Goal: Task Accomplishment & Management: Complete application form

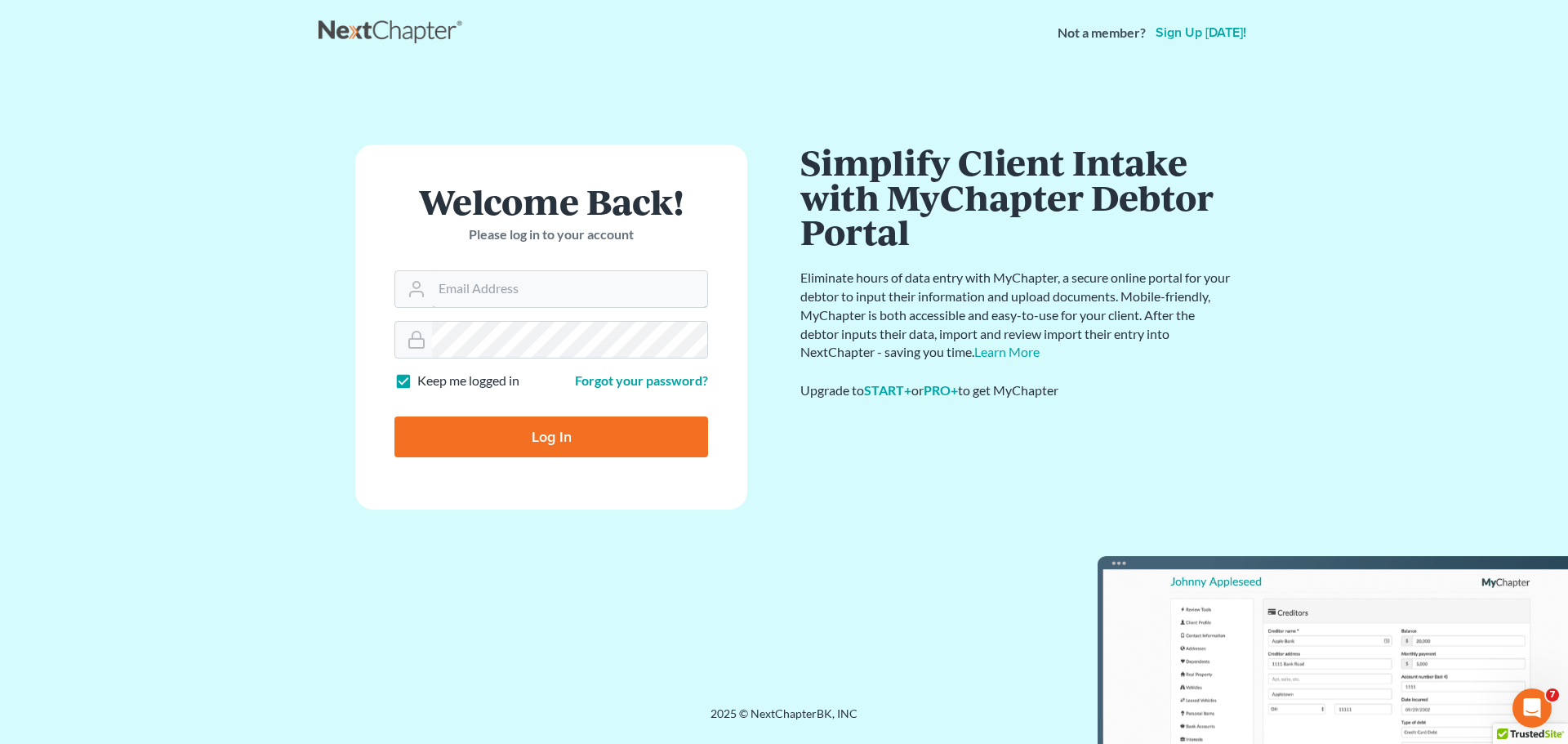
type input "spereyra@scura.com"
click at [509, 436] on input "Log In" at bounding box center [551, 436] width 313 height 41
type input "Thinking..."
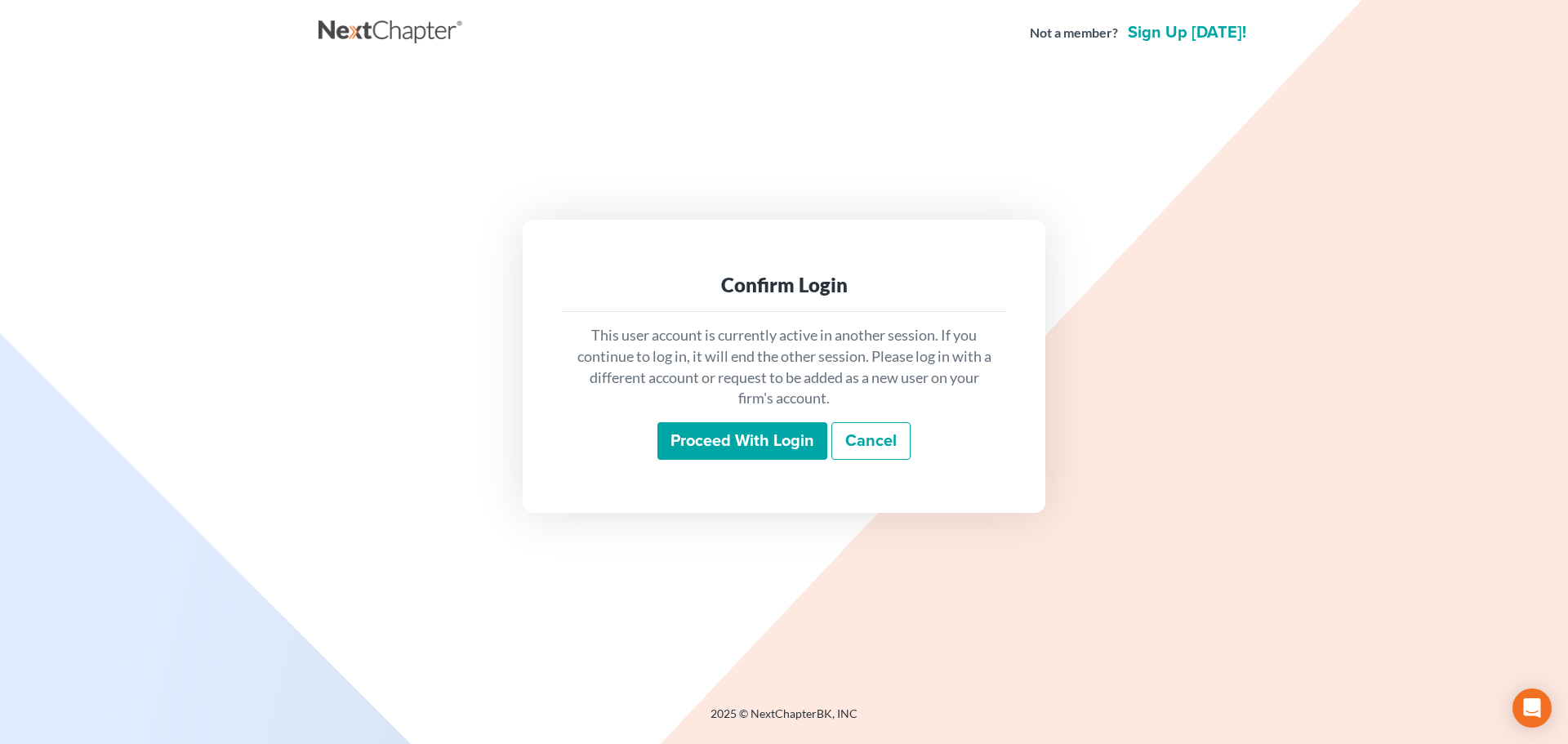
click at [771, 448] on input "Proceed with login" at bounding box center [741, 441] width 169 height 38
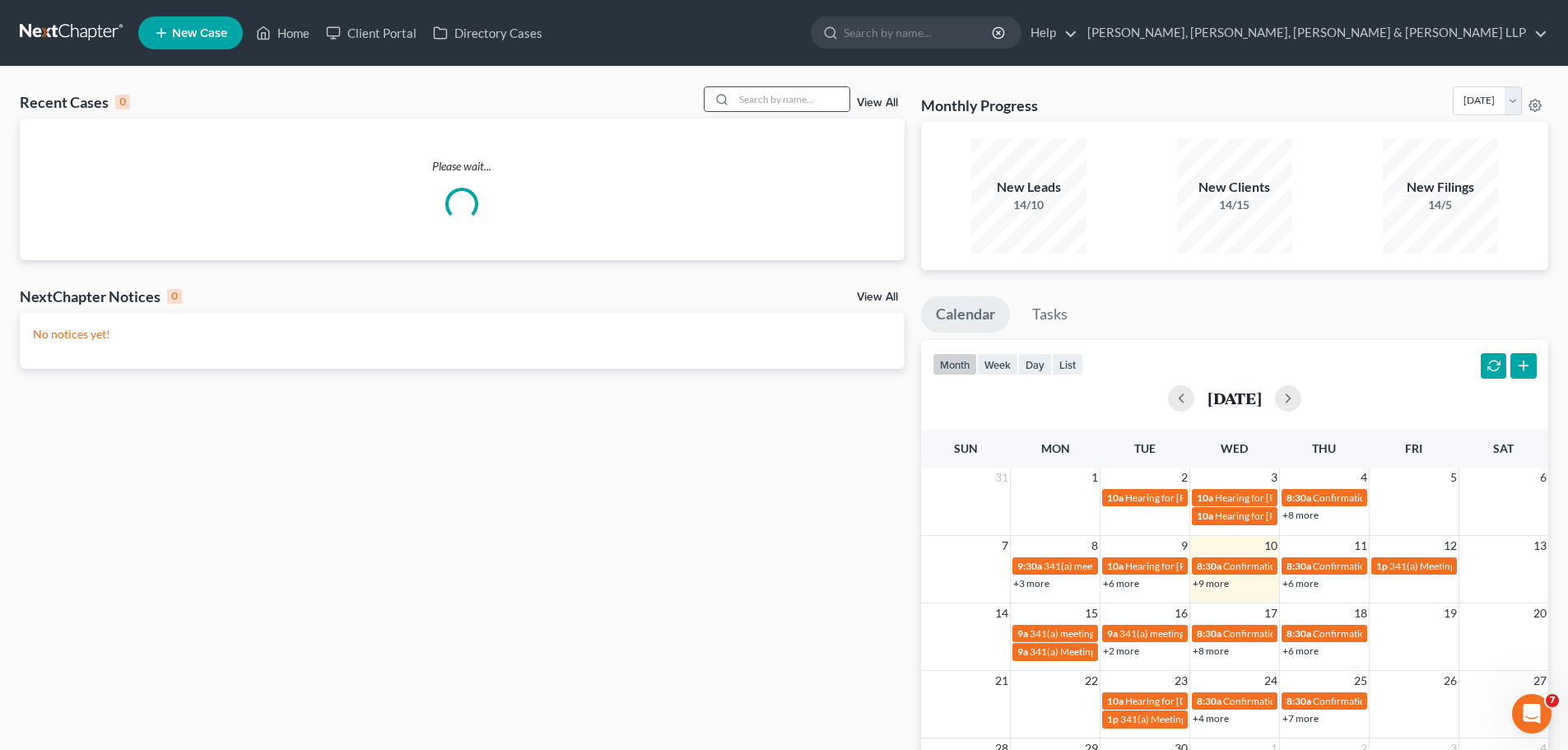
click at [769, 94] on input "search" at bounding box center [791, 98] width 115 height 24
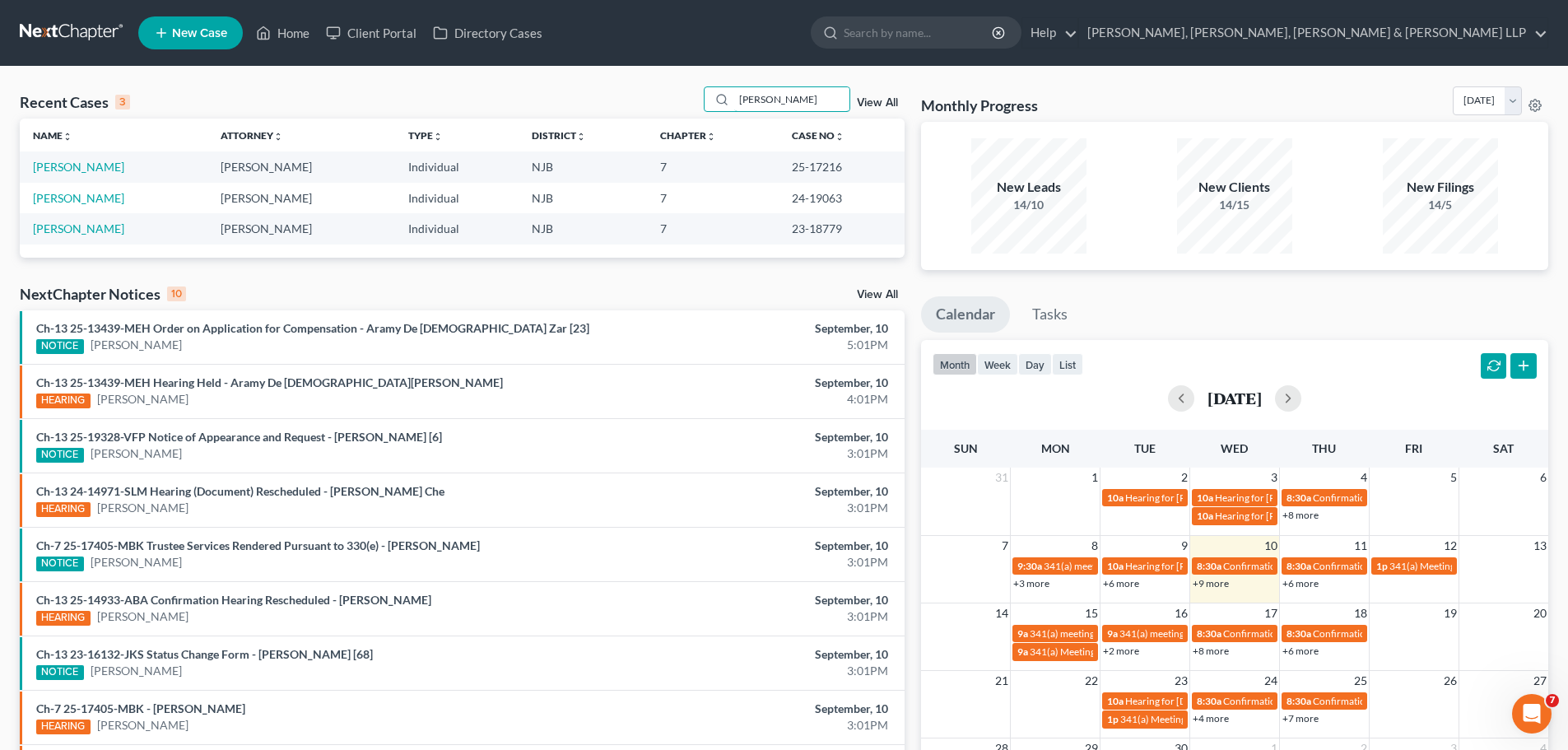
type input "[PERSON_NAME]"
click at [1265, 92] on div "Monthly Progress Bankruptcy Bankruptcy [DATE] [DATE] [DATE] [DATE] [DATE] [DATE…" at bounding box center [1234, 104] width 627 height 35
click at [182, 27] on span "New Case" at bounding box center [199, 32] width 55 height 12
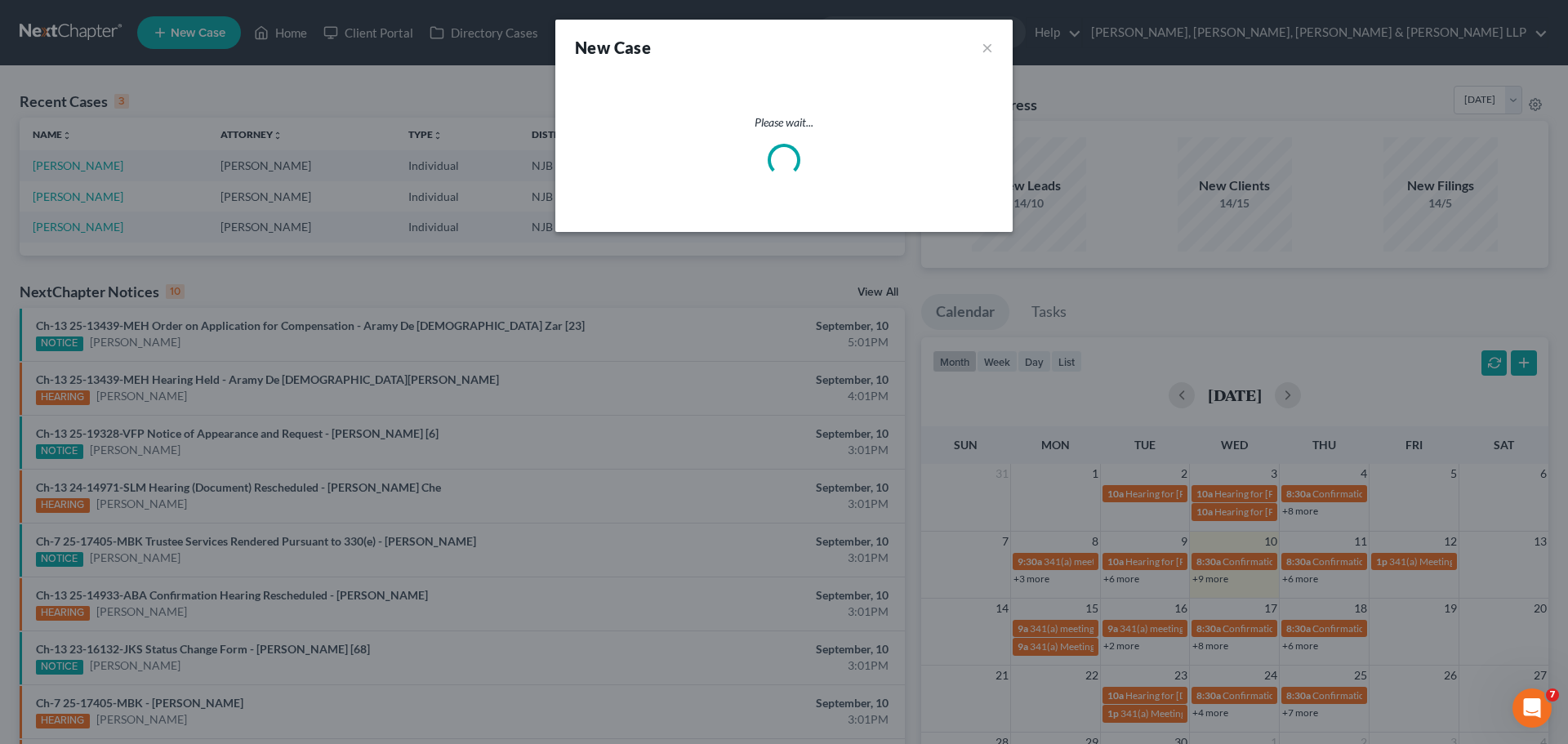
select select "51"
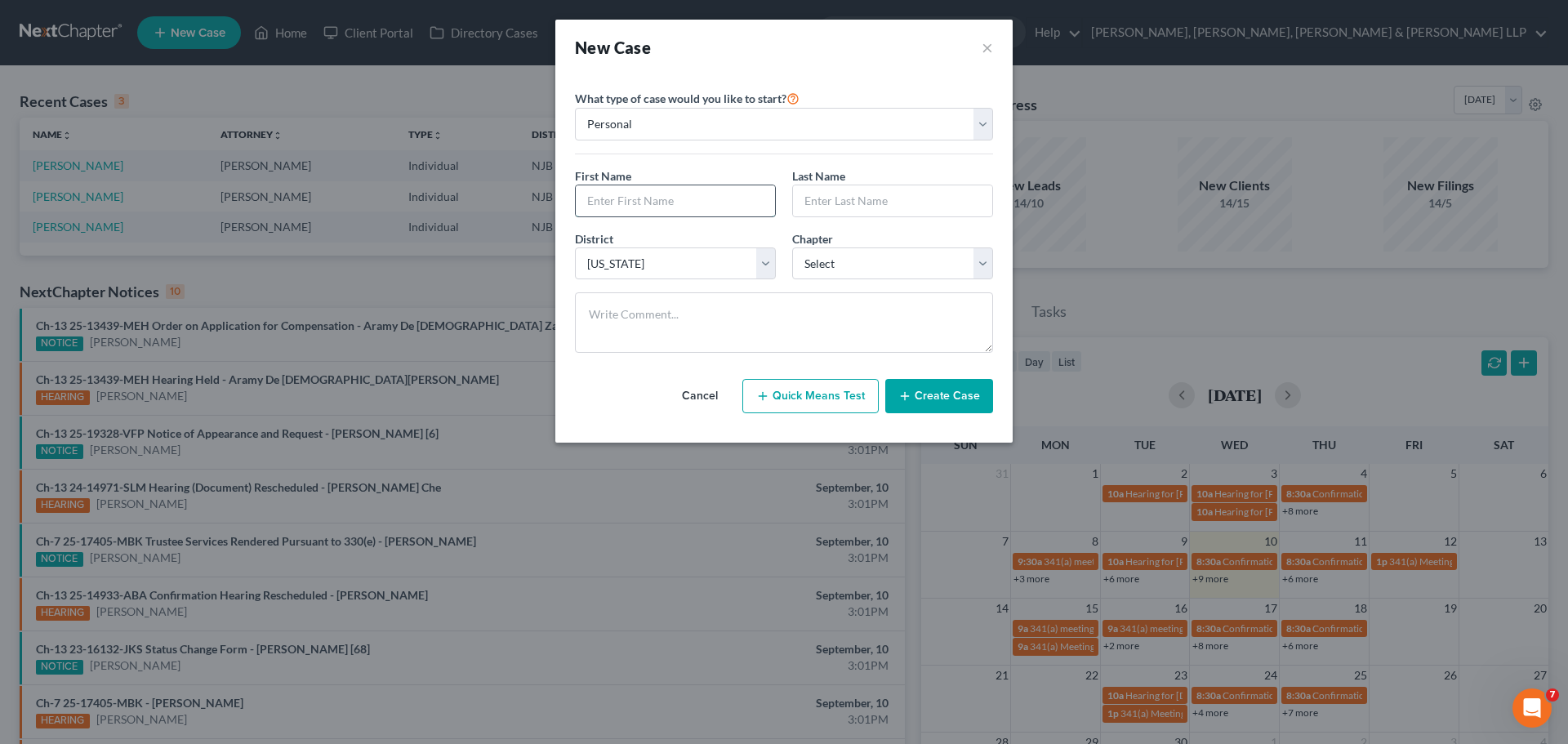
click at [704, 211] on input "text" at bounding box center [675, 201] width 199 height 31
type input "[PERSON_NAME]"
click at [772, 41] on div "New Case ×" at bounding box center [784, 47] width 419 height 23
click at [852, 264] on select "Select 7 11 12 13" at bounding box center [893, 263] width 201 height 32
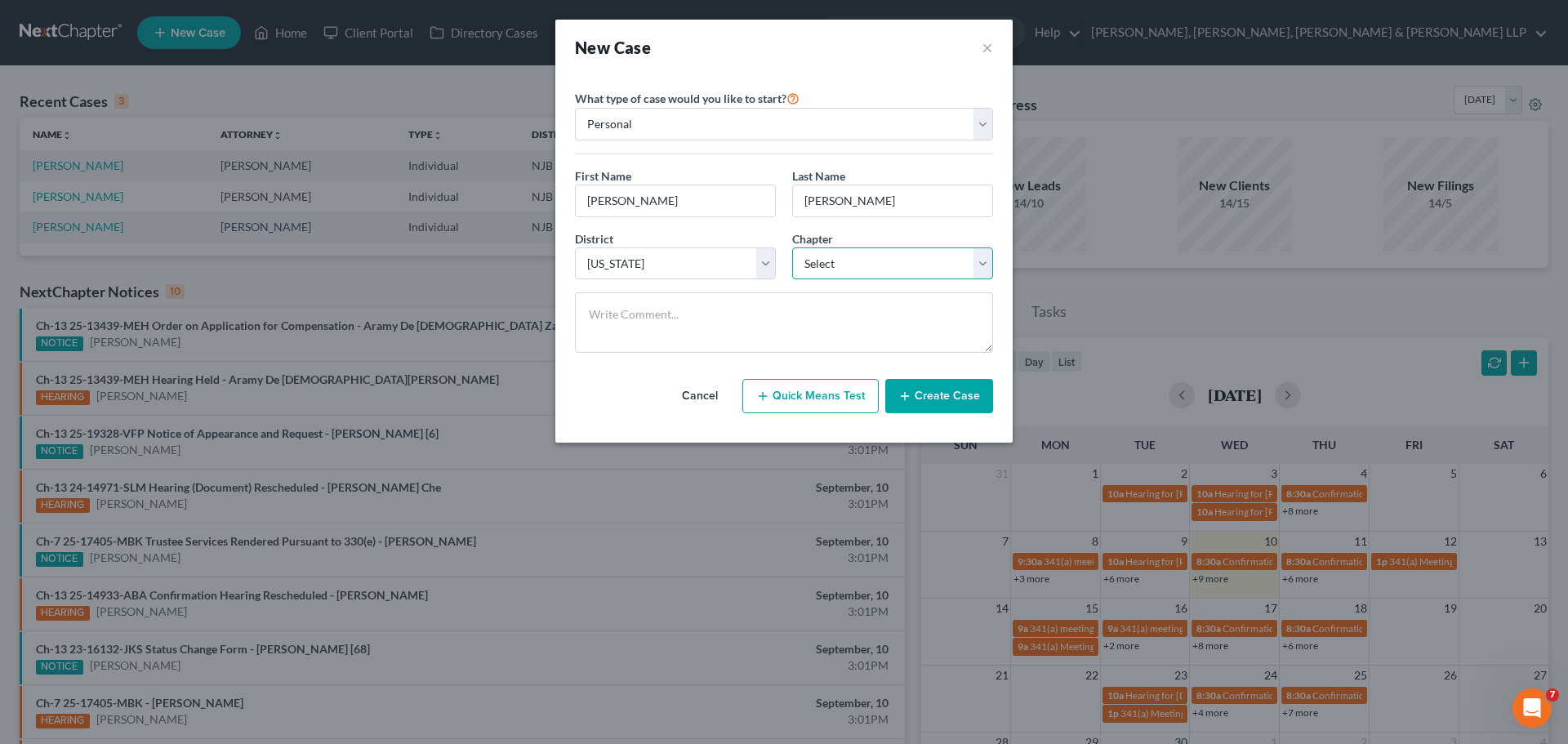
select select "3"
click at [793, 247] on select "Select 7 11 12 13" at bounding box center [893, 263] width 201 height 32
click at [661, 380] on div "Cancel Quick Means Test Create Case" at bounding box center [784, 396] width 419 height 61
click at [958, 406] on button "Create Case" at bounding box center [939, 396] width 108 height 34
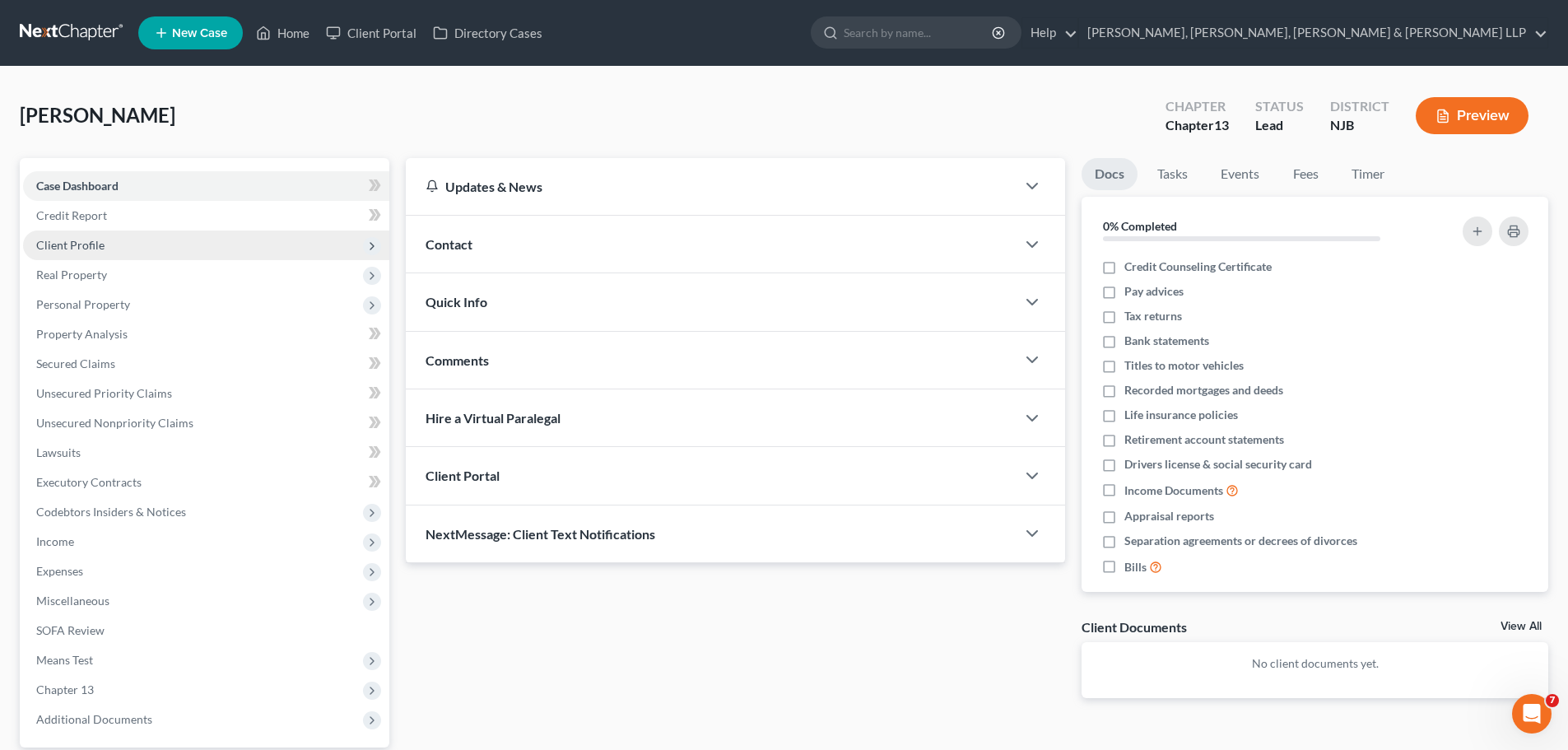
click at [74, 243] on span "Client Profile" at bounding box center [71, 244] width 69 height 14
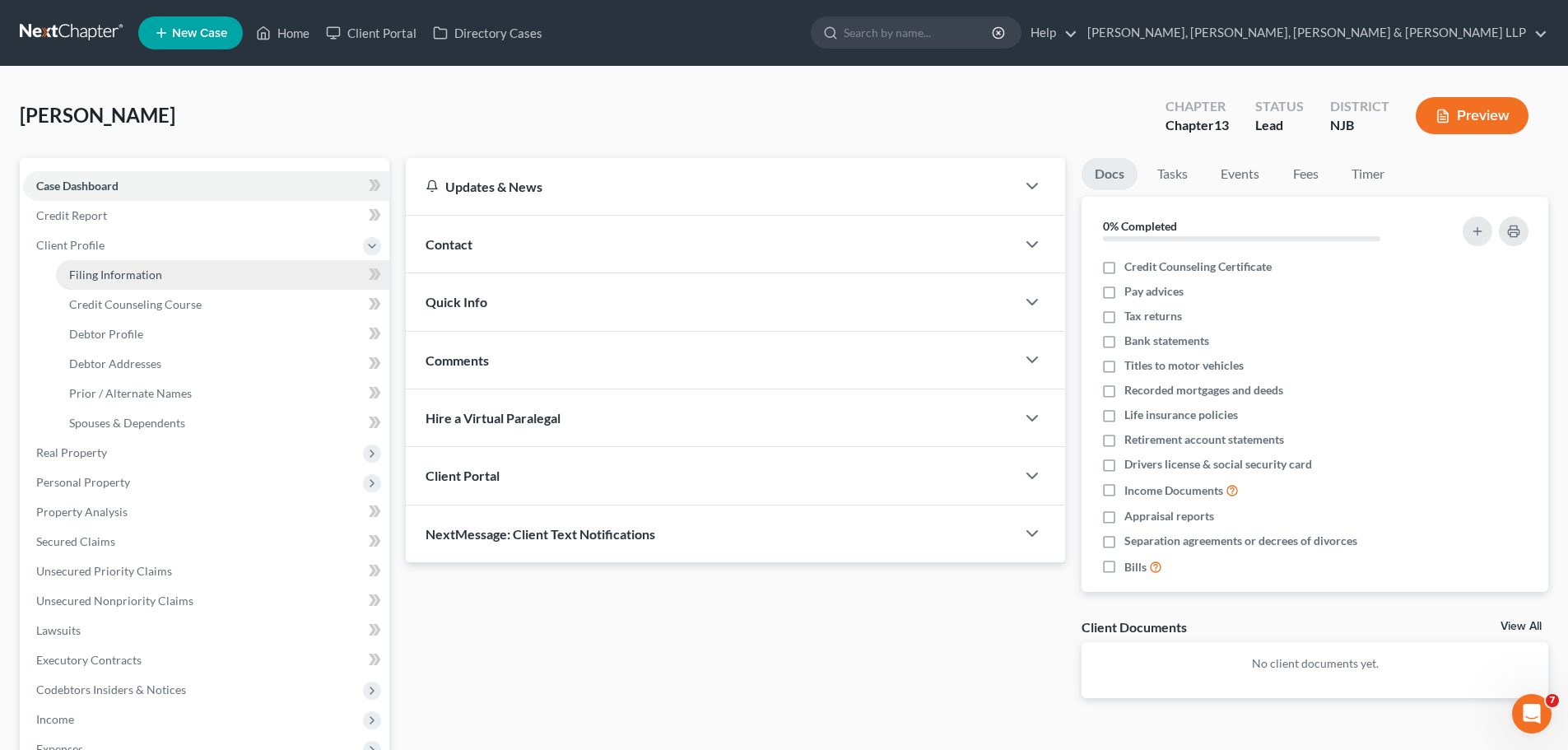
click at [87, 271] on span "Filing Information" at bounding box center [115, 274] width 93 height 14
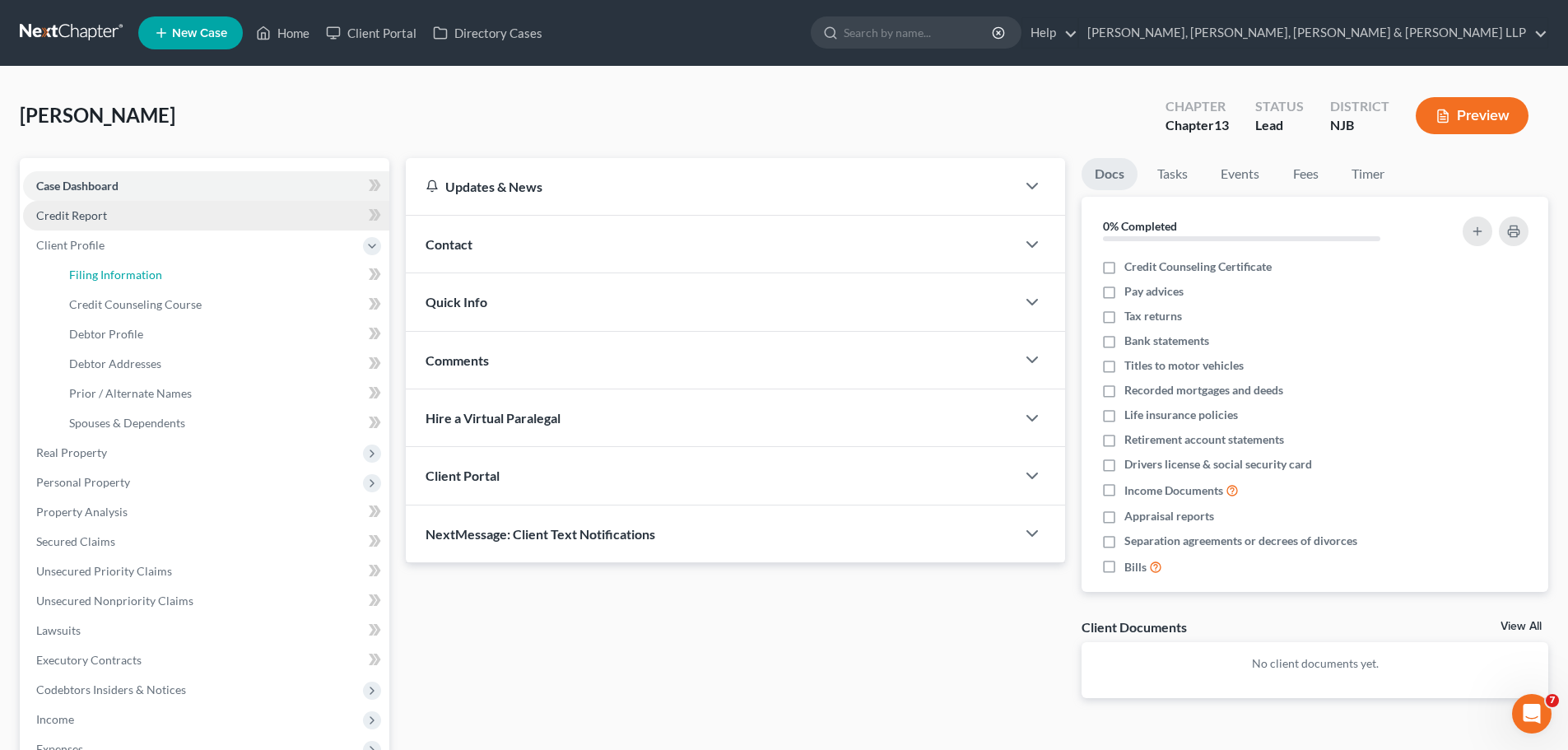
select select "1"
select select "0"
select select "3"
select select "51"
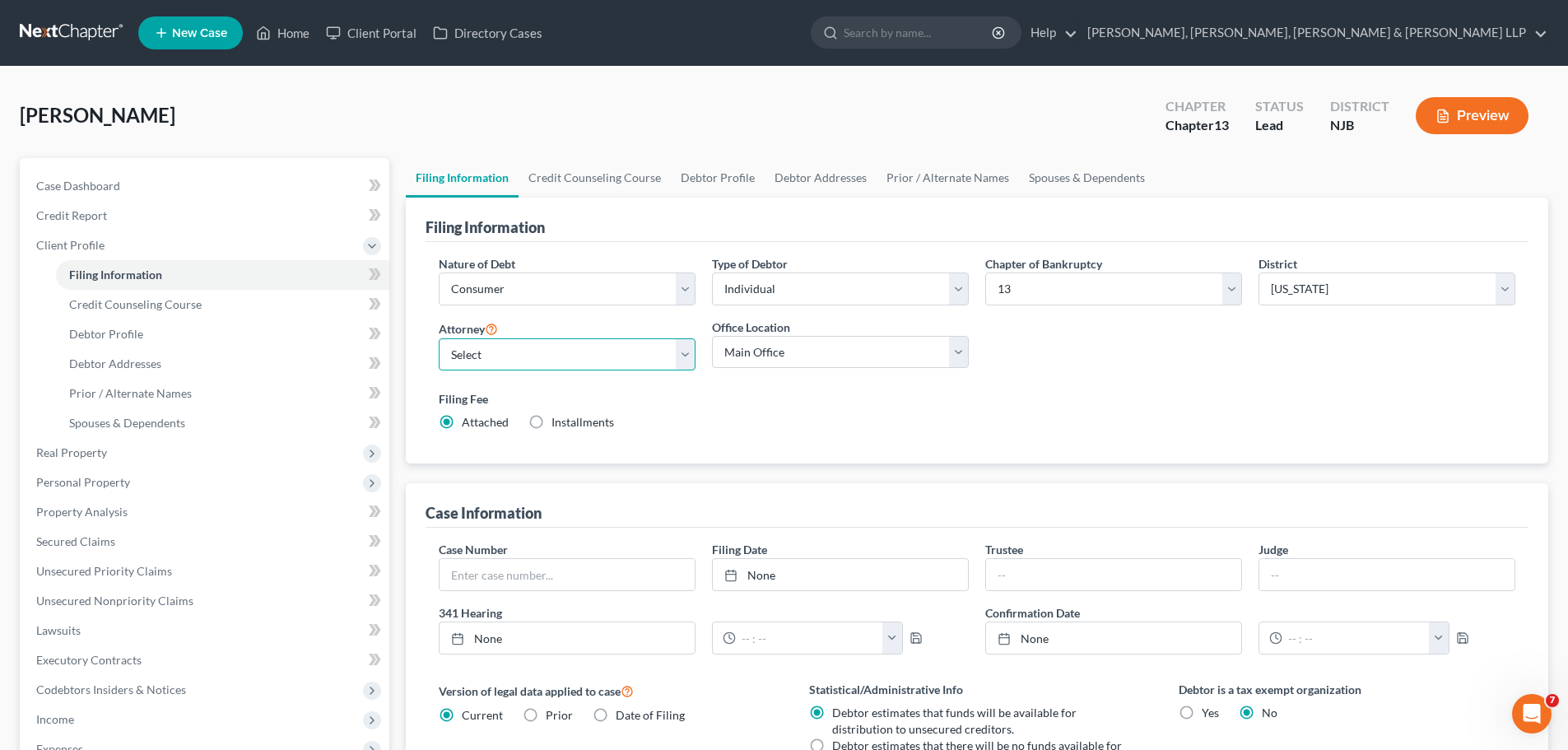
click at [557, 346] on select "Select [PERSON_NAME] - NJB [PERSON_NAME] - NYNB [PERSON_NAME] - NYEB [PERSON_NA…" at bounding box center [567, 354] width 257 height 32
select select "4"
click at [439, 338] on select "Select [PERSON_NAME] - NJB [PERSON_NAME] - NYNB [PERSON_NAME] - NYEB [PERSON_NA…" at bounding box center [567, 354] width 257 height 32
click at [782, 350] on select "Main Office Scura, [GEOGRAPHIC_DATA], [PERSON_NAME], [PERSON_NAME] & [PERSON_NA…" at bounding box center [840, 352] width 257 height 32
select select "0"
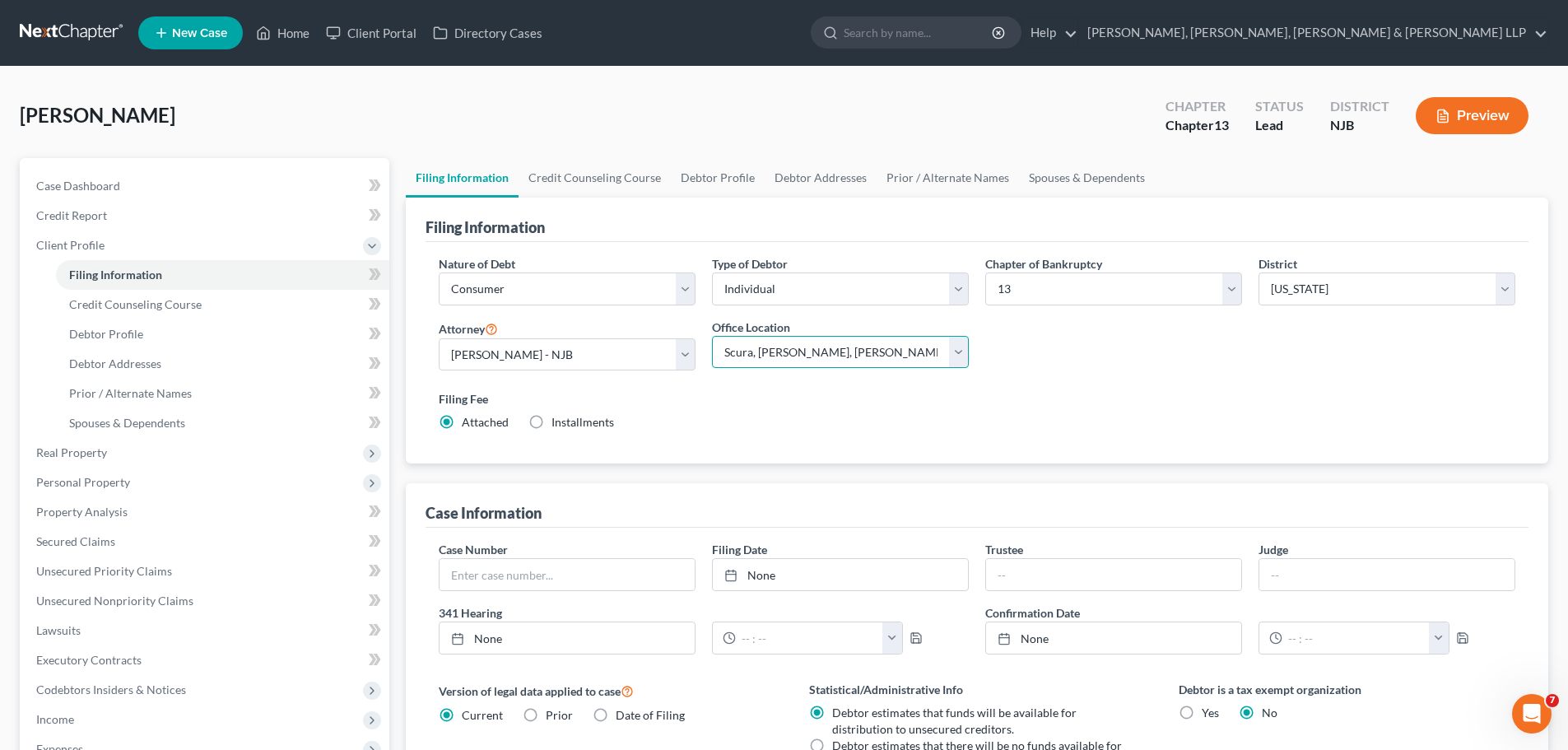
click at [712, 336] on select "Main Office Scura, [GEOGRAPHIC_DATA], [PERSON_NAME], [PERSON_NAME] & [PERSON_NA…" at bounding box center [840, 352] width 257 height 32
click at [572, 172] on link "Credit Counseling Course" at bounding box center [595, 177] width 153 height 39
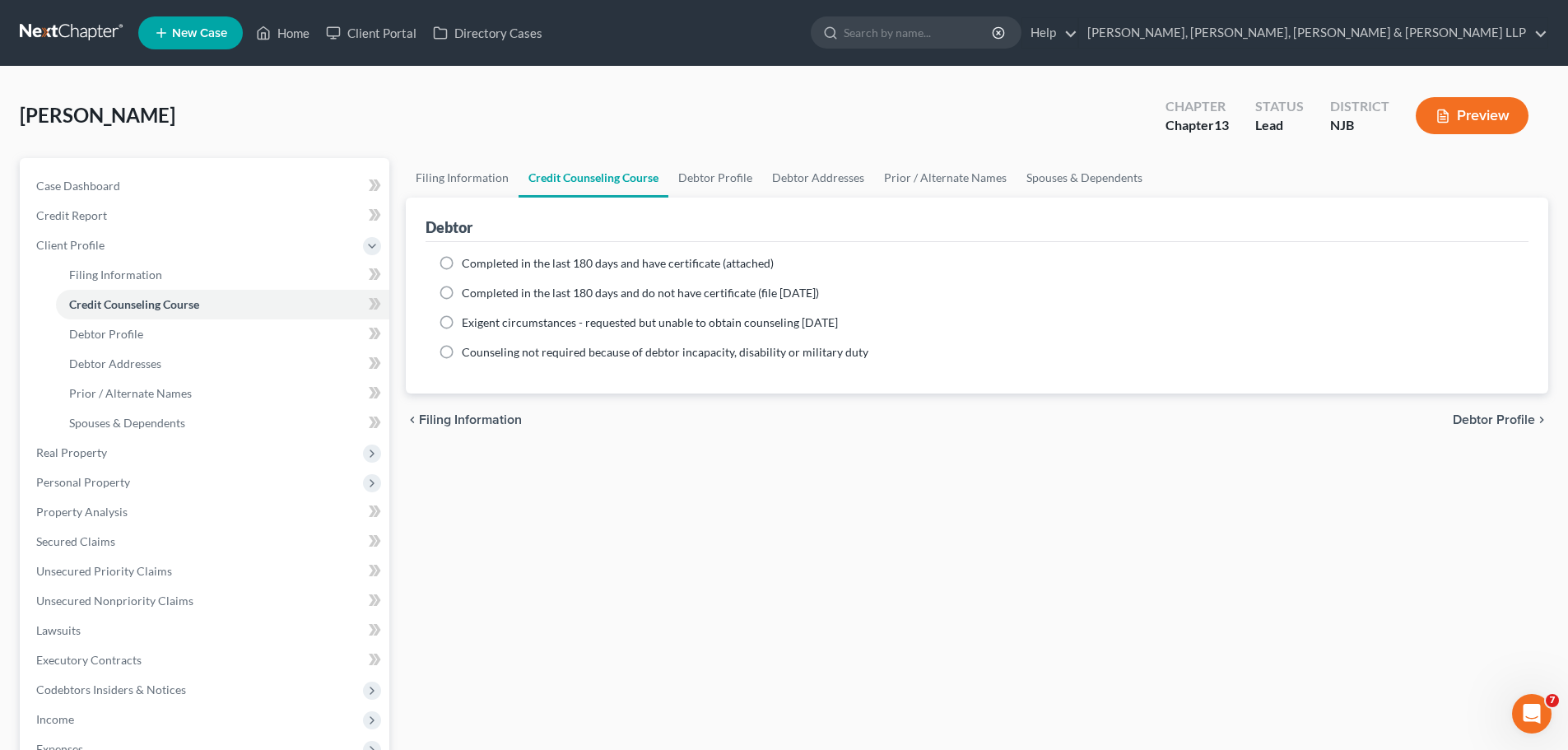
click at [570, 263] on span "Completed in the last 180 days and have certificate (attached)" at bounding box center [617, 262] width 312 height 14
click at [479, 263] on input "Completed in the last 180 days and have certificate (attached)" at bounding box center [473, 260] width 10 height 10
radio input "true"
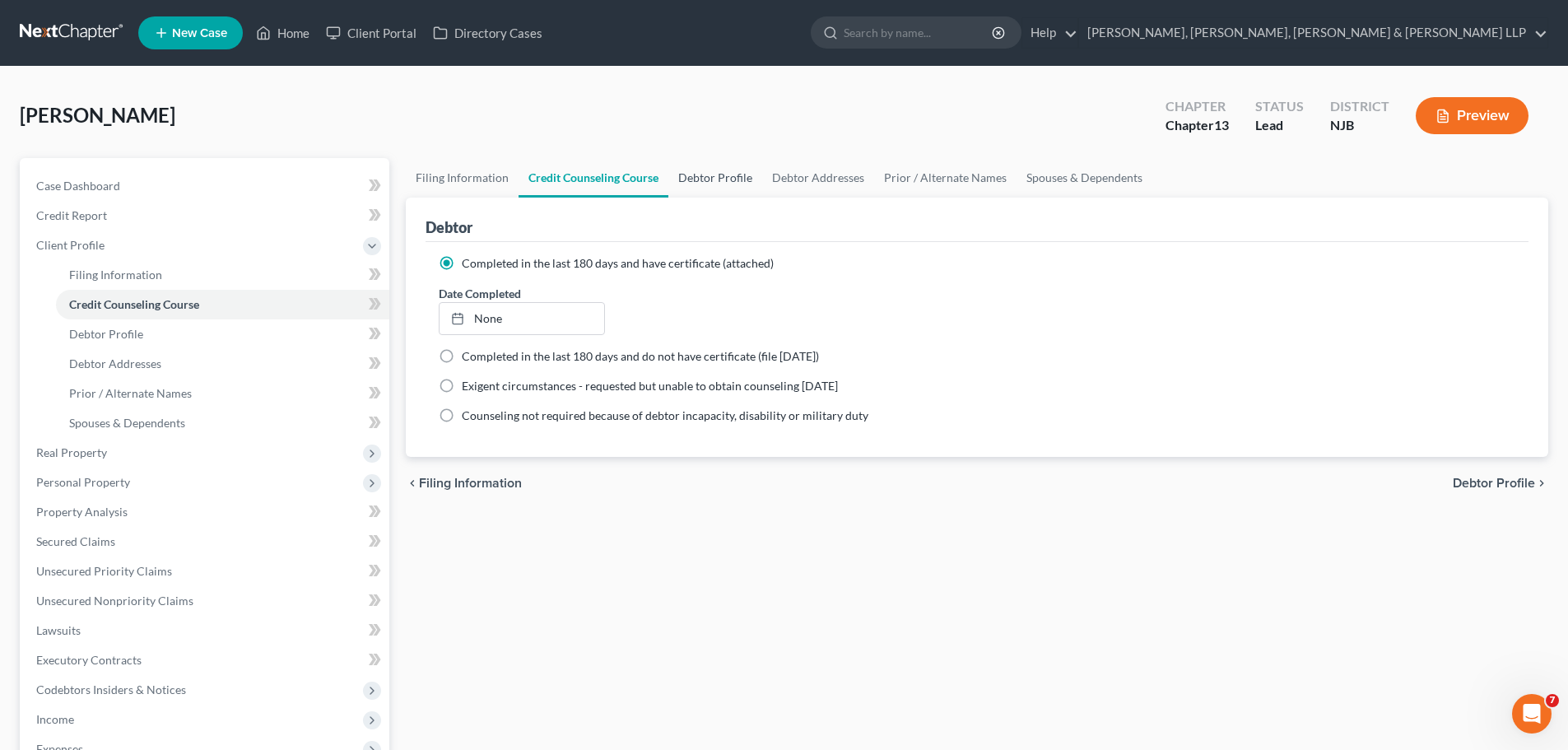
click at [703, 180] on link "Debtor Profile" at bounding box center [715, 177] width 94 height 39
select select "0"
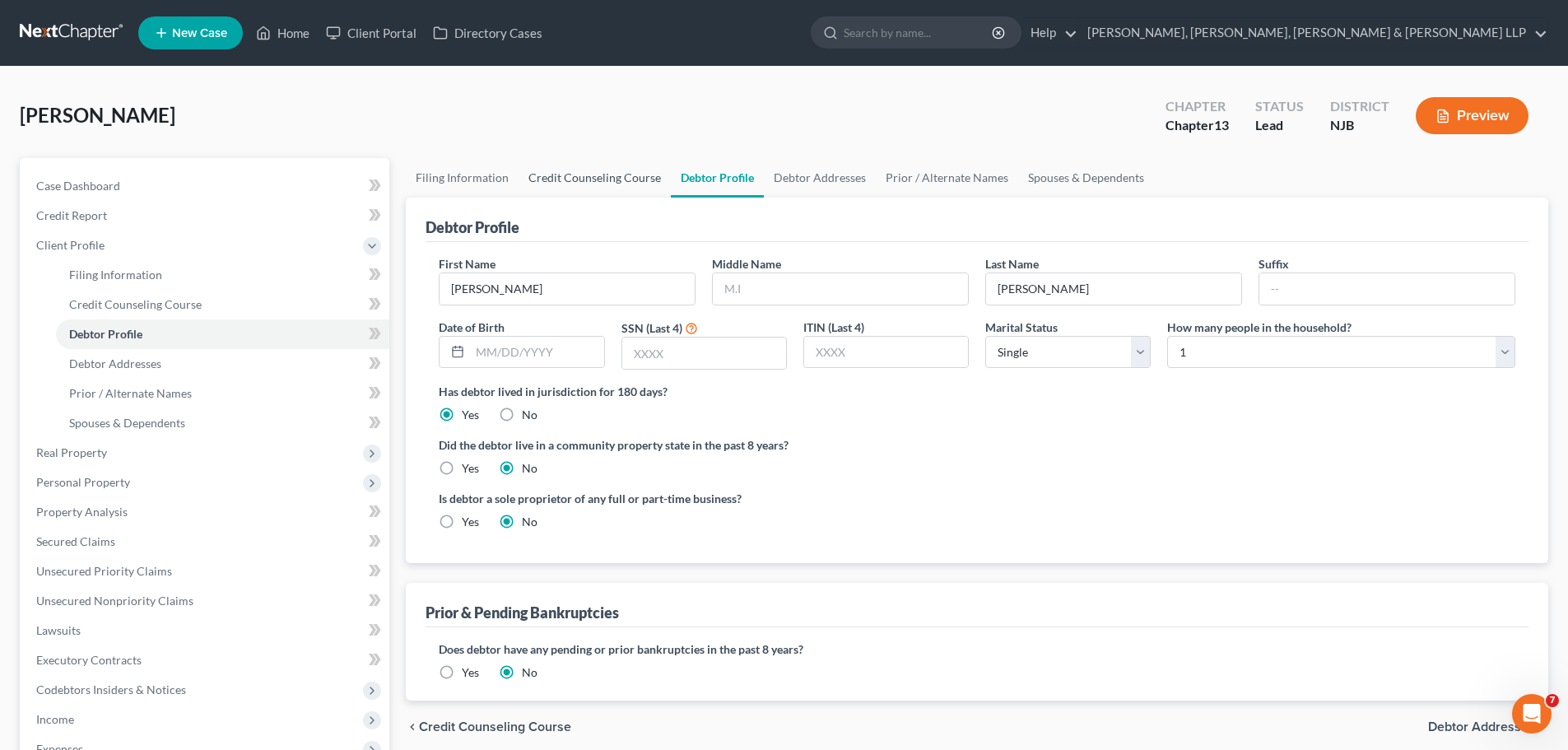
click at [608, 179] on link "Credit Counseling Course" at bounding box center [595, 177] width 153 height 39
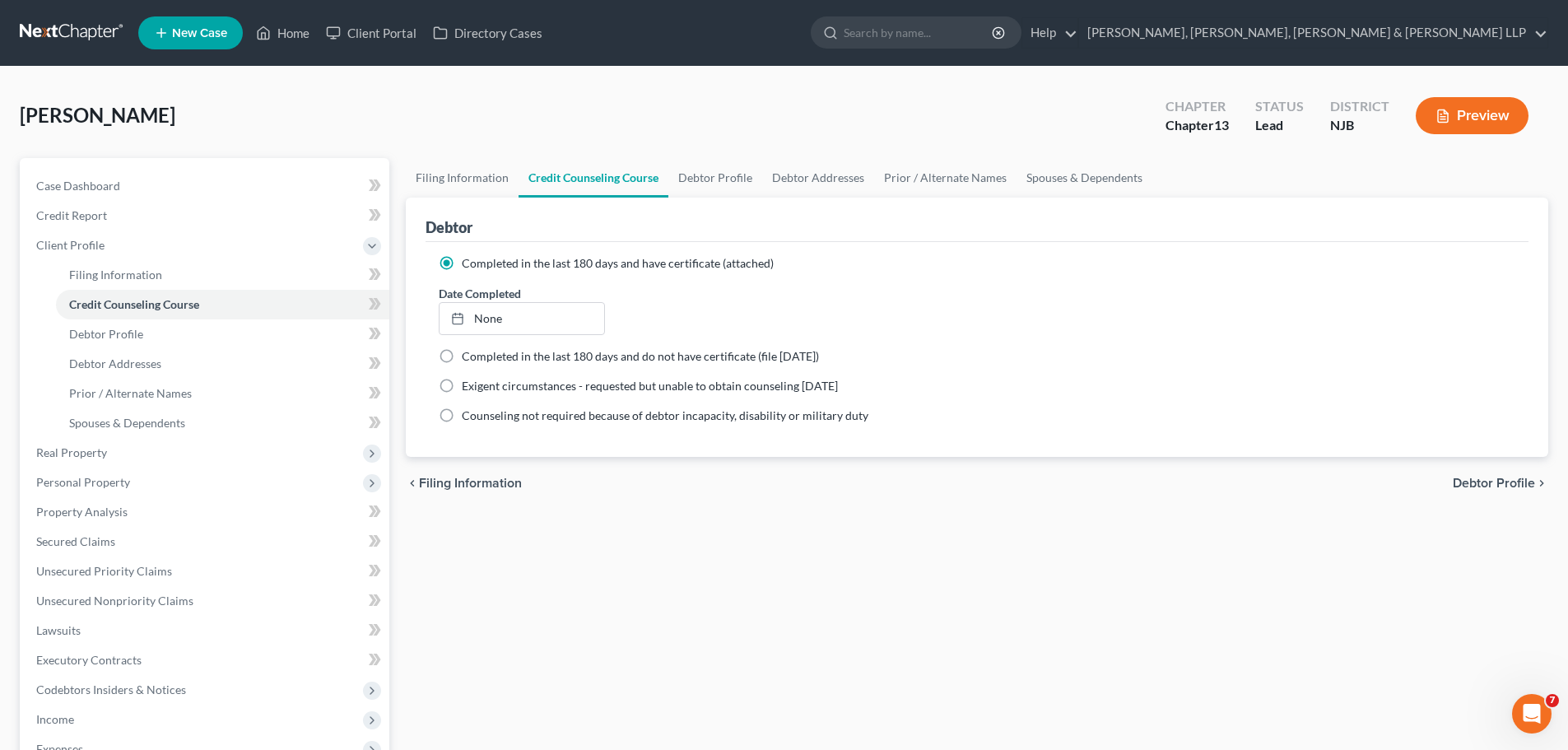
click at [1148, 592] on div "Filing Information Credit Counseling Course Debtor Profile Debtor Addresses Pri…" at bounding box center [977, 589] width 1159 height 862
click at [570, 315] on link "None" at bounding box center [522, 318] width 164 height 31
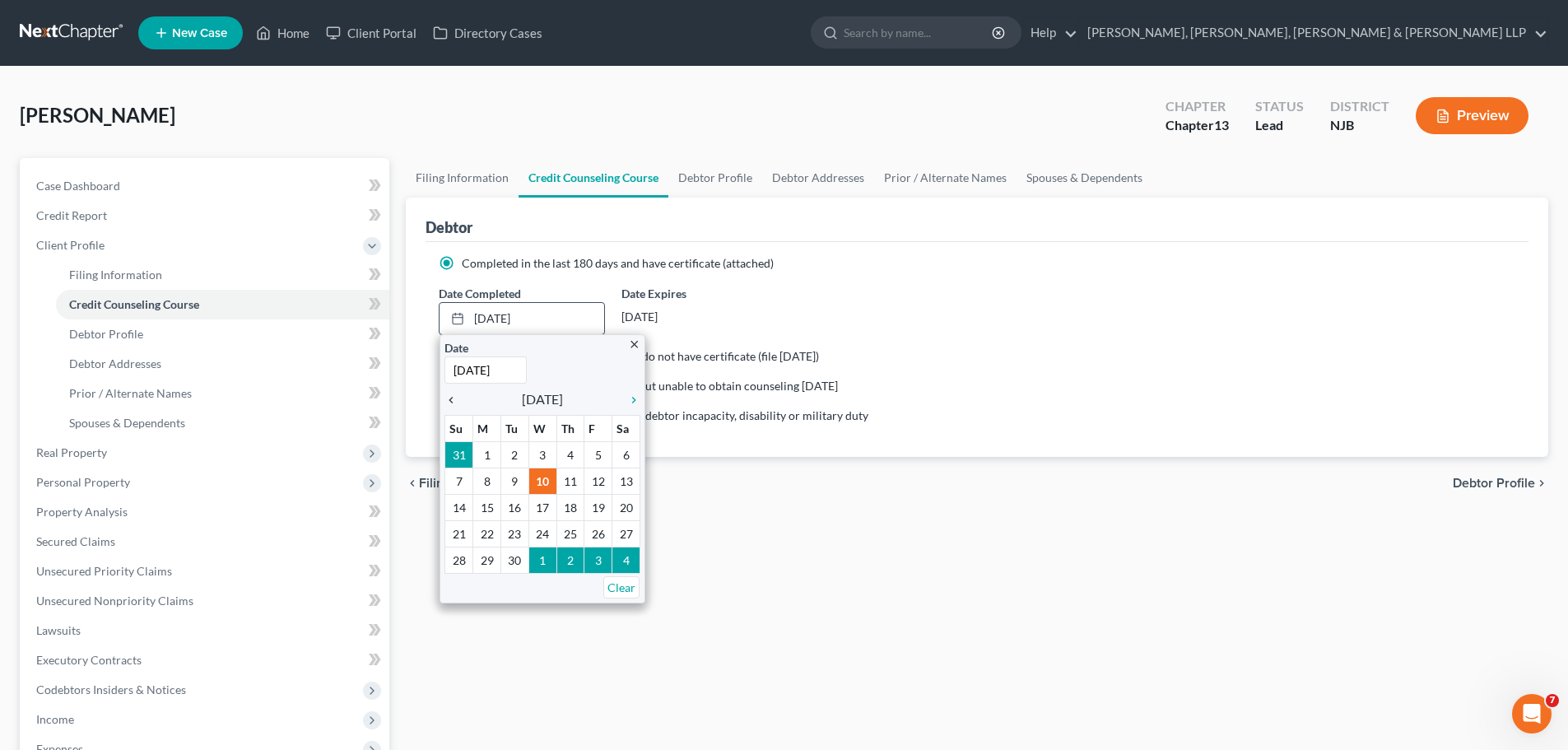
click at [452, 399] on icon "chevron_left" at bounding box center [455, 400] width 21 height 13
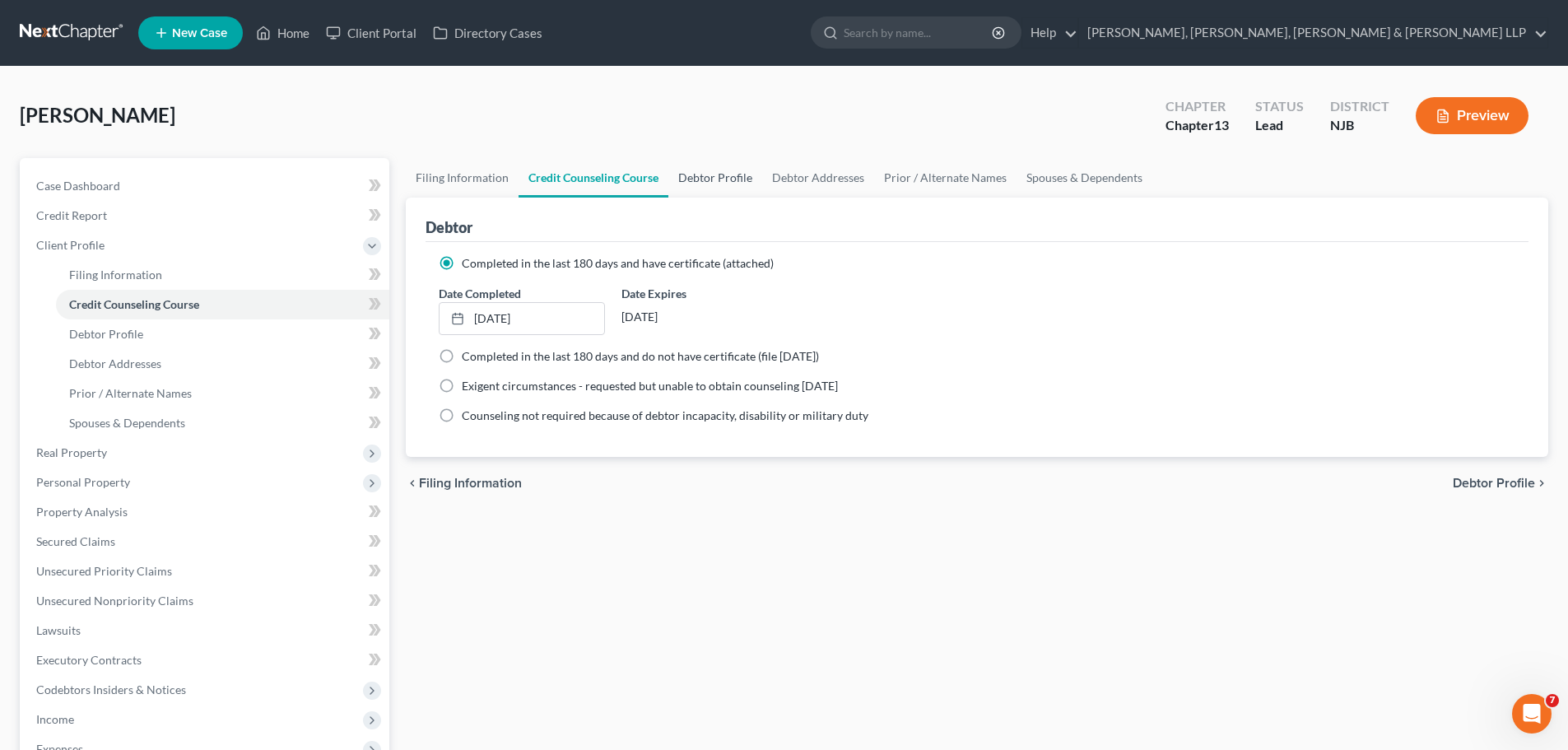
click at [700, 174] on link "Debtor Profile" at bounding box center [715, 177] width 94 height 39
select select "0"
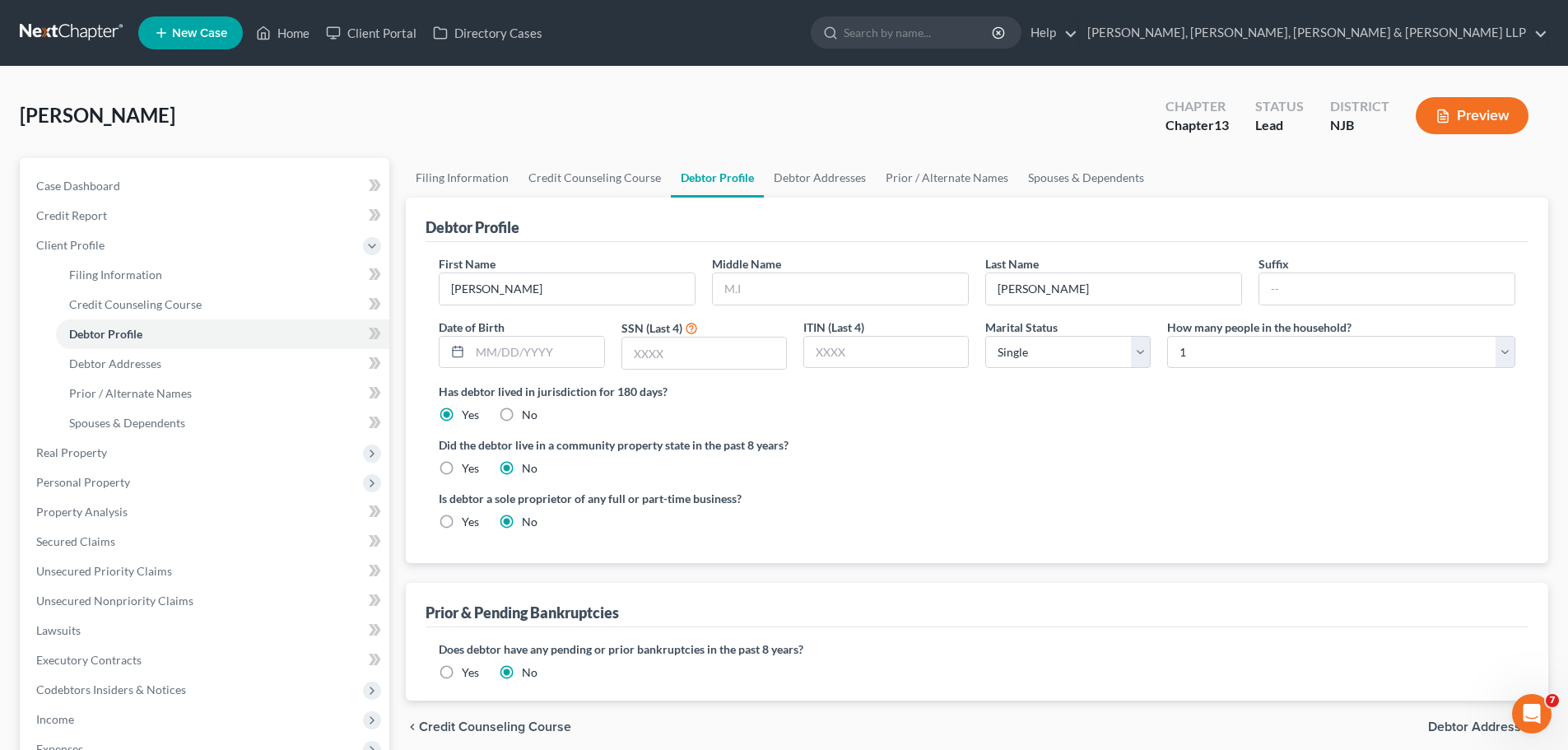
drag, startPoint x: 261, startPoint y: 97, endPoint x: 271, endPoint y: 111, distance: 17.2
click at [261, 97] on div "[PERSON_NAME] Upgraded Chapter Chapter 13 Status Lead District [GEOGRAPHIC_DATA…" at bounding box center [784, 122] width 1529 height 72
click at [482, 360] on input "text" at bounding box center [536, 352] width 134 height 31
type input "[DATE]"
click at [885, 476] on div "Did the debtor live in a community property state in the past 8 years? Yes No" at bounding box center [977, 456] width 1077 height 40
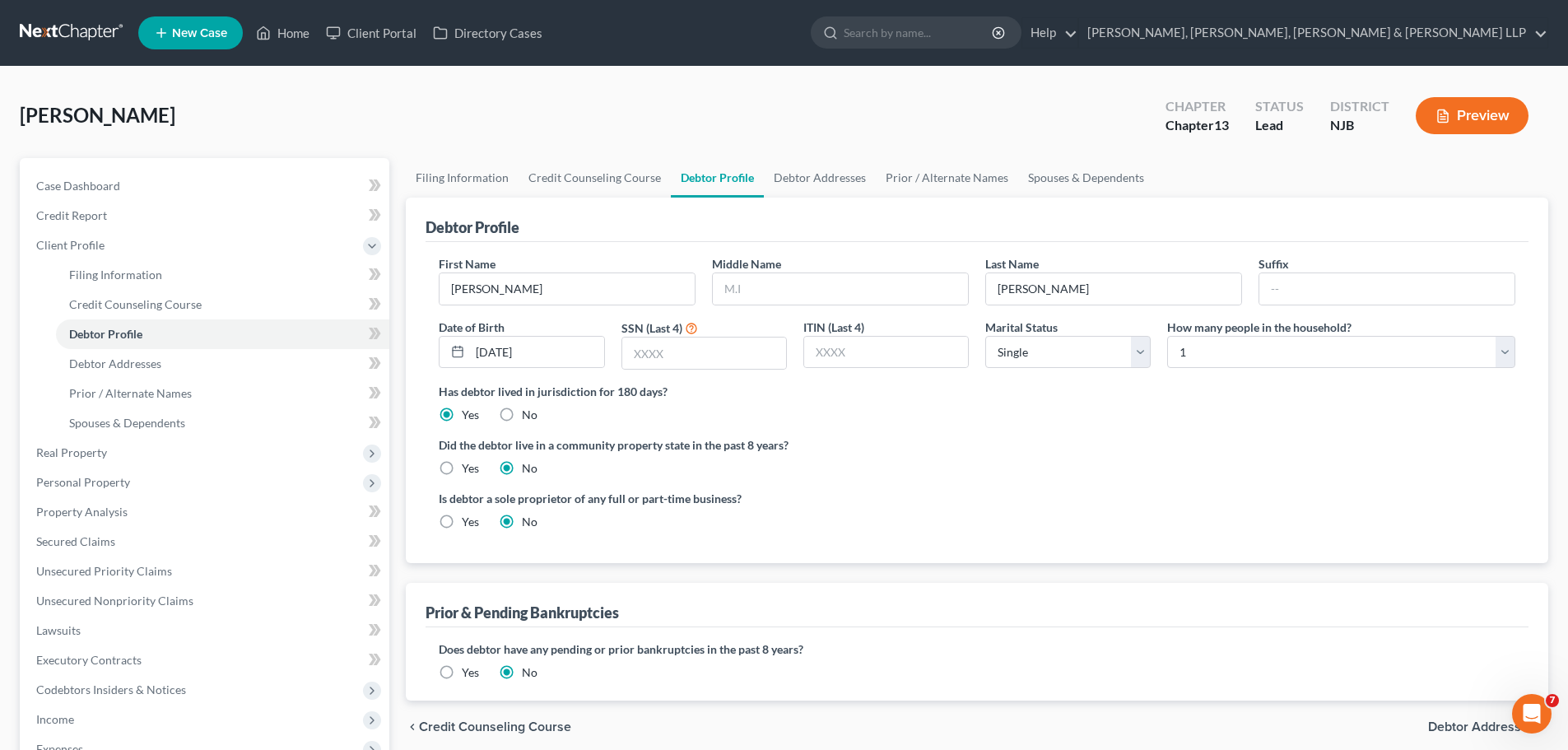
click at [1417, 498] on div "Is debtor a sole proprietor of any full or part-time business? Yes No" at bounding box center [976, 516] width 1093 height 53
click at [731, 341] on input "text" at bounding box center [704, 353] width 164 height 31
type input "1676"
click at [1035, 355] on select "Select Single Married Separated Divorced Widowed" at bounding box center [1067, 352] width 165 height 32
select select "1"
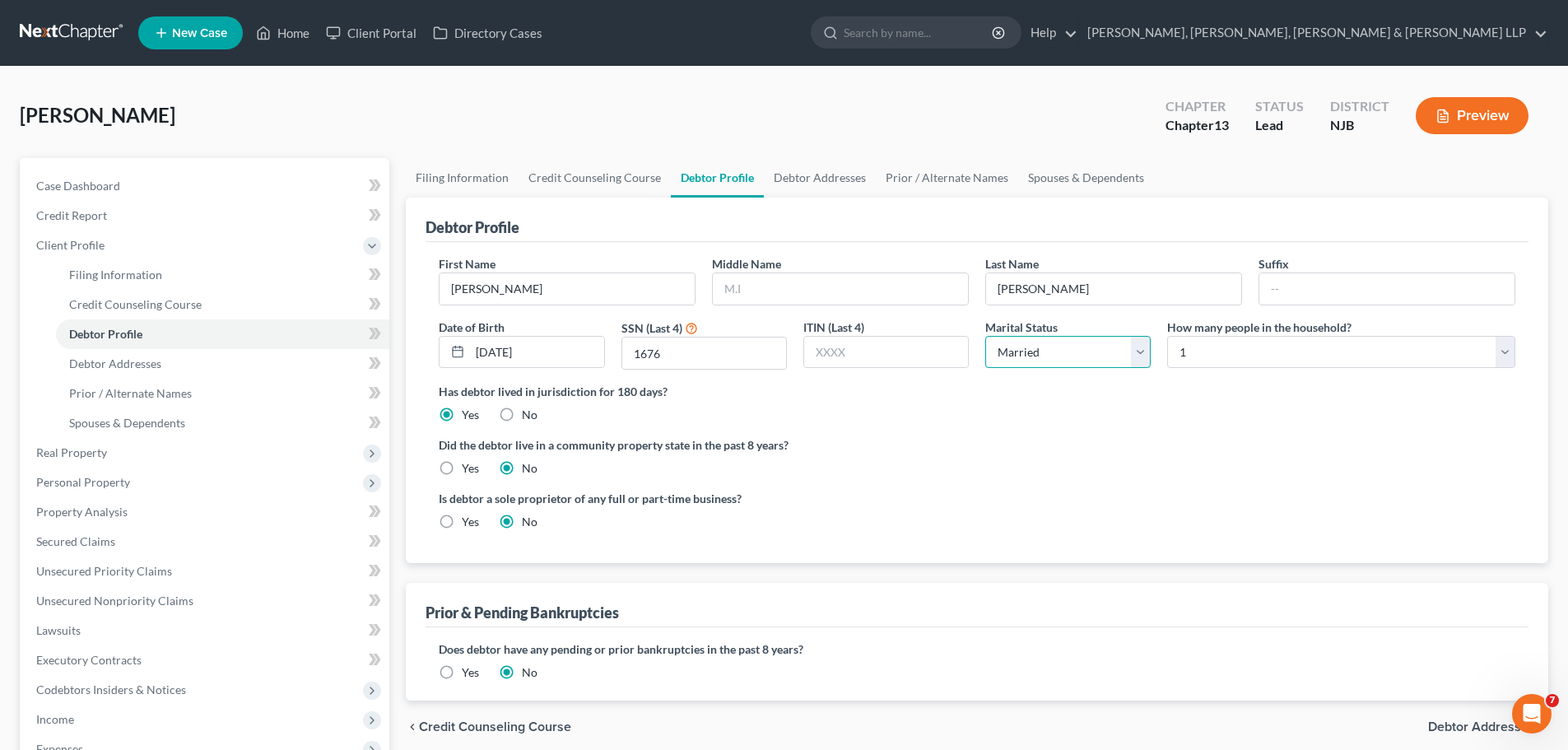
click at [985, 336] on select "Select Single Married Separated Divorced Widowed" at bounding box center [1067, 352] width 165 height 32
click at [1220, 356] on select "Select 1 2 3 4 5 6 7 8 9 10 11 12 13 14 15 16 17 18 19 20" at bounding box center [1341, 352] width 348 height 32
select select "1"
click at [1167, 336] on select "Select 1 2 3 4 5 6 7 8 9 10 11 12 13 14 15 16 17 18 19 20" at bounding box center [1341, 352] width 348 height 32
click at [824, 187] on link "Debtor Addresses" at bounding box center [819, 177] width 112 height 39
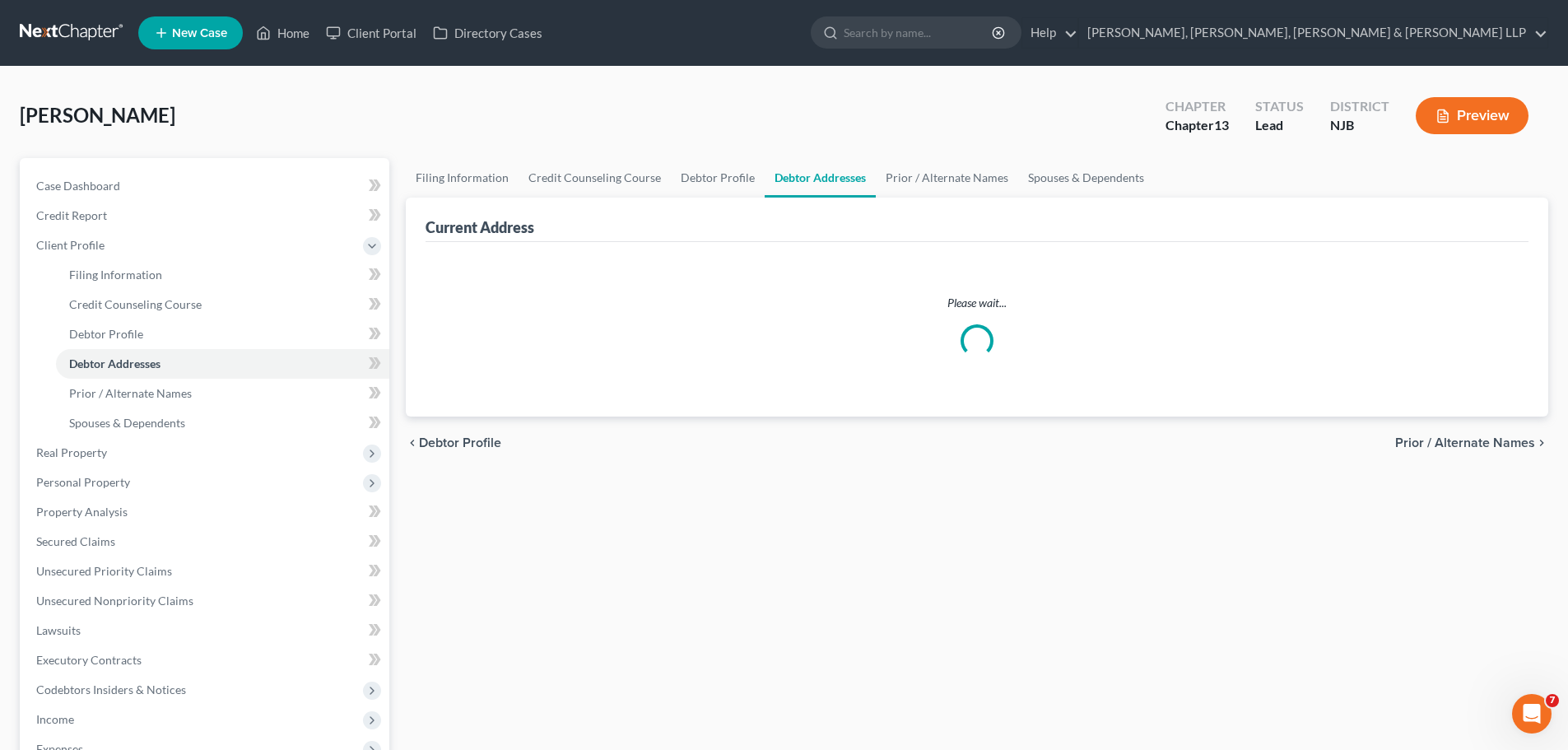
select select "0"
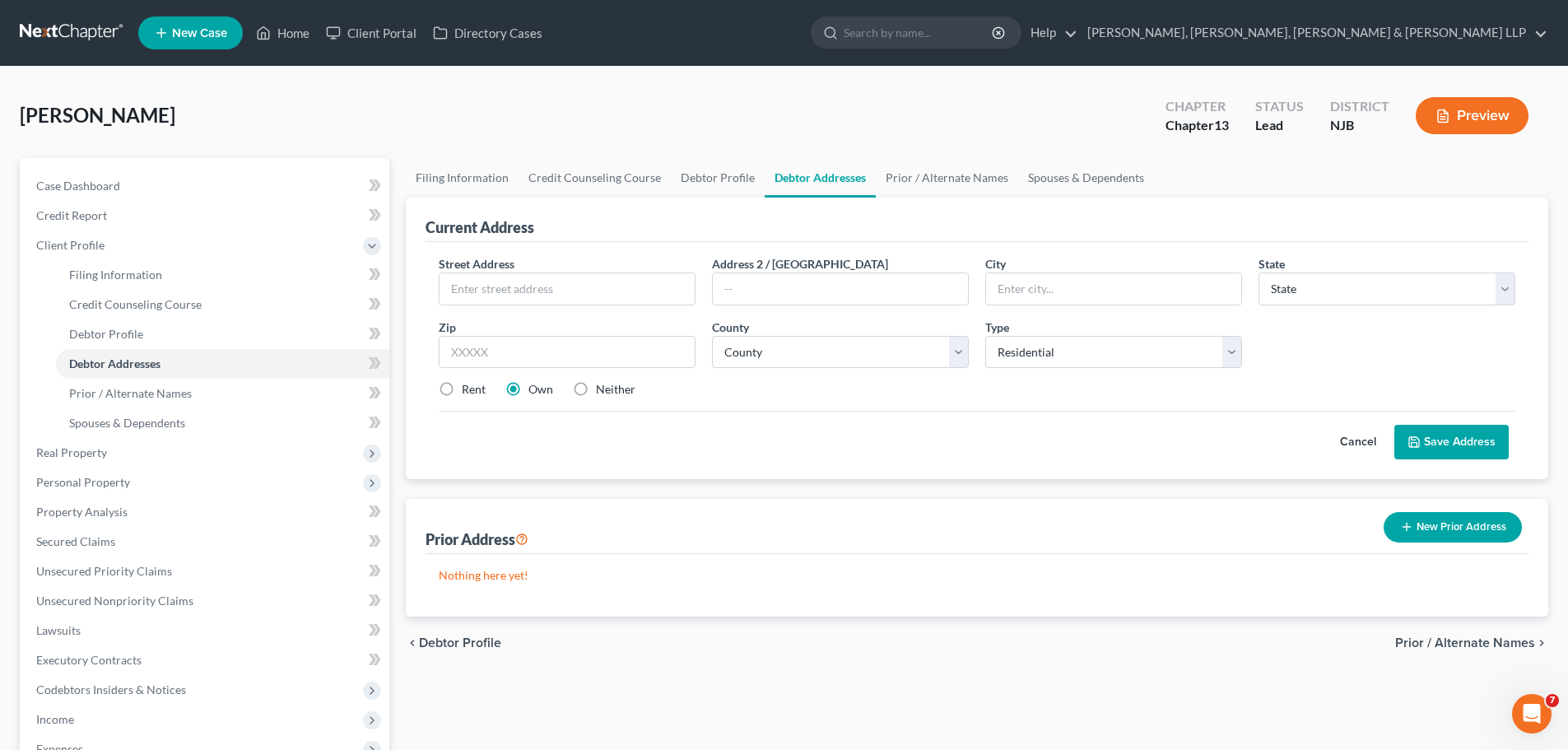
click at [811, 698] on div "Filing Information Credit Counseling Course Debtor Profile Debtor Addresses Pri…" at bounding box center [977, 589] width 1159 height 862
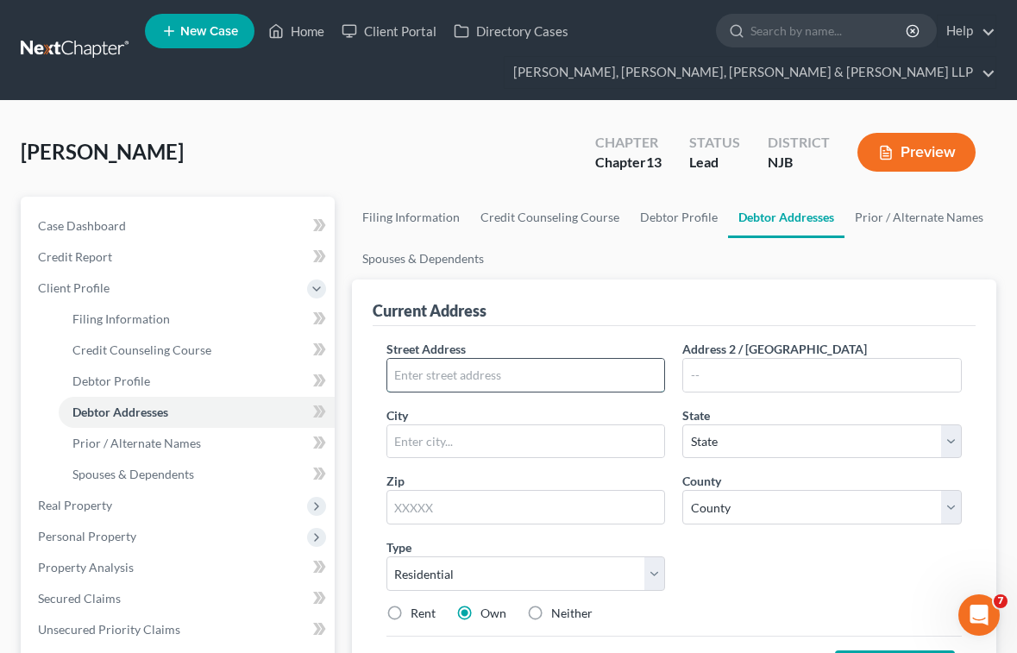
click at [483, 371] on input "text" at bounding box center [526, 375] width 278 height 33
type input "[STREET_ADDRESS]"
click at [751, 373] on input "text" at bounding box center [822, 375] width 278 height 33
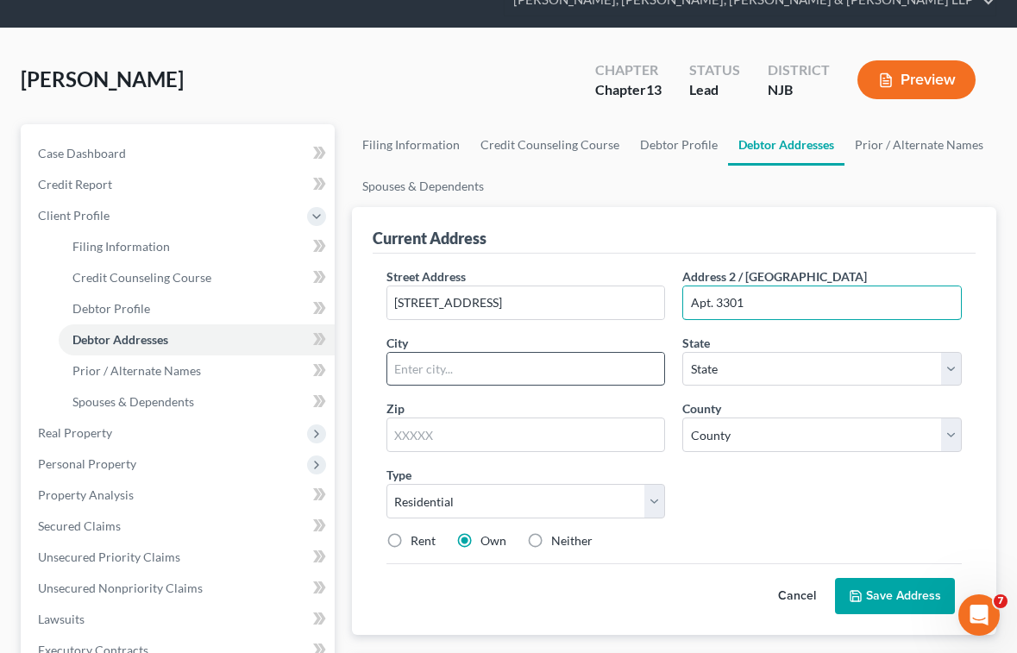
scroll to position [172, 0]
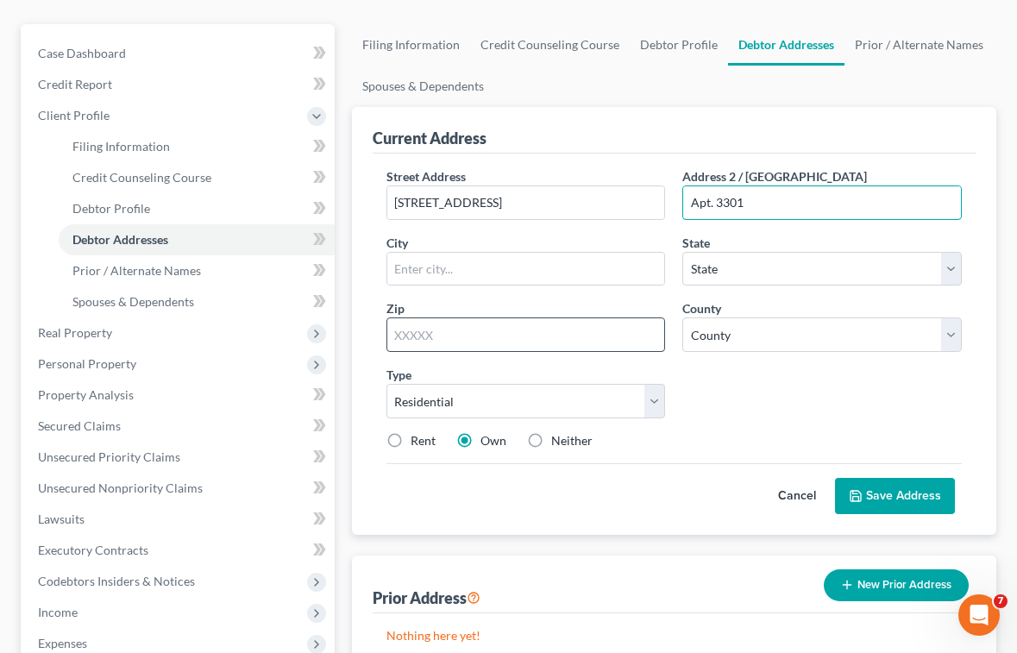
type input "Apt. 3301"
click at [514, 341] on input "text" at bounding box center [525, 334] width 279 height 34
type input "07071"
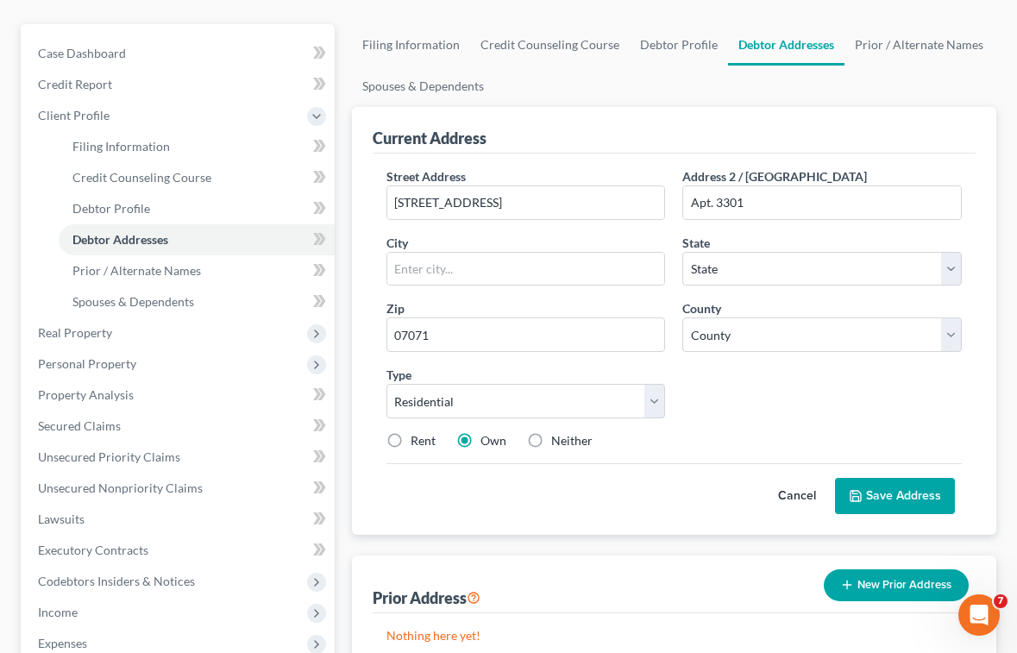
click at [749, 386] on div "Street Address * [STREET_ADDRESS] * State * State [US_STATE] AK AR AZ CA CO CT …" at bounding box center [674, 315] width 593 height 296
type input "Lyndhurst"
select select "33"
click at [411, 445] on label "Rent" at bounding box center [423, 440] width 25 height 17
click at [417, 443] on input "Rent" at bounding box center [422, 437] width 11 height 11
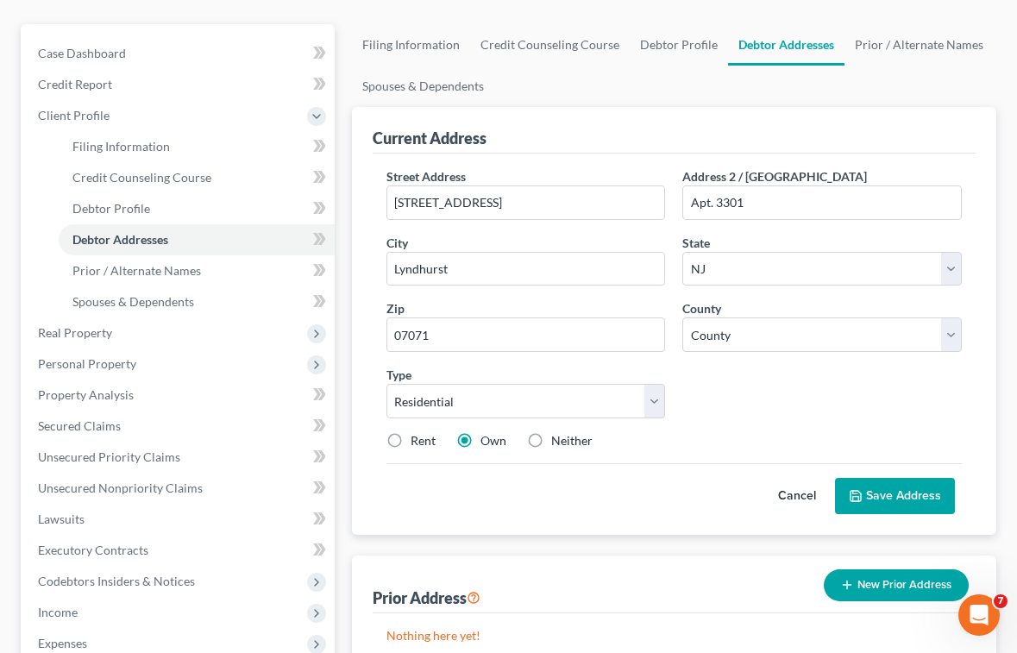
radio input "true"
click at [758, 347] on select "County [GEOGRAPHIC_DATA] [GEOGRAPHIC_DATA] [GEOGRAPHIC_DATA] [GEOGRAPHIC_DATA] …" at bounding box center [821, 334] width 279 height 34
select select "1"
click at [682, 317] on select "County [GEOGRAPHIC_DATA] [GEOGRAPHIC_DATA] [GEOGRAPHIC_DATA] [GEOGRAPHIC_DATA] …" at bounding box center [821, 334] width 279 height 34
click at [774, 389] on div "Street Address * [STREET_ADDRESS] * [GEOGRAPHIC_DATA] * State [US_STATE] AK AR …" at bounding box center [674, 315] width 593 height 296
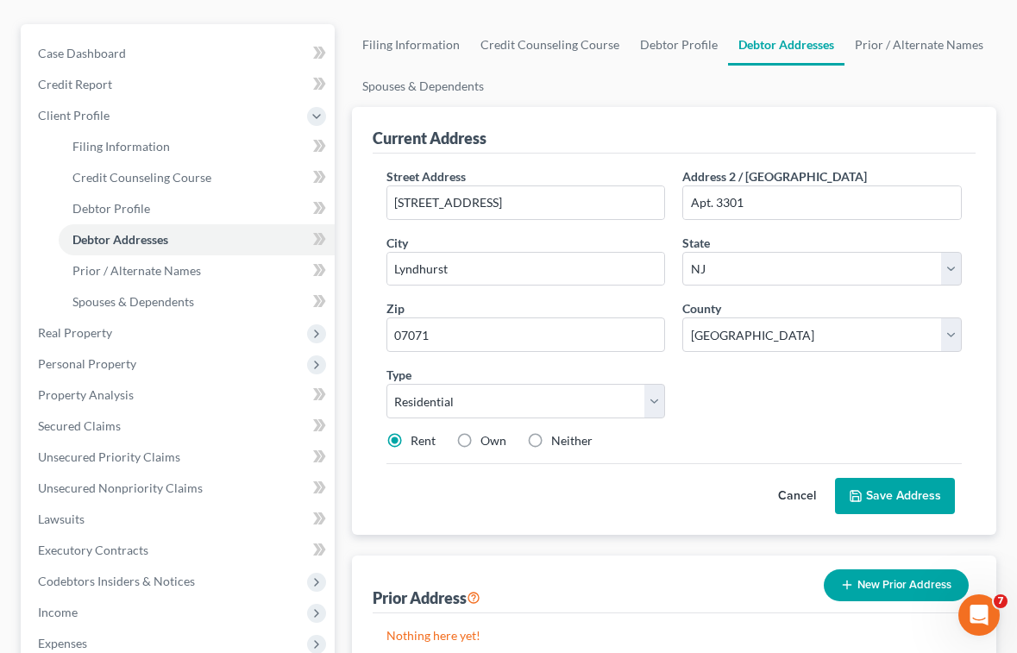
click at [895, 493] on button "Save Address" at bounding box center [895, 496] width 120 height 36
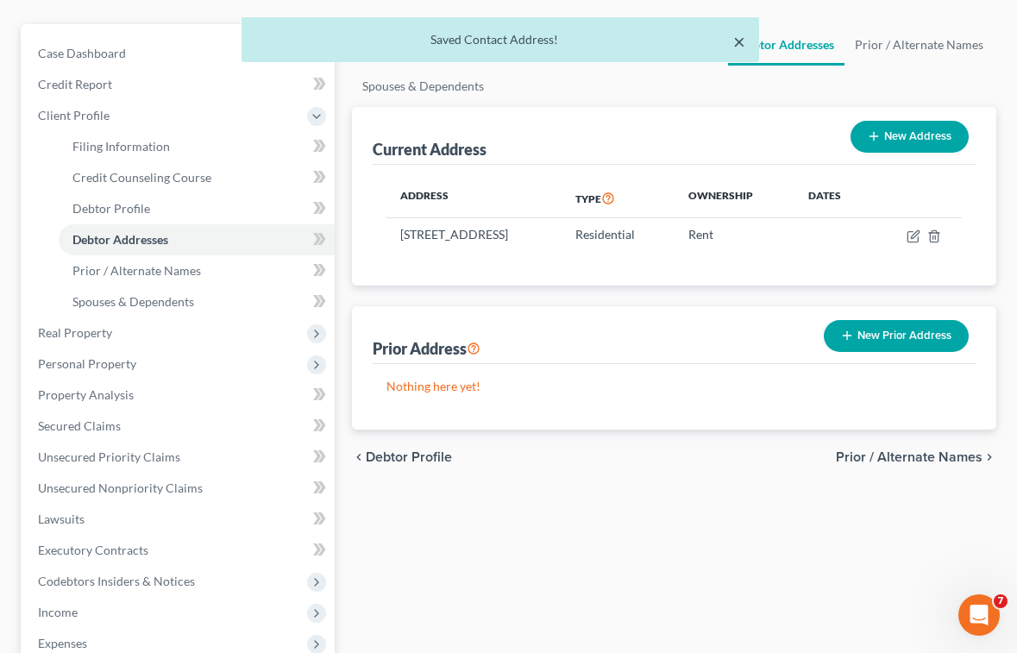
click at [735, 41] on button "×" at bounding box center [739, 41] width 12 height 21
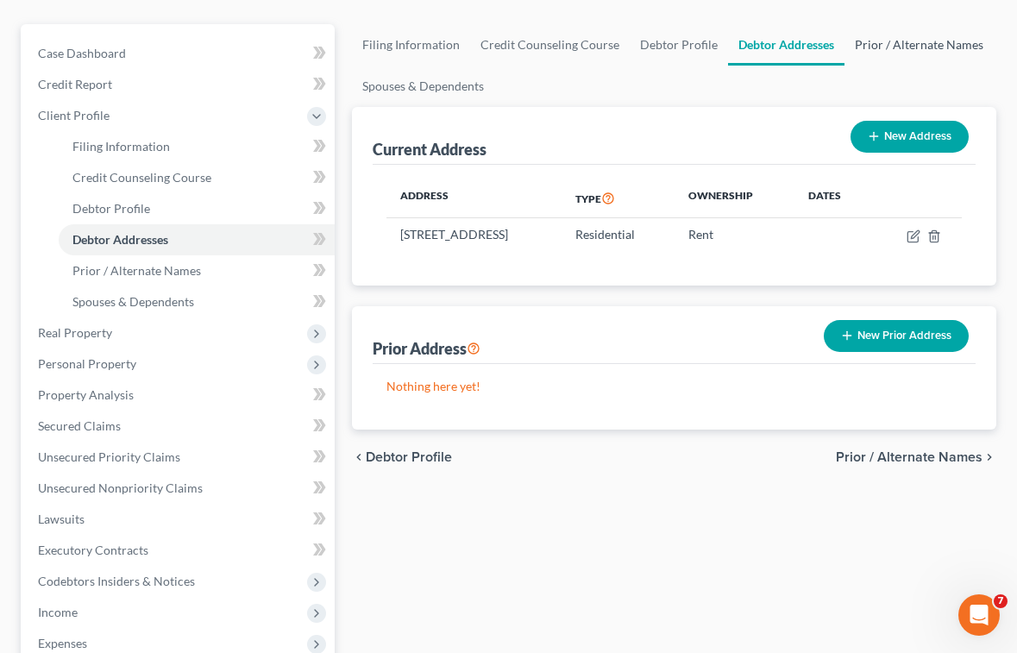
click at [874, 47] on link "Prior / Alternate Names" at bounding box center [918, 44] width 149 height 41
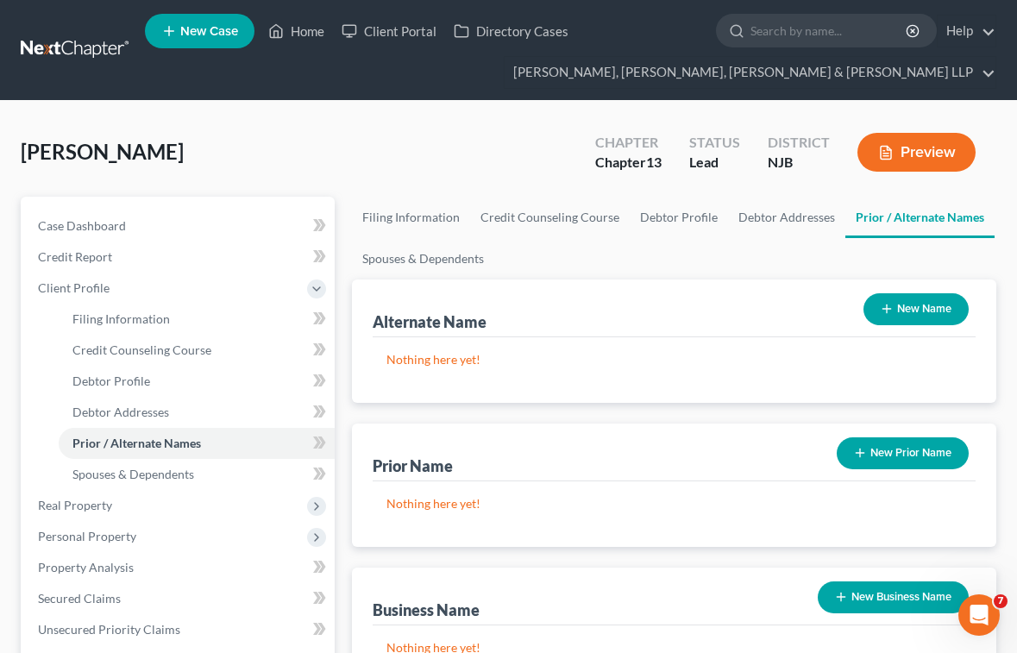
click at [22, 109] on div "[PERSON_NAME] Upgraded Chapter Chapter 13 Status Lead District NJB Preview Peti…" at bounding box center [508, 617] width 1017 height 1033
click at [784, 220] on link "Debtor Addresses" at bounding box center [786, 217] width 117 height 41
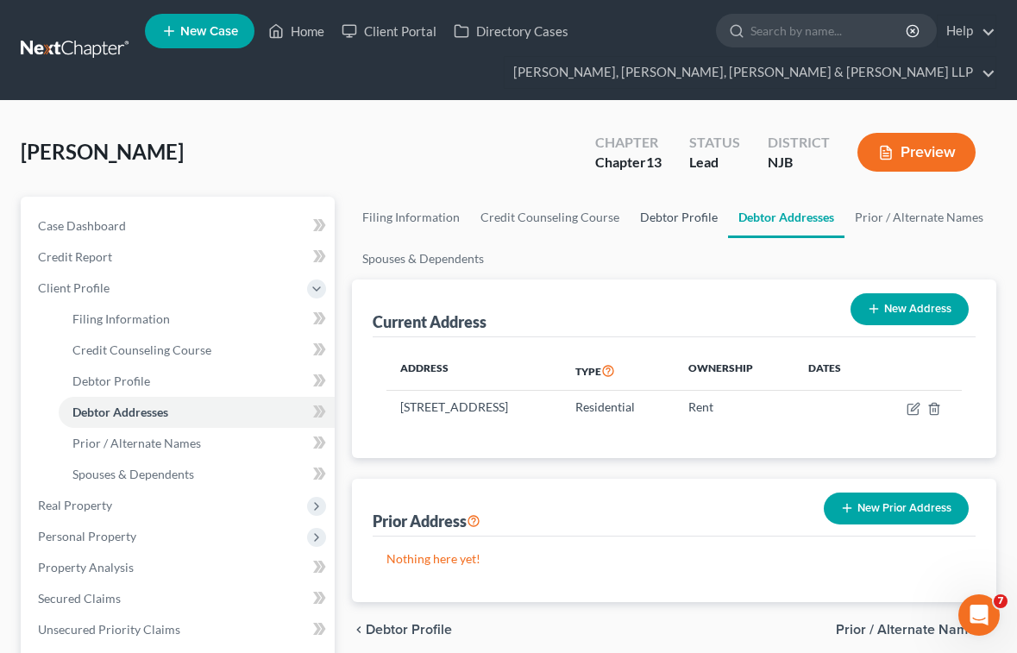
click at [683, 218] on link "Debtor Profile" at bounding box center [679, 217] width 98 height 41
select select "1"
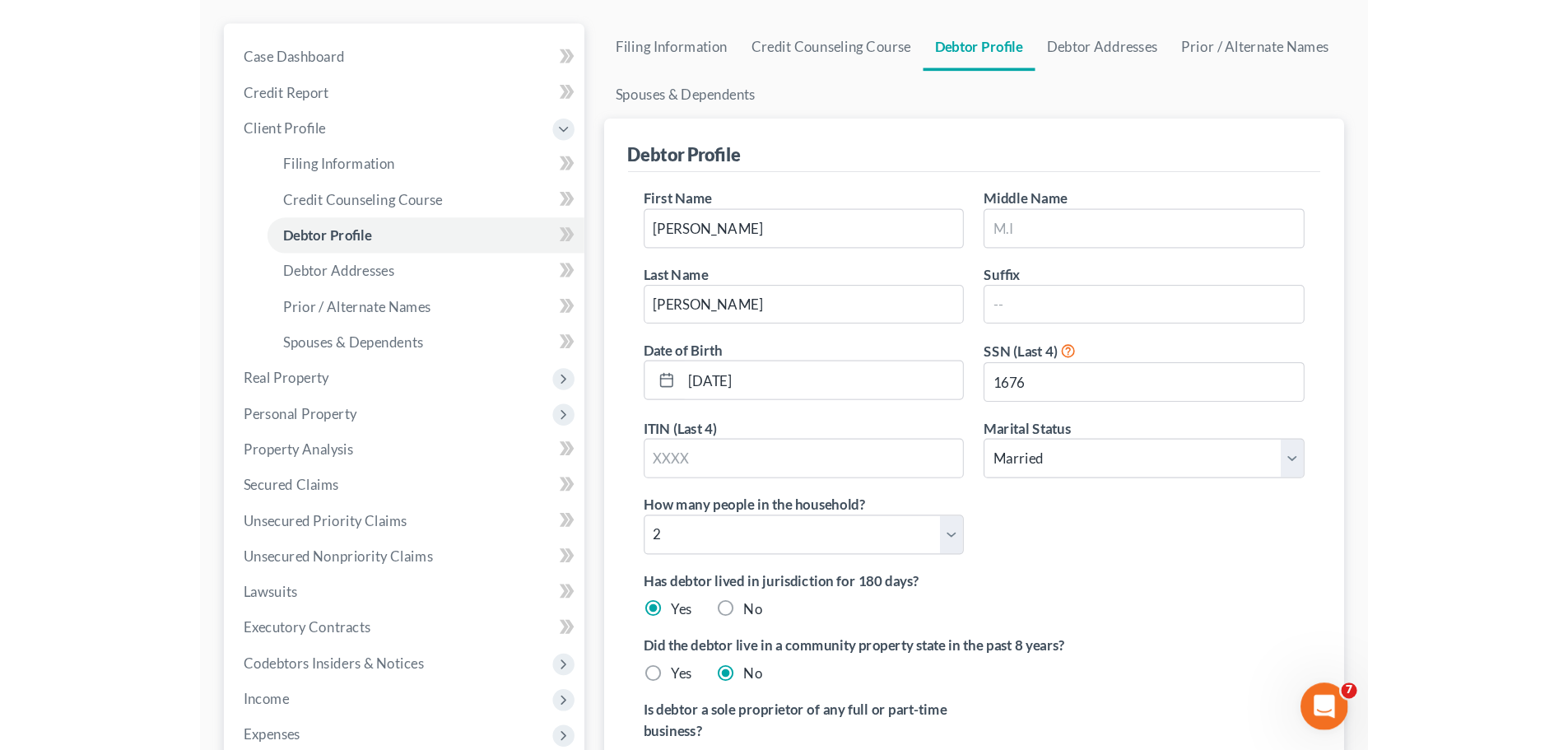
scroll to position [247, 0]
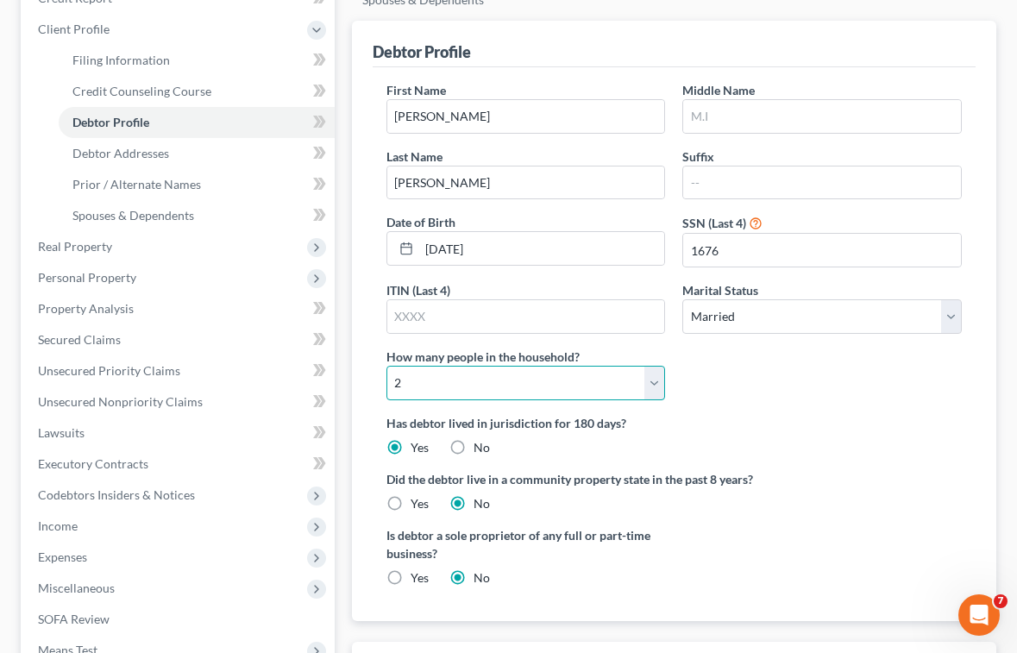
click at [486, 380] on select "Select 1 2 3 4 5 6 7 8 9 10 11 12 13 14 15 16 17 18 19 20" at bounding box center [525, 383] width 279 height 34
click at [386, 366] on select "Select 1 2 3 4 5 6 7 8 9 10 11 12 13 14 15 16 17 18 19 20" at bounding box center [525, 383] width 279 height 34
click at [499, 386] on select "Select 1 2 3 4 5 6 7 8 9 10 11 12 13 14 15 16 17 18 19 20" at bounding box center [525, 383] width 279 height 34
select select "2"
click at [386, 366] on select "Select 1 2 3 4 5 6 7 8 9 10 11 12 13 14 15 16 17 18 19 20" at bounding box center [525, 383] width 279 height 34
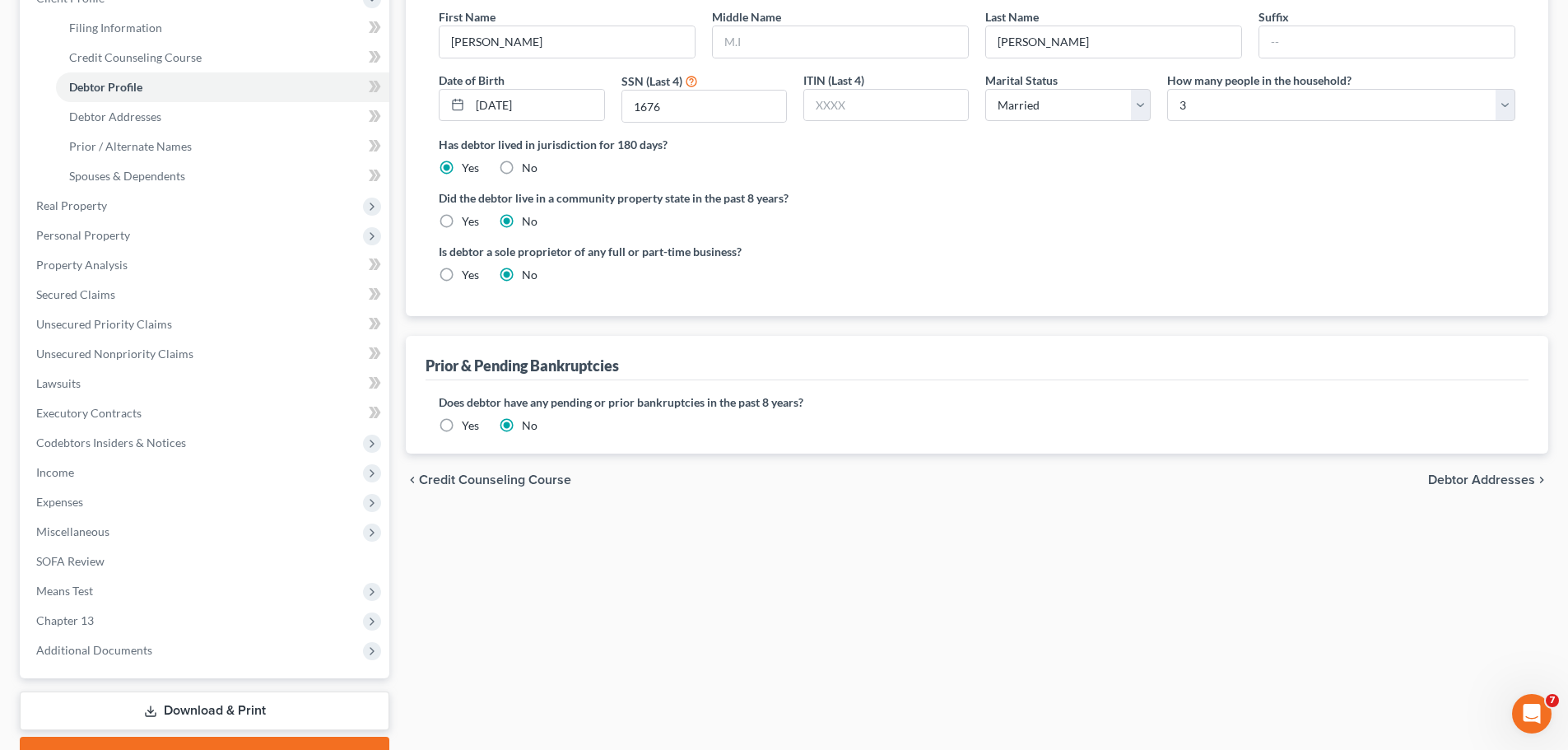
click at [1194, 560] on div "Filing Information Credit Counseling Course Debtor Profile Debtor Addresses Pri…" at bounding box center [977, 342] width 1159 height 862
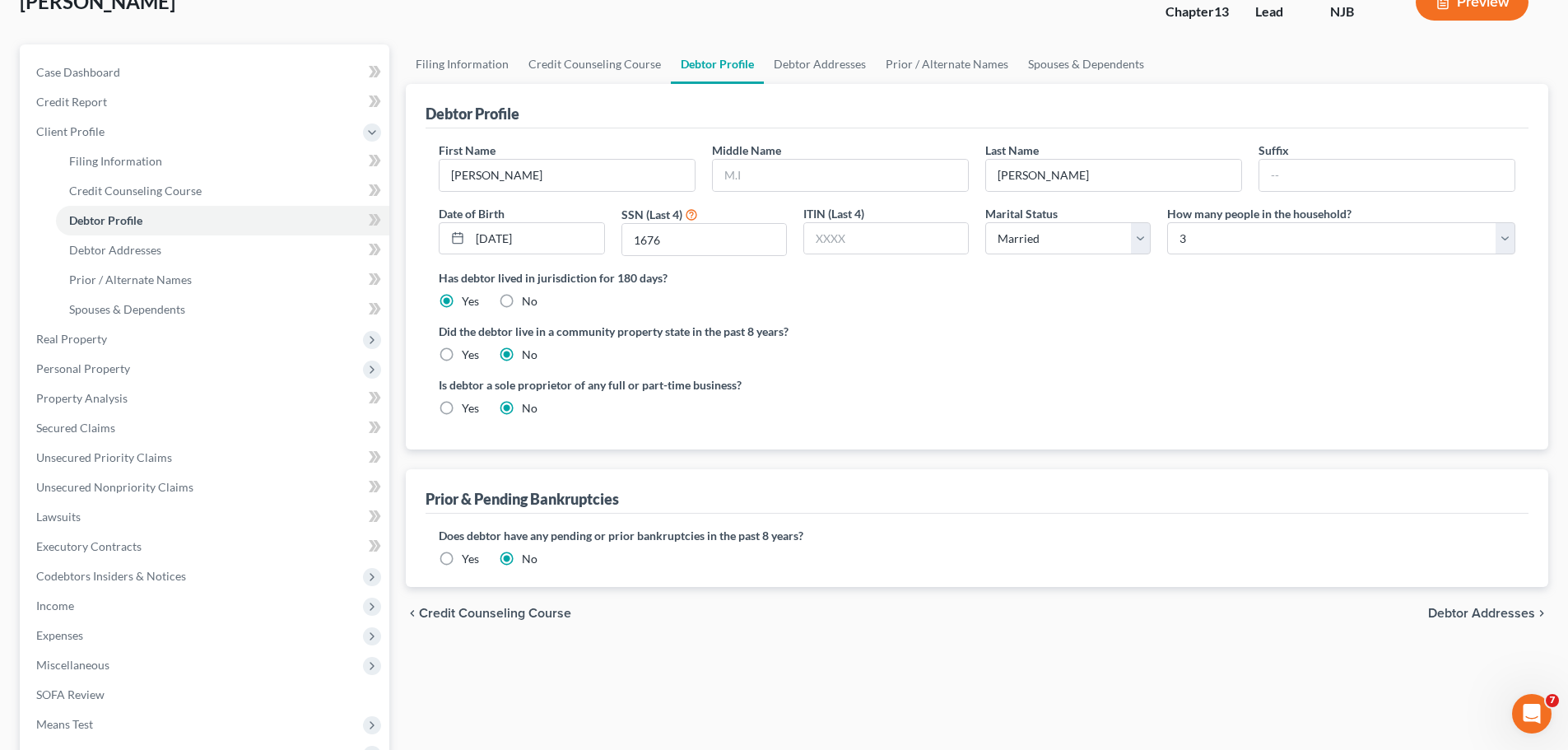
scroll to position [0, 0]
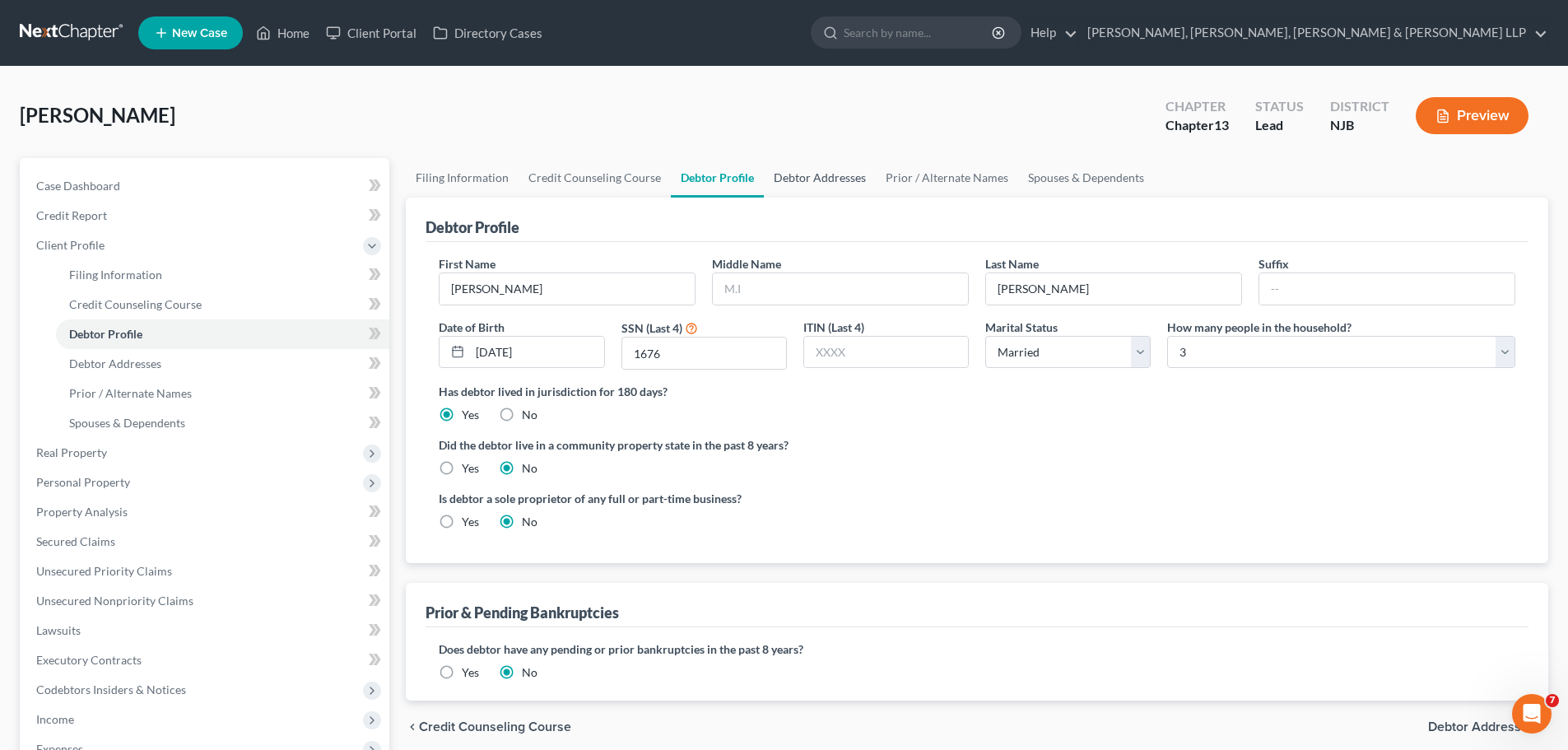
click at [816, 171] on link "Debtor Addresses" at bounding box center [819, 177] width 112 height 39
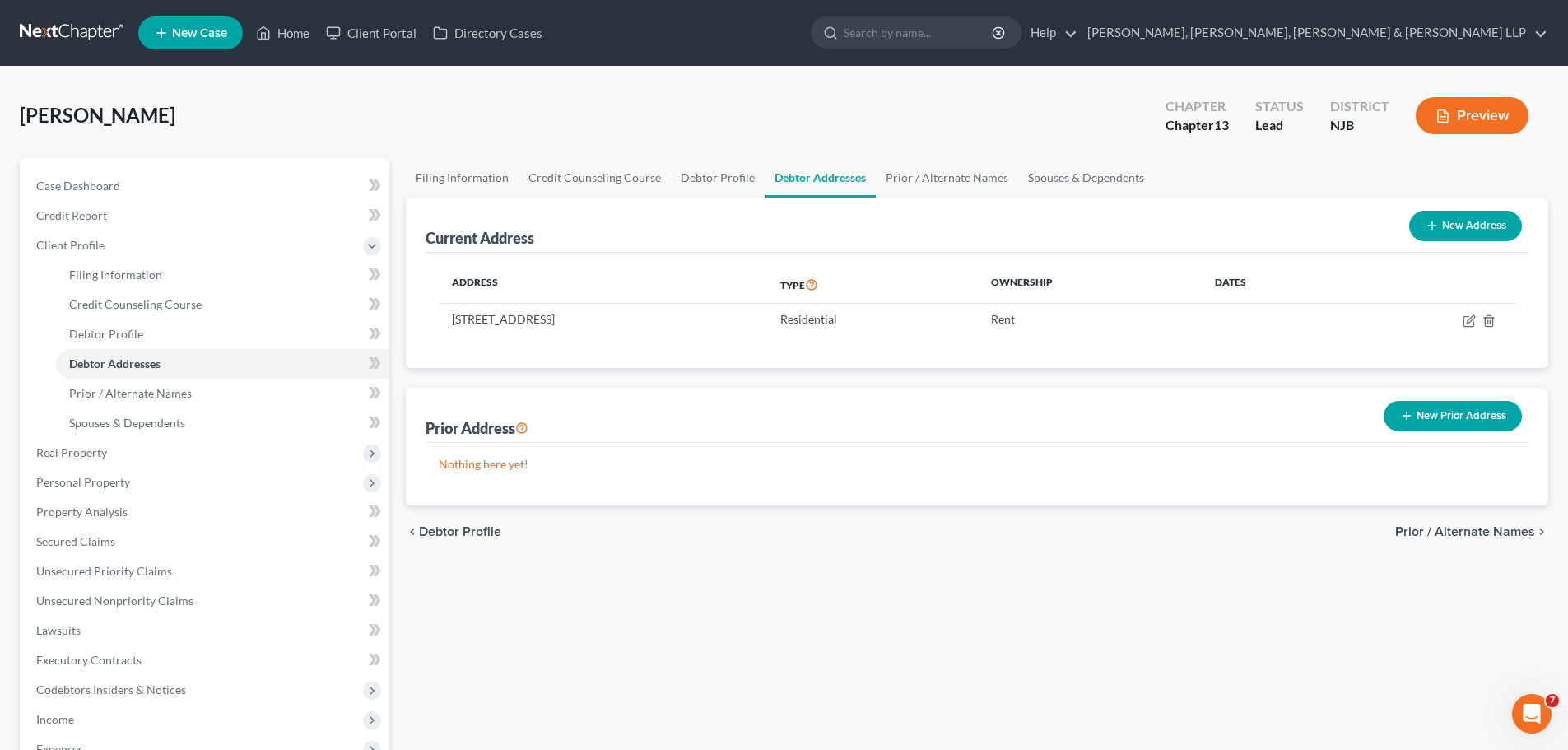
drag, startPoint x: 746, startPoint y: 651, endPoint x: 768, endPoint y: 564, distance: 89.7
click at [746, 651] on div "Filing Information Credit Counseling Course Debtor Profile Debtor Addresses Pri…" at bounding box center [977, 589] width 1159 height 862
click at [694, 166] on link "Debtor Profile" at bounding box center [718, 177] width 94 height 39
select select "1"
select select "2"
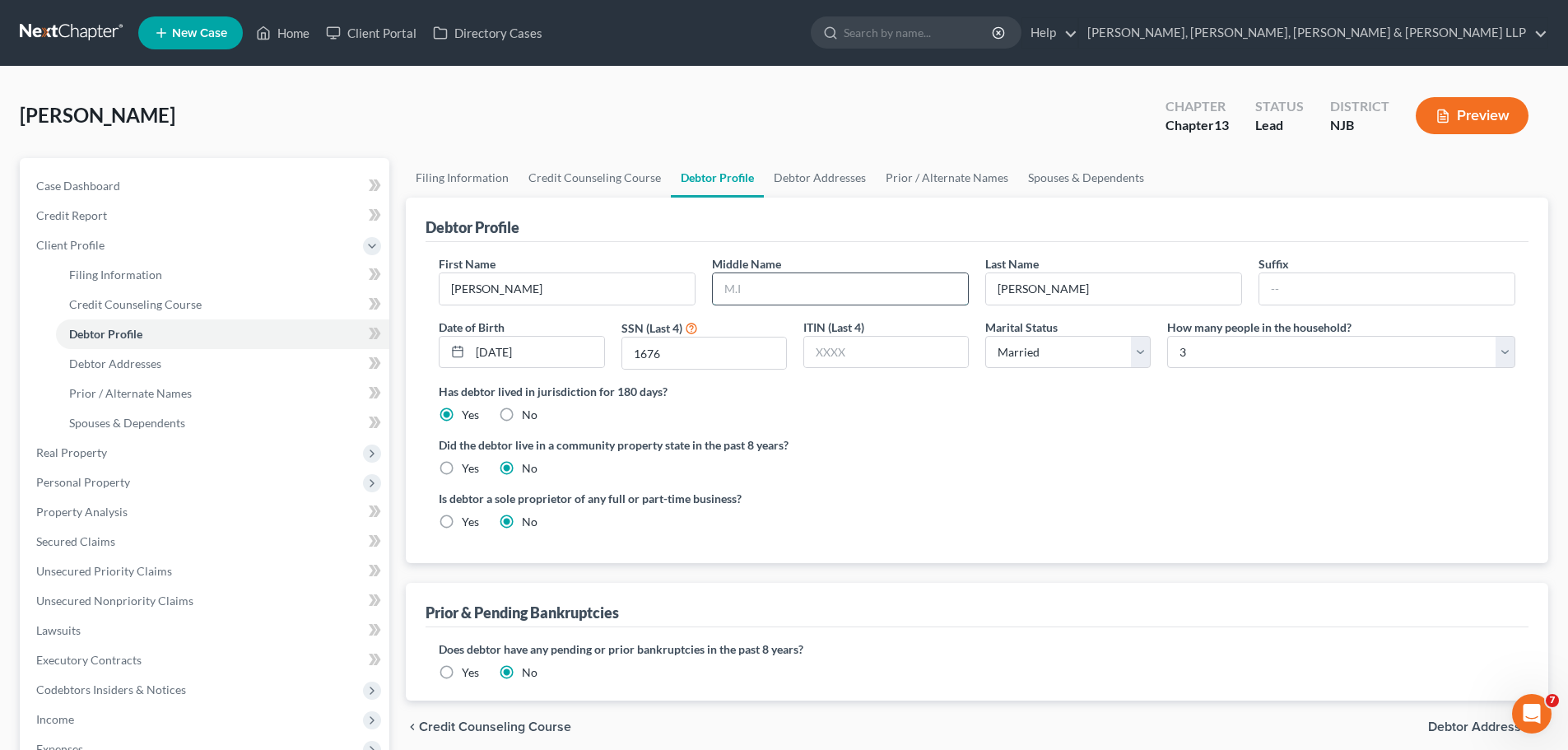
click at [768, 298] on input "text" at bounding box center [840, 288] width 255 height 31
type input "[PERSON_NAME]"
click at [882, 430] on ng-include "First Name [PERSON_NAME] Middle Name [PERSON_NAME] Last Name [PERSON_NAME] Suff…" at bounding box center [977, 399] width 1077 height 288
click at [814, 181] on link "Debtor Addresses" at bounding box center [819, 177] width 112 height 39
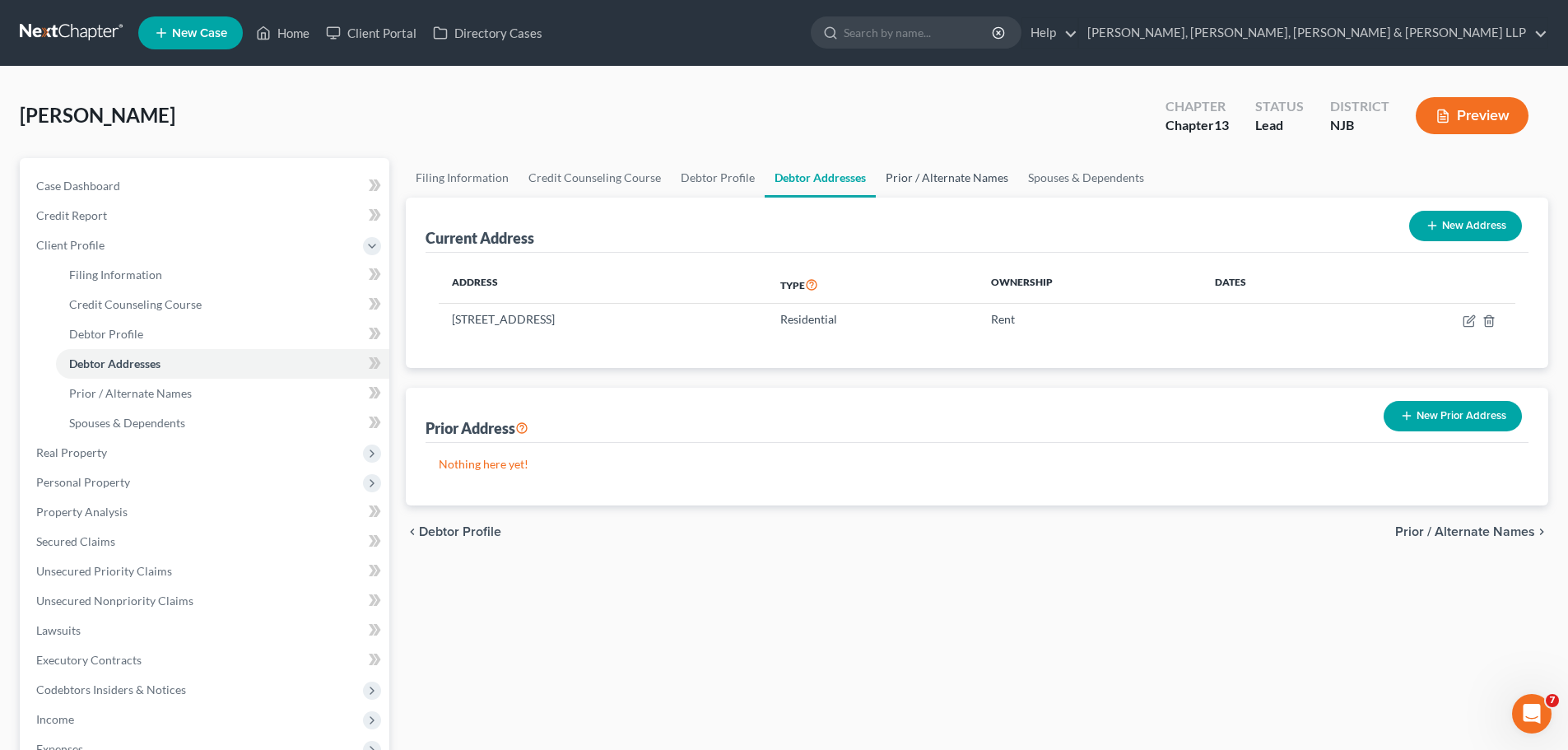
click at [917, 181] on link "Prior / Alternate Names" at bounding box center [947, 177] width 142 height 39
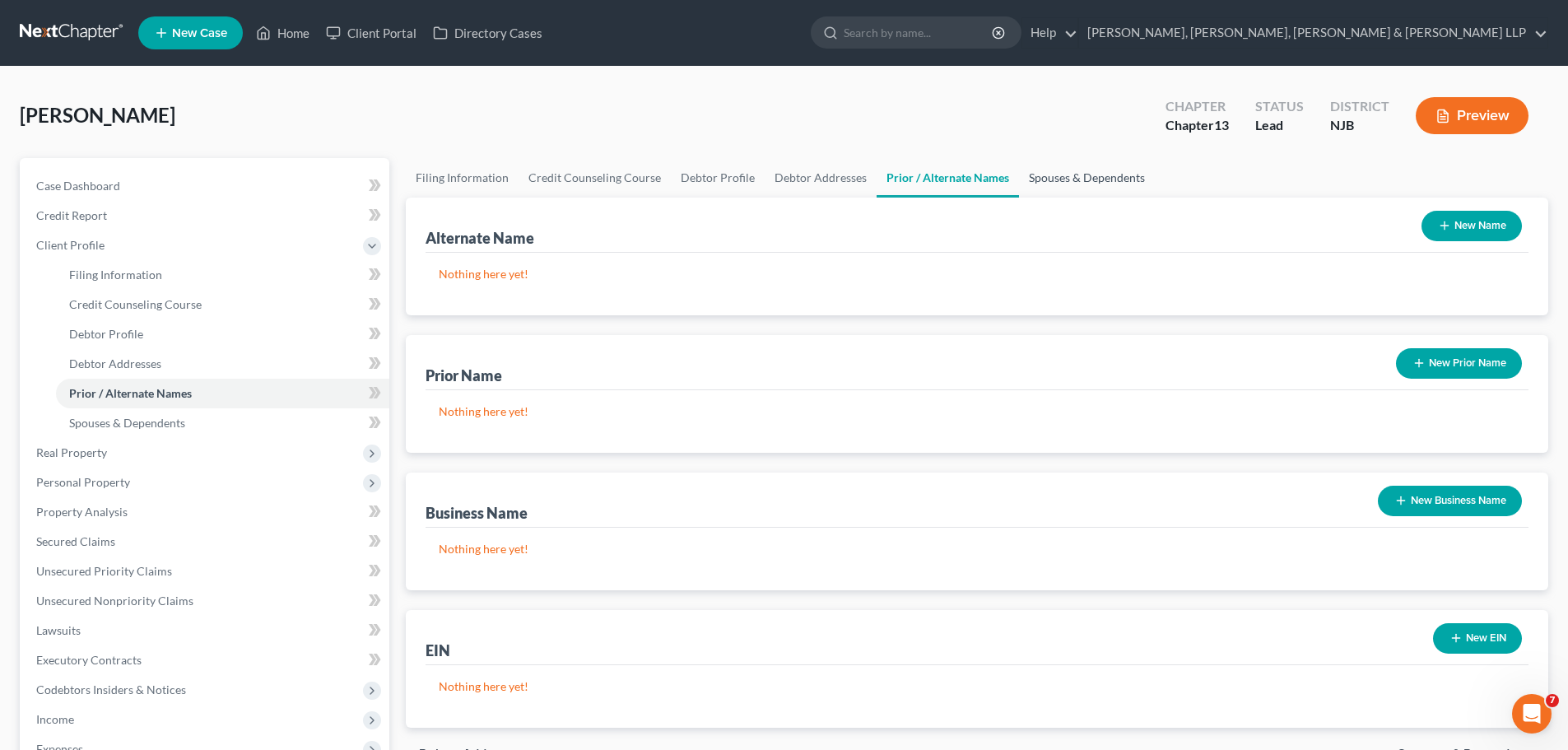
click at [1074, 181] on link "Spouses & Dependents" at bounding box center [1087, 177] width 136 height 39
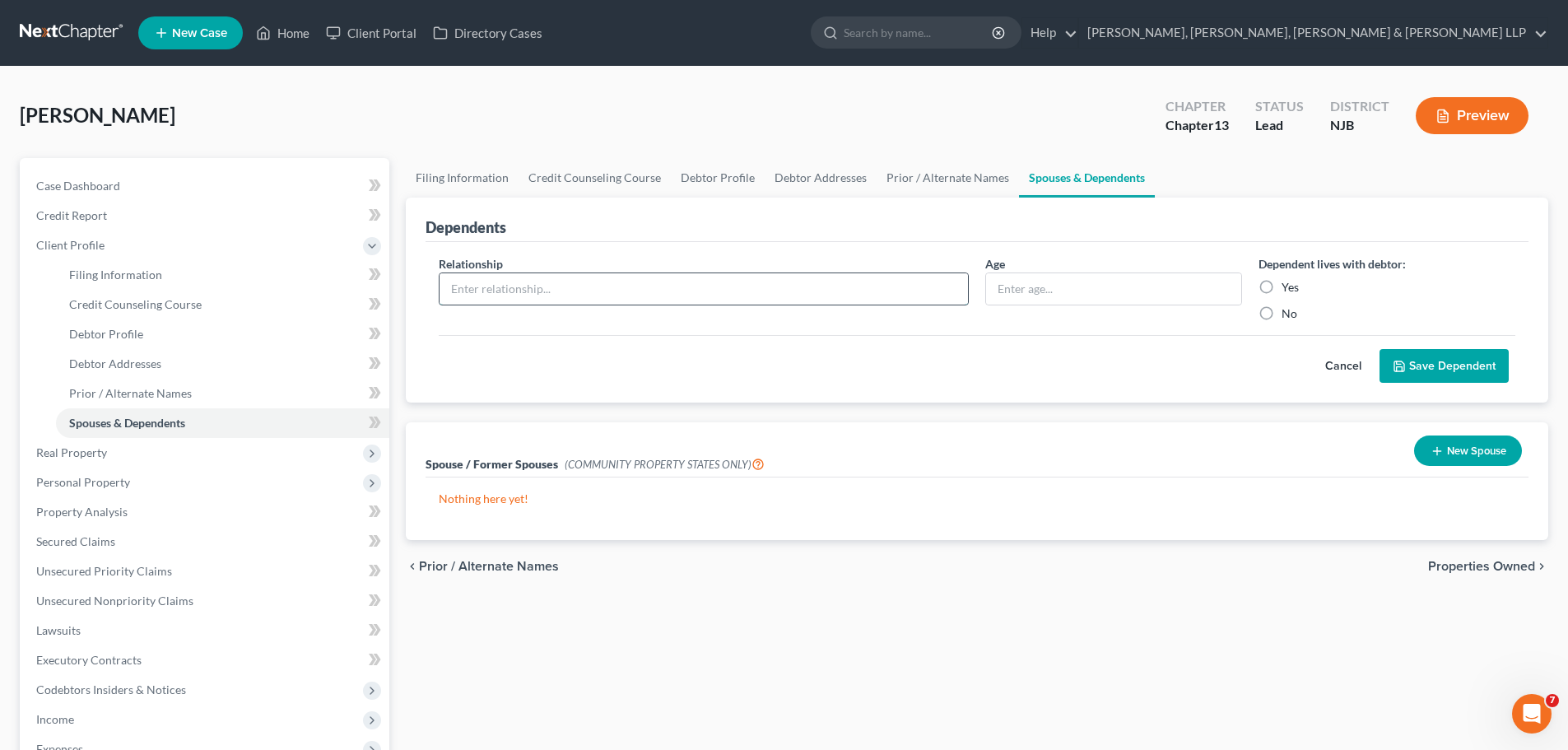
click at [674, 286] on input "text" at bounding box center [704, 288] width 529 height 31
type input "Daughter"
click at [1282, 289] on label "Yes" at bounding box center [1290, 286] width 17 height 16
click at [1288, 289] on input "Yes" at bounding box center [1293, 283] width 10 height 10
radio input "true"
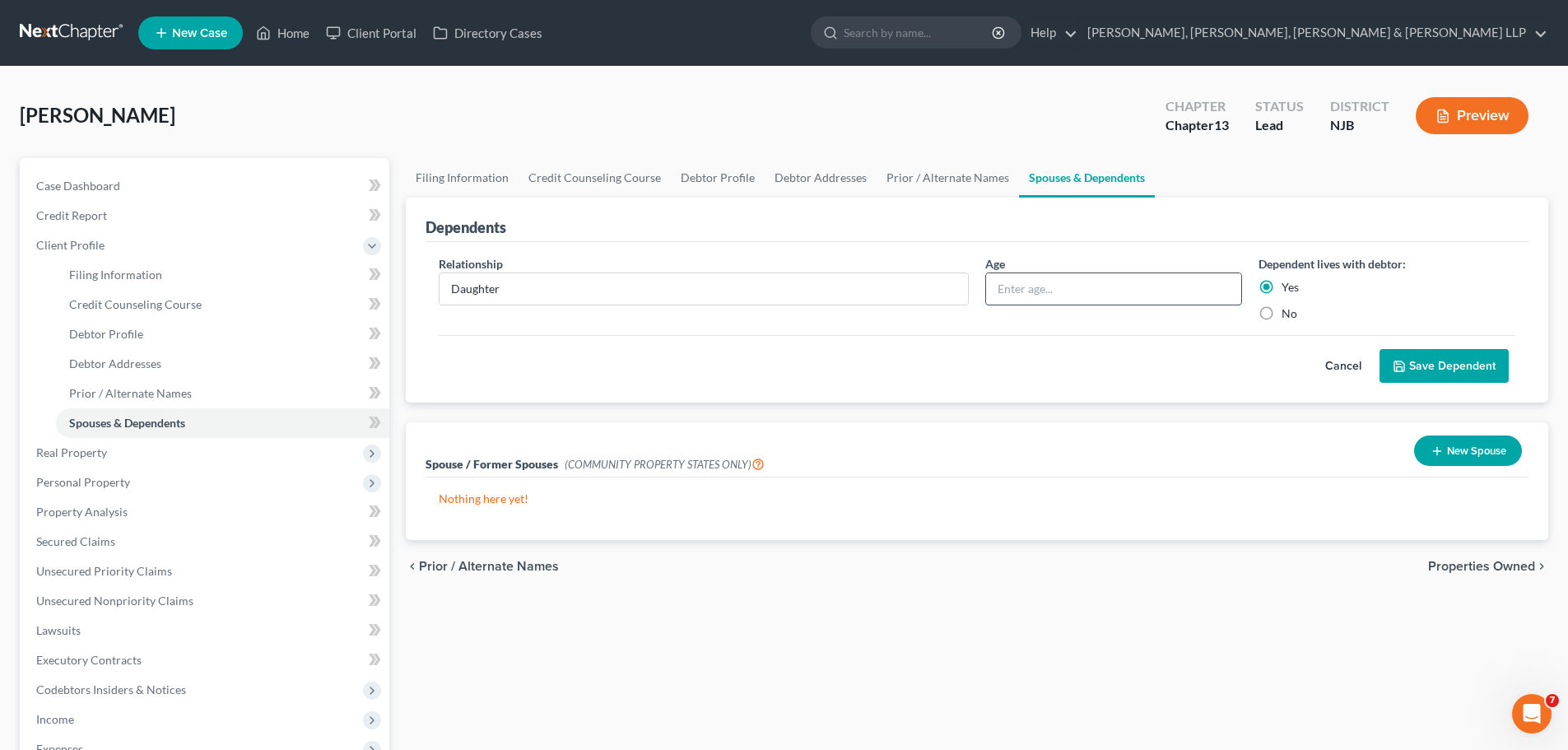
click at [1063, 284] on input "text" at bounding box center [1113, 288] width 255 height 31
type input "4"
click at [1482, 367] on button "Save Dependent" at bounding box center [1444, 366] width 129 height 34
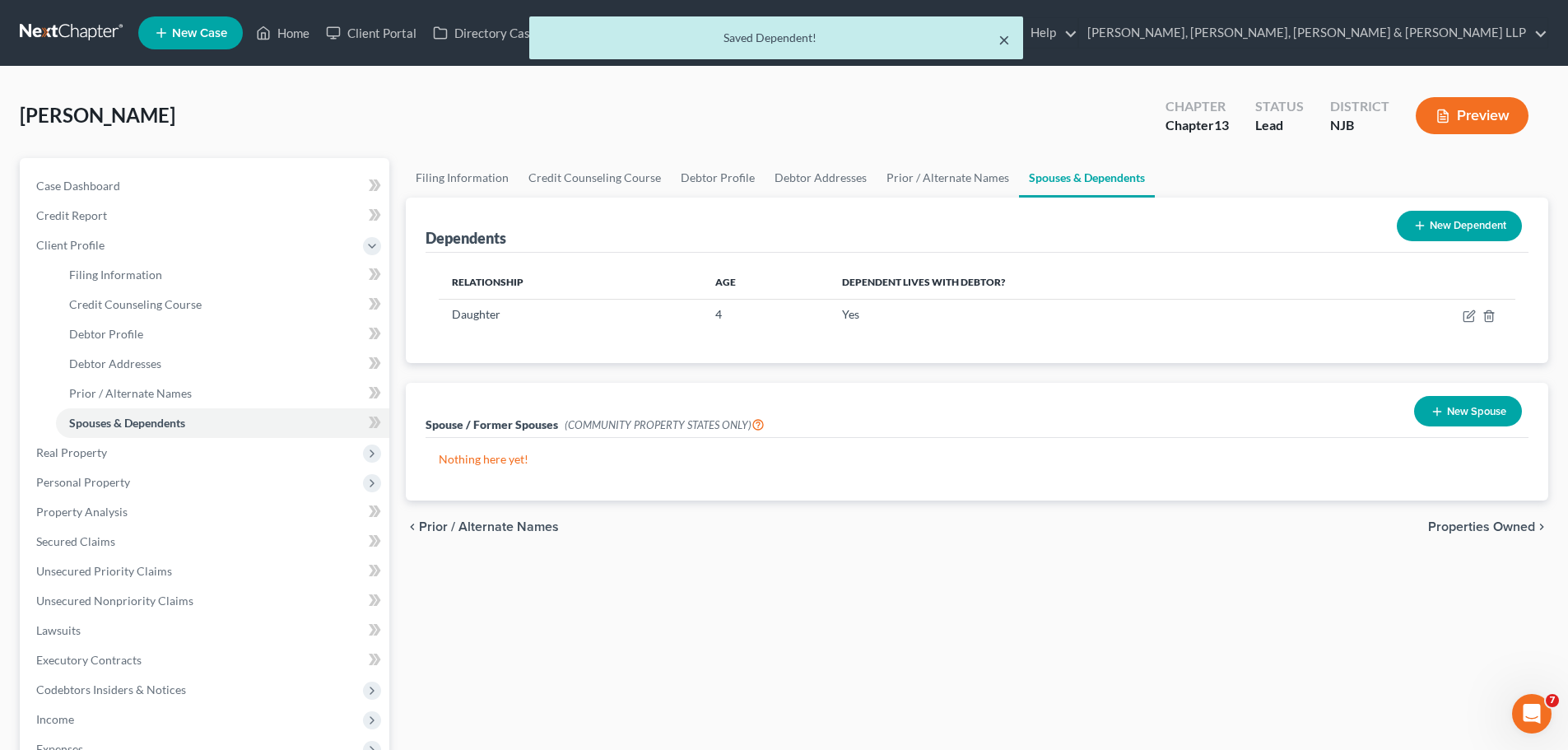
click at [999, 45] on button "×" at bounding box center [1004, 39] width 11 height 20
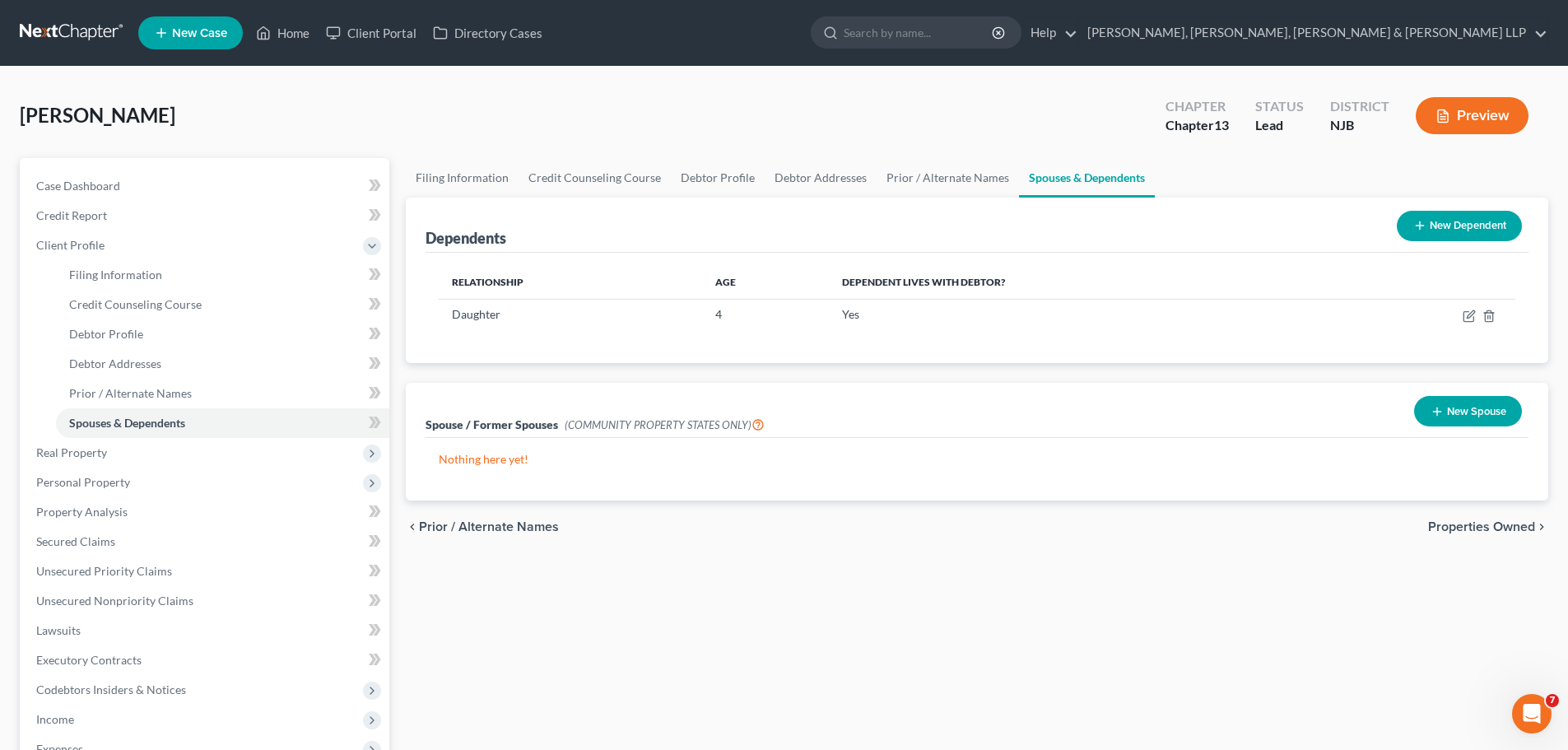
click at [1479, 529] on span "Properties Owned" at bounding box center [1481, 527] width 107 height 13
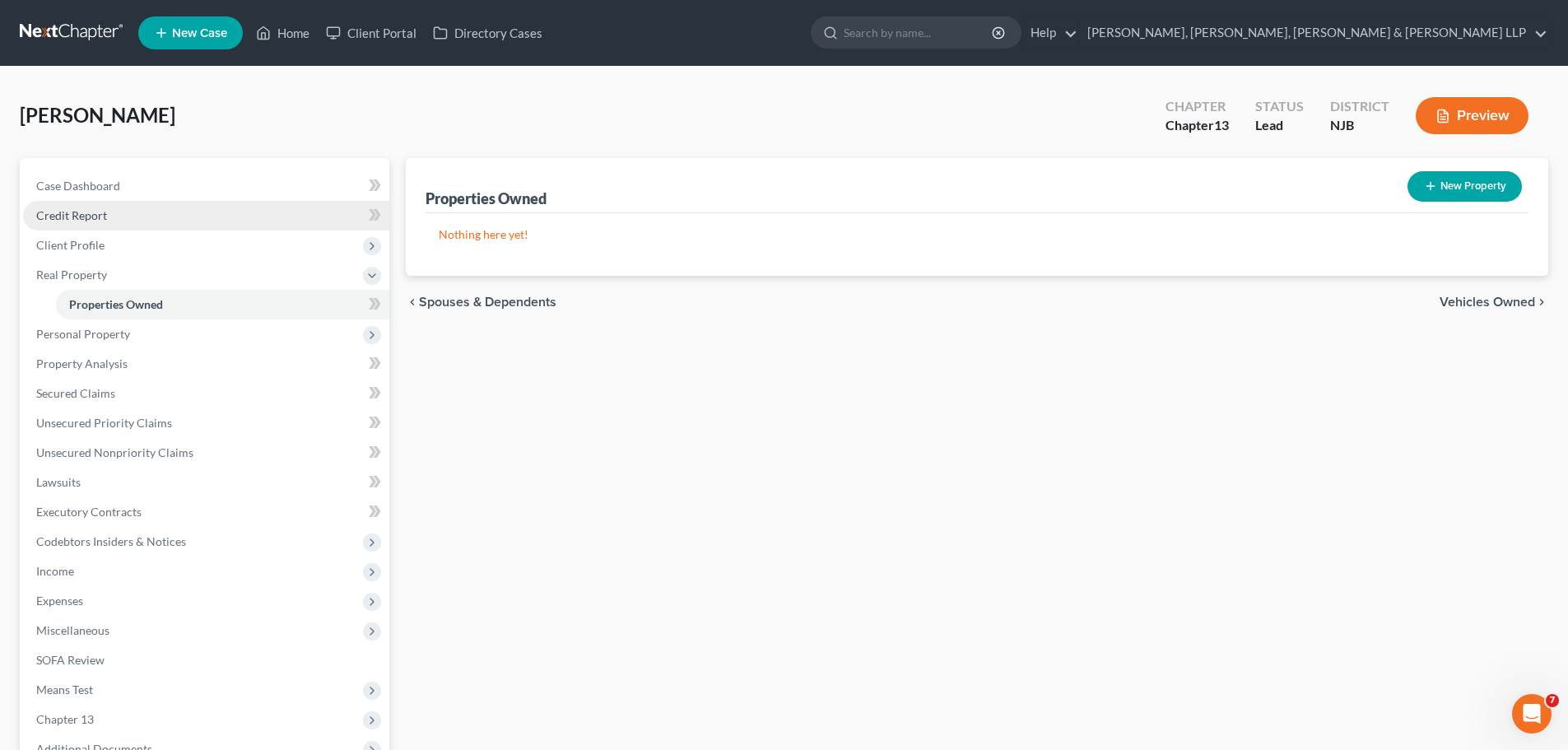
click at [74, 212] on span "Credit Report" at bounding box center [72, 215] width 71 height 14
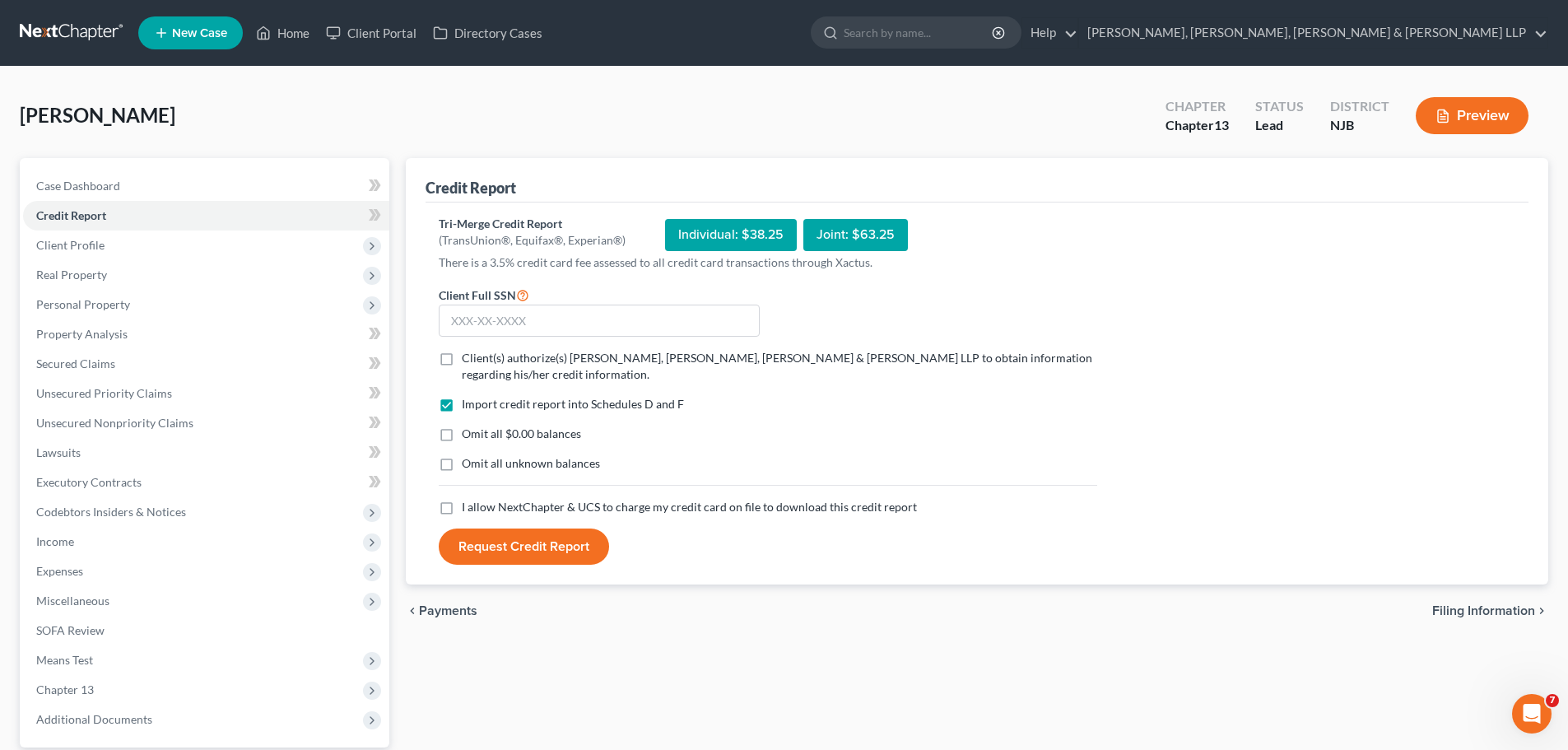
click at [462, 355] on label "Client(s) authorize(s) [PERSON_NAME], [PERSON_NAME], [PERSON_NAME] & [PERSON_NA…" at bounding box center [780, 366] width 636 height 32
click at [469, 355] on input "Client(s) authorize(s) [PERSON_NAME], [PERSON_NAME], [PERSON_NAME] & [PERSON_NA…" at bounding box center [473, 355] width 10 height 10
checkbox input "true"
click at [462, 509] on label "I allow NextChapter & UCS to charge my credit card on file to download this cre…" at bounding box center [689, 507] width 455 height 16
click at [469, 509] on input "I allow NextChapter & UCS to charge my credit card on file to download this cre…" at bounding box center [473, 504] width 10 height 10
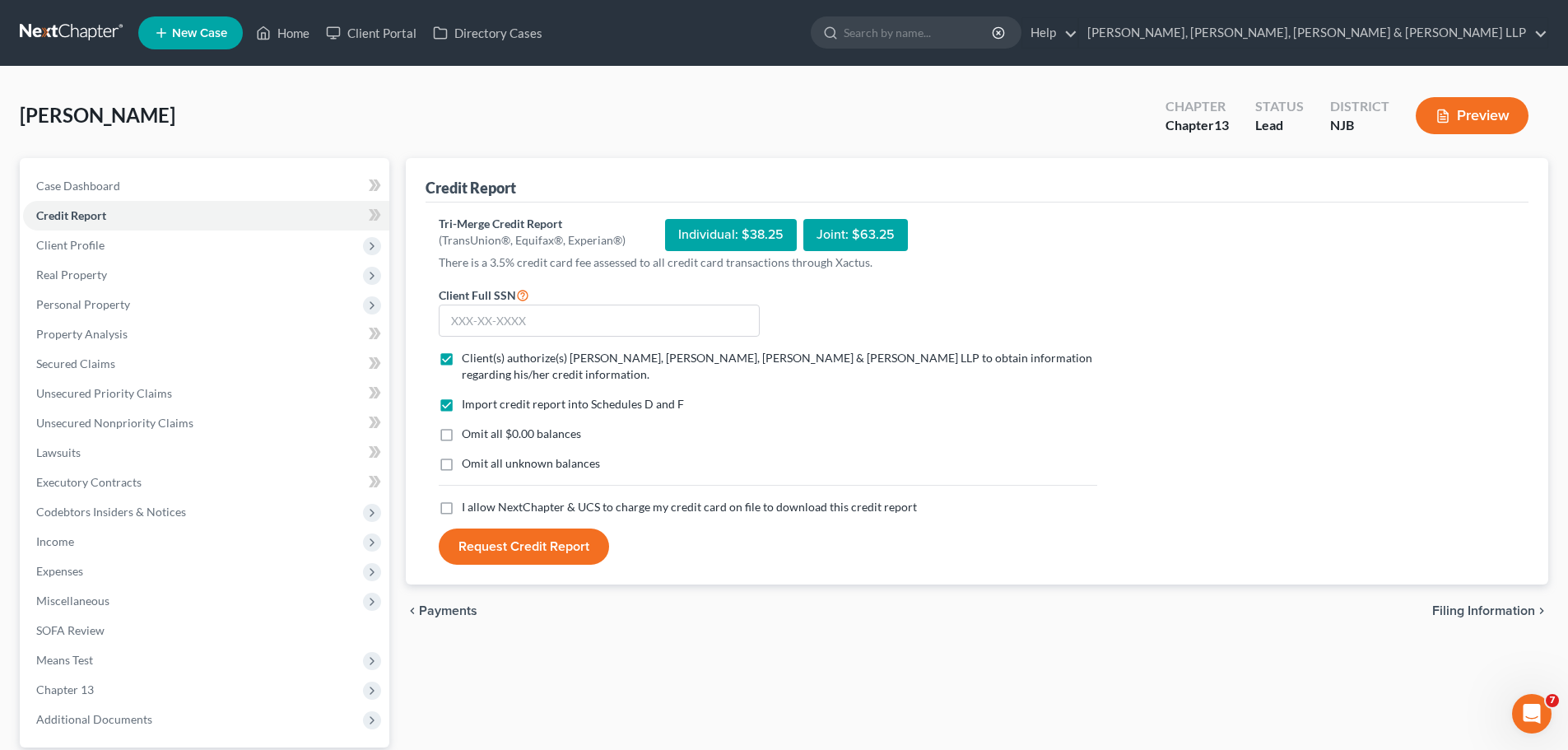
checkbox input "true"
click at [462, 433] on label "Omit all $0.00 balances" at bounding box center [521, 433] width 119 height 16
click at [469, 433] on input "Omit all $0.00 balances" at bounding box center [473, 430] width 10 height 10
checkbox input "true"
click at [503, 316] on input "text" at bounding box center [599, 321] width 321 height 32
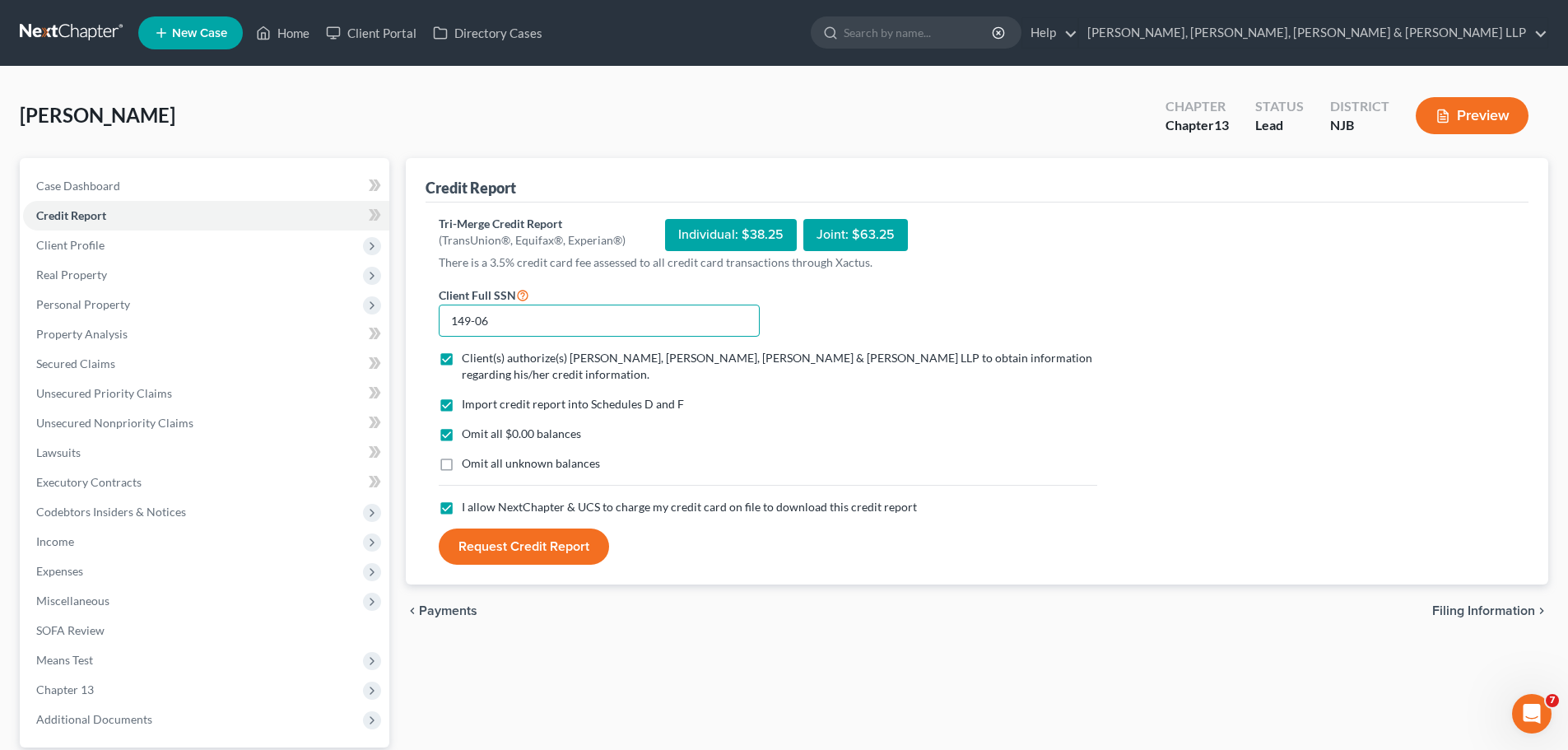
click at [528, 320] on input "149-06" at bounding box center [599, 321] width 321 height 32
type input "149-06-1676"
click at [562, 649] on div "Credit Report Tri-Merge Credit Report (TransUnion®, Equifax®, Experian®) Indivi…" at bounding box center [977, 500] width 1159 height 684
drag, startPoint x: 780, startPoint y: 230, endPoint x: 739, endPoint y: 242, distance: 42.7
click at [739, 242] on div "Individual: $38.25" at bounding box center [731, 235] width 132 height 32
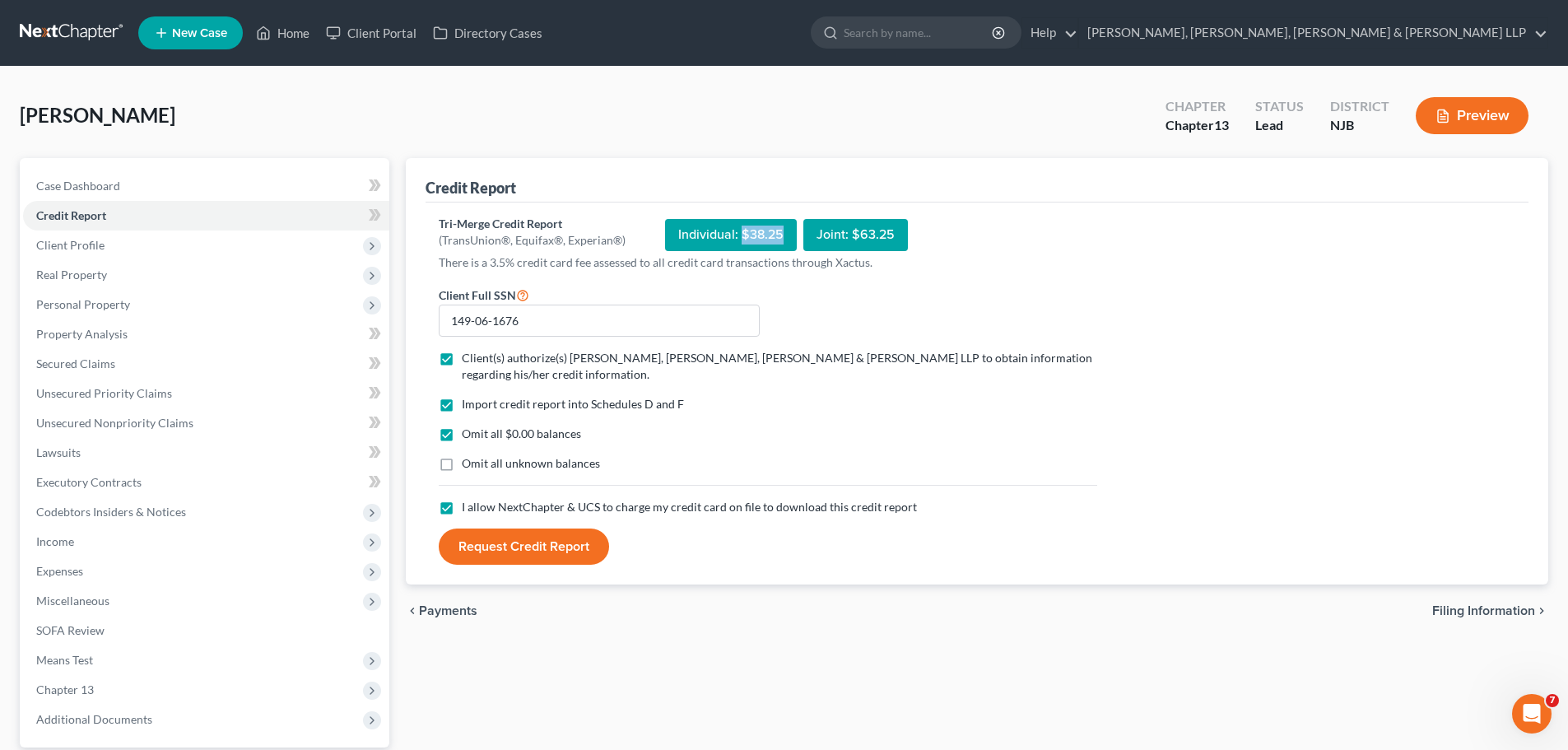
copy div "$38.25"
click at [555, 547] on button "Request Credit Report" at bounding box center [524, 547] width 171 height 36
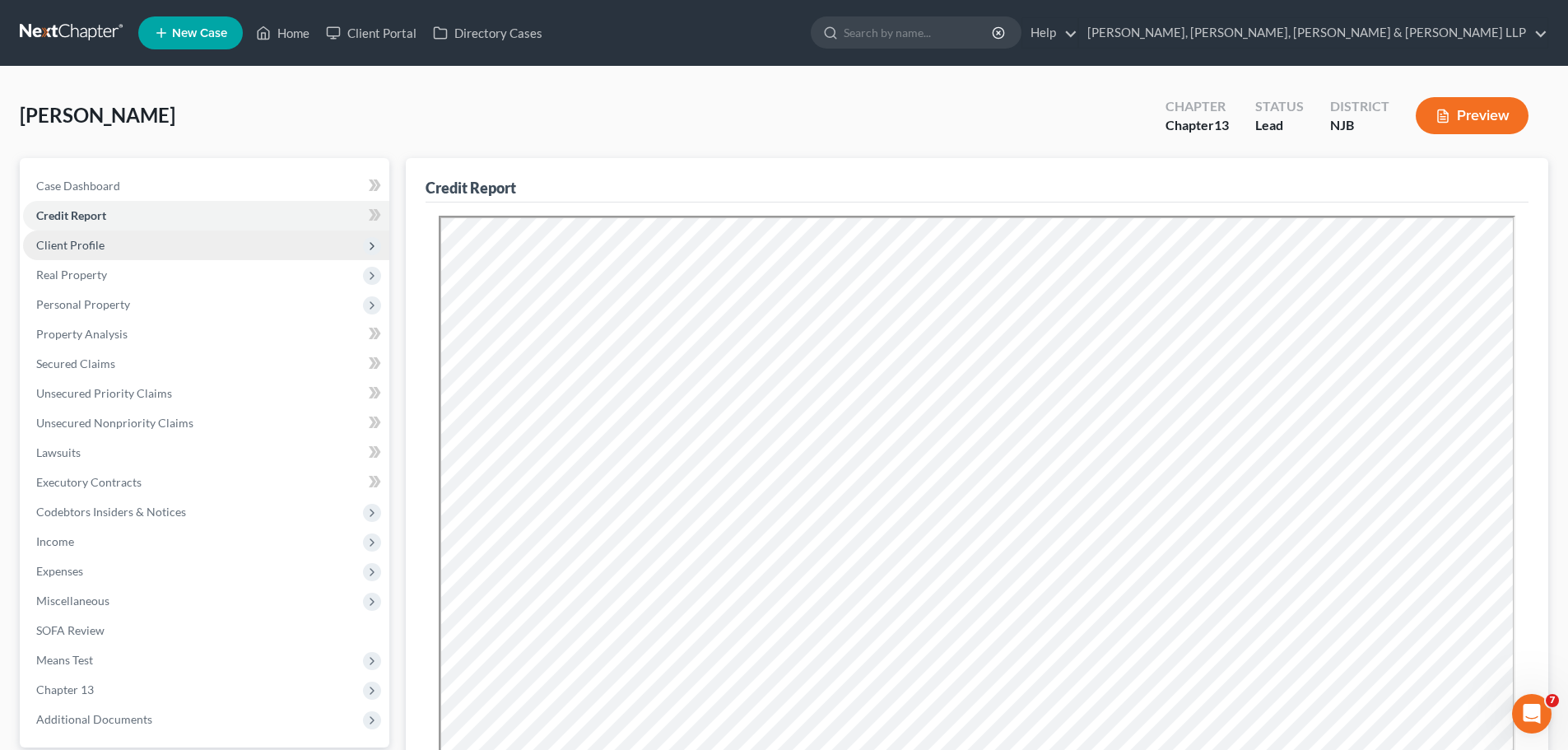
click at [73, 242] on span "Client Profile" at bounding box center [71, 244] width 69 height 14
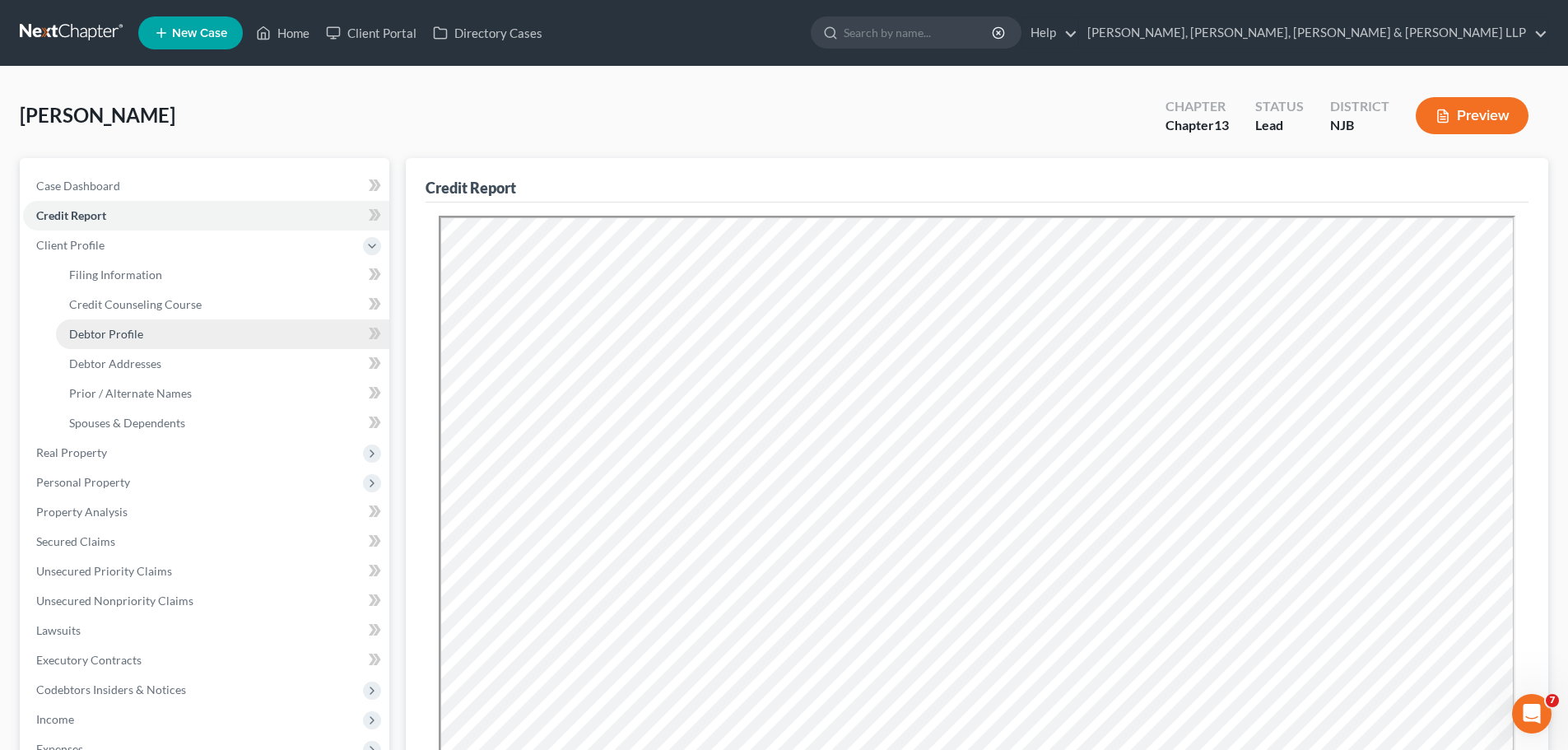
click at [115, 331] on span "Debtor Profile" at bounding box center [106, 333] width 74 height 14
select select "1"
select select "2"
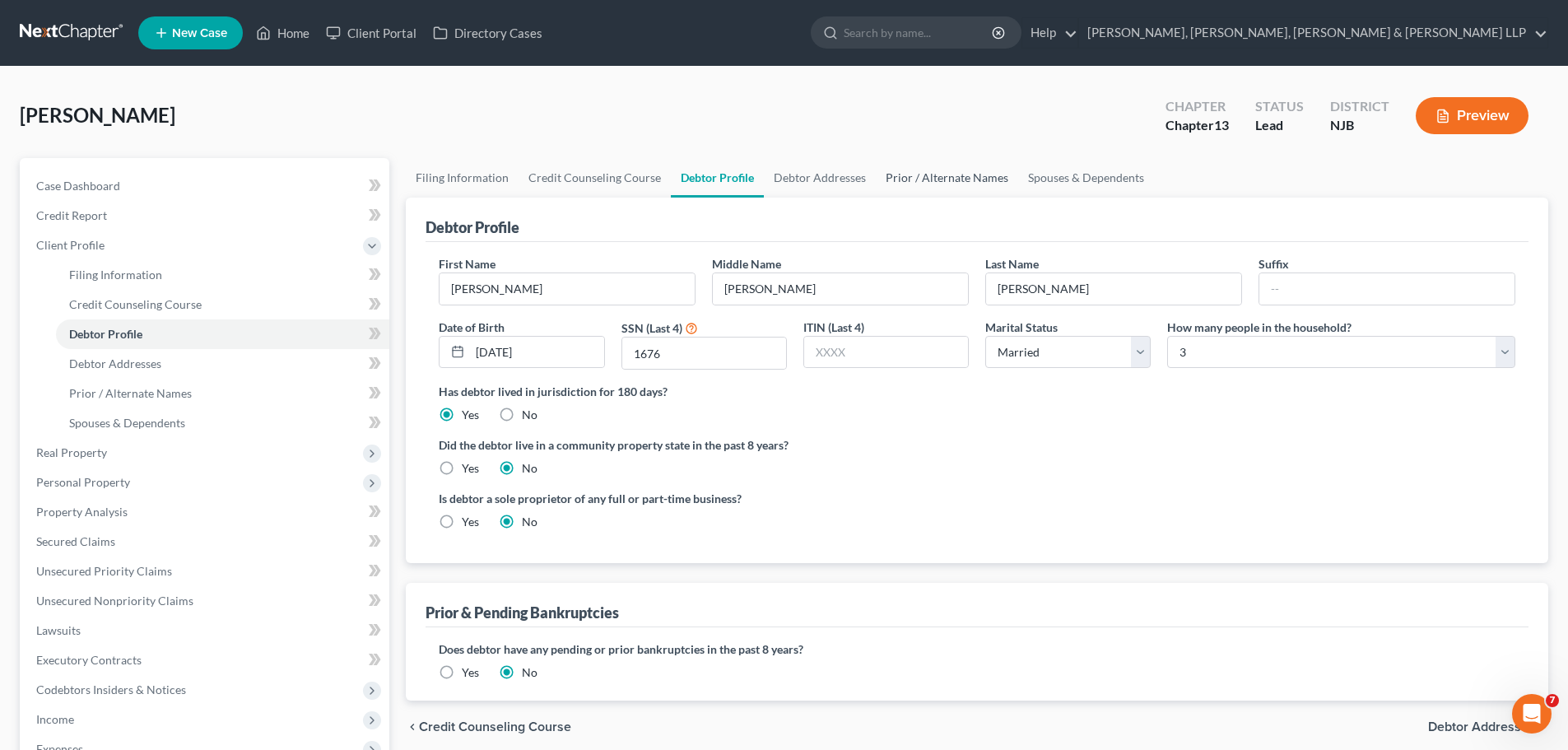
click at [932, 175] on link "Prior / Alternate Names" at bounding box center [947, 177] width 142 height 39
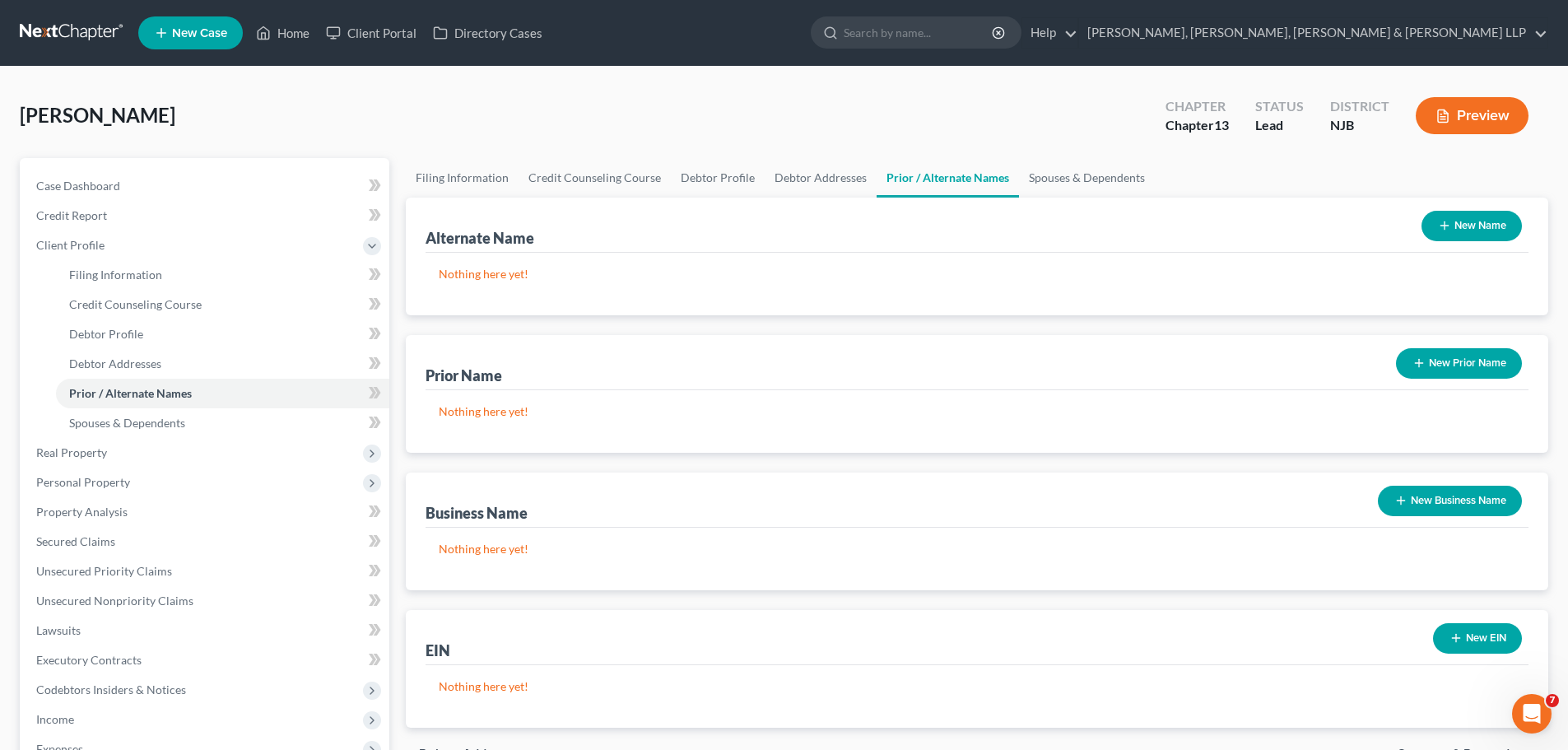
click at [1474, 224] on button "New Name" at bounding box center [1472, 226] width 100 height 31
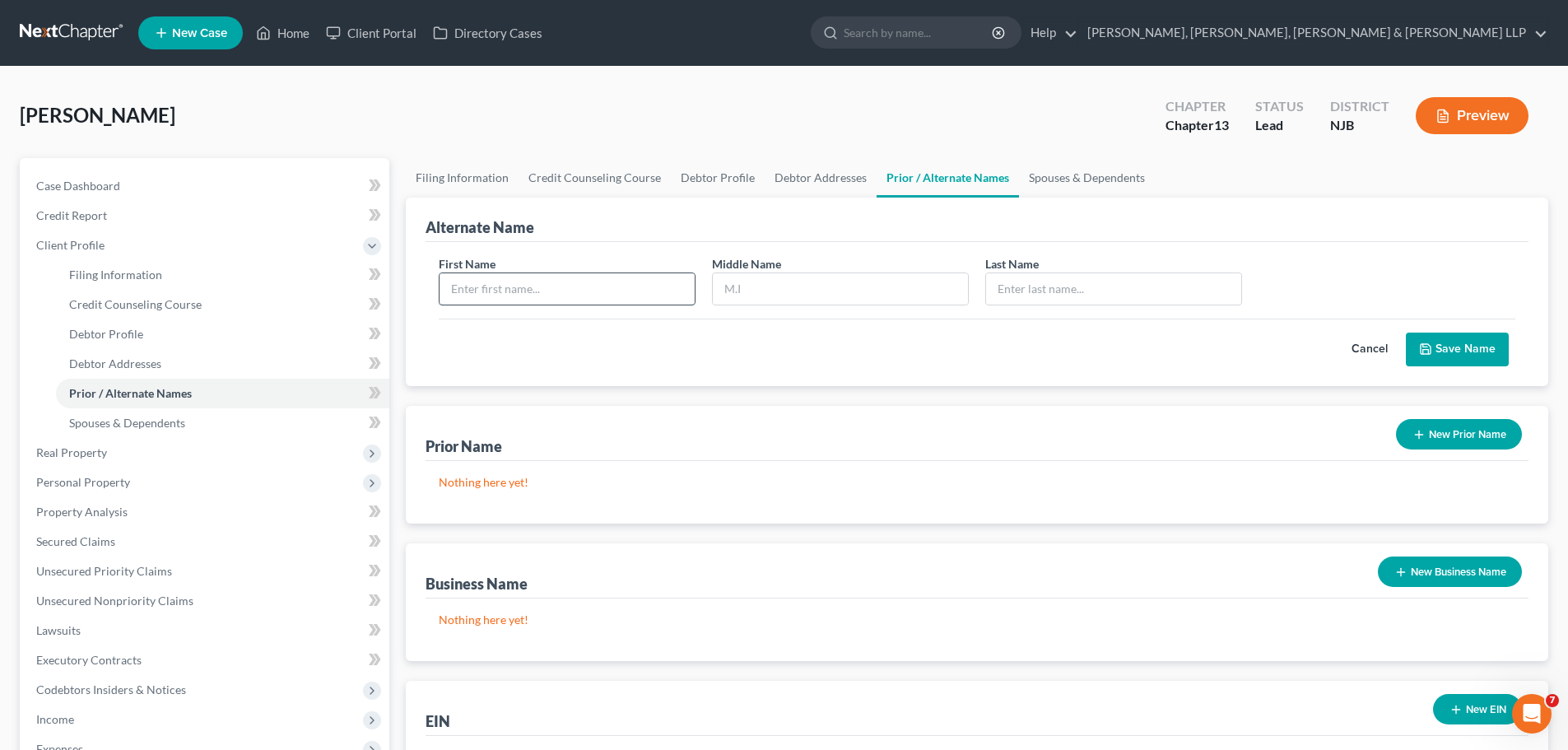
click at [610, 288] on input "text" at bounding box center [567, 288] width 255 height 31
type input "[PERSON_NAME]"
click at [758, 349] on div "Cancel Save Name" at bounding box center [977, 343] width 1077 height 49
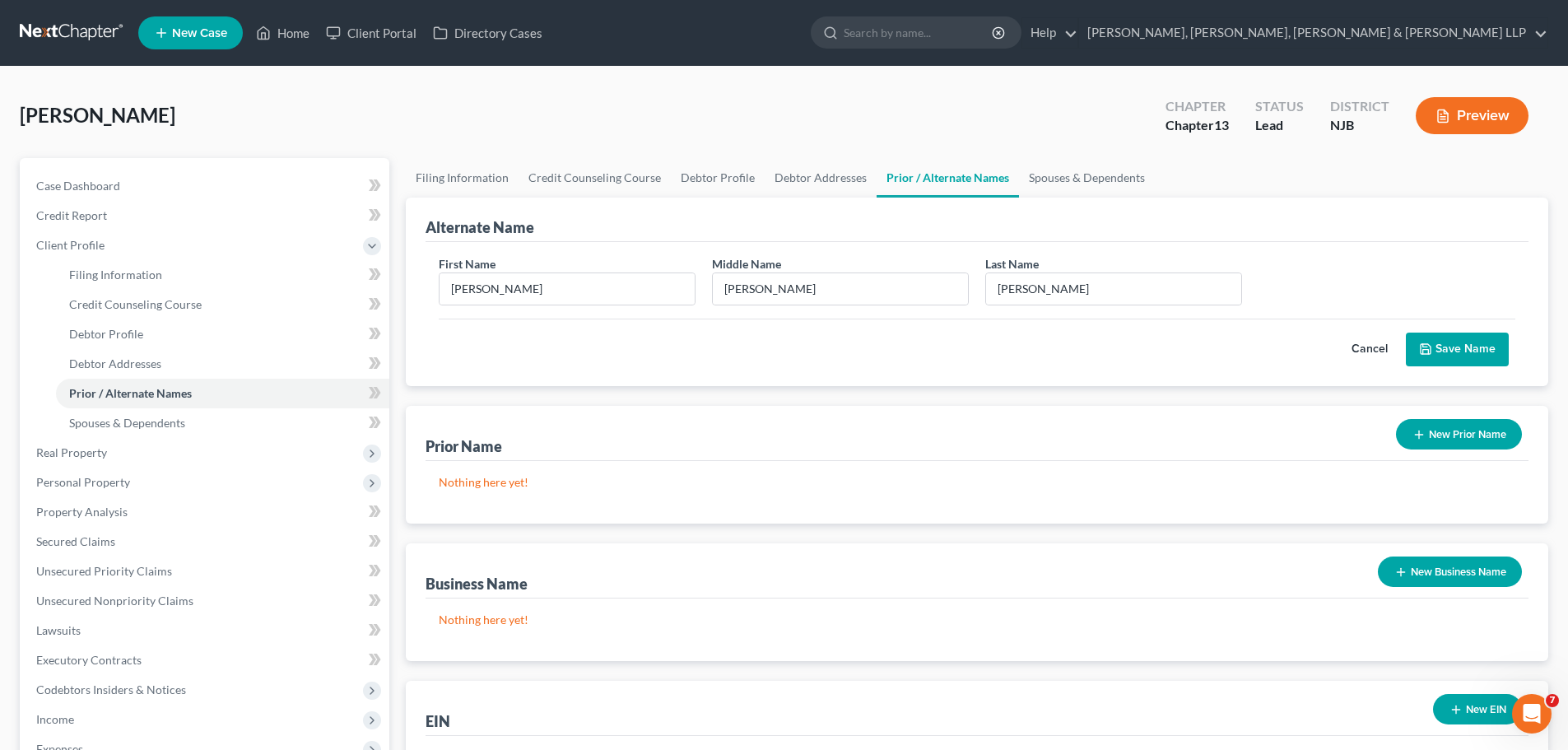
click at [1463, 357] on button "Save Name" at bounding box center [1457, 349] width 103 height 34
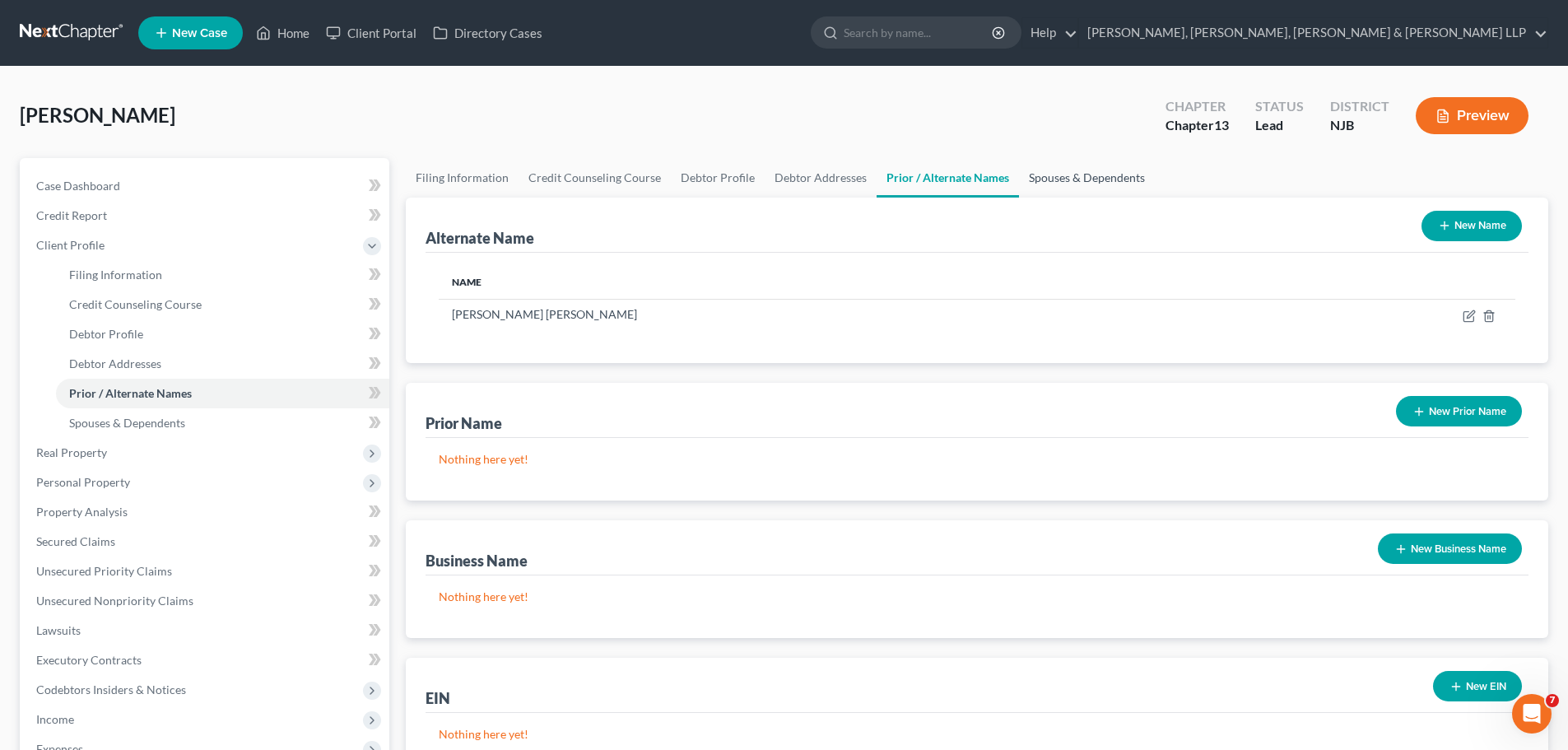
click at [1055, 177] on link "Spouses & Dependents" at bounding box center [1087, 177] width 136 height 39
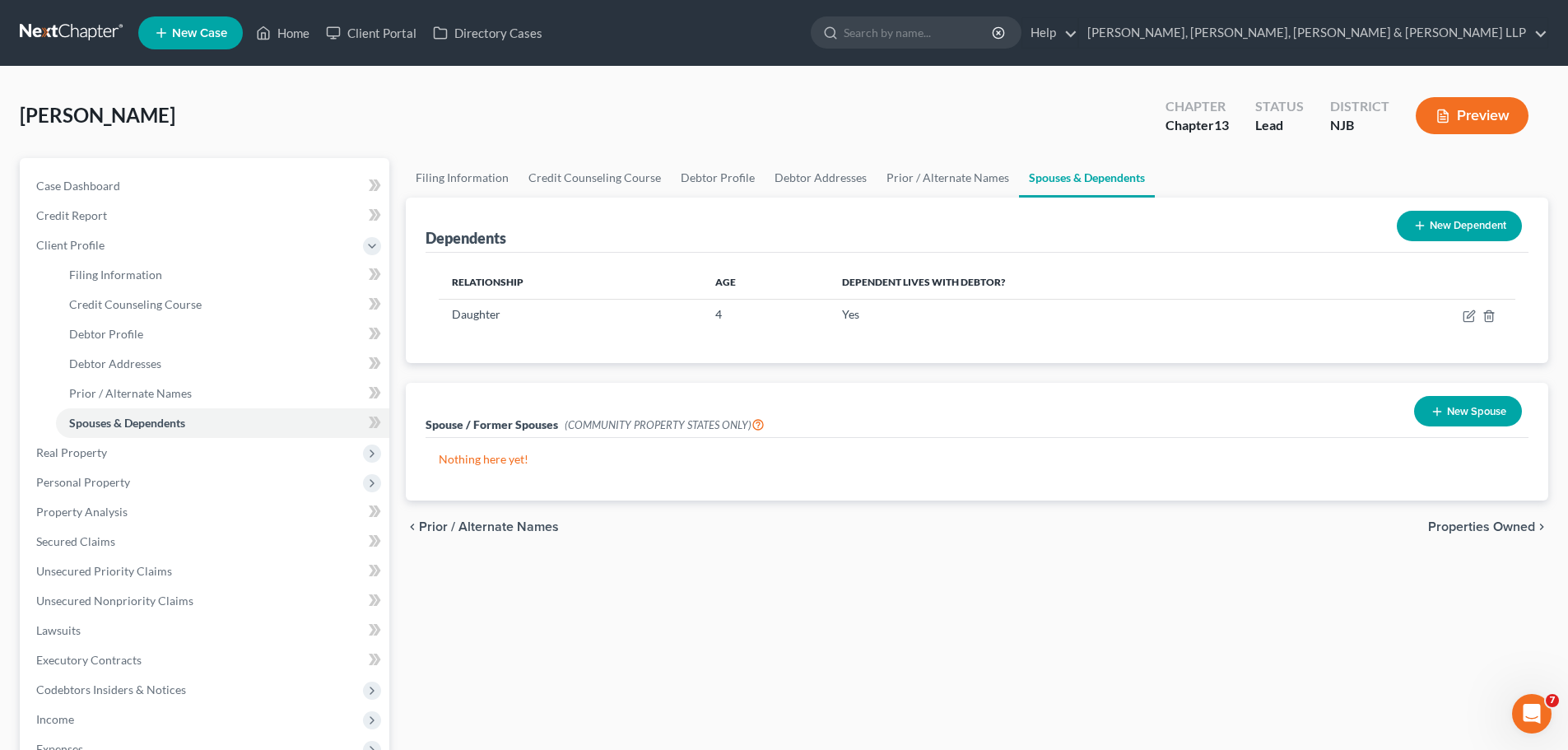
click at [1446, 533] on span "Properties Owned" at bounding box center [1481, 527] width 107 height 13
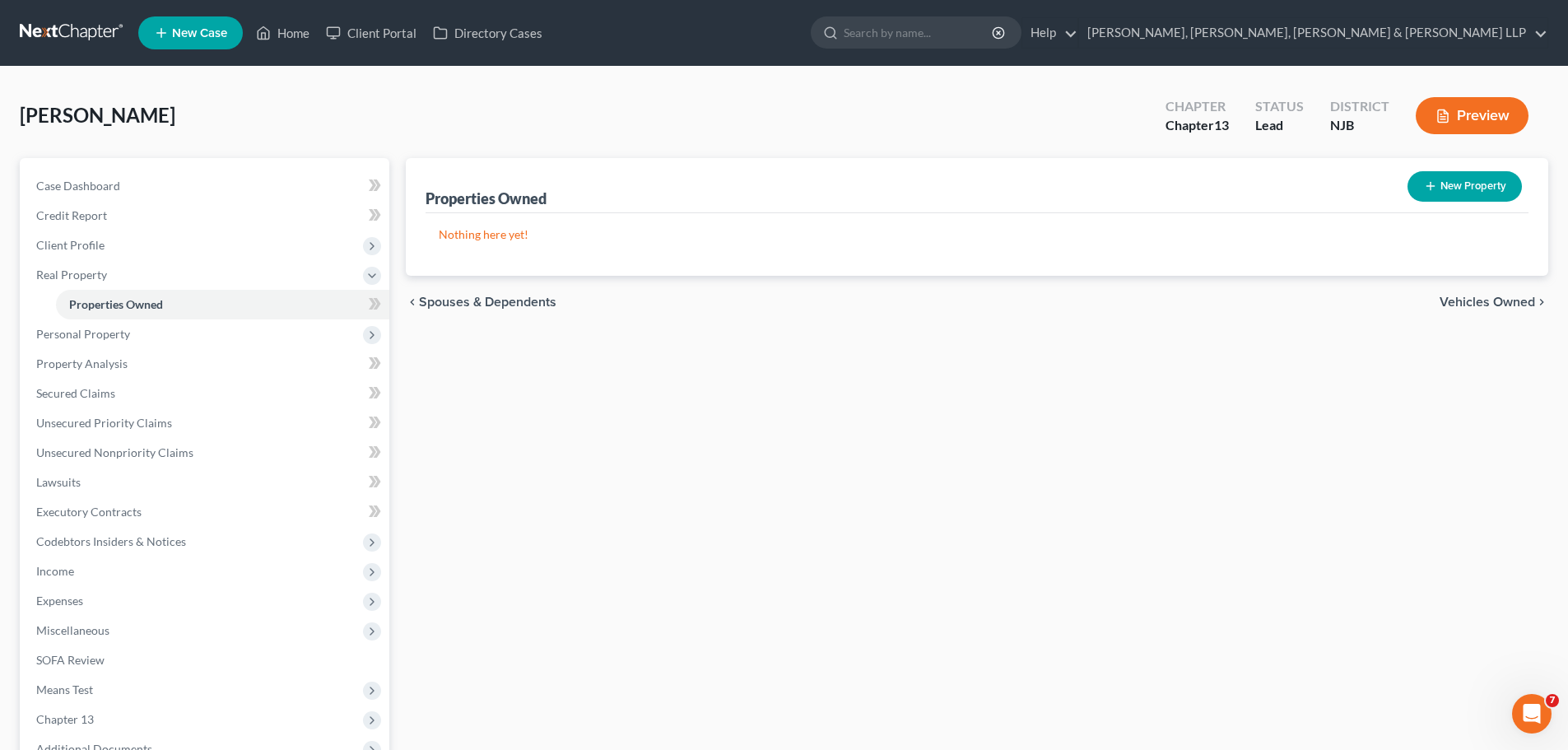
click at [1444, 304] on span "Vehicles Owned" at bounding box center [1487, 302] width 95 height 13
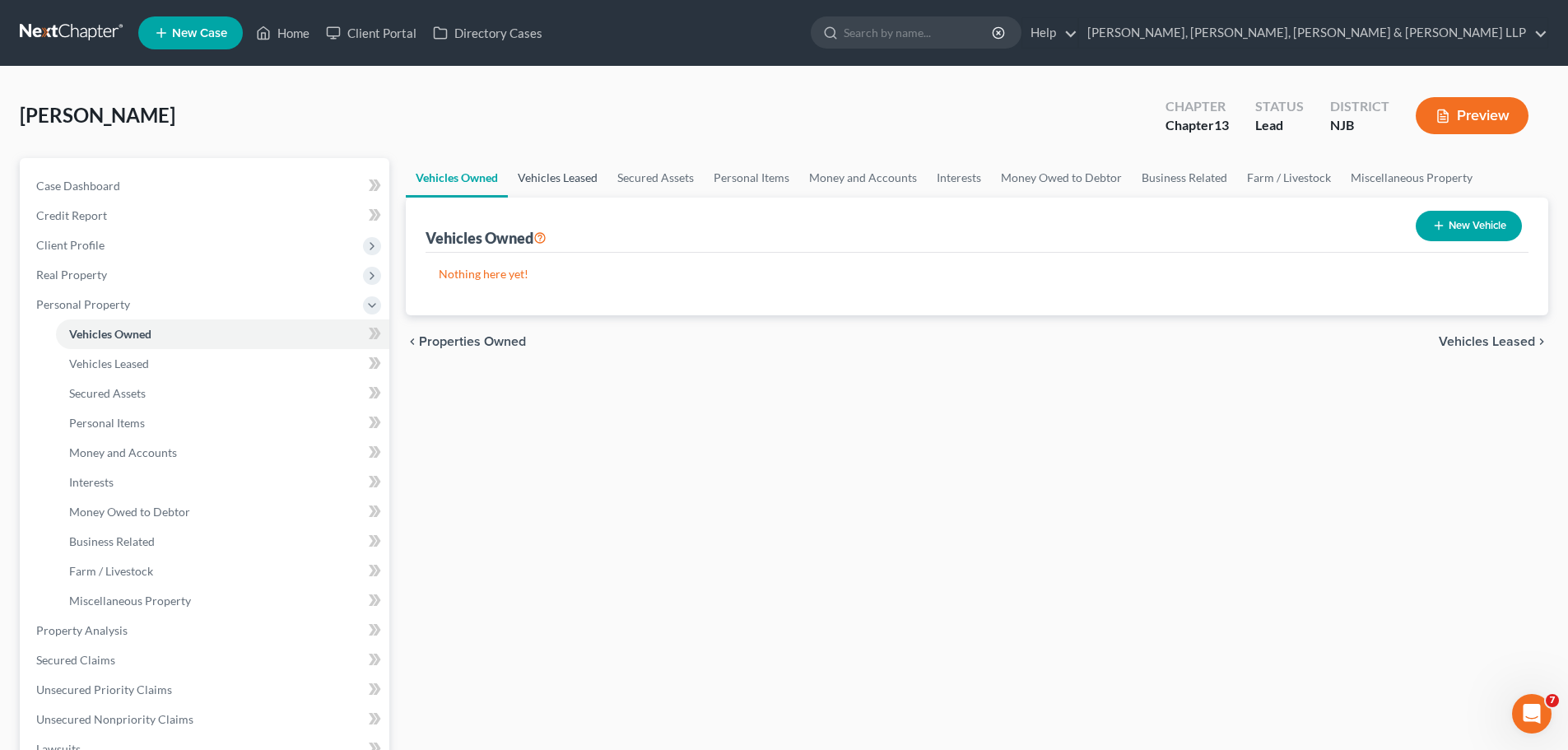
click at [547, 177] on link "Vehicles Leased" at bounding box center [557, 177] width 99 height 39
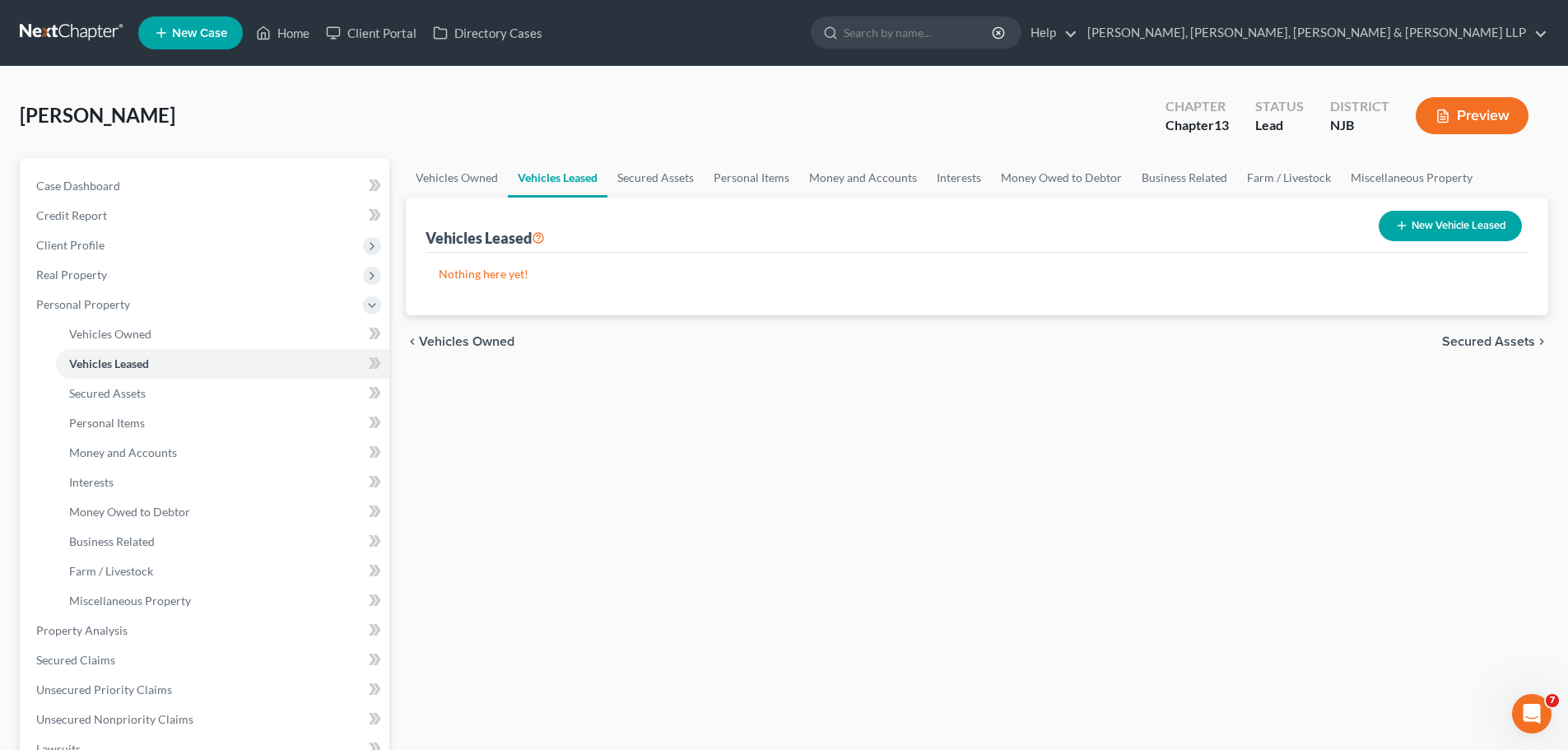
click at [1439, 238] on button "New Vehicle Leased" at bounding box center [1451, 226] width 143 height 31
select select "0"
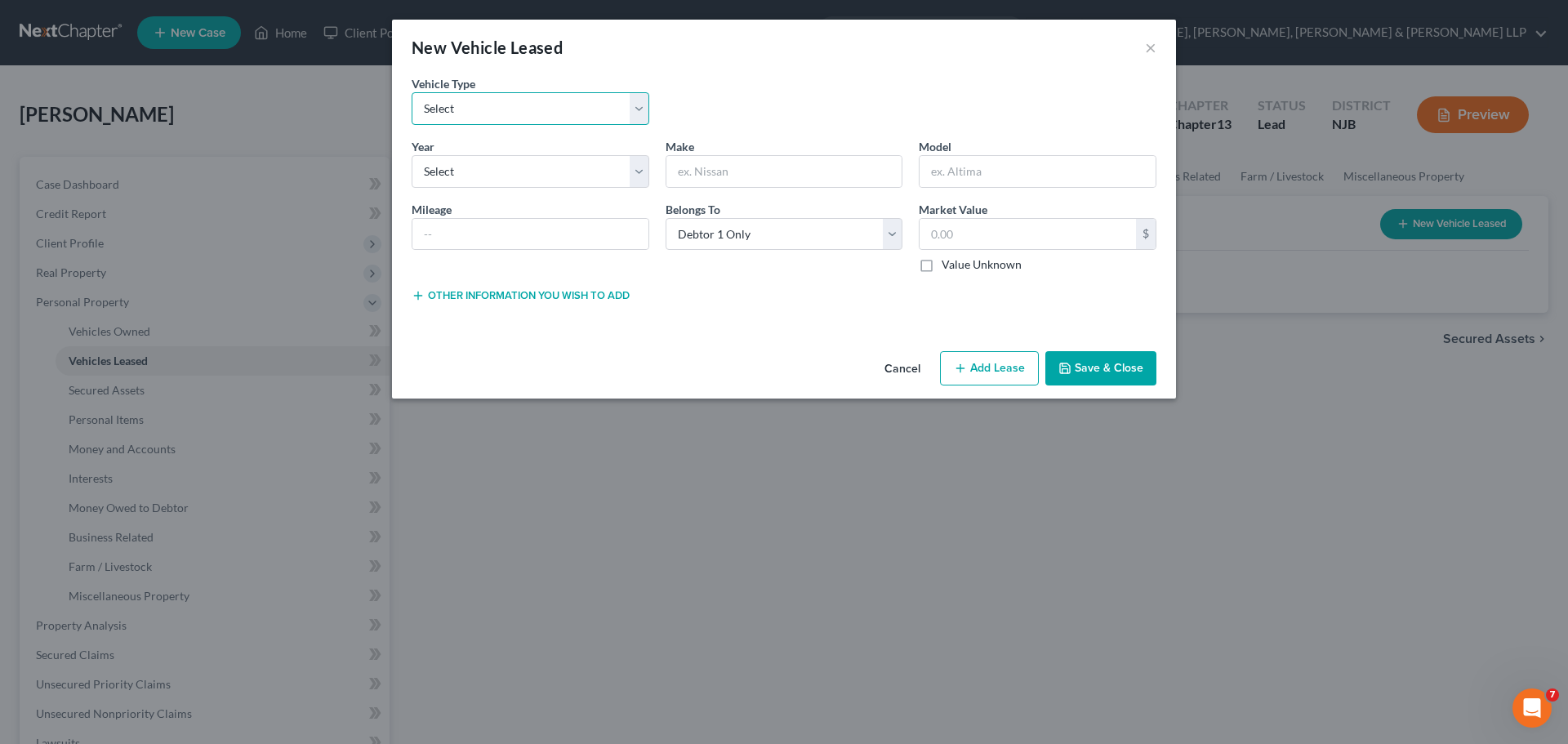
click at [532, 111] on select "Select Automobile Truck Trailer Watercraft Aircraft Motor Home Atv Other Vehicle" at bounding box center [530, 108] width 238 height 32
select select "0"
click at [412, 92] on select "Select Automobile Truck Trailer Watercraft Aircraft Motor Home Atv Other Vehicle" at bounding box center [530, 108] width 238 height 32
click at [512, 175] on select "Select 2026 2025 2024 2023 2022 2021 2020 2019 2018 2017 2016 2015 2014 2013 20…" at bounding box center [530, 171] width 238 height 32
select select "2"
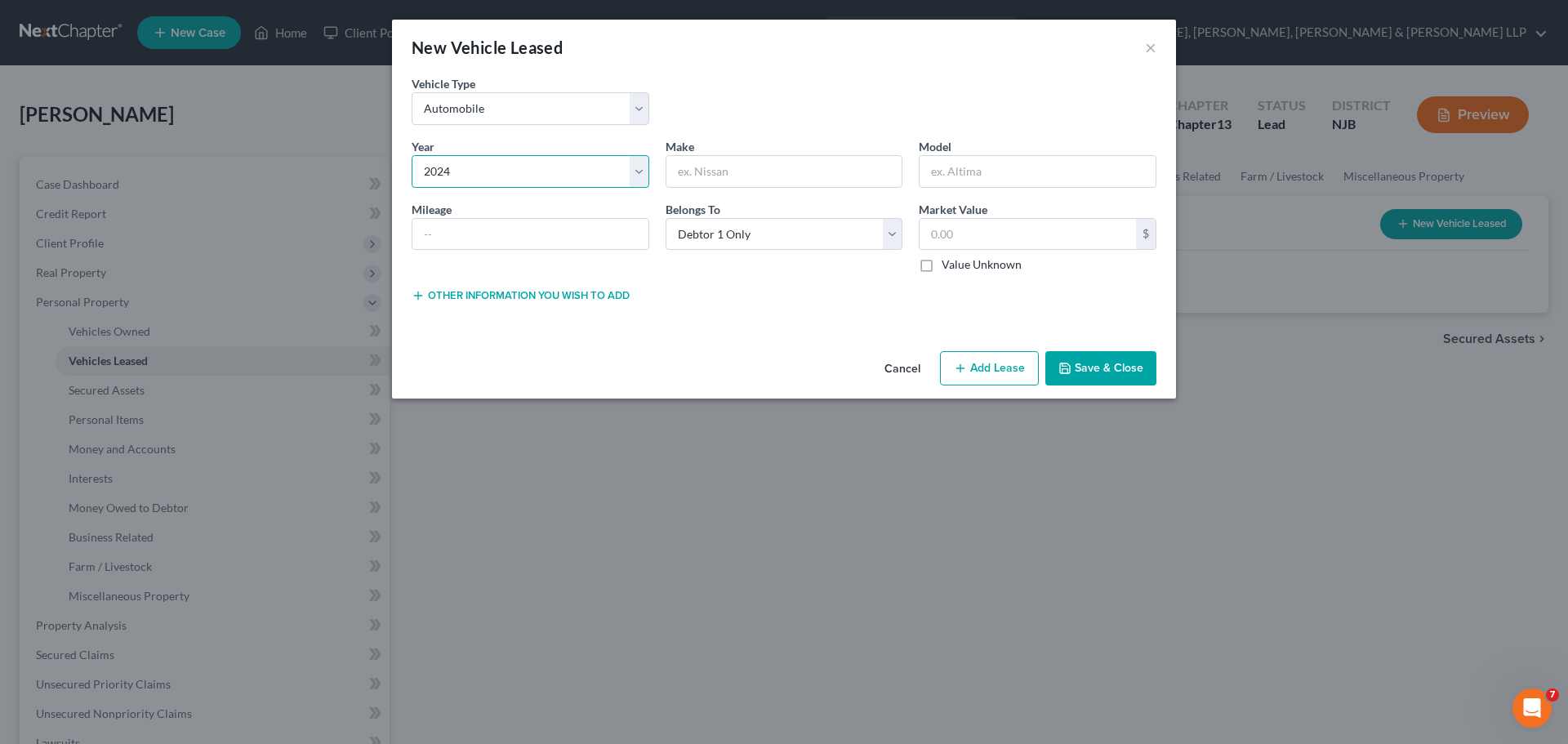
click at [412, 155] on select "Select 2026 2025 2024 2023 2022 2021 2020 2019 2018 2017 2016 2015 2014 2013 20…" at bounding box center [530, 171] width 238 height 32
click at [747, 175] on input "text" at bounding box center [784, 171] width 236 height 31
type input "Honda"
type input "CR-V"
click at [1107, 365] on button "Save & Close" at bounding box center [1100, 368] width 111 height 34
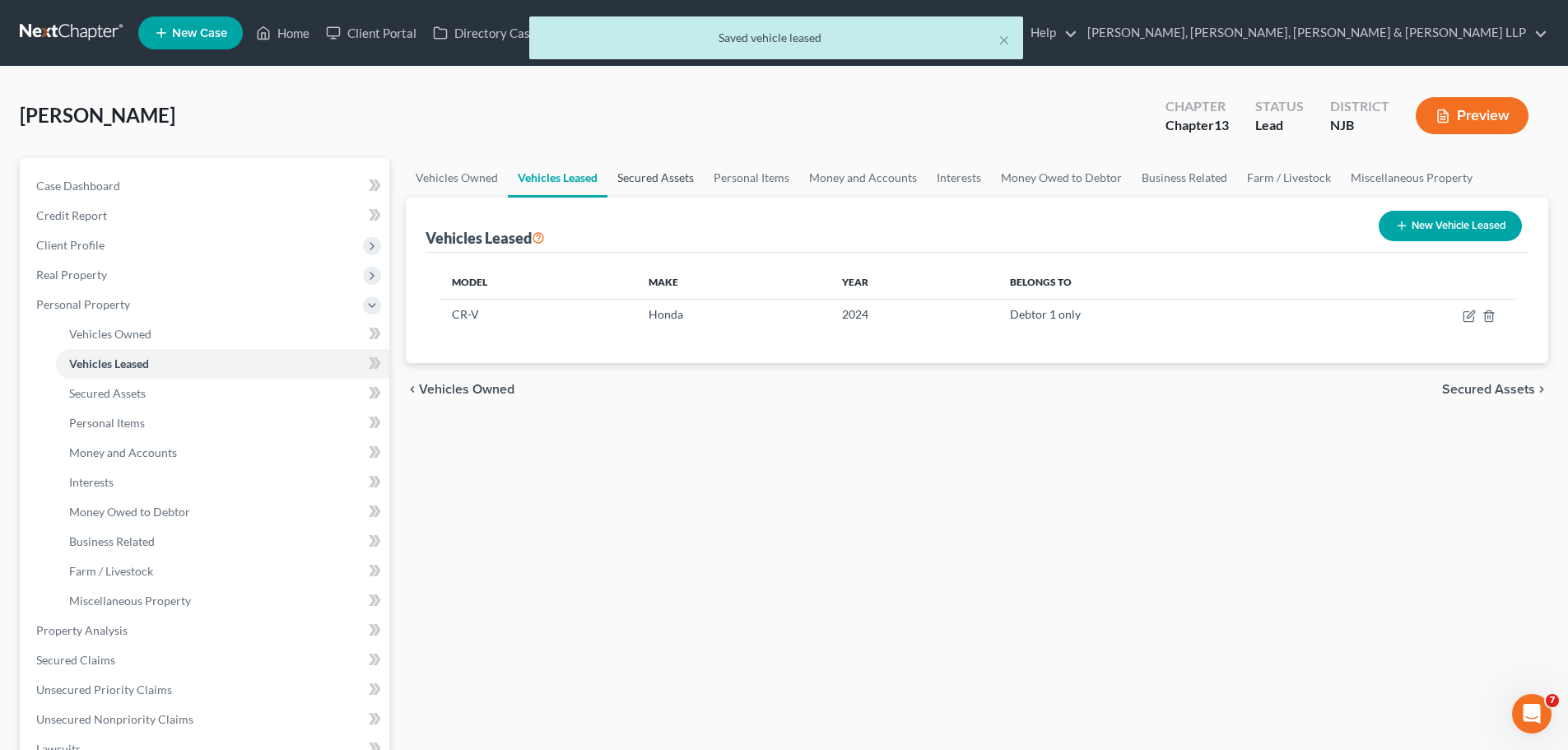
drag, startPoint x: 656, startPoint y: 177, endPoint x: 647, endPoint y: 180, distance: 9.5
click at [656, 177] on link "Secured Assets" at bounding box center [656, 177] width 96 height 39
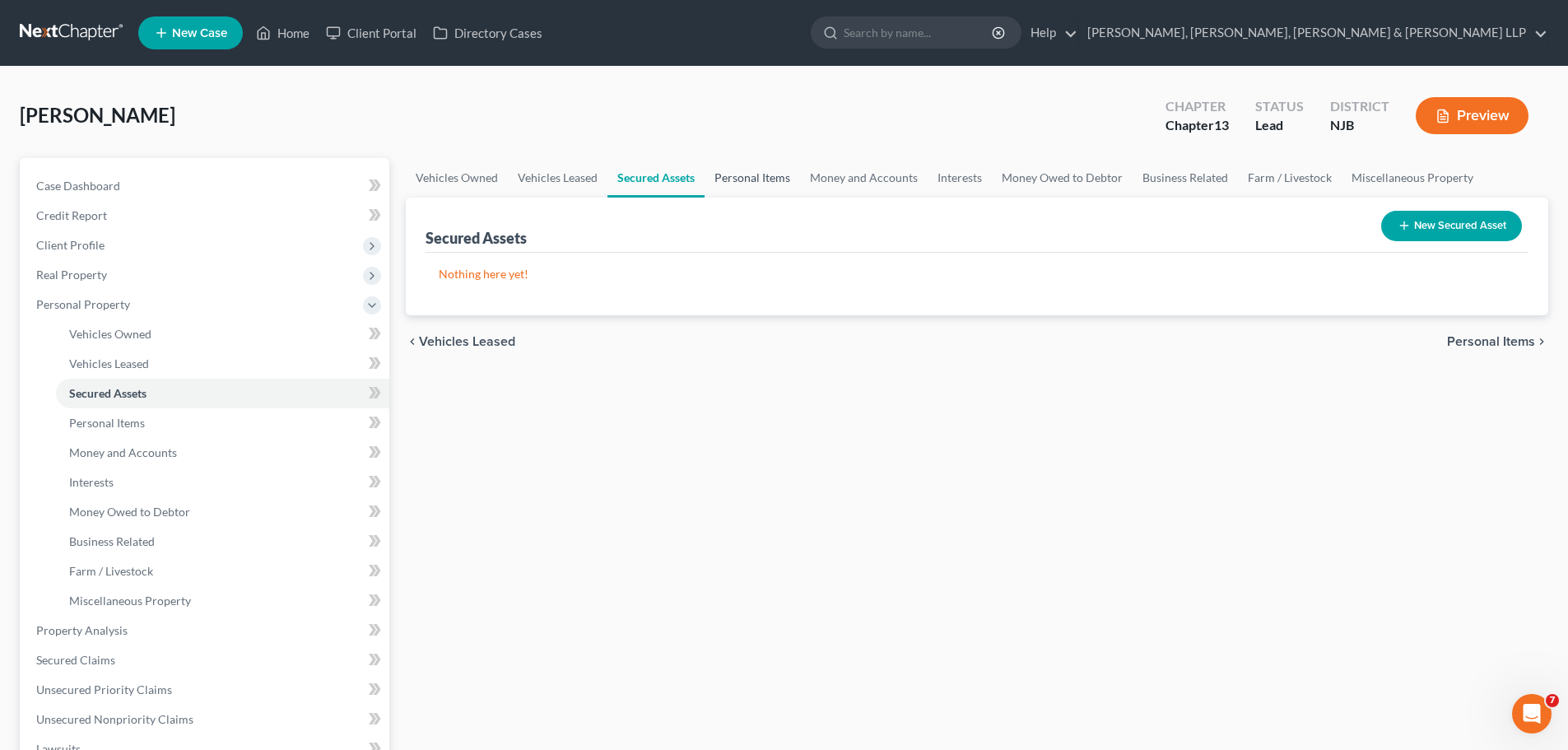
click at [764, 177] on link "Personal Items" at bounding box center [752, 177] width 95 height 39
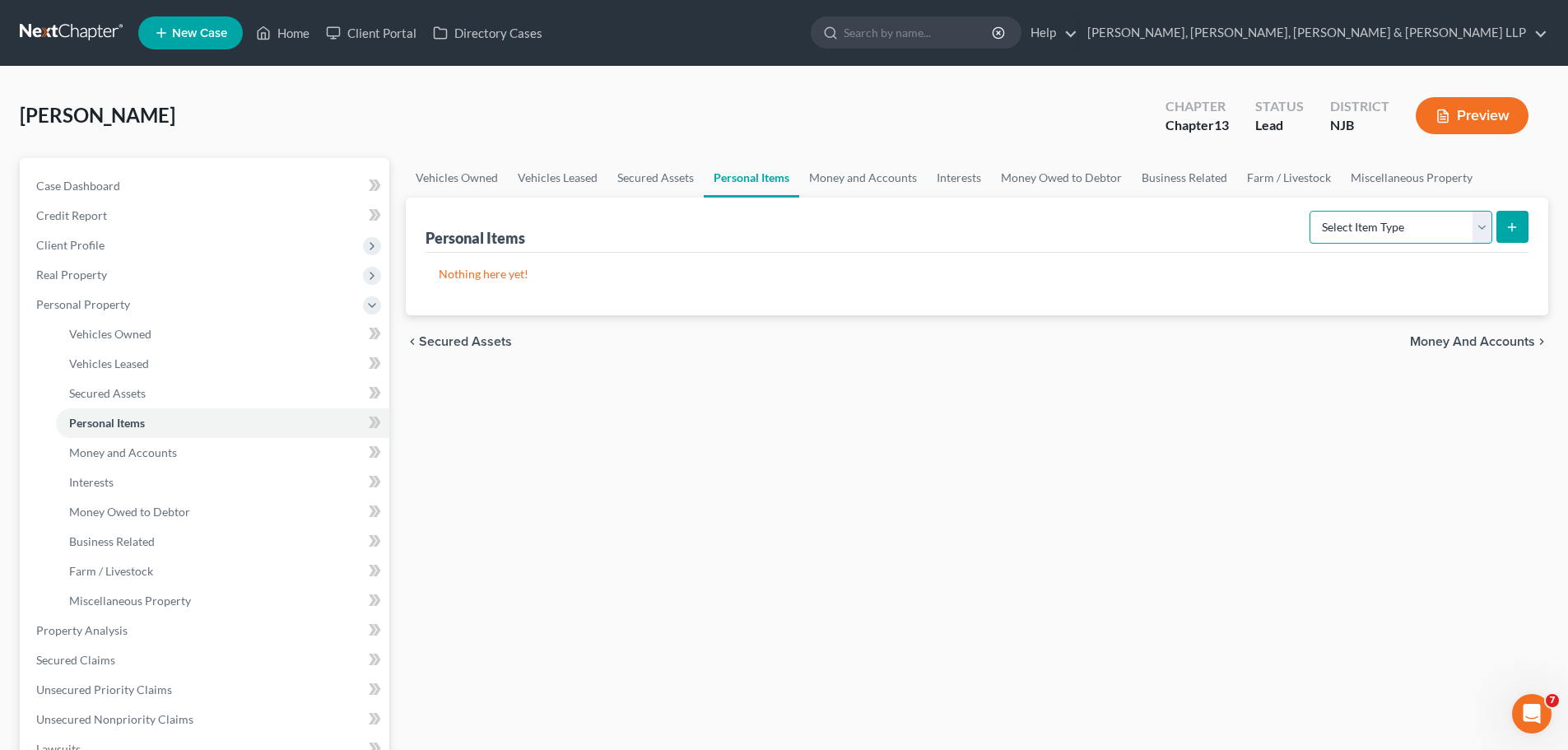
click at [1391, 227] on select "Select Item Type Clothing Collectibles Of Value Electronics Firearms Household …" at bounding box center [1400, 227] width 182 height 32
select select "clothing"
click at [1311, 211] on select "Select Item Type Clothing Collectibles Of Value Electronics Firearms Household …" at bounding box center [1400, 227] width 182 height 32
click at [1521, 230] on button "submit" at bounding box center [1513, 227] width 32 height 32
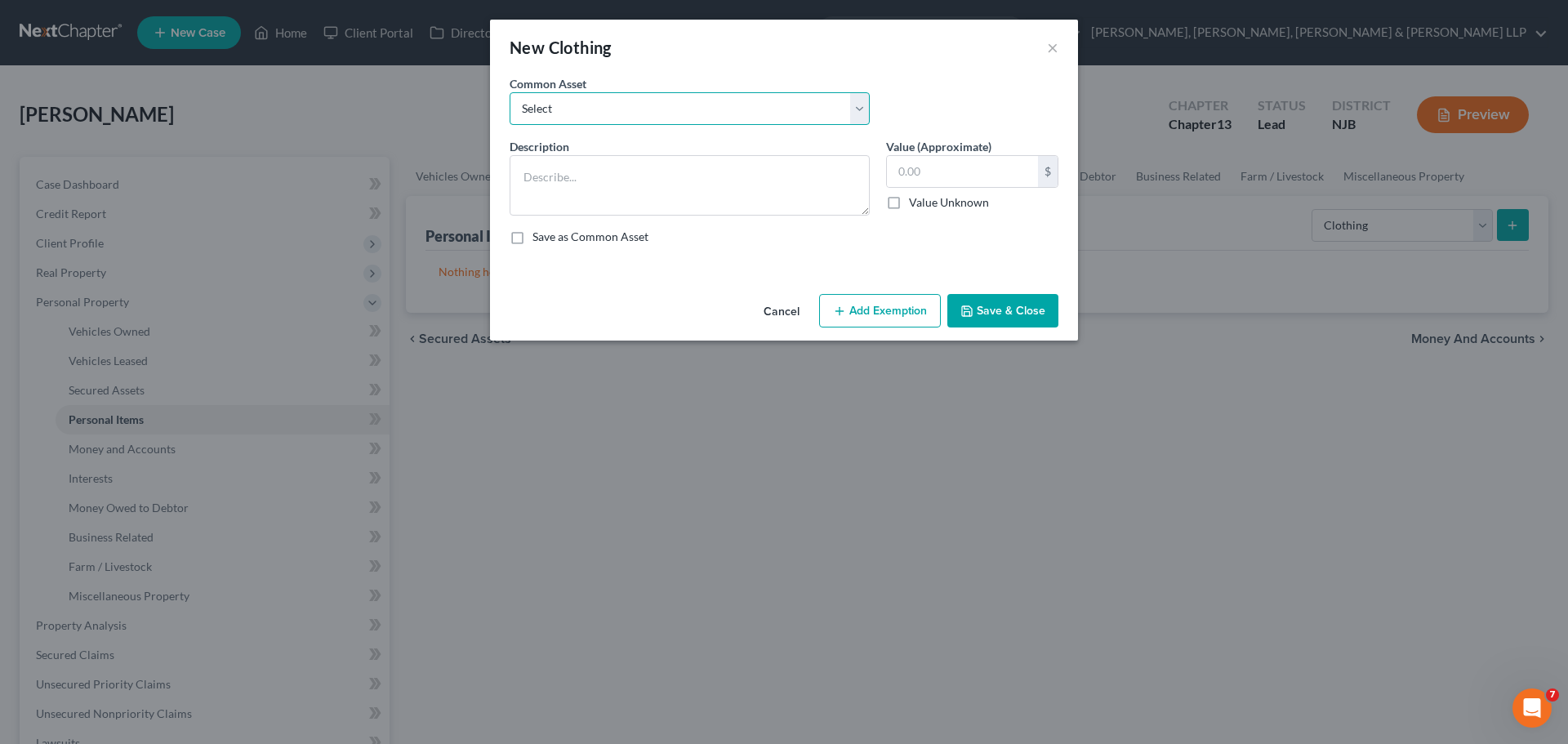
click at [682, 115] on select "Select Clothes, Shoes & Accessories" at bounding box center [689, 108] width 360 height 32
select select "0"
click at [509, 92] on select "Select Clothes, Shoes & Accessories" at bounding box center [689, 108] width 360 height 32
type textarea "Clothes, Shoes & Accessories"
click at [953, 168] on input "300.00" at bounding box center [963, 171] width 151 height 31
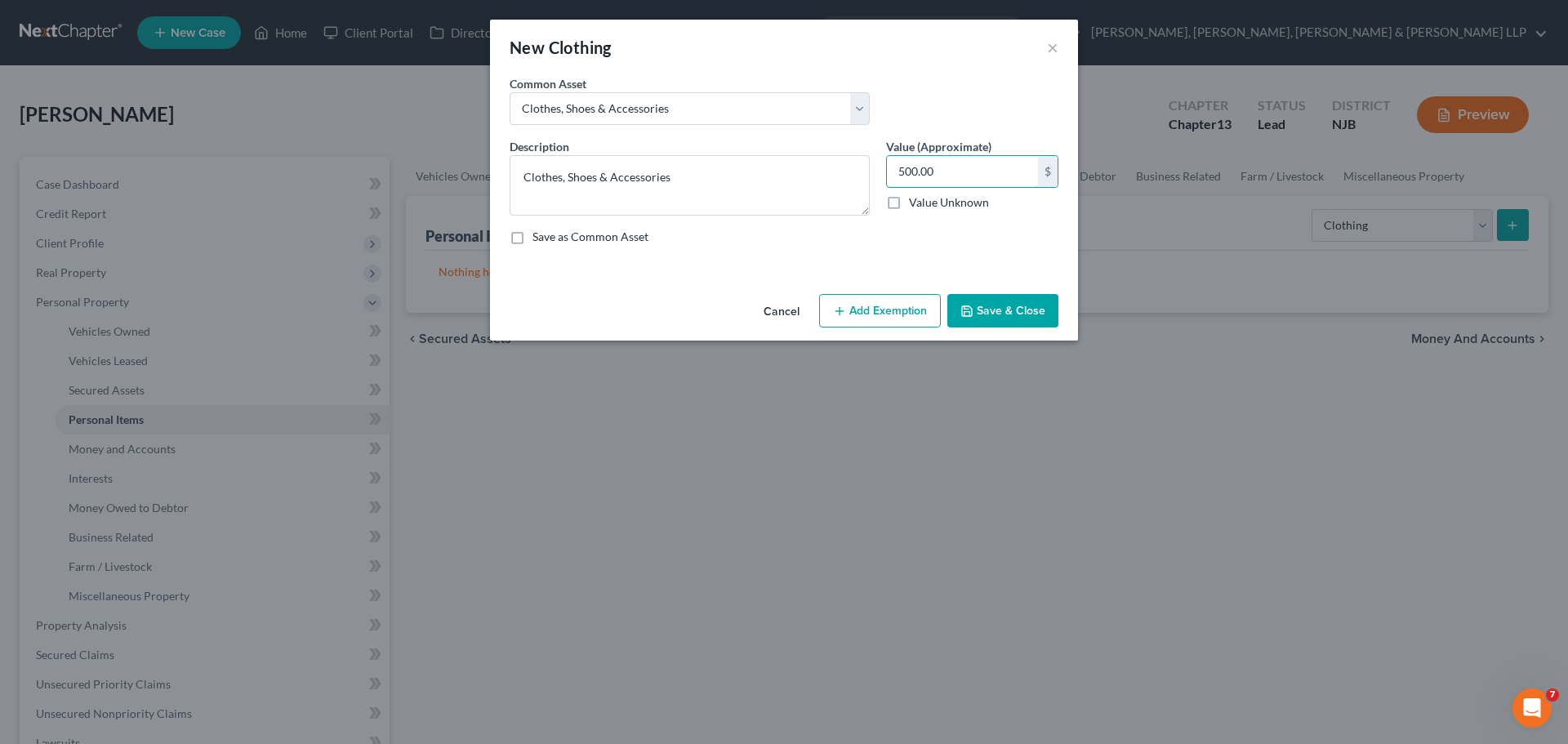
type input "500.00"
click at [888, 314] on button "Add Exemption" at bounding box center [880, 310] width 122 height 34
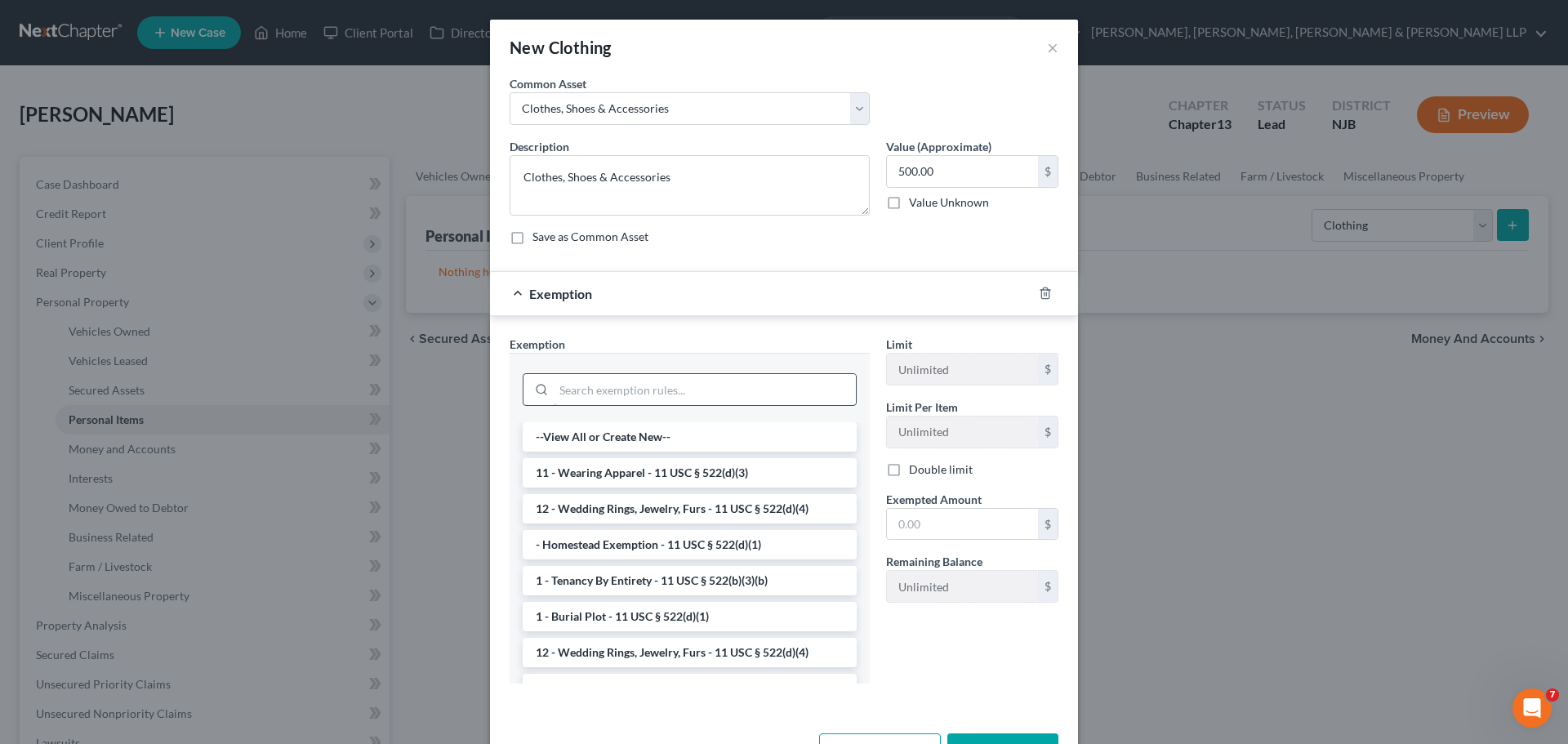
click at [792, 385] on input "search" at bounding box center [704, 389] width 302 height 31
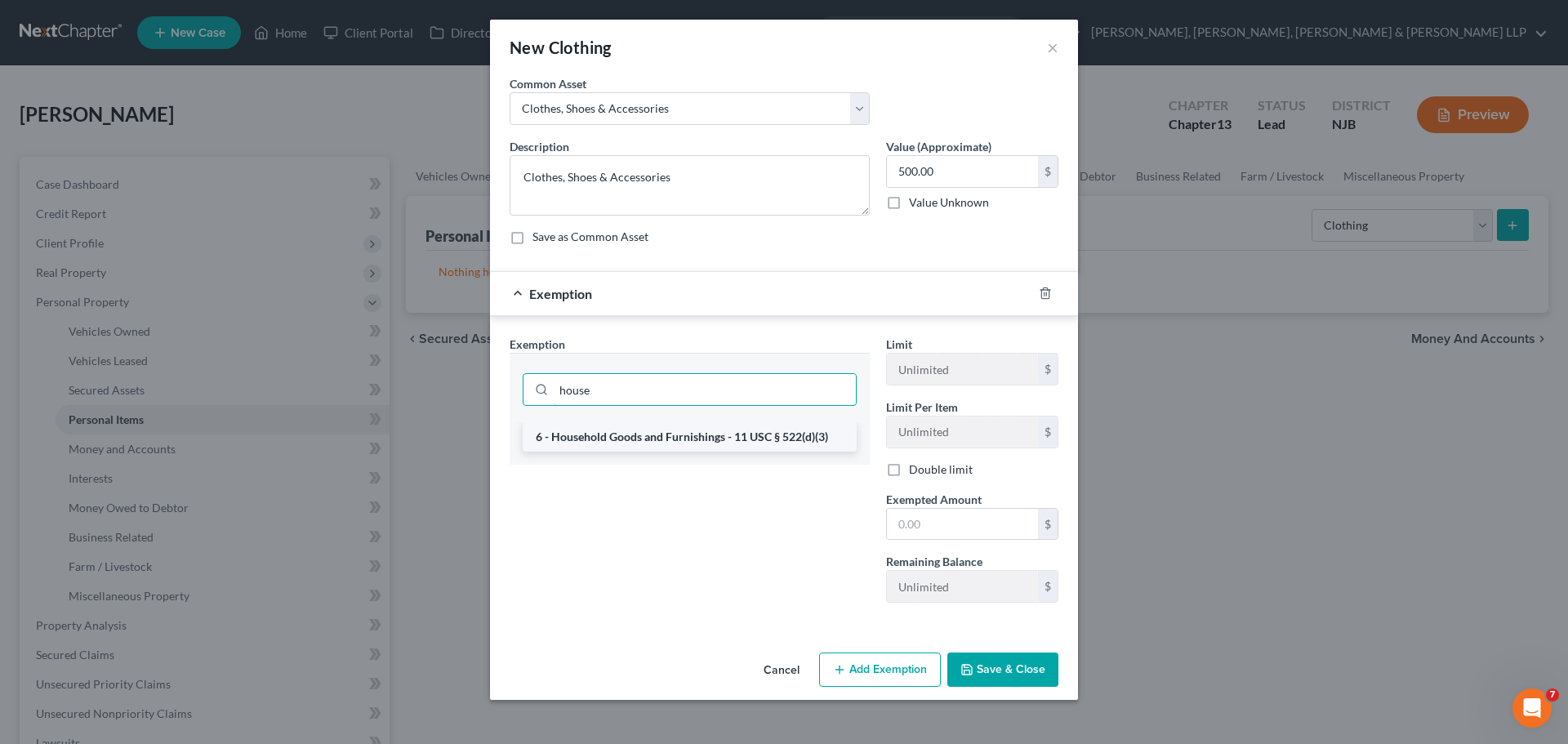
type input "house"
click at [772, 432] on li "6 - Household Goods and Furnishings - 11 USC § 522(d)(3)" at bounding box center [689, 436] width 334 height 29
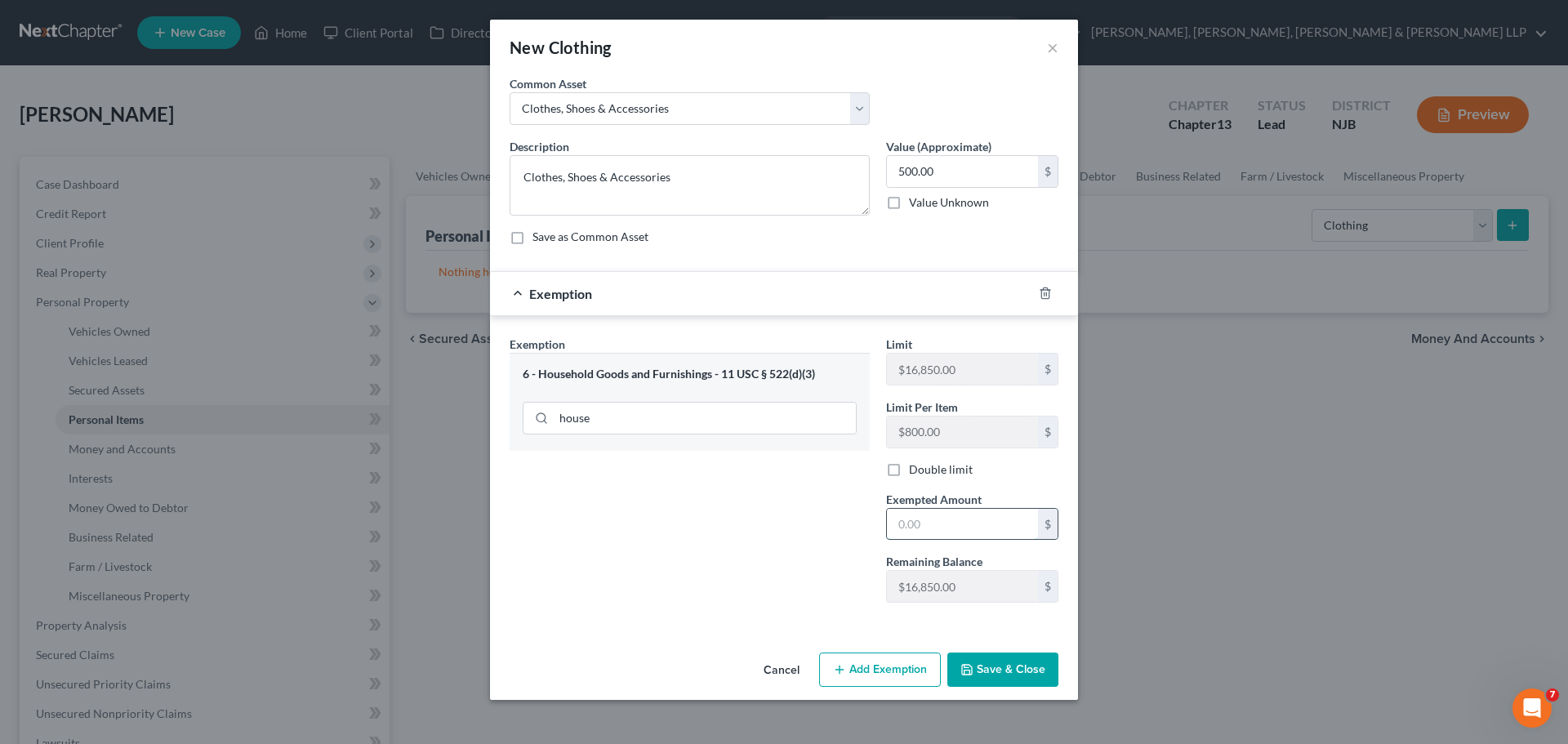
click at [947, 515] on input "text" at bounding box center [963, 523] width 151 height 31
type input "500.00"
click at [1012, 674] on button "Save & Close" at bounding box center [1002, 669] width 111 height 34
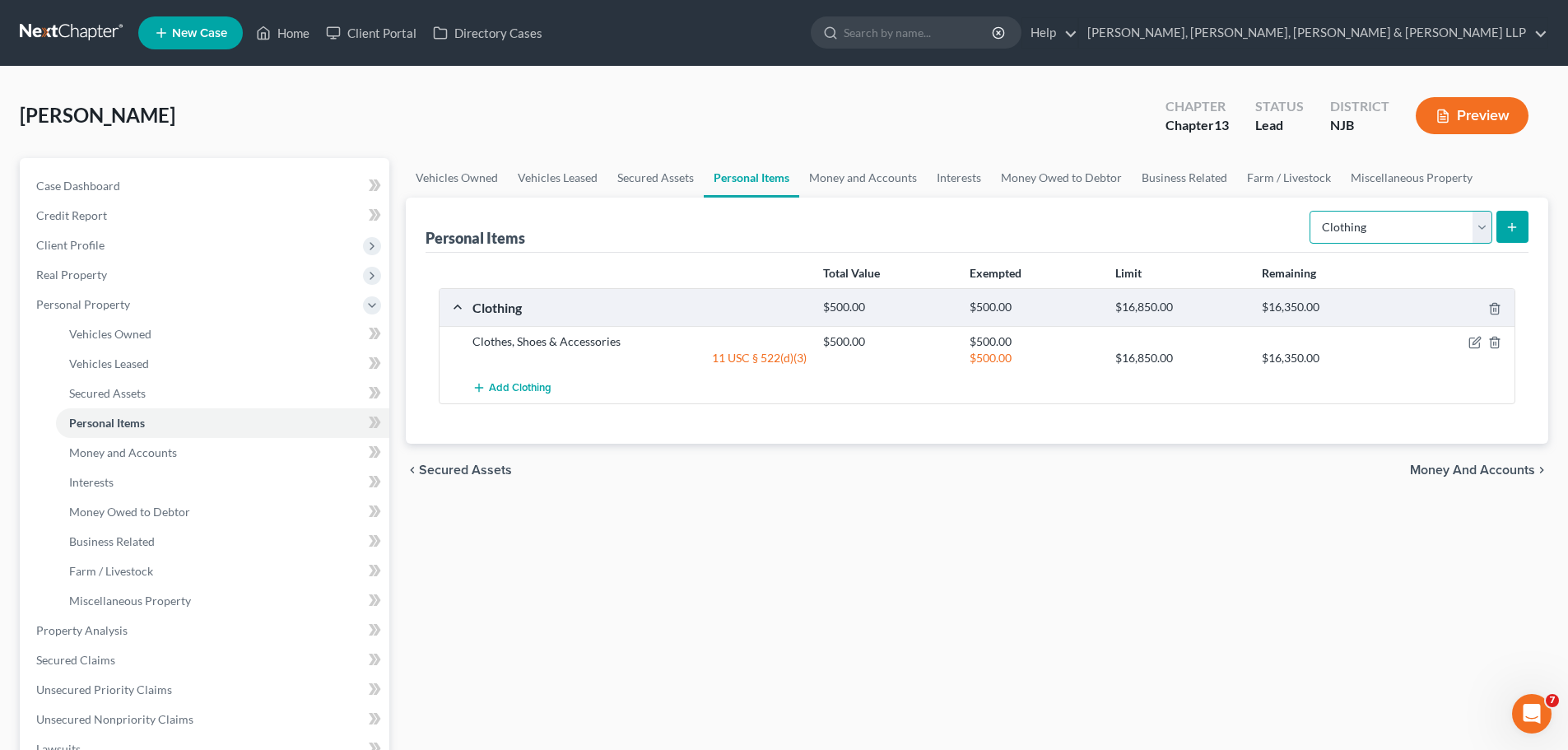
click at [1404, 226] on select "Select Item Type Clothing Collectibles Of Value Electronics Firearms Household …" at bounding box center [1400, 227] width 182 height 32
select select "electronics"
click at [1311, 211] on select "Select Item Type Clothing Collectibles Of Value Electronics Firearms Household …" at bounding box center [1400, 227] width 182 height 32
click at [1521, 231] on button "submit" at bounding box center [1513, 227] width 32 height 32
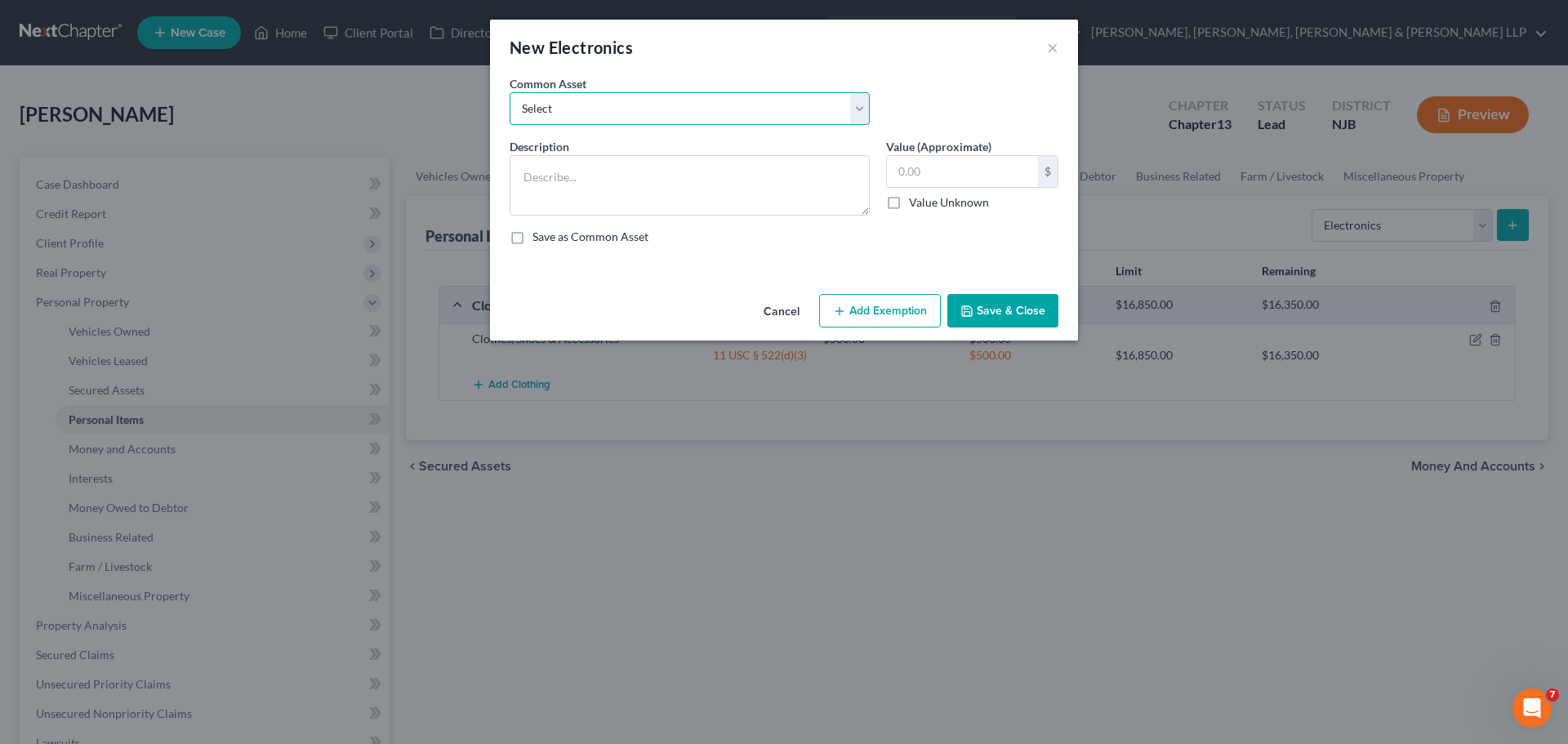
click at [664, 110] on select "Select Cellphone, TVs Electronic Appliances" at bounding box center [689, 108] width 360 height 32
select select "1"
click at [509, 92] on select "Select Cellphone, TVs Electronic Appliances" at bounding box center [689, 108] width 360 height 32
type textarea "Electronic Appliances"
click at [977, 179] on input "200.00" at bounding box center [963, 171] width 151 height 31
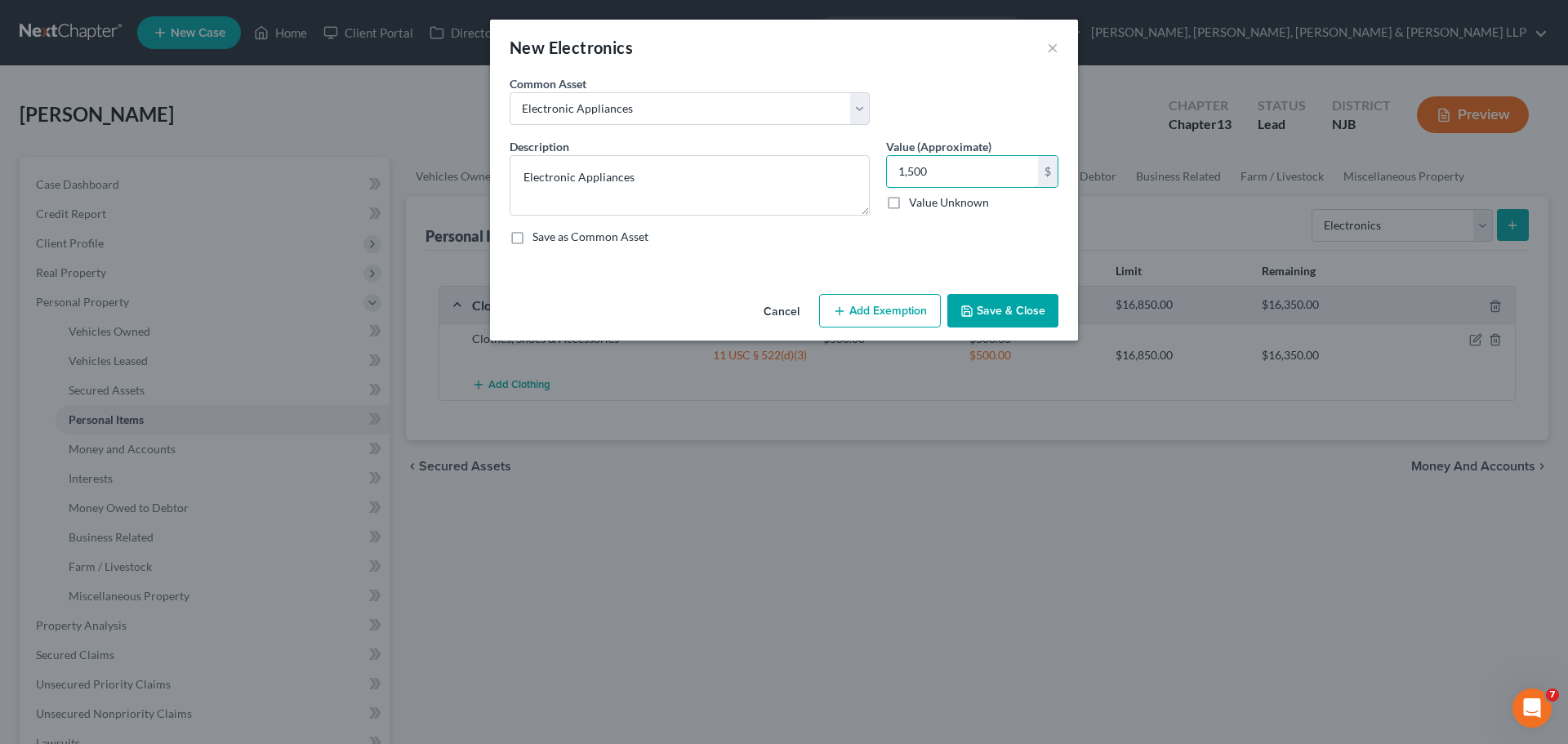
type input "1,500"
click at [886, 311] on button "Add Exemption" at bounding box center [880, 310] width 122 height 34
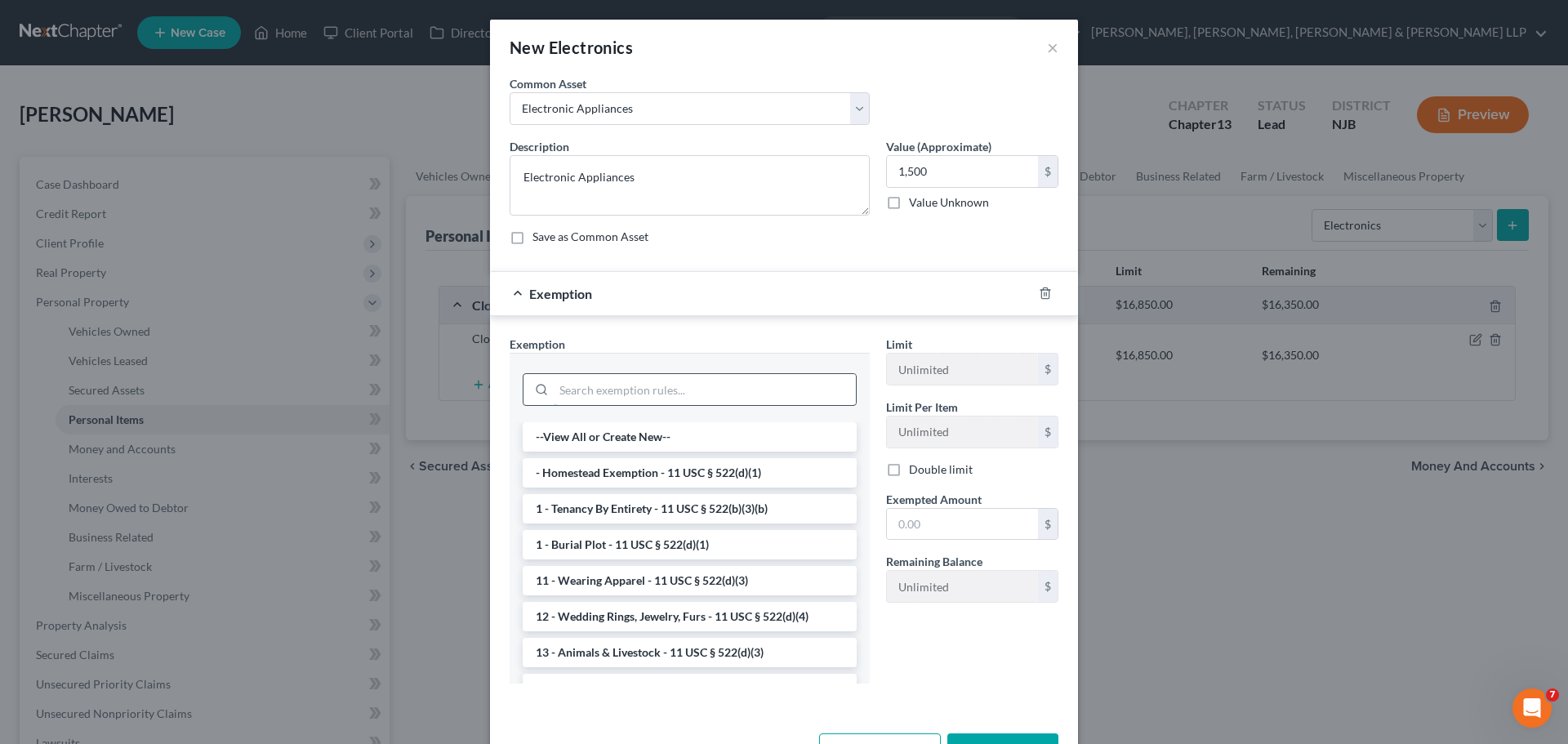
click at [743, 385] on input "search" at bounding box center [704, 389] width 302 height 31
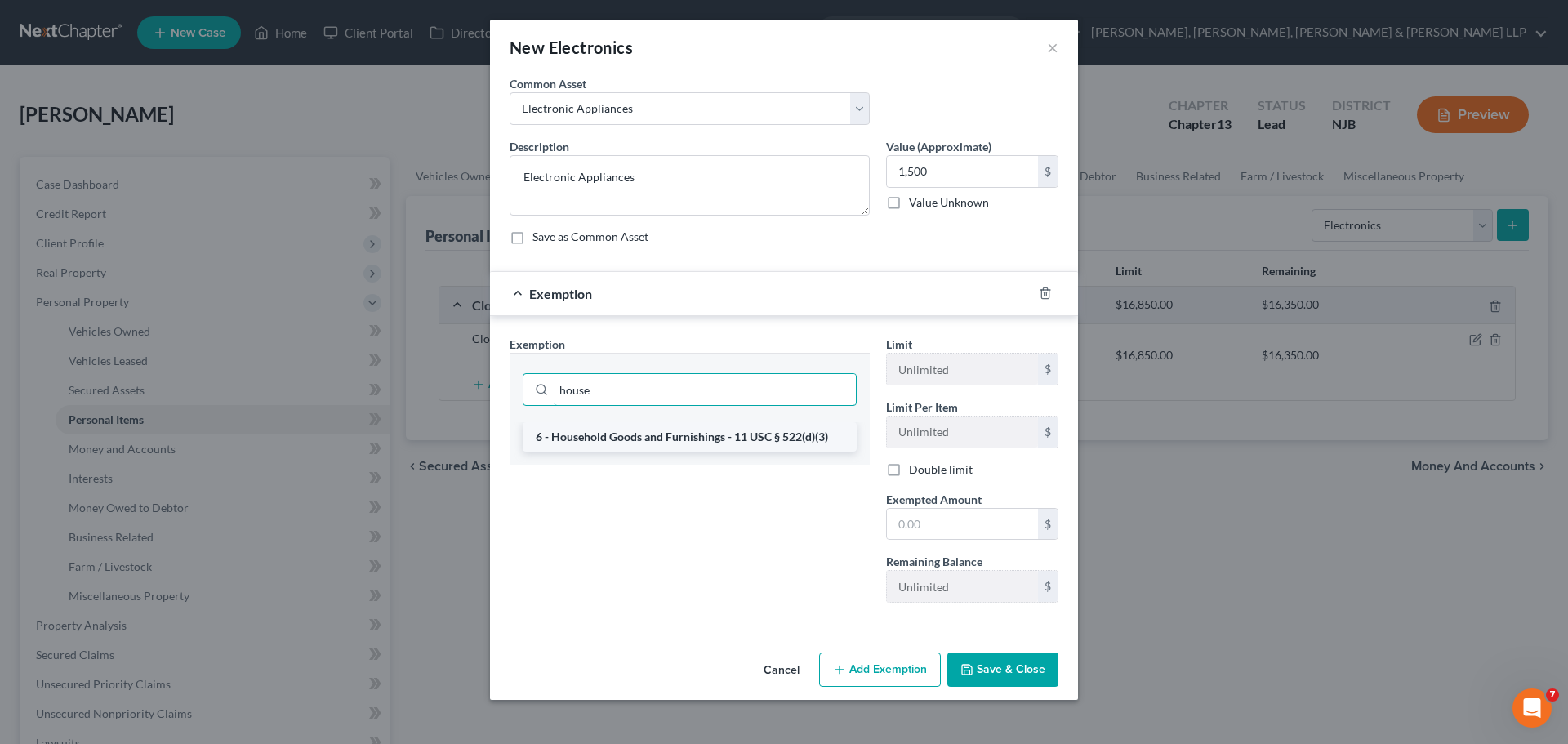
type input "house"
drag, startPoint x: 742, startPoint y: 436, endPoint x: 919, endPoint y: 513, distance: 193.0
click at [742, 436] on li "6 - Household Goods and Furnishings - 11 USC § 522(d)(3)" at bounding box center [689, 436] width 334 height 29
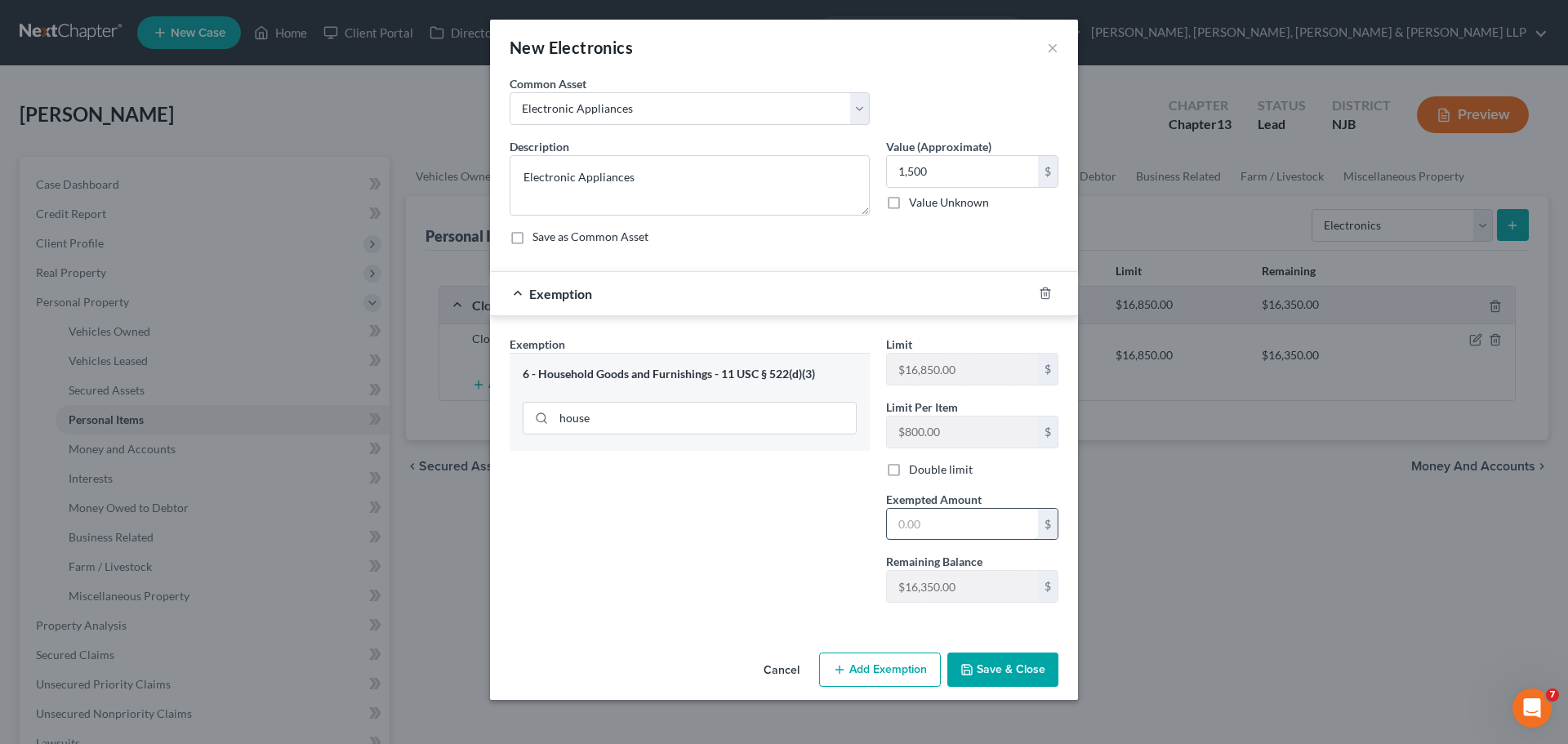
click at [962, 525] on input "text" at bounding box center [963, 523] width 151 height 31
type input "1,500"
click at [996, 673] on button "Save & Close" at bounding box center [1002, 669] width 111 height 34
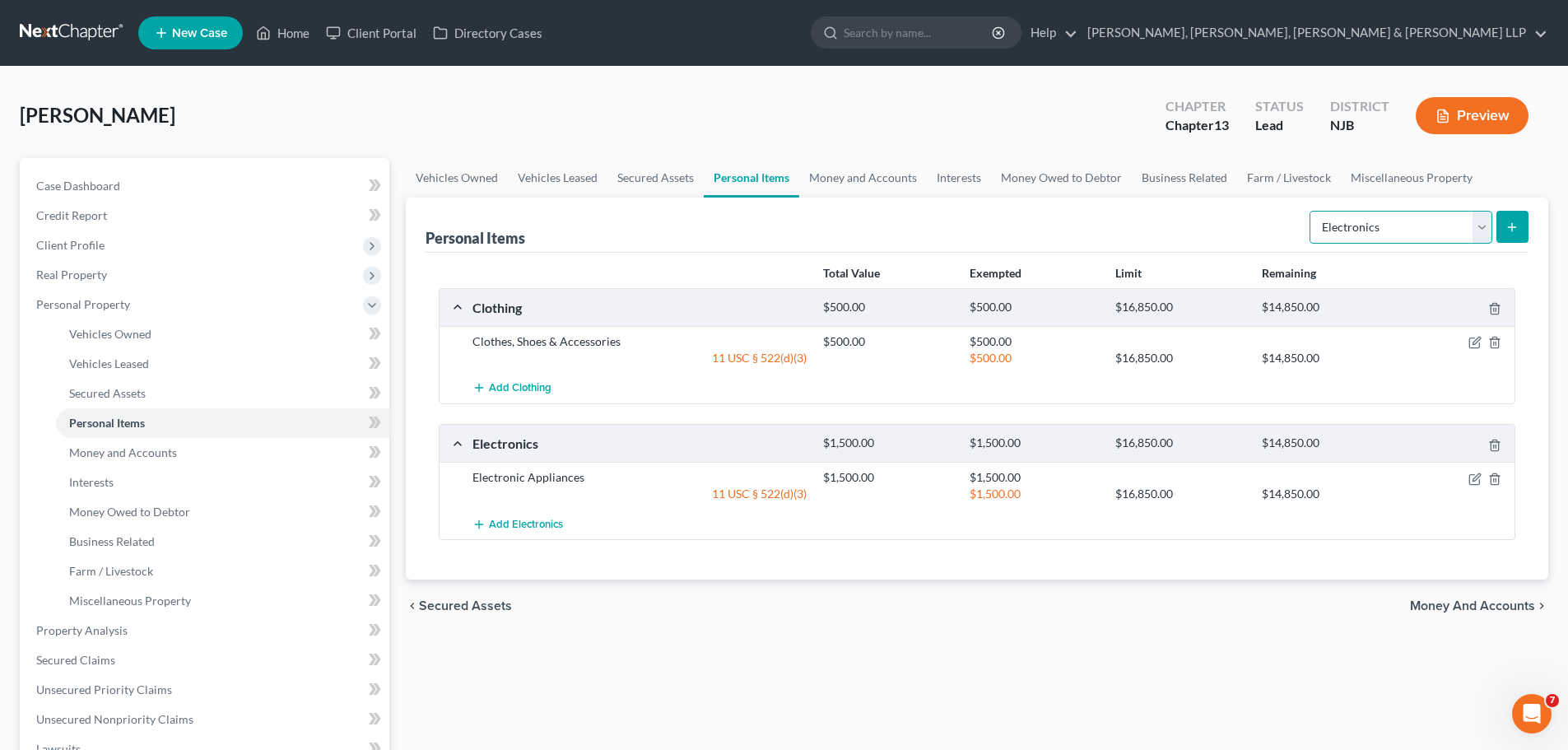
click at [1421, 236] on select "Select Item Type Clothing Collectibles Of Value Electronics Firearms Household …" at bounding box center [1400, 227] width 182 height 32
select select "household_goods"
click at [1311, 211] on select "Select Item Type Clothing Collectibles Of Value Electronics Firearms Household …" at bounding box center [1400, 227] width 182 height 32
click at [1507, 218] on button "submit" at bounding box center [1513, 227] width 32 height 32
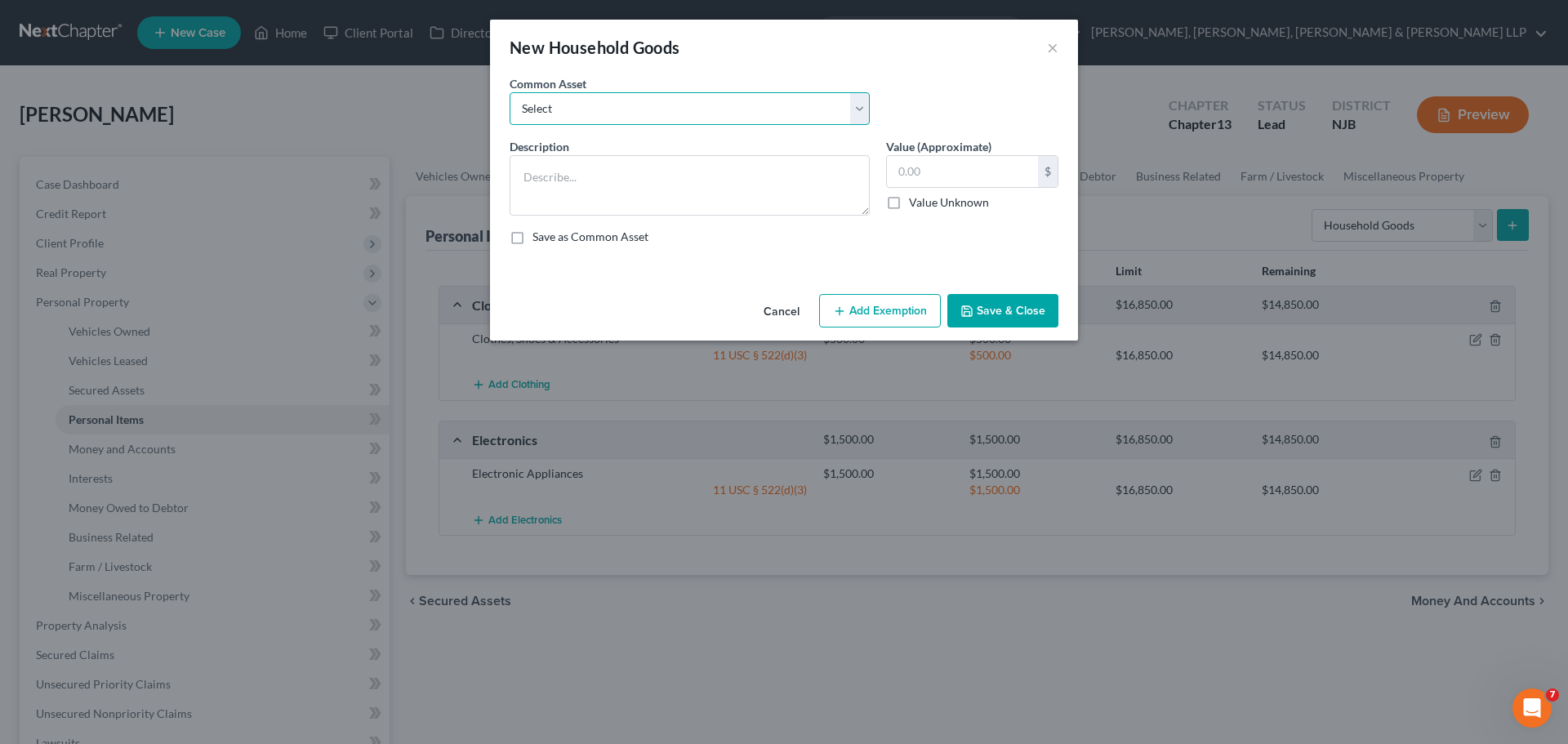
click at [627, 118] on select "Select Household items" at bounding box center [689, 108] width 360 height 32
select select "0"
click at [509, 92] on select "Select Household items" at bounding box center [689, 108] width 360 height 32
type textarea "Household items"
click at [983, 179] on input "2,000.00" at bounding box center [963, 171] width 151 height 31
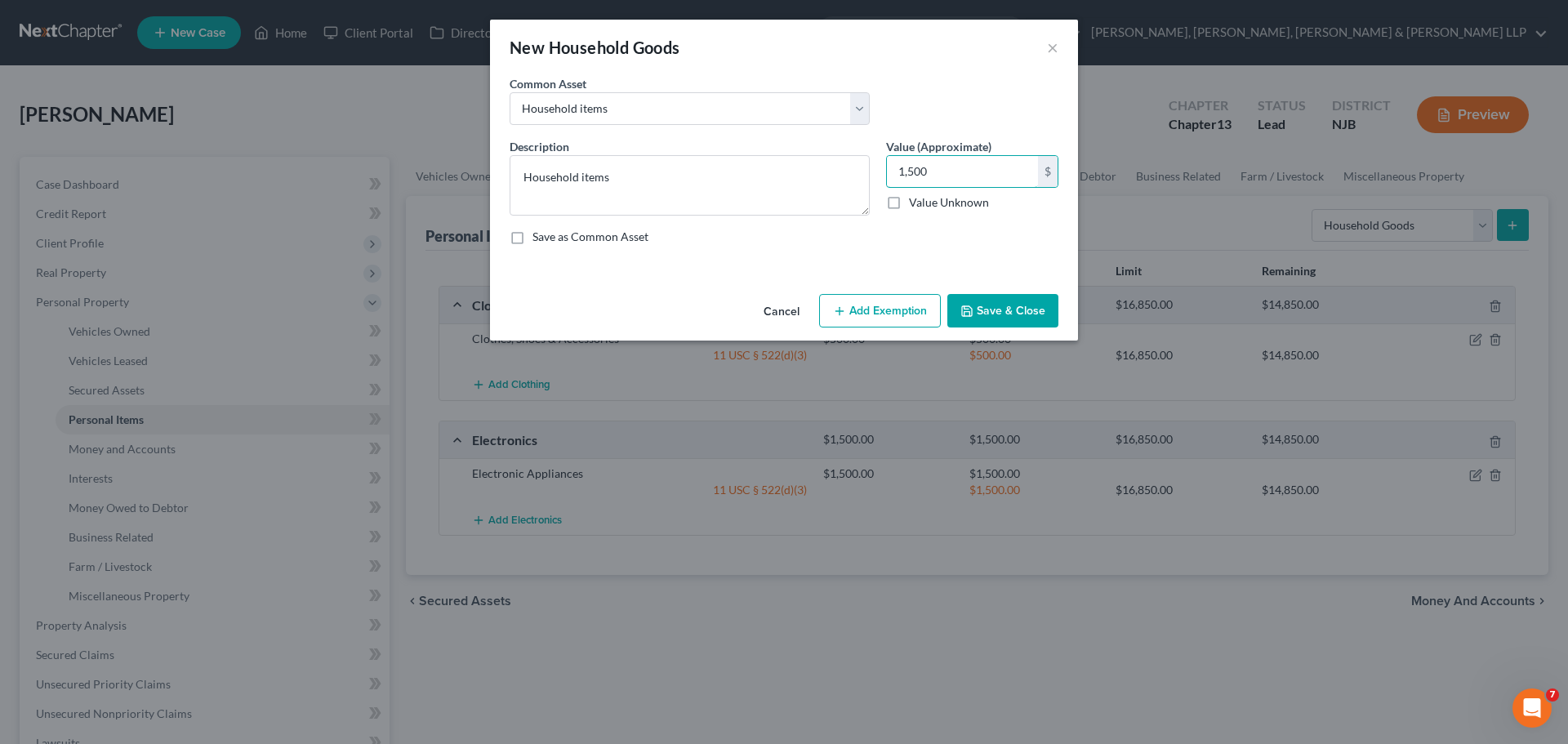
type input "1,500"
click at [912, 306] on button "Add Exemption" at bounding box center [880, 310] width 122 height 34
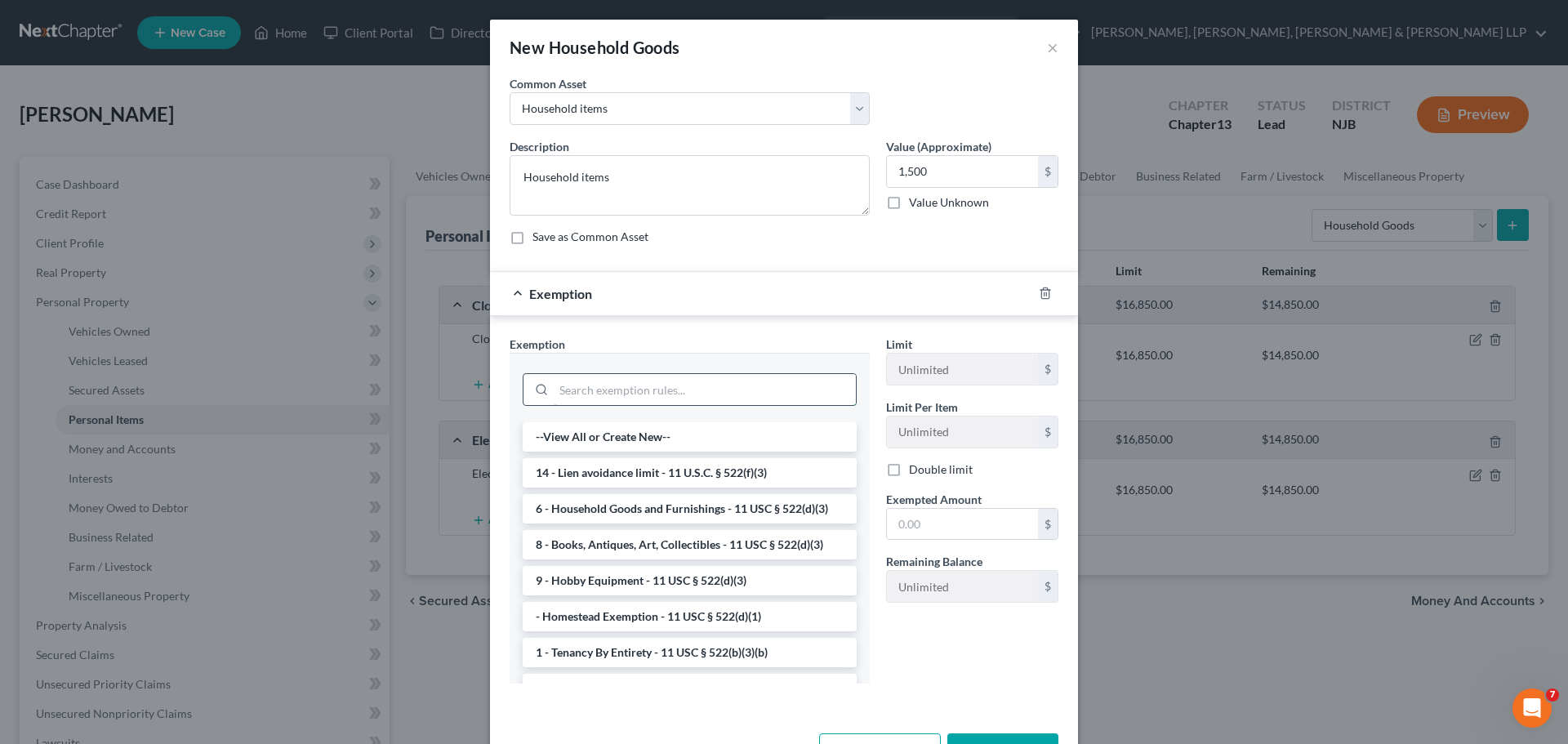
click at [746, 395] on input "search" at bounding box center [704, 389] width 302 height 31
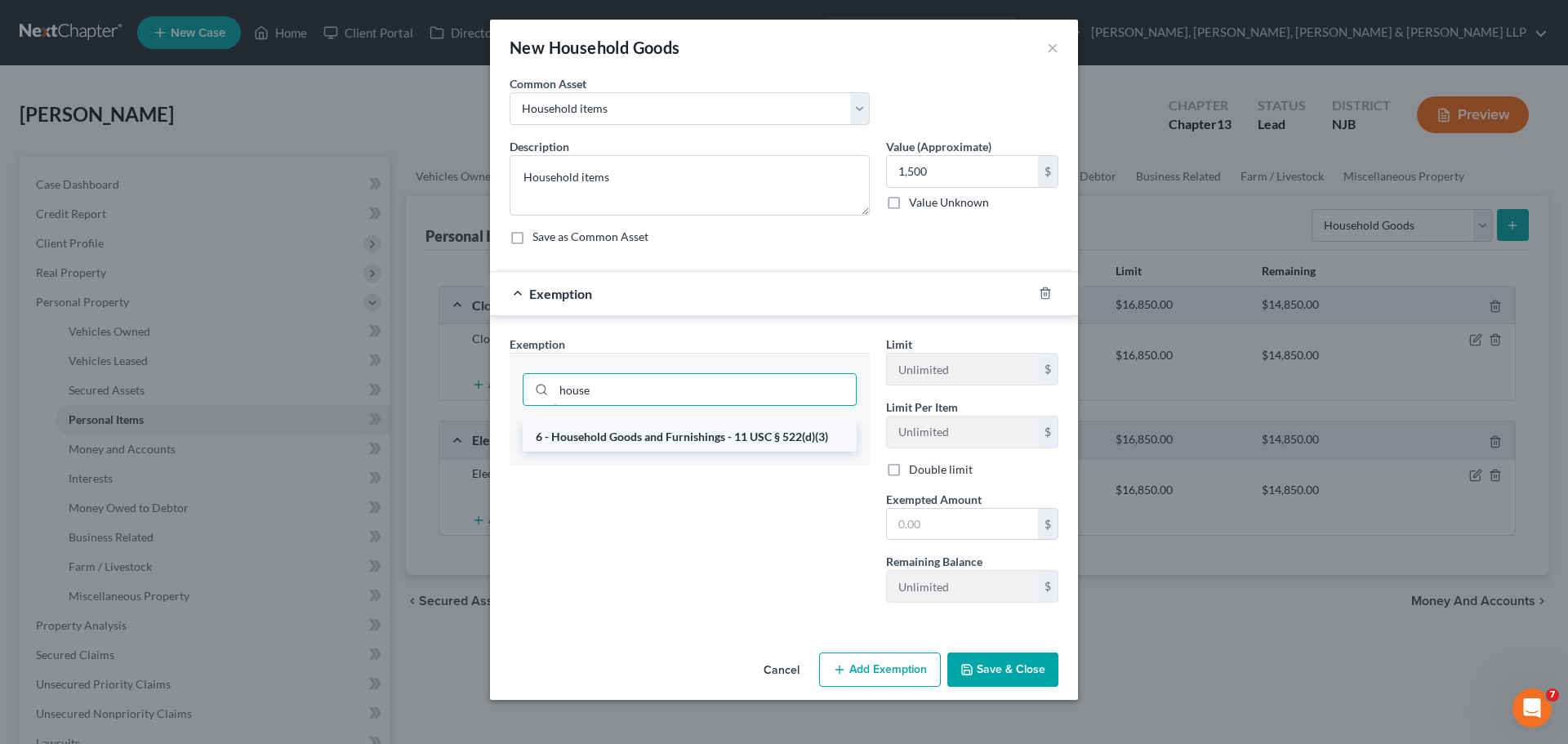
type input "house"
click at [761, 443] on li "6 - Household Goods and Furnishings - 11 USC § 522(d)(3)" at bounding box center [689, 436] width 334 height 29
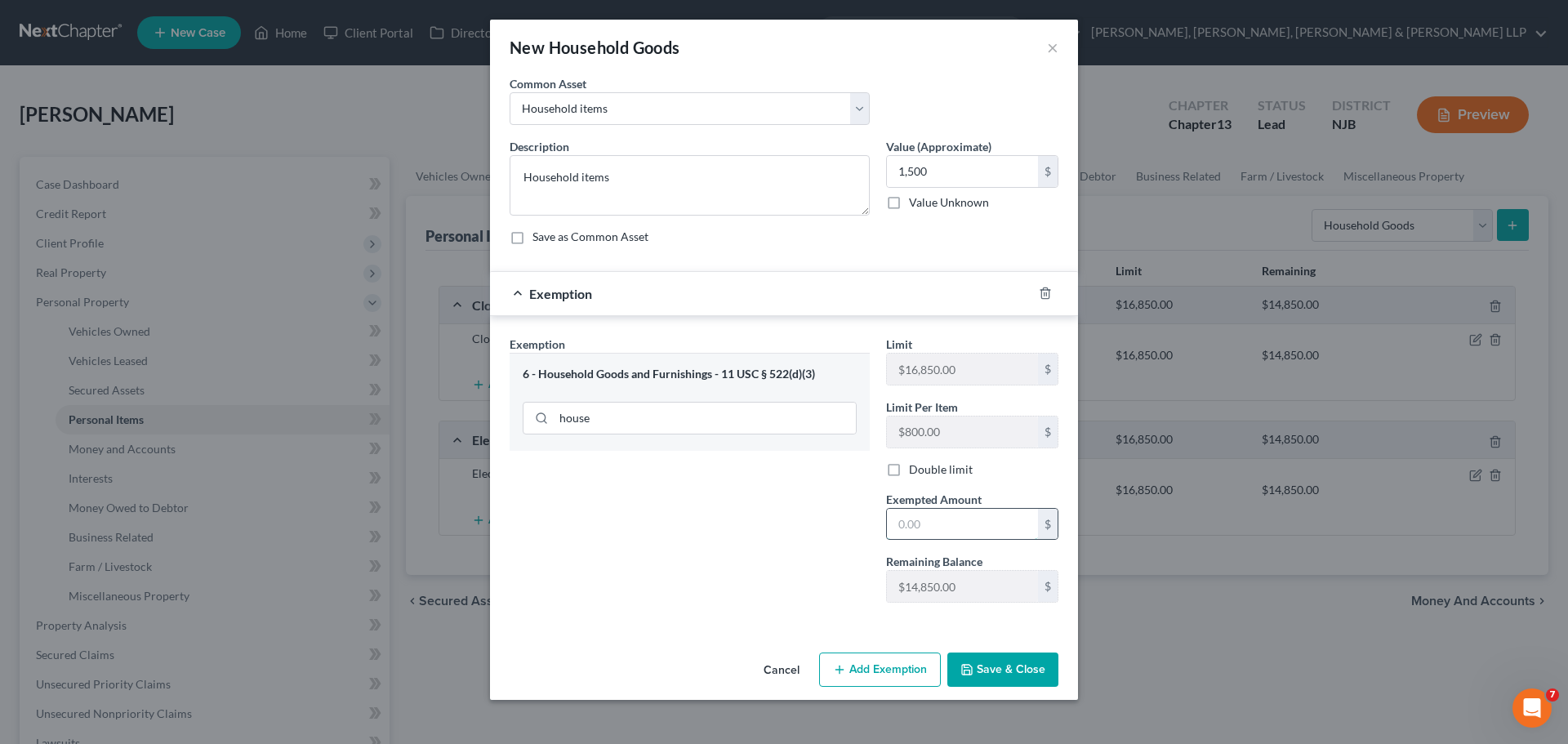
click at [959, 528] on input "text" at bounding box center [963, 523] width 151 height 31
type input "1,500"
click at [1003, 665] on button "Save & Close" at bounding box center [1002, 669] width 111 height 34
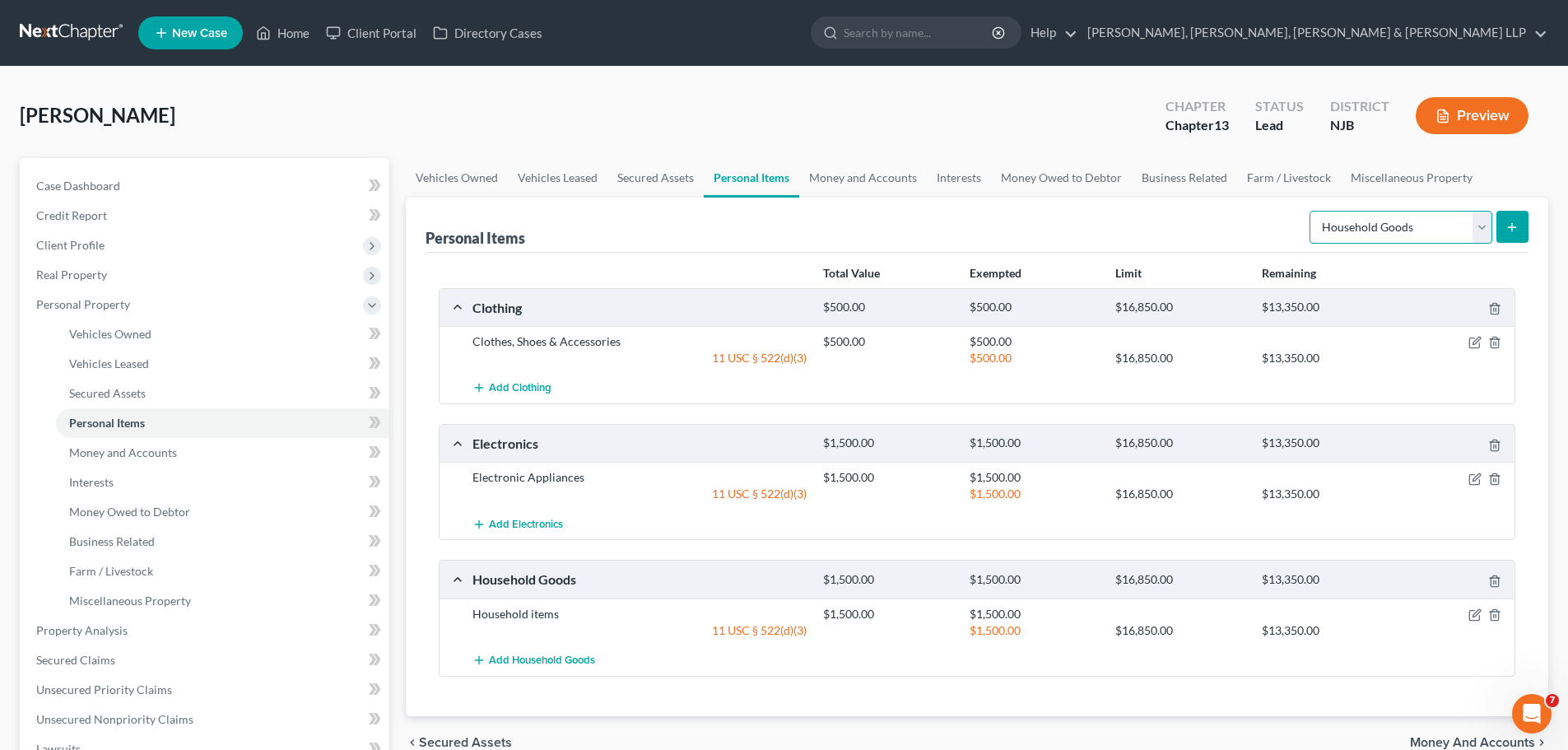
click at [1368, 221] on select "Select Item Type Clothing Collectibles Of Value Electronics Firearms Household …" at bounding box center [1400, 227] width 182 height 32
select select "jewelry"
click at [1311, 211] on select "Select Item Type Clothing Collectibles Of Value Electronics Firearms Household …" at bounding box center [1400, 227] width 182 height 32
click at [1506, 227] on icon "submit" at bounding box center [1512, 227] width 13 height 13
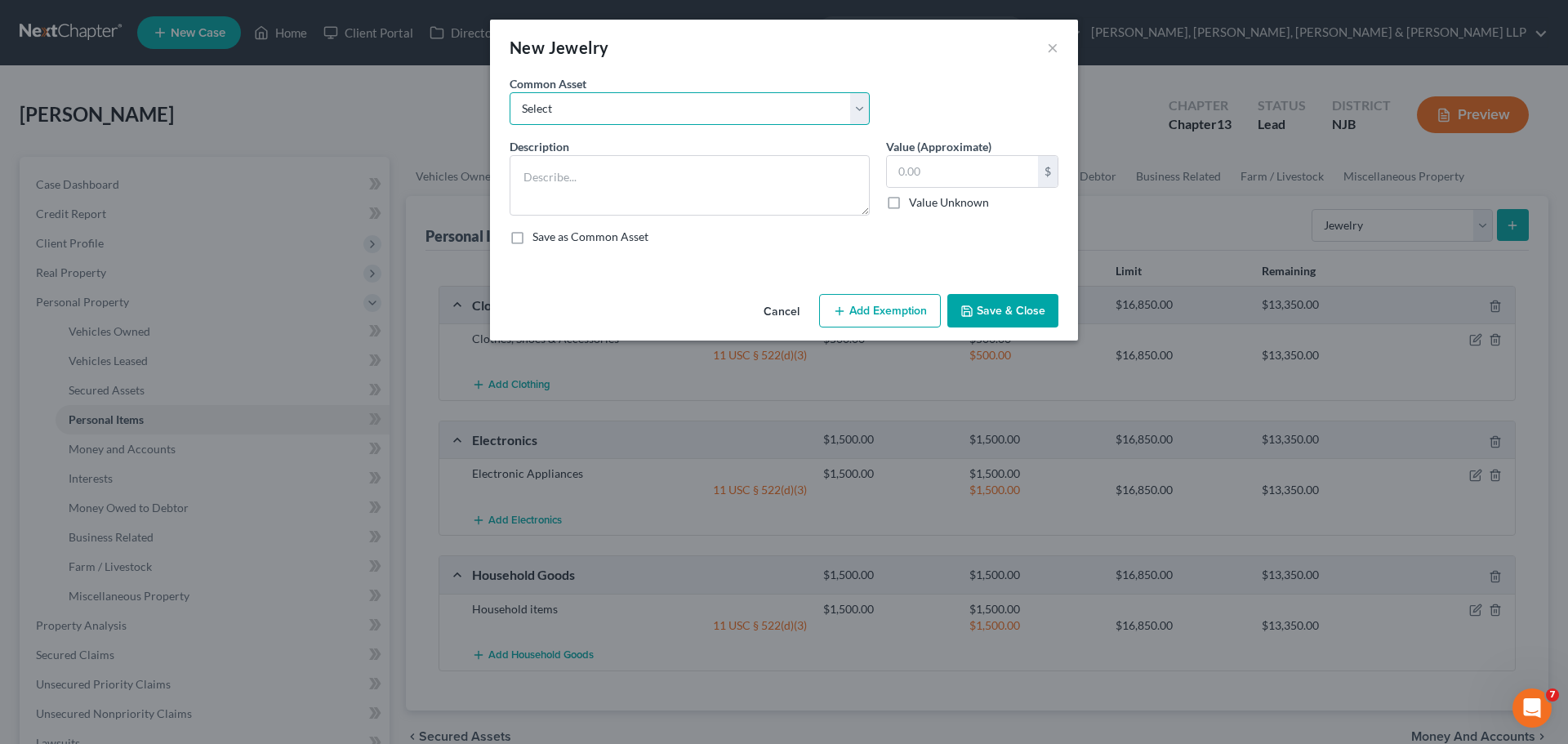
click at [613, 115] on select "Select Jewelry" at bounding box center [689, 108] width 360 height 32
select select "0"
click at [509, 92] on select "Select Jewelry" at bounding box center [689, 108] width 360 height 32
type textarea "Jewelry"
click at [960, 181] on input "150.00" at bounding box center [963, 171] width 151 height 31
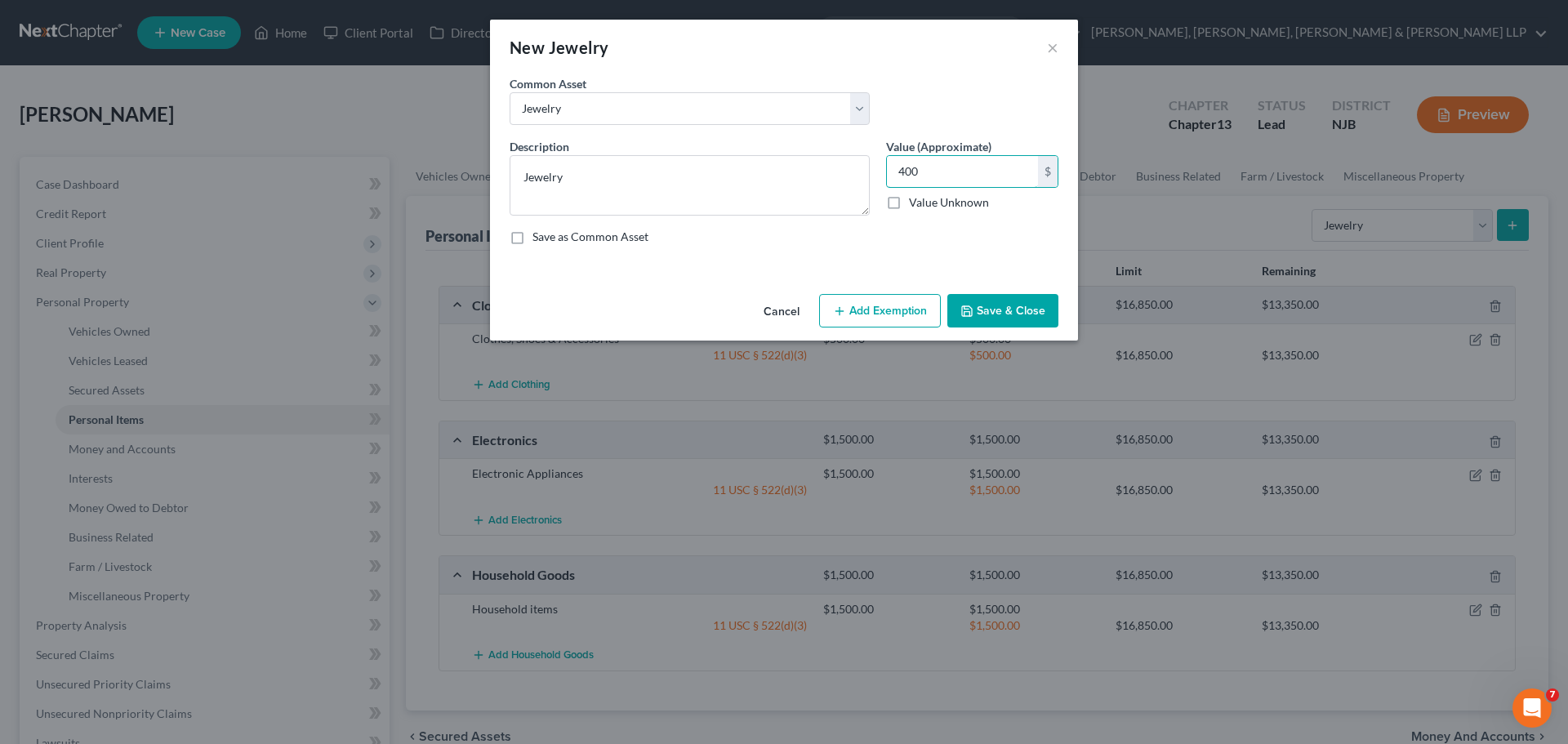
type input "400"
click at [900, 309] on button "Add Exemption" at bounding box center [880, 310] width 122 height 34
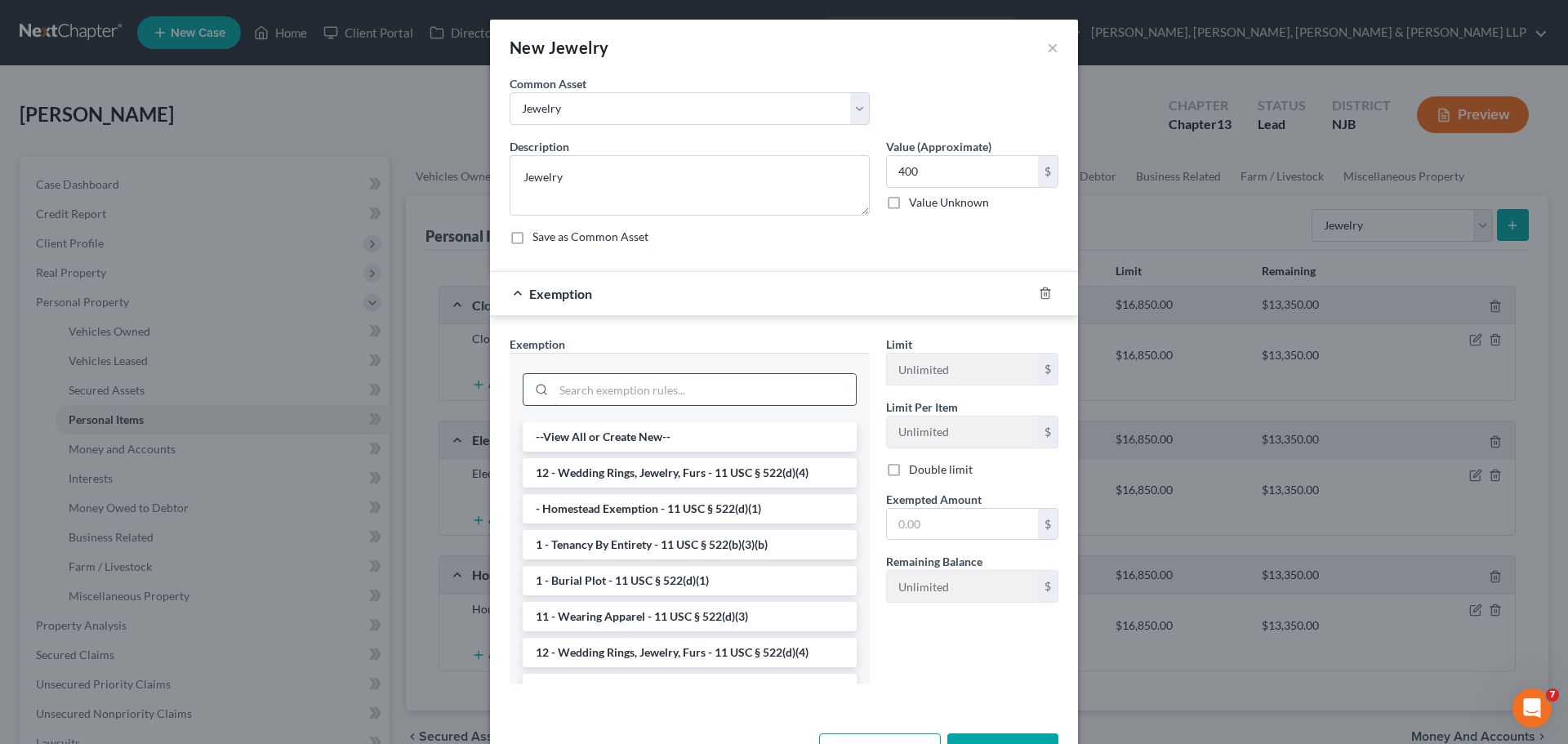
click at [748, 381] on input "search" at bounding box center [704, 389] width 302 height 31
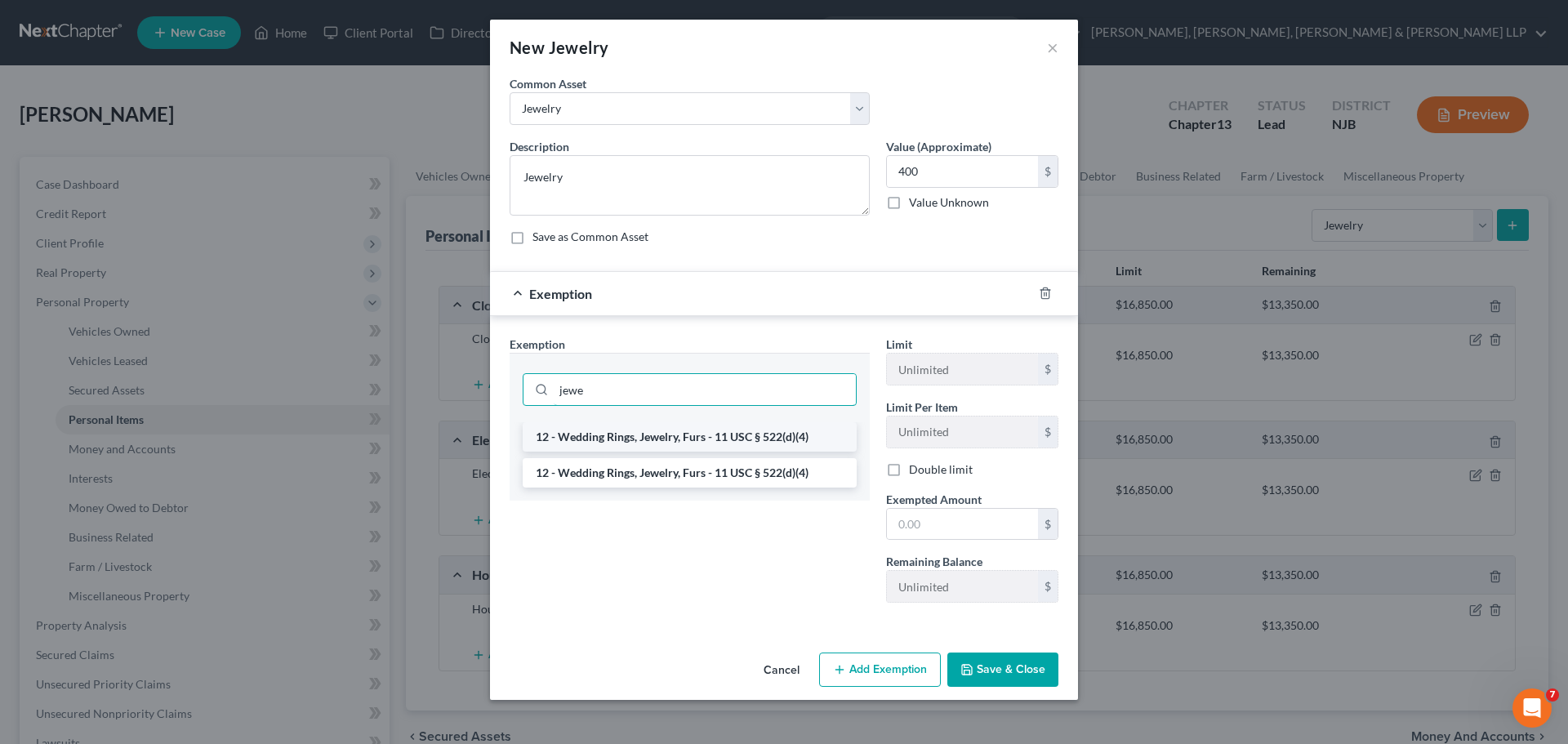
type input "jewe"
click at [746, 437] on li "12 - Wedding Rings, Jewelry, Furs - 11 USC § 522(d)(4)" at bounding box center [689, 436] width 334 height 29
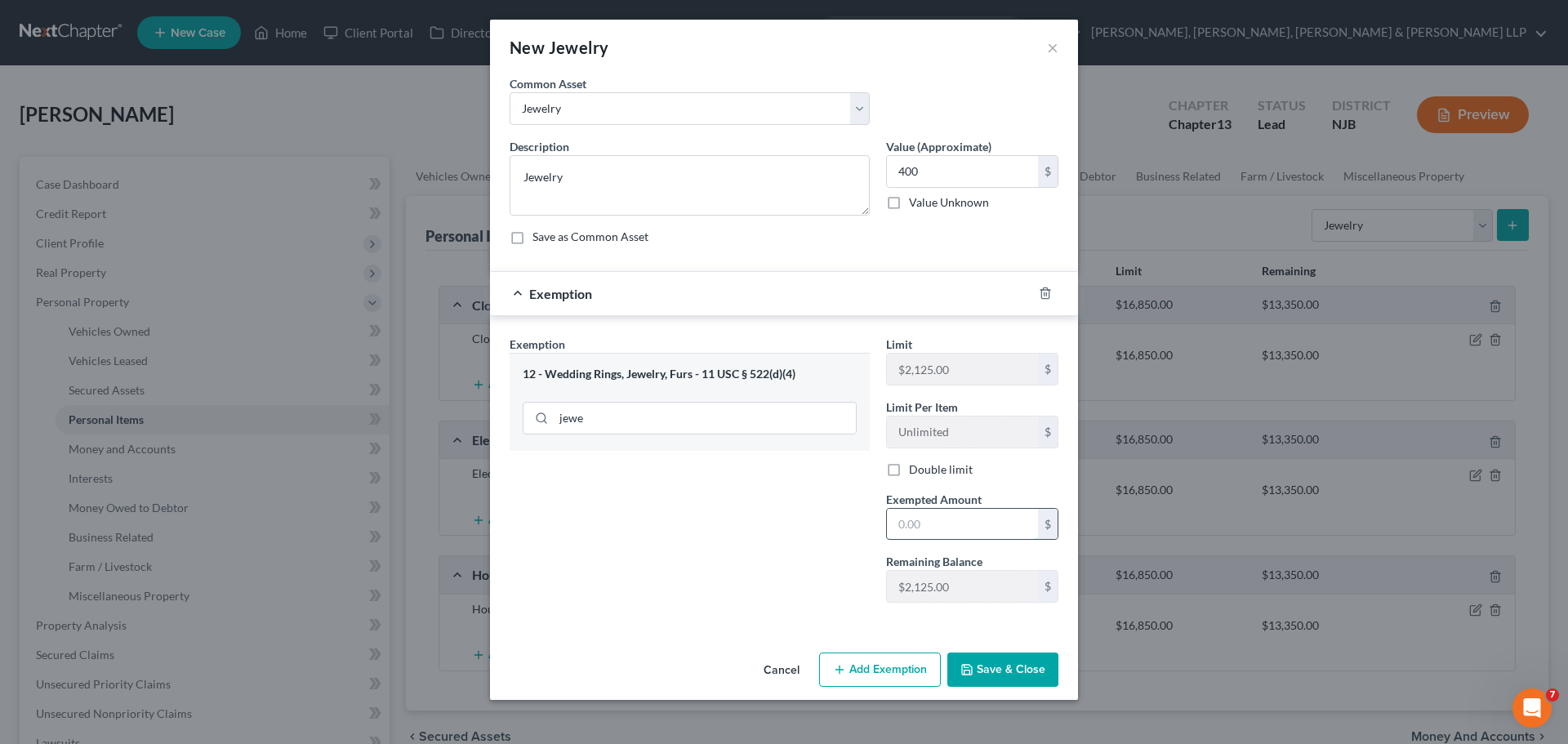
click at [938, 520] on input "text" at bounding box center [963, 523] width 151 height 31
type input "400"
click at [1028, 673] on button "Save & Close" at bounding box center [1002, 669] width 111 height 34
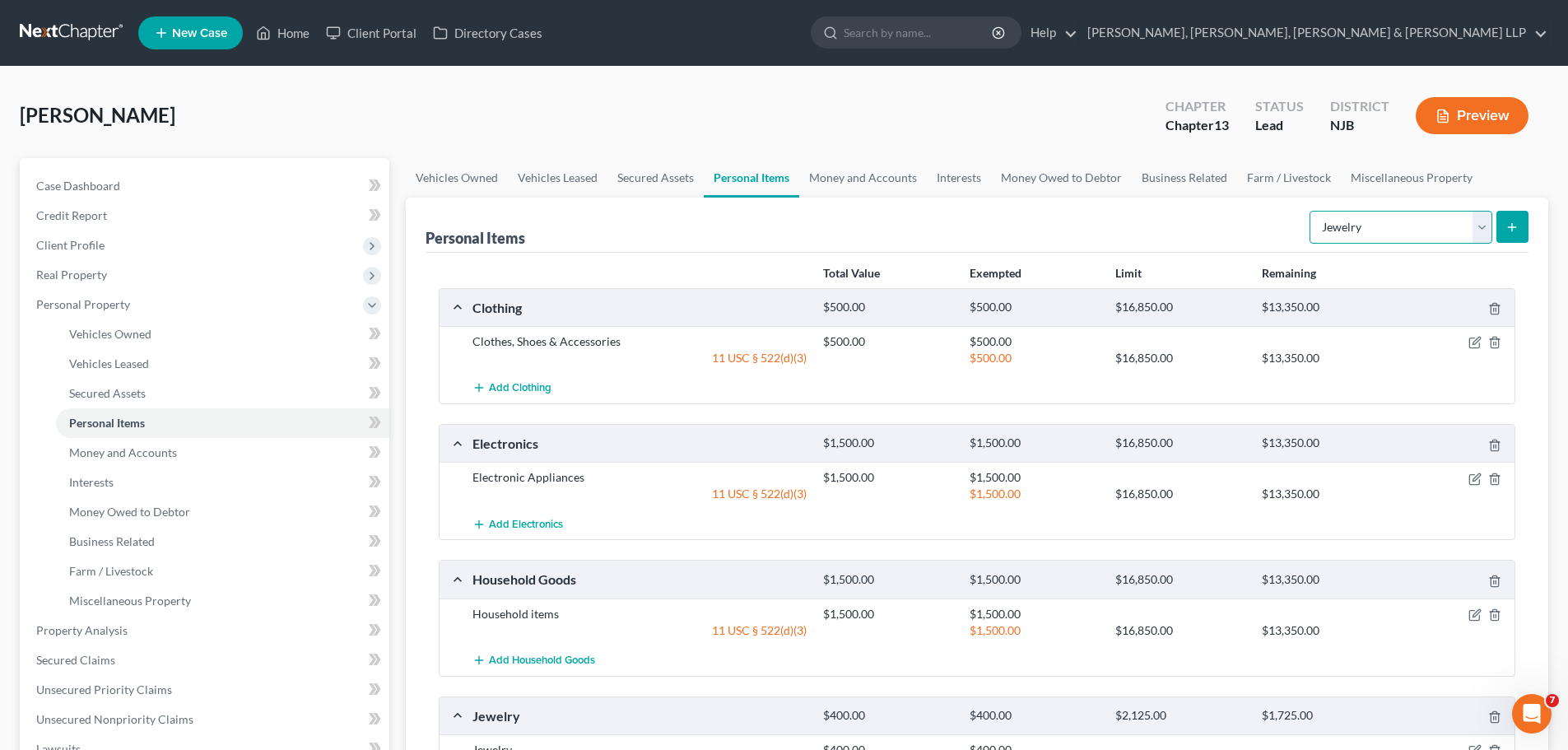
click at [1409, 235] on select "Select Item Type Clothing Collectibles Of Value Electronics Firearms Household …" at bounding box center [1400, 227] width 182 height 32
select select "pets"
click at [1311, 211] on select "Select Item Type Clothing Collectibles Of Value Electronics Firearms Household …" at bounding box center [1400, 227] width 182 height 32
click at [1512, 222] on icon "submit" at bounding box center [1512, 227] width 13 height 13
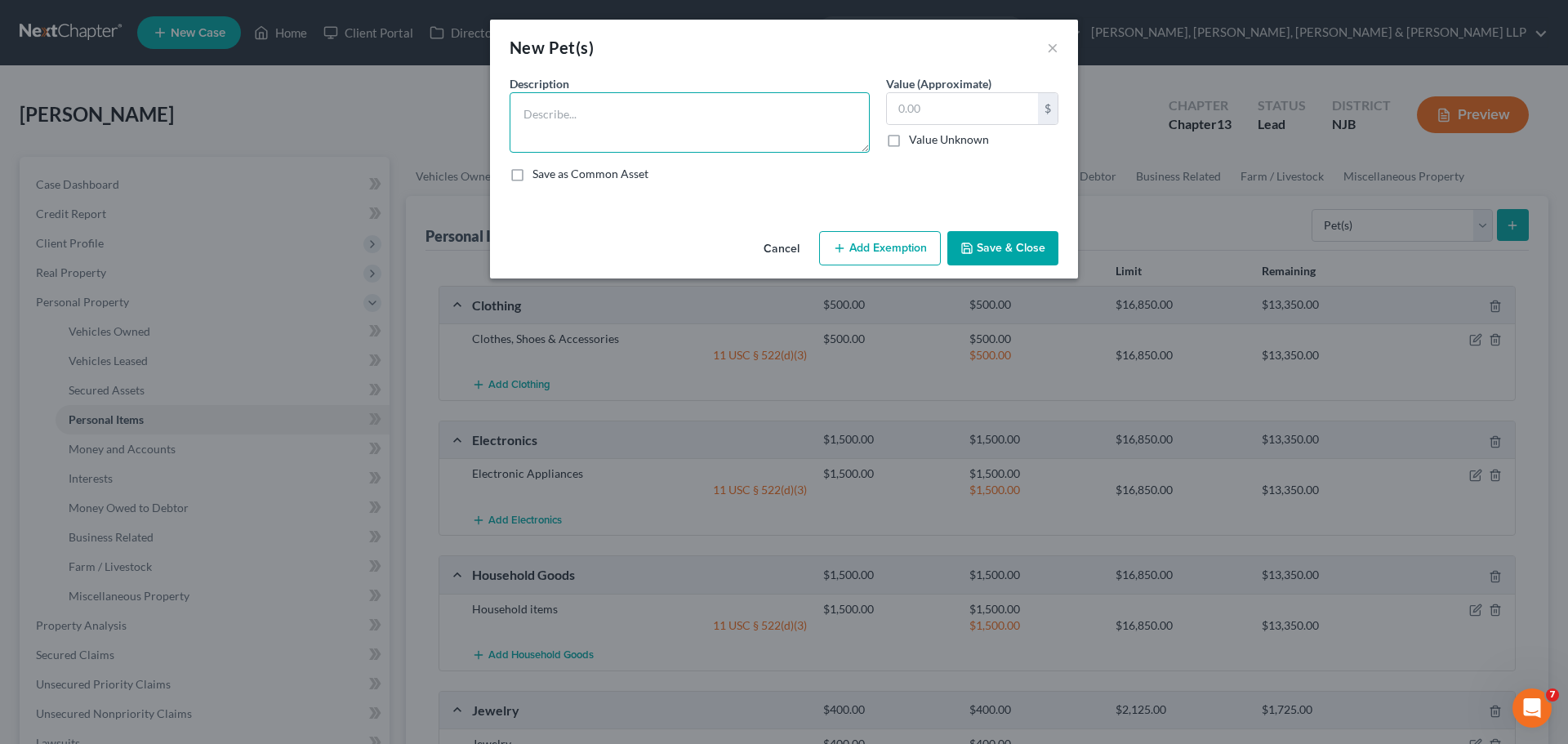
click at [627, 107] on textarea at bounding box center [689, 122] width 360 height 61
type textarea "1 Dog"
click at [879, 253] on button "Add Exemption" at bounding box center [880, 248] width 122 height 34
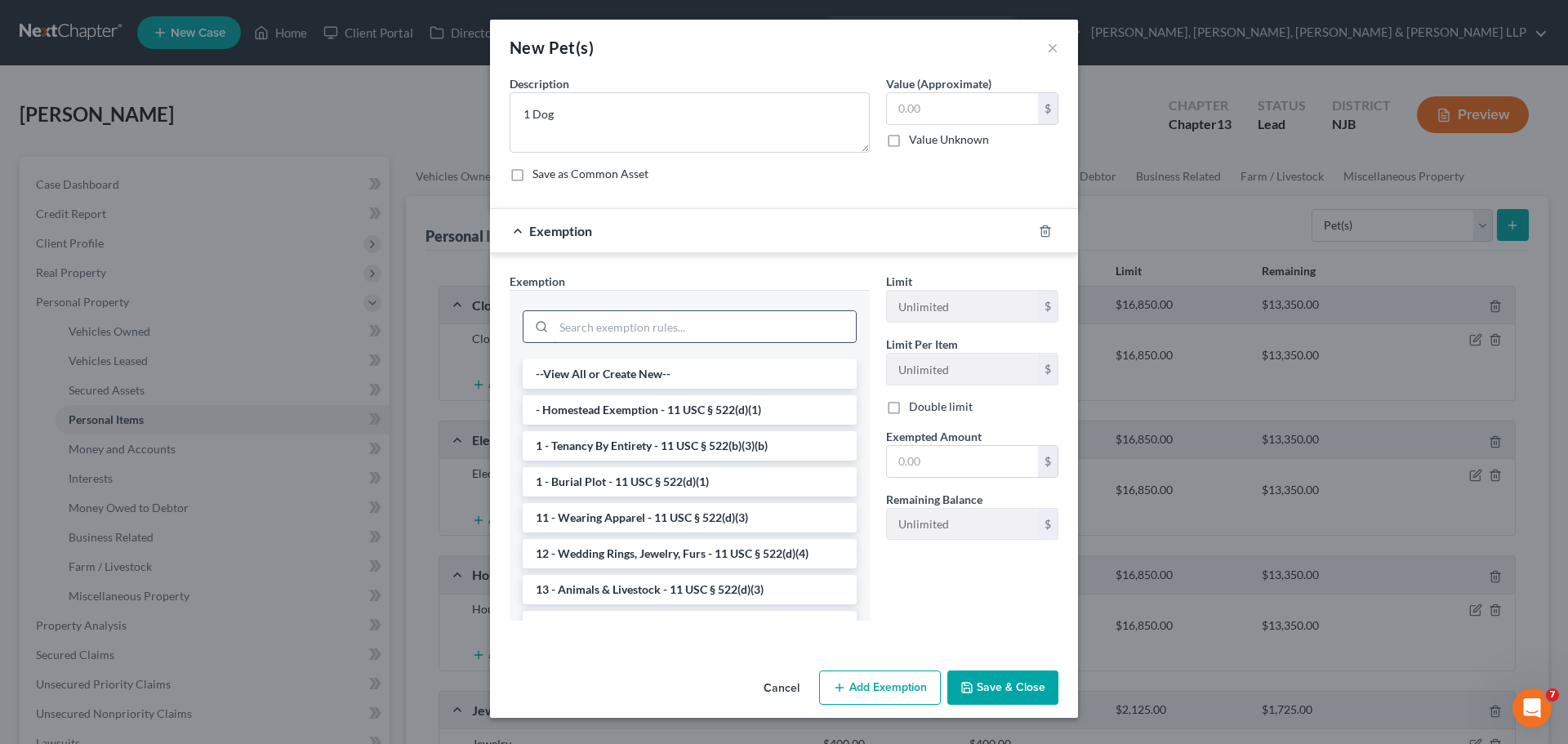
click at [799, 325] on input "search" at bounding box center [704, 327] width 302 height 31
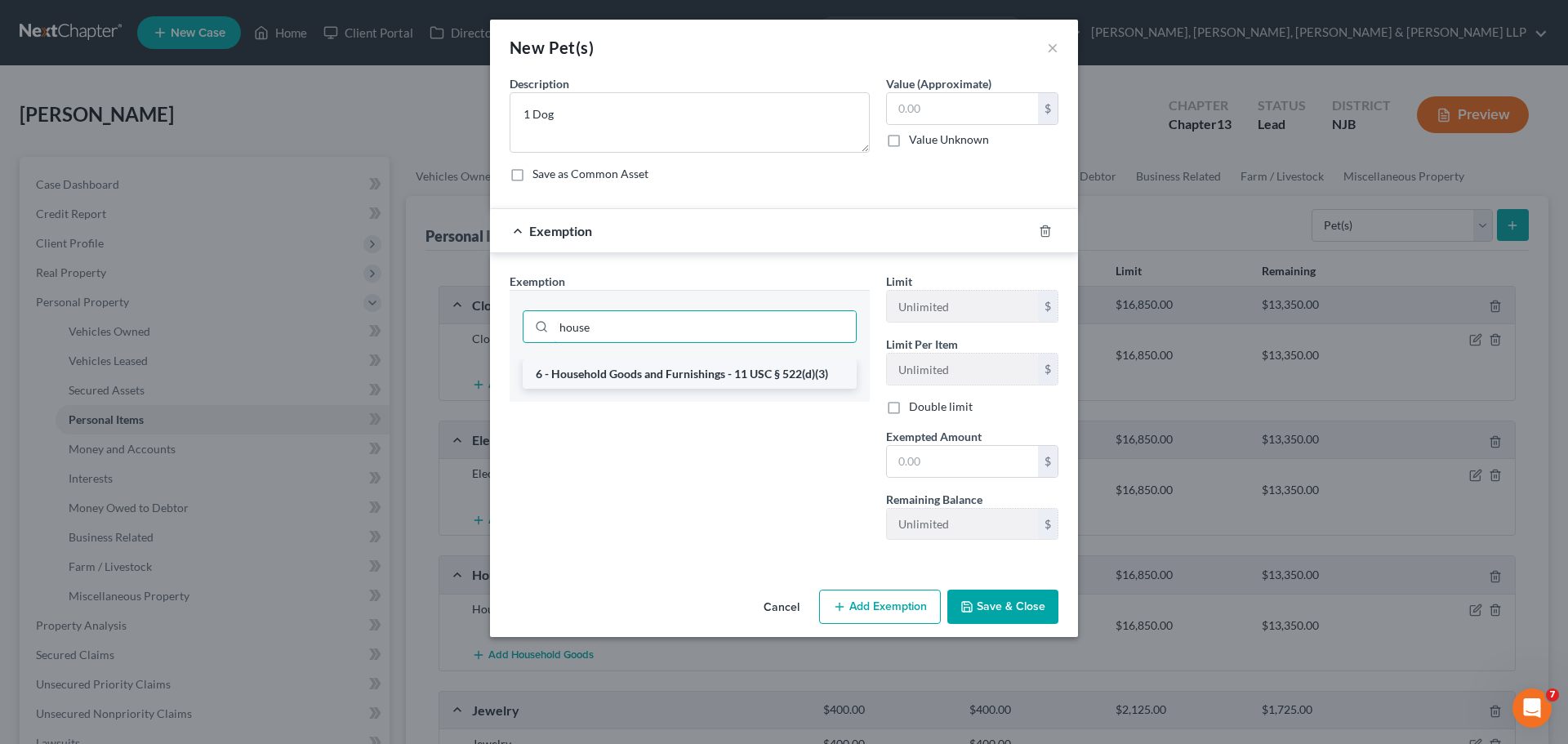
type input "house"
click at [753, 374] on li "6 - Household Goods and Furnishings - 11 USC § 522(d)(3)" at bounding box center [689, 373] width 334 height 29
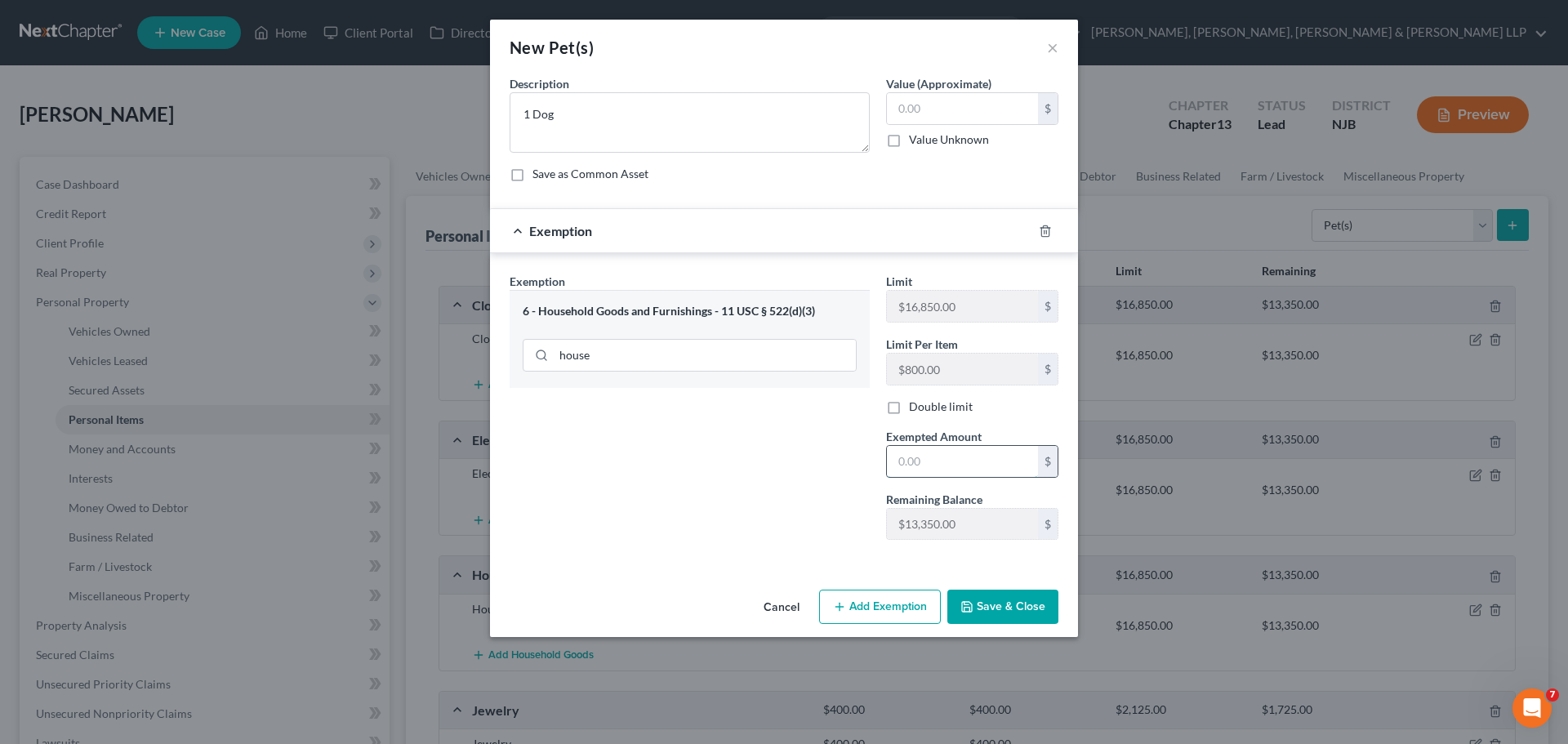
click at [957, 460] on input "text" at bounding box center [963, 461] width 151 height 31
type input "0.00"
click at [1025, 605] on button "Save & Close" at bounding box center [1002, 607] width 111 height 34
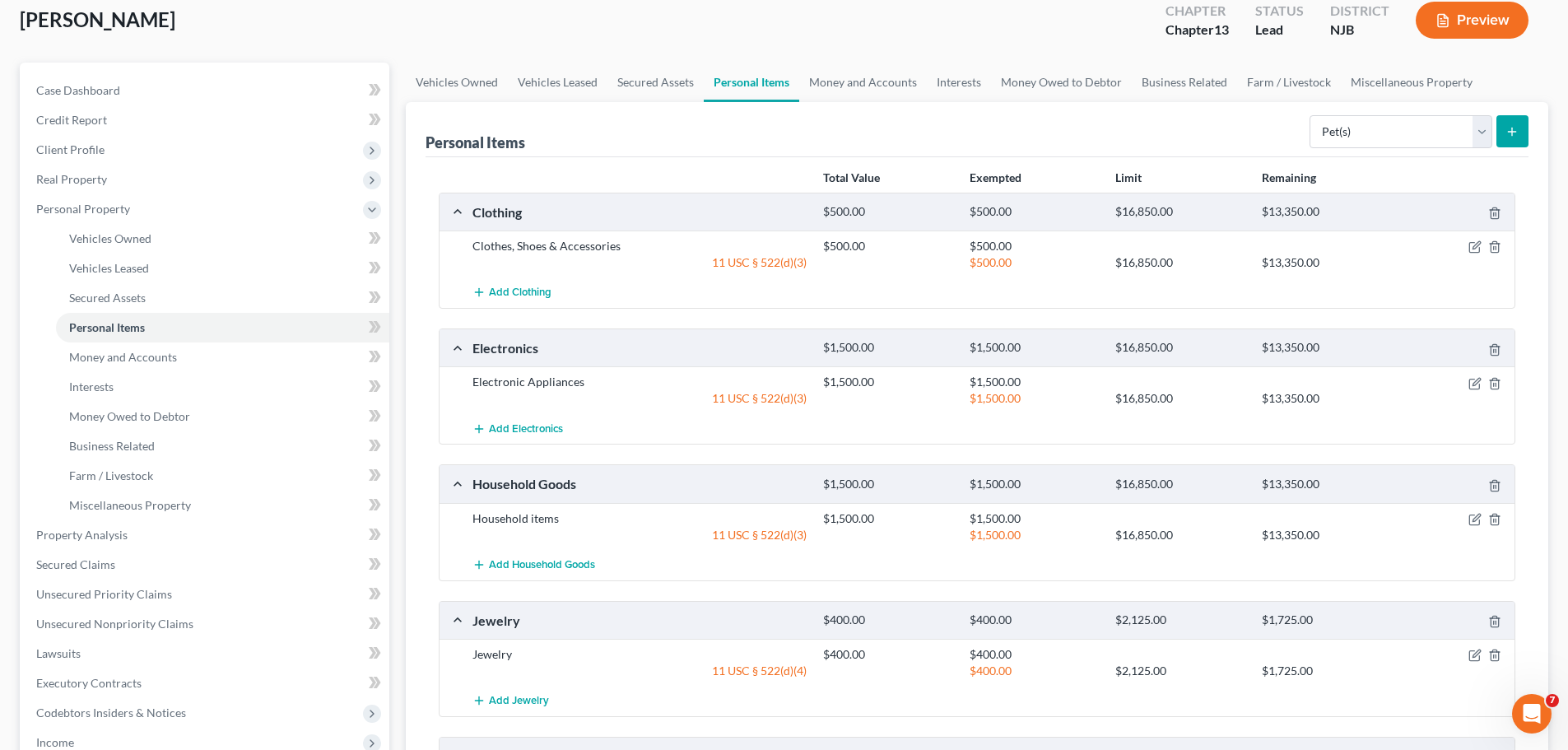
scroll to position [247, 0]
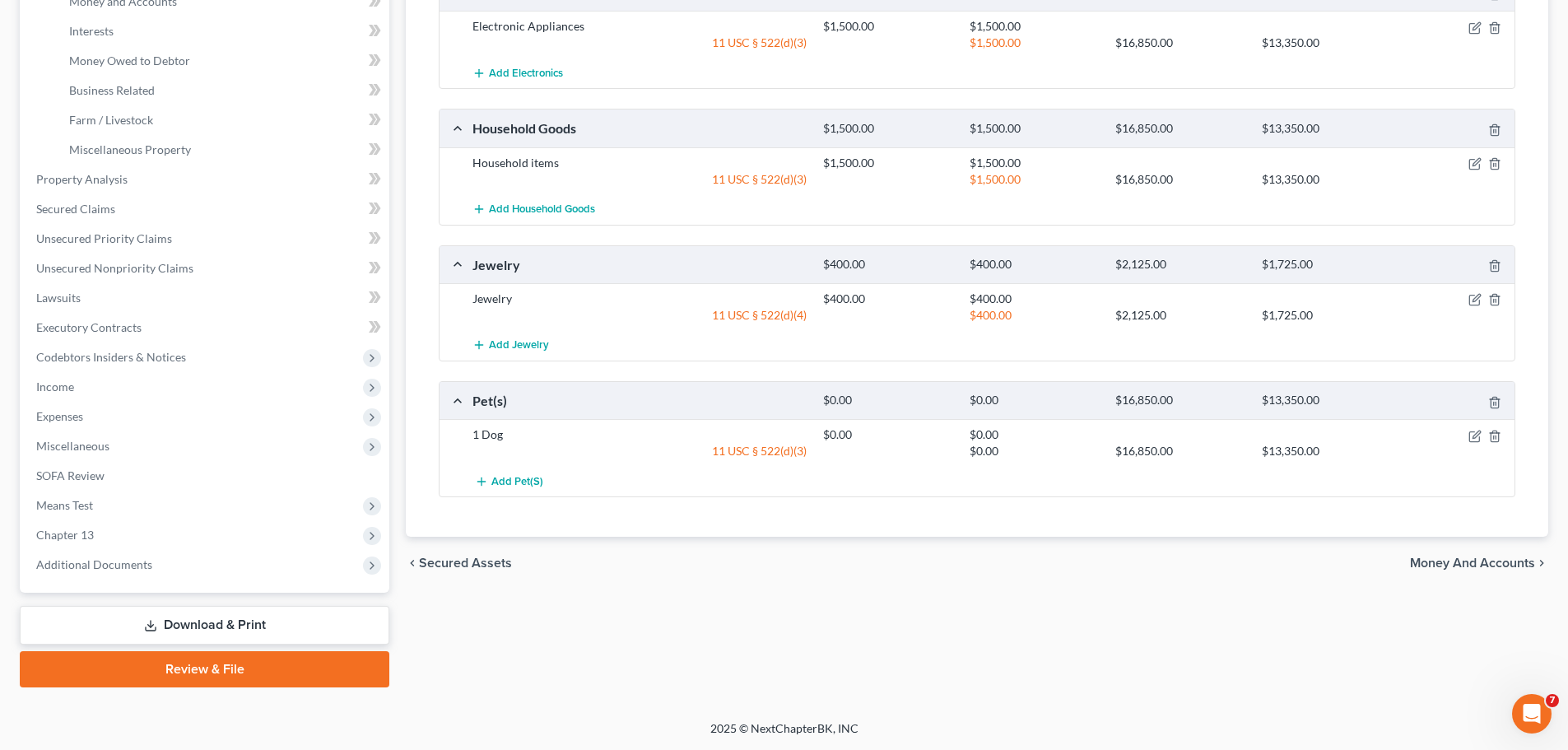
click at [1430, 565] on span "Money and Accounts" at bounding box center [1472, 563] width 125 height 13
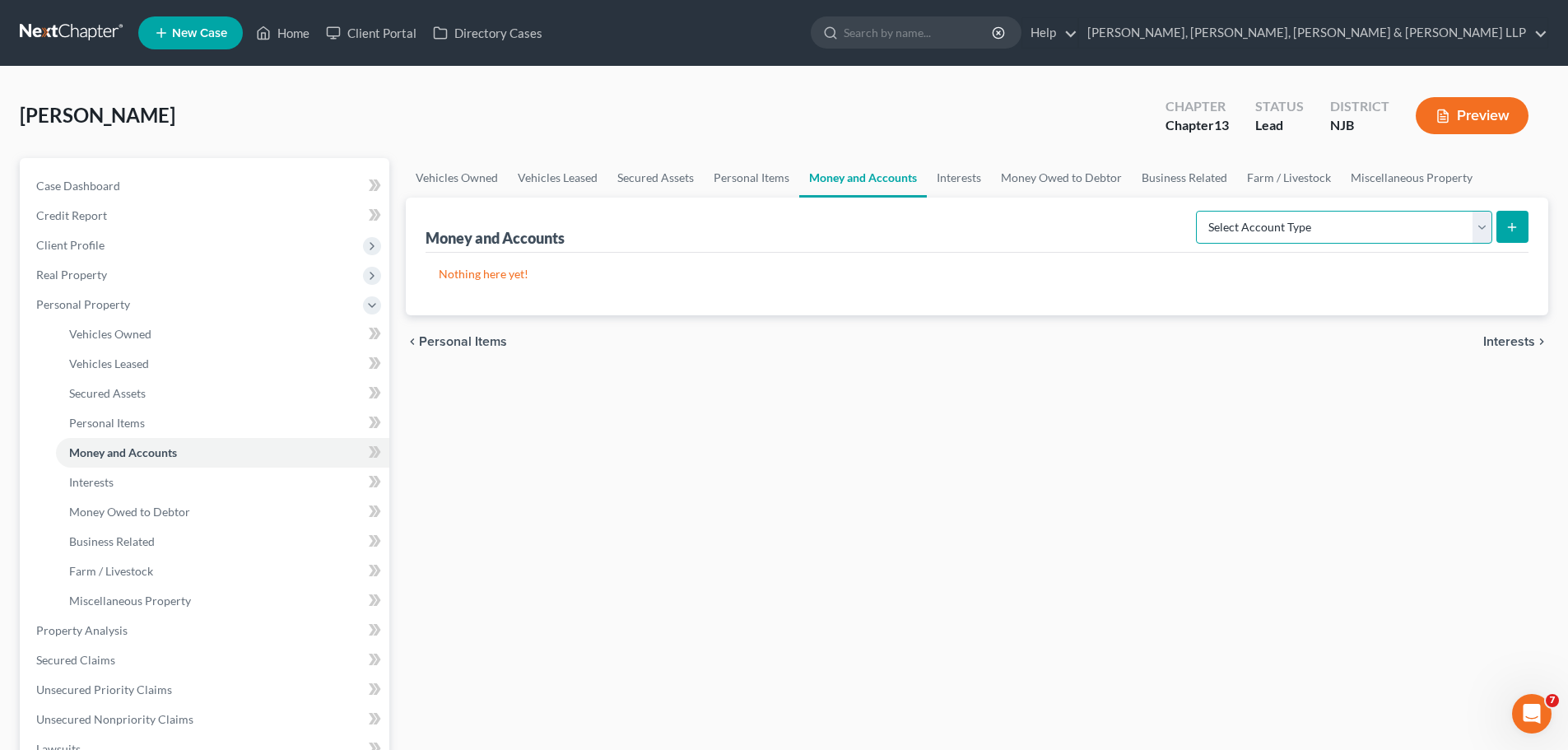
click at [1283, 230] on select "Select Account Type Brokerage Cash on Hand Certificates of Deposit Checking Acc…" at bounding box center [1344, 227] width 296 height 32
select select "cash_on_hand"
click at [1200, 211] on select "Select Account Type Brokerage Cash on Hand Certificates of Deposit Checking Acc…" at bounding box center [1344, 227] width 296 height 32
click at [1512, 225] on icon "submit" at bounding box center [1512, 227] width 13 height 13
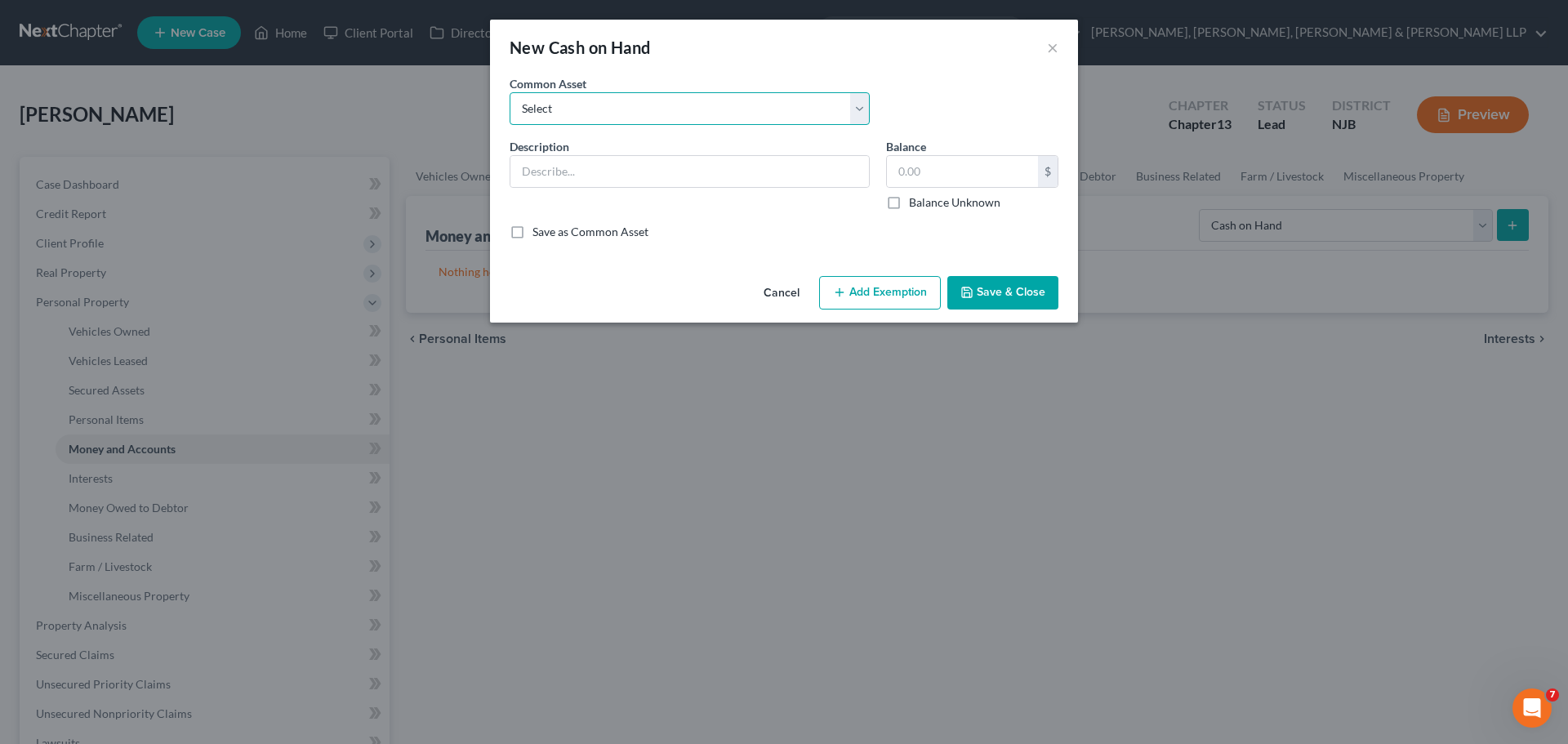
click at [576, 107] on select "Select Cash on hand Cash on hand" at bounding box center [689, 108] width 360 height 32
select select "0"
click at [509, 92] on select "Select Cash on hand Cash on hand" at bounding box center [689, 108] width 360 height 32
type input "Cash on hand"
click at [976, 179] on input "50.00" at bounding box center [963, 171] width 151 height 31
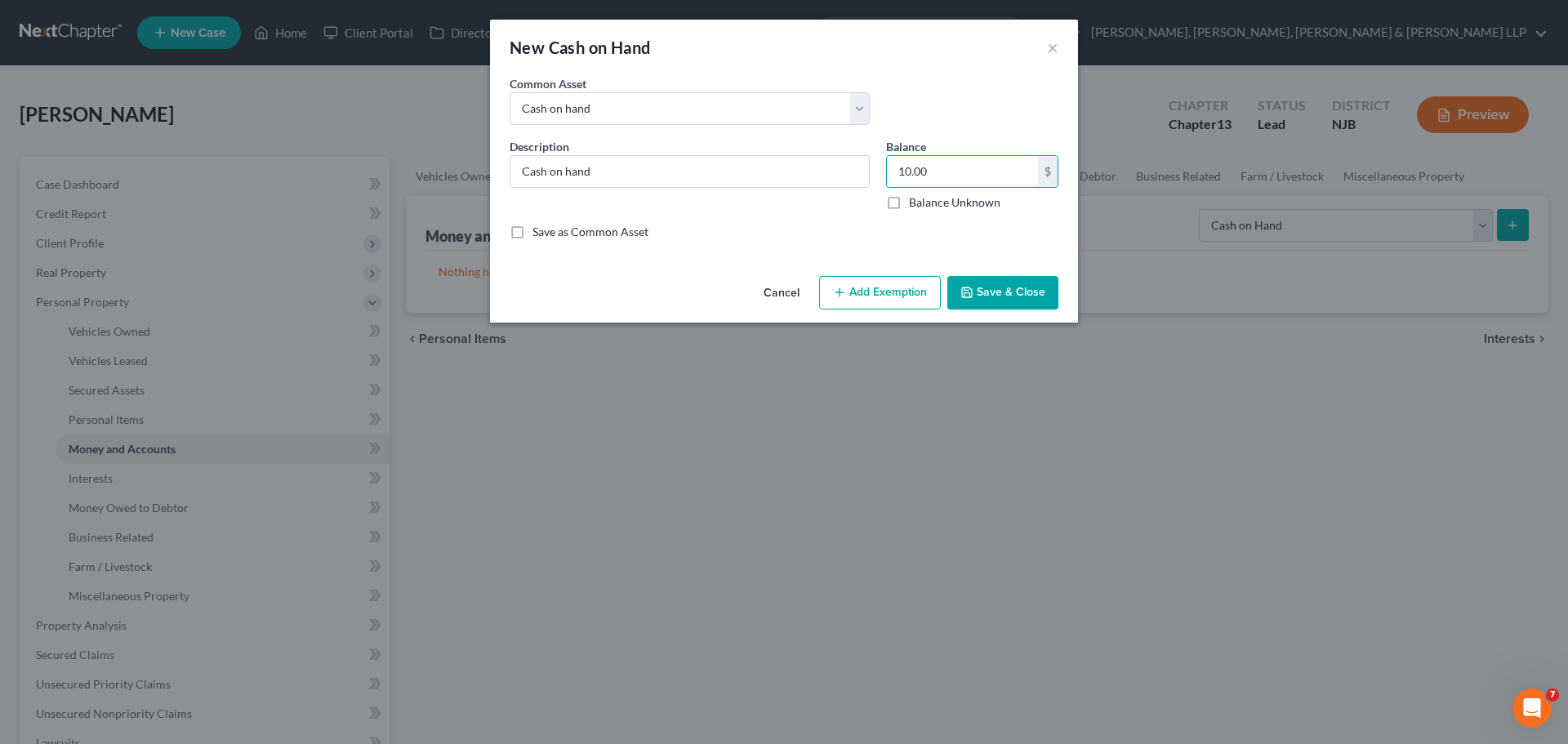
type input "10.00"
click at [877, 289] on button "Add Exemption" at bounding box center [880, 293] width 122 height 34
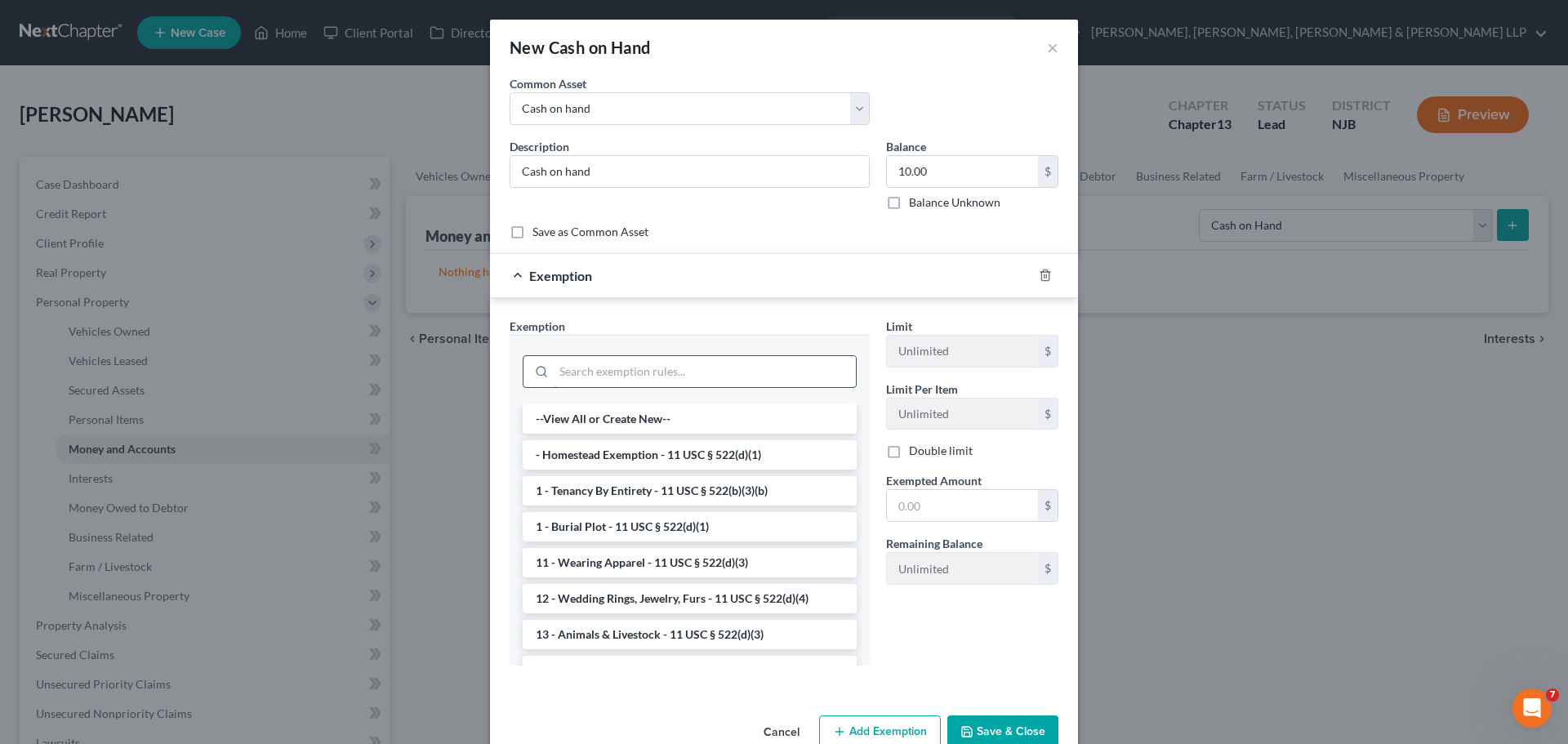
click at [750, 359] on input "search" at bounding box center [704, 371] width 302 height 31
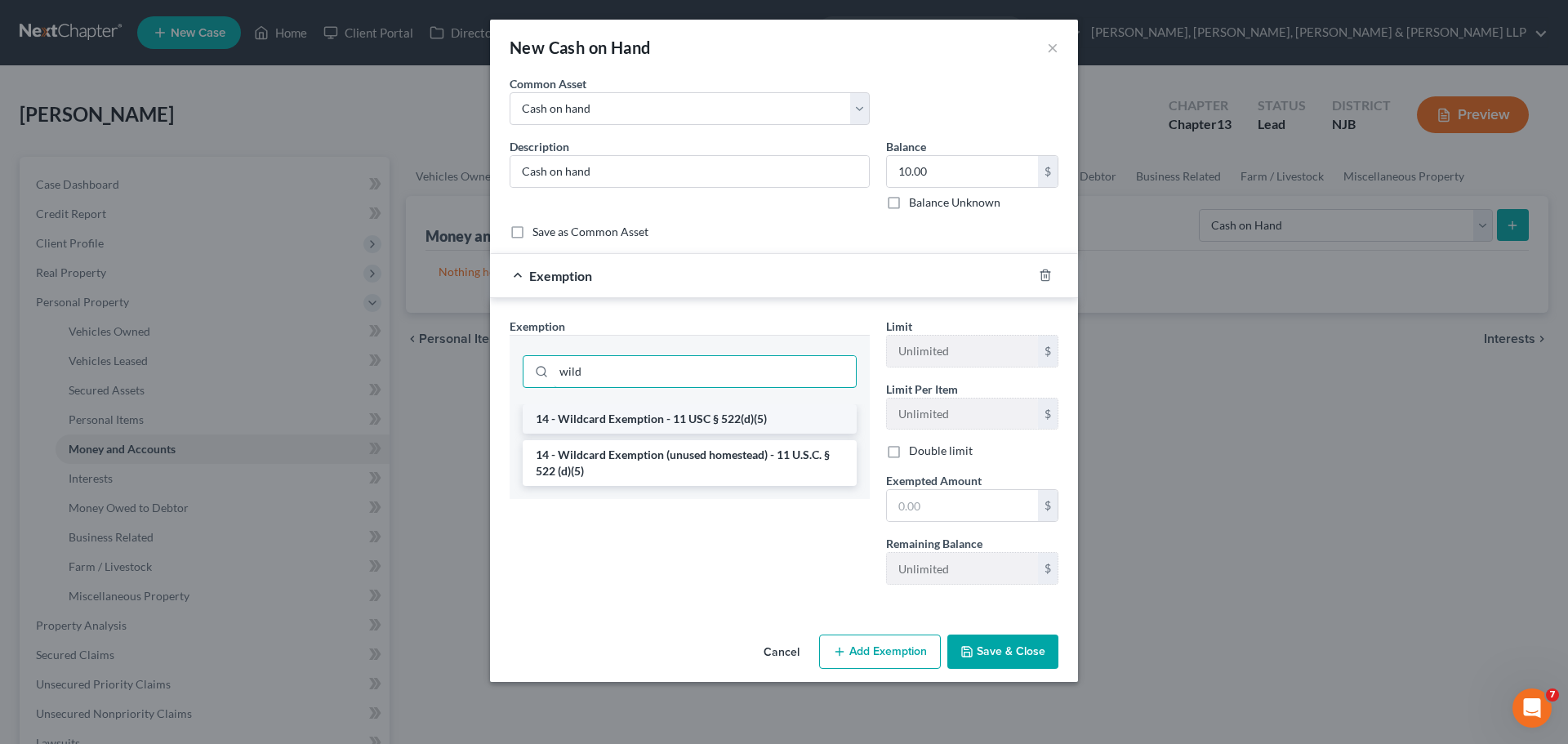
type input "wild"
click at [728, 421] on li "14 - Wildcard Exemption - 11 USC § 522(d)(5)" at bounding box center [689, 418] width 334 height 29
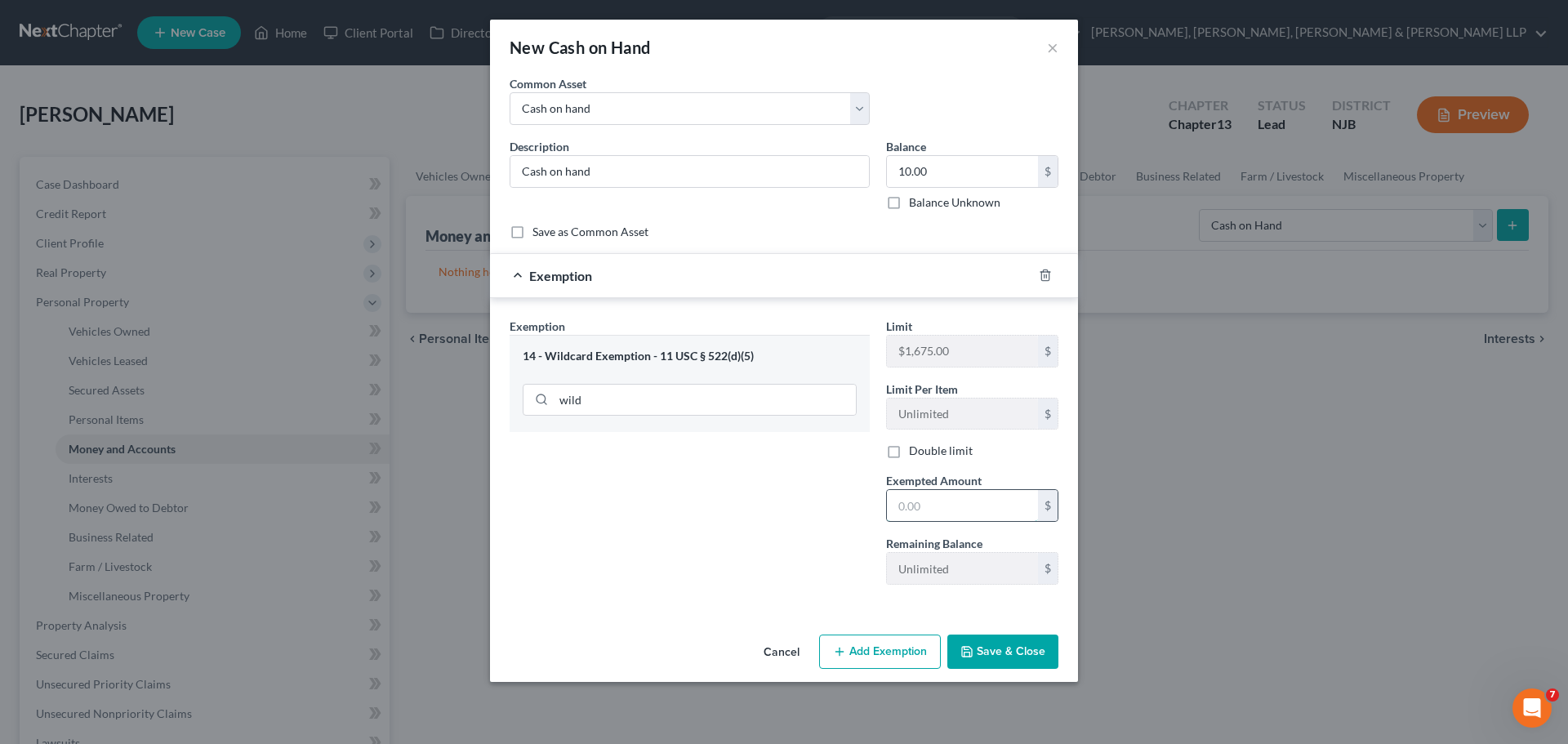
click at [953, 497] on input "text" at bounding box center [963, 505] width 151 height 31
type input "10.00"
click at [1012, 646] on button "Save & Close" at bounding box center [1002, 651] width 111 height 34
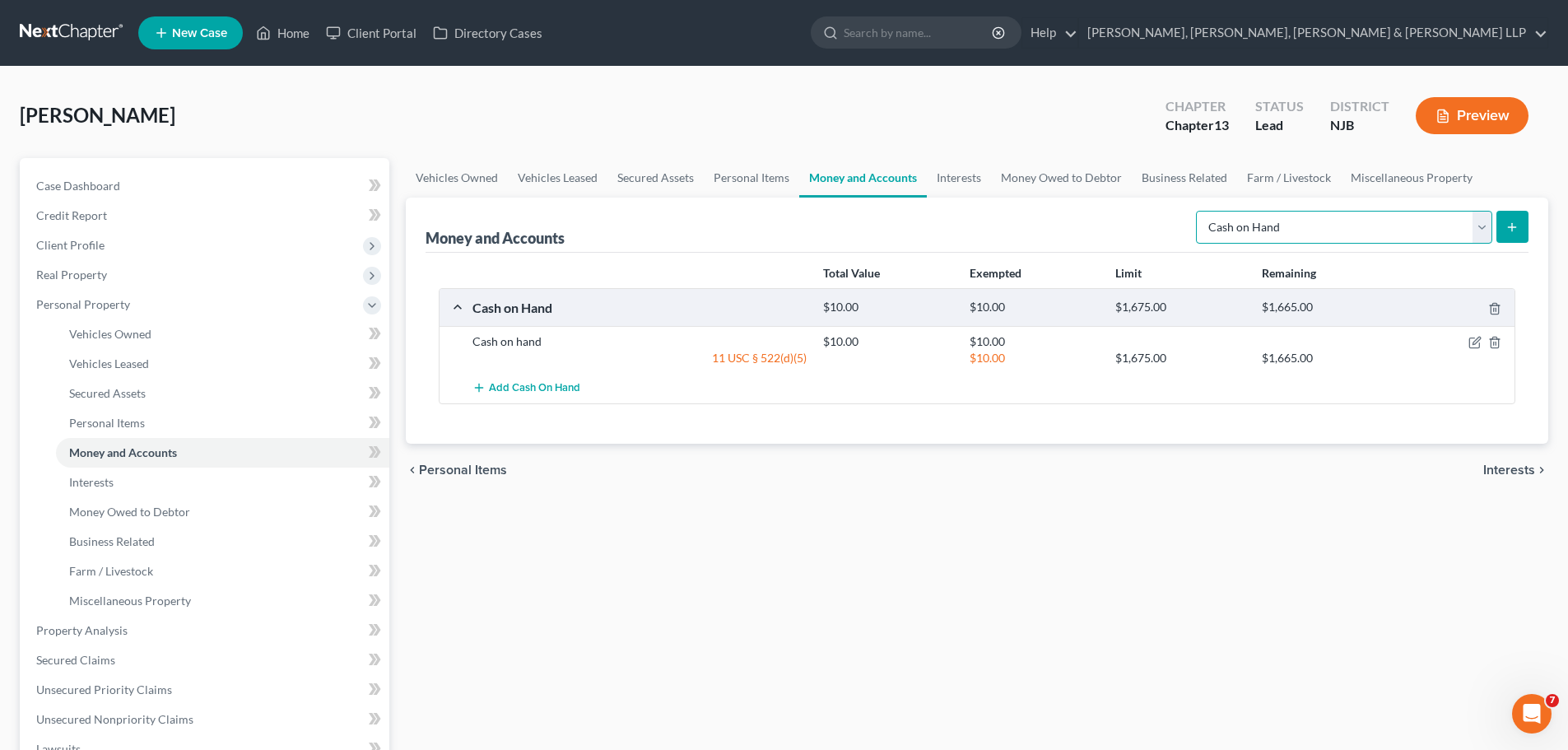
click at [1327, 236] on select "Select Account Type Brokerage Cash on Hand Certificates of Deposit Checking Acc…" at bounding box center [1344, 227] width 296 height 32
select select "checking"
click at [1200, 211] on select "Select Account Type Brokerage Cash on Hand Certificates of Deposit Checking Acc…" at bounding box center [1344, 227] width 296 height 32
click at [1507, 220] on icon "submit" at bounding box center [1512, 227] width 13 height 13
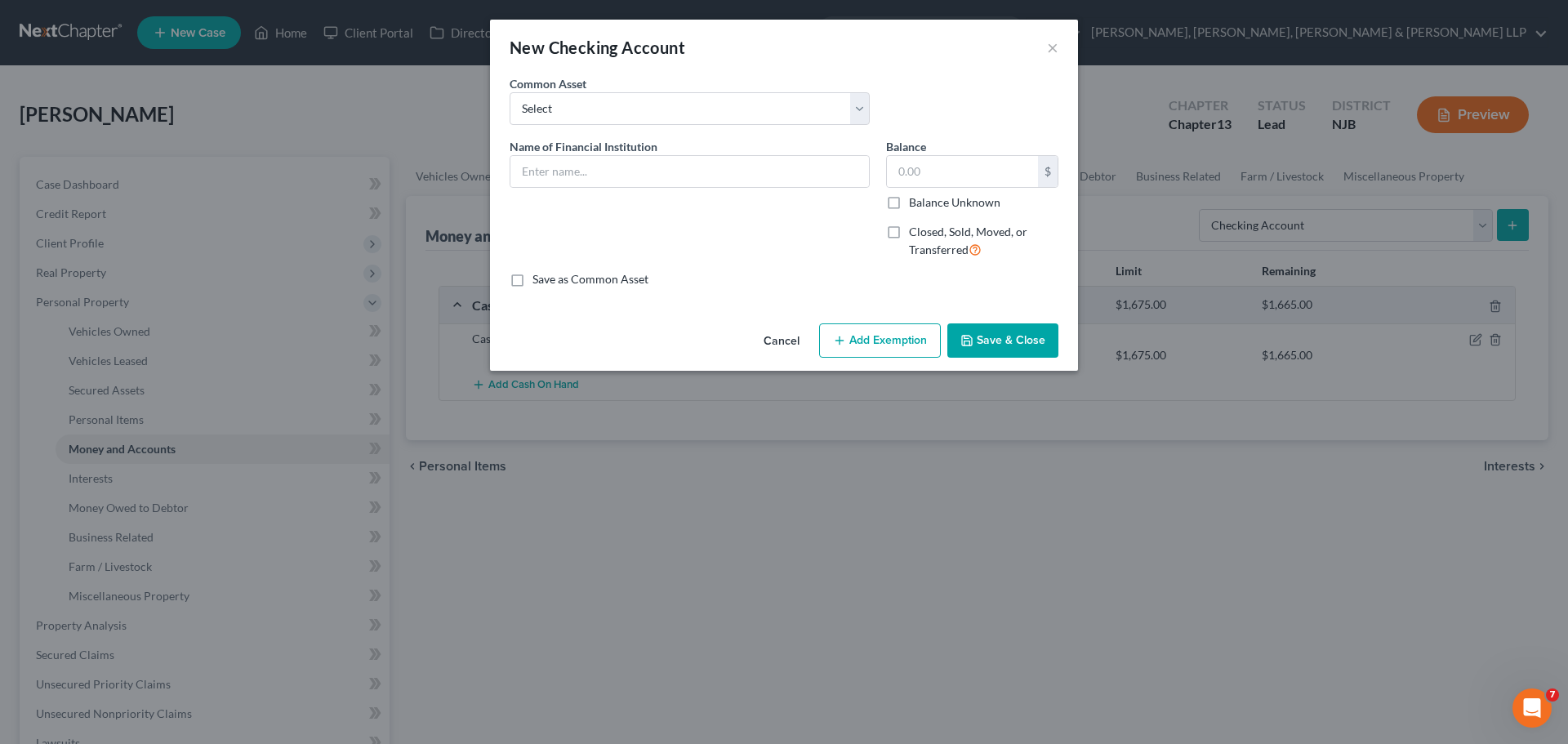
drag, startPoint x: 933, startPoint y: 97, endPoint x: 919, endPoint y: 100, distance: 14.3
click at [935, 97] on div "Common Asset Select TD Bank Valley National Bank Bank of America [PERSON_NAME] …" at bounding box center [784, 106] width 565 height 62
click at [738, 111] on select "Select TD Bank Valley National Bank Bank of America [PERSON_NAME] Fargo Bank, […" at bounding box center [689, 108] width 360 height 32
select select "4"
click at [509, 92] on select "Select TD Bank Valley National Bank Bank of America [PERSON_NAME] Fargo Bank, […" at bounding box center [689, 108] width 360 height 32
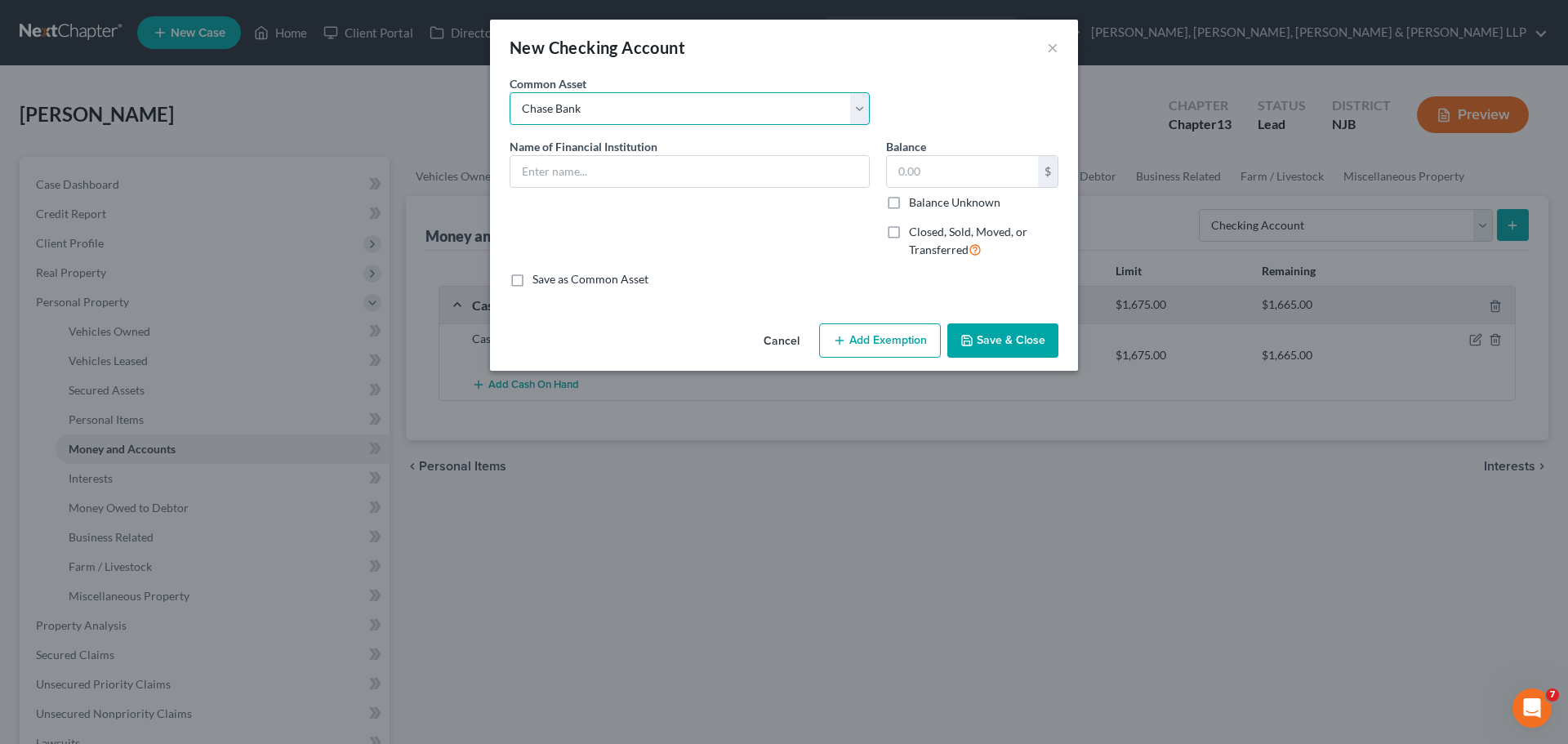
type input "Chase Bank"
type input "900.00"
click at [645, 163] on input "Chase Bank" at bounding box center [689, 171] width 359 height 31
click at [825, 170] on input "Chase Bank -" at bounding box center [689, 171] width 359 height 31
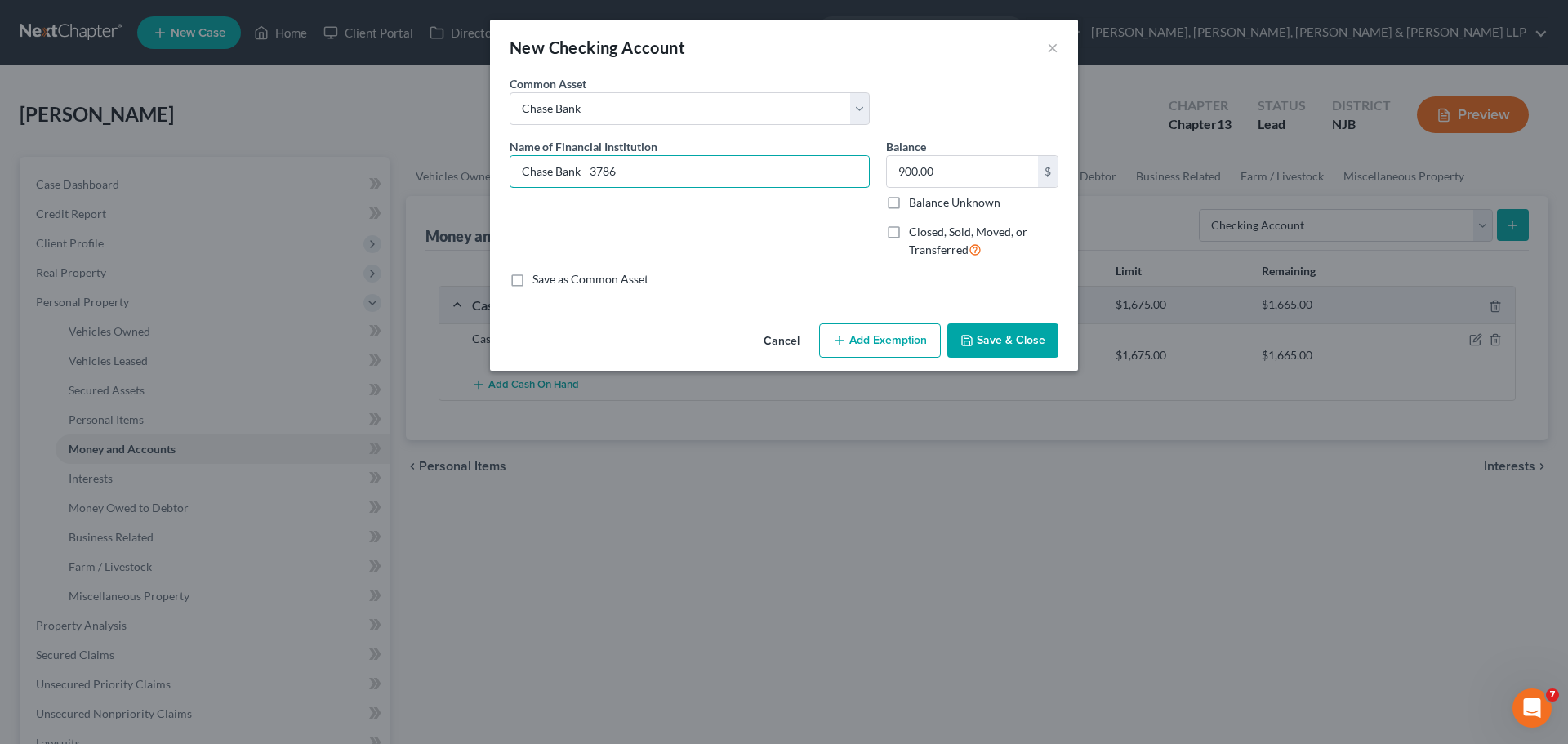
type input "Chase Bank - 3786"
drag, startPoint x: 923, startPoint y: 65, endPoint x: 927, endPoint y: 118, distance: 53.2
click at [923, 65] on div "New Checking Account ×" at bounding box center [783, 47] width 588 height 56
click at [956, 173] on input "900.00" at bounding box center [963, 171] width 151 height 31
type input "11.00"
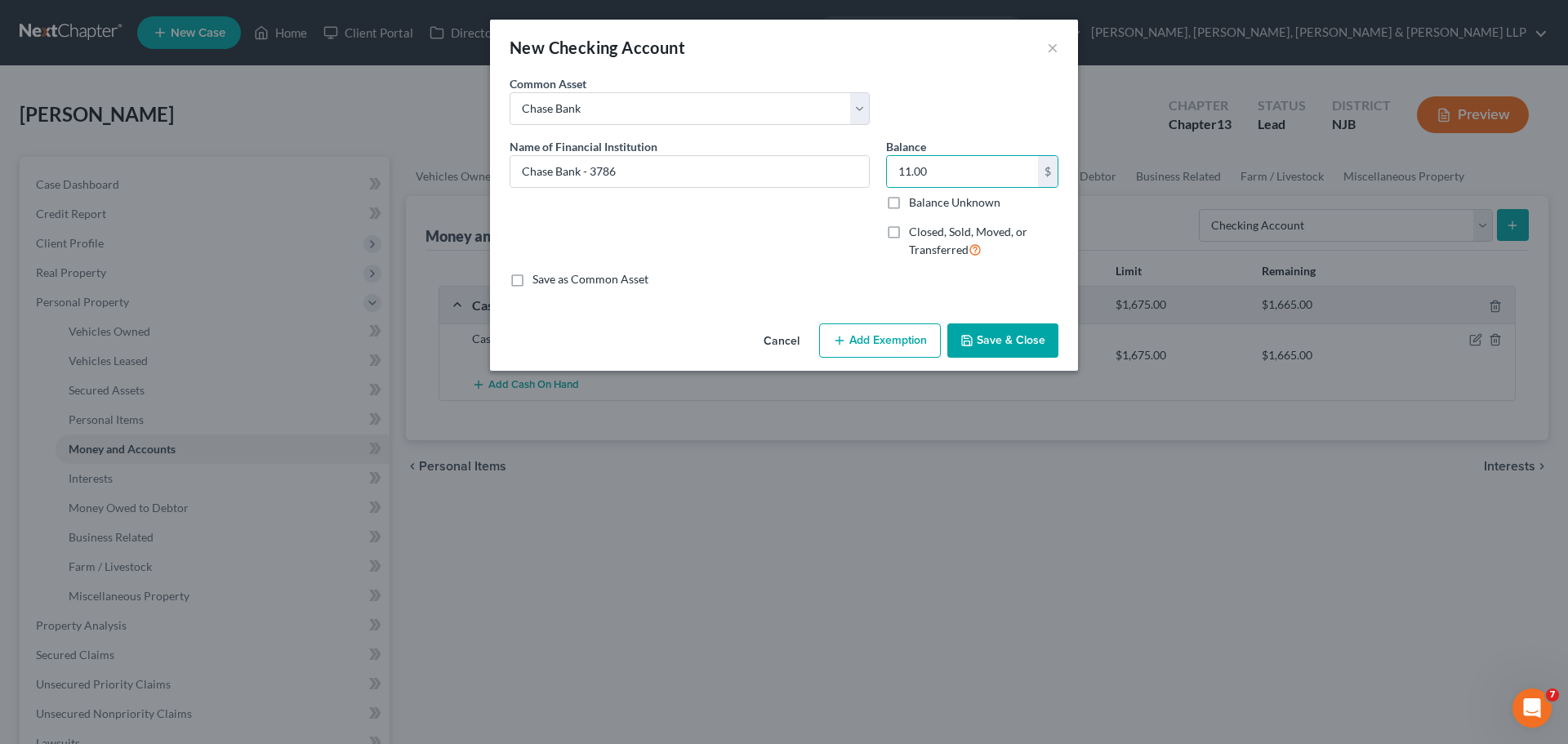
click at [866, 338] on button "Add Exemption" at bounding box center [880, 341] width 122 height 34
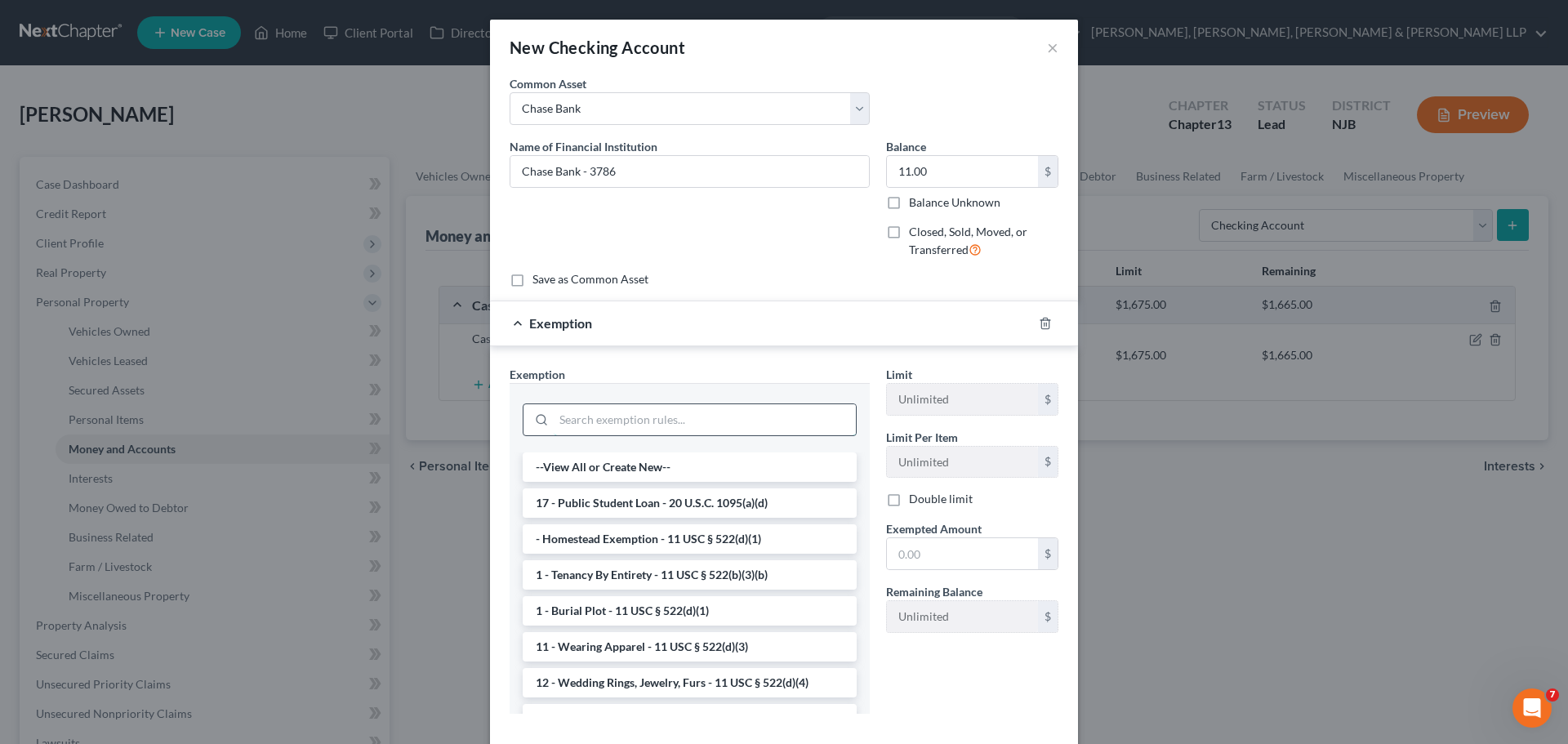
click at [747, 413] on input "search" at bounding box center [704, 419] width 302 height 31
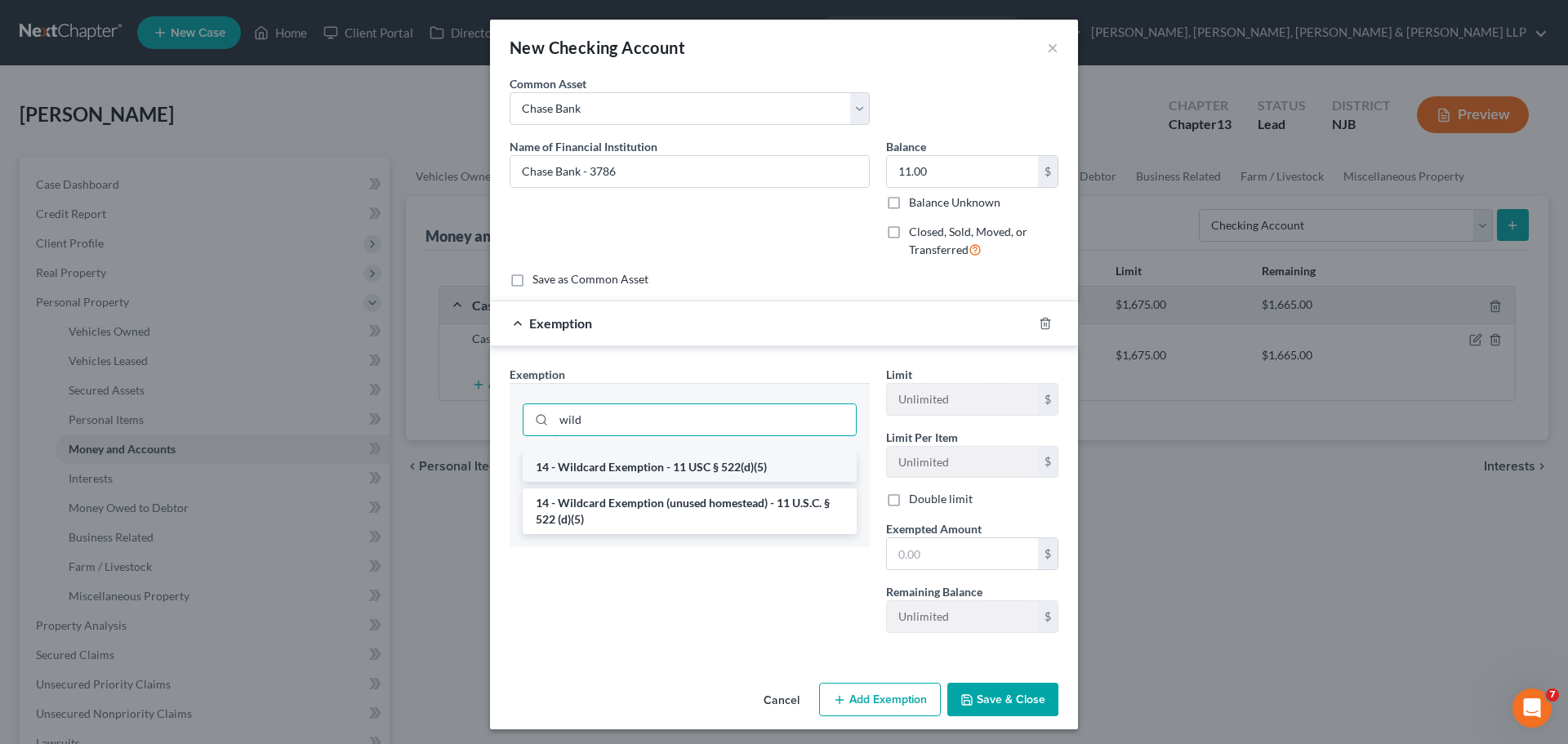
type input "wild"
click at [709, 470] on li "14 - Wildcard Exemption - 11 USC § 522(d)(5)" at bounding box center [689, 467] width 334 height 29
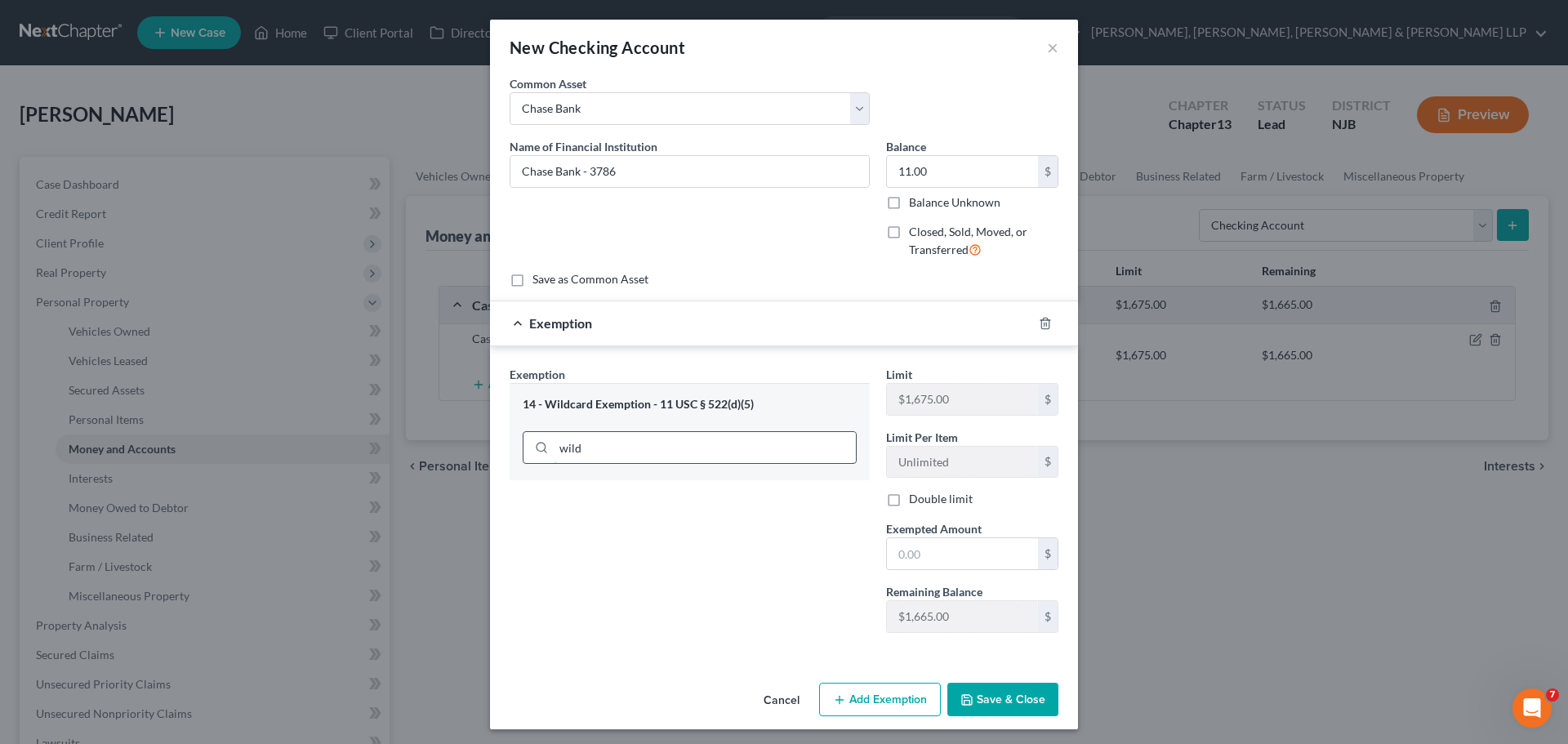
click at [715, 440] on input "wild" at bounding box center [704, 447] width 302 height 31
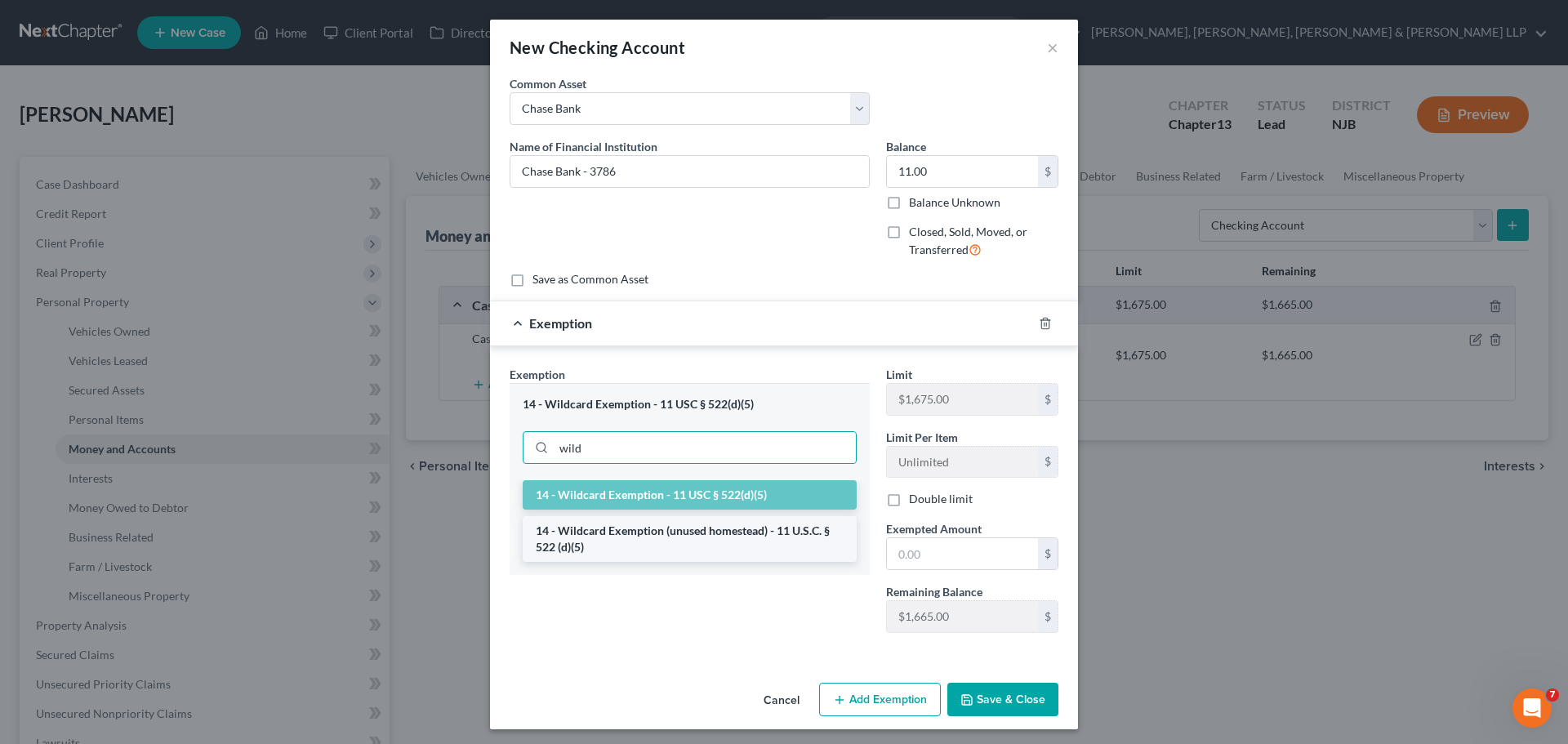
click at [620, 531] on li "14 - Wildcard Exemption (unused homestead) - 11 U.S.C. § 522 (d)(5)" at bounding box center [689, 539] width 334 height 45
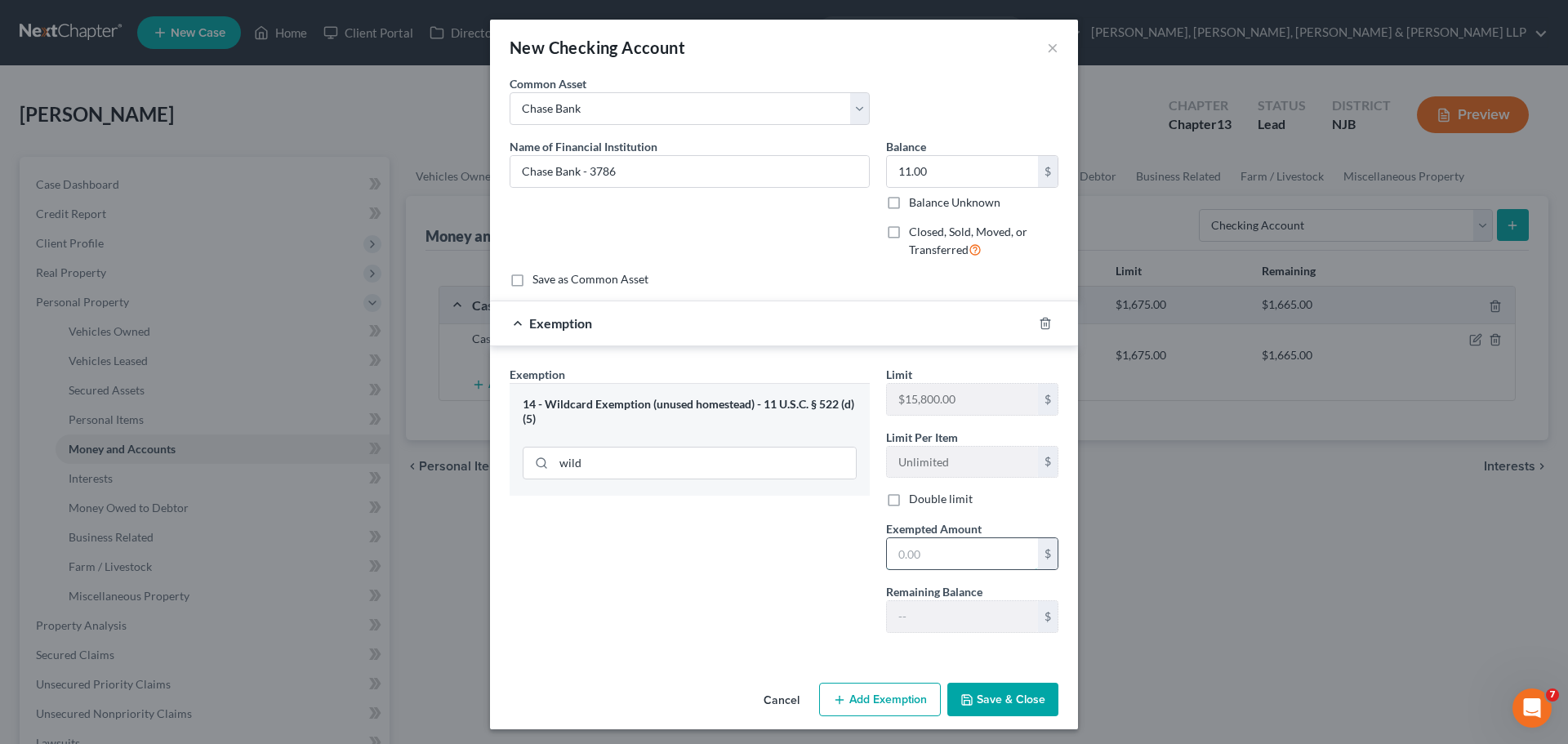
click at [918, 558] on input "text" at bounding box center [963, 553] width 151 height 31
type input "11.00"
click at [1020, 698] on button "Save & Close" at bounding box center [1002, 700] width 111 height 34
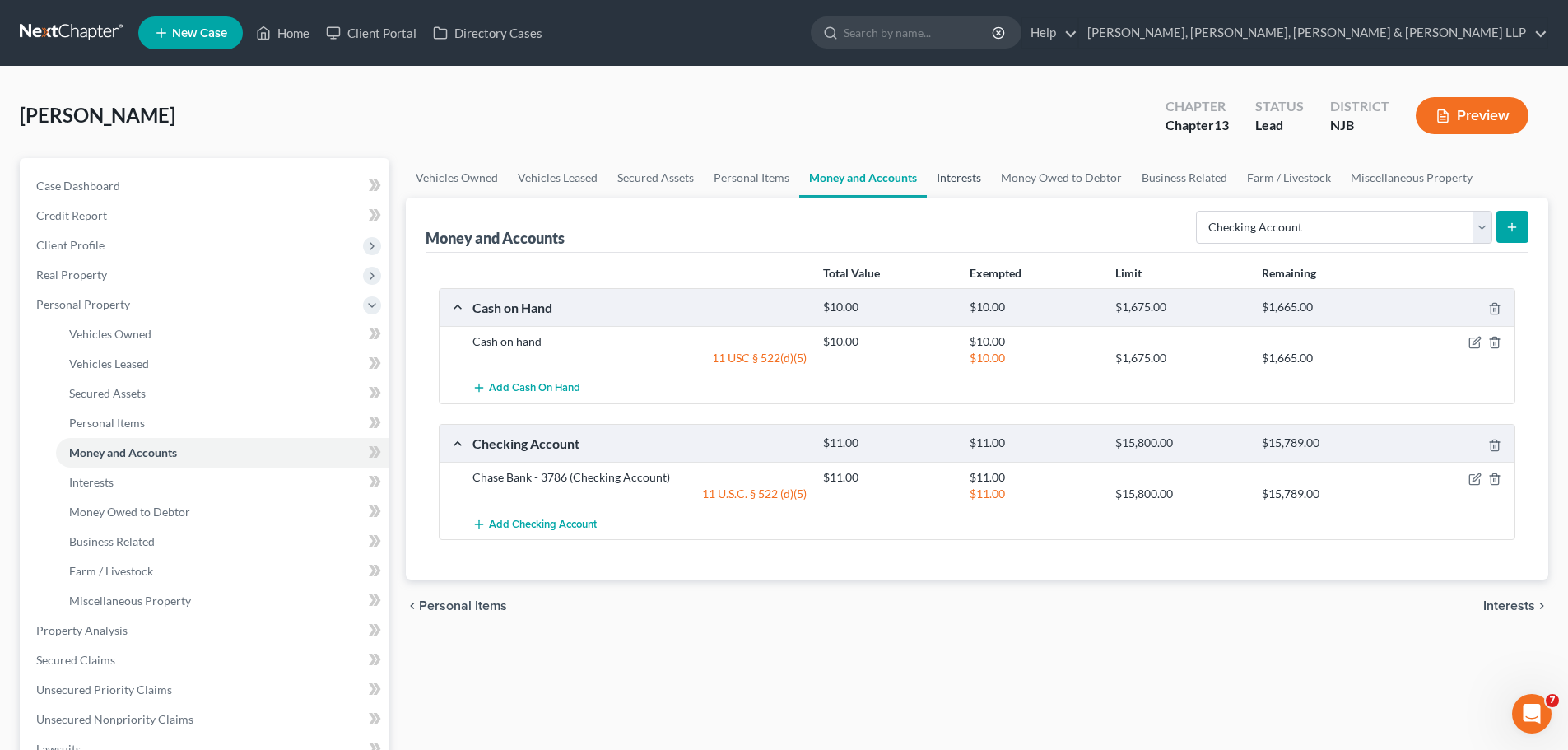
click at [957, 173] on link "Interests" at bounding box center [958, 177] width 64 height 39
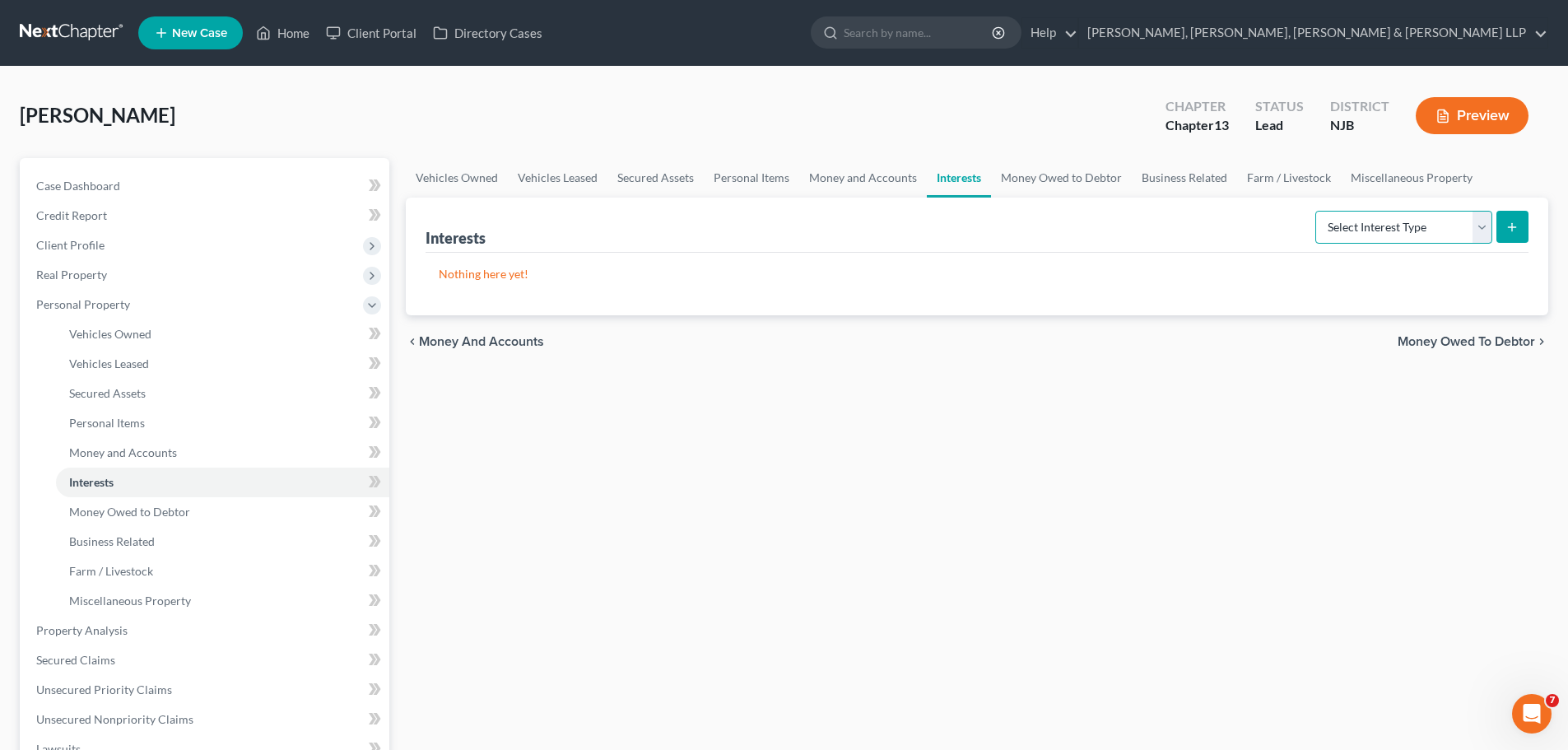
click at [1397, 227] on select "Select Interest Type 401K Annuity Bond Education IRA Government Bond Government…" at bounding box center [1403, 227] width 177 height 32
select select "401k"
click at [1317, 211] on select "Select Interest Type 401K Annuity Bond Education IRA Government Bond Government…" at bounding box center [1403, 227] width 177 height 32
click at [1510, 224] on icon "submit" at bounding box center [1512, 227] width 13 height 13
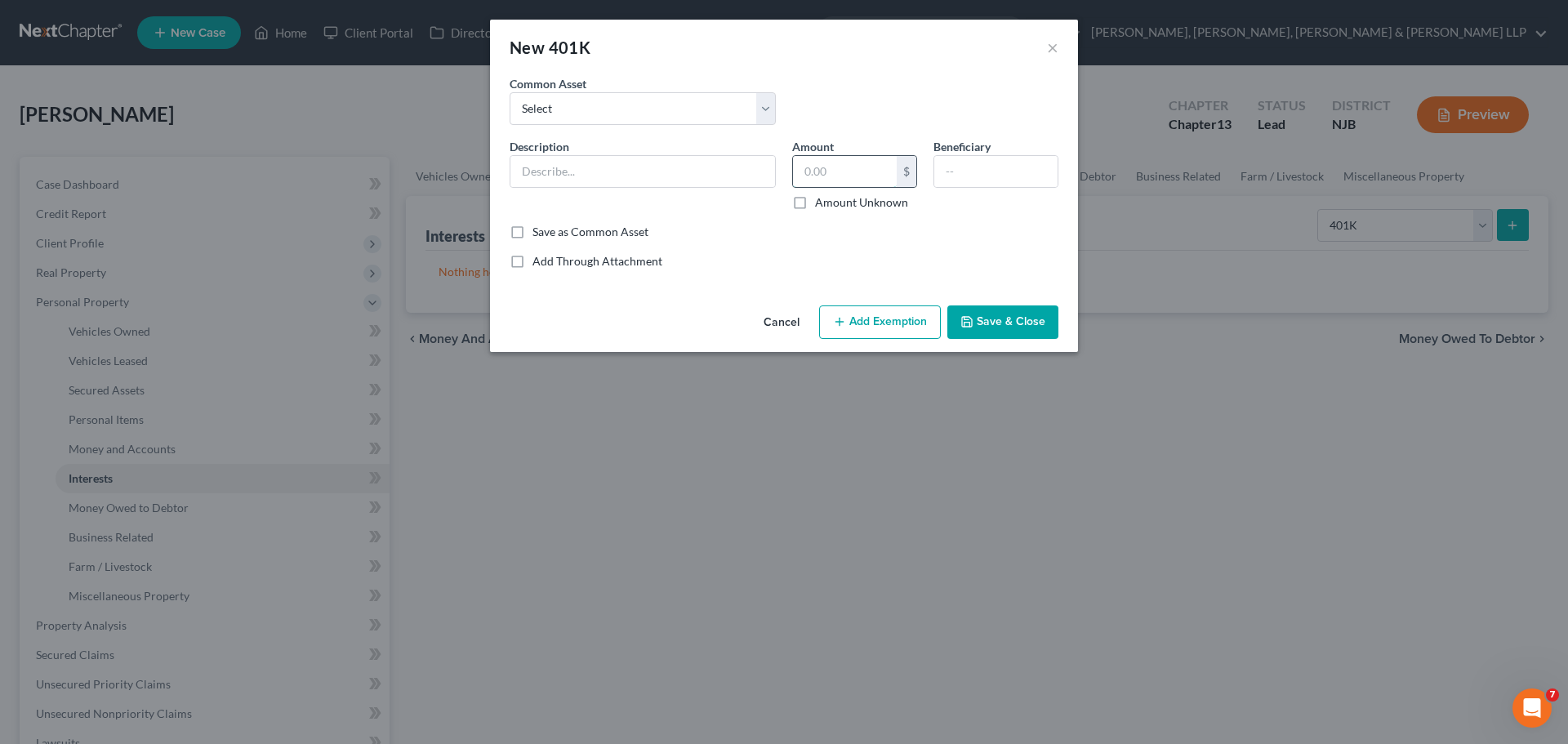
click at [864, 172] on input "text" at bounding box center [845, 171] width 104 height 31
paste input "$6,401.11"
type input "6,401.11"
click at [615, 168] on input "text" at bounding box center [642, 171] width 264 height 31
paste input "NOMAD TEMPORARY HOUSING 401(K) PLAN"
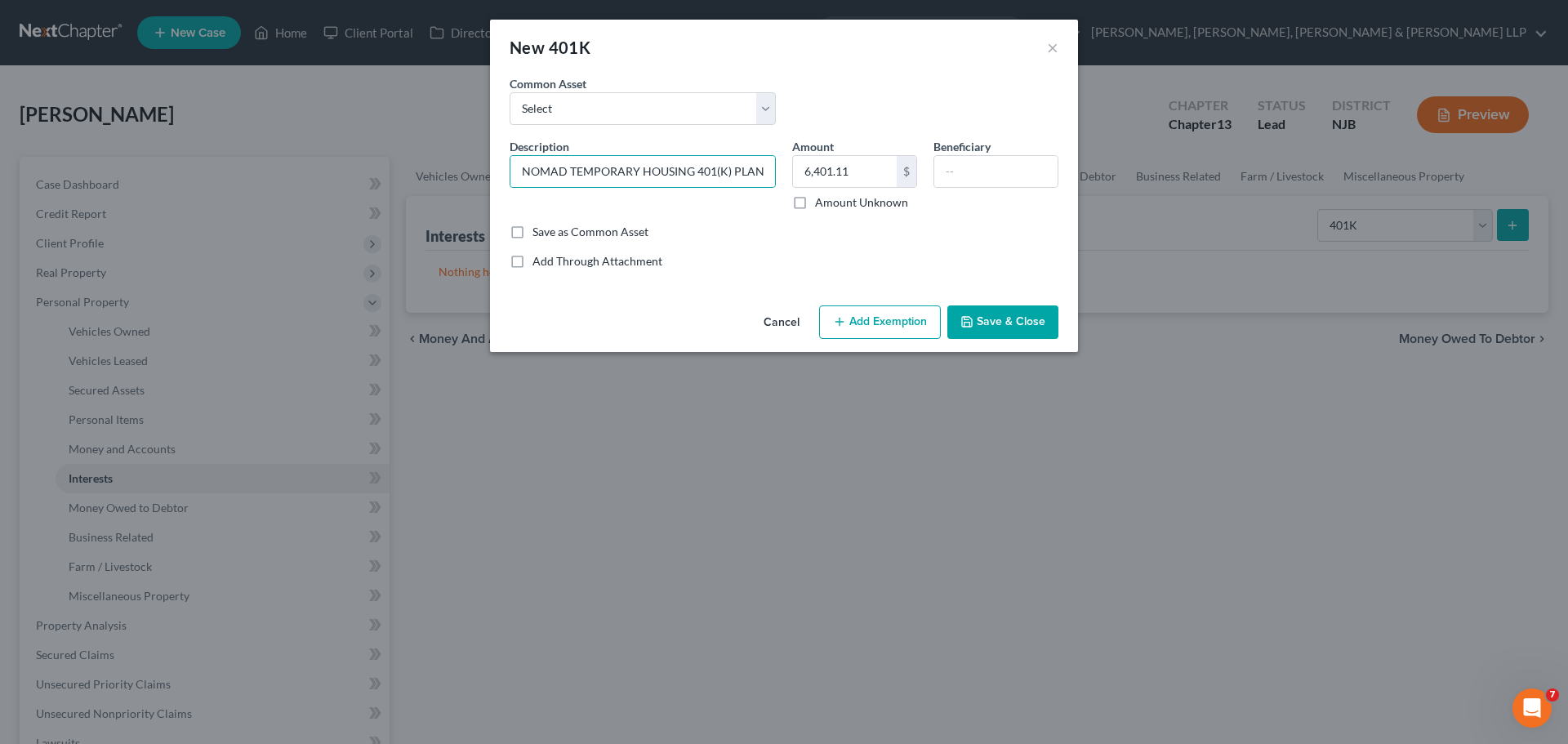
click at [585, 211] on div "Description * NOMAD TEMPORARY HOUSING 401(K) PLAN Amount 6,401.11 $ Amount Unkn…" at bounding box center [784, 181] width 565 height 86
click at [518, 169] on input "NOMAD TEMPORARY HOUSING 401(K) PLAN" at bounding box center [642, 171] width 264 height 31
type input "Nomad Temporary Housing 401(K) PLAN"
click at [861, 163] on input "6,401.11" at bounding box center [845, 171] width 104 height 31
click at [888, 326] on button "Add Exemption" at bounding box center [880, 323] width 122 height 34
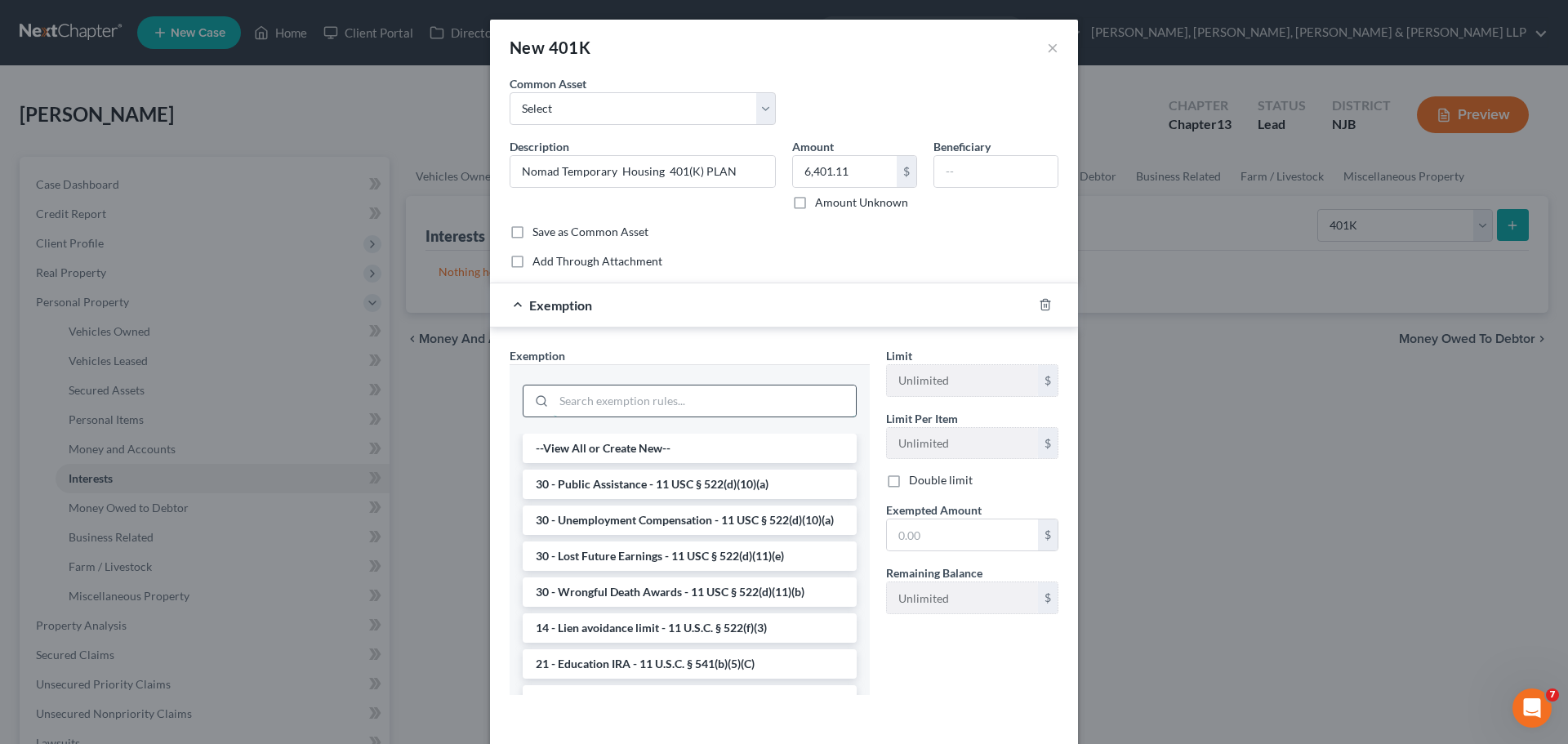
click at [763, 405] on input "search" at bounding box center [704, 400] width 302 height 31
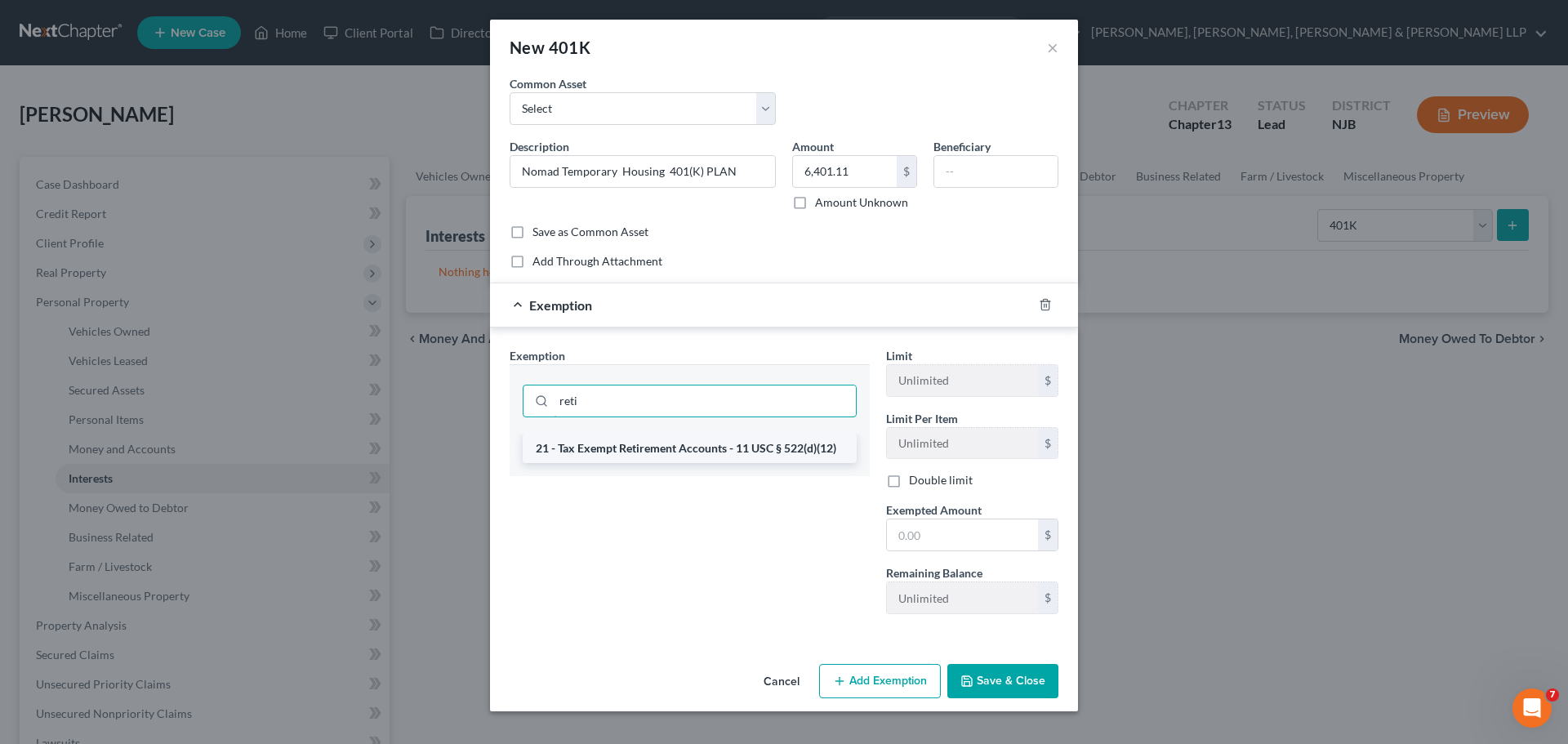
type input "reti"
click at [716, 449] on li "21 - Tax Exempt Retirement Accounts - 11 USC § 522(d)(12)" at bounding box center [689, 448] width 334 height 29
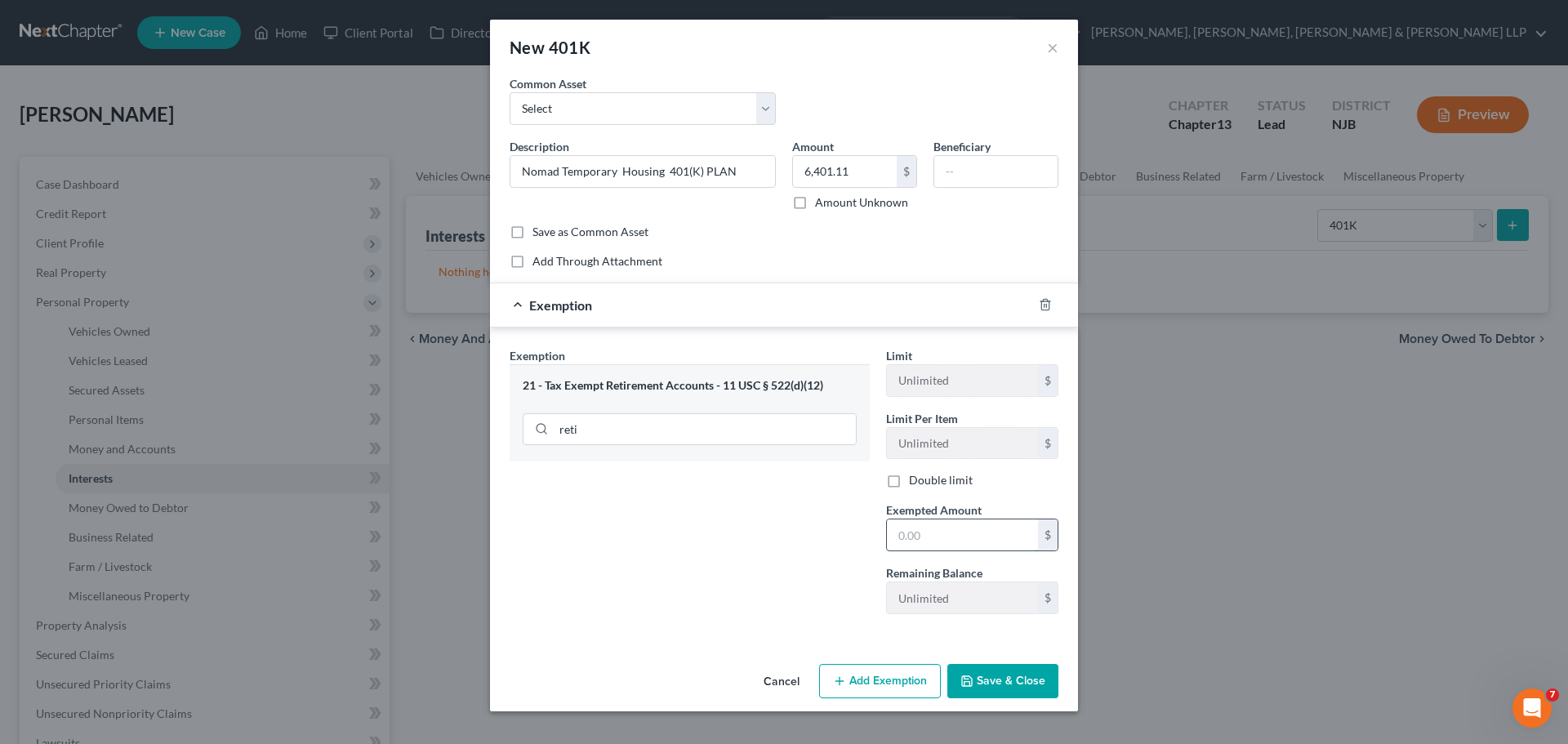
click at [935, 534] on input "text" at bounding box center [963, 535] width 151 height 31
paste input "6,401.11"
type input "6,401.11"
drag, startPoint x: 739, startPoint y: 537, endPoint x: 842, endPoint y: 603, distance: 122.3
click at [739, 538] on div "Exemption Set must be selected for CA. Exemption * 21 - Tax Exempt Retirement A…" at bounding box center [690, 487] width 377 height 280
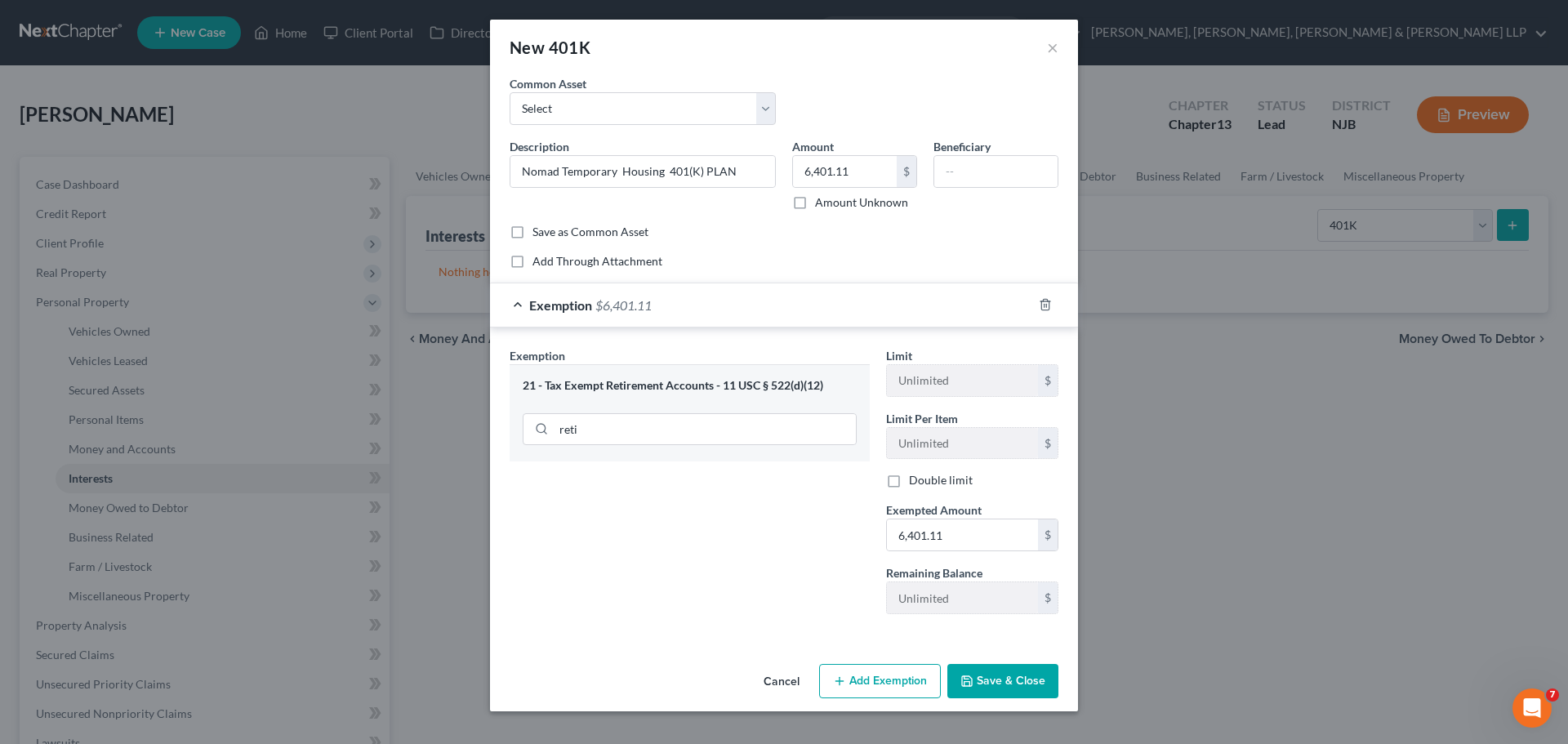
click at [1026, 679] on button "Save & Close" at bounding box center [1002, 681] width 111 height 34
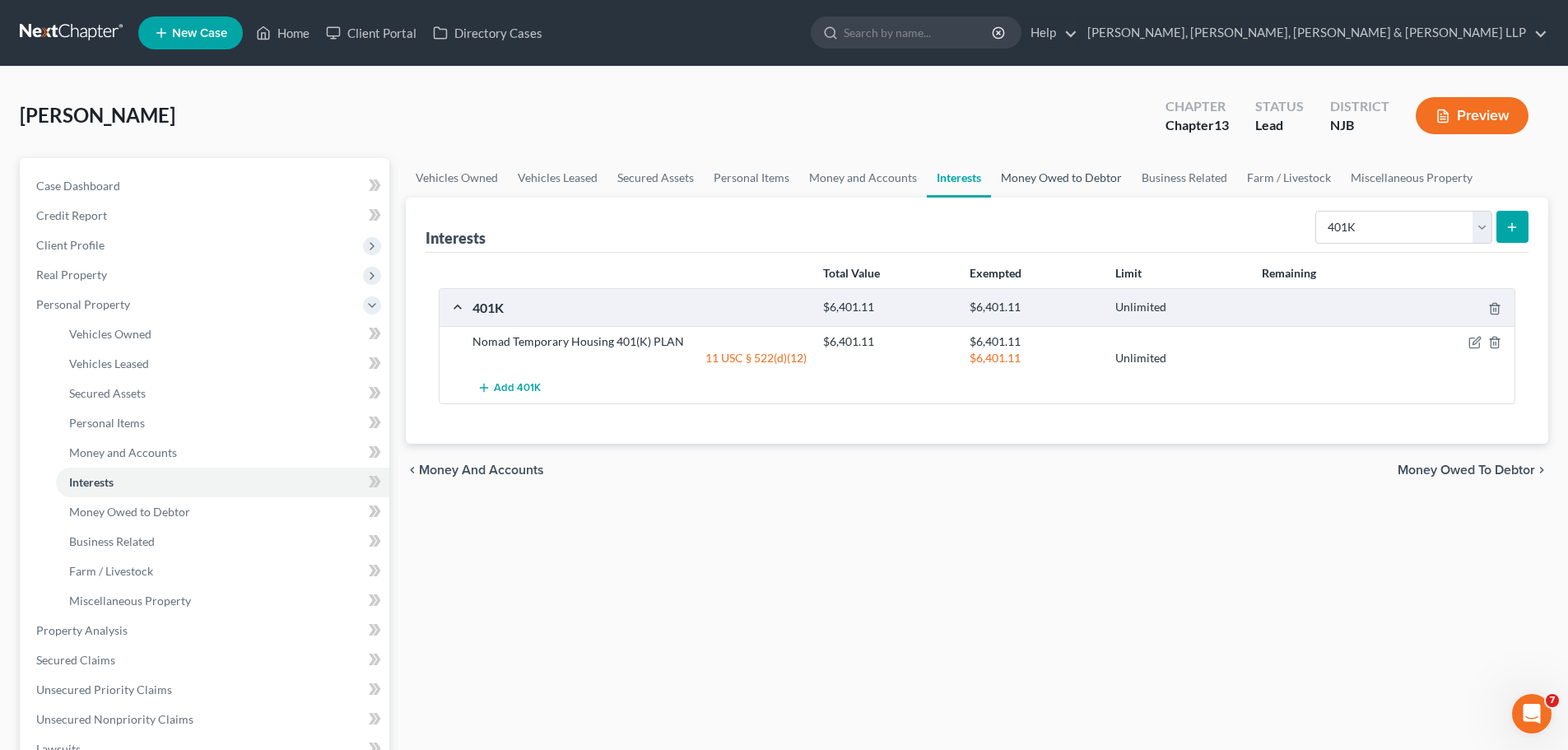
click at [1049, 179] on link "Money Owed to Debtor" at bounding box center [1060, 177] width 140 height 39
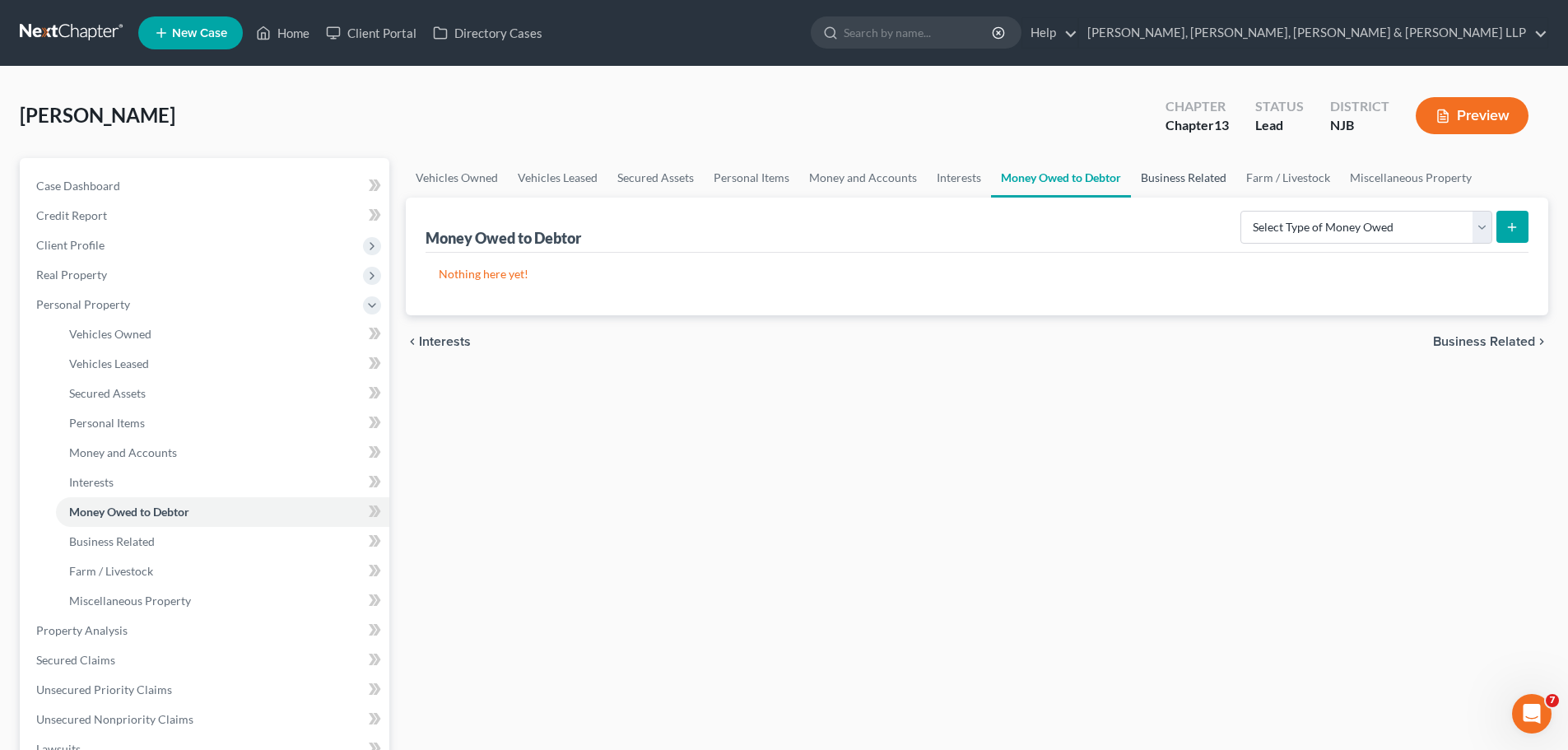
click at [1172, 177] on link "Business Related" at bounding box center [1183, 177] width 105 height 39
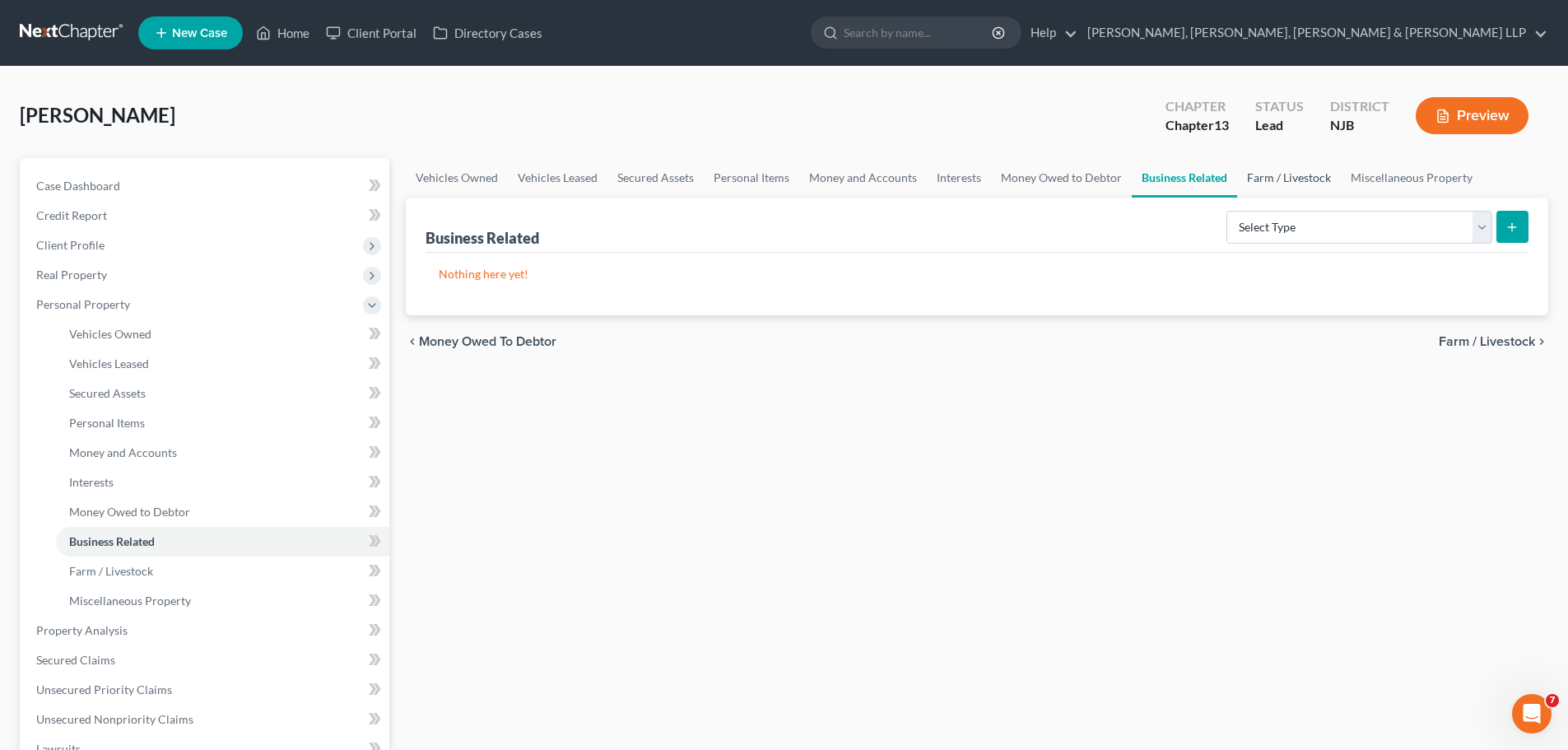
click at [1256, 177] on link "Farm / Livestock" at bounding box center [1288, 177] width 104 height 39
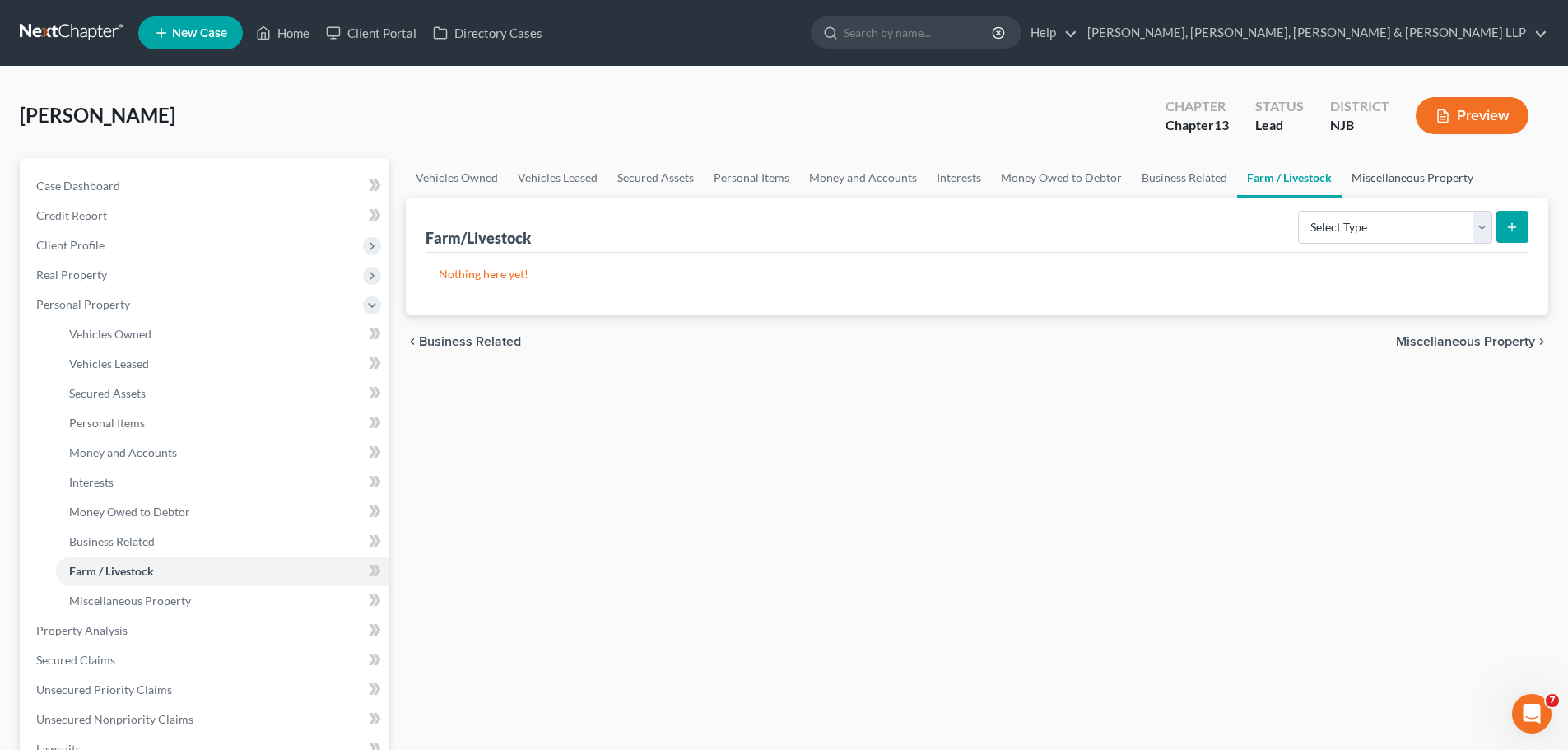
click at [1378, 179] on link "Miscellaneous Property" at bounding box center [1412, 177] width 141 height 39
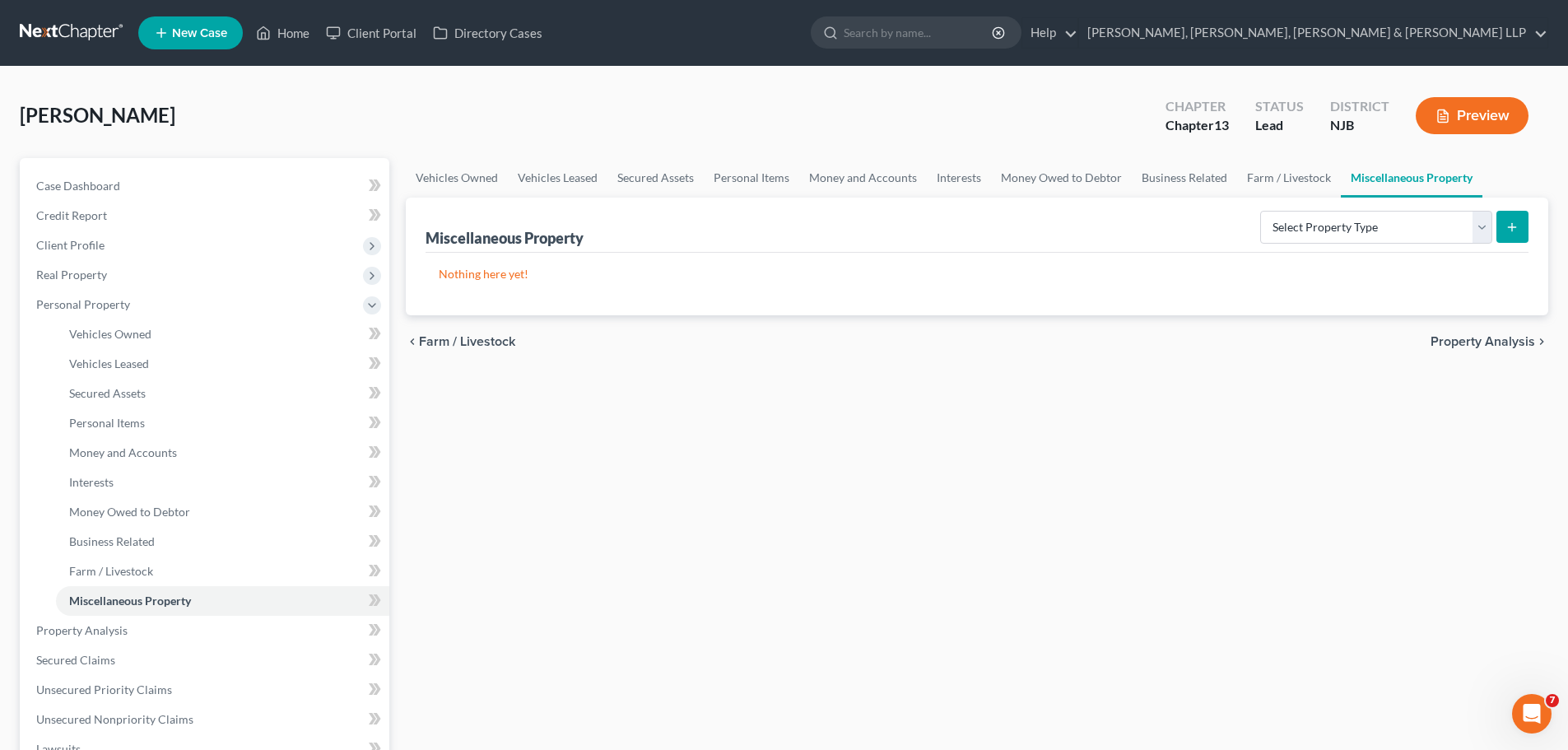
click at [1474, 337] on span "Property Analysis" at bounding box center [1483, 342] width 105 height 13
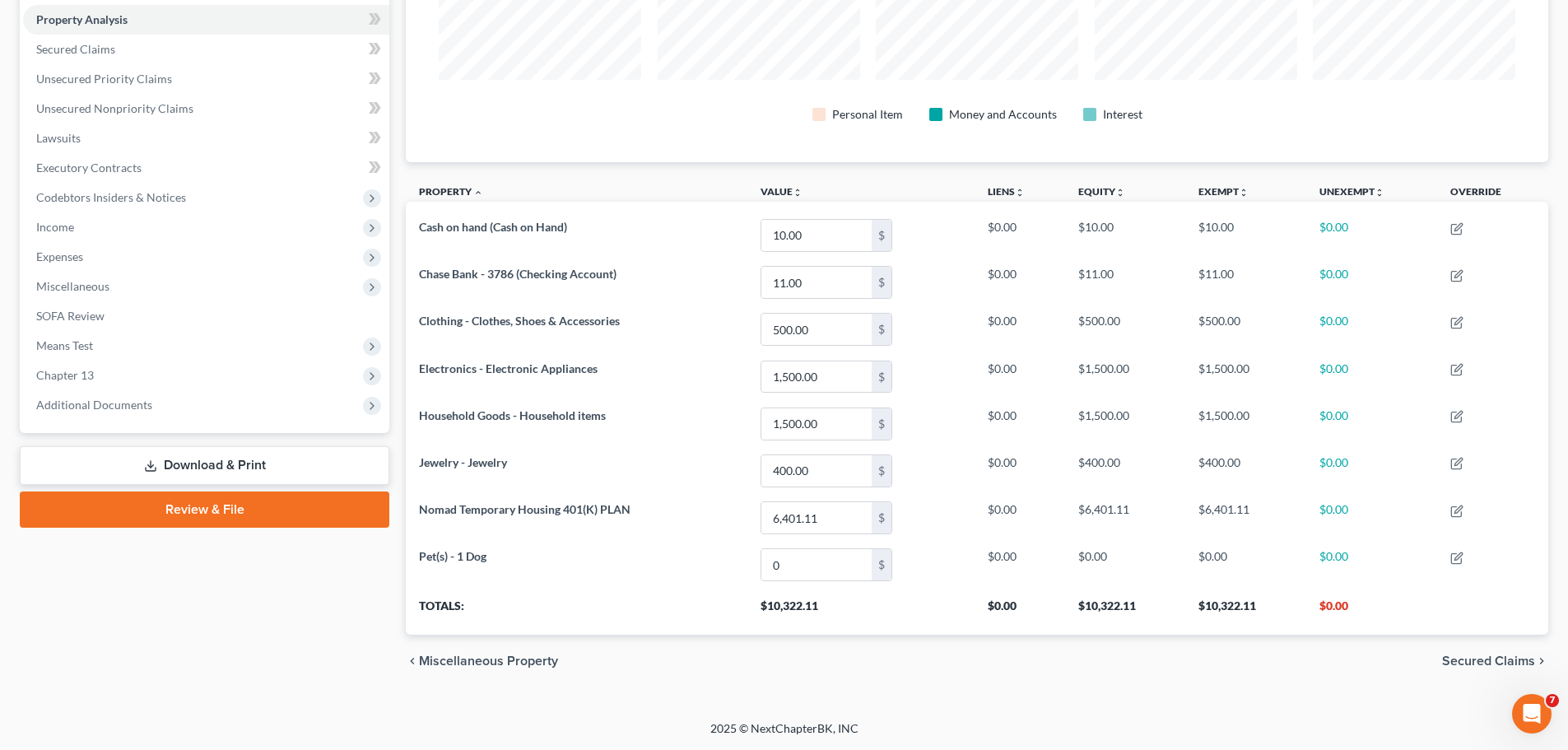
click at [1475, 660] on span "Secured Claims" at bounding box center [1488, 661] width 93 height 13
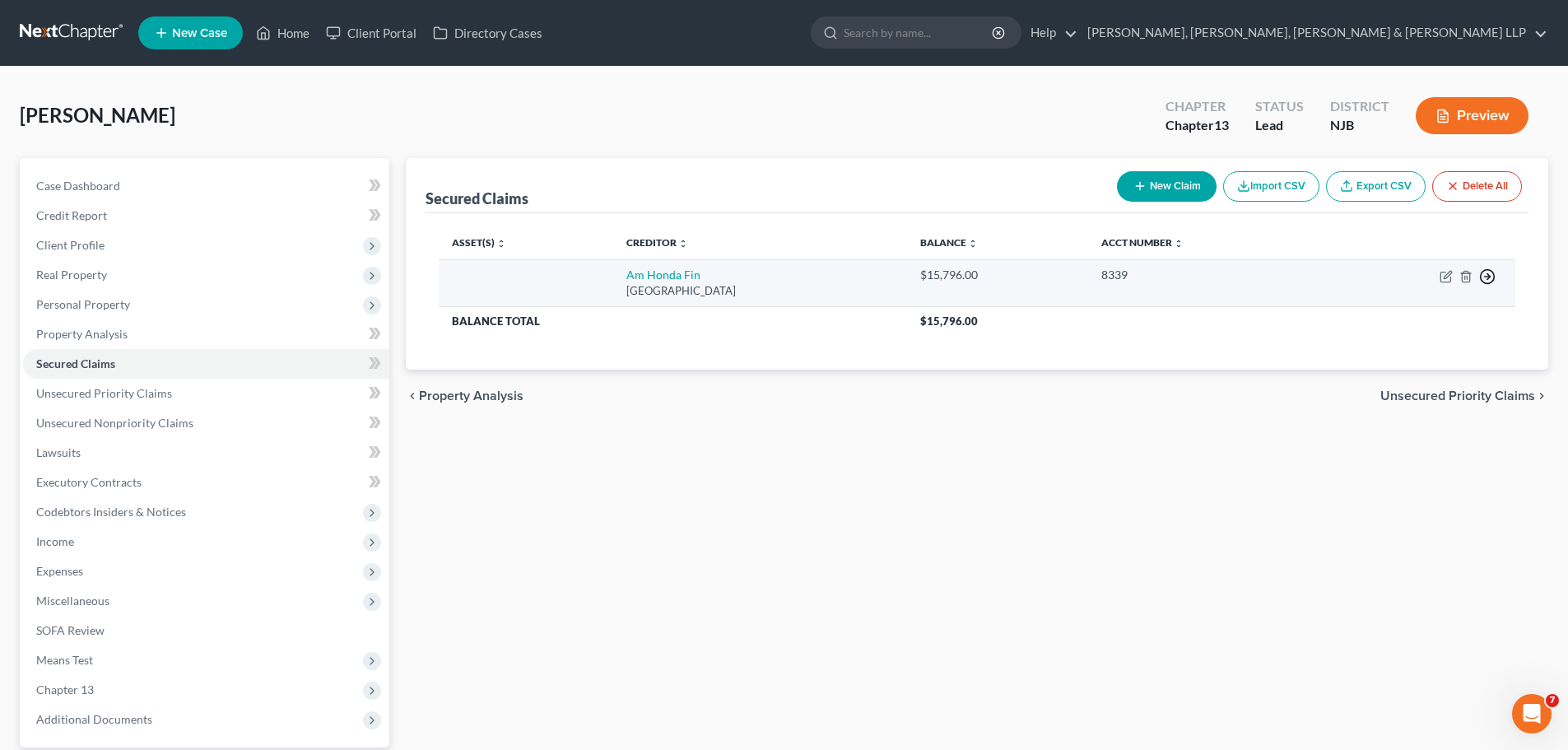
click at [1488, 276] on icon "button" at bounding box center [1487, 276] width 16 height 16
click at [1397, 340] on link "Move to G" at bounding box center [1412, 344] width 137 height 28
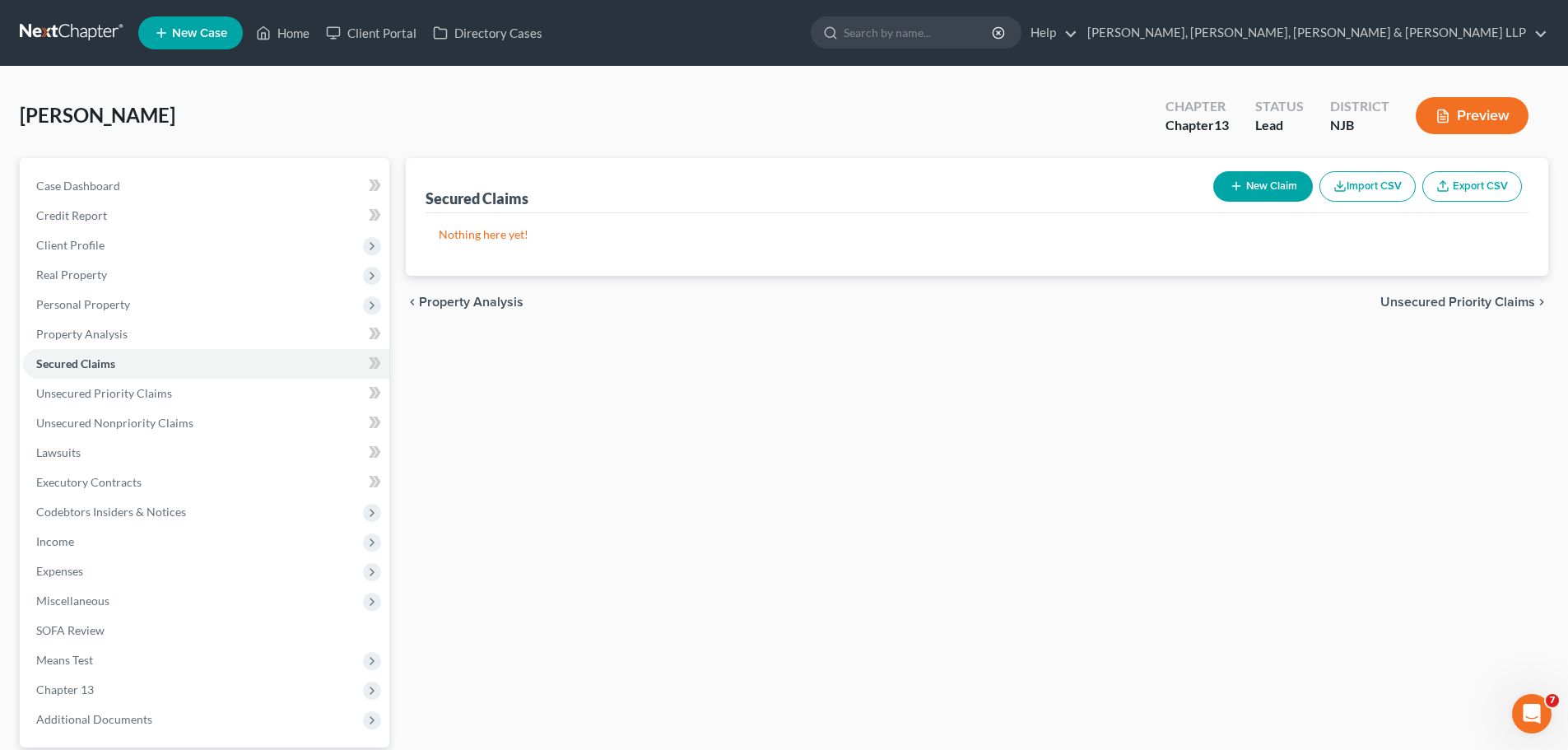
click at [1469, 296] on span "Unsecured Priority Claims" at bounding box center [1457, 302] width 155 height 13
click at [1265, 180] on button "New Claim" at bounding box center [1263, 186] width 99 height 31
select select "0"
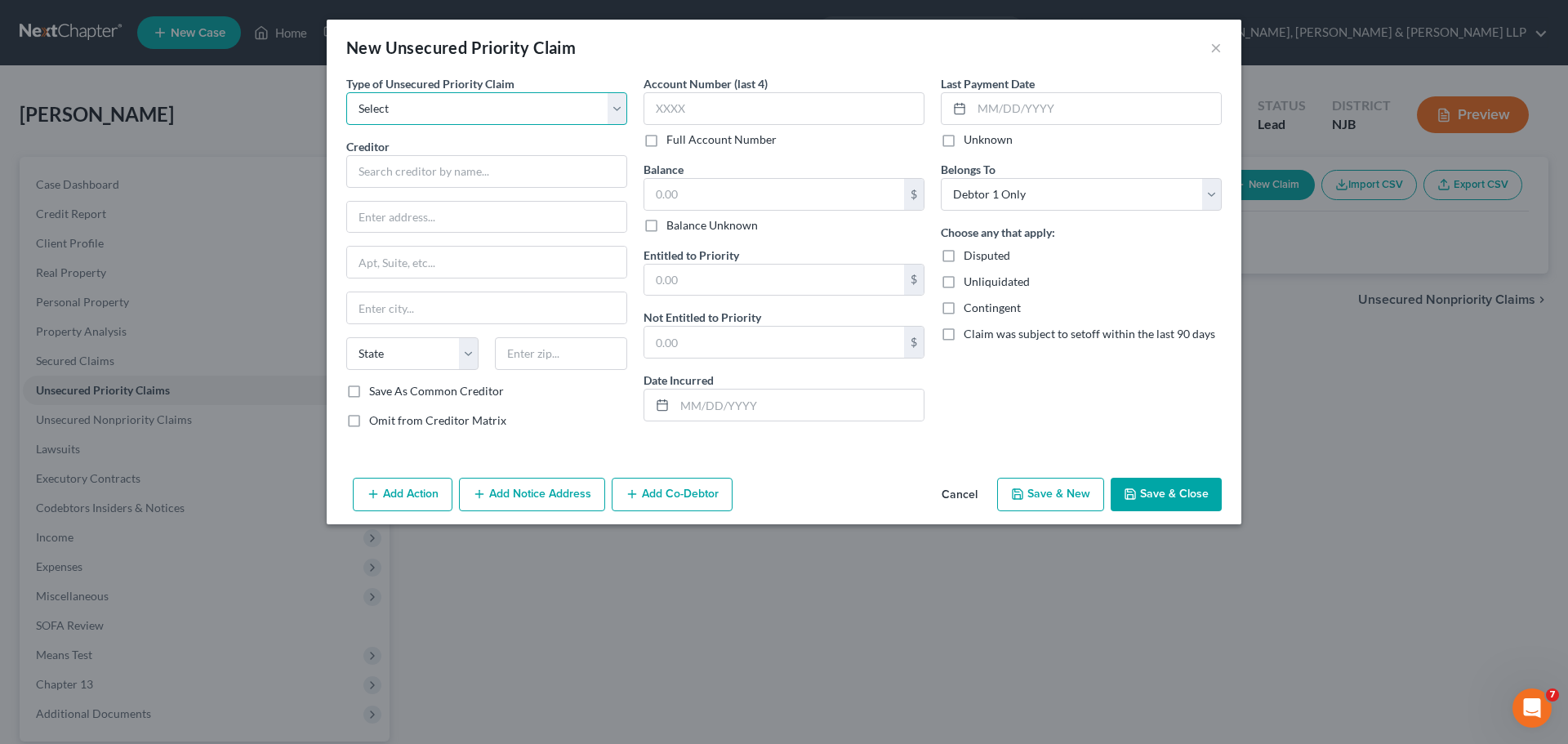
click at [411, 104] on select "Select Taxes & Other Government Units Domestic Support Obligations Extensions o…" at bounding box center [487, 108] width 281 height 32
select select "0"
click at [347, 92] on select "Select Taxes & Other Government Units Domestic Support Obligations Extensions o…" at bounding box center [487, 108] width 281 height 32
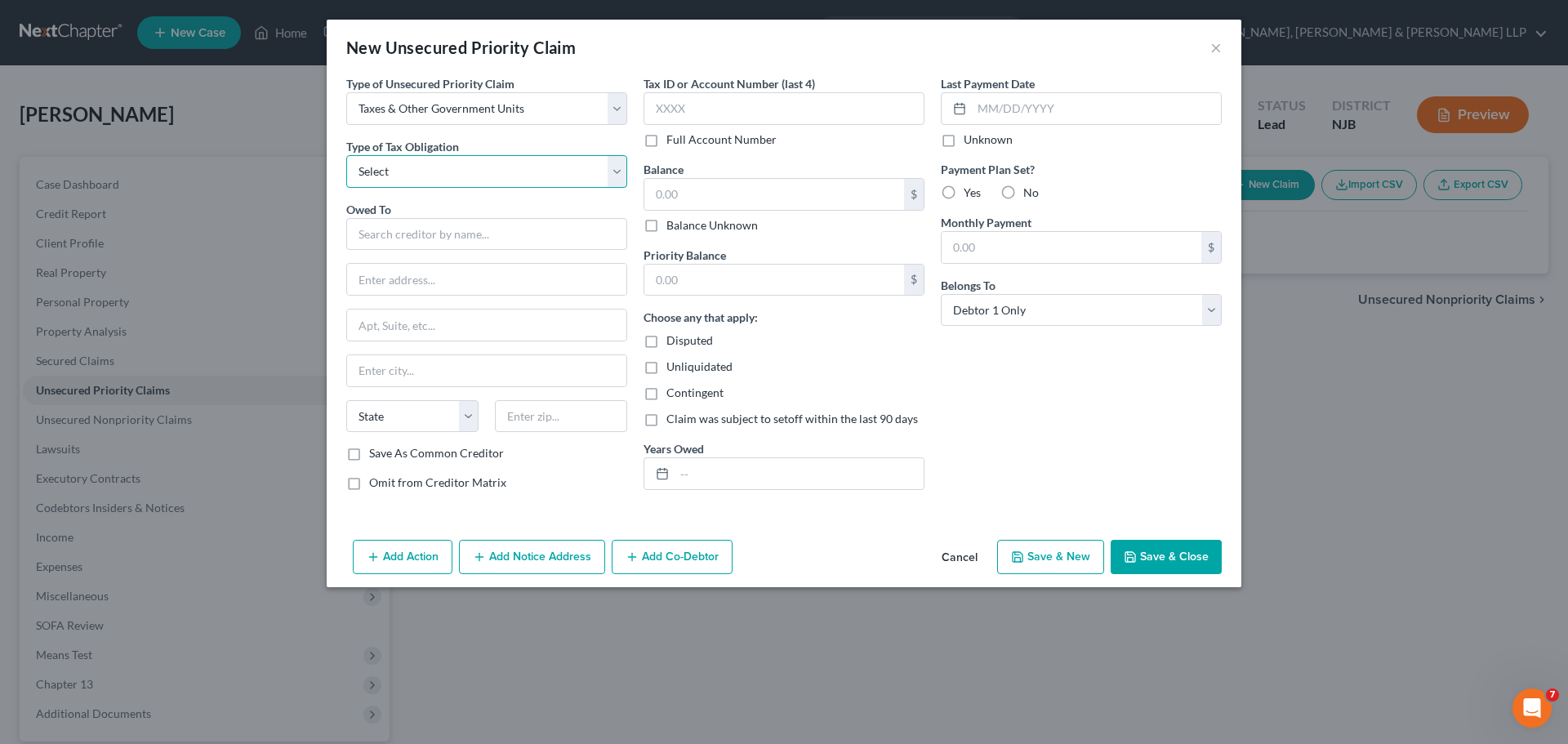
click at [401, 167] on select "Select Federal City State Franchise Tax Board Other" at bounding box center [487, 171] width 281 height 32
select select "0"
click at [347, 155] on select "Select Federal City State Franchise Tax Board Other" at bounding box center [487, 171] width 281 height 32
click at [420, 237] on input "text" at bounding box center [487, 234] width 281 height 32
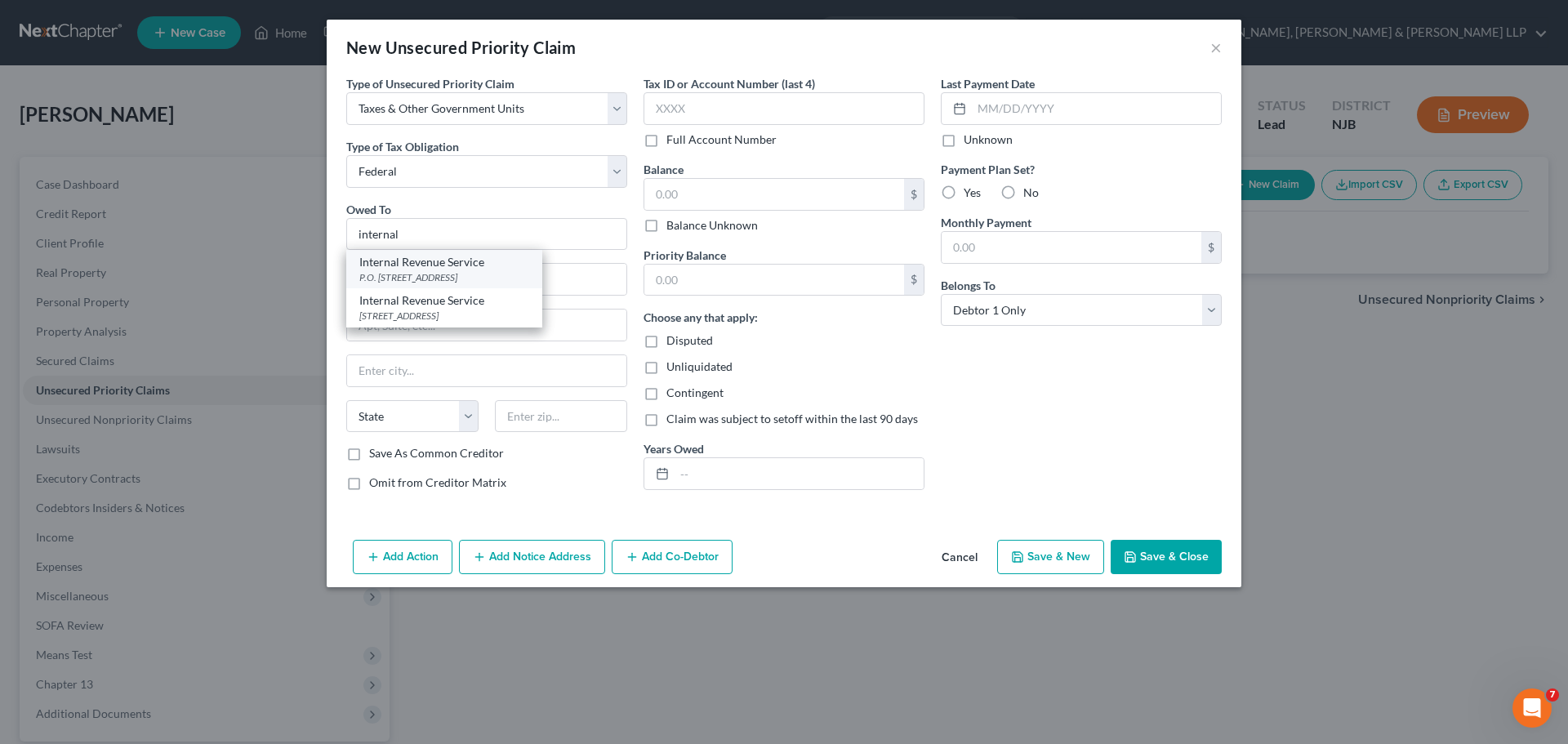
click at [424, 266] on div "Internal Revenue Service" at bounding box center [443, 261] width 169 height 16
type input "Internal Revenue Service"
type input "P.O. Box 7346"
type input "[GEOGRAPHIC_DATA]"
select select "39"
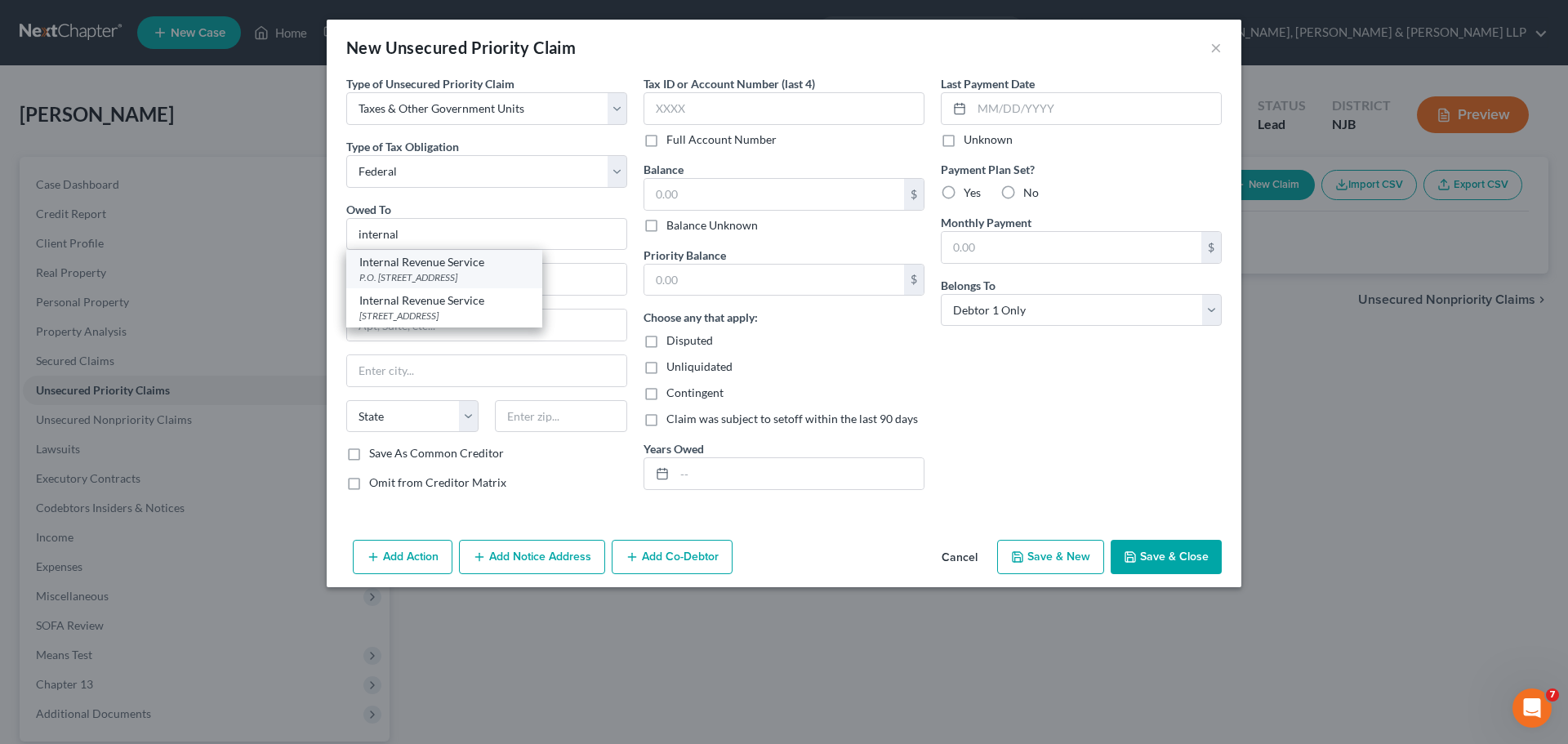
type input "19101"
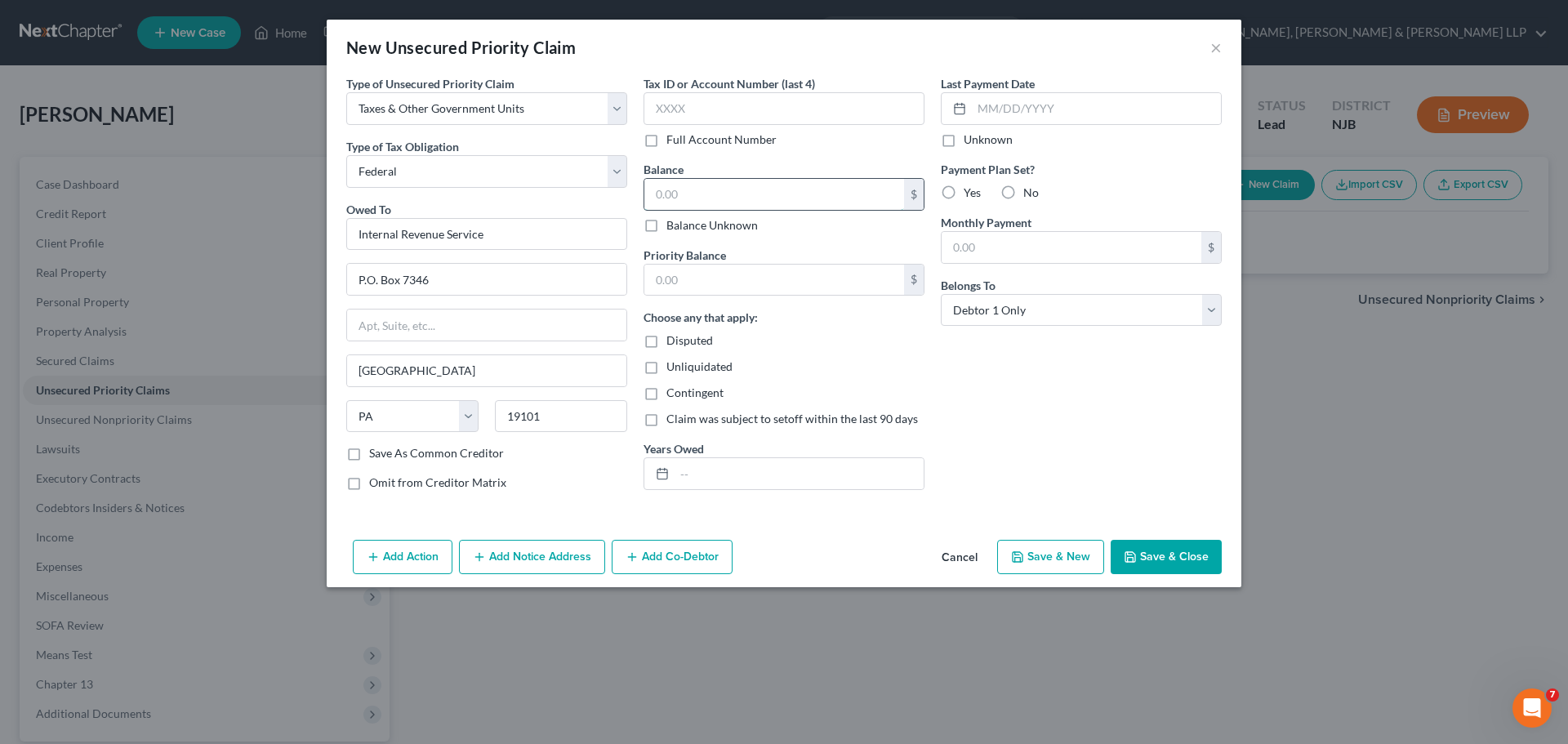
click at [713, 198] on input "text" at bounding box center [774, 194] width 259 height 31
type input "831"
click at [709, 268] on input "text" at bounding box center [774, 279] width 259 height 31
type input "831"
click at [1169, 557] on button "Save & Close" at bounding box center [1166, 557] width 111 height 34
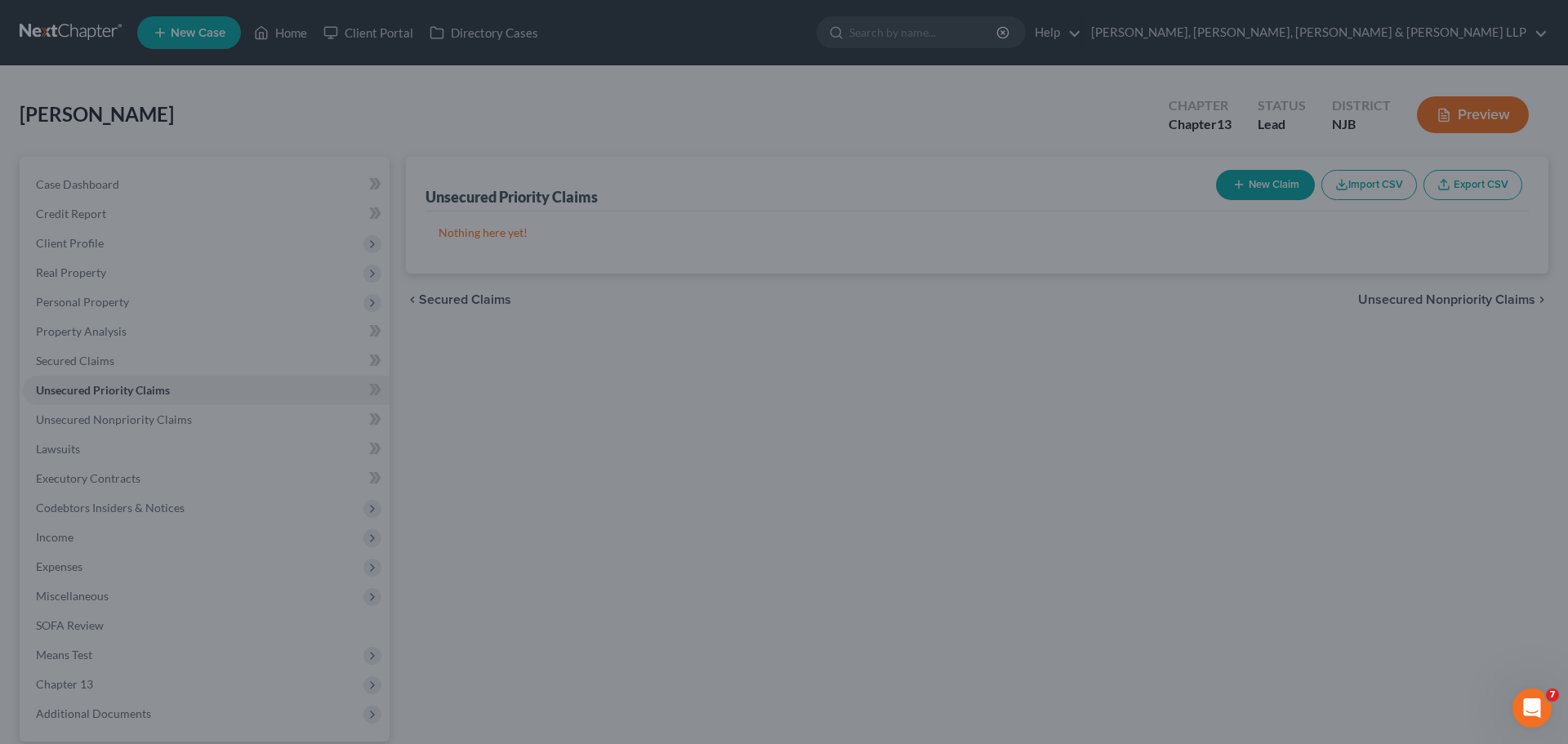
type input "831.00"
type input "0.00"
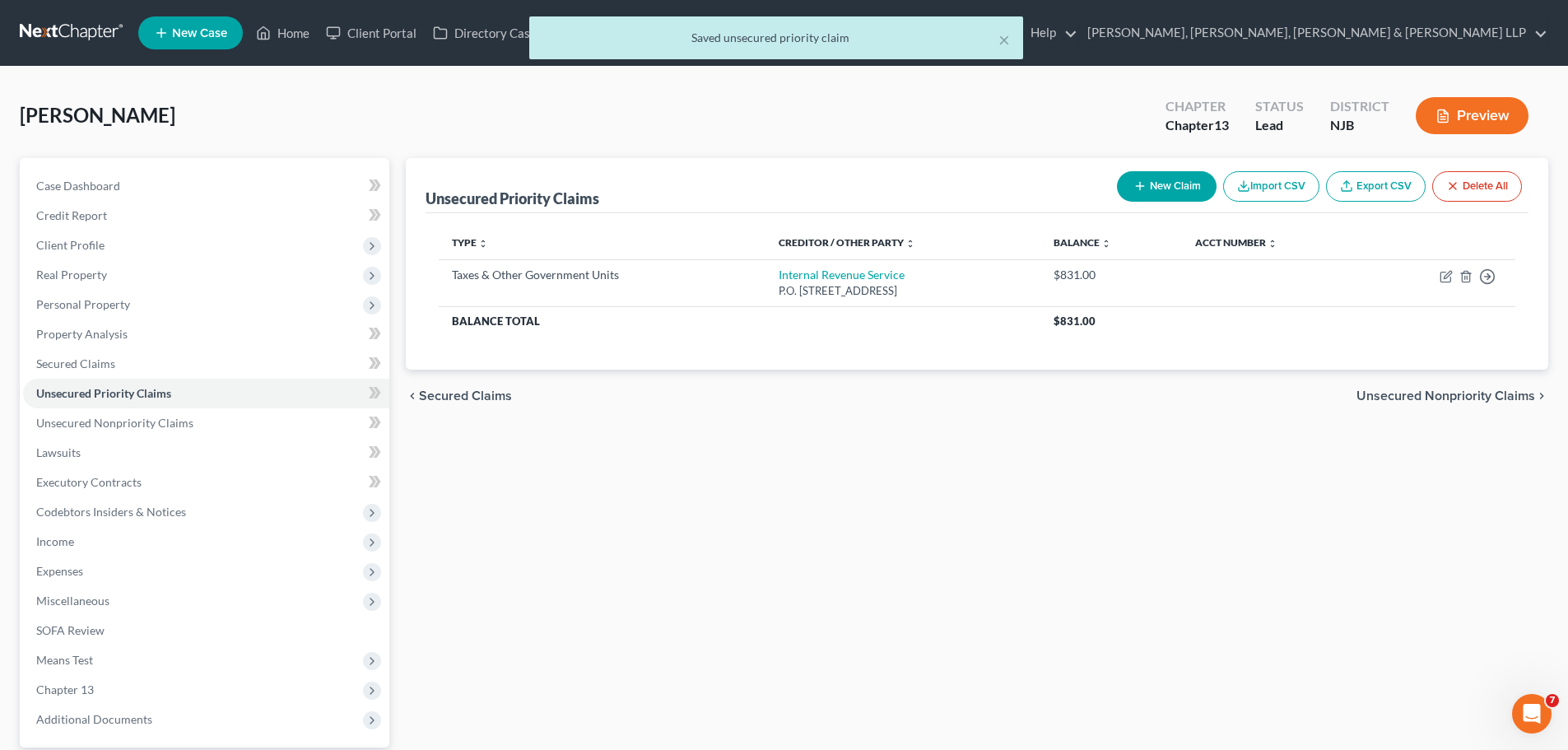
click at [1179, 180] on button "New Claim" at bounding box center [1166, 186] width 99 height 31
select select "0"
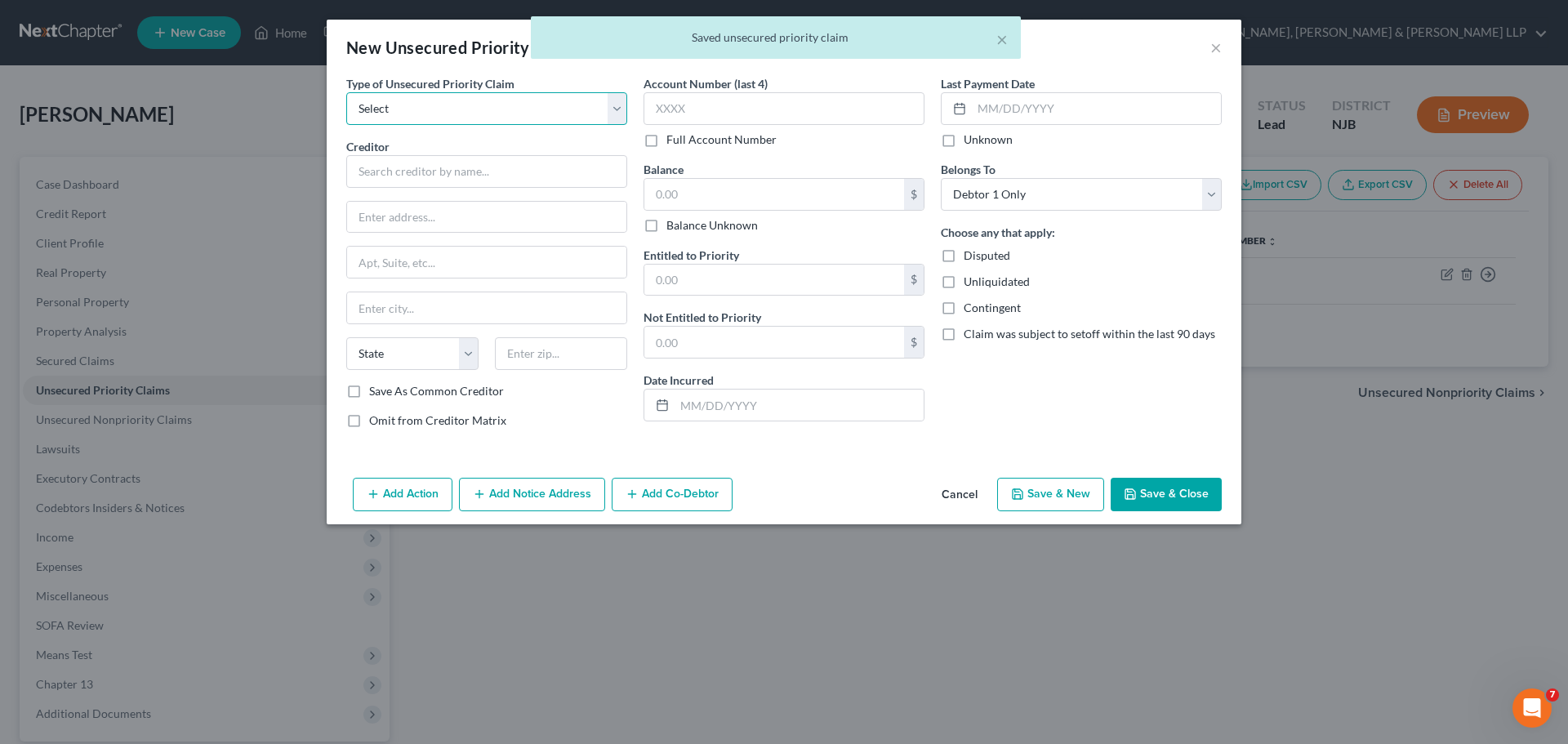
click at [476, 104] on select "Select Taxes & Other Government Units Domestic Support Obligations Extensions o…" at bounding box center [487, 108] width 281 height 32
select select "0"
click at [347, 92] on select "Select Taxes & Other Government Units Domestic Support Obligations Extensions o…" at bounding box center [487, 108] width 281 height 32
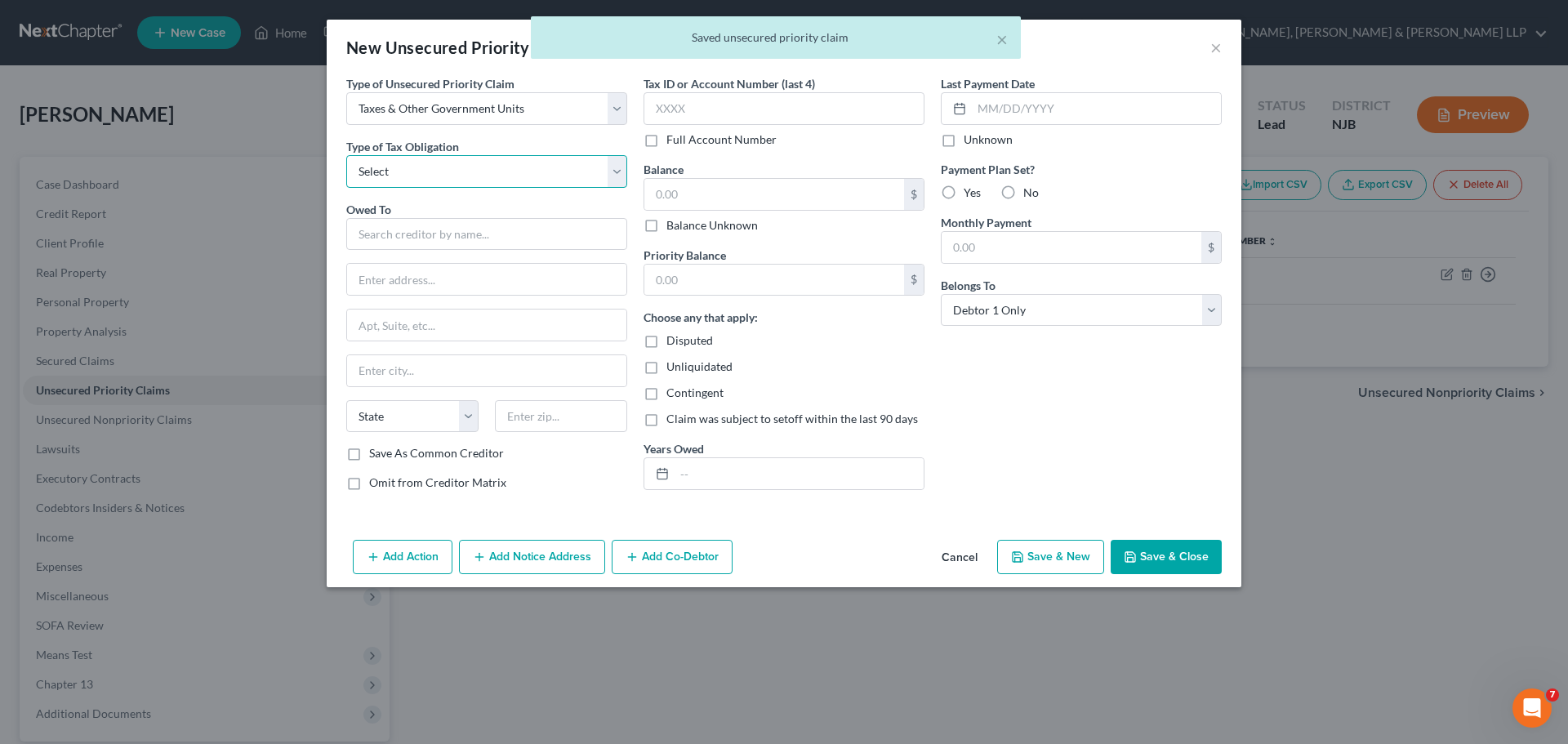
click at [441, 185] on select "Select Federal City State Franchise Tax Board Other" at bounding box center [487, 171] width 281 height 32
select select "2"
click at [347, 155] on select "Select Federal City State Franchise Tax Board Other" at bounding box center [487, 171] width 281 height 32
click at [423, 239] on input "text" at bounding box center [487, 234] width 281 height 32
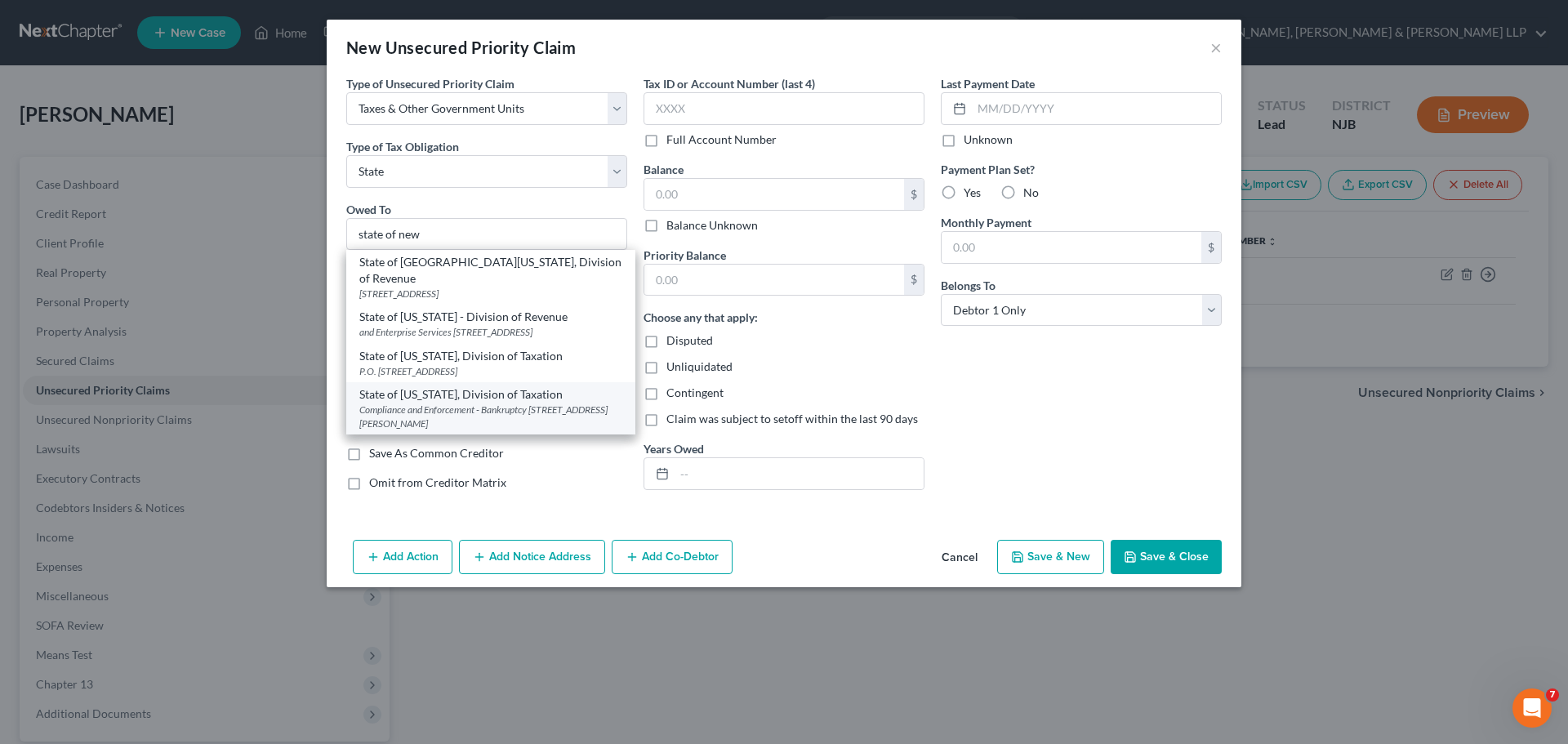
click at [424, 395] on div "State of [US_STATE], Division of Taxation" at bounding box center [490, 394] width 263 height 16
type input "State of [US_STATE], Division of Taxation"
type input "Compliance and Enforcement - Bankruptcy Unit"
type input "[STREET_ADDRESS][PERSON_NAME]"
type input "[GEOGRAPHIC_DATA]"
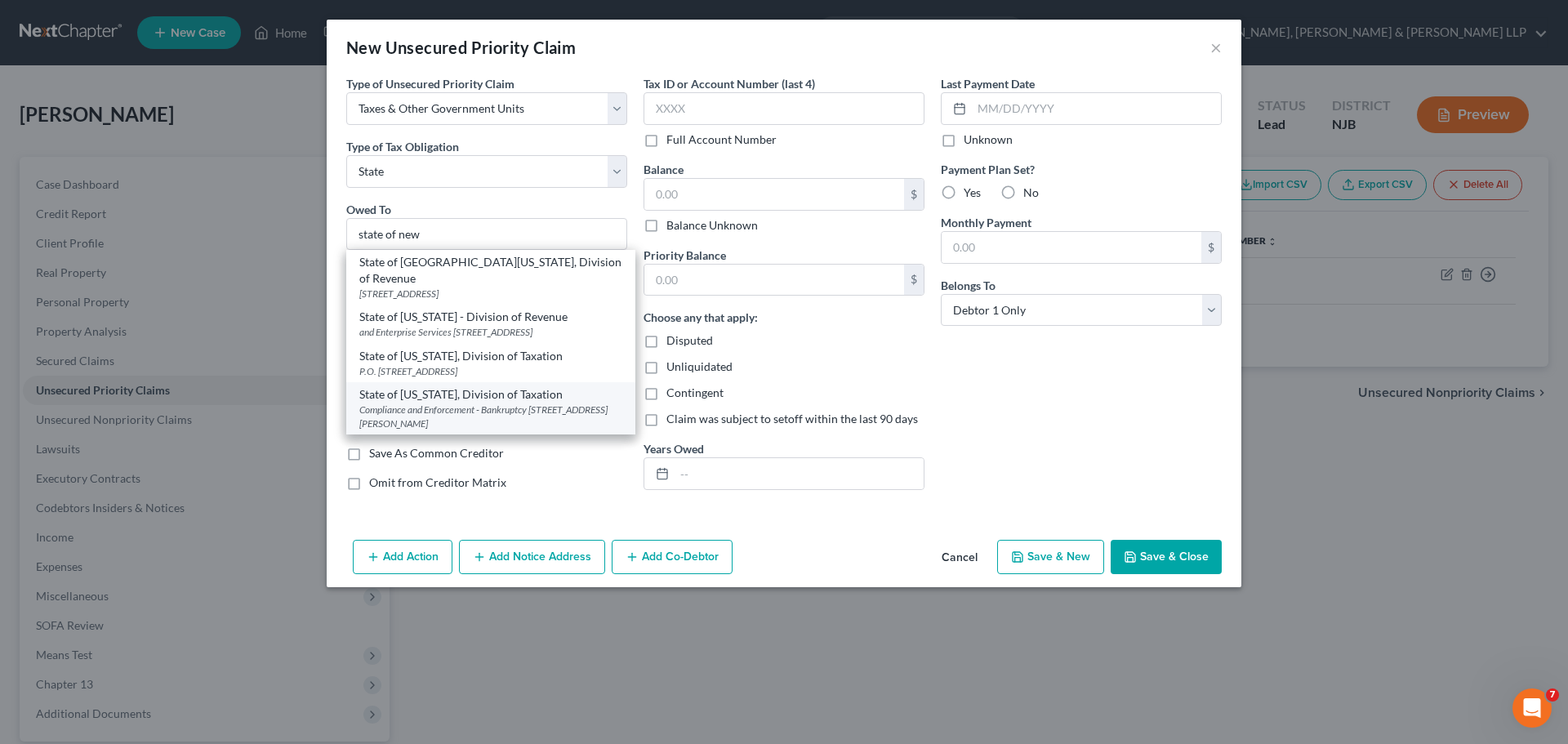
select select "33"
type input "08695"
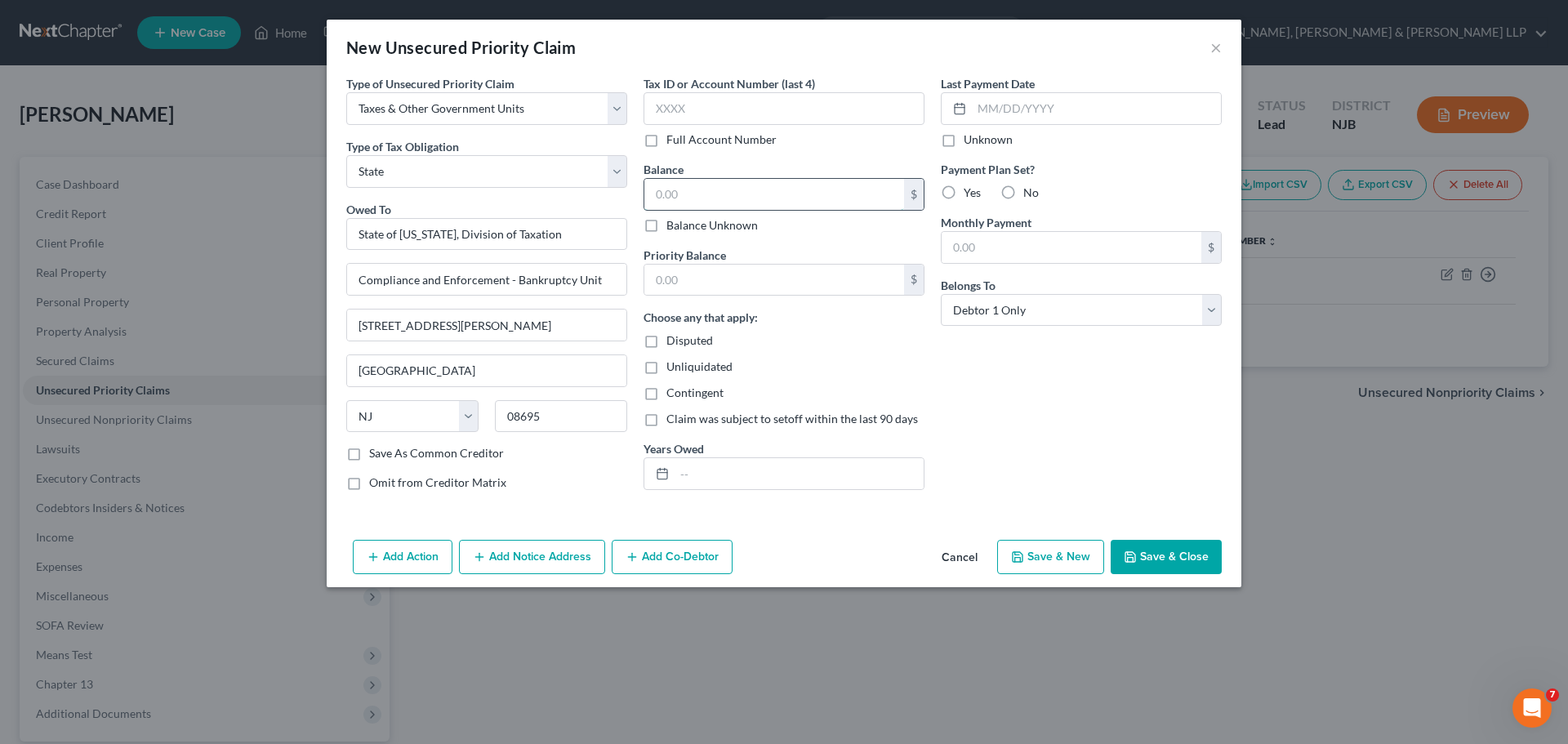
click at [721, 179] on input "text" at bounding box center [774, 194] width 259 height 31
type input "2,006"
click at [1029, 413] on div "Last Payment Date Unknown Payment Plan Set? Yes No Monthly Payment $ Belongs To…" at bounding box center [1081, 289] width 297 height 429
click at [1149, 561] on button "Save & Close" at bounding box center [1166, 557] width 111 height 34
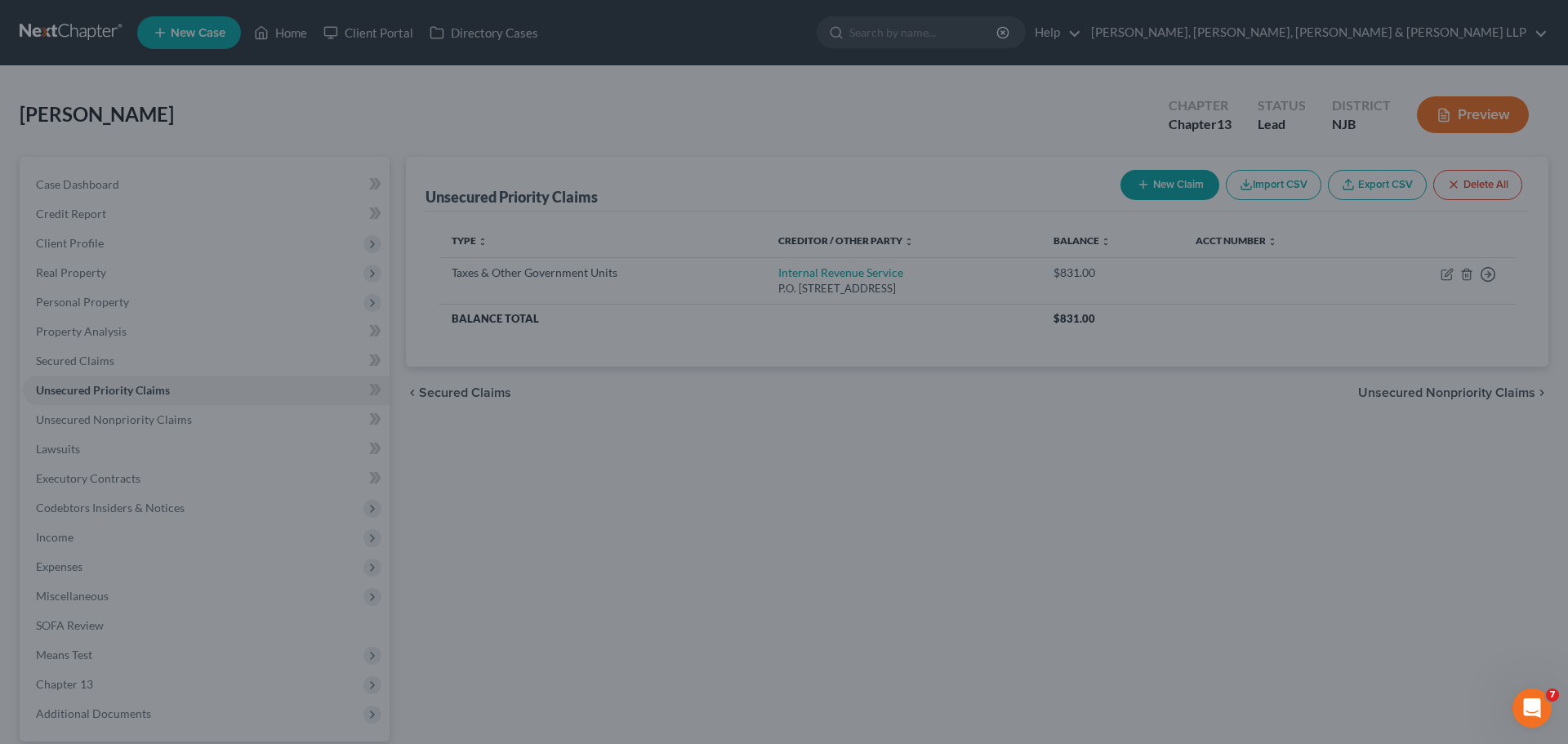
type input "2,006.00"
type input "0.00"
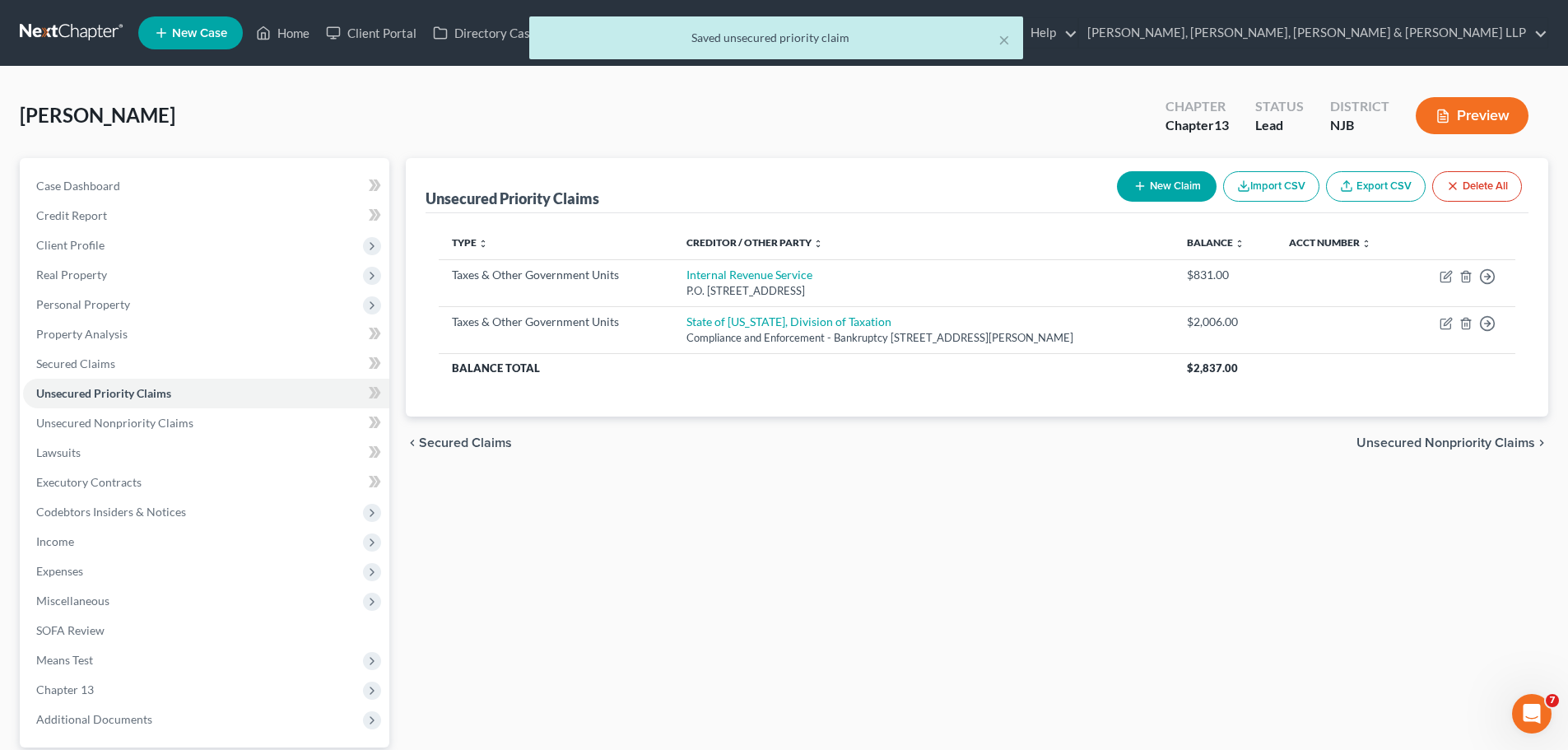
click at [1381, 440] on span "Unsecured Nonpriority Claims" at bounding box center [1445, 443] width 178 height 13
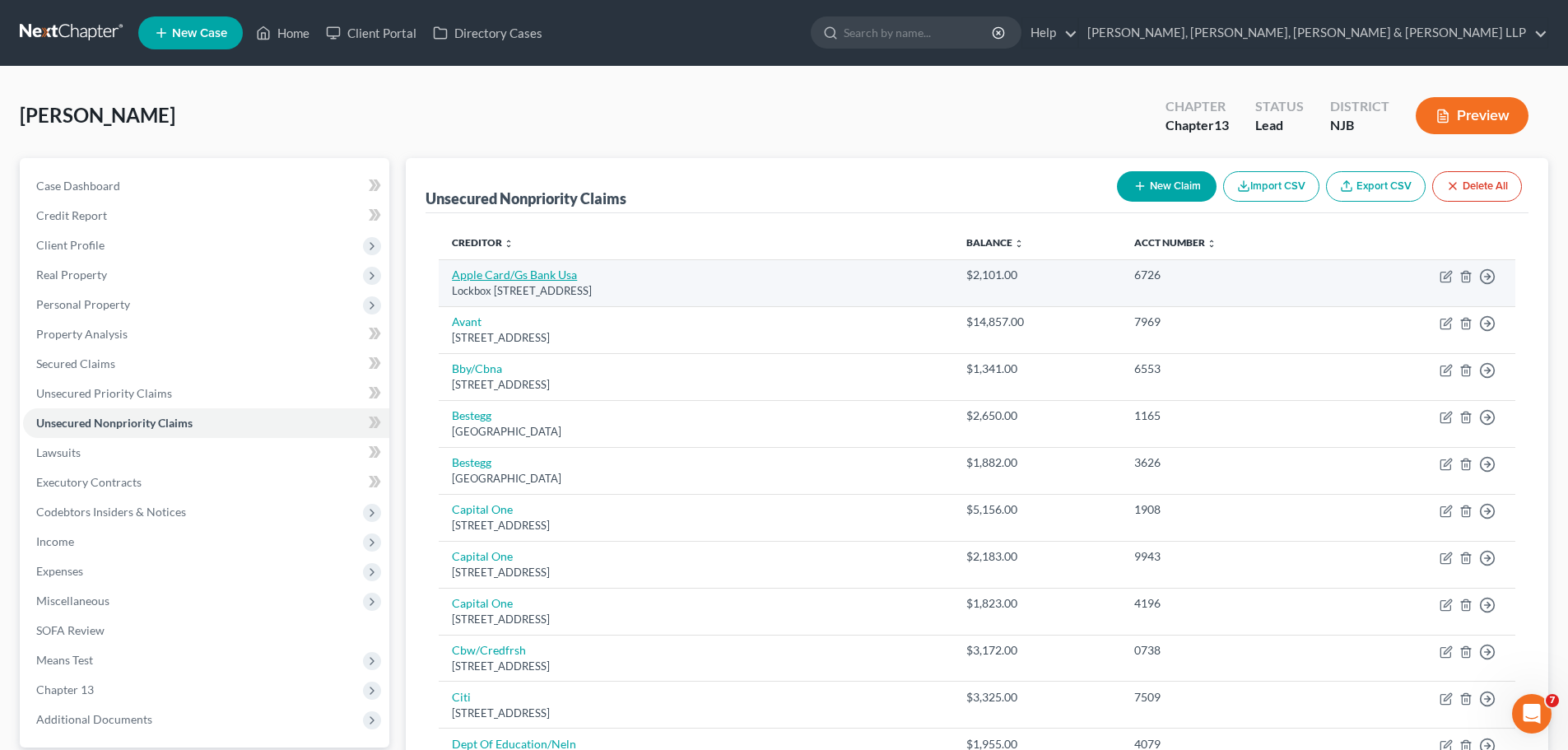
drag, startPoint x: 700, startPoint y: 291, endPoint x: 454, endPoint y: 279, distance: 246.3
click at [454, 279] on td "Apple Card/Gs Bank Usa Lockbox [STREET_ADDRESS]" at bounding box center [696, 282] width 514 height 47
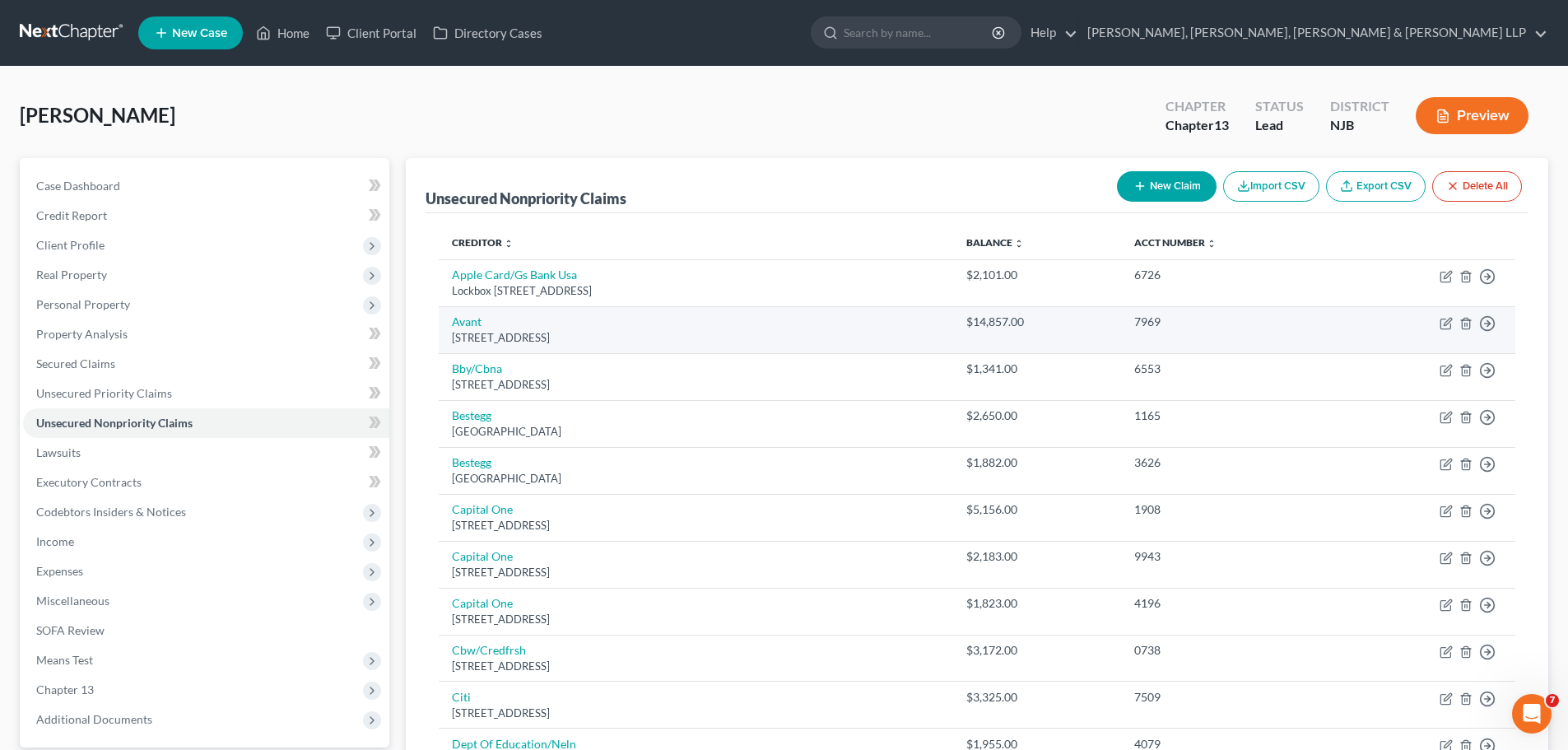
copy td "Apple Card/Gs Bank Usa Lockbox [STREET_ADDRESS]"
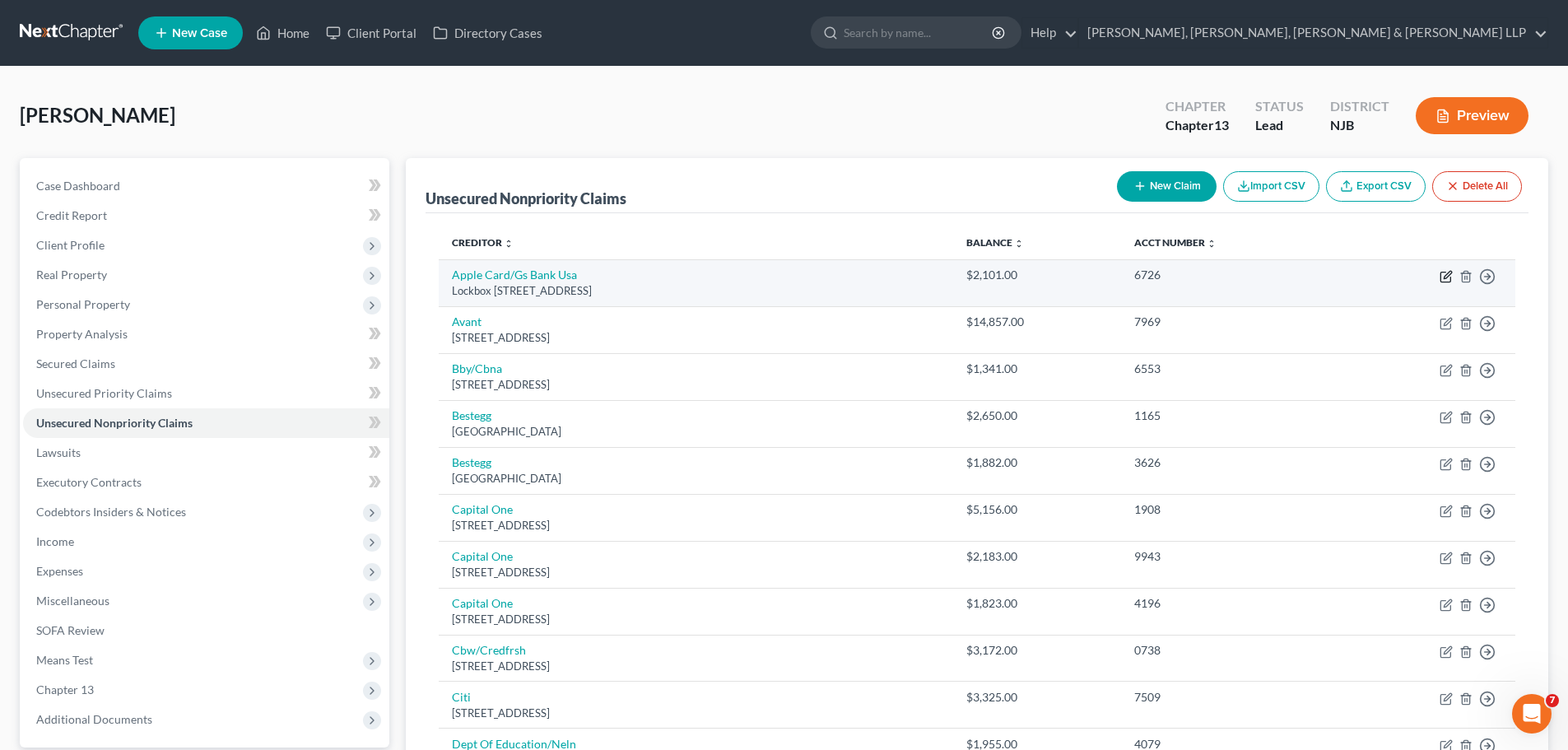
click at [1445, 274] on icon "button" at bounding box center [1446, 277] width 13 height 13
select select "39"
select select "2"
select select "0"
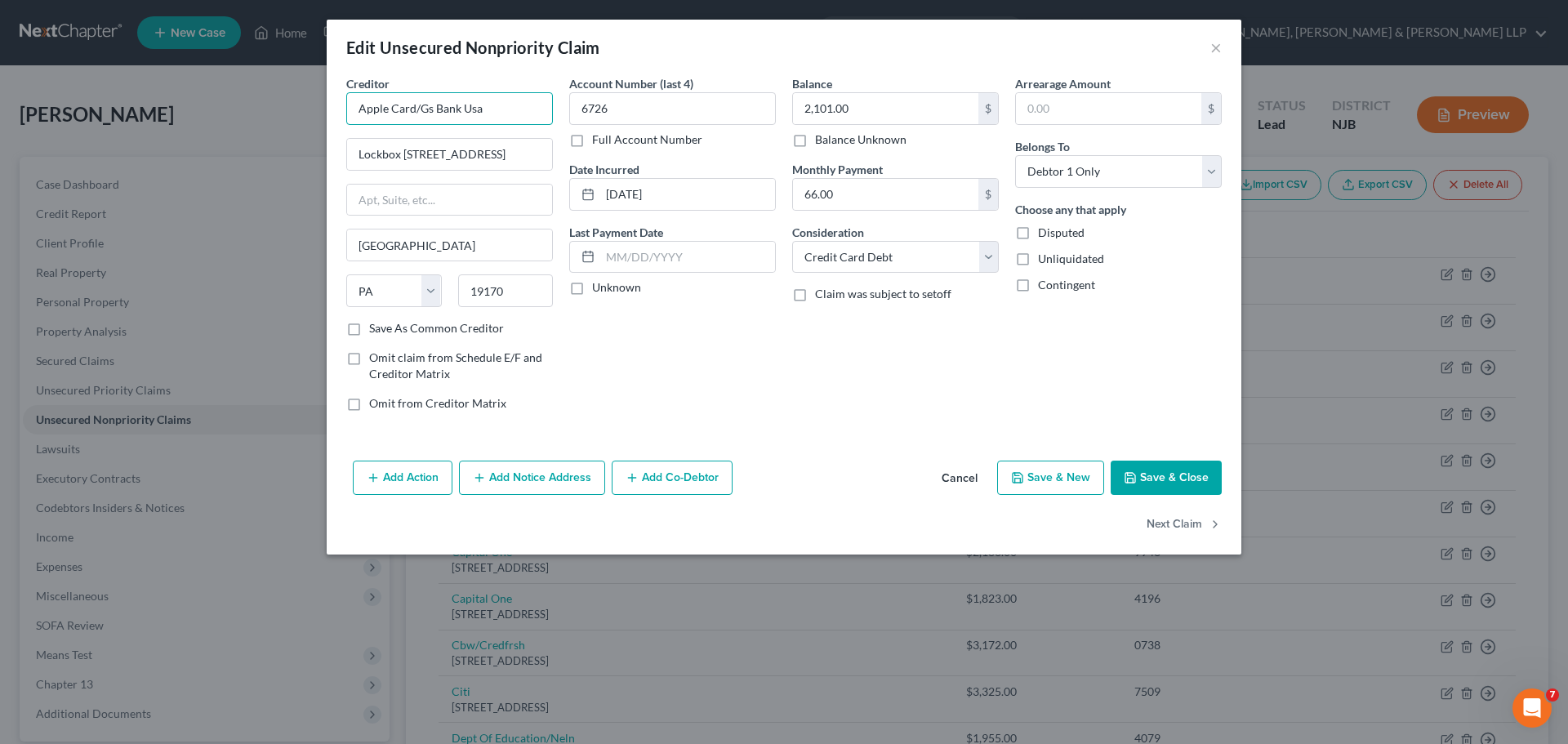
drag, startPoint x: 496, startPoint y: 106, endPoint x: 346, endPoint y: 112, distance: 150.1
click at [346, 112] on div "Creditor * Apple Card/Gs Bank Usa Lockbox [GEOGRAPHIC_DATA][US_STATE] AZ CA CO …" at bounding box center [449, 249] width 223 height 349
paste input "[PERSON_NAME] [PERSON_NAME] Bank USA"
type input "[PERSON_NAME] [PERSON_NAME] Bank USA"
click at [510, 156] on input "Lockbox [STREET_ADDRESS]" at bounding box center [450, 154] width 205 height 31
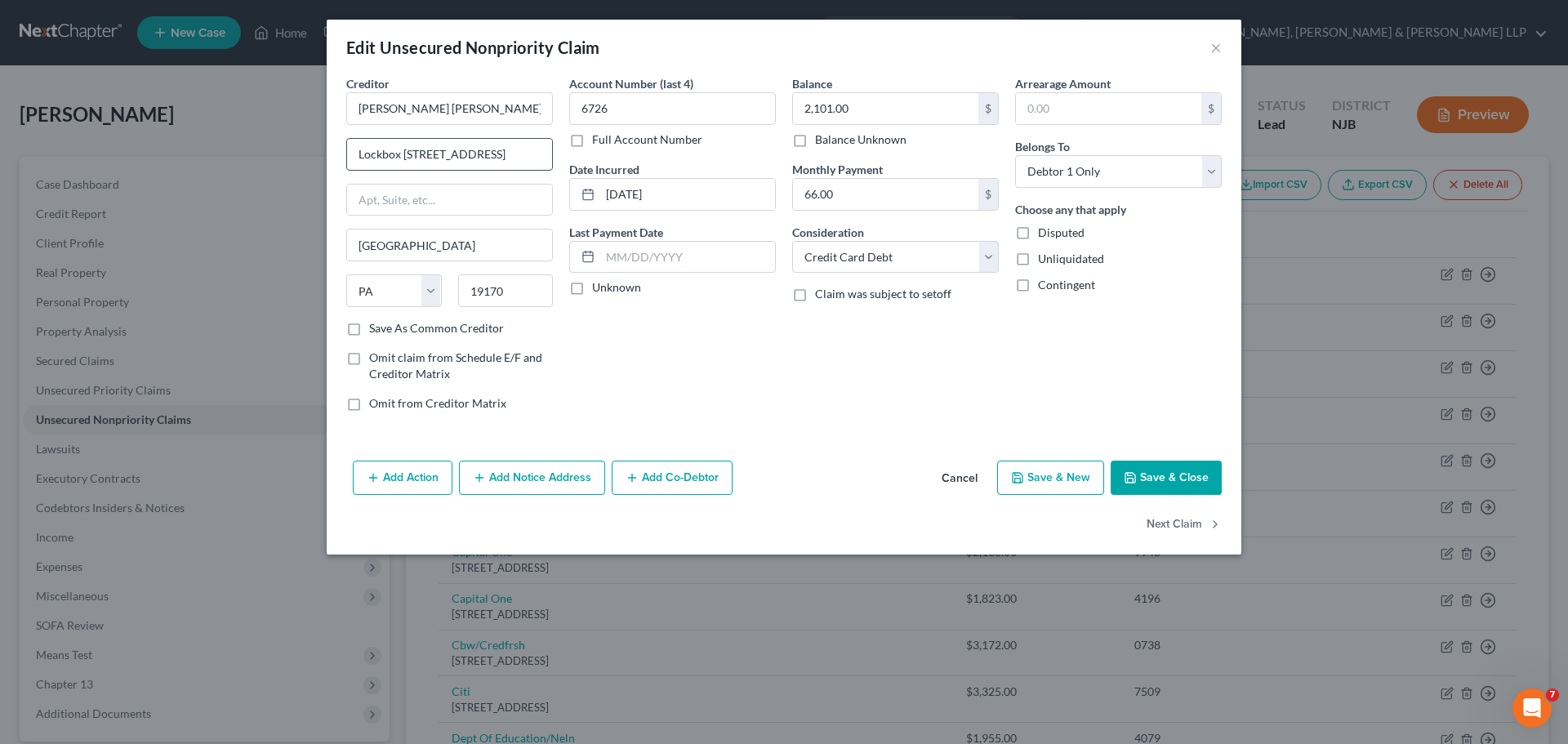
drag, startPoint x: 518, startPoint y: 152, endPoint x: 433, endPoint y: 159, distance: 85.3
click at [433, 159] on input "Lockbox [STREET_ADDRESS]" at bounding box center [450, 154] width 205 height 31
click at [407, 188] on input "text" at bounding box center [450, 200] width 205 height 31
paste input "Po Box 7247"
type input "Po Box 7247"
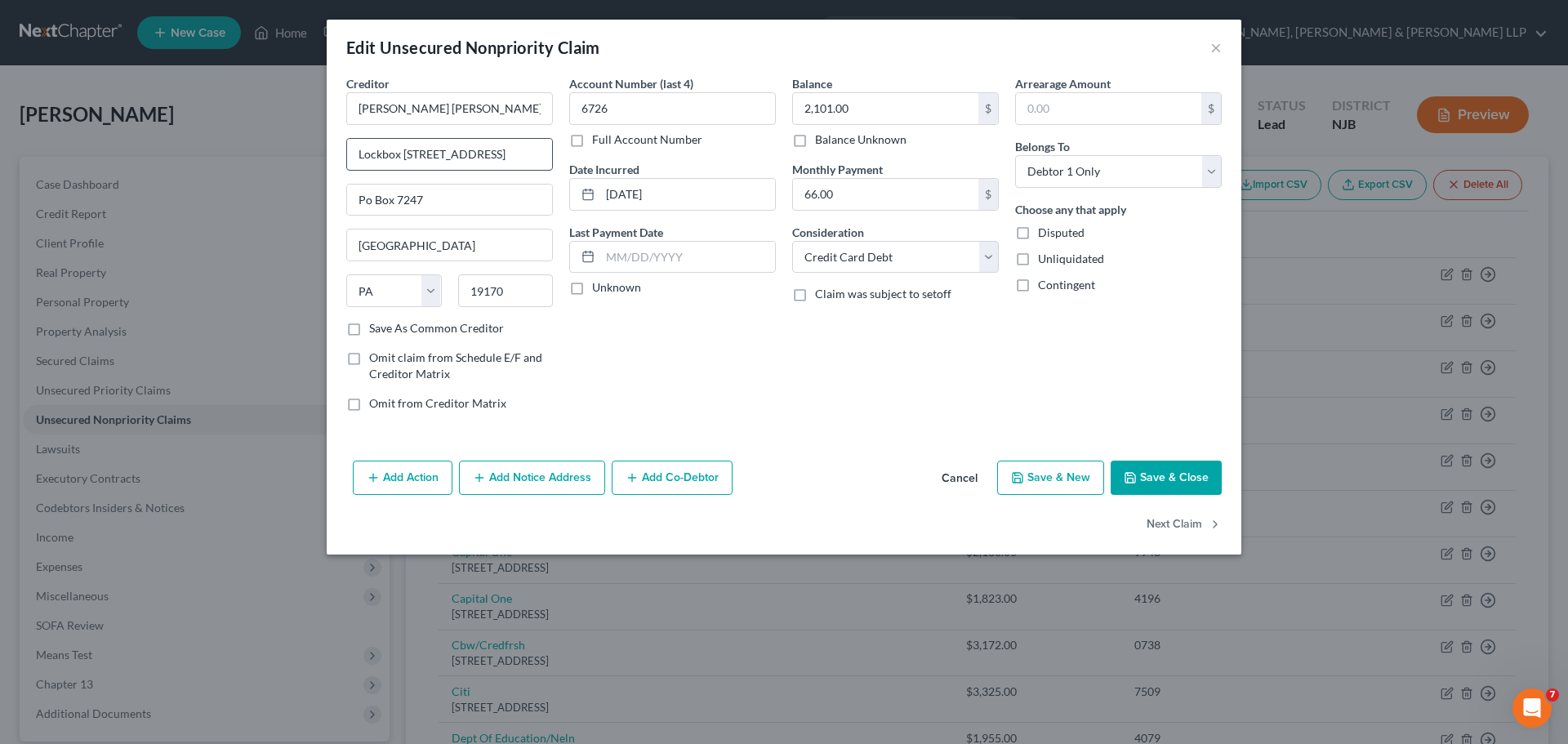
drag, startPoint x: 502, startPoint y: 154, endPoint x: 431, endPoint y: 169, distance: 72.6
click at [431, 169] on input "Lockbox [STREET_ADDRESS]" at bounding box center [450, 154] width 205 height 31
type input "Lockbox 6112"
click at [709, 361] on div "Account Number (last 4) 6726 Full Account Number Date Incurred [DATE] Last Paym…" at bounding box center [672, 249] width 223 height 349
click at [1173, 478] on button "Save & Close" at bounding box center [1166, 477] width 111 height 34
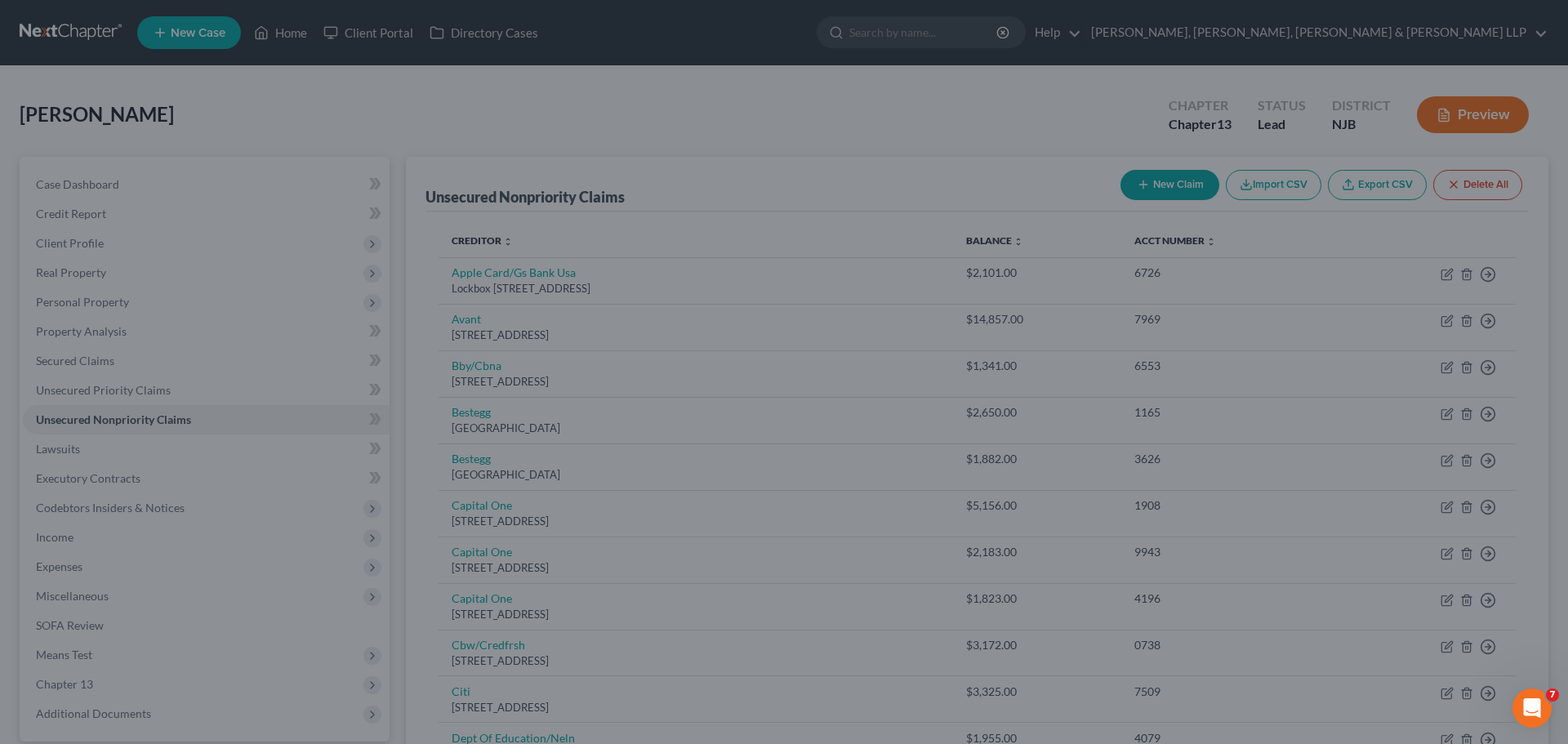
type input "0"
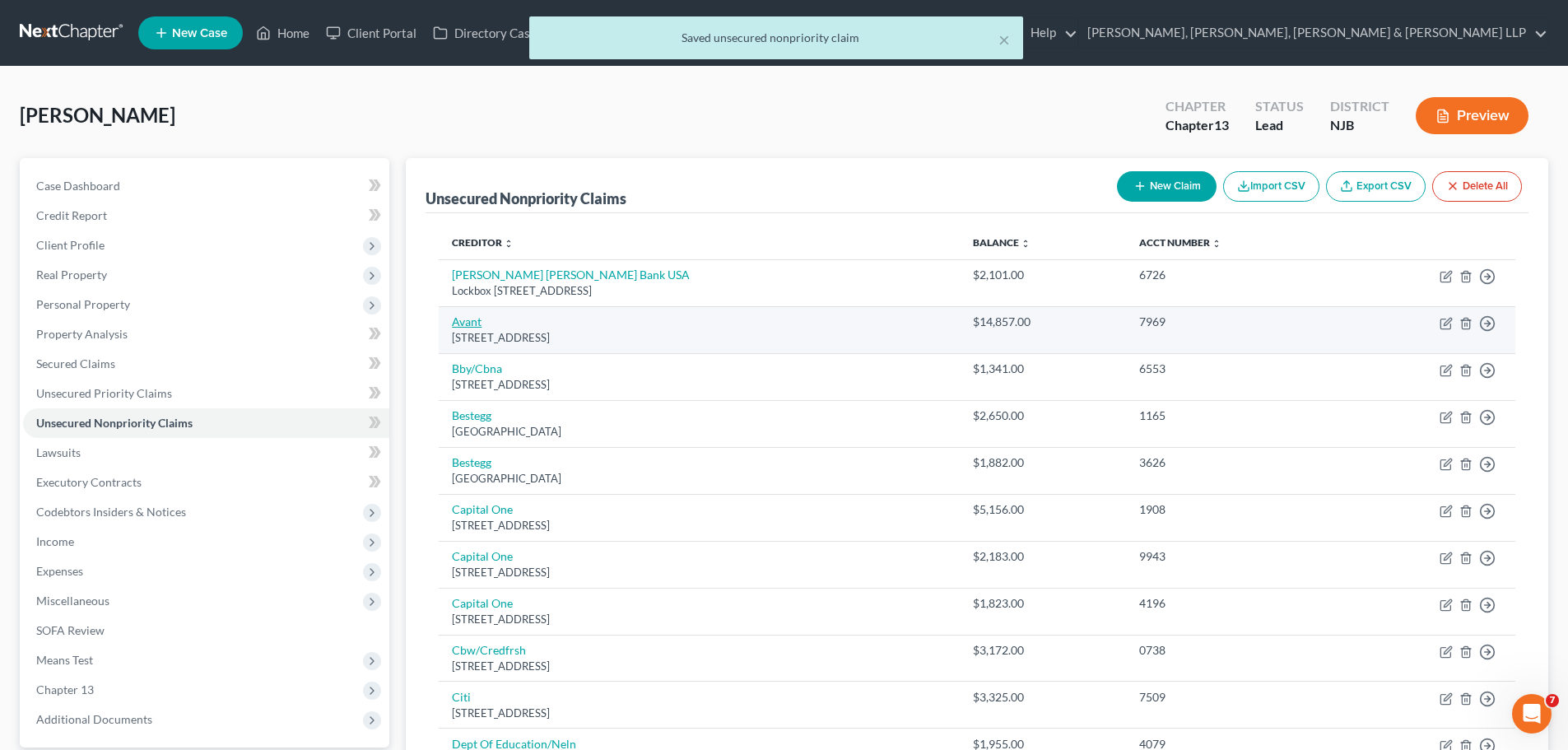
drag, startPoint x: 586, startPoint y: 330, endPoint x: 453, endPoint y: 325, distance: 133.1
click at [453, 325] on td "Avant [STREET_ADDRESS]" at bounding box center [700, 329] width 521 height 47
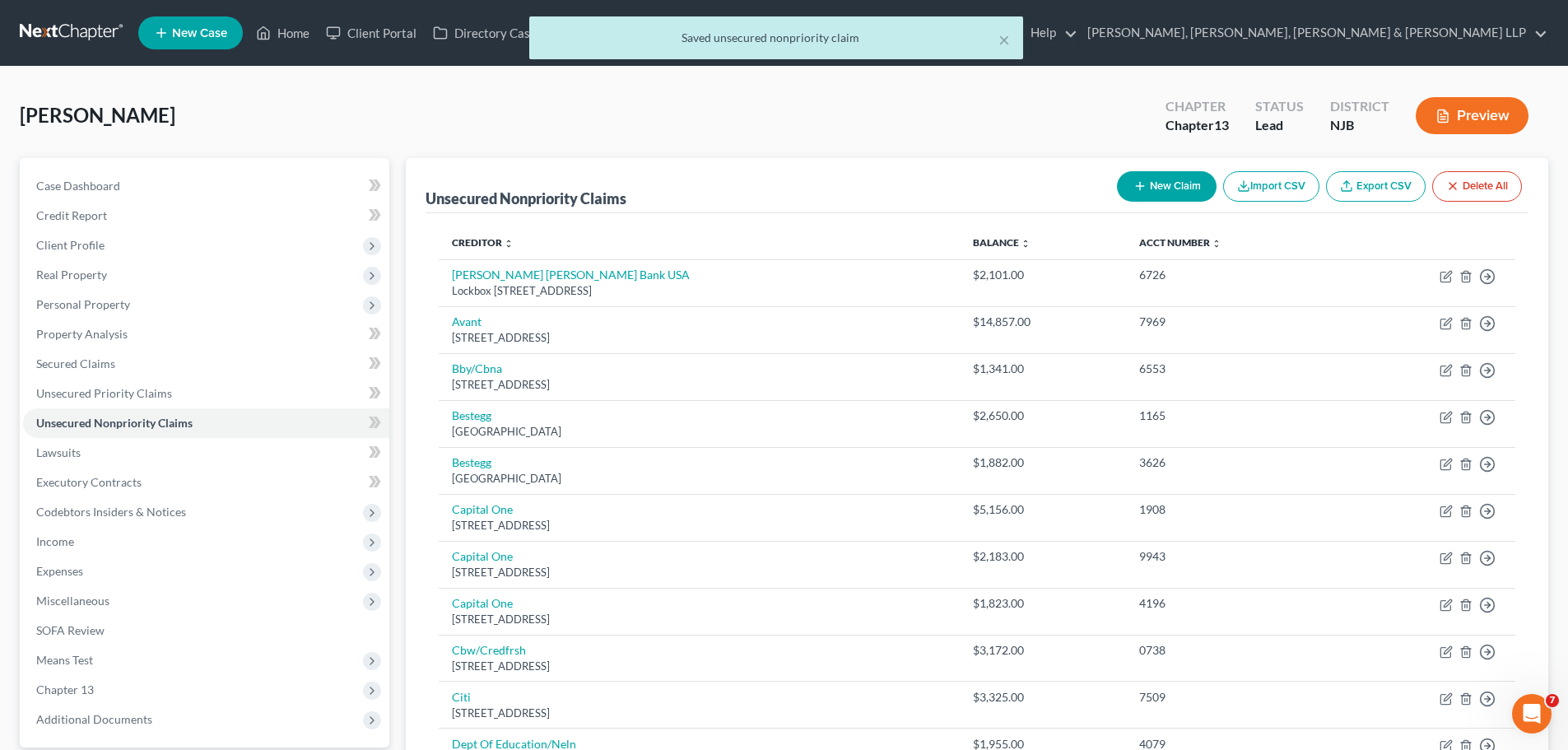
copy td "Avant [STREET_ADDRESS]"
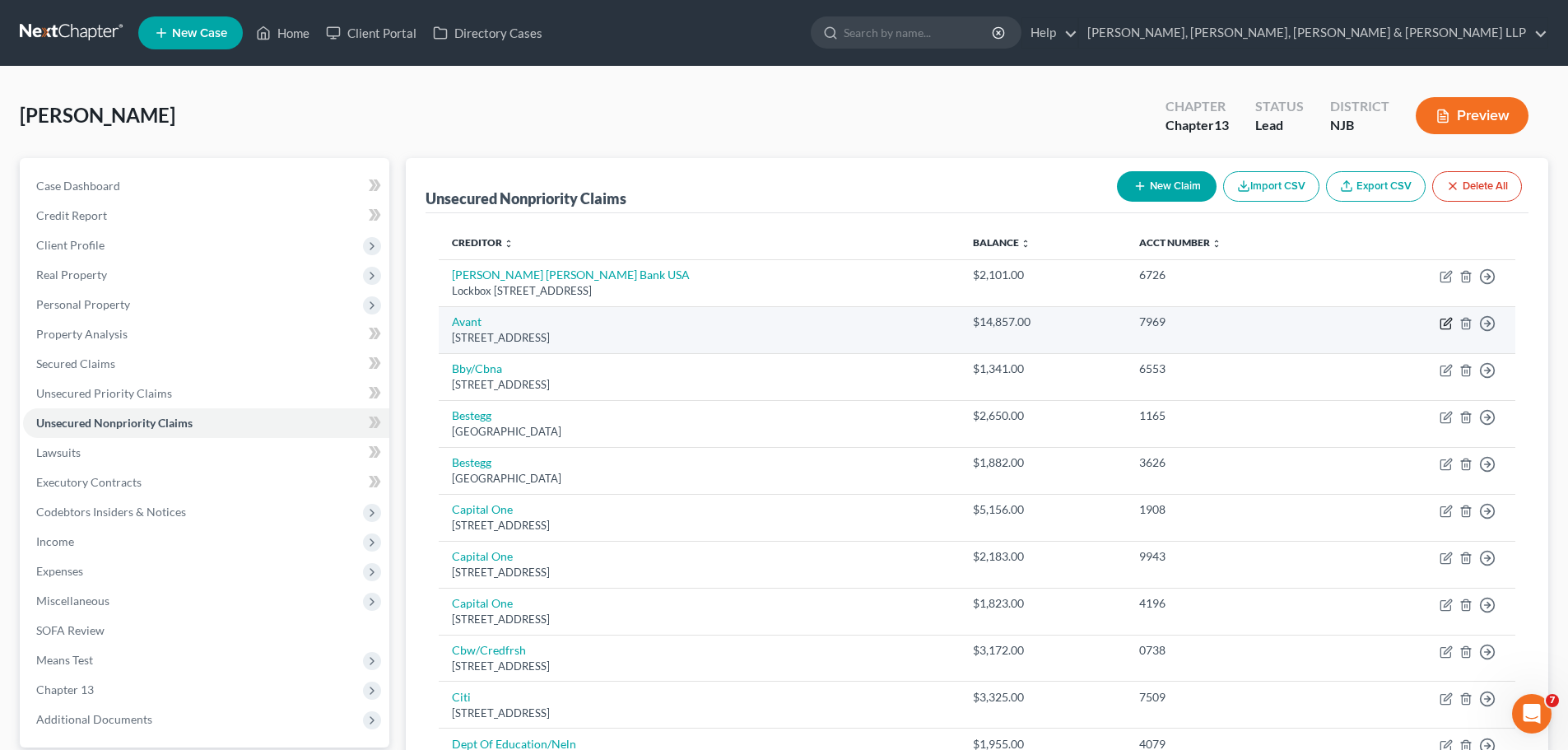
click at [1446, 322] on icon "button" at bounding box center [1448, 322] width 8 height 8
select select "14"
select select "0"
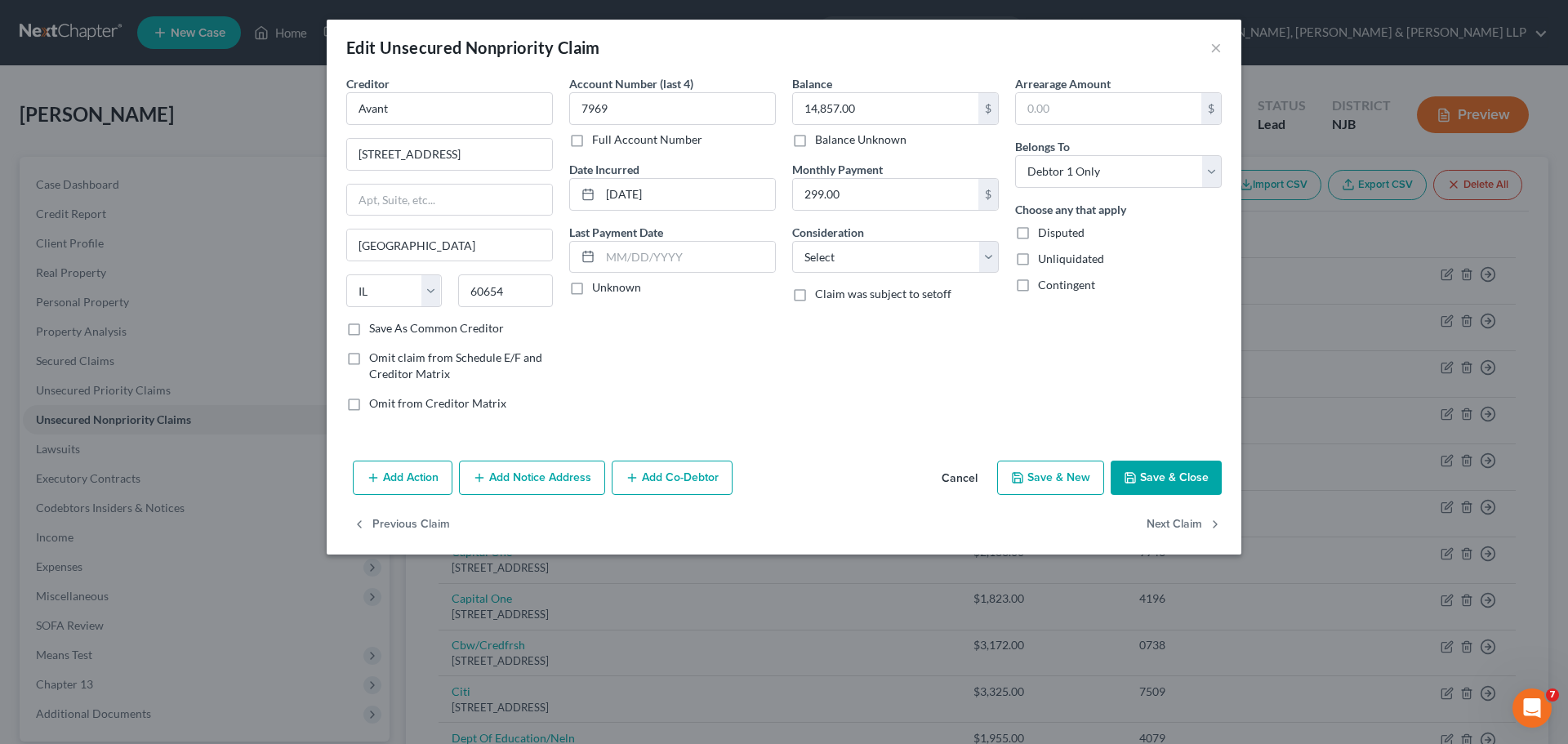
click at [1185, 487] on button "Save & Close" at bounding box center [1166, 477] width 111 height 34
type input "0"
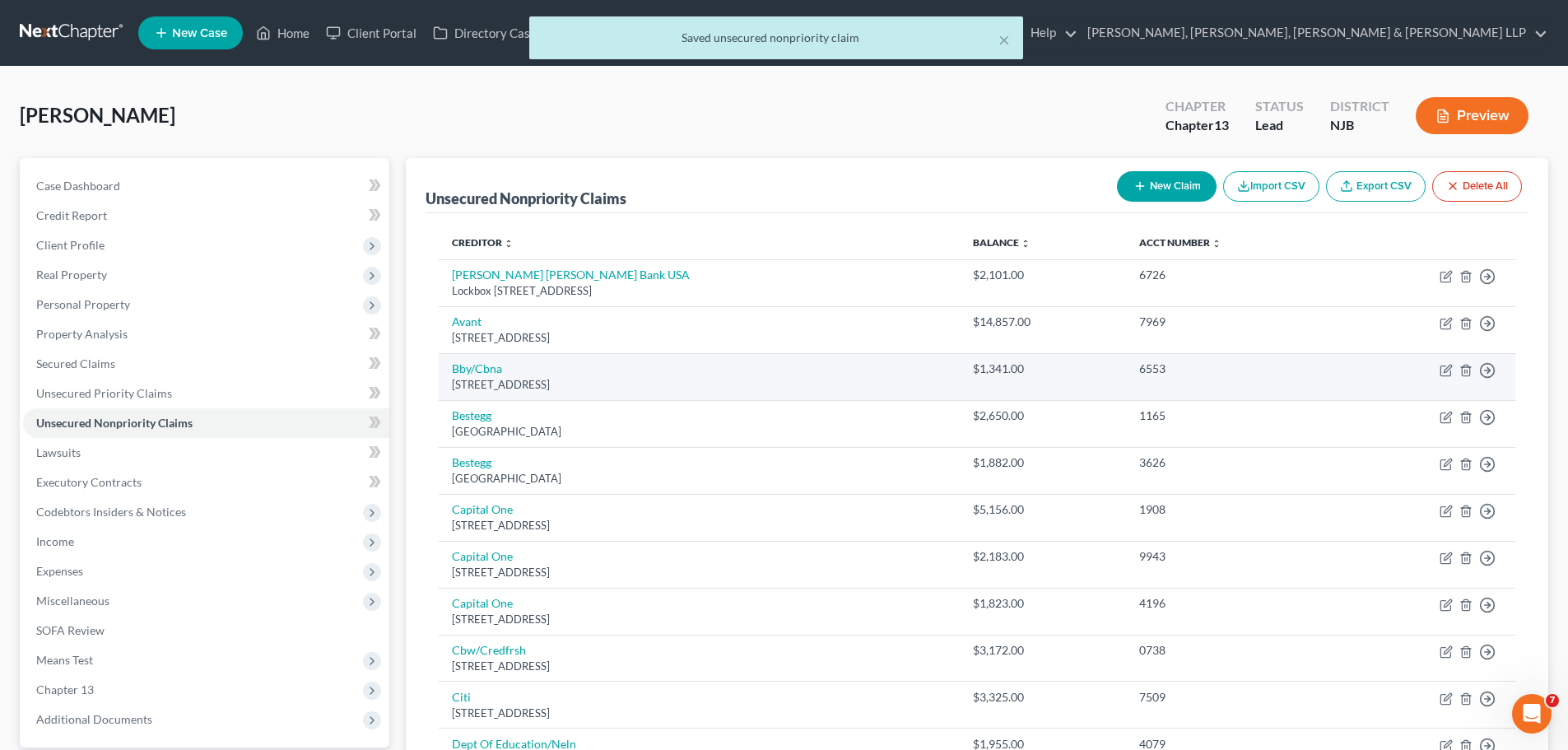
drag, startPoint x: 634, startPoint y: 381, endPoint x: 451, endPoint y: 370, distance: 183.3
click at [451, 370] on td "Bby/[STREET_ADDRESS]" at bounding box center [700, 376] width 521 height 47
copy td "Bby/[STREET_ADDRESS]"
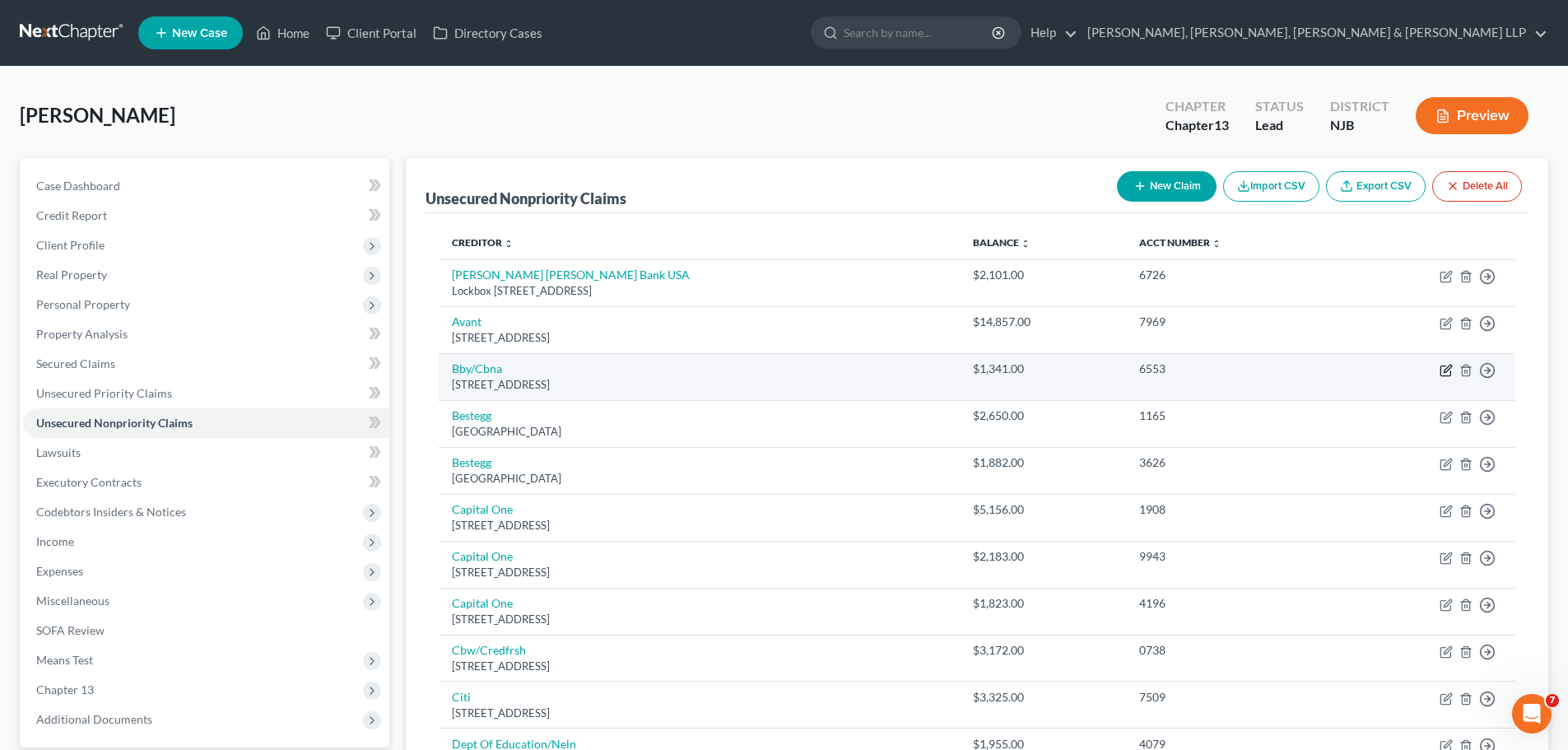
click at [1446, 369] on icon "button" at bounding box center [1446, 370] width 13 height 13
select select "43"
select select "2"
select select "0"
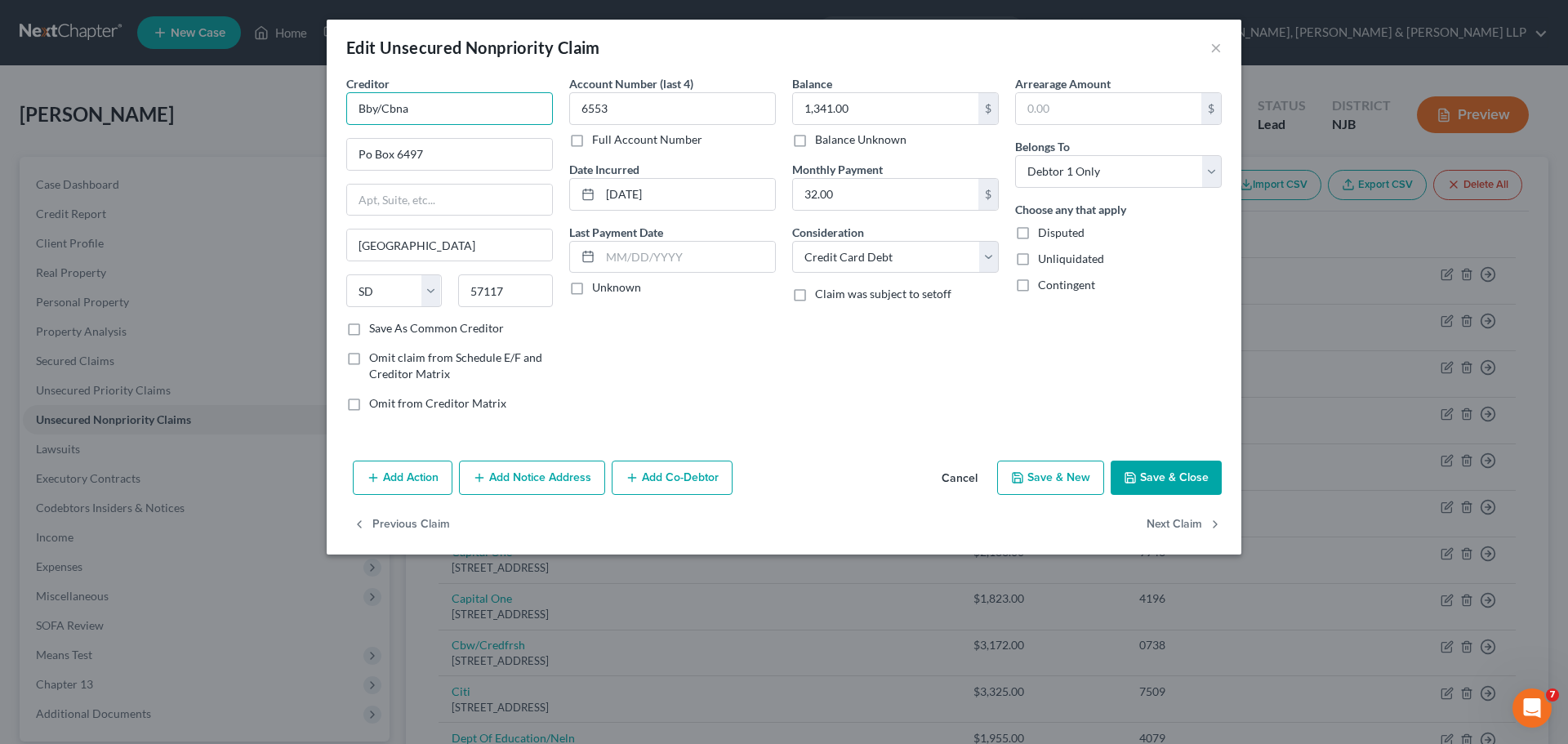
drag, startPoint x: 415, startPoint y: 107, endPoint x: 383, endPoint y: 115, distance: 33.0
click at [383, 115] on input "Bby/Cbna" at bounding box center [450, 108] width 206 height 32
paste input "itibank [GEOGRAPHIC_DATA]"
drag, startPoint x: 514, startPoint y: 108, endPoint x: 348, endPoint y: 110, distance: 166.0
click at [348, 110] on input "Bby/Citibank [GEOGRAPHIC_DATA]" at bounding box center [450, 108] width 206 height 32
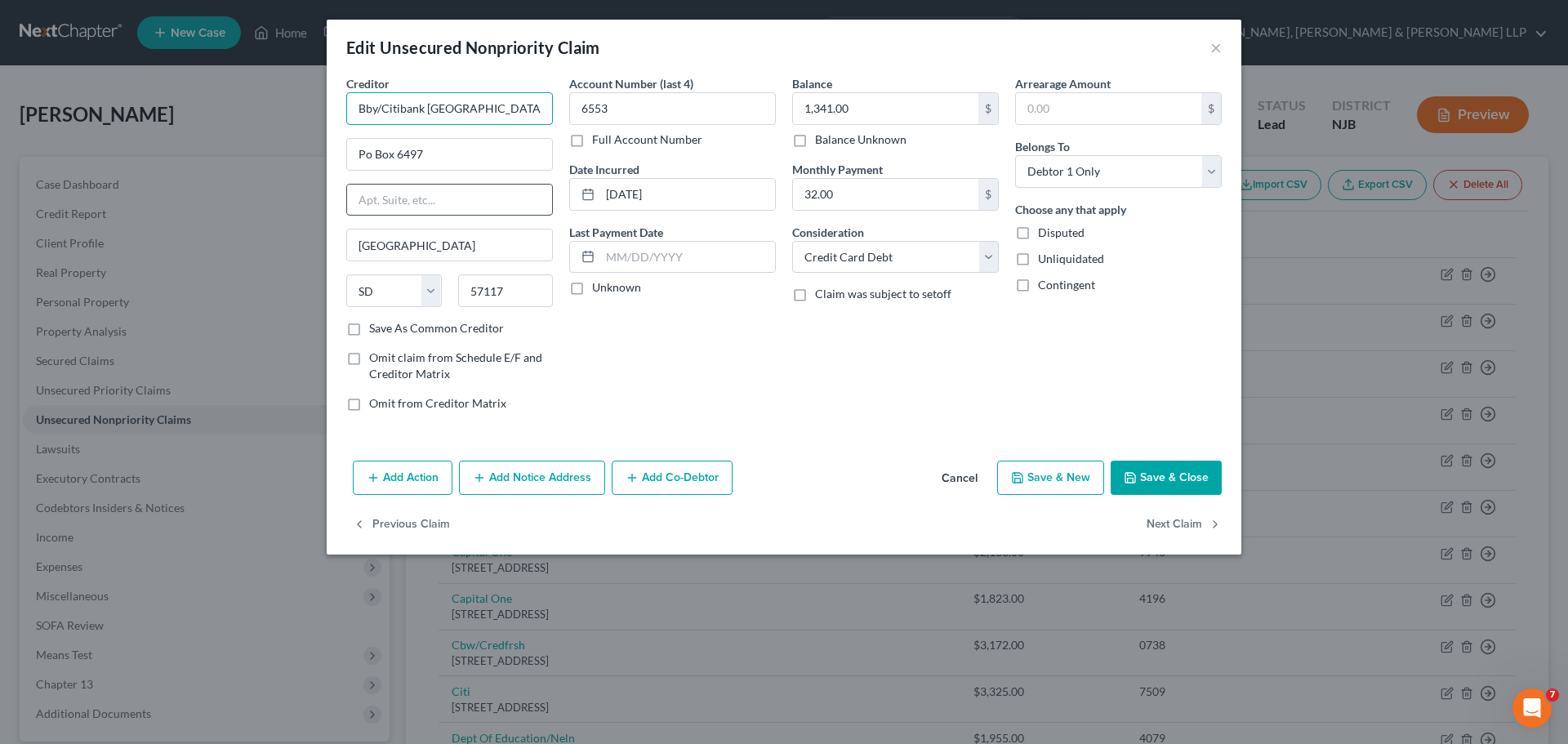
paste input "est Bu"
type input "Best Buy/Citibank [GEOGRAPHIC_DATA]"
click at [809, 437] on div "Creditor * Best Buy/Citibank [GEOGRAPHIC_DATA] Po Box 6497 [GEOGRAPHIC_DATA] [U…" at bounding box center [784, 264] width 915 height 379
click at [1145, 472] on button "Save & Close" at bounding box center [1166, 477] width 111 height 34
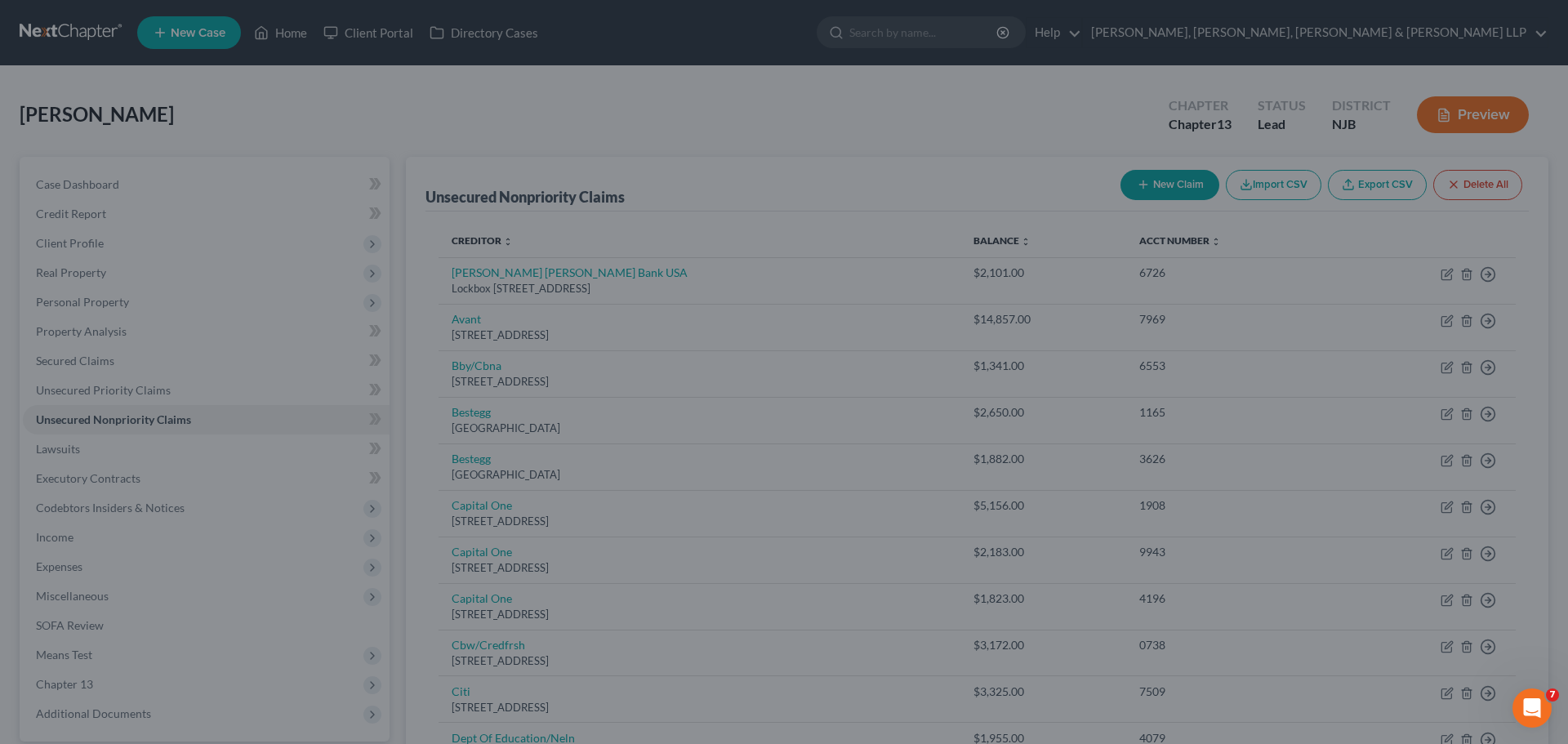
type input "0"
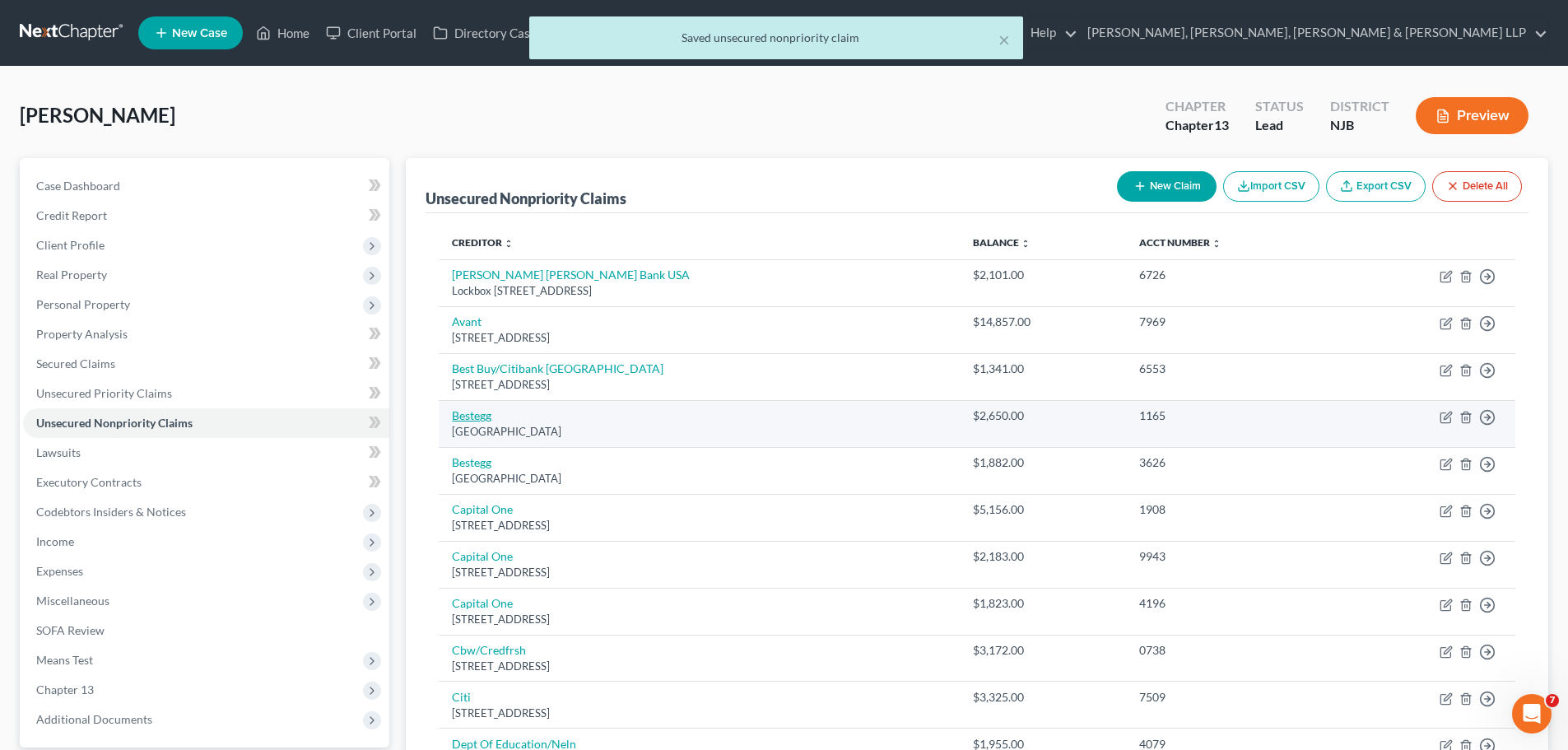
drag, startPoint x: 642, startPoint y: 434, endPoint x: 455, endPoint y: 417, distance: 187.8
click at [455, 417] on td "[GEOGRAPHIC_DATA][STREET_ADDRESS]" at bounding box center [700, 423] width 521 height 47
copy td "[GEOGRAPHIC_DATA][STREET_ADDRESS]"
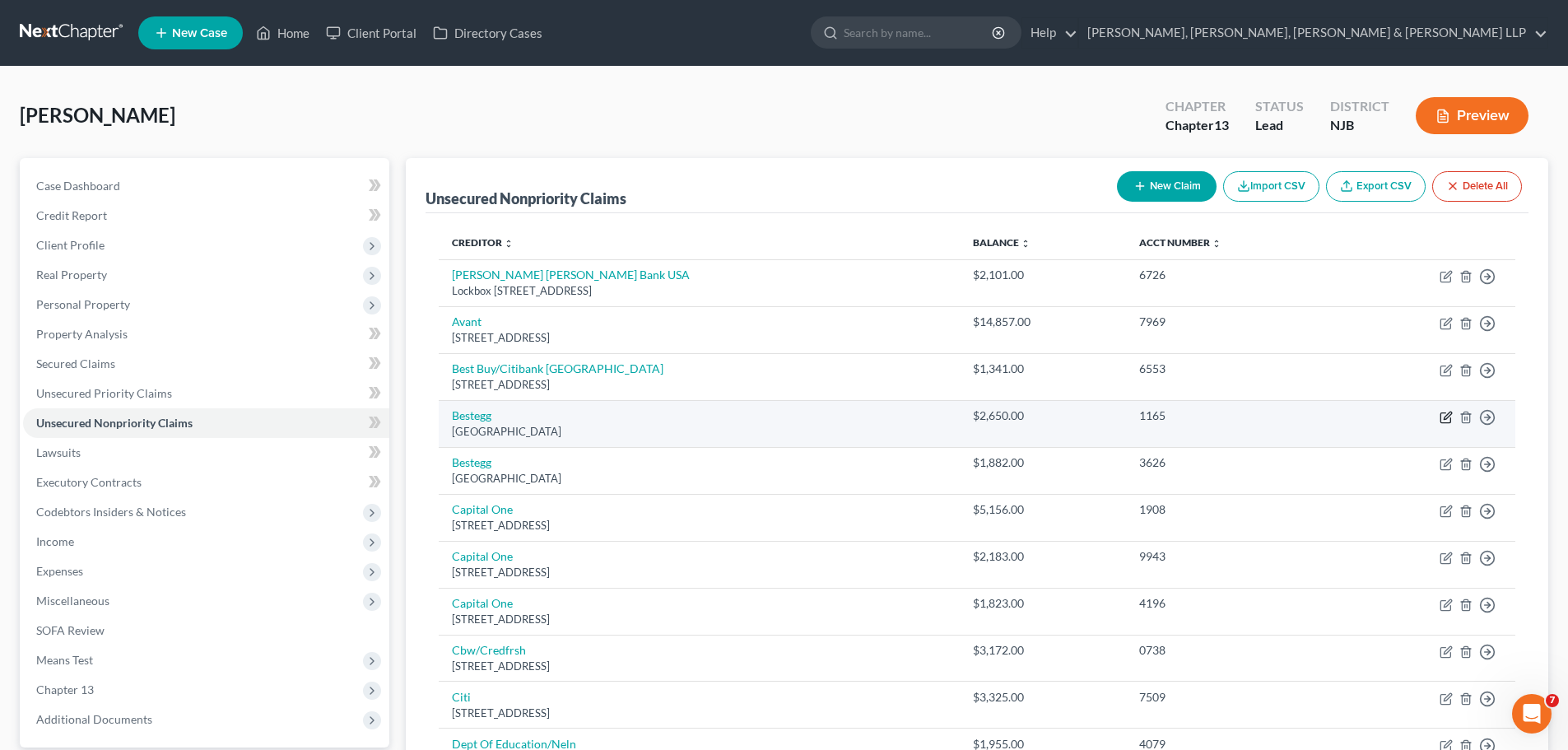
click at [1446, 417] on icon "button" at bounding box center [1446, 417] width 13 height 13
select select "39"
select select "0"
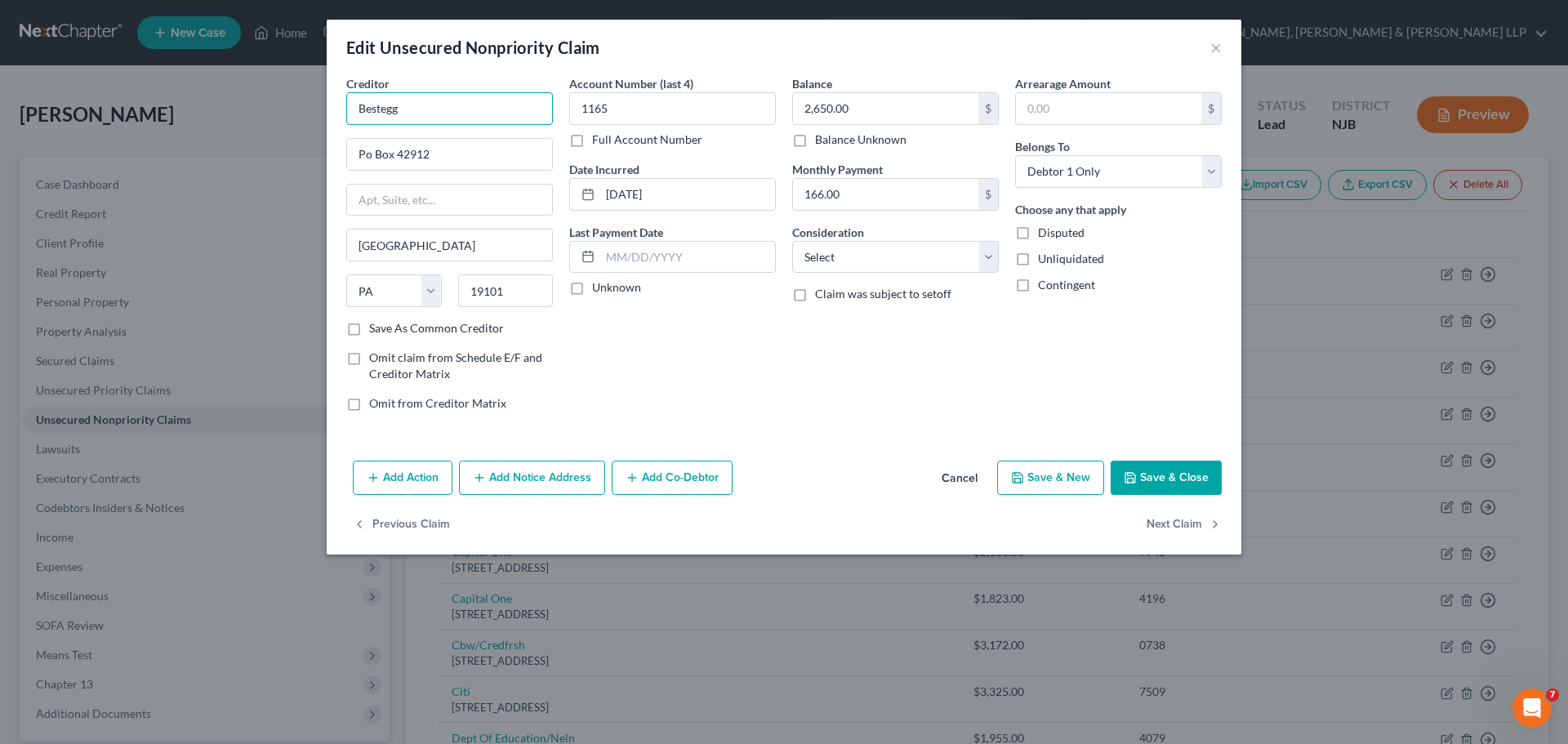
drag, startPoint x: 447, startPoint y: 109, endPoint x: 341, endPoint y: 110, distance: 106.0
click at [341, 110] on div "Creditor * Bestegg Po Box 42912 [GEOGRAPHIC_DATA] [US_STATE] AK AR AZ CA CO CT …" at bounding box center [449, 249] width 223 height 349
paste input "E"
type input "Best Egg"
click at [781, 386] on div "Account Number (last 4) 1165 Full Account Number Date Incurred [DATE] Last Paym…" at bounding box center [672, 249] width 223 height 349
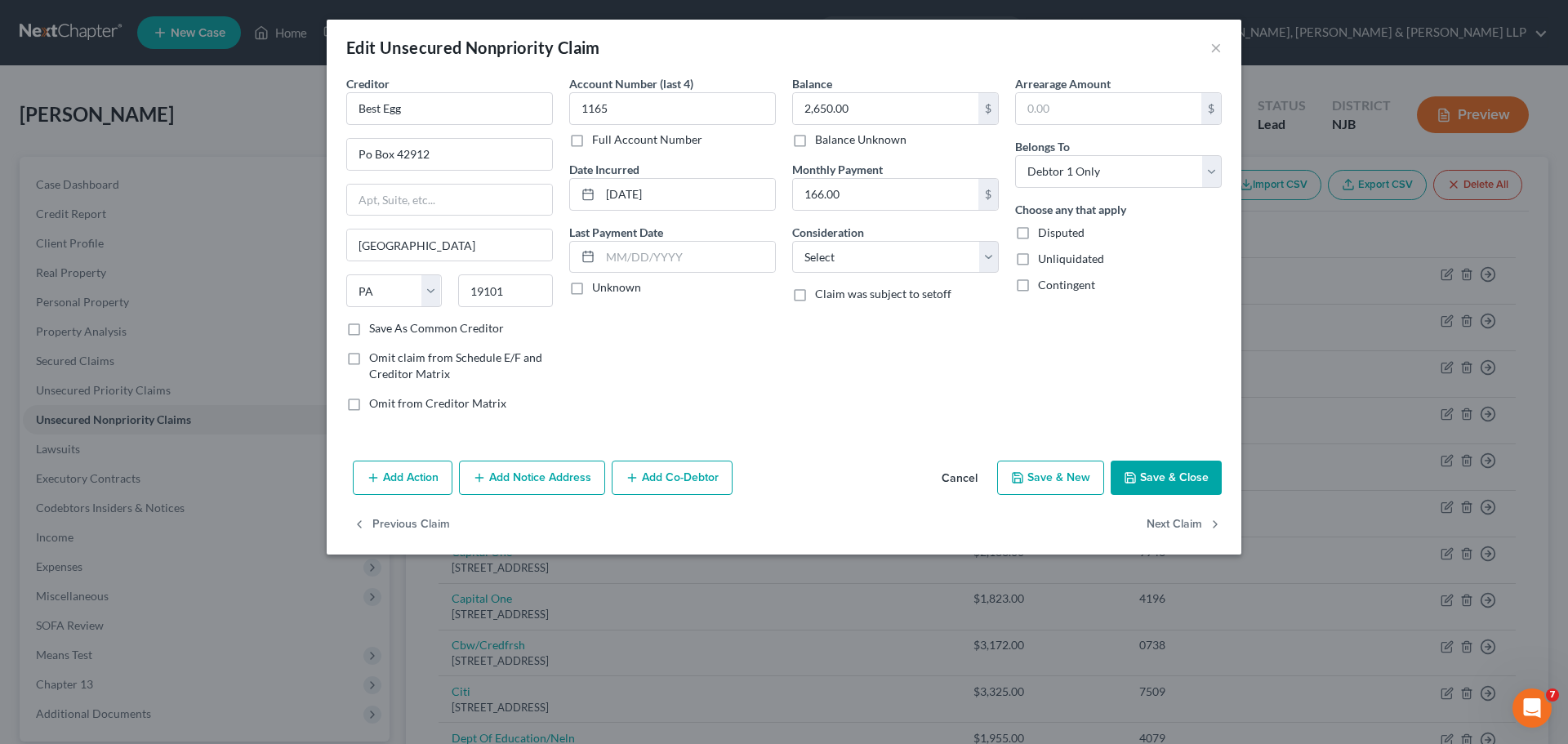
click at [1156, 480] on button "Save & Close" at bounding box center [1166, 477] width 111 height 34
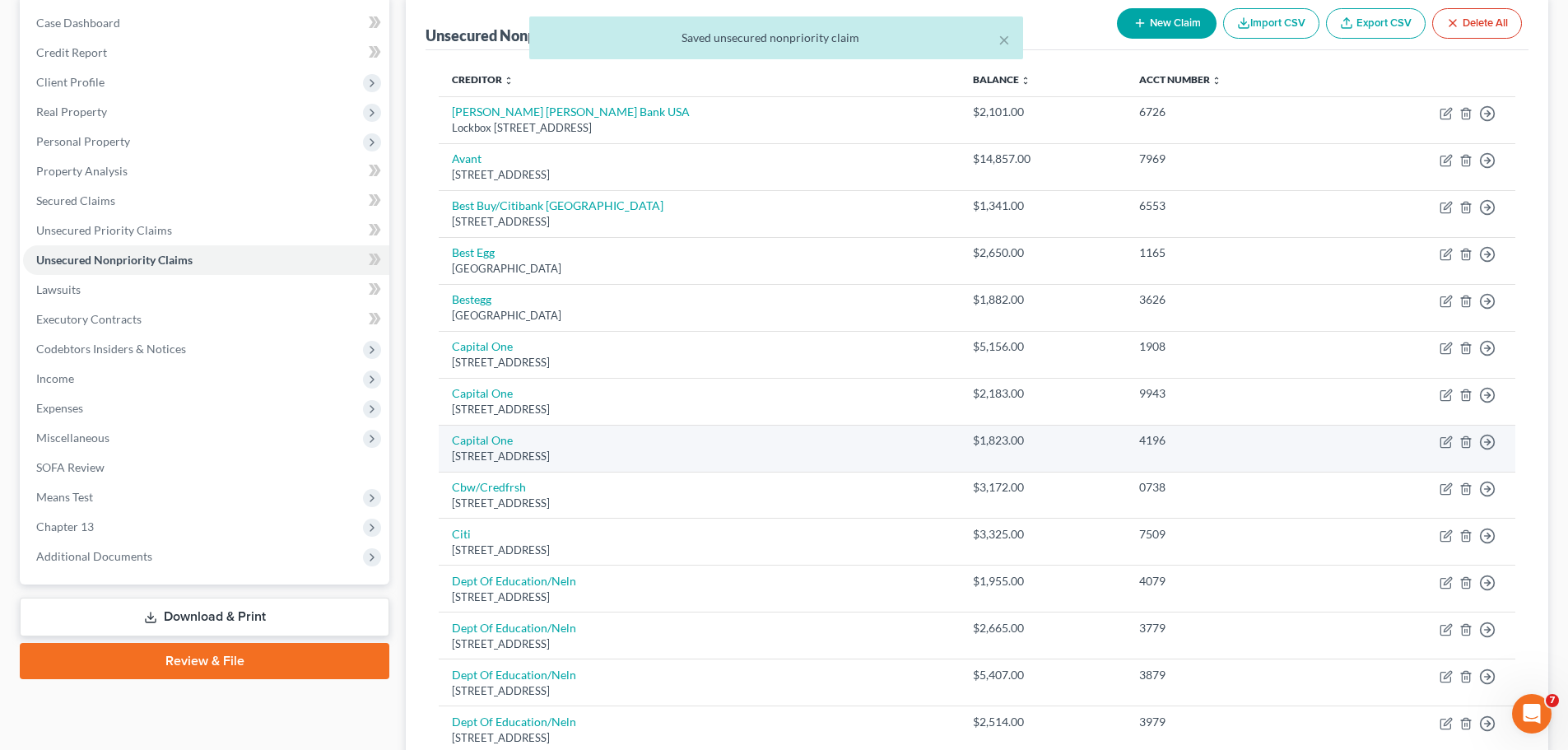
scroll to position [164, 0]
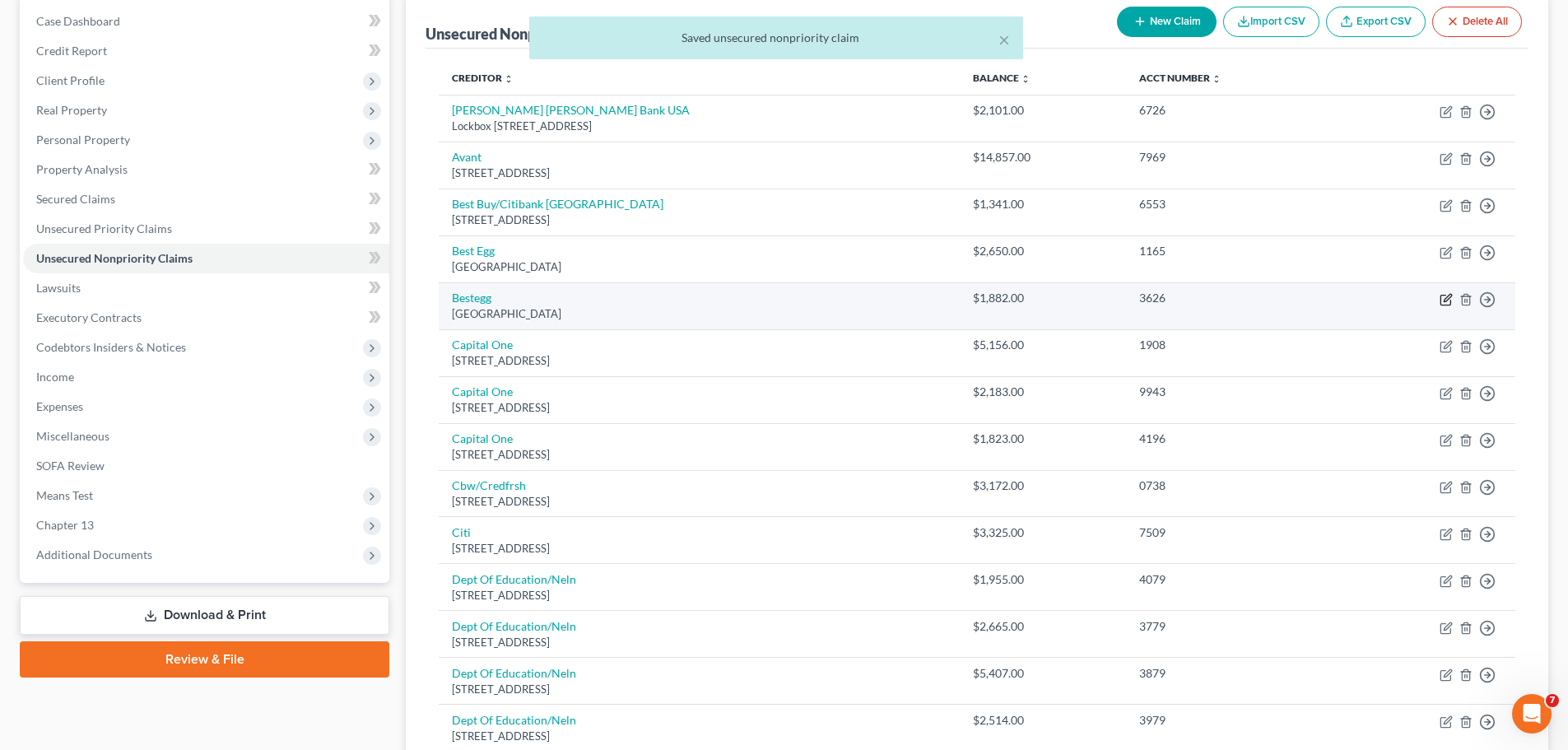
click at [1443, 301] on icon "button" at bounding box center [1446, 300] width 13 height 13
select select "39"
select select "0"
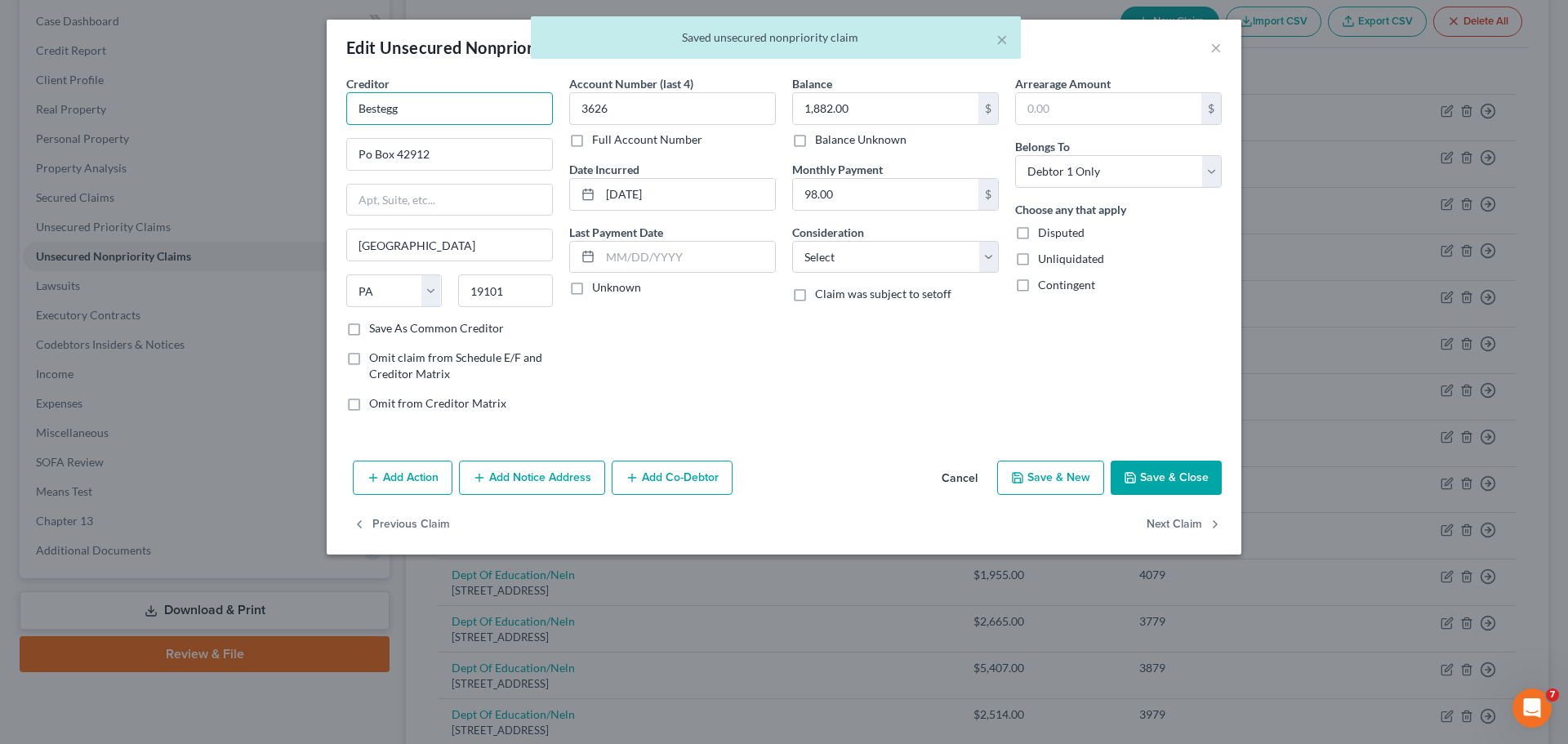
drag, startPoint x: 400, startPoint y: 104, endPoint x: 338, endPoint y: 115, distance: 63.0
click at [338, 115] on div "Creditor * Bestegg Po Box 42912 [GEOGRAPHIC_DATA] [US_STATE] AK AR AZ CA CO CT …" at bounding box center [449, 249] width 223 height 349
paste input "E"
type input "Best Egg"
click at [758, 395] on div "Account Number (last 4) 3626 Full Account Number Date Incurred [DATE] Last Paym…" at bounding box center [672, 249] width 223 height 349
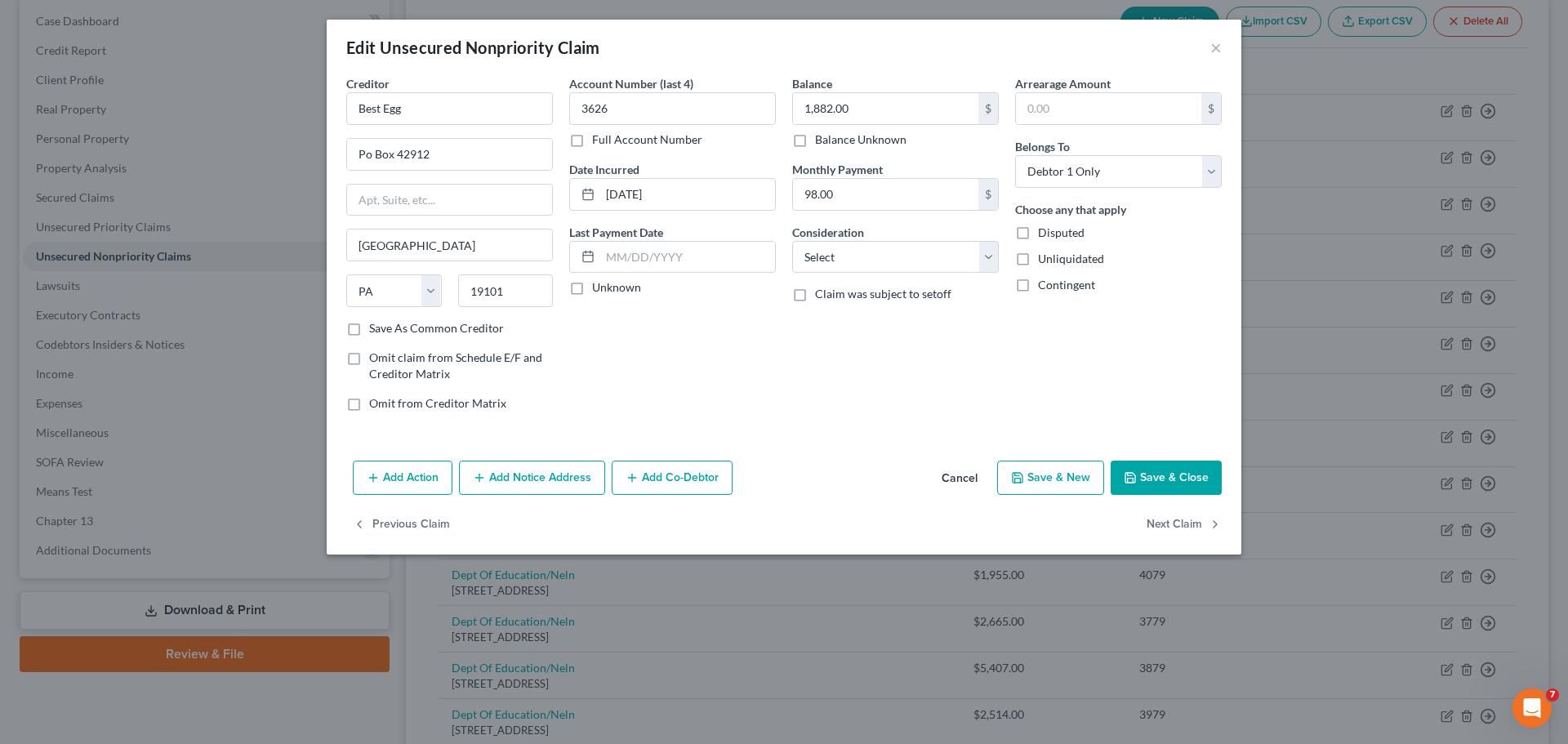
click at [1198, 473] on button "Save & Close" at bounding box center [1166, 477] width 111 height 34
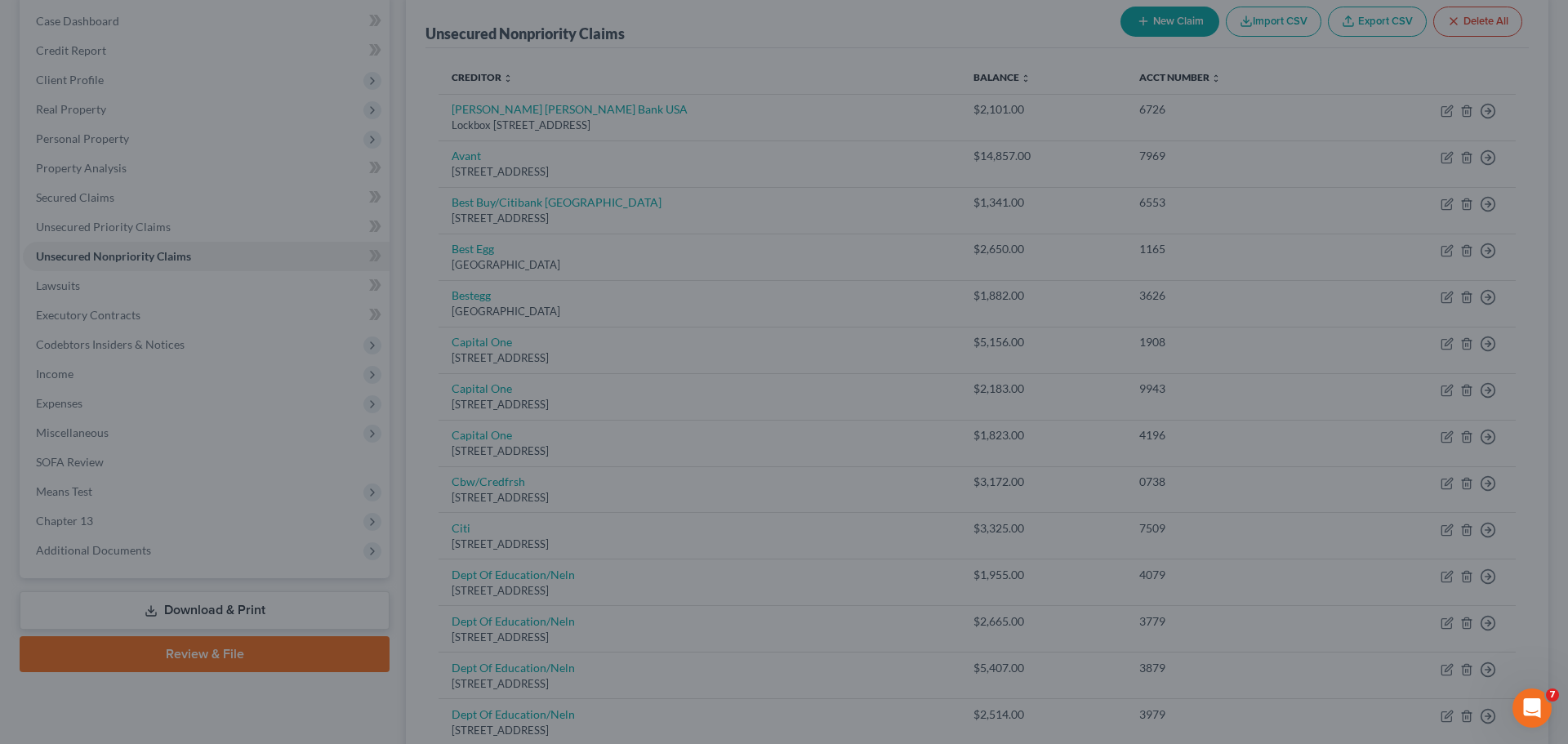
type input "0"
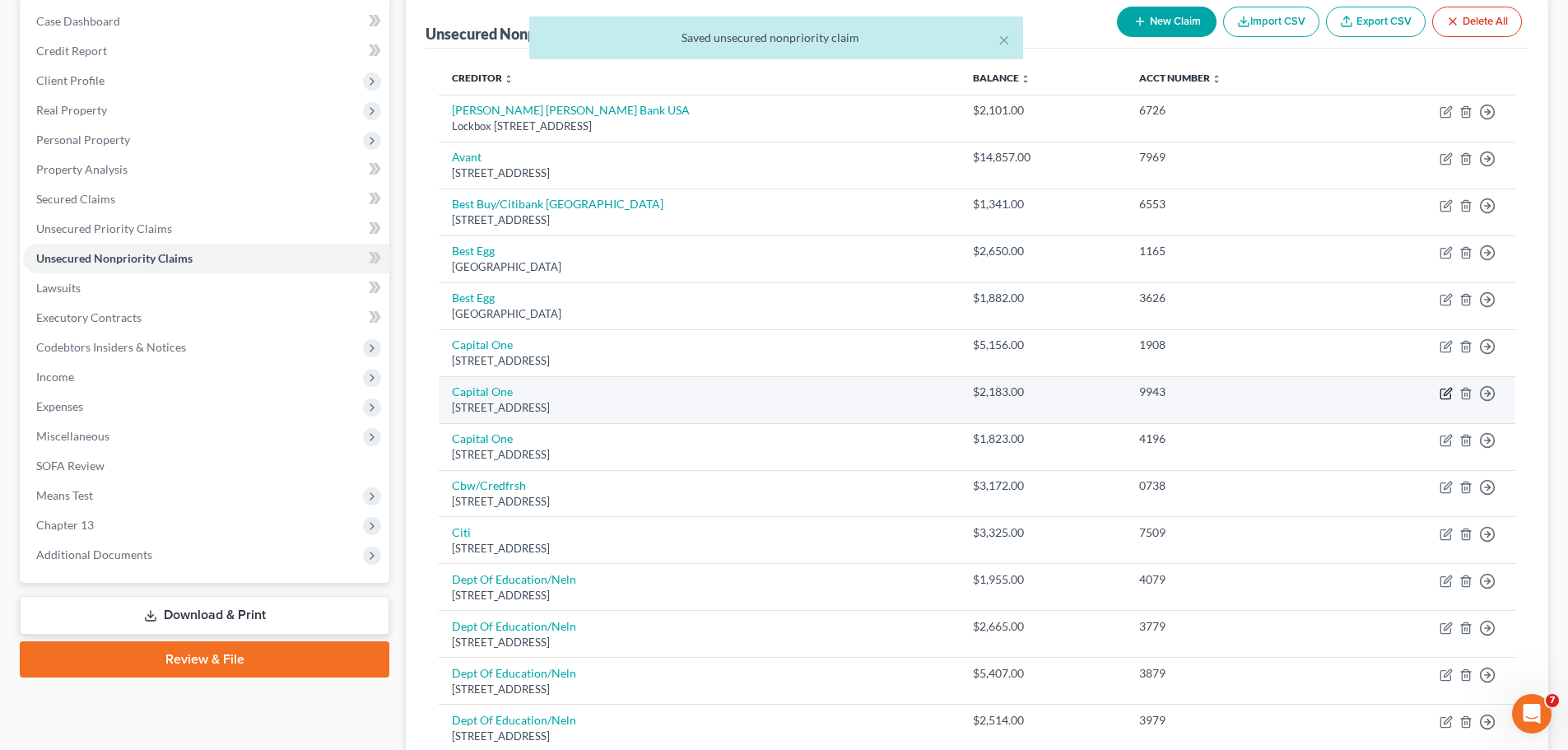
click at [1443, 392] on icon "button" at bounding box center [1446, 393] width 13 height 13
select select "46"
select select "2"
select select "0"
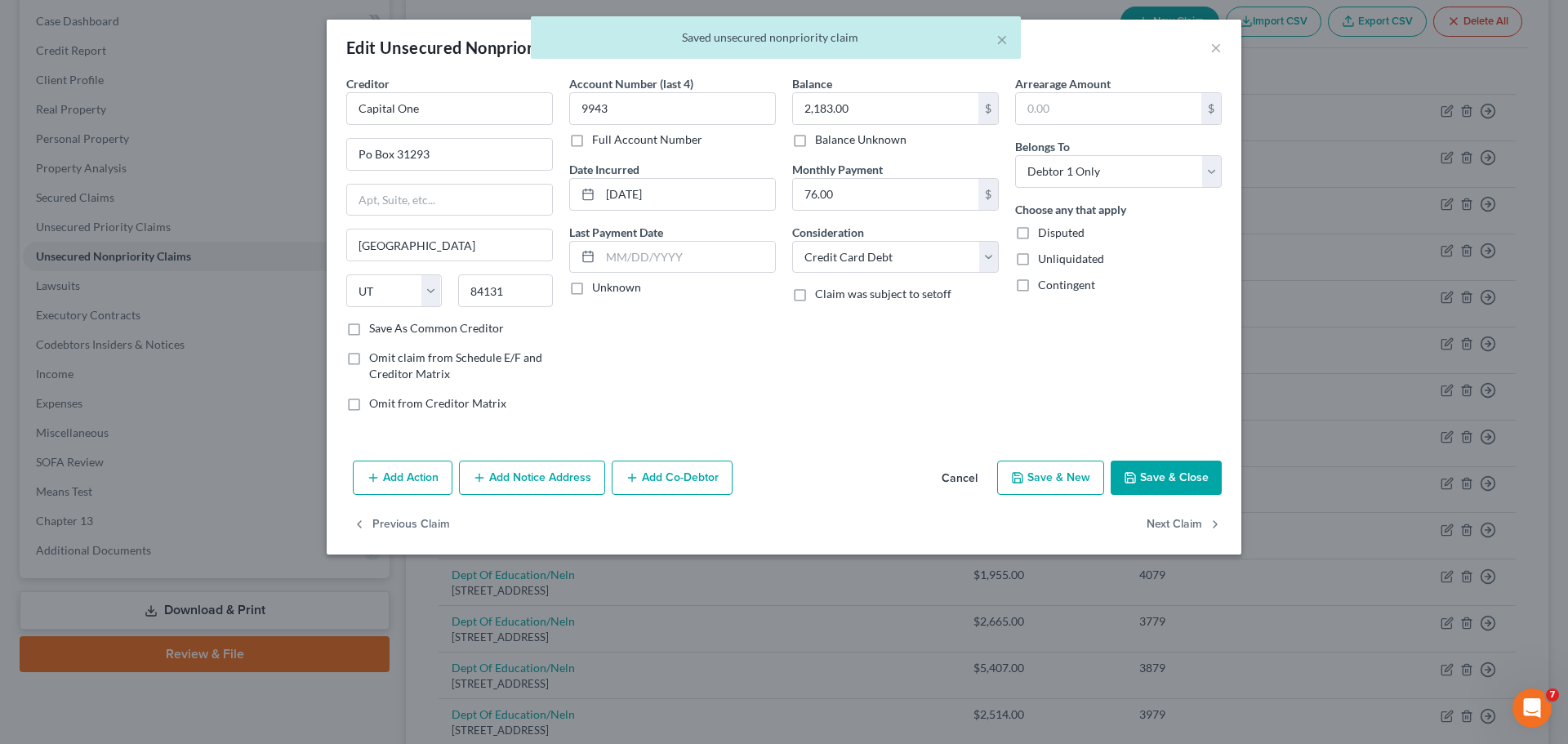
click at [960, 477] on button "Cancel" at bounding box center [960, 478] width 62 height 32
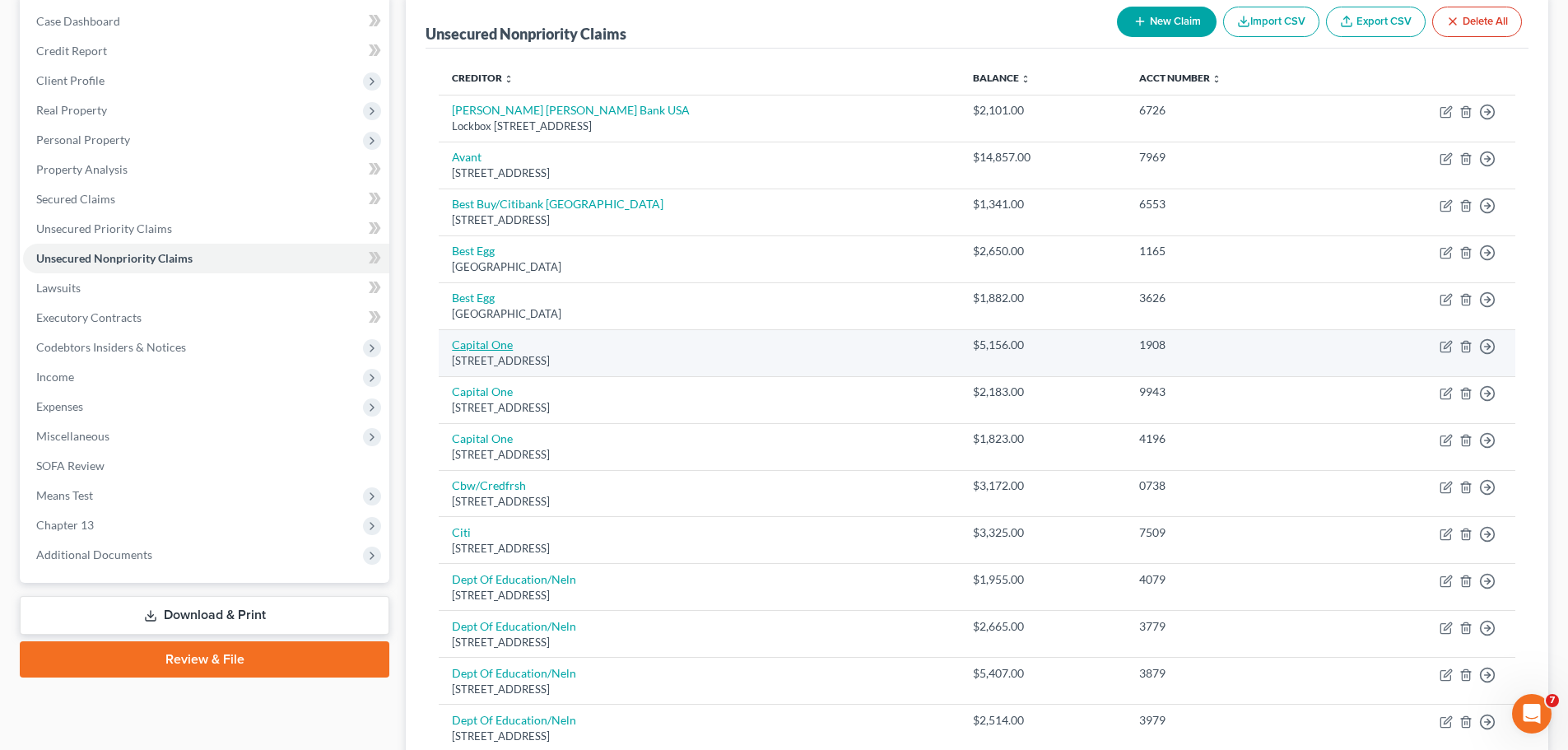
drag, startPoint x: 601, startPoint y: 352, endPoint x: 452, endPoint y: 349, distance: 149.0
click at [452, 349] on td "Capital [STREET_ADDRESS]" at bounding box center [700, 352] width 521 height 47
copy td "Capital [STREET_ADDRESS]"
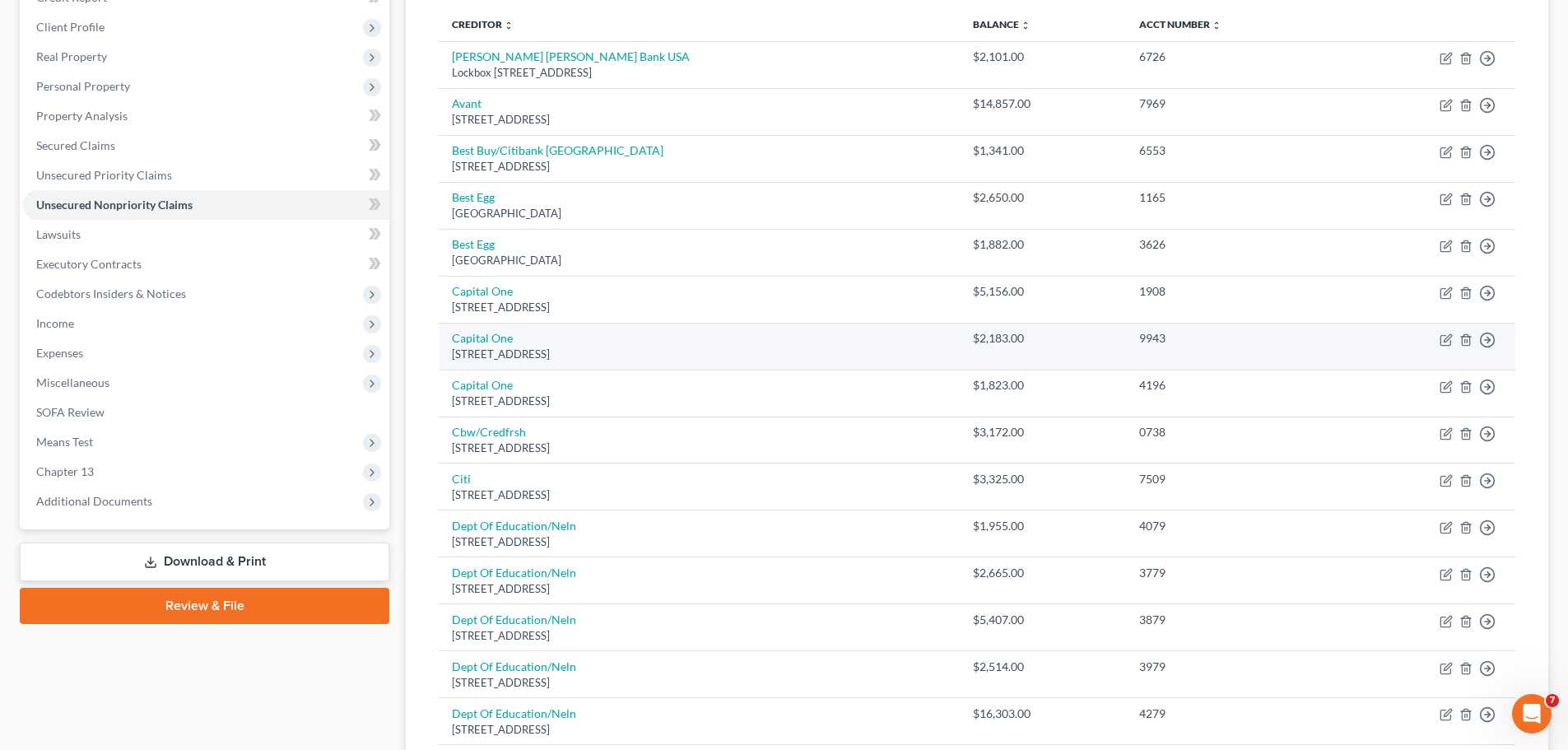
scroll to position [247, 0]
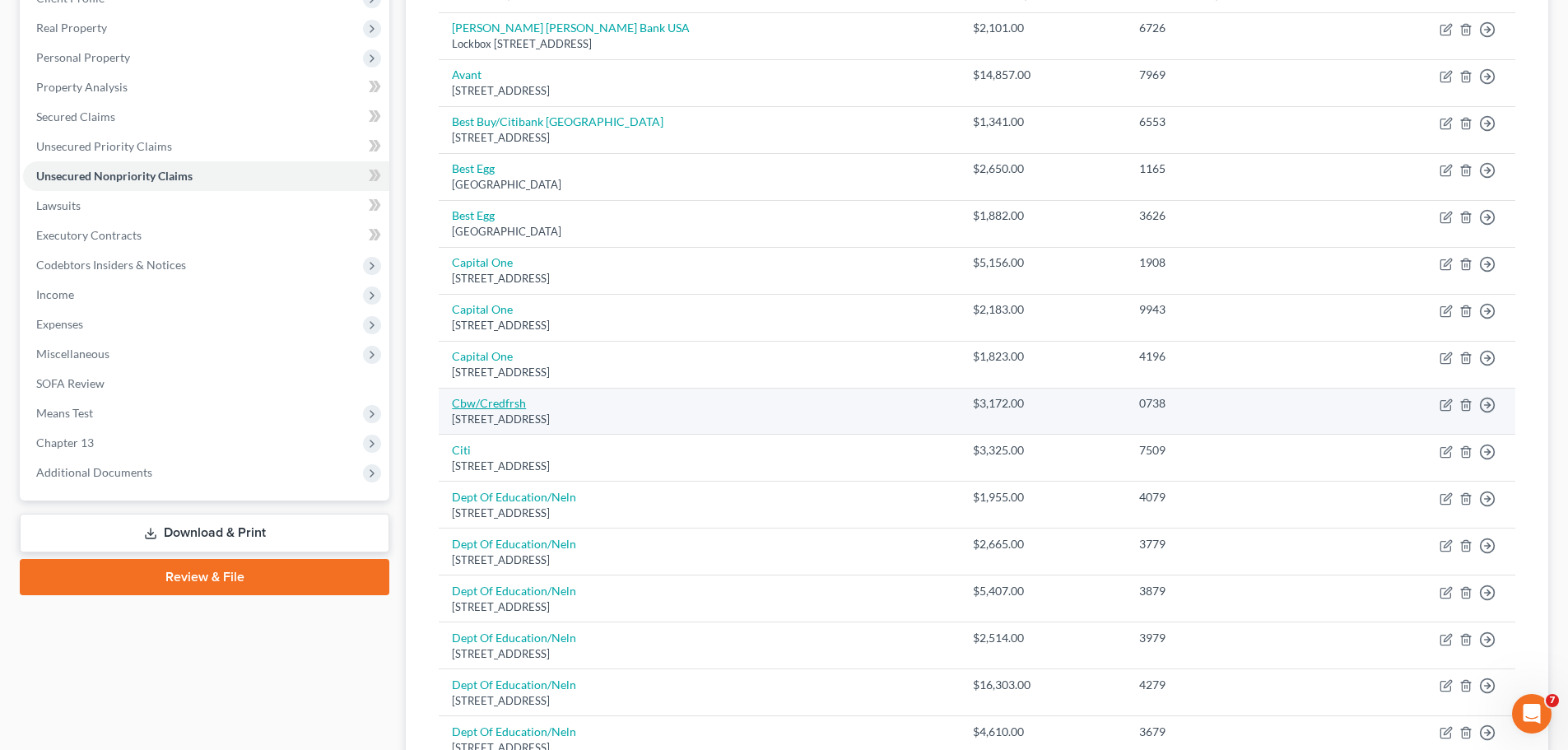
drag, startPoint x: 675, startPoint y: 422, endPoint x: 453, endPoint y: 404, distance: 222.7
click at [453, 404] on td "Cbw/Credfrsh [STREET_ADDRESS]" at bounding box center [700, 410] width 521 height 47
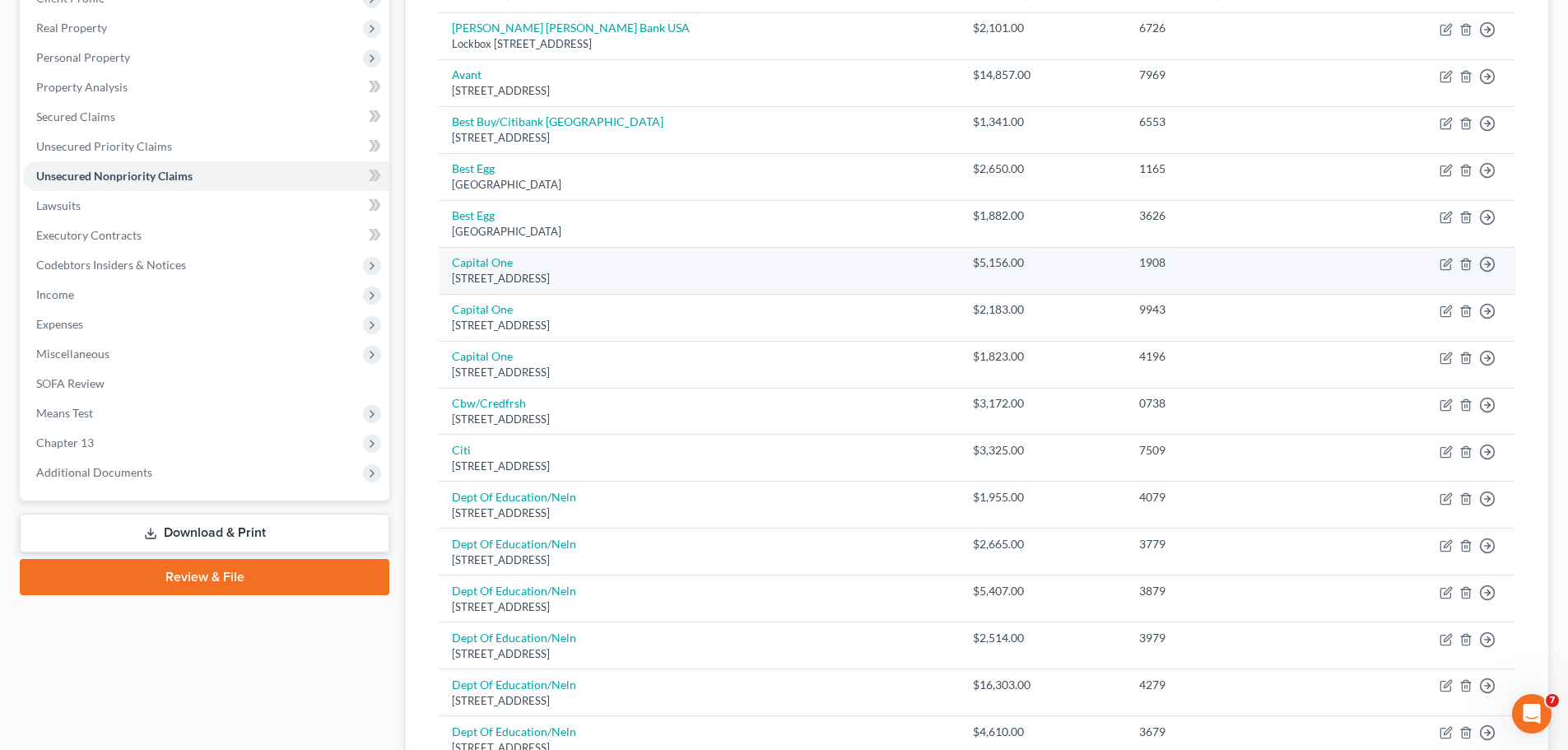
copy td "Cbw/Credfrsh [STREET_ADDRESS]"
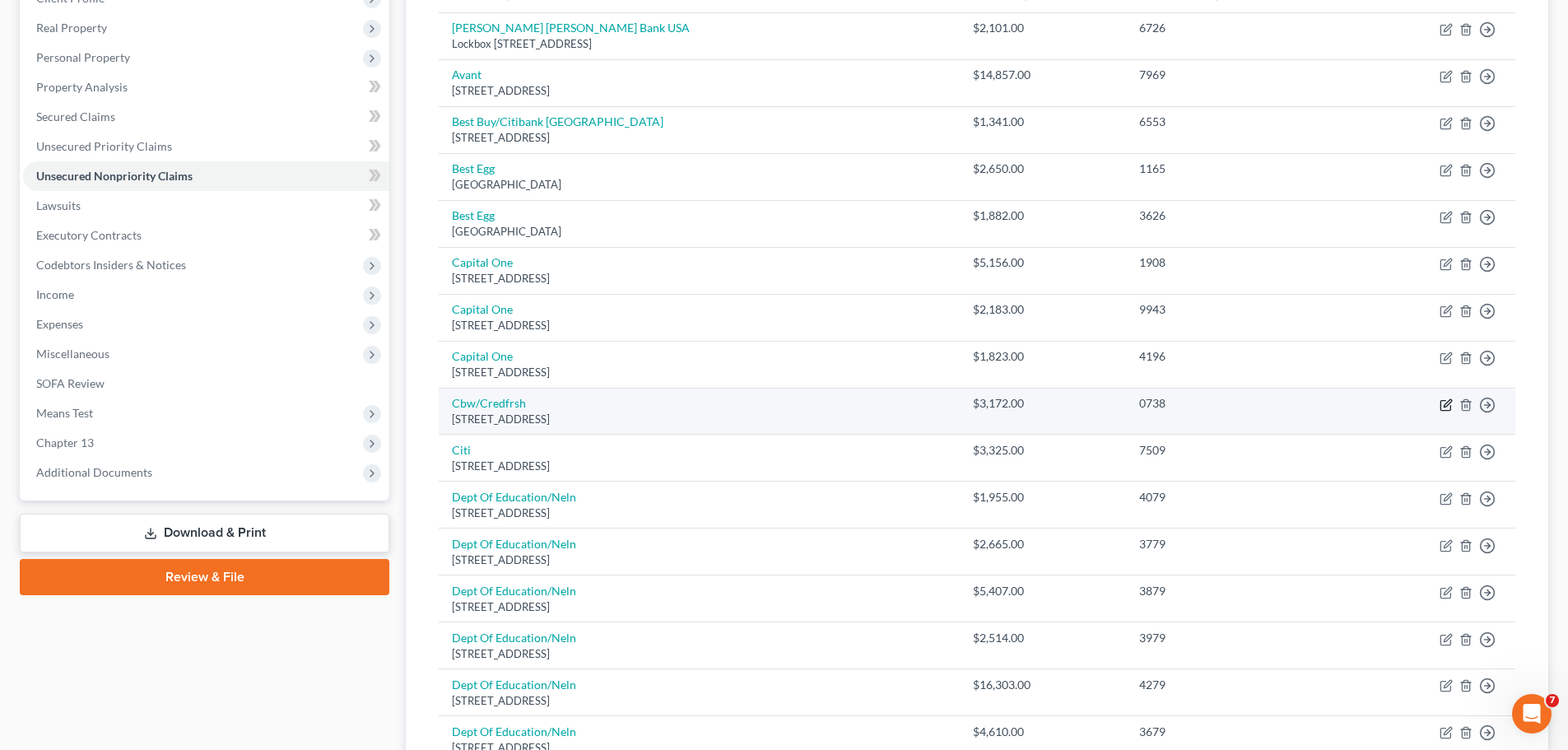
click at [1444, 403] on icon "button" at bounding box center [1446, 405] width 13 height 13
select select "7"
select select "2"
select select "0"
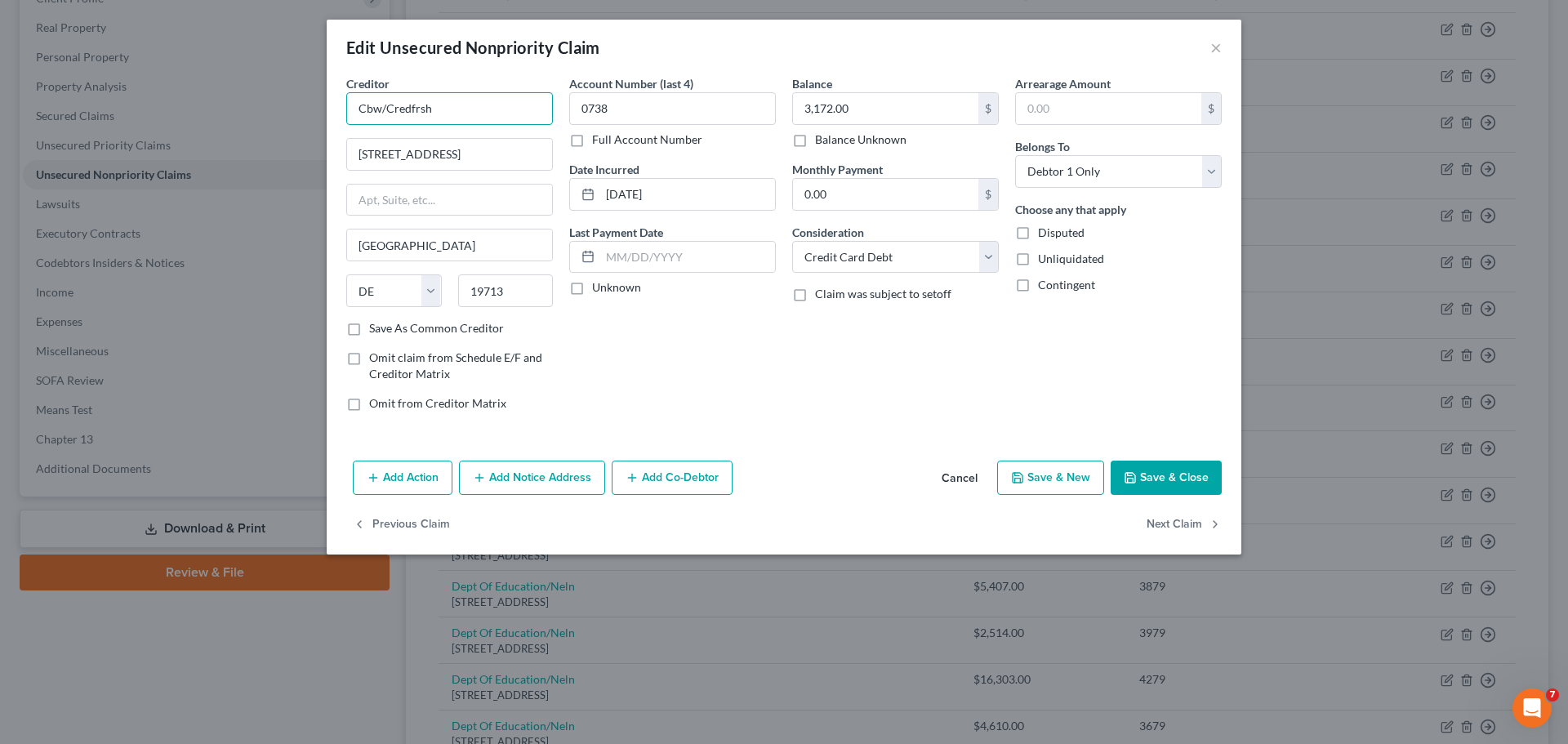
drag, startPoint x: 456, startPoint y: 110, endPoint x: 335, endPoint y: 112, distance: 121.0
click at [335, 112] on div "Creditor * Cbw/Credfrsh [GEOGRAPHIC_DATA] [US_STATE][GEOGRAPHIC_DATA] [GEOGRAPH…" at bounding box center [784, 264] width 915 height 379
paste input "reditFre"
type input "CreditFresh"
click at [846, 422] on div "Balance 3,172.00 $ Balance Unknown Balance Undetermined 3,172.00 $ Balance Unkn…" at bounding box center [895, 249] width 223 height 349
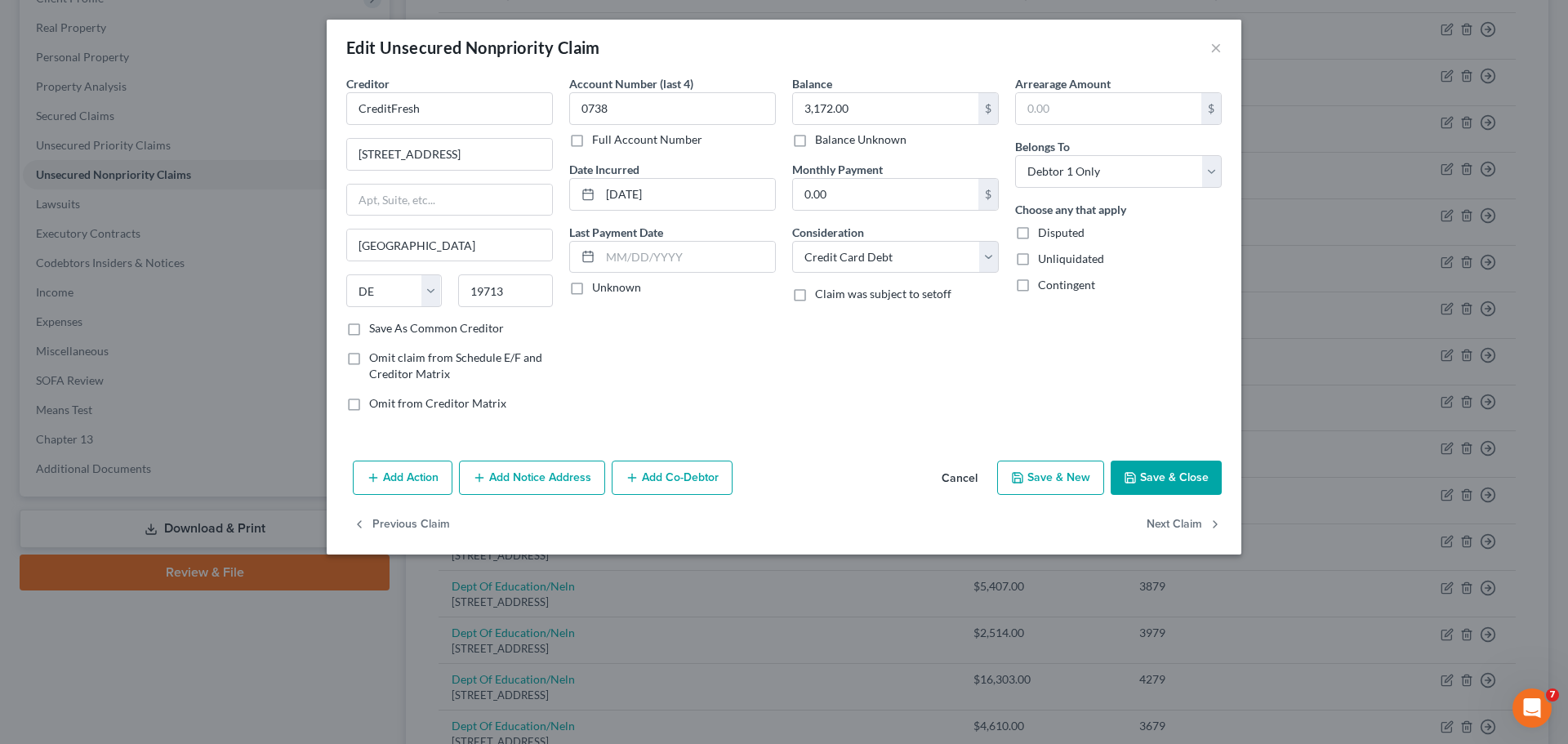
click at [1155, 478] on button "Save & Close" at bounding box center [1166, 477] width 111 height 34
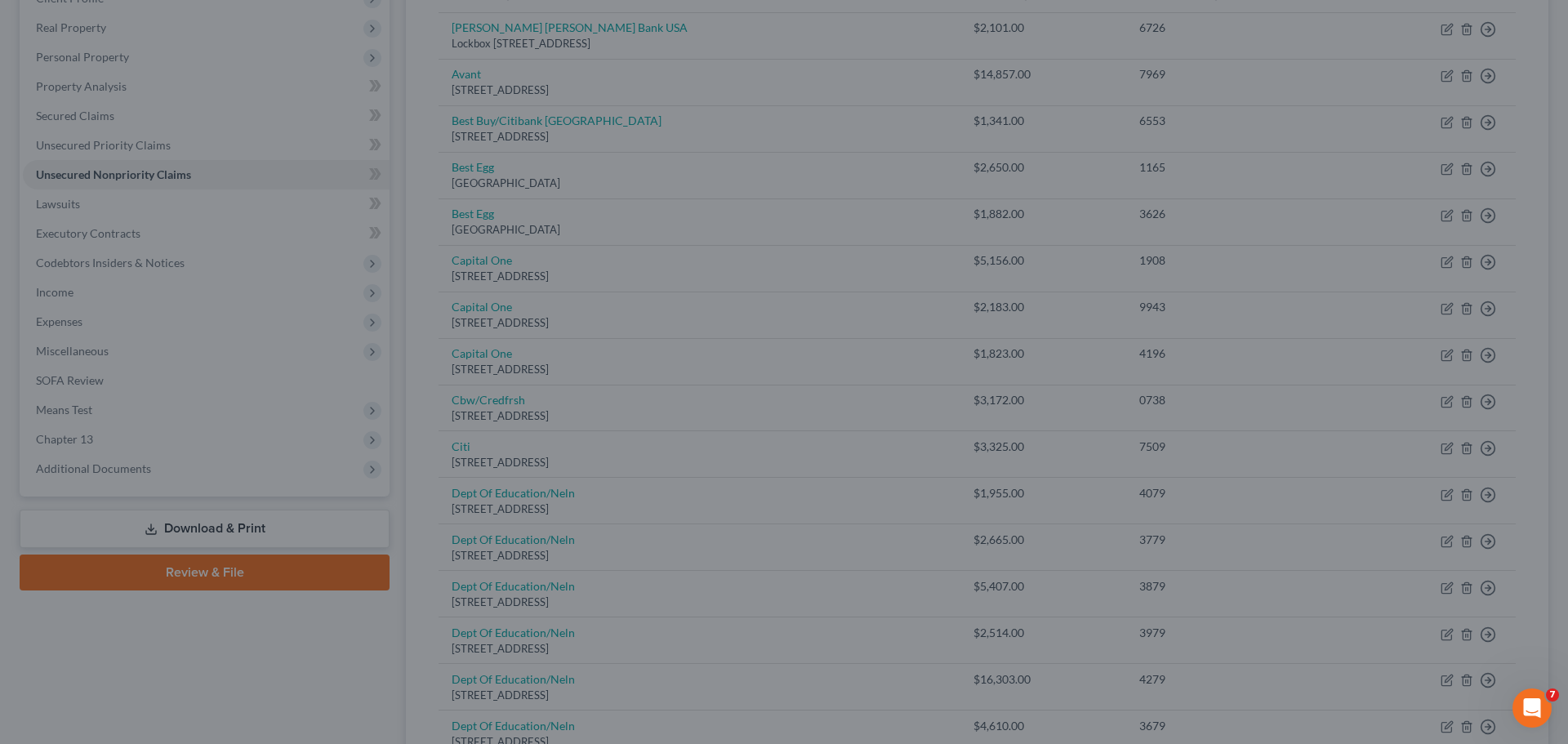
type input "0"
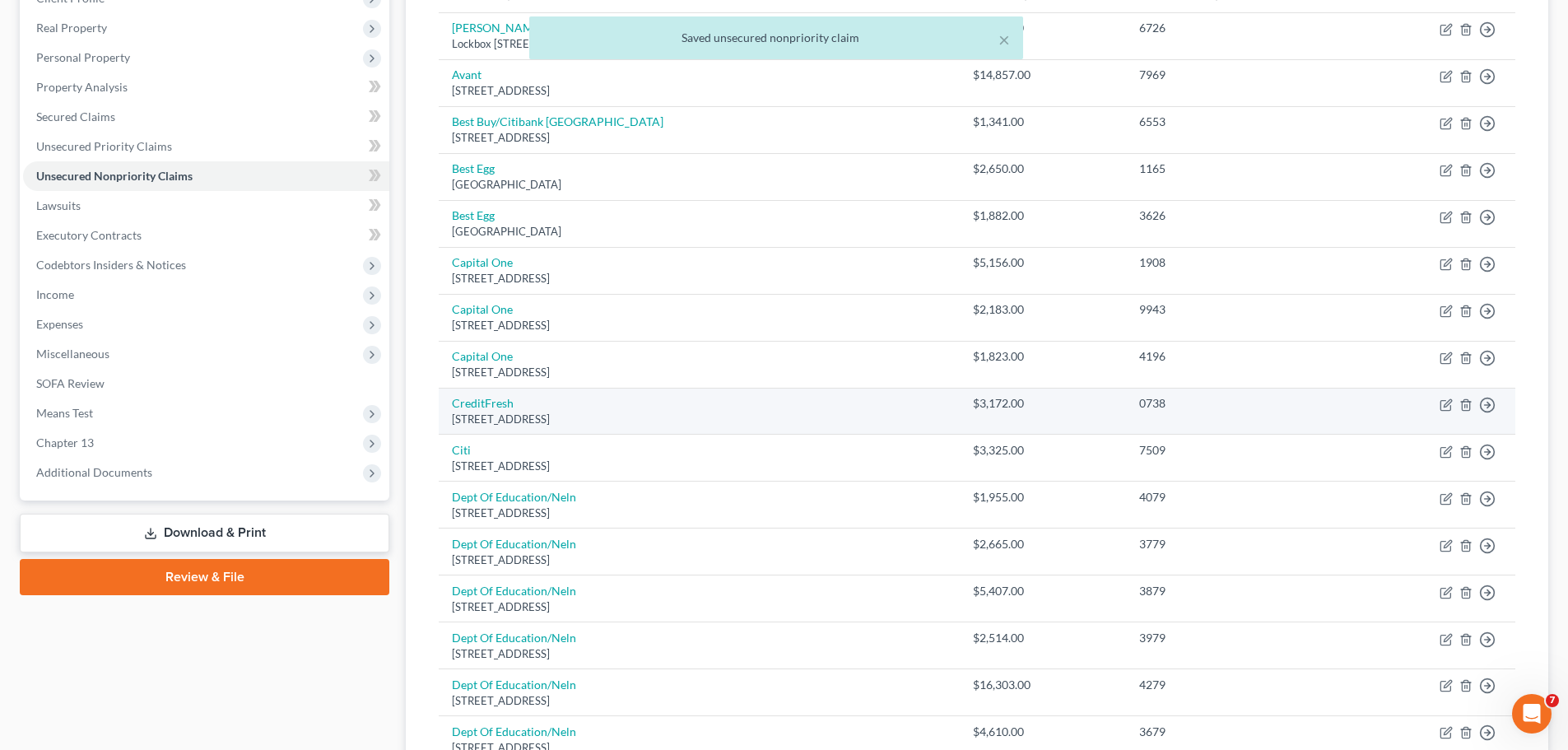
scroll to position [329, 0]
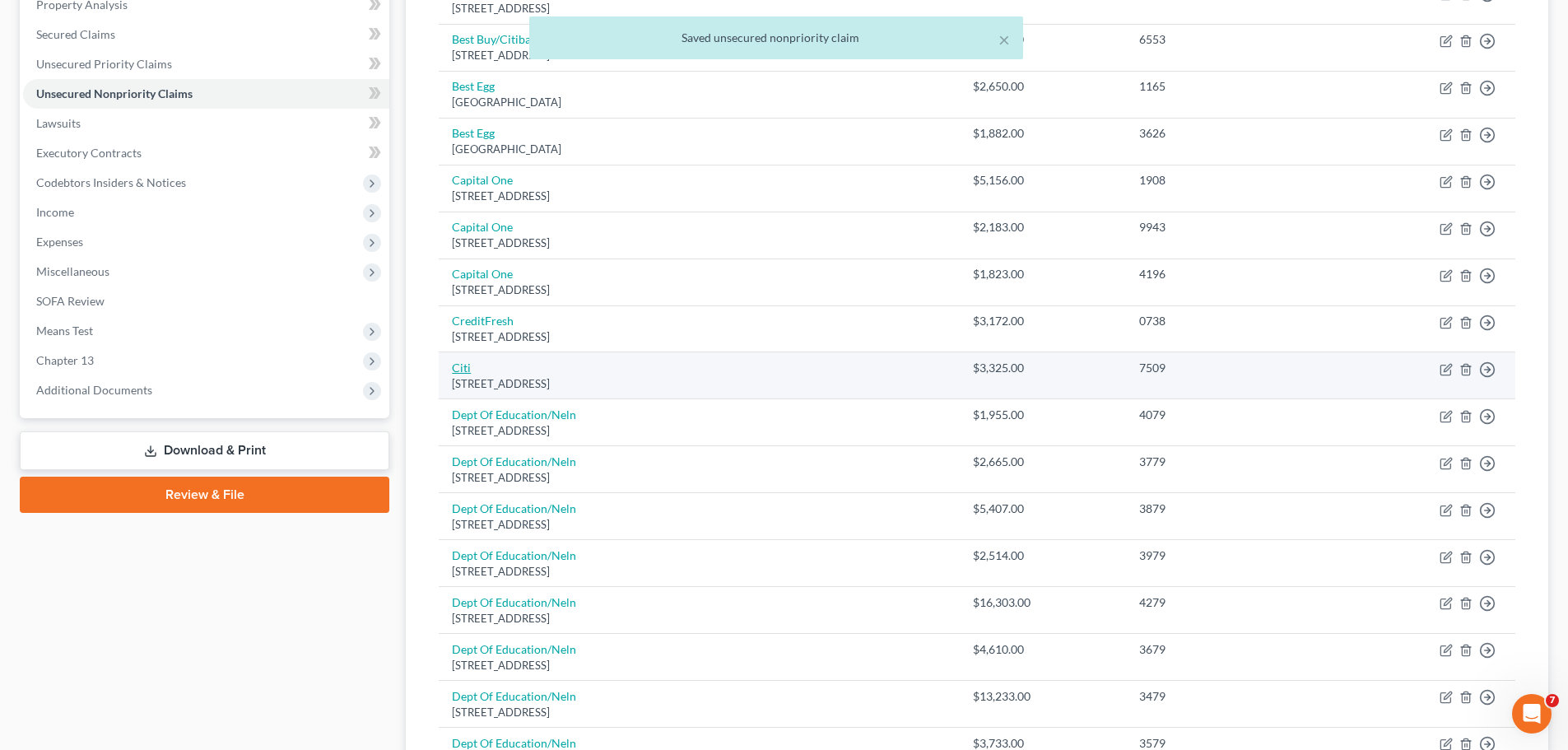
drag, startPoint x: 566, startPoint y: 380, endPoint x: 452, endPoint y: 370, distance: 114.4
click at [452, 370] on td "[STREET_ADDRESS]" at bounding box center [700, 375] width 521 height 47
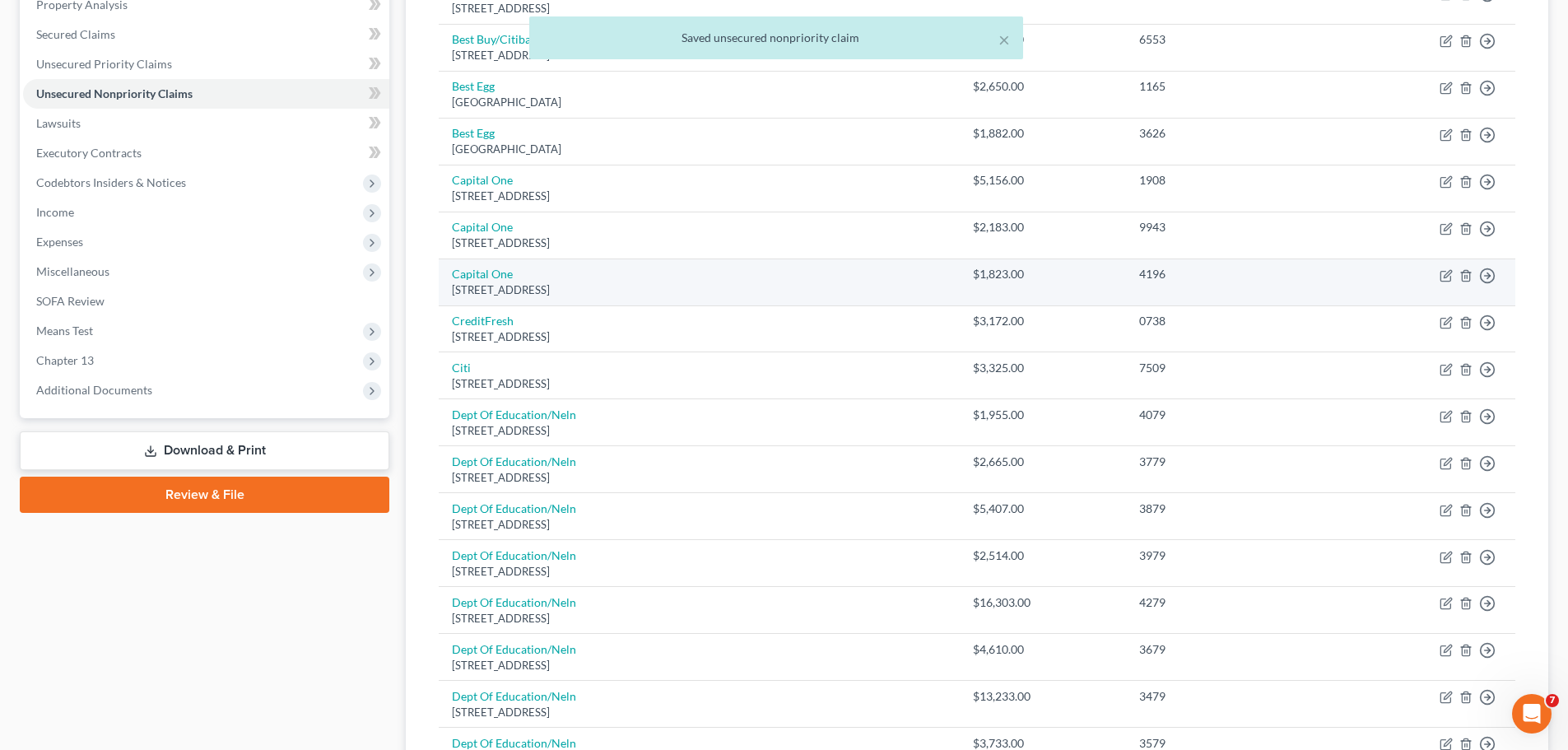
copy td "[STREET_ADDRESS]"
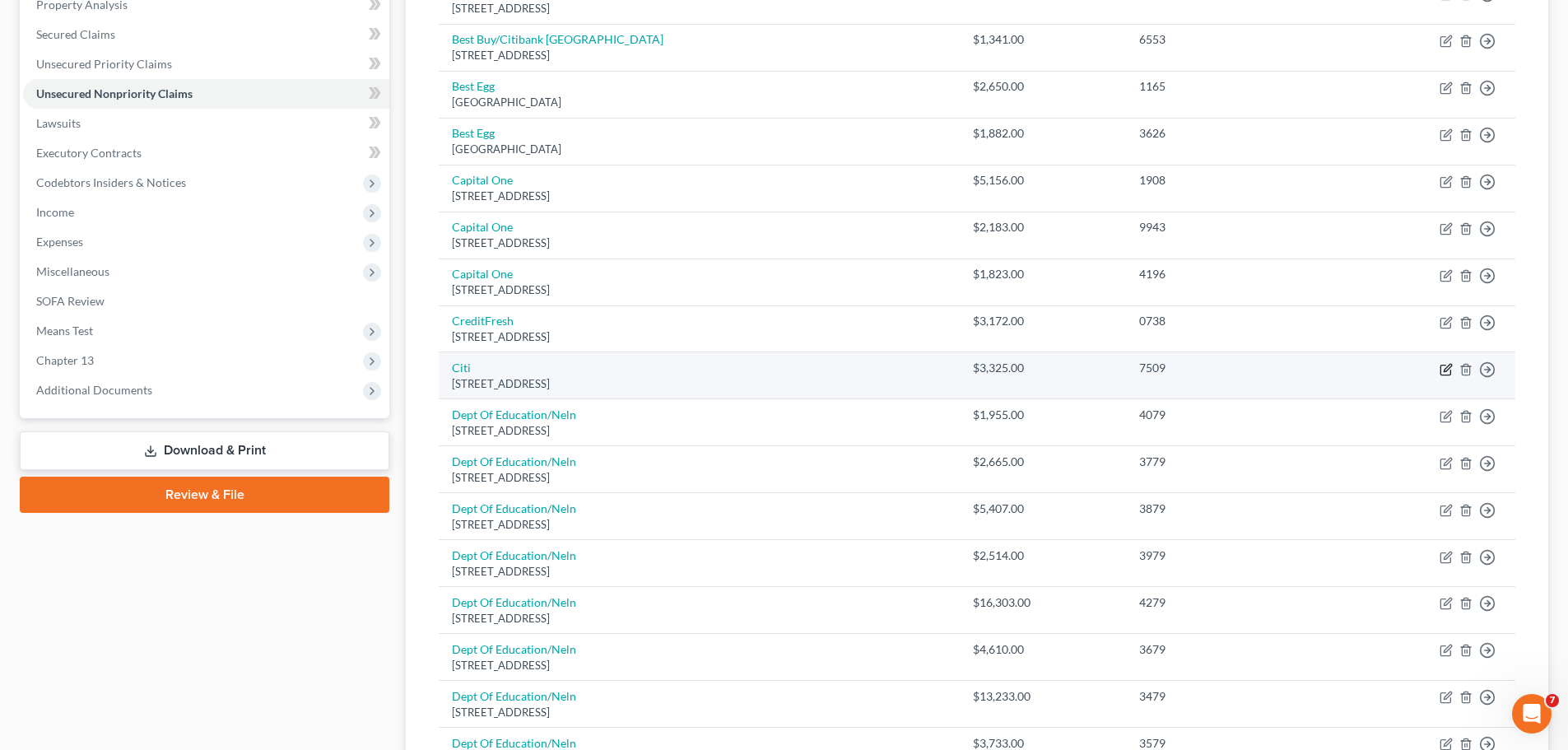
click at [1446, 369] on icon "button" at bounding box center [1446, 369] width 13 height 13
select select "43"
select select "0"
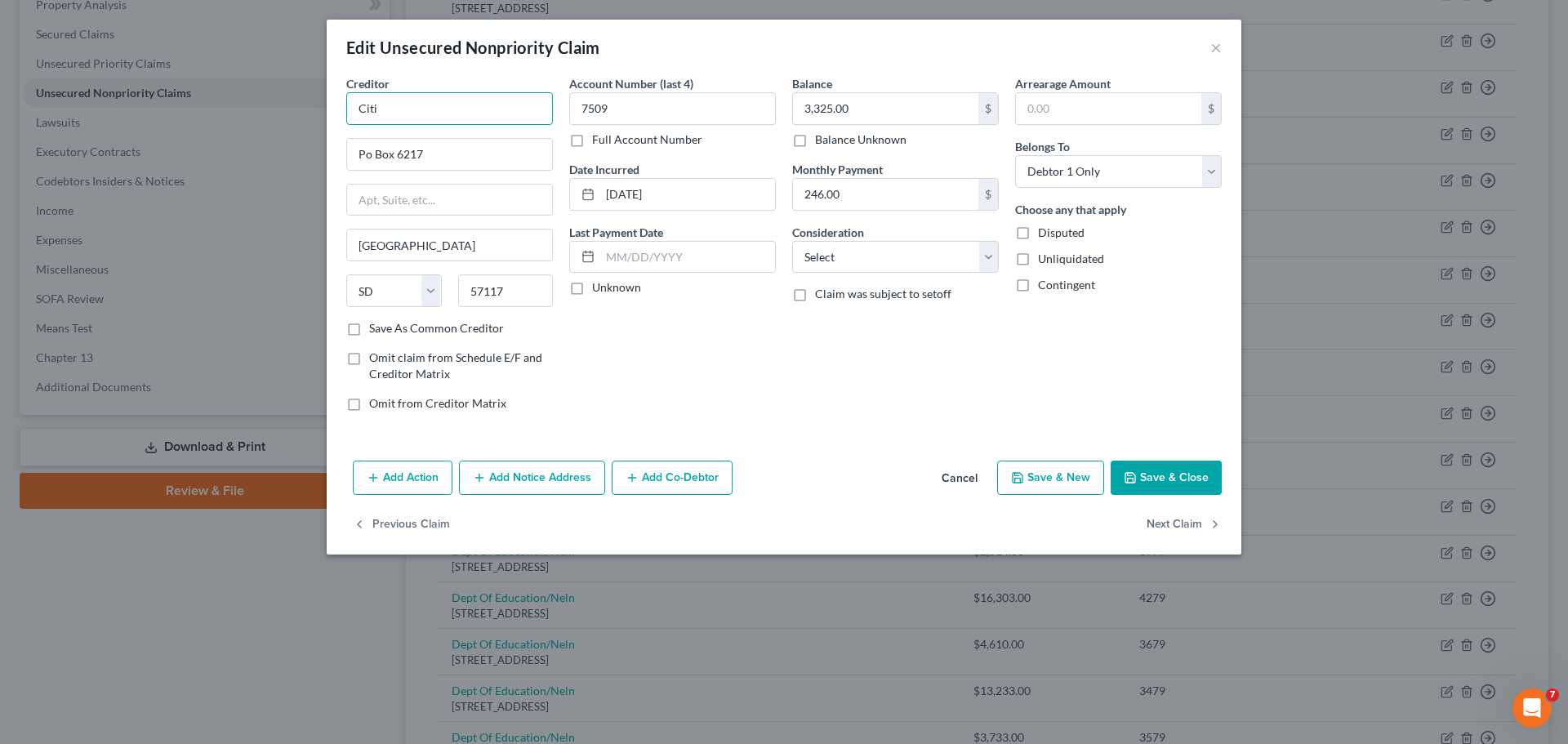
drag, startPoint x: 403, startPoint y: 100, endPoint x: 342, endPoint y: 113, distance: 62.4
click at [342, 113] on div "Creditor * Citi Po Box 6217 [GEOGRAPHIC_DATA] [US_STATE][GEOGRAPHIC_DATA] [GEOG…" at bounding box center [449, 249] width 223 height 349
paste input "Financial Servicing"
type input "CitiFinancial Servicing"
click at [748, 390] on div "Account Number (last 4) 7509 Full Account Number Date Incurred [DATE] Last Paym…" at bounding box center [672, 249] width 223 height 349
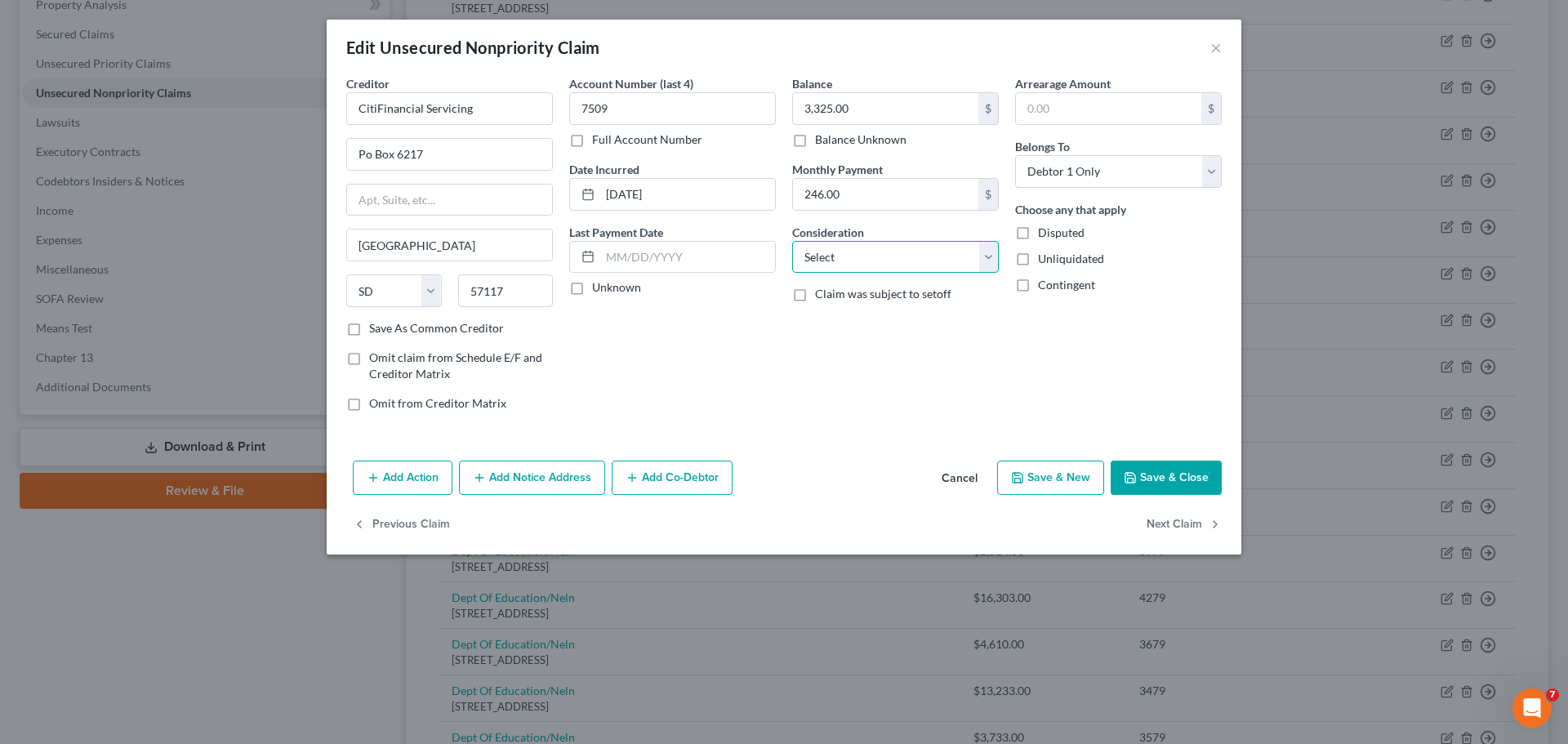
click at [898, 258] on select "Select Cable / Satellite Services Collection Agency Credit Card Debt Debt Couns…" at bounding box center [896, 257] width 206 height 32
select select "2"
click at [793, 240] on select "Select Cable / Satellite Services Collection Agency Credit Card Debt Debt Couns…" at bounding box center [896, 257] width 206 height 32
click at [1182, 469] on button "Save & Close" at bounding box center [1166, 477] width 111 height 34
type input "0"
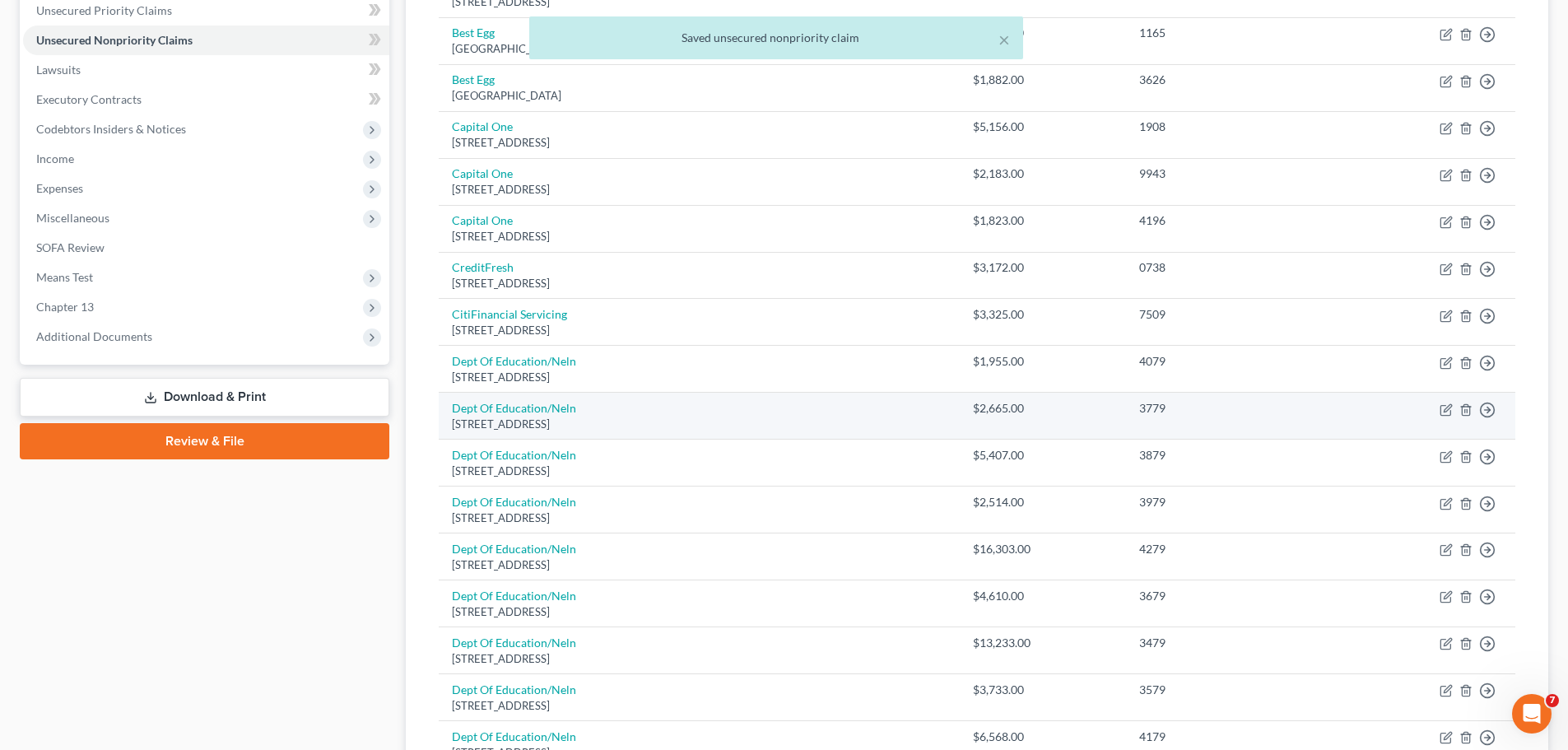
scroll to position [411, 0]
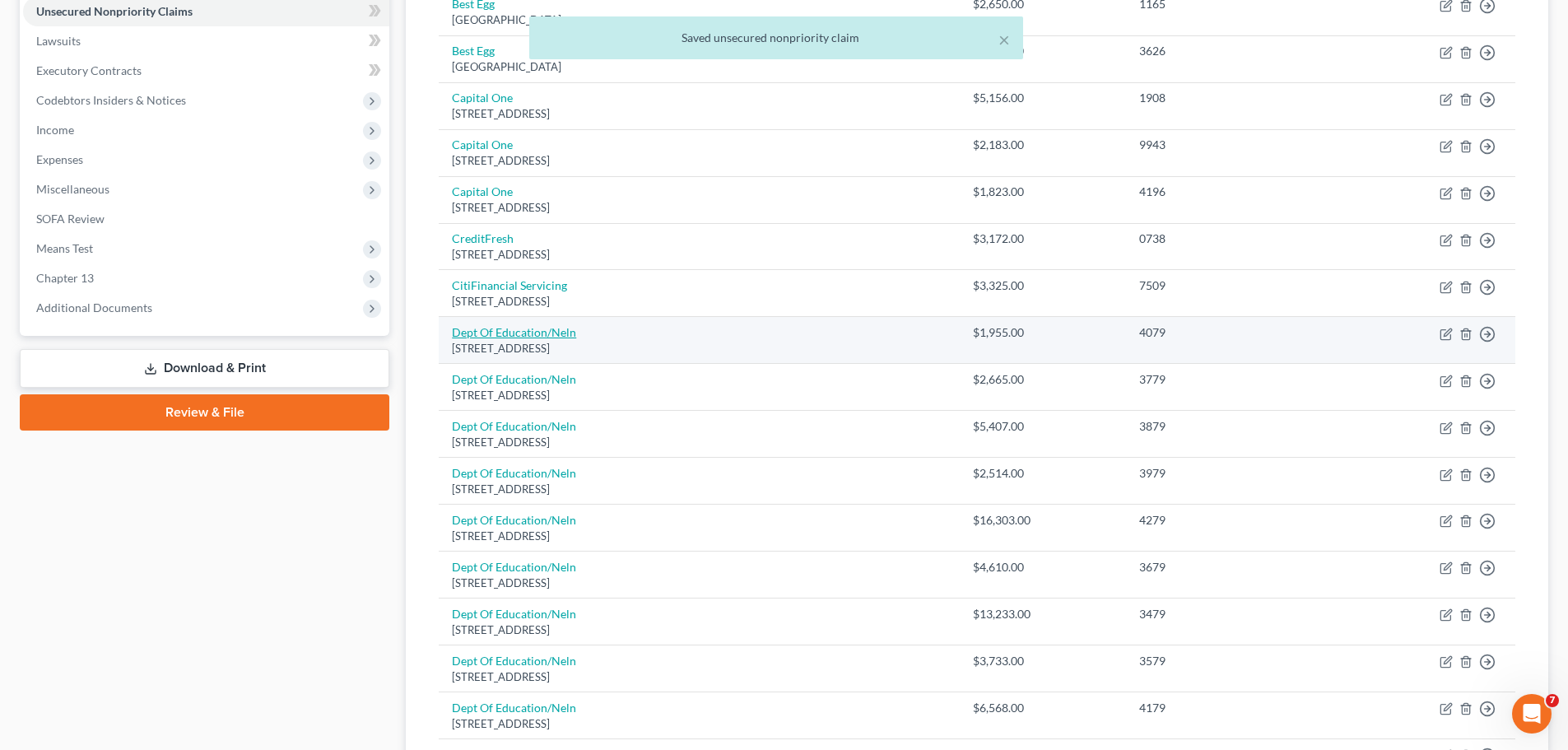
drag, startPoint x: 623, startPoint y: 349, endPoint x: 453, endPoint y: 338, distance: 170.4
click at [453, 338] on td "Dept Of Education/Neln [STREET_ADDRESS]" at bounding box center [700, 340] width 521 height 47
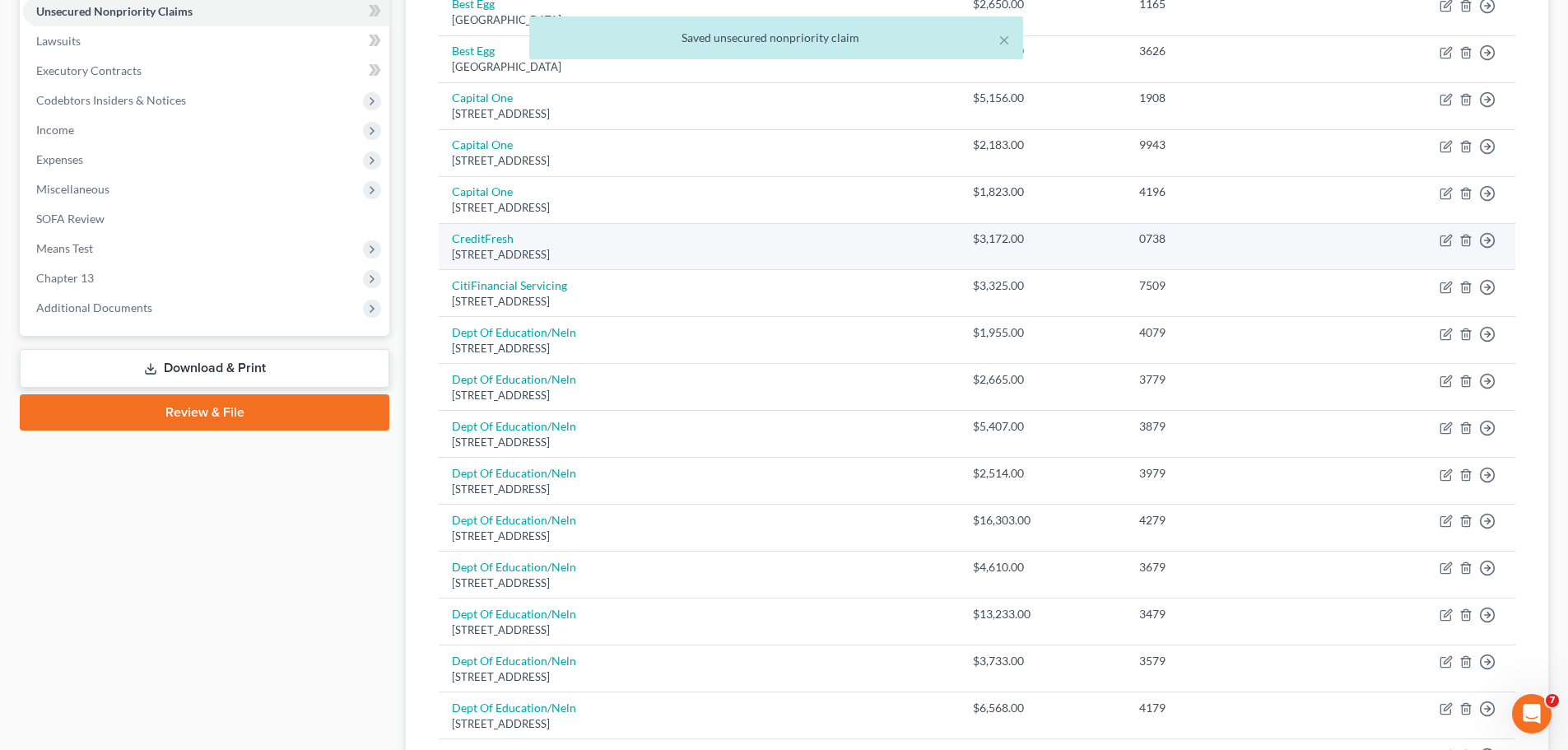
copy td "Dept Of Education/Neln [STREET_ADDRESS]"
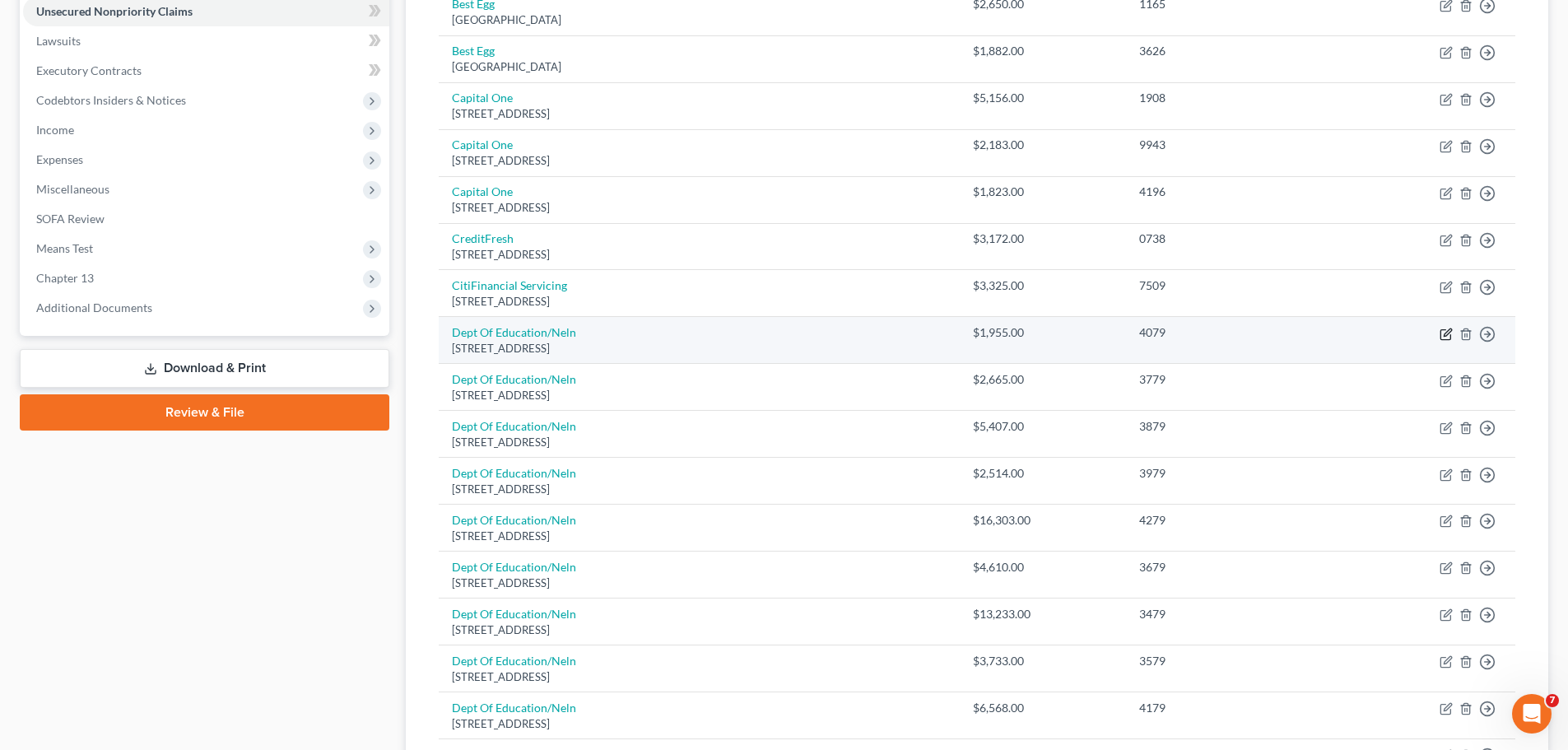
click at [1444, 338] on icon "button" at bounding box center [1446, 334] width 13 height 13
select select "30"
select select "17"
select select "0"
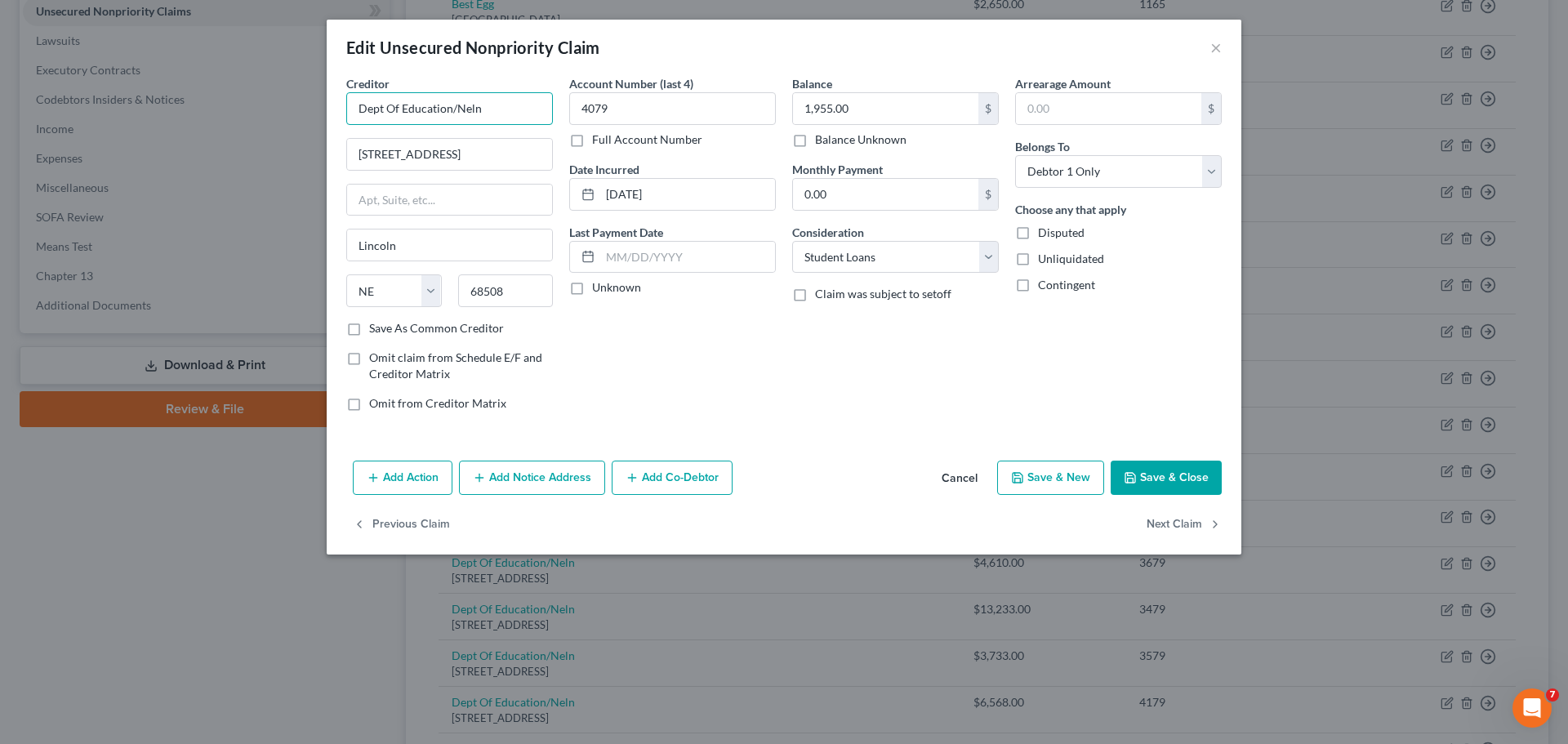
drag, startPoint x: 410, startPoint y: 106, endPoint x: 305, endPoint y: 122, distance: 106.2
click at [305, 122] on div "Edit Unsecured Nonpriority Claim × Creditor * Dept Of Education/Neln [STREET_AD…" at bounding box center [784, 372] width 1568 height 744
type input "Nelnet"
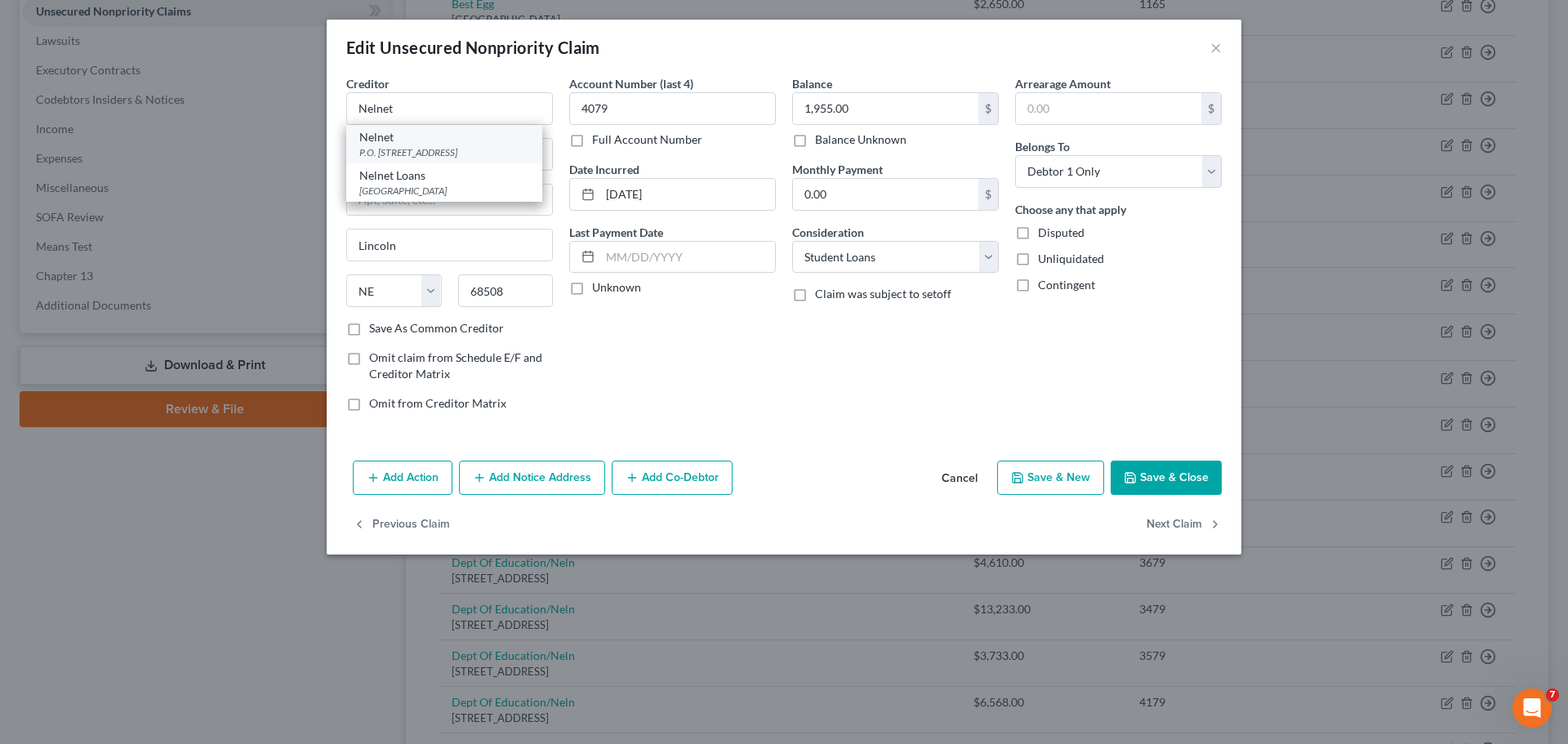
click at [447, 159] on div "Nelnet P.O. [STREET_ADDRESS]" at bounding box center [444, 144] width 196 height 39
type input "P.O. Box 82561"
type input "68501"
click at [463, 74] on div "Edit Unsecured Nonpriority Claim ×" at bounding box center [784, 47] width 915 height 56
click at [959, 475] on button "Cancel" at bounding box center [960, 478] width 62 height 32
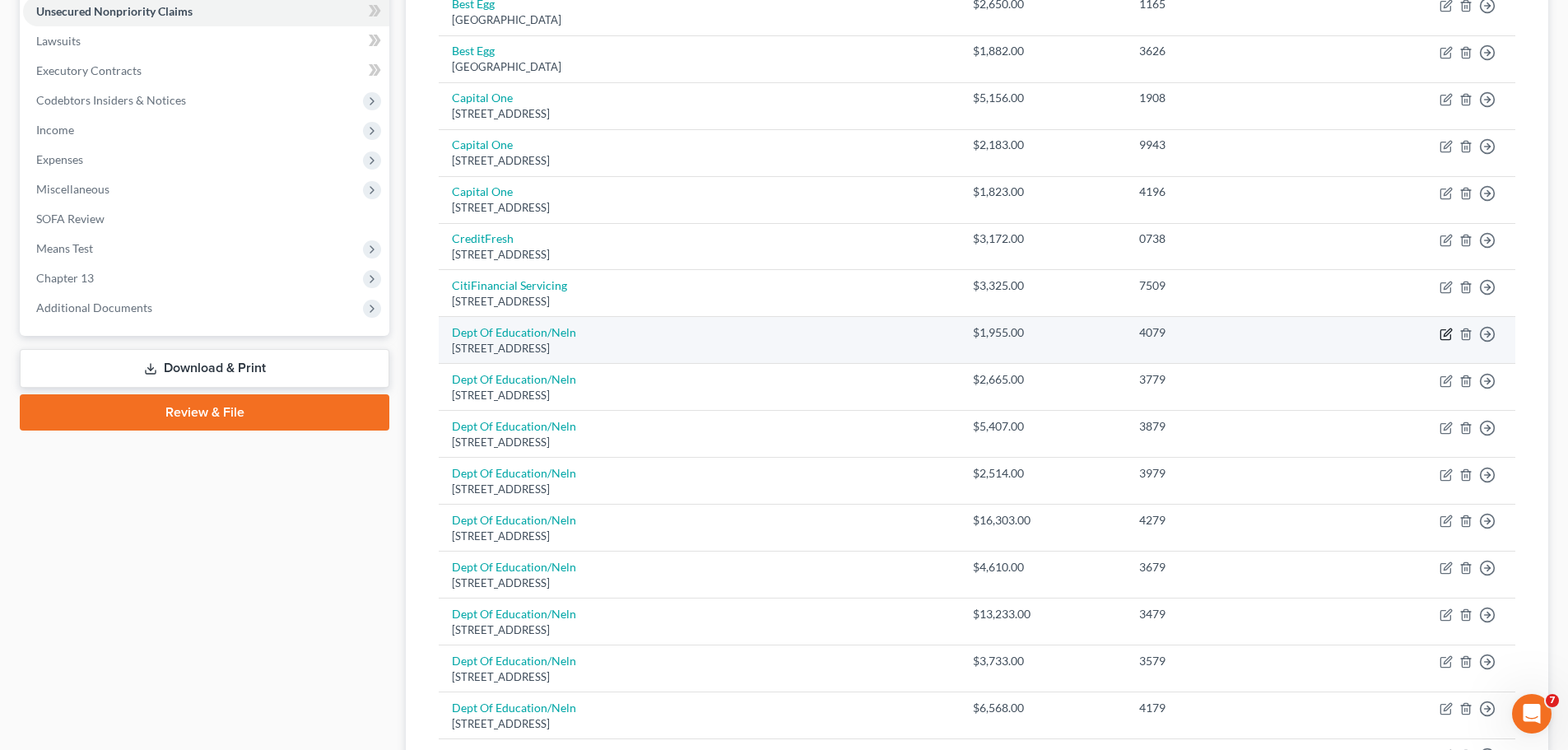
click at [1449, 334] on icon "button" at bounding box center [1446, 334] width 13 height 13
select select "30"
select select "17"
select select "0"
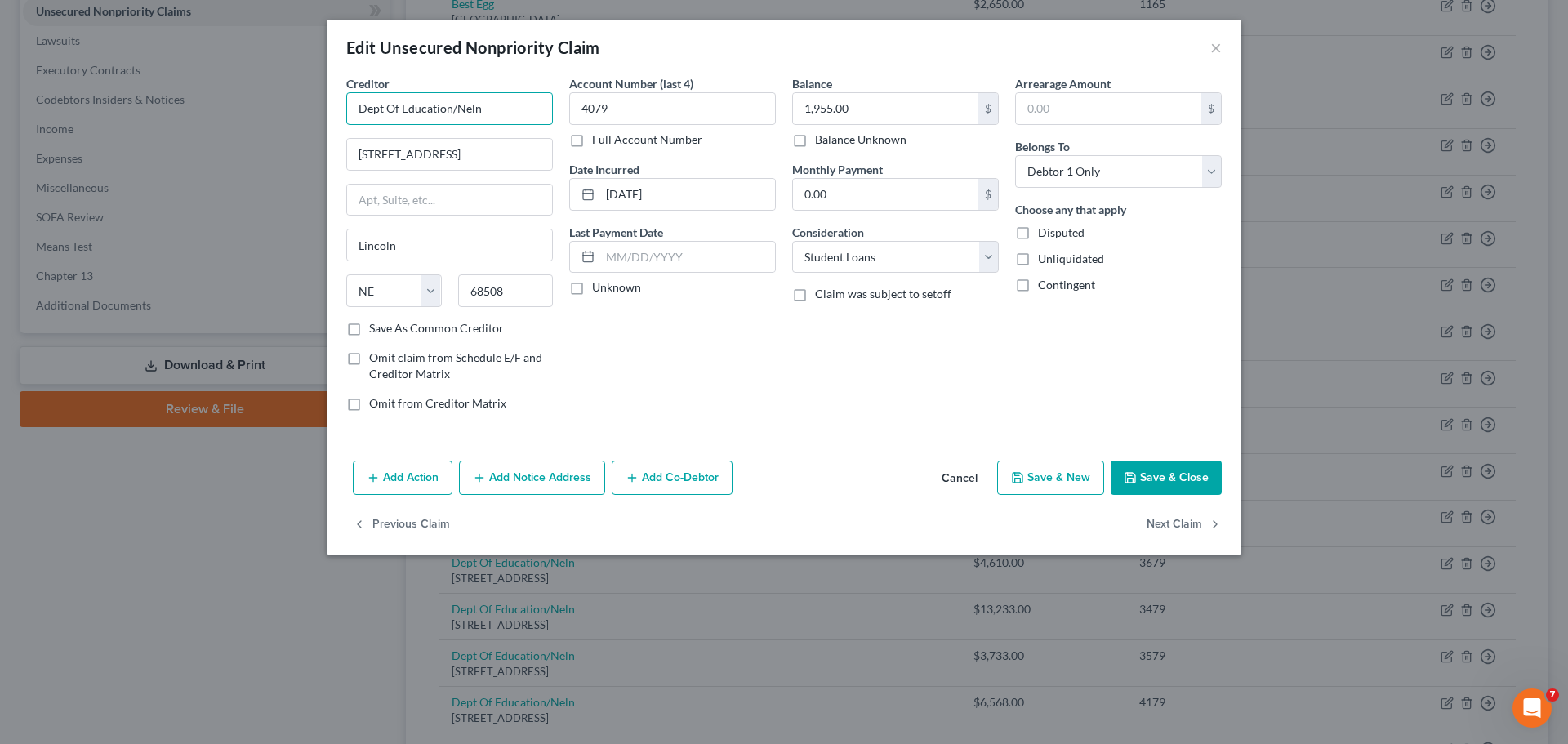
drag, startPoint x: 482, startPoint y: 106, endPoint x: 282, endPoint y: 123, distance: 200.7
click at [282, 123] on div "Edit Unsecured Nonpriority Claim × Creditor * Dept Of Education/Neln [STREET_AD…" at bounding box center [784, 372] width 1568 height 744
type input "Nelnet"
click at [668, 32] on div "Edit Unsecured Nonpriority Claim ×" at bounding box center [784, 47] width 915 height 56
click at [448, 151] on input "[STREET_ADDRESS]" at bounding box center [450, 154] width 205 height 31
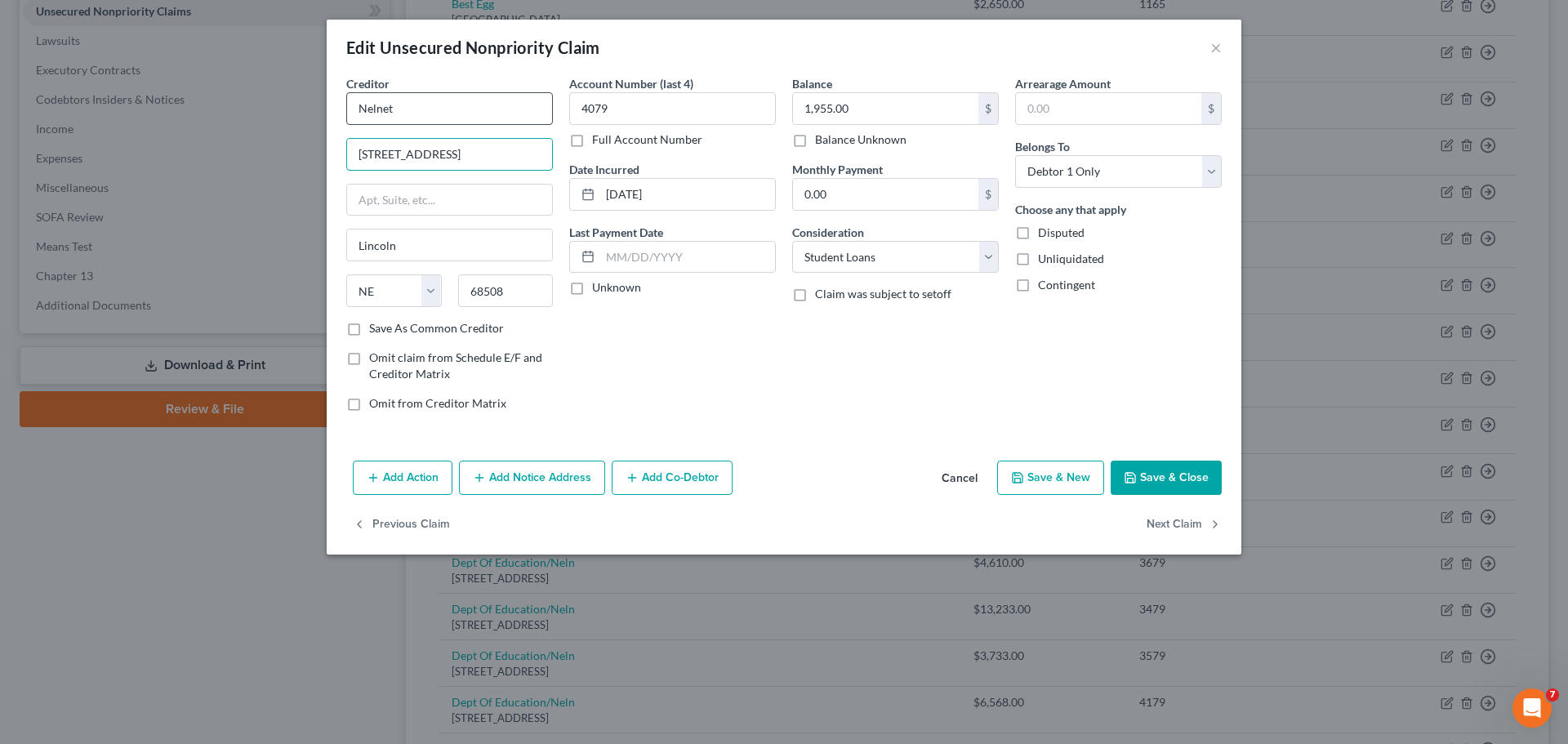
type input "[STREET_ADDRESS]"
drag, startPoint x: 413, startPoint y: 115, endPoint x: 341, endPoint y: 115, distance: 72.0
click at [341, 115] on div "Creditor * Nelnet [GEOGRAPHIC_DATA] [US_STATE] AK AR AZ CA CO CT DE DC [GEOGRAP…" at bounding box center [449, 249] width 223 height 349
click at [709, 362] on div "Account Number (last 4) 4079 Full Account Number Date Incurred [DATE] Last Paym…" at bounding box center [672, 249] width 223 height 349
click at [1179, 480] on button "Save & Close" at bounding box center [1166, 477] width 111 height 34
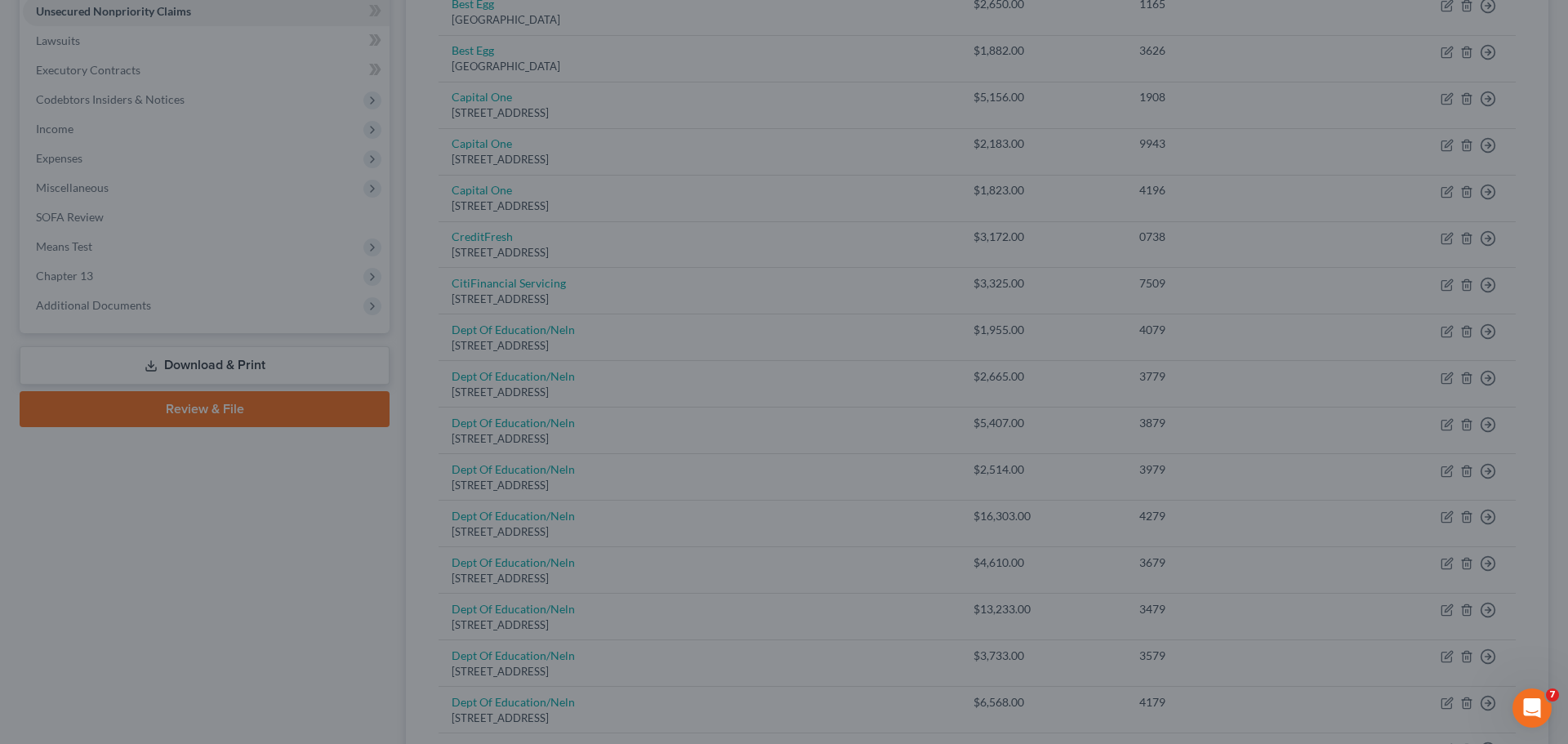
type input "0"
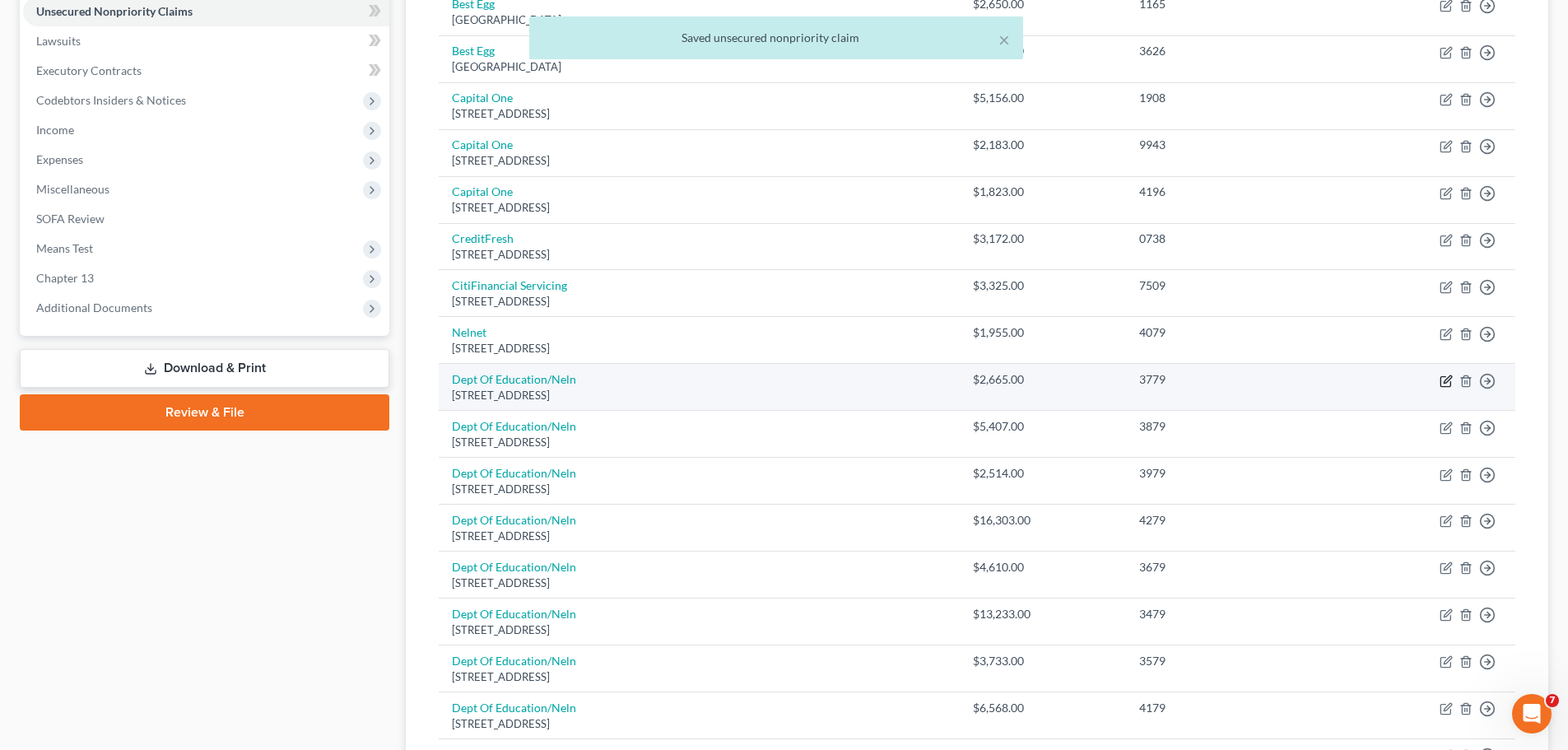
click at [1446, 380] on icon "button" at bounding box center [1448, 379] width 8 height 8
select select "30"
select select "17"
select select "0"
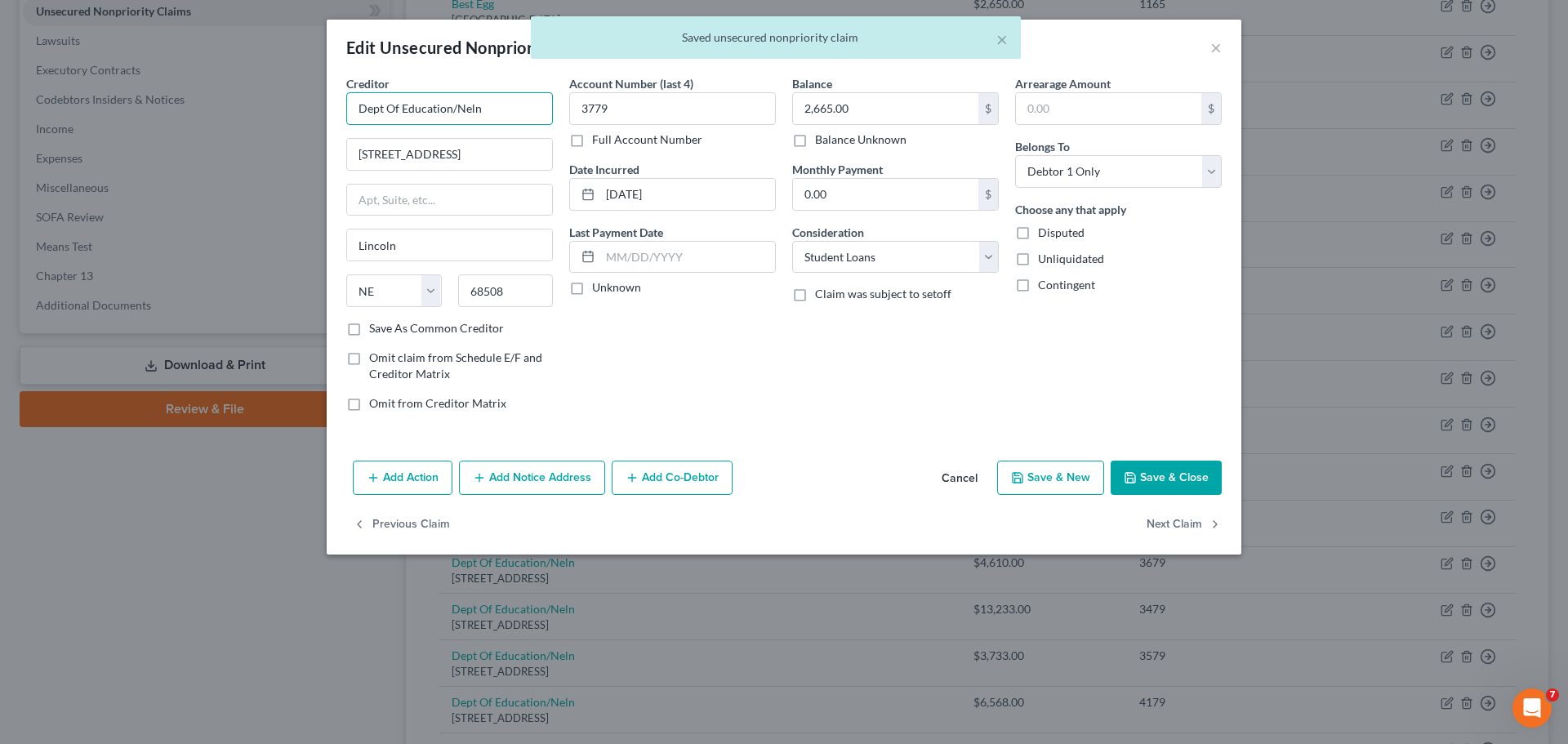
drag, startPoint x: 484, startPoint y: 108, endPoint x: 298, endPoint y: 121, distance: 186.5
click at [294, 121] on div "Edit Unsecured Nonpriority Claim × Creditor * Dept Of Education/Neln [STREET_AD…" at bounding box center [784, 372] width 1568 height 744
paste input "Nelnet"
type input "Nelnet"
click at [472, 153] on input "[STREET_ADDRESS]" at bounding box center [450, 154] width 205 height 31
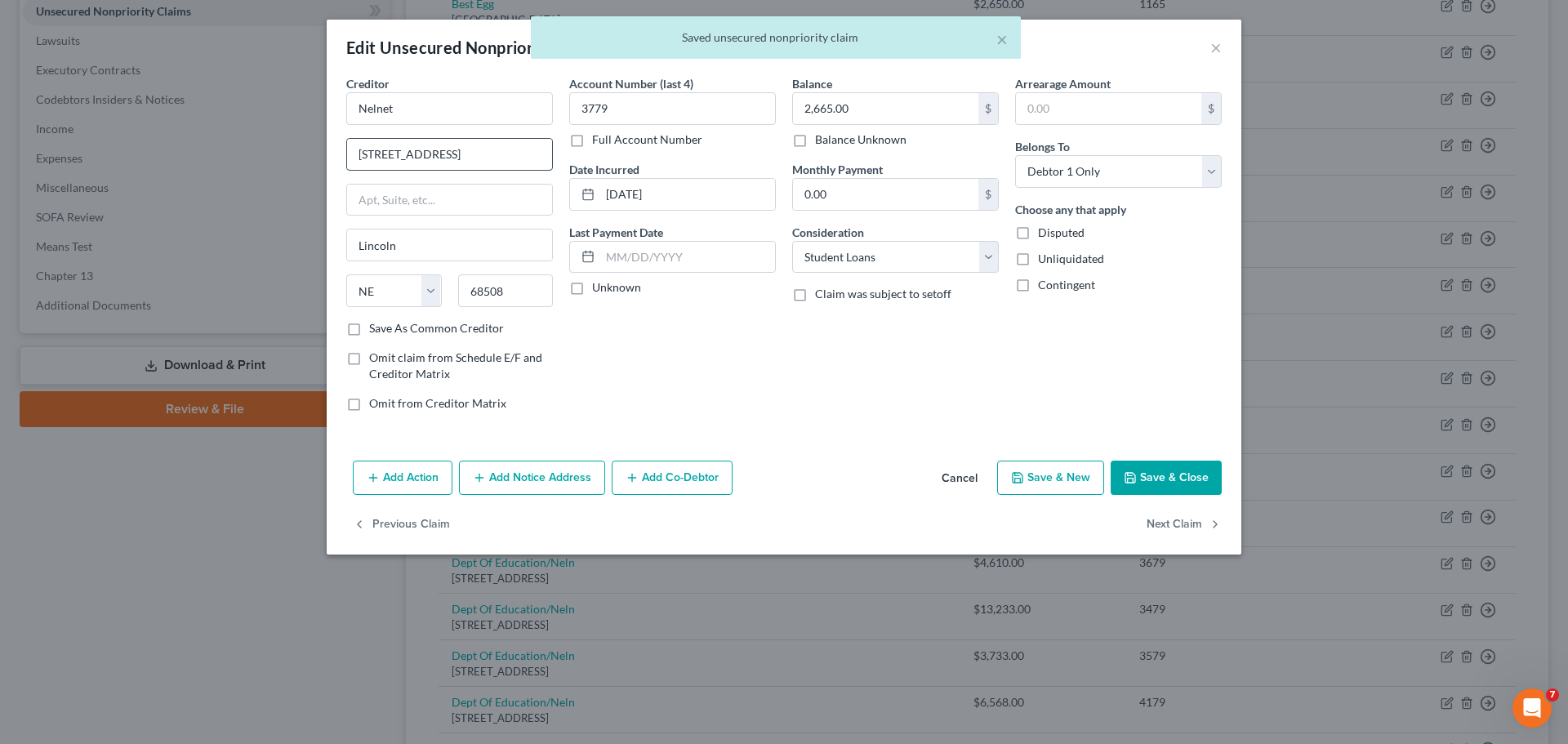
type input "[STREET_ADDRESS]"
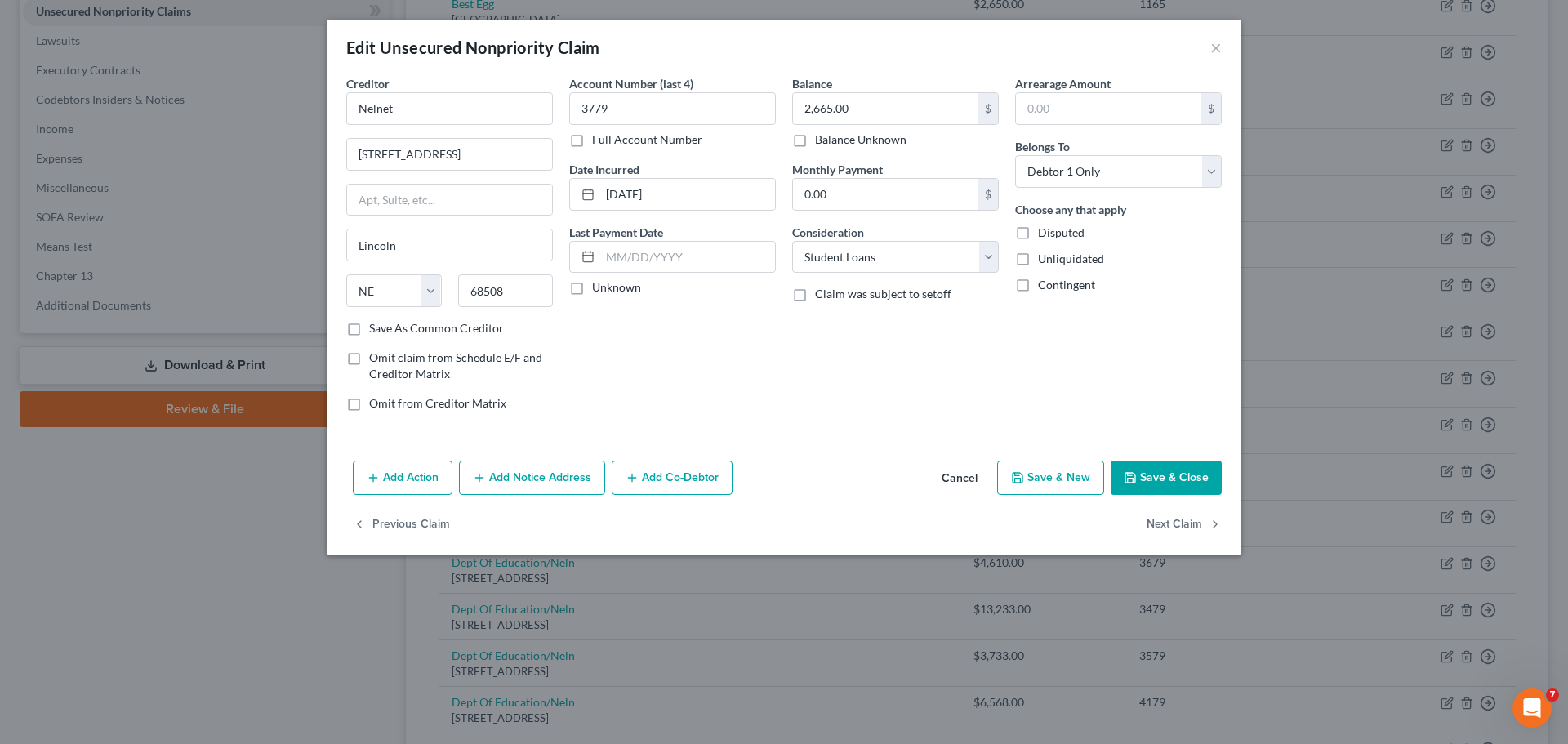
click at [745, 373] on div "Account Number (last 4) 3779 Full Account Number Date Incurred [DATE] Last Paym…" at bounding box center [672, 249] width 223 height 349
click at [1149, 469] on button "Save & Close" at bounding box center [1166, 477] width 111 height 34
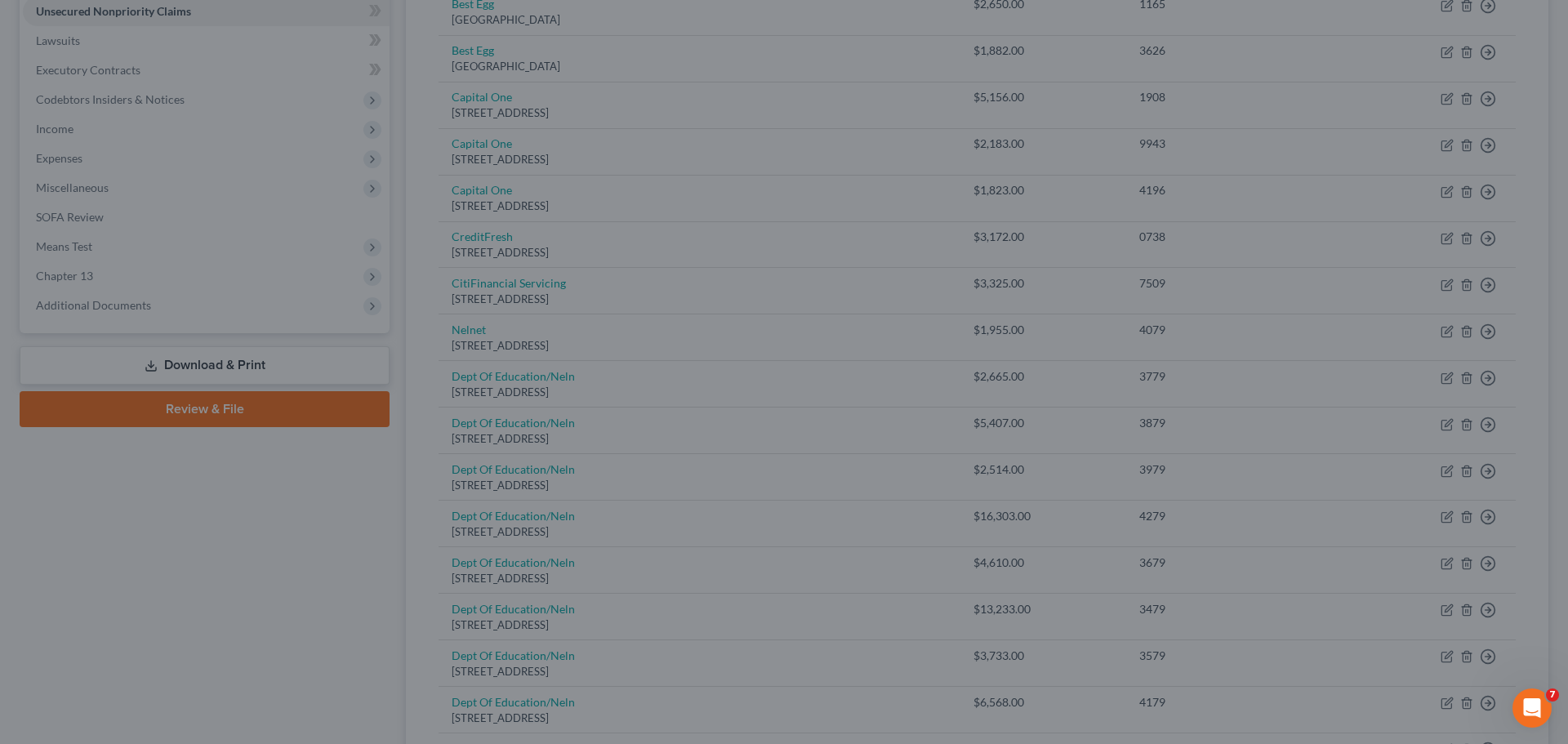
type input "0"
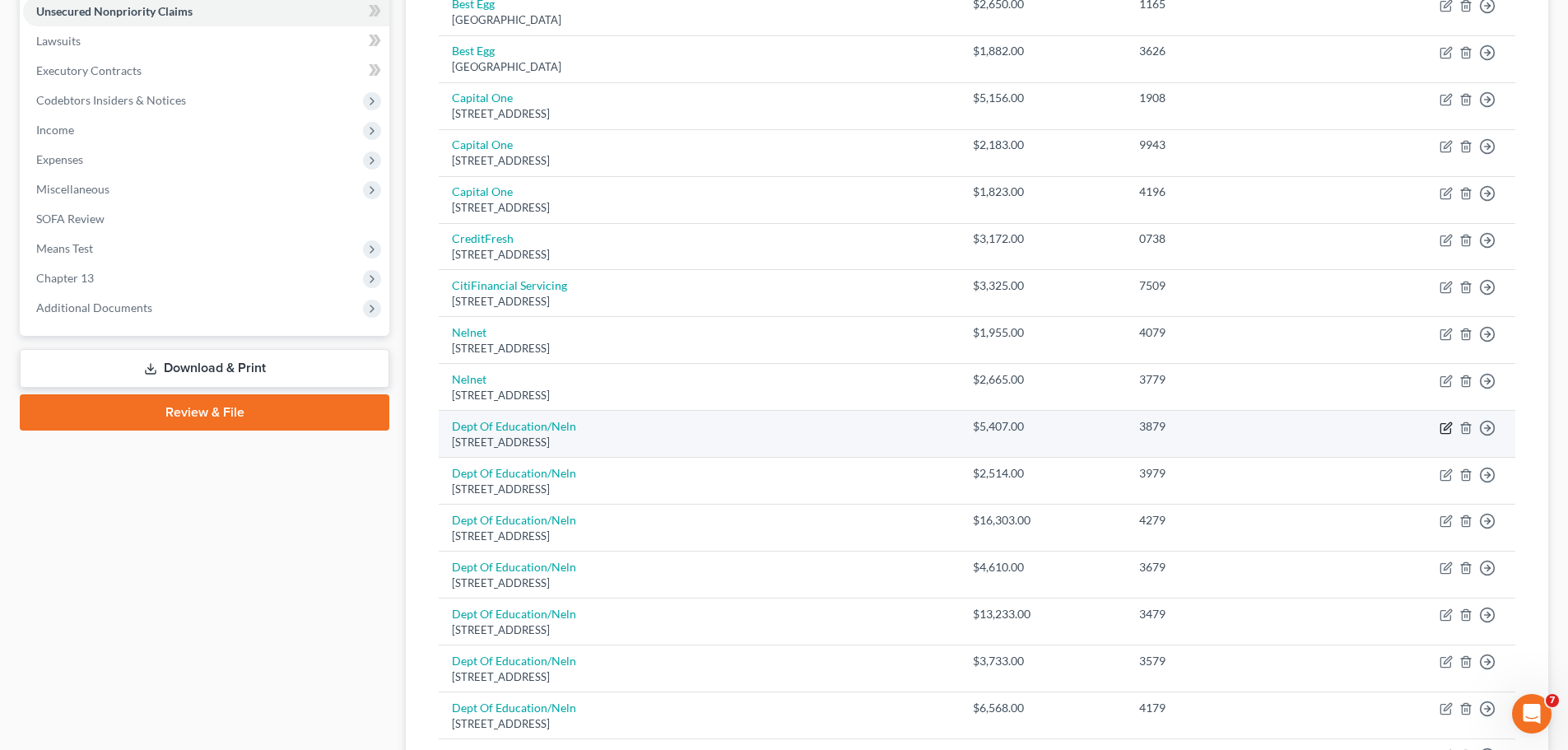
click at [1445, 428] on icon "button" at bounding box center [1448, 426] width 8 height 8
select select "30"
select select "17"
select select "0"
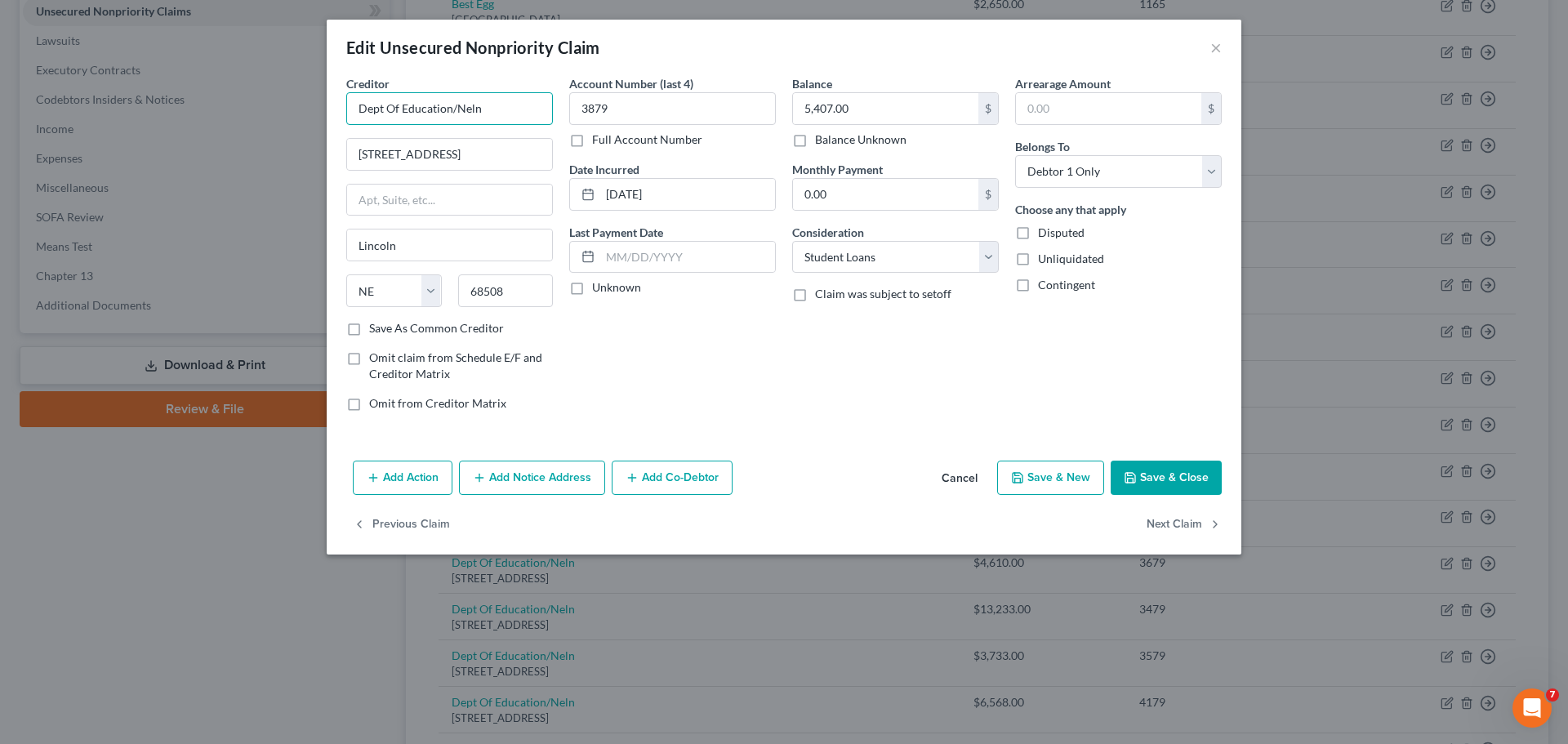
drag, startPoint x: 487, startPoint y: 112, endPoint x: 323, endPoint y: 122, distance: 164.3
click at [323, 122] on div "Edit Unsecured Nonpriority Claim × Creditor * Dept Of Education/Neln [STREET_AD…" at bounding box center [784, 372] width 1568 height 744
click at [727, 374] on div "Account Number (last 4) 3879 Full Account Number Date Incurred [DATE] Last Paym…" at bounding box center [672, 249] width 223 height 349
type input "Nelnet"
click at [1183, 472] on button "Save & Close" at bounding box center [1166, 477] width 111 height 34
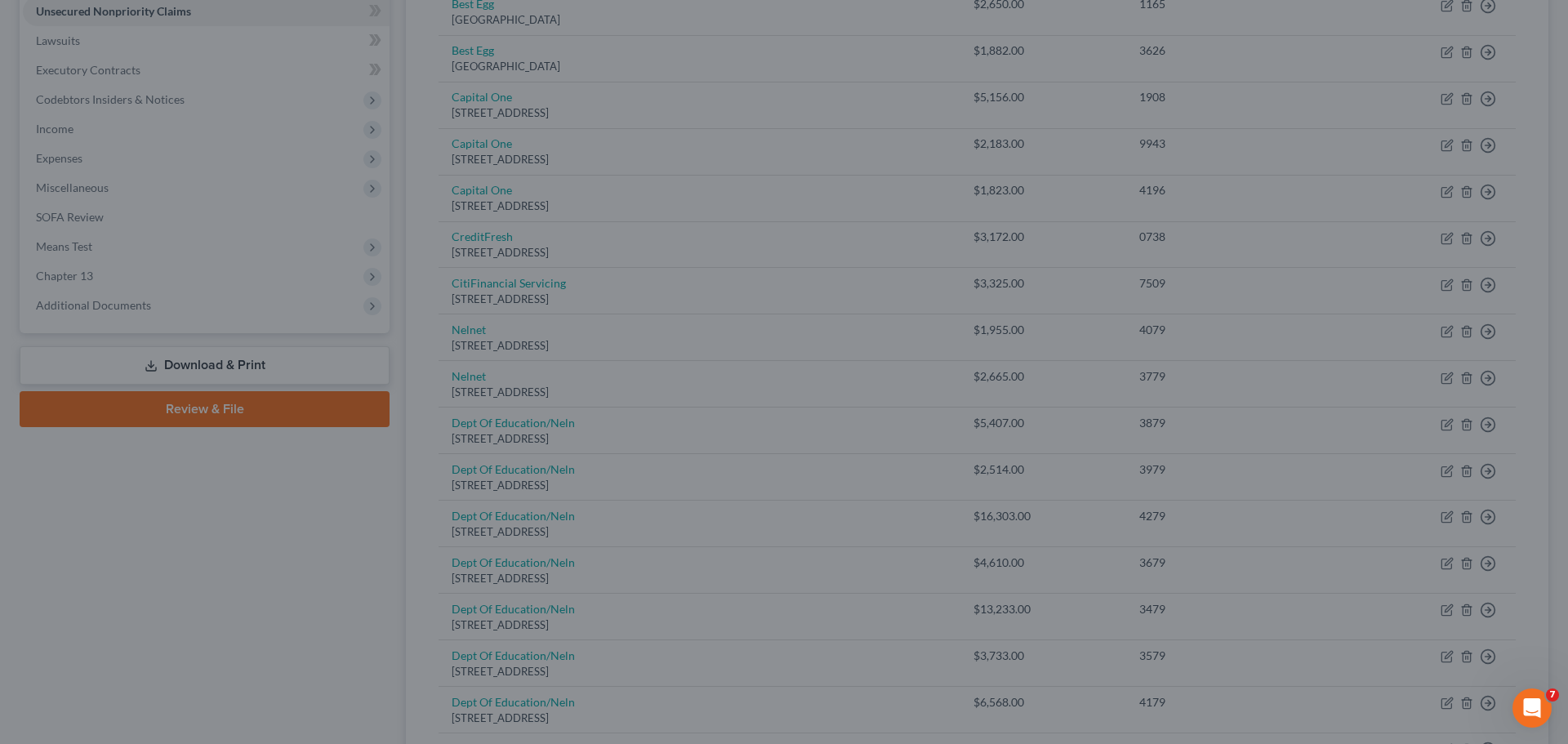
type input "0"
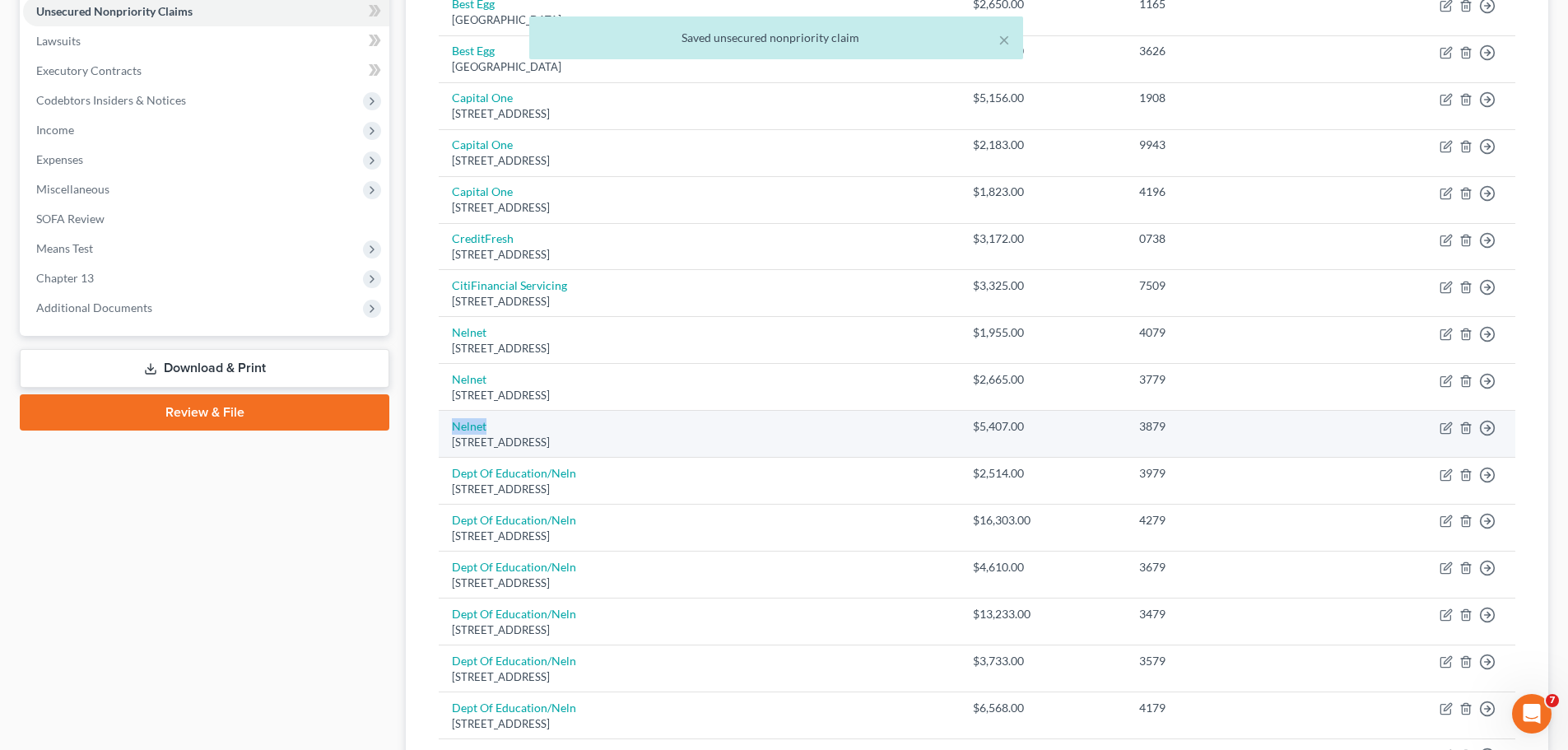
drag, startPoint x: 493, startPoint y: 424, endPoint x: 451, endPoint y: 433, distance: 43.0
click at [451, 433] on td "Nelnet [STREET_ADDRESS]" at bounding box center [700, 433] width 521 height 47
copy link "Nelnet"
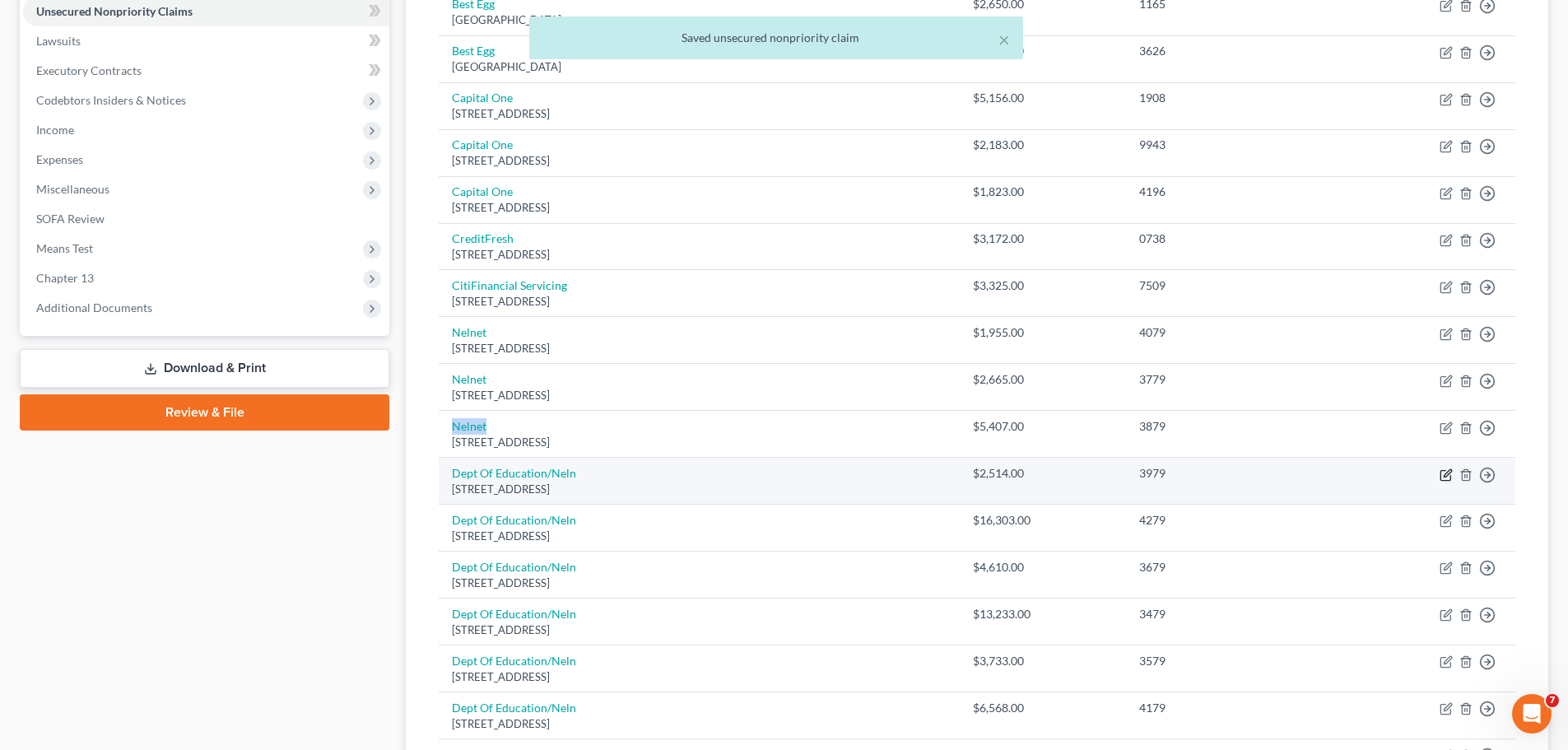
click at [1444, 476] on icon "button" at bounding box center [1448, 473] width 8 height 8
select select "30"
select select "17"
select select "0"
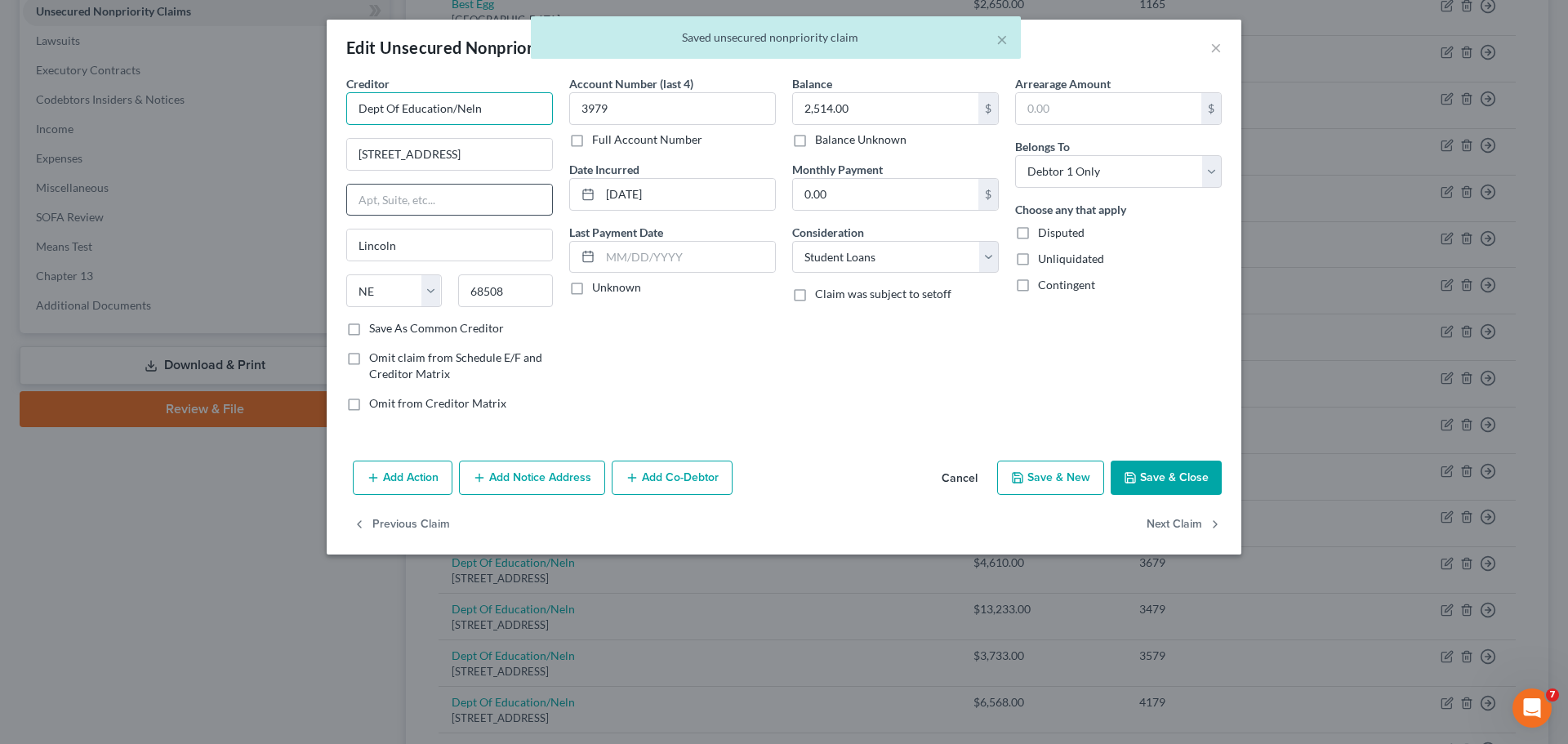
drag, startPoint x: 405, startPoint y: 126, endPoint x: 413, endPoint y: 194, distance: 68.5
click at [342, 127] on div "Creditor * Dept Of Education/Neln [GEOGRAPHIC_DATA] [US_STATE] AK AR AZ CA CO […" at bounding box center [449, 249] width 223 height 349
paste input "Nelnet"
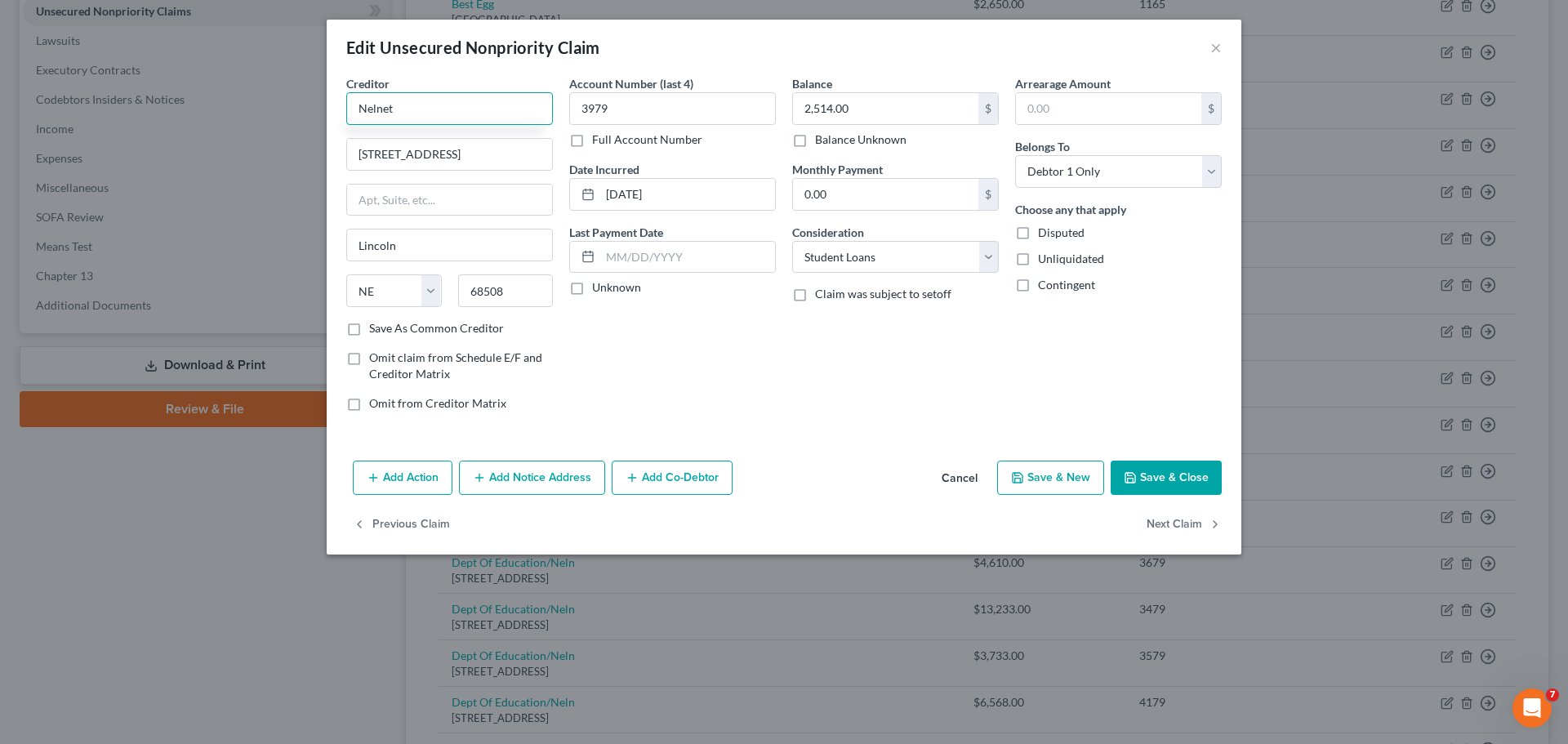
type input "Nelnet"
click at [834, 399] on div "Balance 2,514.00 $ Balance Unknown Balance Undetermined 2,514.00 $ Balance Unkn…" at bounding box center [895, 249] width 223 height 349
click at [1147, 477] on button "Save & Close" at bounding box center [1166, 477] width 111 height 34
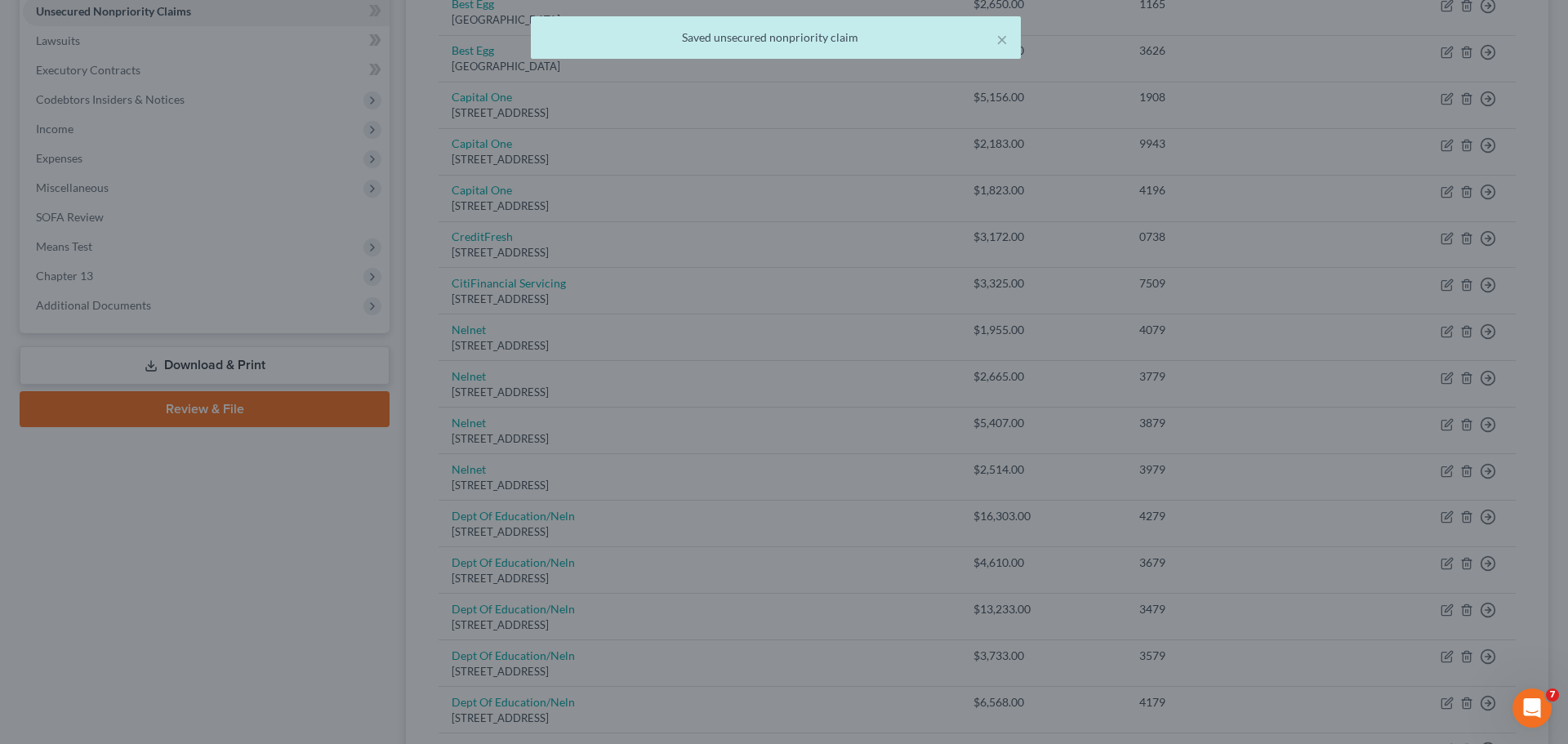
type input "0"
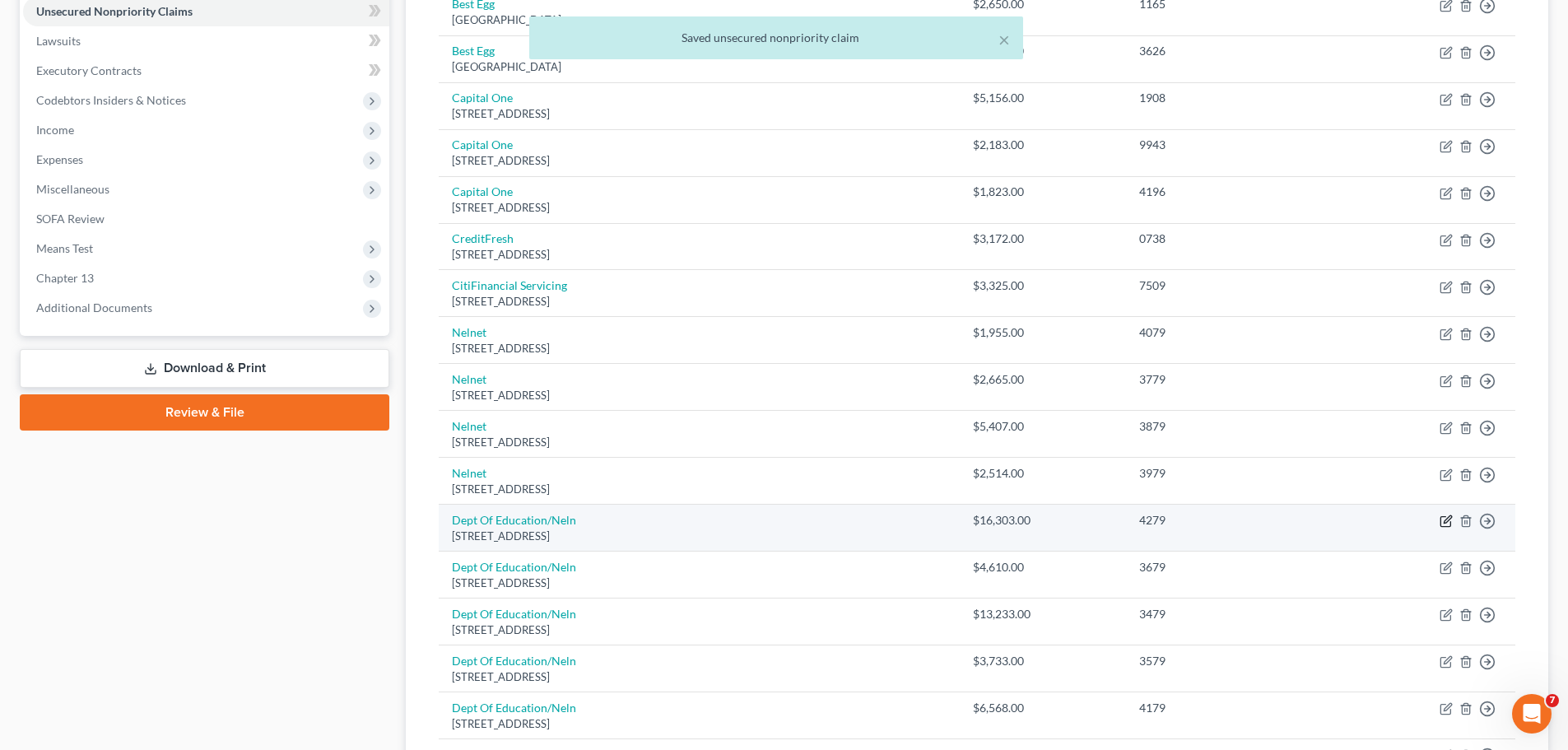
click at [1441, 519] on icon "button" at bounding box center [1445, 522] width 10 height 10
select select "30"
select select "17"
select select "0"
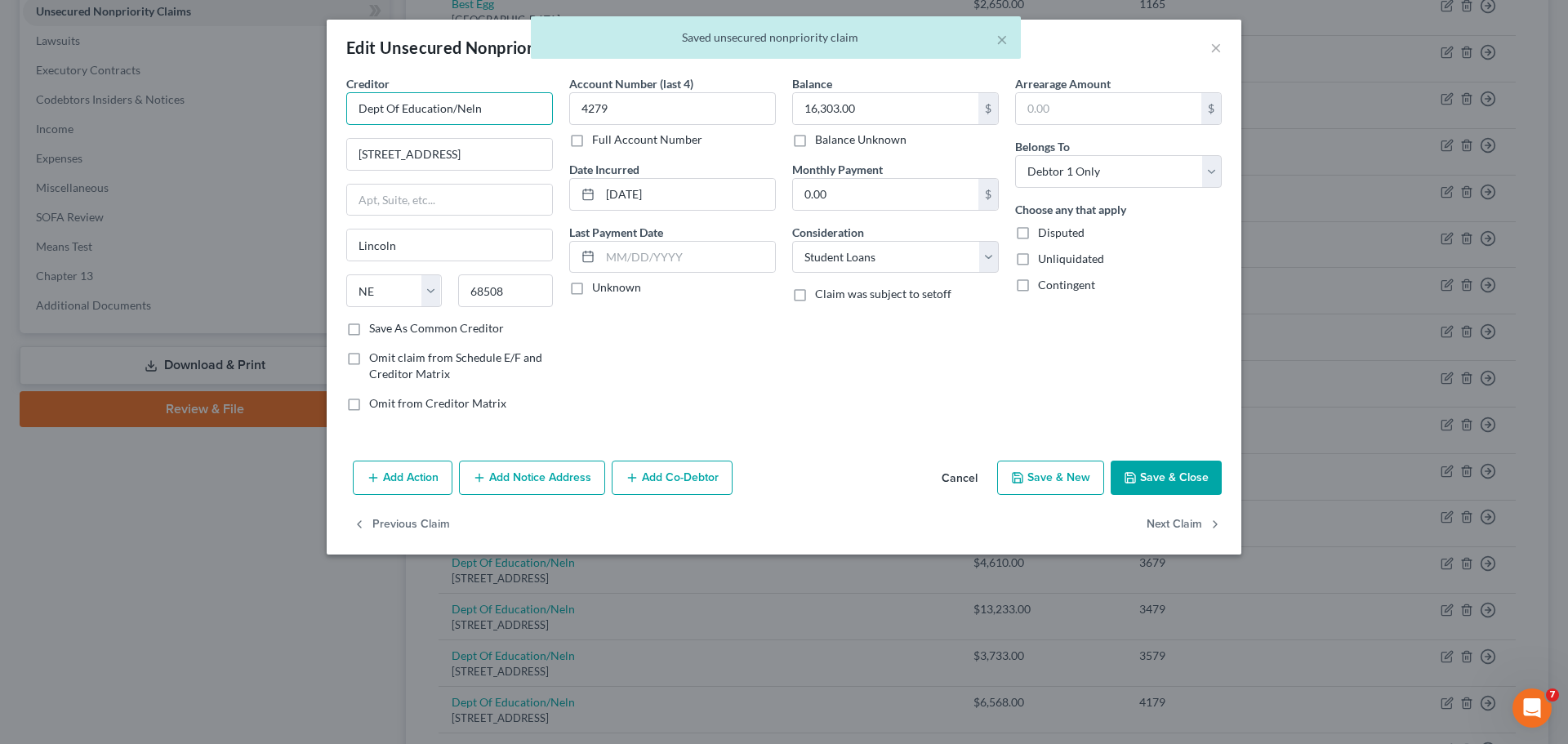
drag, startPoint x: 400, startPoint y: 115, endPoint x: 344, endPoint y: 116, distance: 56.0
click at [344, 116] on div "Creditor * Dept Of Education/Neln [GEOGRAPHIC_DATA] [US_STATE] AK AR AZ CA CO […" at bounding box center [449, 249] width 223 height 349
paste input "Nelnet"
type input "Nelnet"
drag, startPoint x: 742, startPoint y: 390, endPoint x: 935, endPoint y: 443, distance: 200.1
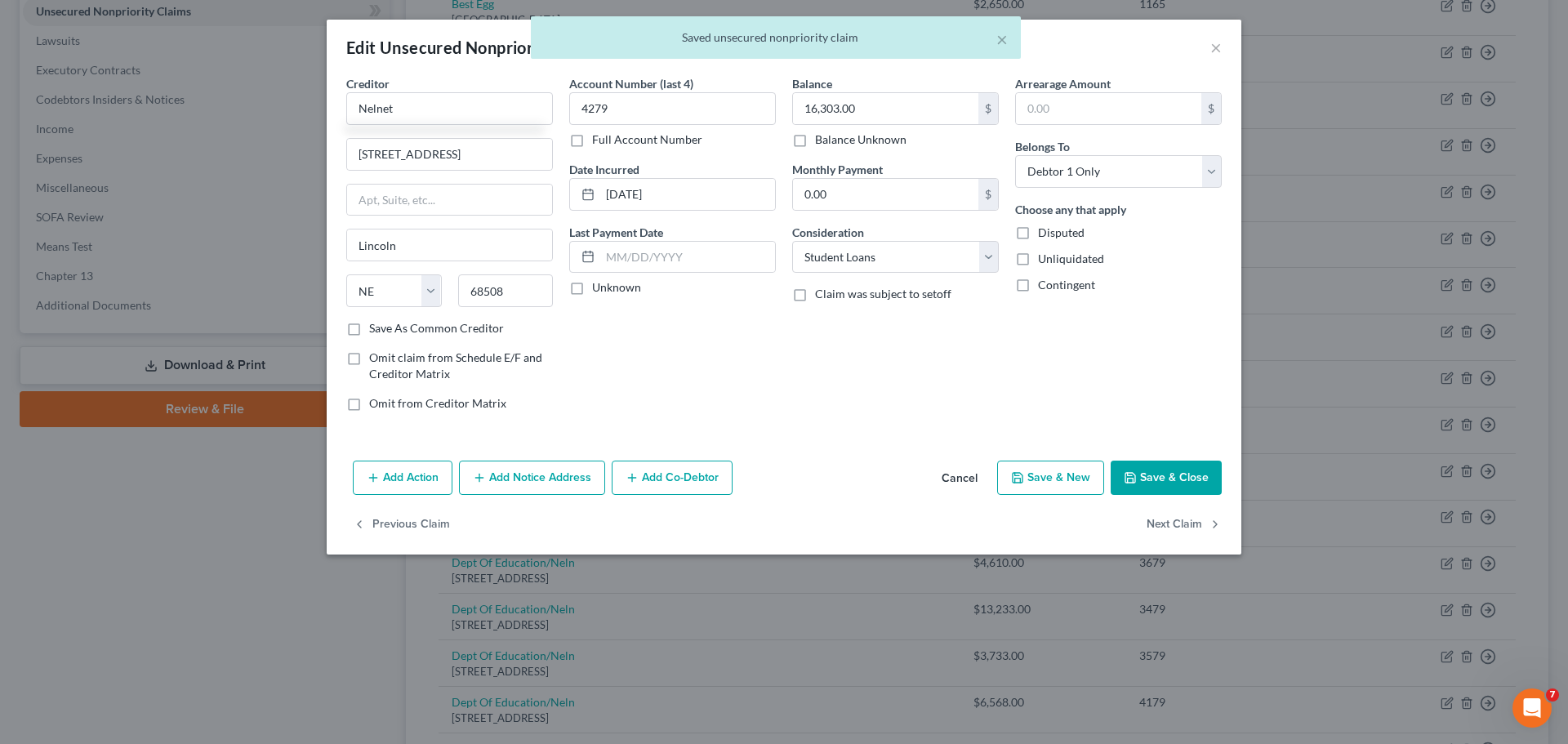
click at [751, 392] on div "Account Number (last 4) 4279 Full Account Number Date Incurred [DATE] Last Paym…" at bounding box center [672, 249] width 223 height 349
click at [1164, 484] on button "Save & Close" at bounding box center [1166, 477] width 111 height 34
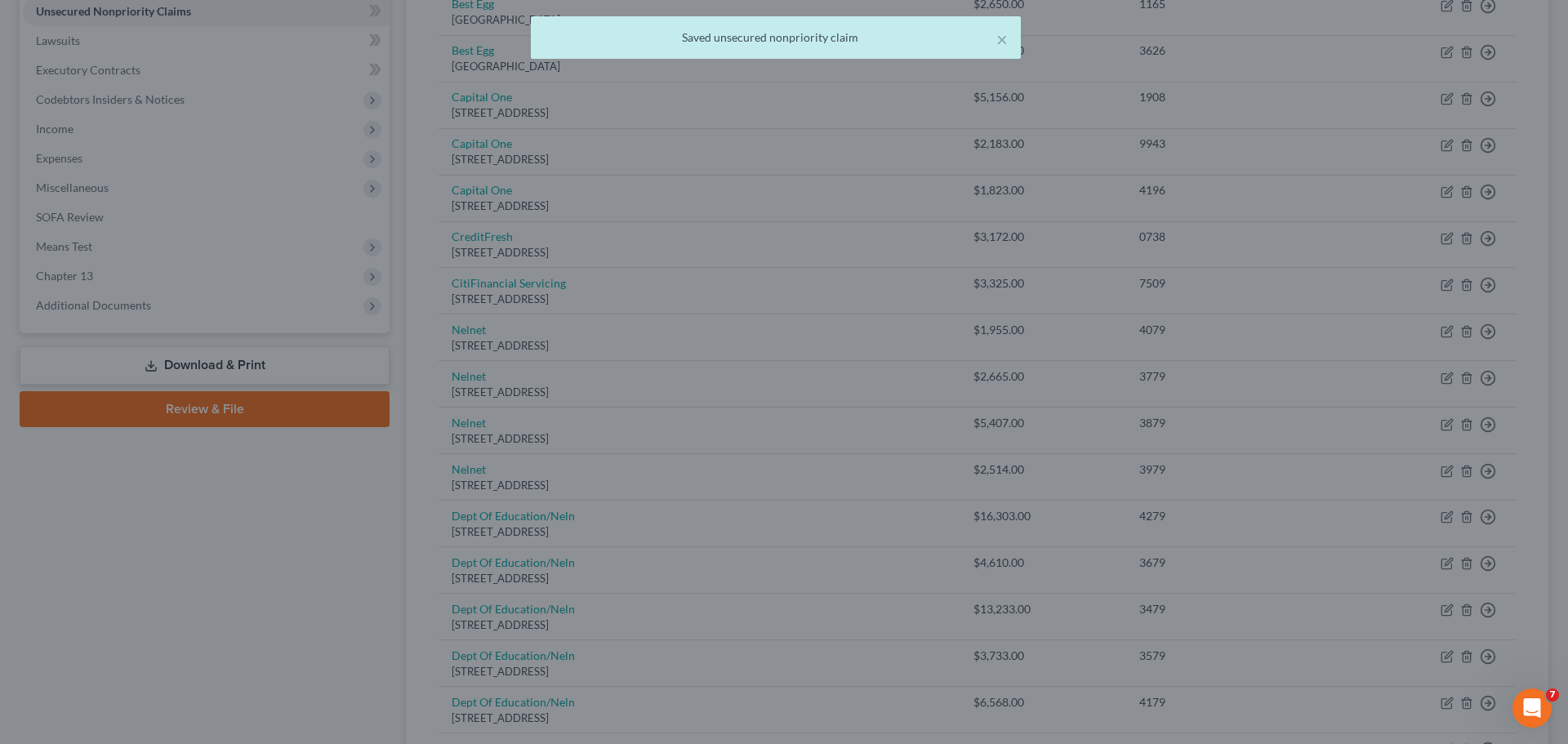
type input "0"
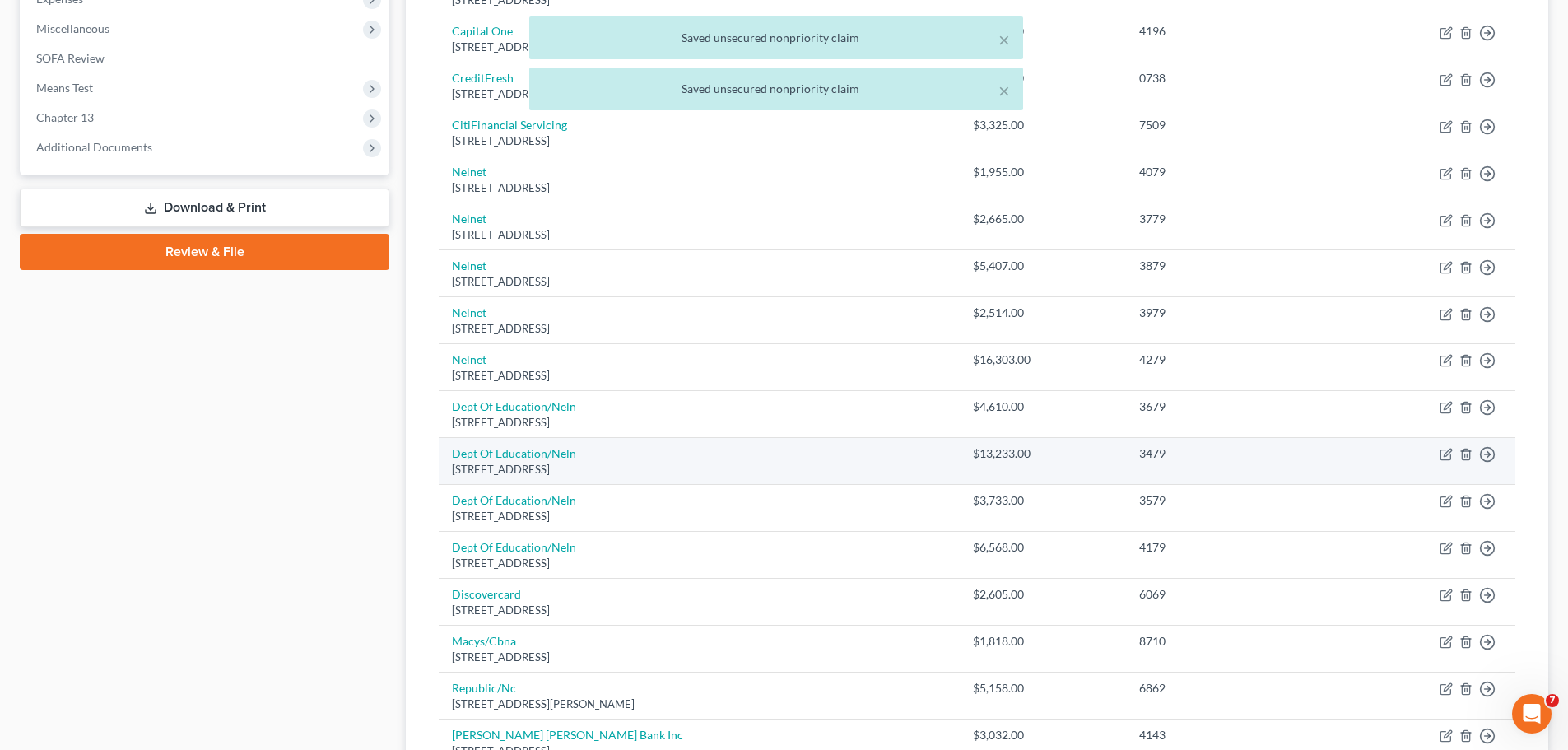
scroll to position [576, 0]
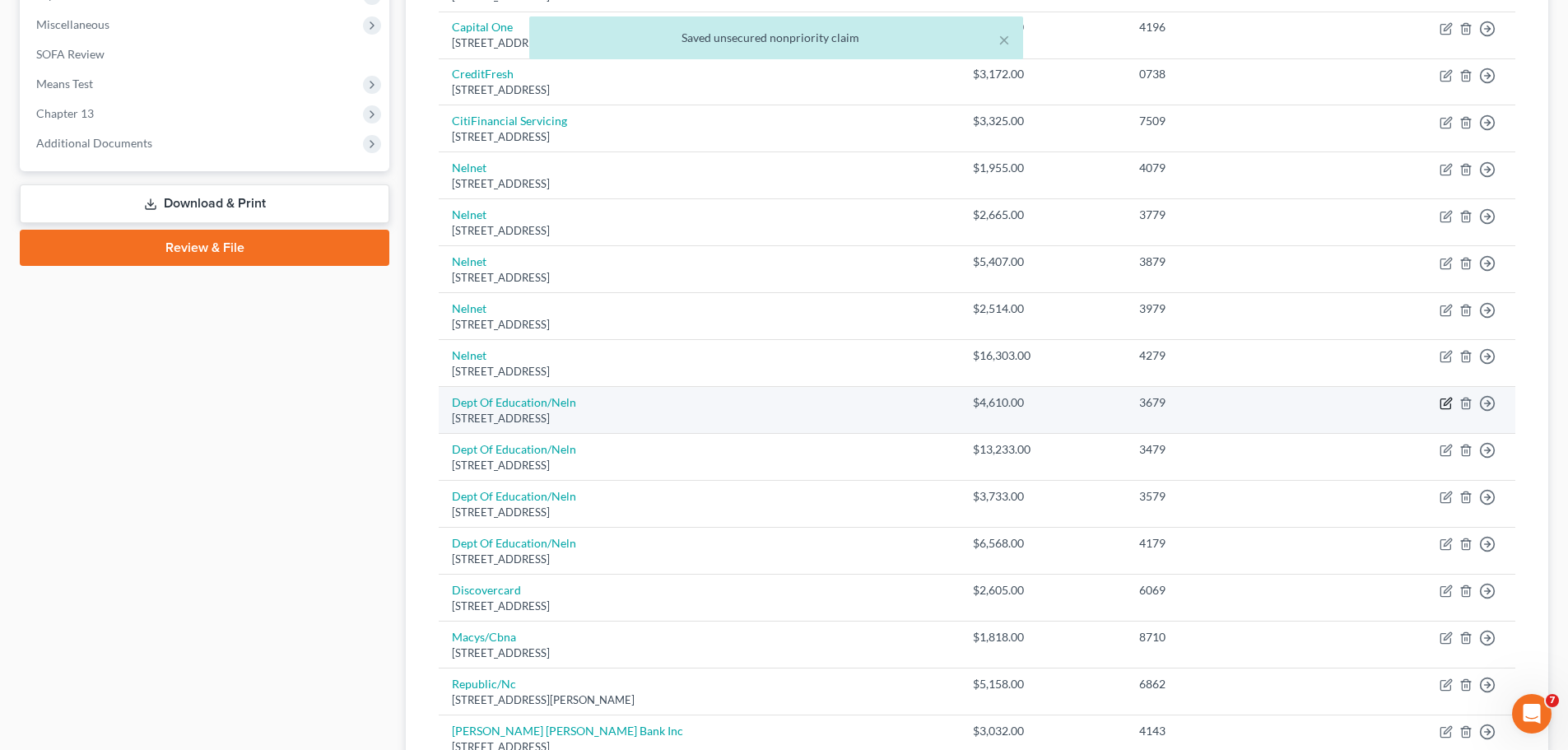
click at [1444, 404] on icon "button" at bounding box center [1446, 404] width 13 height 13
select select "30"
select select "17"
select select "0"
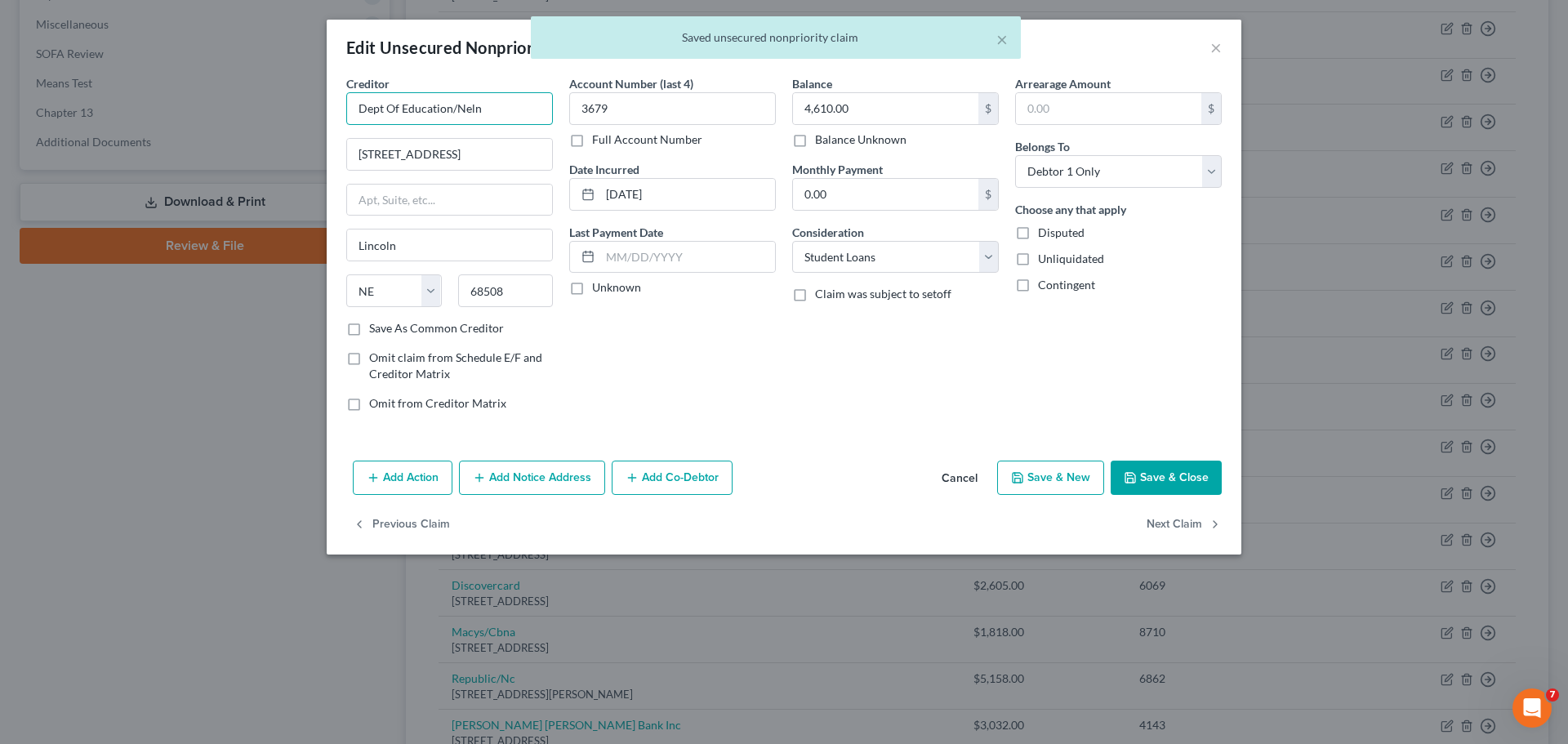
drag, startPoint x: 488, startPoint y: 110, endPoint x: 323, endPoint y: 131, distance: 166.3
click at [323, 131] on div "Edit Unsecured Nonpriority Claim × Creditor * Dept Of Education/Neln [STREET_AD…" at bounding box center [784, 372] width 1568 height 744
paste input "Nelnet"
type input "Nelnet"
drag, startPoint x: 845, startPoint y: 396, endPoint x: 1009, endPoint y: 441, distance: 170.1
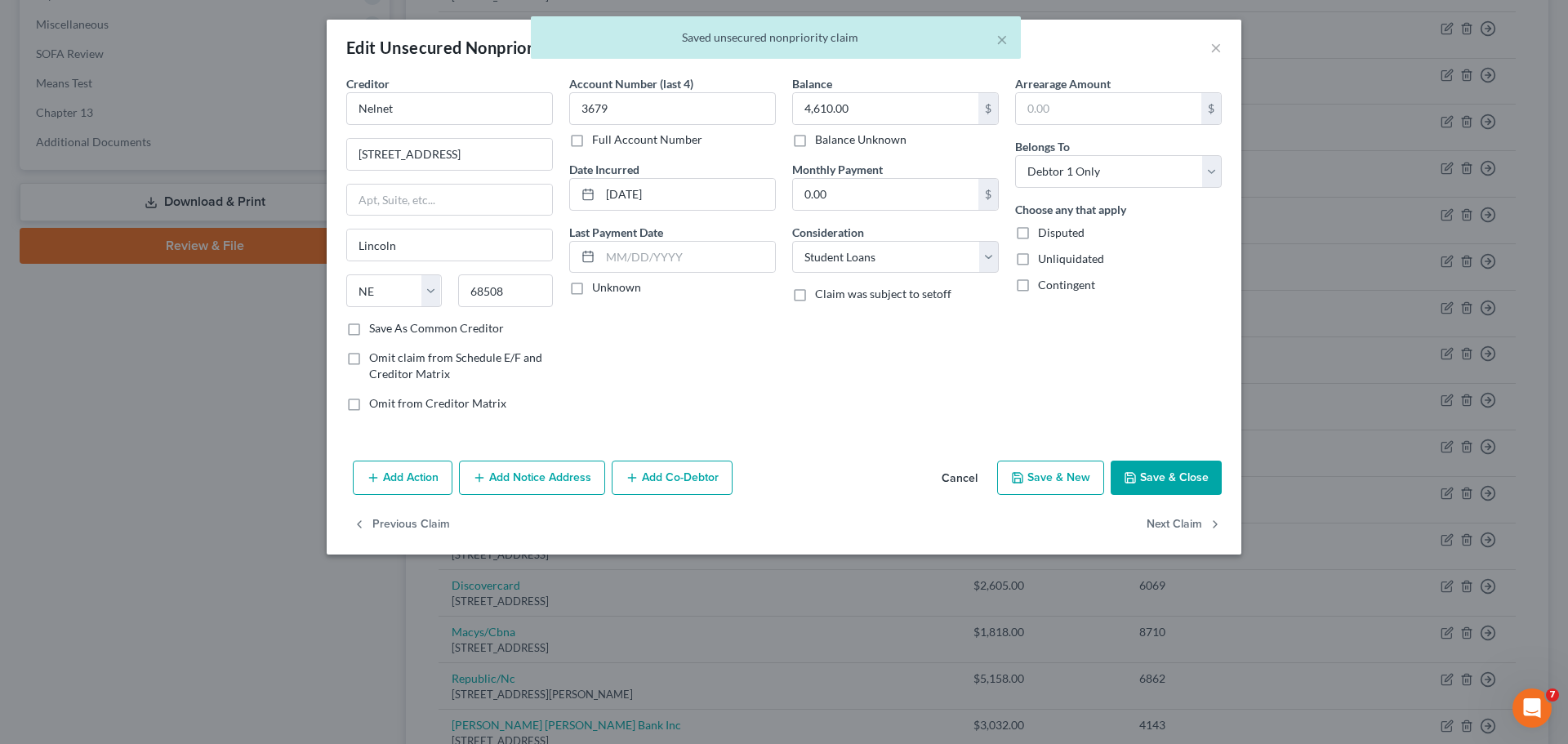
click at [845, 397] on div "Balance 4,610.00 $ Balance Unknown Balance Undetermined 4,610.00 $ Balance Unkn…" at bounding box center [895, 249] width 223 height 349
click at [1158, 479] on button "Save & Close" at bounding box center [1166, 477] width 111 height 34
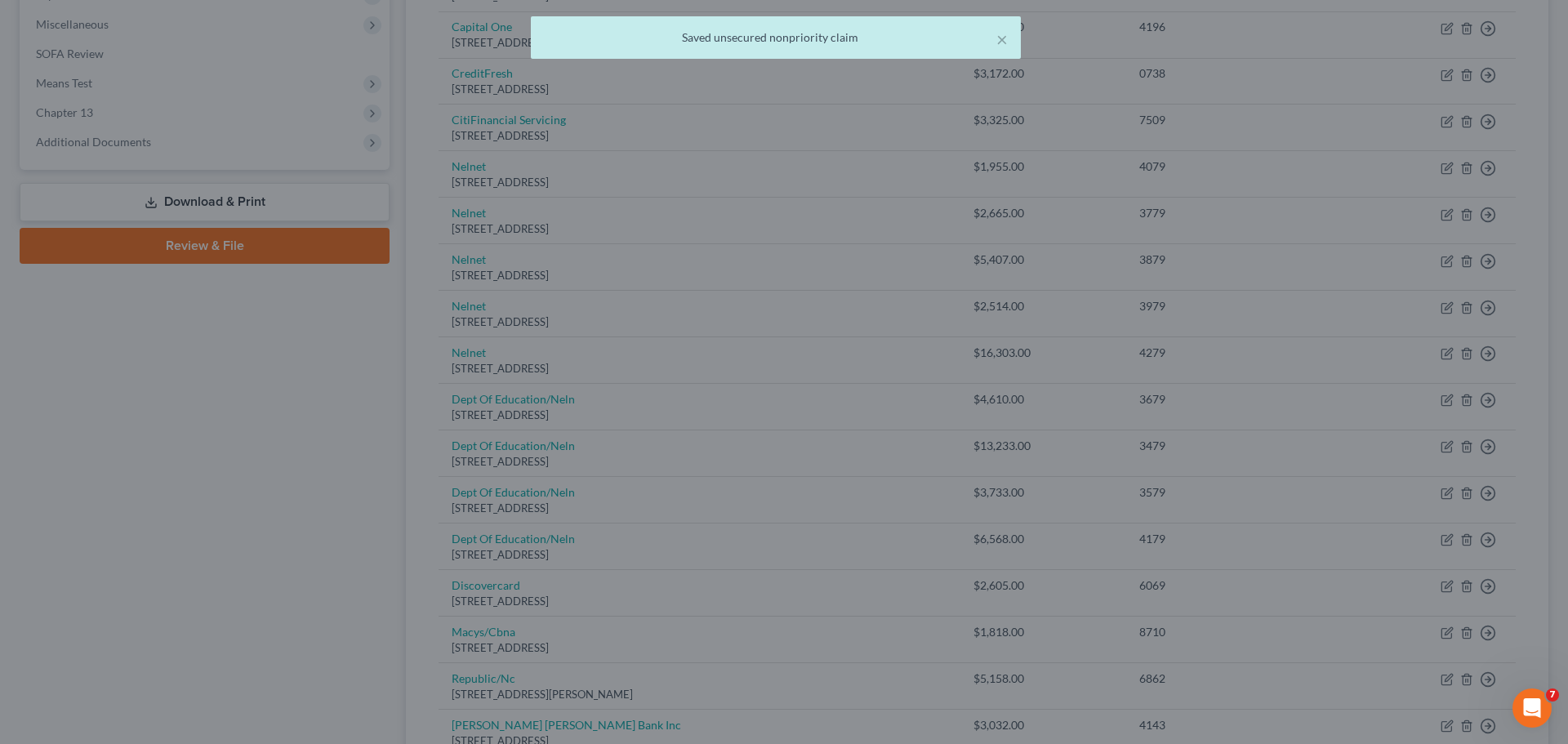
type input "0"
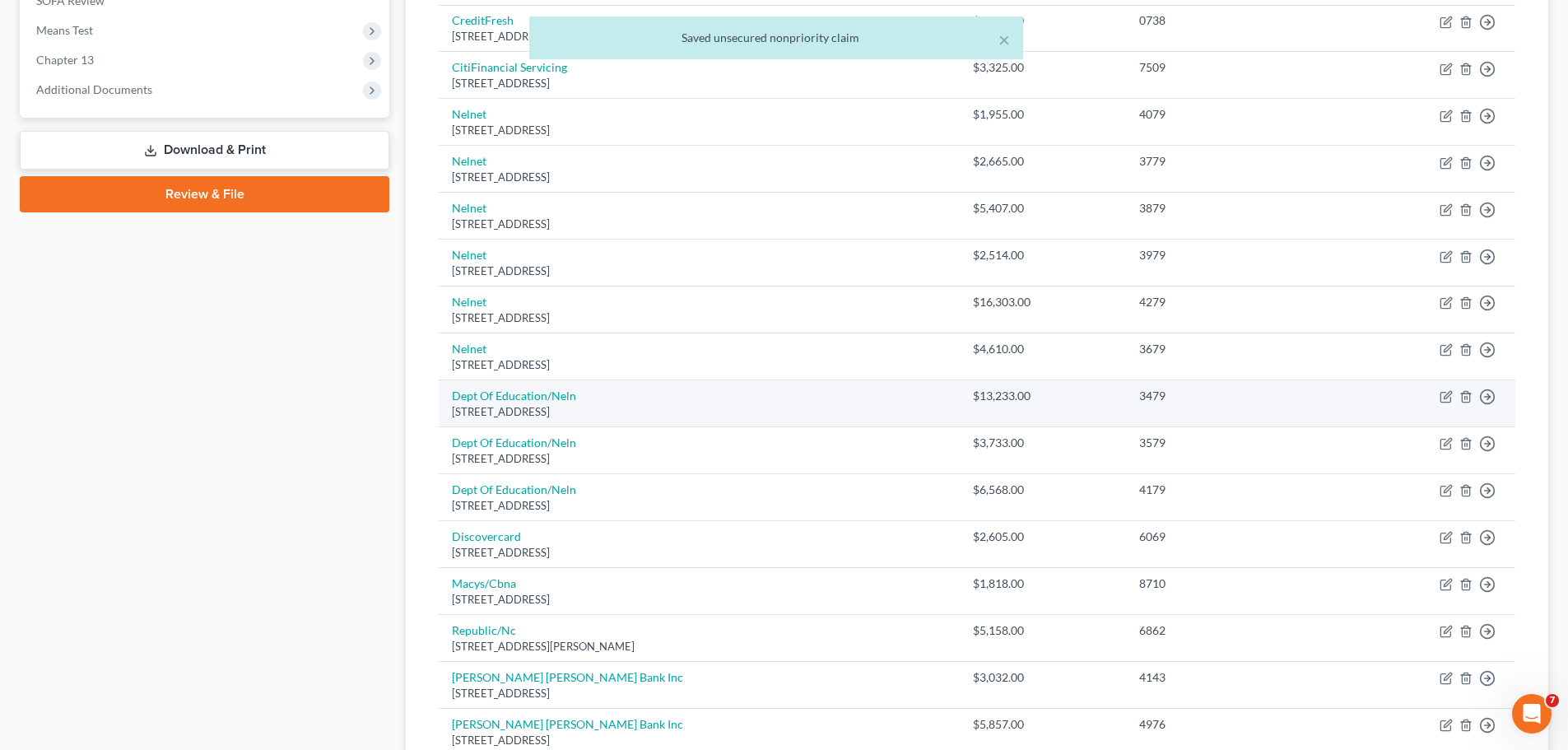
scroll to position [658, 0]
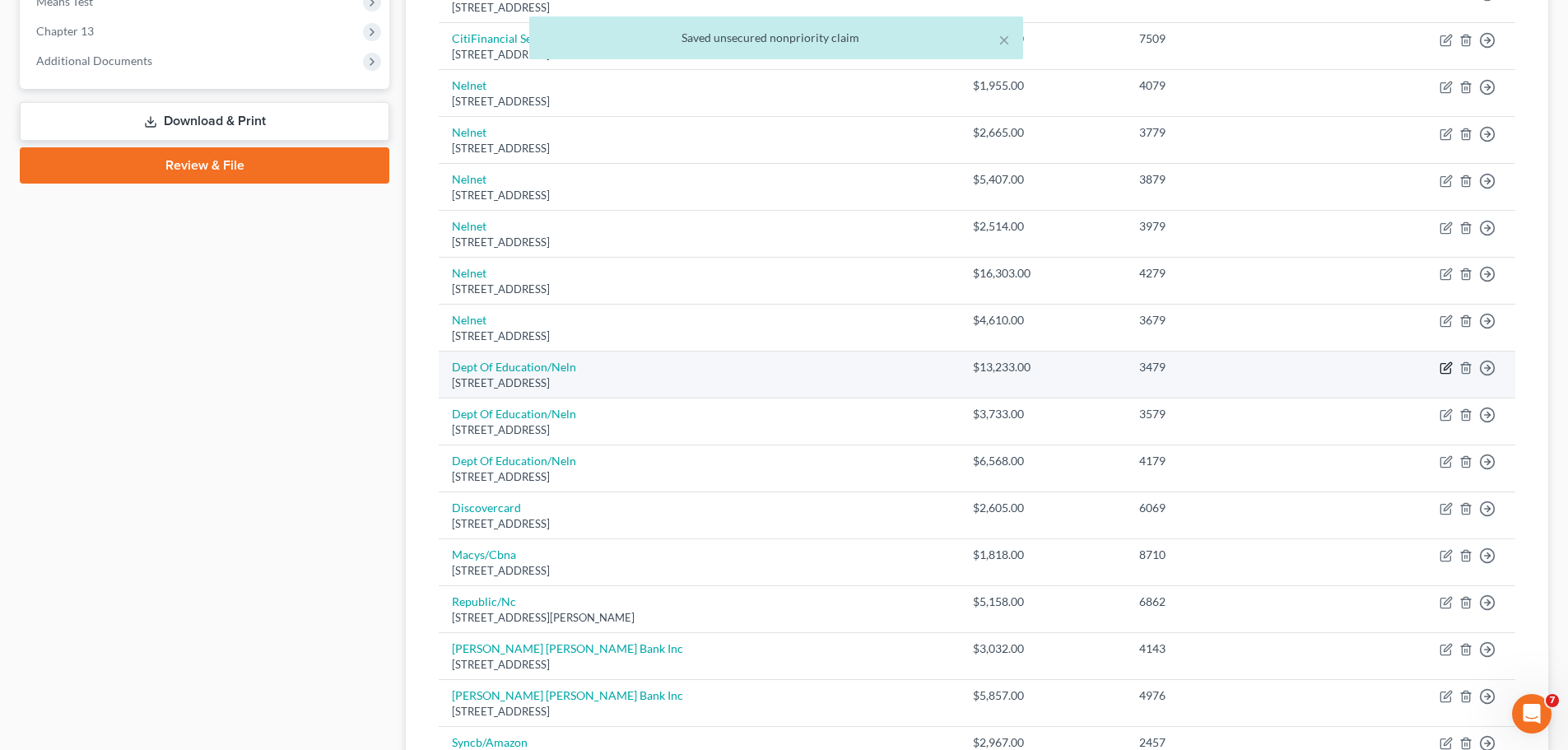
click at [1446, 368] on icon "button" at bounding box center [1446, 368] width 13 height 13
select select "30"
select select "17"
select select "0"
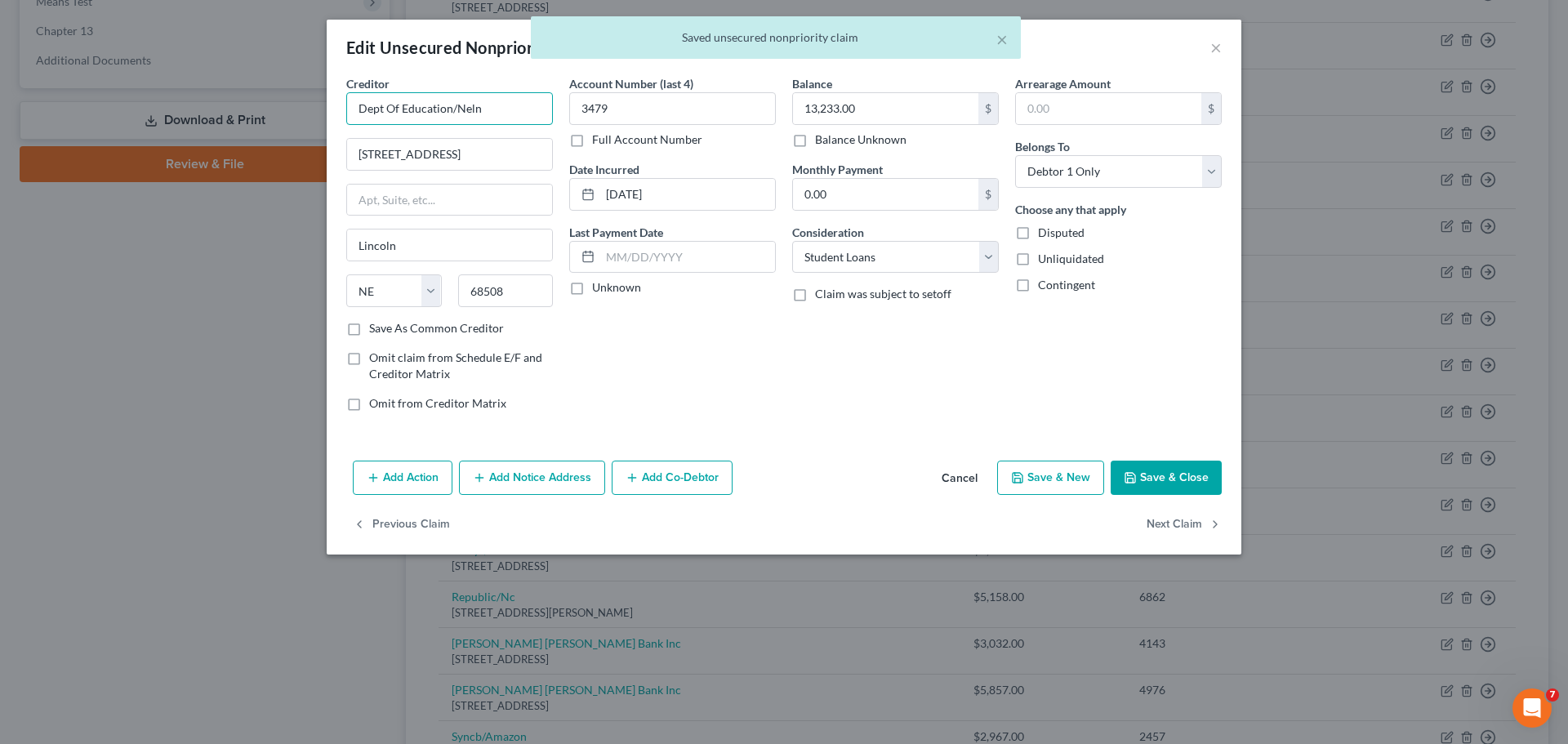
drag, startPoint x: 490, startPoint y: 105, endPoint x: 283, endPoint y: 100, distance: 207.1
click at [283, 100] on div "Edit Unsecured Nonpriority Claim × Creditor * Dept Of Education/Neln [STREET_AD…" at bounding box center [784, 372] width 1568 height 744
paste input "Nelnet"
click at [749, 385] on div "Account Number (last 4) 3479 Full Account Number Date Incurred [DATE] Last Paym…" at bounding box center [672, 249] width 223 height 349
click at [1157, 475] on button "Save & Close" at bounding box center [1166, 477] width 111 height 34
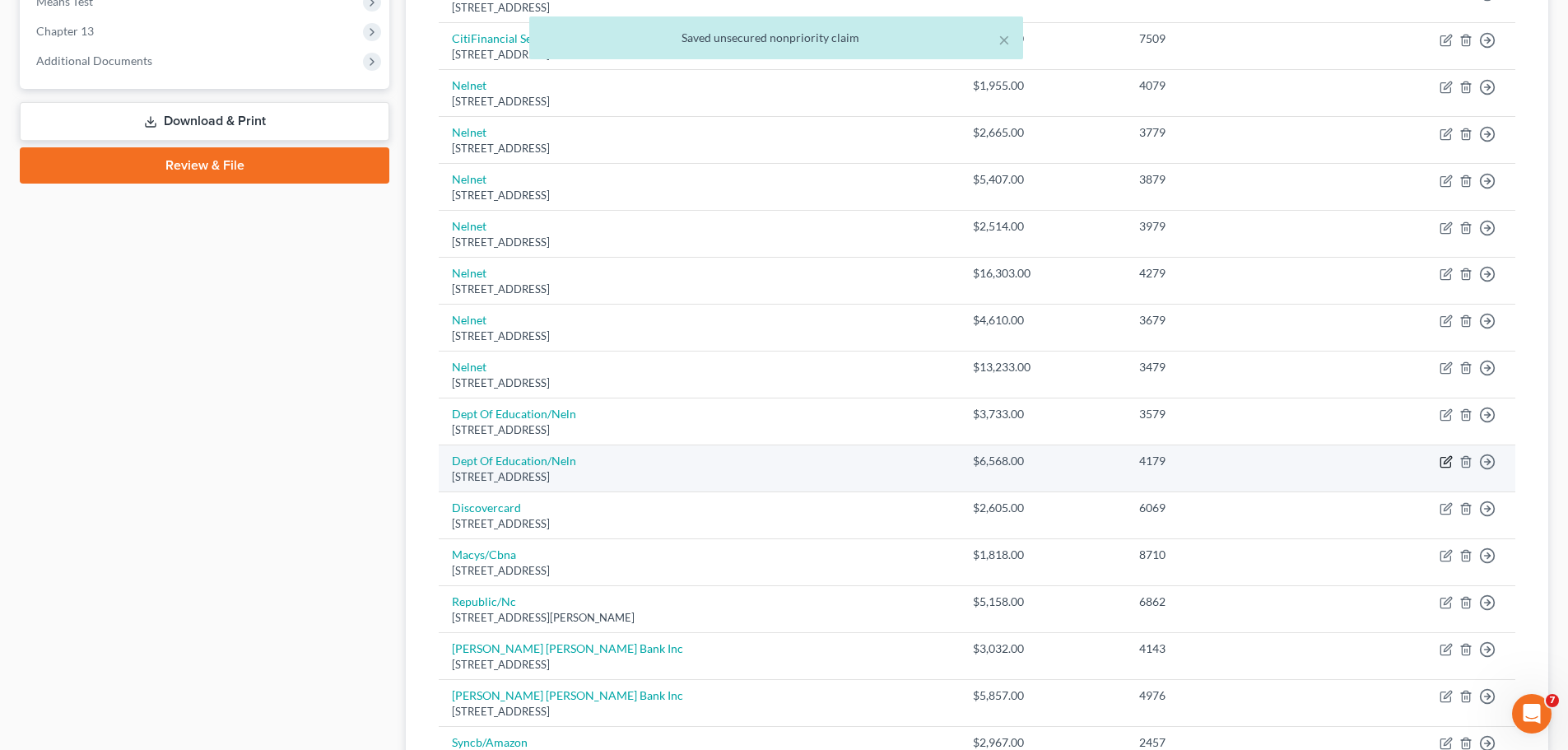
click at [1450, 463] on icon "button" at bounding box center [1446, 462] width 13 height 13
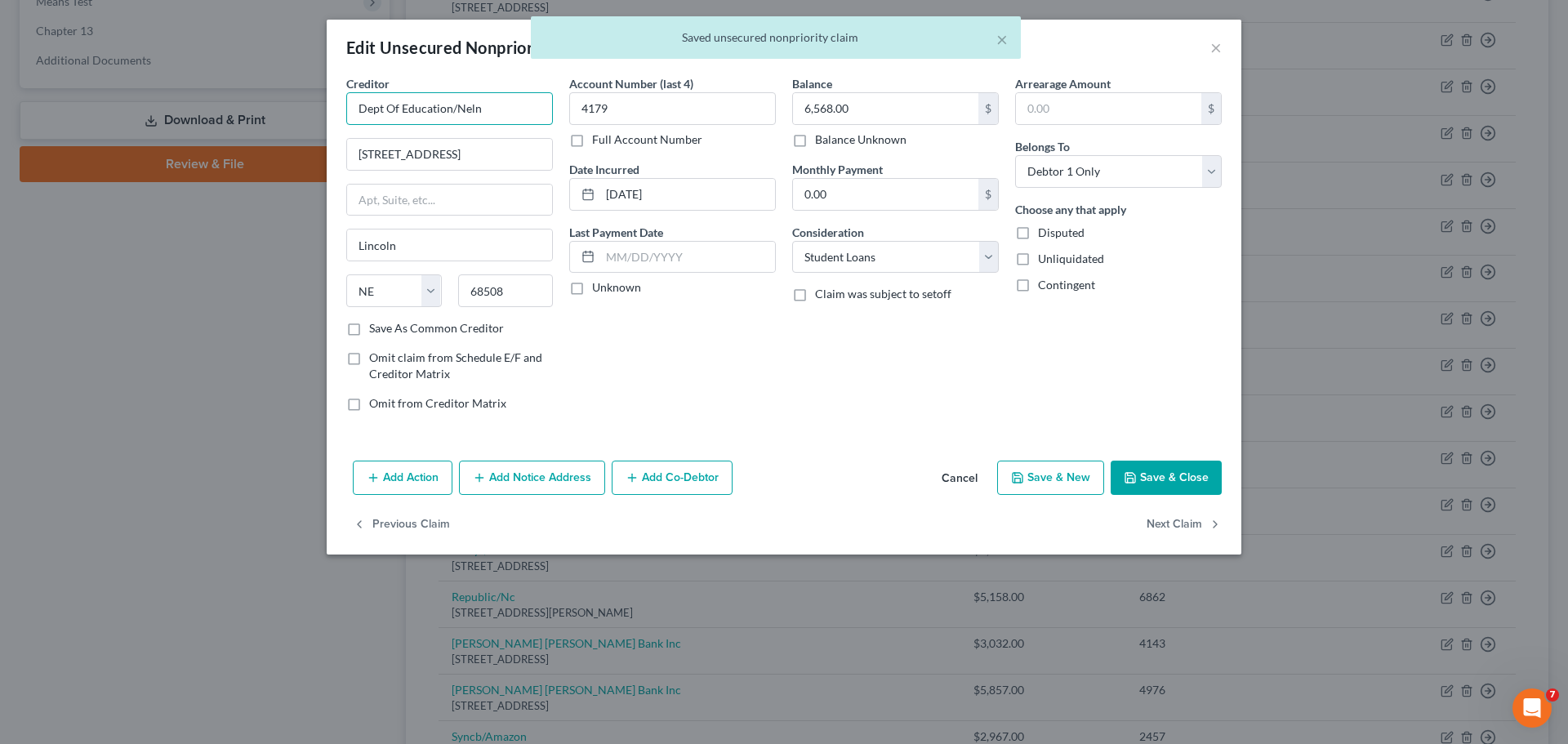
drag, startPoint x: 484, startPoint y: 97, endPoint x: 302, endPoint y: 109, distance: 182.4
click at [302, 109] on div "Edit Unsecured Nonpriority Claim × Creditor * Dept Of Education/Neln [STREET_AD…" at bounding box center [784, 372] width 1568 height 744
paste input "Nelnet"
click at [456, 161] on input "[STREET_ADDRESS]" at bounding box center [450, 154] width 205 height 31
drag, startPoint x: 740, startPoint y: 367, endPoint x: 876, endPoint y: 436, distance: 152.5
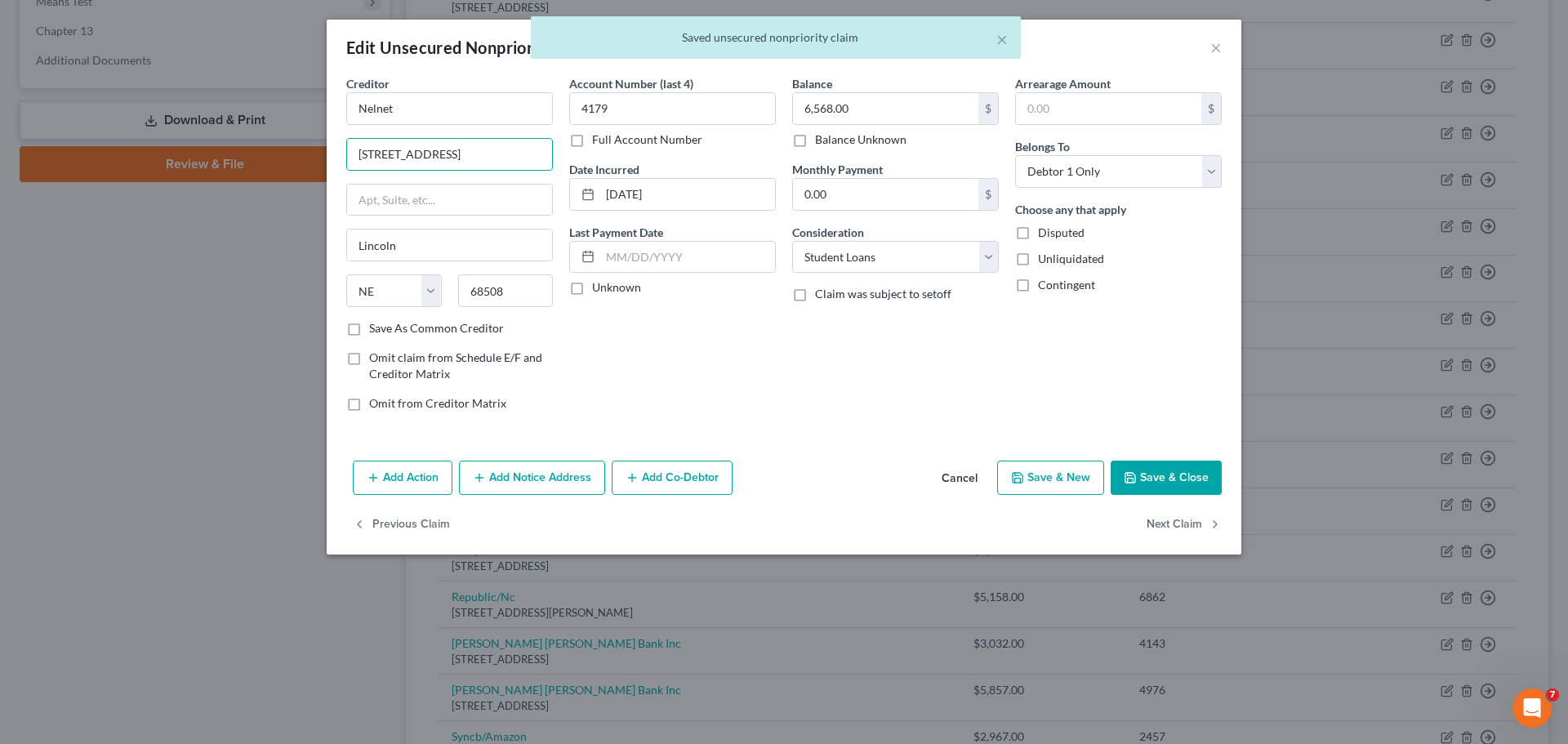
click at [748, 374] on div "Account Number (last 4) 4179 Full Account Number Date Incurred [DATE] Last Paym…" at bounding box center [672, 249] width 223 height 349
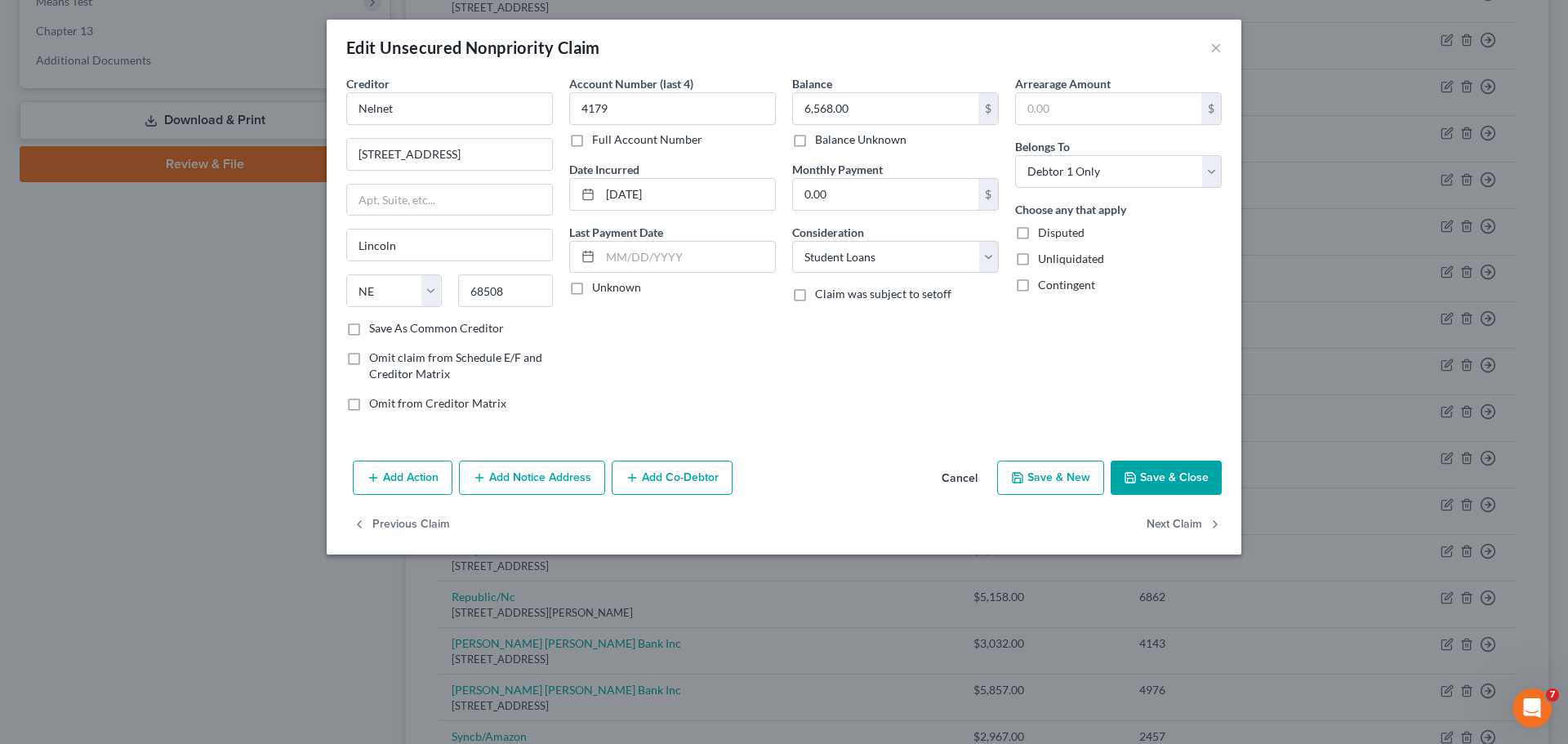
click at [1153, 478] on button "Save & Close" at bounding box center [1166, 477] width 111 height 34
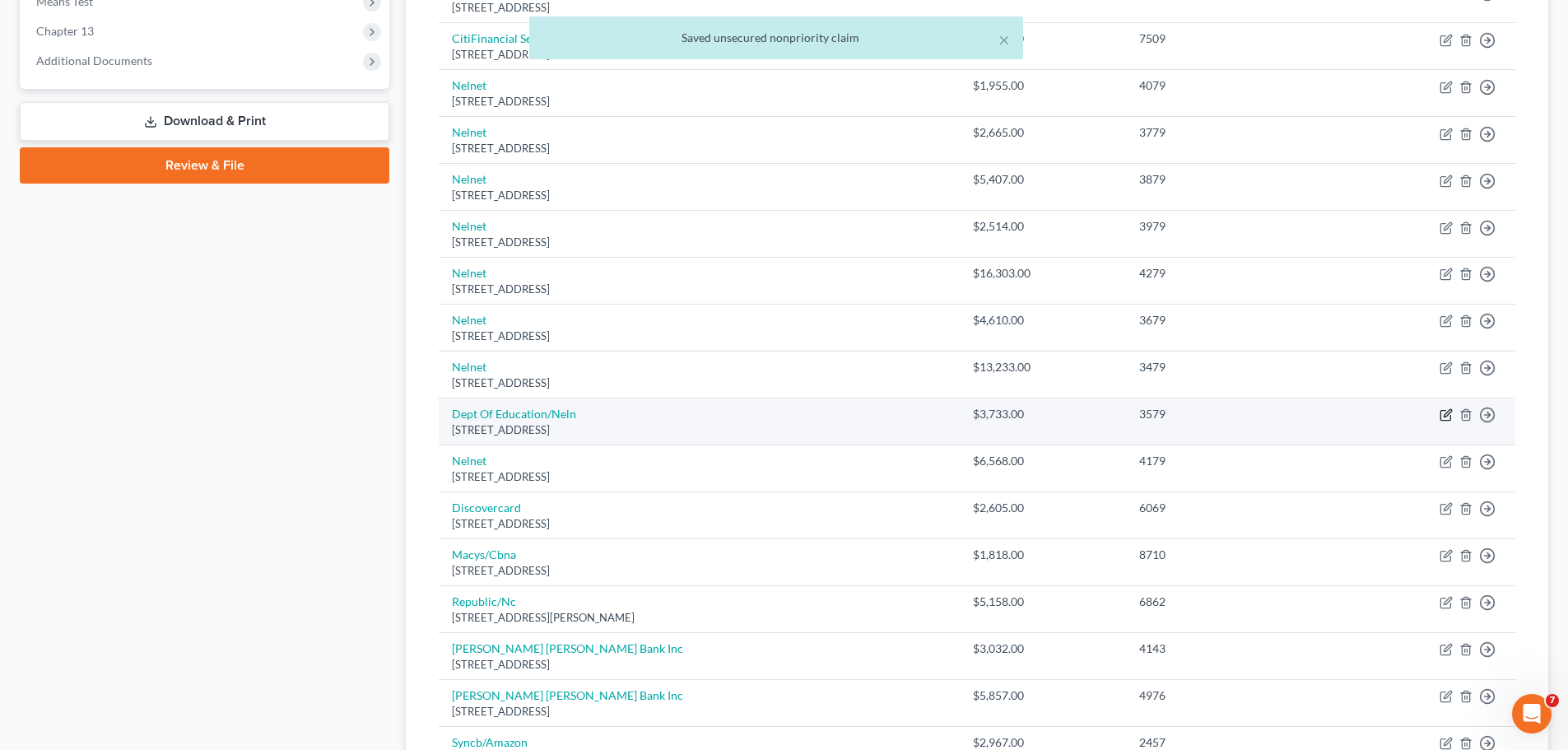
click at [1443, 414] on icon "button" at bounding box center [1446, 415] width 13 height 13
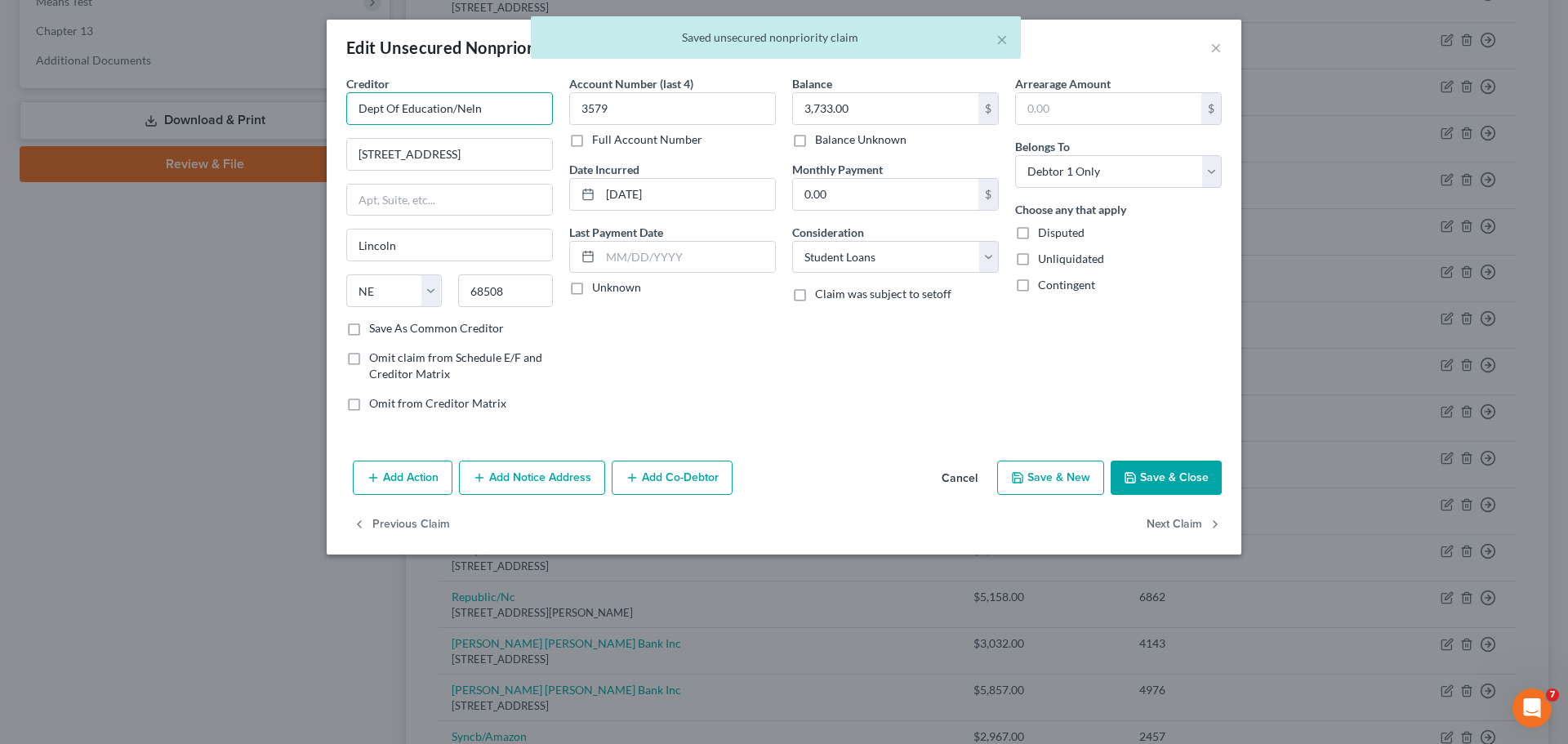
drag, startPoint x: 415, startPoint y: 103, endPoint x: 329, endPoint y: 104, distance: 86.0
click at [329, 104] on div "Creditor * Dept Of Education/Neln [GEOGRAPHIC_DATA] [US_STATE] AK AR AZ CA CO […" at bounding box center [784, 264] width 915 height 379
paste input "Nelnet"
click at [458, 144] on input "[STREET_ADDRESS]" at bounding box center [450, 154] width 205 height 31
click at [716, 342] on div "Account Number (last 4) 3579 Full Account Number Date Incurred [DATE] Last Paym…" at bounding box center [672, 249] width 223 height 349
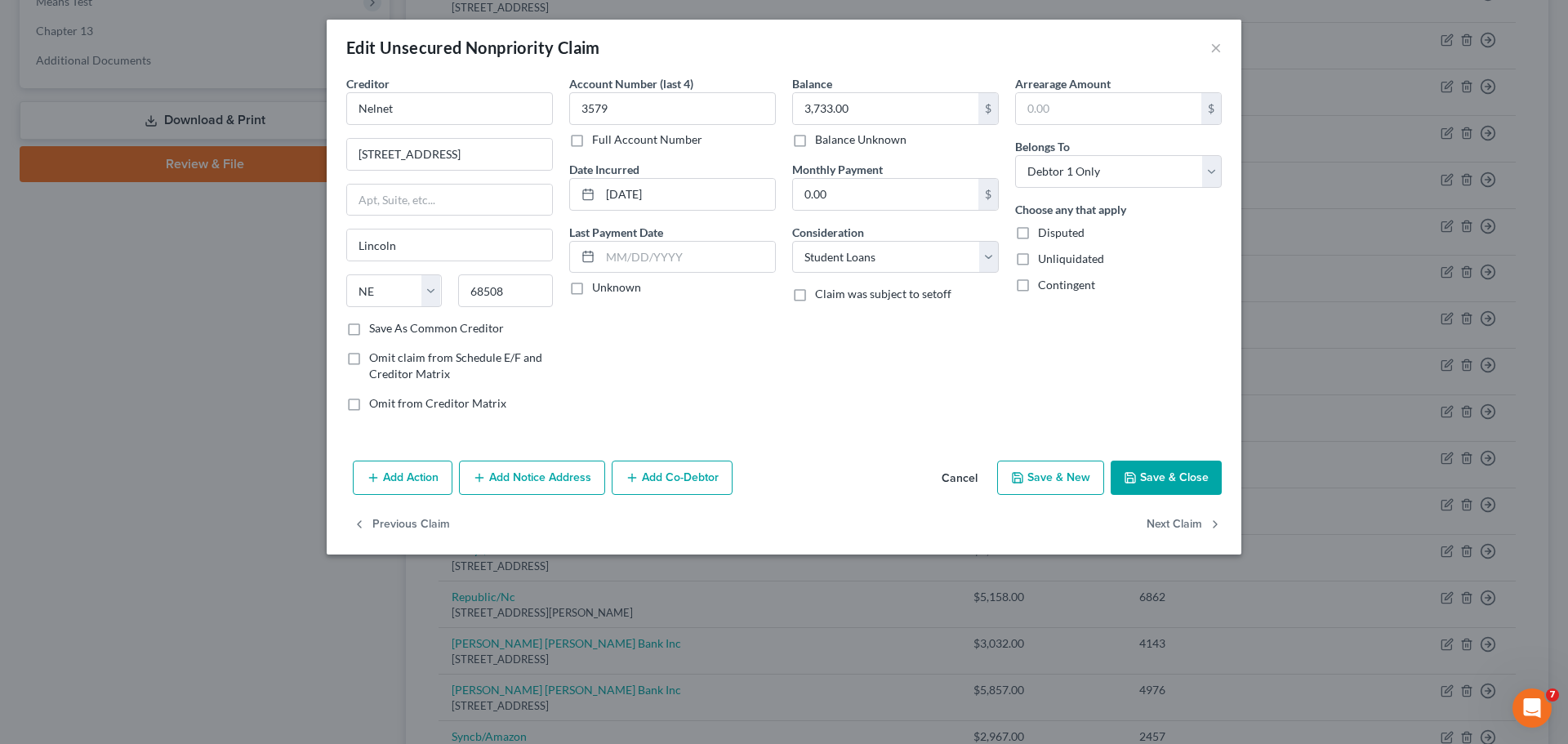
click at [1195, 474] on button "Save & Close" at bounding box center [1166, 477] width 111 height 34
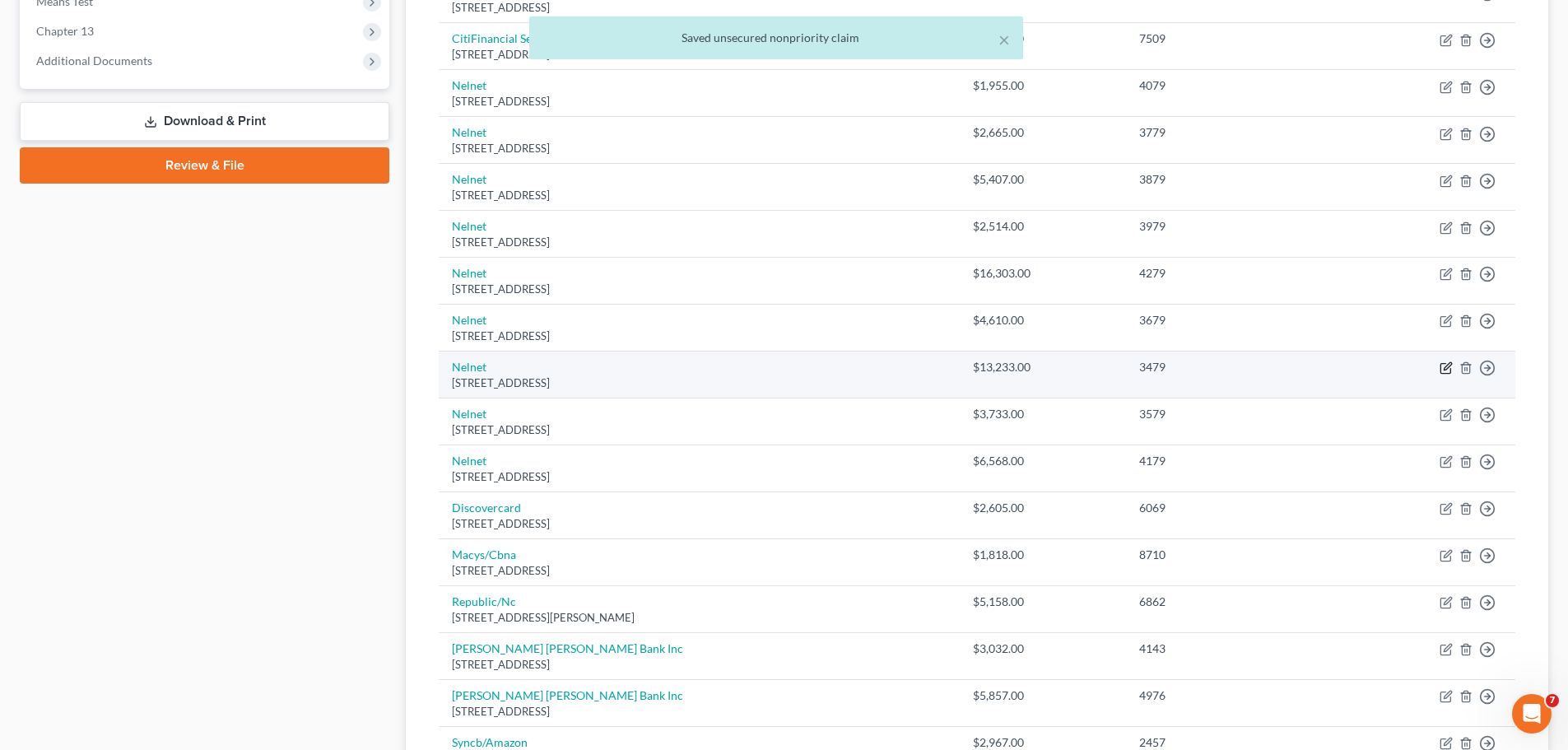
click at [1446, 365] on icon "button" at bounding box center [1446, 368] width 13 height 13
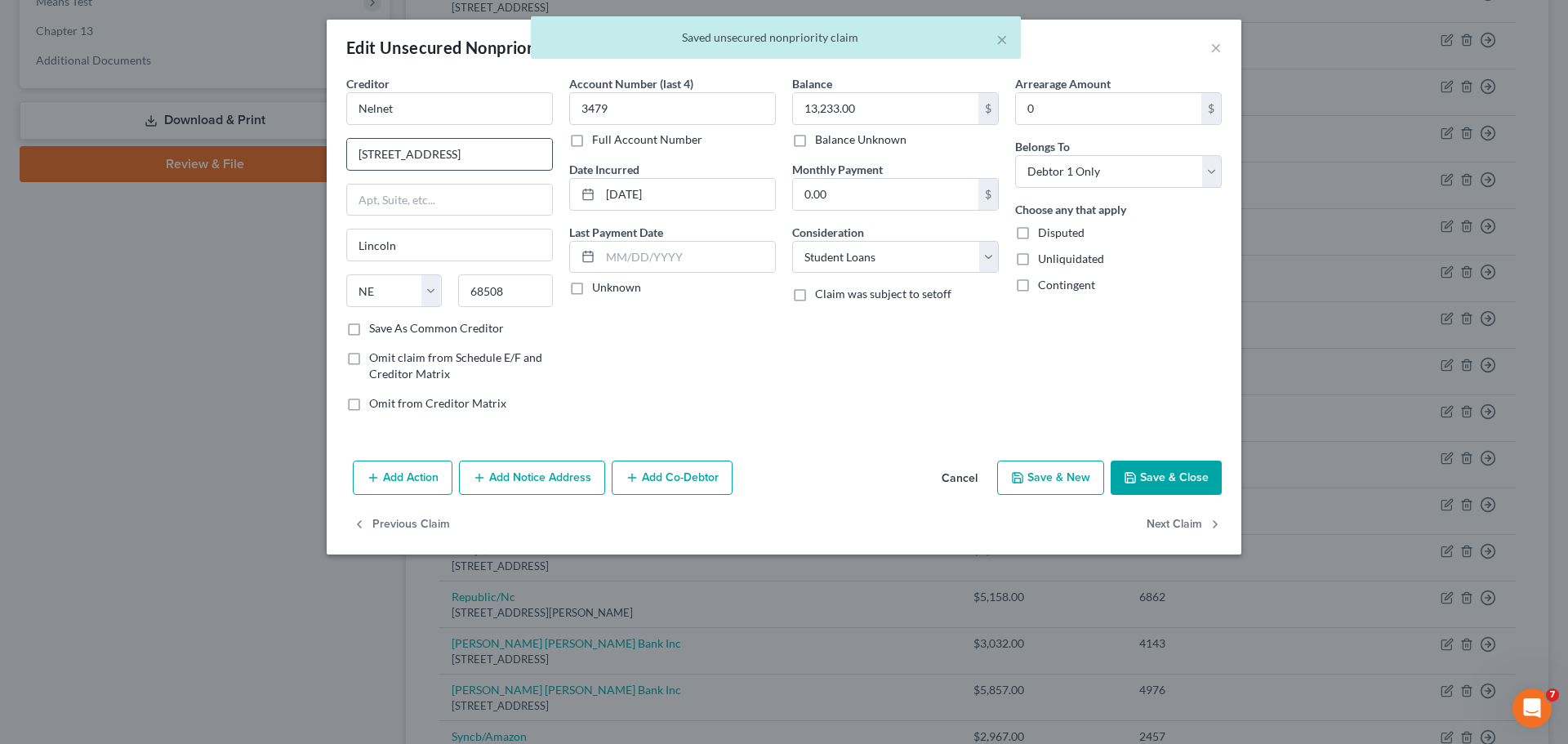
click at [485, 153] on input "[STREET_ADDRESS]" at bounding box center [450, 154] width 205 height 31
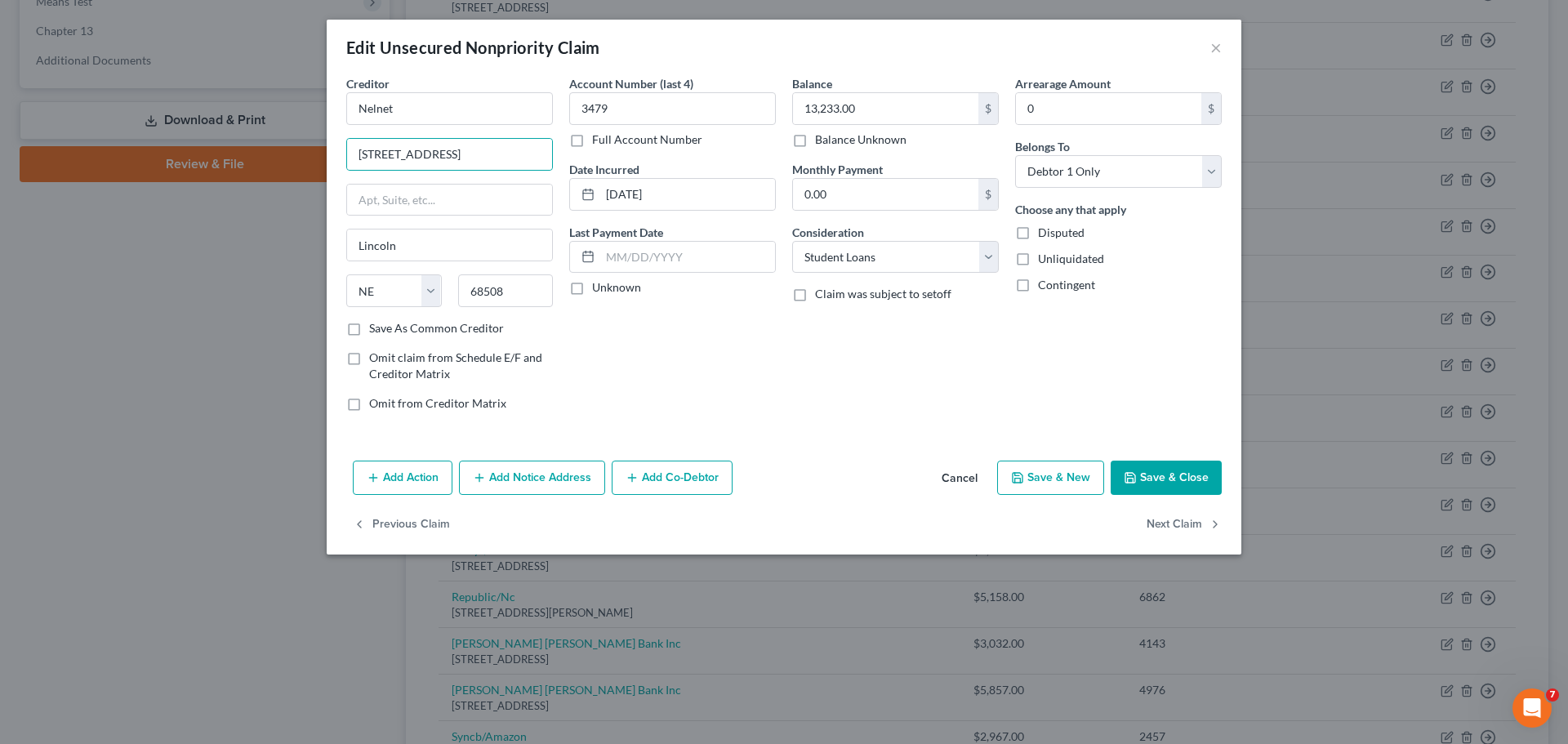
drag, startPoint x: 754, startPoint y: 359, endPoint x: 870, endPoint y: 416, distance: 129.2
click at [759, 364] on div "Account Number (last 4) 3479 Full Account Number Date Incurred [DATE] Last Paym…" at bounding box center [672, 249] width 223 height 349
click at [1197, 478] on button "Save & Close" at bounding box center [1166, 477] width 111 height 34
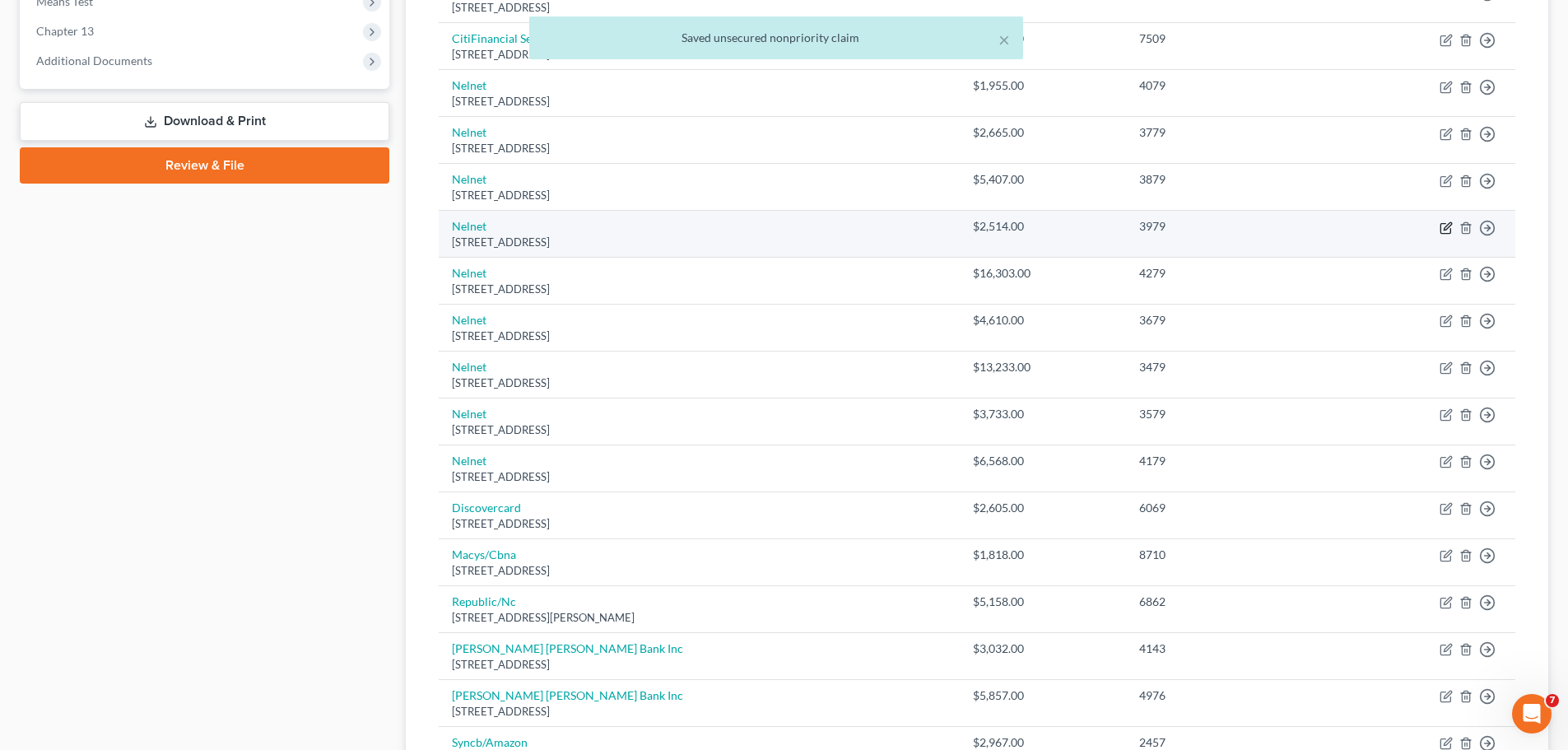
click at [1442, 226] on icon "button" at bounding box center [1446, 228] width 13 height 13
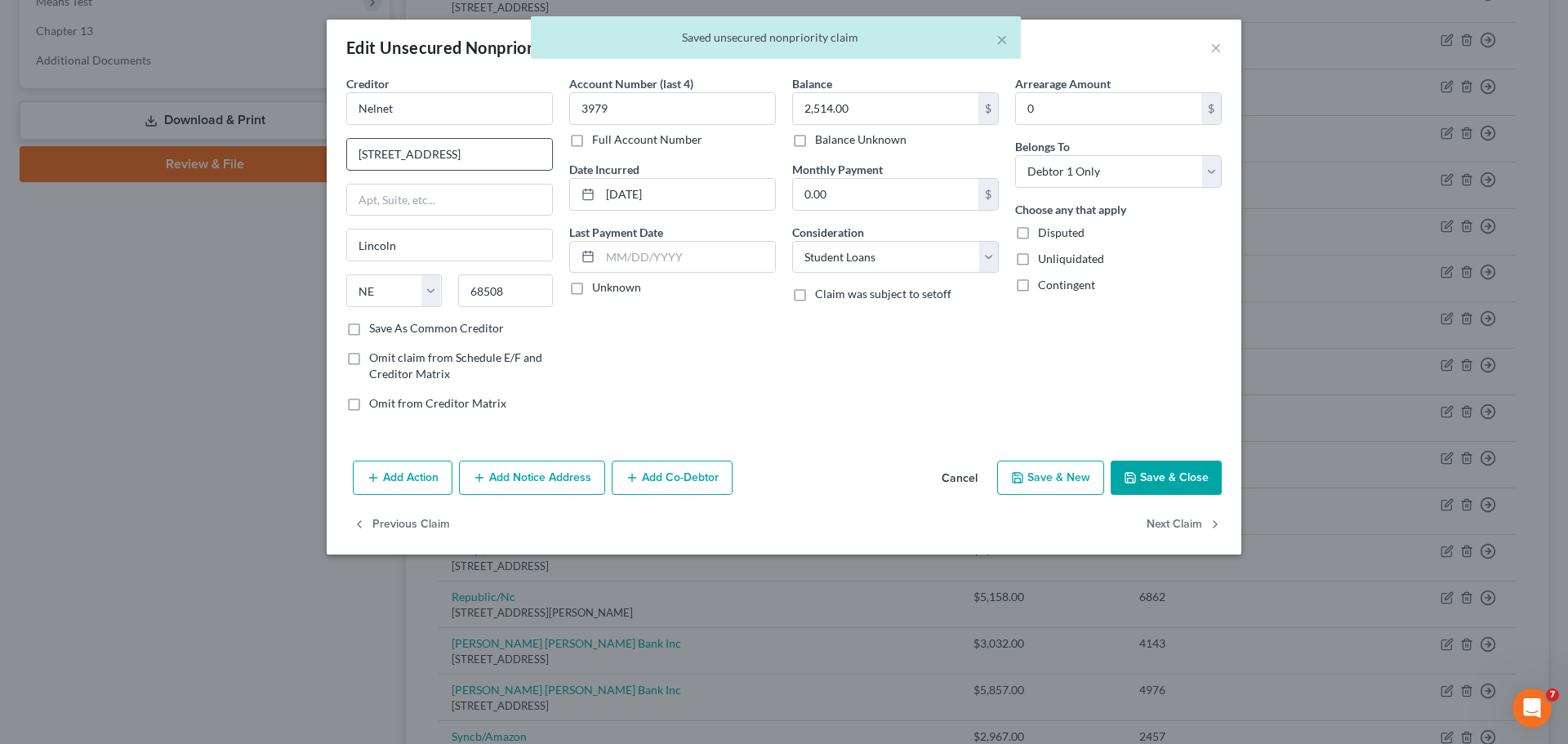
click at [460, 145] on input "[STREET_ADDRESS]" at bounding box center [450, 154] width 205 height 31
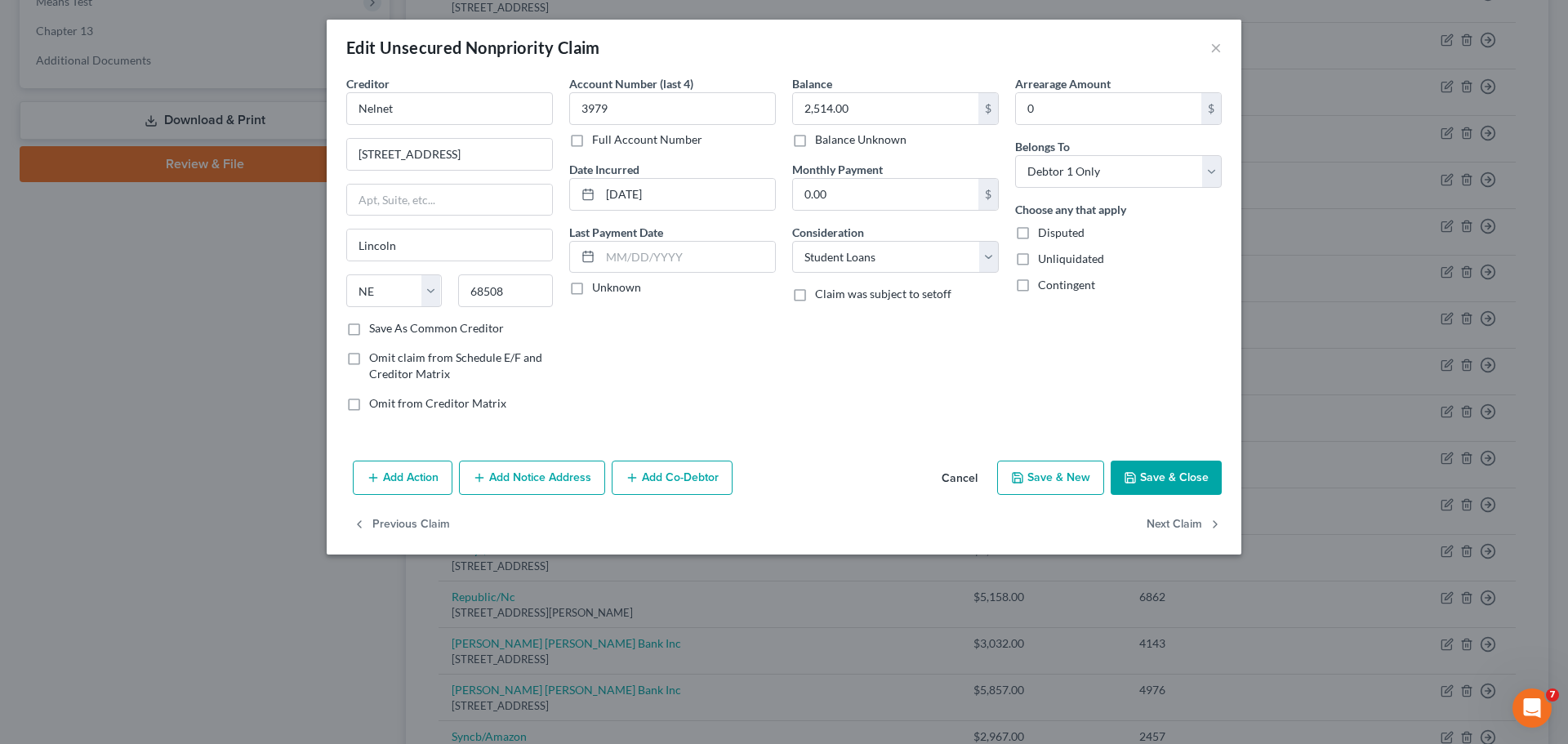
drag, startPoint x: 752, startPoint y: 374, endPoint x: 866, endPoint y: 426, distance: 125.3
click at [764, 383] on div "Account Number (last 4) 3979 Full Account Number Date Incurred [DATE] Last Paym…" at bounding box center [672, 249] width 223 height 349
click at [1141, 472] on button "Save & Close" at bounding box center [1166, 477] width 111 height 34
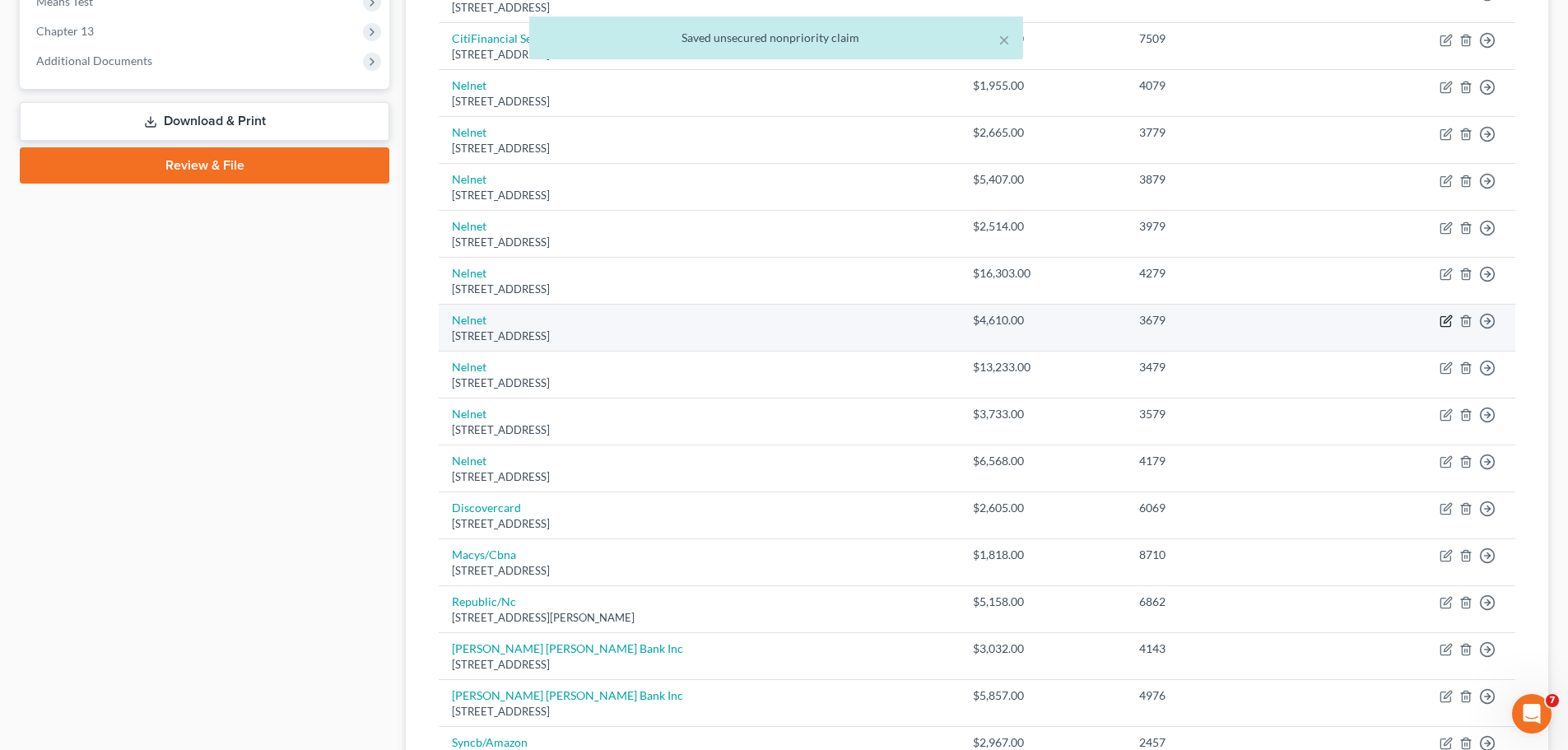
click at [1445, 321] on icon "button" at bounding box center [1448, 320] width 8 height 8
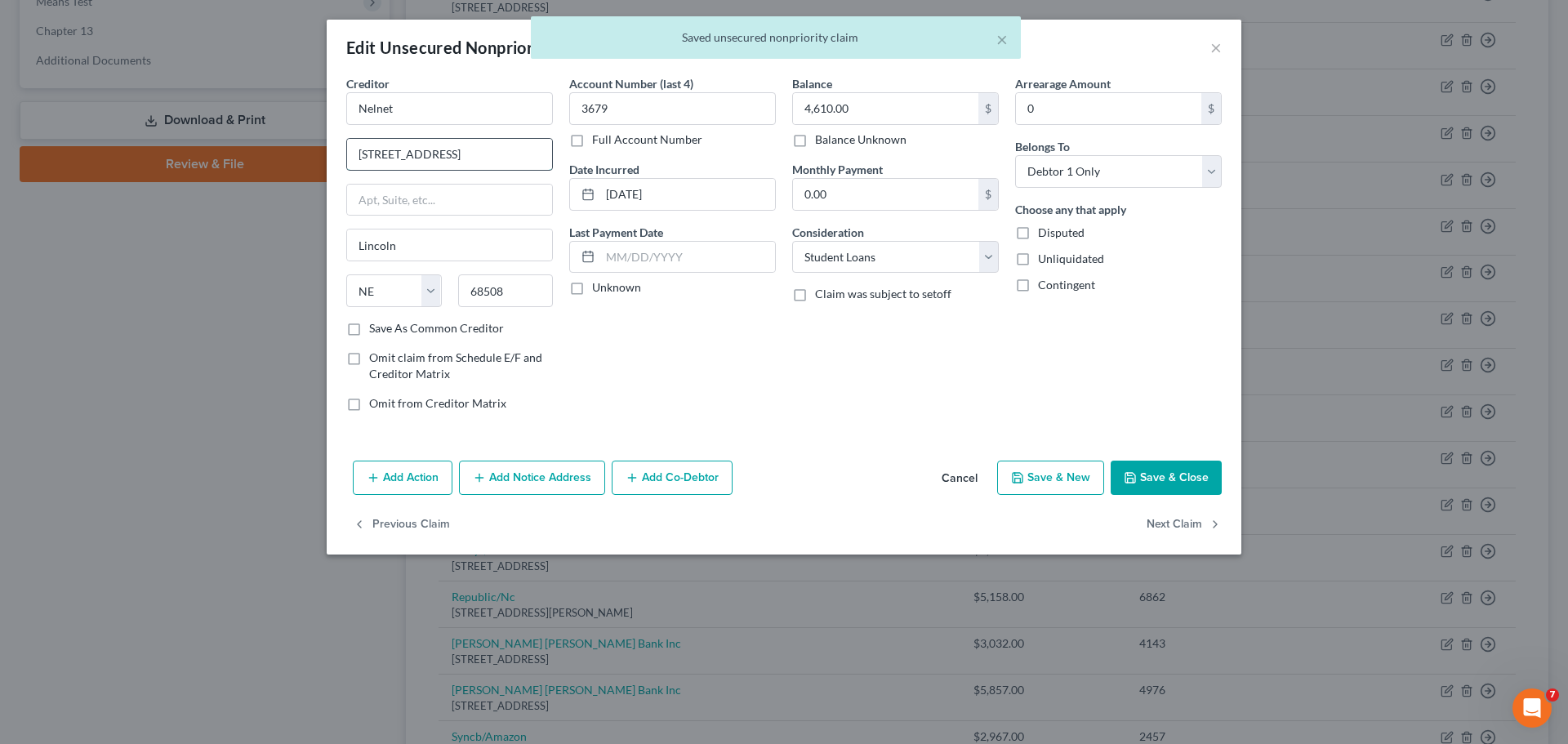
click at [482, 155] on input "[STREET_ADDRESS]" at bounding box center [450, 154] width 205 height 31
drag, startPoint x: 737, startPoint y: 335, endPoint x: 912, endPoint y: 416, distance: 192.8
click at [753, 349] on div "Account Number (last 4) 3679 Full Account Number Date Incurred [DATE] Last Paym…" at bounding box center [672, 249] width 223 height 349
click at [1166, 476] on button "Save & Close" at bounding box center [1166, 477] width 111 height 34
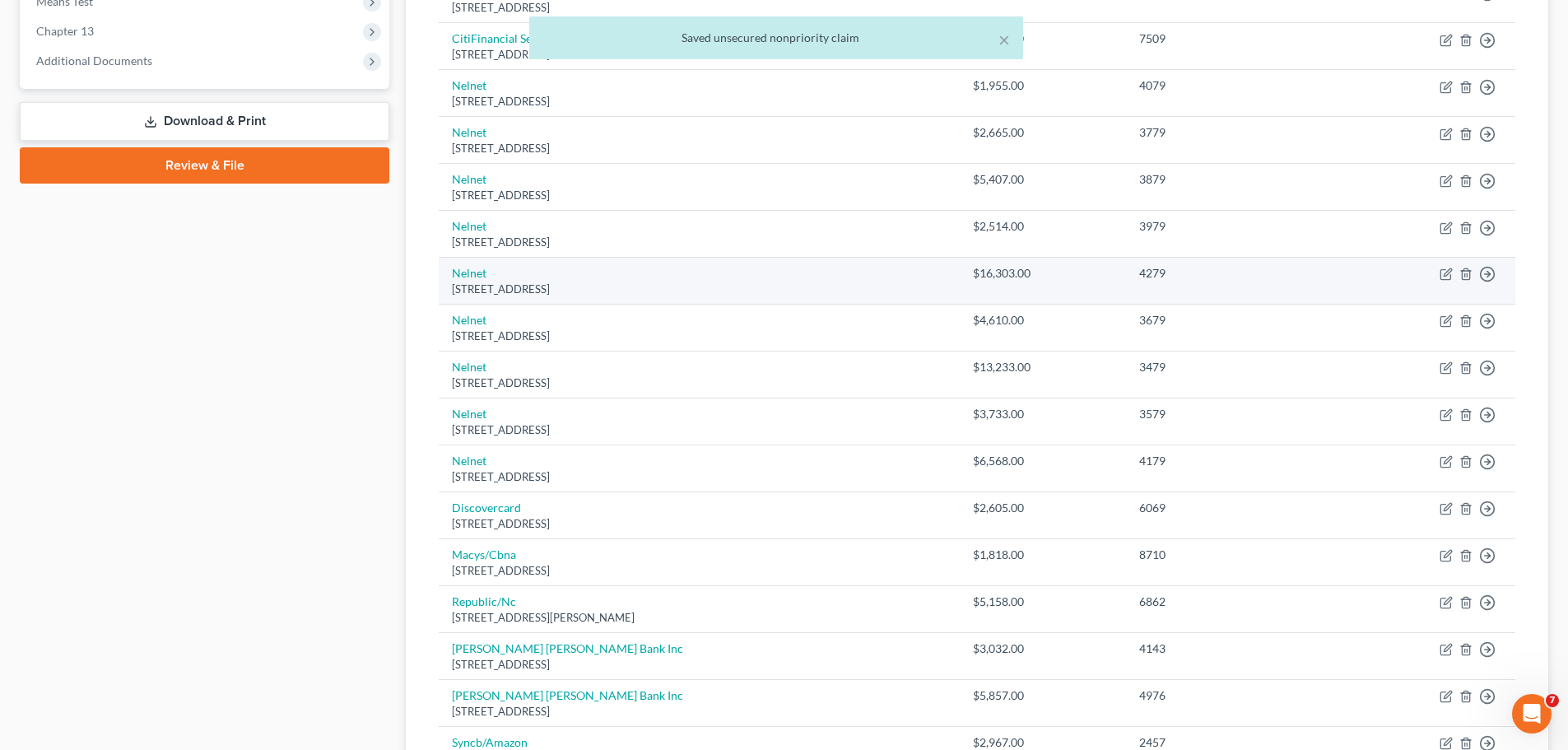
click at [1439, 272] on td "Move to D Move to E Move to G Move to Notice Only" at bounding box center [1428, 281] width 176 height 47
click at [1442, 272] on icon "button" at bounding box center [1446, 274] width 13 height 13
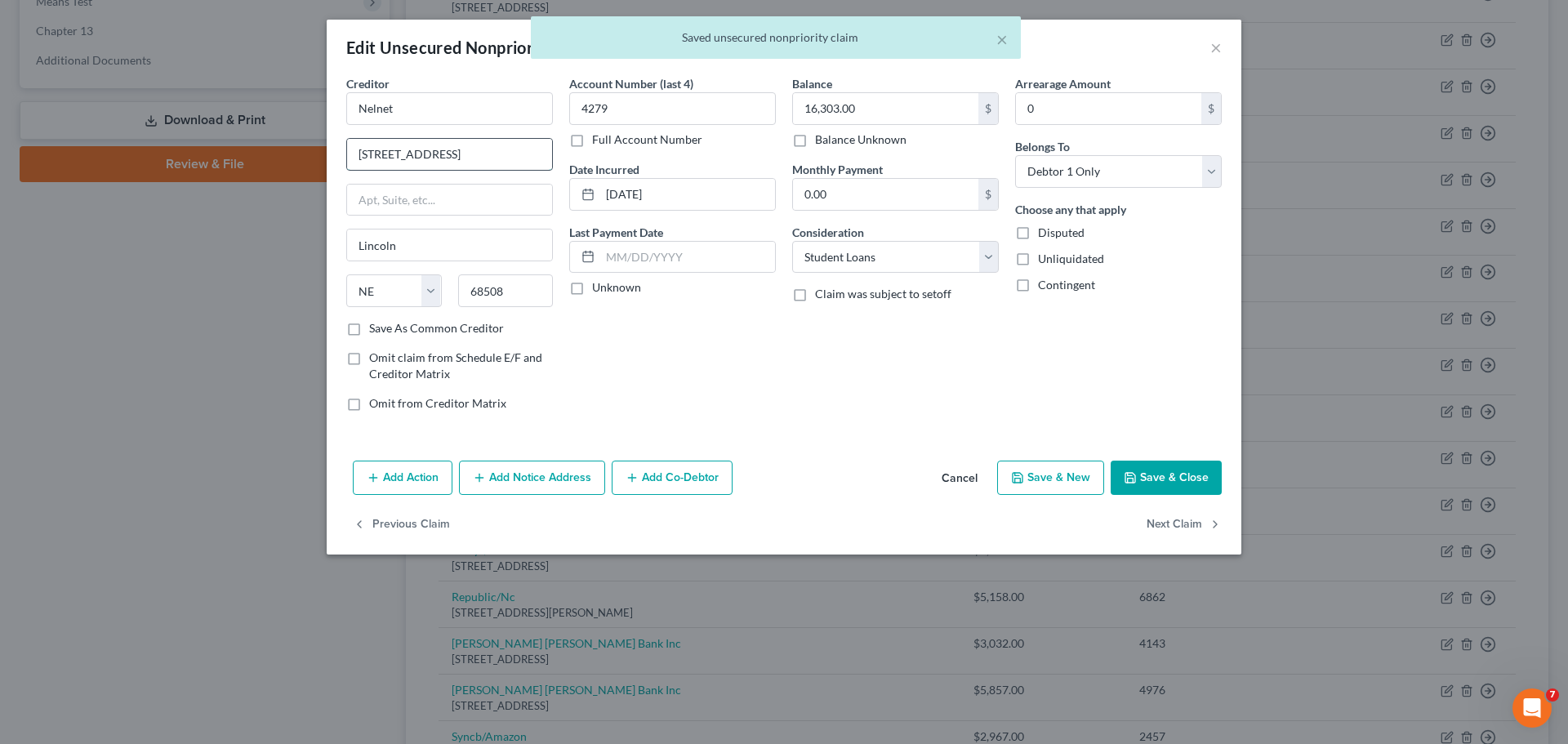
drag, startPoint x: 427, startPoint y: 147, endPoint x: 437, endPoint y: 150, distance: 10.4
click at [427, 146] on input "[STREET_ADDRESS]" at bounding box center [450, 154] width 205 height 31
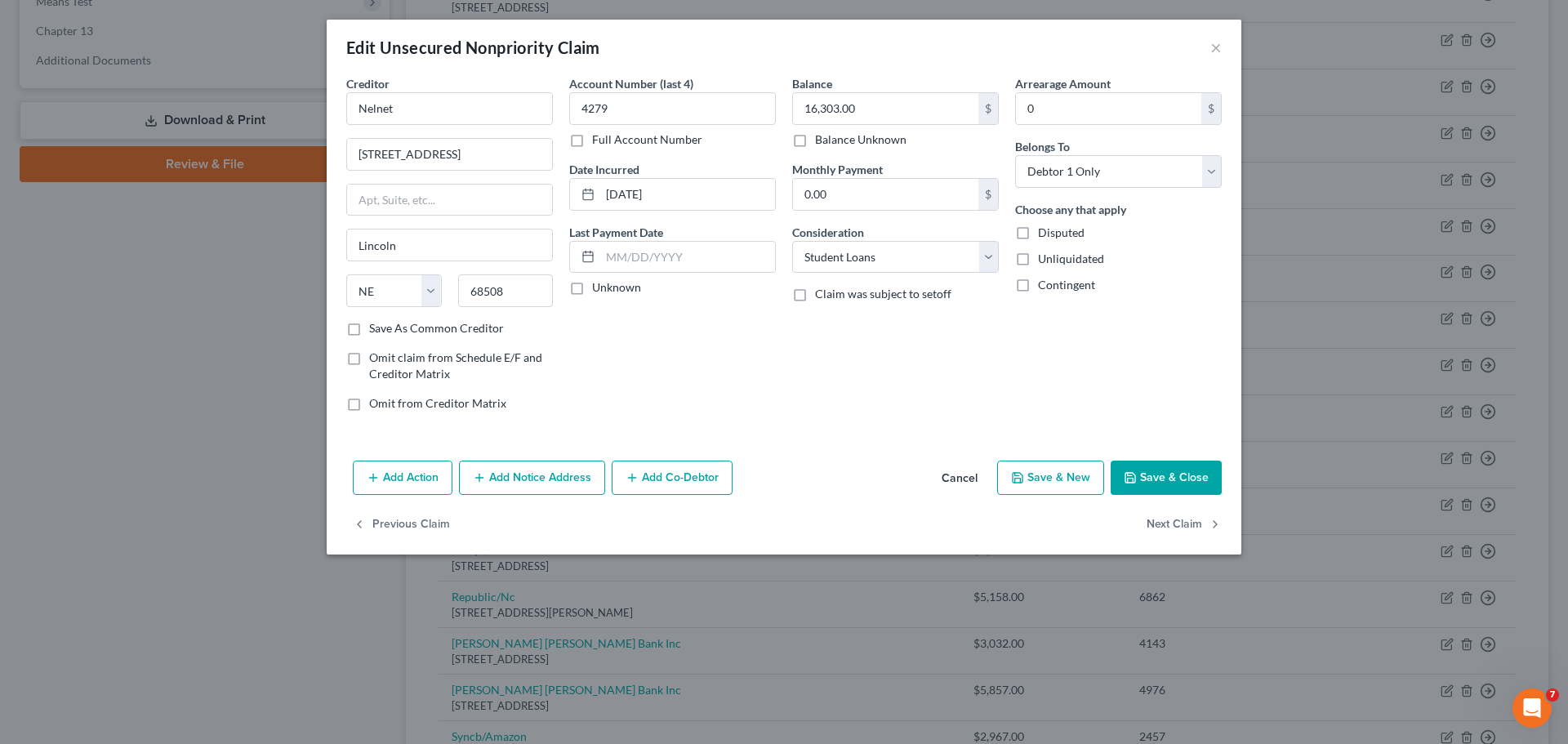
drag, startPoint x: 770, startPoint y: 371, endPoint x: 967, endPoint y: 410, distance: 200.8
click at [795, 386] on div "Creditor * Nelnet [GEOGRAPHIC_DATA] [US_STATE] AK AR AZ CA CO CT DE DC [GEOGRAP…" at bounding box center [784, 249] width 892 height 349
click at [1157, 475] on button "Save & Close" at bounding box center [1166, 477] width 111 height 34
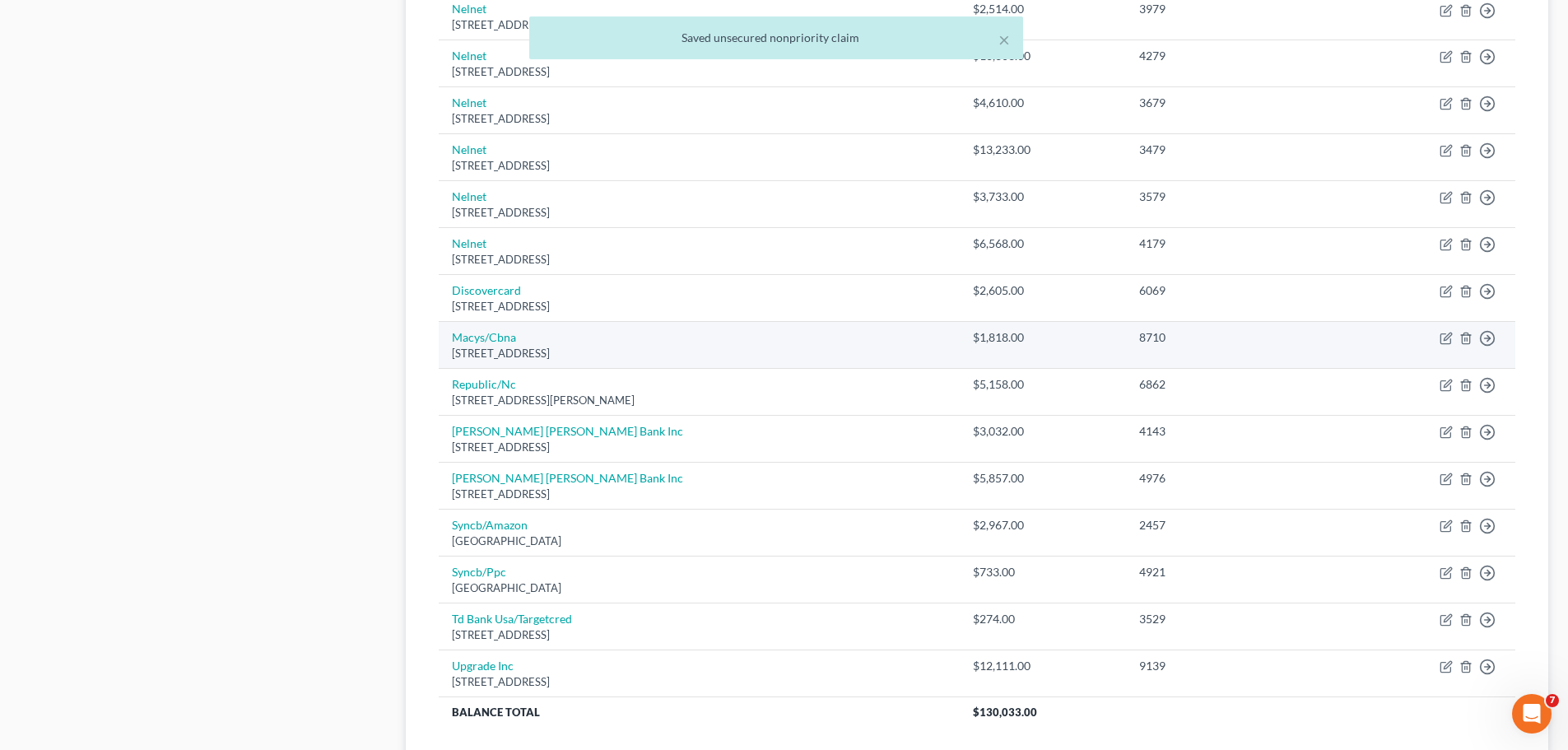
scroll to position [906, 0]
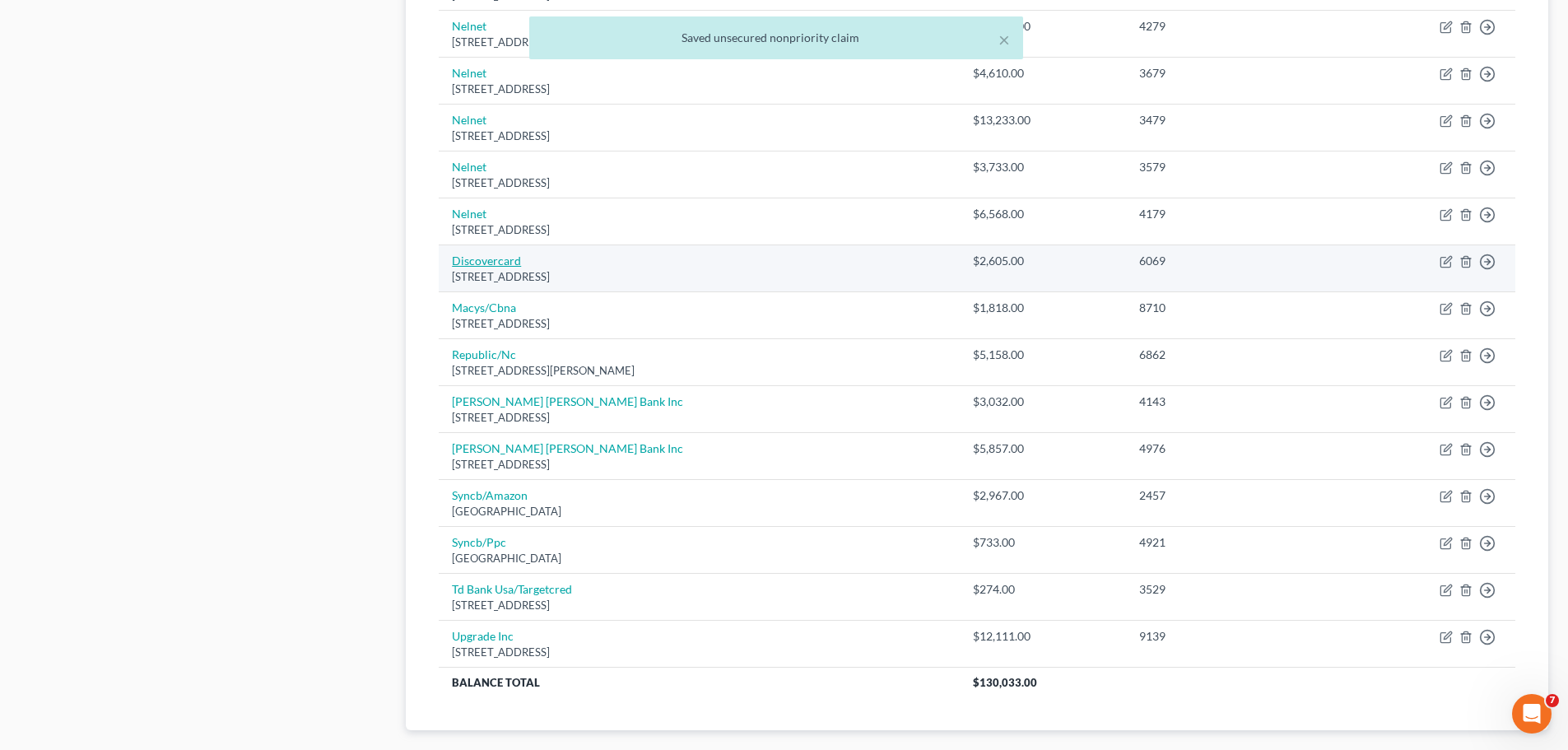
drag, startPoint x: 659, startPoint y: 268, endPoint x: 455, endPoint y: 265, distance: 204.0
click at [455, 265] on td "Discovercard [STREET_ADDRESS]" at bounding box center [700, 268] width 521 height 47
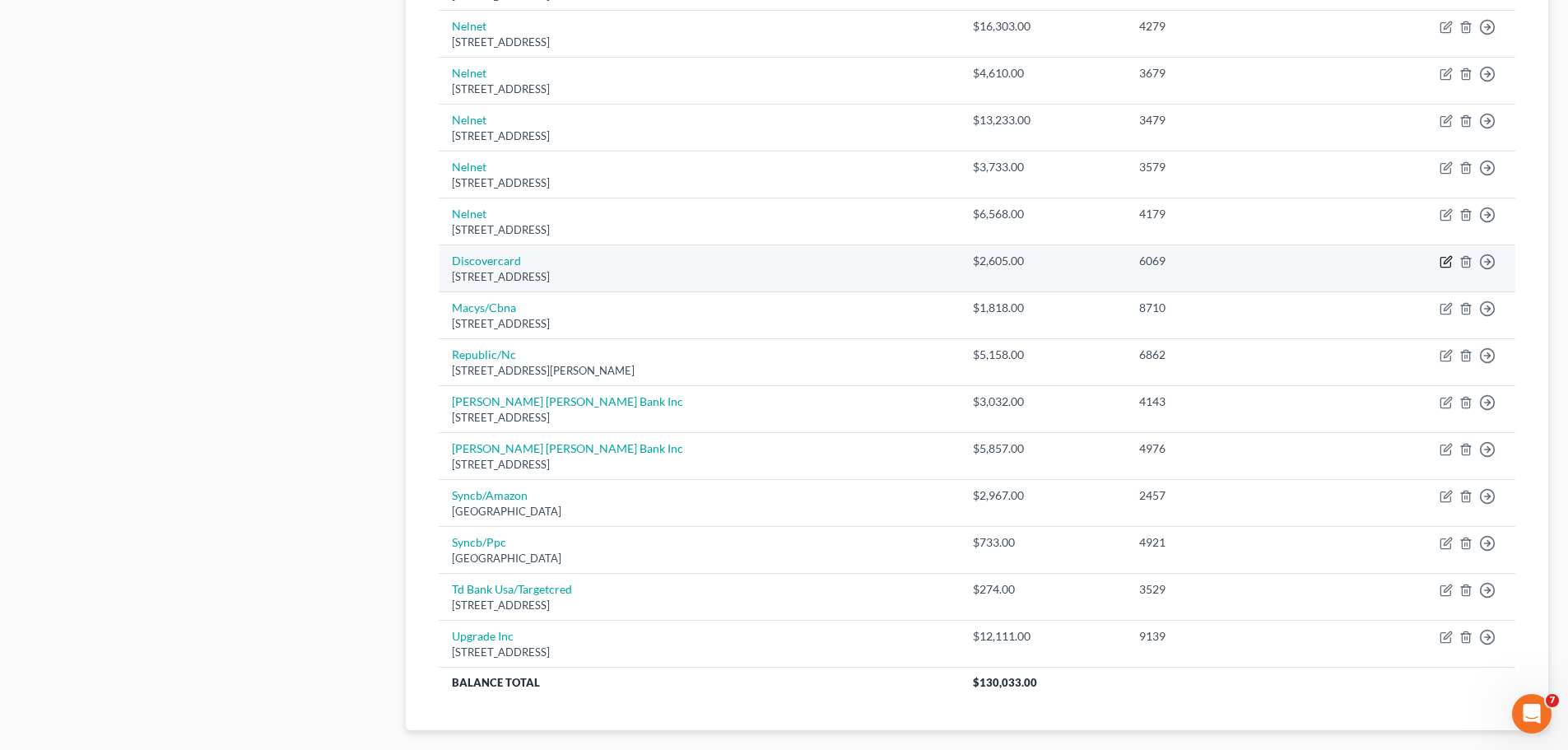
click at [1443, 261] on icon "button" at bounding box center [1446, 261] width 13 height 13
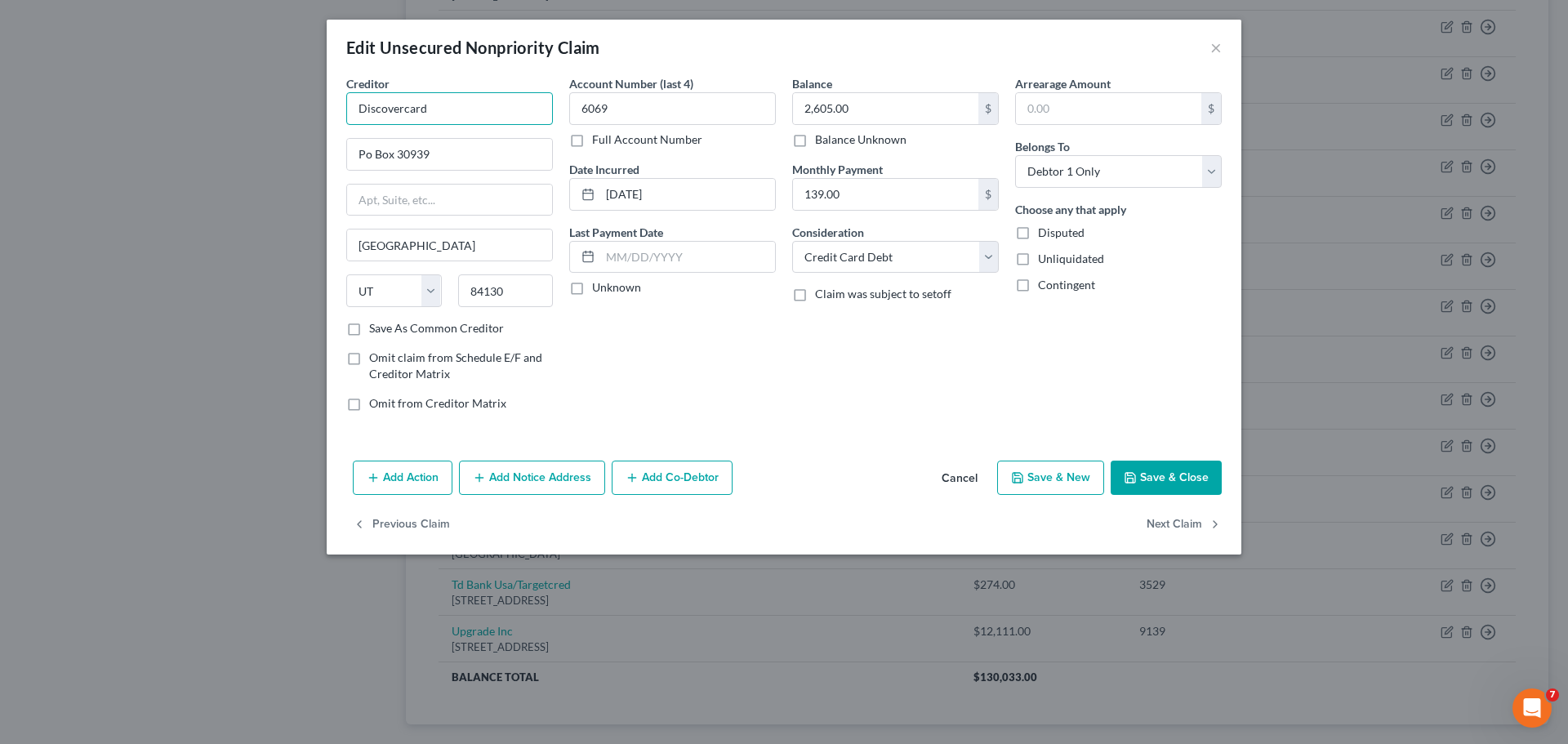
drag, startPoint x: 461, startPoint y: 93, endPoint x: 323, endPoint y: 109, distance: 138.9
click at [323, 109] on div "Edit Unsecured Nonpriority Claim × Creditor * Discovercard Po Box 30939 [GEOGRA…" at bounding box center [784, 372] width 1568 height 744
paste input "Financial Services"
click at [723, 412] on div "Account Number (last 4) 6069 Full Account Number Date Incurred [DATE] Last Paym…" at bounding box center [672, 249] width 223 height 349
click at [1167, 469] on button "Save & Close" at bounding box center [1166, 477] width 111 height 34
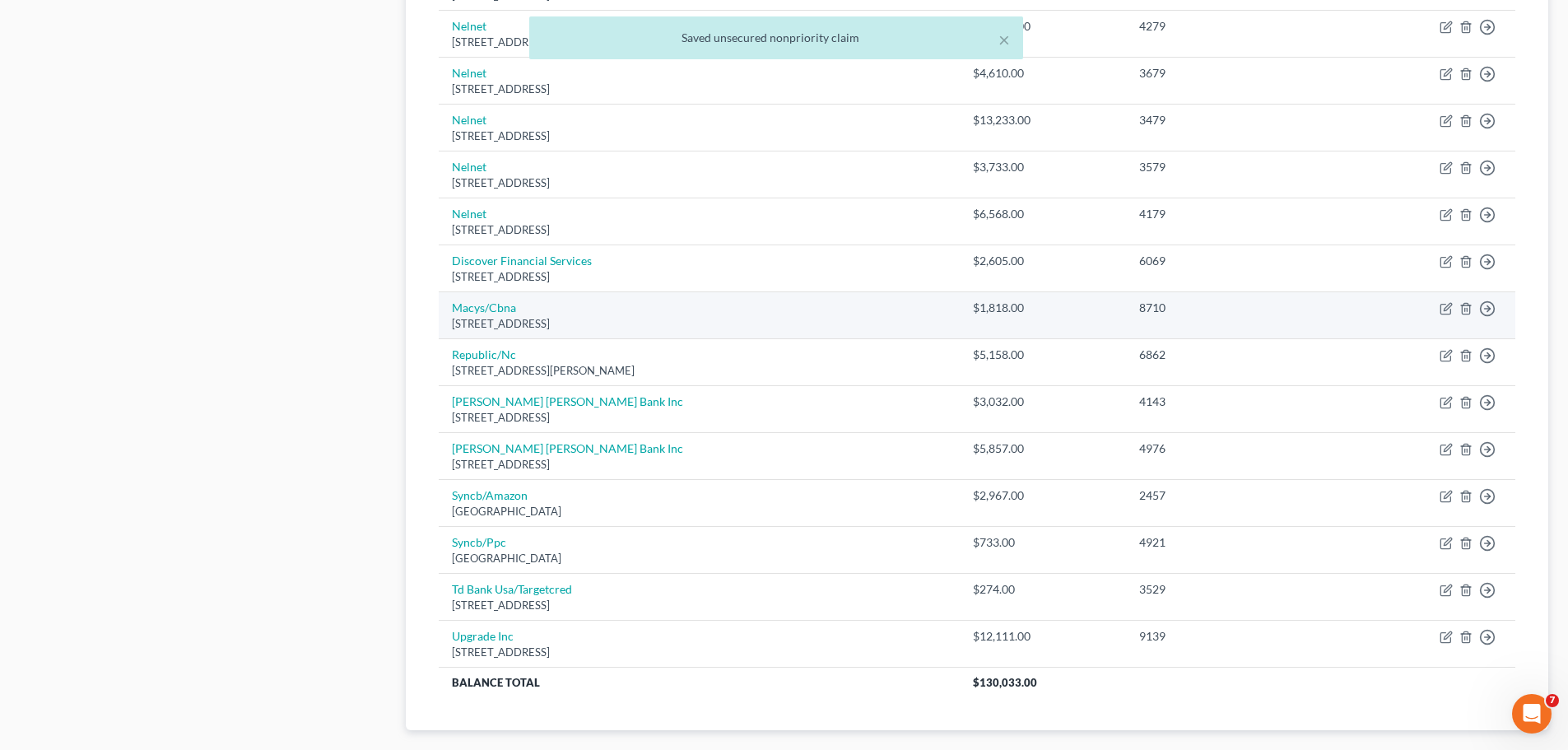
drag, startPoint x: 631, startPoint y: 321, endPoint x: 446, endPoint y: 308, distance: 185.5
click at [446, 308] on td "Macys/[STREET_ADDRESS]" at bounding box center [700, 315] width 521 height 47
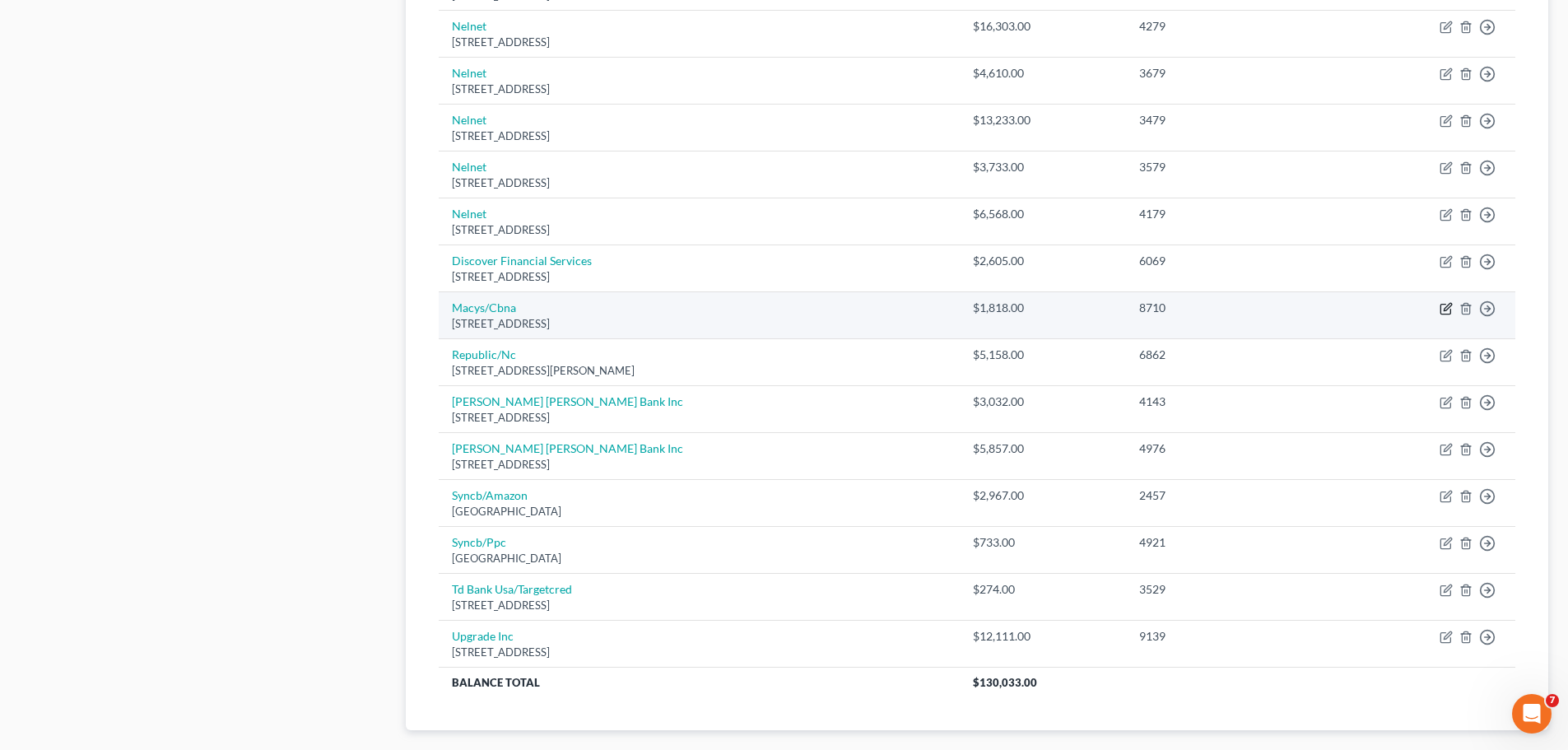
click at [1447, 303] on icon "button" at bounding box center [1446, 309] width 13 height 13
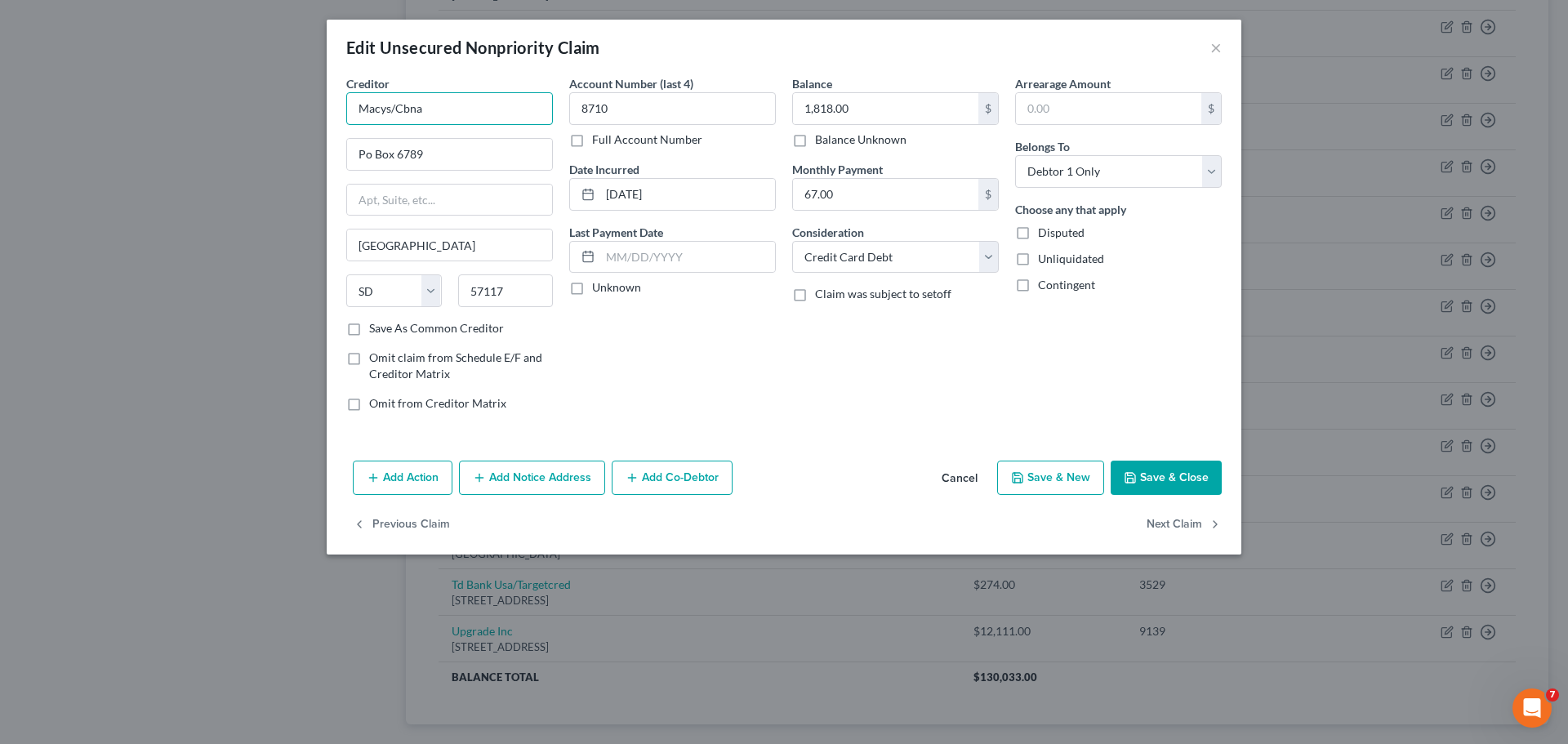
drag, startPoint x: 428, startPoint y: 105, endPoint x: 349, endPoint y: 108, distance: 79.1
click at [349, 108] on input "Macys/Cbna" at bounding box center [450, 108] width 206 height 32
paste input "'s Credit Card"
click at [745, 400] on div "Account Number (last 4) 8710 Full Account Number Date Incurred [DATE] Last Paym…" at bounding box center [672, 249] width 223 height 349
click at [1167, 472] on button "Save & Close" at bounding box center [1166, 477] width 111 height 34
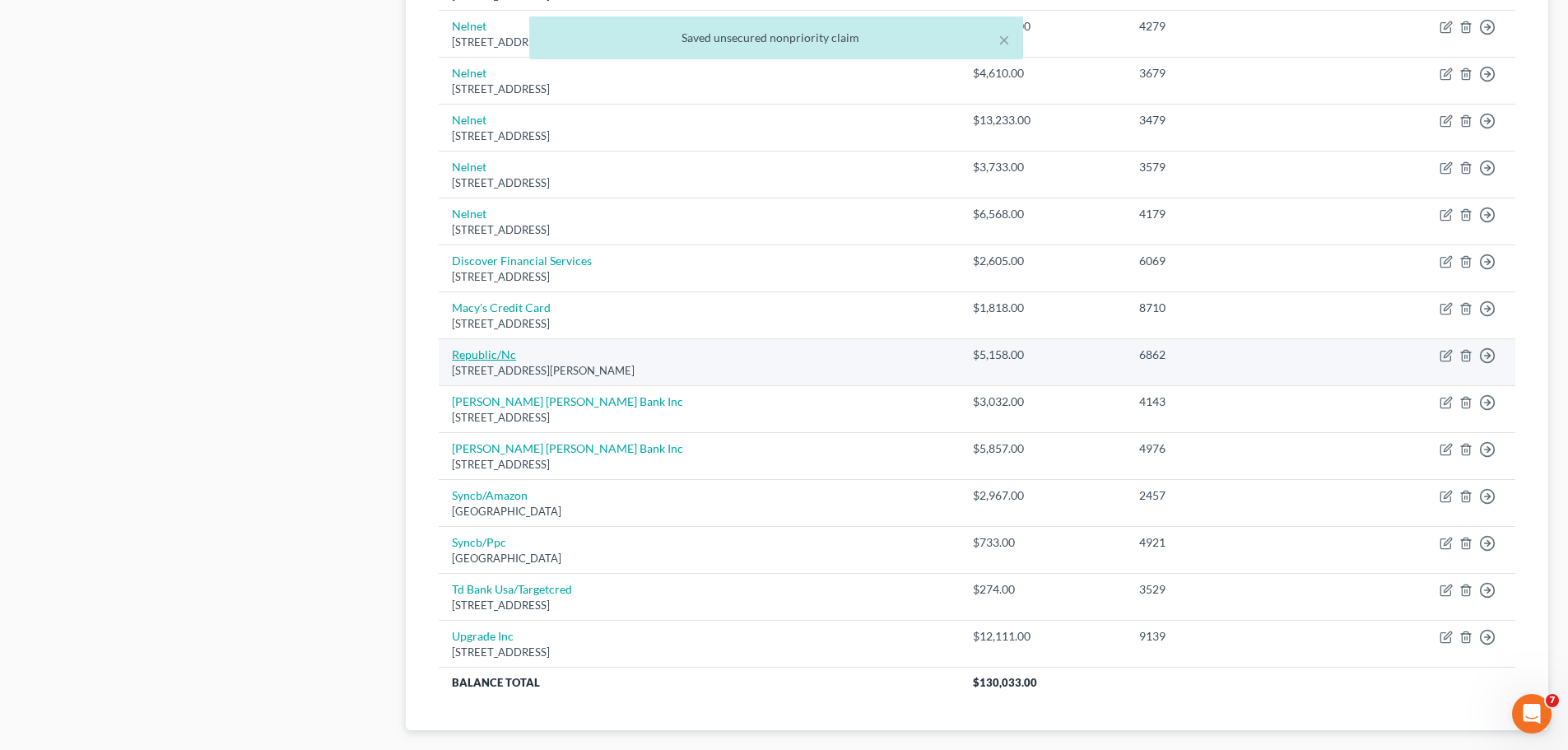
drag, startPoint x: 645, startPoint y: 369, endPoint x: 455, endPoint y: 357, distance: 190.4
click at [455, 357] on td "Republic/Nc [STREET_ADDRESS][PERSON_NAME]" at bounding box center [700, 362] width 521 height 47
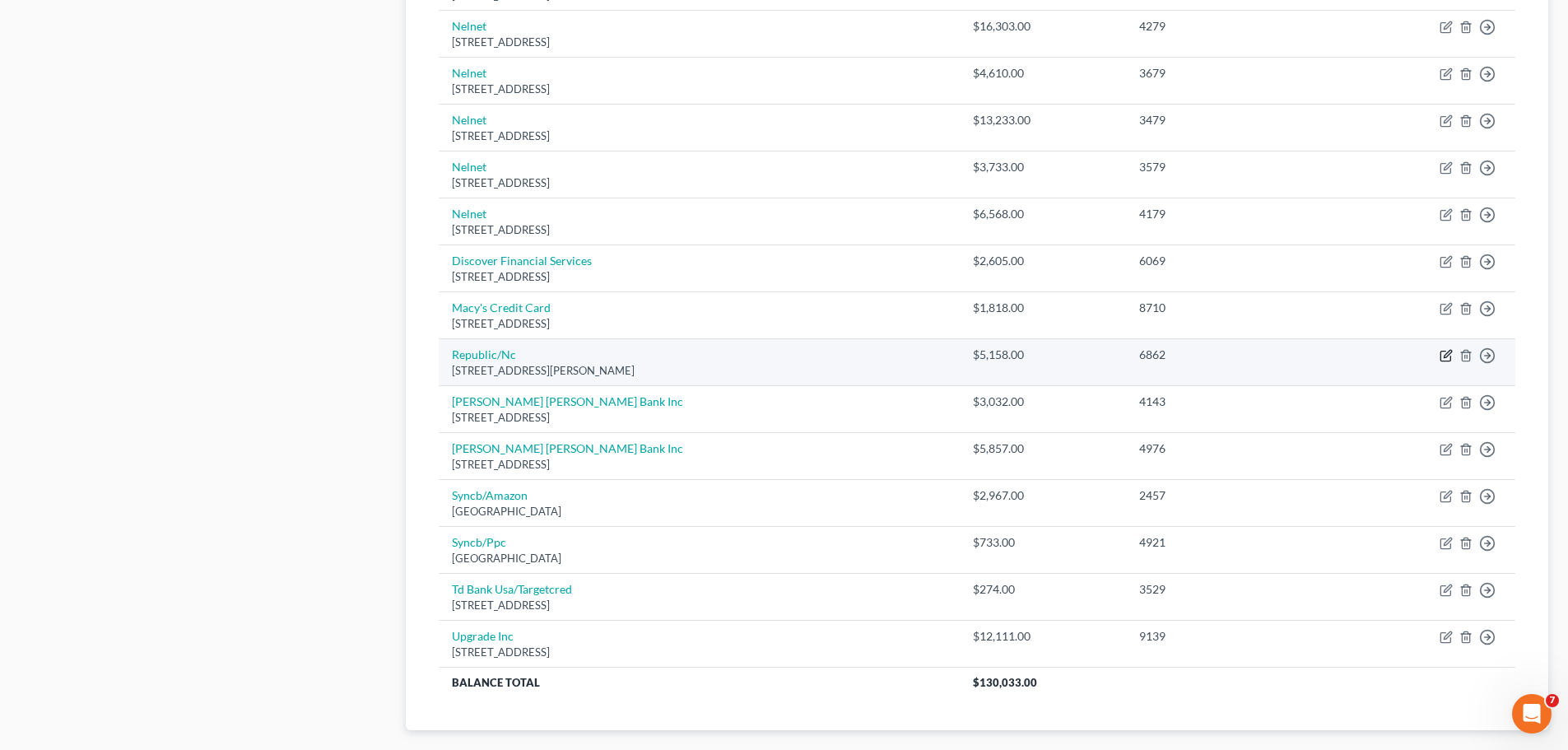
click at [1443, 350] on icon "button" at bounding box center [1446, 356] width 13 height 13
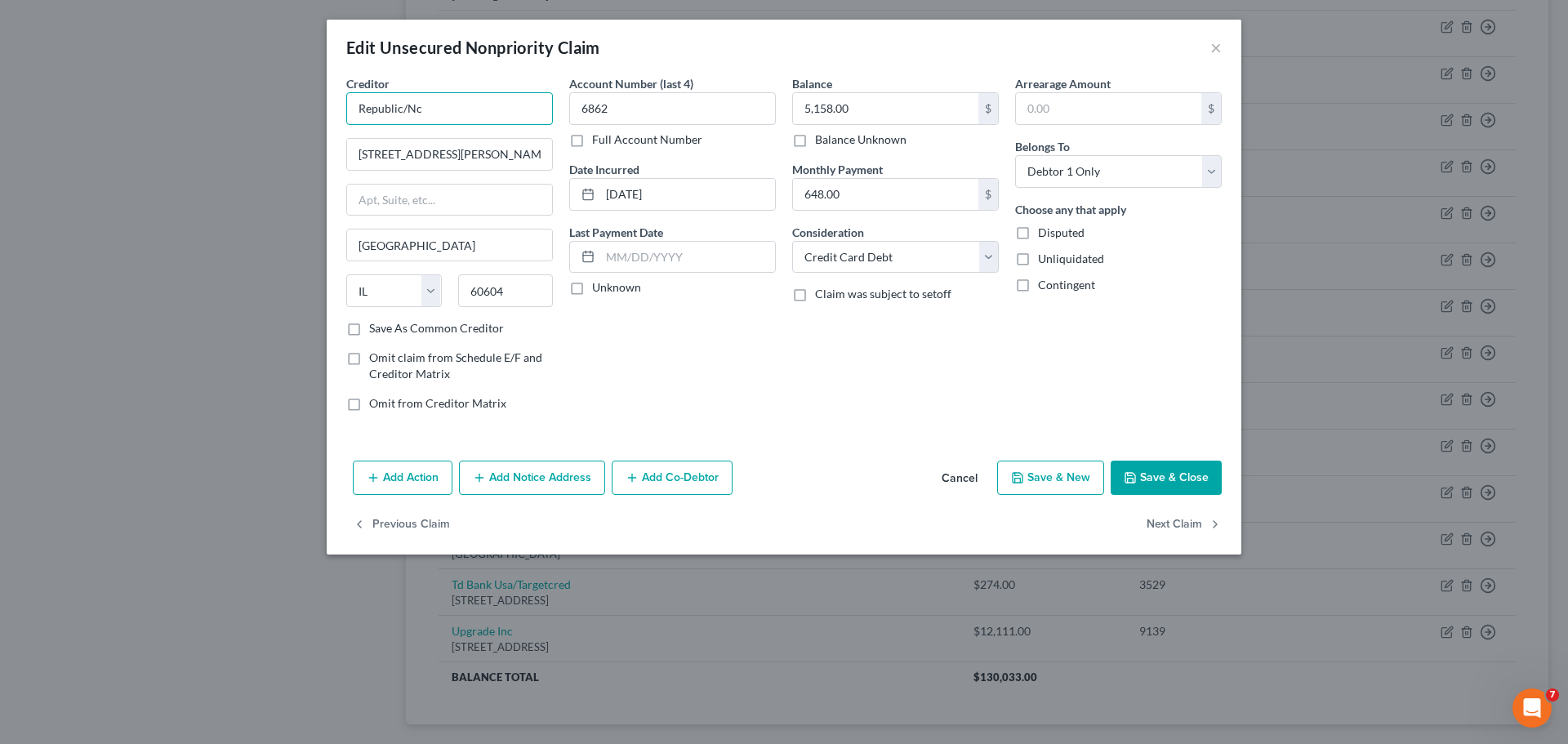
drag, startPoint x: 451, startPoint y: 103, endPoint x: 346, endPoint y: 113, distance: 105.5
click at [346, 113] on div "Creditor * Republic/Nc [GEOGRAPHIC_DATA][PERSON_NAME] [US_STATE] AK AR [GEOGRAP…" at bounding box center [449, 249] width 223 height 349
paste input "NetCredit"
click at [761, 404] on div "Account Number (last 4) 6862 Full Account Number Date Incurred [DATE] Last Paym…" at bounding box center [672, 249] width 223 height 349
click at [1162, 475] on button "Save & Close" at bounding box center [1166, 477] width 111 height 34
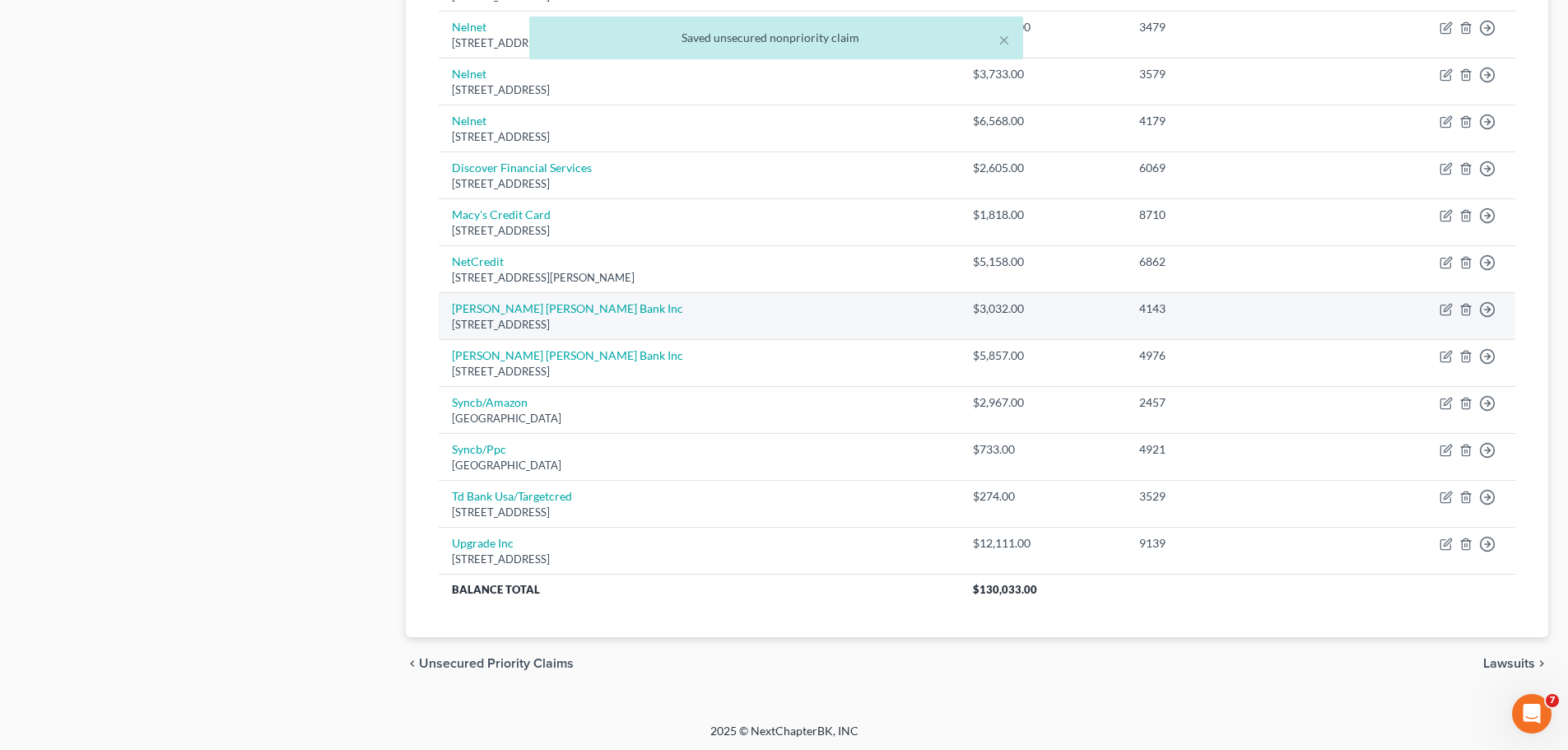
scroll to position [1001, 0]
drag, startPoint x: 635, startPoint y: 325, endPoint x: 449, endPoint y: 307, distance: 186.9
click at [449, 307] on td "[PERSON_NAME] [PERSON_NAME] Bank Inc [STREET_ADDRESS]" at bounding box center [700, 313] width 521 height 47
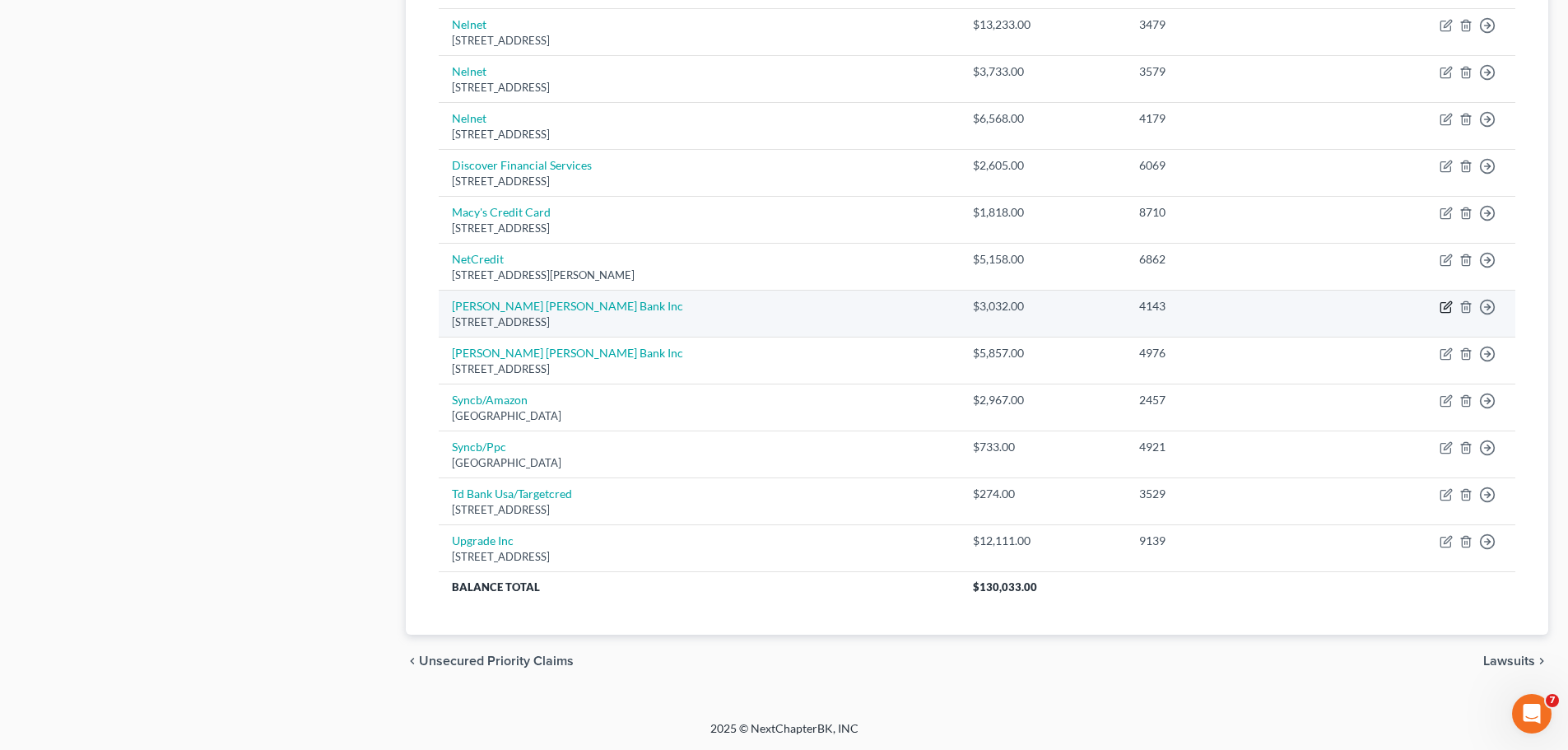
click at [1444, 305] on icon "button" at bounding box center [1446, 307] width 13 height 13
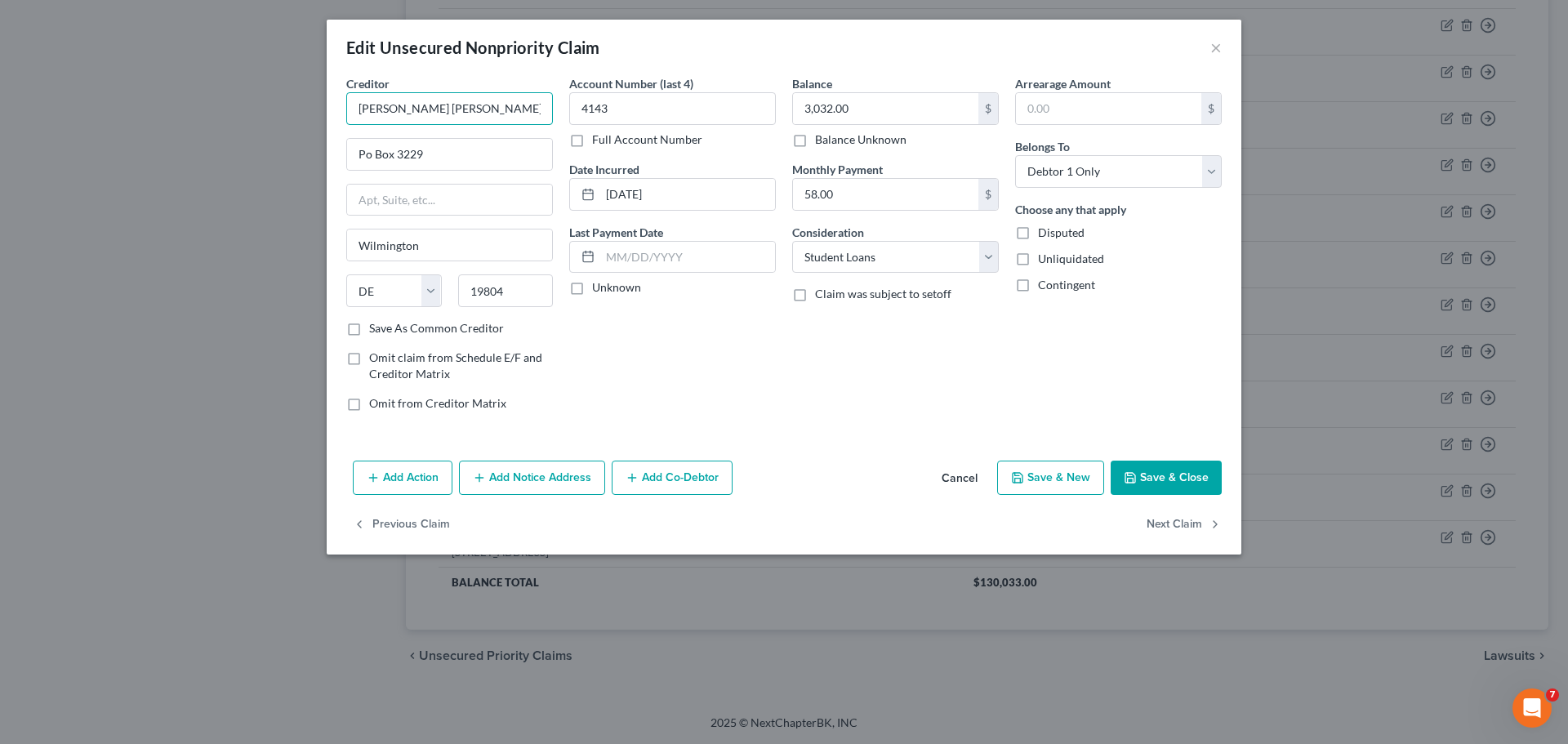
click at [465, 110] on input "[PERSON_NAME] [PERSON_NAME] Bank Inc" at bounding box center [450, 108] width 206 height 32
drag, startPoint x: 474, startPoint y: 109, endPoint x: 323, endPoint y: 121, distance: 151.5
click at [323, 121] on div "Edit Unsecured Nonpriority Claim × Creditor * [PERSON_NAME] [PERSON_NAME] Bank …" at bounding box center [784, 372] width 1568 height 744
click at [956, 387] on div "Balance 3,032.00 $ Balance Unknown Balance Undetermined 3,032.00 $ Balance Unkn…" at bounding box center [895, 249] width 223 height 349
drag, startPoint x: 1168, startPoint y: 472, endPoint x: 1278, endPoint y: 494, distance: 112.2
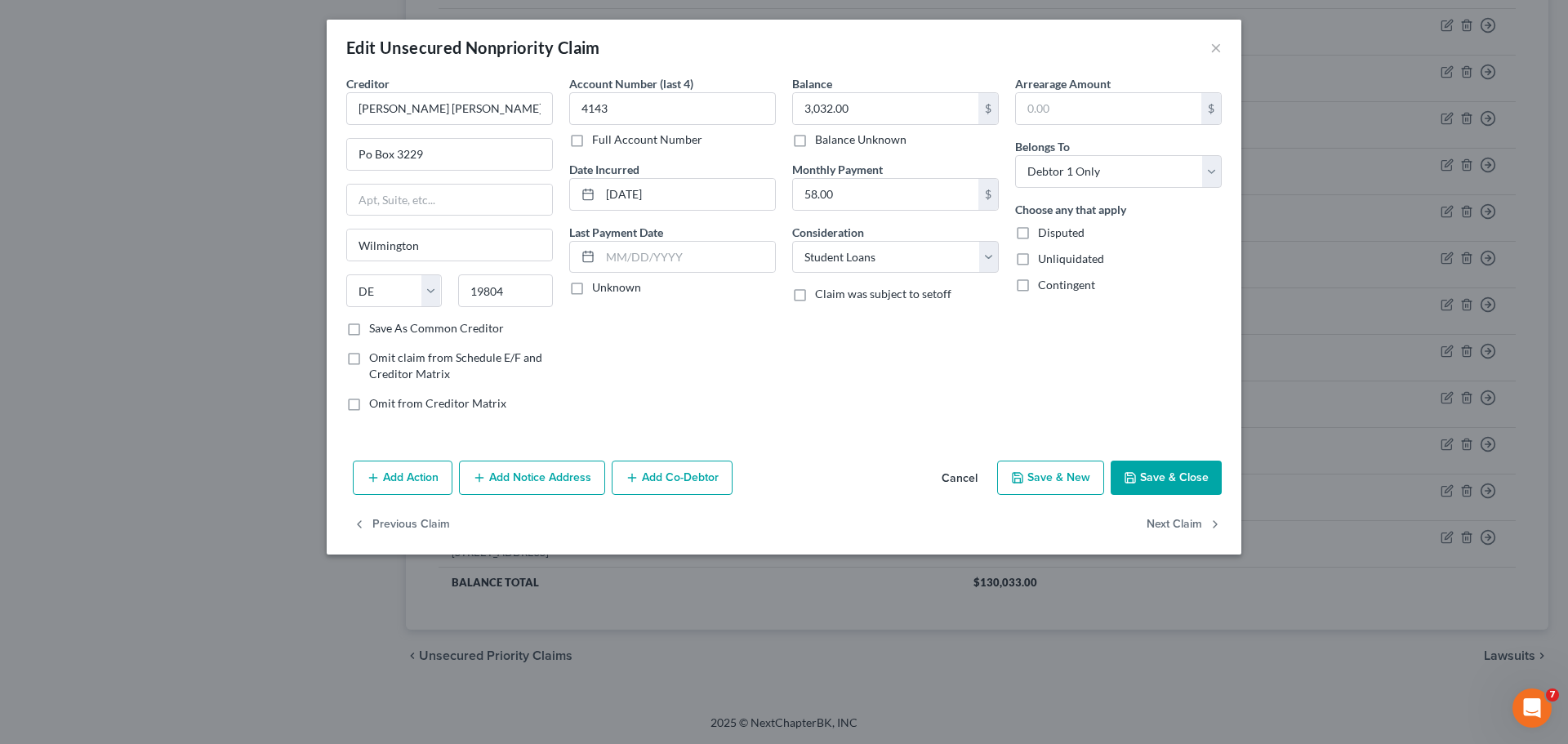
click at [1168, 472] on button "Save & Close" at bounding box center [1166, 477] width 111 height 34
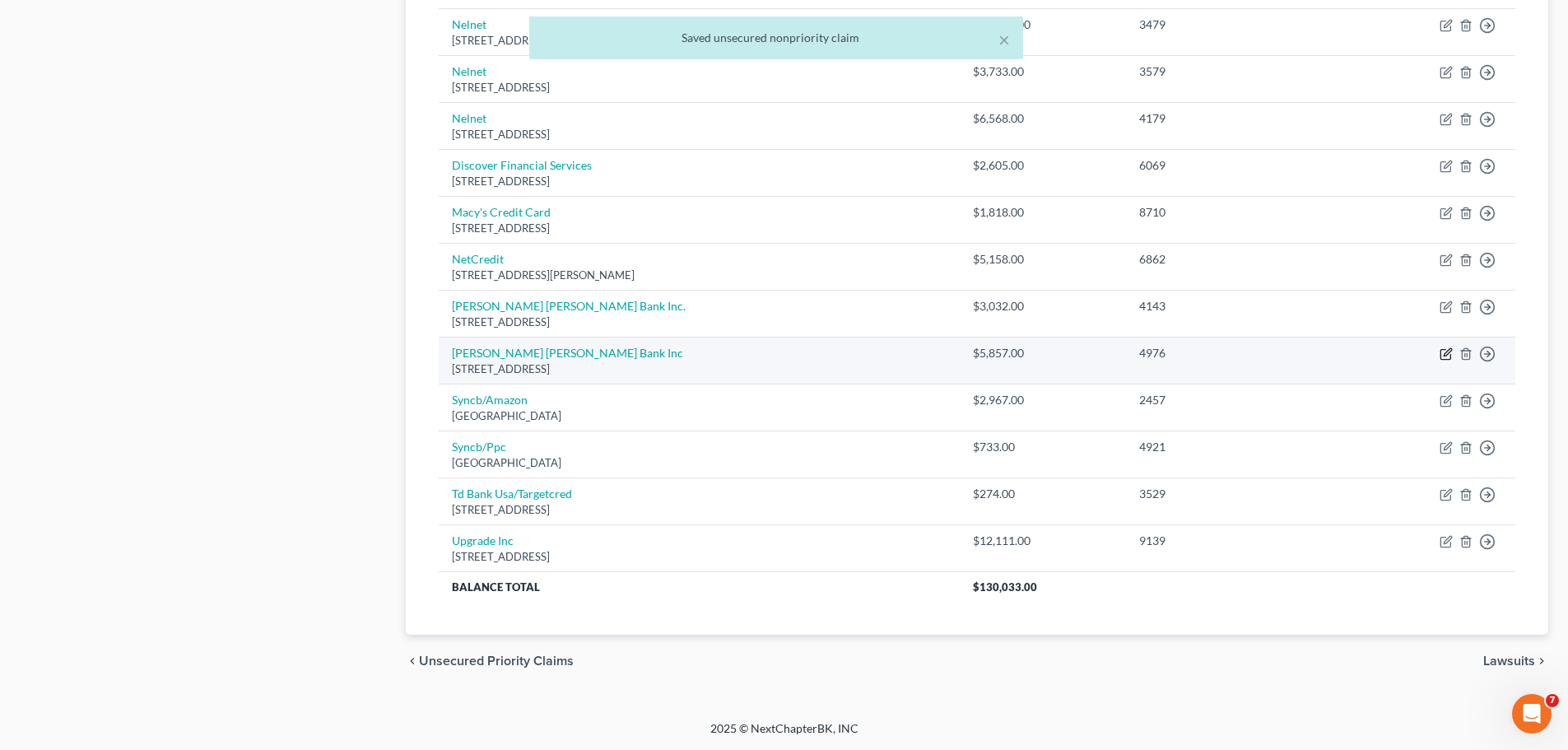
click at [1444, 351] on icon "button" at bounding box center [1446, 354] width 13 height 13
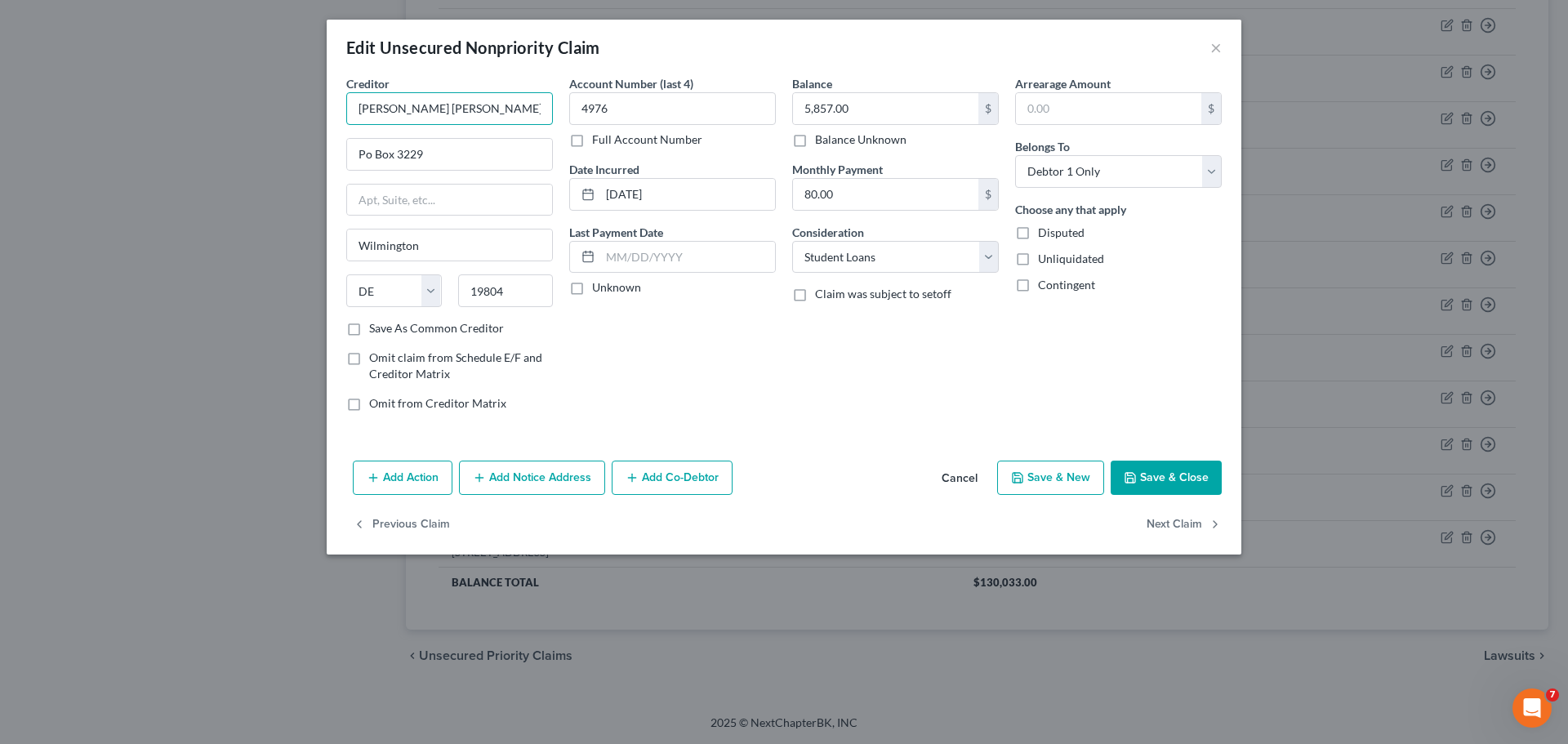
drag, startPoint x: 489, startPoint y: 111, endPoint x: 337, endPoint y: 112, distance: 152.0
click at [337, 112] on div "Creditor * [PERSON_NAME] [PERSON_NAME] Bank Inc Po Box [GEOGRAPHIC_DATA] [US_ST…" at bounding box center [784, 264] width 915 height 379
paste input "."
click at [751, 377] on div "Account Number (last 4) 4976 Full Account Number Date Incurred [DATE] Last Paym…" at bounding box center [672, 249] width 223 height 349
click at [1180, 472] on button "Save & Close" at bounding box center [1166, 477] width 111 height 34
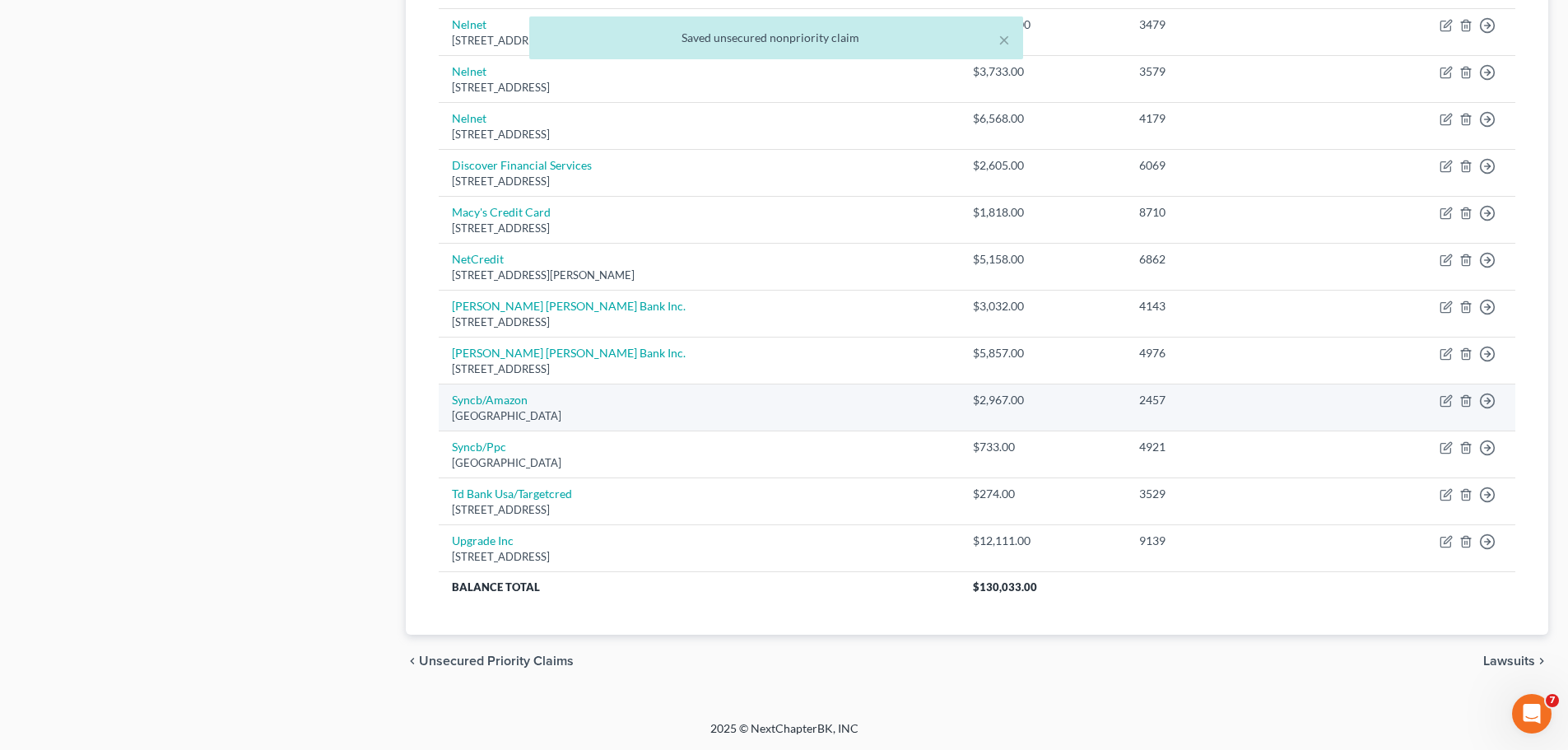
drag, startPoint x: 644, startPoint y: 420, endPoint x: 446, endPoint y: 404, distance: 198.6
click at [446, 404] on td "Syncb/Amazon Po Box 71727, [GEOGRAPHIC_DATA]" at bounding box center [700, 407] width 521 height 47
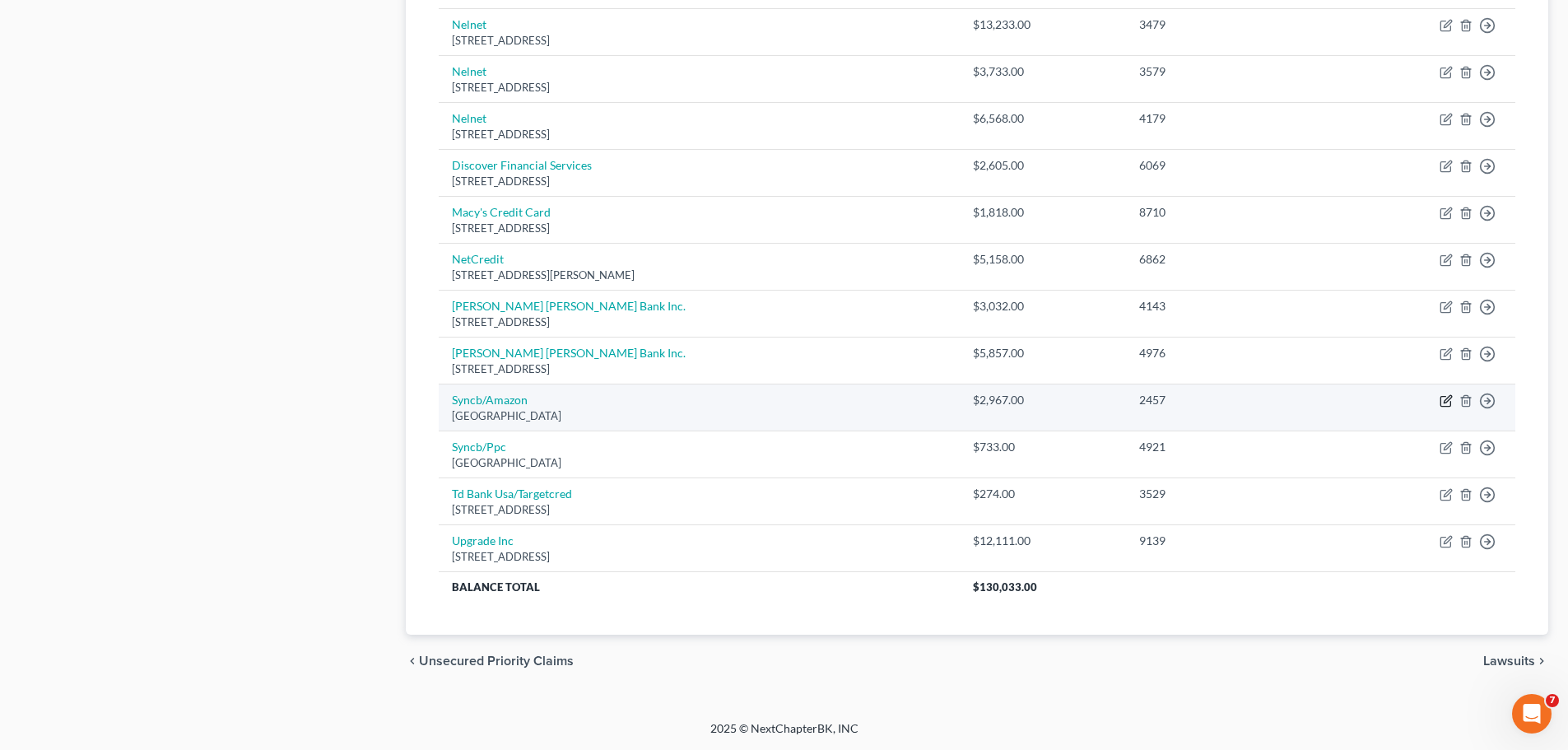
click at [1441, 399] on icon "button" at bounding box center [1445, 402] width 10 height 10
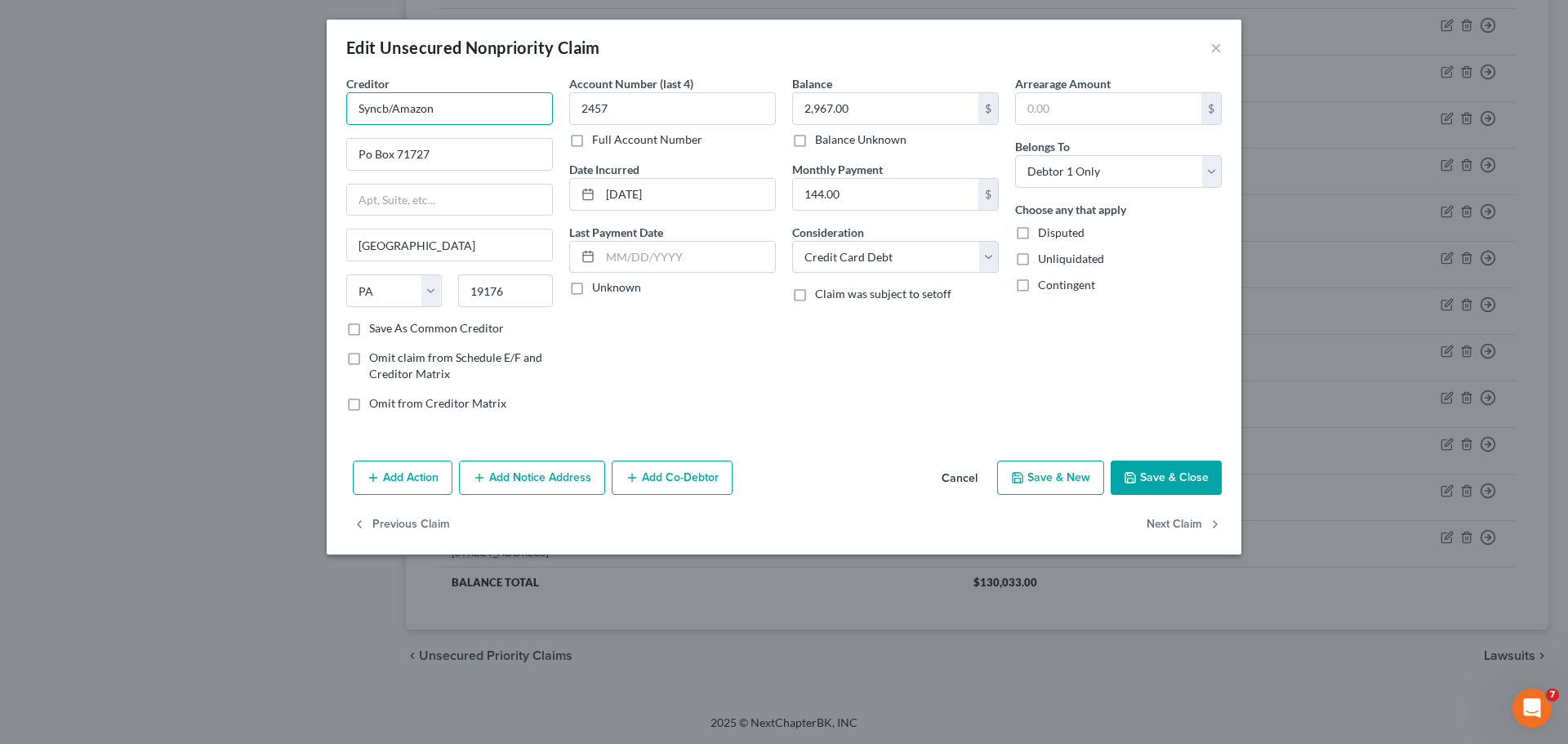
drag, startPoint x: 442, startPoint y: 109, endPoint x: 365, endPoint y: 133, distance: 80.7
click at [352, 112] on input "Syncb/Amazon" at bounding box center [450, 108] width 206 height 32
paste input "hrony Bank /"
click at [774, 401] on div "Account Number (last 4) 2457 Full Account Number Date Incurred [DATE] Last Paym…" at bounding box center [672, 249] width 223 height 349
click at [1153, 471] on button "Save & Close" at bounding box center [1166, 477] width 111 height 34
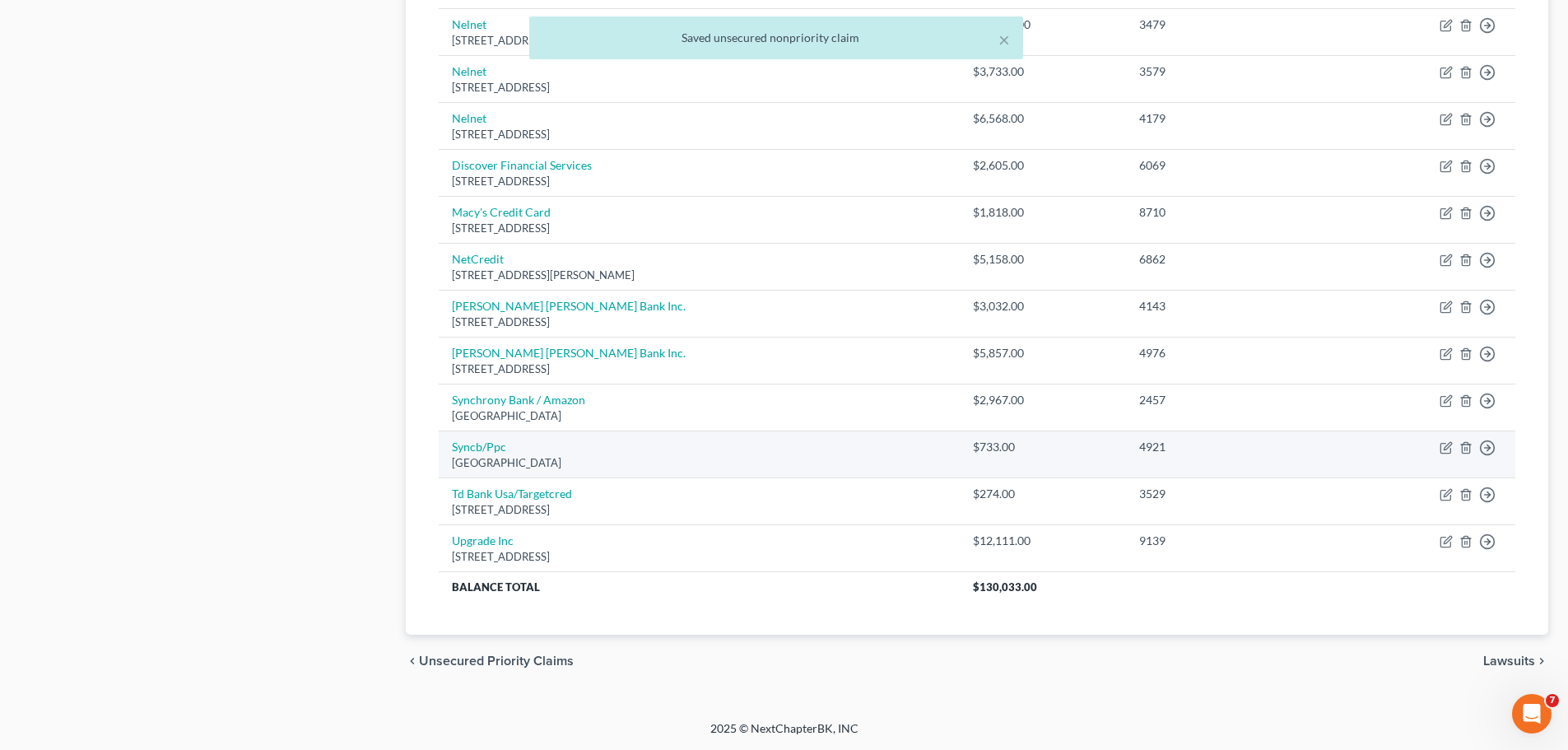
drag, startPoint x: 643, startPoint y: 466, endPoint x: 451, endPoint y: 451, distance: 192.6
click at [451, 451] on td "Syncb/Ppc Po Box 71727, [GEOGRAPHIC_DATA]" at bounding box center [700, 453] width 521 height 47
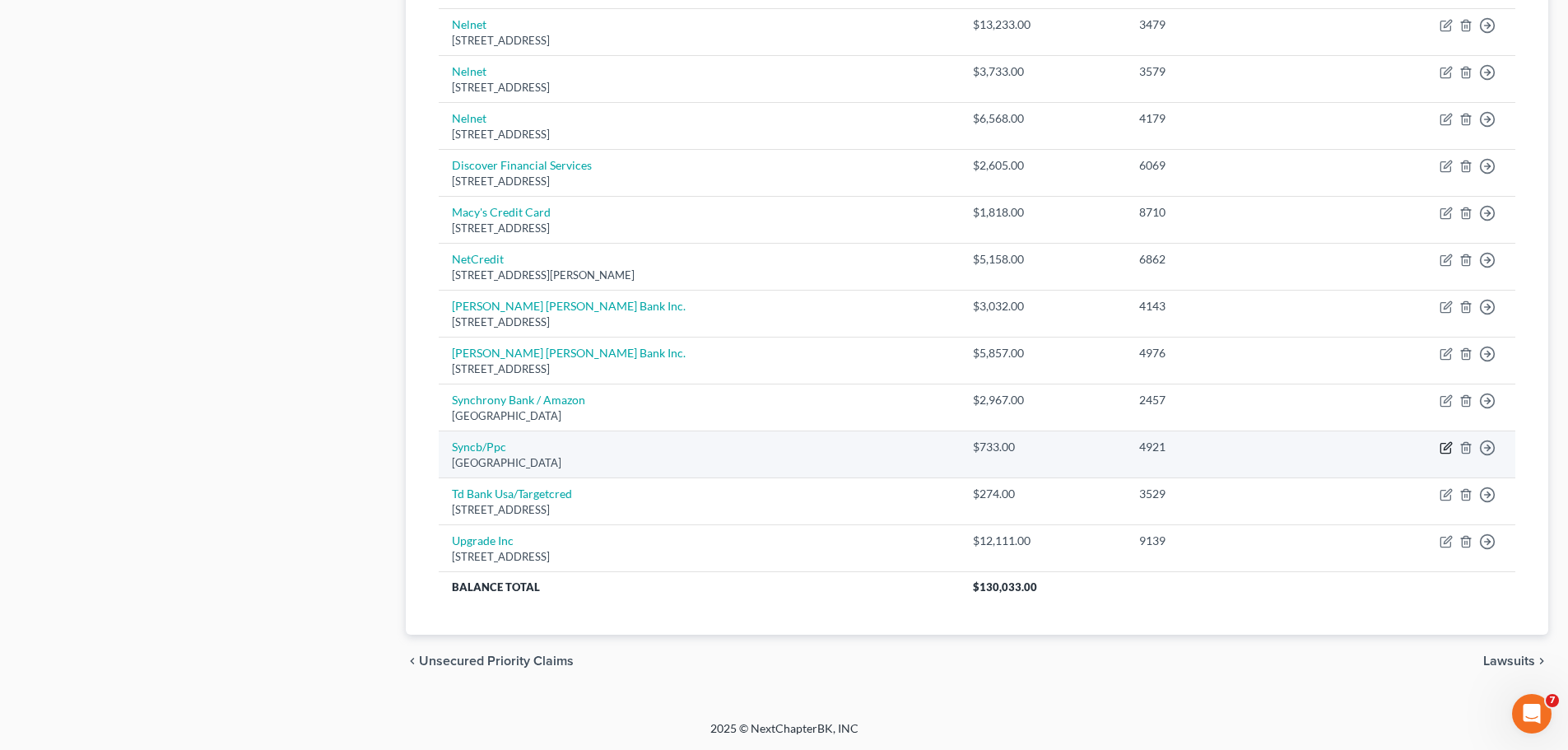
click at [1448, 448] on icon "button" at bounding box center [1448, 446] width 8 height 8
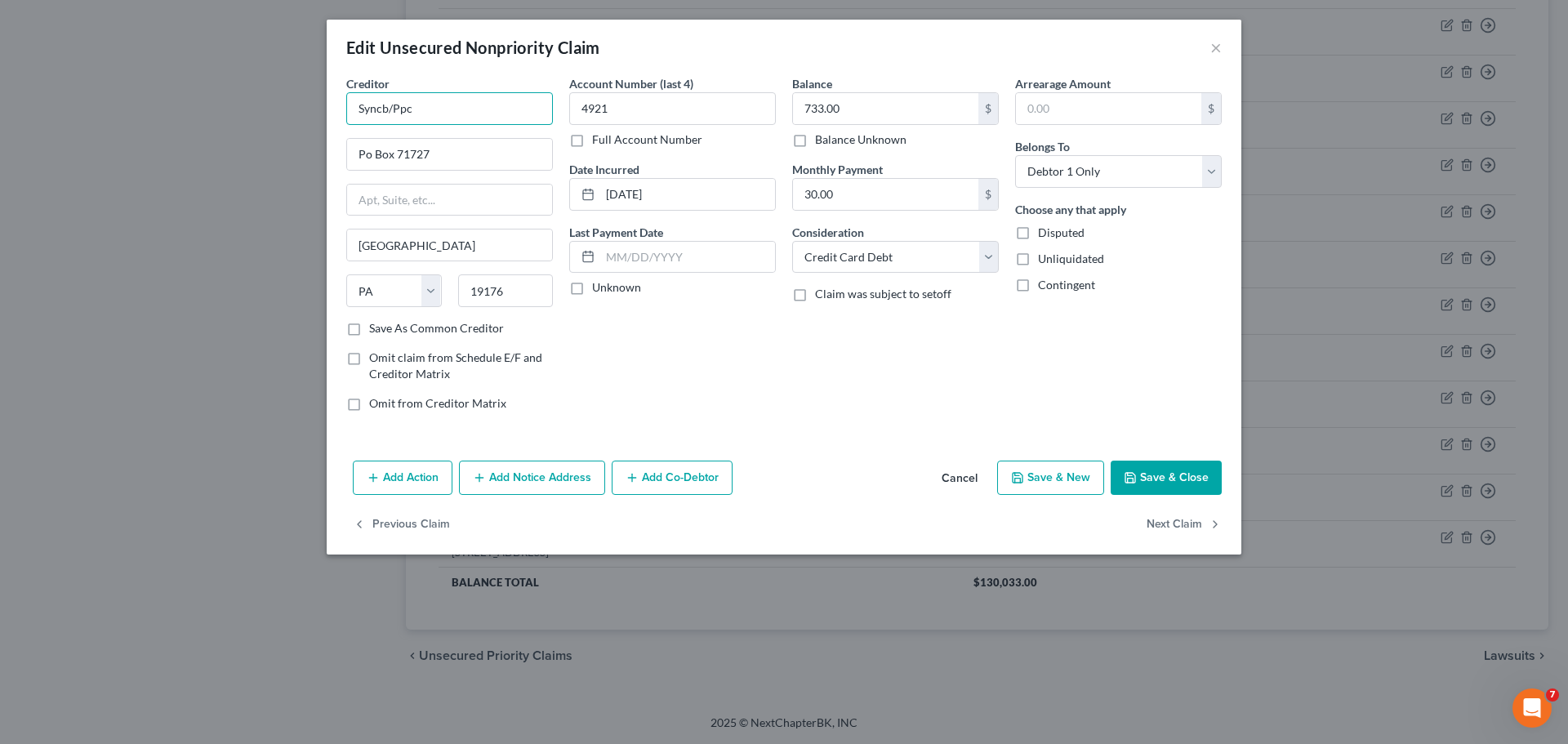
drag, startPoint x: 424, startPoint y: 111, endPoint x: 347, endPoint y: 126, distance: 78.4
click at [347, 126] on div "Creditor * Syncb/Ppc Po Box 71727 [GEOGRAPHIC_DATA] [US_STATE] AK AR AZ CA CO C…" at bounding box center [450, 197] width 206 height 245
paste input "hrony Bank/PayPal Credit"
click at [789, 403] on div "Balance 733.00 $ Balance Unknown Balance Undetermined 733.00 $ Balance Unknown …" at bounding box center [895, 249] width 223 height 349
click at [1185, 468] on button "Save & Close" at bounding box center [1166, 477] width 111 height 34
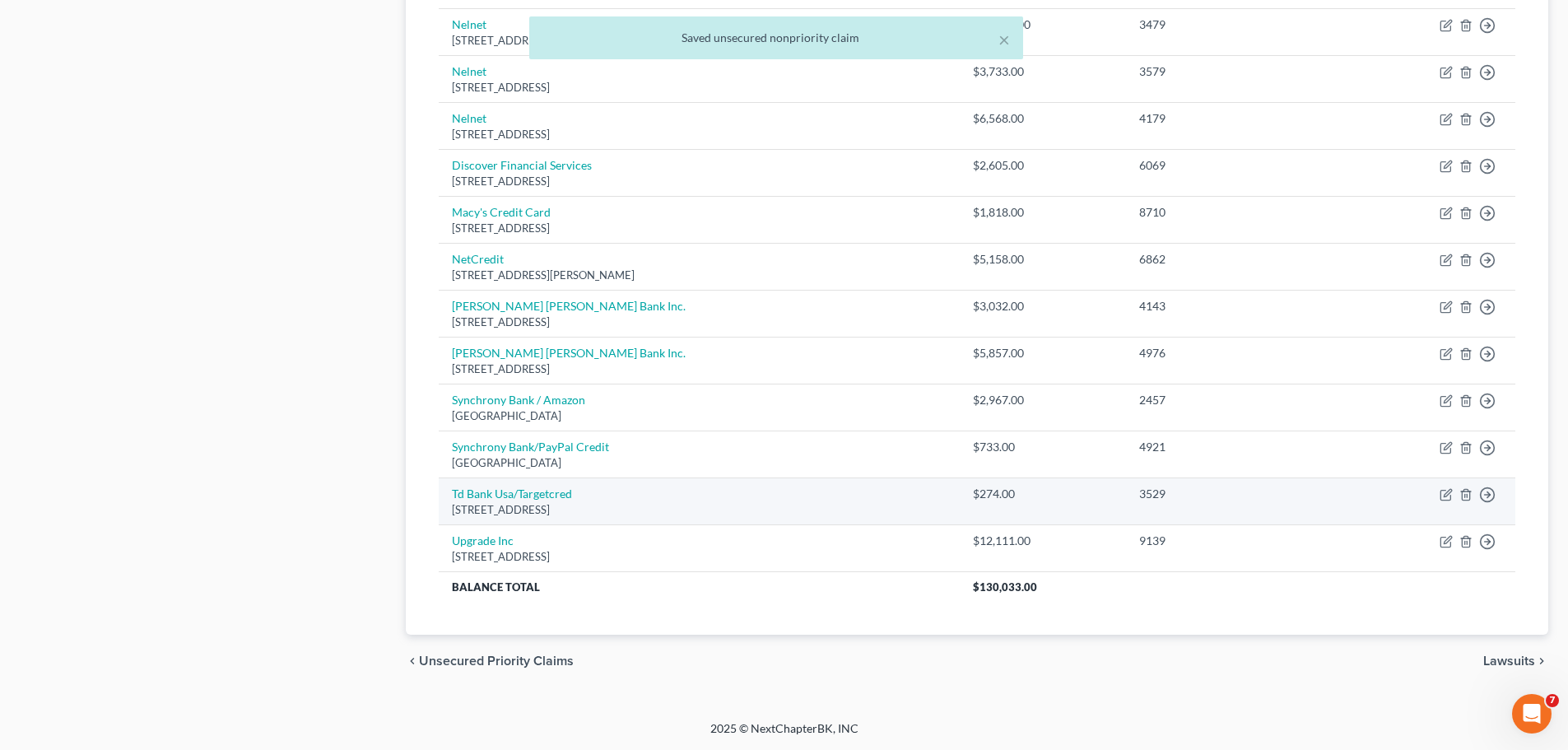
drag, startPoint x: 635, startPoint y: 508, endPoint x: 446, endPoint y: 495, distance: 189.4
click at [446, 495] on td "Td Bank Usa/Targetcred [STREET_ADDRESS]" at bounding box center [700, 500] width 521 height 47
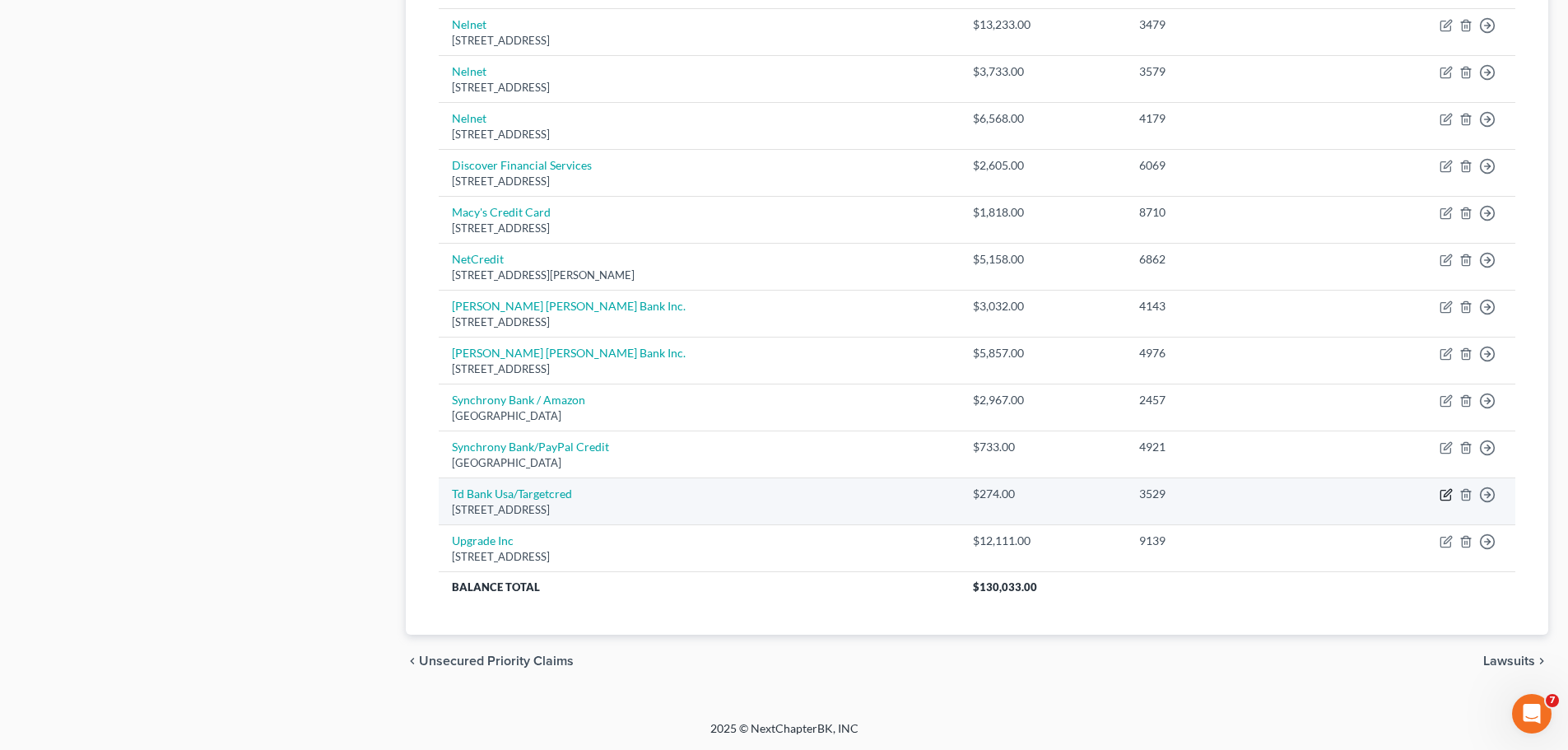
click at [1447, 498] on icon "button" at bounding box center [1446, 494] width 13 height 13
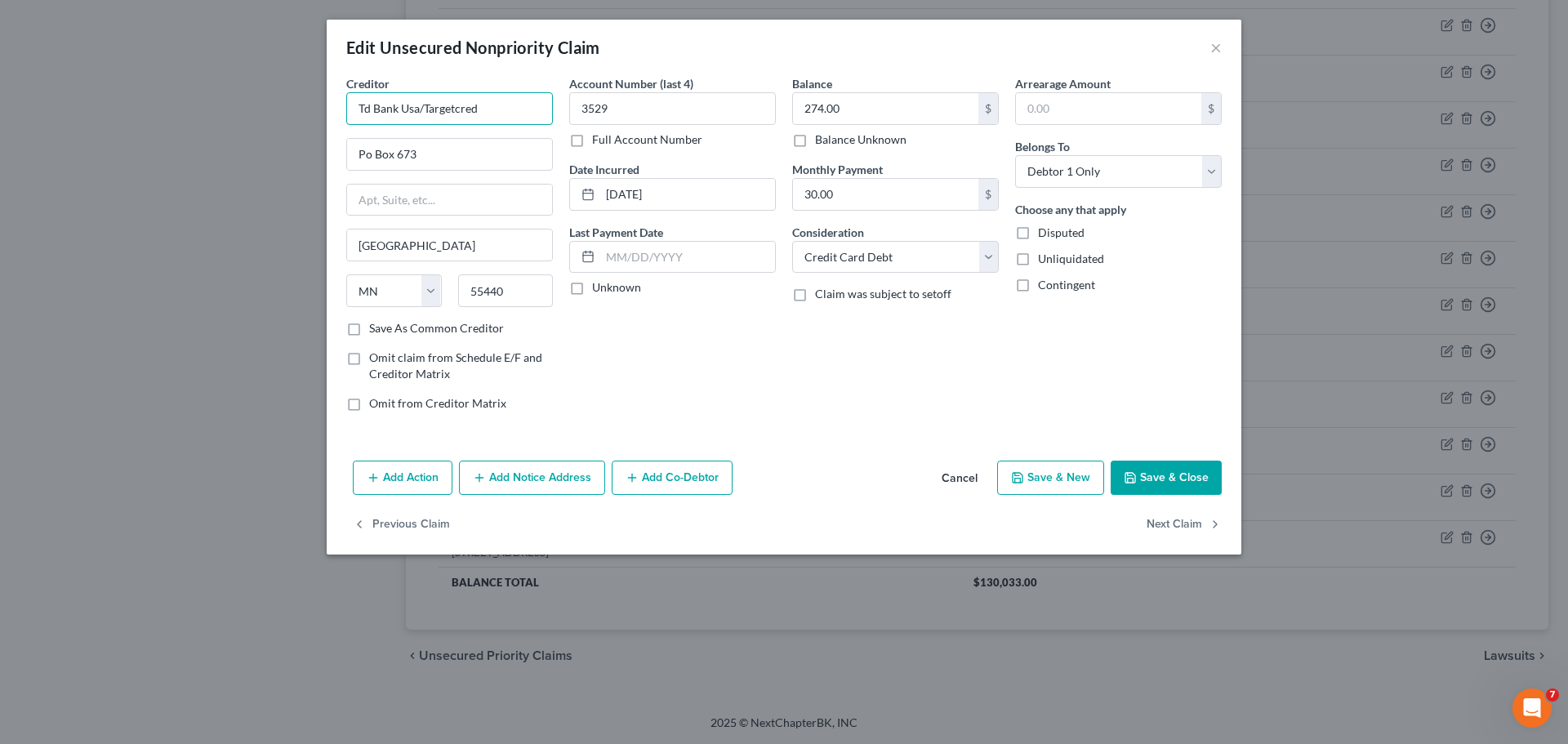
drag, startPoint x: 494, startPoint y: 104, endPoint x: 352, endPoint y: 104, distance: 142.0
click at [352, 104] on input "Td Bank Usa/Targetcred" at bounding box center [450, 108] width 206 height 32
paste input "arget Credit Car"
drag, startPoint x: 799, startPoint y: 408, endPoint x: 862, endPoint y: 418, distance: 63.8
click at [800, 408] on div "Balance 274.00 $ Balance Unknown Balance Undetermined 274.00 $ Balance Unknown …" at bounding box center [895, 249] width 223 height 349
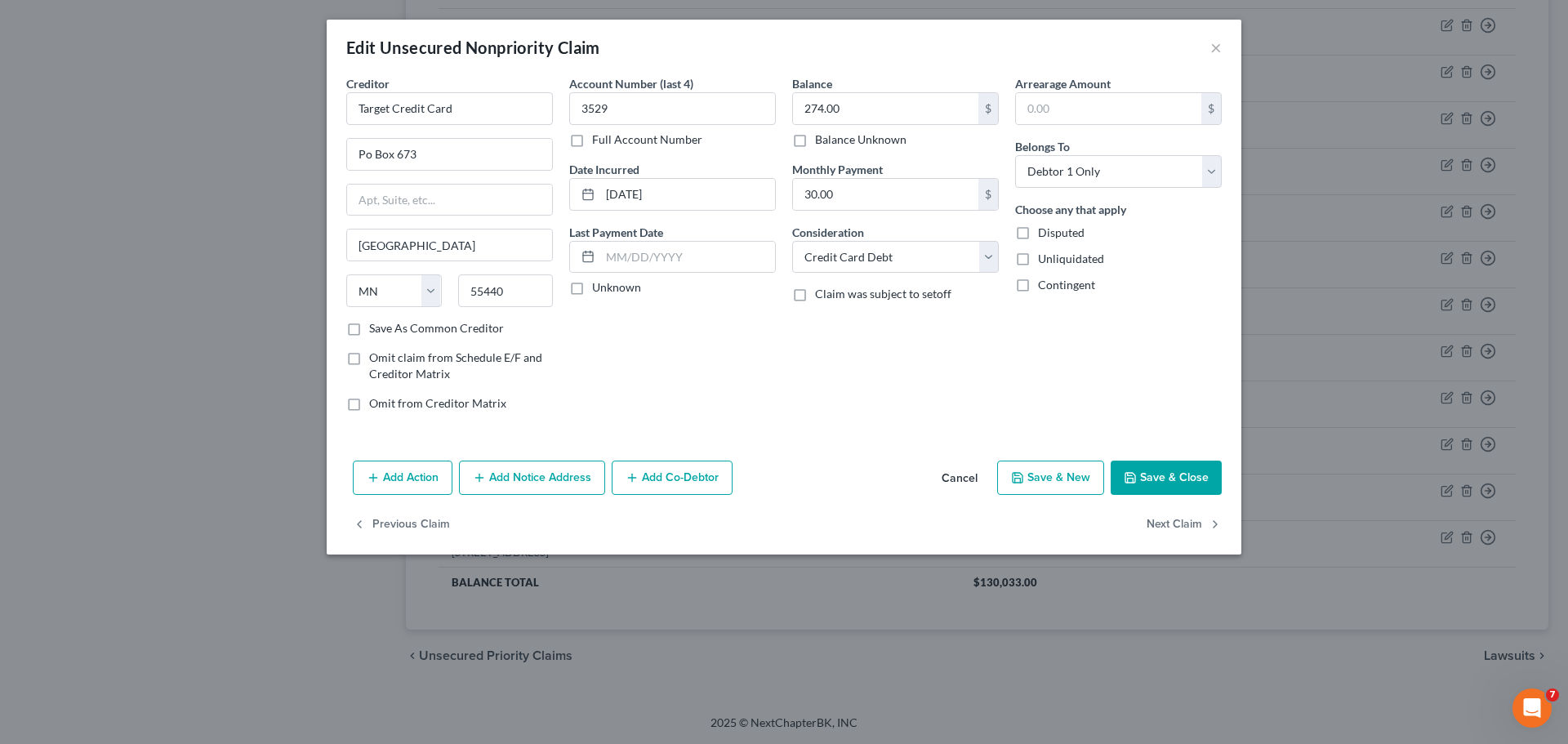
click at [1149, 484] on button "Save & Close" at bounding box center [1166, 477] width 111 height 34
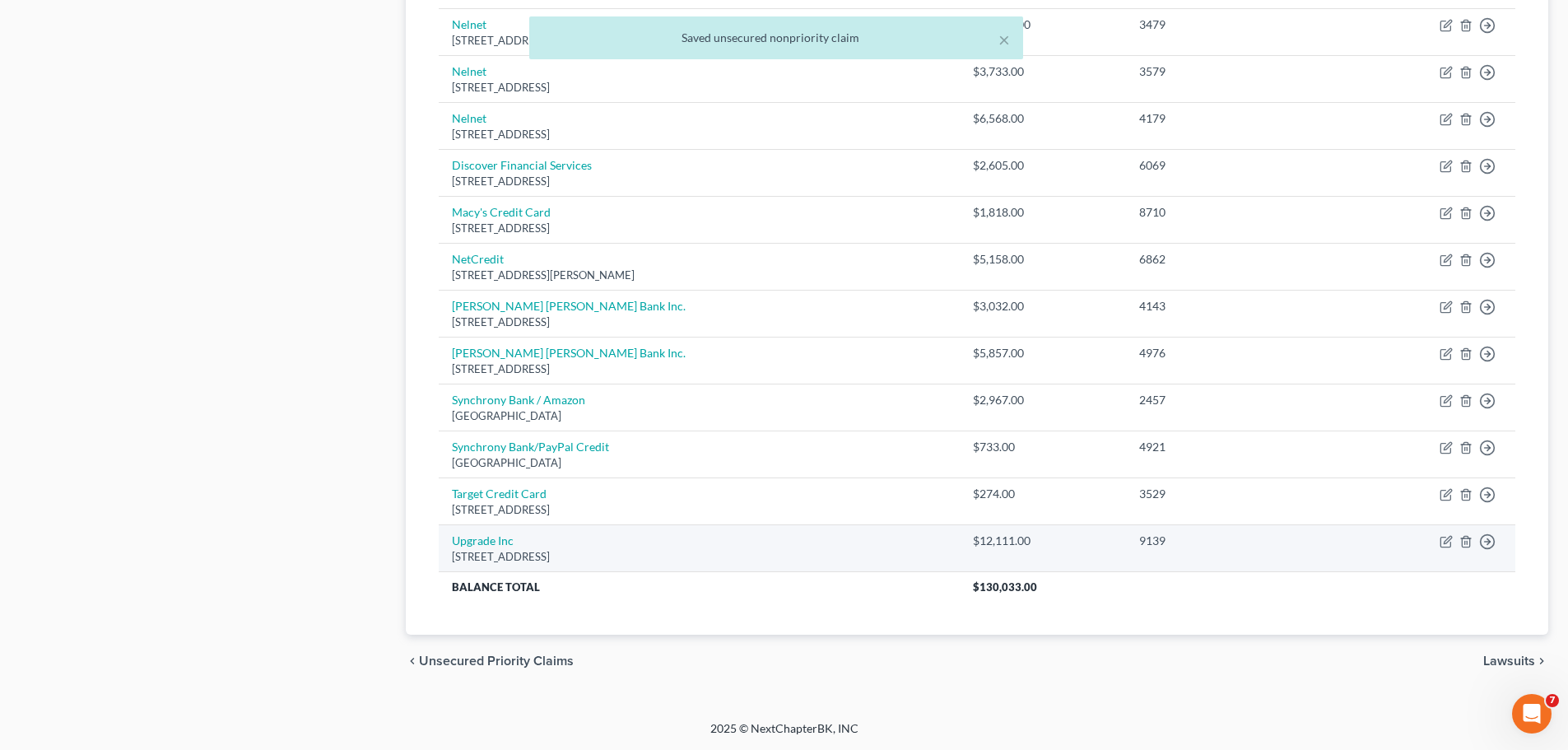
drag, startPoint x: 692, startPoint y: 553, endPoint x: 451, endPoint y: 538, distance: 241.5
click at [451, 538] on td "Upgrade Inc [STREET_ADDRESS]" at bounding box center [700, 547] width 521 height 47
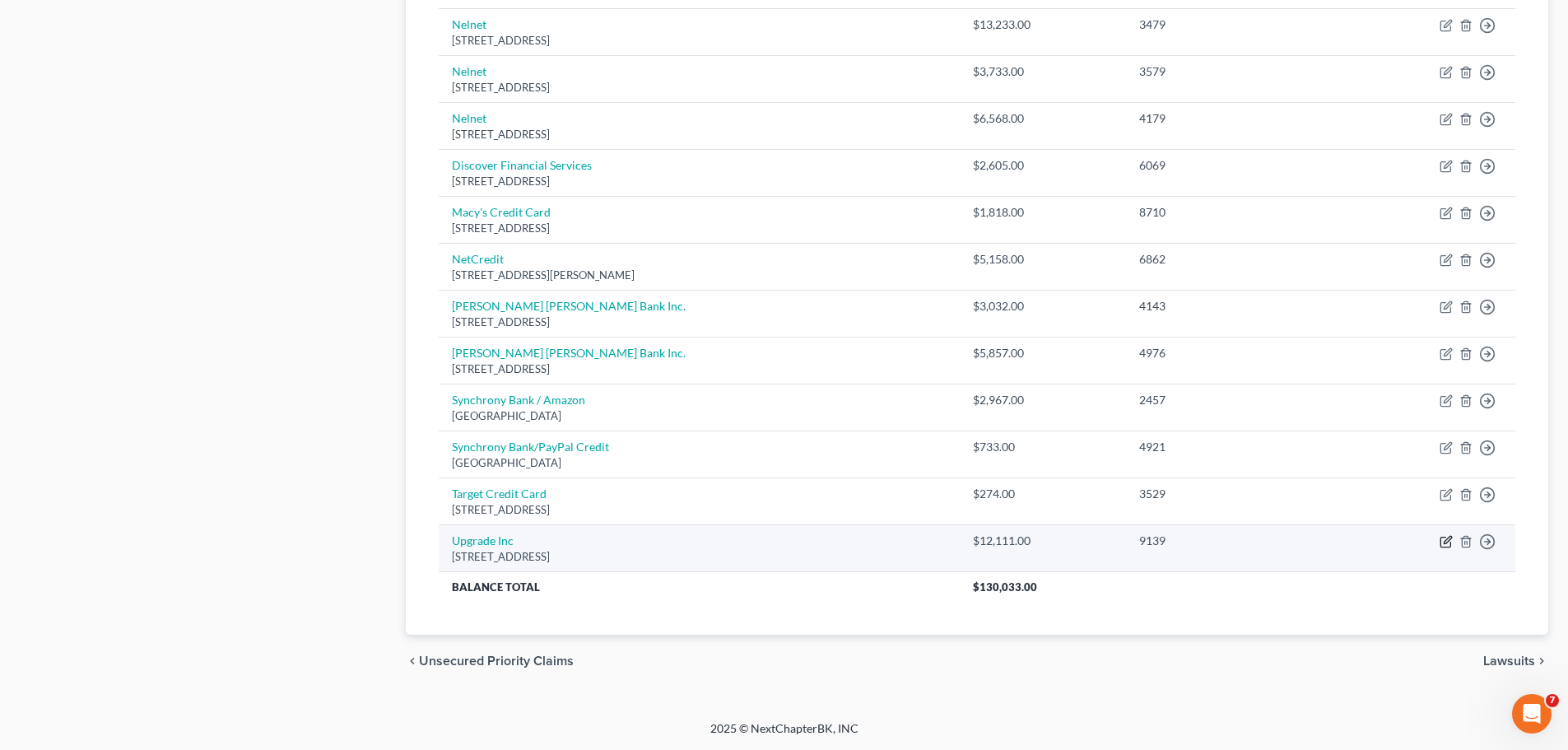
click at [1450, 539] on icon "button" at bounding box center [1446, 542] width 13 height 13
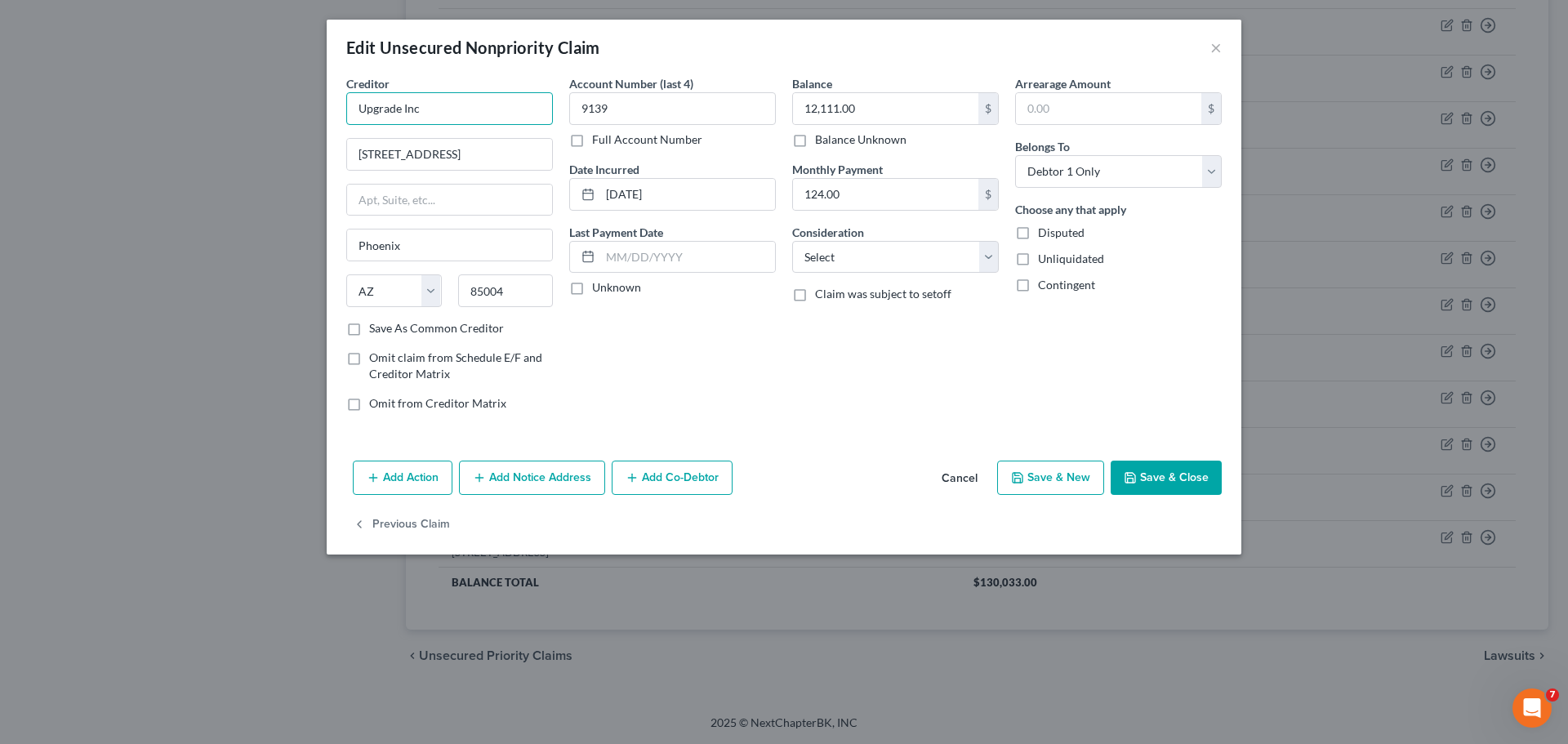
drag, startPoint x: 464, startPoint y: 105, endPoint x: 312, endPoint y: 96, distance: 152.3
click at [312, 96] on div "Edit Unsecured Nonpriority Claim × Creditor * Upgrade Inc [STREET_ADDRESS] Flr …" at bounding box center [784, 372] width 1568 height 744
paste input "."
click at [456, 156] on input "[STREET_ADDRESS]" at bounding box center [450, 154] width 205 height 31
click at [742, 376] on div "Account Number (last 4) 9139 Full Account Number Date Incurred [DATE] Last Paym…" at bounding box center [672, 249] width 223 height 349
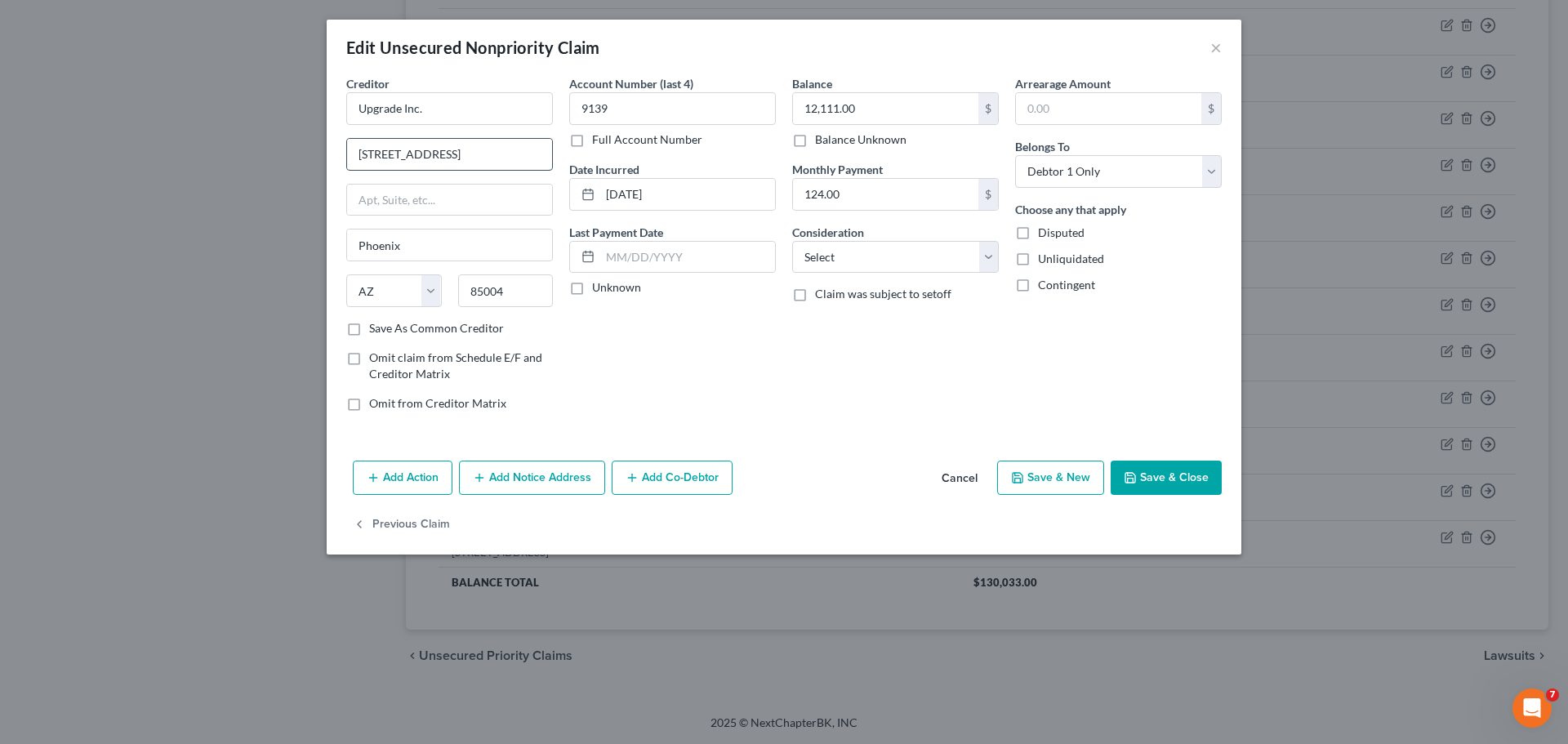
click at [529, 154] on input "[STREET_ADDRESS]" at bounding box center [450, 154] width 205 height 31
click at [724, 396] on div "Account Number (last 4) 9139 Full Account Number Date Incurred [DATE] Last Paym…" at bounding box center [672, 249] width 223 height 349
click at [1150, 472] on button "Save & Close" at bounding box center [1166, 477] width 111 height 34
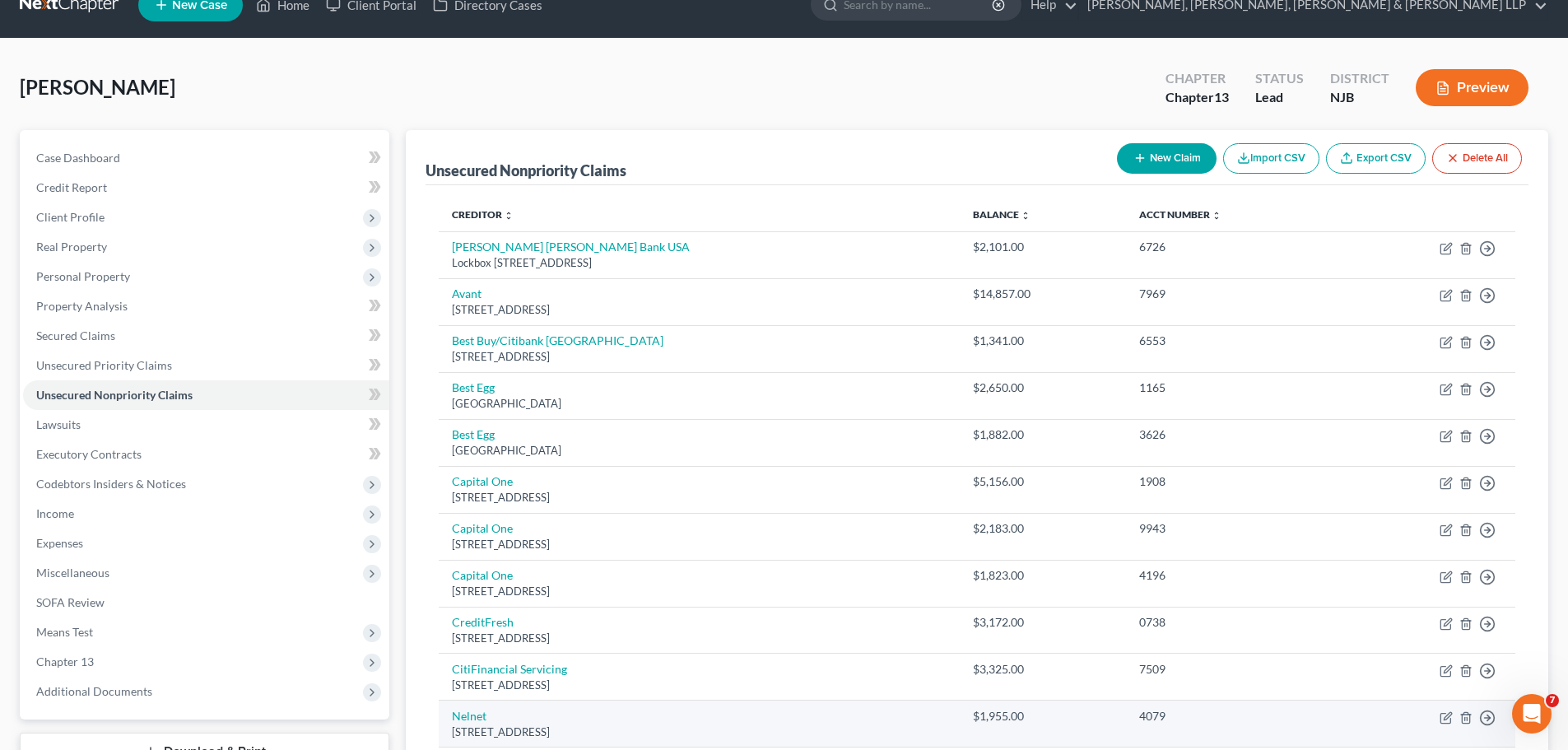
scroll to position [13, 0]
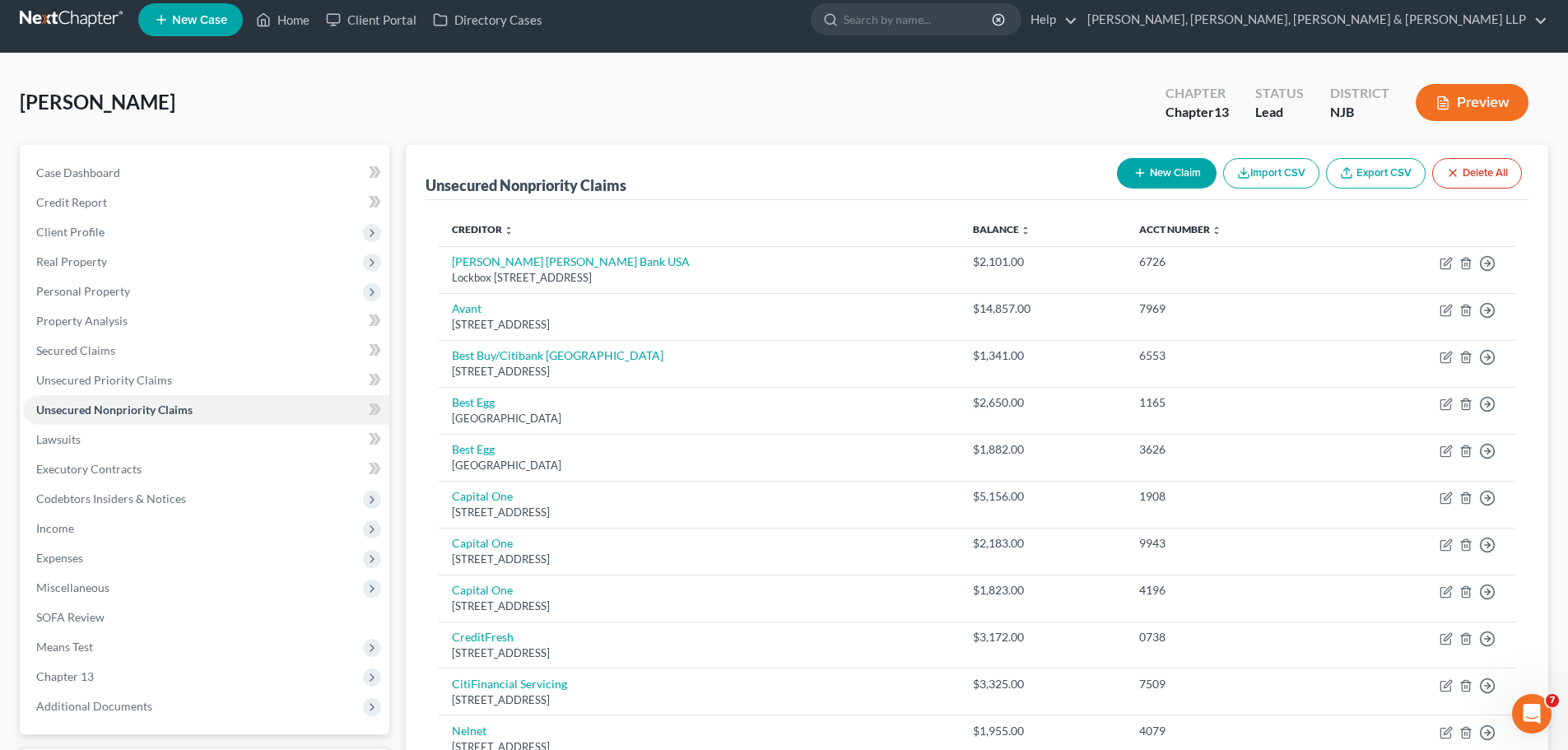
click at [1150, 156] on div "New Claim Import CSV Export CSV Delete All" at bounding box center [1319, 174] width 418 height 44
click at [1146, 171] on button "New Claim" at bounding box center [1166, 174] width 99 height 31
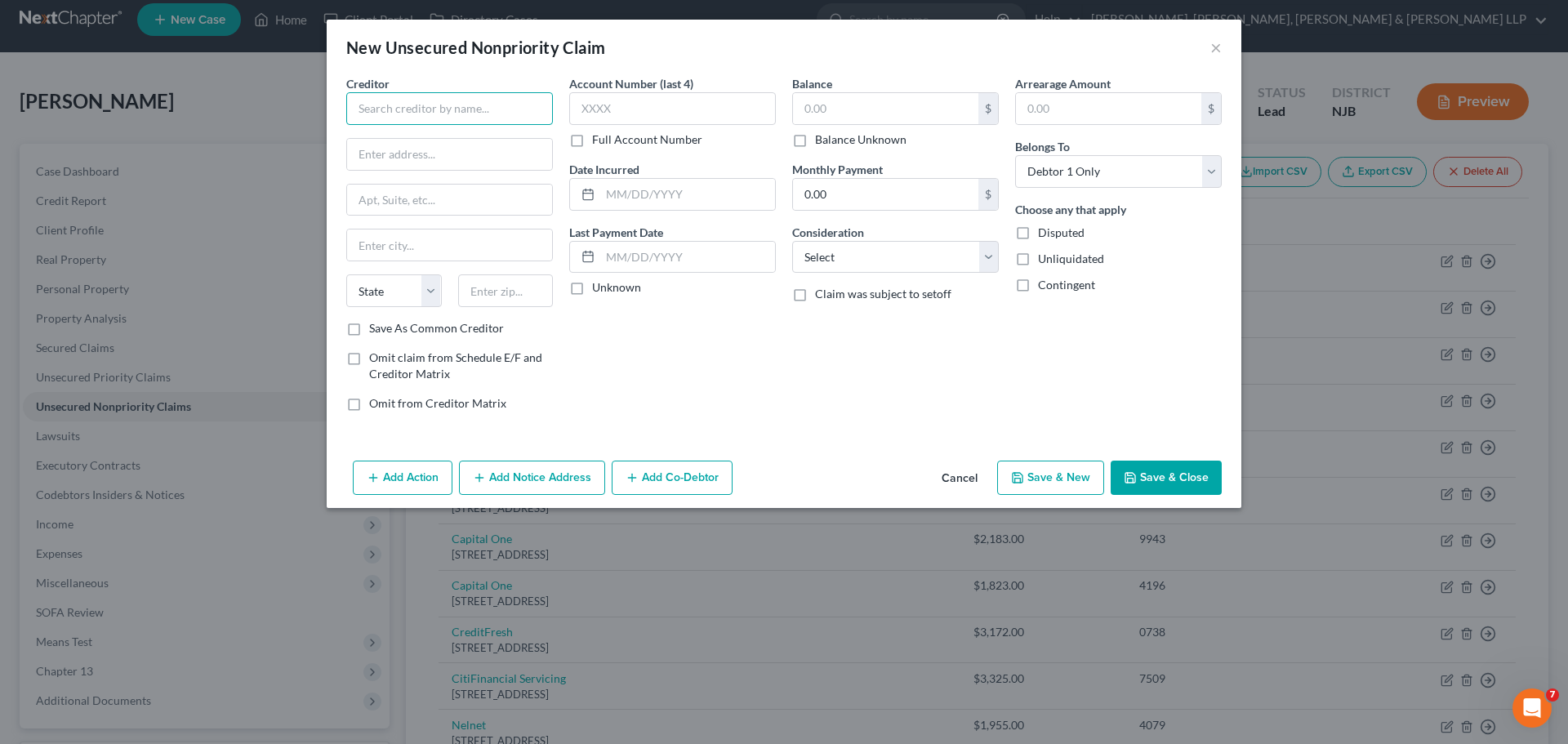
click at [435, 115] on input "text" at bounding box center [450, 108] width 206 height 32
drag, startPoint x: 439, startPoint y: 117, endPoint x: 356, endPoint y: 127, distance: 83.6
click at [345, 108] on div "Creditor * Affirn State [US_STATE] AK AR AZ CA CO [GEOGRAPHIC_DATA] DE DC [GEOG…" at bounding box center [449, 249] width 223 height 349
paste input "[DOMAIN_NAME]"
click at [395, 155] on input "text" at bounding box center [450, 154] width 205 height 31
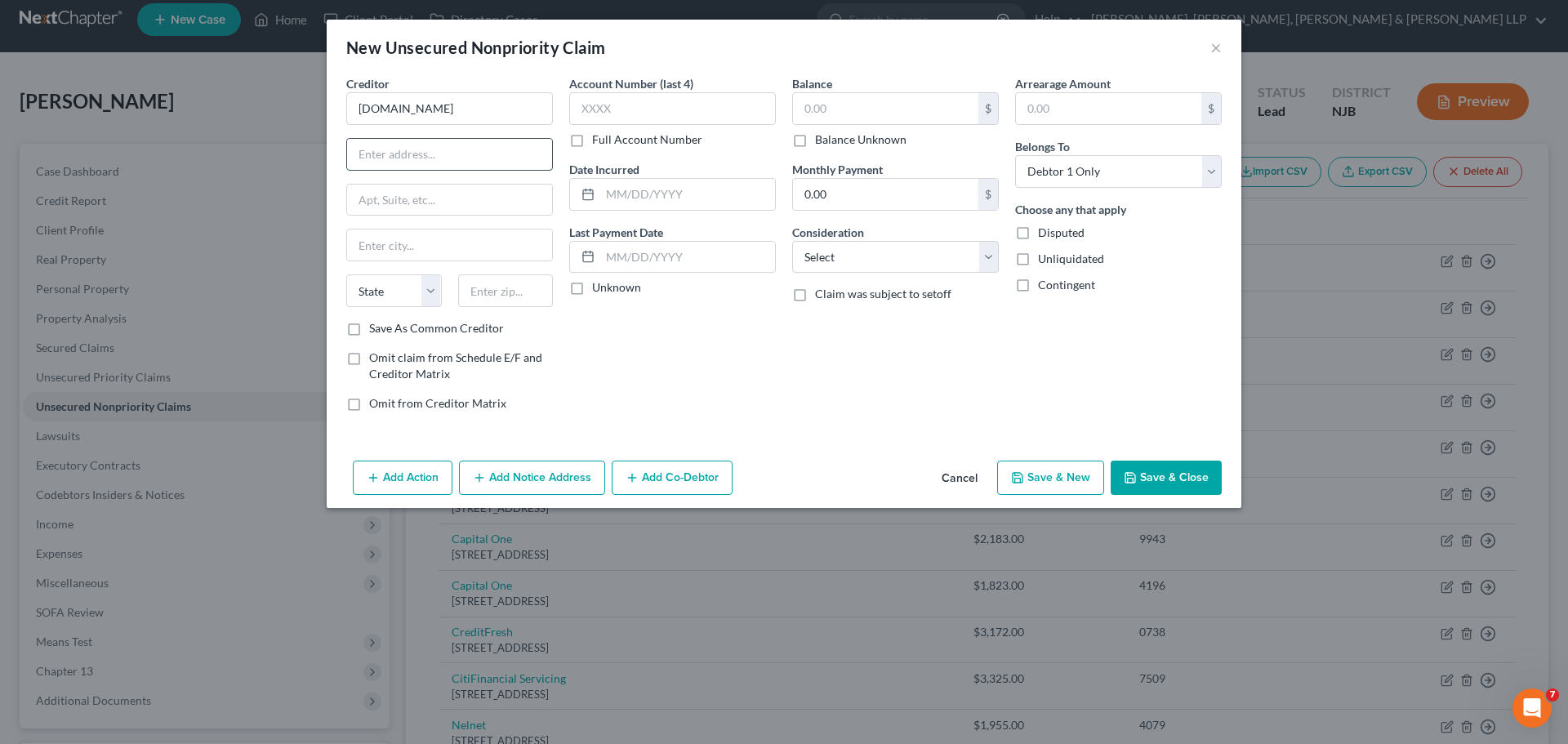
paste input "[STREET_ADDRESS][US_STATE]"
click at [510, 292] on input "text" at bounding box center [506, 291] width 96 height 32
paste input "94108"
click at [712, 340] on div "Account Number (last 4) Full Account Number Date Incurred Last Payment Date Unk…" at bounding box center [672, 249] width 223 height 349
click at [441, 156] on input "[STREET_ADDRESS][US_STATE]" at bounding box center [450, 154] width 205 height 31
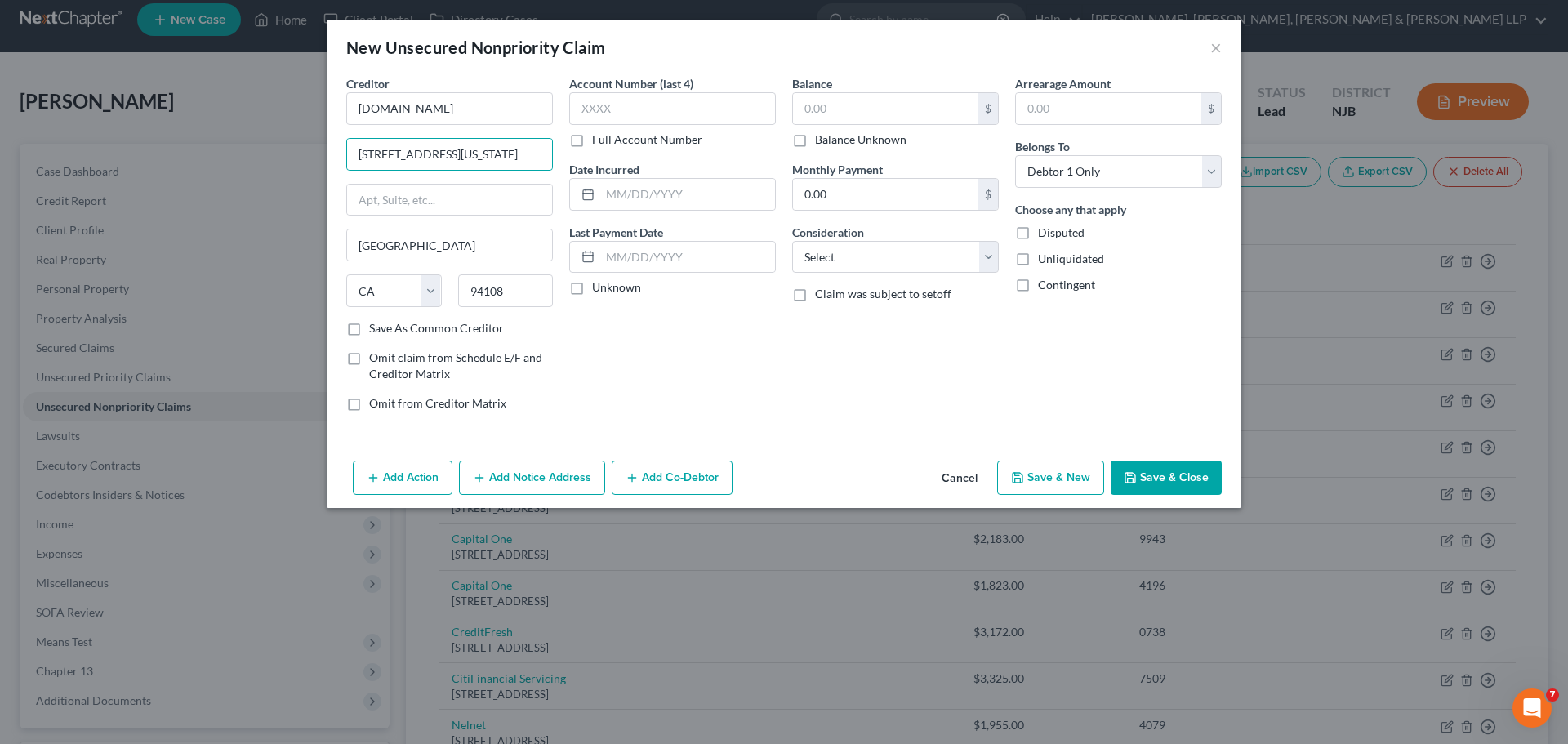
click at [661, 347] on div "Account Number (last 4) Full Account Number Date Incurred Last Payment Date Unk…" at bounding box center [672, 249] width 223 height 349
click at [849, 258] on select "Select Cable / Satellite Services Collection Agency Credit Card Debt Debt Couns…" at bounding box center [896, 257] width 206 height 32
click at [793, 240] on select "Select Cable / Satellite Services Collection Agency Credit Card Debt Debt Couns…" at bounding box center [896, 257] width 206 height 32
click at [1158, 472] on button "Save & Close" at bounding box center [1166, 477] width 111 height 34
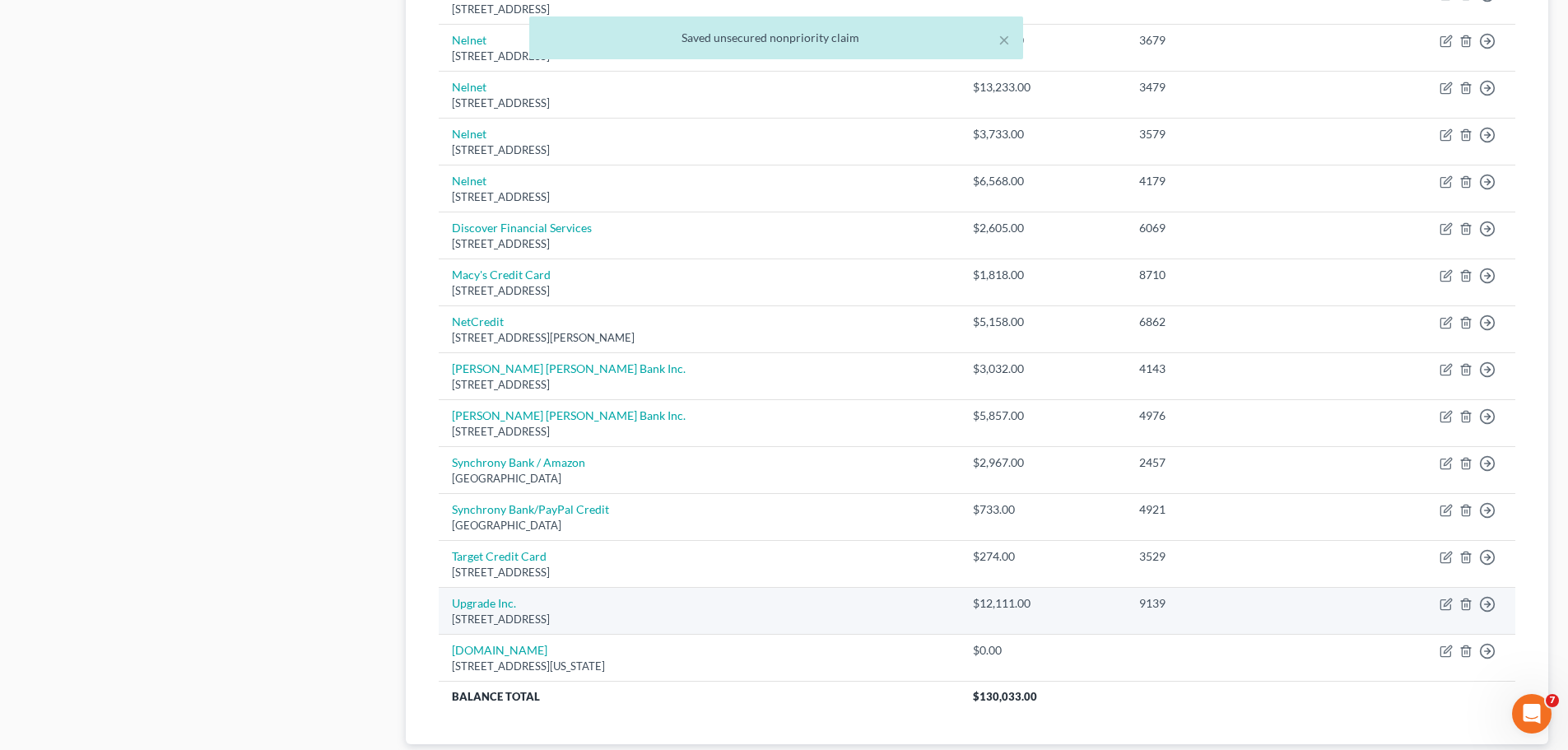
scroll to position [1048, 0]
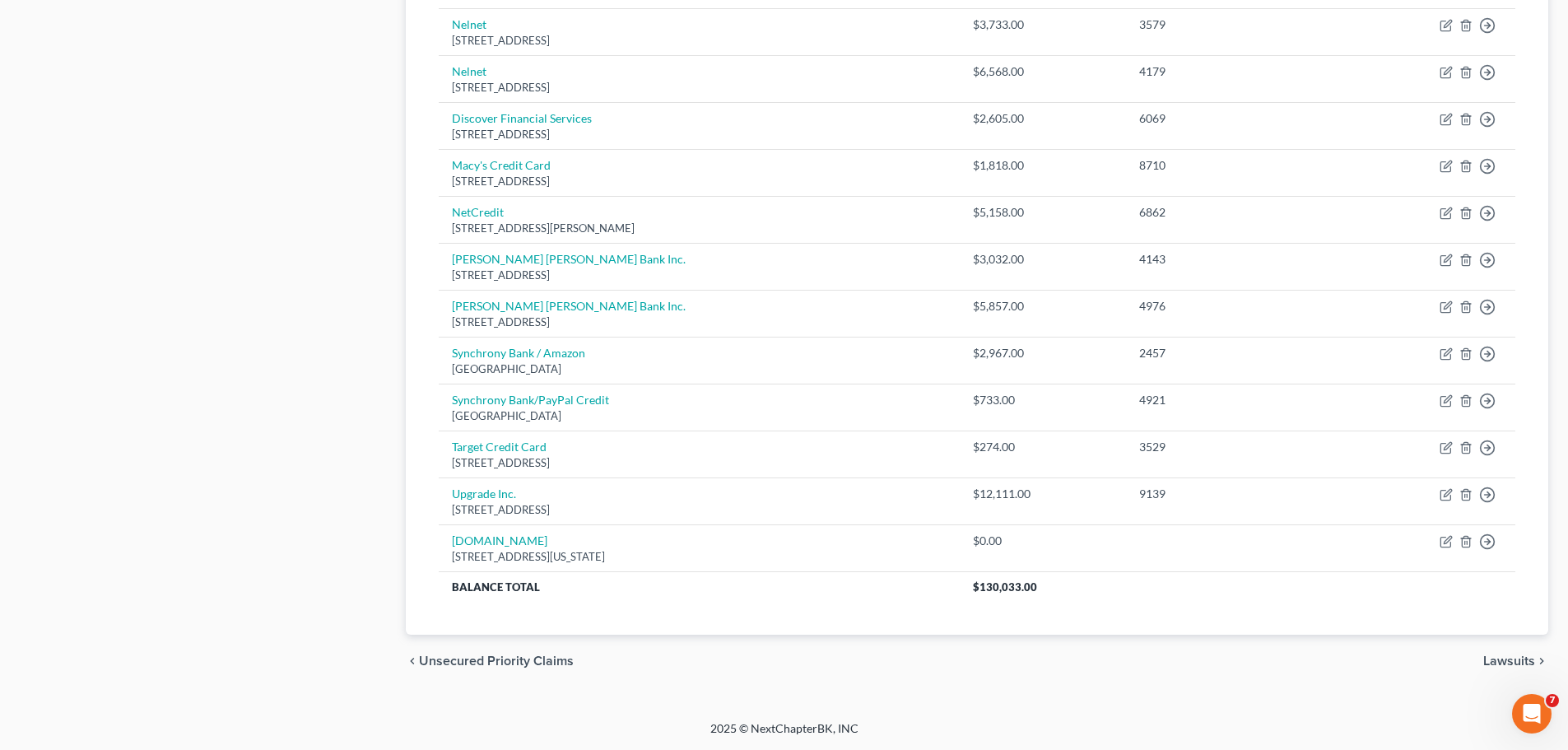
click at [1500, 664] on span "Lawsuits" at bounding box center [1509, 661] width 52 height 13
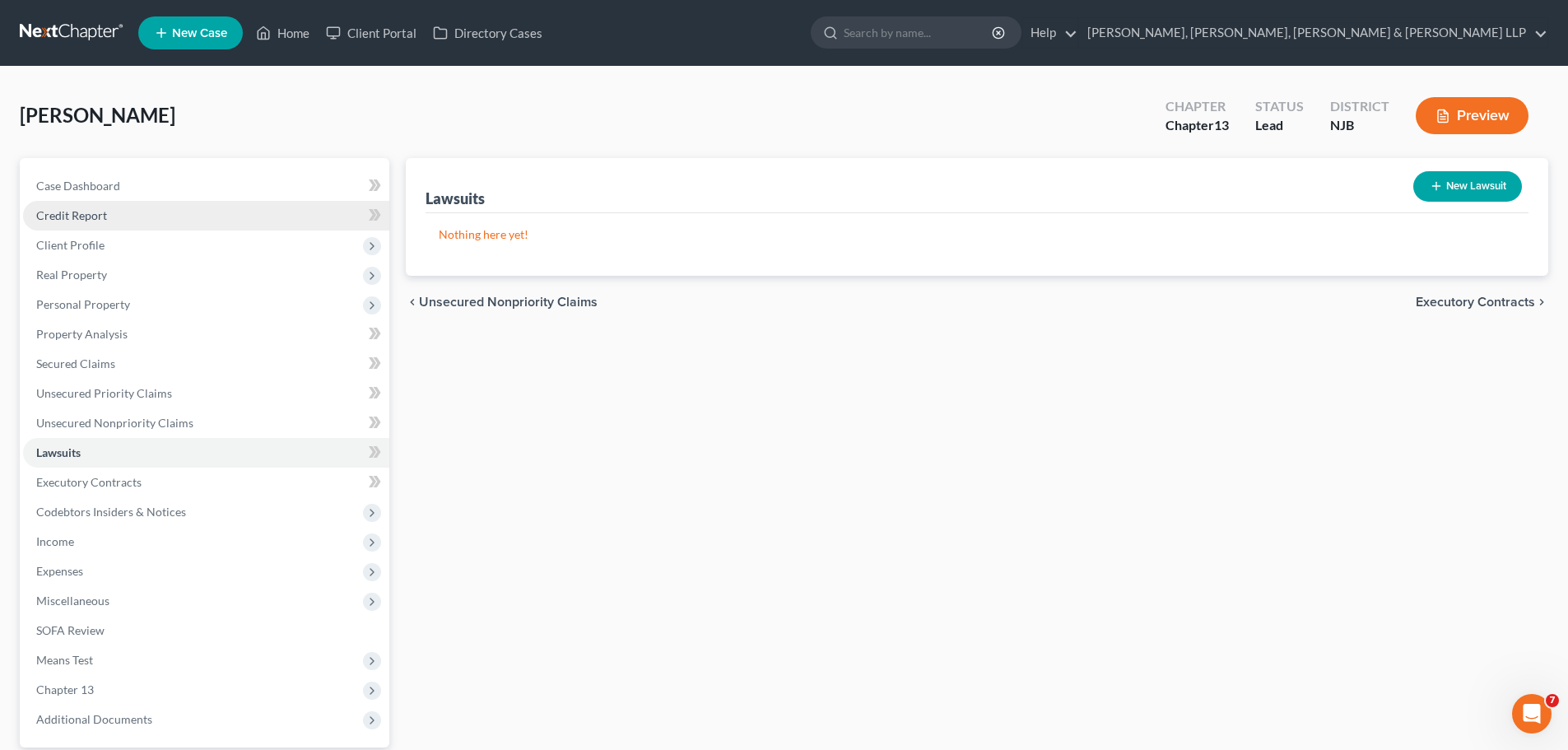
click at [106, 216] on link "Credit Report" at bounding box center [206, 215] width 366 height 30
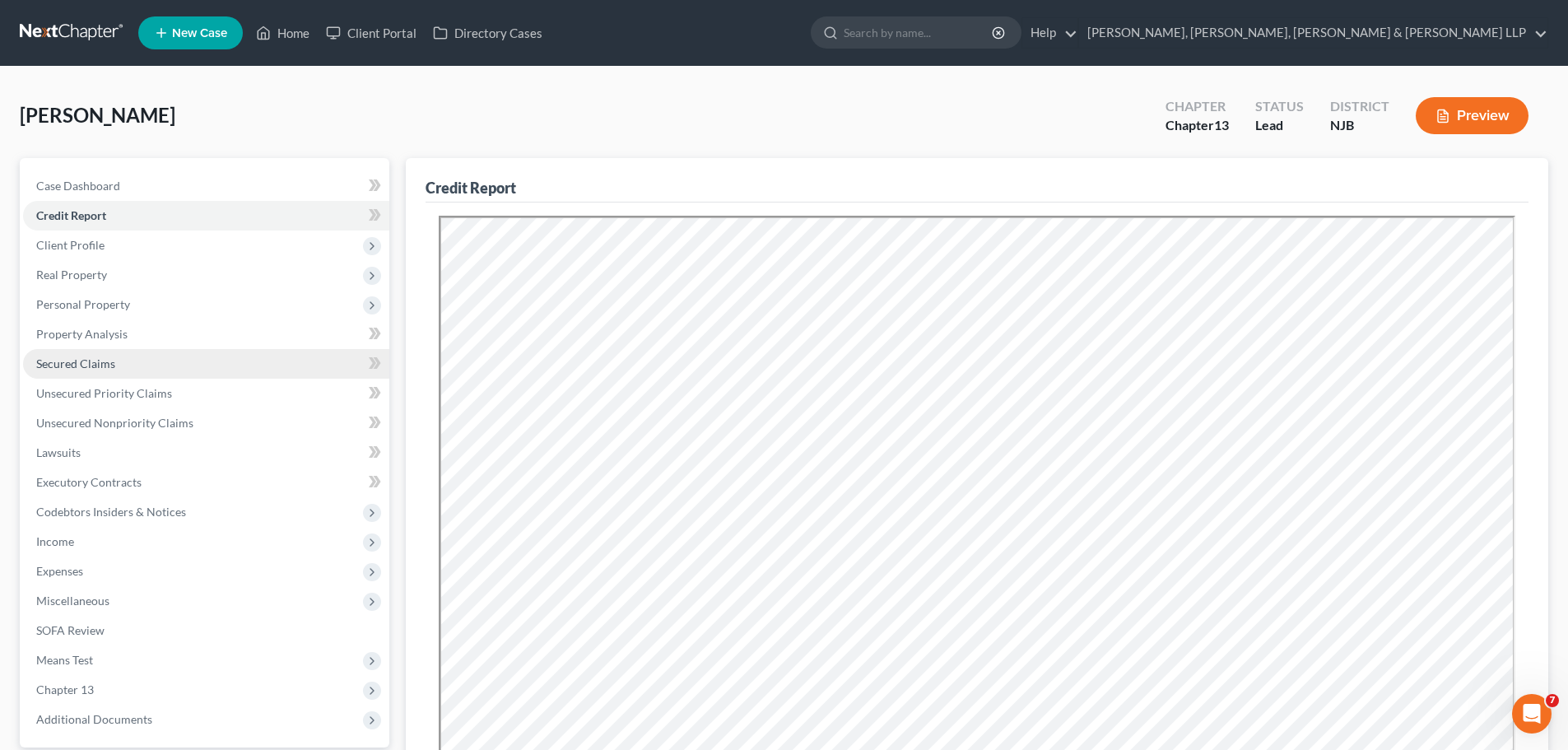
click at [79, 365] on span "Secured Claims" at bounding box center [75, 363] width 79 height 14
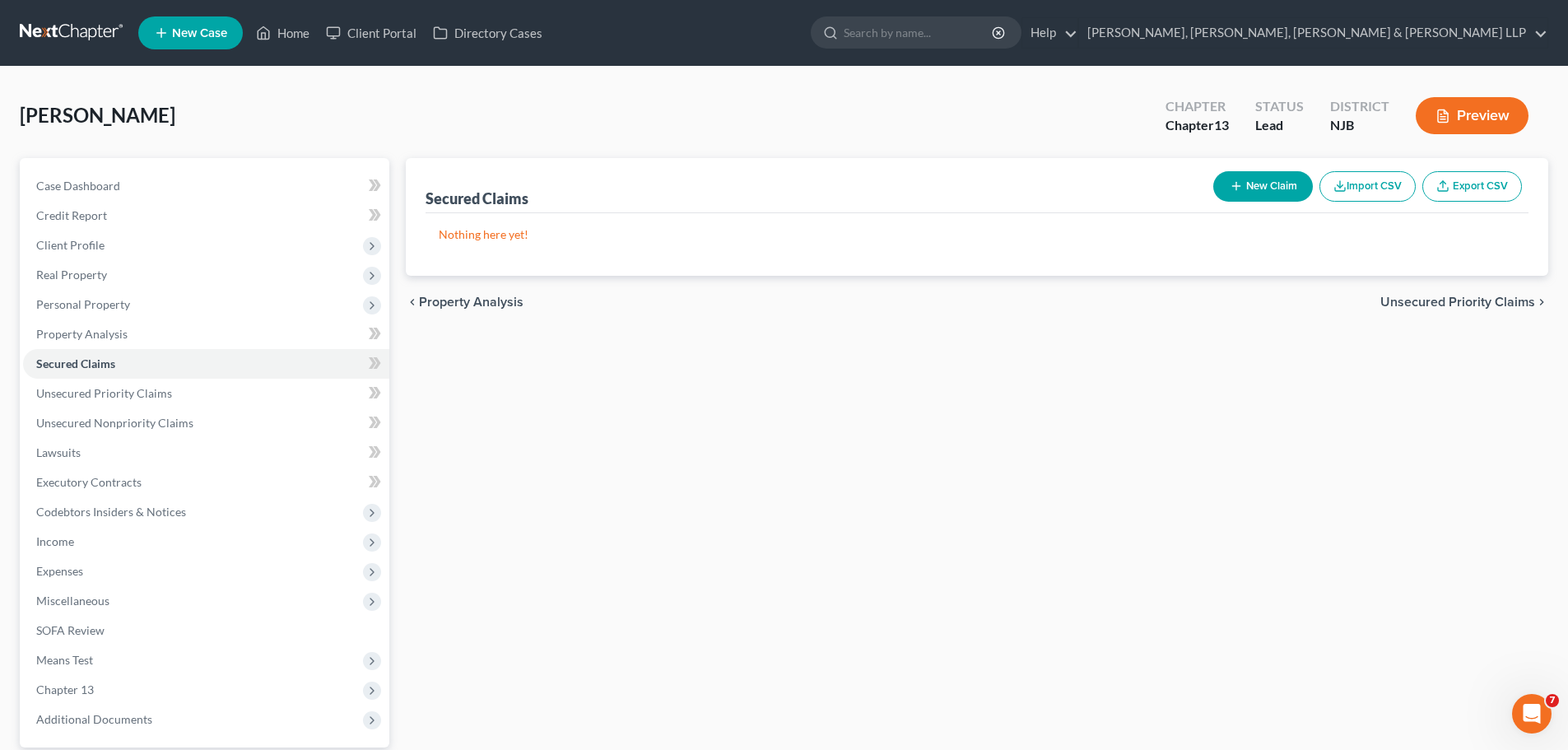
click at [1390, 307] on span "Unsecured Priority Claims" at bounding box center [1457, 302] width 155 height 13
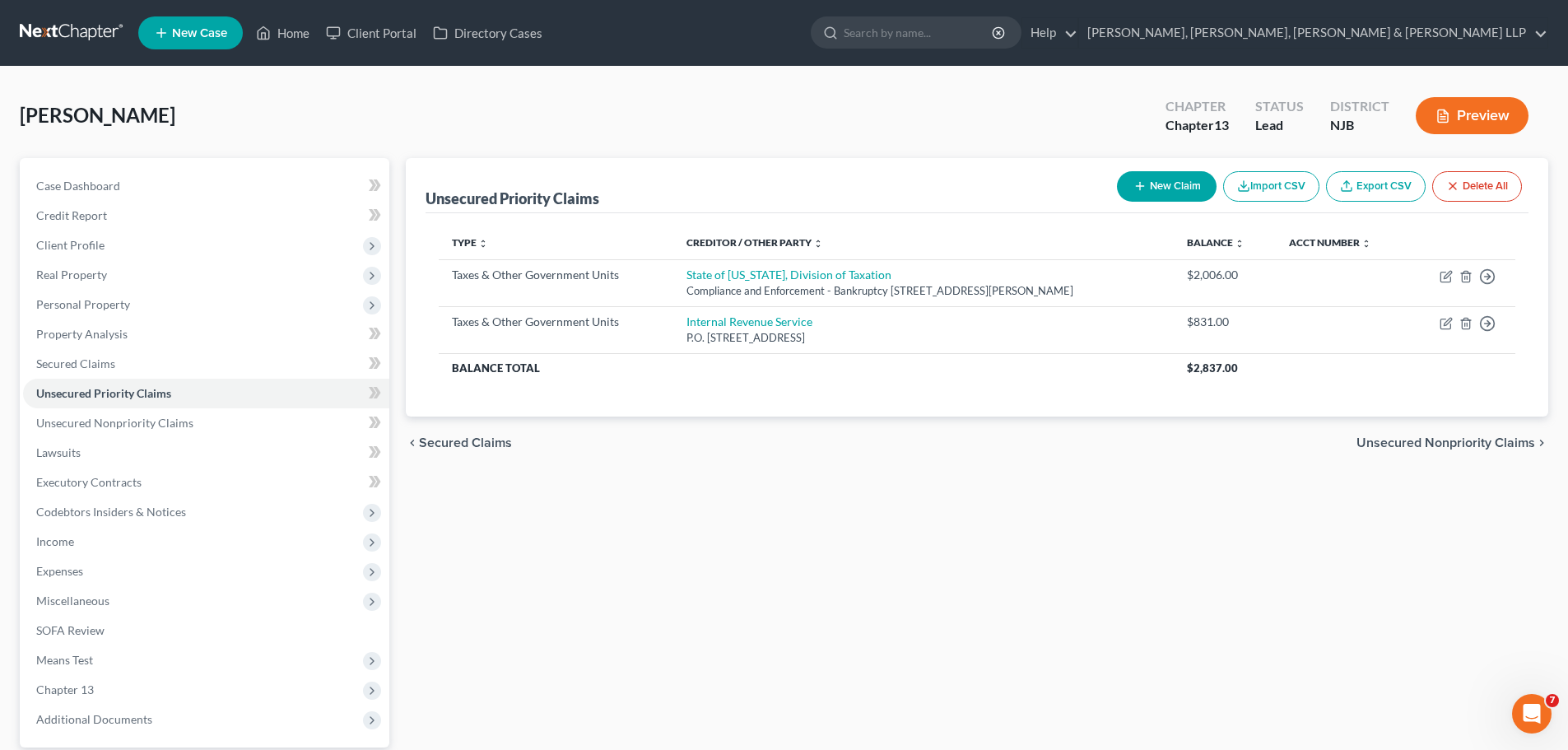
click at [1414, 445] on span "Unsecured Nonpriority Claims" at bounding box center [1445, 443] width 178 height 13
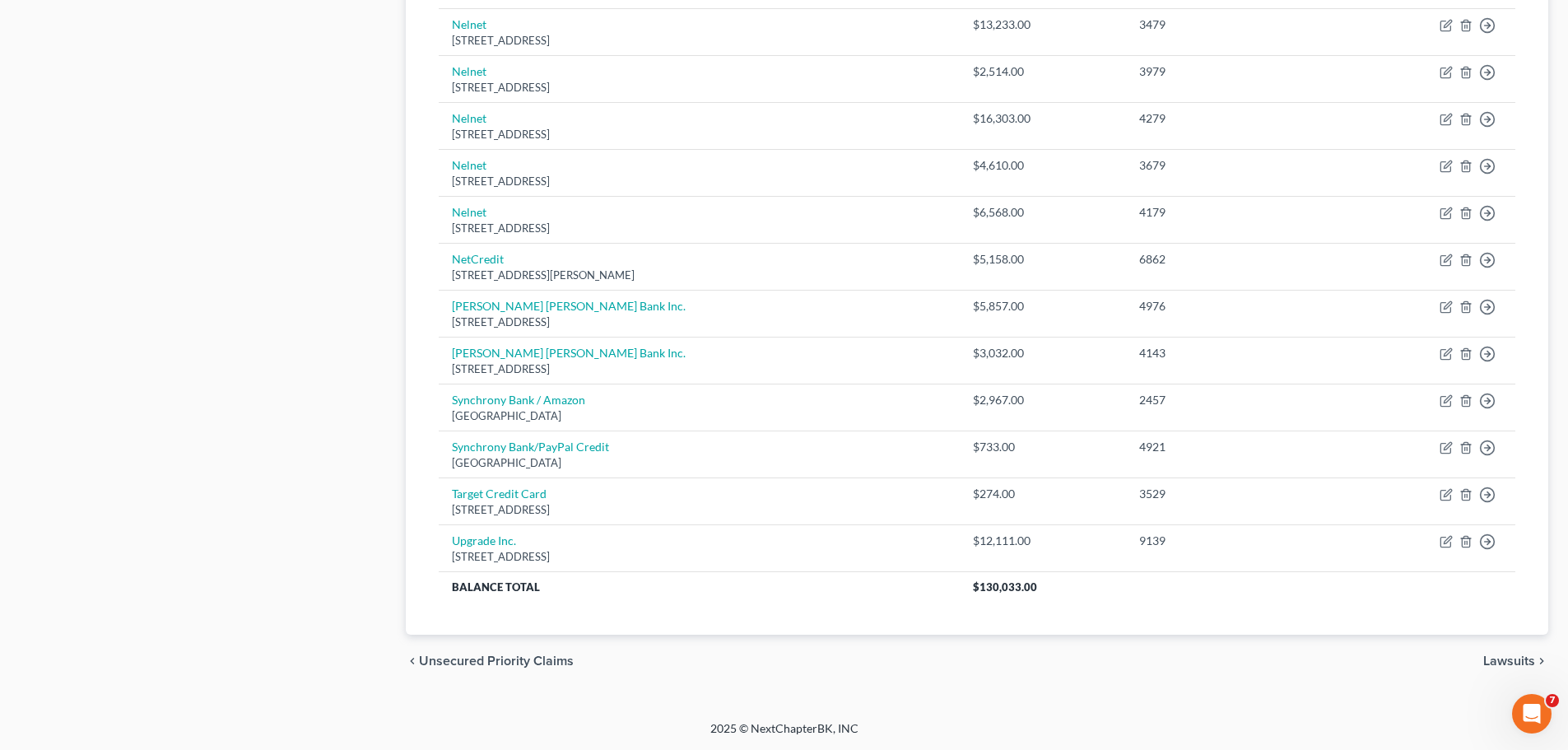
click at [1515, 658] on span "Lawsuits" at bounding box center [1509, 661] width 52 height 13
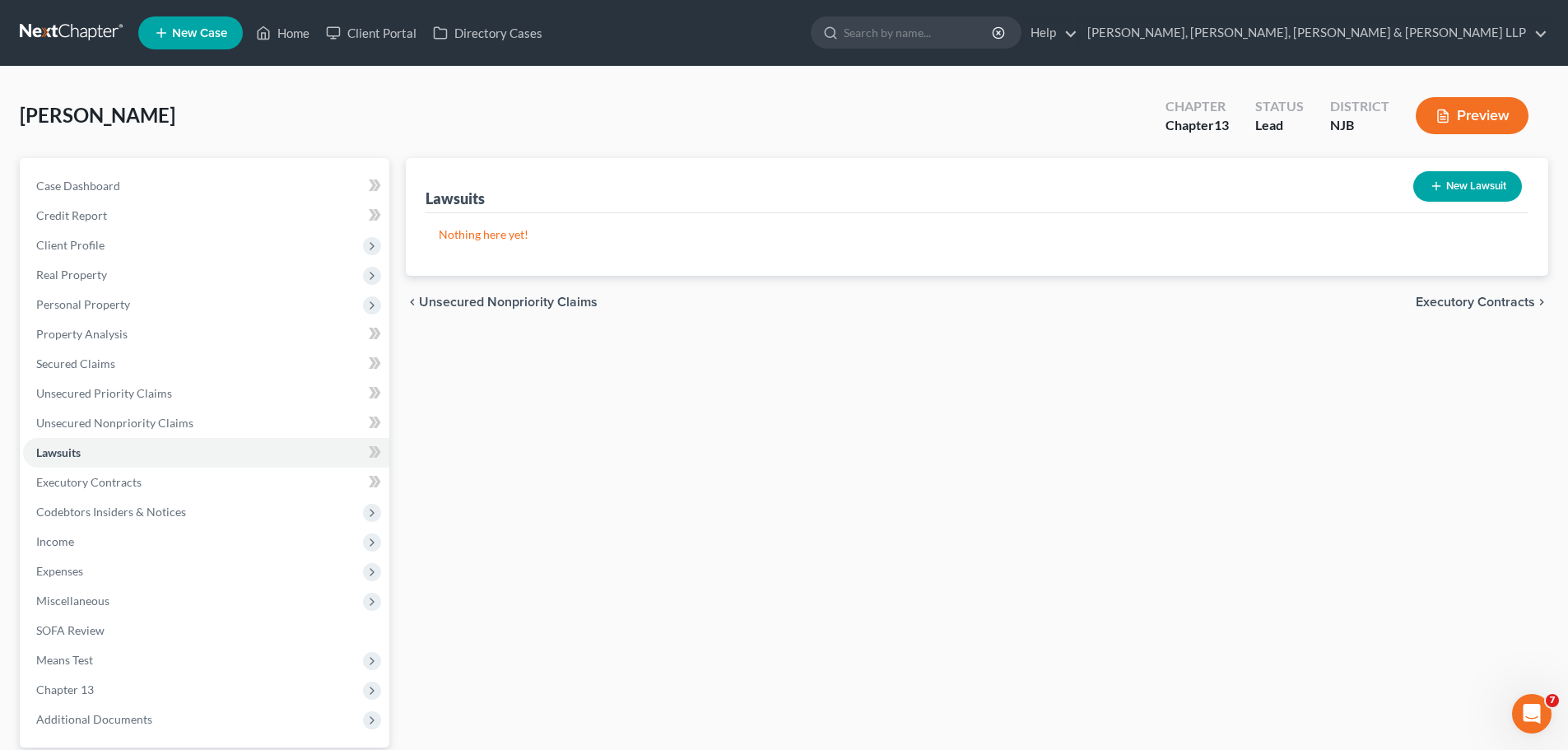
click at [1466, 301] on span "Executory Contracts" at bounding box center [1474, 302] width 119 height 13
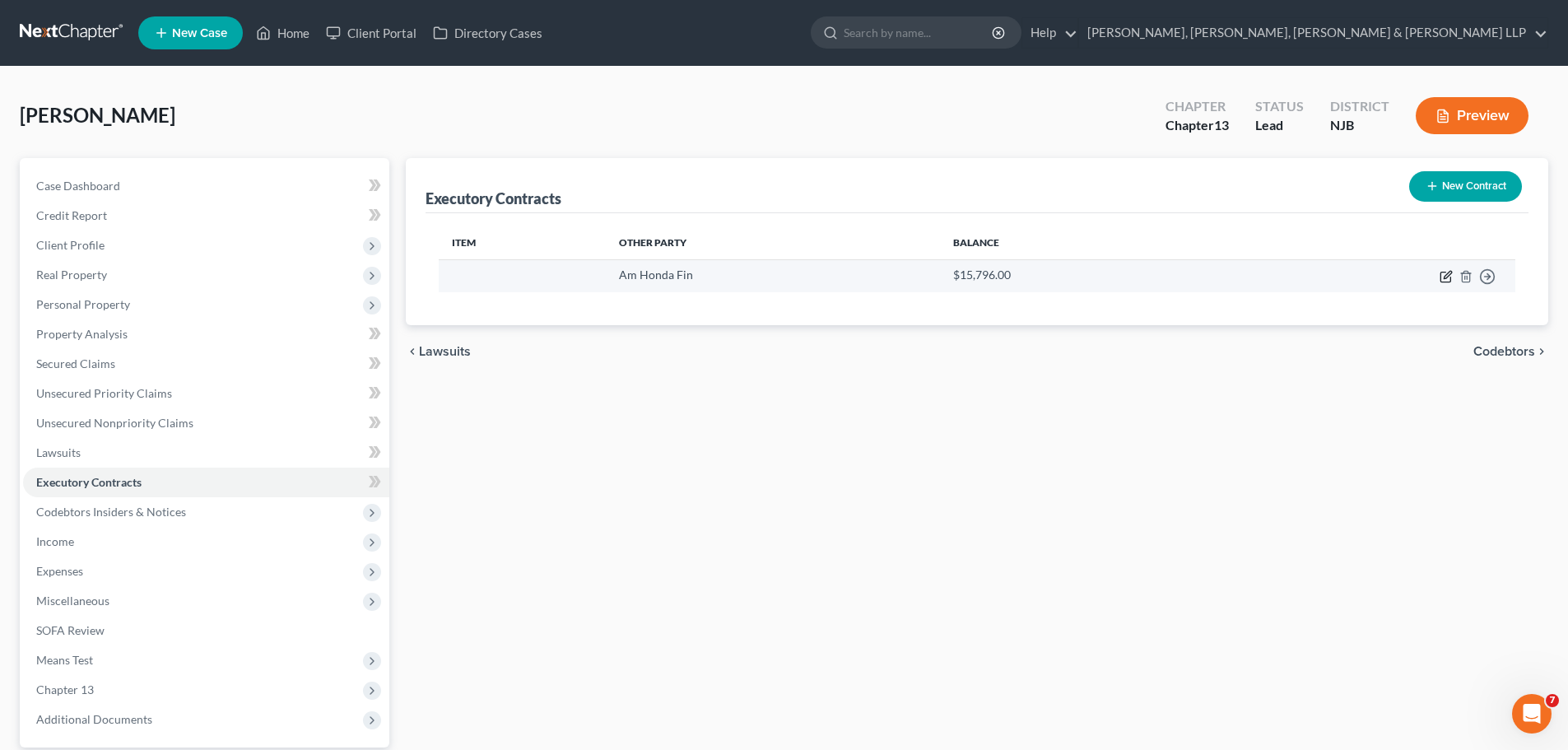
click at [1446, 280] on icon "button" at bounding box center [1446, 277] width 13 height 13
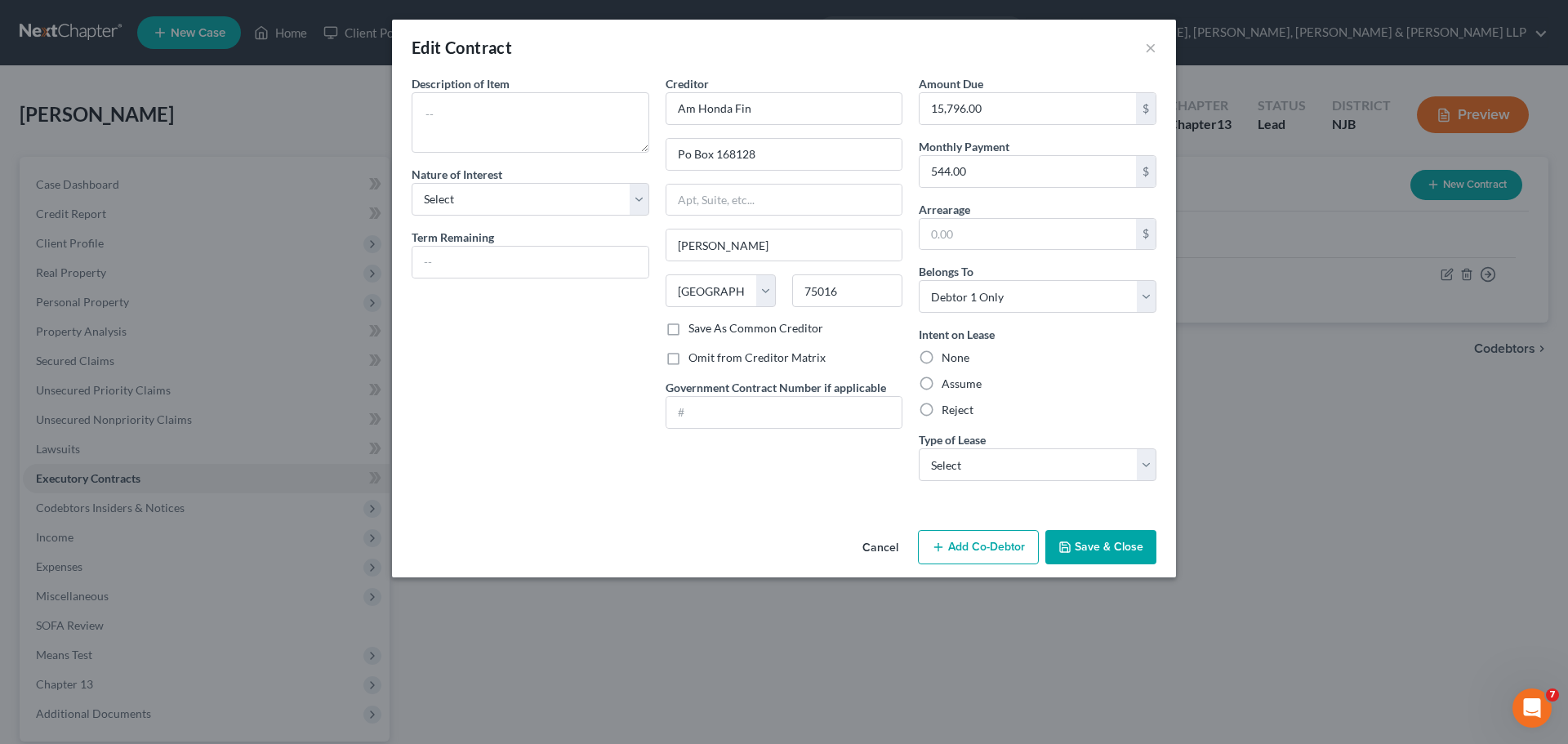
click at [886, 544] on button "Cancel" at bounding box center [881, 547] width 62 height 32
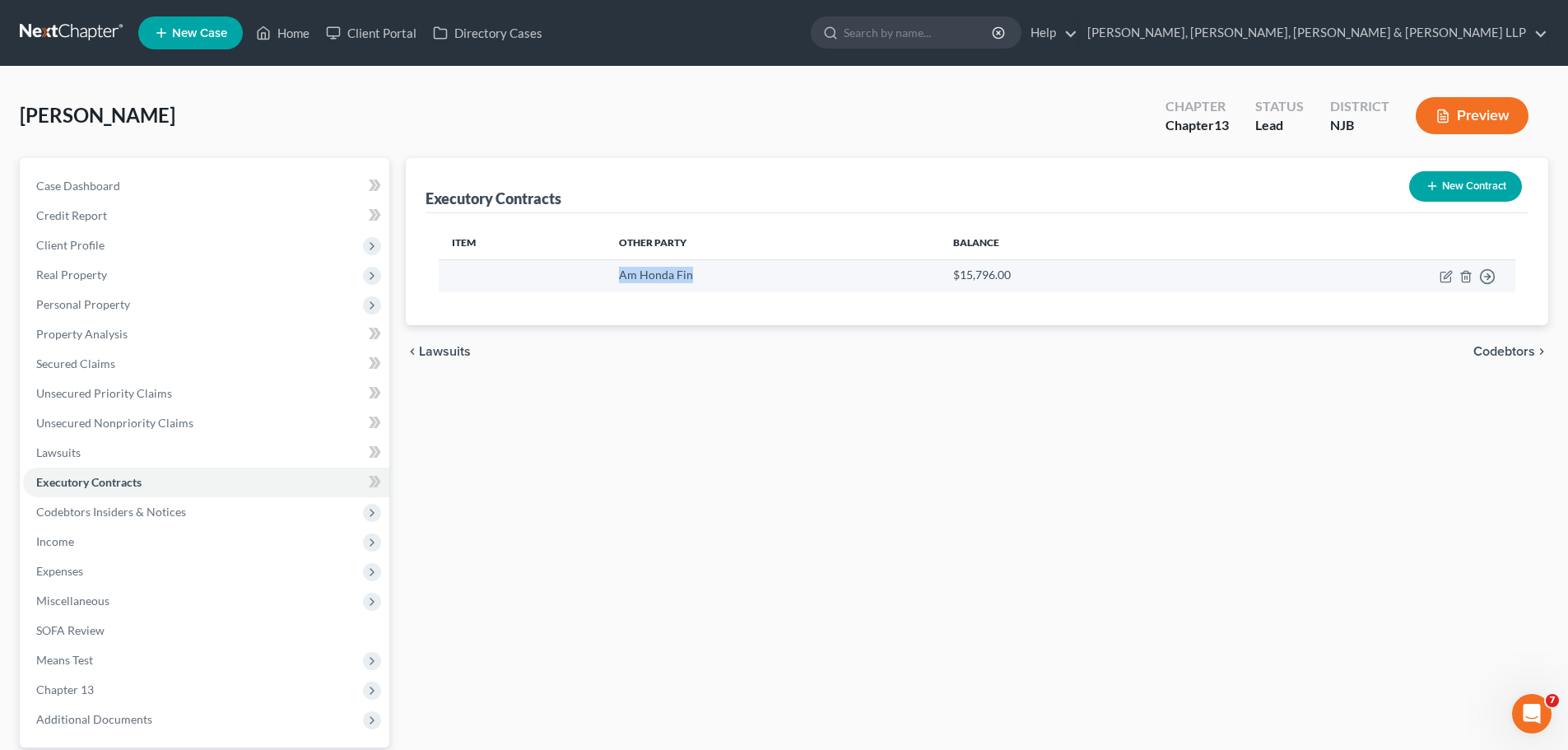
drag, startPoint x: 639, startPoint y: 284, endPoint x: 616, endPoint y: 282, distance: 23.1
click at [616, 282] on td "Am Honda Fin" at bounding box center [773, 276] width 334 height 32
click at [1444, 278] on icon "button" at bounding box center [1446, 277] width 13 height 13
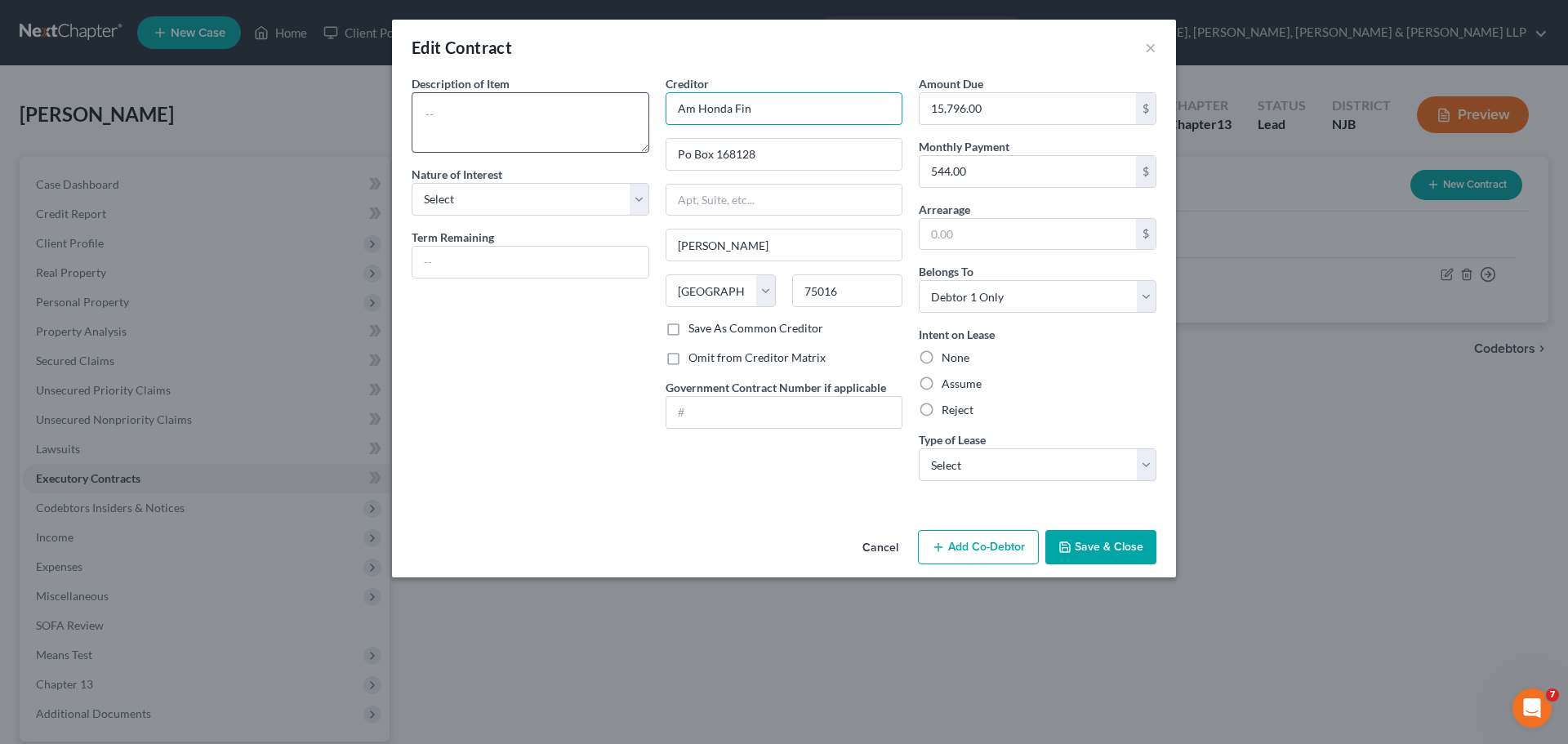
drag, startPoint x: 782, startPoint y: 112, endPoint x: 644, endPoint y: 102, distance: 138.4
click at [644, 103] on div "Description of non-residential real property * Description of Item * Nature of …" at bounding box center [784, 284] width 761 height 418
paste input "erican Honda Finance Corporatio"
drag, startPoint x: 952, startPoint y: 378, endPoint x: 957, endPoint y: 395, distance: 17.7
click at [952, 379] on label "Assume" at bounding box center [961, 383] width 40 height 16
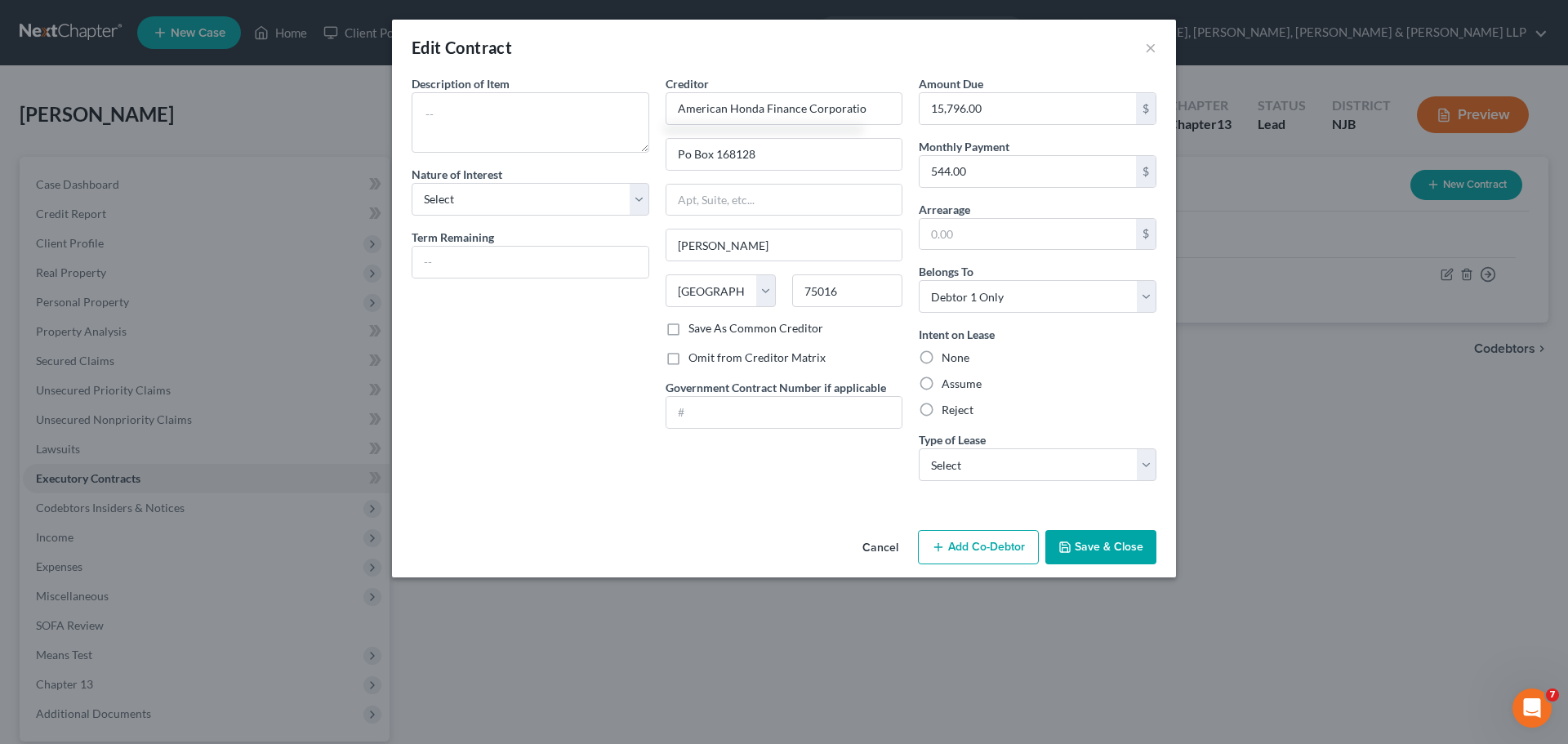
click at [952, 379] on input "Assume" at bounding box center [953, 381] width 10 height 10
click at [975, 456] on select "Select Real Estate Car Other" at bounding box center [1037, 465] width 238 height 32
click at [918, 449] on select "Select Real Estate Car Other" at bounding box center [1037, 465] width 238 height 32
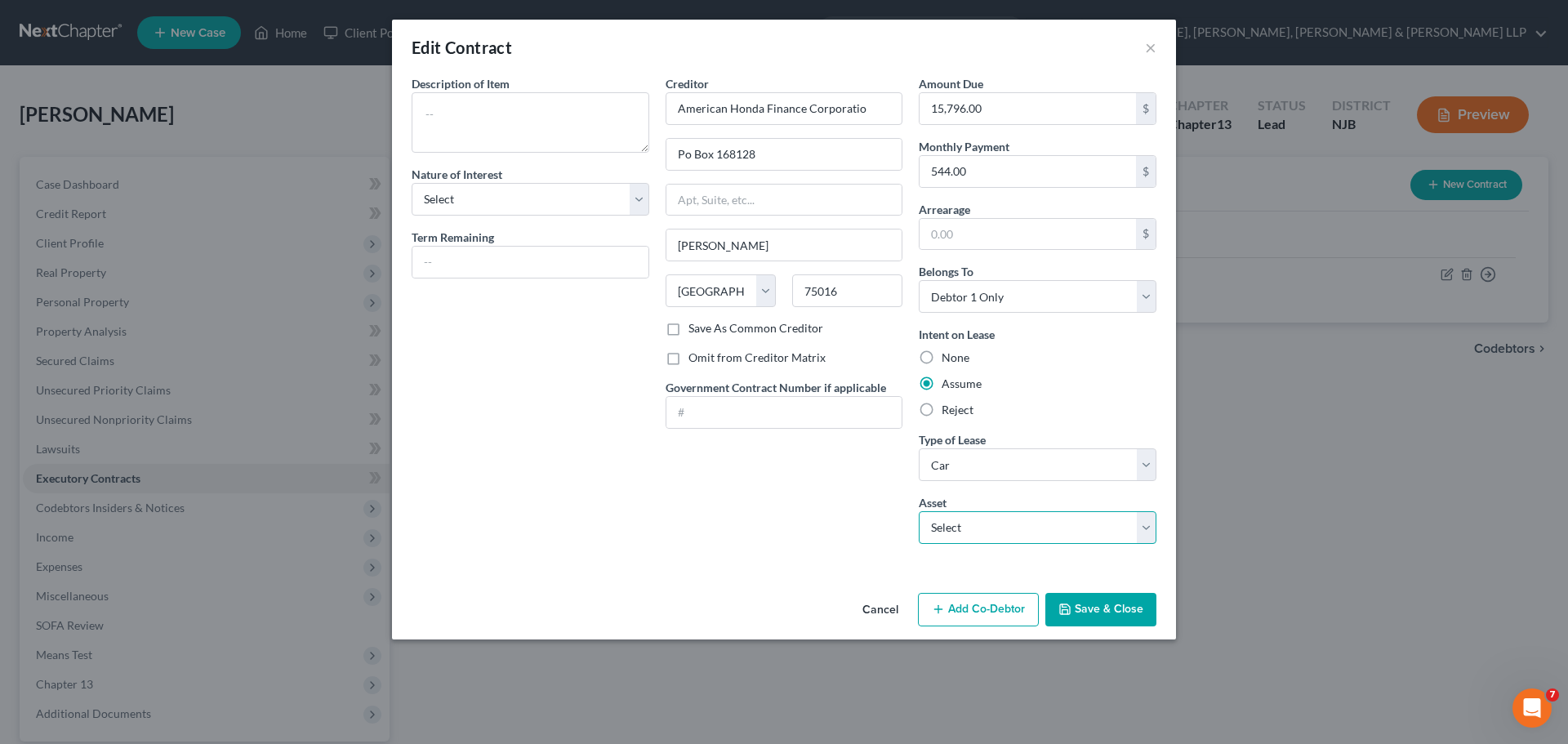
click at [1002, 525] on select "Select 2024 Honda CR-V - $0.0" at bounding box center [1037, 527] width 238 height 32
click at [918, 511] on select "Select 2024 Honda CR-V - $0.0" at bounding box center [1037, 527] width 238 height 32
click at [1105, 611] on button "Save & Close" at bounding box center [1100, 610] width 111 height 34
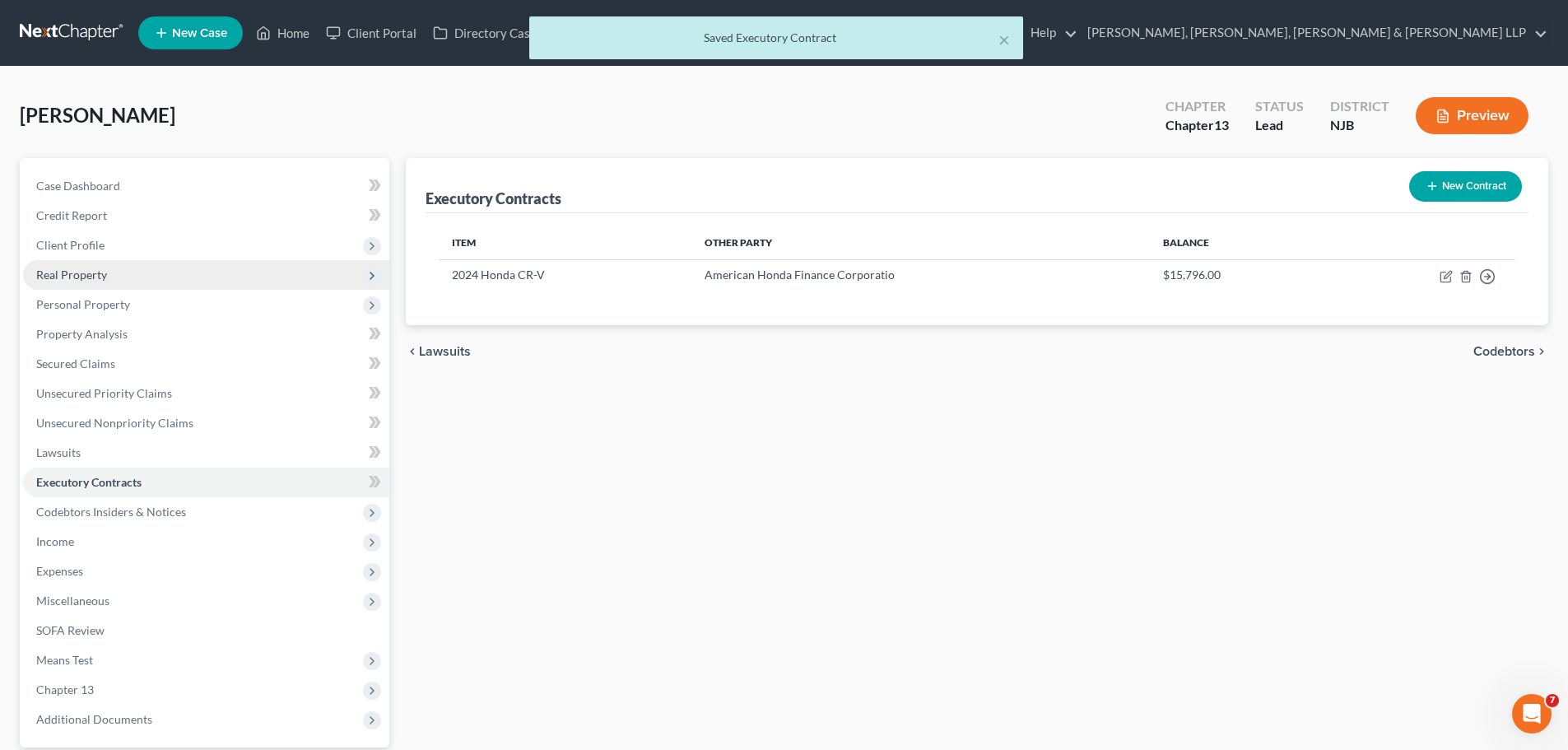
click at [57, 267] on span "Real Property" at bounding box center [72, 274] width 71 height 14
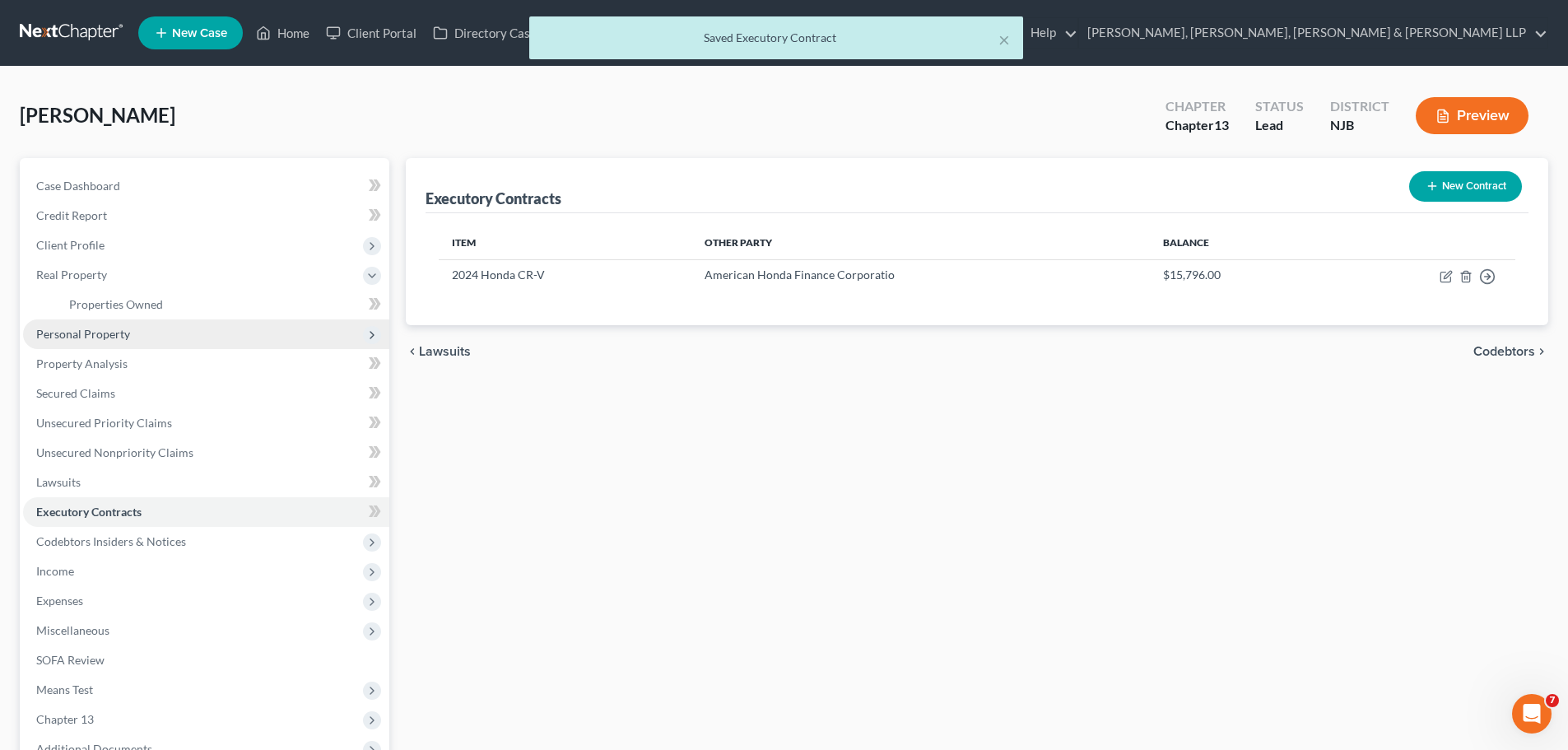
click at [94, 331] on span "Personal Property" at bounding box center [83, 333] width 94 height 14
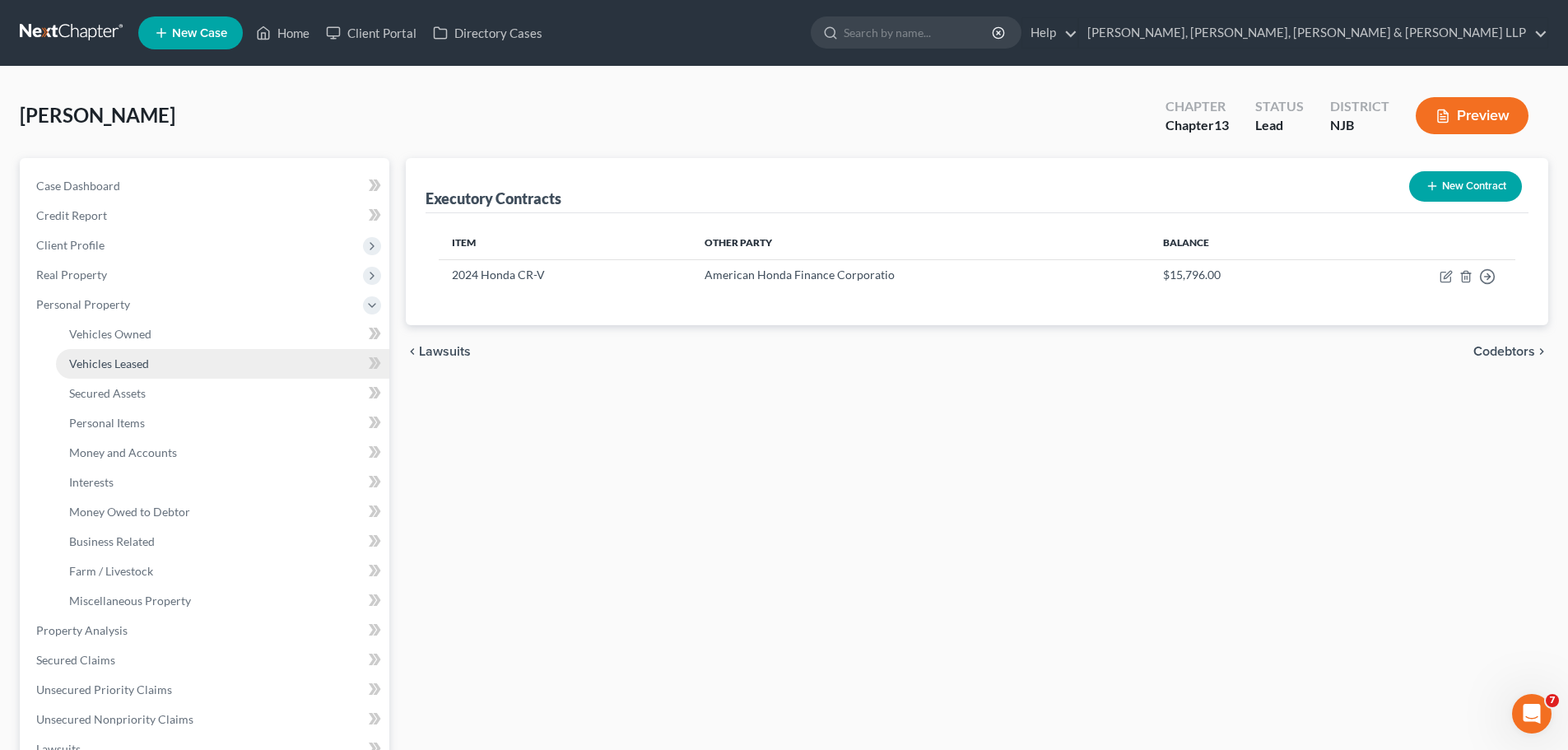
click at [103, 357] on span "Vehicles Leased" at bounding box center [109, 363] width 80 height 14
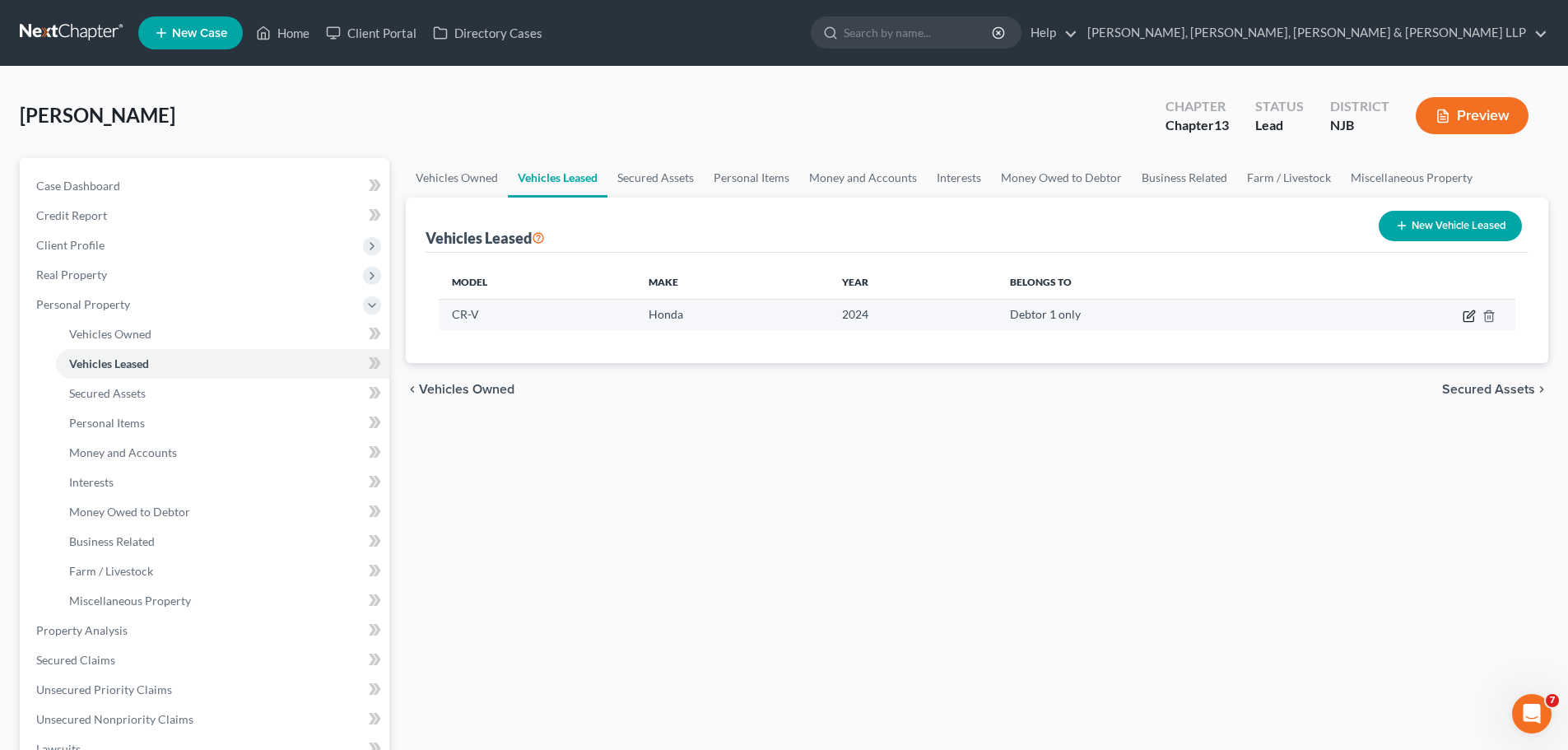
click at [1466, 319] on icon "button" at bounding box center [1470, 316] width 13 height 13
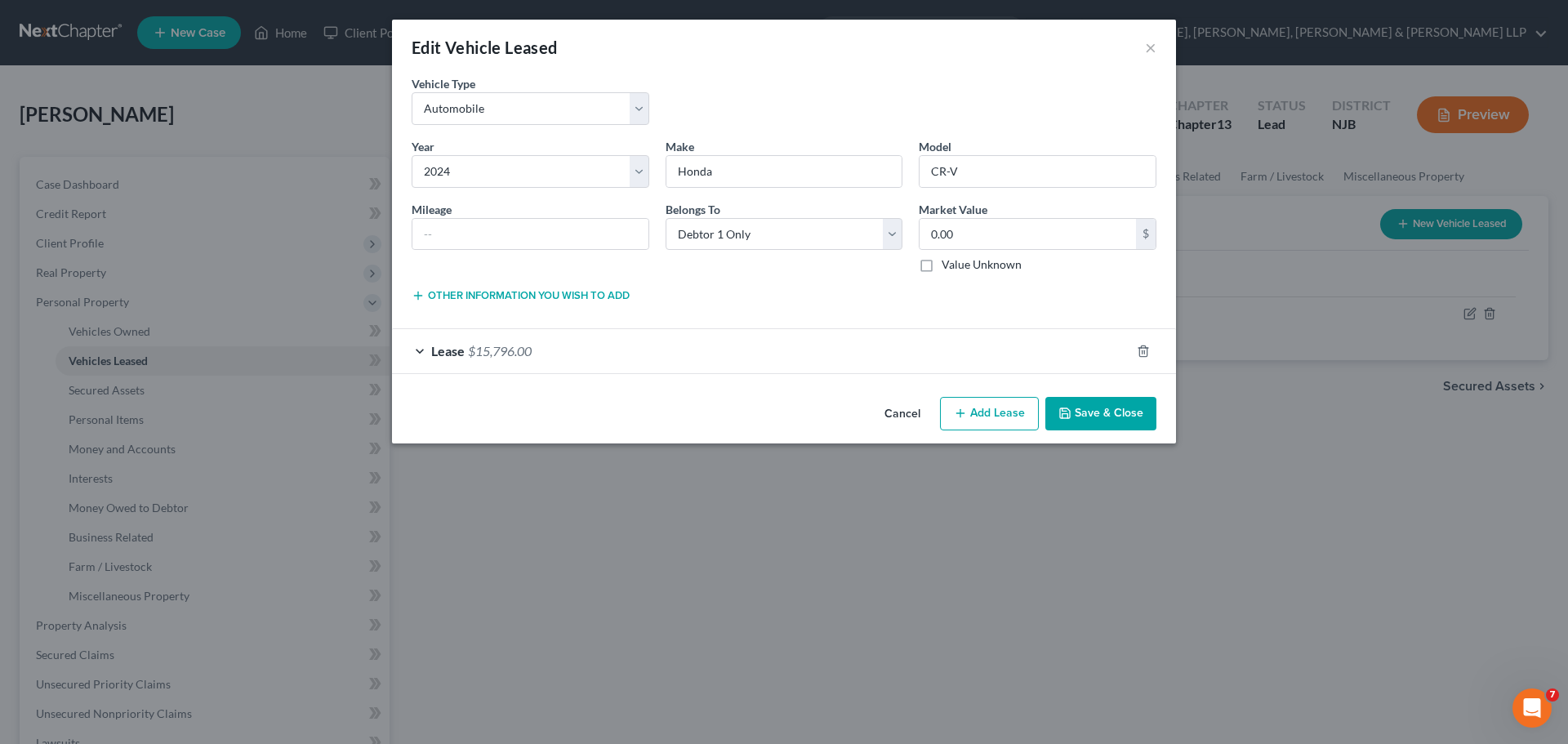
click at [573, 353] on div "Lease $15,796.00" at bounding box center [761, 351] width 739 height 44
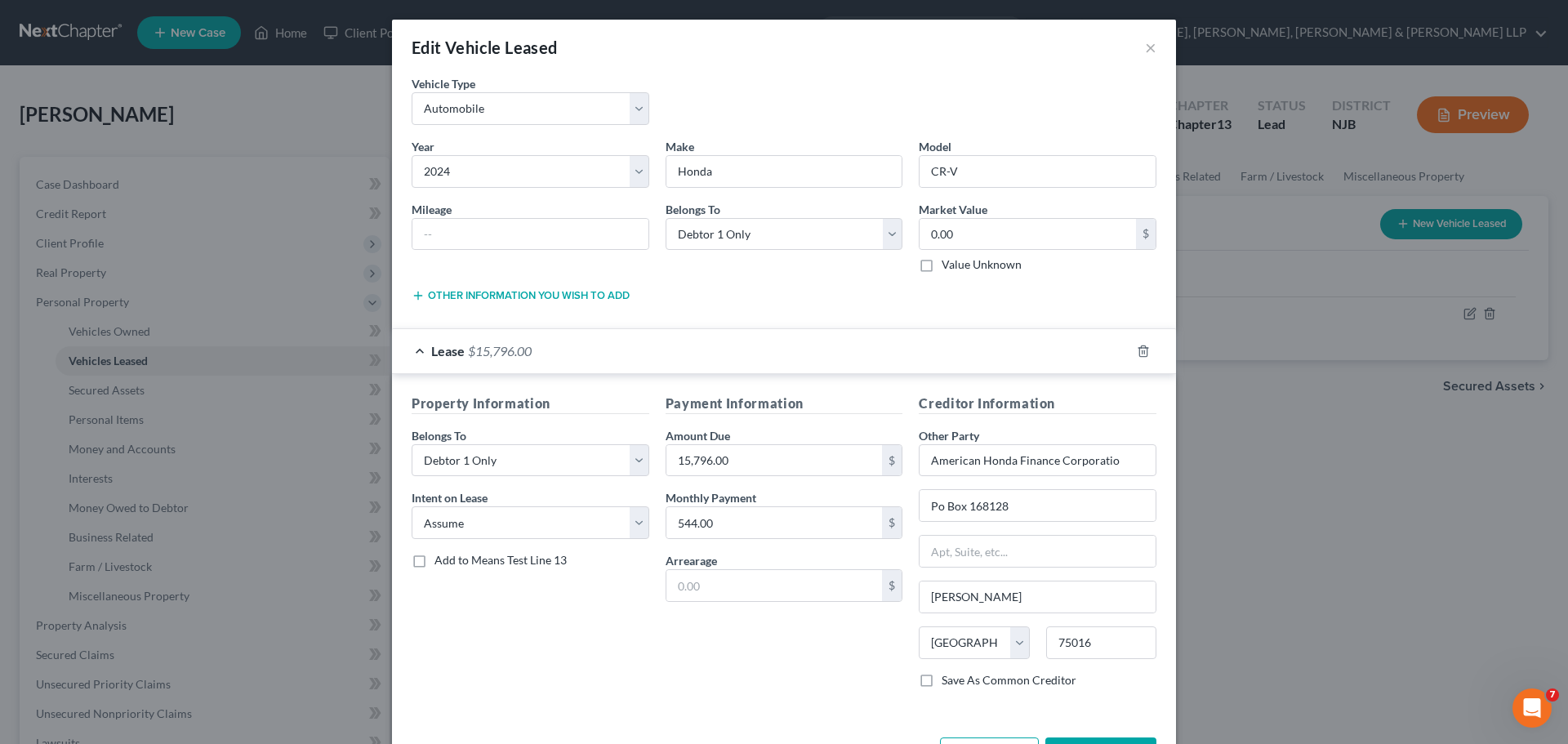
click at [465, 566] on span "Add to Means Test Line 13" at bounding box center [501, 559] width 133 height 14
click at [452, 562] on input "Add to Means Test Line 13" at bounding box center [446, 557] width 10 height 10
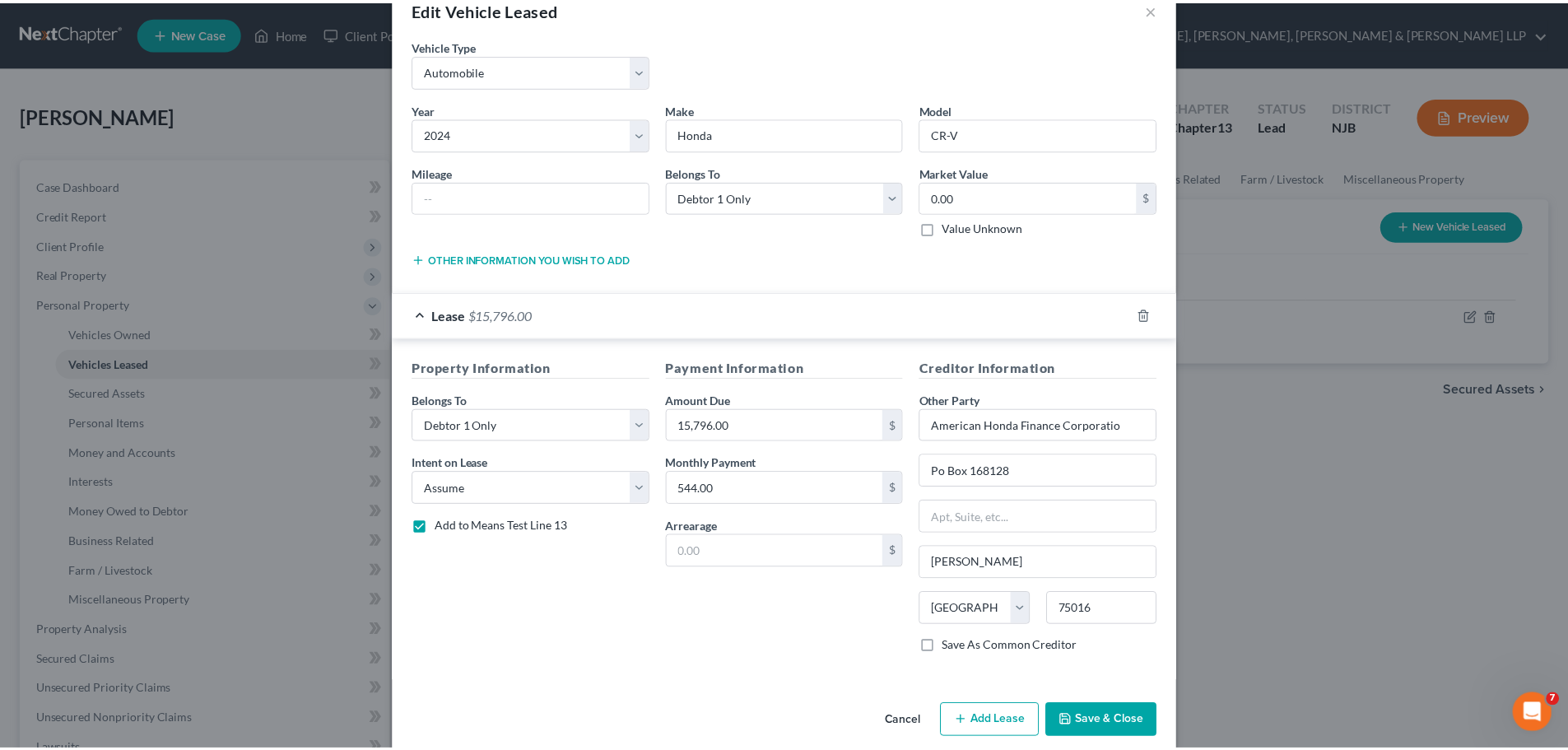
scroll to position [60, 0]
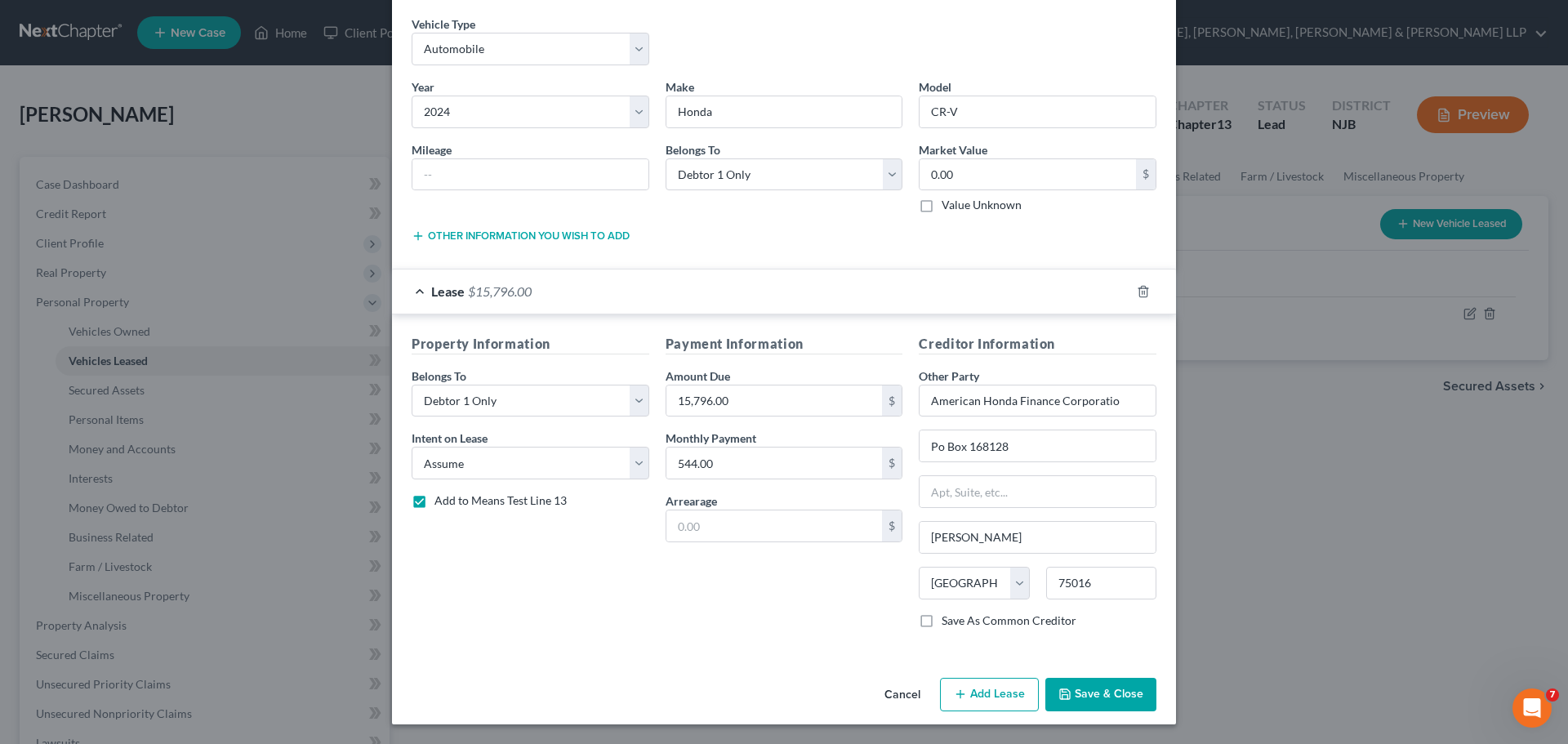
click at [1114, 692] on button "Save & Close" at bounding box center [1100, 695] width 111 height 34
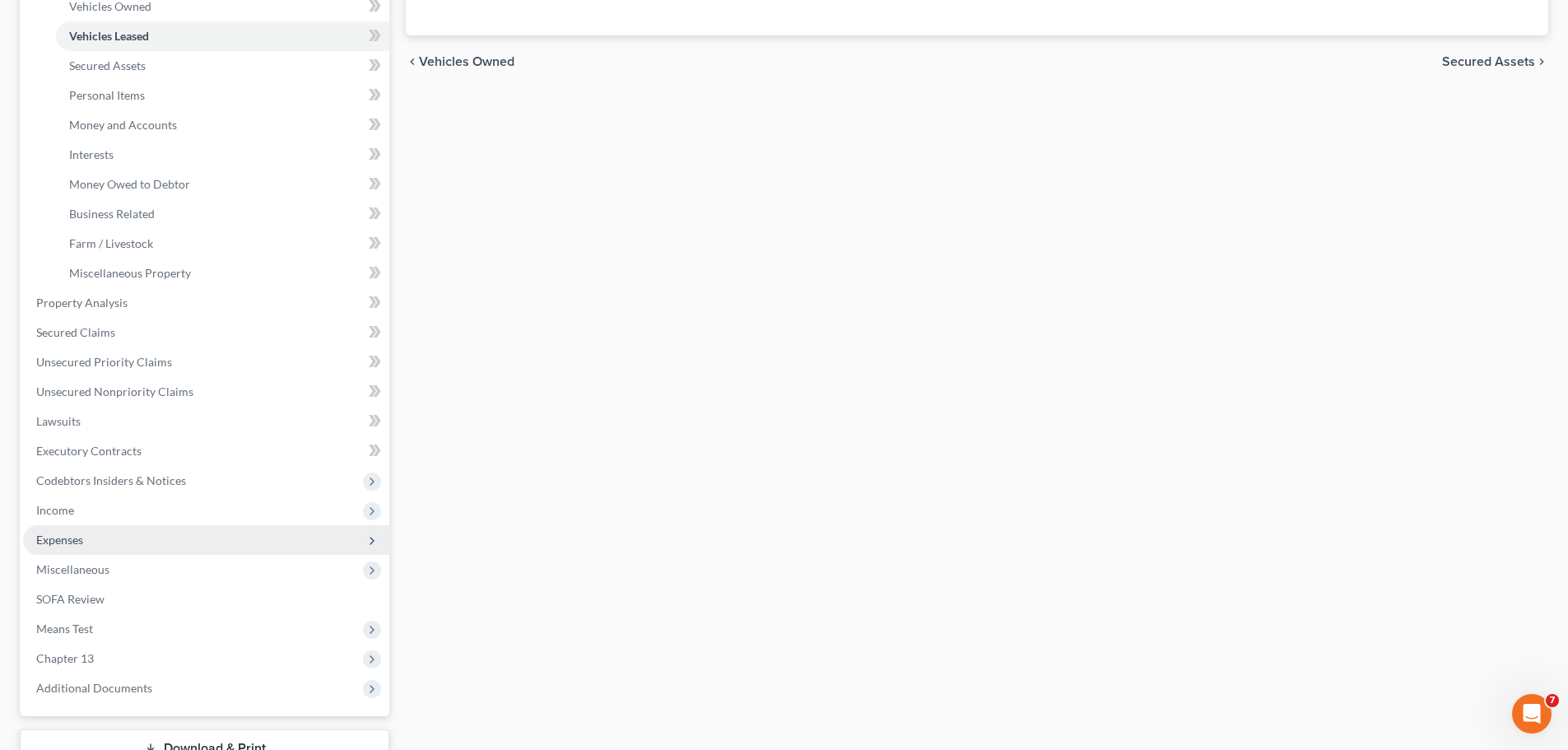
scroll to position [329, 0]
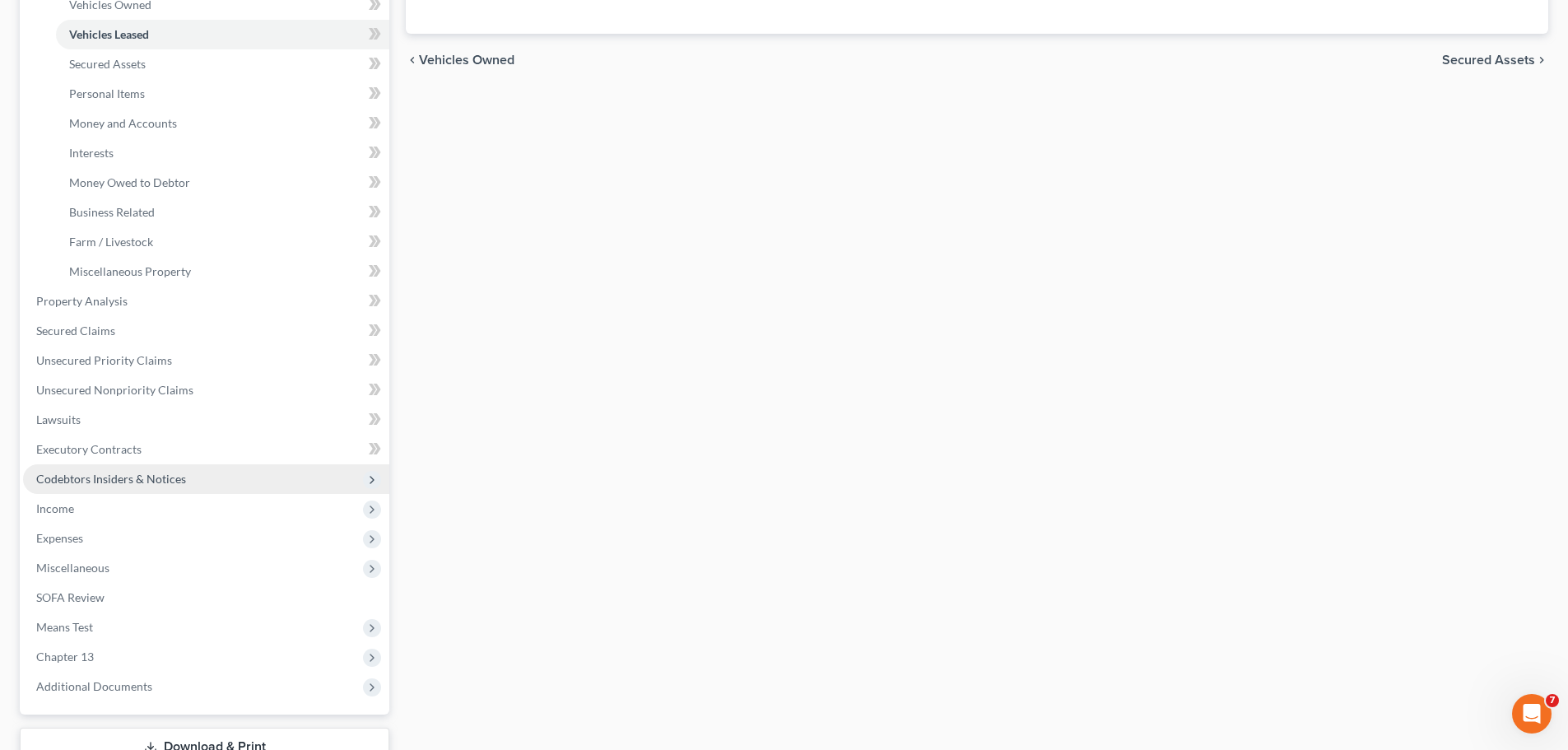
click at [73, 477] on span "Codebtors Insiders & Notices" at bounding box center [111, 478] width 150 height 14
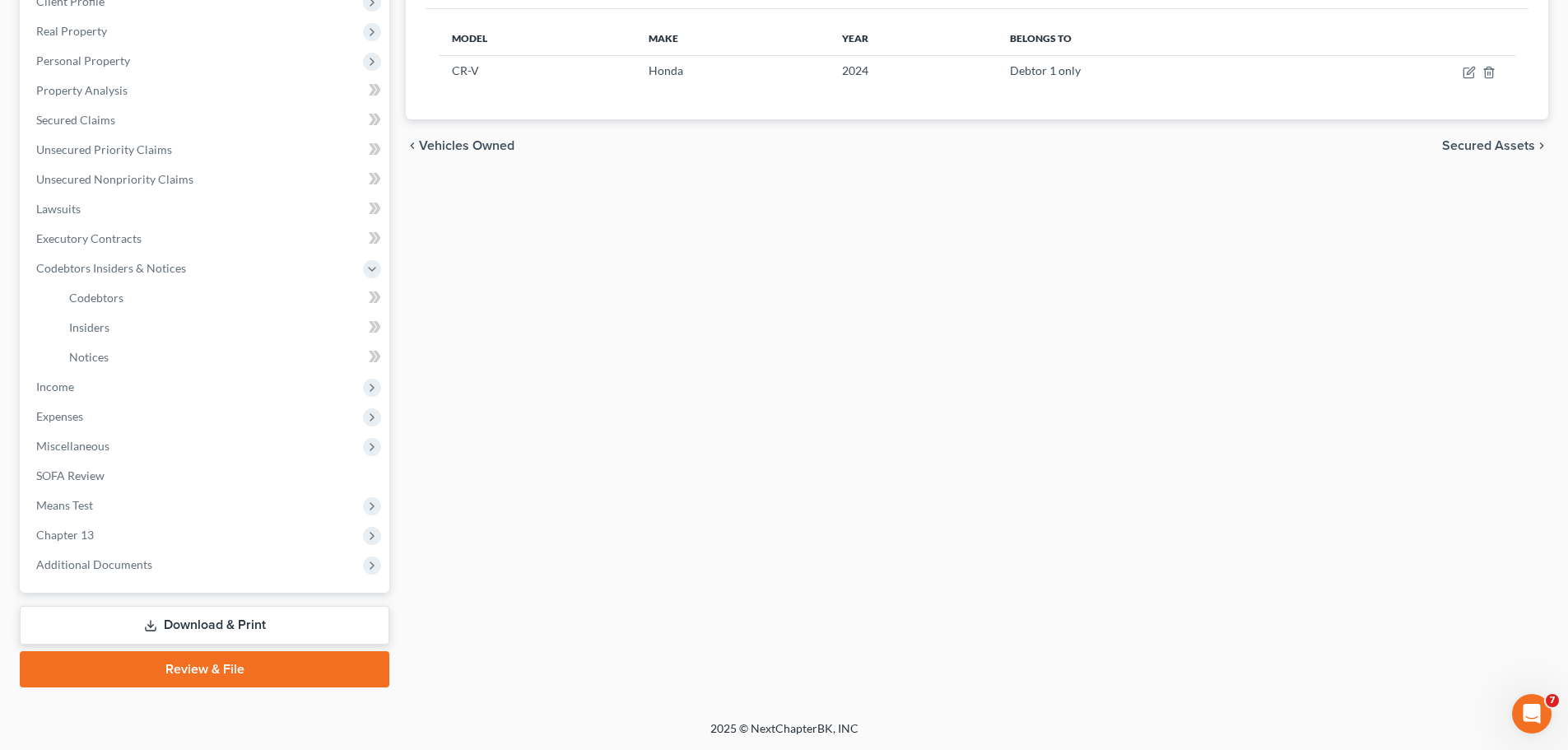
scroll to position [243, 0]
click at [1290, 418] on div "Vehicles Owned Vehicles Leased Secured Assets Personal Items Money and Accounts…" at bounding box center [977, 301] width 1159 height 773
click at [53, 388] on span "Income" at bounding box center [55, 386] width 38 height 14
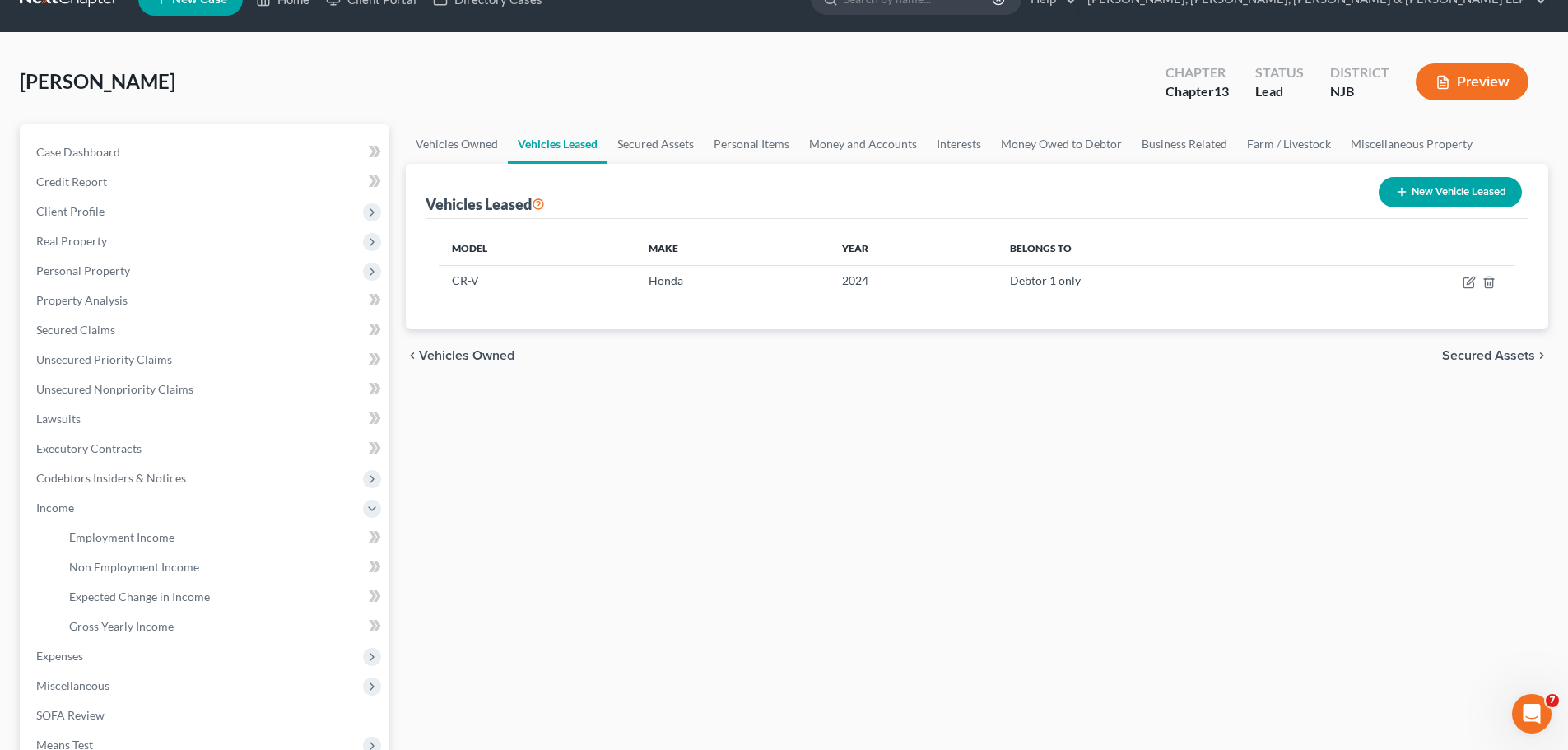
scroll to position [27, 0]
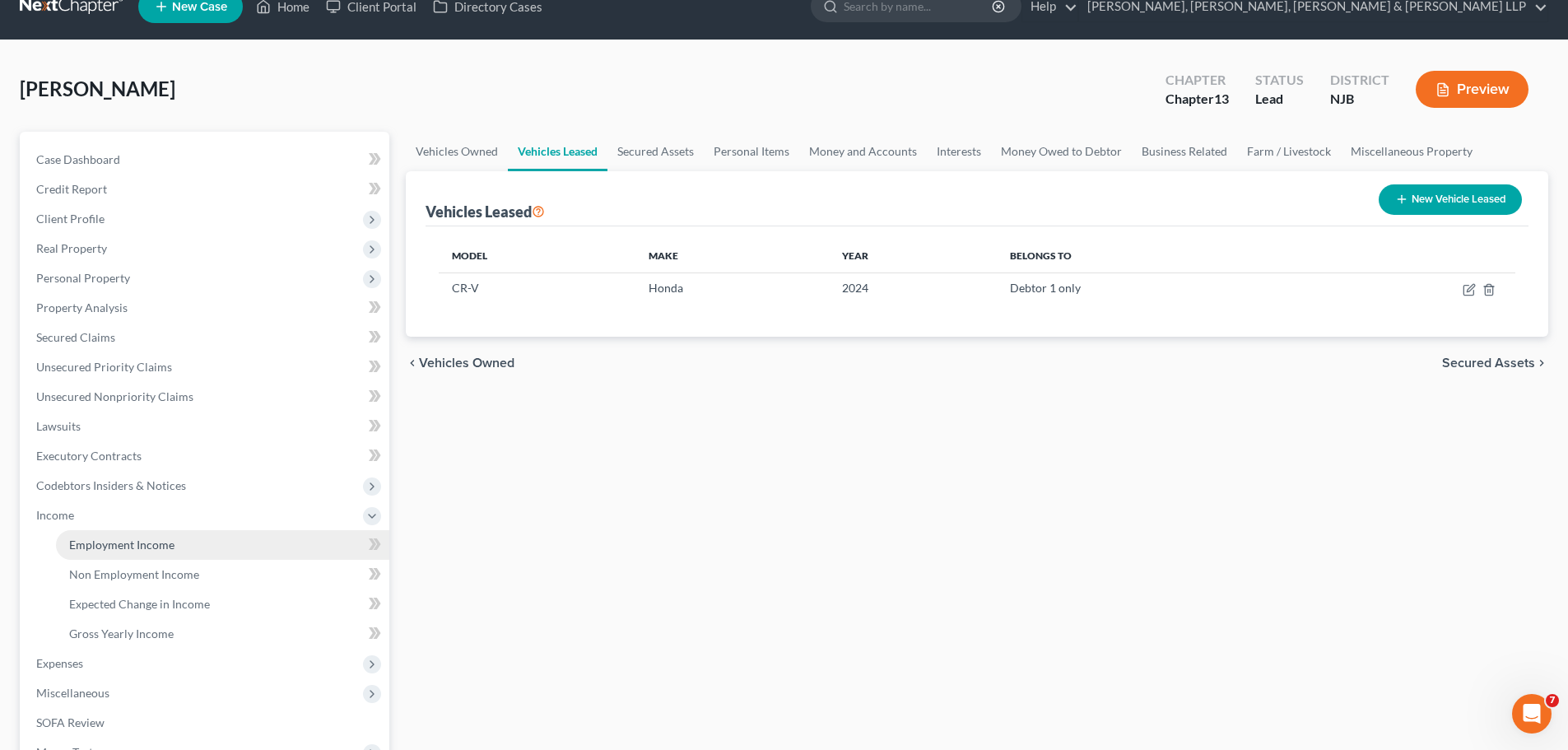
click at [94, 542] on span "Employment Income" at bounding box center [121, 544] width 105 height 14
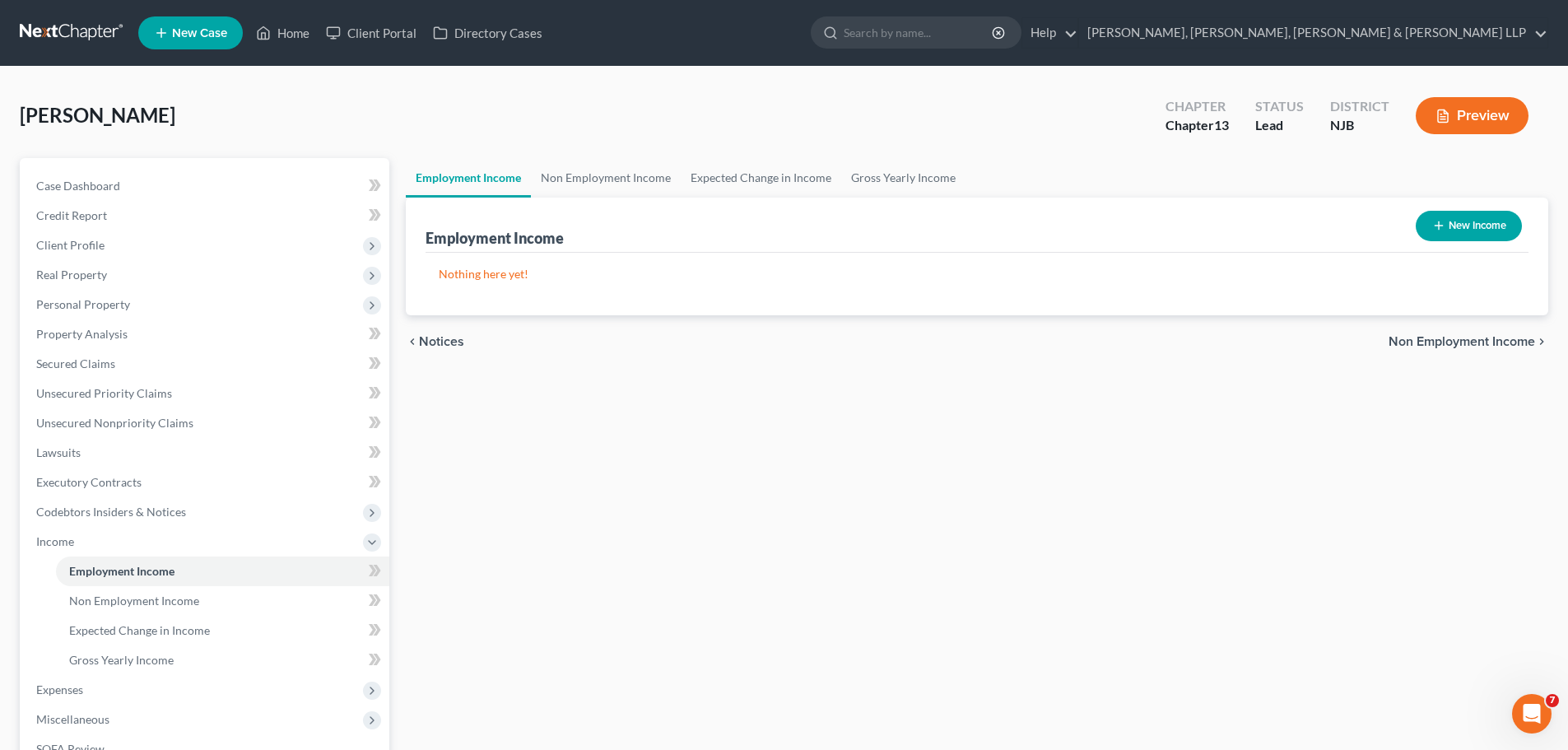
click at [1474, 227] on button "New Income" at bounding box center [1468, 226] width 106 height 31
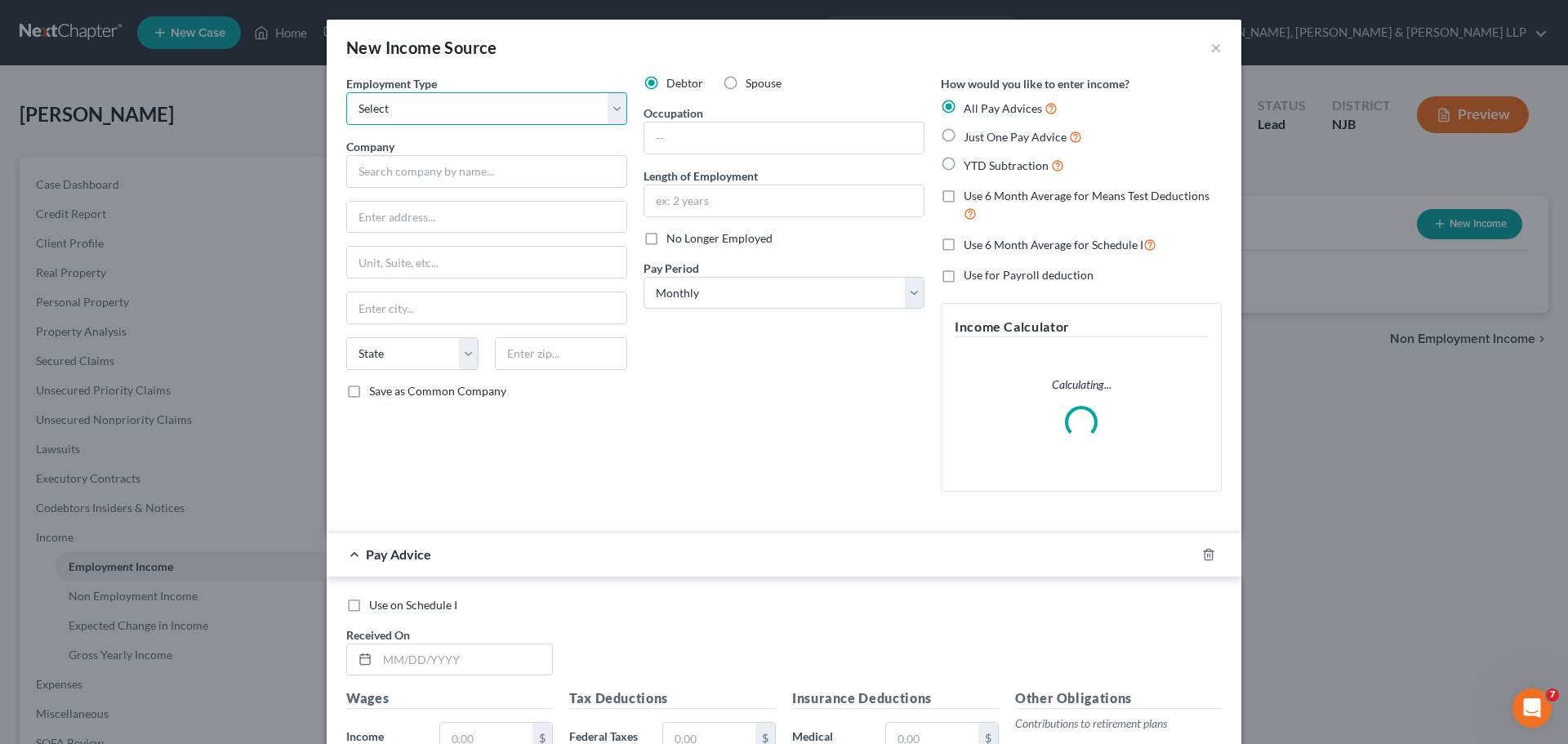
click at [495, 115] on select "Select Full or [DEMOGRAPHIC_DATA] Employment Self Employment" at bounding box center [487, 108] width 281 height 32
click at [347, 92] on select "Select Full or [DEMOGRAPHIC_DATA] Employment Self Employment" at bounding box center [487, 108] width 281 height 32
click at [456, 176] on input "text" at bounding box center [487, 171] width 281 height 32
paste input "Director of Client Relations"
click at [726, 132] on input "text" at bounding box center [783, 137] width 279 height 31
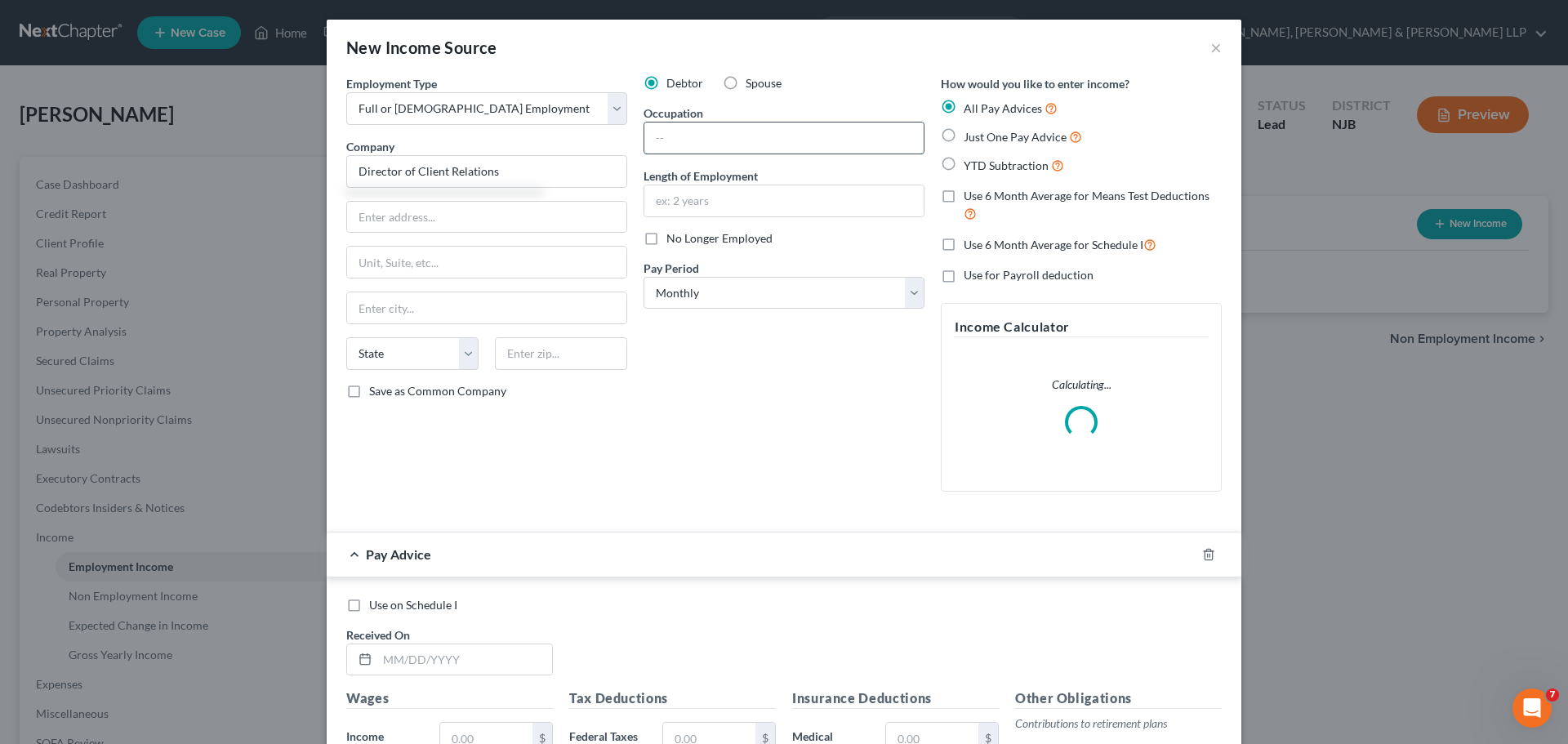
paste input "Director of Client Relations"
click at [742, 389] on div "Debtor Spouse Occupation Director of Client Relations Length of Employment No L…" at bounding box center [784, 290] width 297 height 430
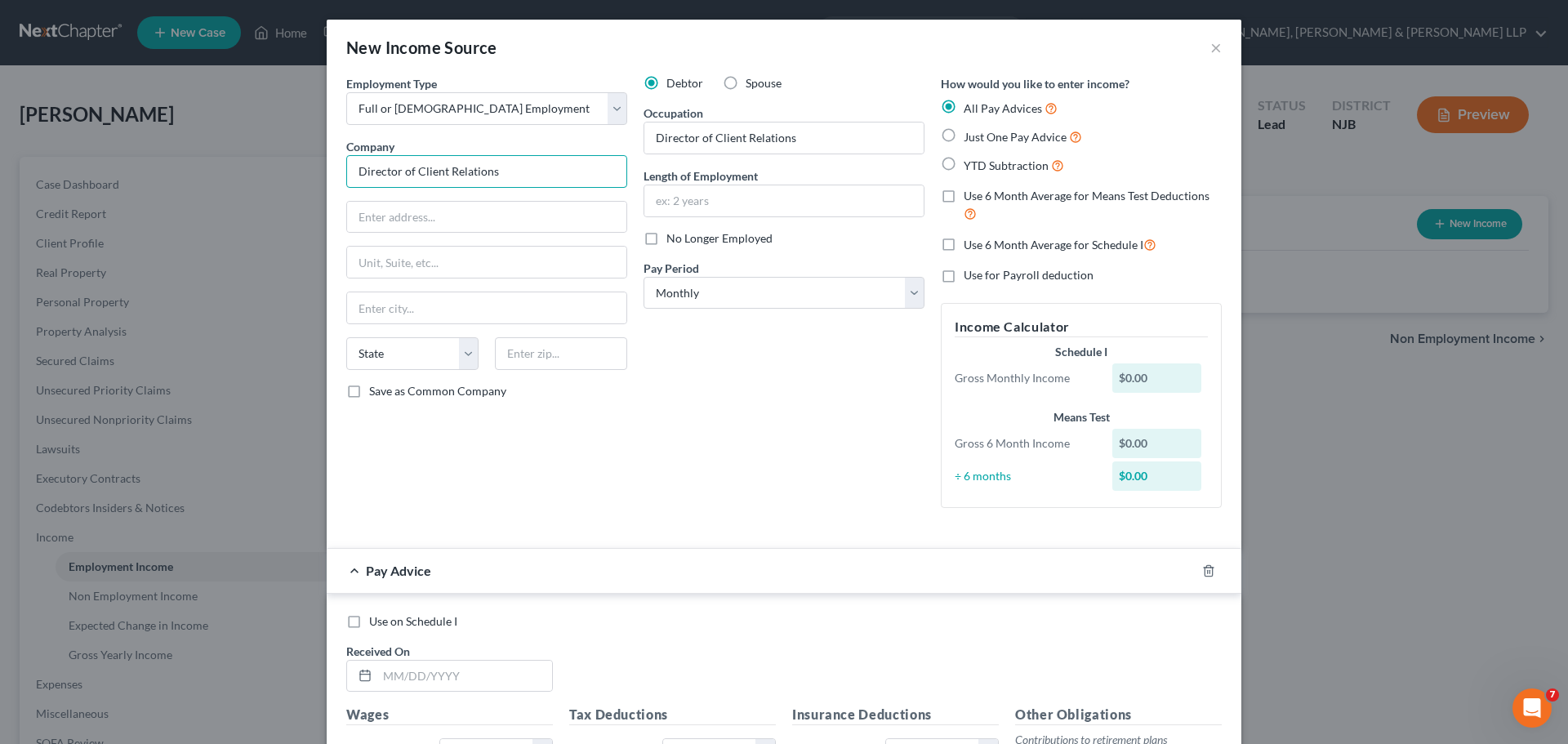
drag, startPoint x: 512, startPoint y: 162, endPoint x: 357, endPoint y: 169, distance: 155.2
click at [357, 169] on input "Director of Client Relations" at bounding box center [487, 171] width 281 height 32
click at [700, 472] on div "Debtor Spouse Occupation Director of Client Relations Length of Employment No L…" at bounding box center [784, 297] width 297 height 446
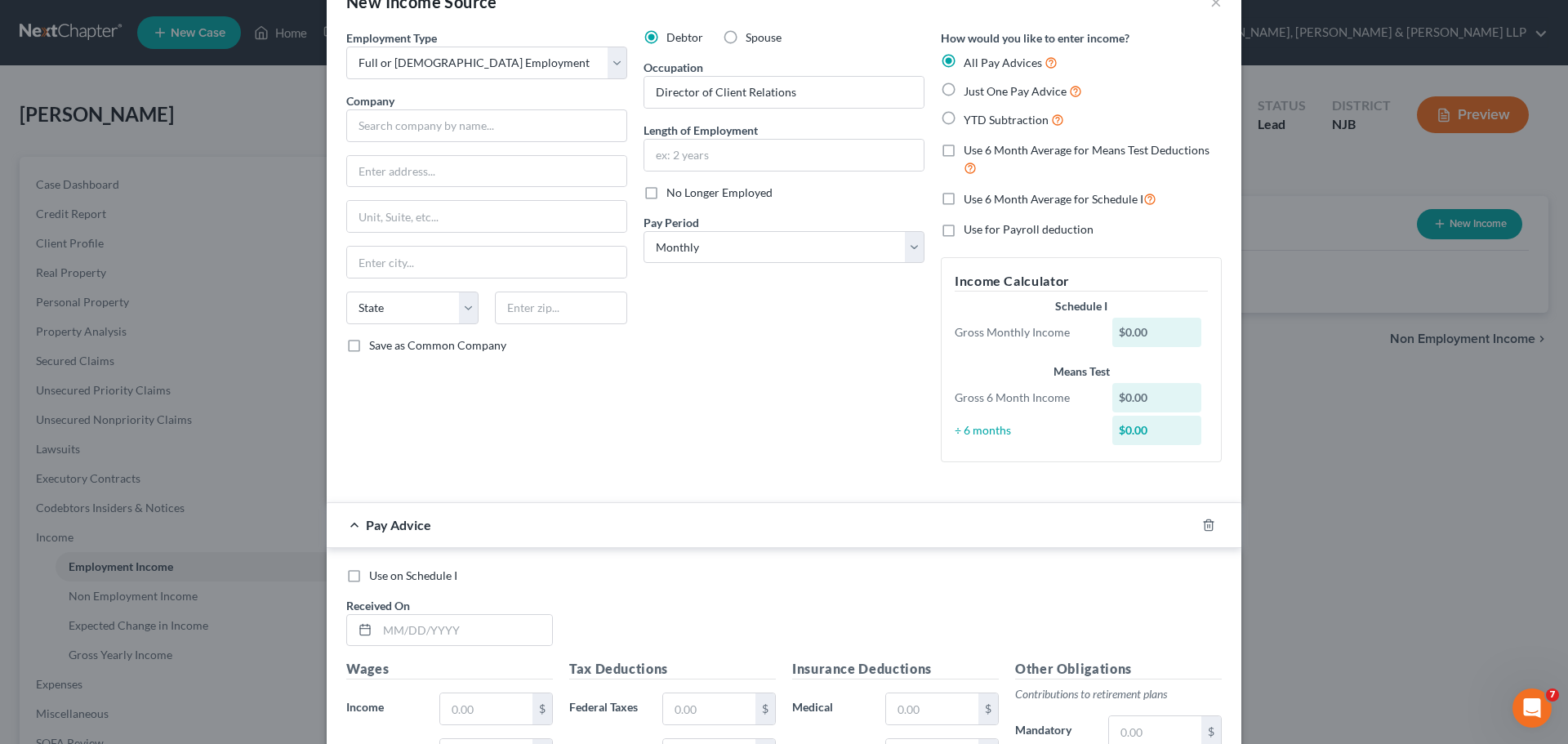
scroll to position [163, 0]
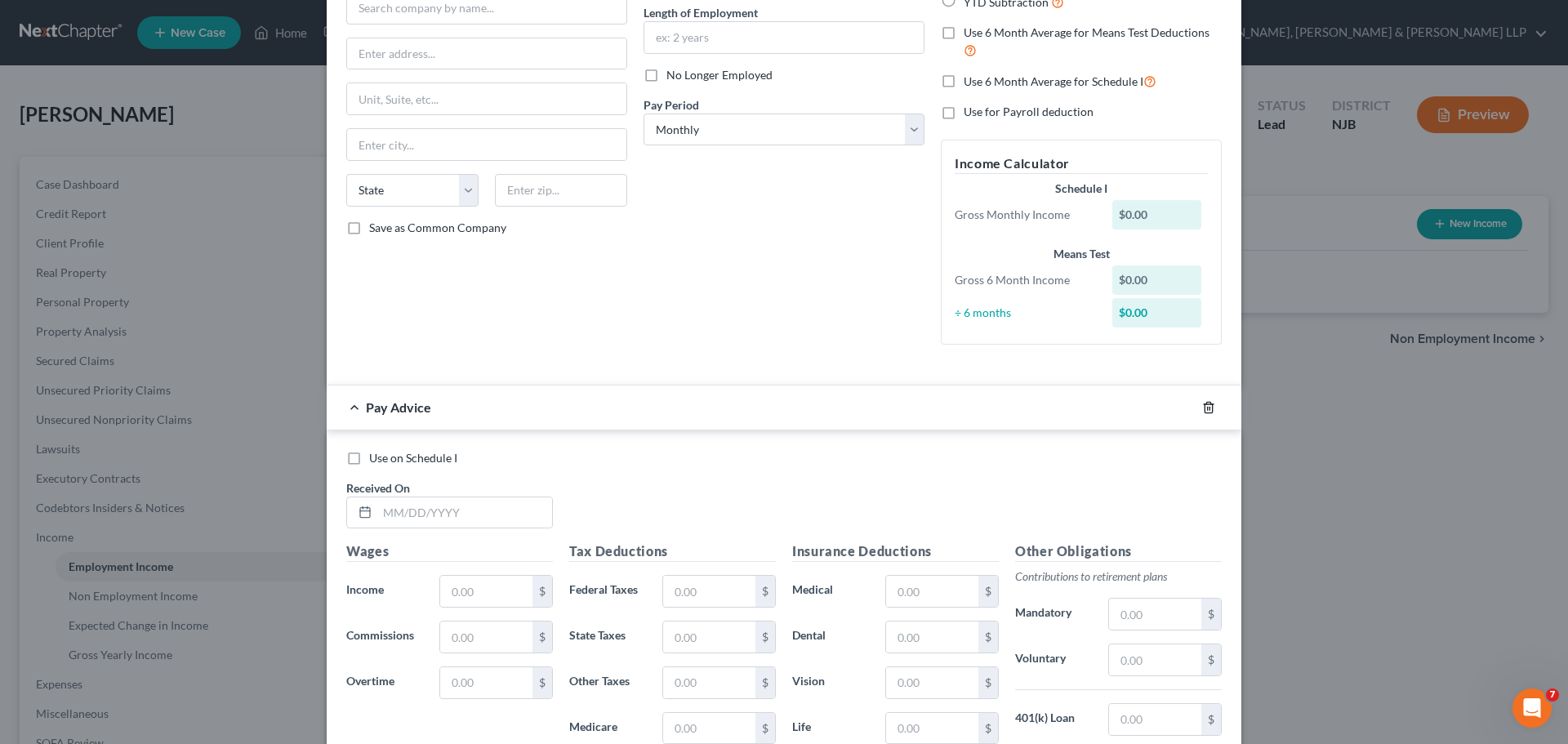
click at [1209, 408] on line "button" at bounding box center [1209, 408] width 0 height 3
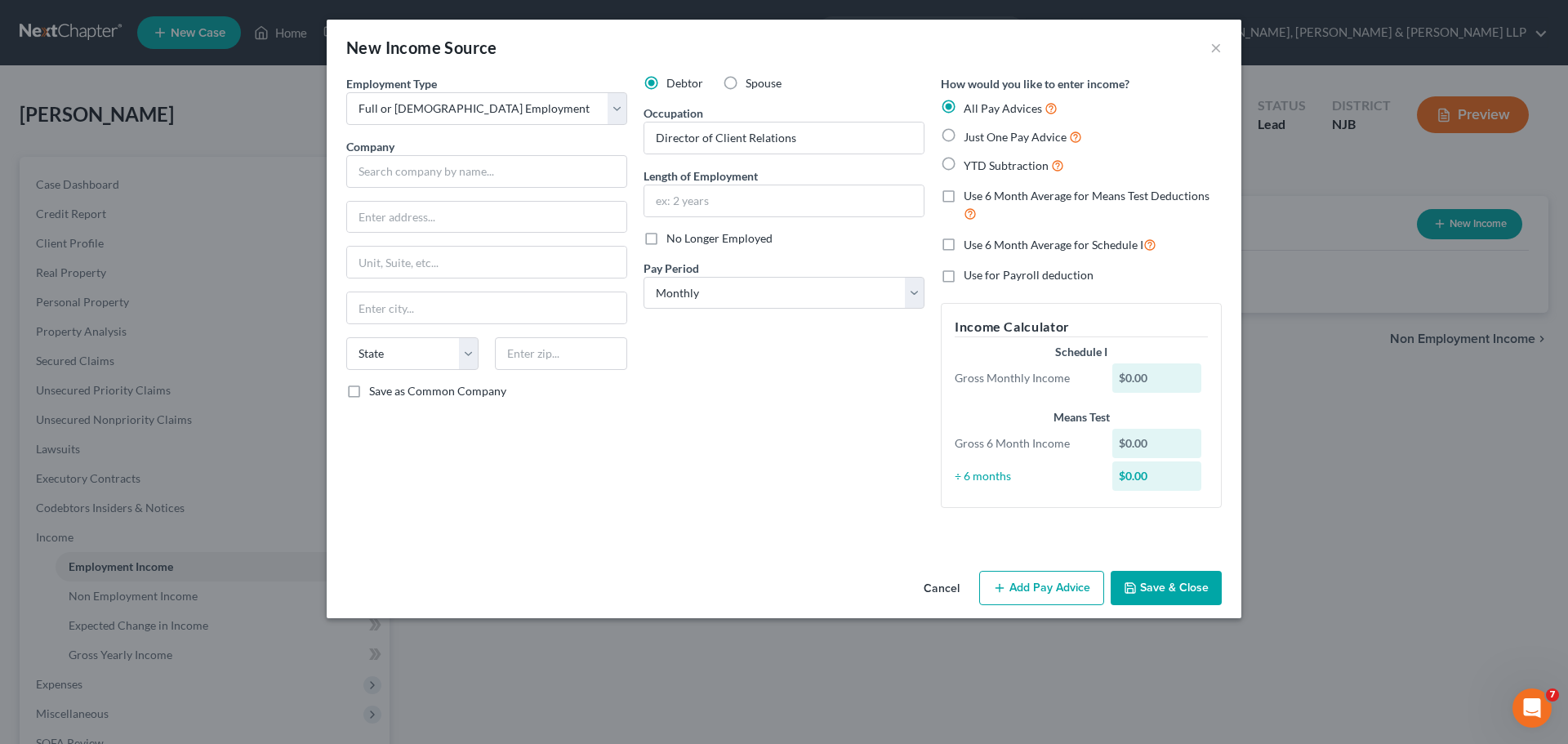
scroll to position [0, 0]
click at [1176, 595] on button "Save & Close" at bounding box center [1166, 588] width 111 height 34
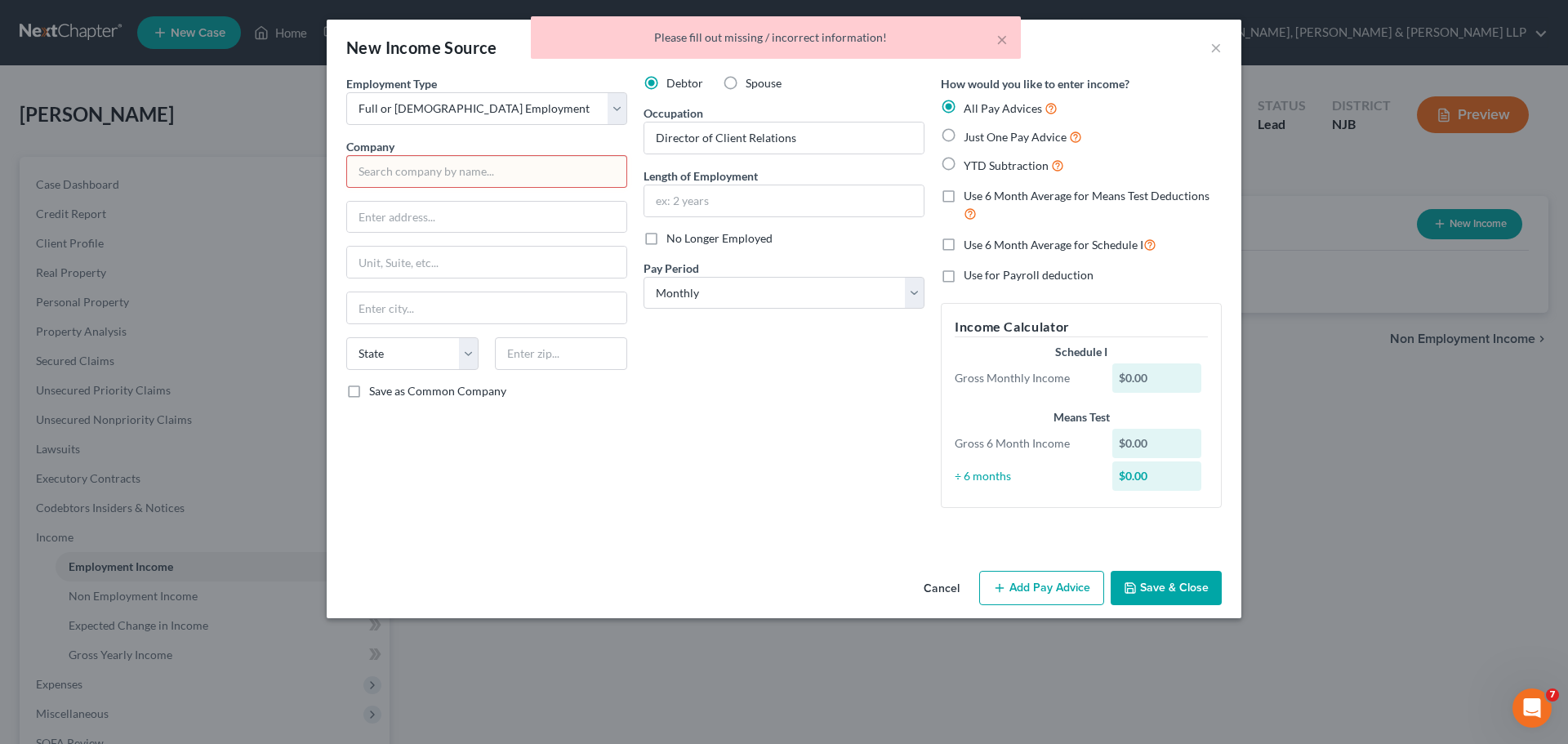
click at [939, 591] on button "Cancel" at bounding box center [942, 589] width 62 height 32
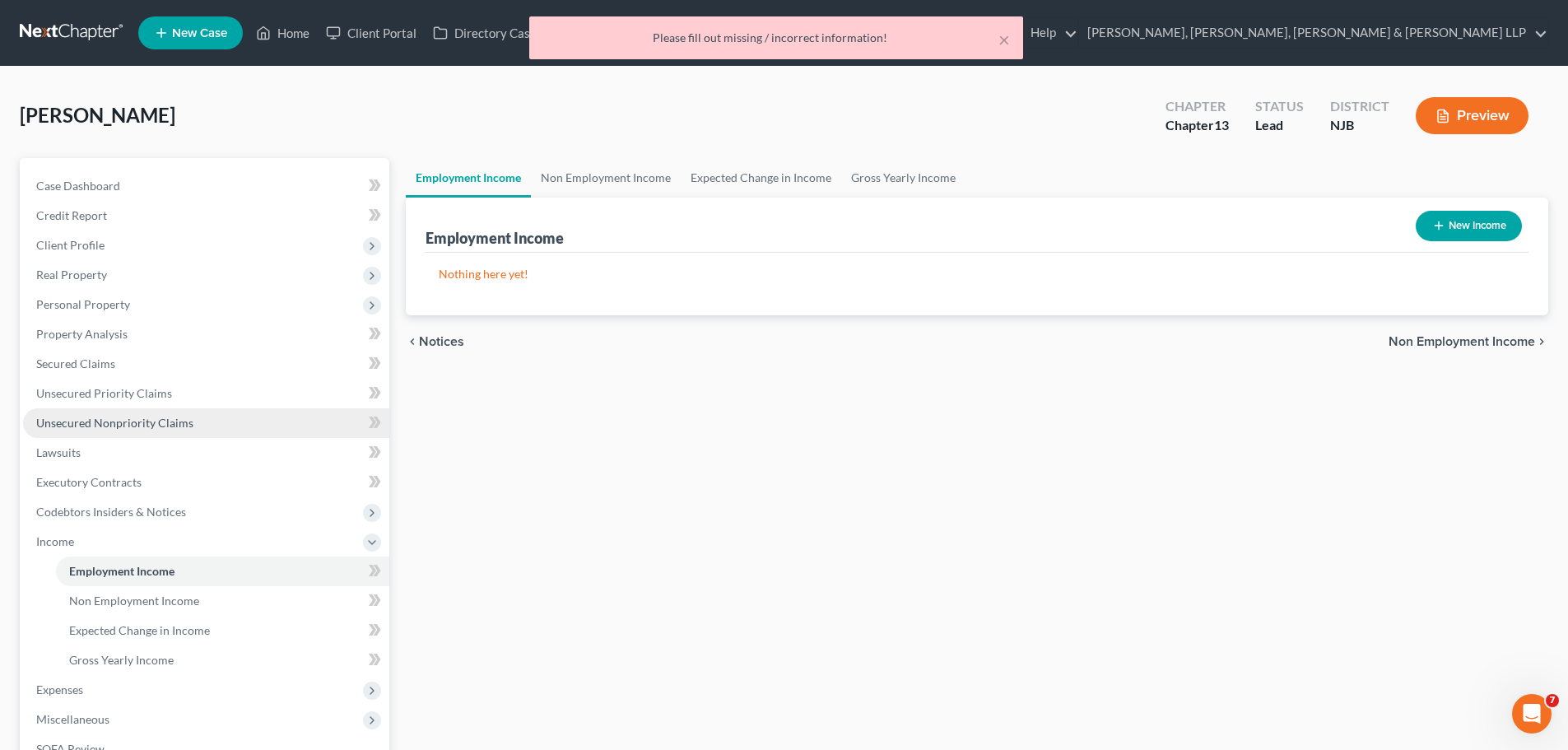
click at [124, 425] on span "Unsecured Nonpriority Claims" at bounding box center [115, 423] width 157 height 14
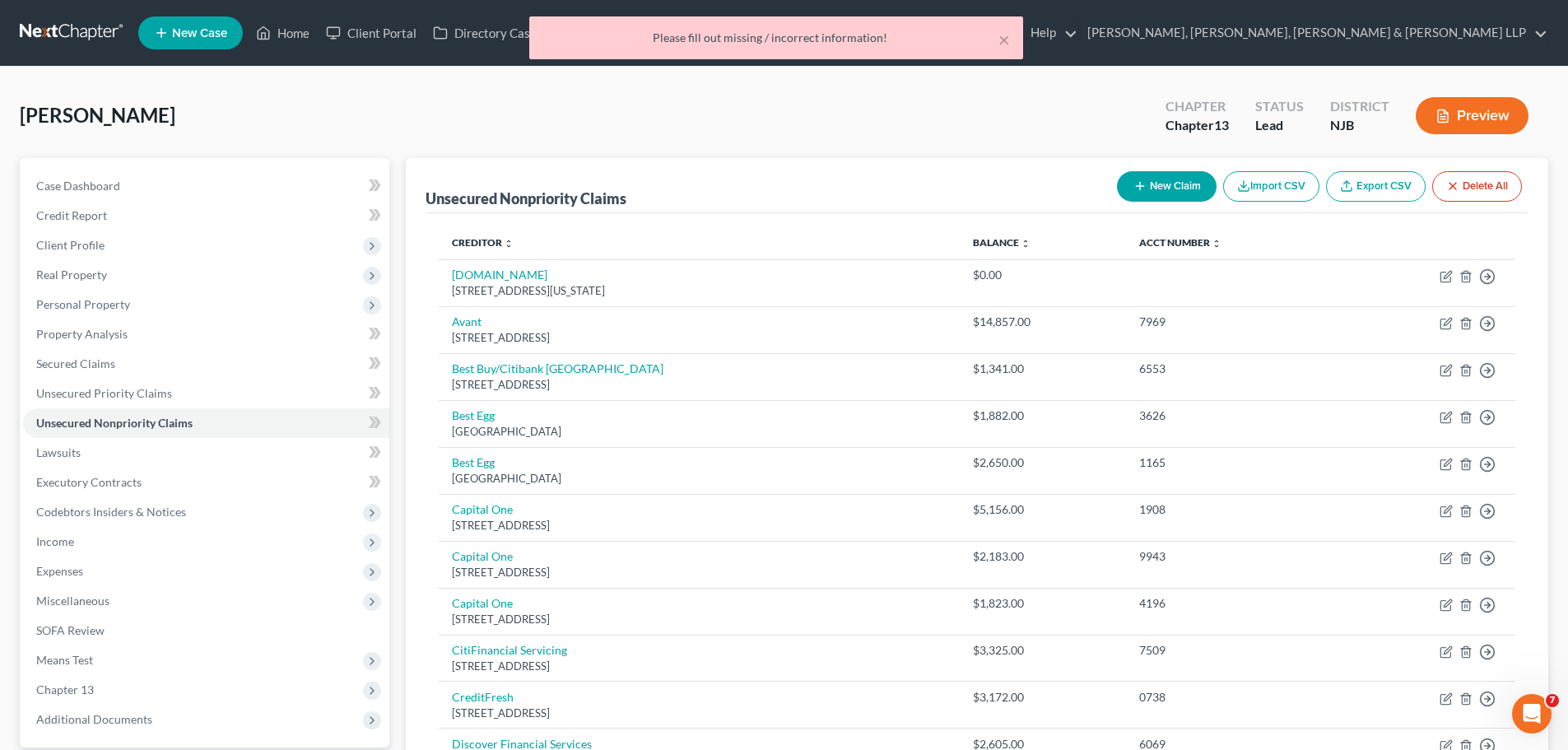
click at [1176, 188] on button "New Claim" at bounding box center [1166, 186] width 99 height 31
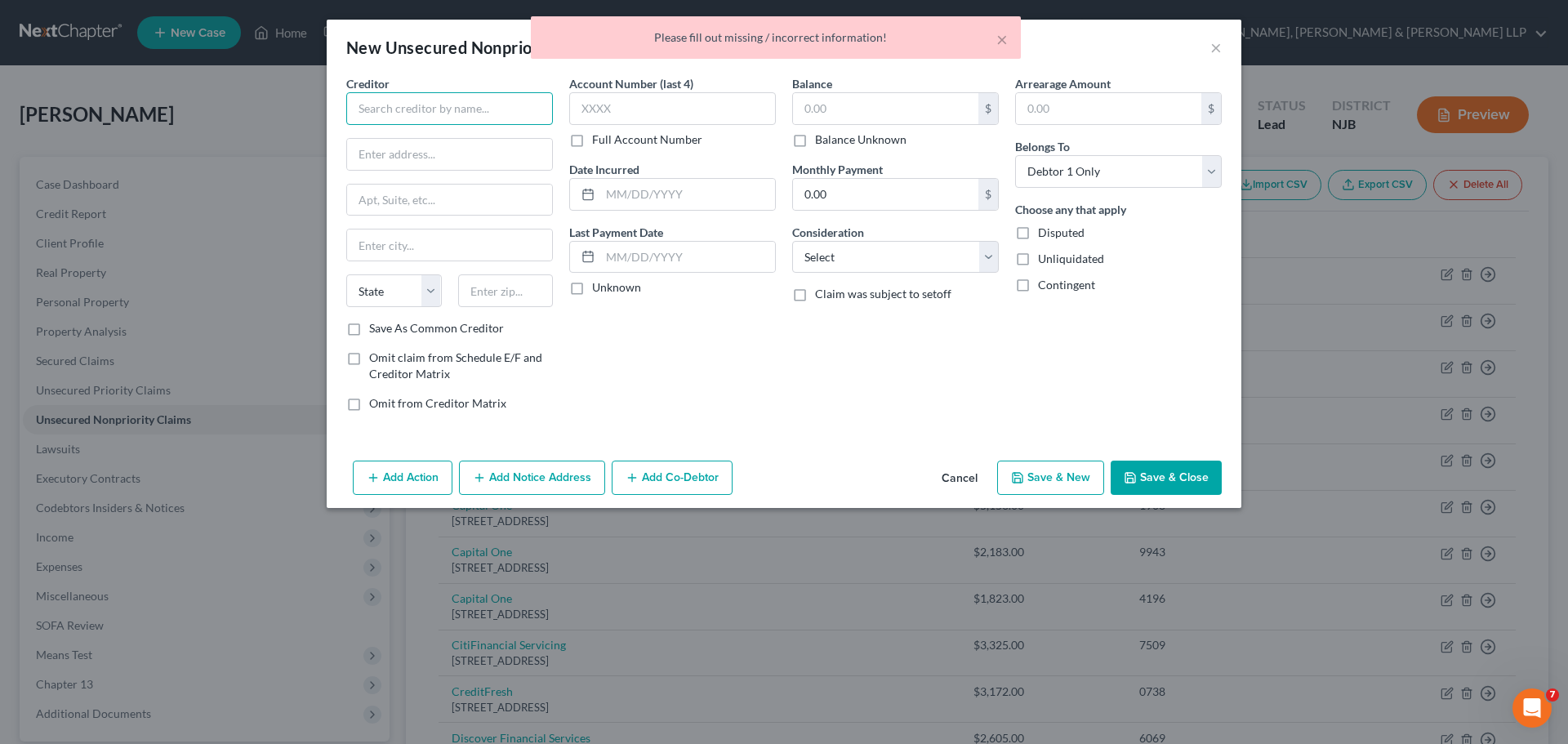
click at [490, 111] on input "text" at bounding box center [450, 108] width 206 height 32
paste input "[US_STATE] Turnpike Authority"
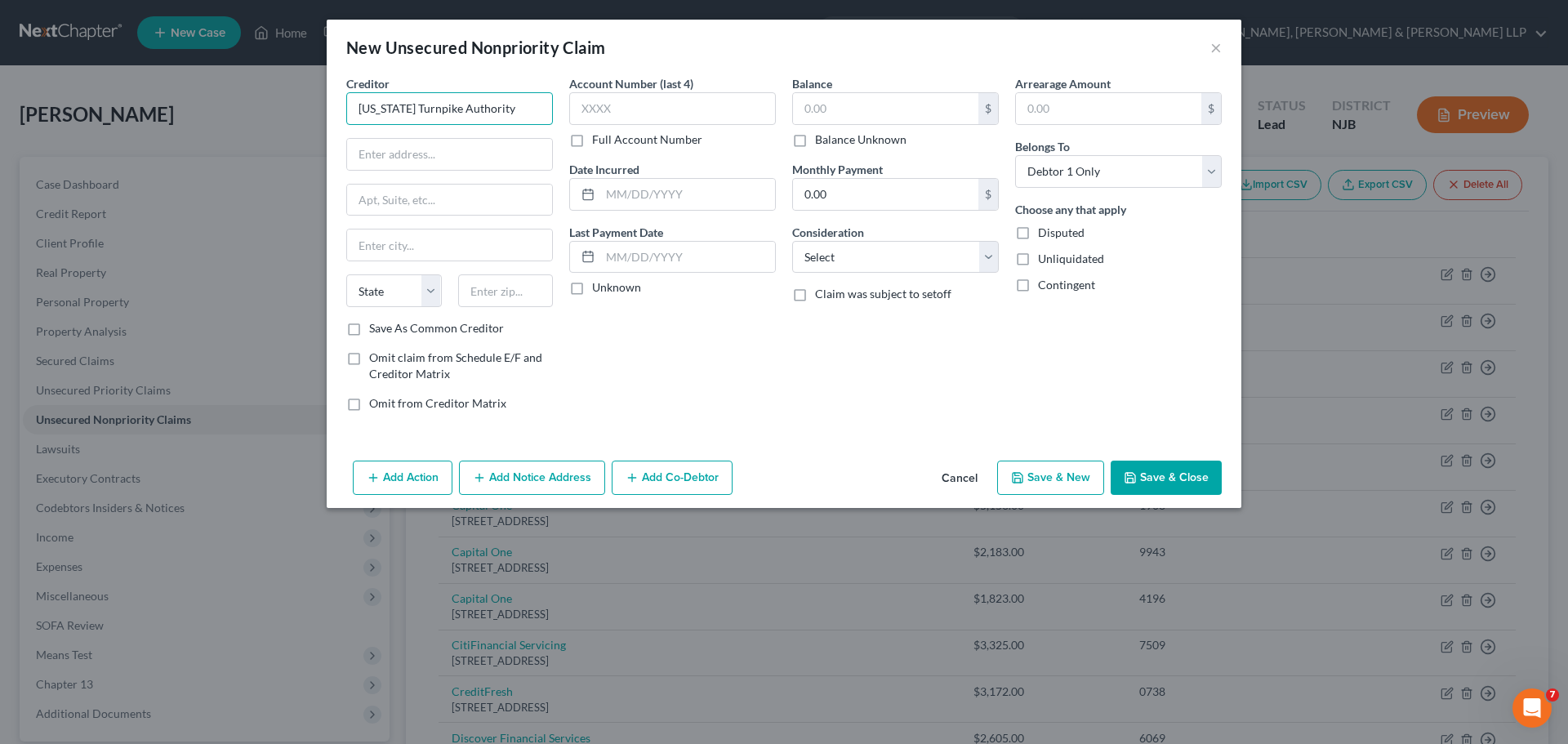
drag, startPoint x: 526, startPoint y: 104, endPoint x: 329, endPoint y: 115, distance: 197.3
click at [329, 115] on div "Creditor * [US_STATE] Turnpike Authority State [US_STATE] AK AR AZ CA CO CT DE …" at bounding box center [784, 264] width 915 height 379
click at [467, 160] on input "text" at bounding box center [450, 154] width 205 height 31
paste input "[STREET_ADDRESS]"
click at [513, 292] on input "text" at bounding box center [506, 291] width 96 height 32
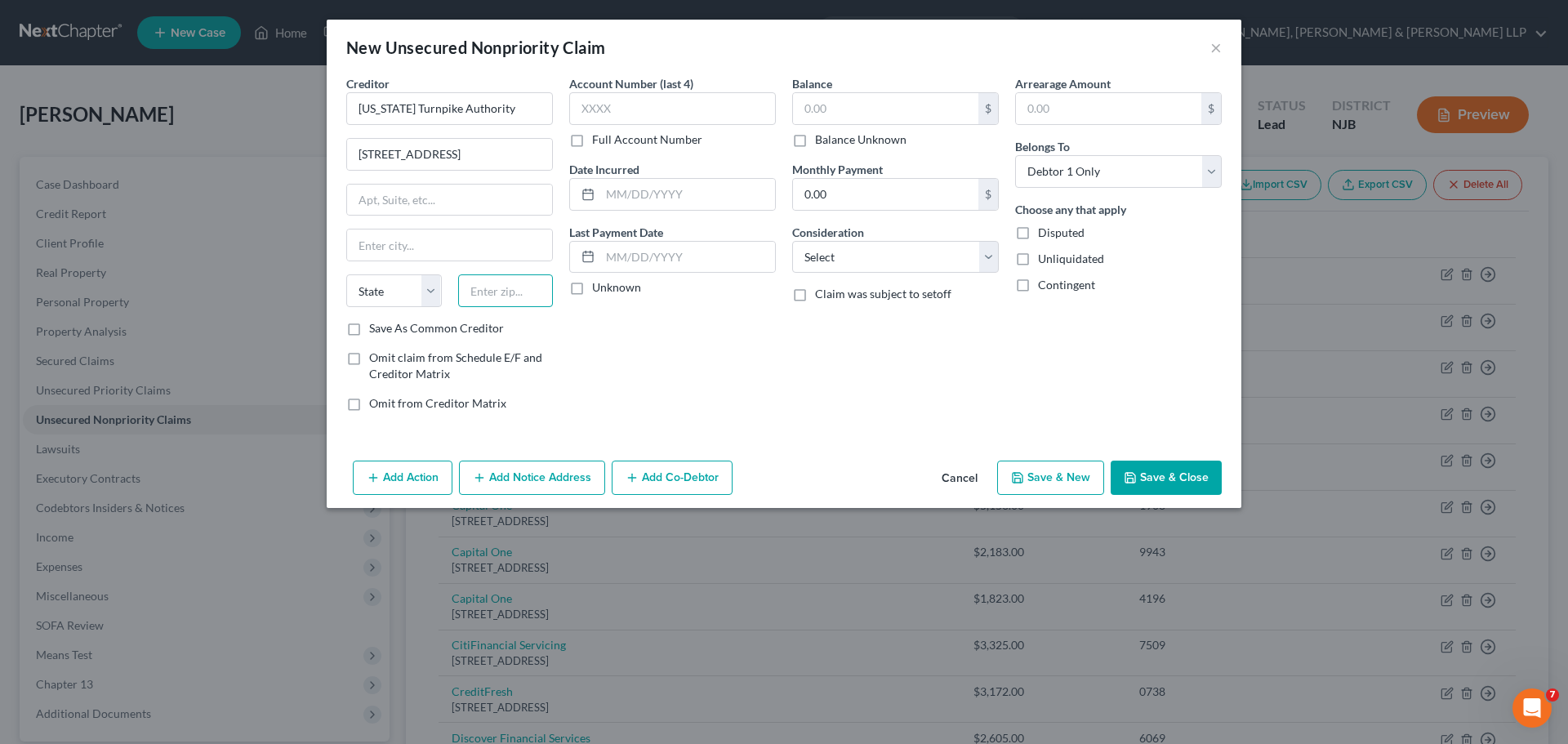
paste input "07095"
click at [704, 342] on div "Account Number (last 4) Full Account Number Date Incurred Last Payment Date Unk…" at bounding box center [672, 249] width 223 height 349
click at [841, 115] on input "text" at bounding box center [885, 108] width 186 height 31
click at [543, 484] on button "Add Notice Address" at bounding box center [532, 477] width 146 height 34
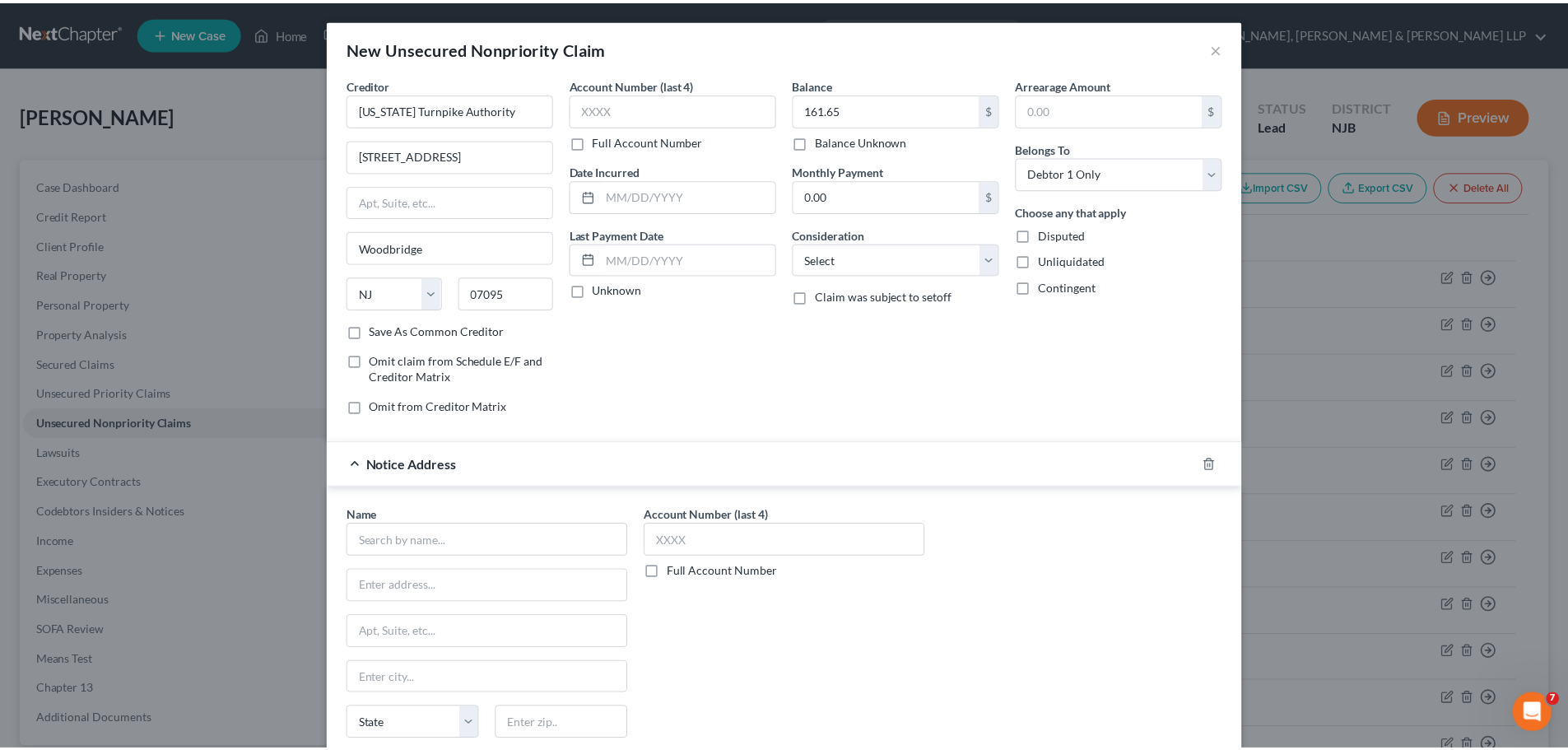
scroll to position [136, 0]
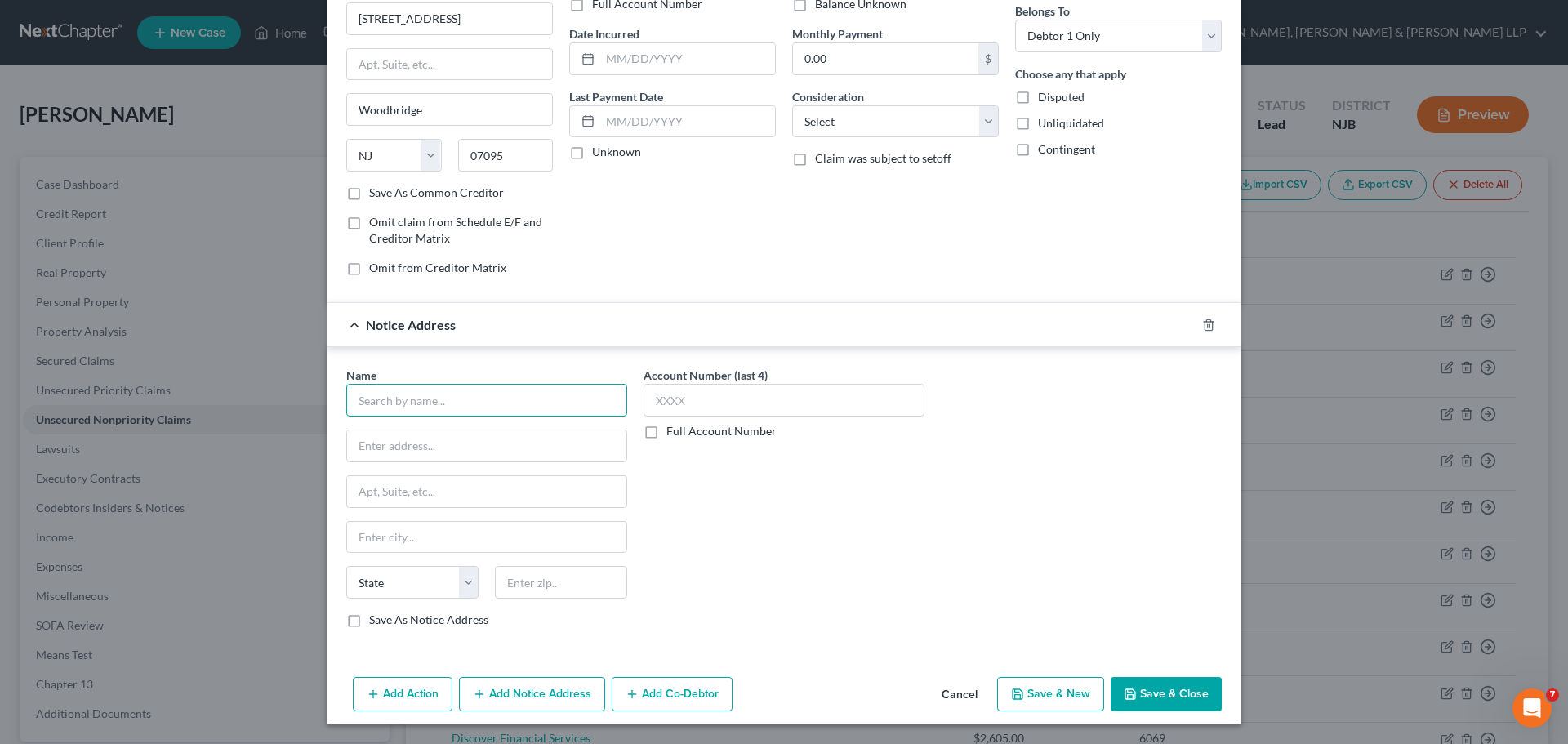
click at [414, 406] on input "text" at bounding box center [487, 399] width 281 height 32
click at [430, 434] on div "Credit Collection Services" at bounding box center [443, 428] width 169 height 16
click at [420, 617] on label "Save As Notice Address" at bounding box center [429, 619] width 119 height 16
click at [386, 617] on input "Save As Notice Address" at bounding box center [381, 616] width 10 height 10
click at [1159, 696] on button "Save & Close" at bounding box center [1166, 694] width 111 height 34
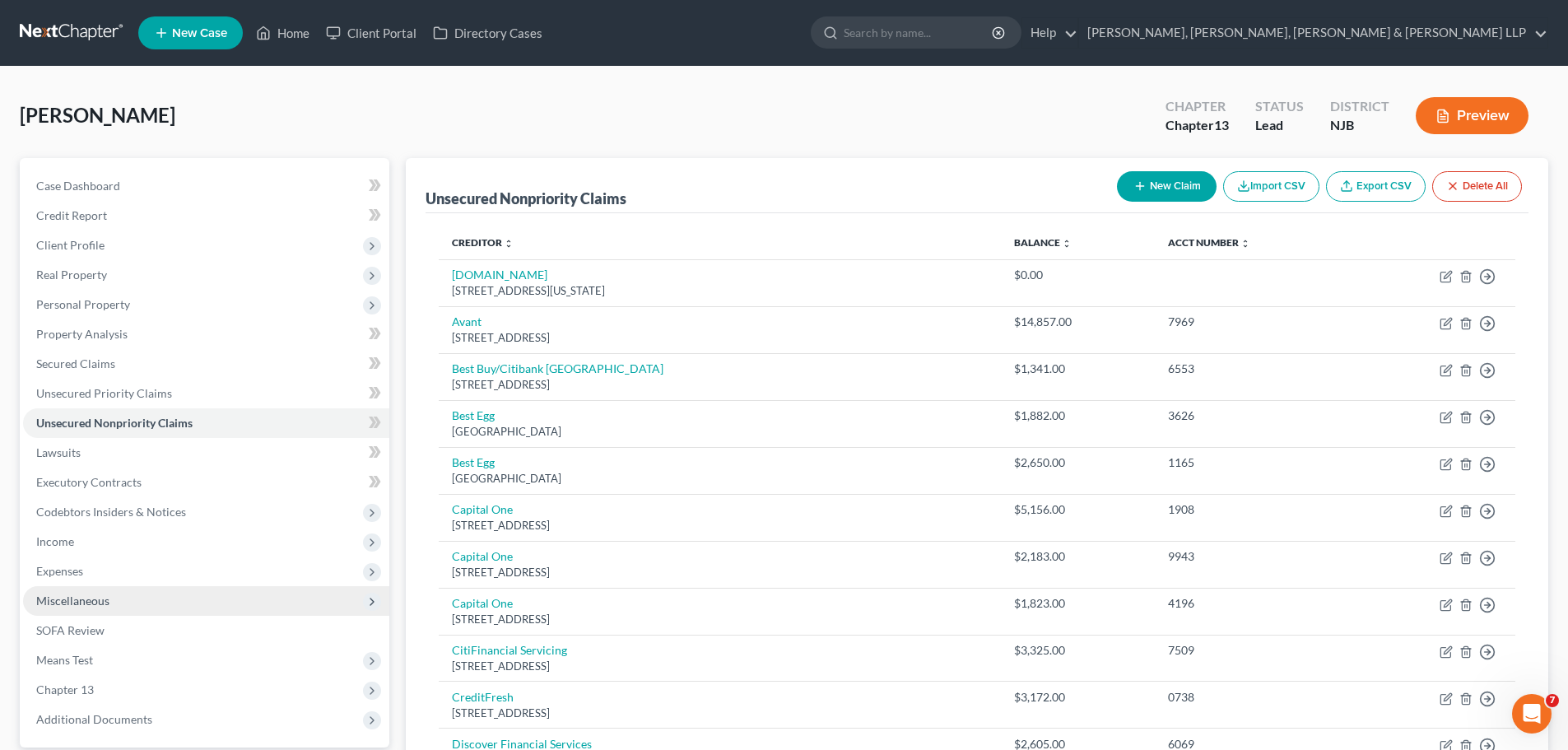
scroll to position [164, 0]
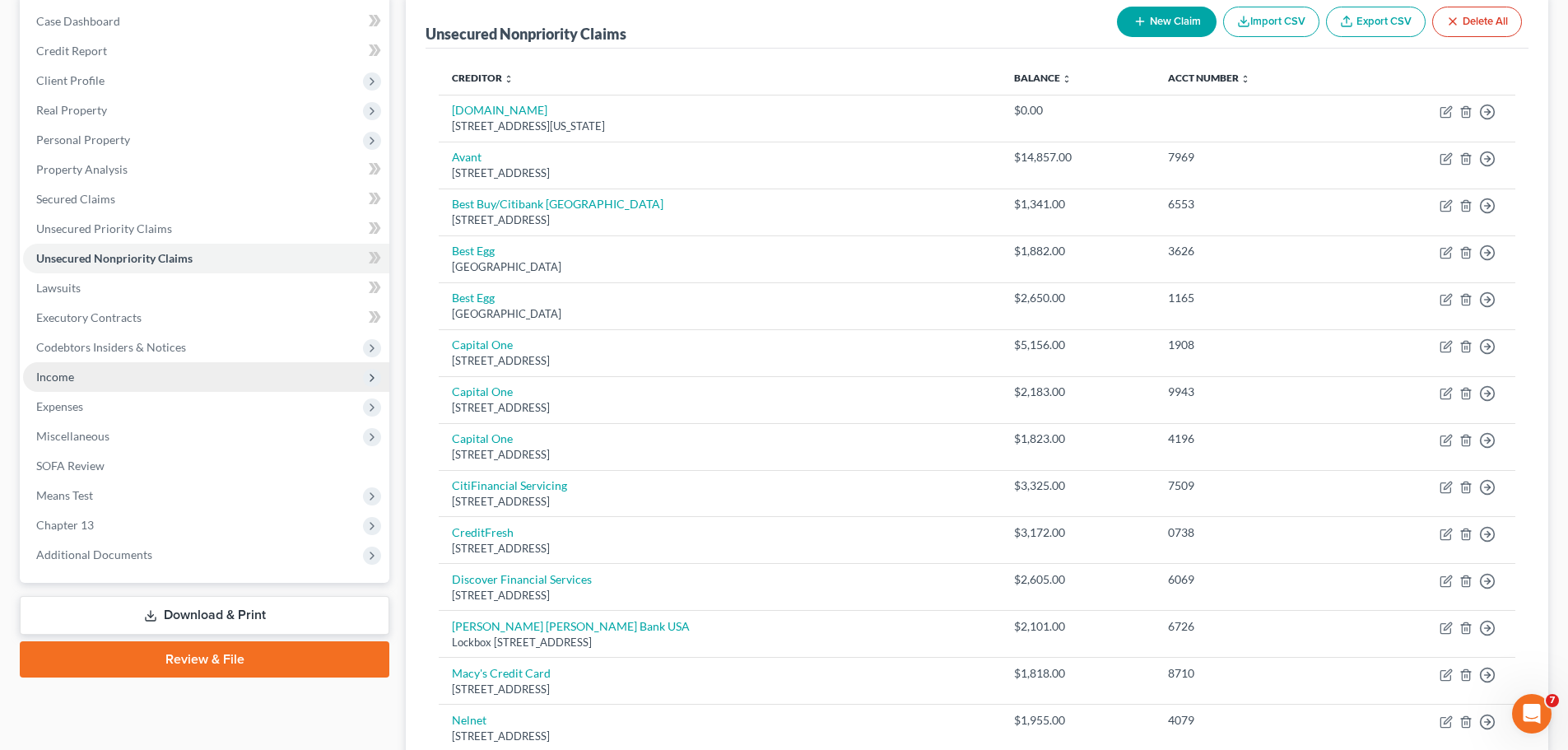
click at [49, 373] on span "Income" at bounding box center [55, 376] width 38 height 14
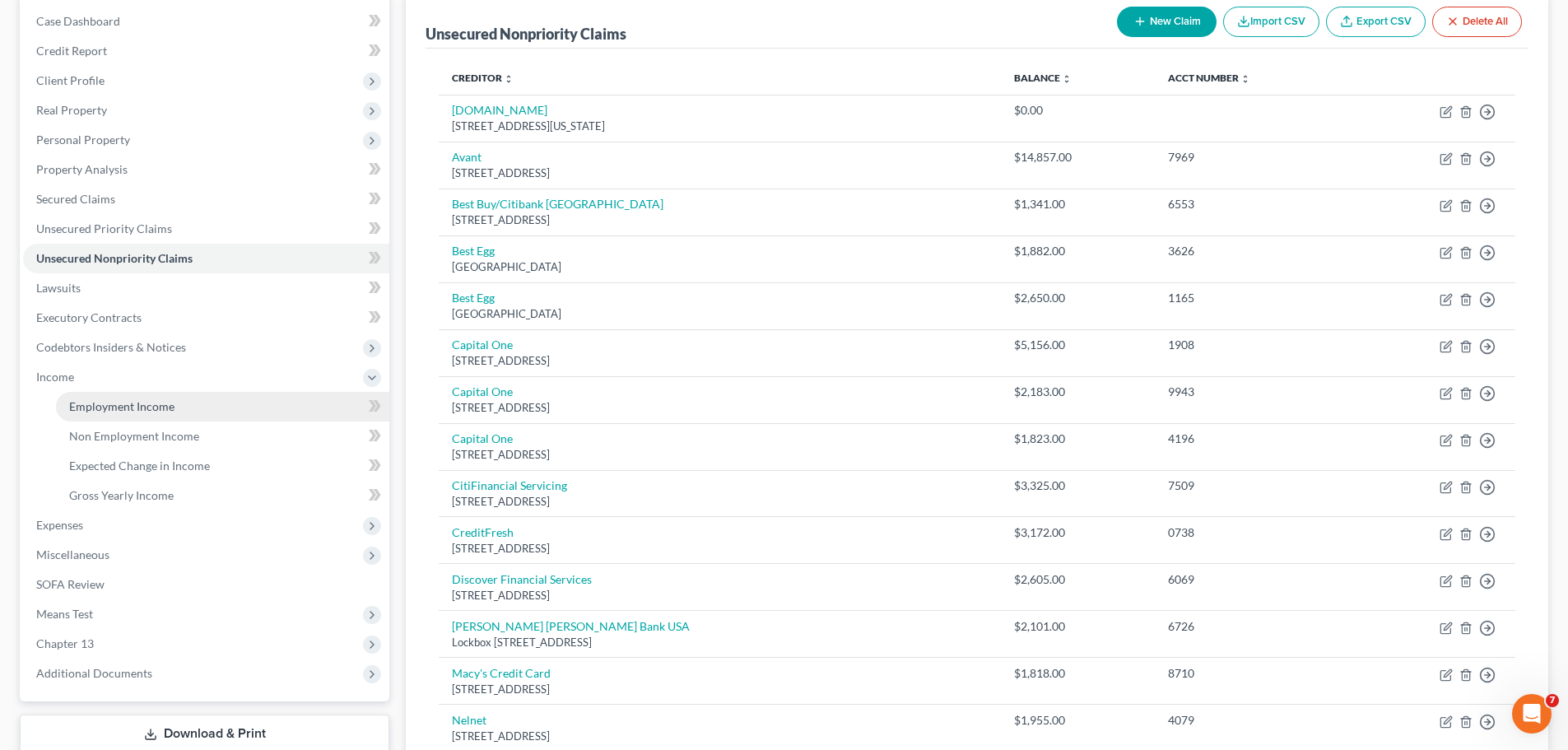
click at [85, 403] on span "Employment Income" at bounding box center [121, 406] width 105 height 14
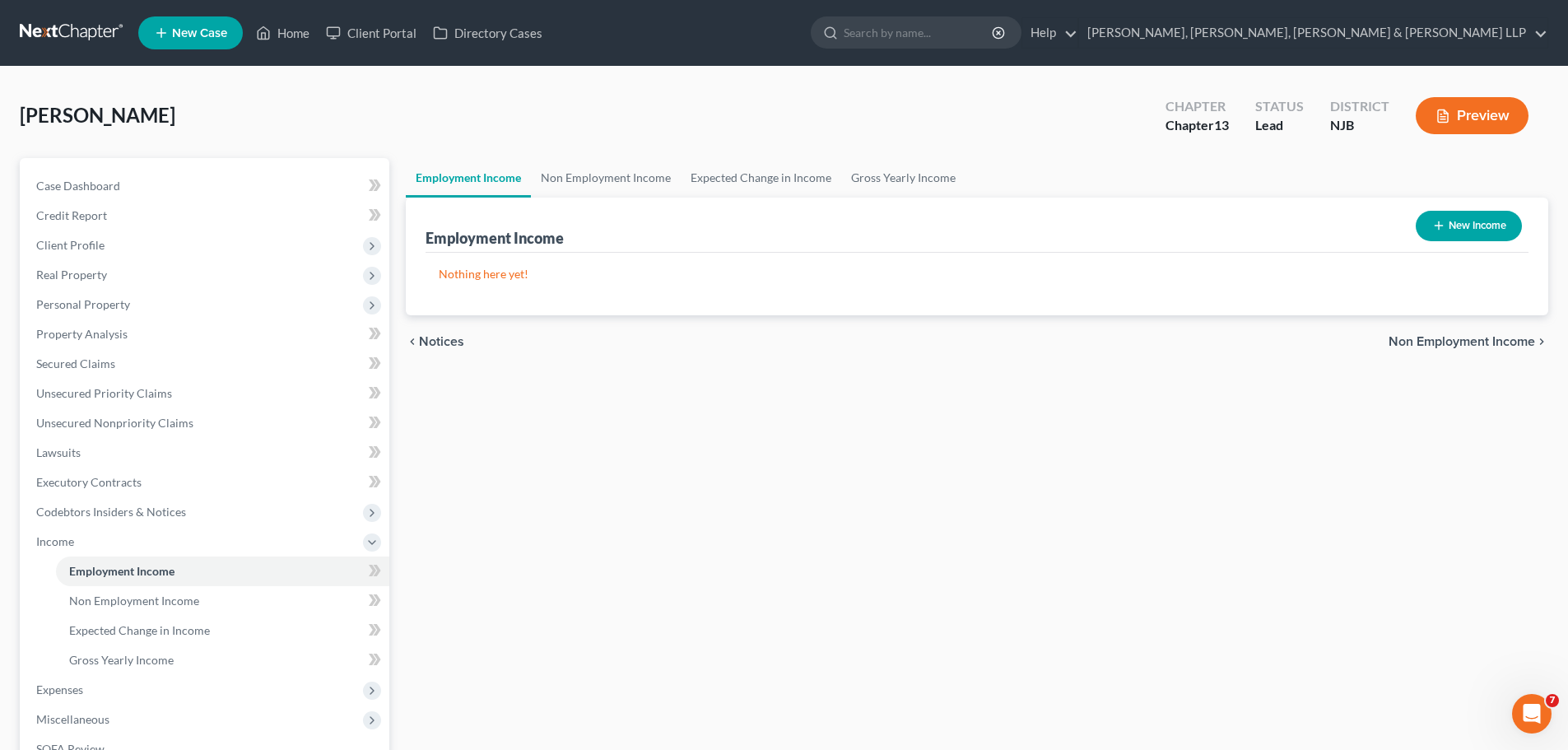
click at [1234, 507] on div "Employment Income Non Employment Income Expected Change in Income Gross Yearly …" at bounding box center [977, 559] width 1159 height 802
click at [1464, 219] on button "New Income" at bounding box center [1468, 226] width 106 height 31
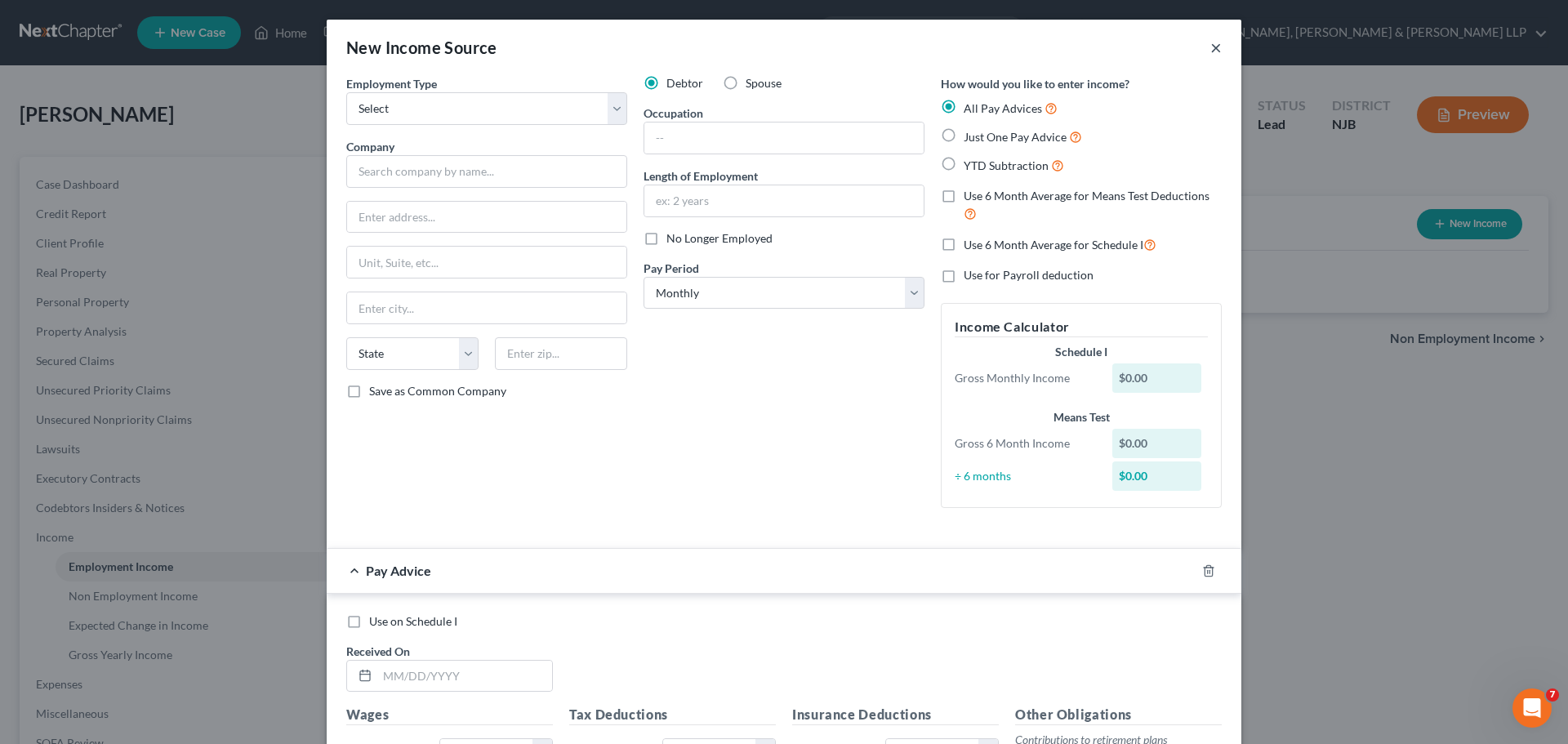
click at [1210, 43] on button "×" at bounding box center [1216, 47] width 11 height 20
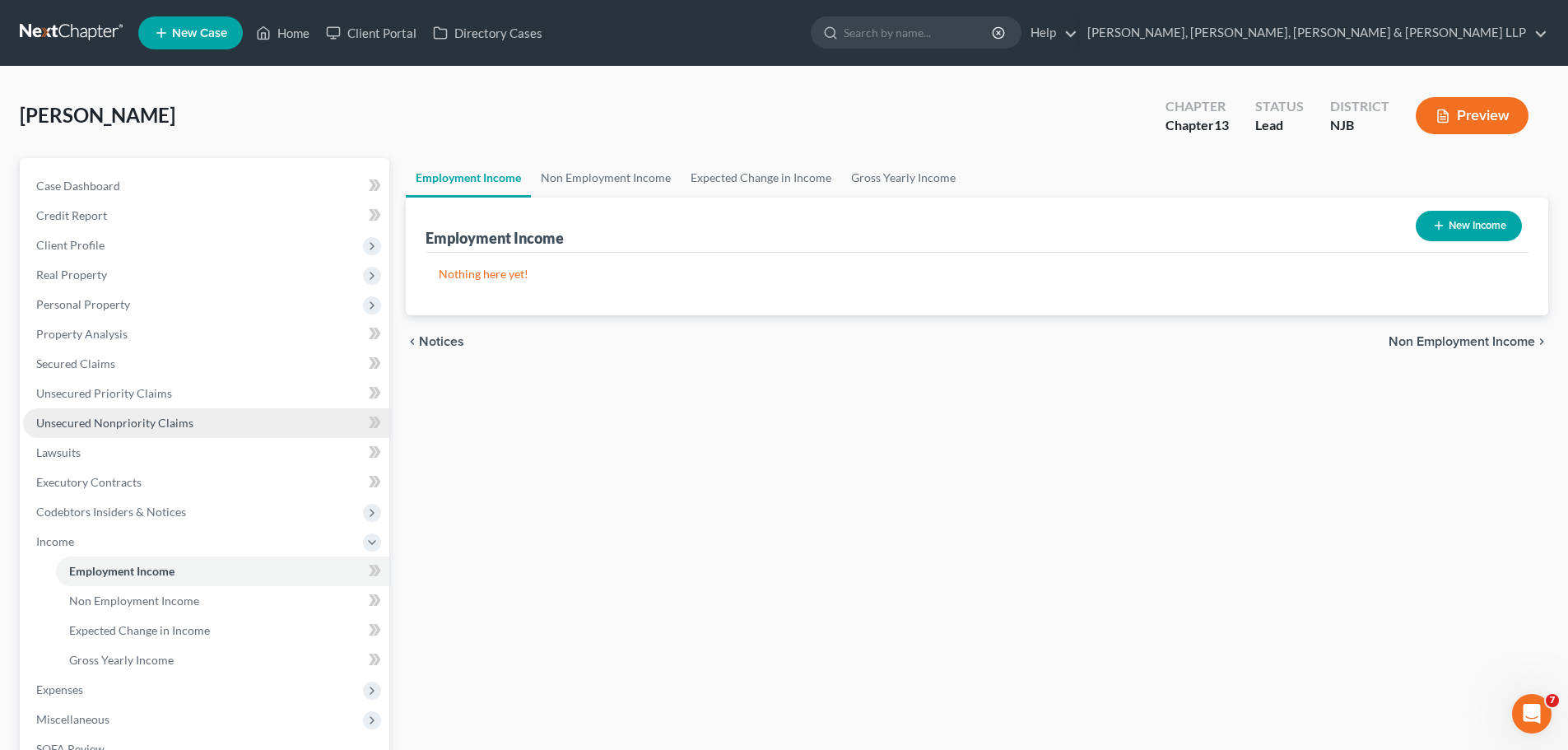
click at [97, 419] on span "Unsecured Nonpriority Claims" at bounding box center [115, 423] width 157 height 14
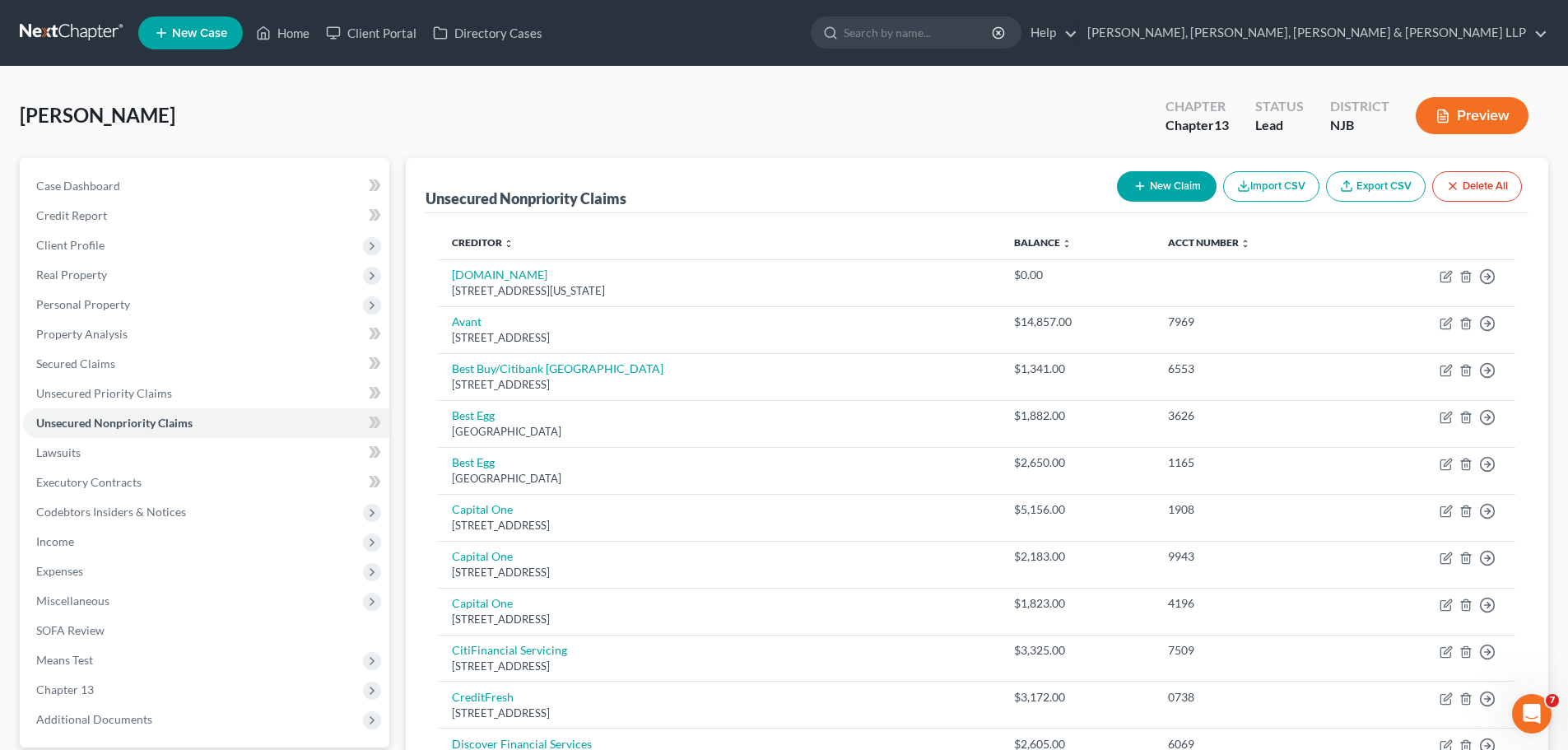
click at [1160, 190] on button "New Claim" at bounding box center [1166, 186] width 99 height 31
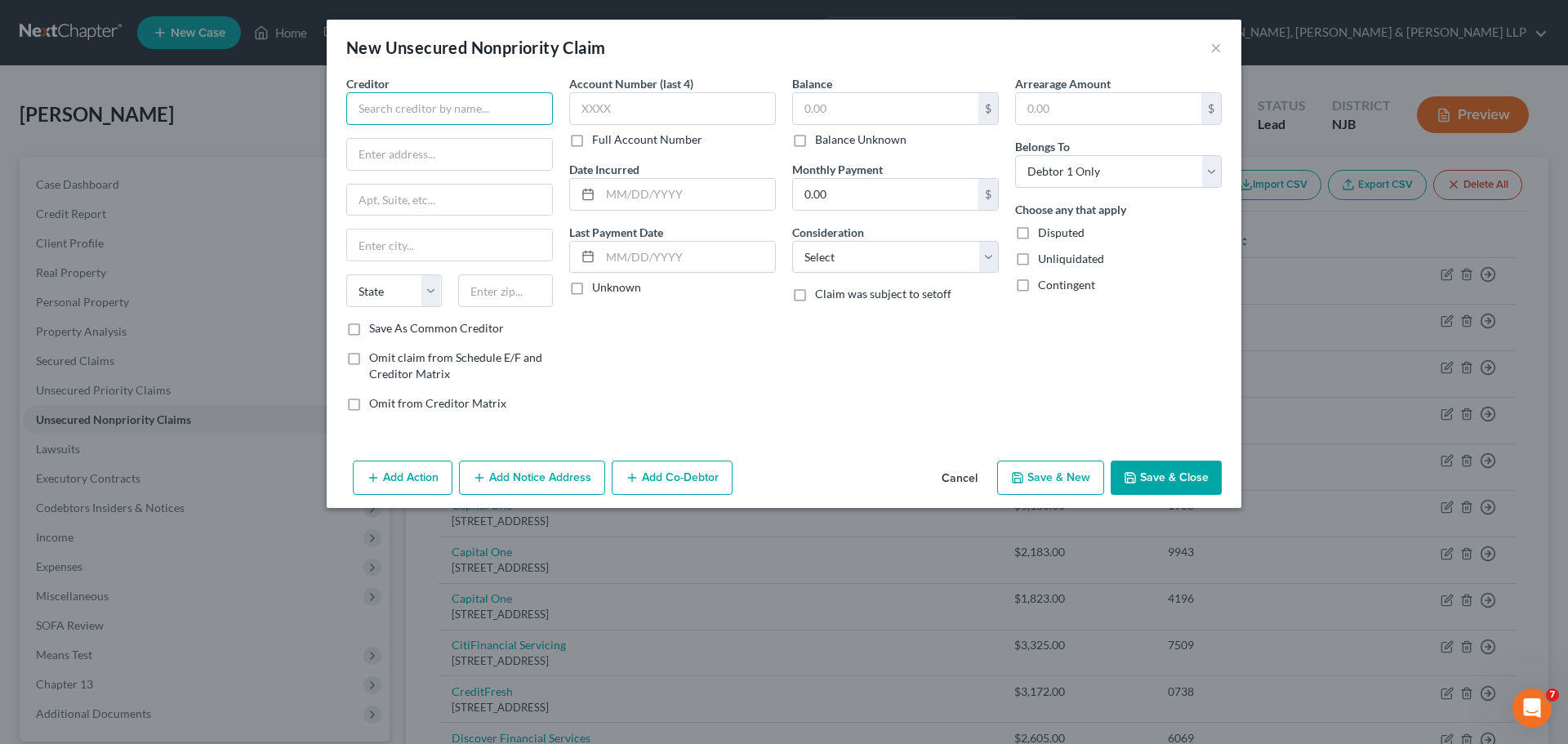
click at [383, 109] on input "text" at bounding box center [450, 108] width 206 height 32
paste input "Emergency Coverage LLC"
click at [394, 151] on input "text" at bounding box center [450, 154] width 205 height 31
paste input "[STREET_ADDRESS][PERSON_NAME]"
click at [514, 287] on input "text" at bounding box center [506, 291] width 96 height 32
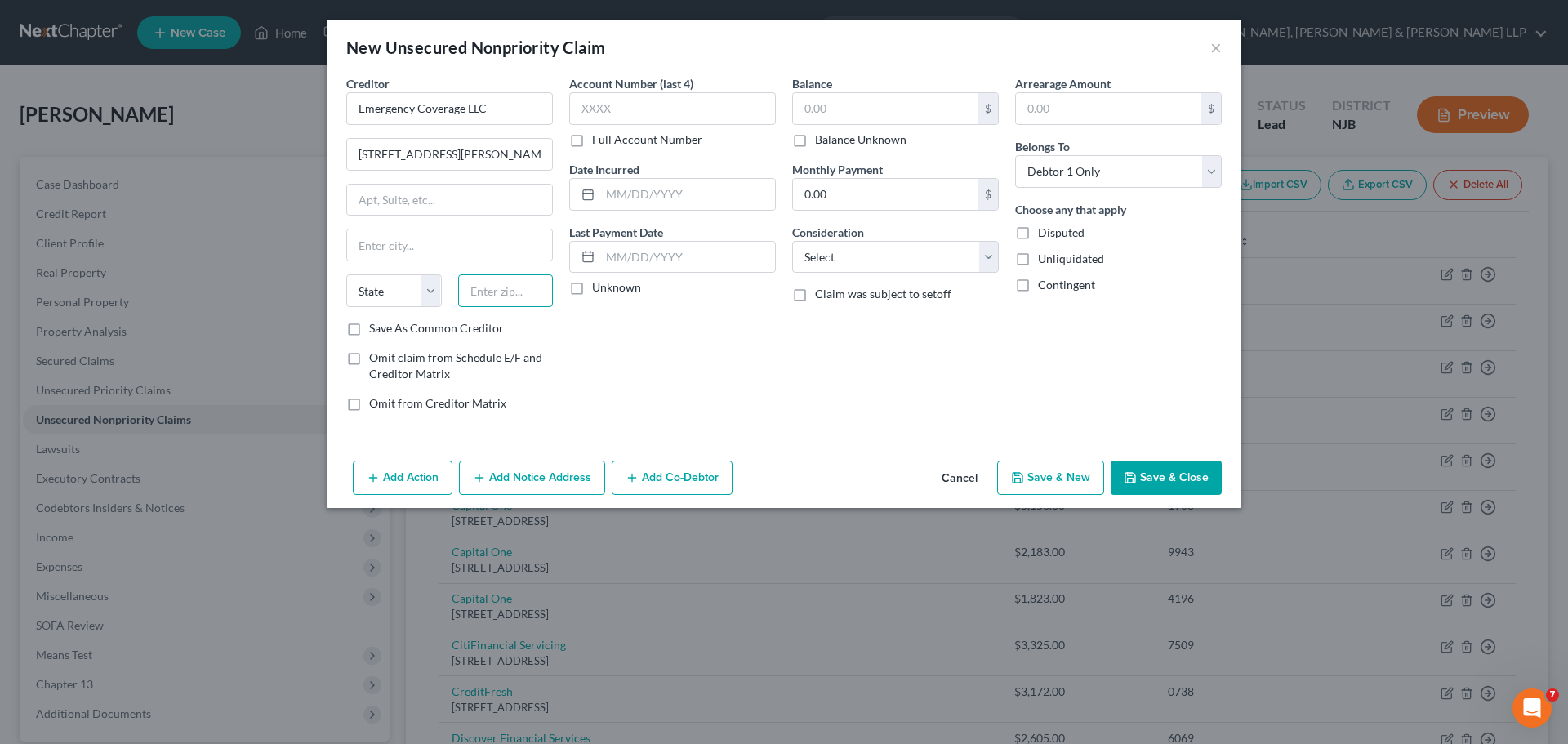
paste input "23294"
click at [673, 348] on div "Account Number (last 4) Full Account Number Date Incurred Last Payment Date Unk…" at bounding box center [672, 249] width 223 height 349
drag, startPoint x: 470, startPoint y: 154, endPoint x: 356, endPoint y: 175, distance: 115.9
click at [356, 175] on div "Creditor * Emergency Coverage LLC [STREET_ADDRESS][GEOGRAPHIC_DATA][PERSON_NAME…" at bounding box center [450, 197] width 206 height 245
click at [743, 400] on div "Account Number (last 4) Full Account Number Date Incurred Last Payment Date Unk…" at bounding box center [672, 249] width 223 height 349
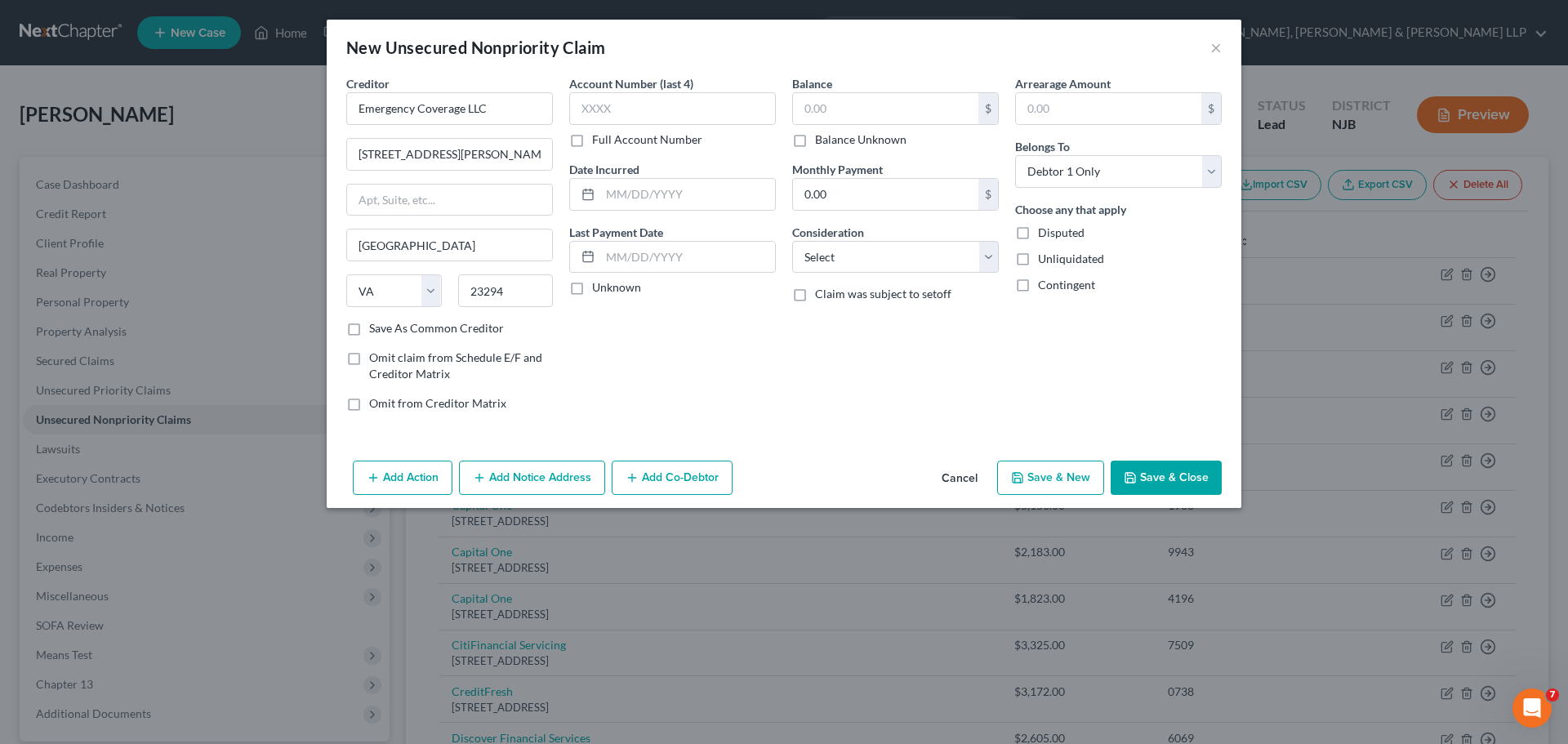
click at [780, 398] on div "Account Number (last 4) Full Account Number Date Incurred Last Payment Date Unk…" at bounding box center [672, 249] width 223 height 349
click at [860, 267] on select "Select Cable / Satellite Services Collection Agency Credit Card Debt Debt Couns…" at bounding box center [896, 257] width 206 height 32
click at [793, 240] on select "Select Cable / Satellite Services Collection Agency Credit Card Debt Debt Couns…" at bounding box center [896, 257] width 206 height 32
click at [861, 87] on div "Balance $ Balance Unknown Balance Undetermined $ Balance Unknown" at bounding box center [896, 111] width 206 height 73
click at [866, 117] on input "text" at bounding box center [885, 108] width 186 height 31
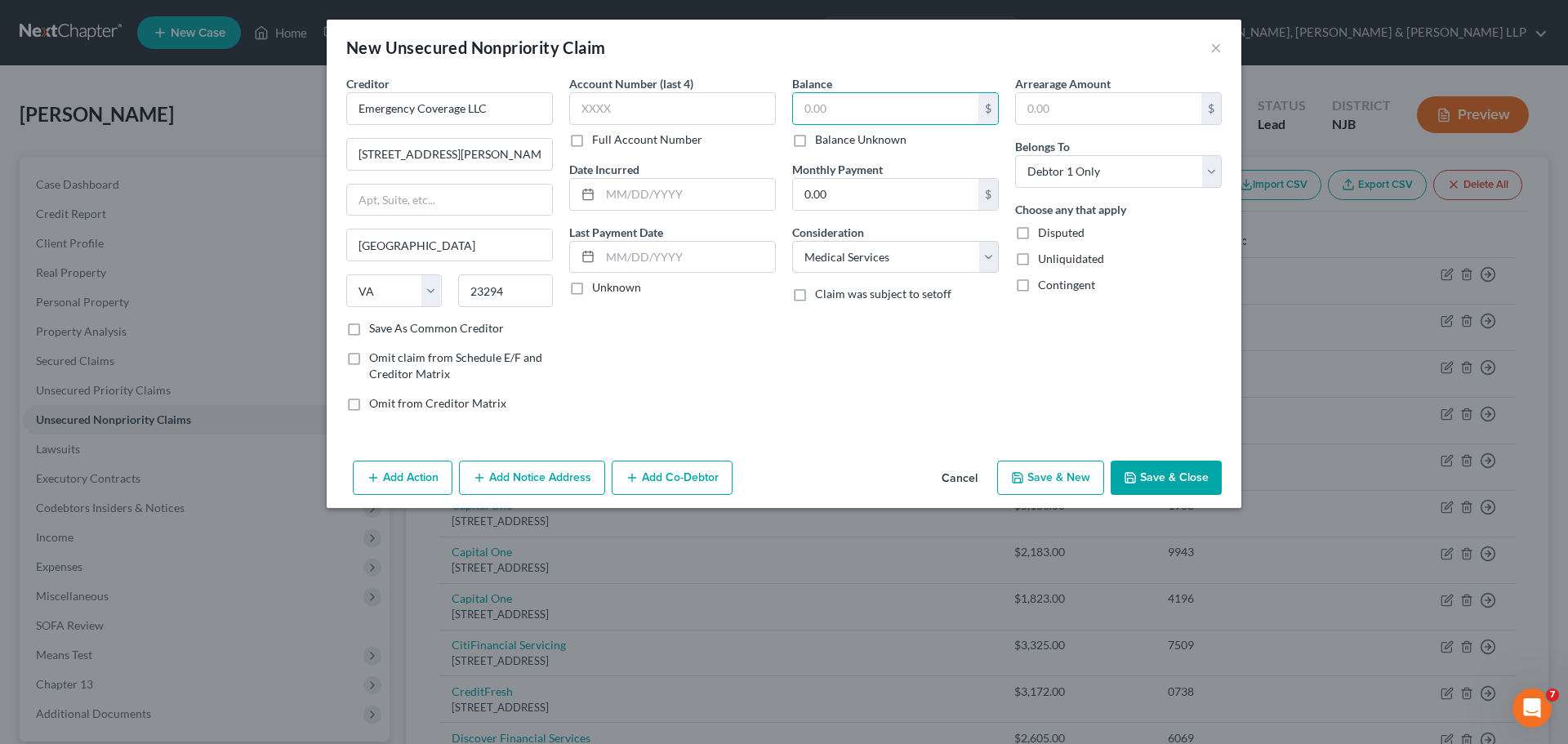
paste input "$276.45"
click at [1159, 472] on button "Save & Close" at bounding box center [1166, 477] width 111 height 34
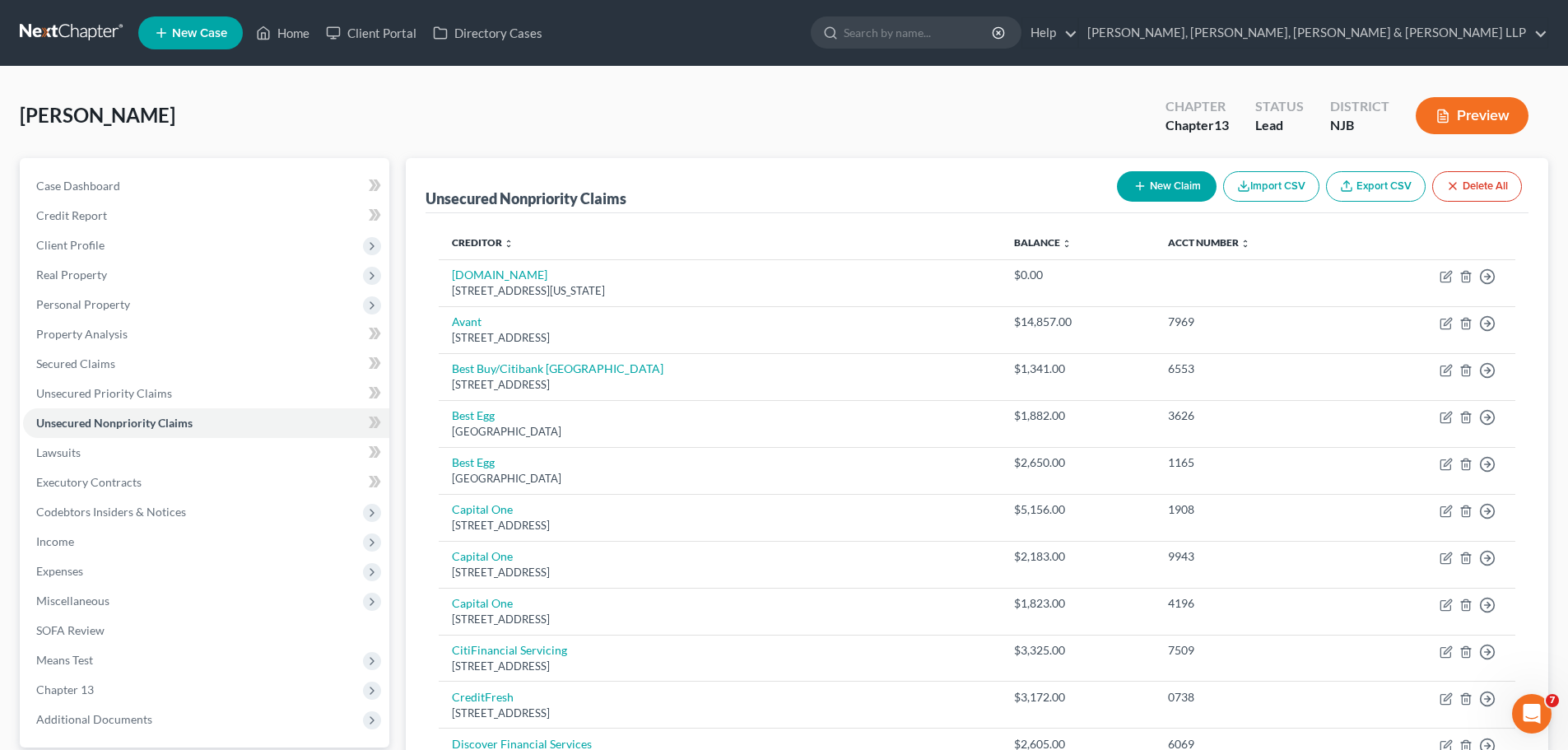
click at [1148, 183] on button "New Claim" at bounding box center [1166, 186] width 99 height 31
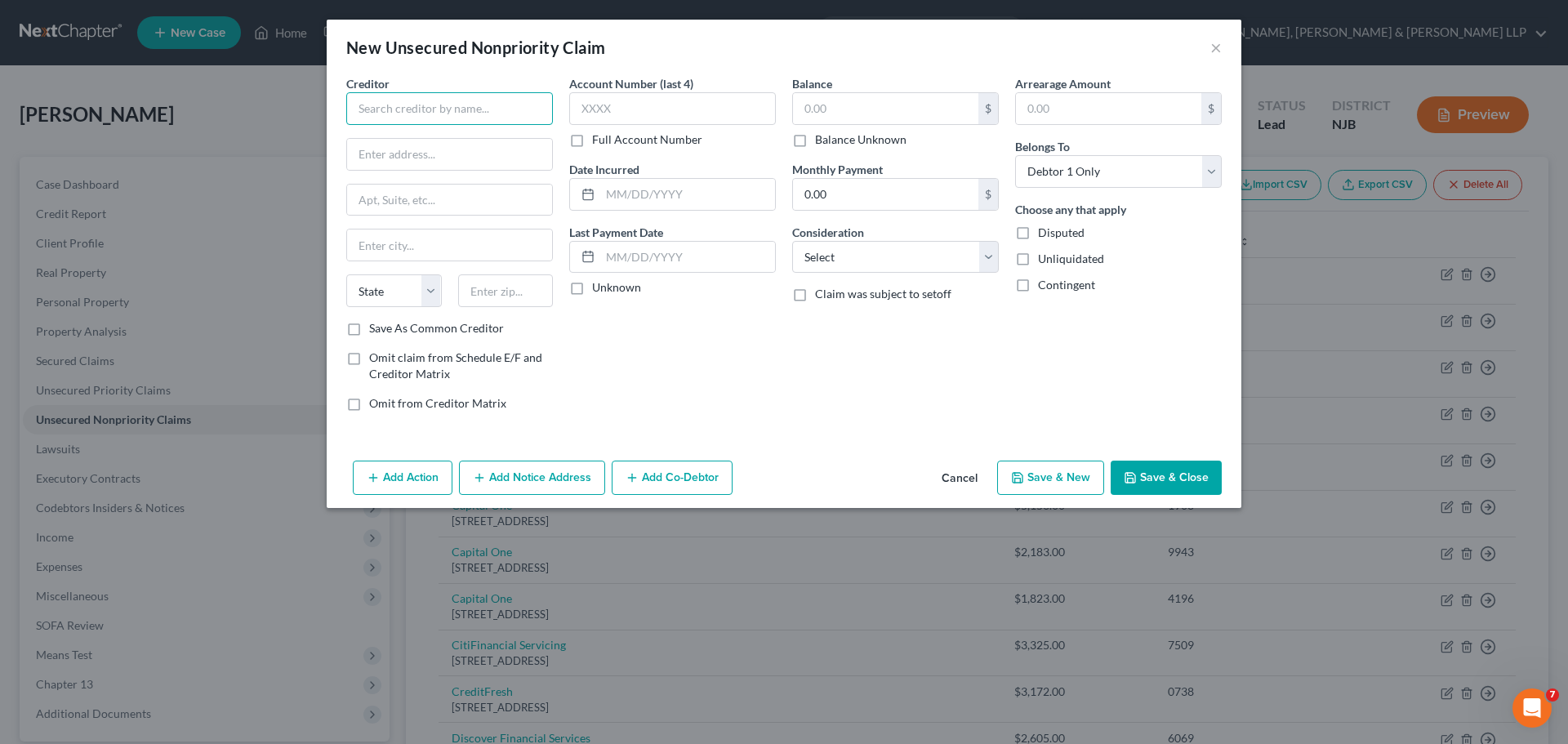
click at [456, 101] on input "text" at bounding box center [450, 108] width 206 height 32
paste input "Henrico Doctors' Hospital"
click at [453, 166] on input "text" at bounding box center [450, 154] width 205 height 31
paste input "1602 [PERSON_NAME]"
drag, startPoint x: 484, startPoint y: 282, endPoint x: 496, endPoint y: 297, distance: 19.2
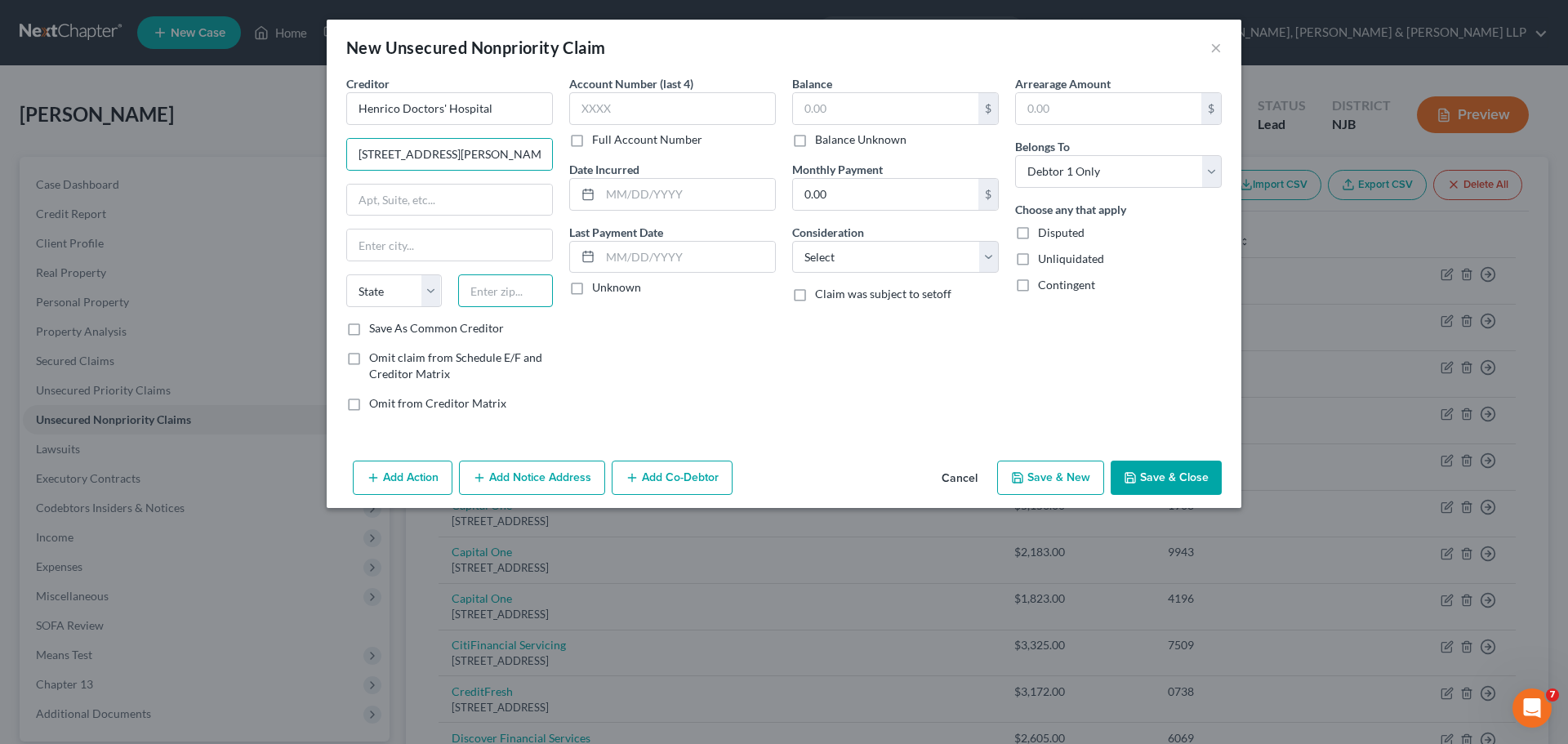
click at [484, 282] on input "text" at bounding box center [506, 291] width 96 height 32
paste input "23229"
click at [705, 365] on div "Account Number (last 4) Full Account Number Date Incurred Last Payment Date Unk…" at bounding box center [672, 249] width 223 height 349
click at [832, 109] on input "text" at bounding box center [885, 108] width 186 height 31
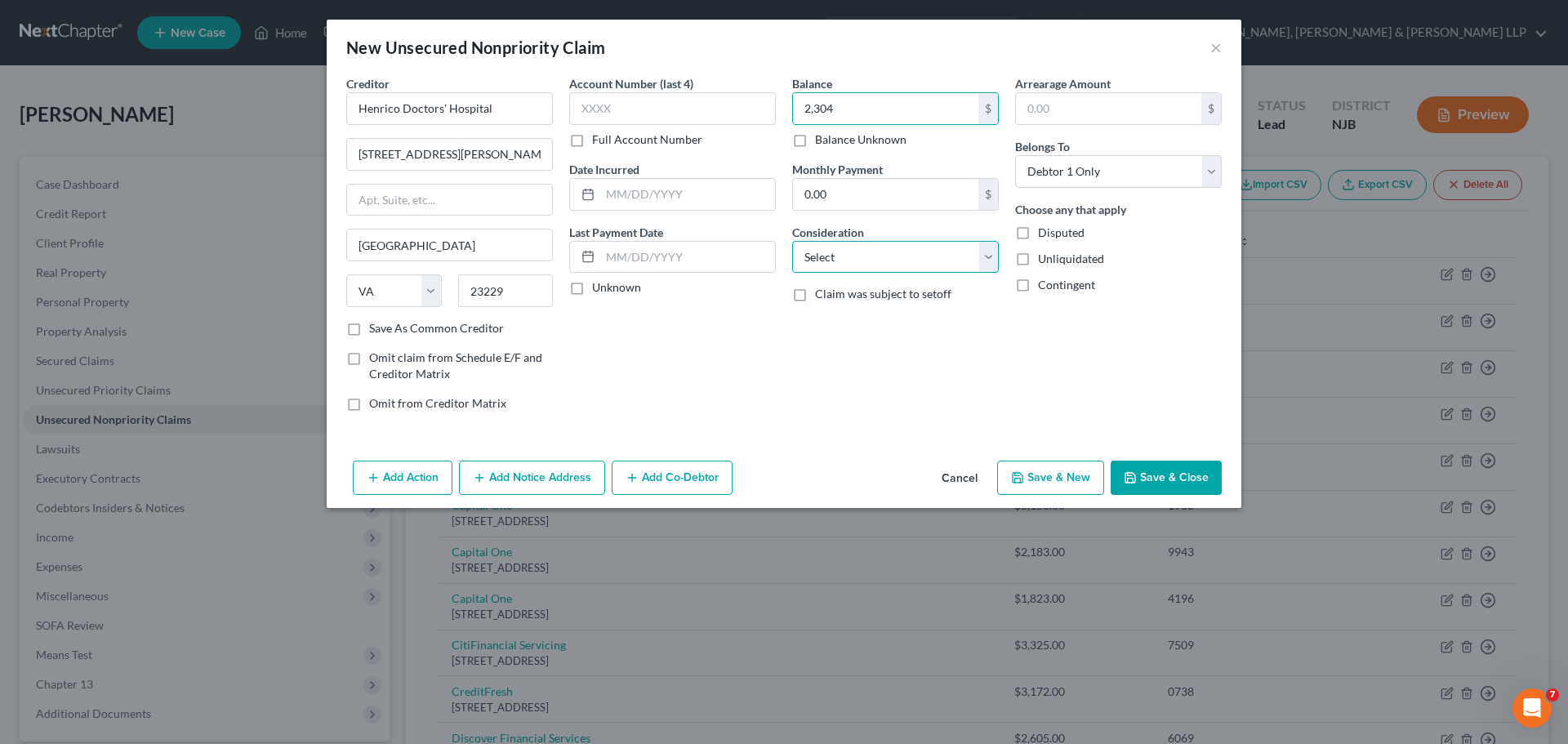
click at [855, 259] on select "Select Cable / Satellite Services Collection Agency Credit Card Debt Debt Couns…" at bounding box center [896, 257] width 206 height 32
click at [793, 240] on select "Select Cable / Satellite Services Collection Agency Credit Card Debt Debt Couns…" at bounding box center [896, 257] width 206 height 32
click at [530, 485] on button "Add Notice Address" at bounding box center [532, 477] width 146 height 34
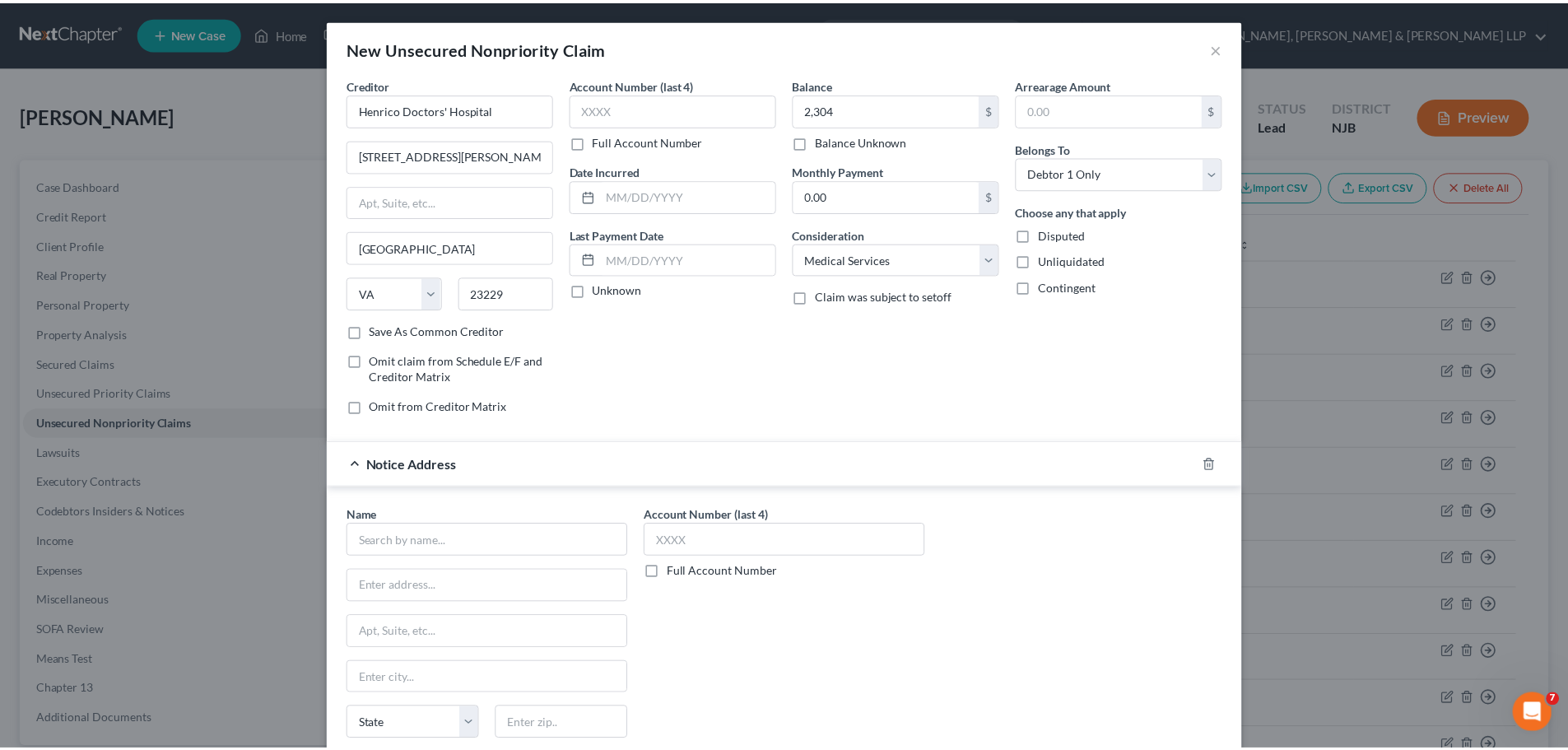
scroll to position [136, 0]
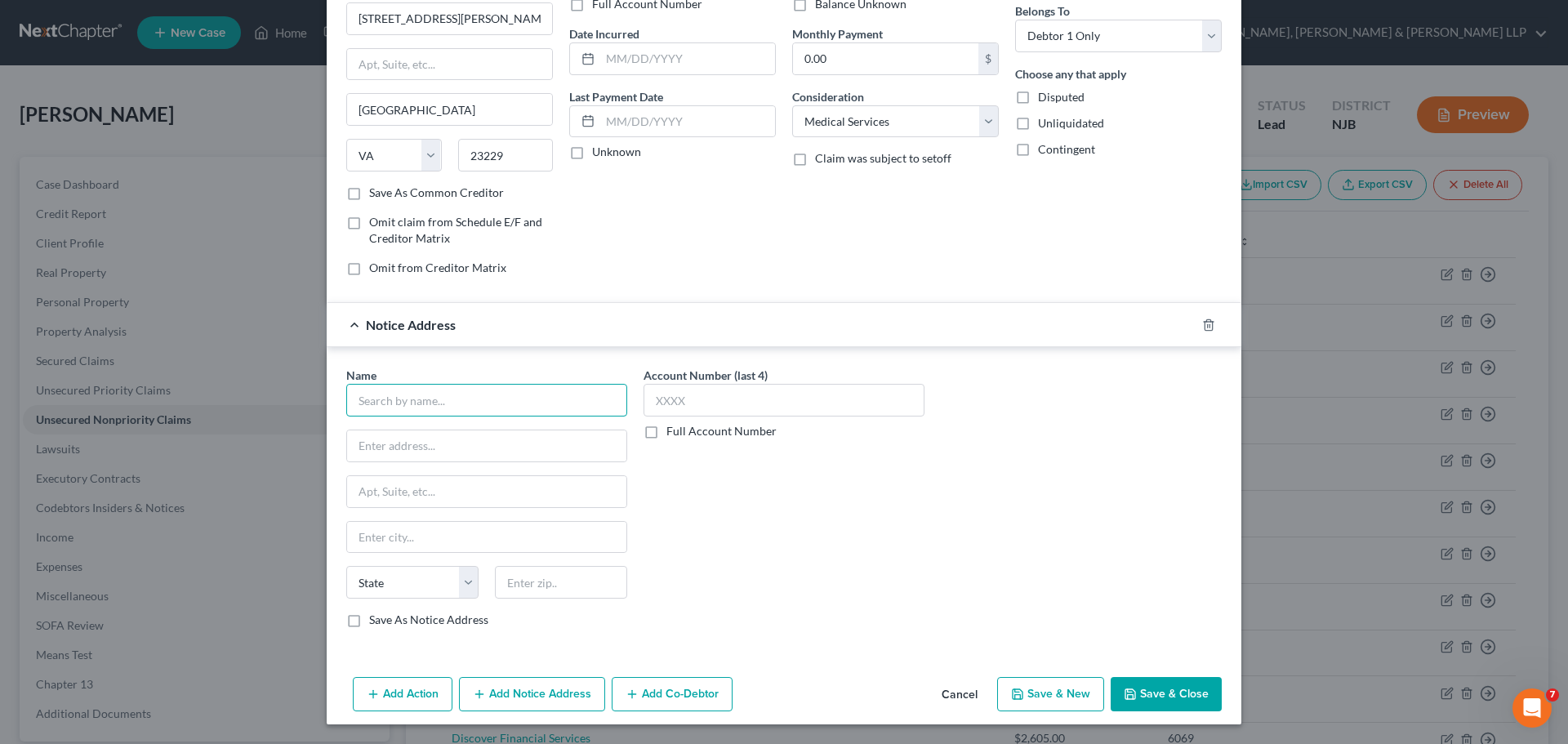
click at [509, 402] on input "text" at bounding box center [487, 399] width 281 height 32
paste input "MEDICREDIT, INC"
click at [535, 452] on input "text" at bounding box center [487, 446] width 279 height 31
paste input "PO Box 505600"
click at [824, 546] on div "Account Number (last 4) Full Account Number" at bounding box center [784, 504] width 297 height 275
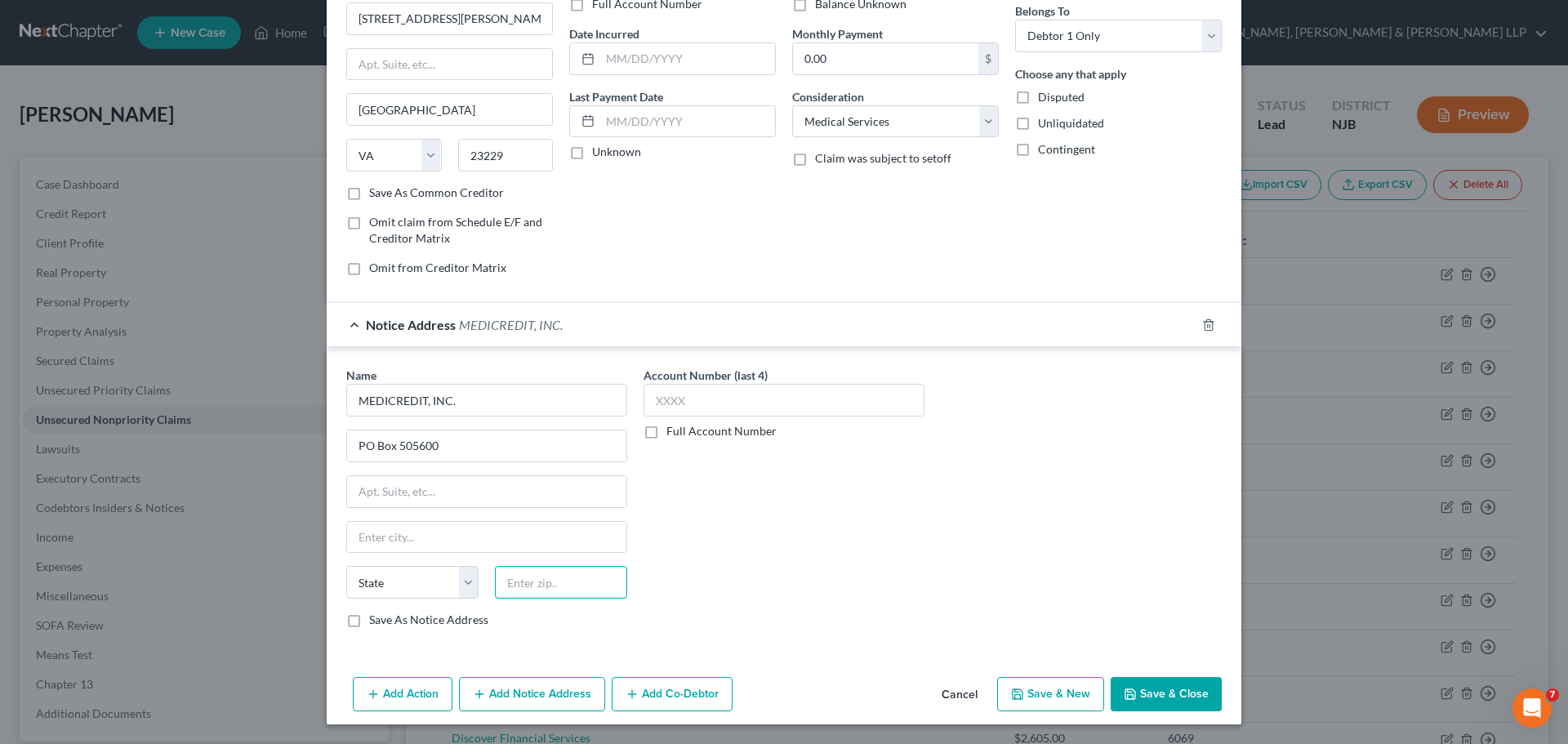
click at [551, 590] on input "text" at bounding box center [561, 582] width 133 height 32
paste input "63150"
click at [724, 581] on div "Account Number (last 4) Full Account Number" at bounding box center [784, 504] width 297 height 275
click at [351, 399] on input "MEDICREDIT, INC." at bounding box center [487, 399] width 281 height 32
click at [805, 556] on div "Account Number (last 4) Full Account Number" at bounding box center [784, 504] width 297 height 275
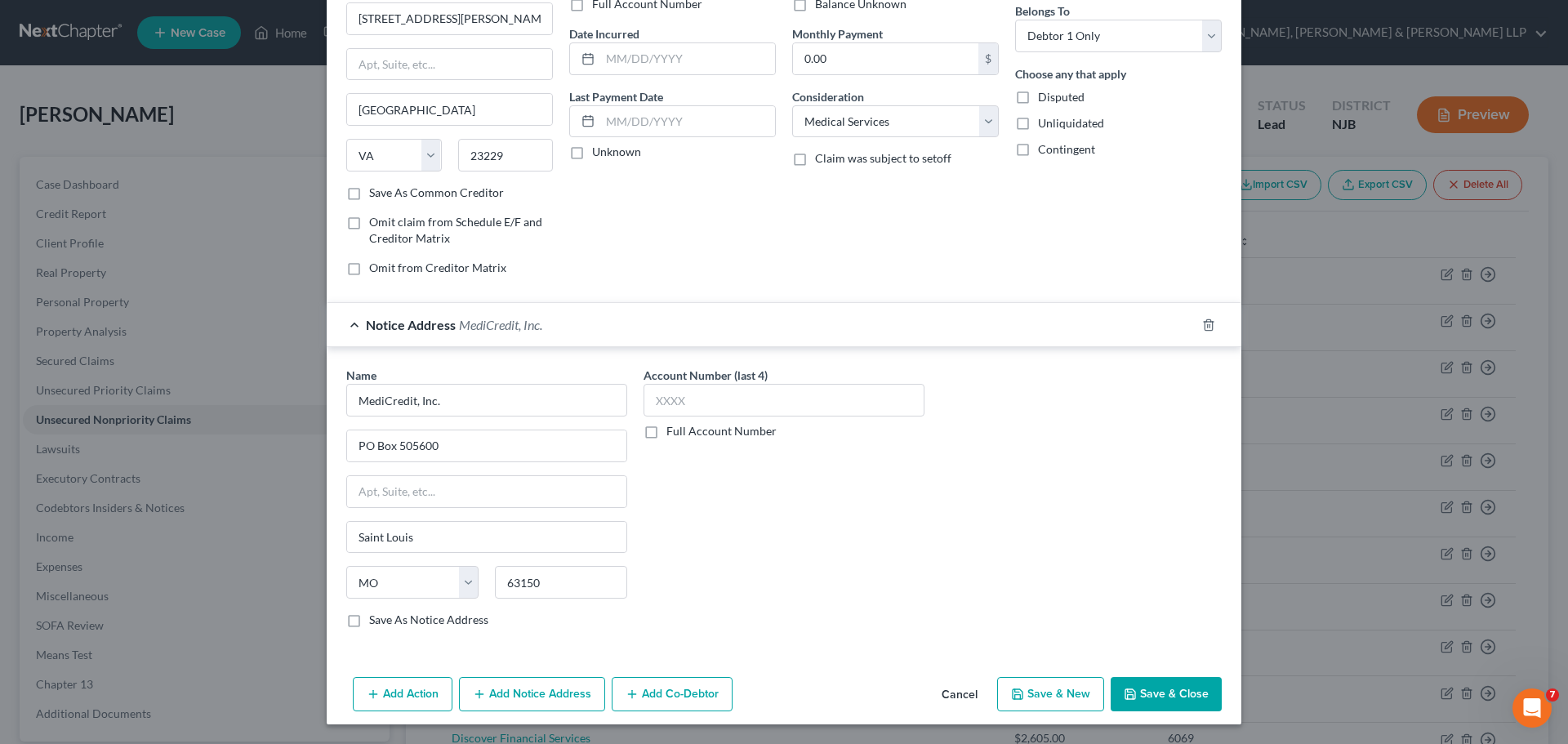
click at [369, 620] on label "Save As Notice Address" at bounding box center [429, 619] width 119 height 16
click at [376, 620] on input "Save As Notice Address" at bounding box center [381, 616] width 10 height 10
click at [396, 619] on label "Save As Notice Address" at bounding box center [429, 619] width 119 height 16
click at [386, 619] on input "Save As Notice Address" at bounding box center [381, 616] width 10 height 10
click at [369, 625] on label "Save As Notice Address" at bounding box center [429, 619] width 119 height 16
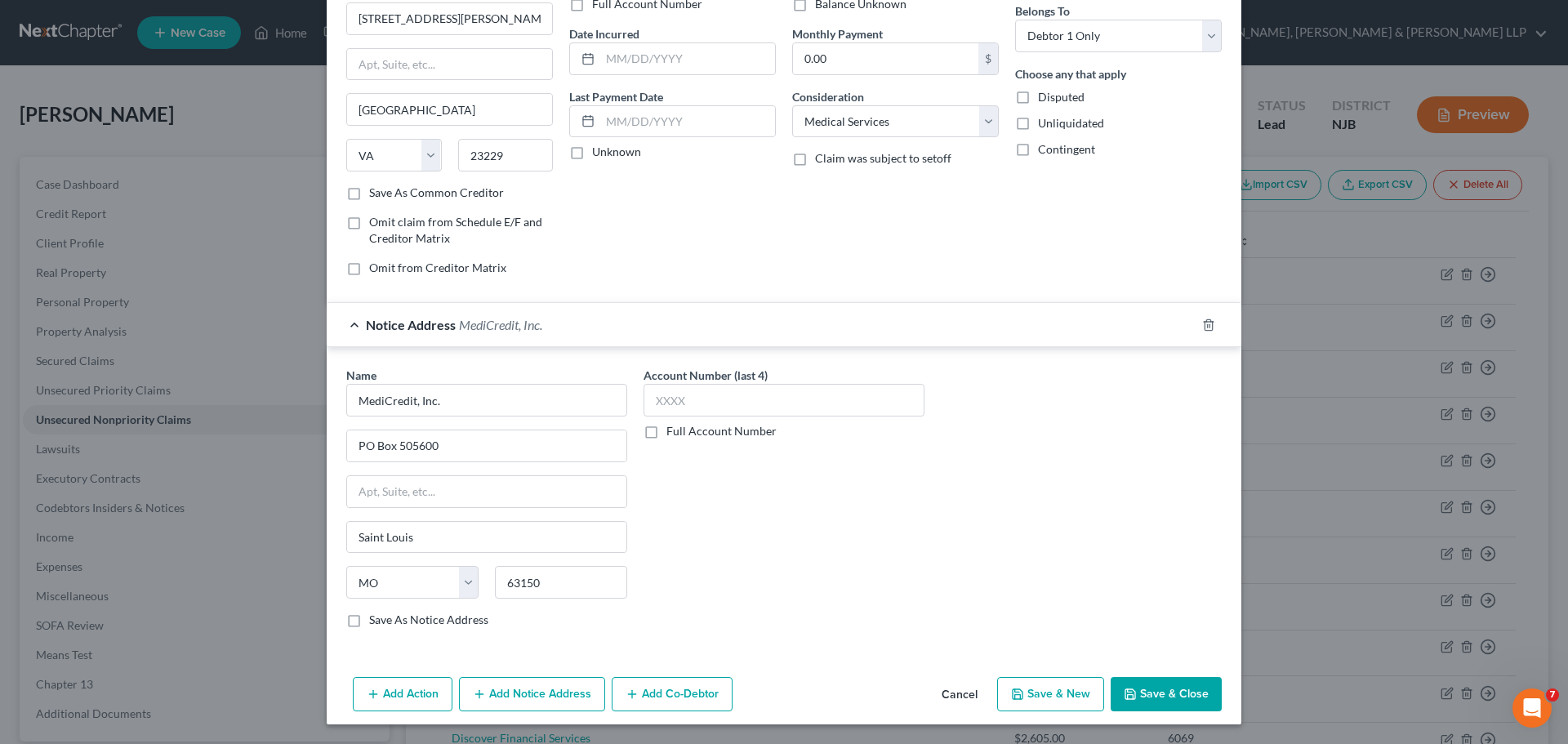
click at [376, 622] on input "Save As Notice Address" at bounding box center [381, 616] width 10 height 10
click at [1157, 693] on button "Save & Close" at bounding box center [1166, 694] width 111 height 34
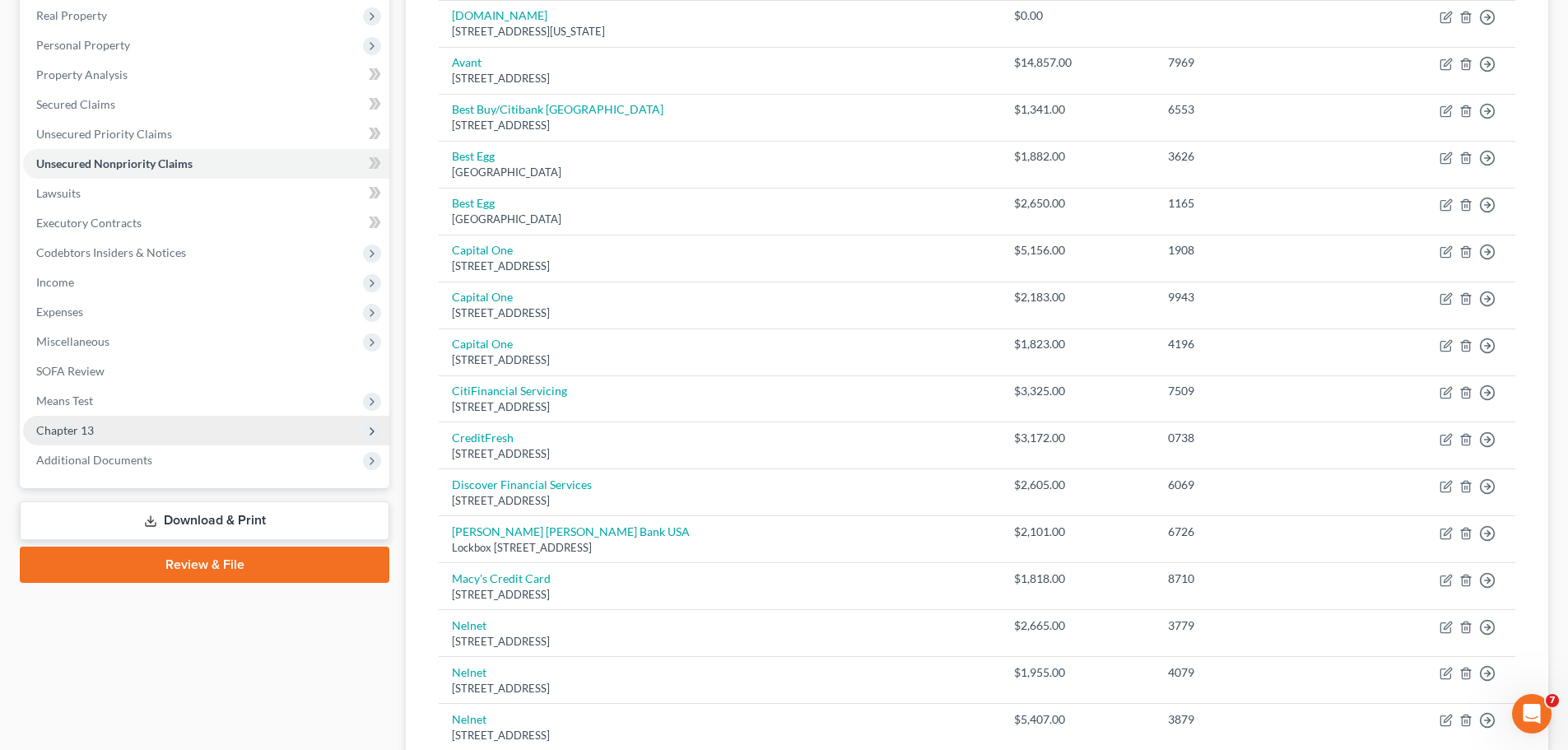
scroll to position [247, 0]
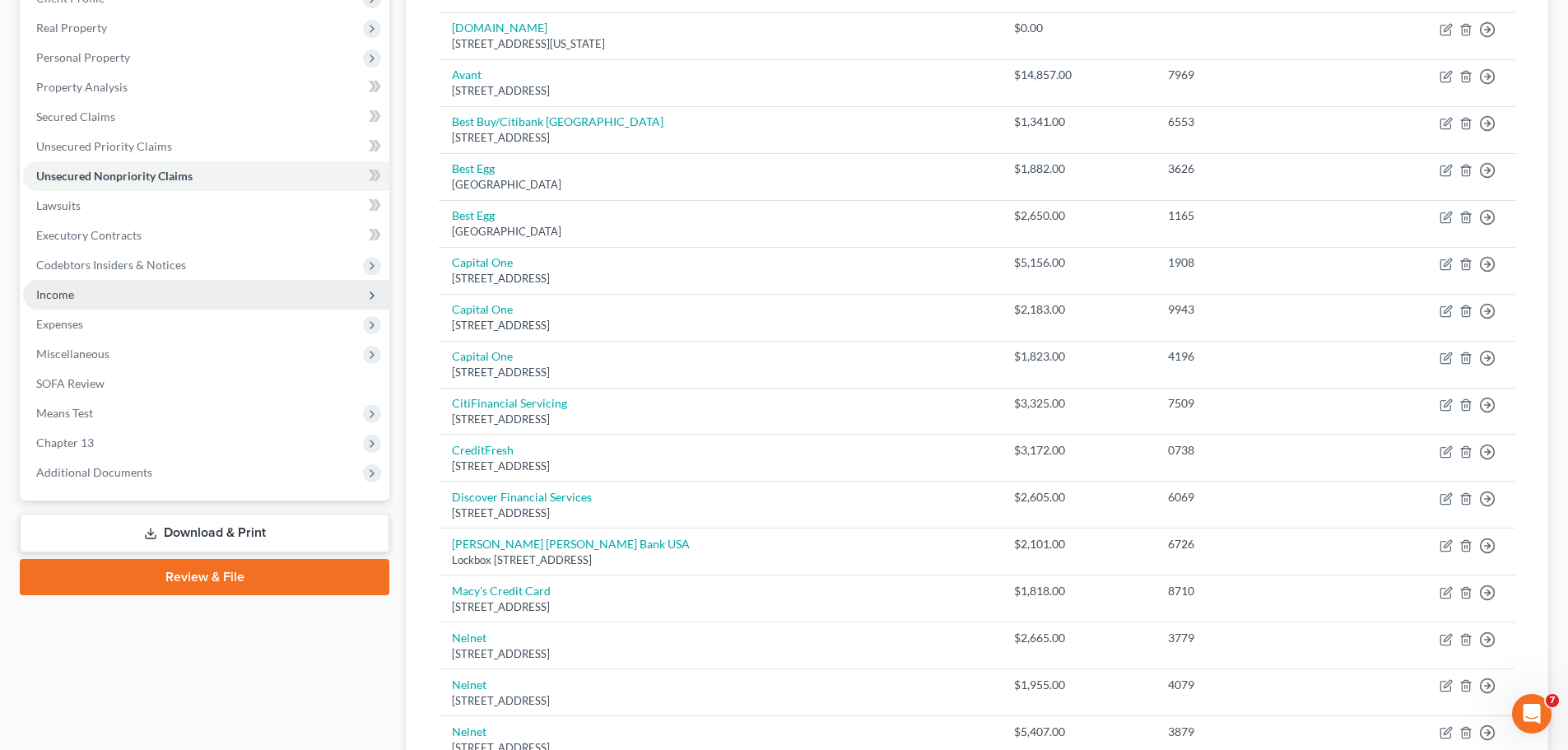
click at [77, 297] on span "Income" at bounding box center [206, 294] width 366 height 30
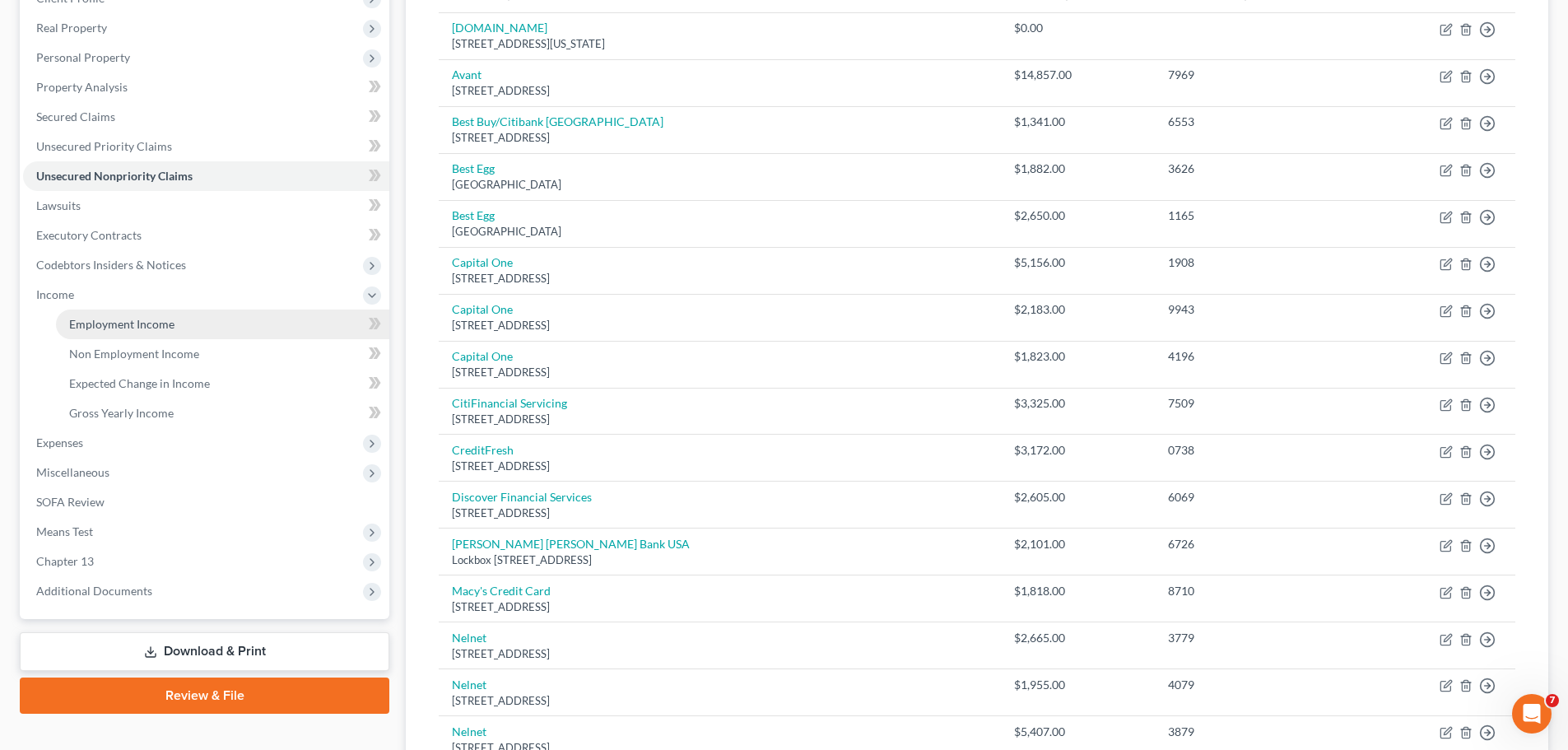
click at [148, 315] on link "Employment Income" at bounding box center [222, 323] width 333 height 30
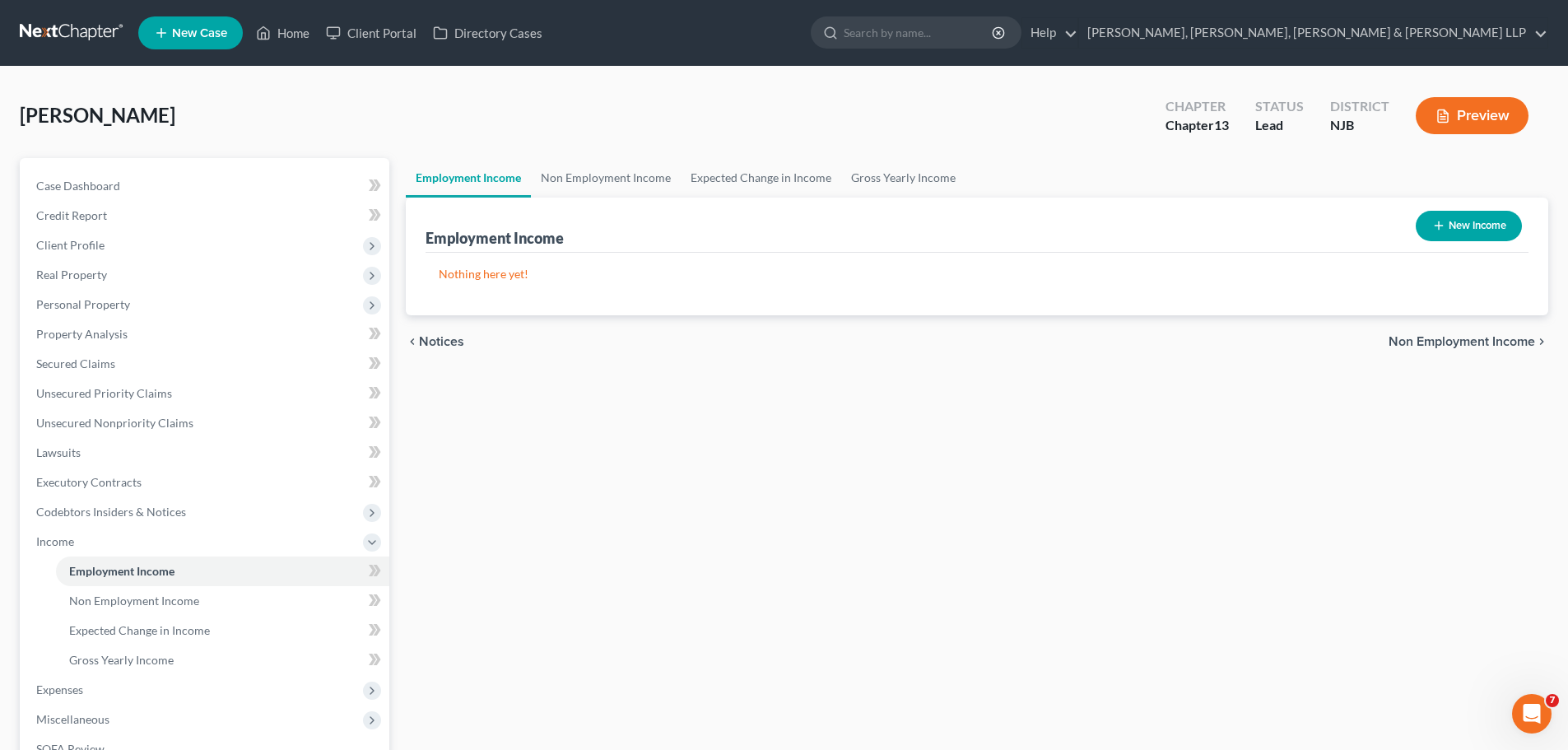
click at [1482, 224] on button "New Income" at bounding box center [1468, 226] width 106 height 31
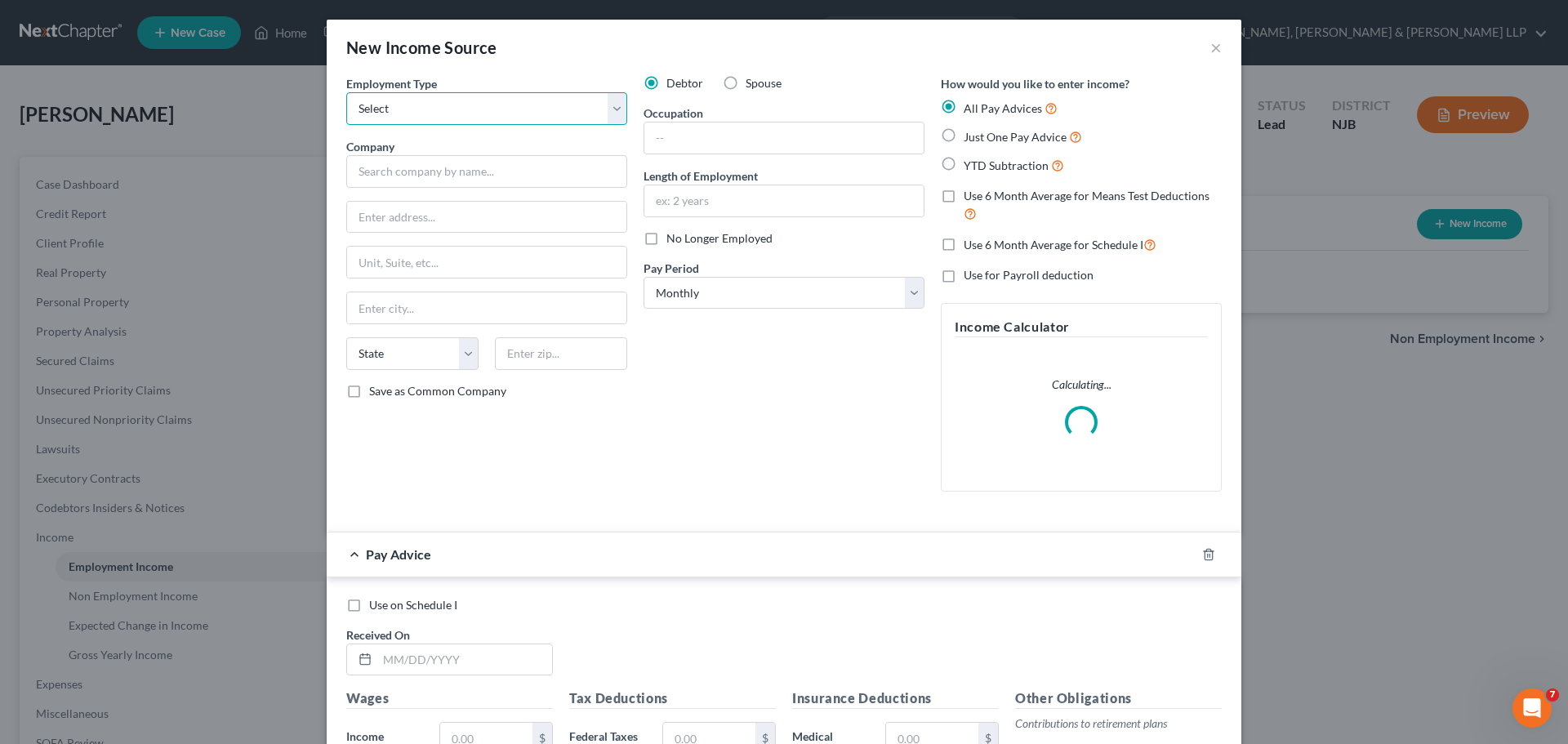
click at [517, 110] on select "Select Full or [DEMOGRAPHIC_DATA] Employment Self Employment" at bounding box center [487, 108] width 281 height 32
click at [347, 92] on select "Select Full or [DEMOGRAPHIC_DATA] Employment Self Employment" at bounding box center [487, 108] width 281 height 32
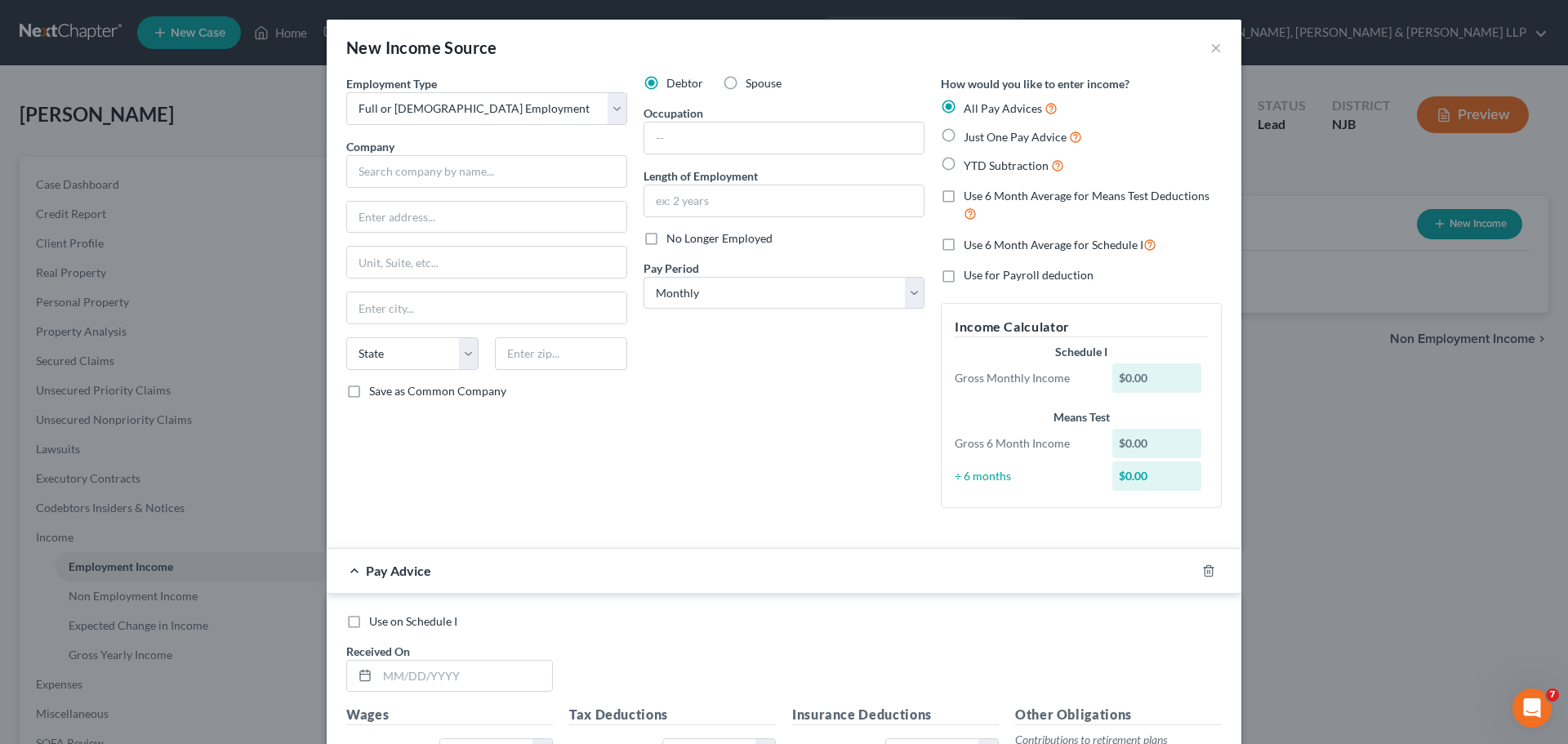
click at [876, 73] on div "New Income Source ×" at bounding box center [784, 47] width 915 height 56
click at [526, 166] on input "text" at bounding box center [487, 171] width 281 height 32
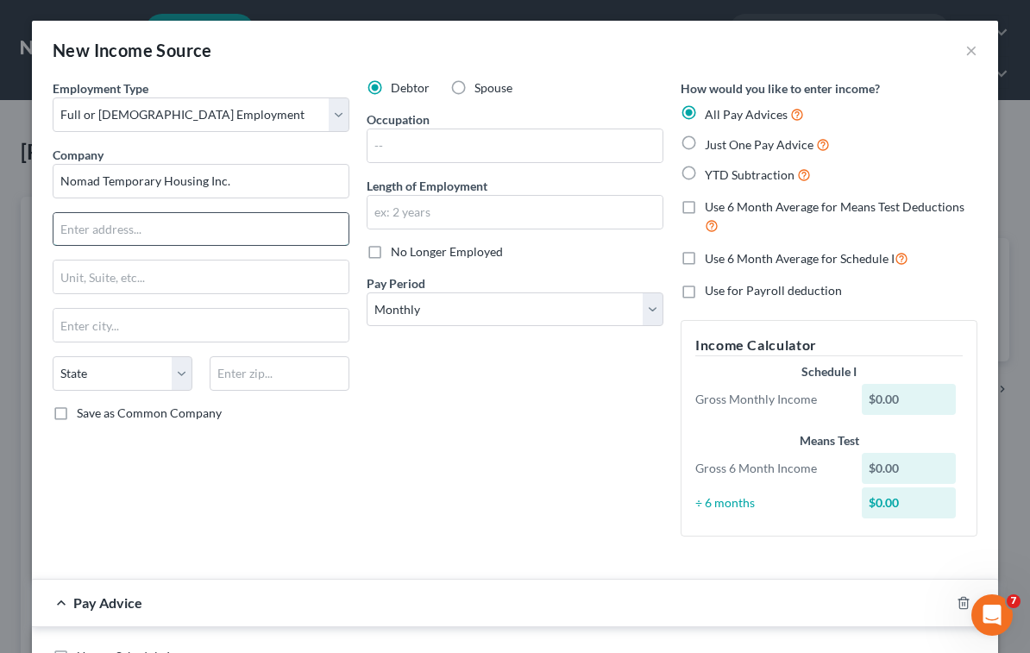
click at [179, 233] on input "text" at bounding box center [200, 229] width 295 height 33
click at [278, 378] on input "text" at bounding box center [280, 373] width 140 height 34
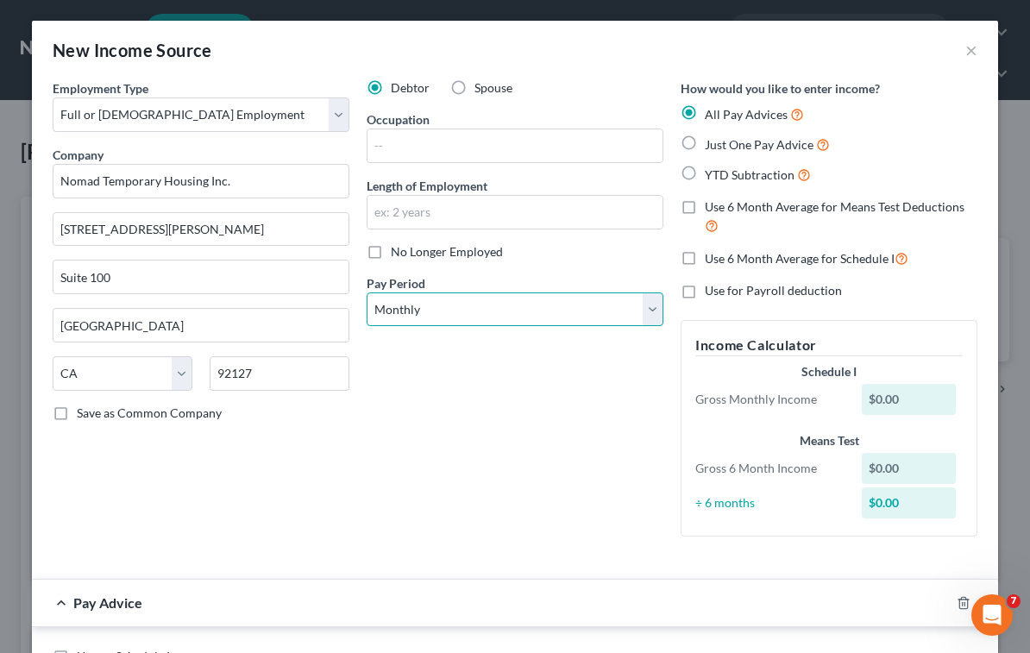
click at [474, 317] on select "Select Monthly Twice Monthly Every Other Week Weekly" at bounding box center [515, 309] width 297 height 34
click at [367, 292] on select "Select Monthly Twice Monthly Every Other Week Weekly" at bounding box center [515, 309] width 297 height 34
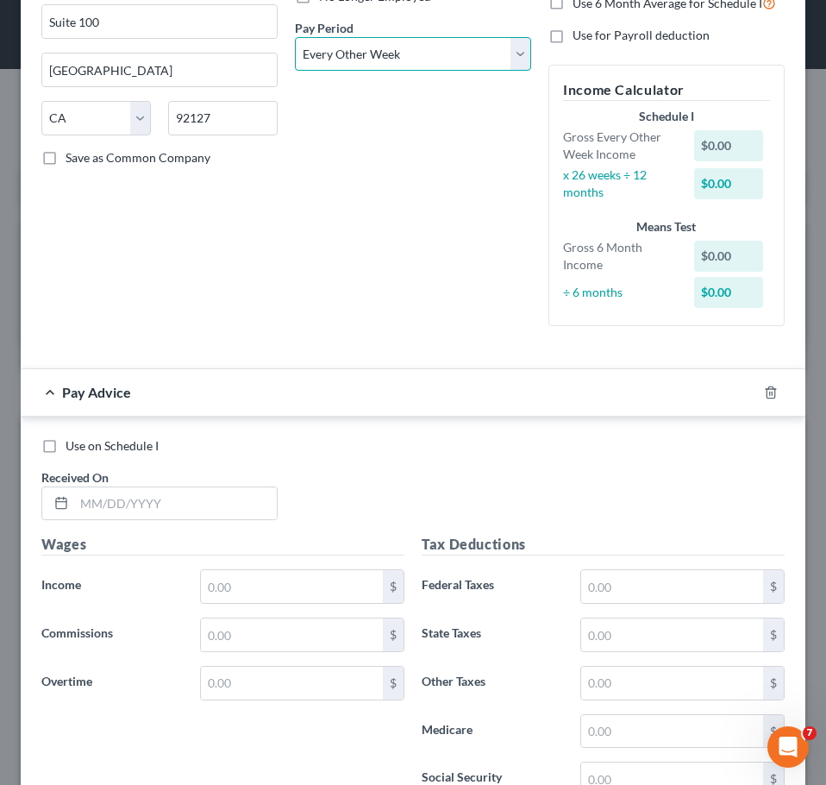
scroll to position [259, 0]
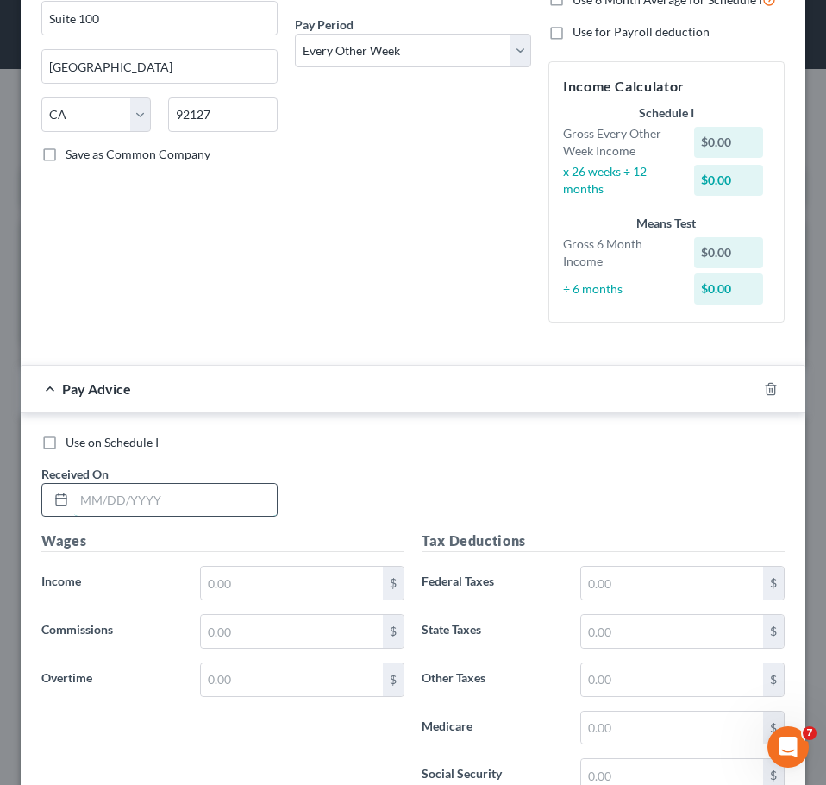
click at [179, 510] on input "text" at bounding box center [175, 500] width 203 height 33
click at [259, 585] on input "text" at bounding box center [292, 583] width 182 height 33
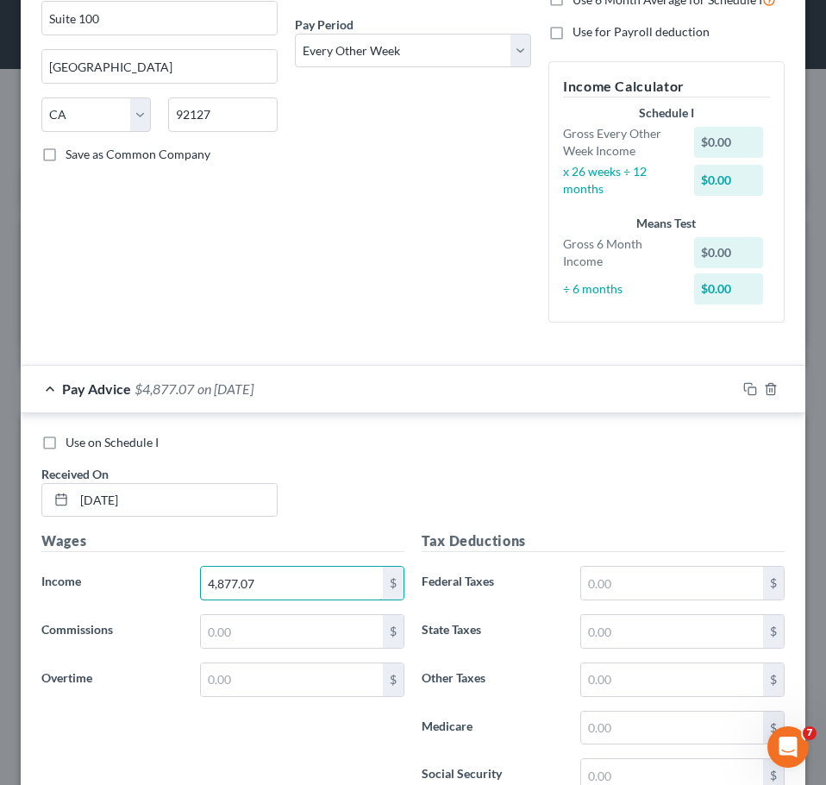
scroll to position [431, 0]
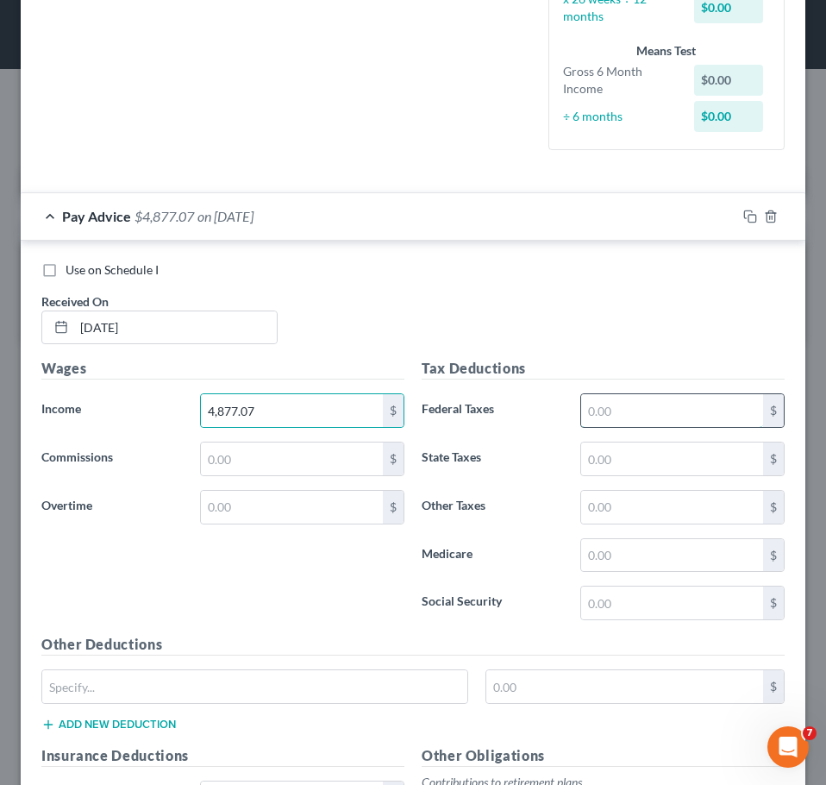
click at [668, 417] on input "text" at bounding box center [672, 410] width 182 height 33
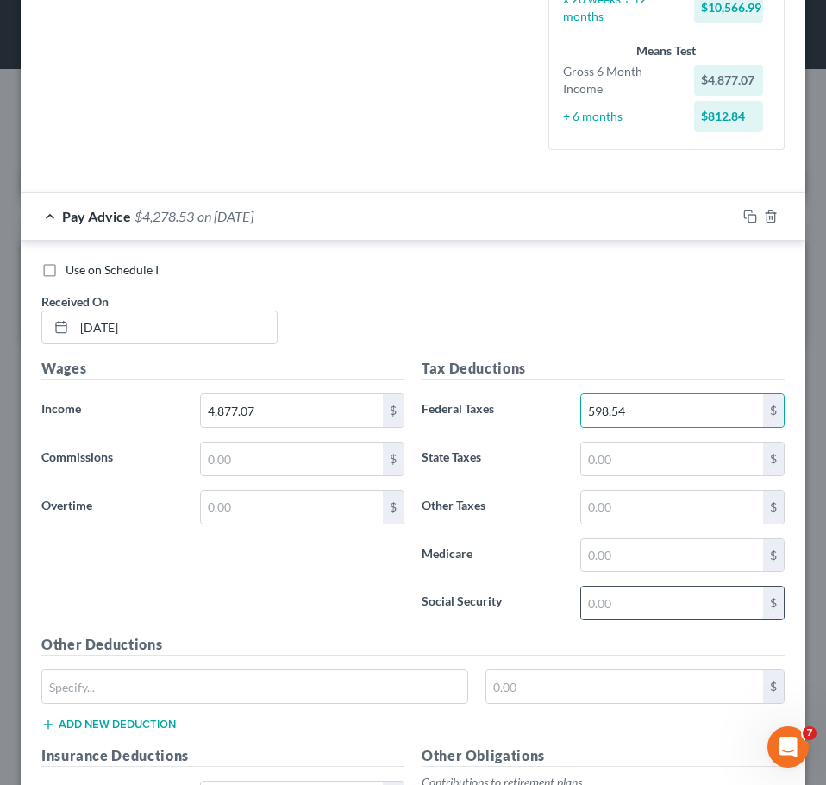
click at [659, 596] on input "text" at bounding box center [672, 602] width 182 height 33
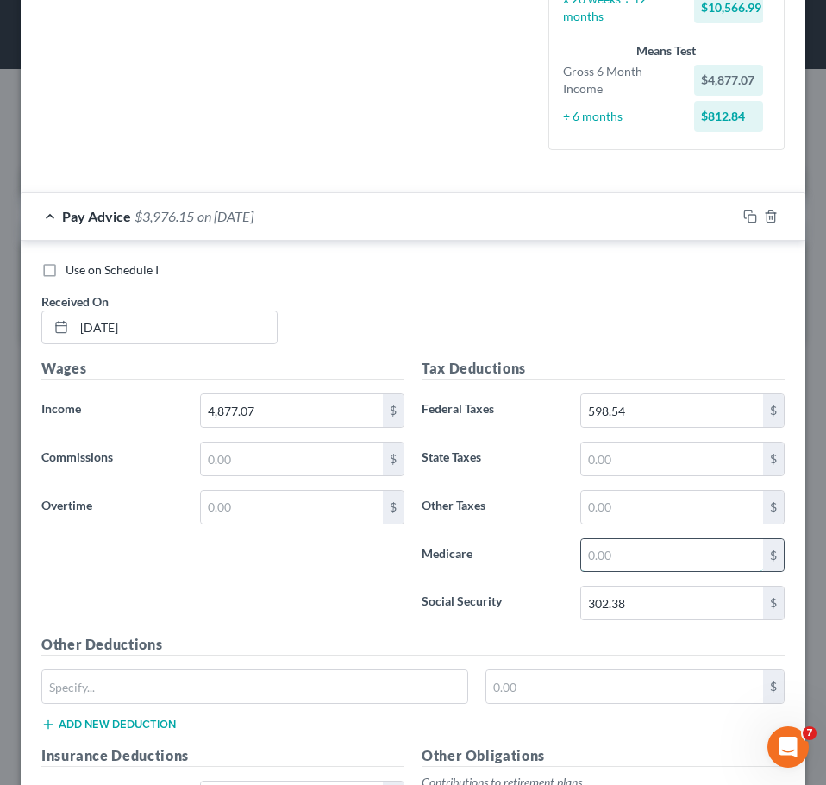
click at [667, 550] on input "text" at bounding box center [672, 555] width 182 height 33
click at [320, 598] on div "Wages Income * 4,877.07 $ Commissions $ Overtime $" at bounding box center [223, 496] width 380 height 276
click at [644, 464] on input "text" at bounding box center [672, 458] width 182 height 33
drag, startPoint x: 736, startPoint y: 216, endPoint x: 630, endPoint y: 306, distance: 138.8
click at [749, 216] on rect "button" at bounding box center [753, 219] width 8 height 8
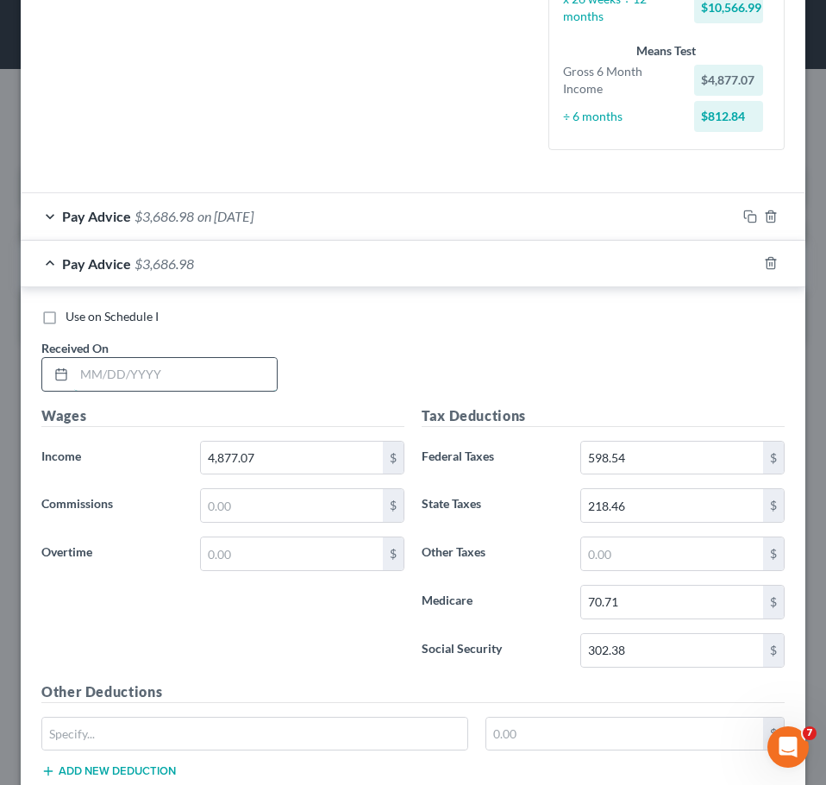
click at [187, 382] on input "text" at bounding box center [175, 374] width 203 height 33
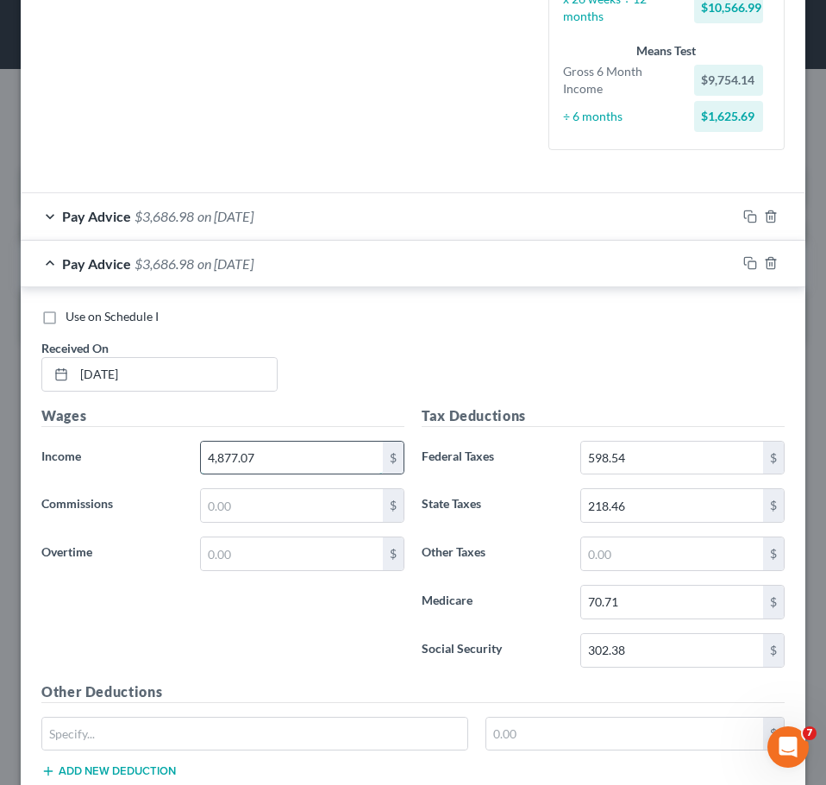
click at [282, 458] on input "4,877.07" at bounding box center [292, 458] width 182 height 33
click at [277, 510] on input "text" at bounding box center [292, 505] width 182 height 33
click at [680, 458] on input "598.54" at bounding box center [672, 458] width 182 height 33
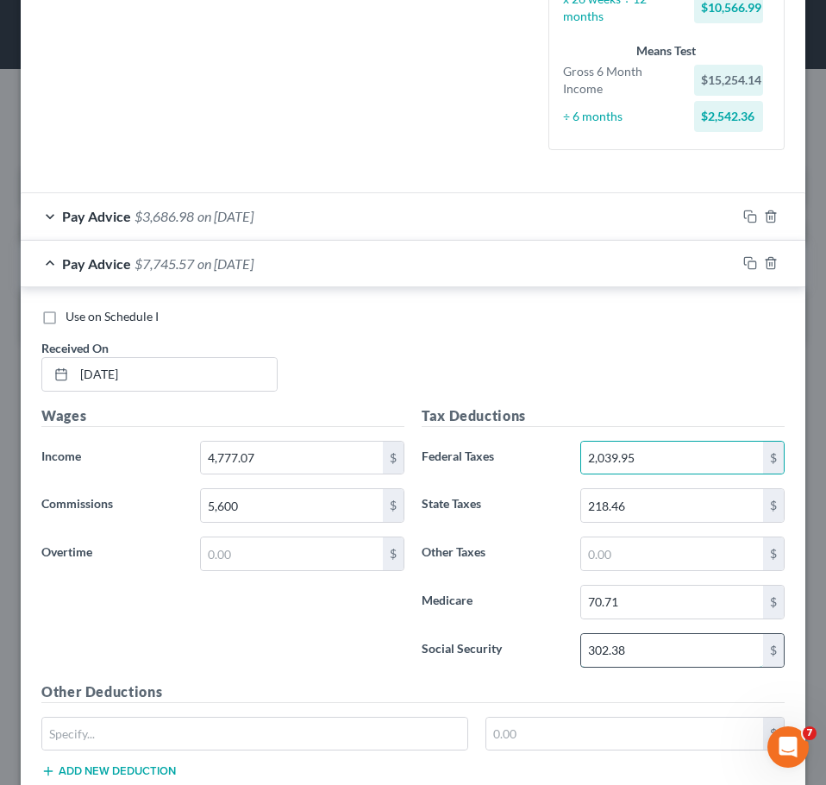
click at [653, 646] on input "302.38" at bounding box center [672, 650] width 182 height 33
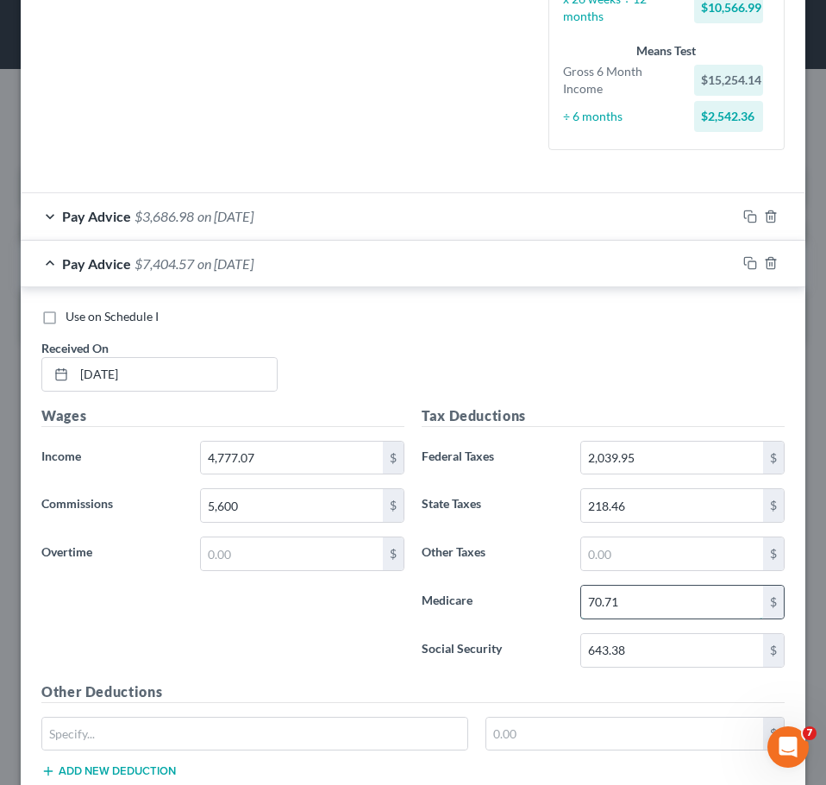
click at [662, 607] on input "70.71" at bounding box center [672, 602] width 182 height 33
click at [646, 505] on input "218.46" at bounding box center [672, 505] width 182 height 33
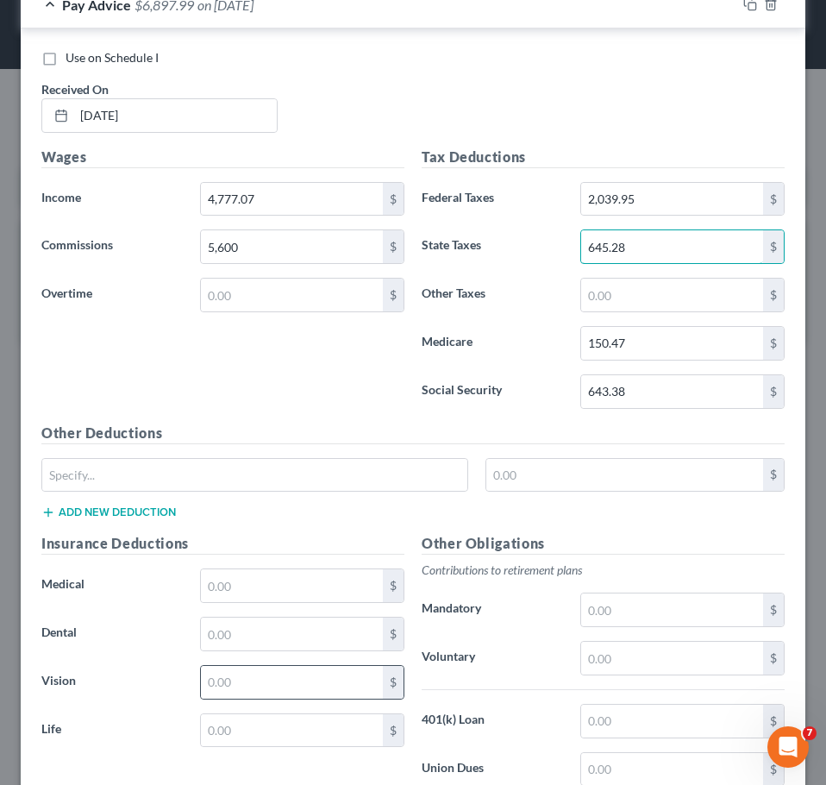
scroll to position [862, 0]
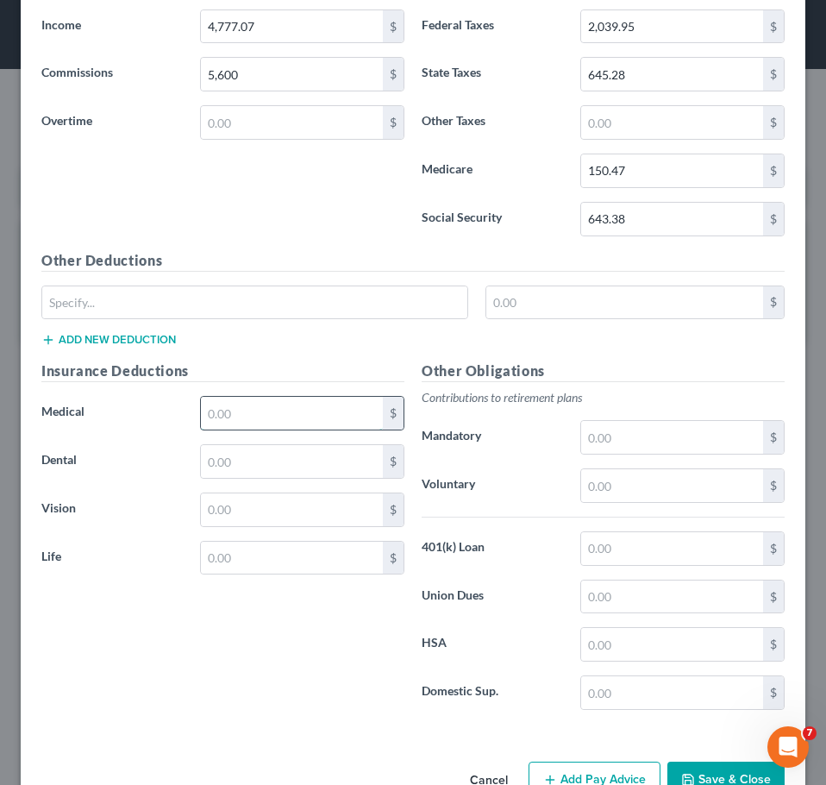
click at [298, 416] on input "text" at bounding box center [292, 413] width 182 height 33
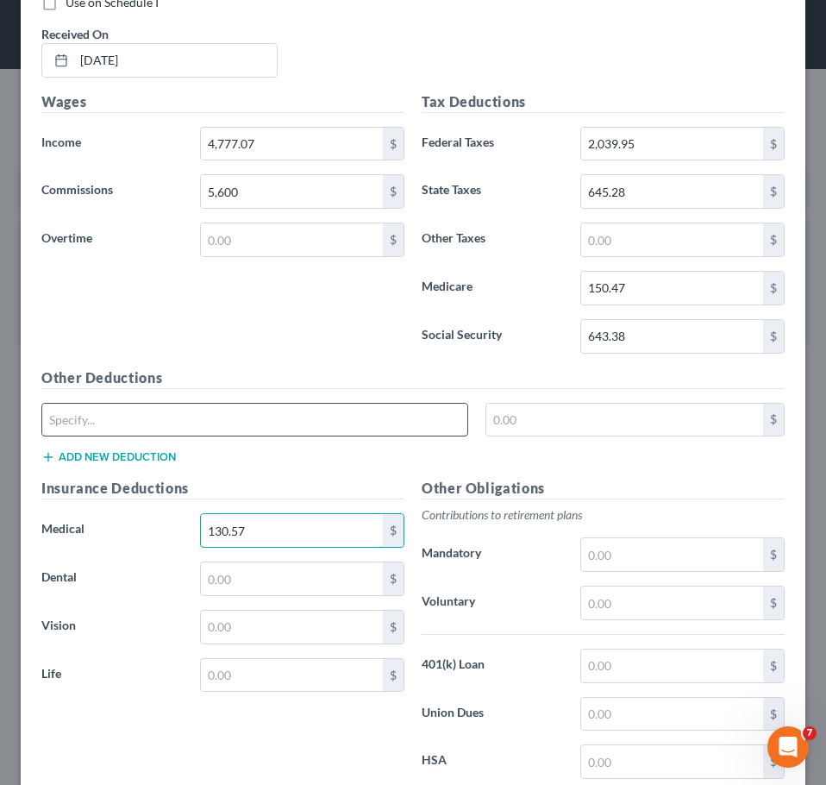
scroll to position [517, 0]
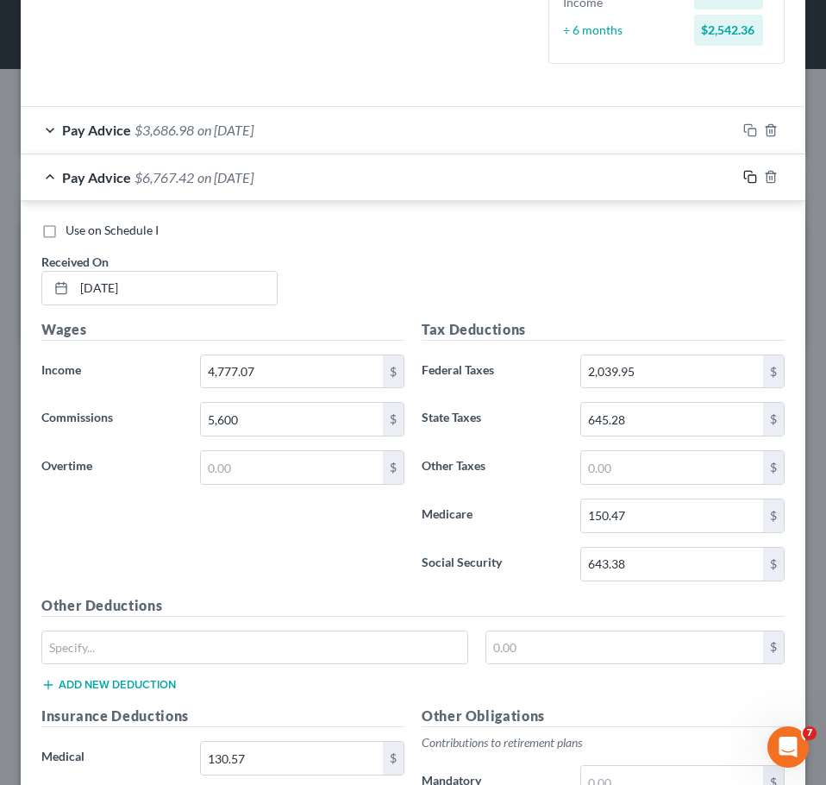
click at [743, 176] on icon "button" at bounding box center [750, 177] width 14 height 14
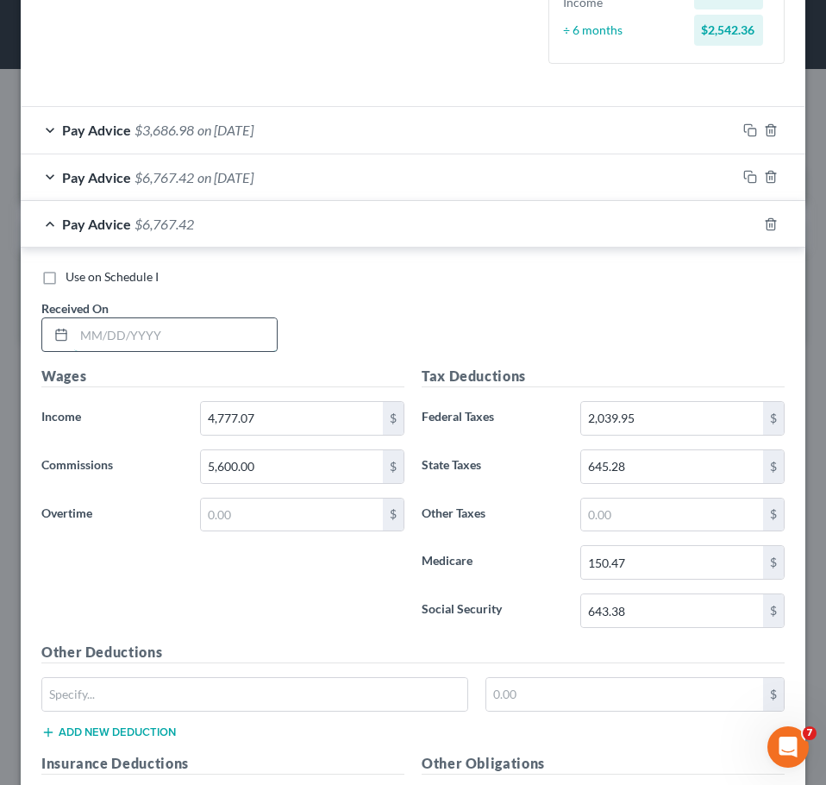
click at [175, 336] on input "text" at bounding box center [175, 334] width 203 height 33
click at [305, 467] on input "5,600.00" at bounding box center [292, 466] width 182 height 33
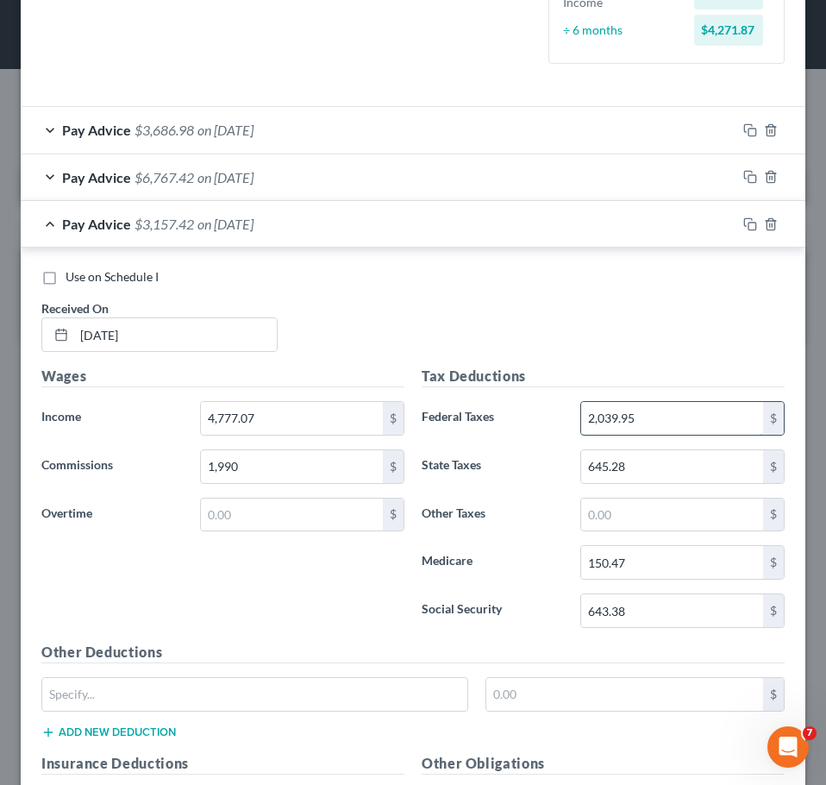
click at [634, 417] on input "2,039.95" at bounding box center [672, 418] width 182 height 33
click at [636, 605] on input "643.38" at bounding box center [672, 610] width 182 height 33
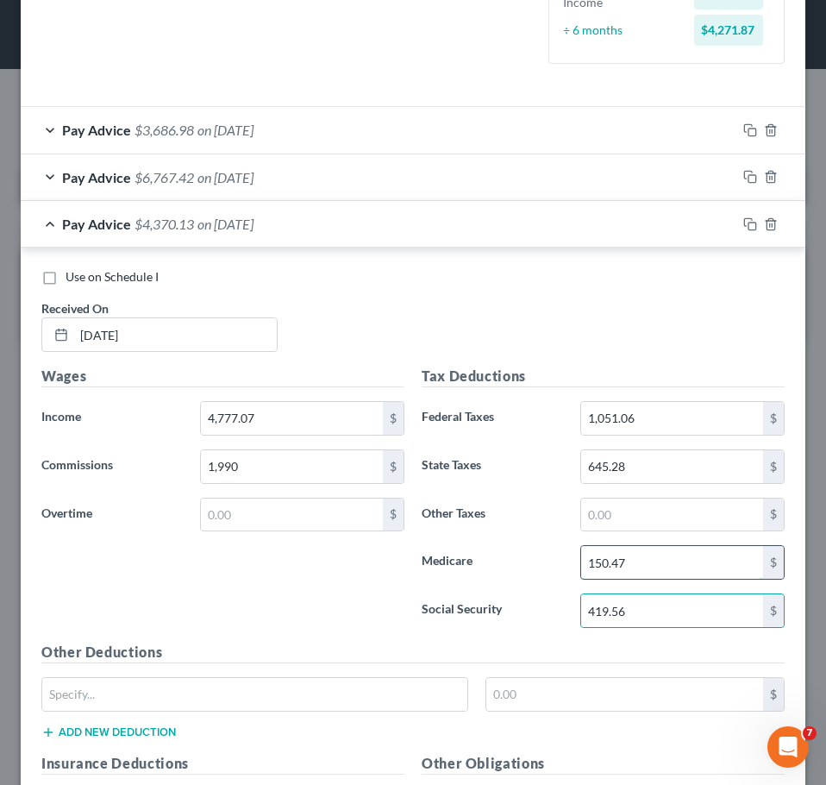
click at [653, 561] on input "150.47" at bounding box center [672, 562] width 182 height 33
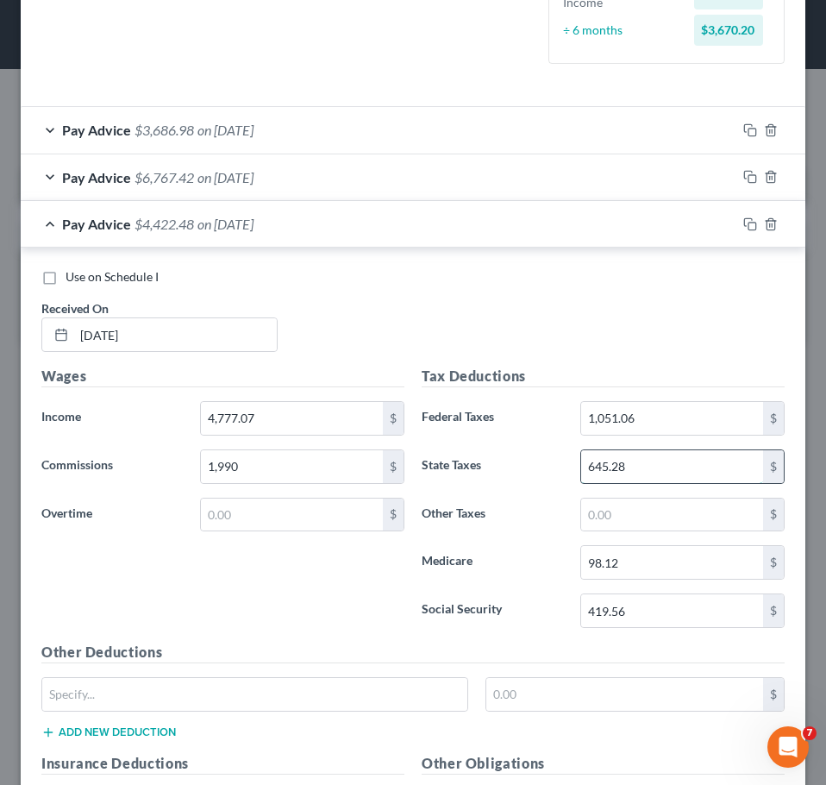
click at [655, 462] on input "645.28" at bounding box center [672, 466] width 182 height 33
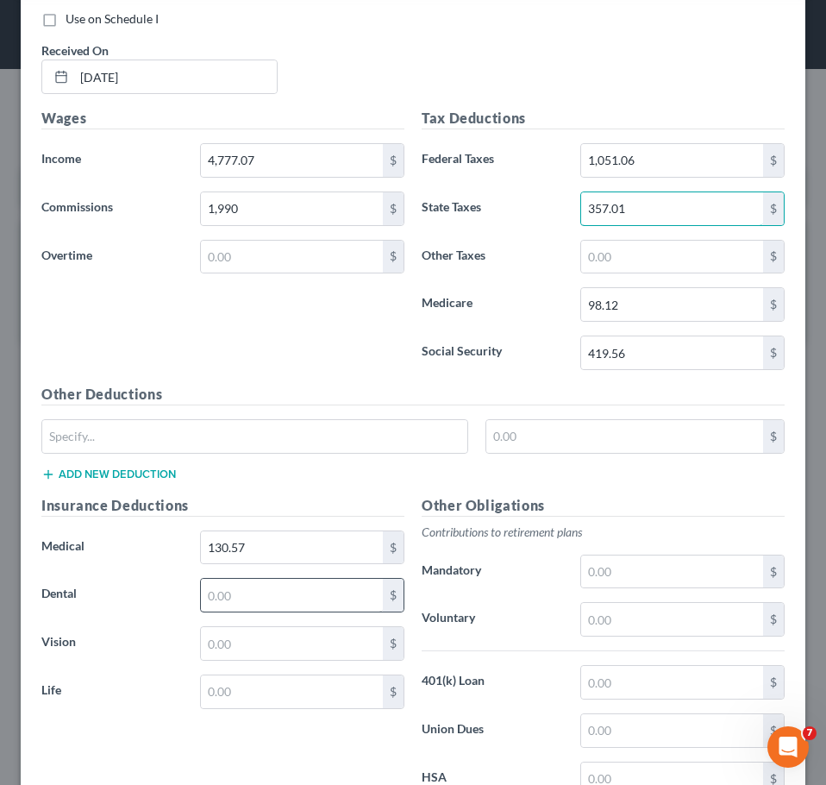
scroll to position [776, 0]
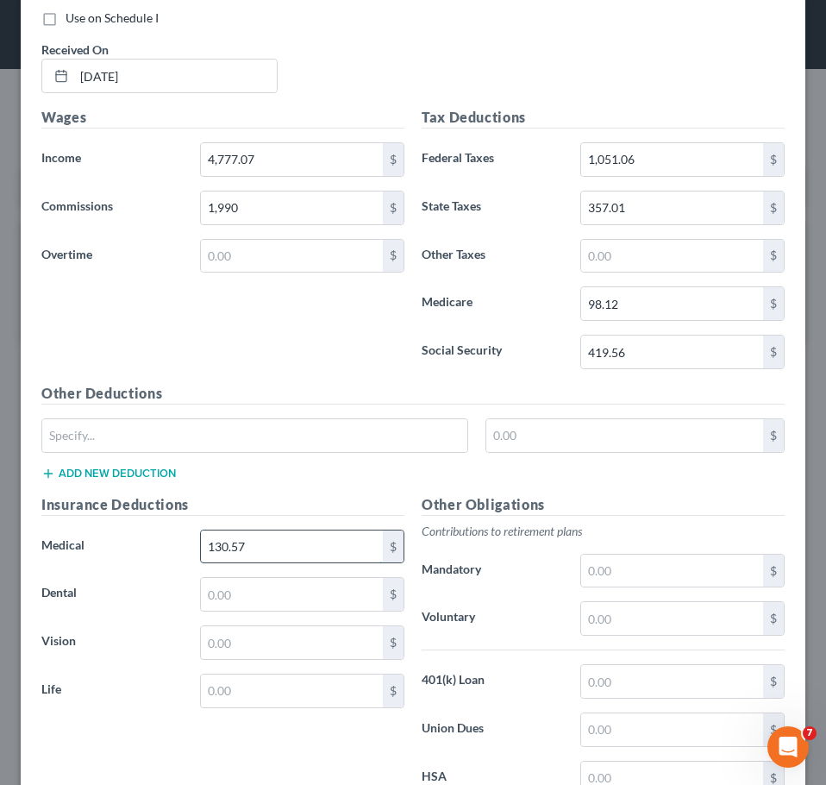
click at [280, 545] on input "130.57" at bounding box center [292, 546] width 182 height 33
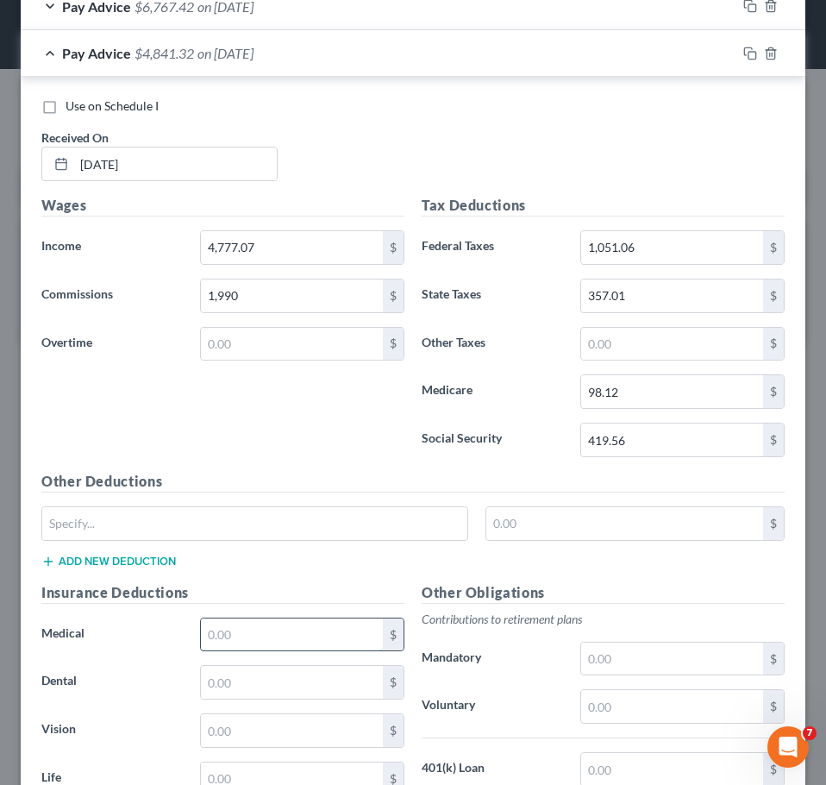
scroll to position [604, 0]
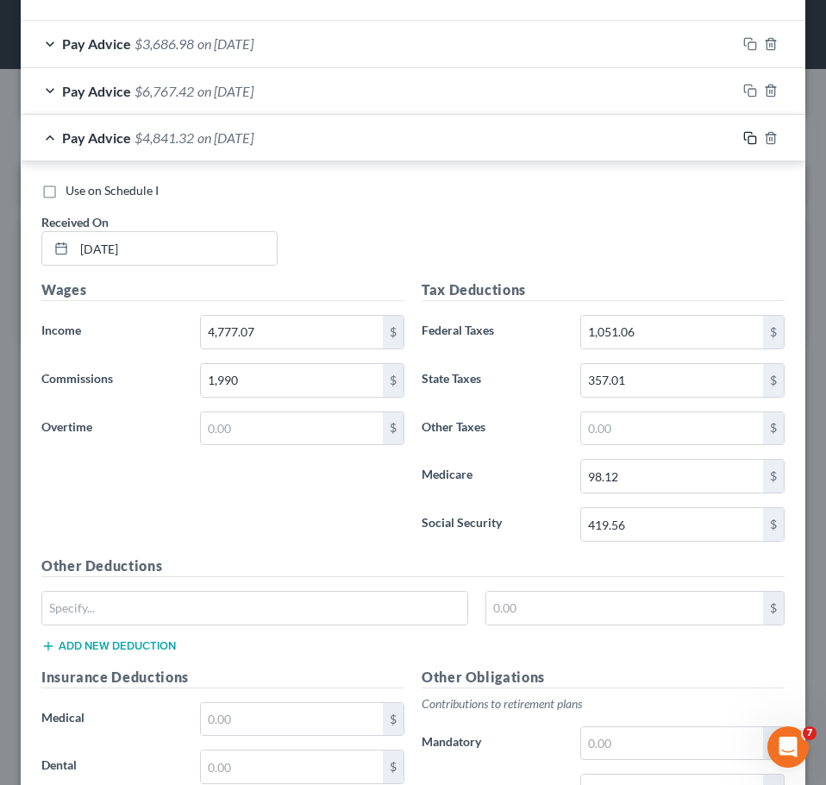
click at [743, 138] on icon "button" at bounding box center [750, 138] width 14 height 14
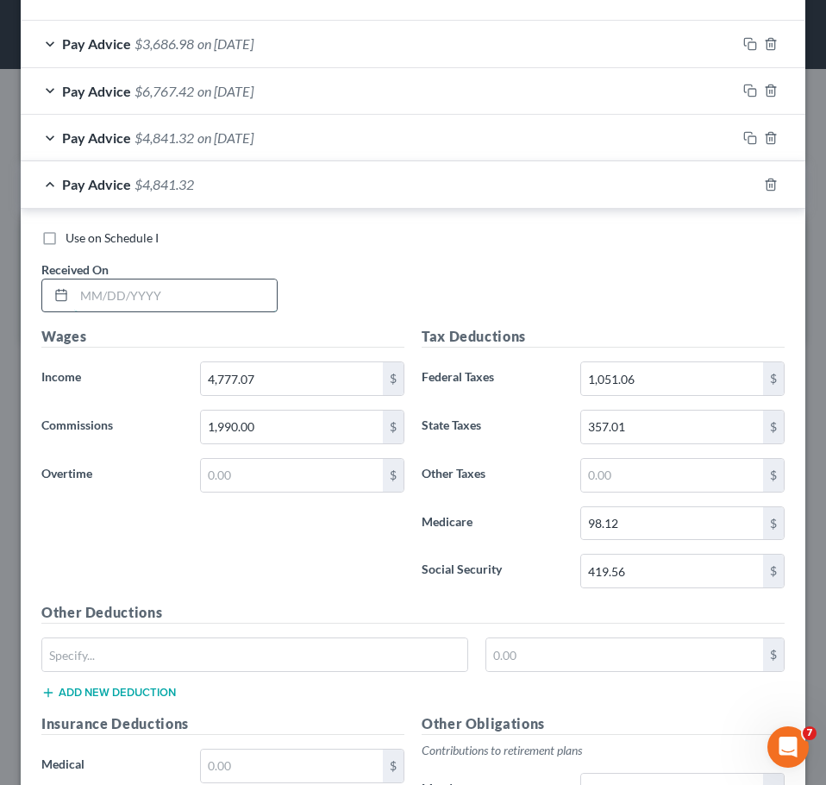
click at [182, 309] on input "text" at bounding box center [175, 295] width 203 height 33
click at [279, 432] on input "1,990.00" at bounding box center [292, 427] width 182 height 33
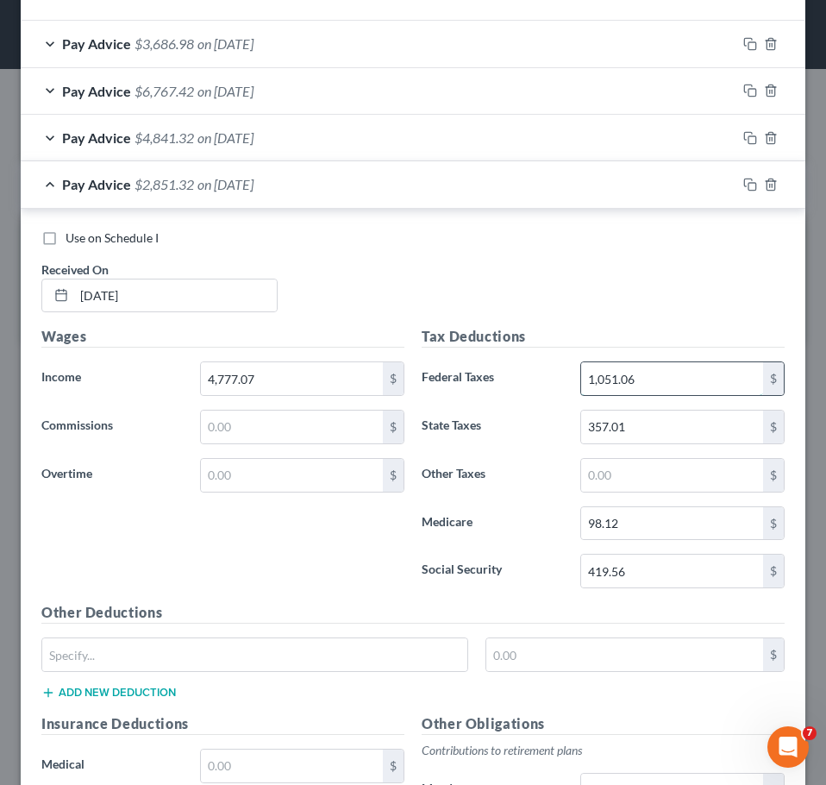
click at [647, 374] on input "1,051.06" at bounding box center [672, 378] width 182 height 33
click at [694, 574] on input "419.56" at bounding box center [672, 571] width 182 height 33
click at [662, 518] on input "98.12" at bounding box center [672, 523] width 182 height 33
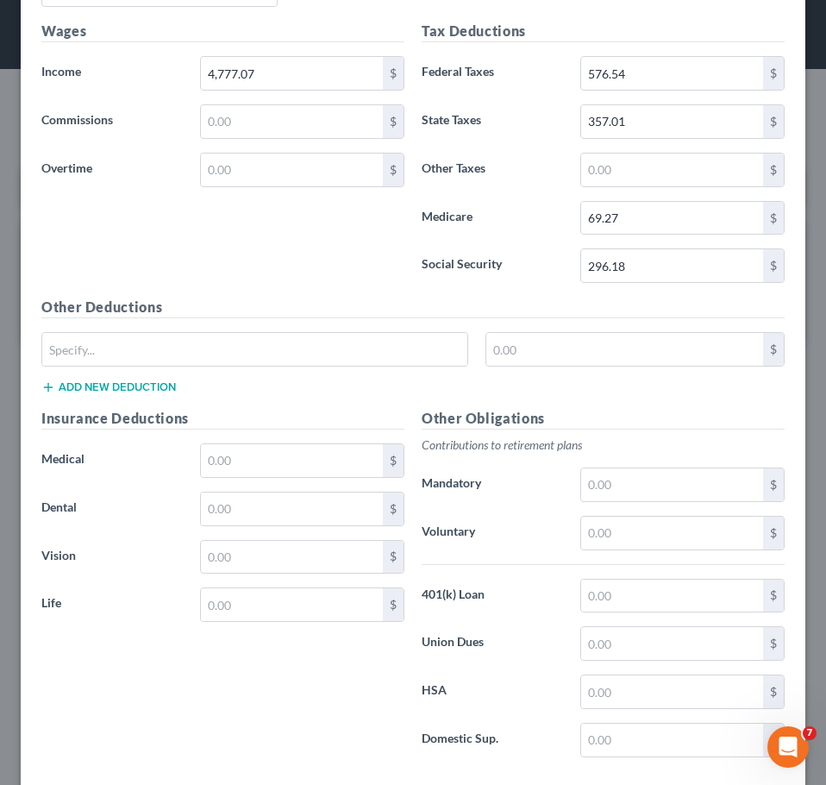
scroll to position [658, 0]
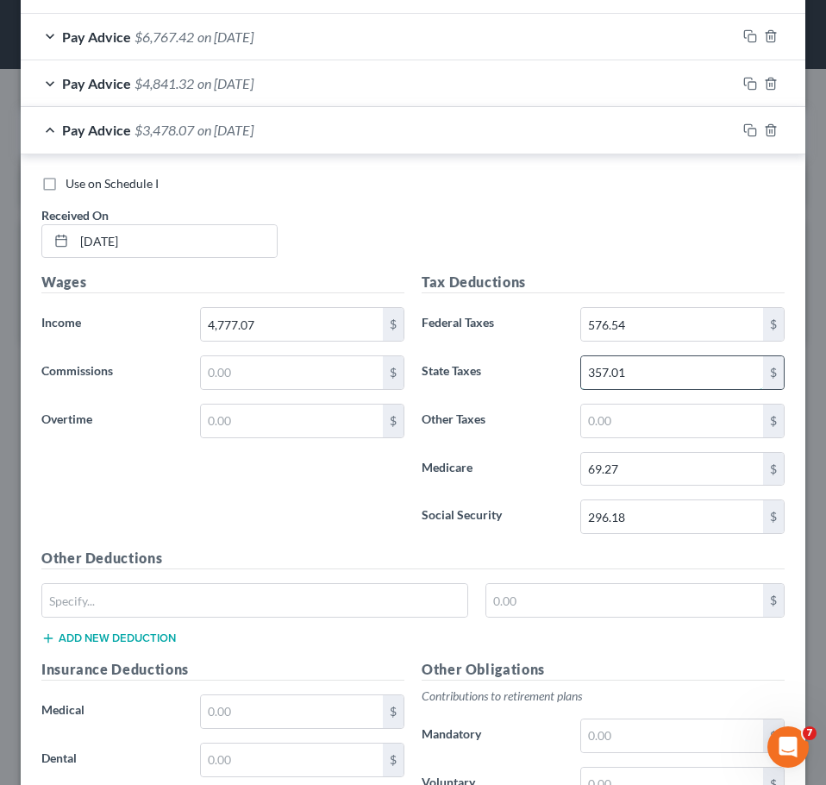
click at [655, 382] on input "357.01" at bounding box center [672, 372] width 182 height 33
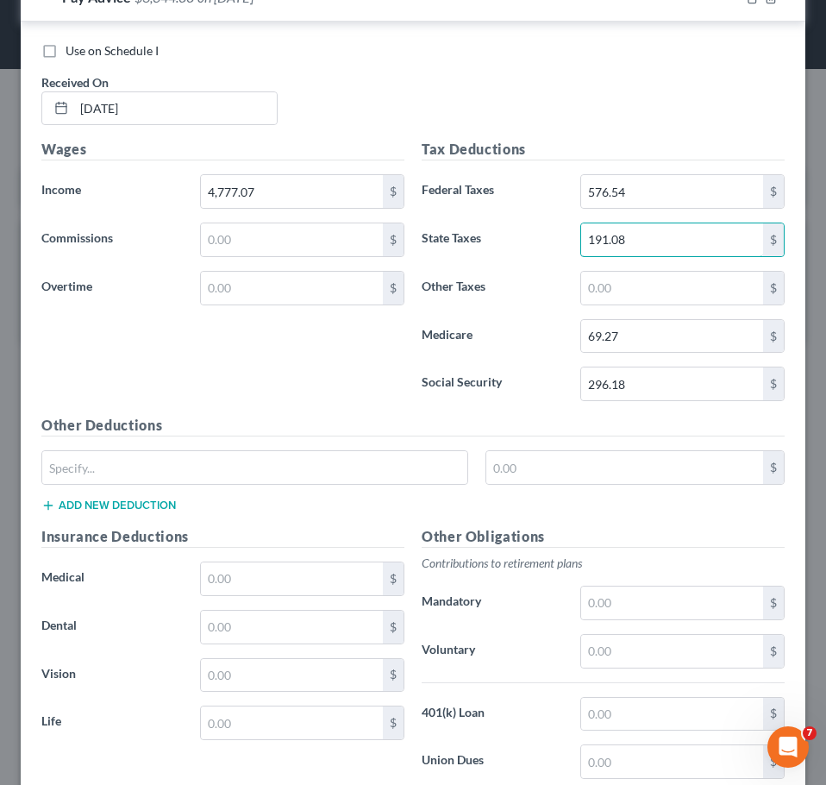
scroll to position [917, 0]
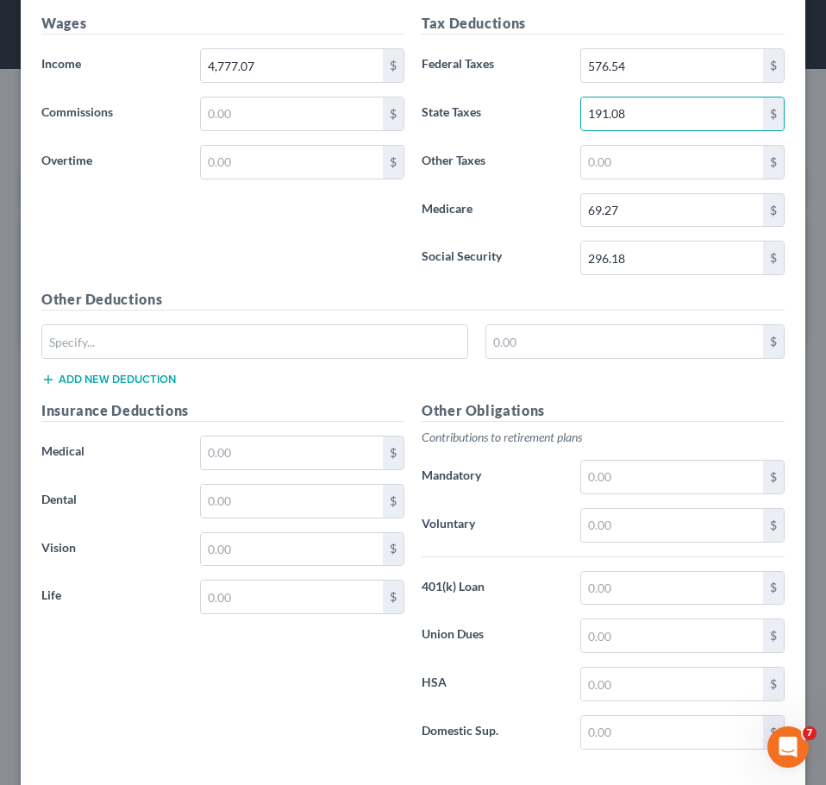
click at [282, 476] on div "Insurance Deductions Medical $ Dental $ Vision $ Life $" at bounding box center [223, 581] width 380 height 363
click at [277, 445] on input "text" at bounding box center [292, 452] width 182 height 33
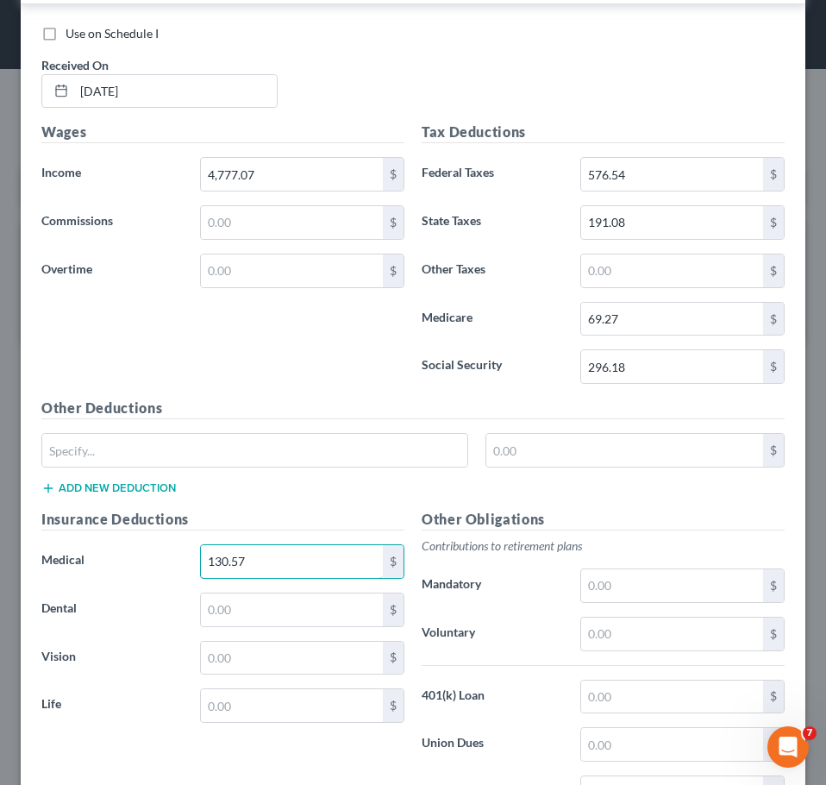
scroll to position [572, 0]
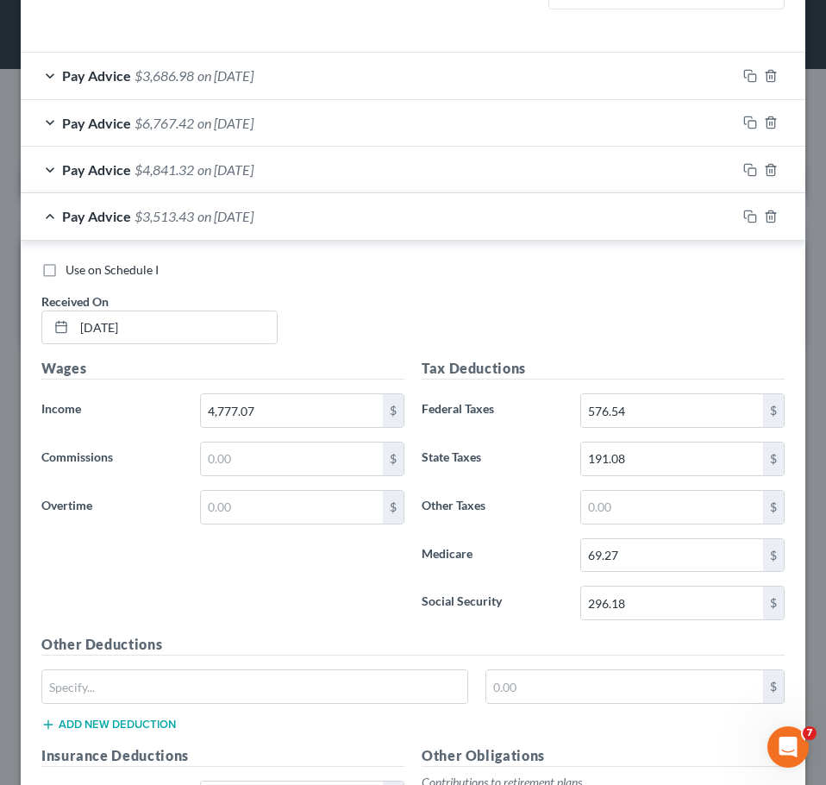
drag, startPoint x: 615, startPoint y: 295, endPoint x: 732, endPoint y: 284, distance: 117.8
click at [619, 295] on div "Use on Schedule I Received On * [DATE]" at bounding box center [413, 309] width 761 height 97
click at [743, 219] on icon "button" at bounding box center [750, 217] width 14 height 14
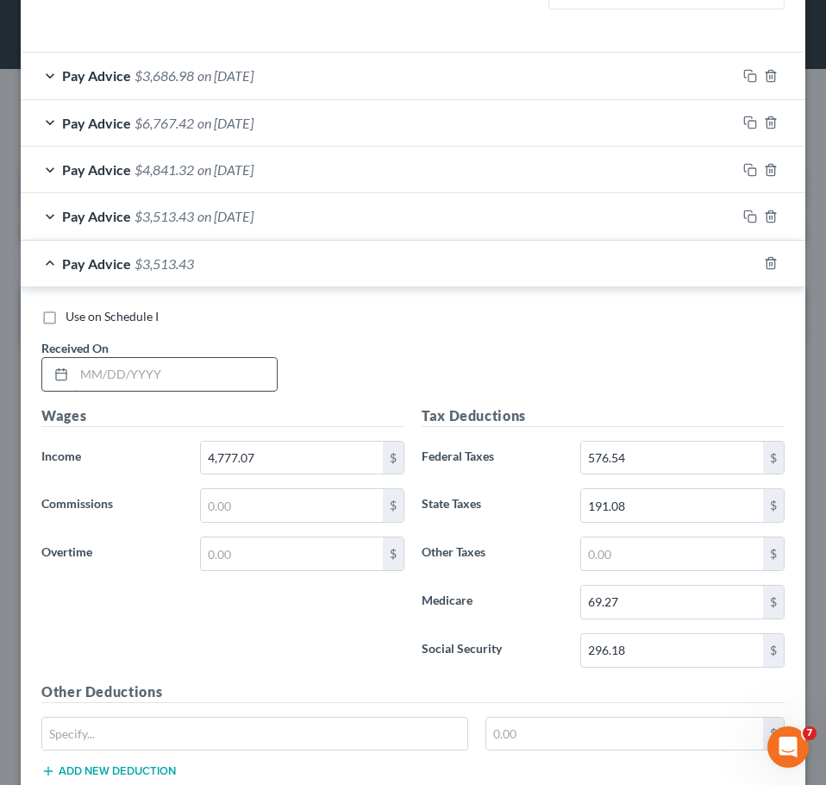
click at [179, 384] on input "text" at bounding box center [175, 374] width 203 height 33
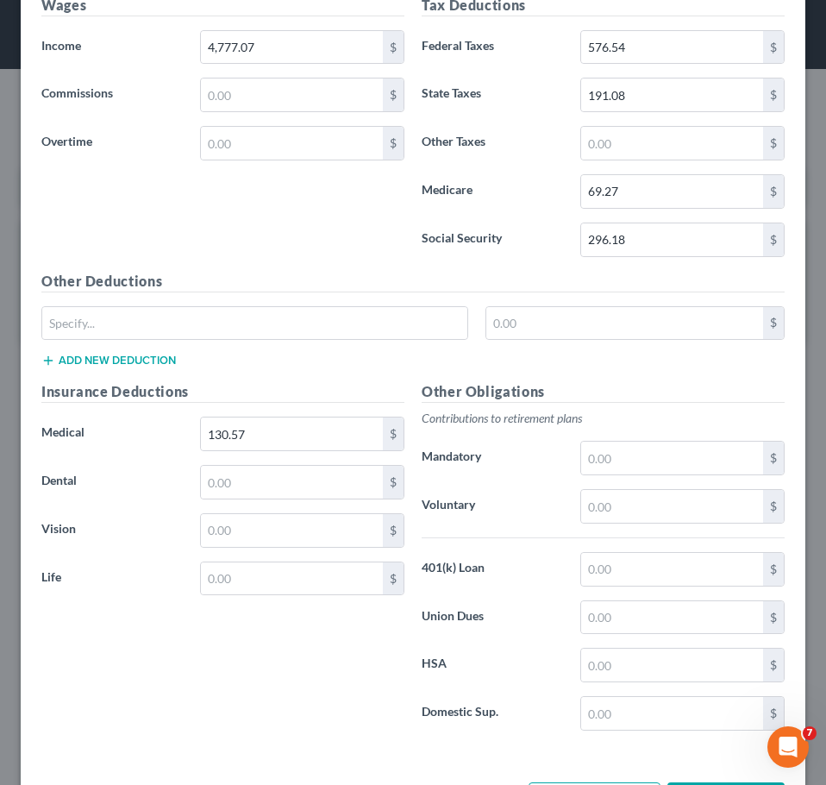
scroll to position [1050, 0]
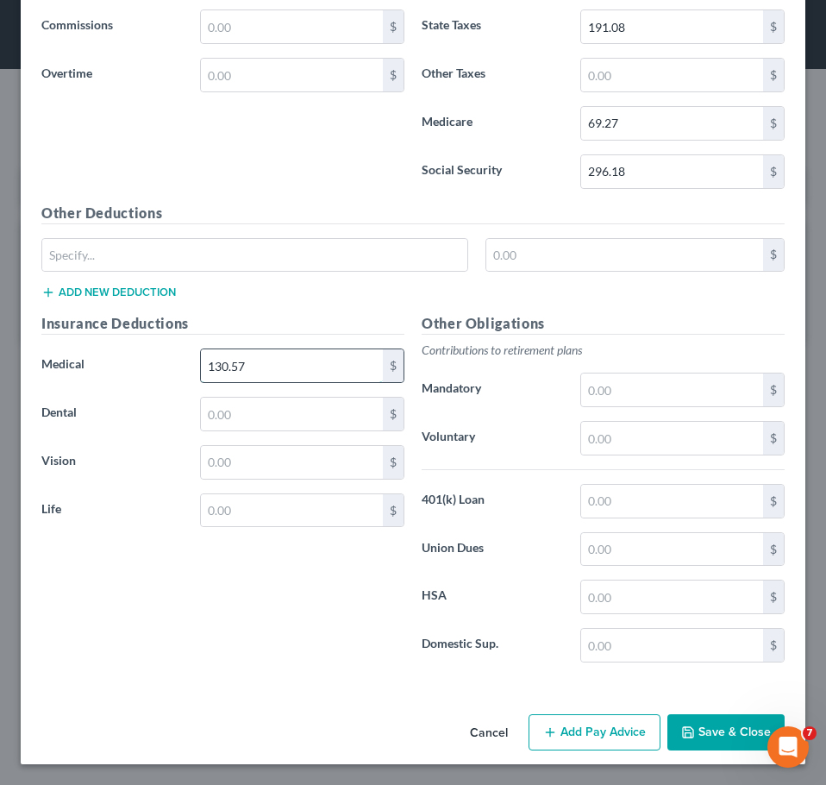
click at [295, 368] on input "130.57" at bounding box center [292, 365] width 182 height 33
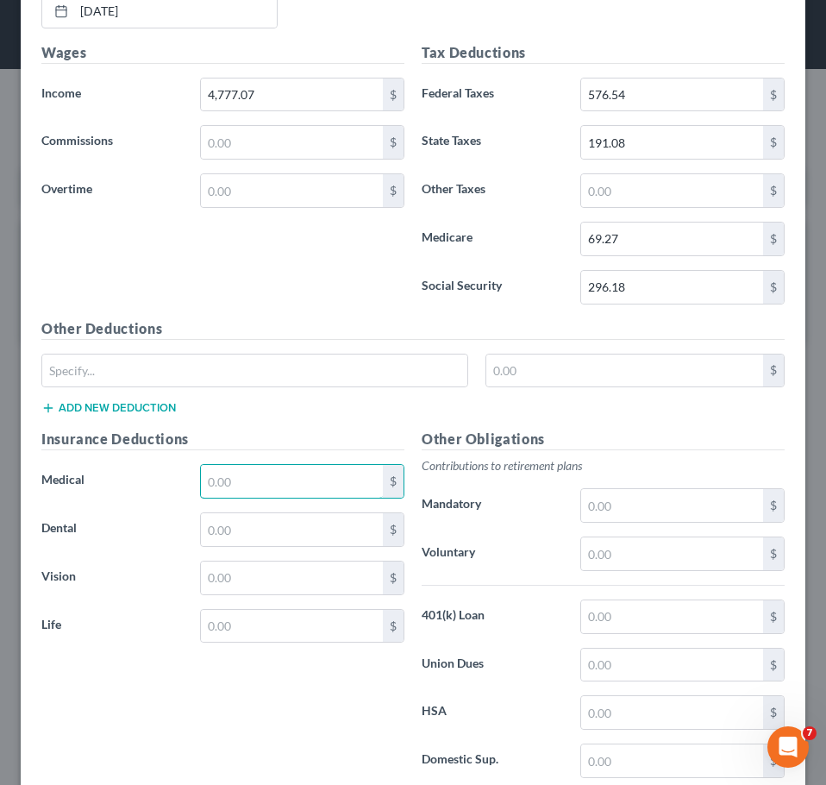
scroll to position [706, 0]
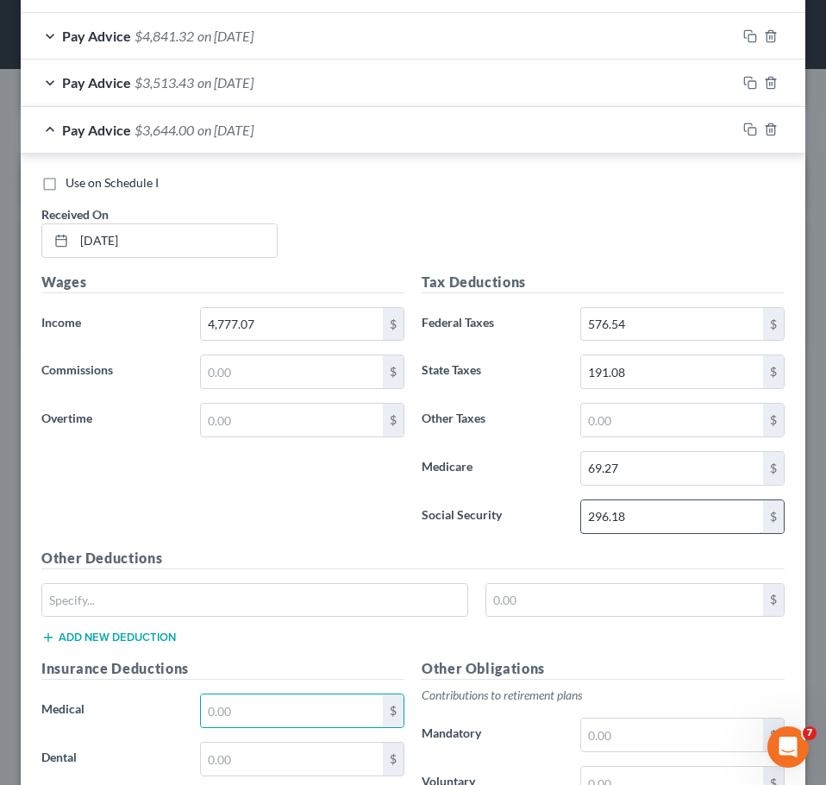
click at [661, 523] on input "296.18" at bounding box center [672, 516] width 182 height 33
click at [635, 514] on input "296.18" at bounding box center [672, 516] width 182 height 33
click at [625, 464] on input "69.27" at bounding box center [672, 468] width 182 height 33
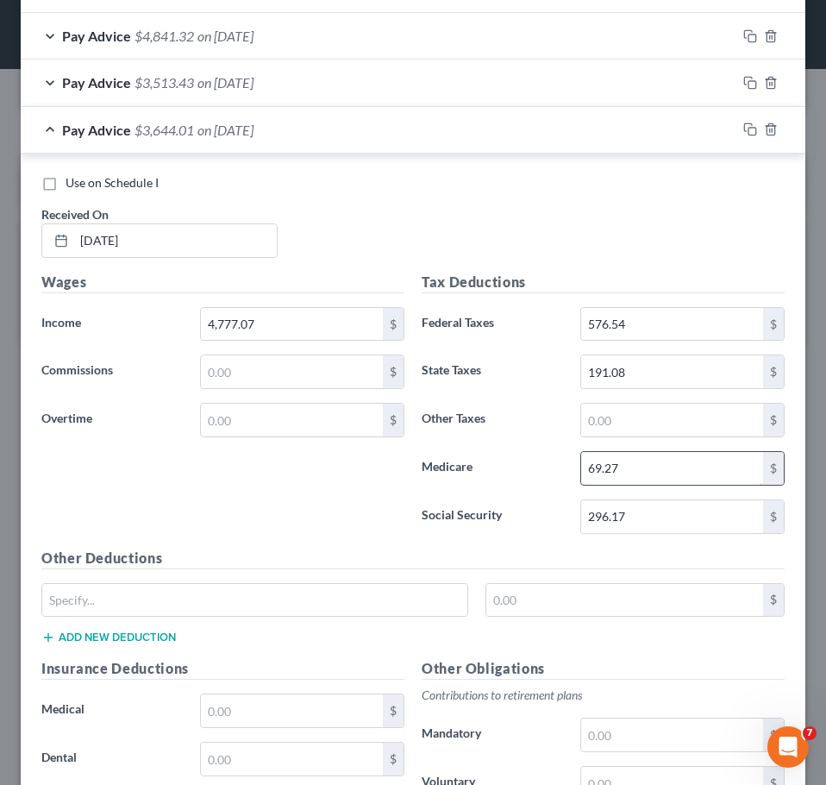
click at [626, 466] on input "69.27" at bounding box center [672, 468] width 182 height 33
click at [641, 369] on input "191.08" at bounding box center [672, 371] width 182 height 33
click at [163, 468] on div "Wages Income * 4,777.07 $ Commissions $ Overtime $" at bounding box center [223, 410] width 380 height 276
click at [317, 509] on div "Wages Income * 4,777.07 $ Commissions $ Overtime $" at bounding box center [223, 410] width 380 height 276
click at [743, 127] on icon "button" at bounding box center [750, 129] width 14 height 14
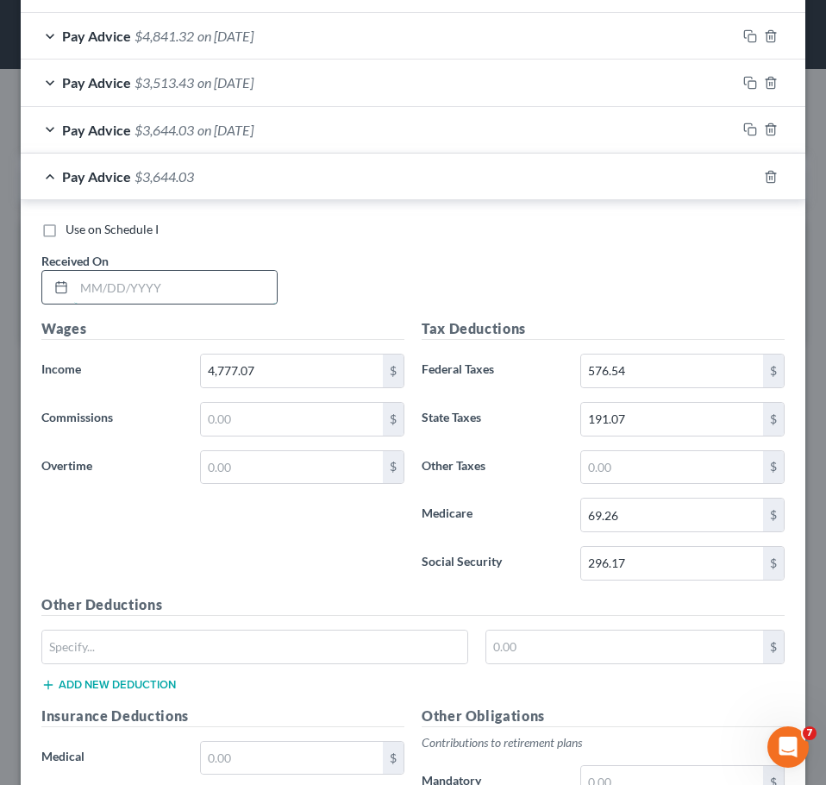
click at [175, 295] on input "text" at bounding box center [175, 287] width 203 height 33
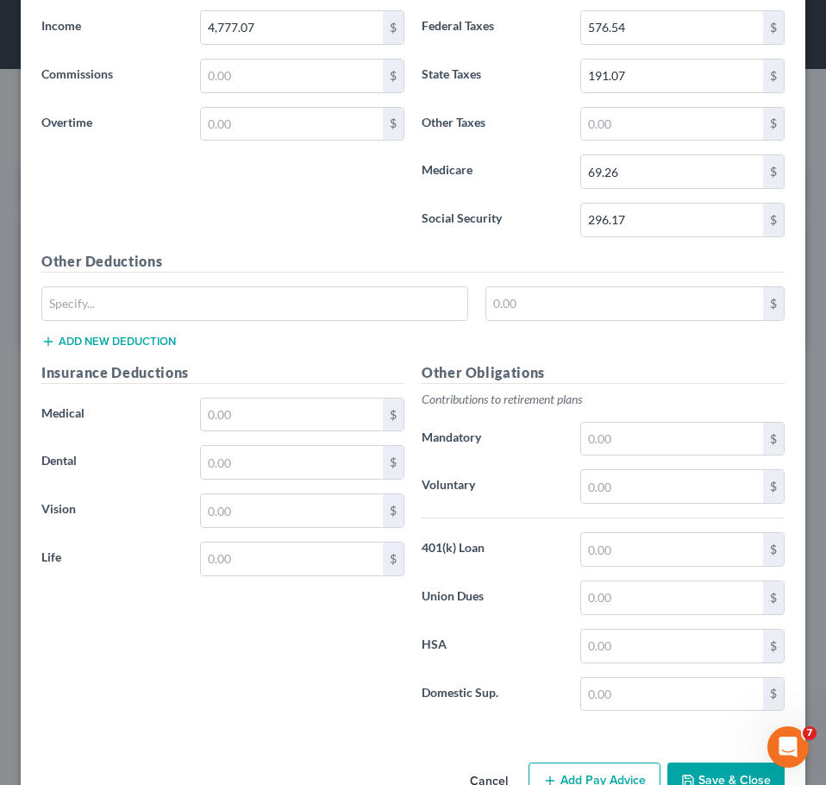
scroll to position [1050, 0]
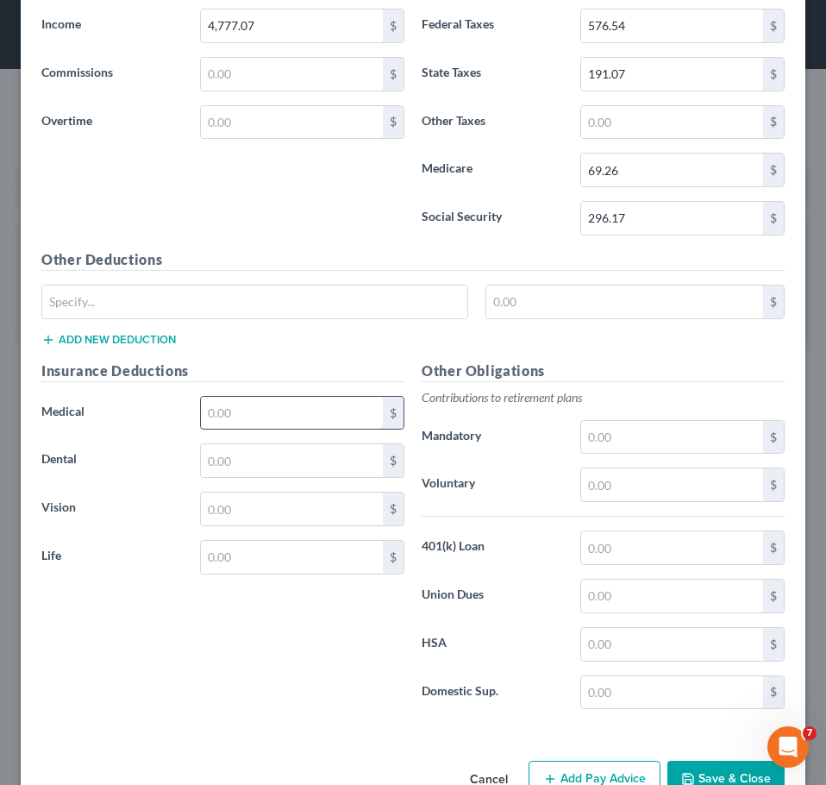
click at [290, 411] on input "text" at bounding box center [292, 413] width 182 height 33
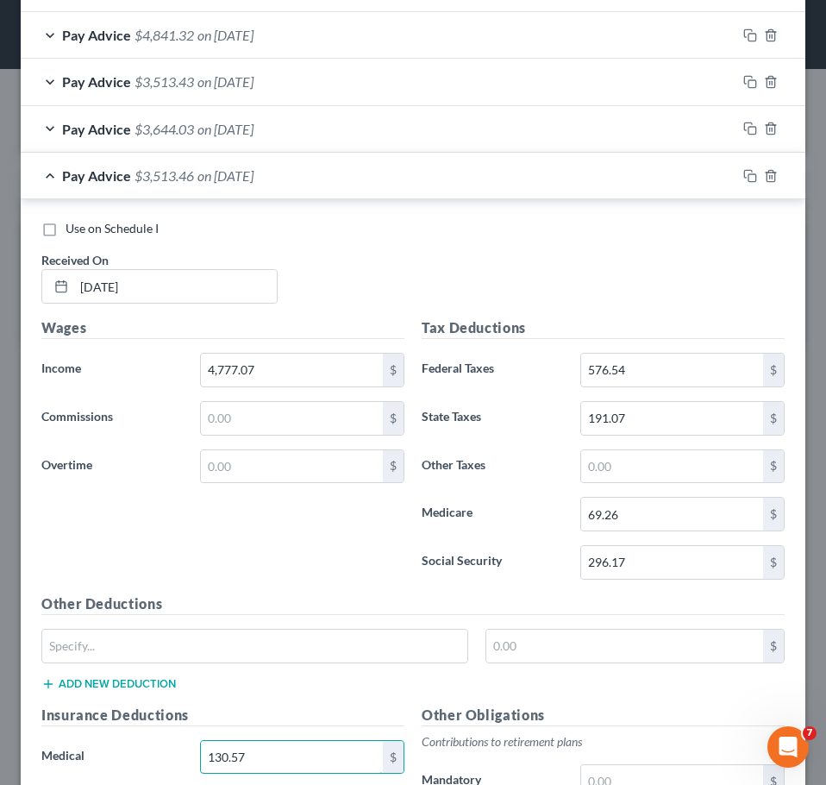
scroll to position [706, 0]
click at [634, 565] on input "296.17" at bounding box center [672, 563] width 182 height 33
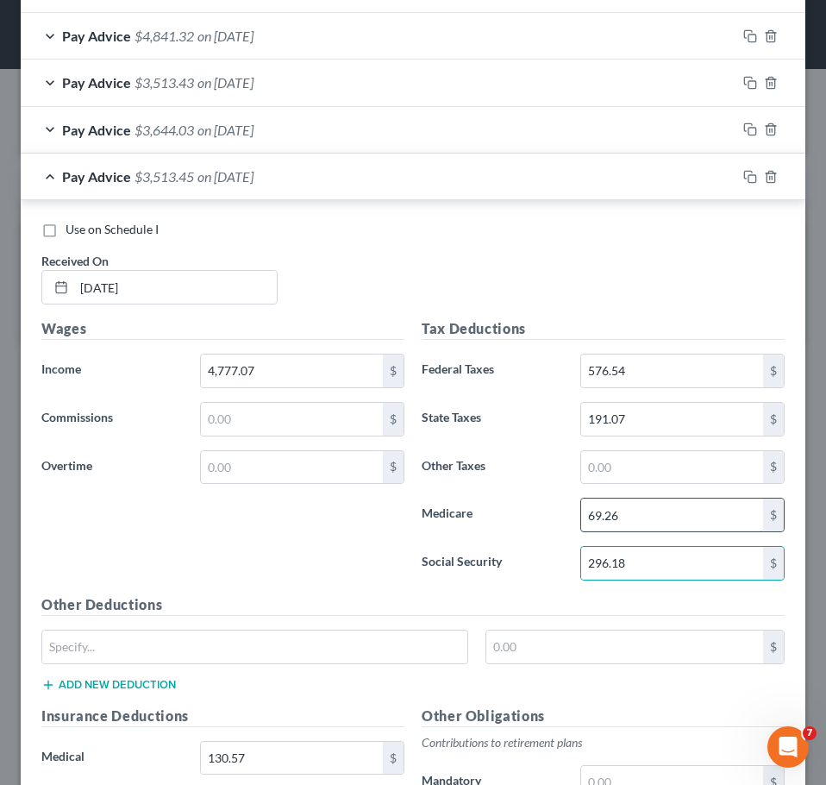
drag, startPoint x: 635, startPoint y: 525, endPoint x: 624, endPoint y: 522, distance: 11.7
click at [634, 524] on input "69.26" at bounding box center [672, 515] width 182 height 33
click at [632, 516] on input "69.26" at bounding box center [672, 515] width 182 height 33
drag, startPoint x: 288, startPoint y: 547, endPoint x: 456, endPoint y: 487, distance: 178.4
click at [288, 548] on div "Wages Income * 4,777.07 $ Commissions $ Overtime $" at bounding box center [223, 456] width 380 height 276
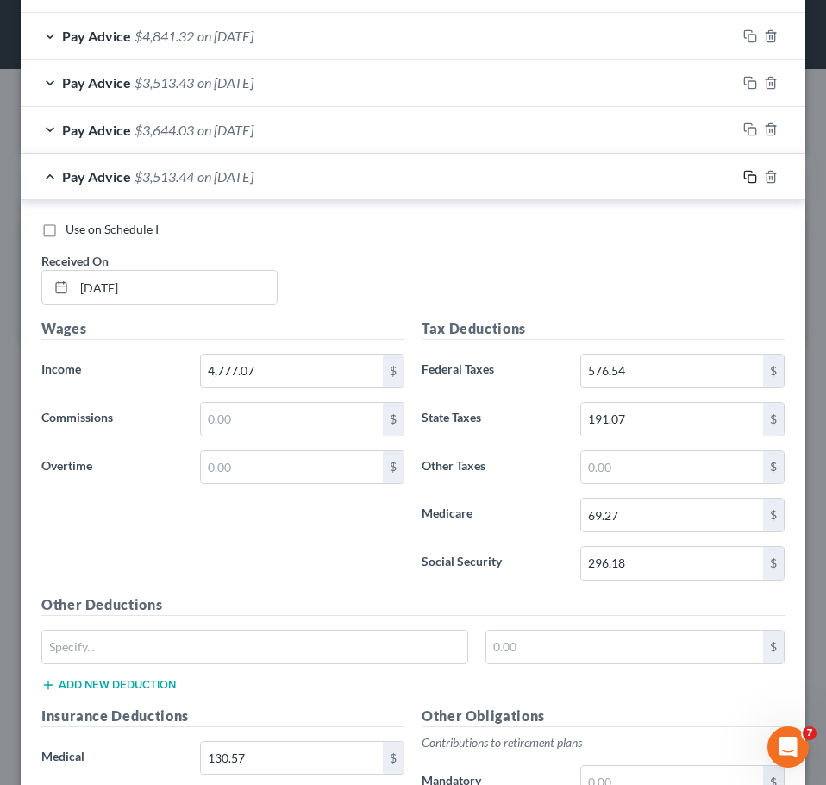
click at [743, 175] on icon "button" at bounding box center [750, 177] width 14 height 14
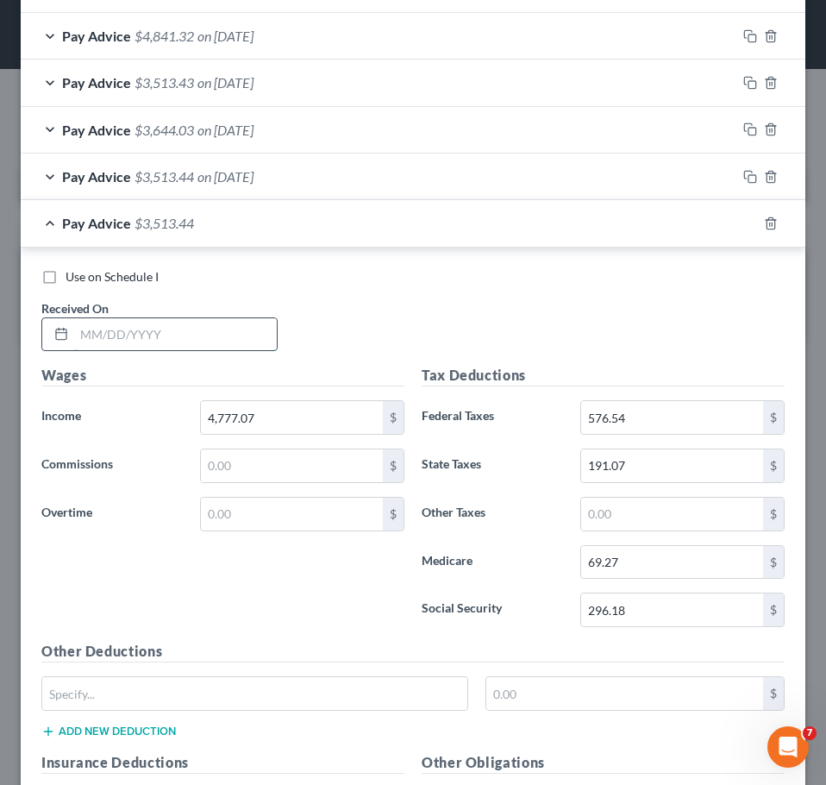
click at [152, 336] on input "text" at bounding box center [175, 334] width 203 height 33
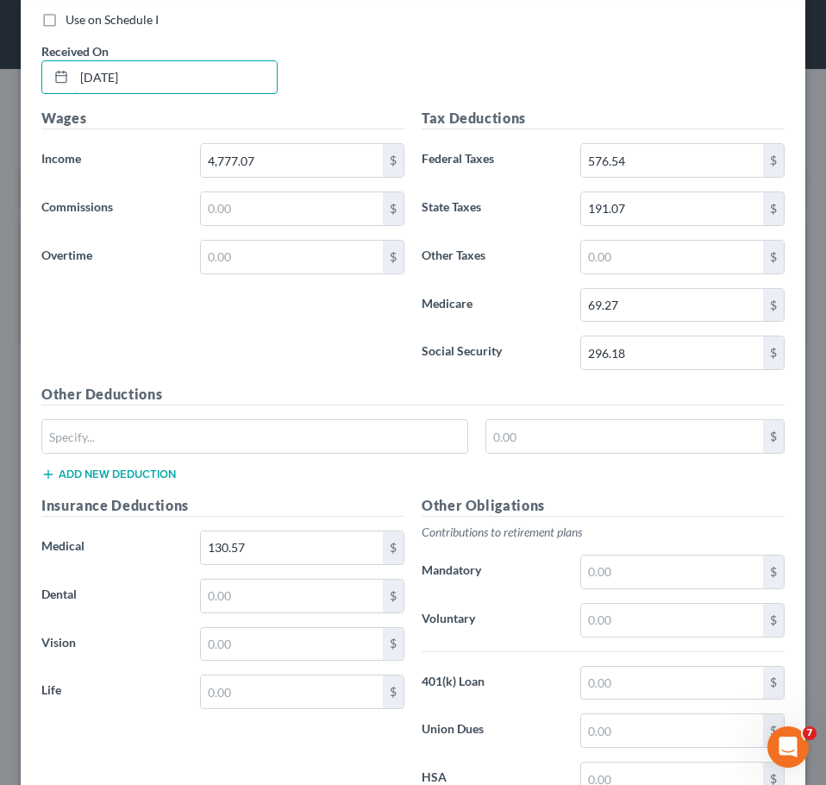
scroll to position [964, 0]
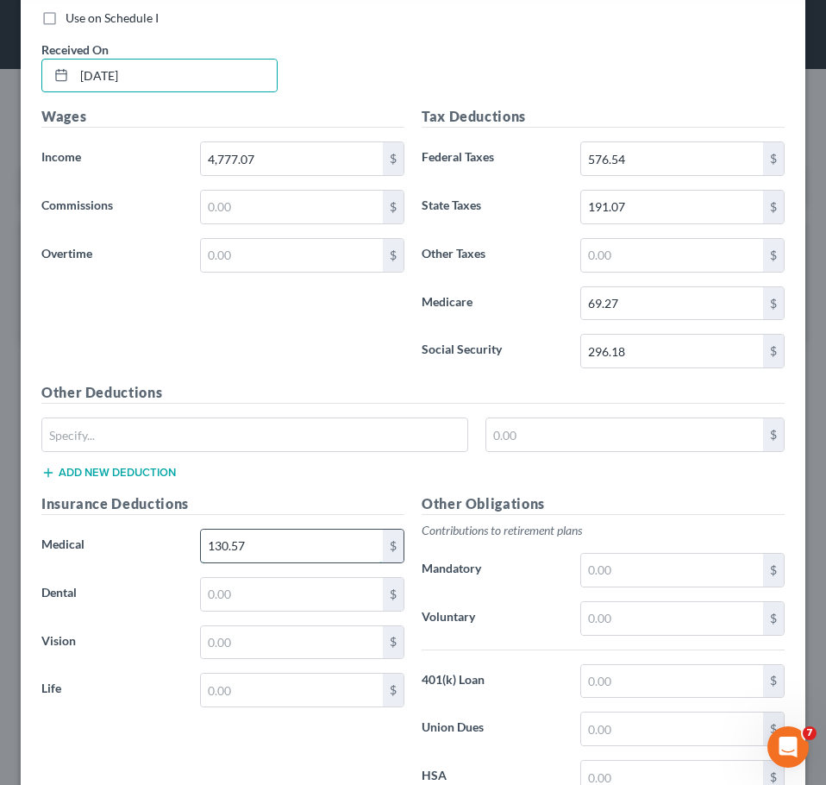
click at [280, 549] on input "130.57" at bounding box center [292, 546] width 182 height 33
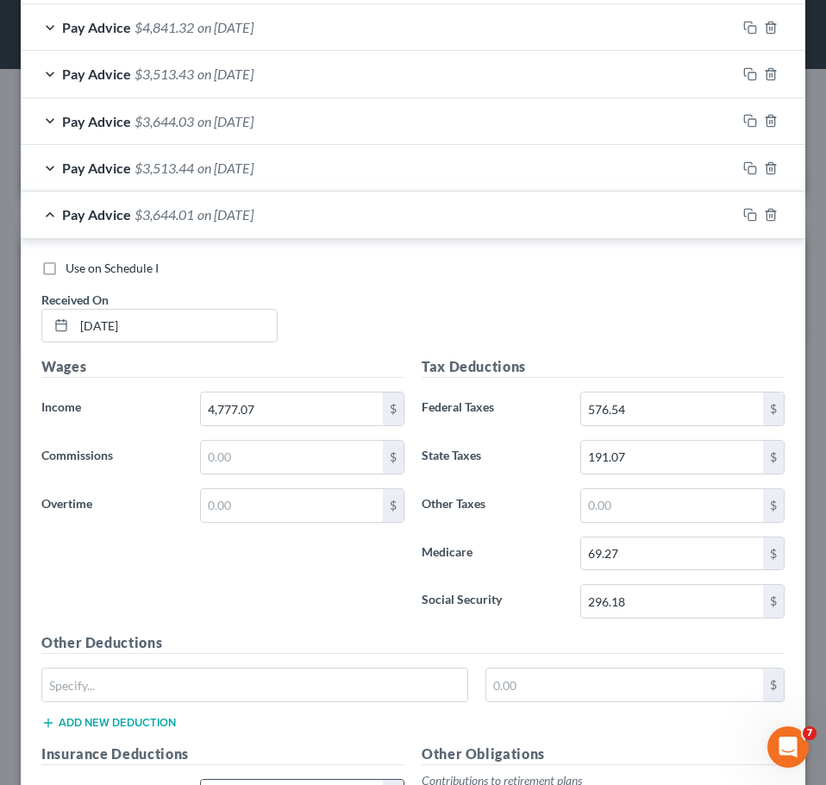
scroll to position [706, 0]
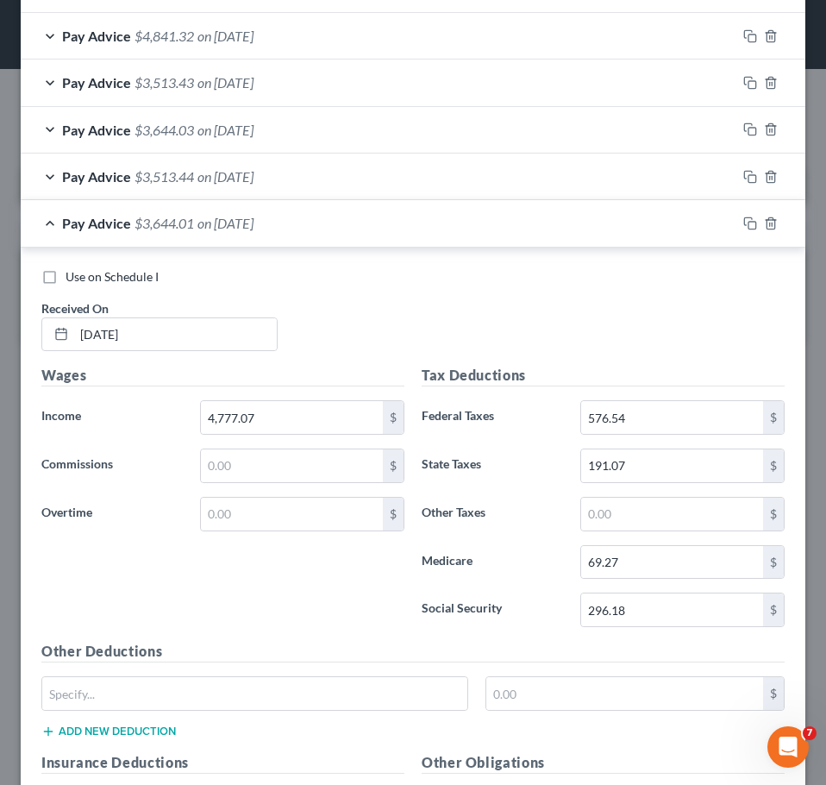
drag, startPoint x: 448, startPoint y: 302, endPoint x: 551, endPoint y: 349, distance: 113.1
click at [451, 303] on div "Use on Schedule I Received On * [DATE]" at bounding box center [413, 316] width 761 height 97
click at [743, 225] on icon "button" at bounding box center [750, 223] width 14 height 14
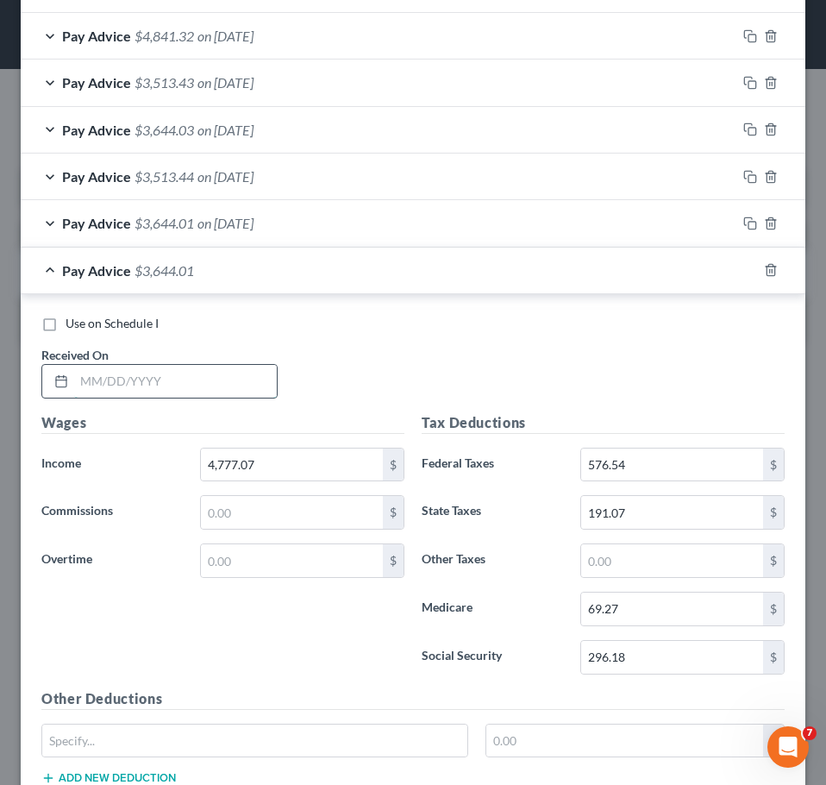
click at [185, 376] on input "text" at bounding box center [175, 381] width 203 height 33
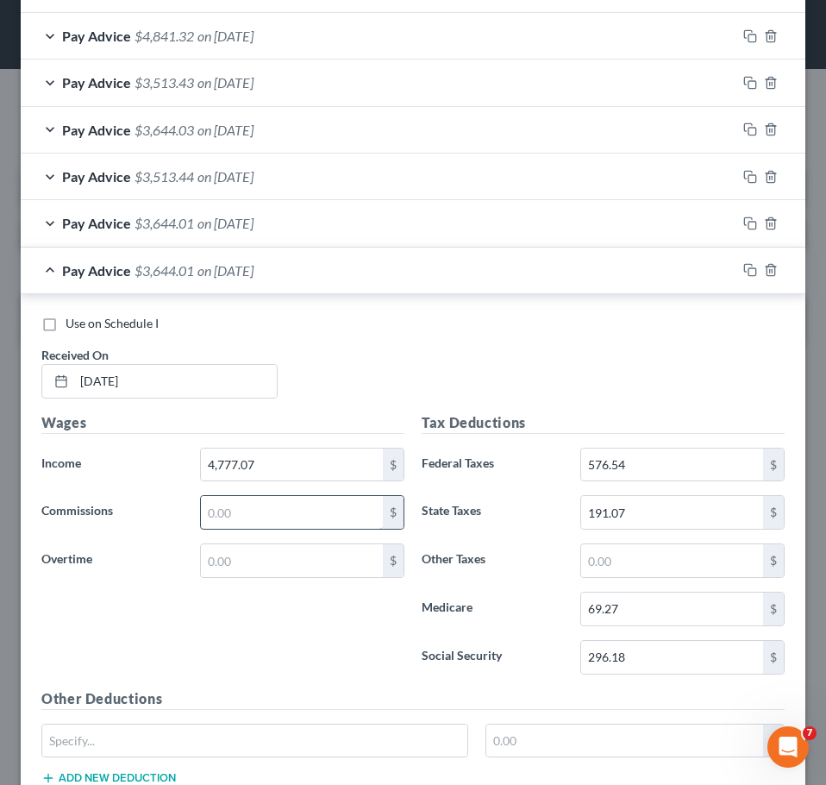
click at [248, 517] on input "text" at bounding box center [292, 512] width 182 height 33
click at [643, 462] on input "576.54" at bounding box center [672, 464] width 182 height 33
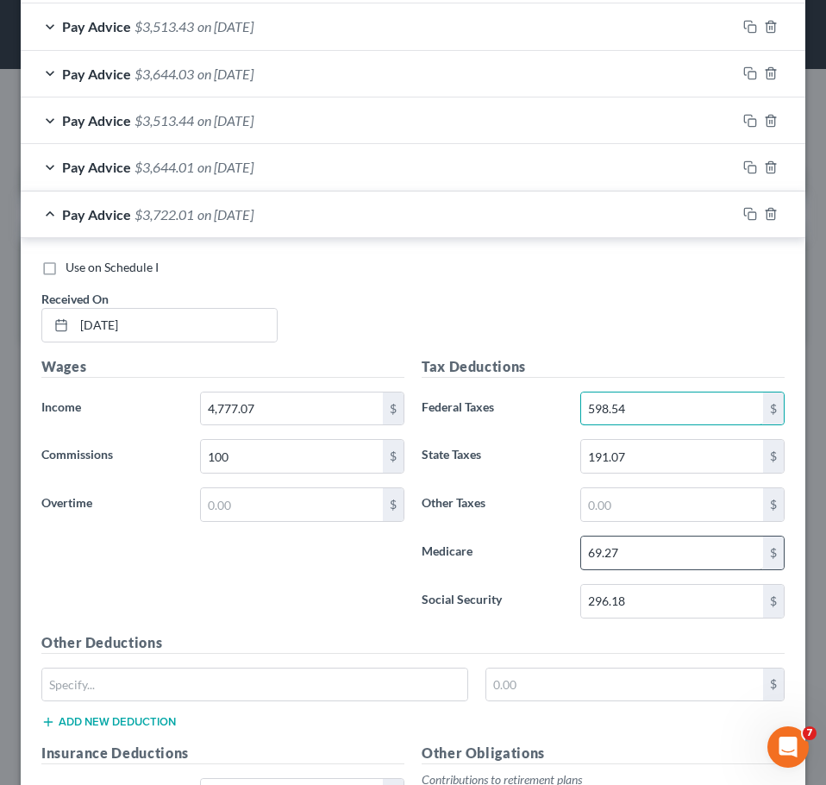
scroll to position [792, 0]
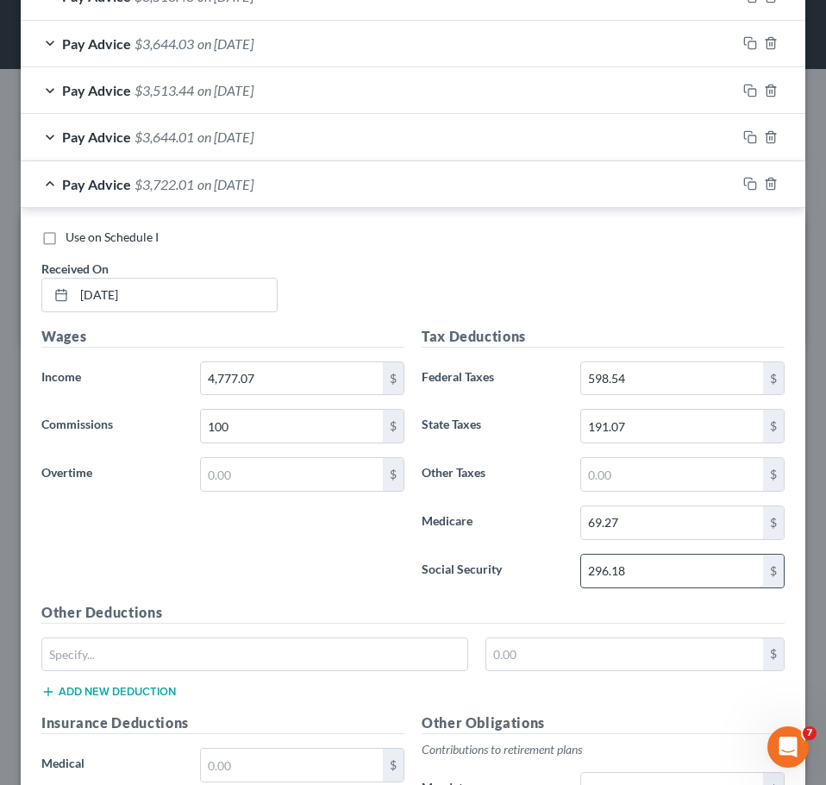
click at [639, 578] on input "296.18" at bounding box center [672, 571] width 182 height 33
click at [662, 522] on input "69.27" at bounding box center [672, 522] width 182 height 33
click at [293, 541] on div "Wages Income * 4,777.07 $ Commissions 100 $ Overtime $" at bounding box center [223, 464] width 380 height 276
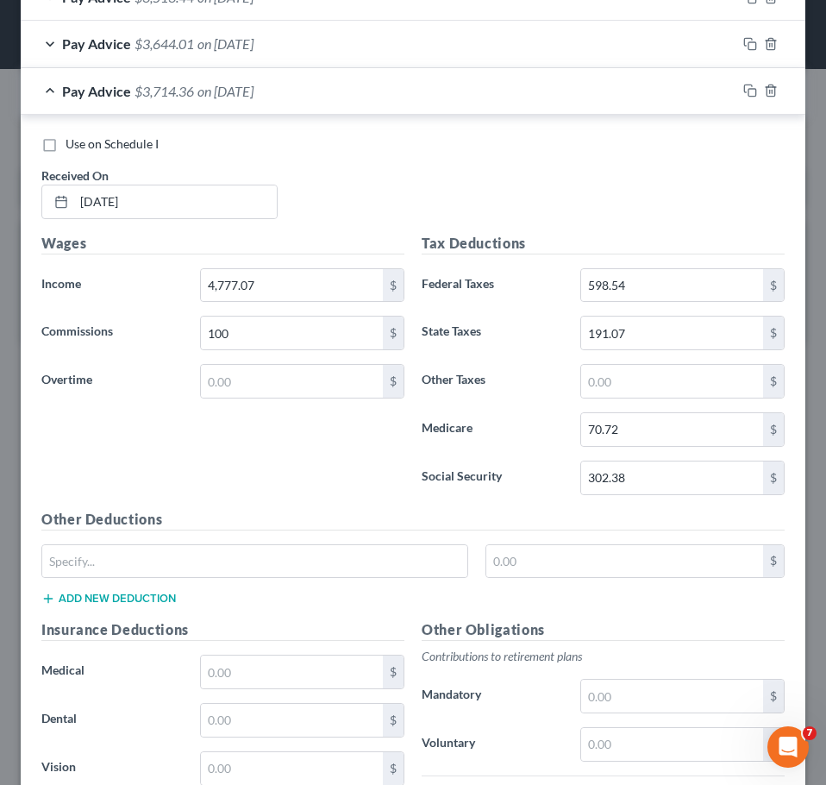
scroll to position [878, 0]
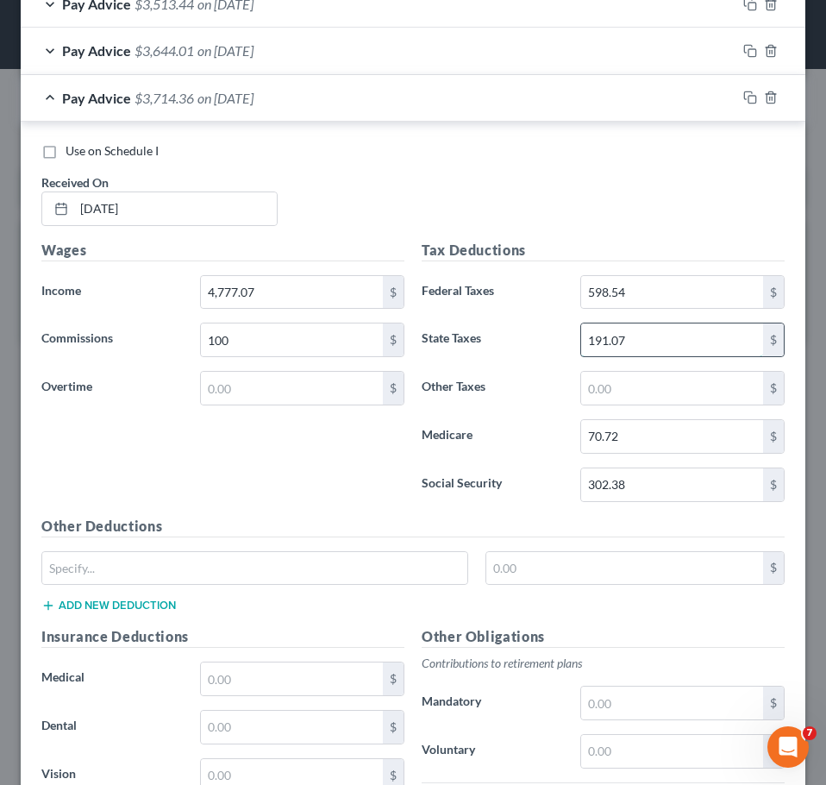
click at [641, 340] on input "191.07" at bounding box center [672, 339] width 182 height 33
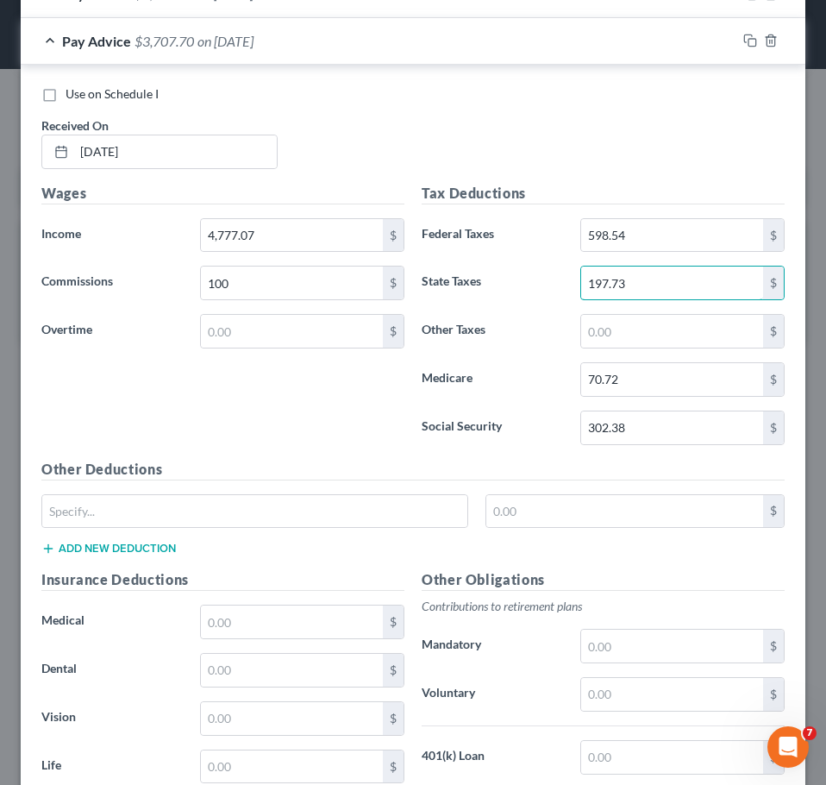
scroll to position [1137, 0]
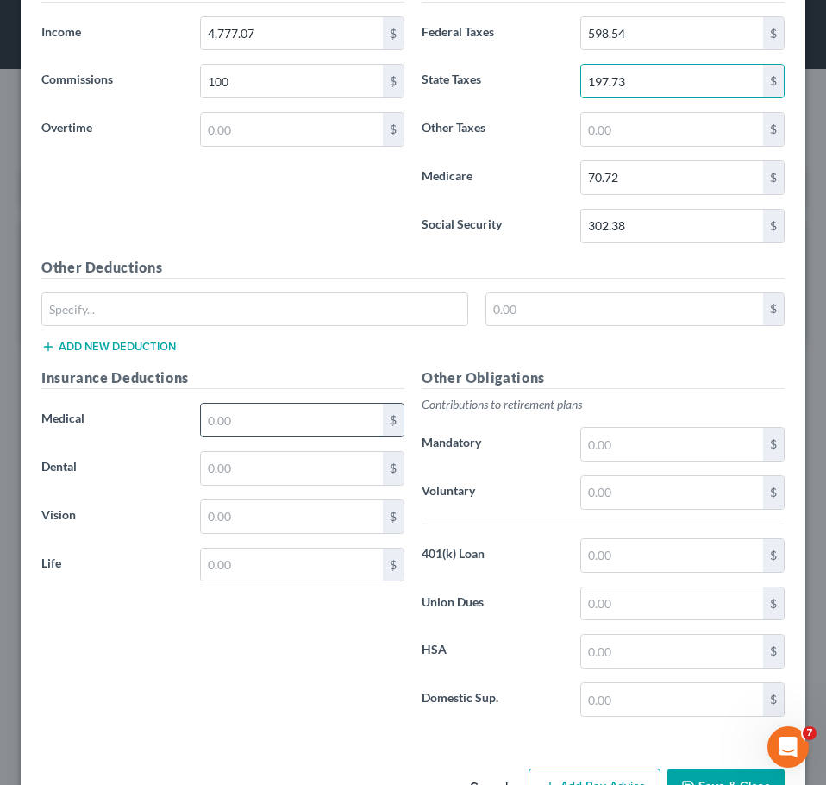
click at [273, 426] on input "text" at bounding box center [292, 420] width 182 height 33
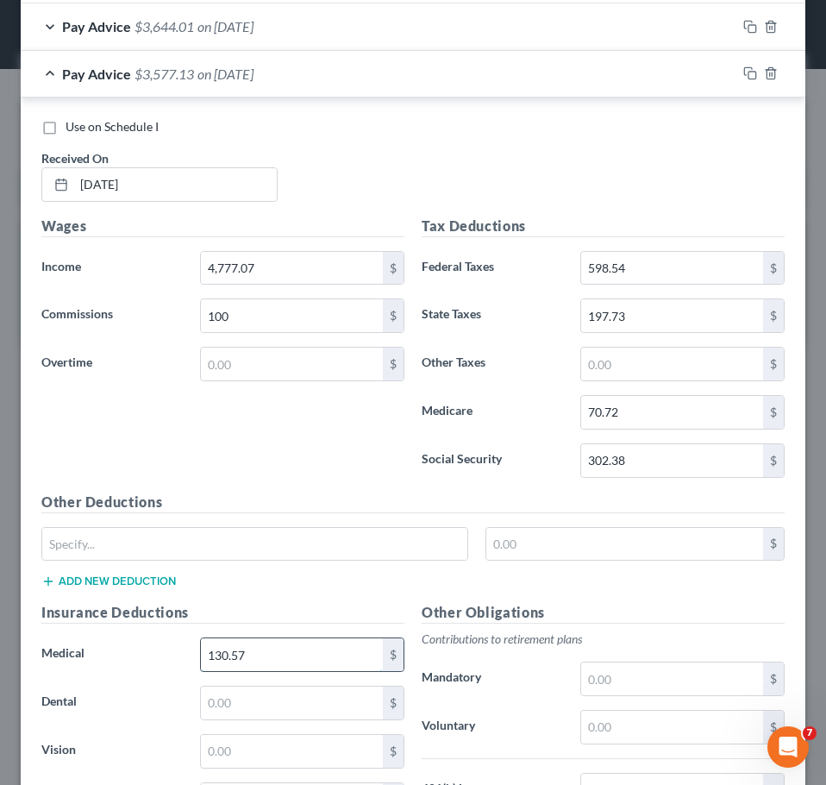
scroll to position [878, 0]
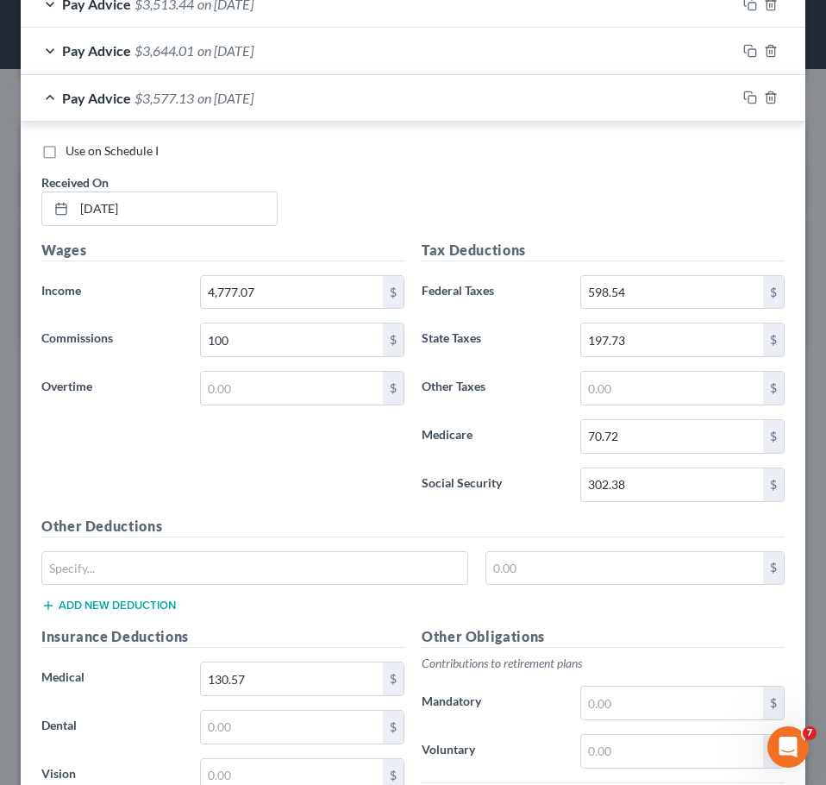
click at [170, 461] on div "Wages Income * 4,777.07 $ Commissions 100 $ Overtime $" at bounding box center [223, 378] width 380 height 276
click at [743, 97] on icon "button" at bounding box center [750, 98] width 14 height 14
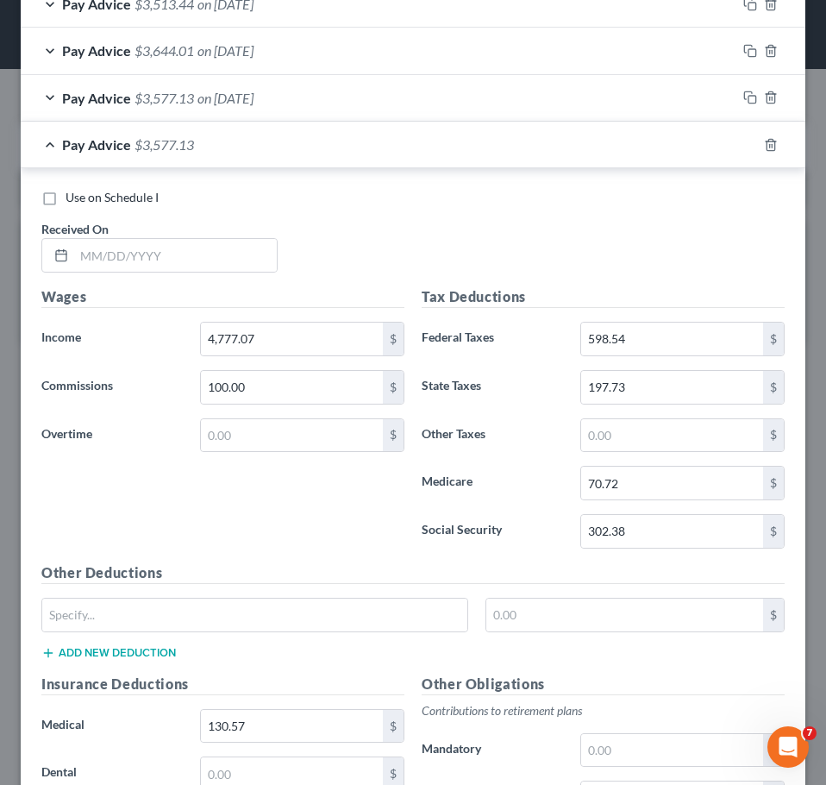
click at [163, 273] on div "Use on Schedule I Received On *" at bounding box center [413, 237] width 761 height 97
click at [166, 250] on input "text" at bounding box center [175, 255] width 203 height 33
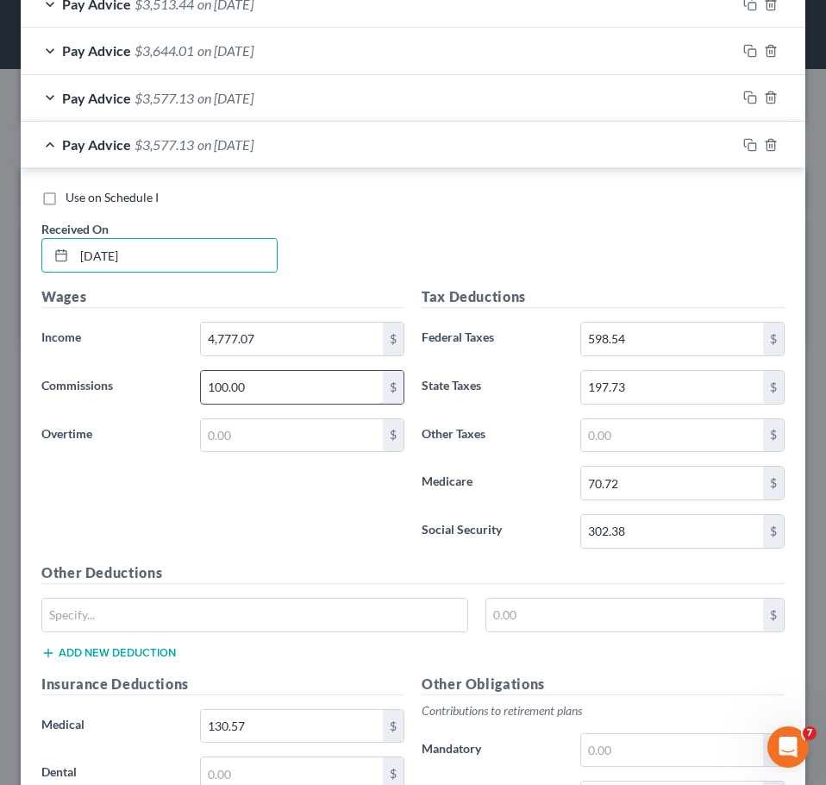
click at [285, 392] on input "100.00" at bounding box center [292, 387] width 182 height 33
click at [656, 329] on input "598.54" at bounding box center [672, 339] width 182 height 33
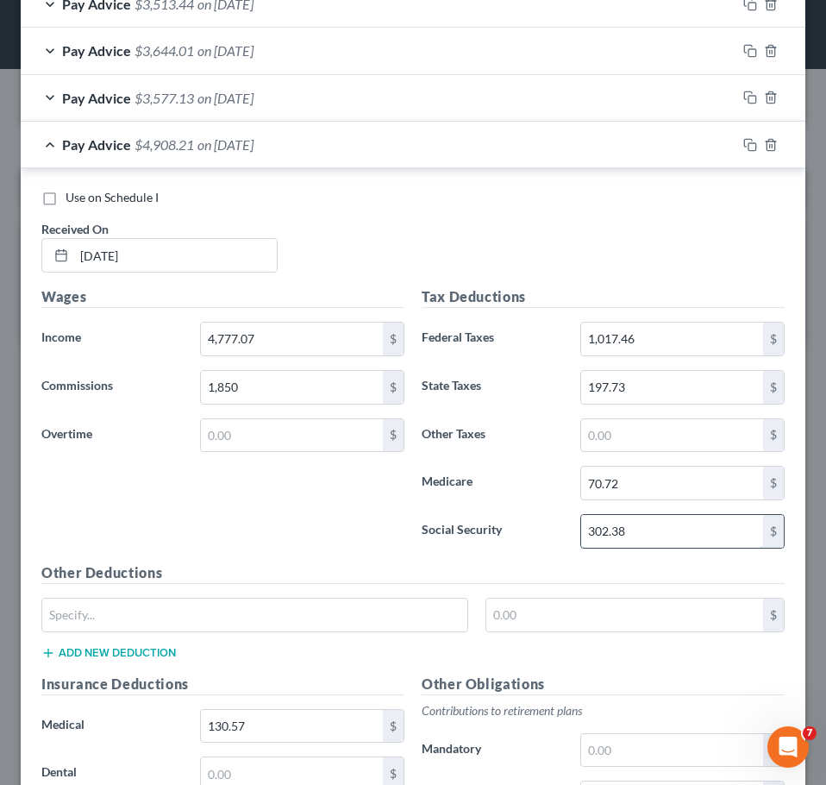
click at [646, 530] on input "302.38" at bounding box center [672, 531] width 182 height 33
click at [651, 485] on input "70.72" at bounding box center [672, 483] width 182 height 33
click at [660, 386] on input "197.73" at bounding box center [672, 387] width 182 height 33
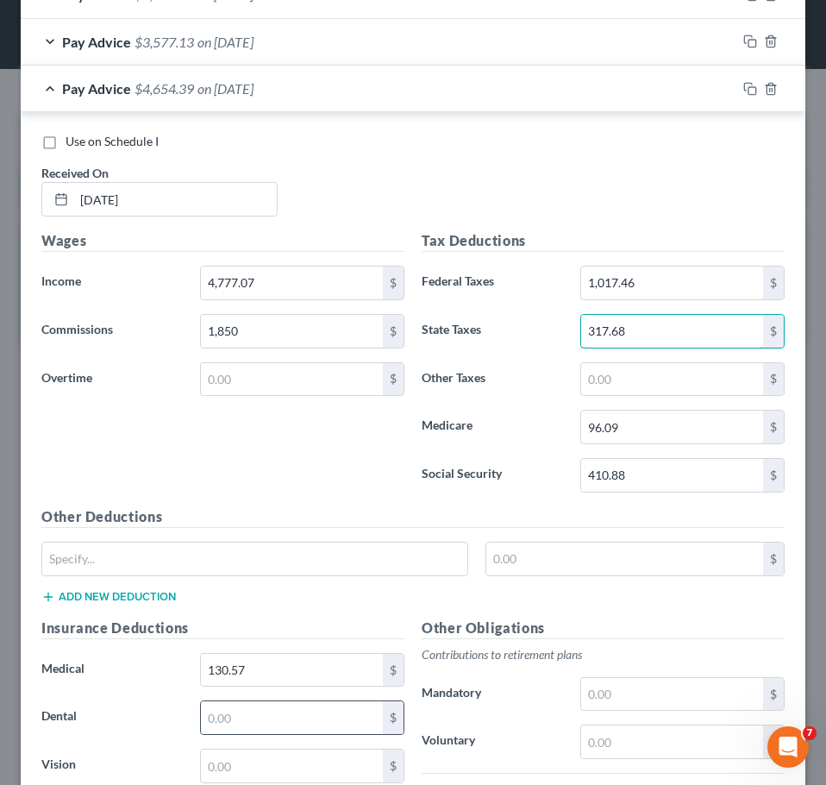
scroll to position [964, 0]
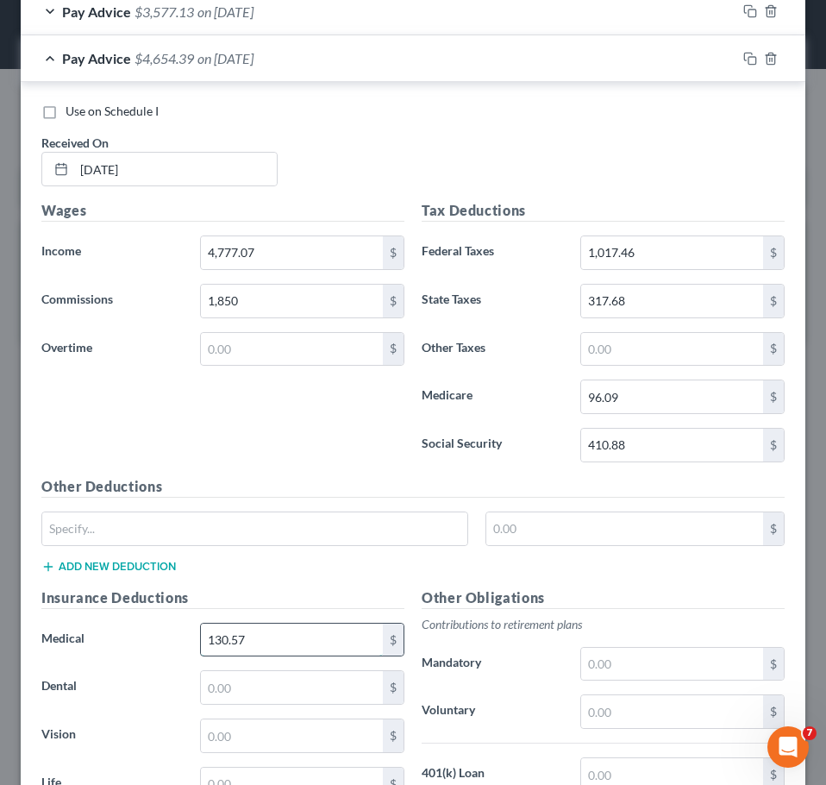
click at [266, 646] on input "130.57" at bounding box center [292, 640] width 182 height 33
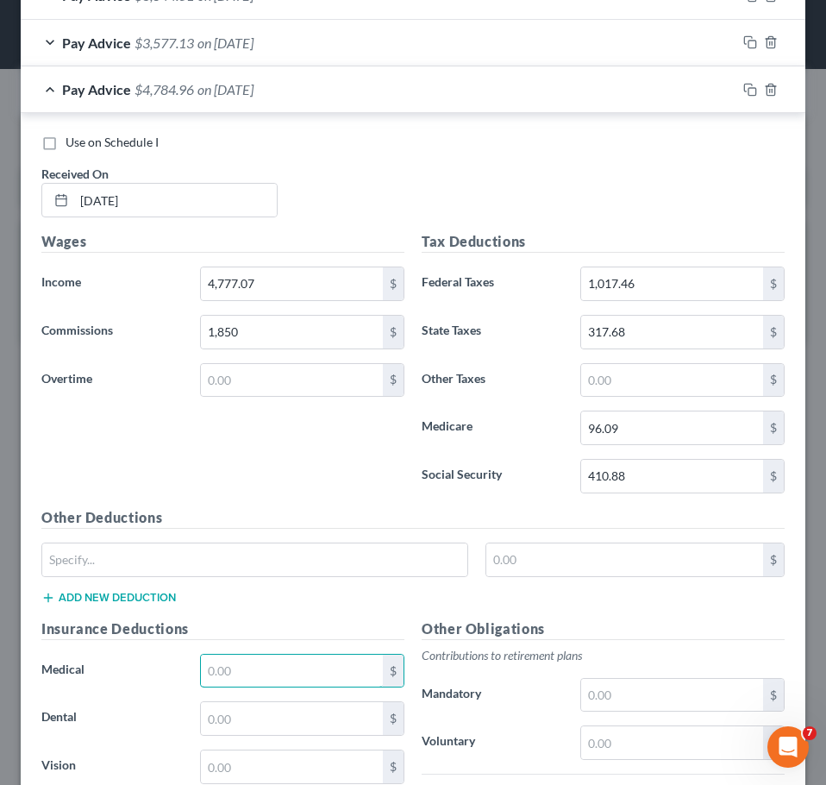
scroll to position [878, 0]
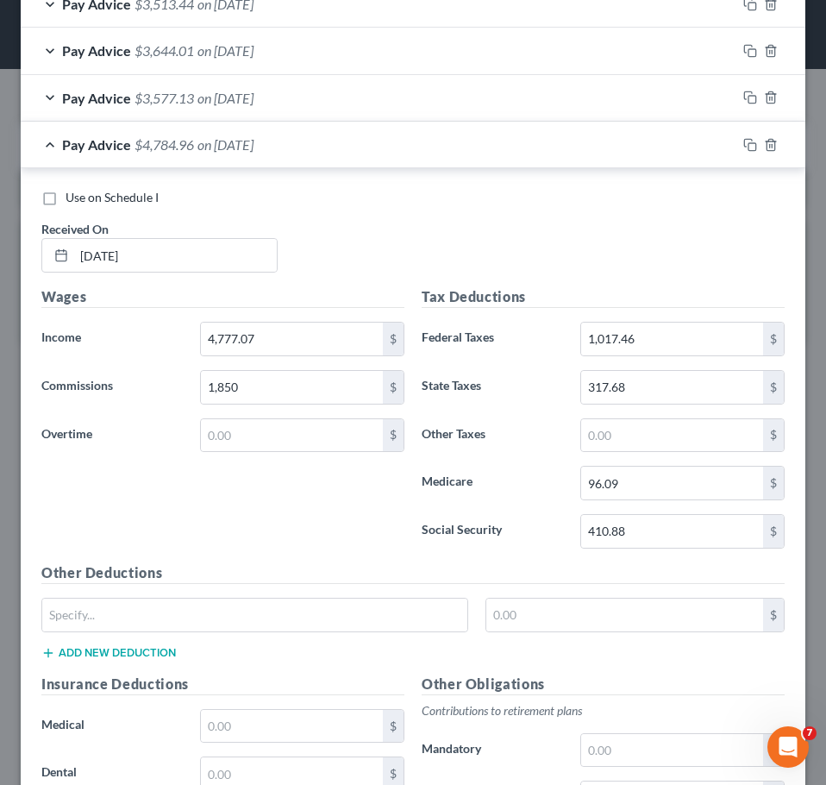
drag, startPoint x: 265, startPoint y: 516, endPoint x: 555, endPoint y: 398, distance: 313.4
click at [267, 517] on div "Wages Income * 4,777.07 $ Commissions 1,850 $ Overtime $" at bounding box center [223, 424] width 380 height 276
click at [743, 144] on icon "button" at bounding box center [750, 145] width 14 height 14
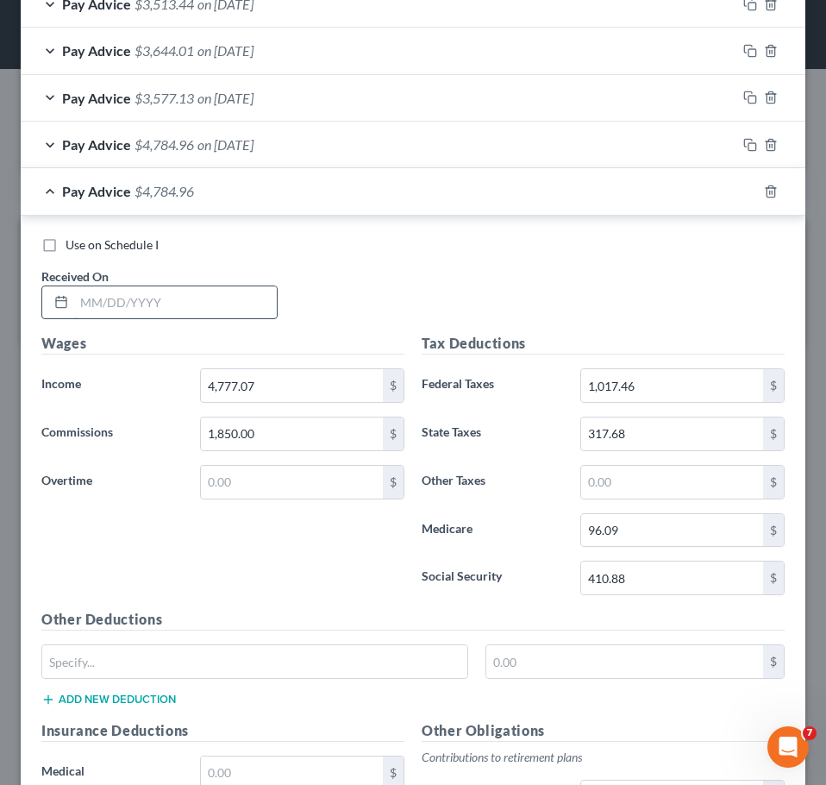
click at [173, 298] on input "text" at bounding box center [175, 302] width 203 height 33
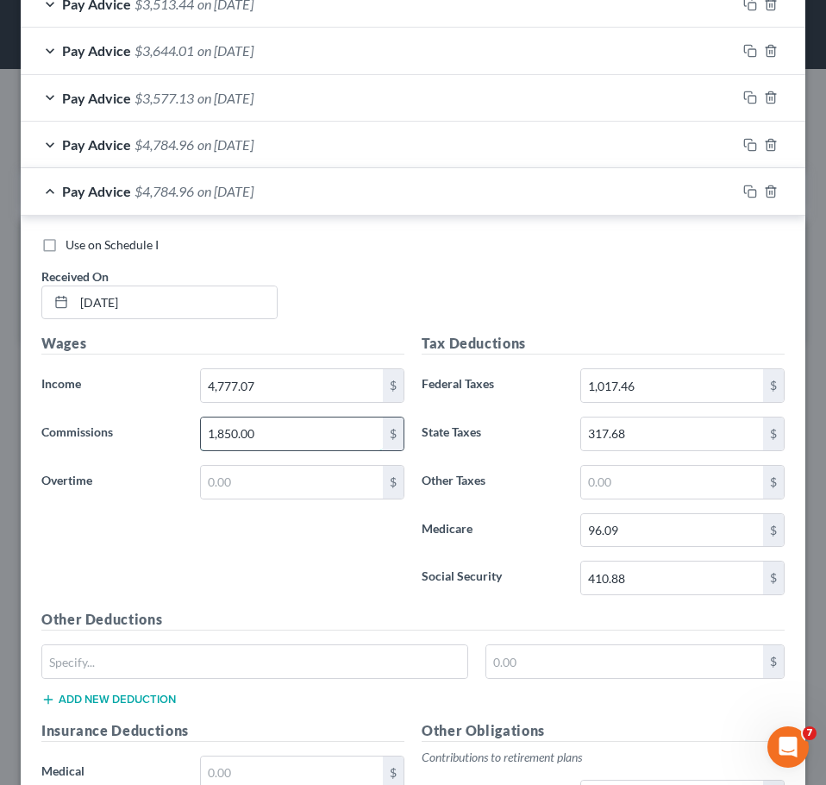
click at [284, 434] on input "1,850.00" at bounding box center [292, 433] width 182 height 33
click at [649, 373] on input "1,017.46" at bounding box center [672, 385] width 182 height 33
click at [668, 585] on input "410.88" at bounding box center [672, 577] width 182 height 33
click at [649, 534] on input "96.09" at bounding box center [672, 530] width 182 height 33
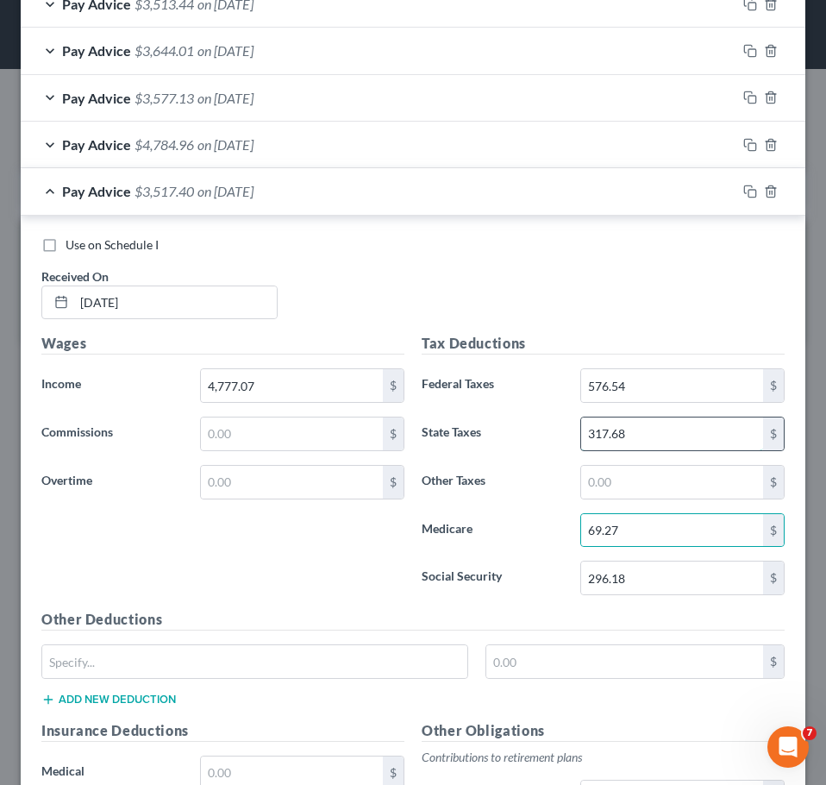
click at [649, 431] on input "317.68" at bounding box center [672, 433] width 182 height 33
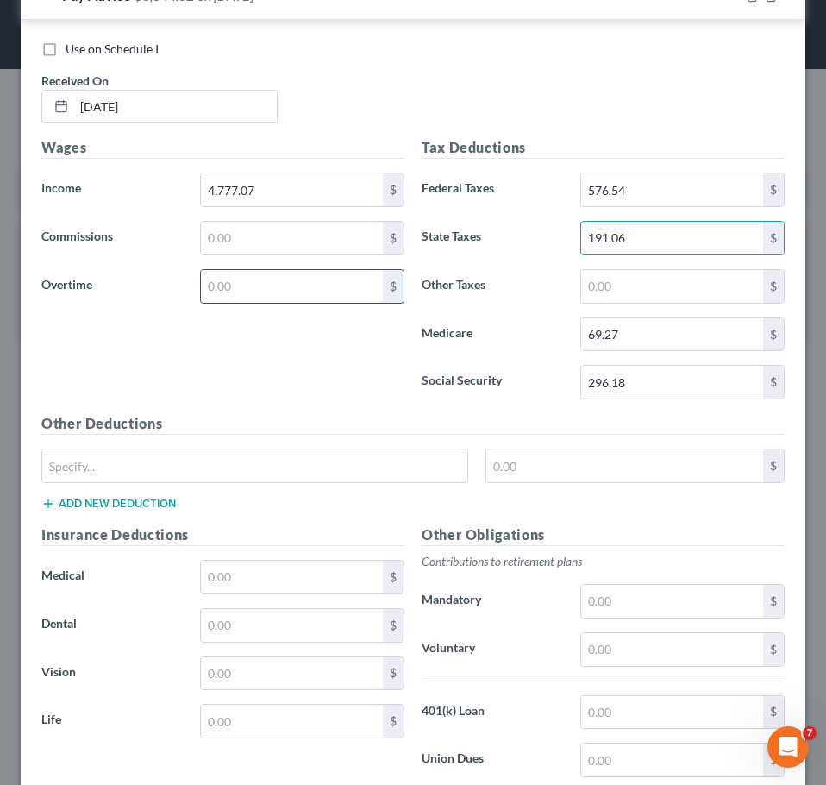
scroll to position [1137, 0]
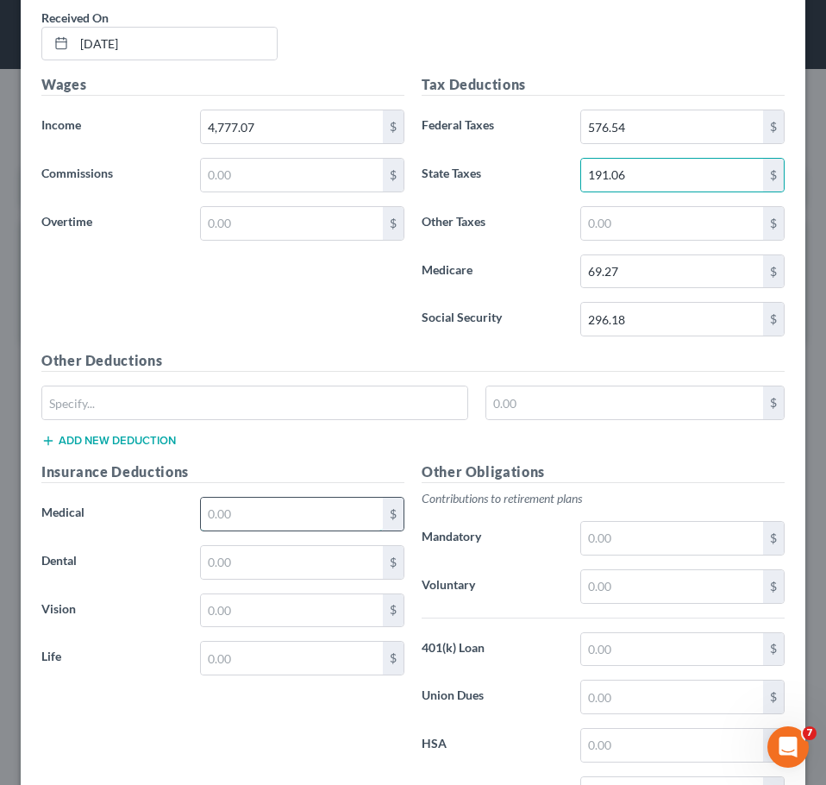
click at [294, 514] on input "text" at bounding box center [292, 514] width 182 height 33
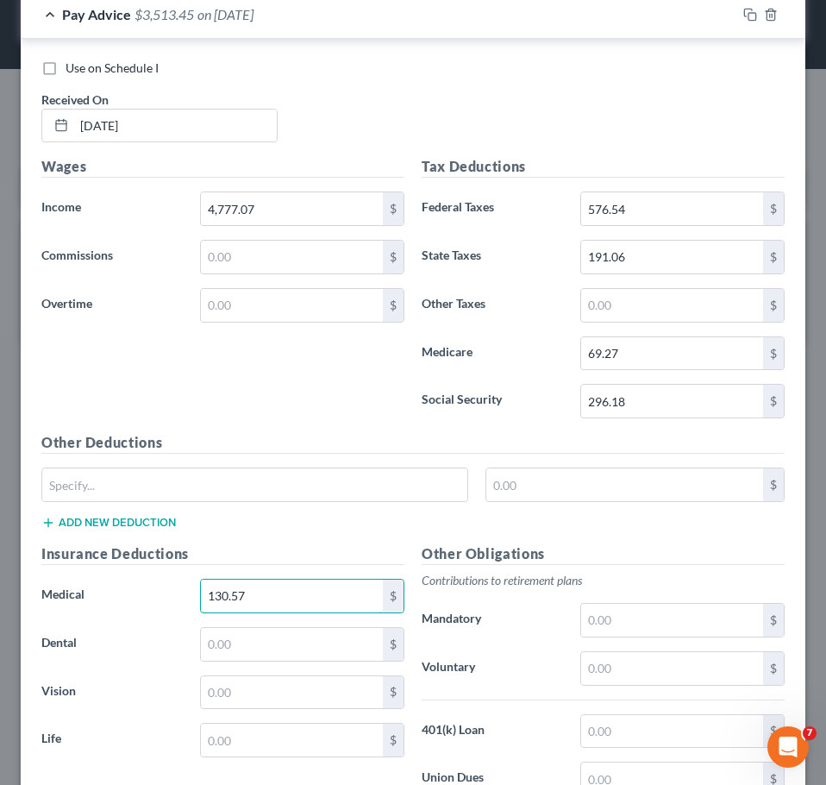
scroll to position [878, 0]
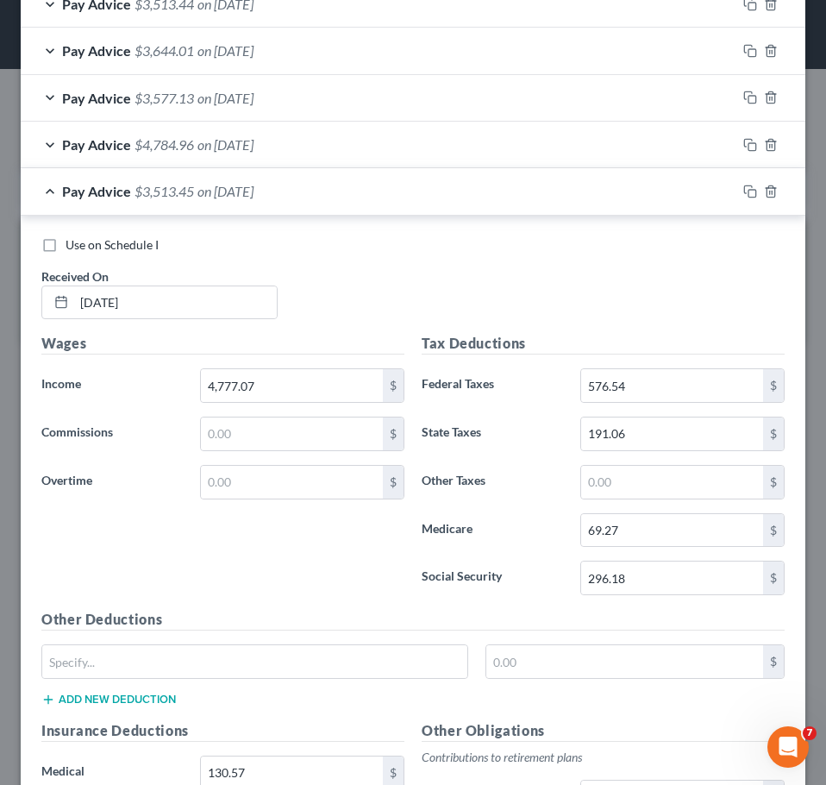
click at [193, 570] on div "Wages Income * 4,777.07 $ Commissions $ Overtime $" at bounding box center [223, 471] width 380 height 276
click at [743, 189] on icon "button" at bounding box center [750, 192] width 14 height 14
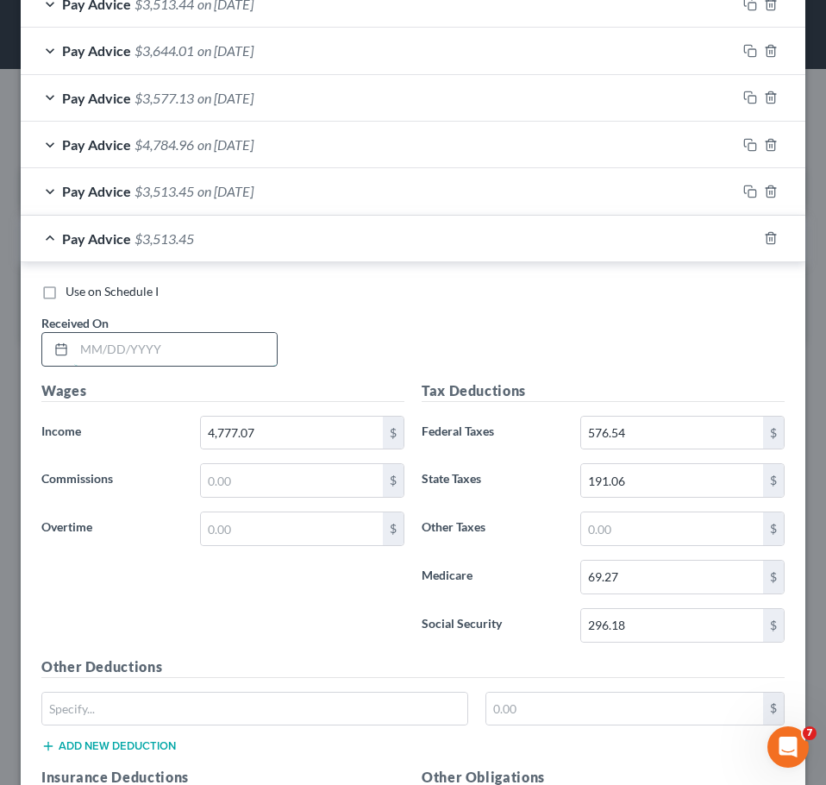
click at [157, 350] on input "text" at bounding box center [175, 349] width 203 height 33
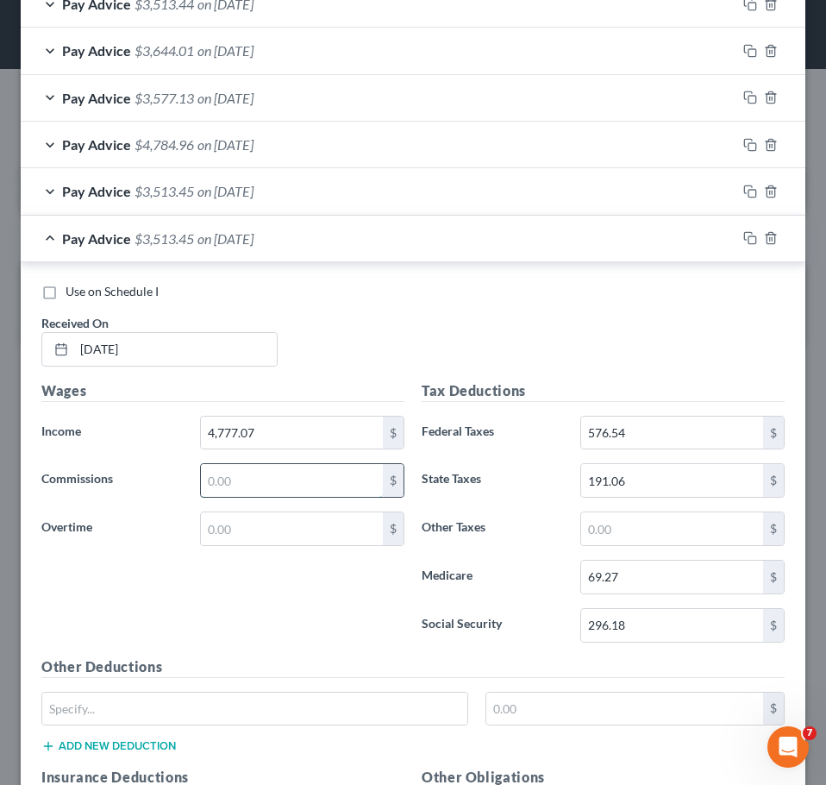
click at [248, 477] on input "text" at bounding box center [292, 480] width 182 height 33
click at [642, 425] on input "576.54" at bounding box center [672, 433] width 182 height 33
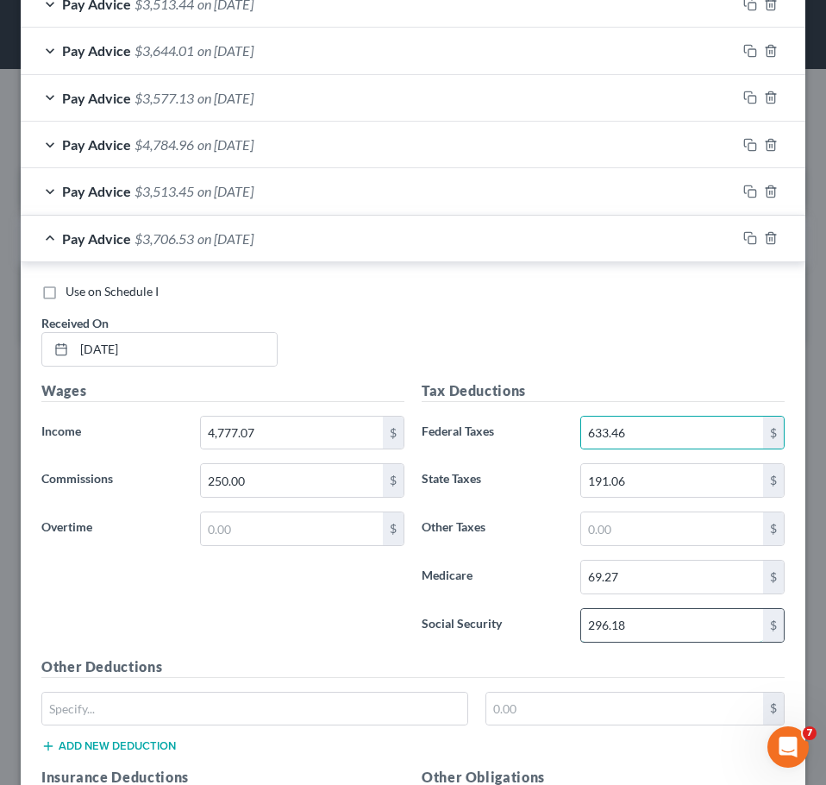
click at [638, 619] on input "296.18" at bounding box center [672, 625] width 182 height 33
click at [644, 573] on input "69.27" at bounding box center [672, 577] width 182 height 33
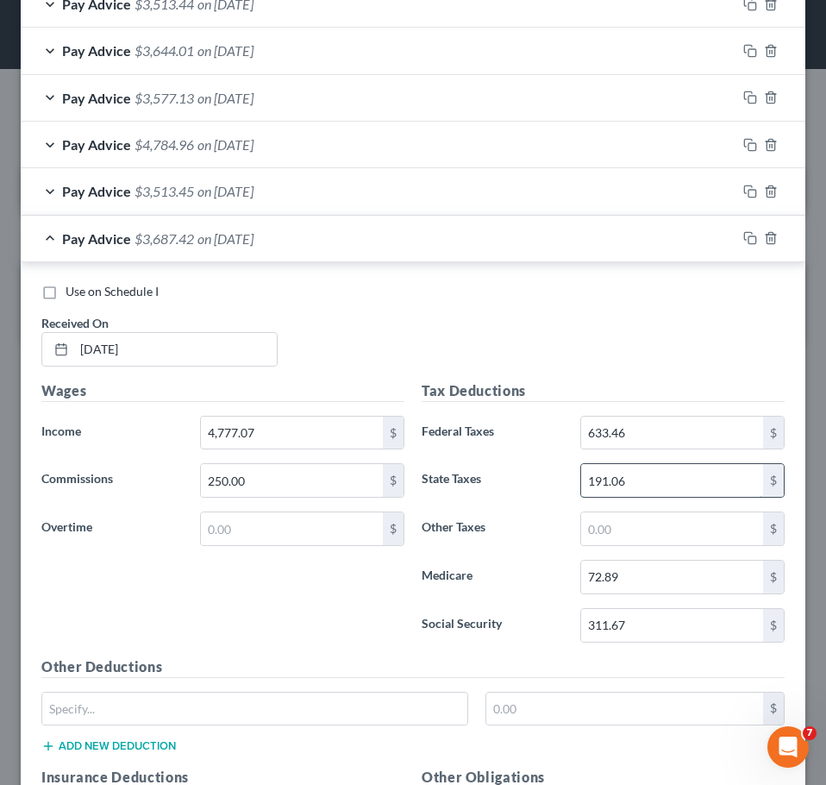
click at [640, 488] on input "191.06" at bounding box center [672, 480] width 182 height 33
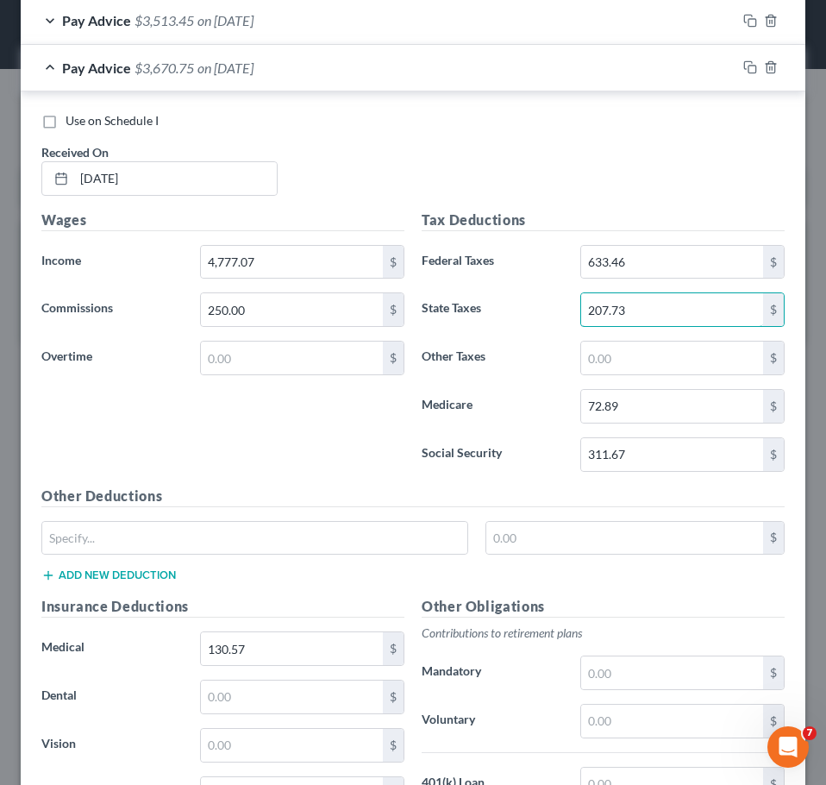
scroll to position [1050, 0]
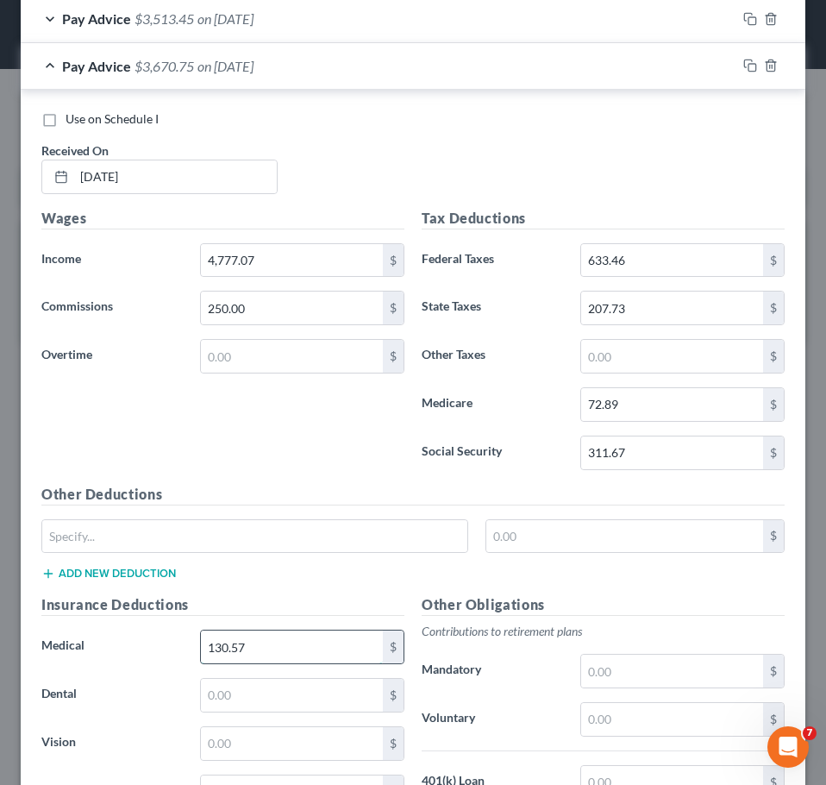
click at [277, 645] on input "130.57" at bounding box center [292, 646] width 182 height 33
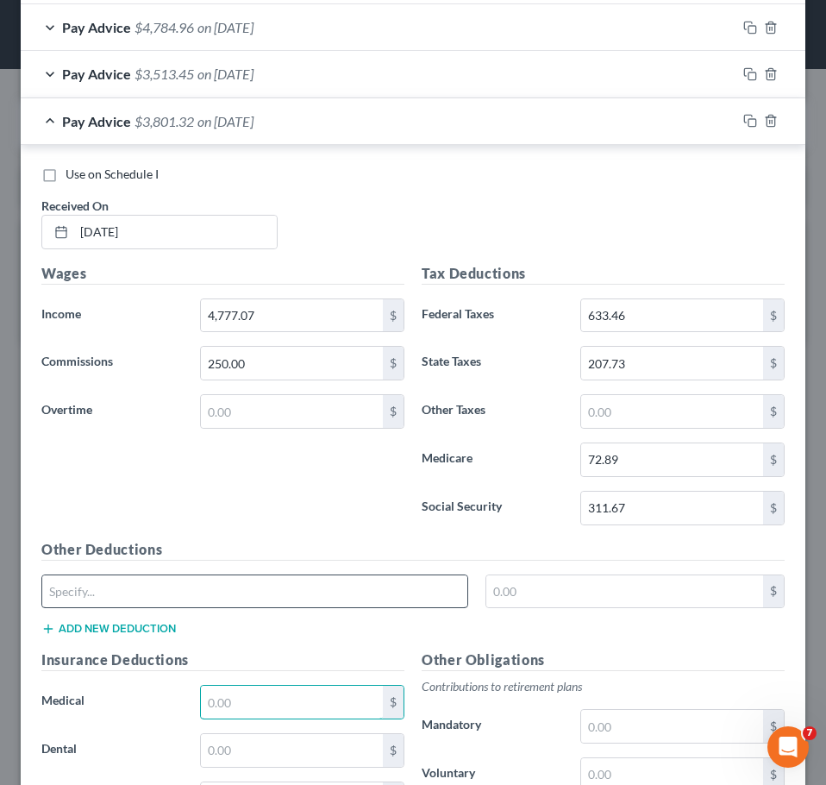
scroll to position [964, 0]
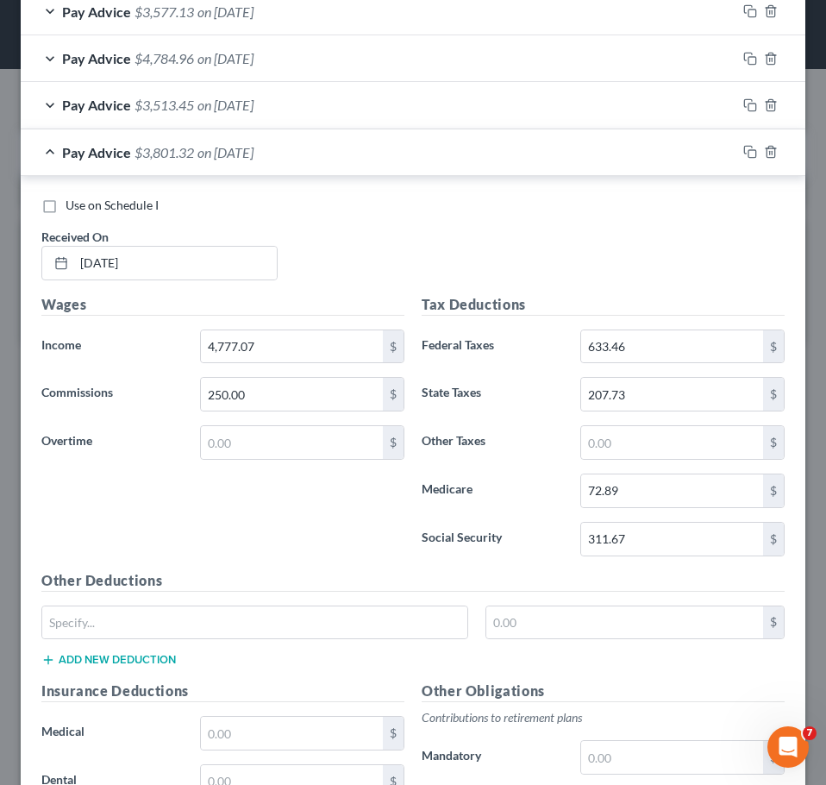
click at [223, 530] on div "Wages Income * 4,777.07 $ Commissions 250.00 $ Overtime $" at bounding box center [223, 432] width 380 height 276
click at [743, 151] on icon "button" at bounding box center [750, 152] width 14 height 14
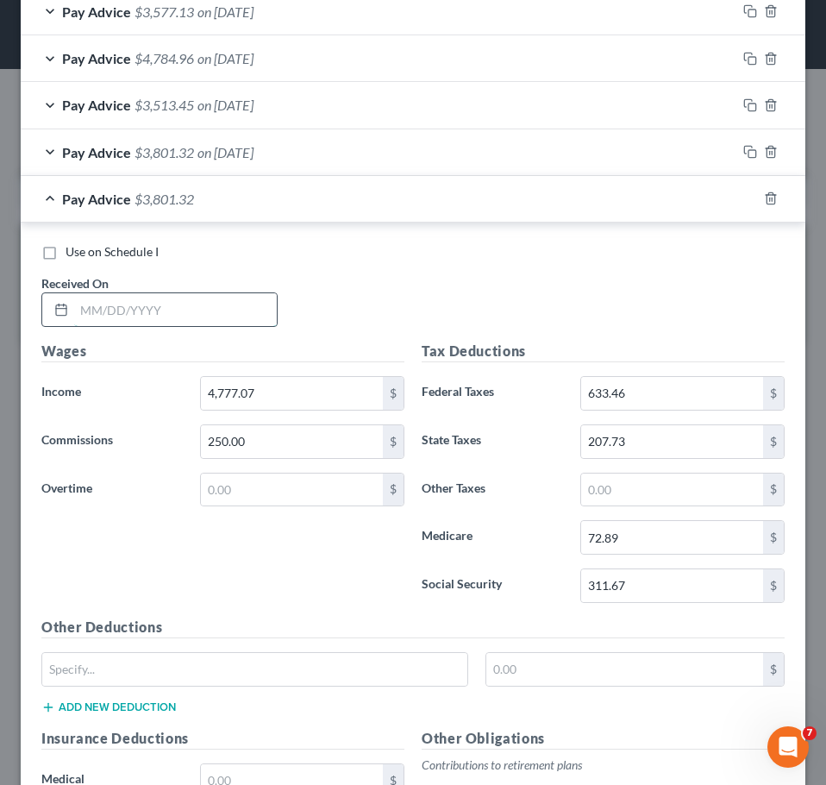
click at [180, 310] on input "text" at bounding box center [175, 309] width 203 height 33
click at [256, 445] on input "250.00" at bounding box center [292, 441] width 182 height 33
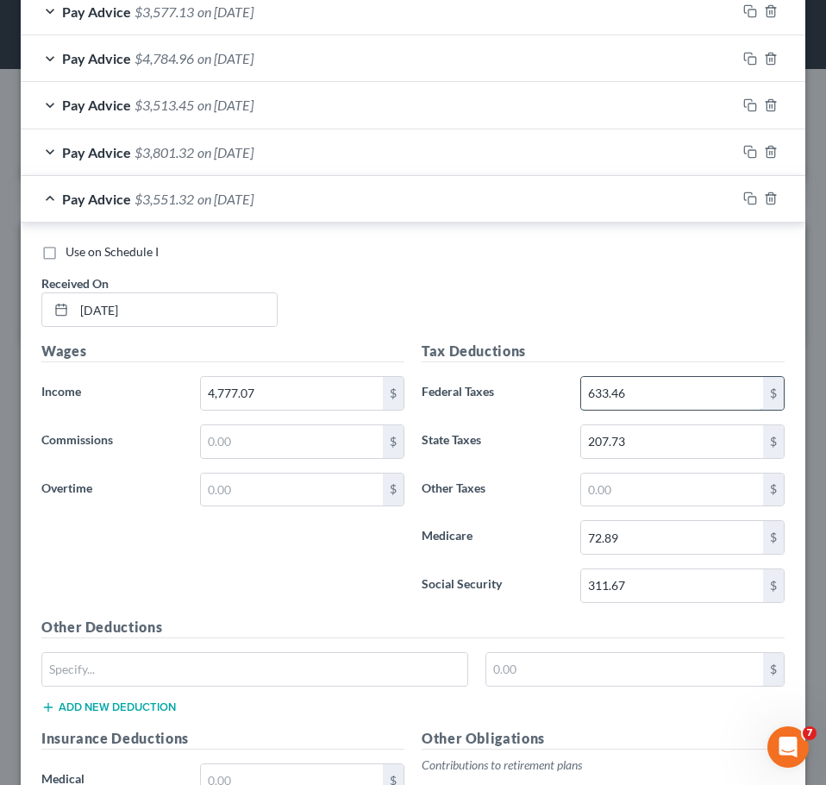
click at [640, 393] on input "633.46" at bounding box center [672, 393] width 182 height 33
click at [662, 592] on input "311.67" at bounding box center [672, 585] width 182 height 33
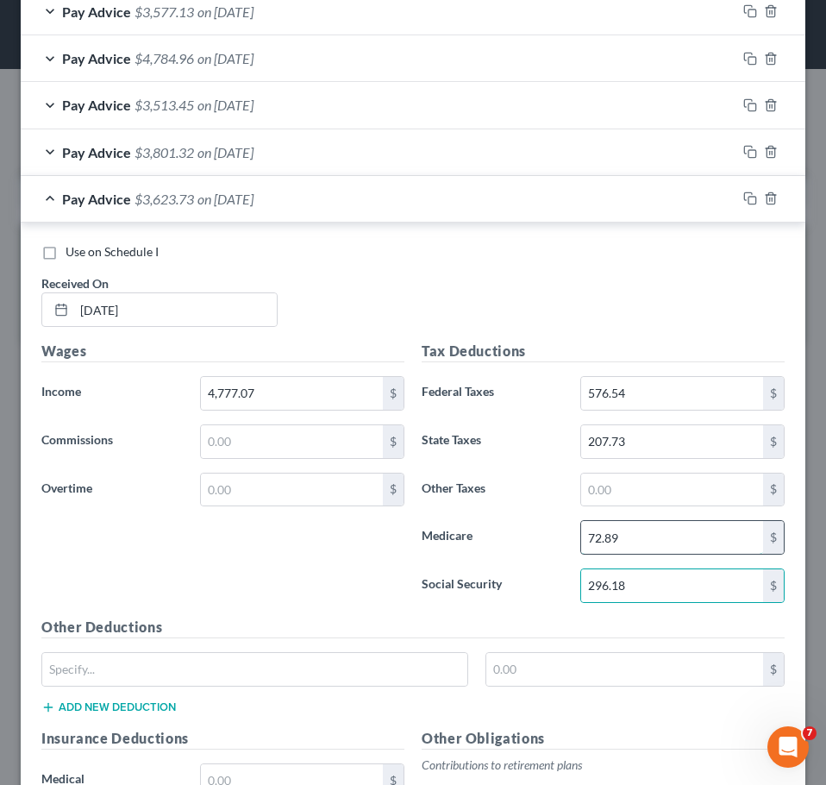
click at [661, 540] on input "72.89" at bounding box center [672, 537] width 182 height 33
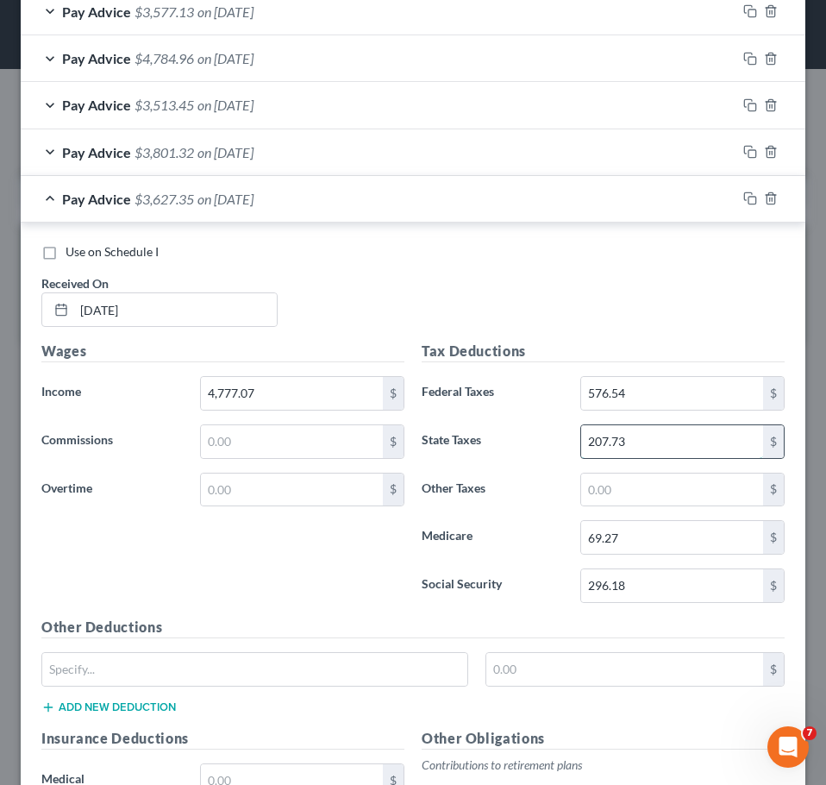
click at [658, 439] on input "207.73" at bounding box center [672, 441] width 182 height 33
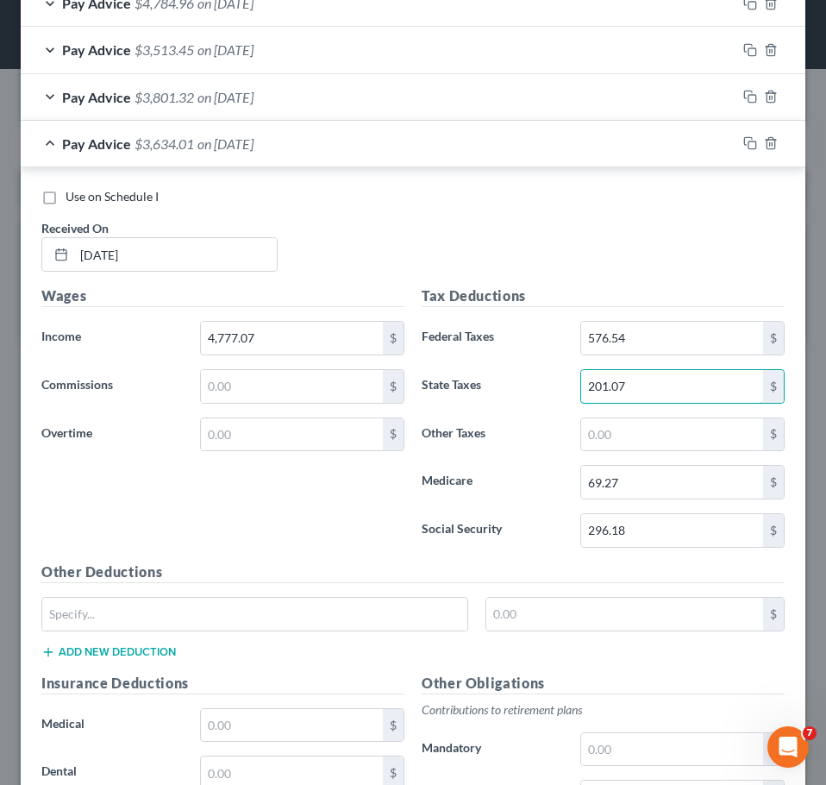
scroll to position [1137, 0]
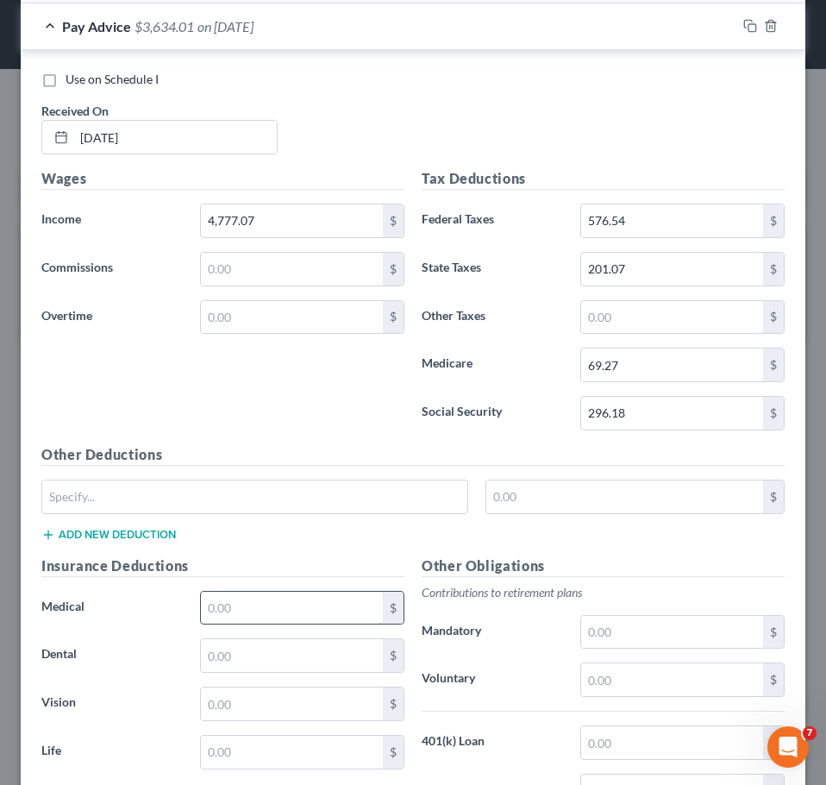
click at [298, 599] on input "text" at bounding box center [292, 608] width 182 height 33
click at [241, 389] on div "Wages Income * 4,777.07 $ Commissions $ Overtime $" at bounding box center [223, 306] width 380 height 276
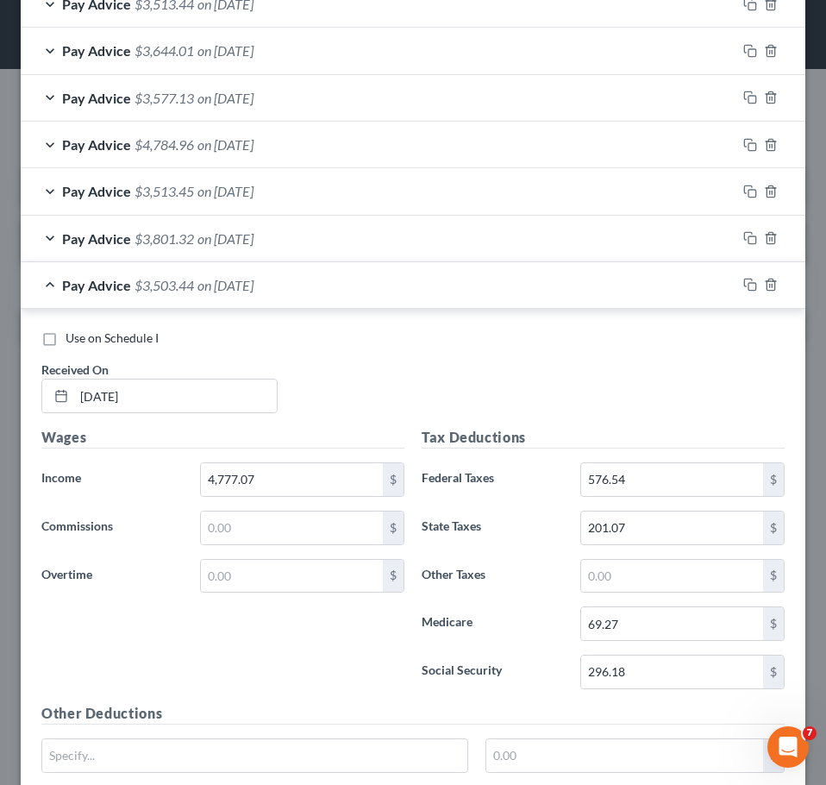
drag, startPoint x: 396, startPoint y: 299, endPoint x: 397, endPoint y: 422, distance: 122.5
click at [396, 304] on div "Pay Advice $3,503.44 on [DATE]" at bounding box center [379, 285] width 716 height 46
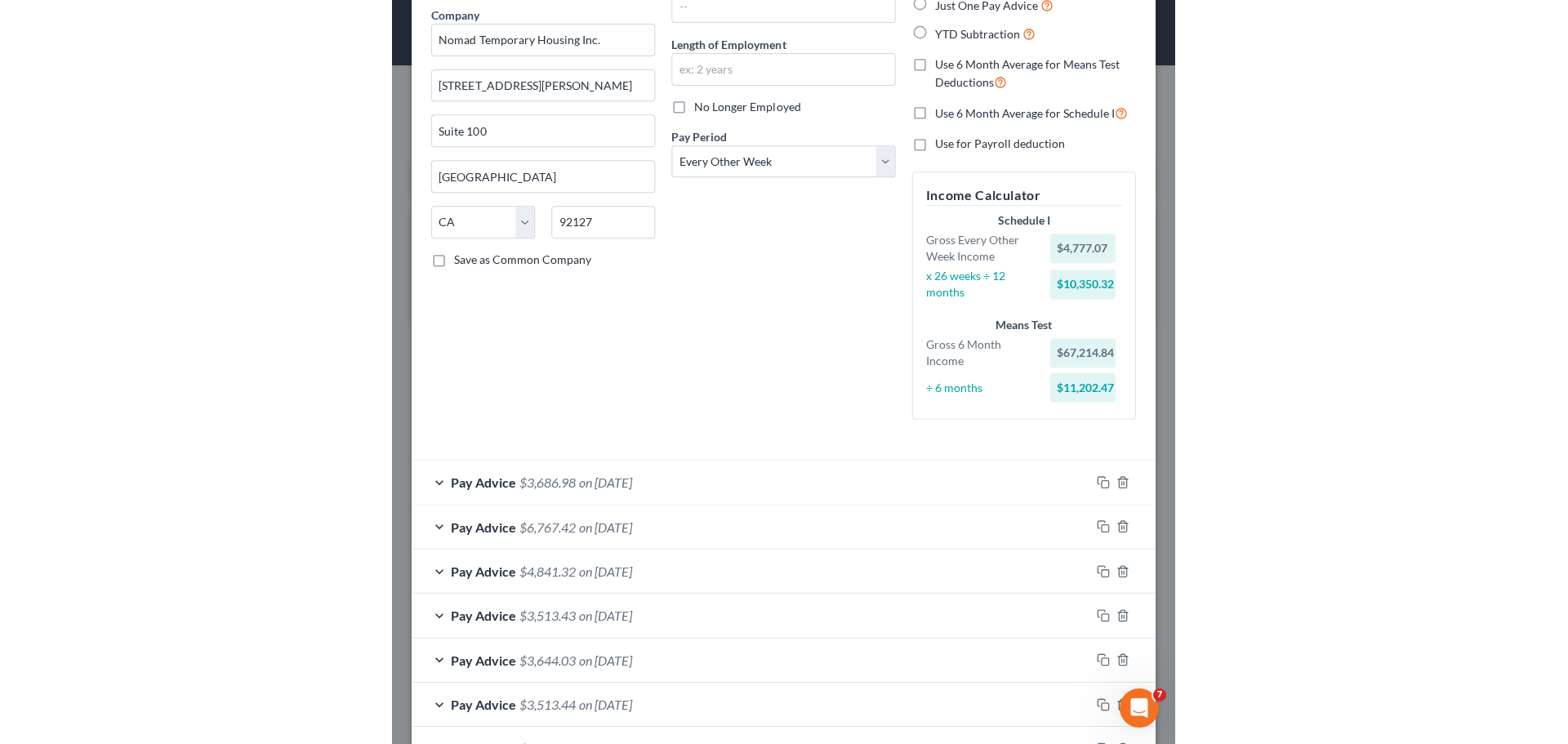
scroll to position [62, 0]
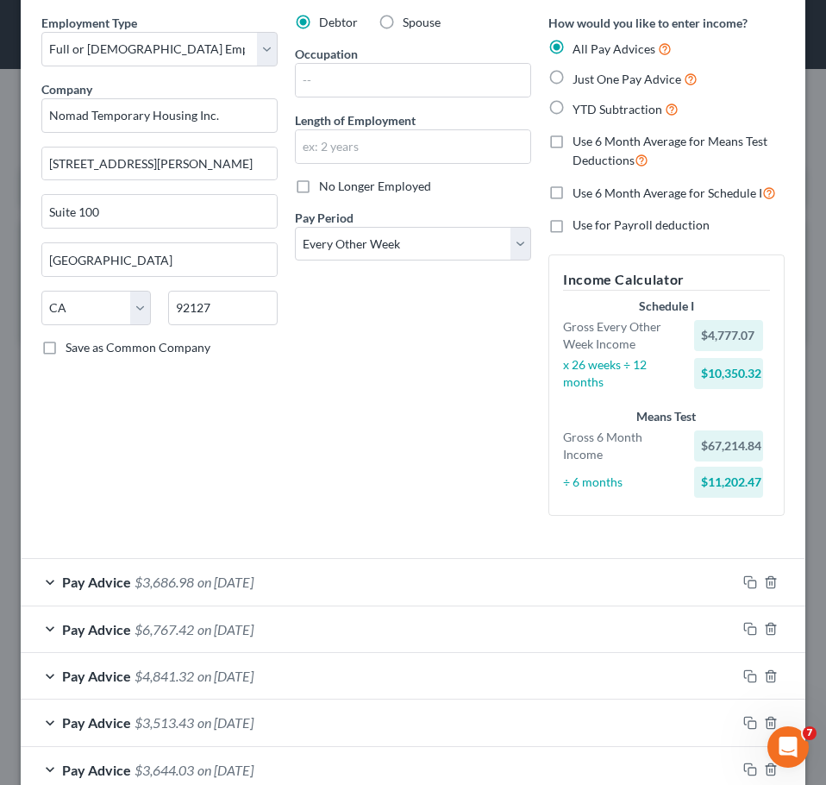
click at [573, 187] on label "Use 6 Month Average for Schedule I" at bounding box center [675, 193] width 204 height 20
click at [580, 187] on input "Use 6 Month Average for Schedule I" at bounding box center [585, 188] width 11 height 11
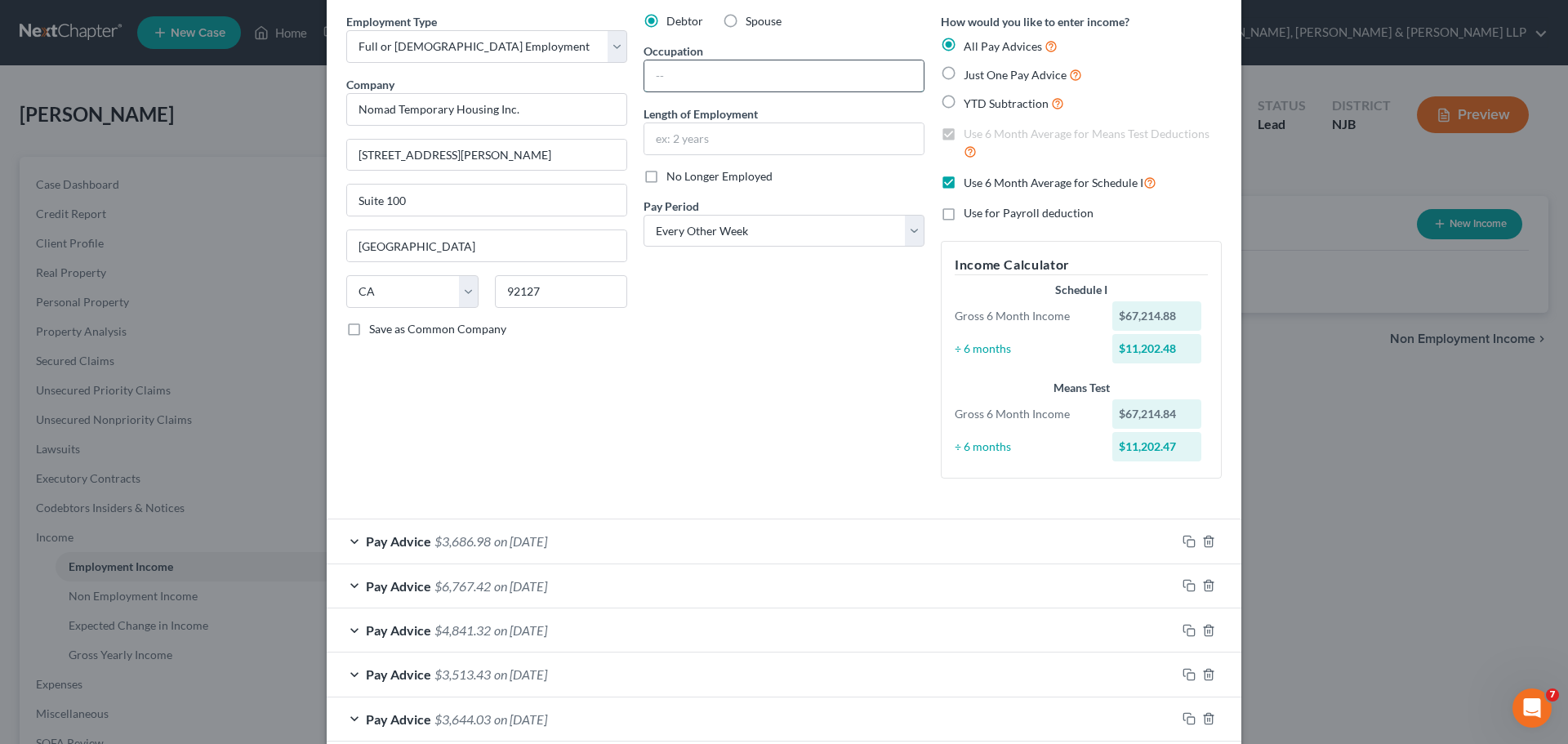
click at [714, 80] on input "text" at bounding box center [783, 76] width 279 height 31
paste input "Director of Client Relations"
click at [688, 140] on input "text" at bounding box center [783, 138] width 279 height 31
click at [702, 400] on div "Debtor Spouse Occupation Director of Client Relations Length of Employment 9 ye…" at bounding box center [784, 252] width 297 height 478
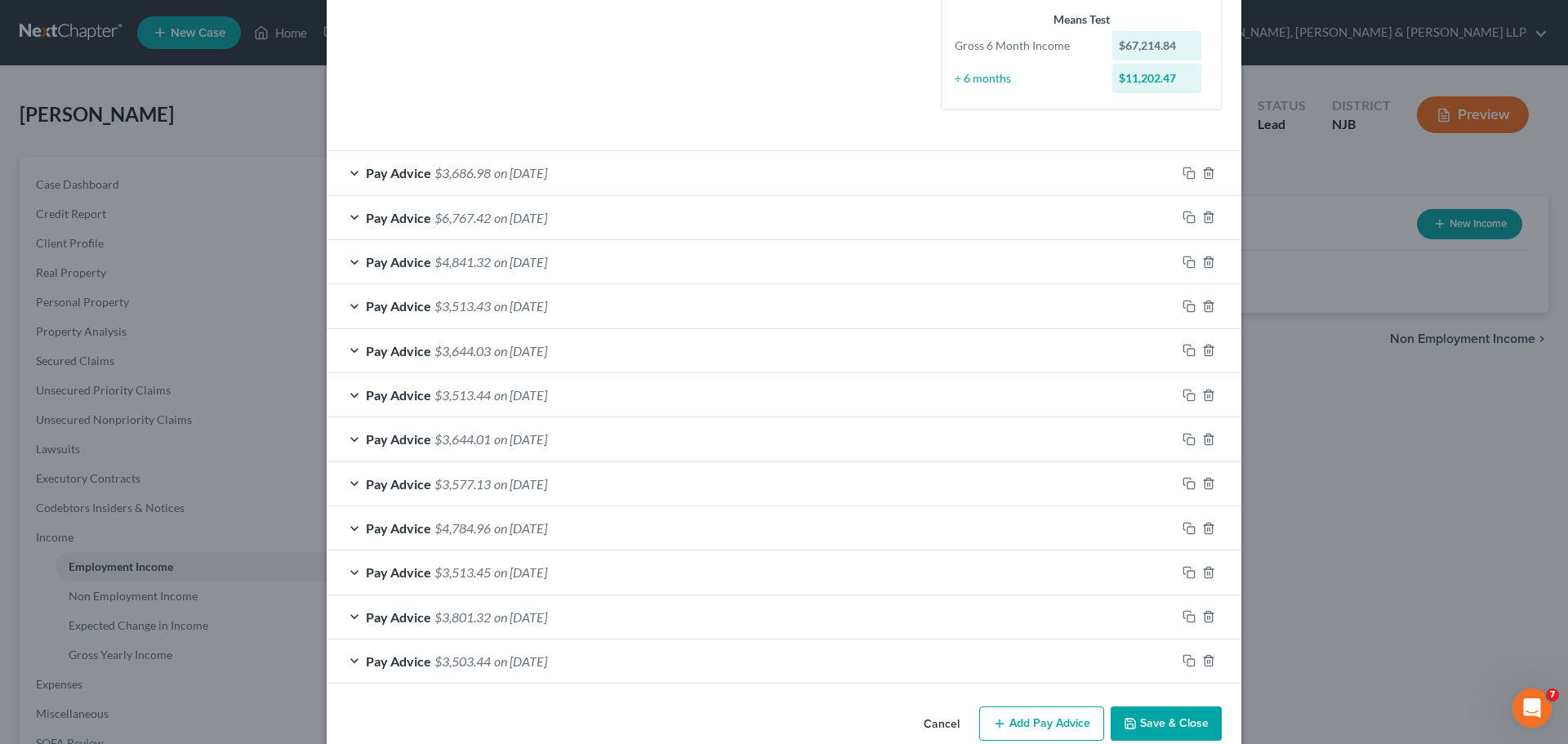
scroll to position [460, 0]
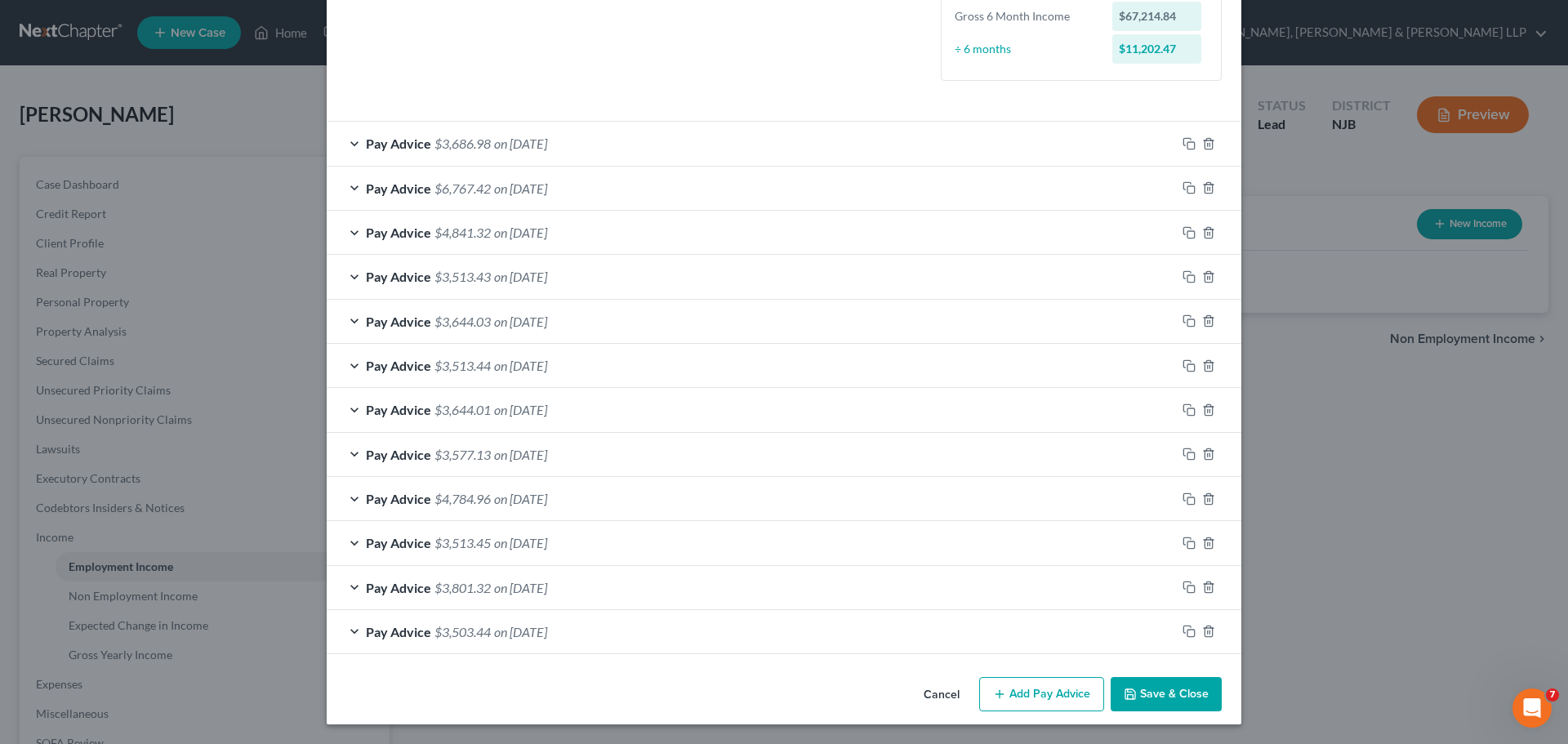
click at [1185, 692] on button "Save & Close" at bounding box center [1166, 694] width 111 height 34
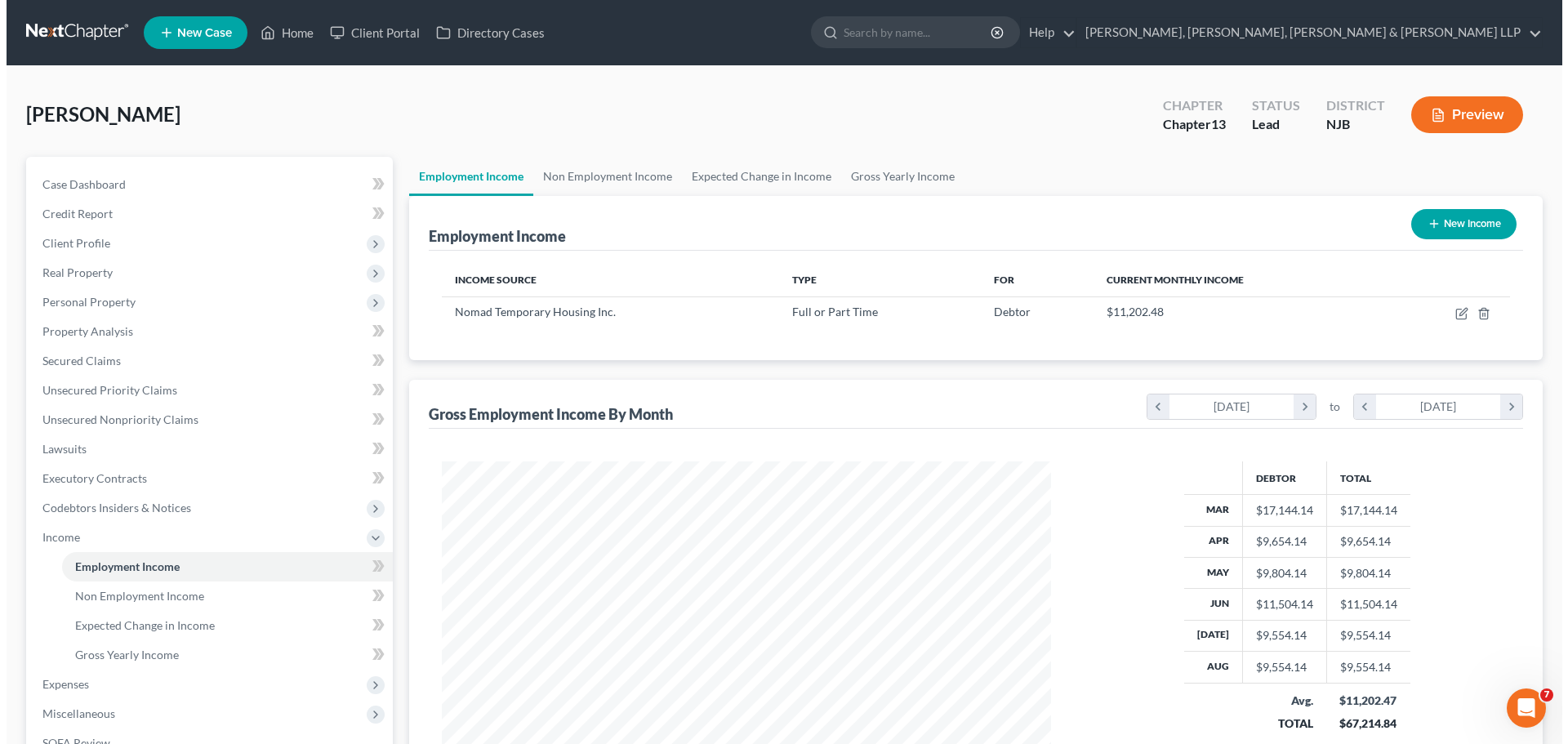
scroll to position [816088, 816005]
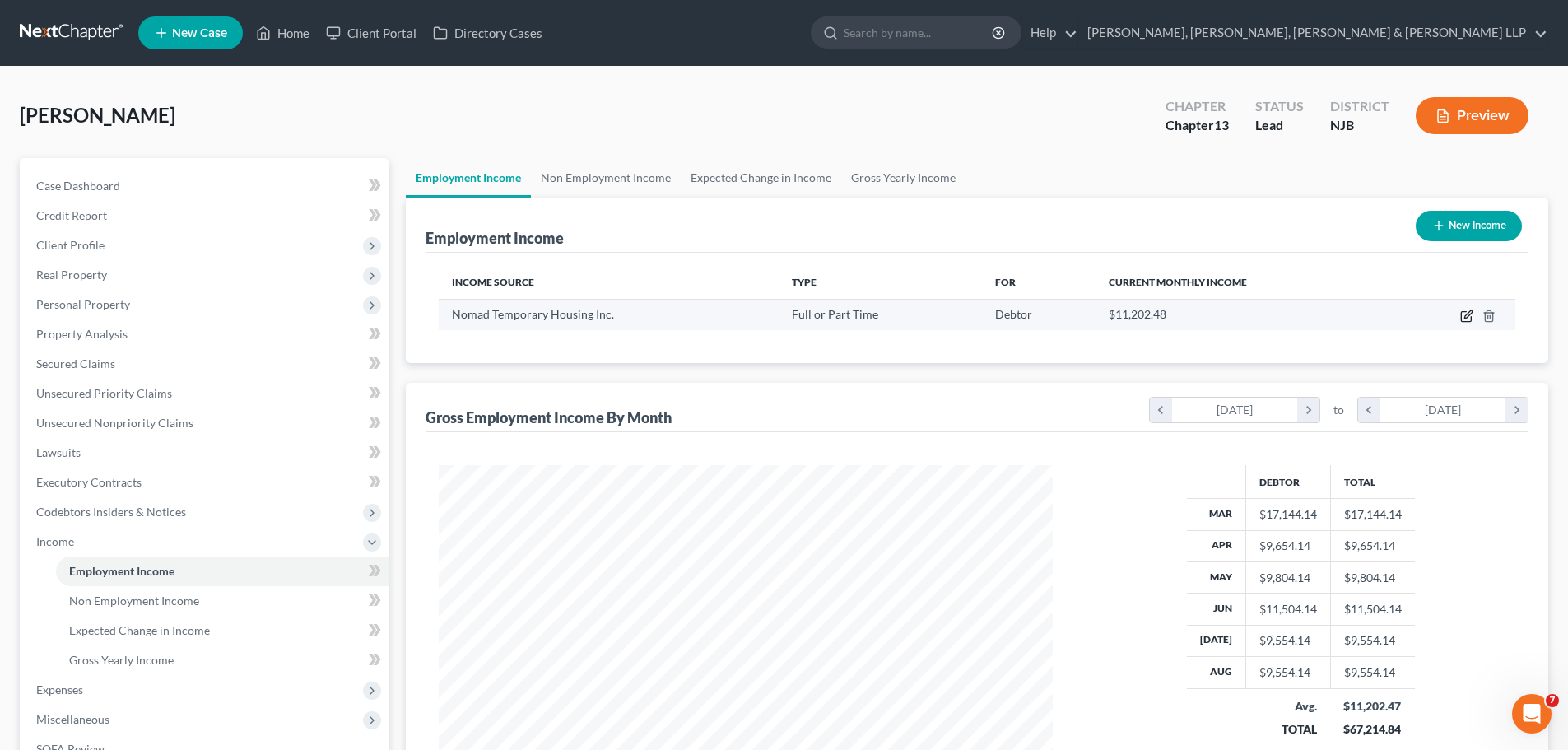
click at [1468, 316] on icon "button" at bounding box center [1467, 316] width 13 height 13
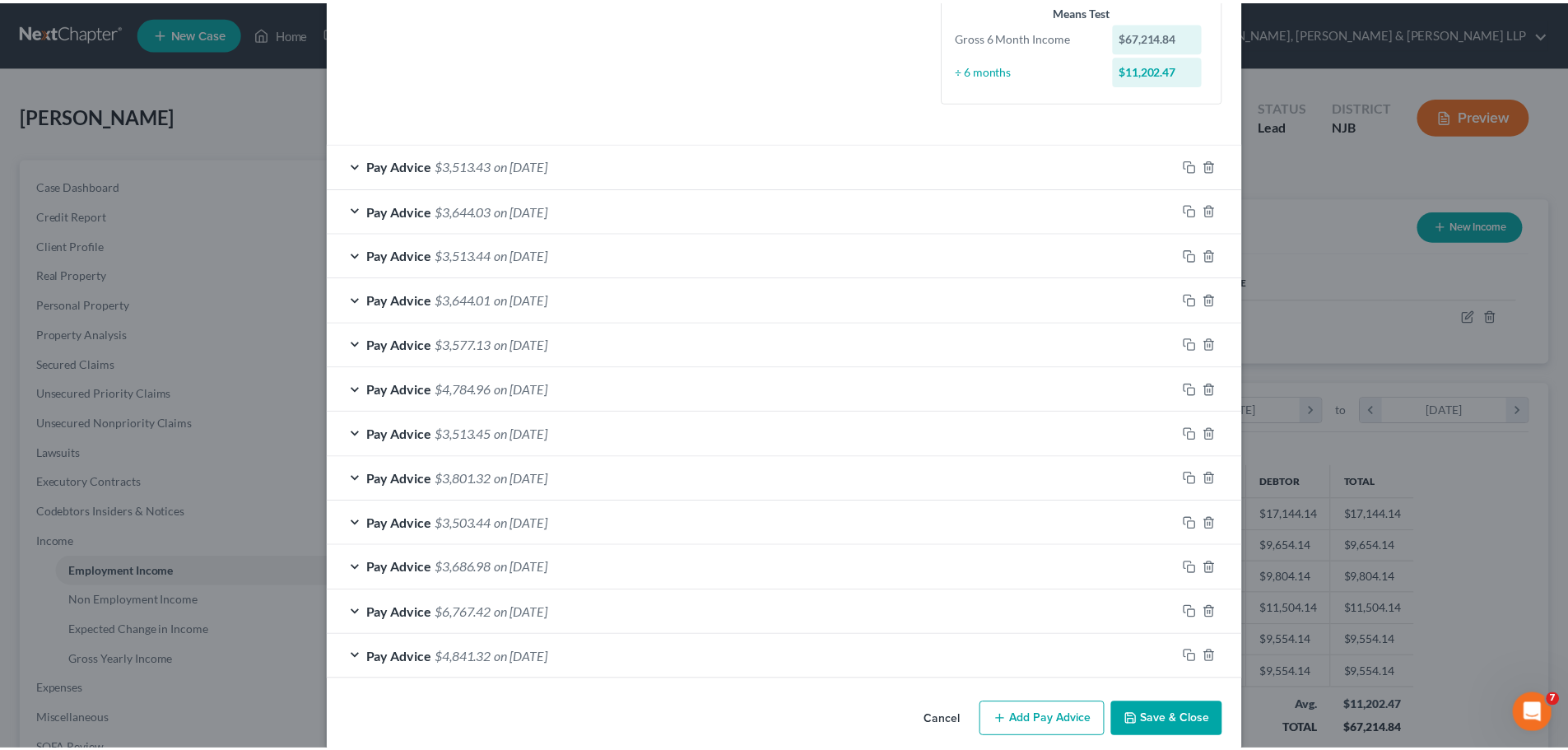
scroll to position [464, 0]
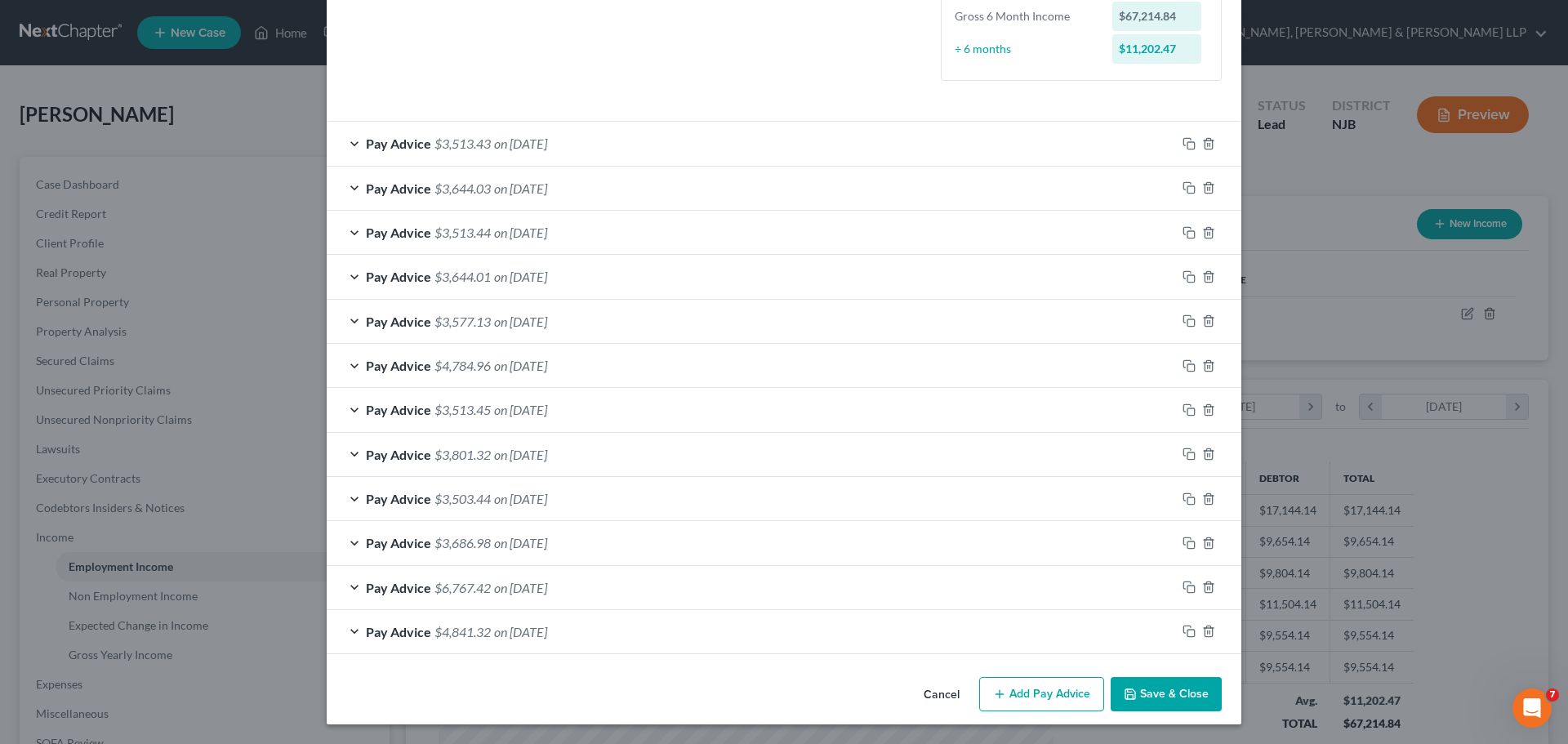
click at [1154, 692] on button "Save & Close" at bounding box center [1166, 694] width 111 height 34
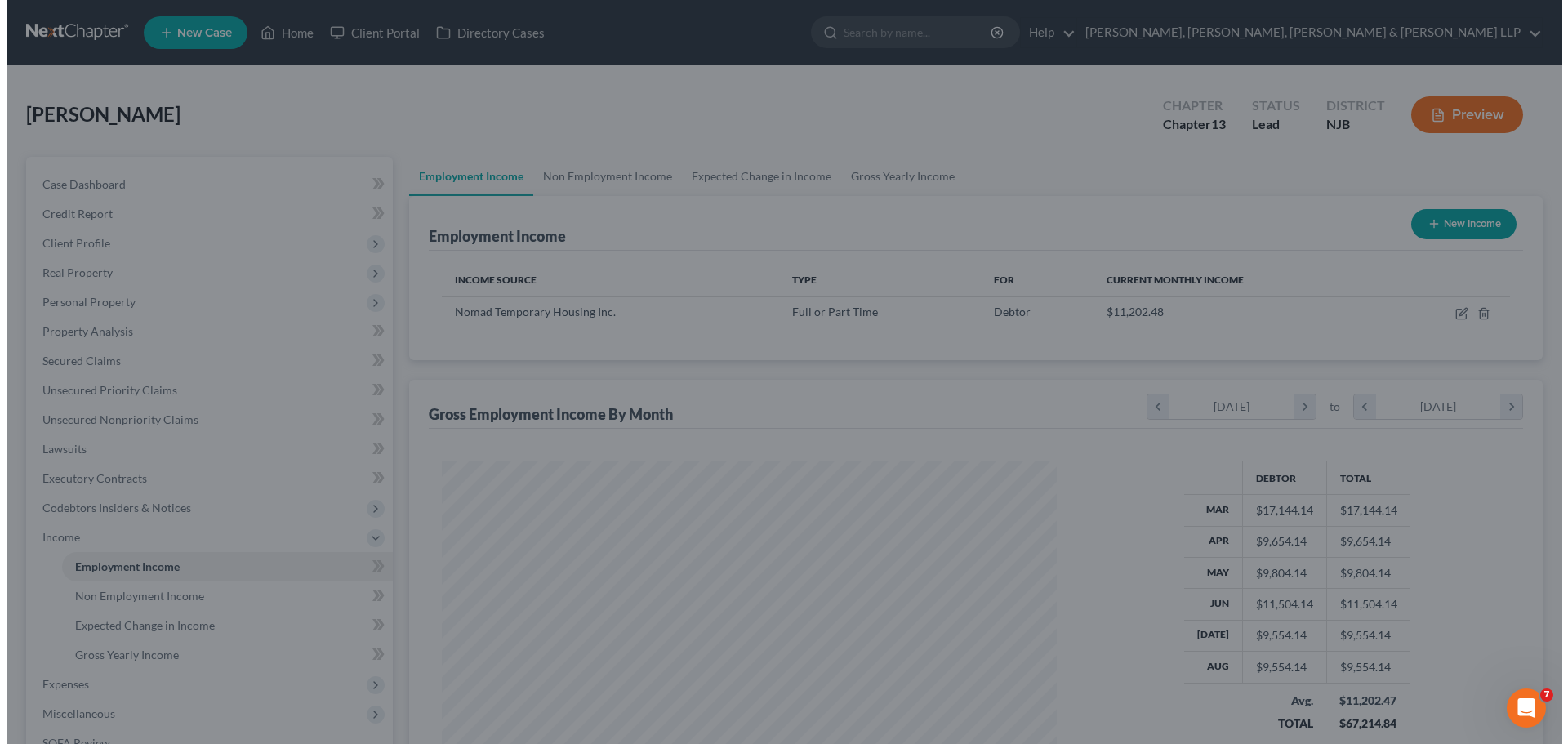
scroll to position [816088, 816005]
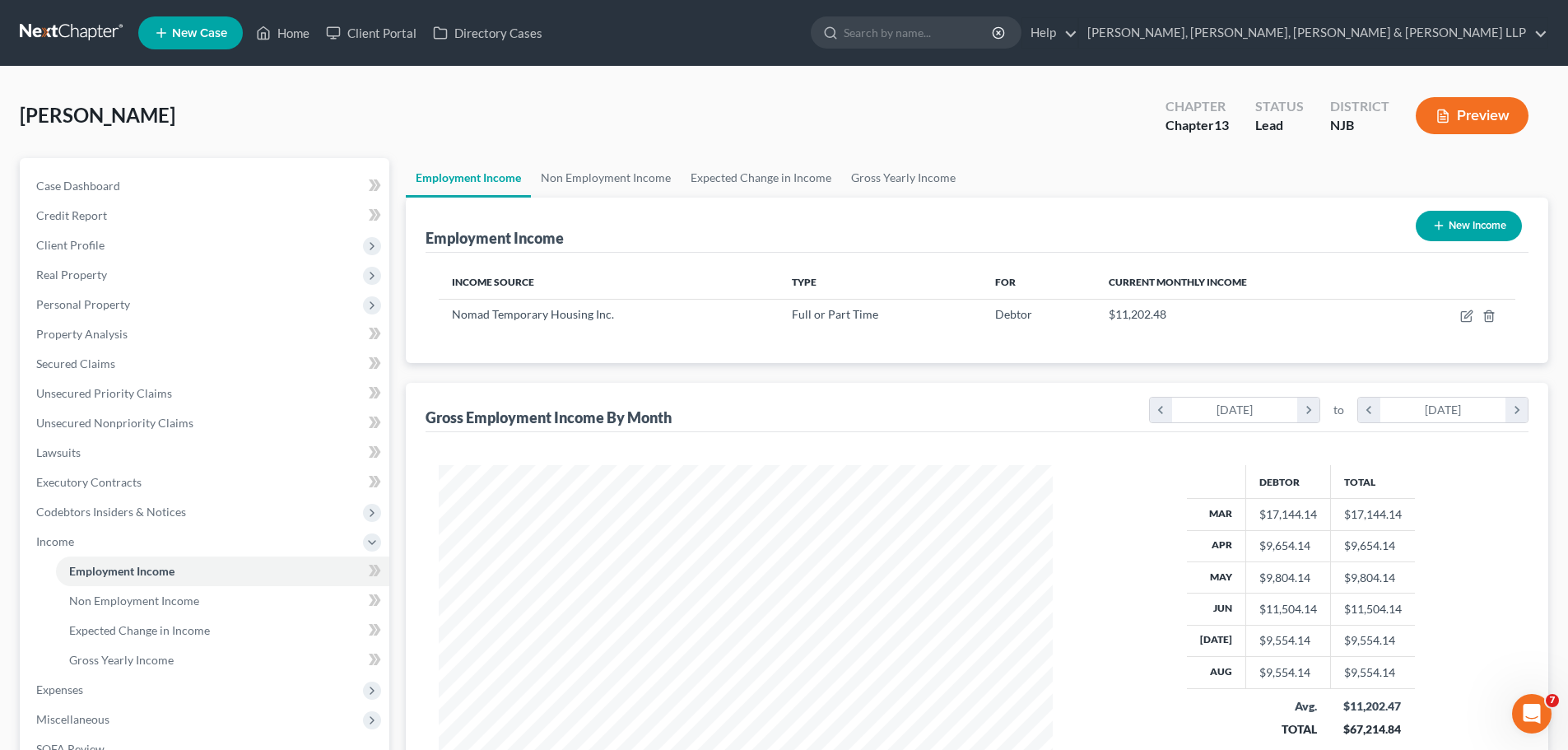
click at [1463, 223] on button "New Income" at bounding box center [1468, 226] width 106 height 31
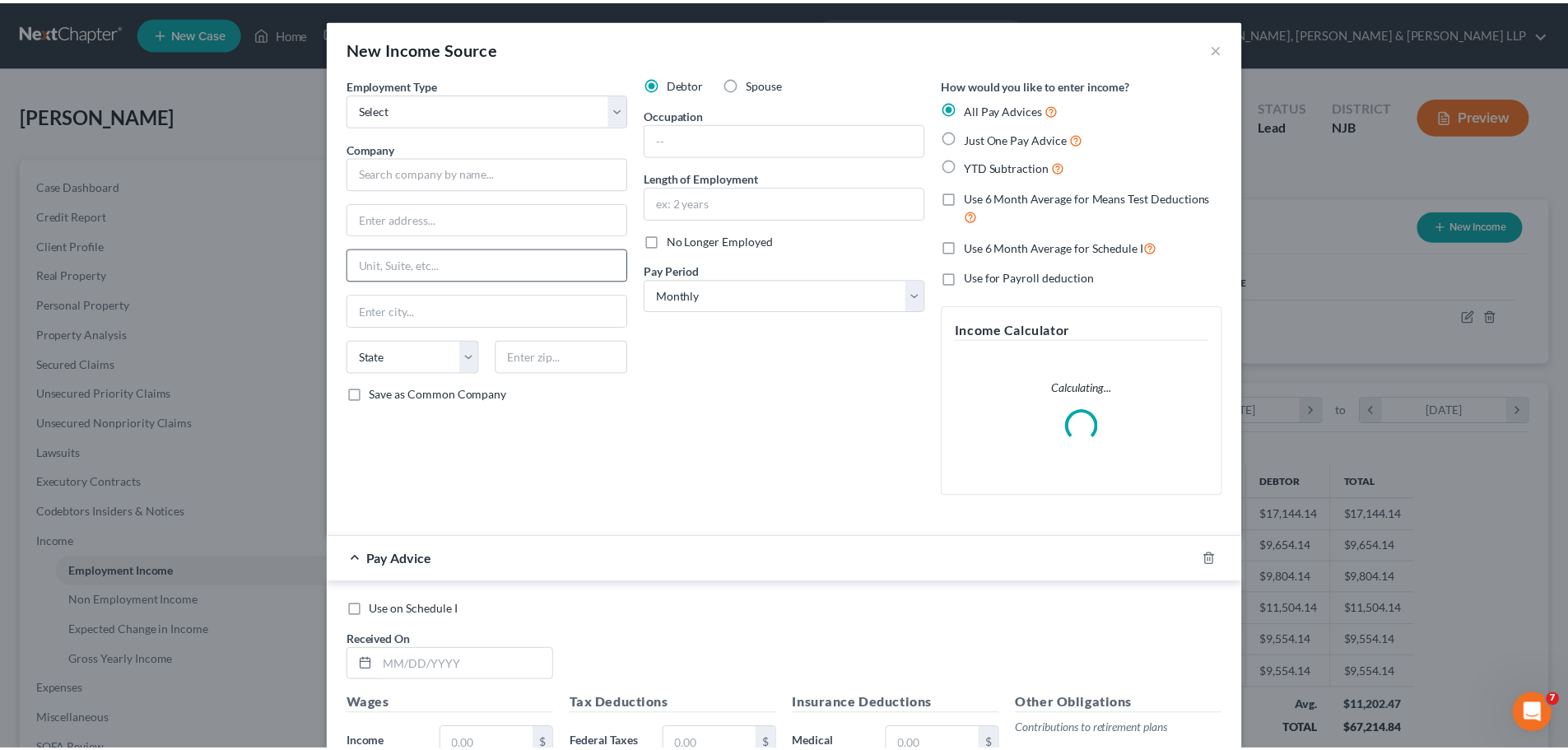
scroll to position [309, 653]
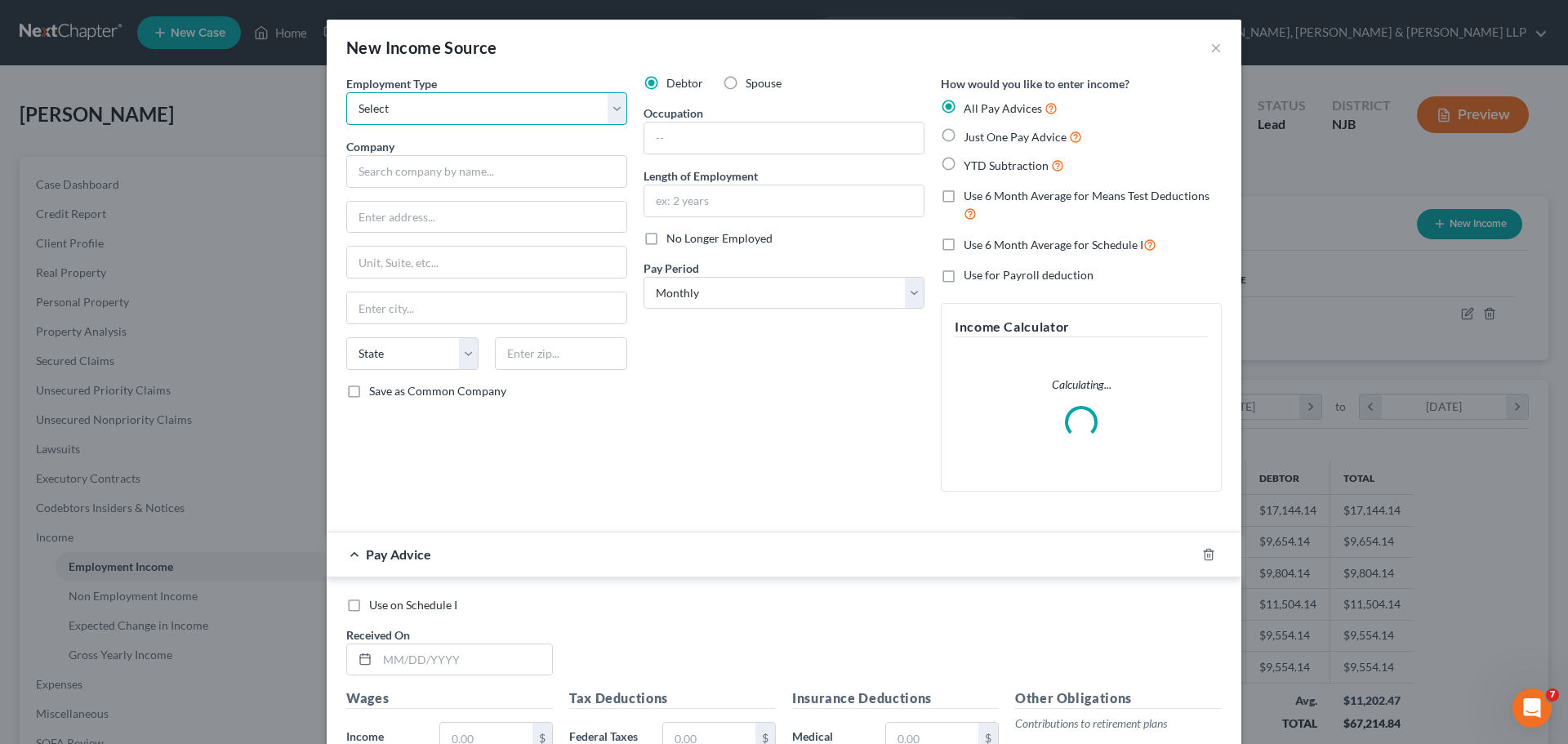
click at [444, 110] on select "Select Full or [DEMOGRAPHIC_DATA] Employment Self Employment" at bounding box center [487, 108] width 281 height 32
click at [347, 92] on select "Select Full or [DEMOGRAPHIC_DATA] Employment Self Employment" at bounding box center [487, 108] width 281 height 32
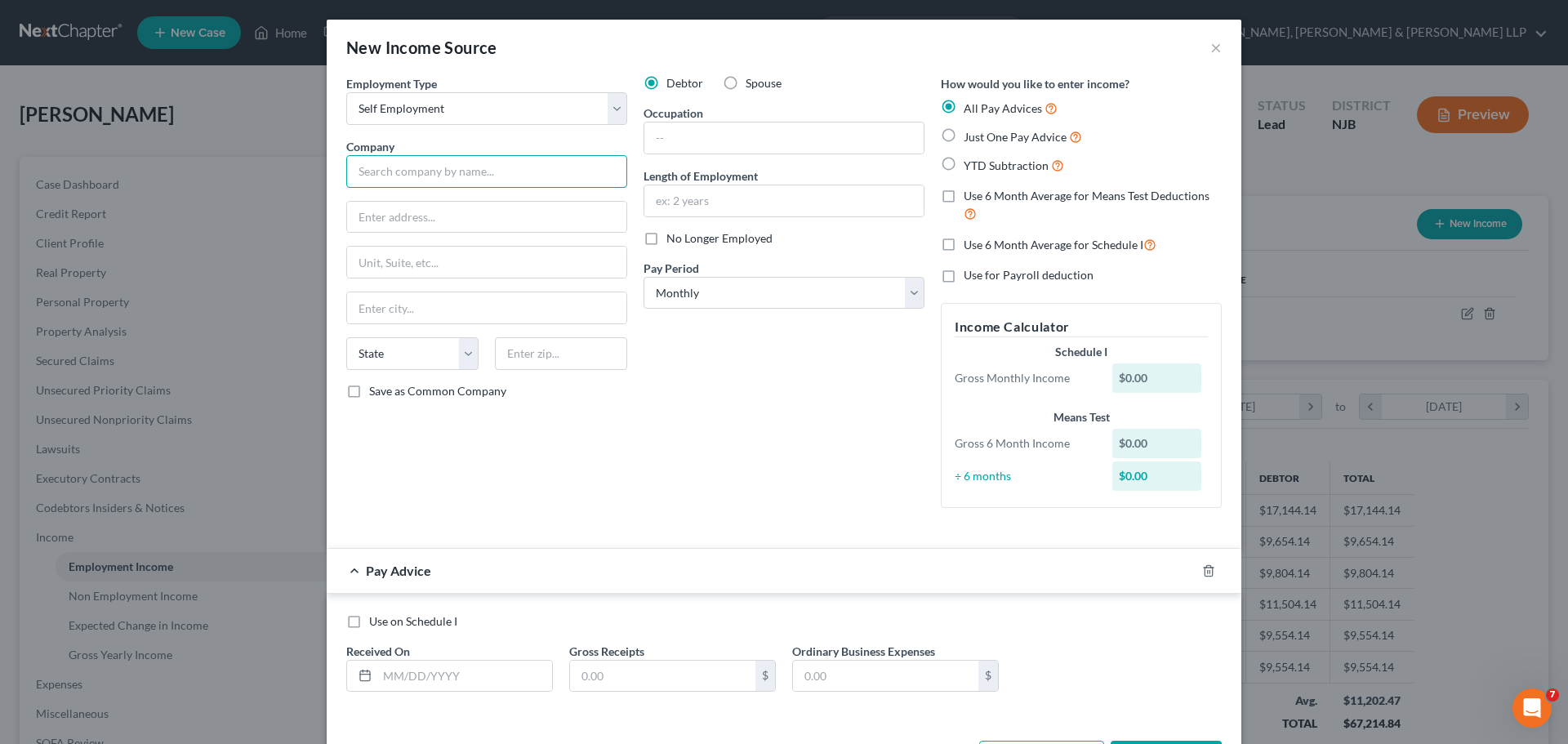
click at [431, 168] on input "text" at bounding box center [487, 171] width 281 height 32
click at [692, 133] on input "text" at bounding box center [783, 137] width 279 height 31
click at [1203, 572] on icon "button" at bounding box center [1209, 571] width 13 height 13
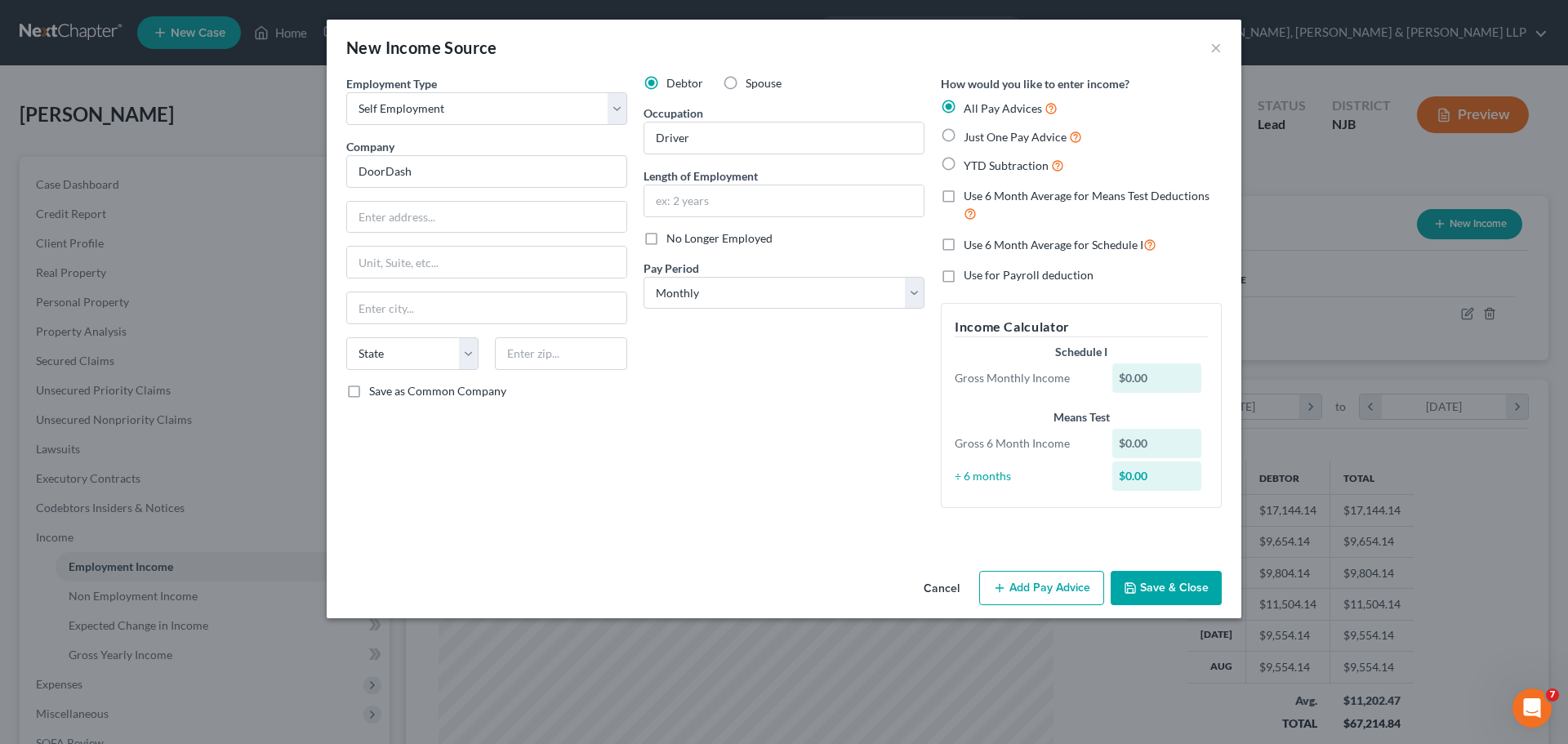
click at [1144, 588] on button "Save & Close" at bounding box center [1166, 588] width 111 height 34
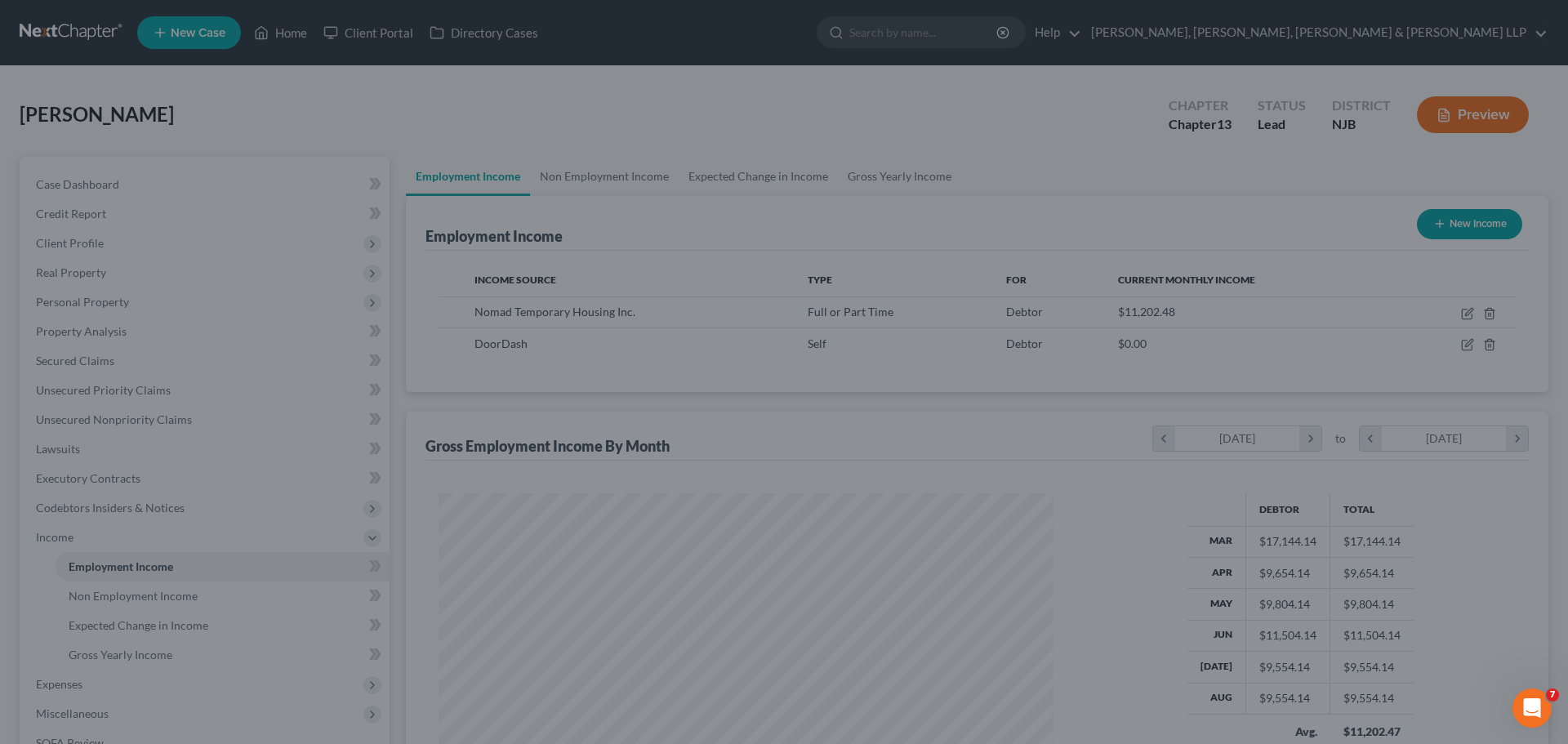
scroll to position [816088, 816005]
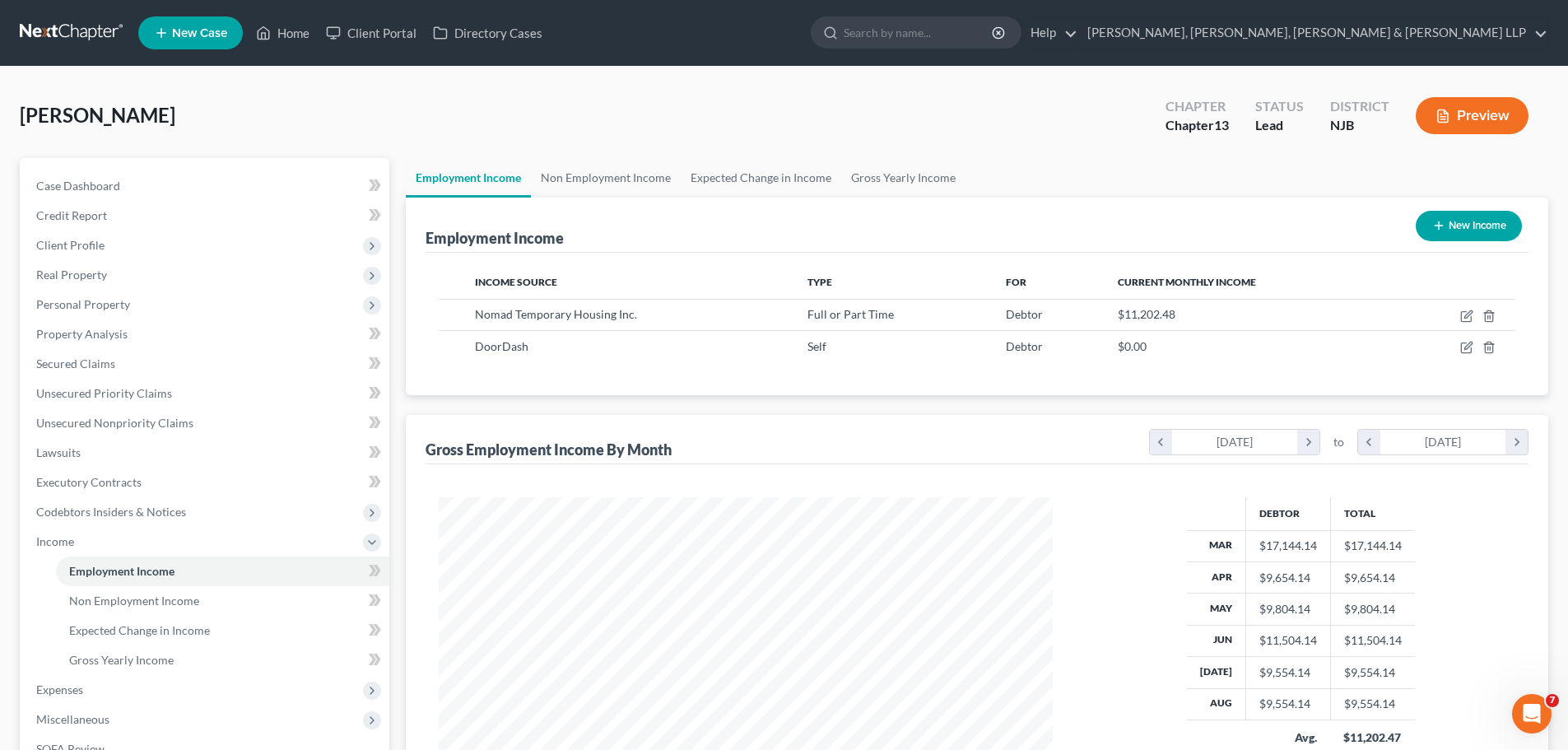
click at [1462, 231] on button "New Income" at bounding box center [1468, 226] width 106 height 31
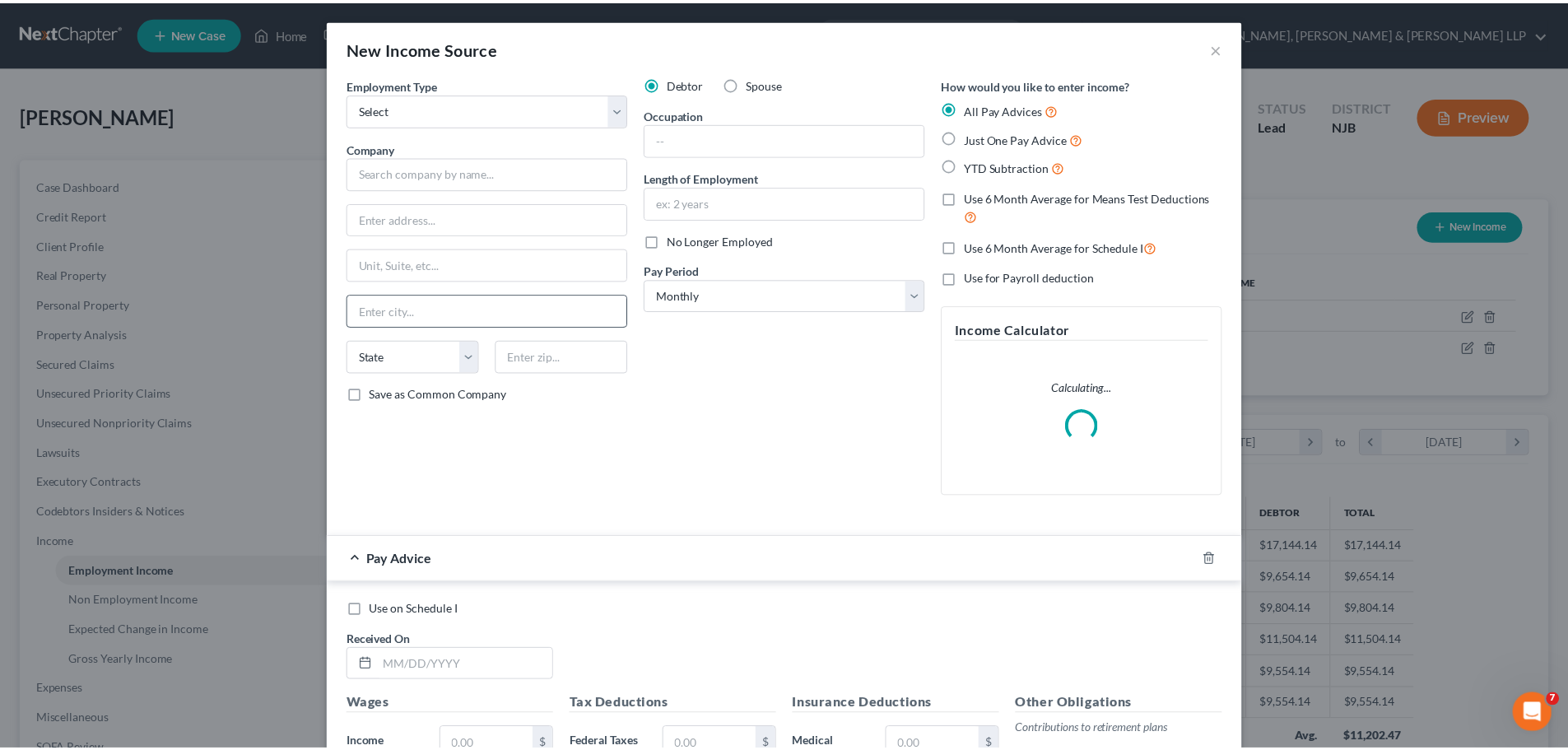
scroll to position [309, 653]
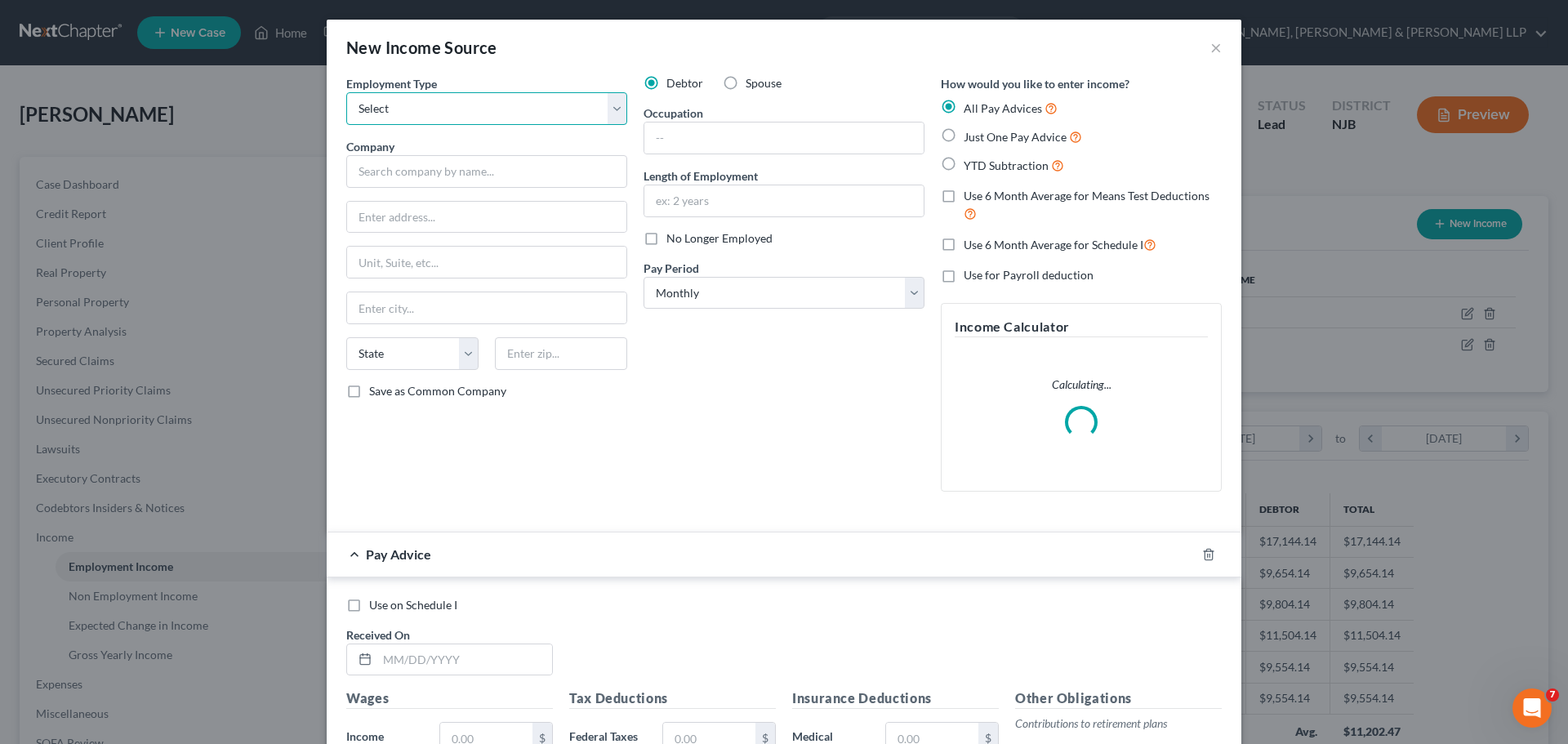
click at [443, 115] on select "Select Full or [DEMOGRAPHIC_DATA] Employment Self Employment" at bounding box center [487, 108] width 281 height 32
click at [347, 92] on select "Select Full or [DEMOGRAPHIC_DATA] Employment Self Employment" at bounding box center [487, 108] width 281 height 32
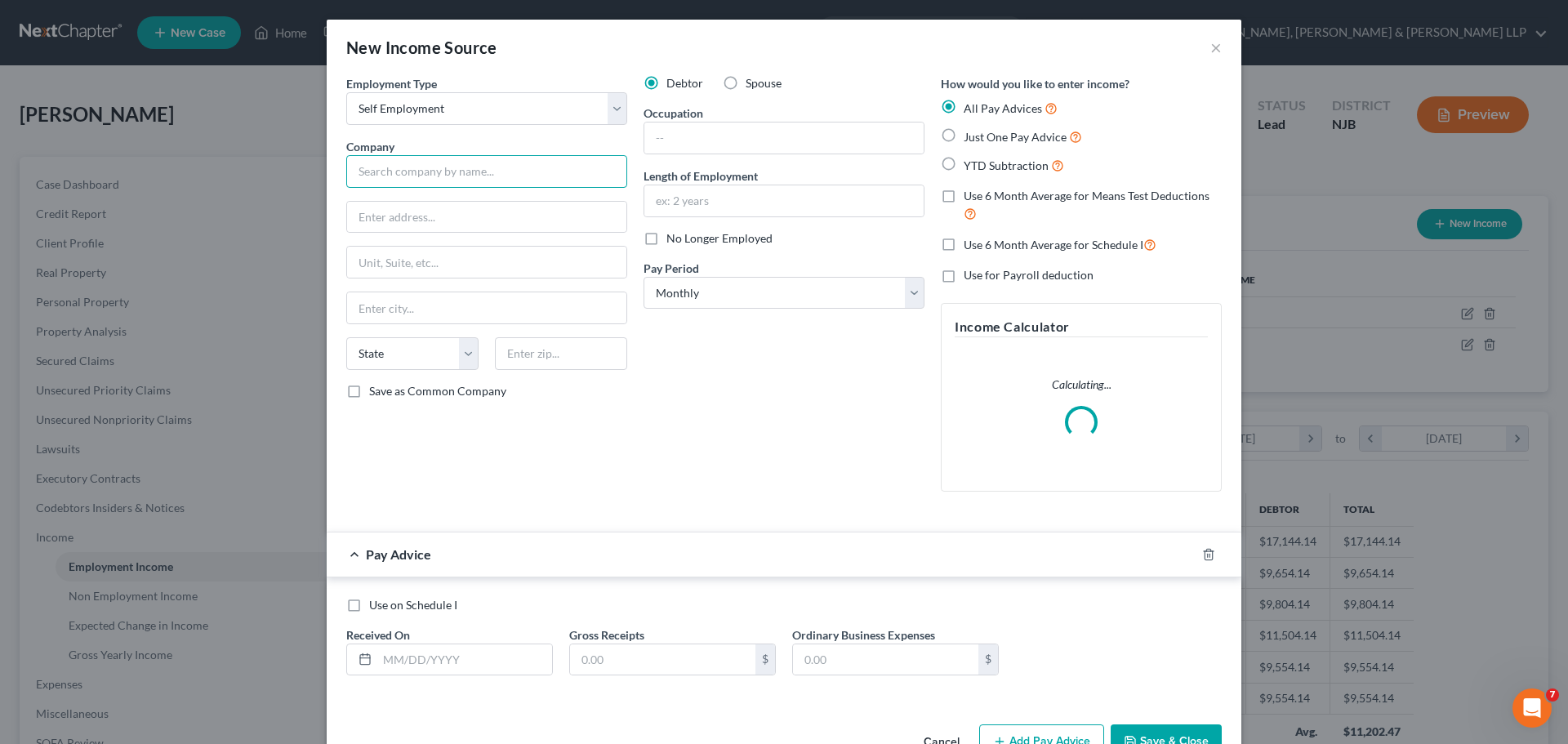
click at [428, 177] on input "text" at bounding box center [487, 171] width 281 height 32
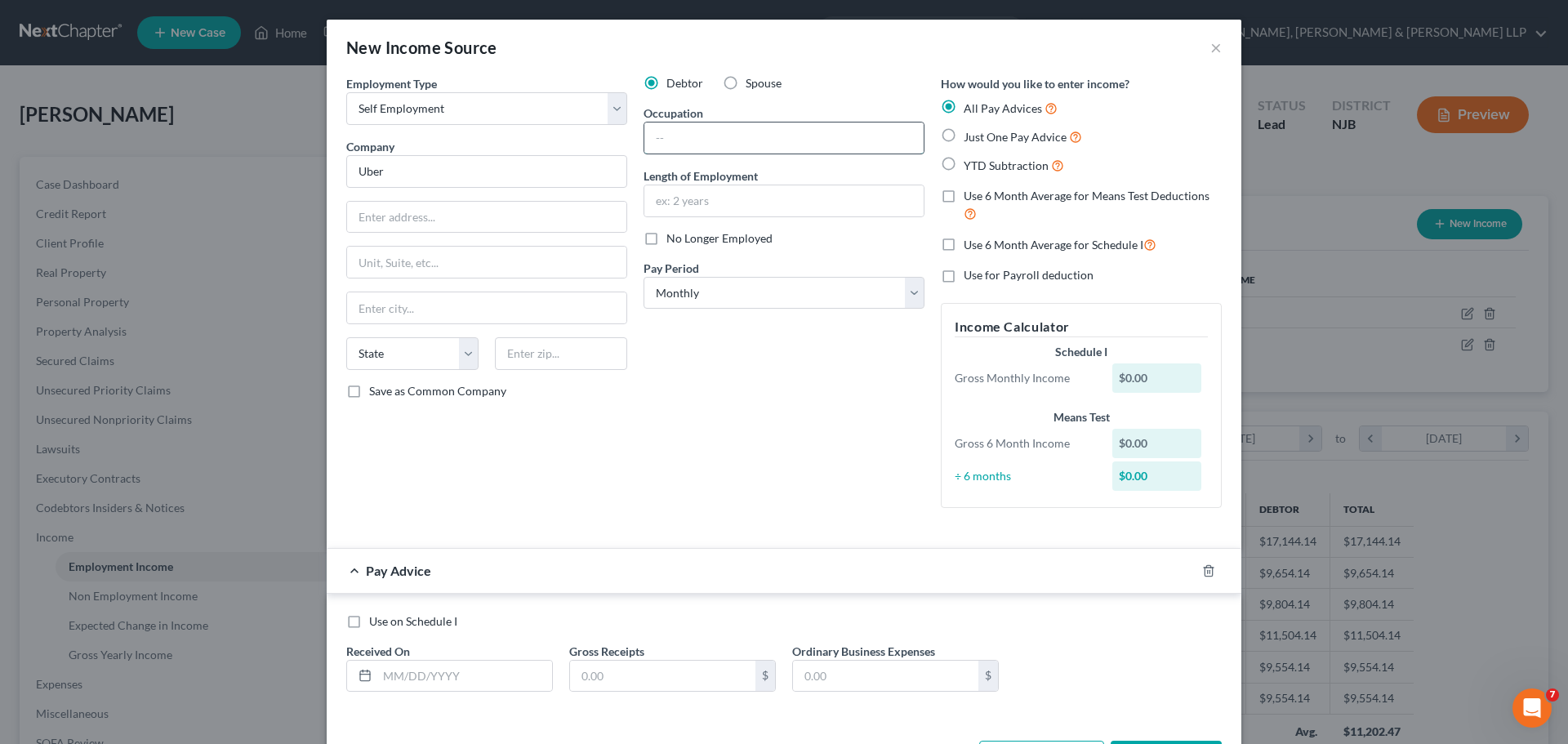
click at [733, 142] on input "text" at bounding box center [783, 137] width 279 height 31
drag, startPoint x: 1206, startPoint y: 564, endPoint x: 1131, endPoint y: 559, distance: 75.2
click at [1206, 564] on icon "button" at bounding box center [1209, 571] width 13 height 13
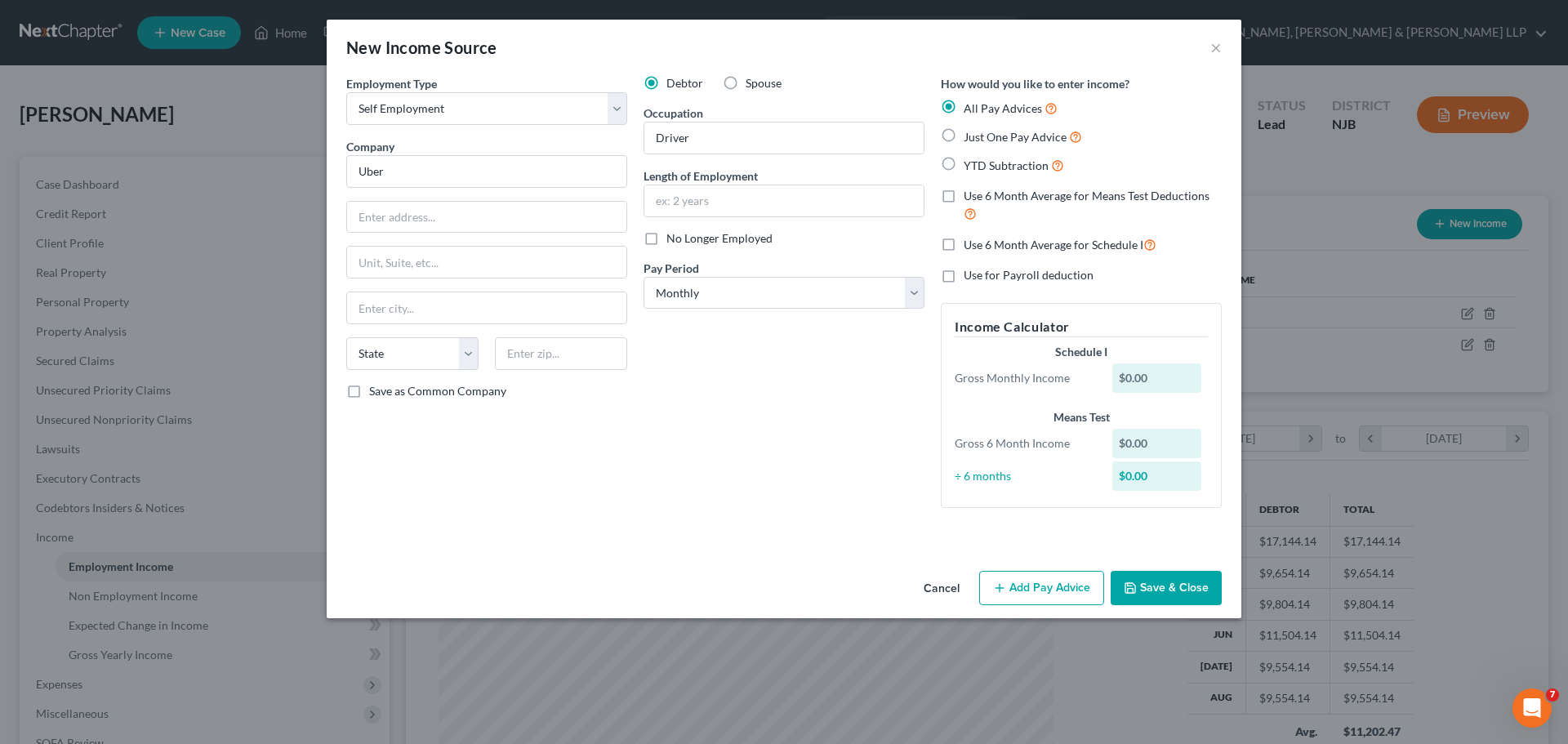
click at [1142, 586] on button "Save & Close" at bounding box center [1166, 588] width 111 height 34
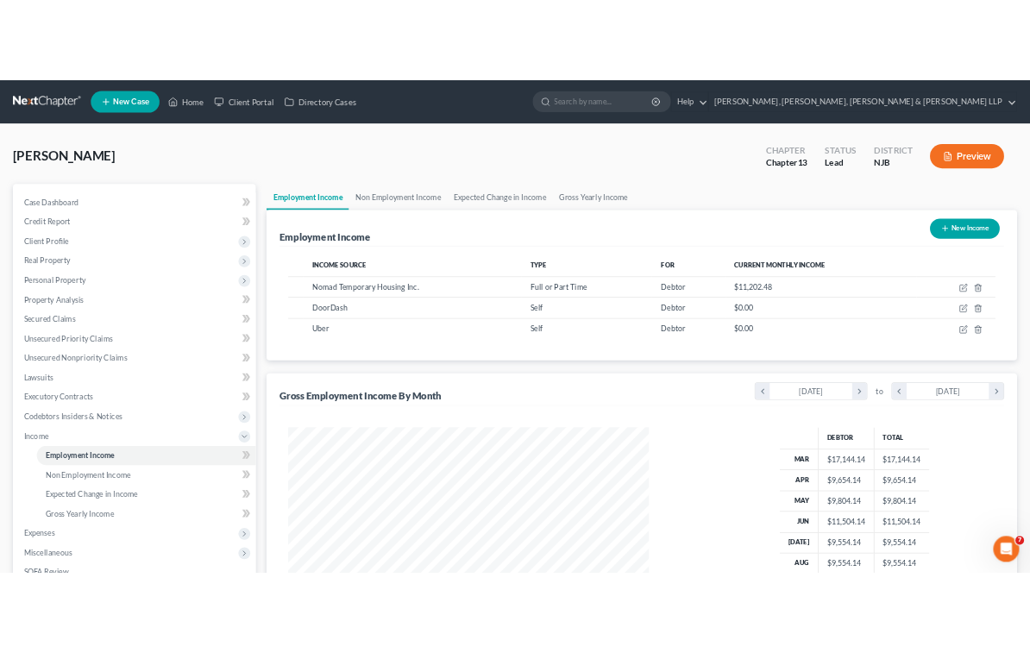
scroll to position [862192, 861869]
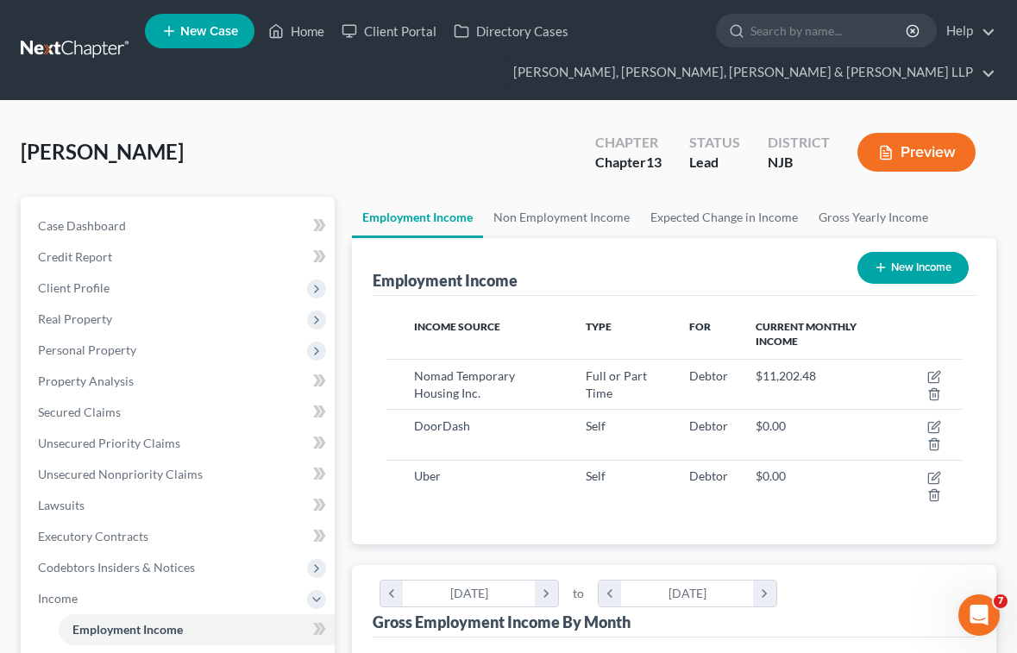
click at [913, 275] on button "New Income" at bounding box center [912, 268] width 111 height 32
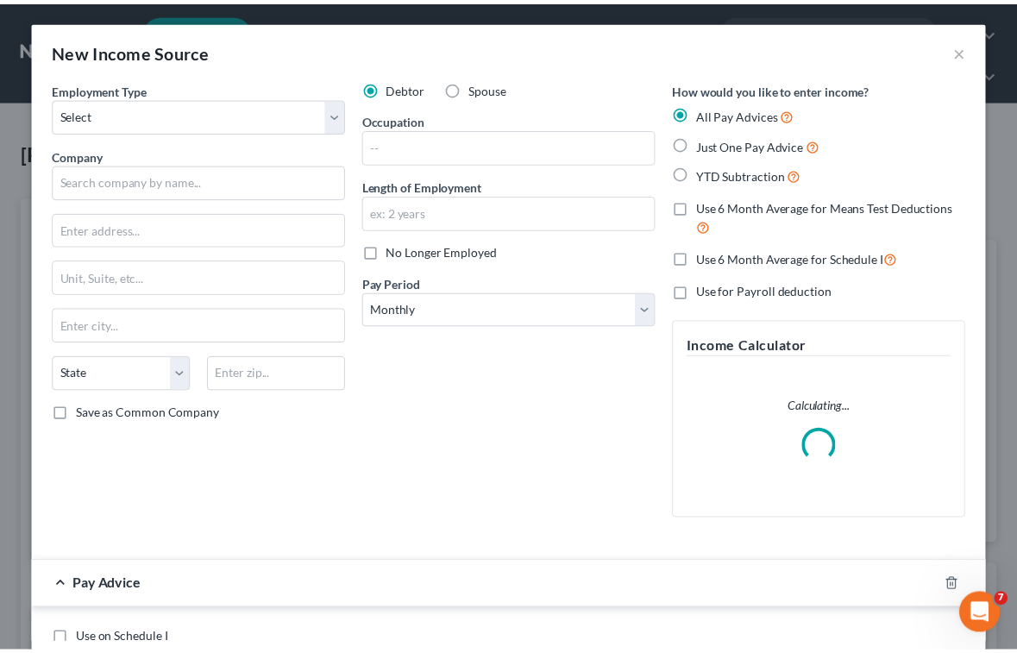
scroll to position [292, 619]
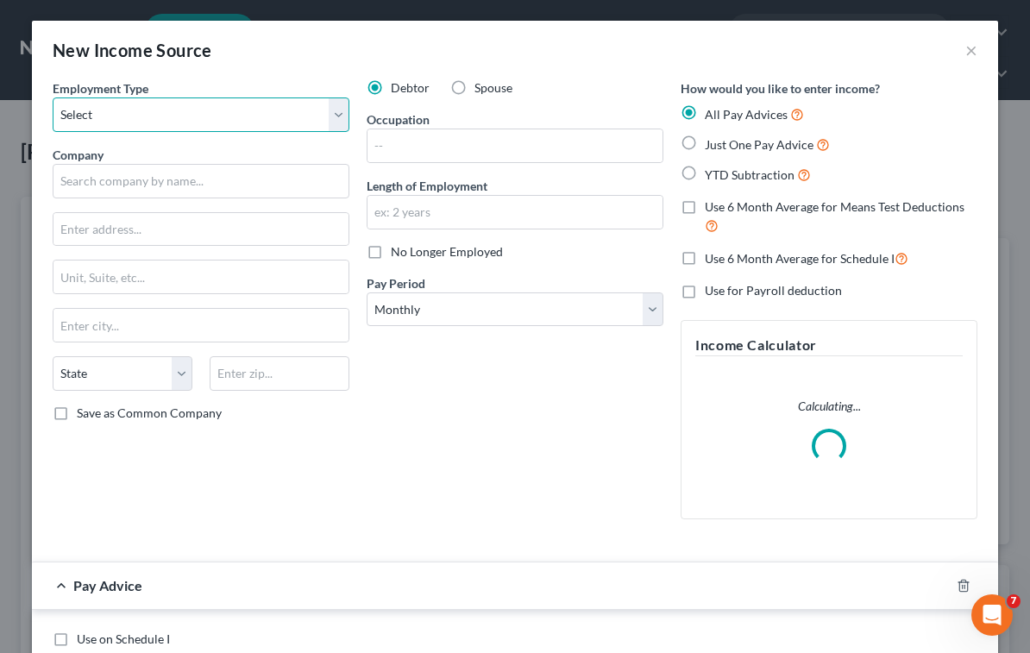
drag, startPoint x: 91, startPoint y: 113, endPoint x: 93, endPoint y: 124, distance: 11.5
click at [91, 113] on select "Select Full or [DEMOGRAPHIC_DATA] Employment Self Employment" at bounding box center [201, 114] width 297 height 34
click at [53, 97] on select "Select Full or [DEMOGRAPHIC_DATA] Employment Self Employment" at bounding box center [201, 114] width 297 height 34
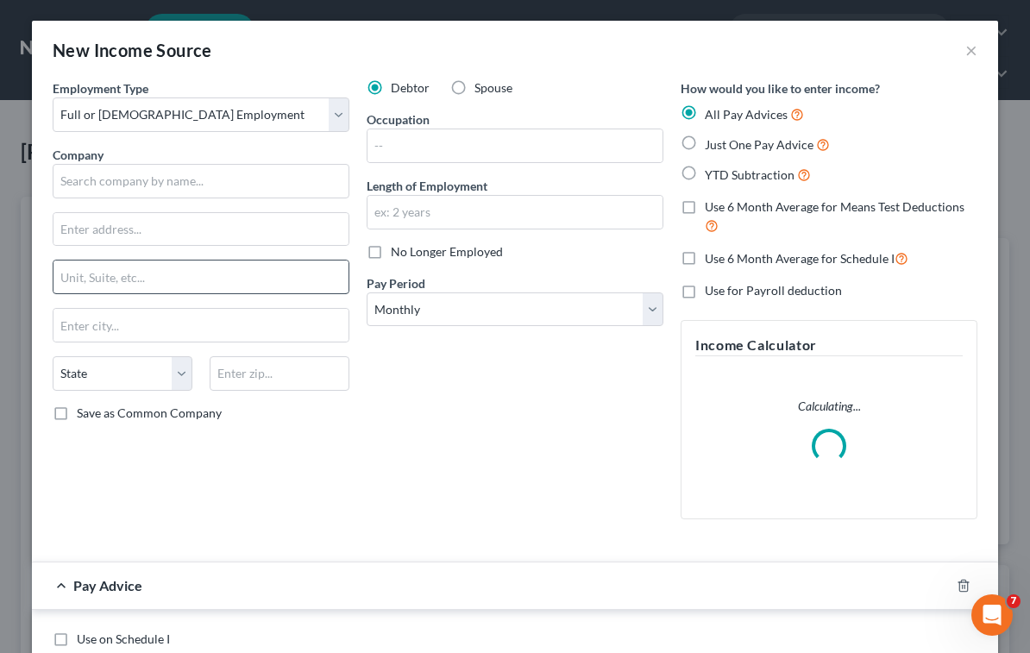
drag, startPoint x: 452, startPoint y: 89, endPoint x: 259, endPoint y: 285, distance: 275.1
click at [474, 88] on label "Spouse" at bounding box center [493, 87] width 38 height 17
click at [481, 88] on input "Spouse" at bounding box center [486, 84] width 11 height 11
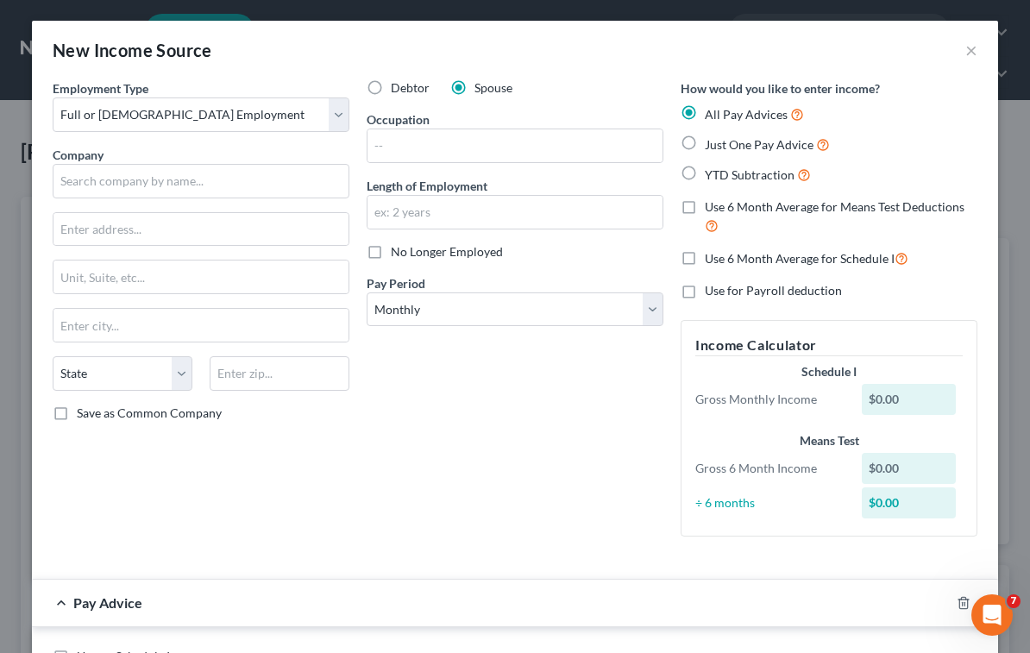
click at [596, 40] on div "New Income Source ×" at bounding box center [515, 50] width 966 height 59
click at [965, 51] on button "×" at bounding box center [971, 50] width 12 height 21
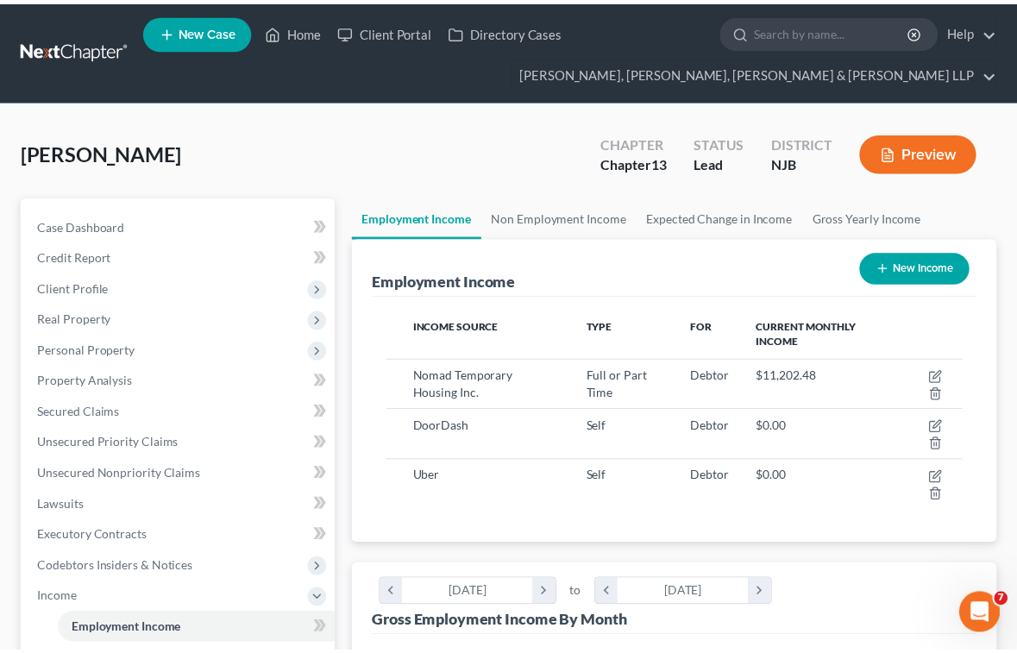
scroll to position [862192, 861869]
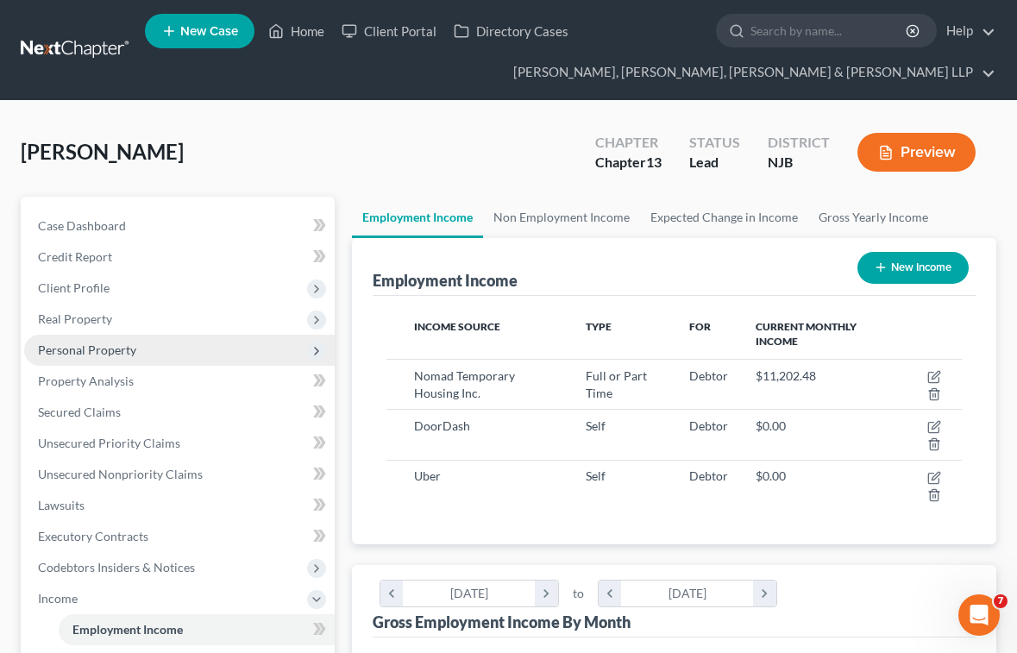
click at [82, 354] on span "Personal Property" at bounding box center [87, 349] width 98 height 15
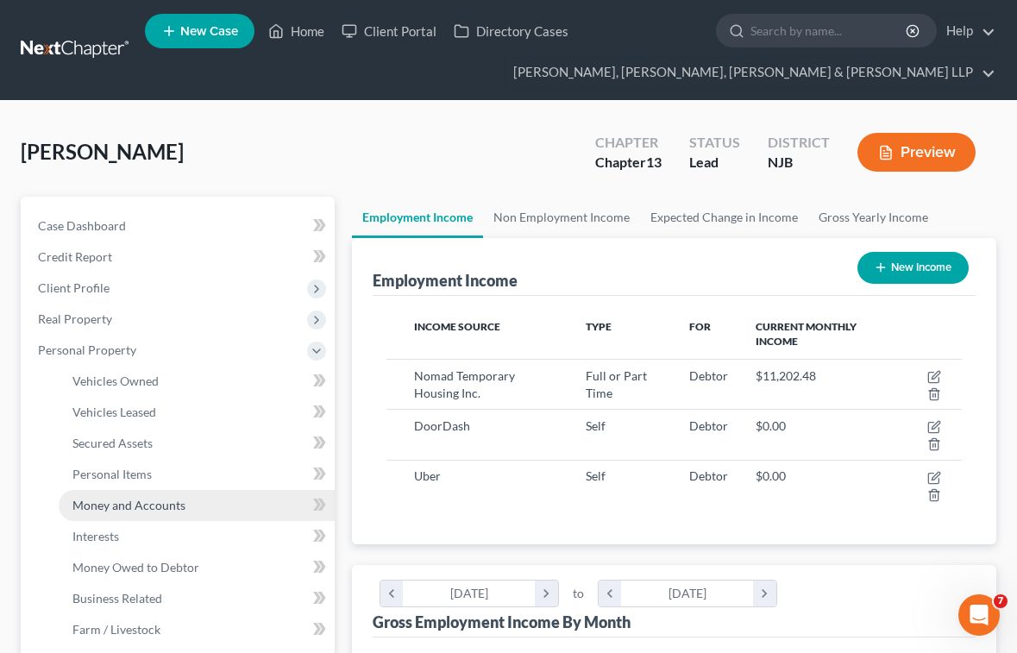
click at [122, 505] on span "Money and Accounts" at bounding box center [128, 505] width 113 height 15
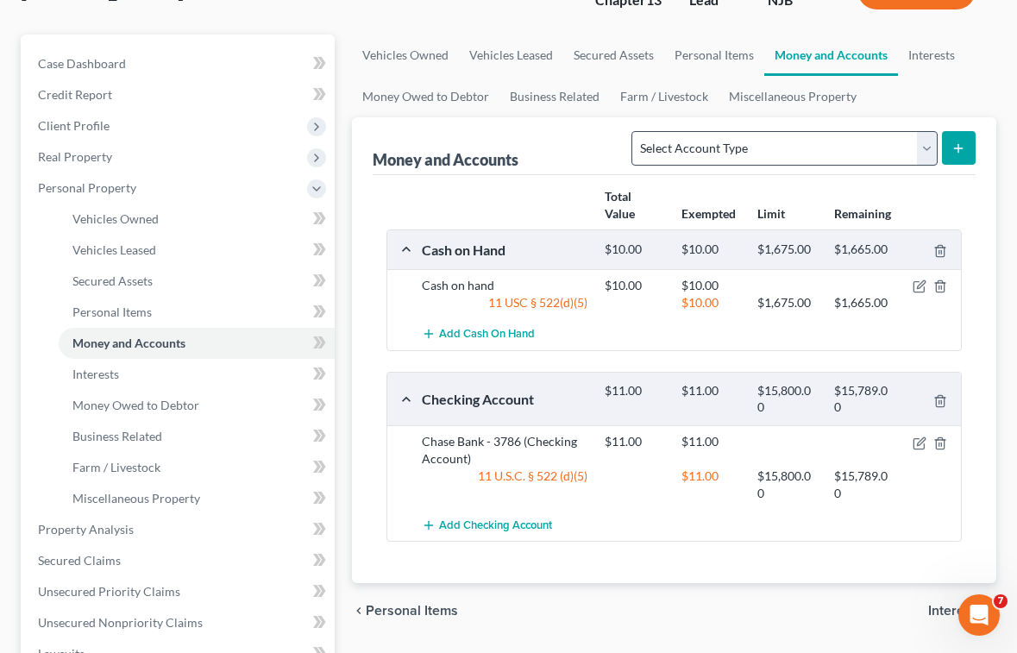
scroll to position [172, 0]
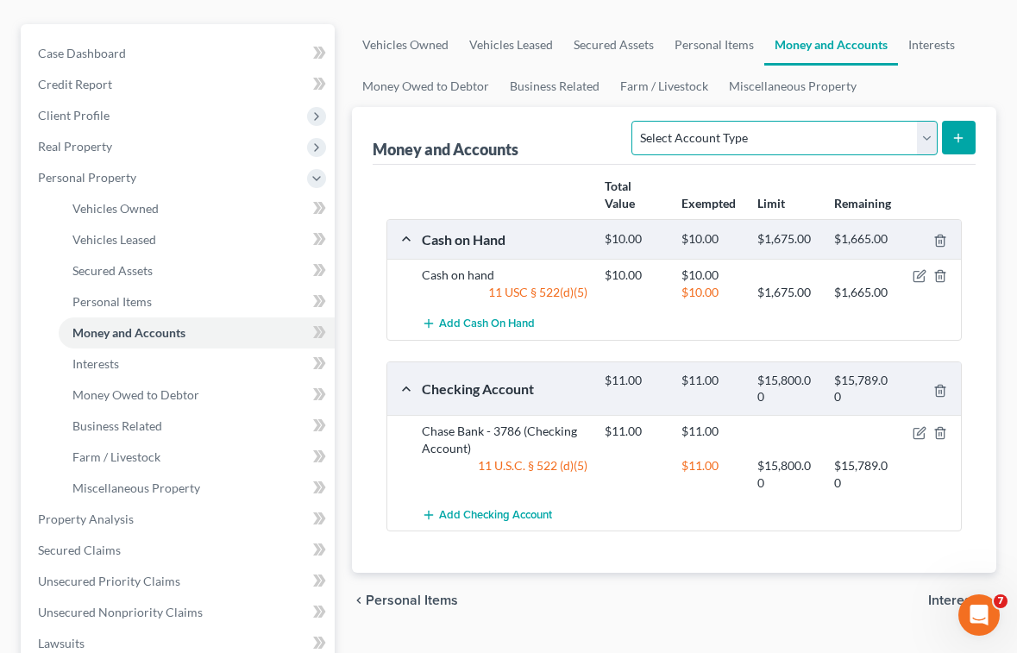
click at [678, 133] on select "Select Account Type Brokerage Cash on Hand Certificates of Deposit Checking Acc…" at bounding box center [783, 138] width 305 height 34
click at [636, 121] on select "Select Account Type Brokerage Cash on Hand Certificates of Deposit Checking Acc…" at bounding box center [783, 138] width 305 height 34
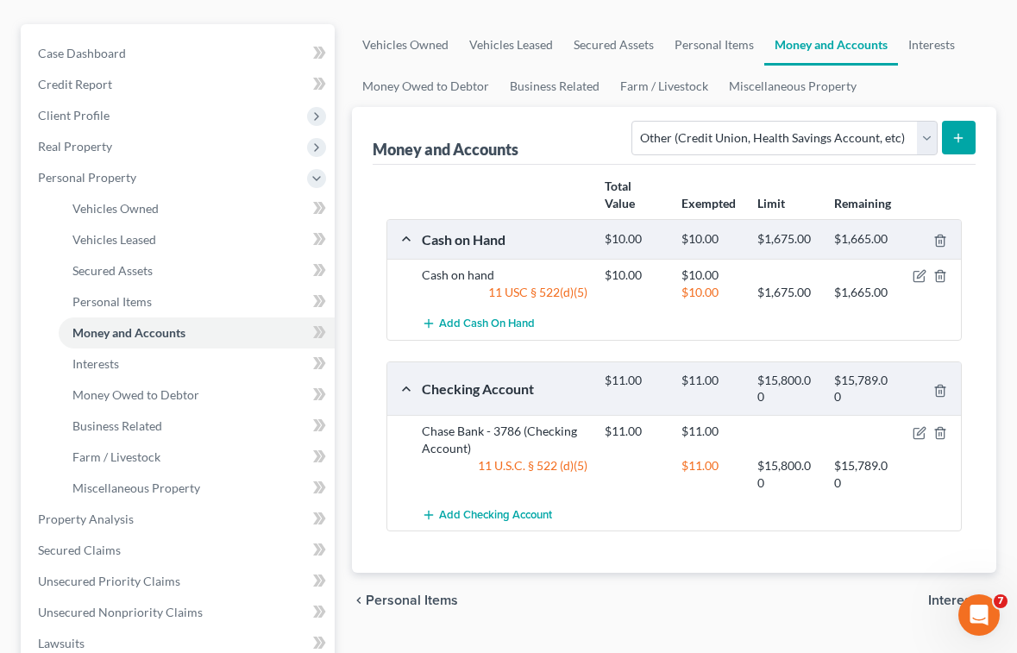
click at [949, 136] on button "submit" at bounding box center [959, 138] width 34 height 34
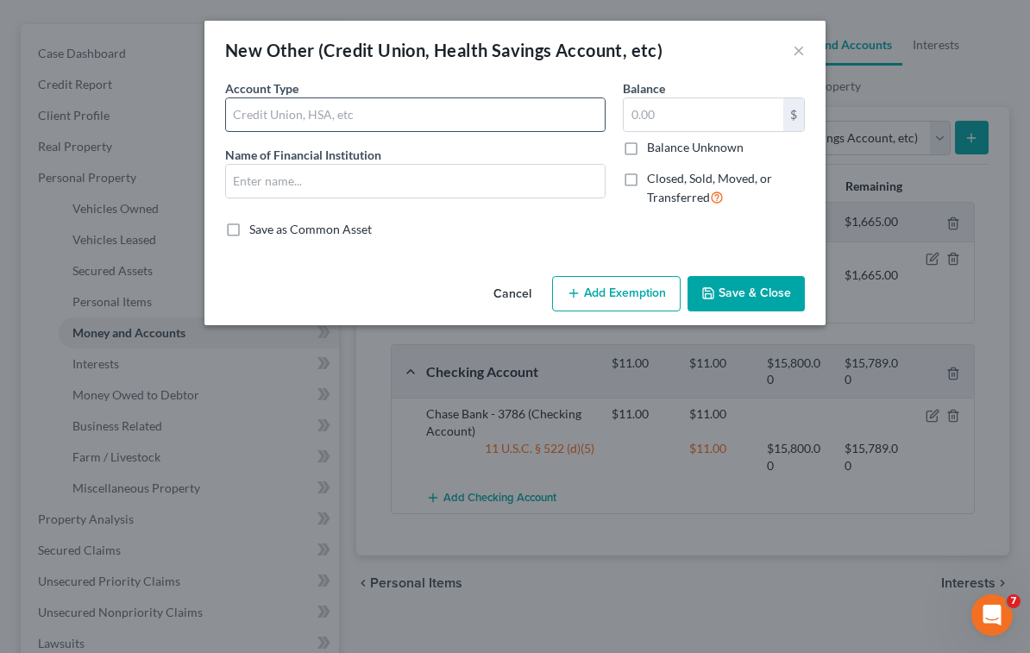
click at [264, 114] on input "text" at bounding box center [415, 114] width 379 height 33
click at [348, 116] on input "text" at bounding box center [415, 114] width 379 height 33
paste input "mobile banking platform"
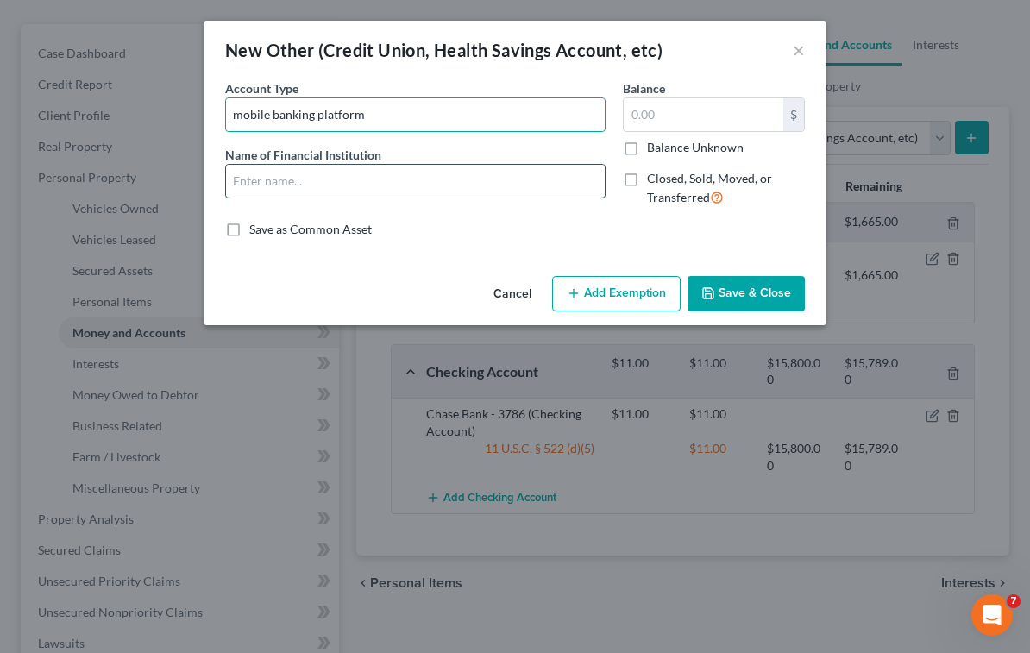
click at [254, 175] on input "text" at bounding box center [415, 181] width 379 height 33
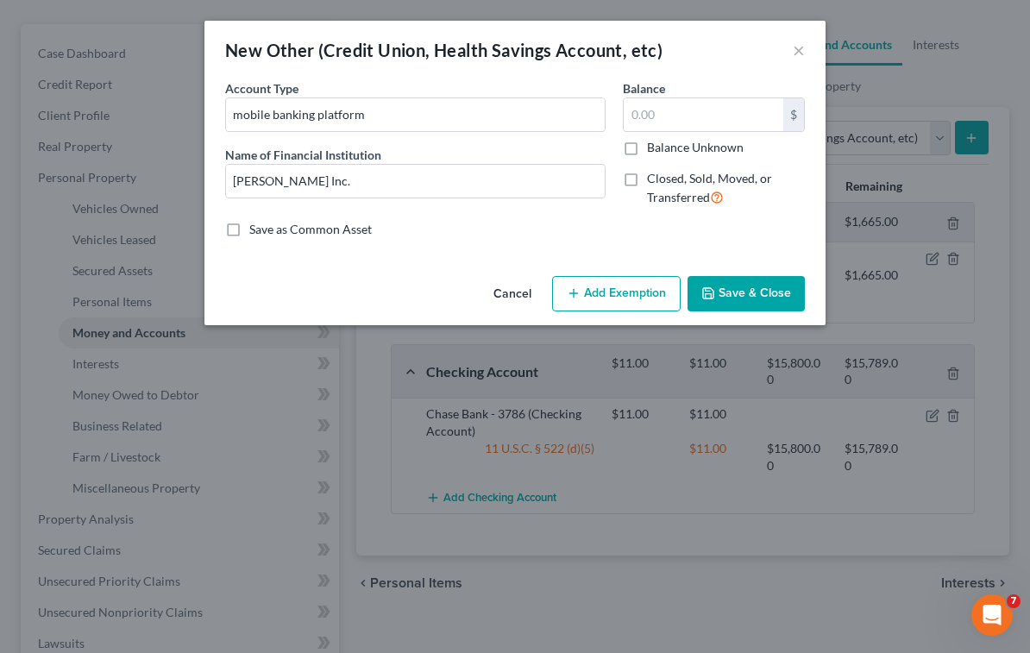
click at [757, 297] on button "Save & Close" at bounding box center [745, 294] width 117 height 36
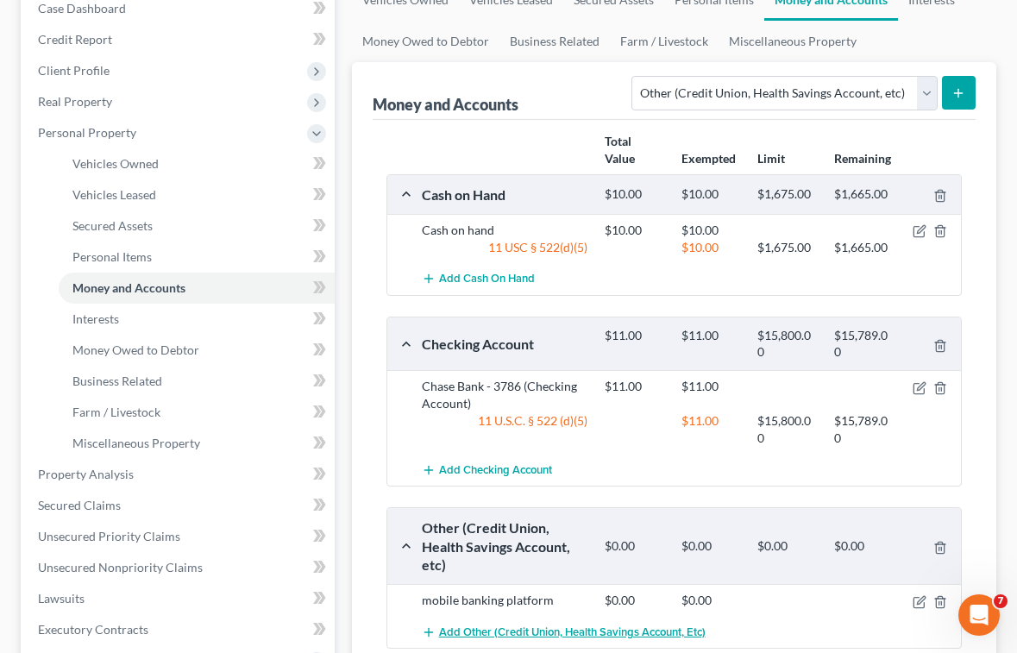
scroll to position [259, 0]
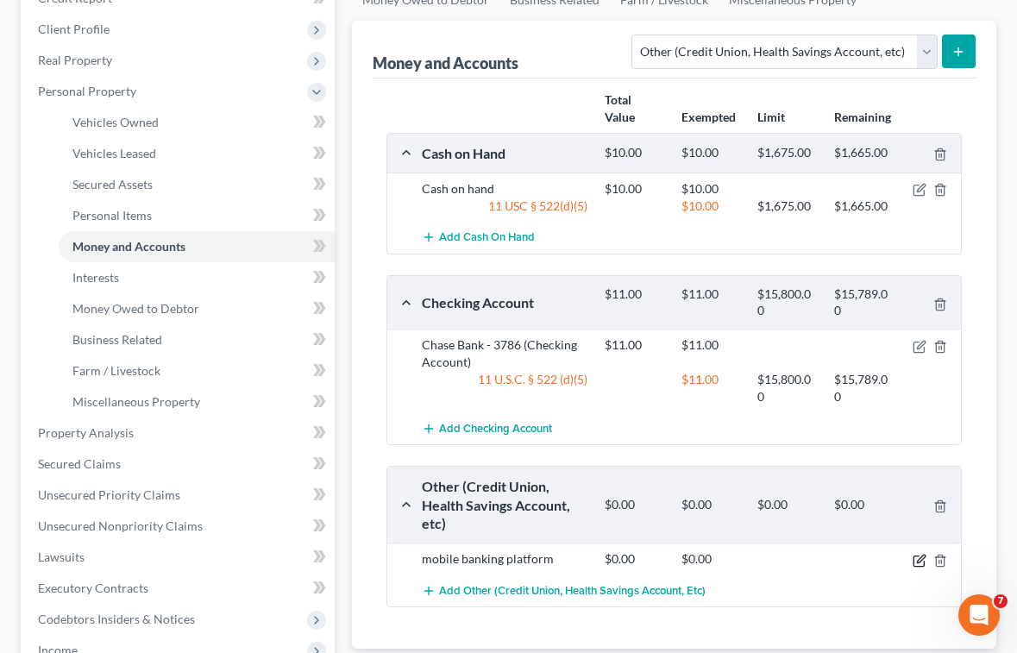
click at [919, 561] on icon "button" at bounding box center [920, 561] width 14 height 14
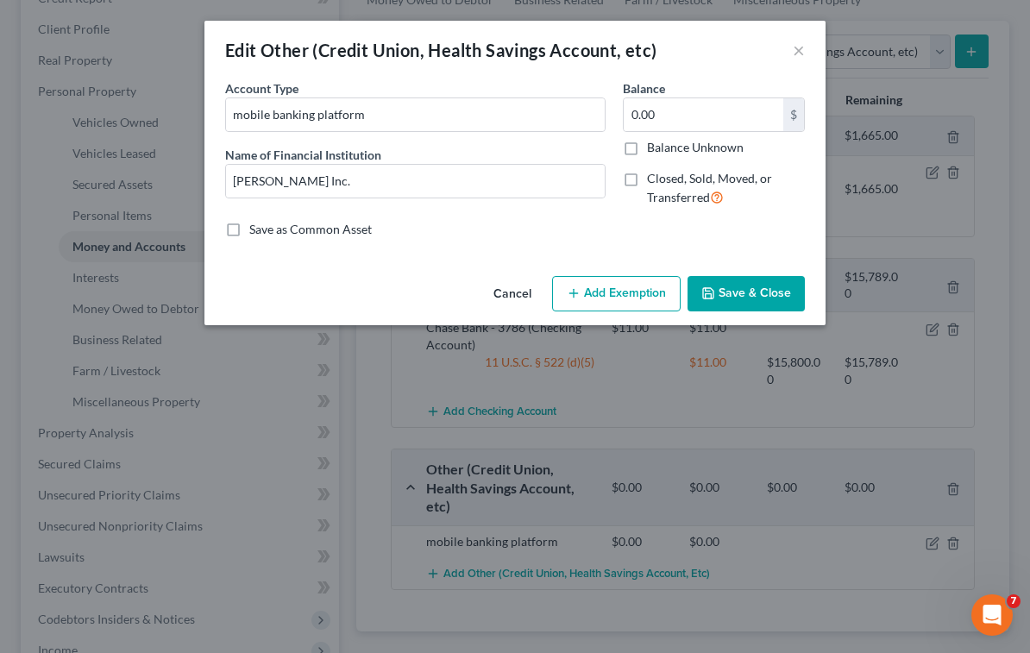
click at [506, 295] on button "Cancel" at bounding box center [513, 295] width 66 height 34
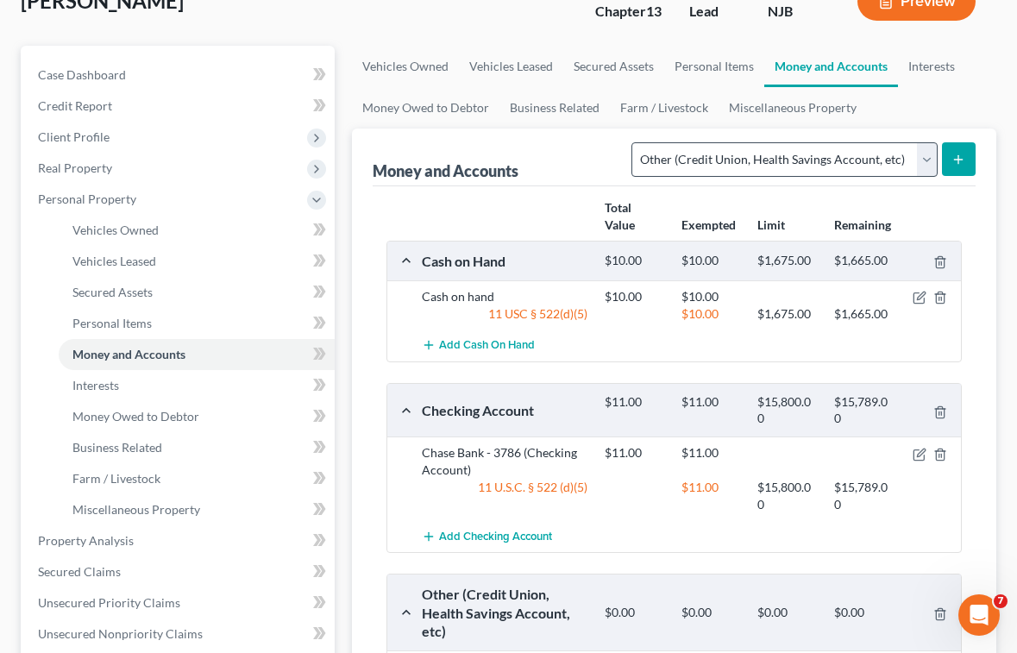
scroll to position [0, 0]
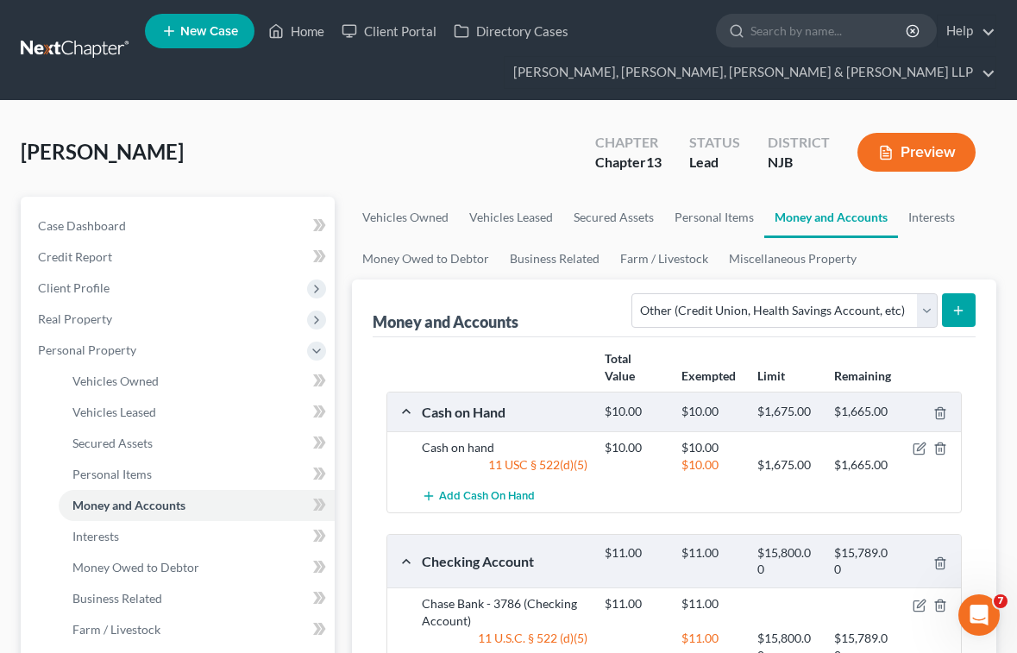
click at [912, 154] on button "Preview" at bounding box center [916, 152] width 118 height 39
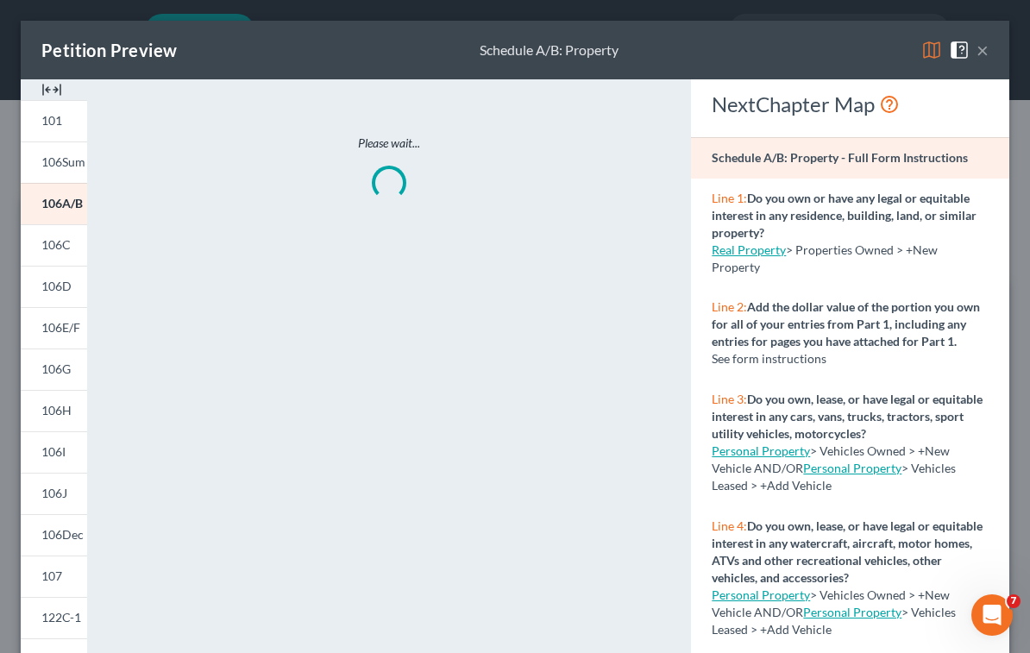
click at [923, 47] on img at bounding box center [931, 50] width 21 height 21
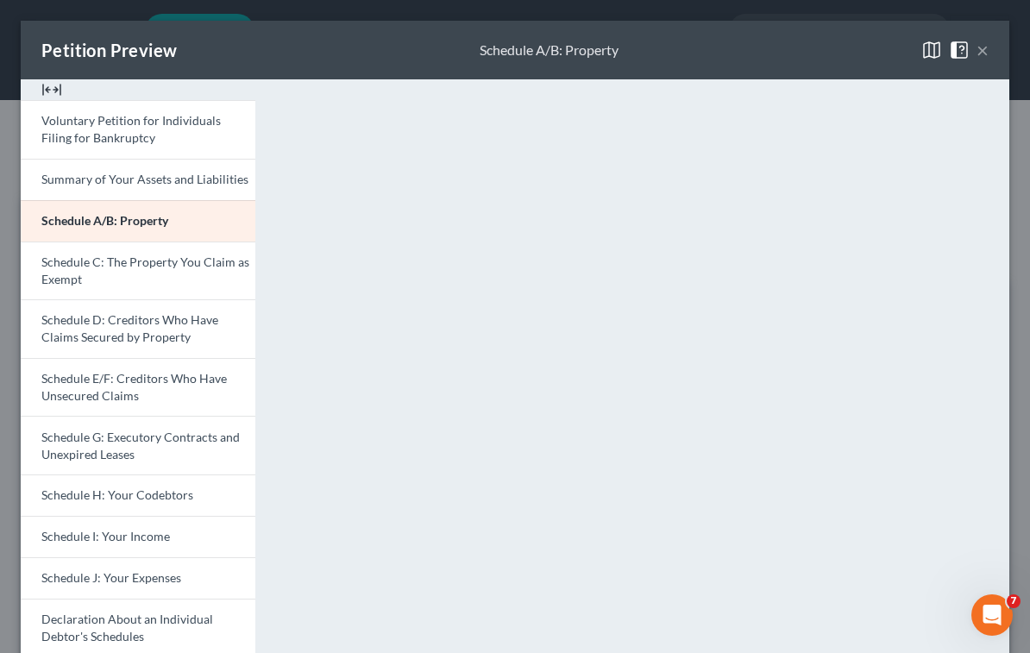
click at [976, 46] on button "×" at bounding box center [982, 50] width 12 height 21
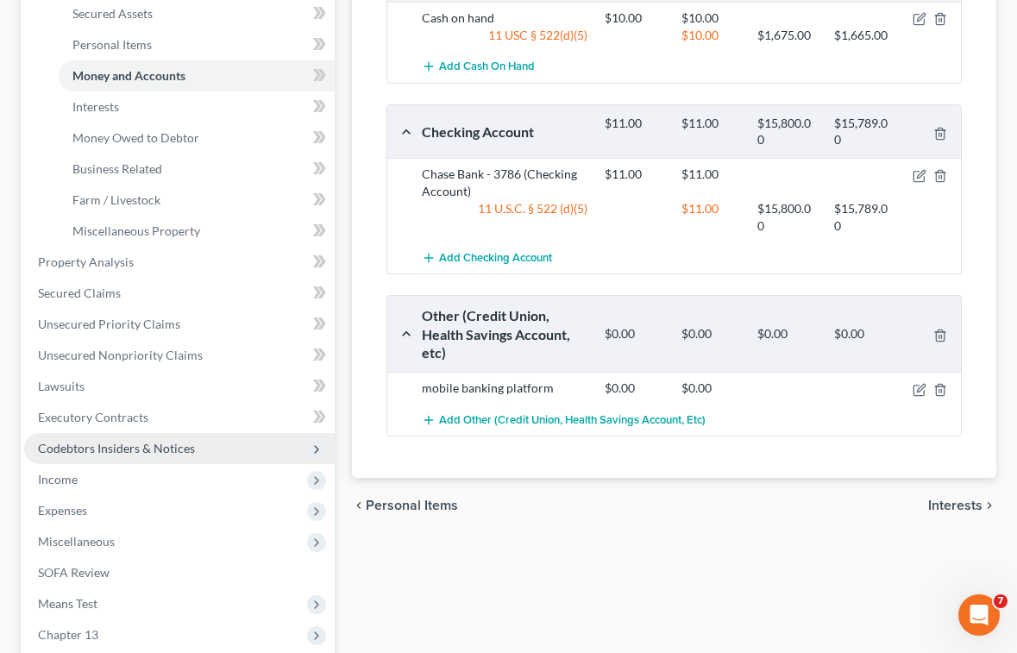
scroll to position [431, 0]
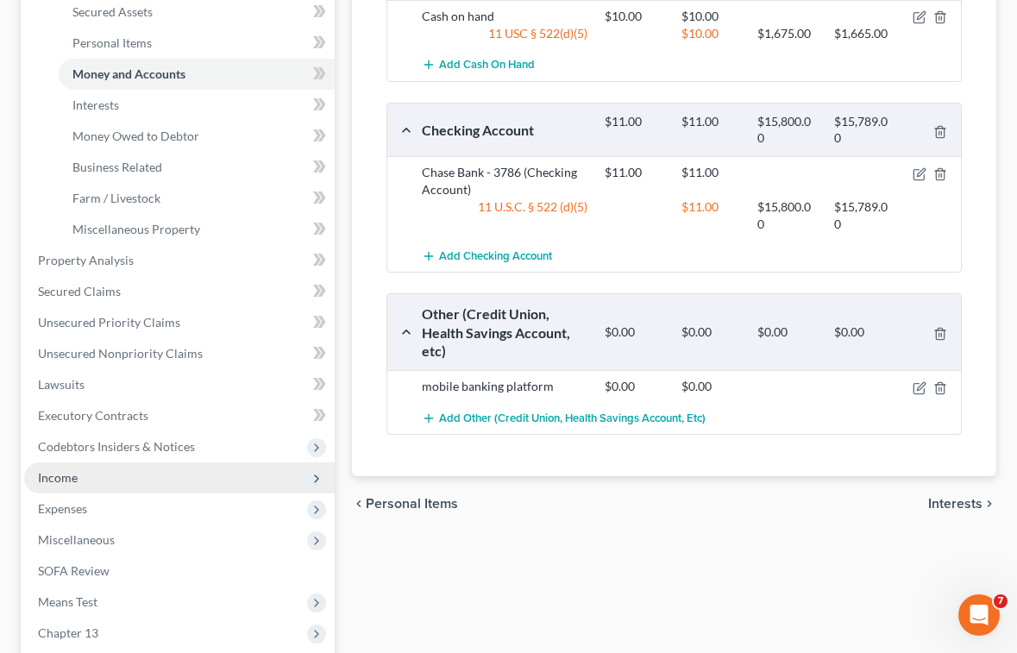
click at [74, 475] on span "Income" at bounding box center [58, 477] width 40 height 15
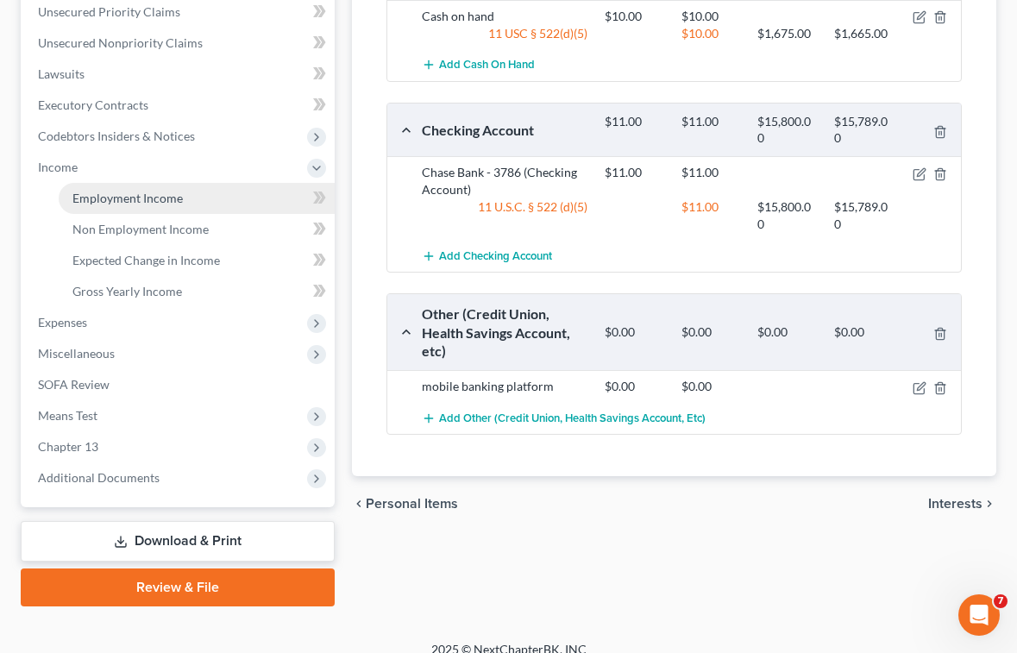
click at [113, 200] on span "Employment Income" at bounding box center [127, 198] width 110 height 15
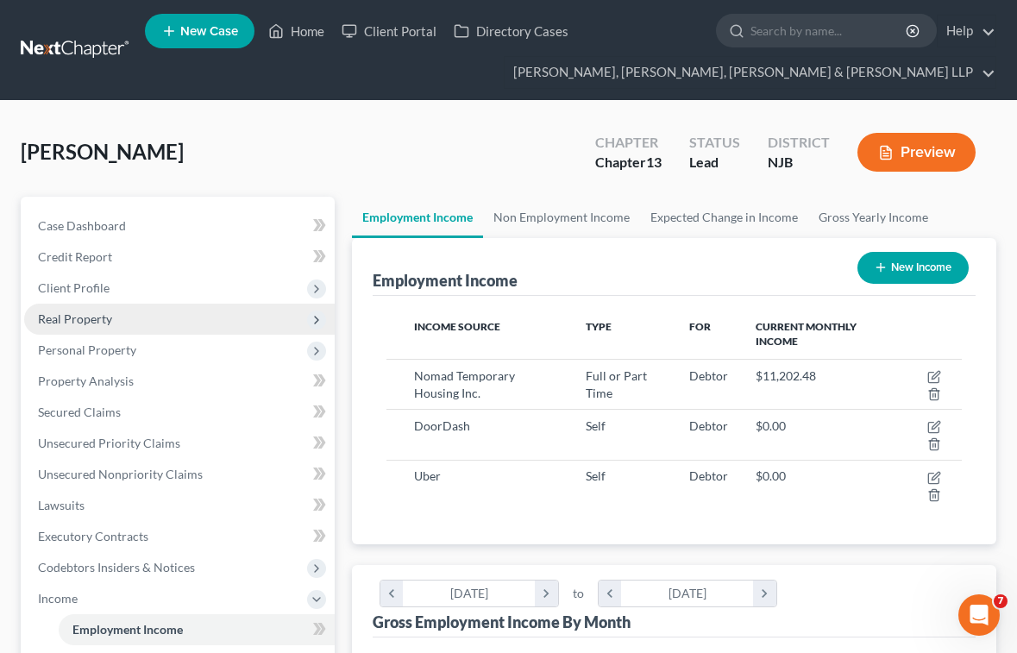
scroll to position [287, 611]
click at [485, 135] on div "[PERSON_NAME] Upgraded Chapter Chapter 13 Status Lead District [GEOGRAPHIC_DATA…" at bounding box center [508, 159] width 975 height 75
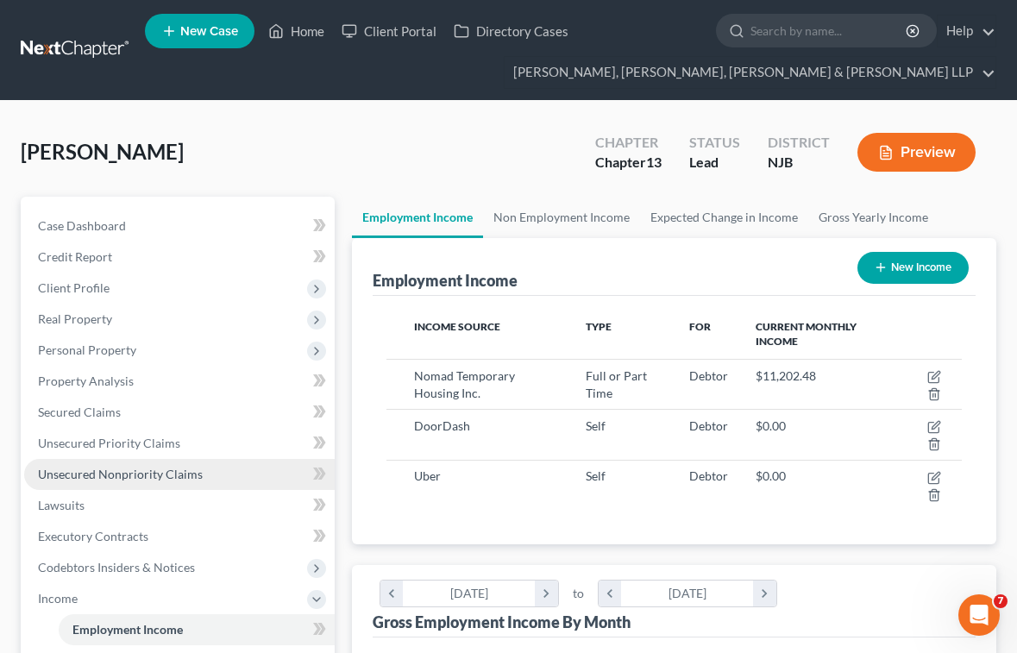
click at [95, 473] on span "Unsecured Nonpriority Claims" at bounding box center [120, 474] width 165 height 15
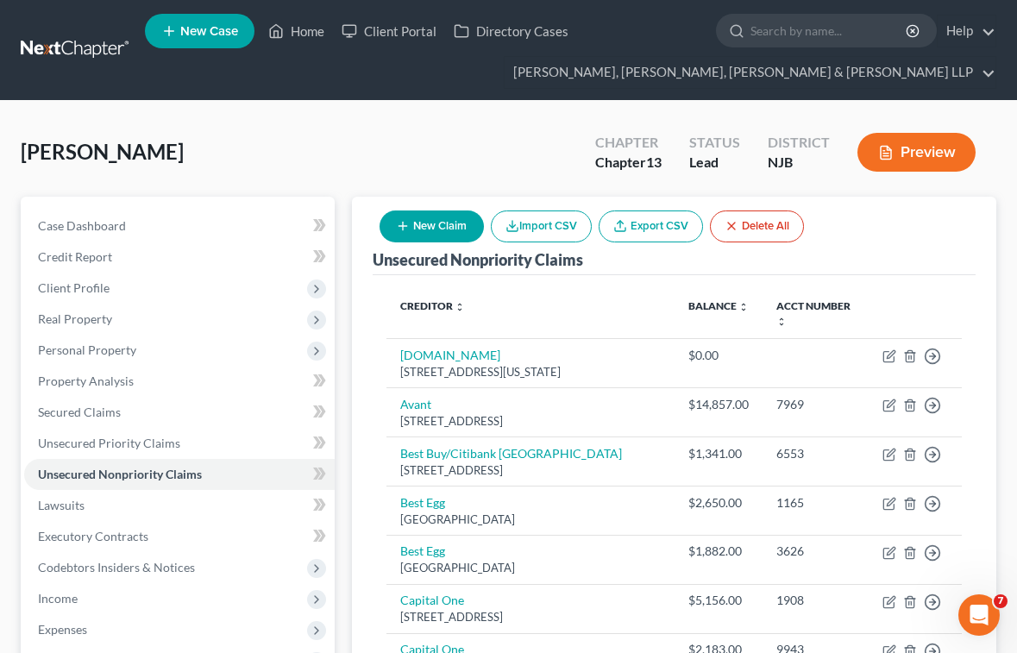
click at [422, 228] on button "New Claim" at bounding box center [431, 226] width 104 height 32
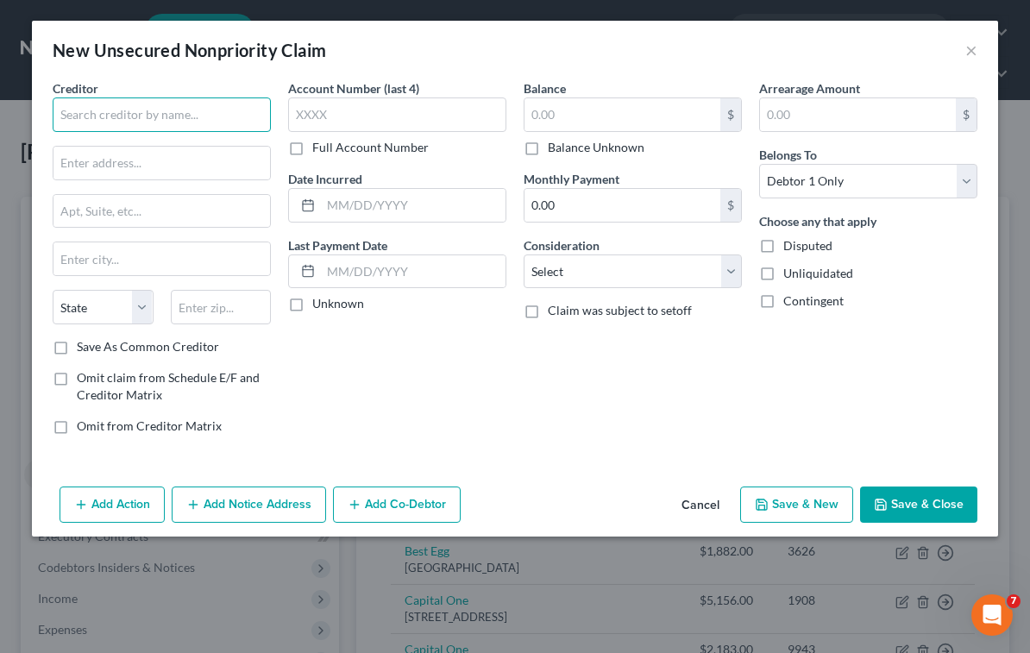
click at [212, 118] on input "text" at bounding box center [162, 114] width 218 height 34
paste input "NetCredit"
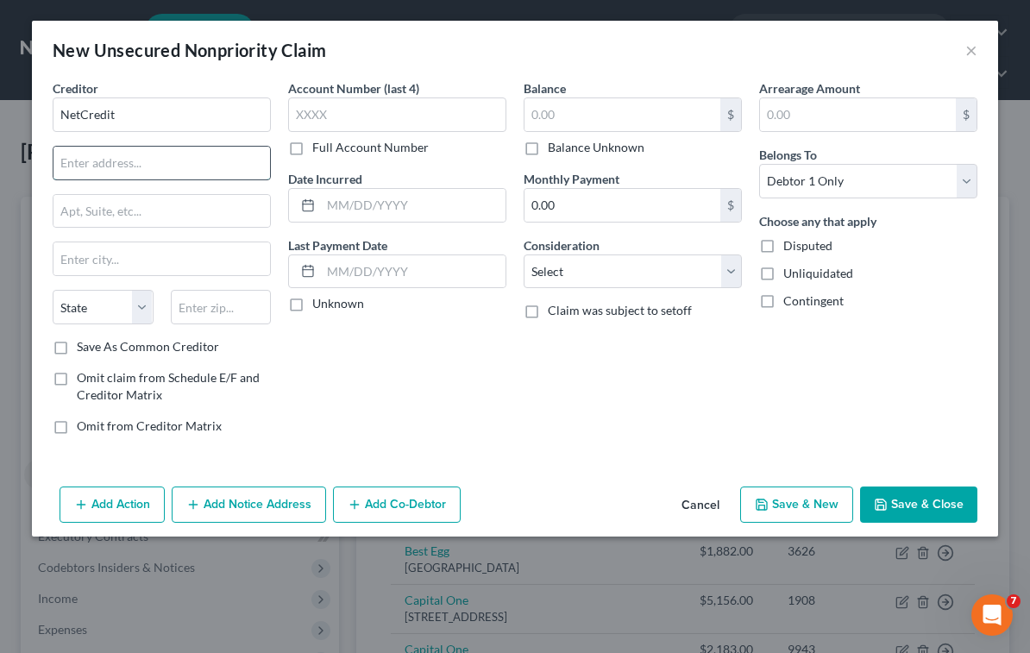
click at [199, 174] on input "text" at bounding box center [161, 163] width 216 height 33
paste input "[STREET_ADDRESS][PERSON_NAME]"
click at [219, 303] on input "text" at bounding box center [221, 307] width 101 height 34
paste input "60604"
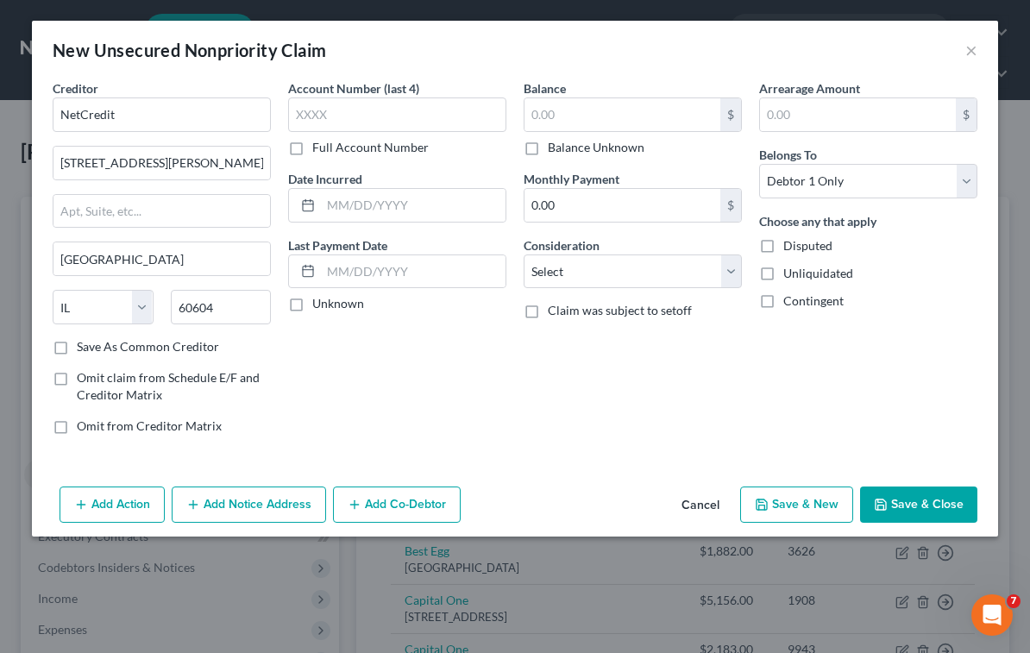
click at [441, 371] on div "Account Number (last 4) Full Account Number Date Incurred Last Payment Date Unk…" at bounding box center [396, 263] width 235 height 369
click at [924, 506] on button "Save & Close" at bounding box center [918, 504] width 117 height 36
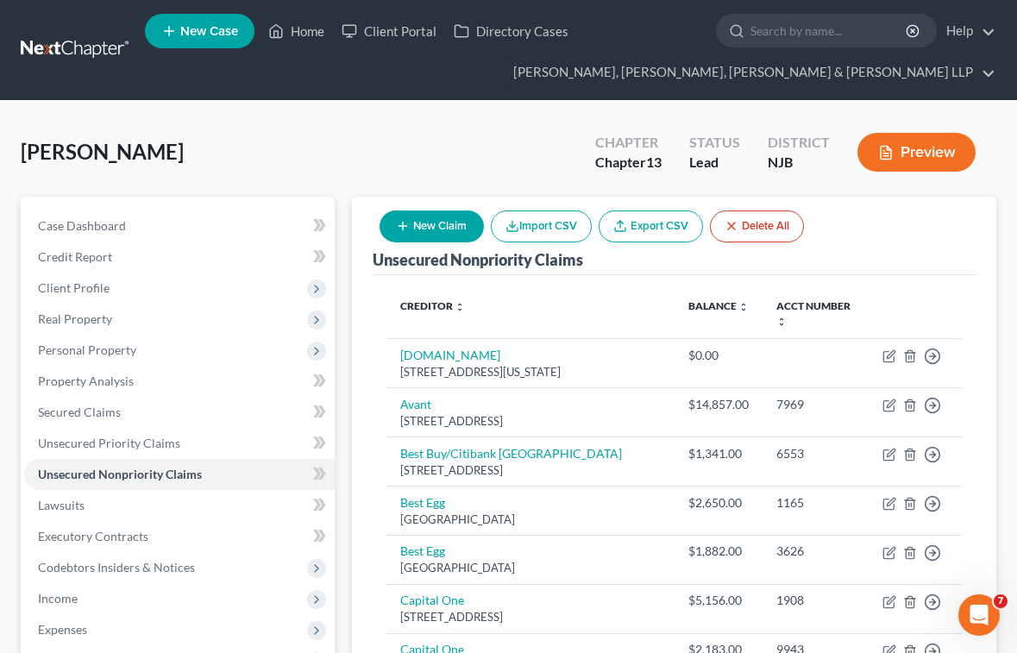
click at [439, 235] on button "New Claim" at bounding box center [431, 226] width 104 height 32
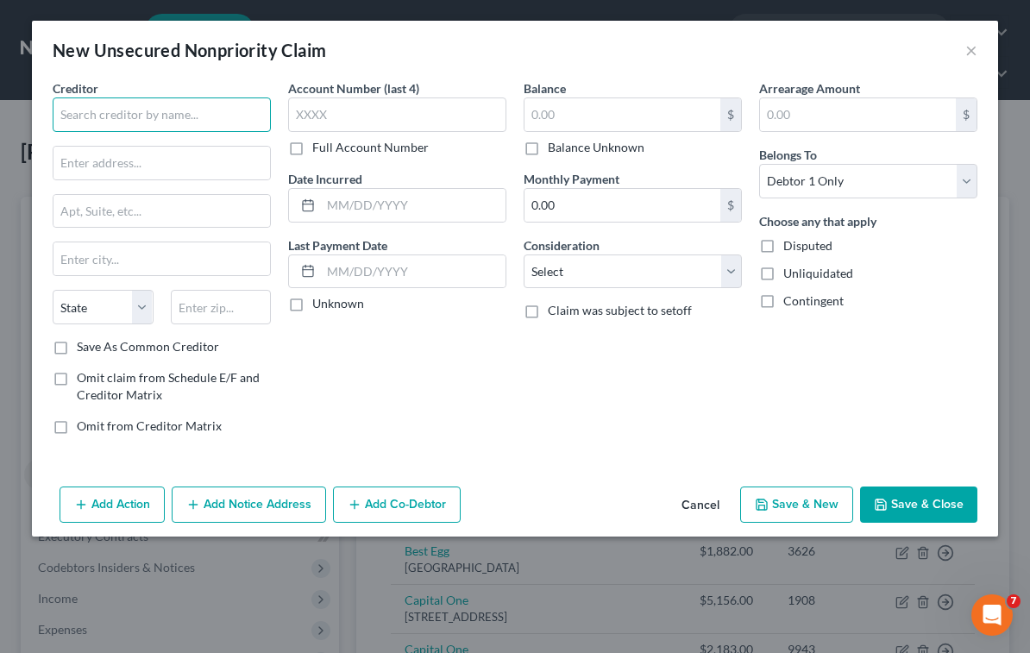
click at [146, 112] on input "text" at bounding box center [162, 114] width 218 height 34
paste input "Tilt Finance, Inc."
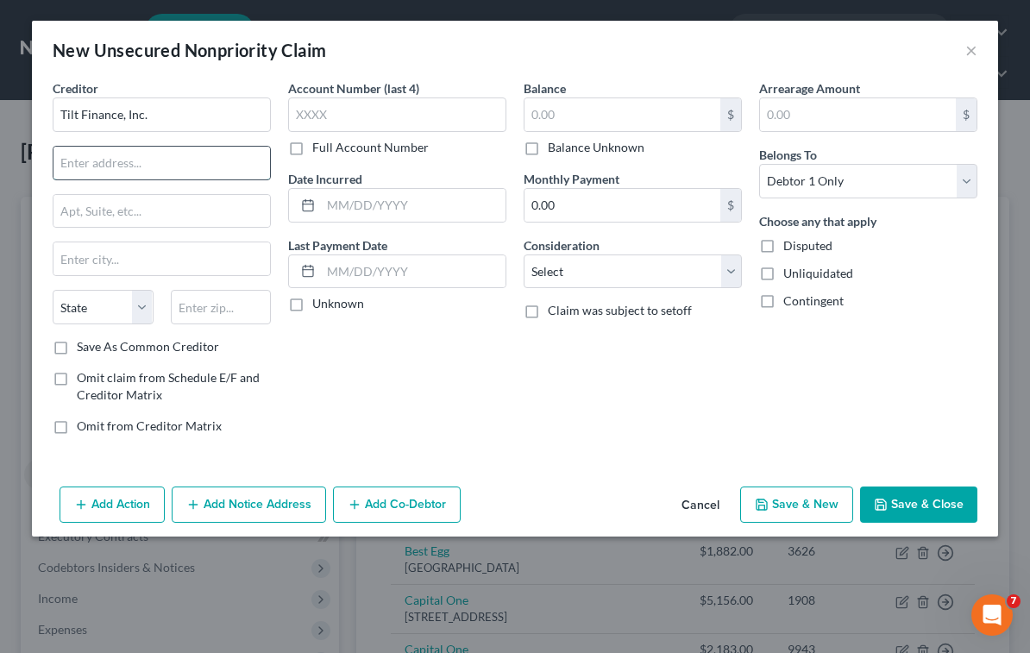
click at [195, 170] on input "text" at bounding box center [161, 163] width 216 height 33
paste input "[STREET_ADDRESS][US_STATE]"
click at [150, 165] on input "[STREET_ADDRESS][US_STATE]" at bounding box center [161, 163] width 216 height 33
click at [231, 310] on input "text" at bounding box center [221, 307] width 101 height 34
paste input "94108"
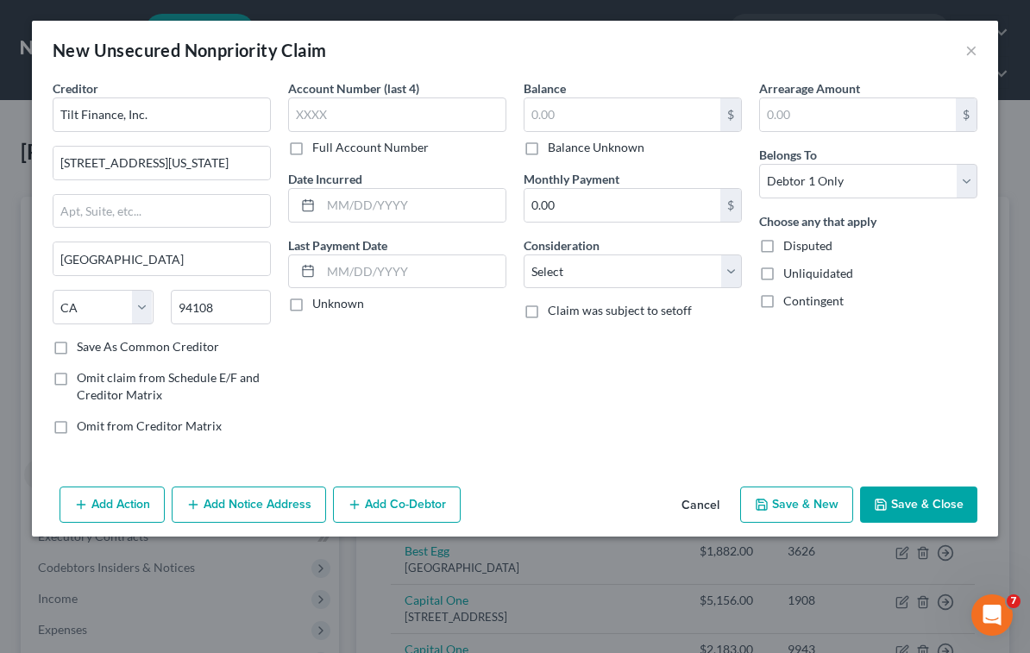
click at [410, 348] on div "Account Number (last 4) Full Account Number Date Incurred Last Payment Date Unk…" at bounding box center [396, 263] width 235 height 369
drag, startPoint x: 908, startPoint y: 510, endPoint x: 738, endPoint y: 619, distance: 202.2
click at [908, 509] on button "Save & Close" at bounding box center [918, 504] width 117 height 36
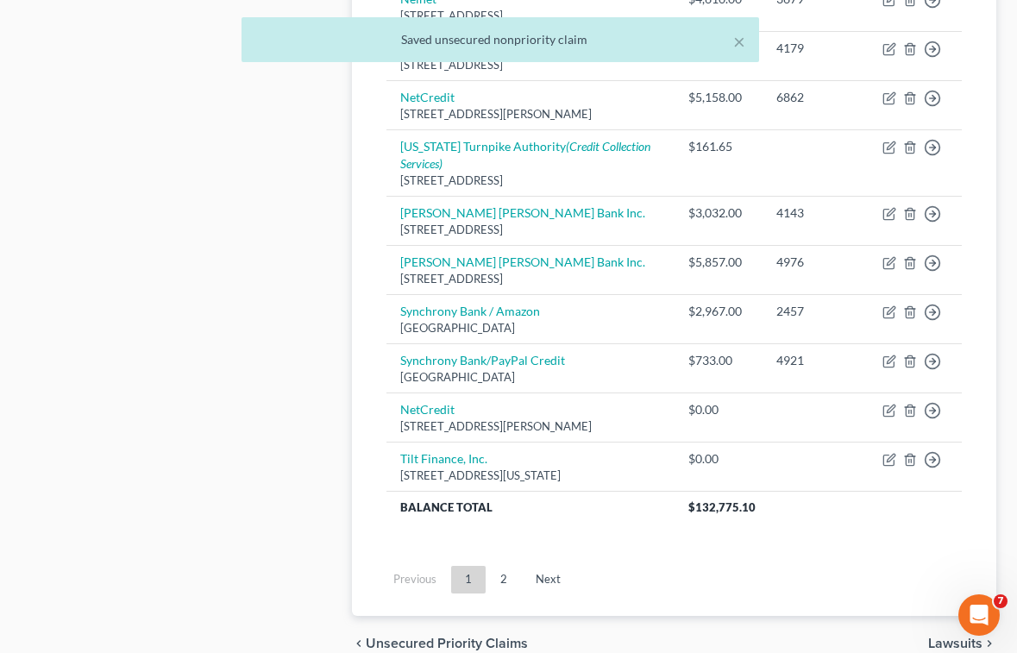
scroll to position [1552, 0]
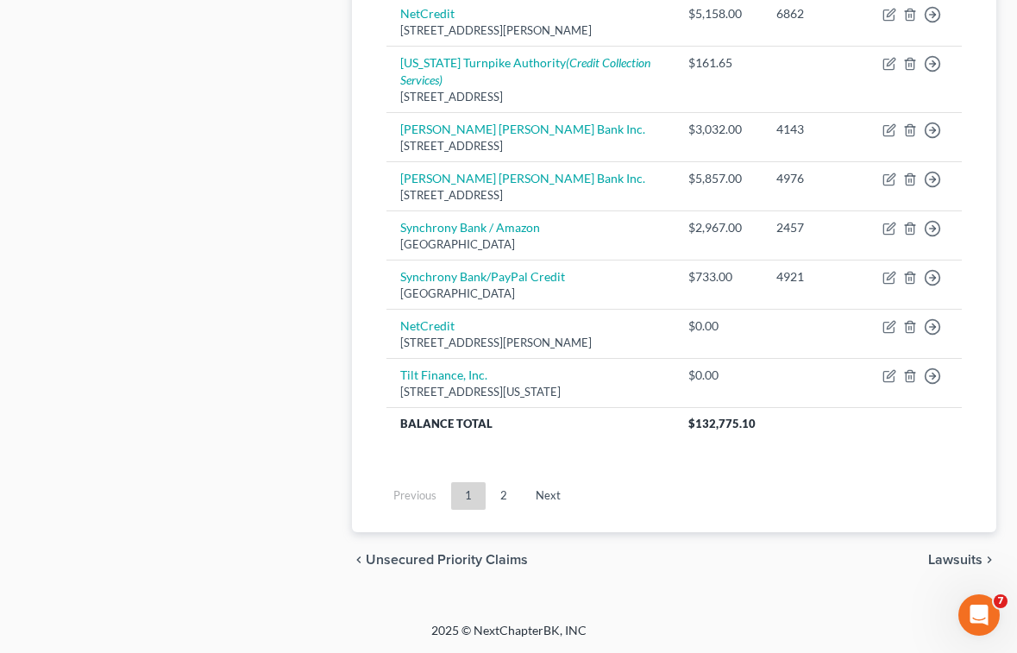
drag, startPoint x: 848, startPoint y: 618, endPoint x: 624, endPoint y: 533, distance: 239.6
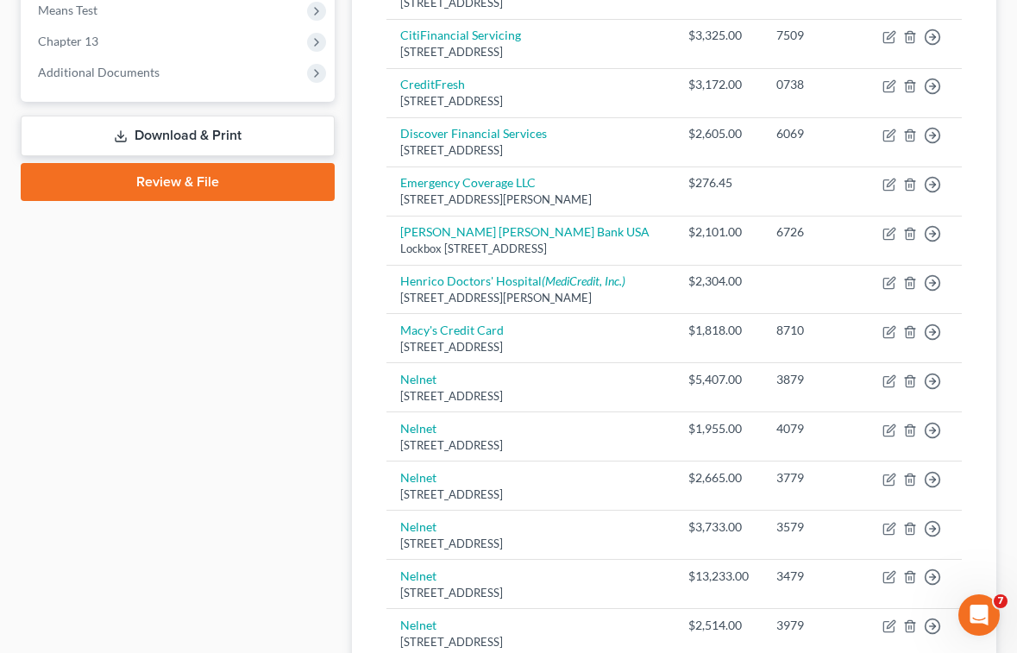
scroll to position [431, 0]
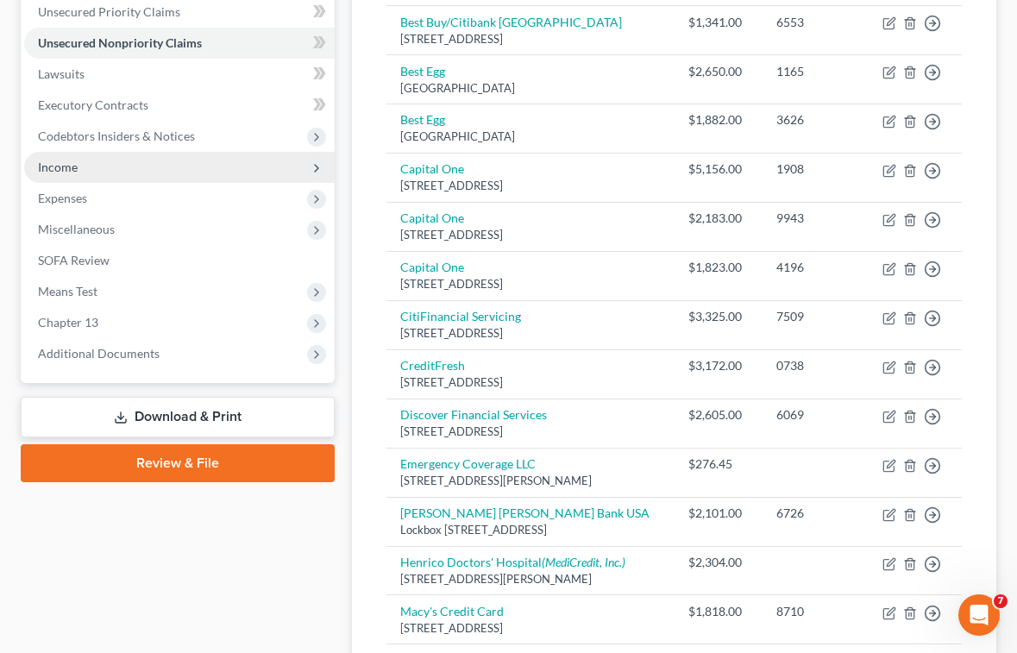
click at [69, 161] on span "Income" at bounding box center [58, 167] width 40 height 15
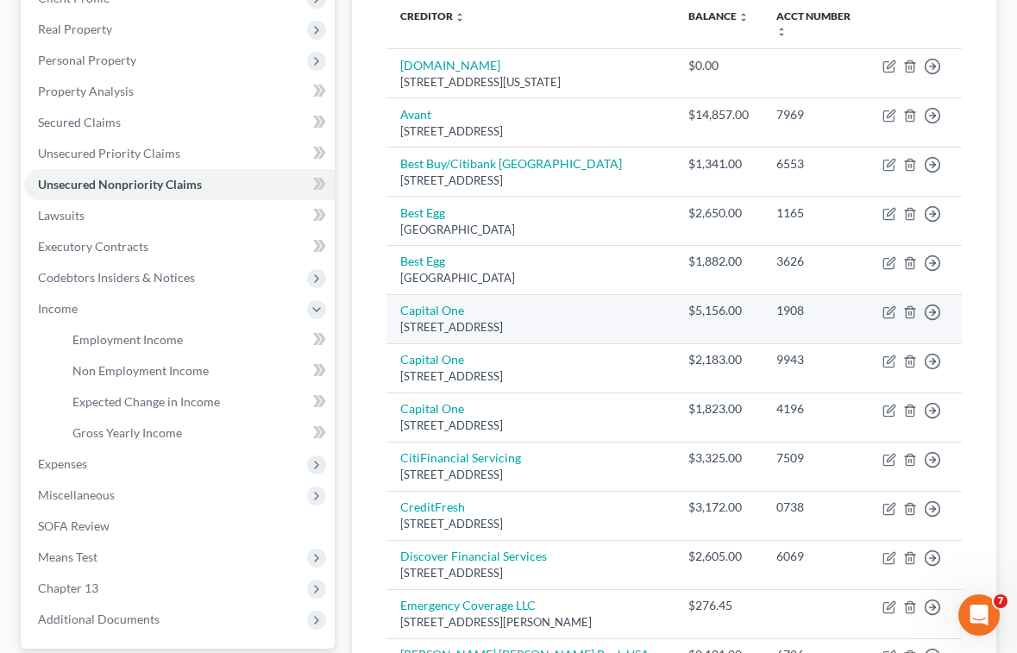
scroll to position [86, 0]
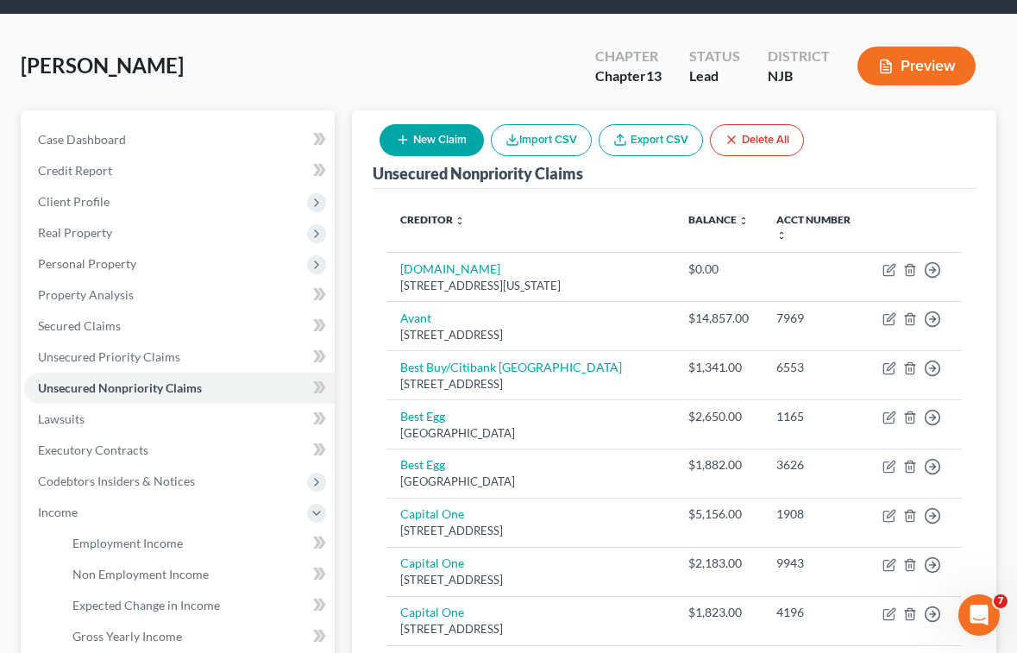
drag, startPoint x: 392, startPoint y: 59, endPoint x: 387, endPoint y: 110, distance: 52.0
click at [394, 59] on div "[PERSON_NAME] Upgraded Chapter Chapter 13 Status Lead District [GEOGRAPHIC_DATA…" at bounding box center [508, 72] width 975 height 75
click at [97, 542] on span "Employment Income" at bounding box center [127, 543] width 110 height 15
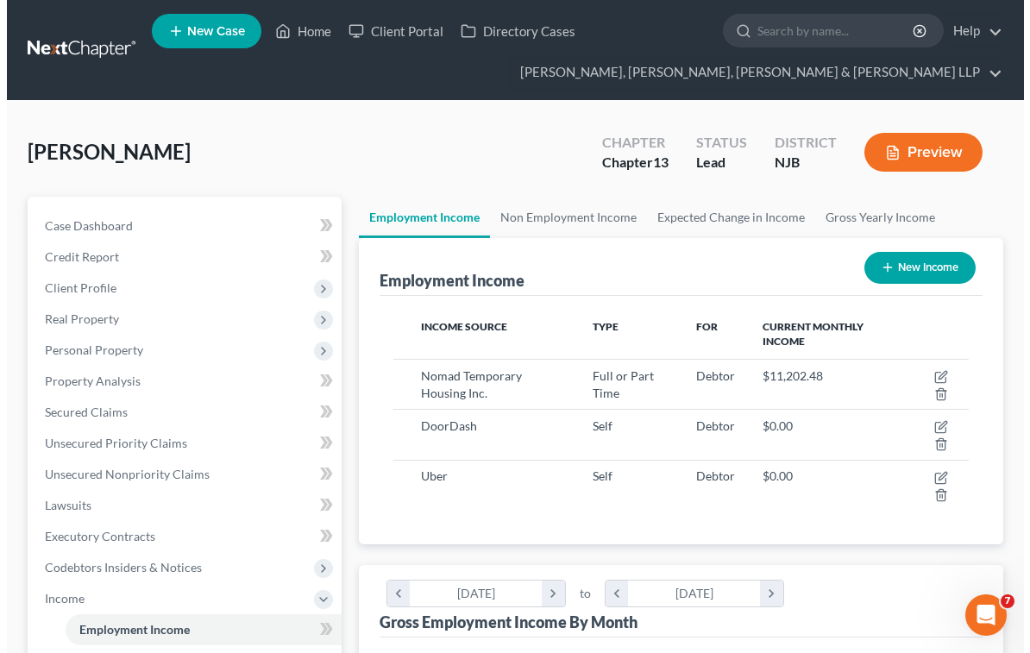
scroll to position [287, 611]
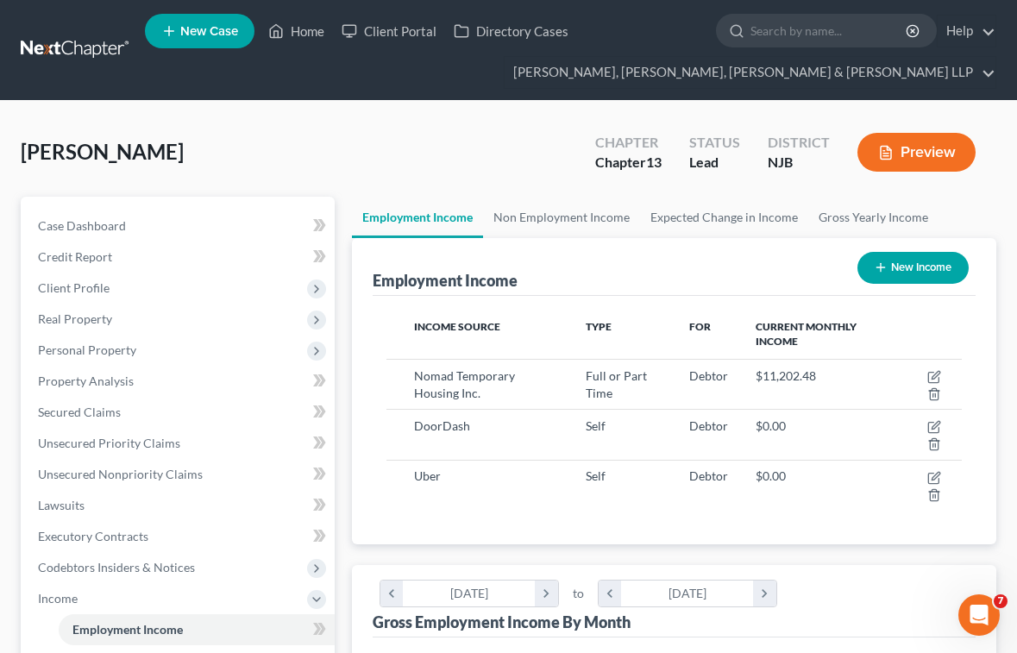
click at [908, 271] on button "New Income" at bounding box center [912, 268] width 111 height 32
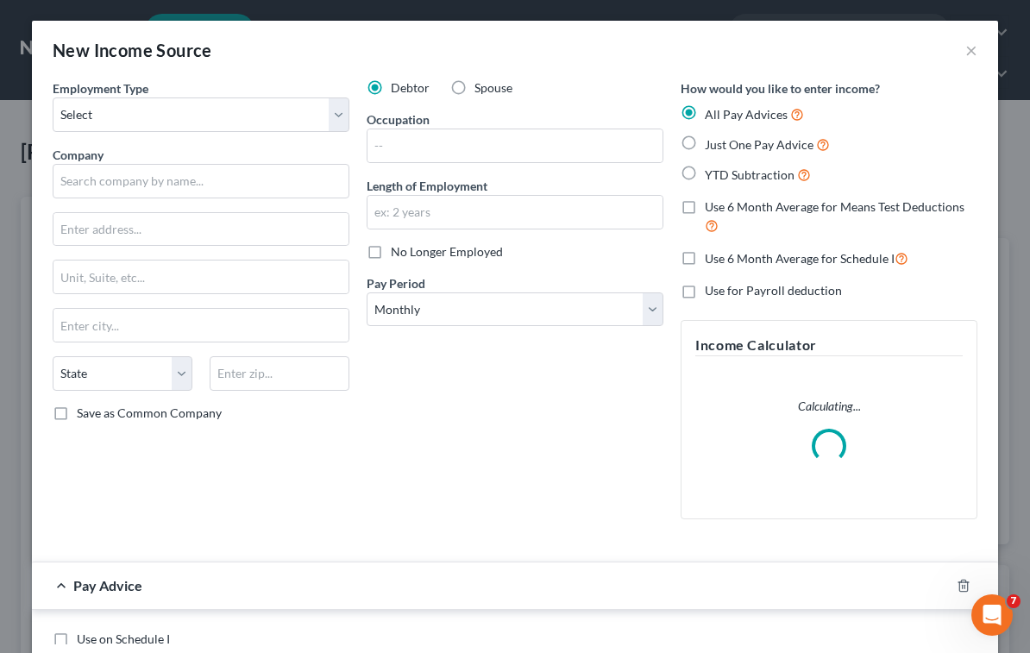
scroll to position [292, 619]
click at [190, 122] on select "Select Full or [DEMOGRAPHIC_DATA] Employment Self Employment" at bounding box center [201, 114] width 297 height 34
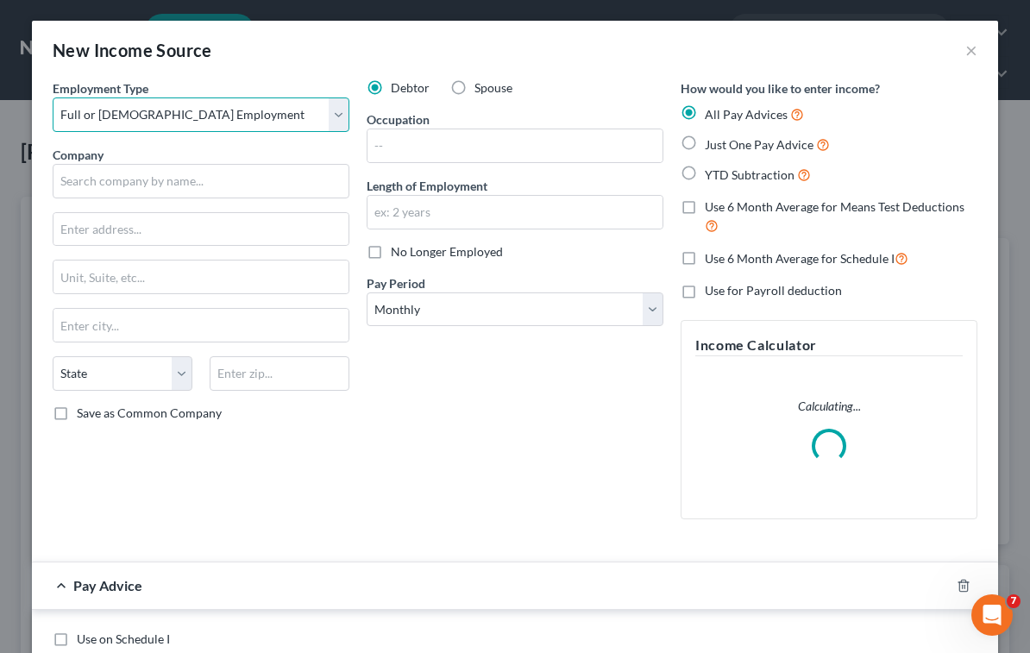
click at [53, 97] on select "Select Full or [DEMOGRAPHIC_DATA] Employment Self Employment" at bounding box center [201, 114] width 297 height 34
click at [474, 88] on label "Spouse" at bounding box center [493, 87] width 38 height 17
click at [481, 88] on input "Spouse" at bounding box center [486, 84] width 11 height 11
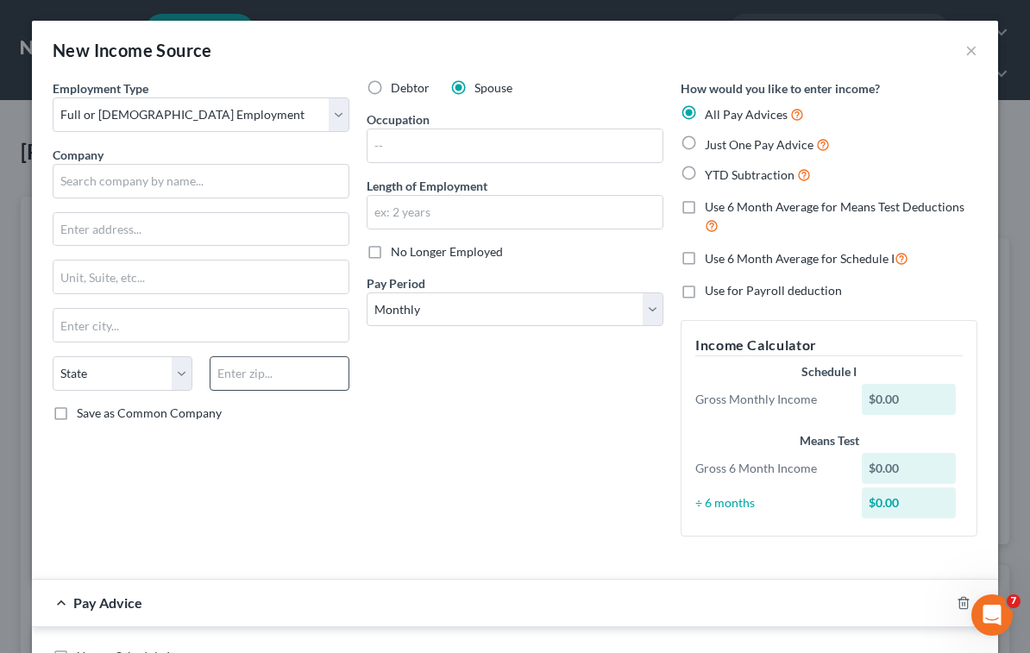
click at [505, 440] on div "Debtor Spouse Occupation Length of Employment No Longer Employed Pay Period * S…" at bounding box center [515, 314] width 314 height 471
click at [146, 183] on input "text" at bounding box center [201, 181] width 297 height 34
click at [289, 363] on input "text" at bounding box center [280, 373] width 140 height 34
click at [492, 485] on div "Debtor Spouse Occupation Length of Employment No Longer Employed Pay Period * S…" at bounding box center [515, 314] width 314 height 471
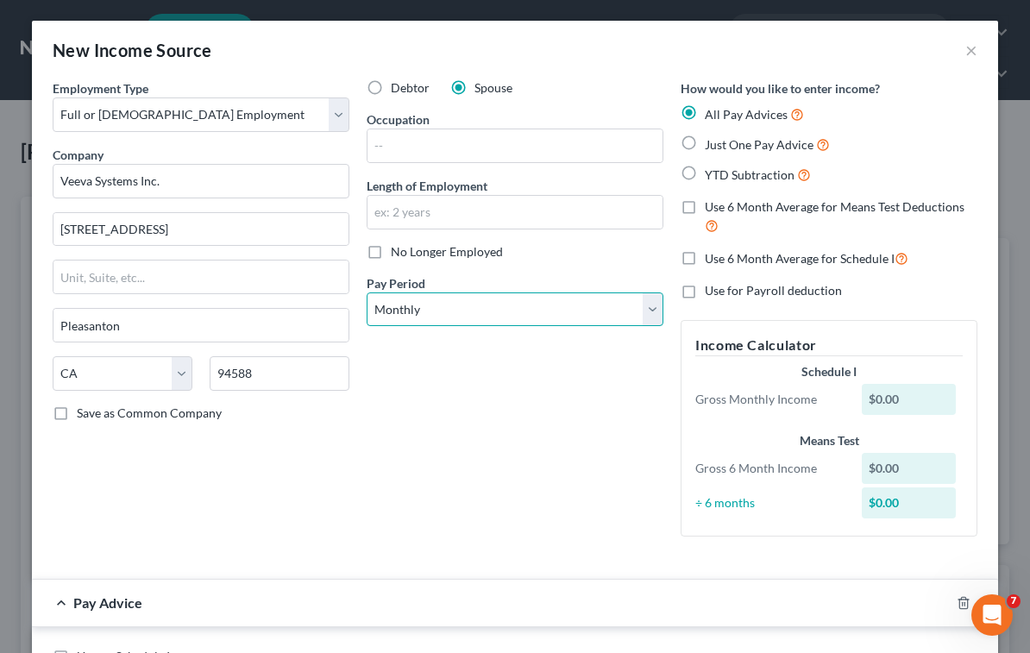
click at [467, 321] on select "Select Monthly Twice Monthly Every Other Week Weekly" at bounding box center [515, 309] width 297 height 34
click at [367, 292] on select "Select Monthly Twice Monthly Every Other Week Weekly" at bounding box center [515, 309] width 297 height 34
click at [450, 447] on div "Debtor Spouse Occupation Length of Employment No Longer Employed Pay Period * S…" at bounding box center [515, 314] width 314 height 471
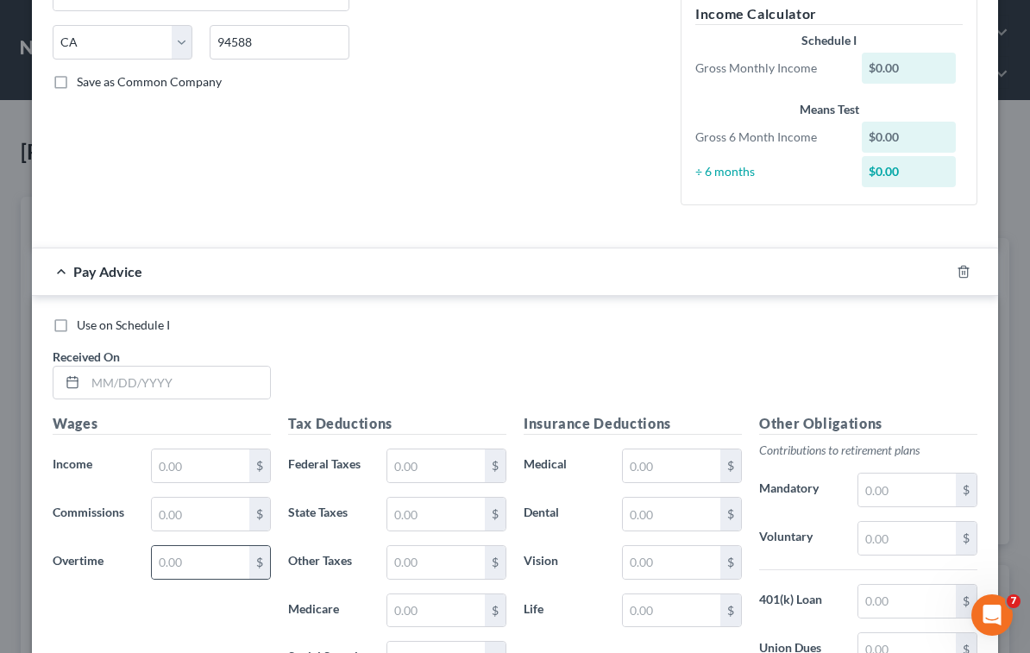
scroll to position [431, 0]
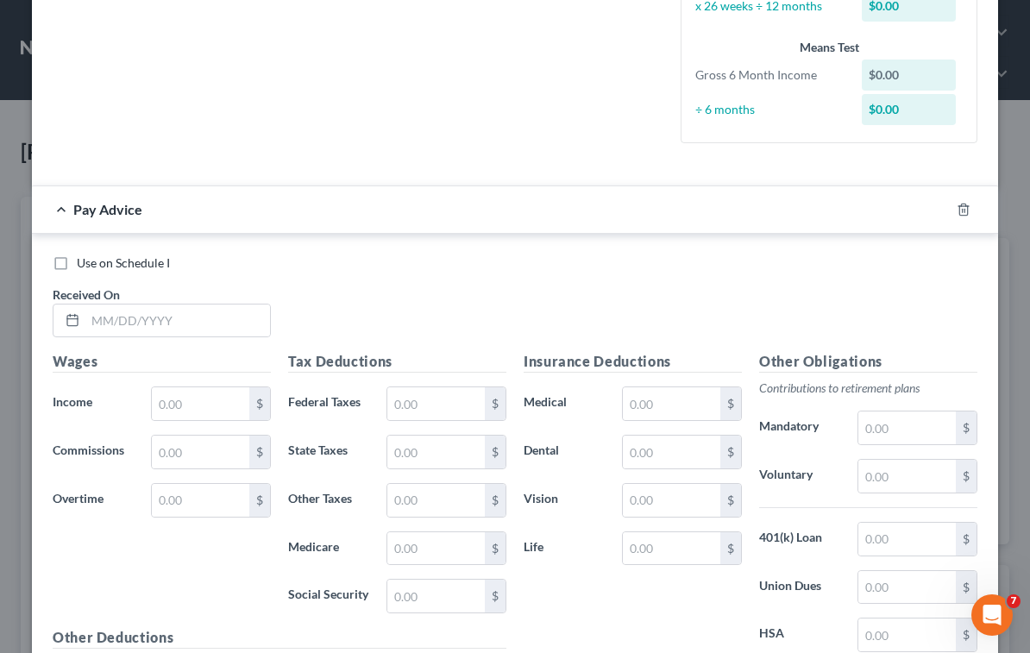
drag, startPoint x: 410, startPoint y: 279, endPoint x: 361, endPoint y: 298, distance: 52.2
click at [410, 279] on div "Use on Schedule I Received On *" at bounding box center [515, 302] width 942 height 97
click at [158, 328] on input "text" at bounding box center [177, 320] width 185 height 33
paste input "[DATE]"
click at [416, 309] on div "Use on Schedule I Received On * [DATE]" at bounding box center [515, 302] width 942 height 97
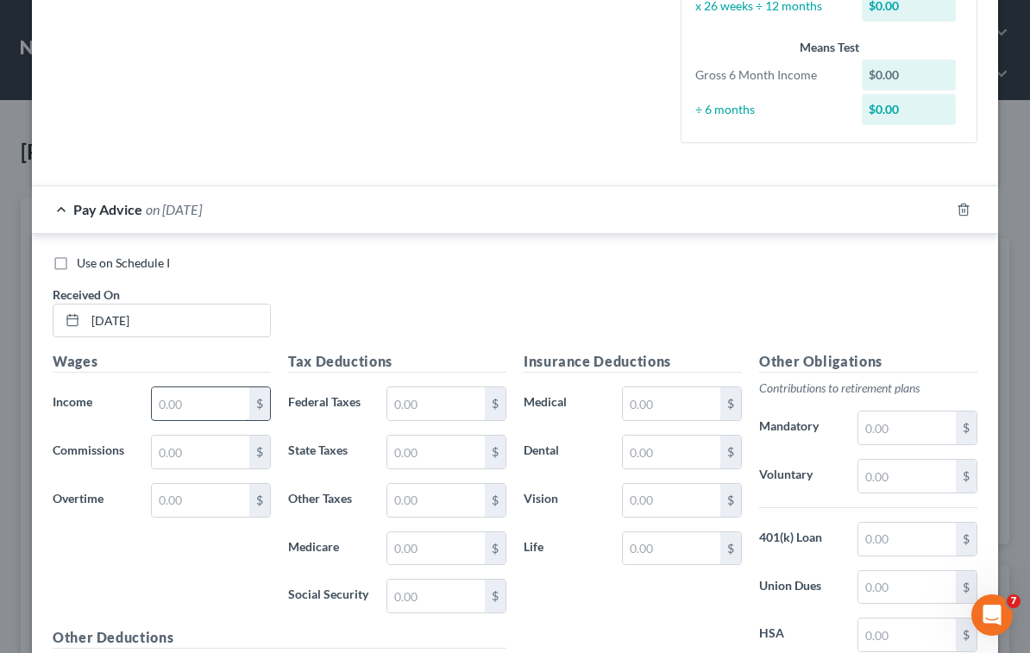
click at [226, 403] on input "text" at bounding box center [200, 403] width 97 height 33
paste input "$1 881 25"
drag, startPoint x: 348, startPoint y: 333, endPoint x: 312, endPoint y: 348, distance: 39.1
click at [351, 331] on div "Use on Schedule I Received On * [DATE]" at bounding box center [515, 302] width 942 height 97
click at [440, 313] on div "Use on Schedule I Received On * [DATE]" at bounding box center [515, 302] width 942 height 97
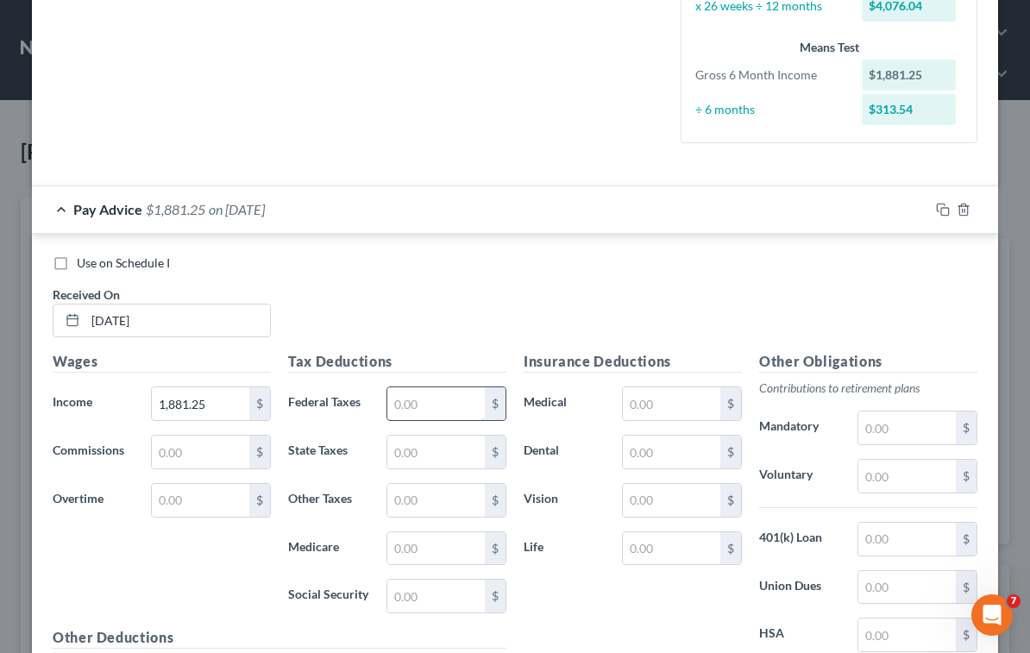
click at [472, 407] on input "text" at bounding box center [435, 403] width 97 height 33
click at [440, 586] on input "text" at bounding box center [435, 596] width 97 height 33
click at [440, 540] on input "text" at bounding box center [435, 548] width 97 height 33
click at [423, 456] on input "text" at bounding box center [435, 452] width 97 height 33
click at [498, 317] on div "Use on Schedule I Received On * [DATE]" at bounding box center [515, 302] width 942 height 97
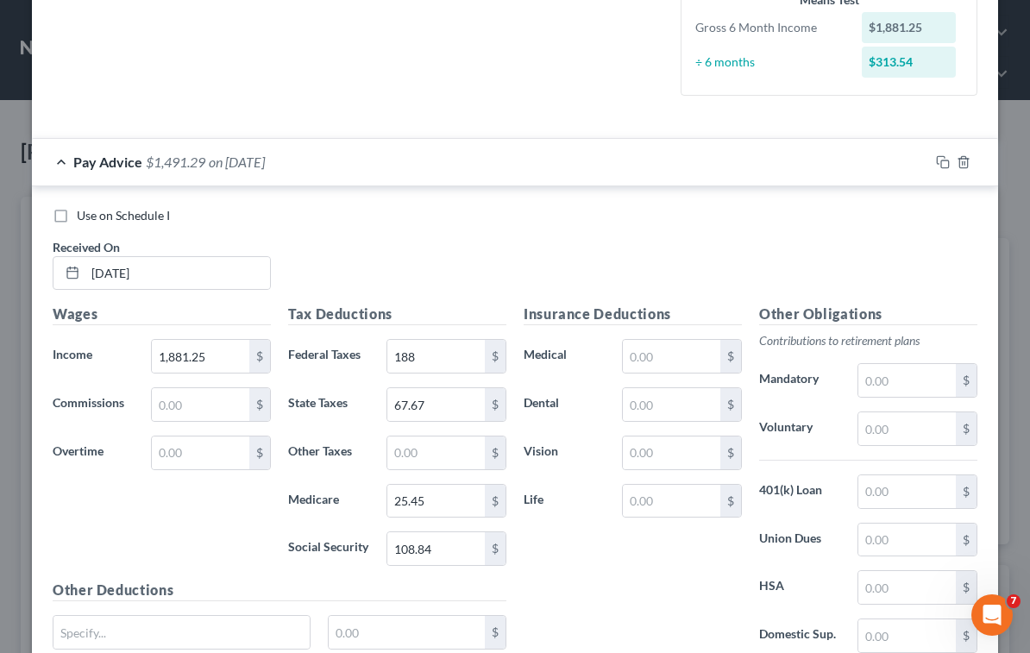
scroll to position [517, 0]
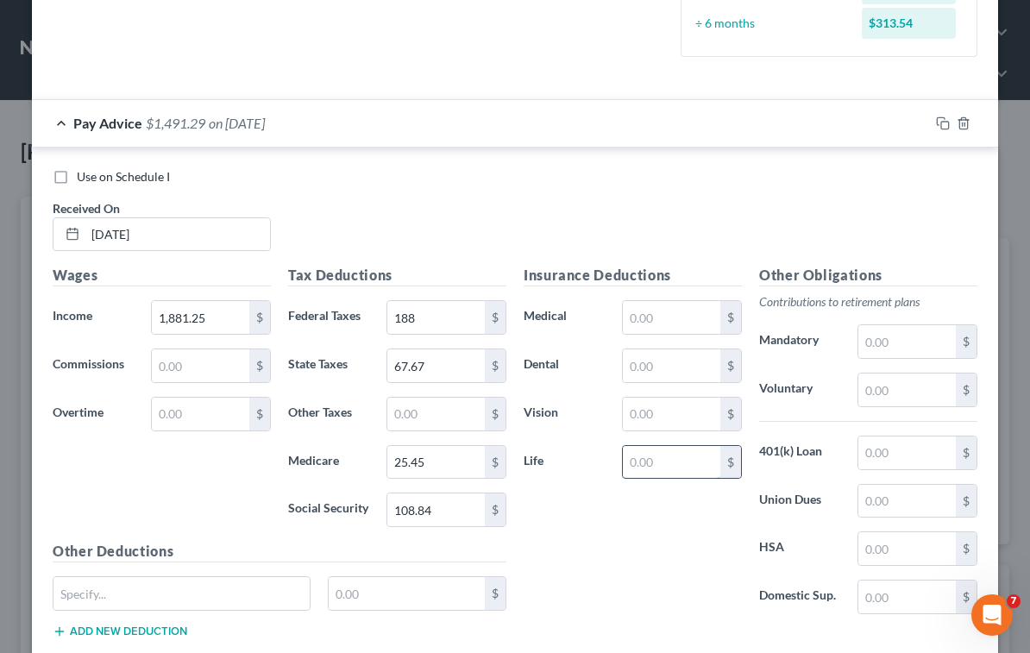
click at [677, 459] on input "text" at bounding box center [671, 462] width 97 height 33
click at [661, 370] on input "text" at bounding box center [671, 365] width 97 height 33
click at [657, 305] on input "text" at bounding box center [671, 317] width 97 height 33
click at [905, 451] on input "text" at bounding box center [906, 452] width 97 height 33
click at [903, 336] on input "text" at bounding box center [906, 341] width 97 height 33
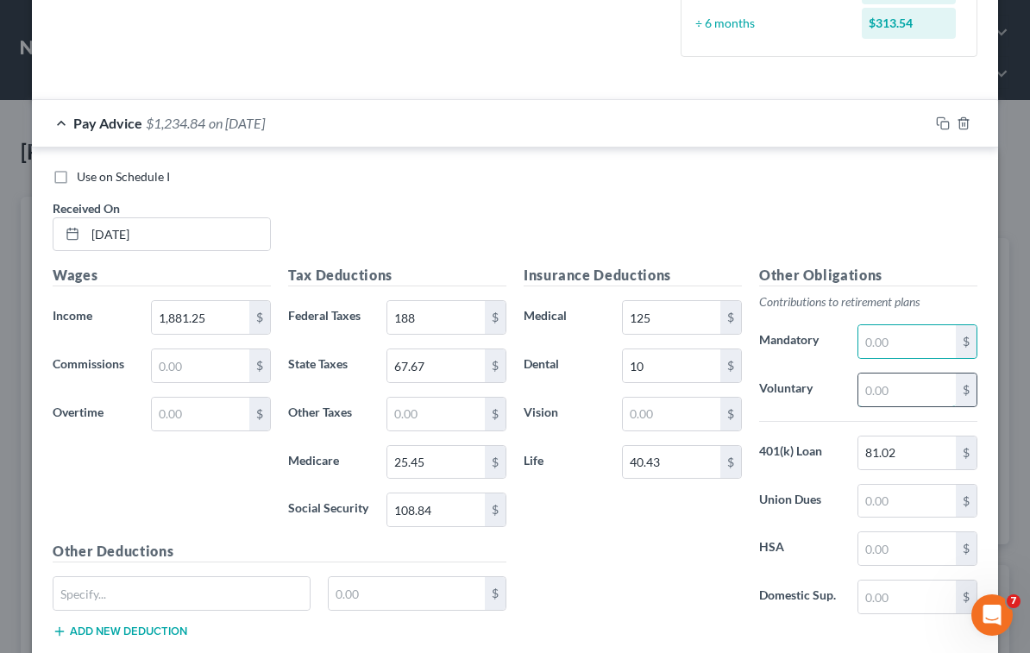
click at [886, 392] on input "text" at bounding box center [906, 389] width 97 height 33
click at [641, 205] on div "Use on Schedule I Received On * [DATE]" at bounding box center [515, 216] width 942 height 97
drag, startPoint x: 528, startPoint y: 193, endPoint x: 833, endPoint y: 180, distance: 305.6
click at [547, 197] on div "Use on Schedule I Received On * [DATE]" at bounding box center [515, 216] width 942 height 97
drag, startPoint x: 932, startPoint y: 121, endPoint x: 511, endPoint y: 350, distance: 480.1
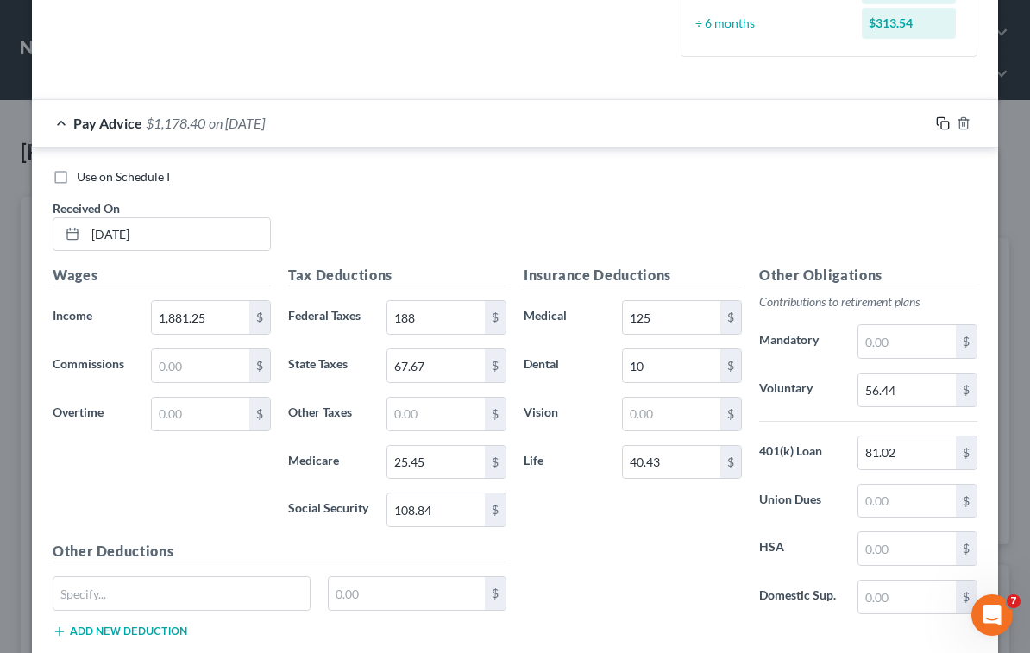
click at [936, 121] on icon "button" at bounding box center [943, 123] width 14 height 14
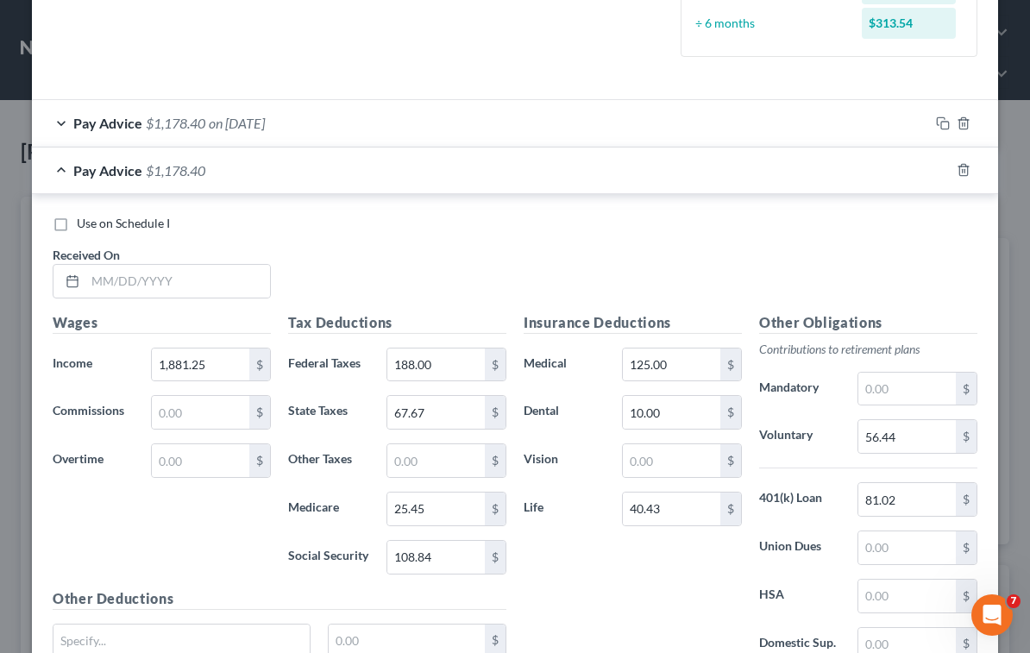
drag, startPoint x: 514, startPoint y: 261, endPoint x: 306, endPoint y: 268, distance: 208.0
click at [511, 260] on div "Use on Schedule I Received On *" at bounding box center [515, 263] width 942 height 97
click at [198, 291] on input "text" at bounding box center [177, 281] width 185 height 33
click at [216, 360] on input "1,881.25" at bounding box center [200, 364] width 97 height 33
click at [444, 361] on input "188.00" at bounding box center [435, 364] width 97 height 33
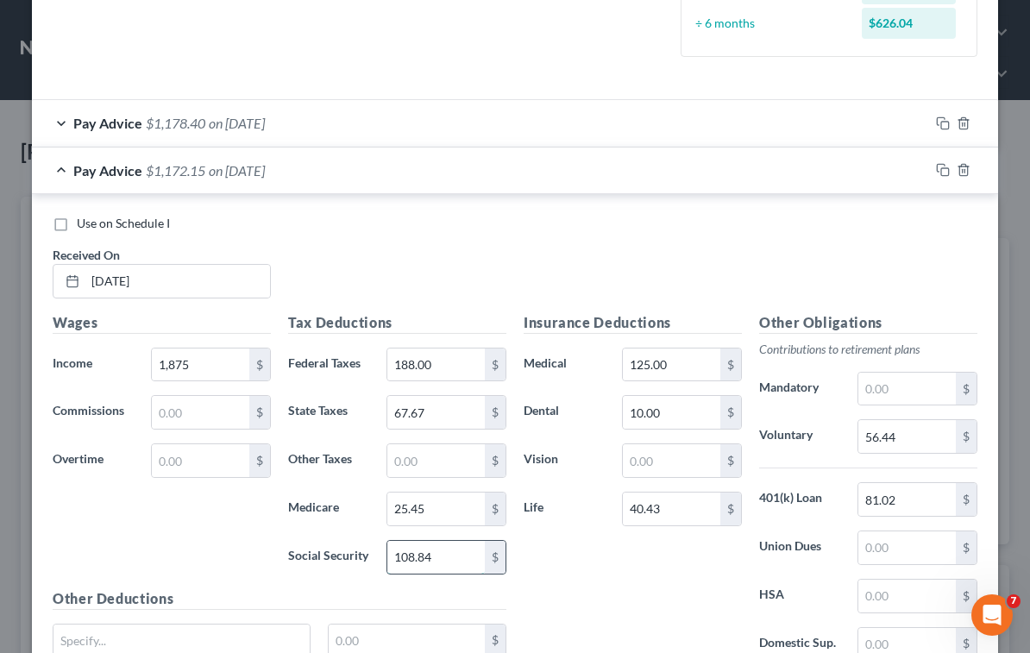
click at [448, 568] on input "108.84" at bounding box center [435, 557] width 97 height 33
click at [438, 515] on input "25.45" at bounding box center [435, 508] width 97 height 33
click at [198, 543] on div "Wages Income * 1,875 $ Commissions $ Overtime $" at bounding box center [161, 450] width 235 height 276
click at [452, 417] on input "67.67" at bounding box center [435, 412] width 97 height 33
click at [681, 509] on input "40.43" at bounding box center [671, 508] width 97 height 33
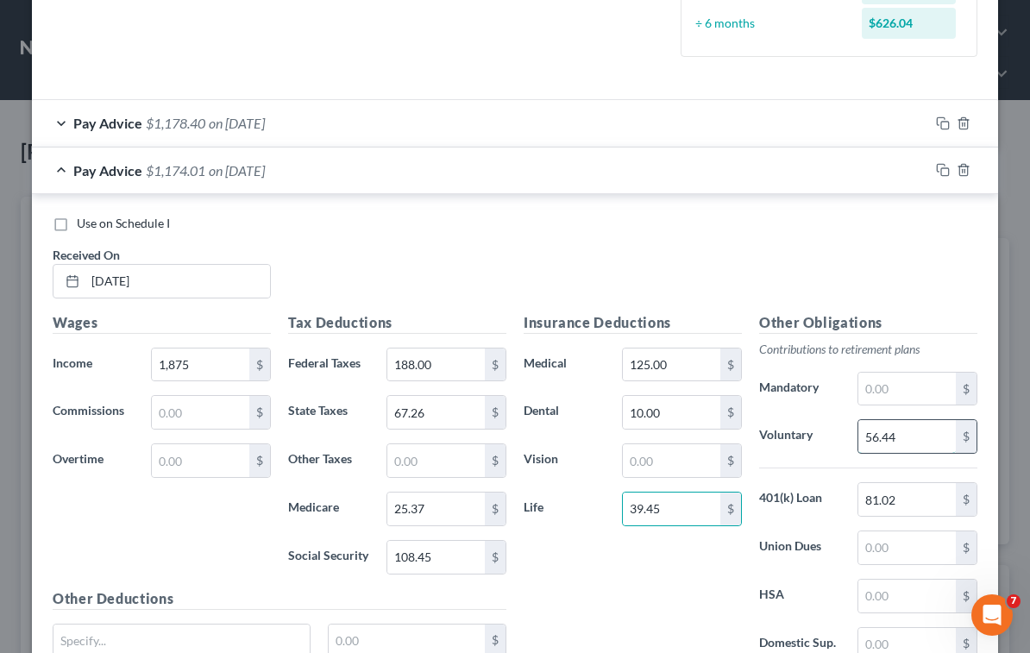
click at [925, 439] on input "56.44" at bounding box center [906, 436] width 97 height 33
drag, startPoint x: 534, startPoint y: 248, endPoint x: 688, endPoint y: 249, distance: 154.4
click at [537, 251] on div "Use on Schedule I Received On * [DATE]" at bounding box center [515, 263] width 942 height 97
click at [941, 170] on rect "button" at bounding box center [945, 172] width 8 height 8
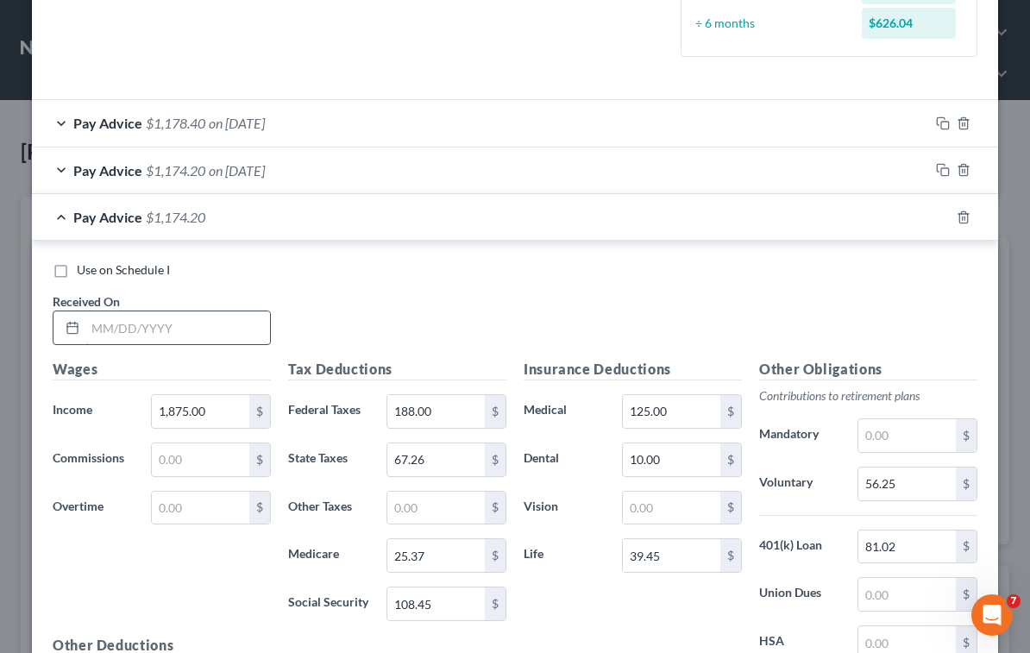
click at [147, 334] on input "text" at bounding box center [177, 327] width 185 height 33
click at [226, 417] on input "1,875.00" at bounding box center [200, 411] width 97 height 33
click at [455, 605] on input "108.45" at bounding box center [435, 603] width 97 height 33
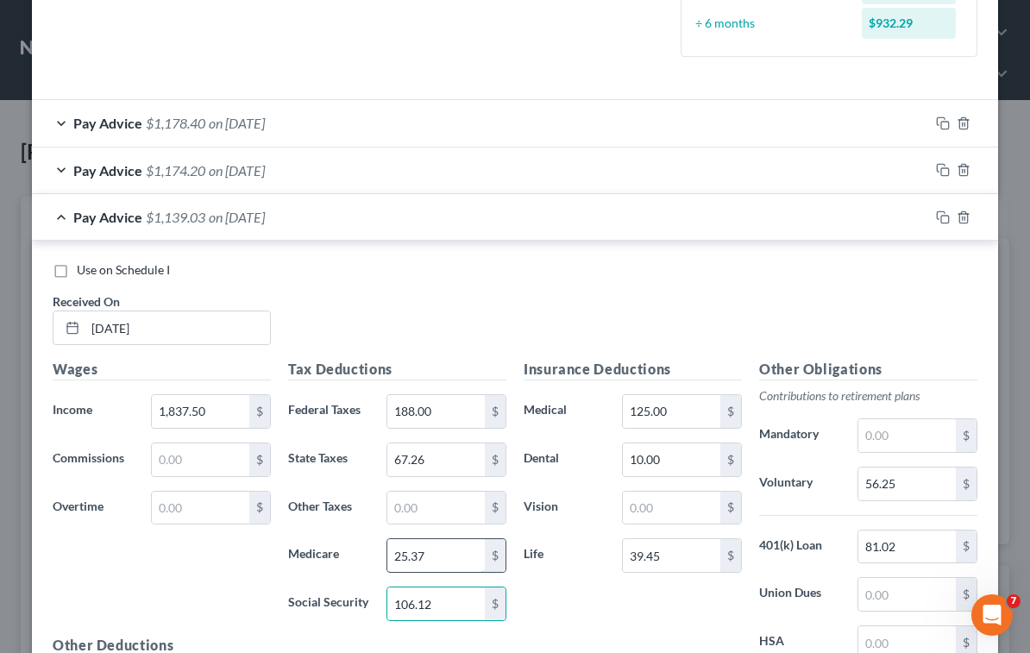
click at [451, 556] on input "25.37" at bounding box center [435, 555] width 97 height 33
click at [431, 465] on input "67.26" at bounding box center [435, 459] width 97 height 33
click at [676, 554] on input "39.45" at bounding box center [671, 555] width 97 height 33
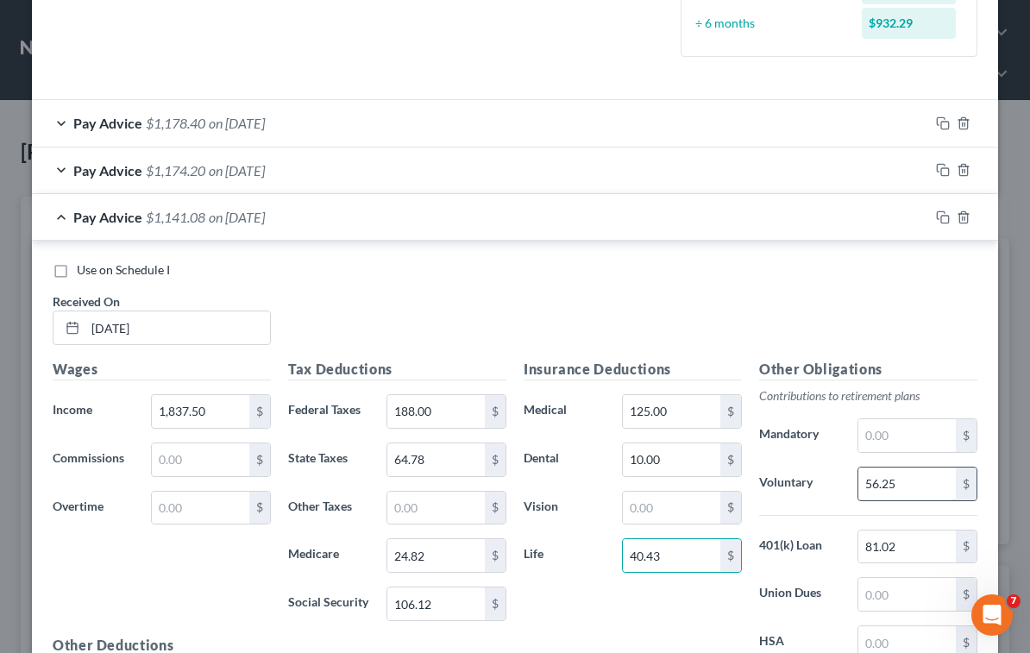
click at [906, 488] on input "56.25" at bounding box center [906, 483] width 97 height 33
drag, startPoint x: 625, startPoint y: 299, endPoint x: 659, endPoint y: 329, distance: 45.2
click at [625, 299] on div "Use on Schedule I Received On * [DATE]" at bounding box center [515, 309] width 942 height 97
click at [936, 216] on icon "button" at bounding box center [943, 217] width 14 height 14
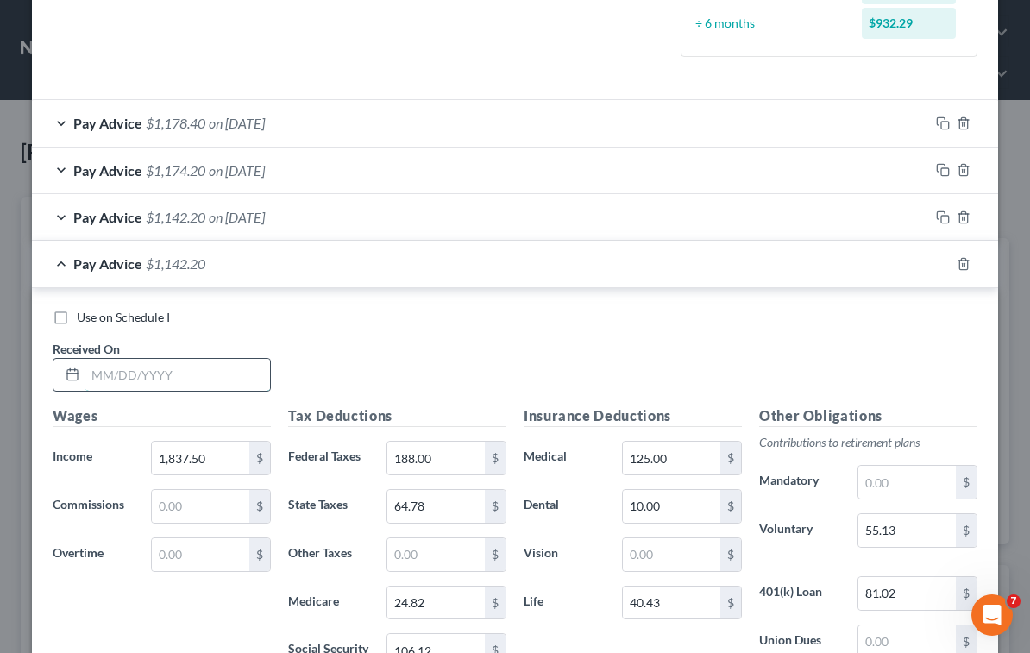
click at [170, 377] on input "text" at bounding box center [177, 375] width 185 height 33
click at [392, 328] on div "Use on Schedule I Received On * [DATE]" at bounding box center [515, 357] width 942 height 97
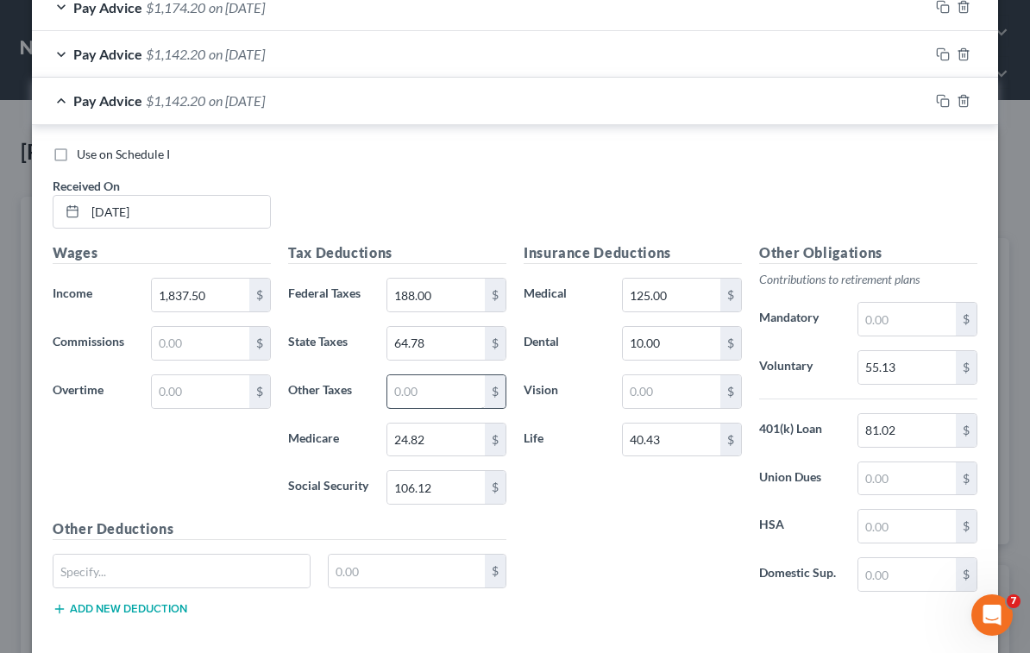
scroll to position [690, 0]
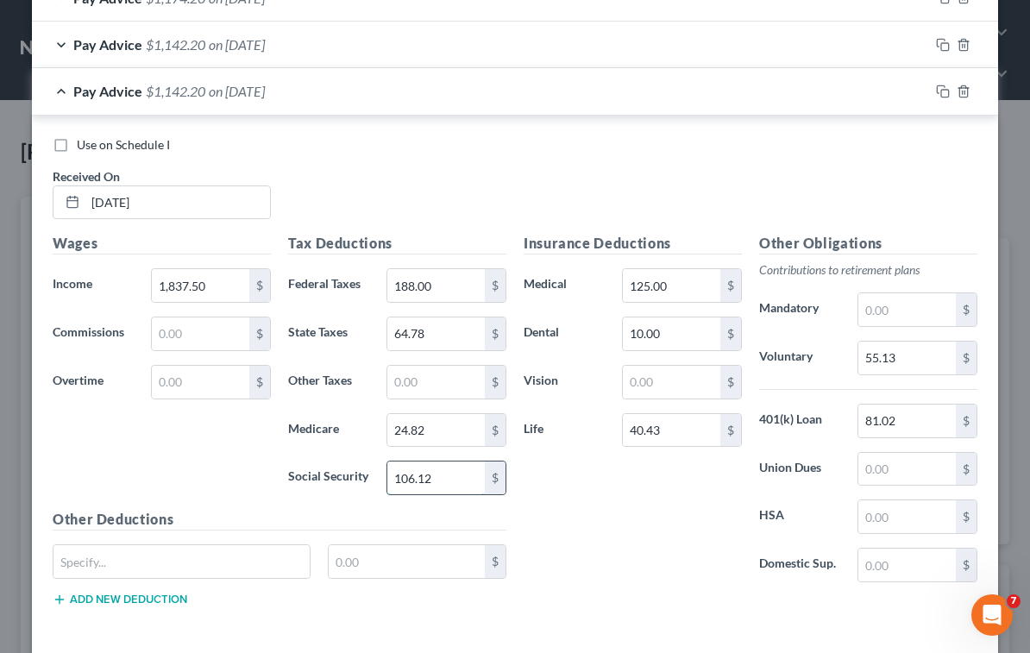
click at [451, 479] on input "106.12" at bounding box center [435, 477] width 97 height 33
click at [659, 548] on div "Insurance Deductions Medical 125.00 $ Dental 10.00 $ Vision $ Life 40.43 $" at bounding box center [632, 414] width 235 height 363
click at [657, 543] on div "Insurance Deductions Medical 125.00 $ Dental 10.00 $ Vision $ Life 40.43 $" at bounding box center [632, 414] width 235 height 363
click at [941, 90] on rect "button" at bounding box center [945, 94] width 8 height 8
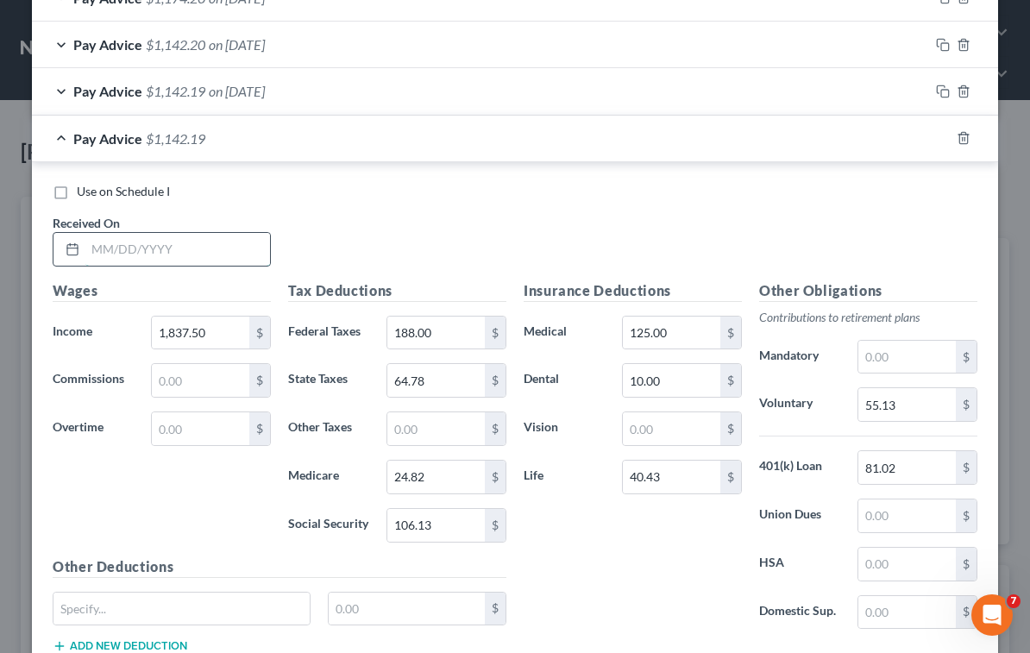
click at [184, 257] on input "text" at bounding box center [177, 249] width 185 height 33
click at [222, 331] on input "1,837.50" at bounding box center [200, 333] width 97 height 33
click at [448, 527] on input "106.13" at bounding box center [435, 525] width 97 height 33
click at [436, 476] on input "24.82" at bounding box center [435, 477] width 97 height 33
click at [439, 383] on input "64.78" at bounding box center [435, 380] width 97 height 33
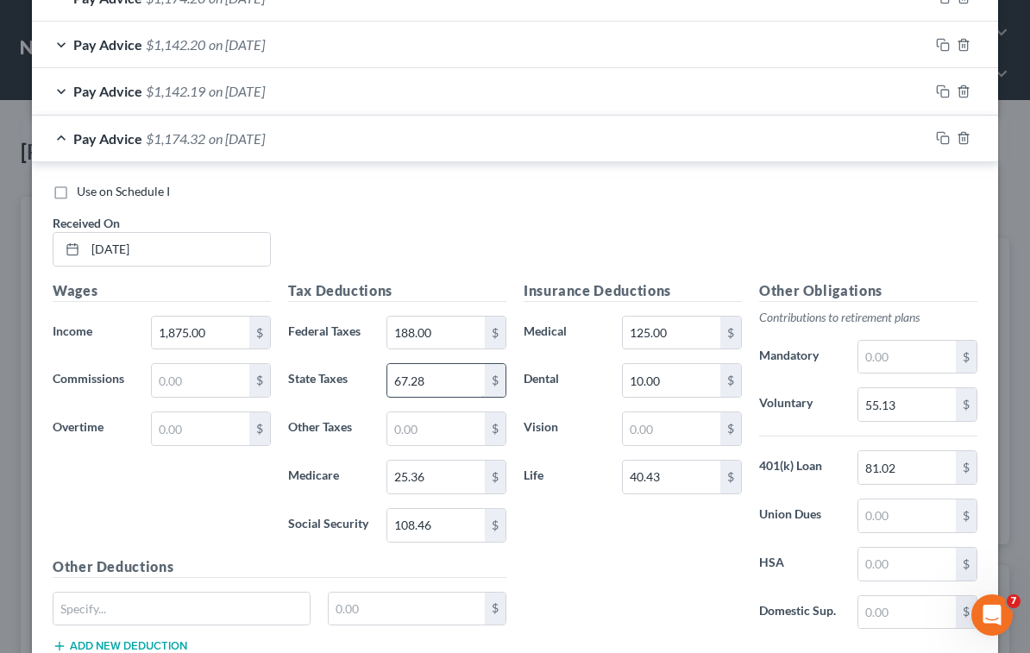
click at [441, 381] on input "67.28" at bounding box center [435, 380] width 97 height 33
click at [608, 583] on div "Insurance Deductions Medical 125.00 $ Dental 10.00 $ Vision $ Life 40.43 $" at bounding box center [632, 461] width 235 height 363
click at [906, 401] on input "55.13" at bounding box center [906, 404] width 97 height 33
click at [613, 227] on div "Use on Schedule I Received On * [DATE]" at bounding box center [515, 231] width 942 height 97
click at [941, 140] on rect "button" at bounding box center [945, 140] width 8 height 8
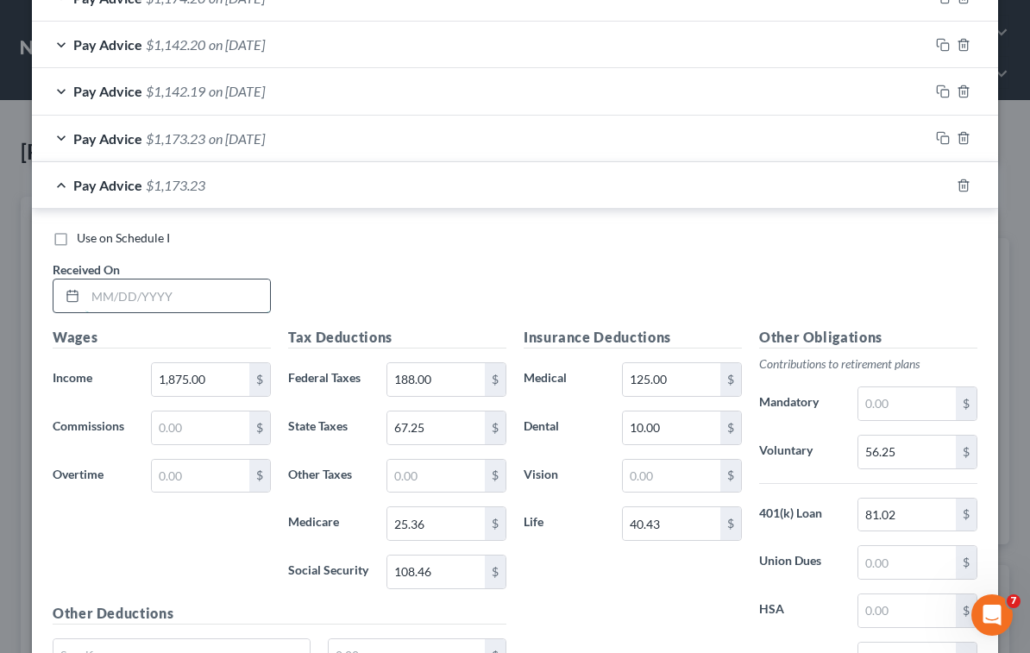
click at [123, 286] on input "text" at bounding box center [177, 295] width 185 height 33
click at [217, 374] on input "1,875.00" at bounding box center [200, 379] width 97 height 33
click at [457, 568] on input "108.46" at bounding box center [435, 571] width 97 height 33
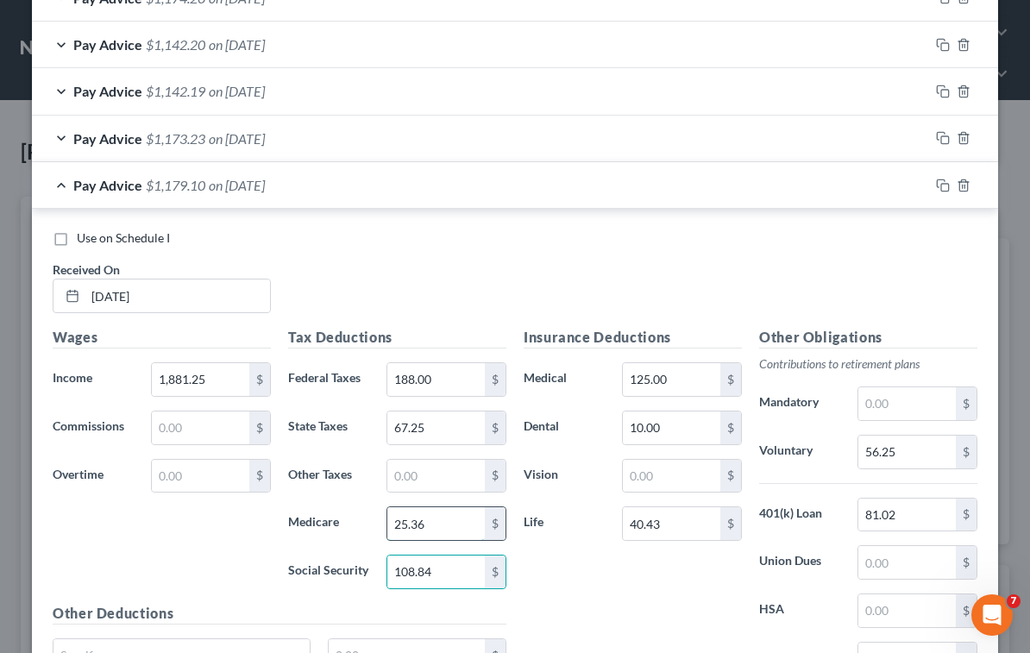
click at [461, 531] on input "25.36" at bounding box center [435, 523] width 97 height 33
click at [544, 573] on div "Insurance Deductions Medical 125.00 $ Dental 10.00 $ Vision $ Life 40.43 $" at bounding box center [632, 508] width 235 height 363
click at [444, 427] on input "67.25" at bounding box center [435, 427] width 97 height 33
click at [142, 547] on div "Wages Income * 1,881.25 $ Commissions $ Overtime $" at bounding box center [161, 465] width 235 height 276
click at [104, 551] on div "Wages Income * 1,881.25 $ Commissions $ Overtime $" at bounding box center [161, 465] width 235 height 276
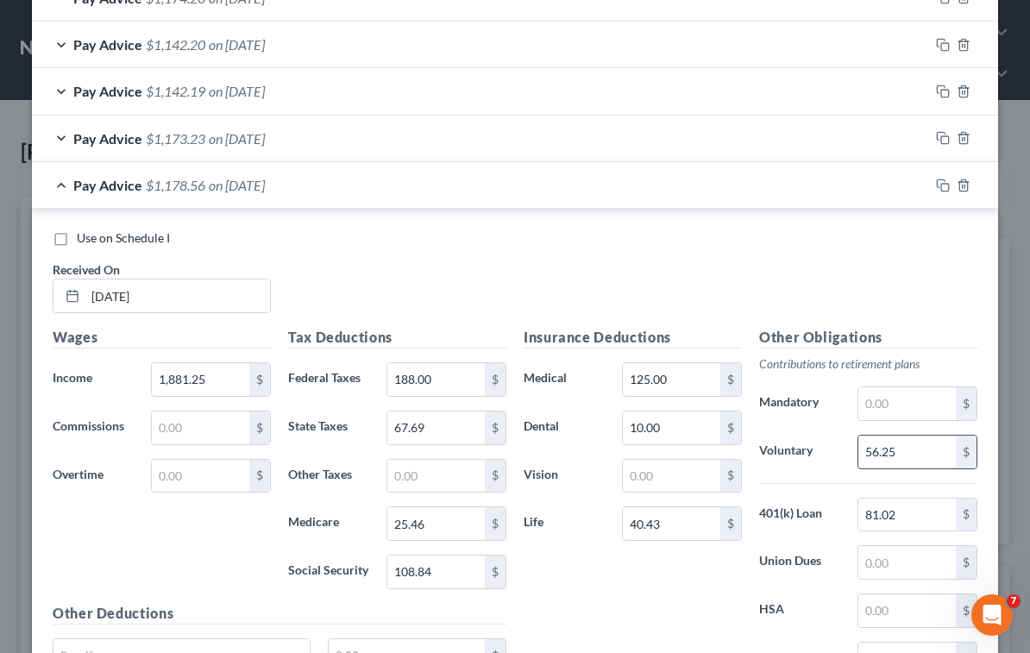
click at [916, 450] on input "56.25" at bounding box center [906, 452] width 97 height 33
click at [635, 267] on div "Use on Schedule I Received On * [DATE]" at bounding box center [515, 277] width 942 height 97
click at [938, 187] on icon "button" at bounding box center [943, 186] width 14 height 14
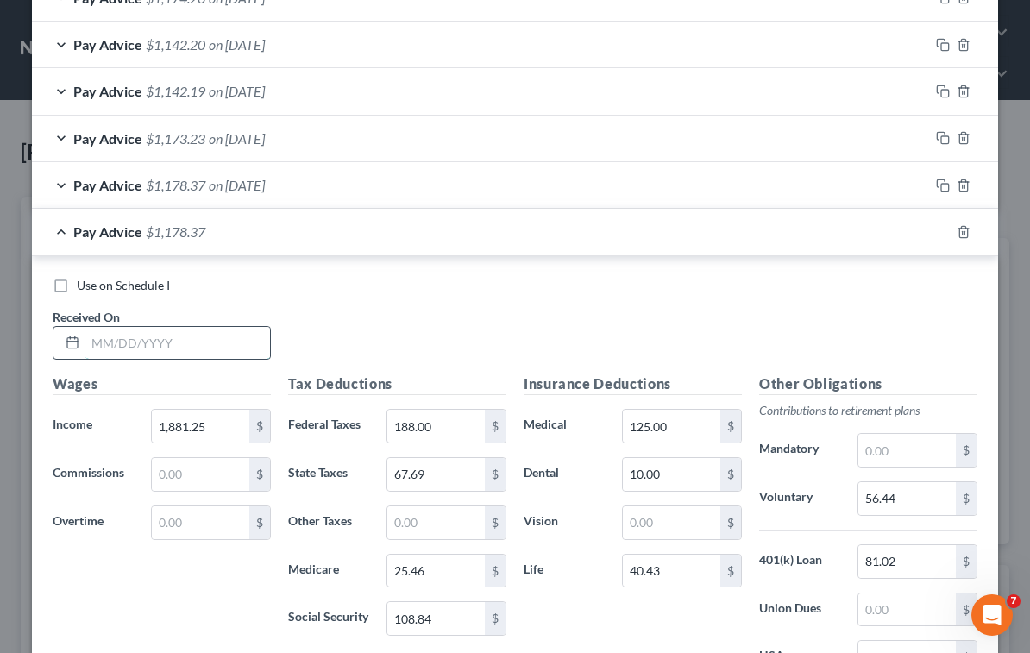
click at [185, 340] on input "text" at bounding box center [177, 343] width 185 height 33
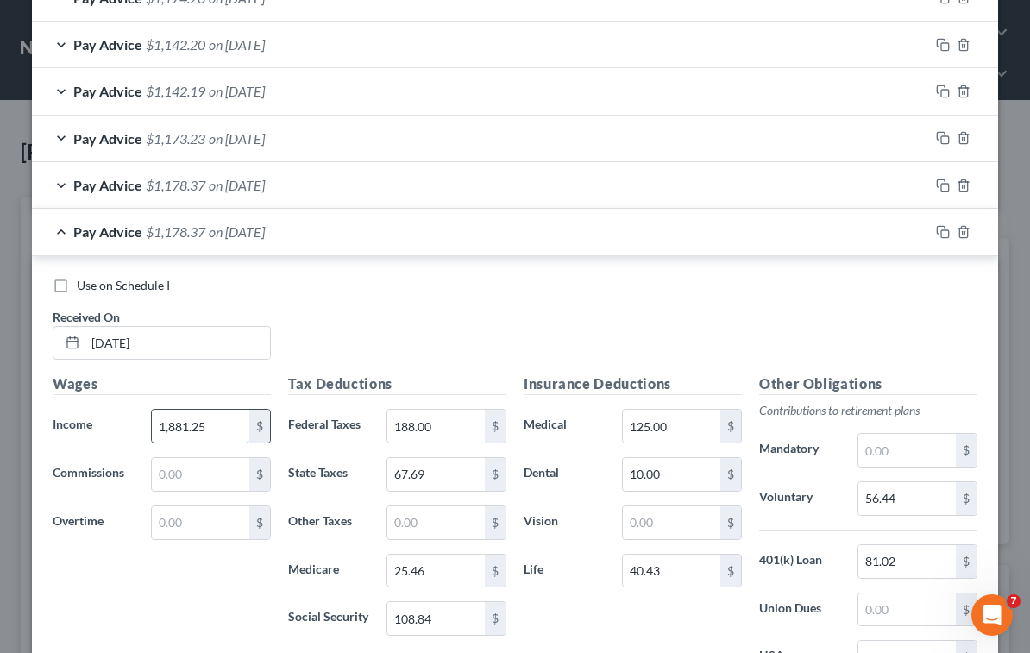
click at [229, 426] on input "1,881.25" at bounding box center [200, 426] width 97 height 33
click at [457, 627] on input "108.84" at bounding box center [435, 618] width 97 height 33
click at [458, 580] on input "25.46" at bounding box center [435, 571] width 97 height 33
click at [427, 477] on input "67.69" at bounding box center [435, 474] width 97 height 33
click at [910, 495] on input "56.44" at bounding box center [906, 498] width 97 height 33
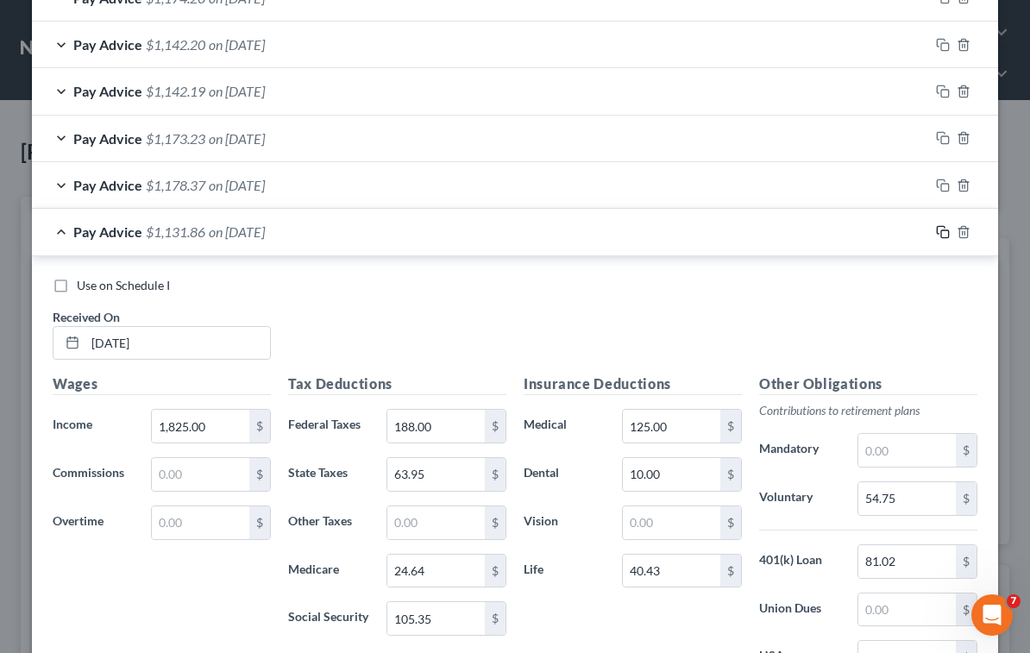
drag, startPoint x: 936, startPoint y: 233, endPoint x: 614, endPoint y: 310, distance: 330.9
click at [936, 233] on icon "button" at bounding box center [943, 232] width 14 height 14
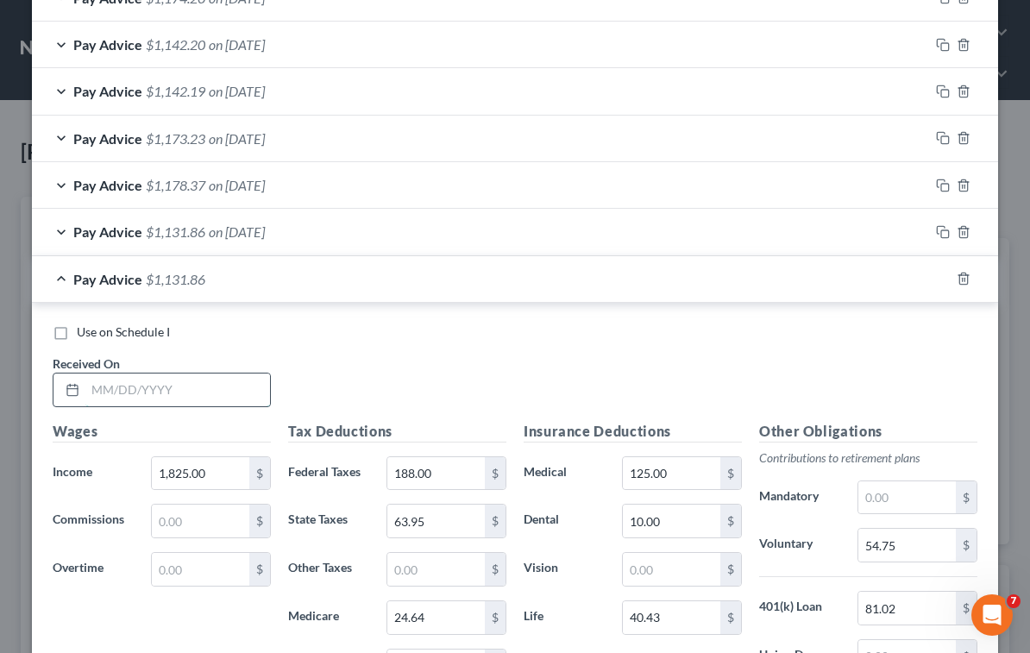
click at [195, 386] on input "text" at bounding box center [177, 389] width 185 height 33
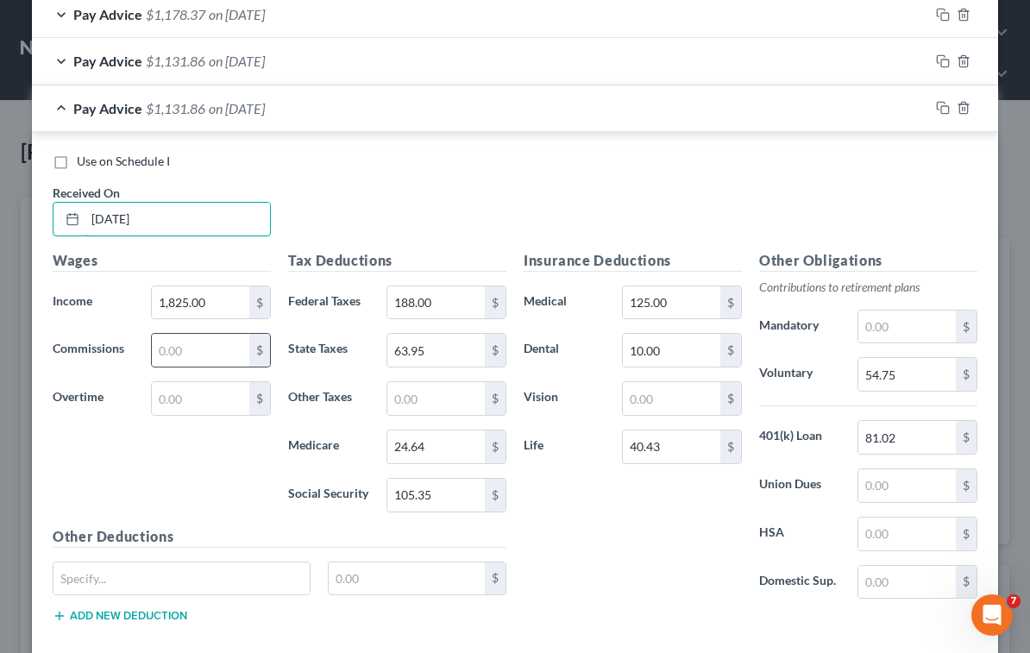
scroll to position [862, 0]
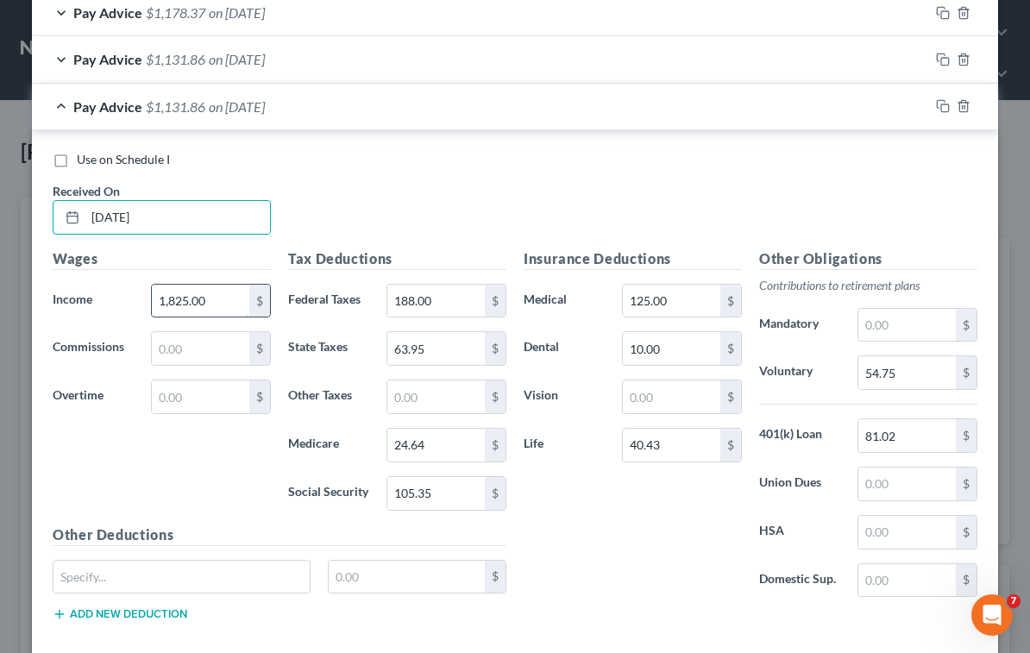
click at [226, 292] on input "1,825.00" at bounding box center [200, 301] width 97 height 33
click at [448, 499] on input "105.35" at bounding box center [435, 493] width 97 height 33
click at [443, 441] on input "24.64" at bounding box center [435, 445] width 97 height 33
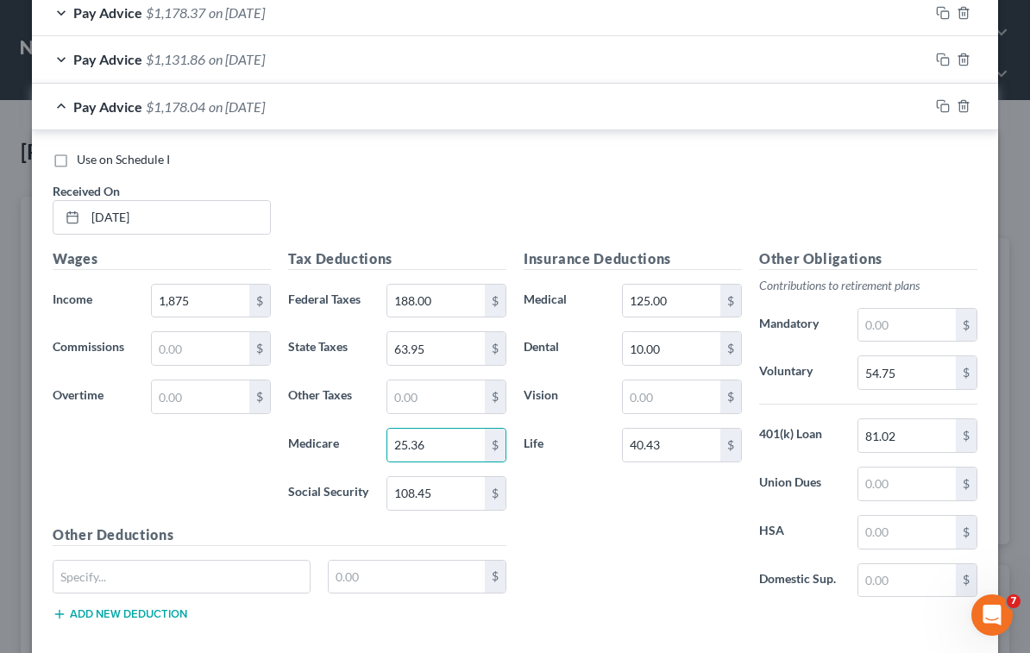
click at [582, 538] on div "Insurance Deductions Medical 125.00 $ Dental 10.00 $ Vision $ Life 40.43 $" at bounding box center [632, 429] width 235 height 363
click at [427, 350] on input "63.95" at bounding box center [435, 348] width 97 height 33
click at [430, 349] on input "67.29" at bounding box center [435, 348] width 97 height 33
click at [586, 518] on div "Insurance Deductions Medical 125.00 $ Dental 10.00 $ Vision $ Life 40.43 $" at bounding box center [632, 429] width 235 height 363
click at [903, 377] on input "54.75" at bounding box center [906, 372] width 97 height 33
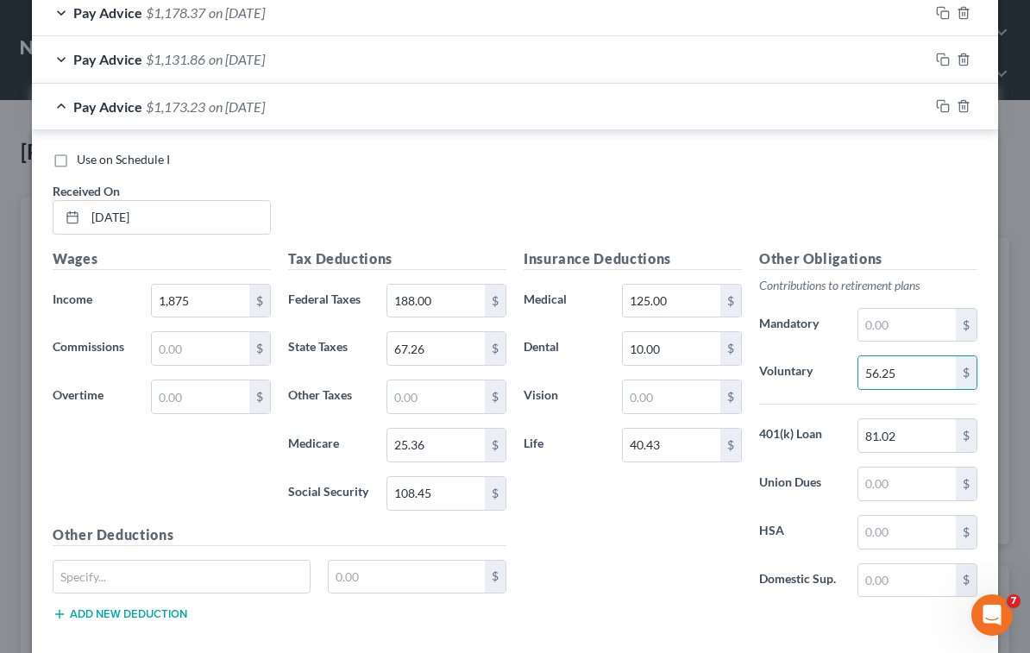
click at [653, 575] on div "Insurance Deductions Medical 125.00 $ Dental 10.00 $ Vision $ Life 40.43 $" at bounding box center [632, 429] width 235 height 363
drag, startPoint x: 526, startPoint y: 206, endPoint x: 615, endPoint y: 265, distance: 106.4
click at [526, 206] on div "Use on Schedule I Received On * [DATE]" at bounding box center [515, 199] width 942 height 97
click at [941, 105] on rect "button" at bounding box center [945, 108] width 8 height 8
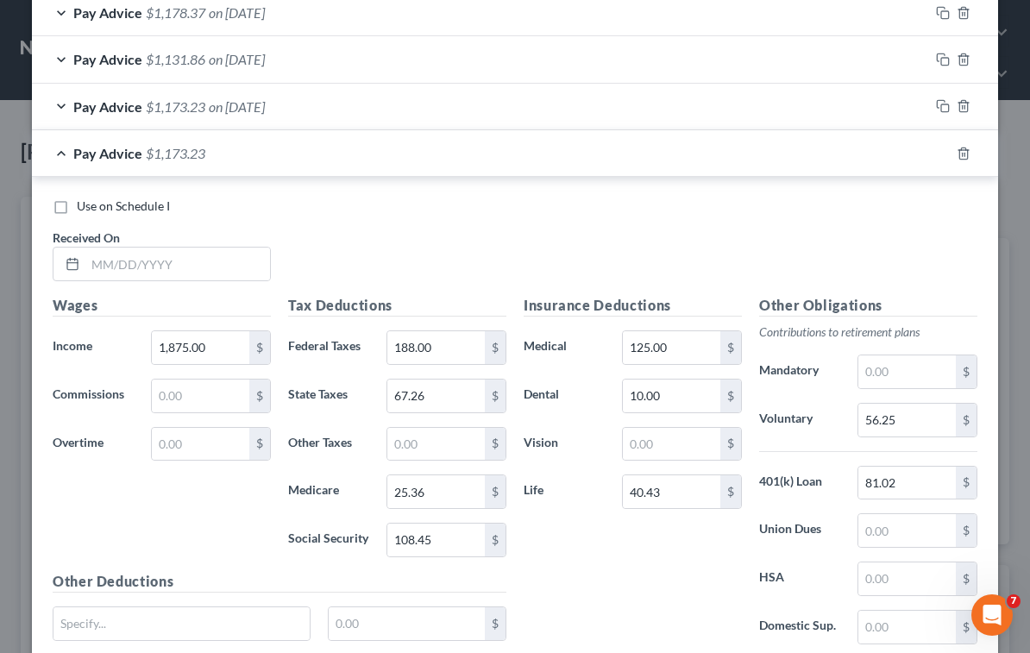
drag, startPoint x: 588, startPoint y: 224, endPoint x: 329, endPoint y: 271, distance: 262.9
click at [587, 224] on div "Use on Schedule I Received On *" at bounding box center [515, 246] width 942 height 97
click at [245, 253] on input "text" at bounding box center [177, 264] width 185 height 33
click at [216, 345] on input "1,875.00" at bounding box center [200, 347] width 97 height 33
click at [456, 541] on input "108.45" at bounding box center [435, 540] width 97 height 33
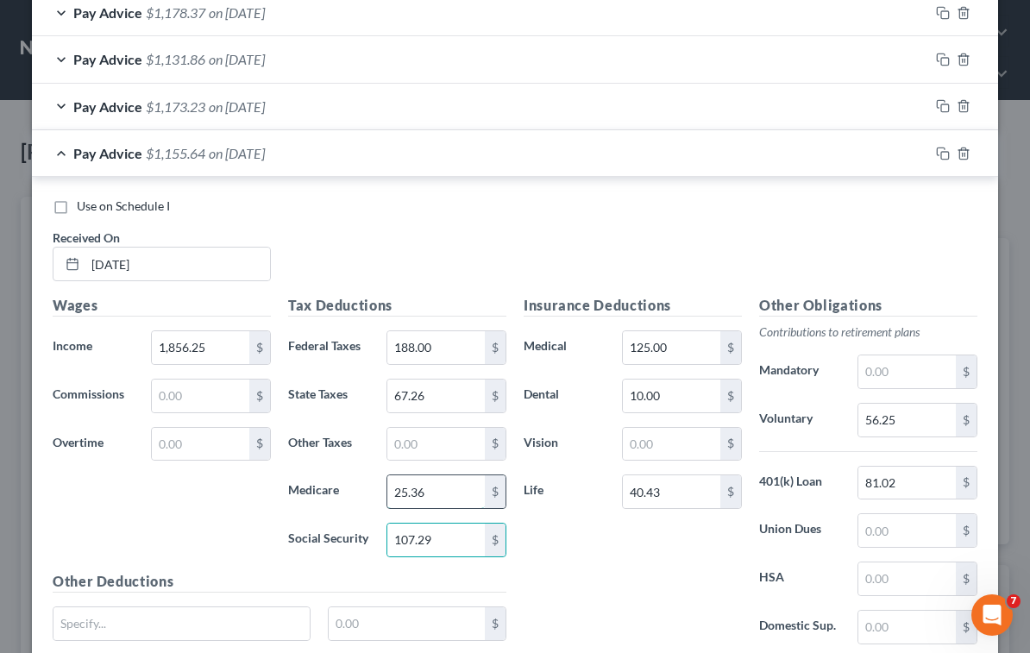
click at [446, 493] on input "25.36" at bounding box center [435, 491] width 97 height 33
click at [442, 395] on input "67.26" at bounding box center [435, 395] width 97 height 33
click at [902, 423] on input "56.25" at bounding box center [906, 420] width 97 height 33
click at [936, 154] on icon "button" at bounding box center [943, 154] width 14 height 14
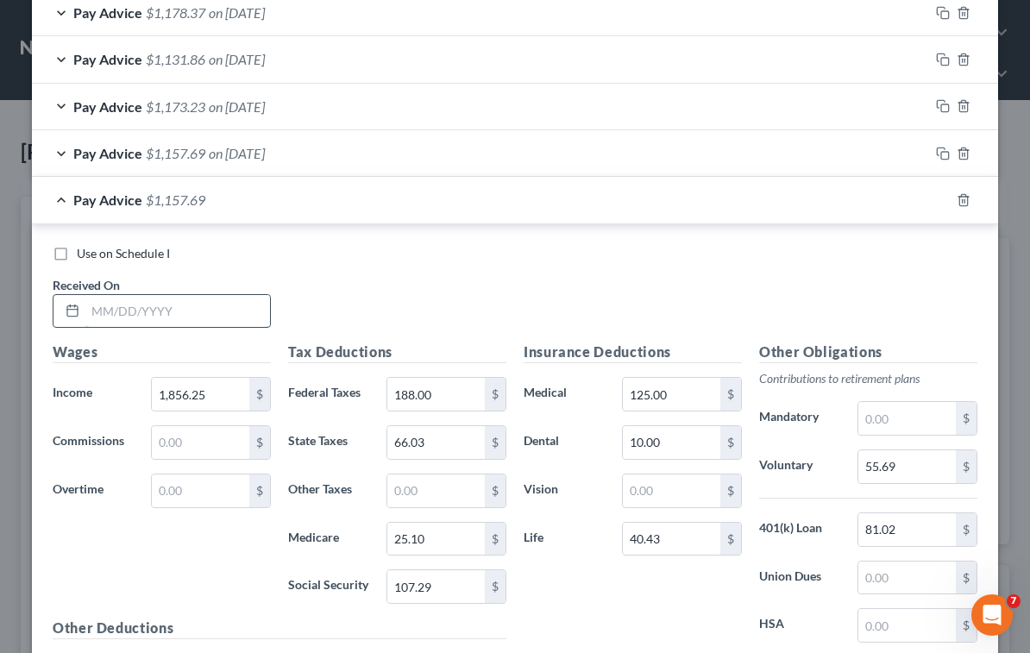
click at [197, 307] on input "text" at bounding box center [177, 311] width 185 height 33
click at [216, 388] on input "1,856.25" at bounding box center [200, 394] width 97 height 33
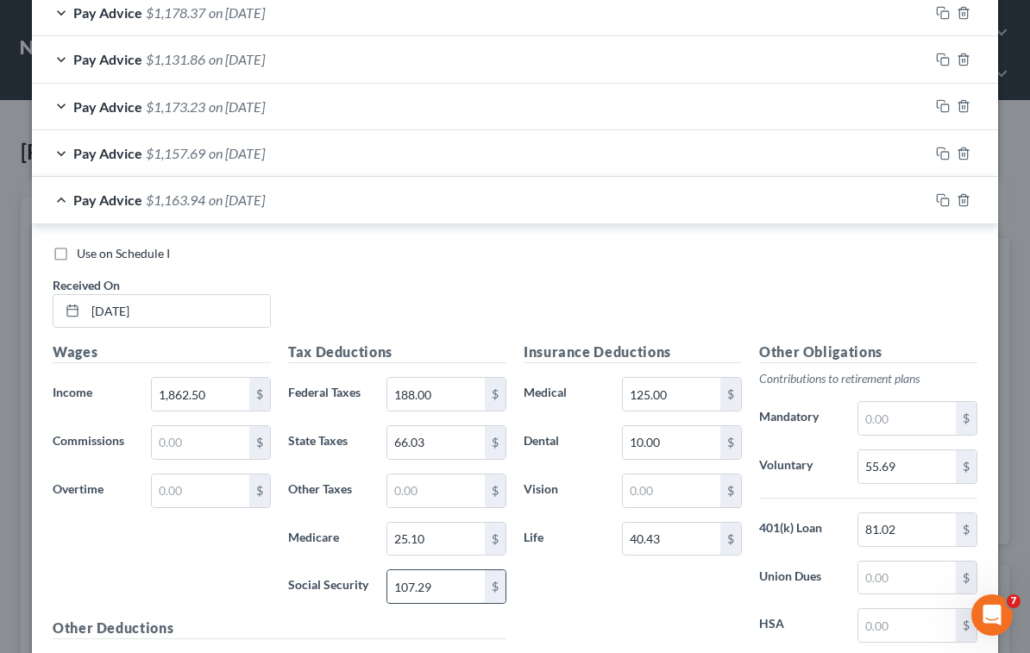
click at [461, 593] on input "107.29" at bounding box center [435, 586] width 97 height 33
click at [458, 543] on input "25.10" at bounding box center [435, 539] width 97 height 33
click at [431, 442] on input "66.03" at bounding box center [435, 442] width 97 height 33
click at [909, 470] on input "55.69" at bounding box center [906, 466] width 97 height 33
click at [624, 601] on div "Insurance Deductions Medical 125.00 $ Dental 10.00 $ Vision $ Life 40.43 $" at bounding box center [632, 523] width 235 height 363
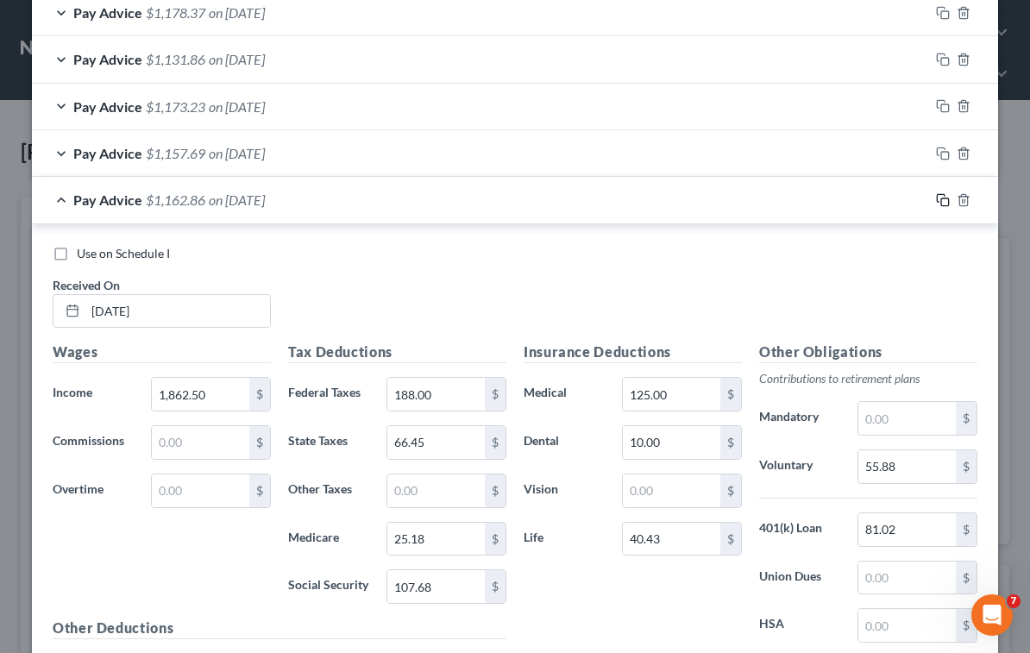
drag, startPoint x: 937, startPoint y: 202, endPoint x: 442, endPoint y: 268, distance: 498.6
click at [937, 202] on icon "button" at bounding box center [943, 200] width 14 height 14
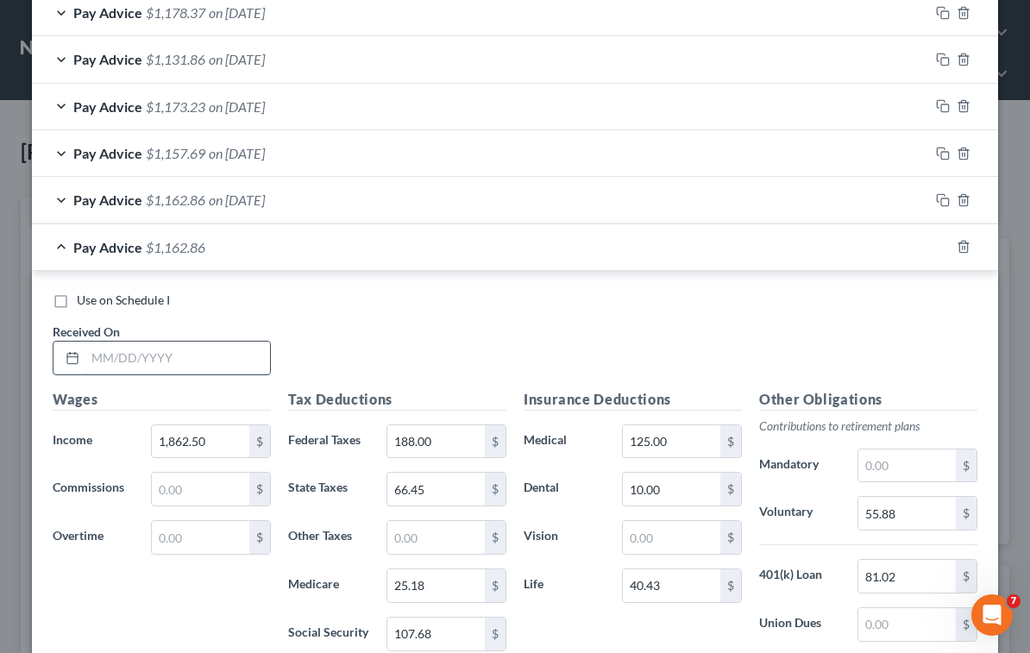
click at [190, 363] on input "text" at bounding box center [177, 358] width 185 height 33
click at [224, 437] on input "1,862.50" at bounding box center [200, 441] width 97 height 33
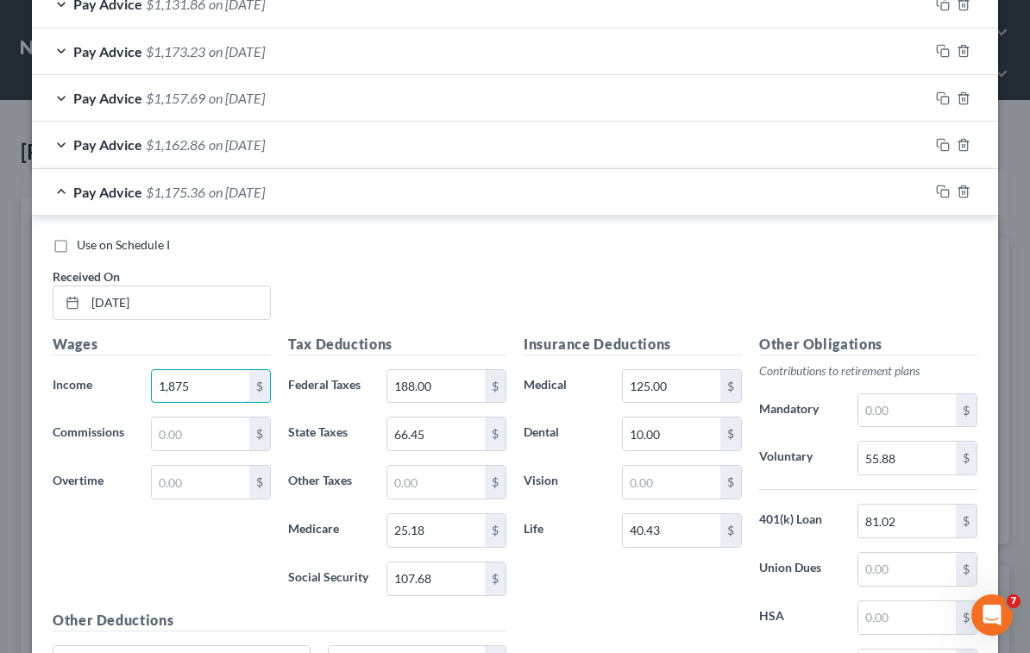
scroll to position [949, 0]
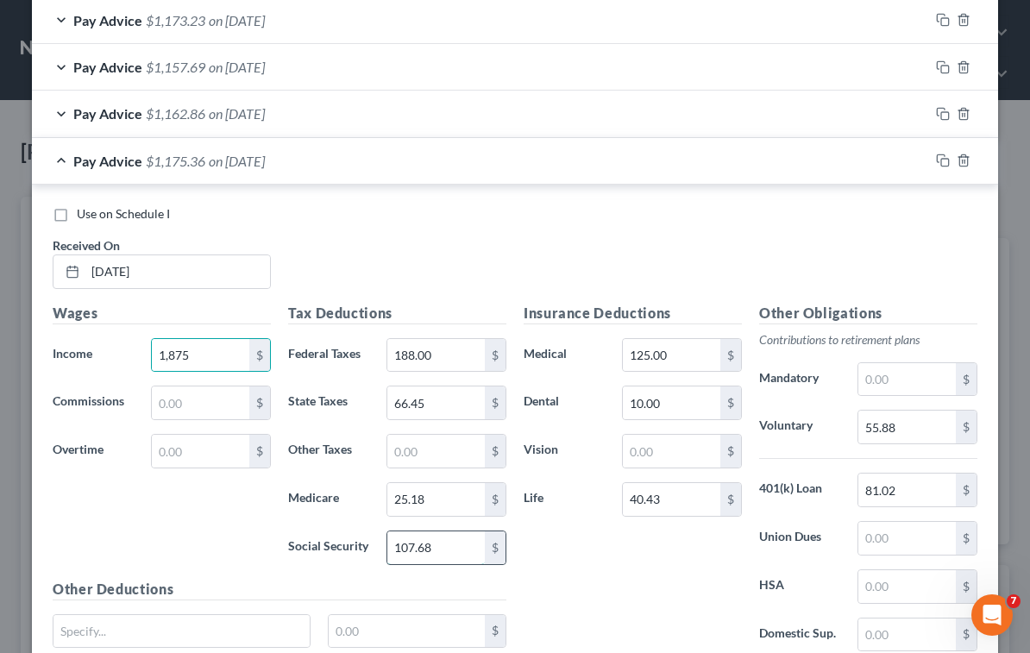
click at [444, 553] on input "107.68" at bounding box center [435, 547] width 97 height 33
click at [450, 493] on input "25.18" at bounding box center [435, 499] width 97 height 33
click at [445, 400] on input "66.45" at bounding box center [435, 402] width 97 height 33
click at [913, 487] on input "81.02" at bounding box center [906, 490] width 97 height 33
click at [905, 422] on input "55.88" at bounding box center [906, 427] width 97 height 33
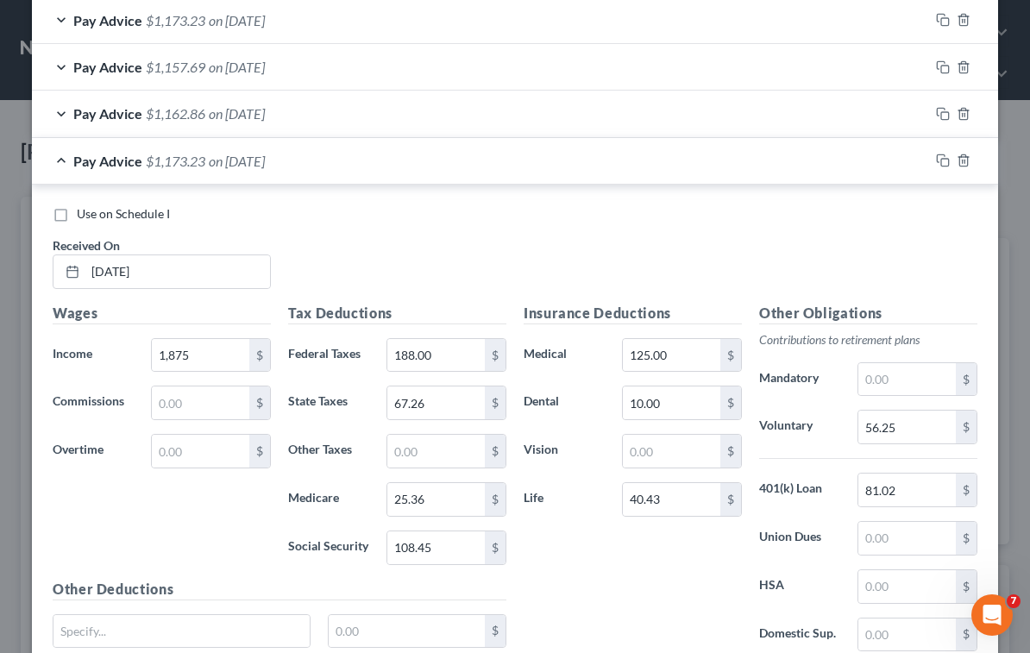
click at [593, 243] on div "Use on Schedule I Received On * [DATE]" at bounding box center [515, 253] width 942 height 97
click at [477, 247] on div "Use on Schedule I Received On * [DATE]" at bounding box center [515, 253] width 942 height 97
click at [941, 160] on rect "button" at bounding box center [945, 163] width 8 height 8
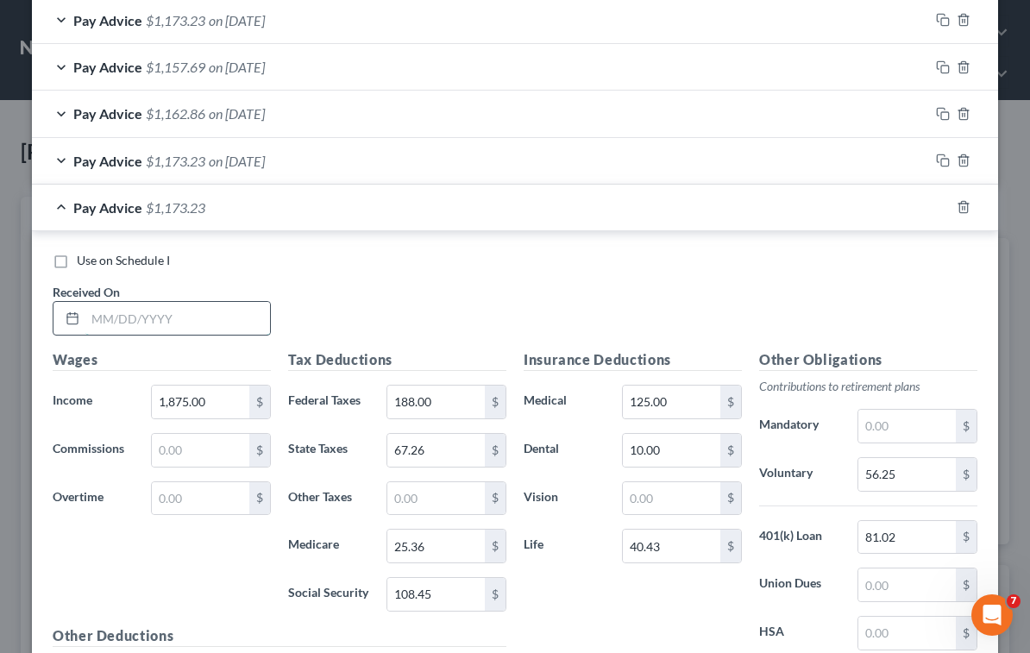
click at [210, 326] on input "text" at bounding box center [177, 318] width 185 height 33
click at [220, 401] on input "1,875.00" at bounding box center [200, 402] width 97 height 33
click at [467, 589] on input "108.45" at bounding box center [435, 594] width 97 height 33
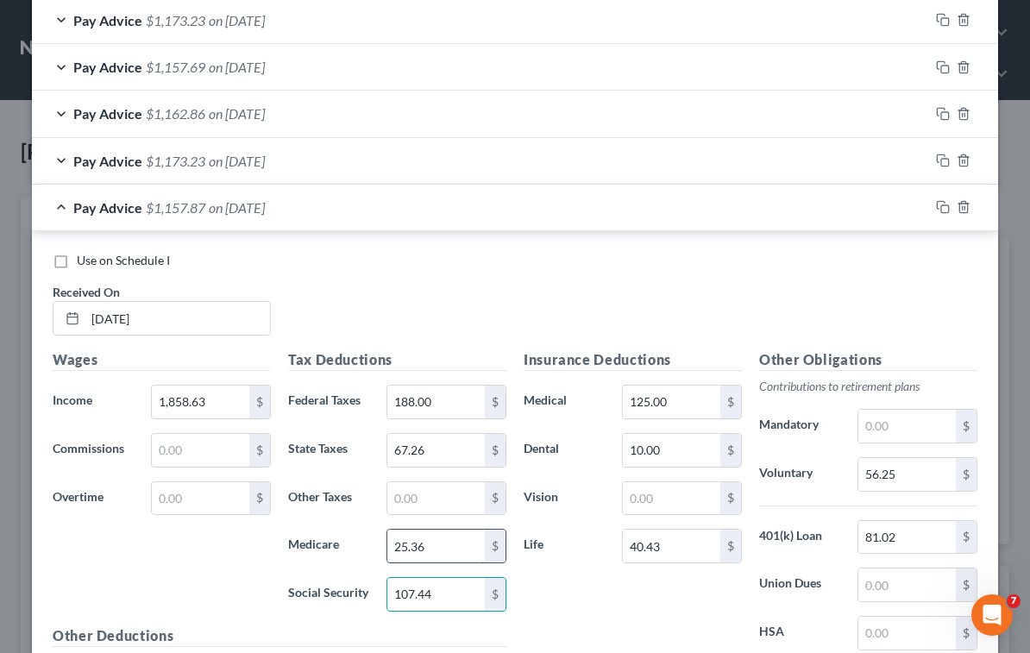
click at [448, 547] on input "25.36" at bounding box center [435, 546] width 97 height 33
click at [450, 453] on input "67.26" at bounding box center [435, 450] width 97 height 33
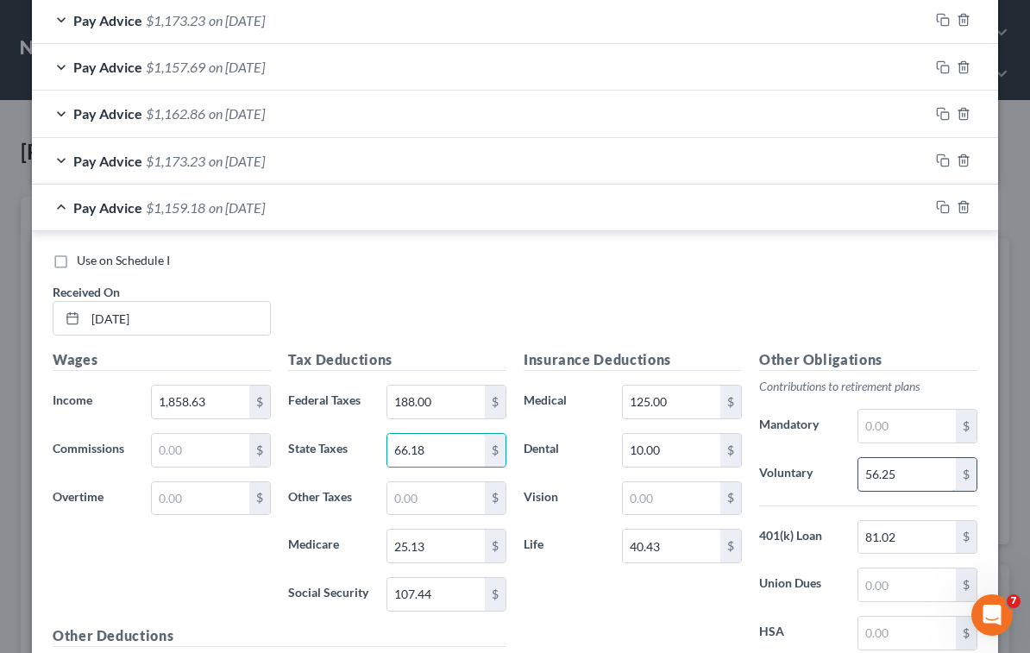
click at [913, 476] on input "56.25" at bounding box center [906, 474] width 97 height 33
click at [435, 218] on div "Pay Advice $1,159.67 on [DATE]" at bounding box center [480, 208] width 897 height 46
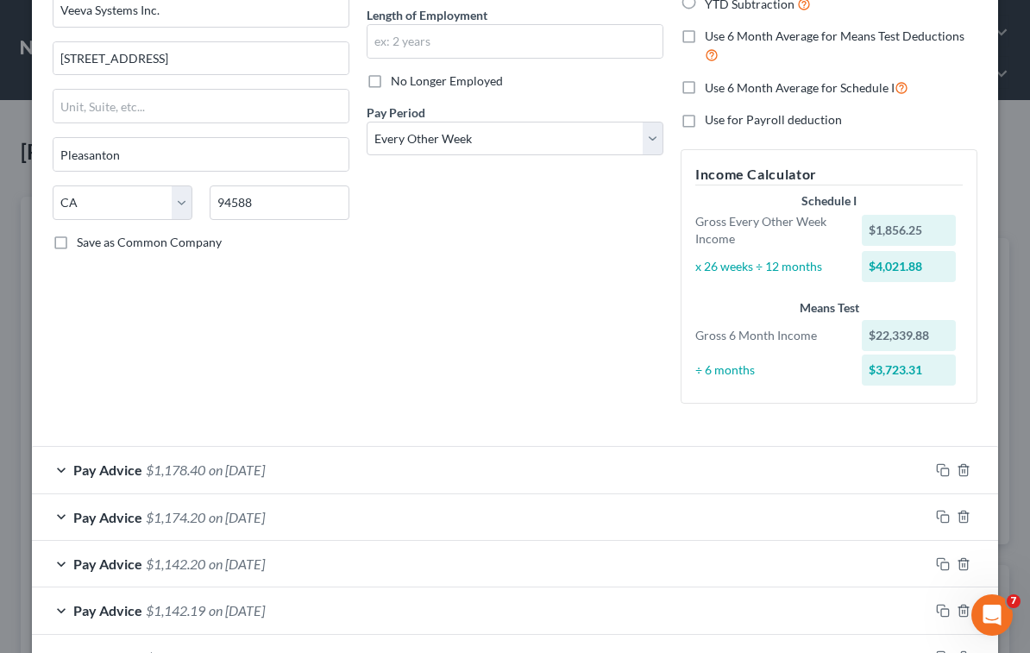
scroll to position [18, 0]
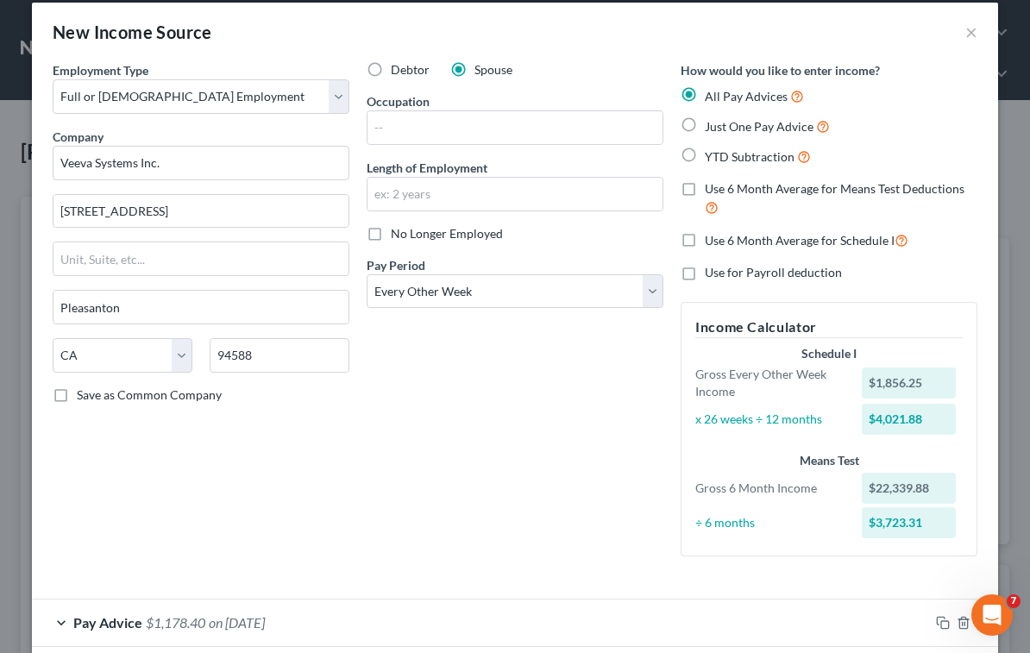
click at [705, 237] on label "Use 6 Month Average for Schedule I" at bounding box center [807, 240] width 204 height 20
click at [712, 237] on input "Use 6 Month Average for Schedule I" at bounding box center [717, 235] width 11 height 11
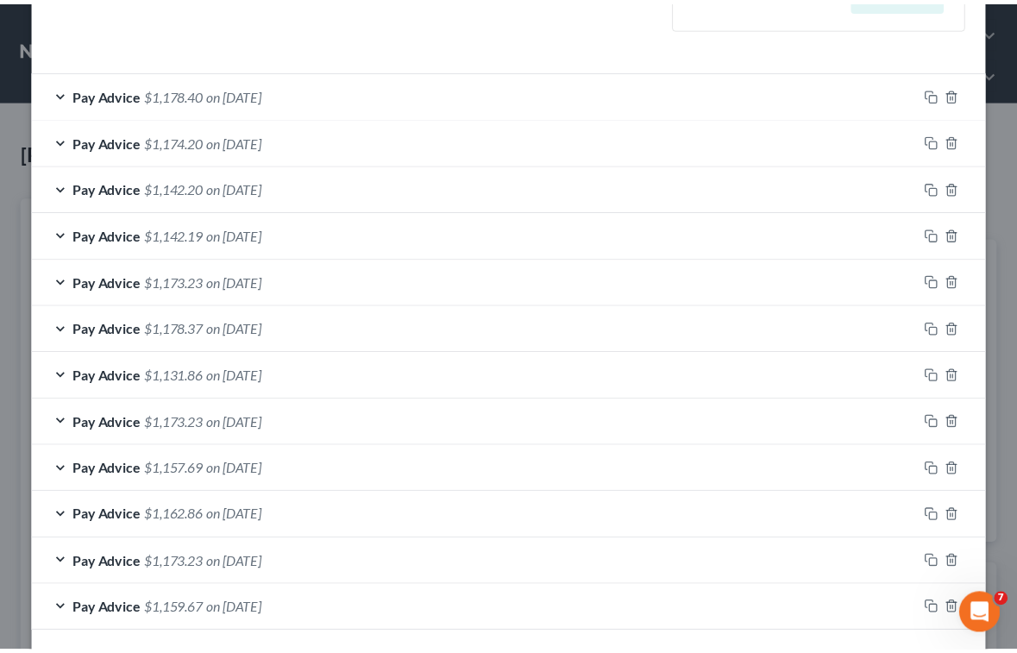
scroll to position [618, 0]
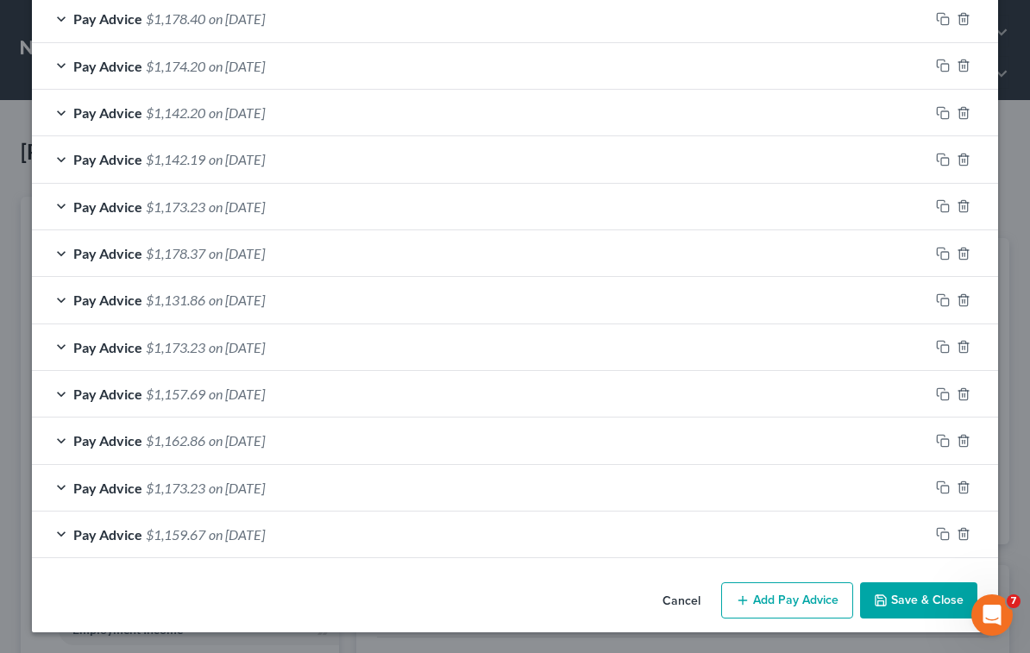
click at [900, 605] on button "Save & Close" at bounding box center [918, 600] width 117 height 36
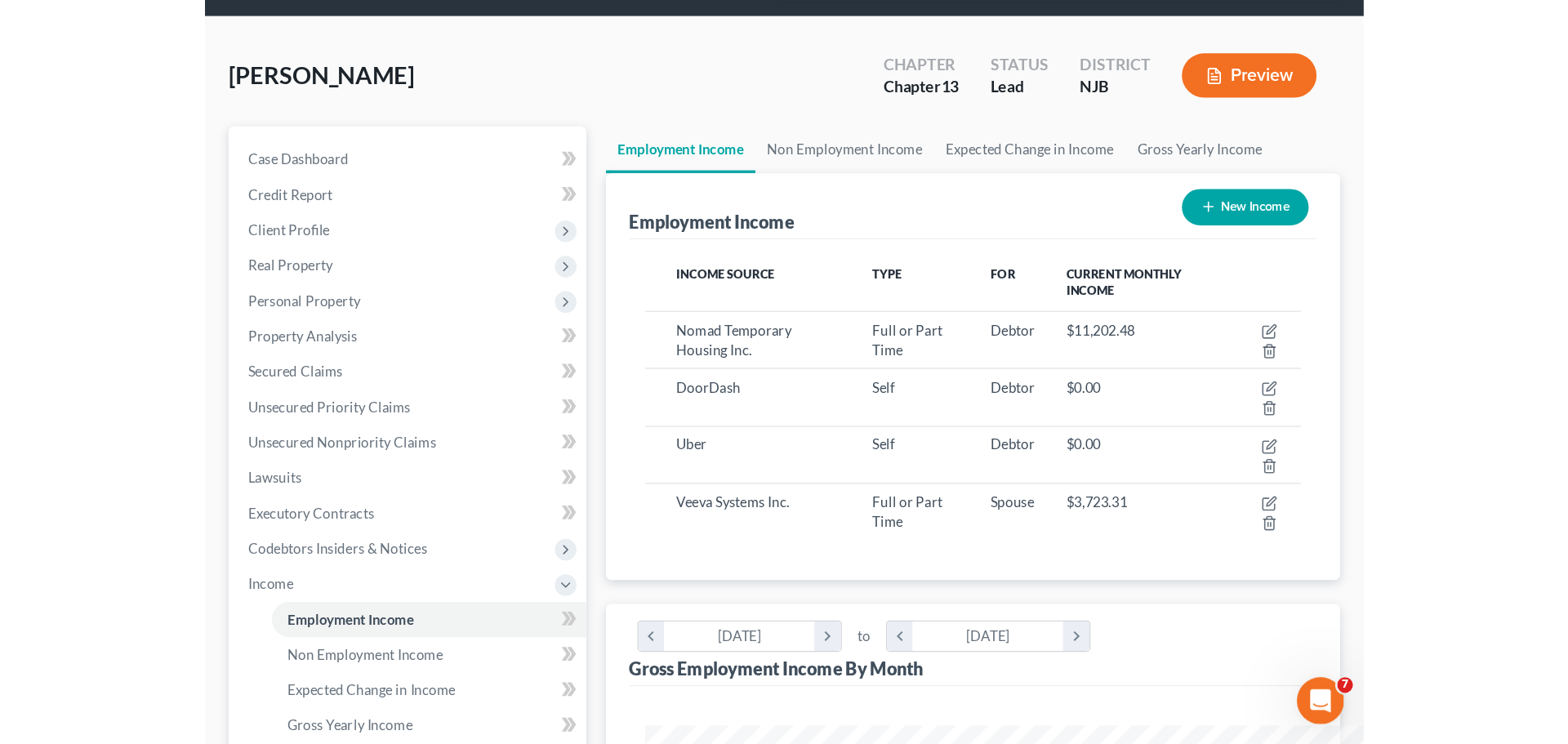
scroll to position [305, 642]
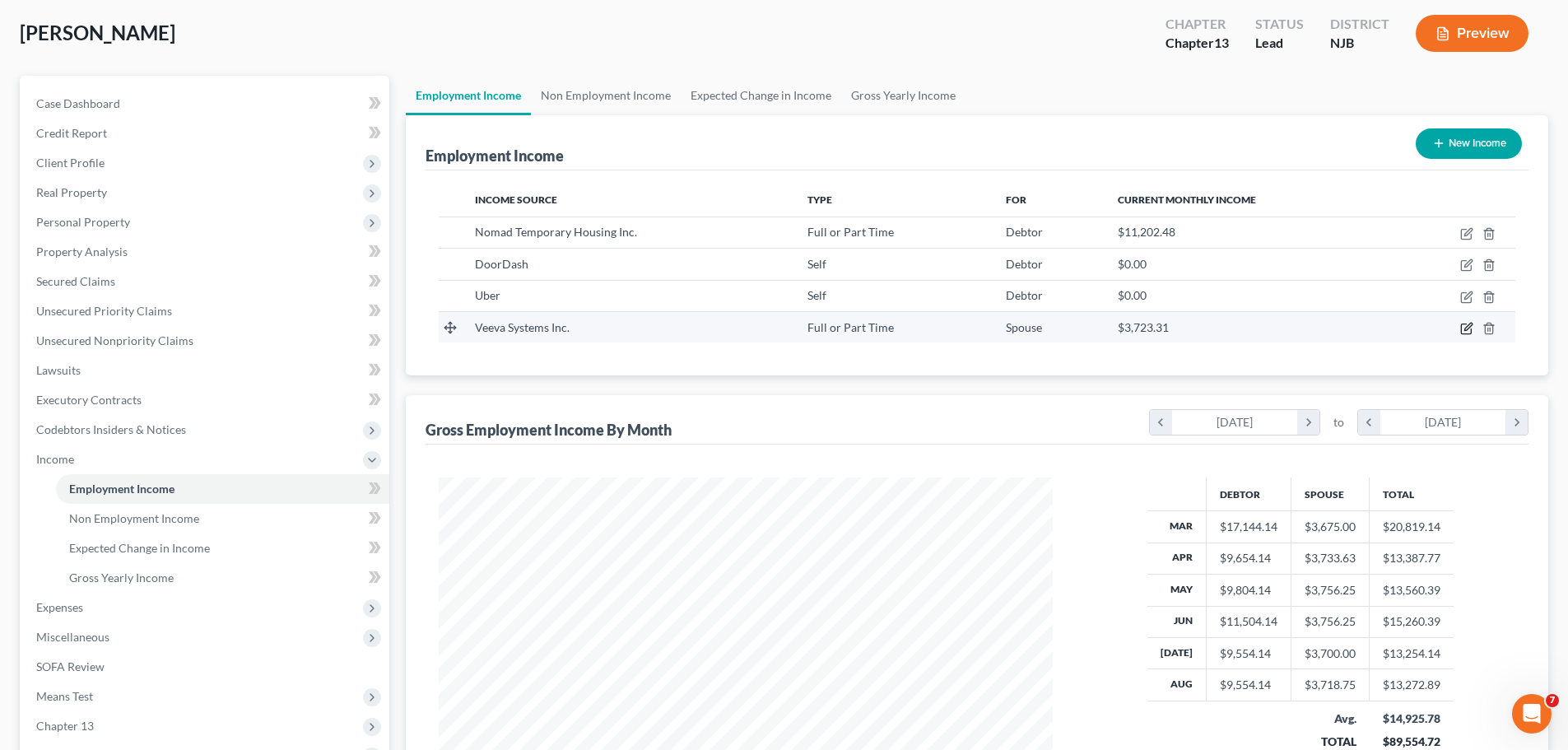
click at [1463, 326] on icon "button" at bounding box center [1467, 328] width 13 height 13
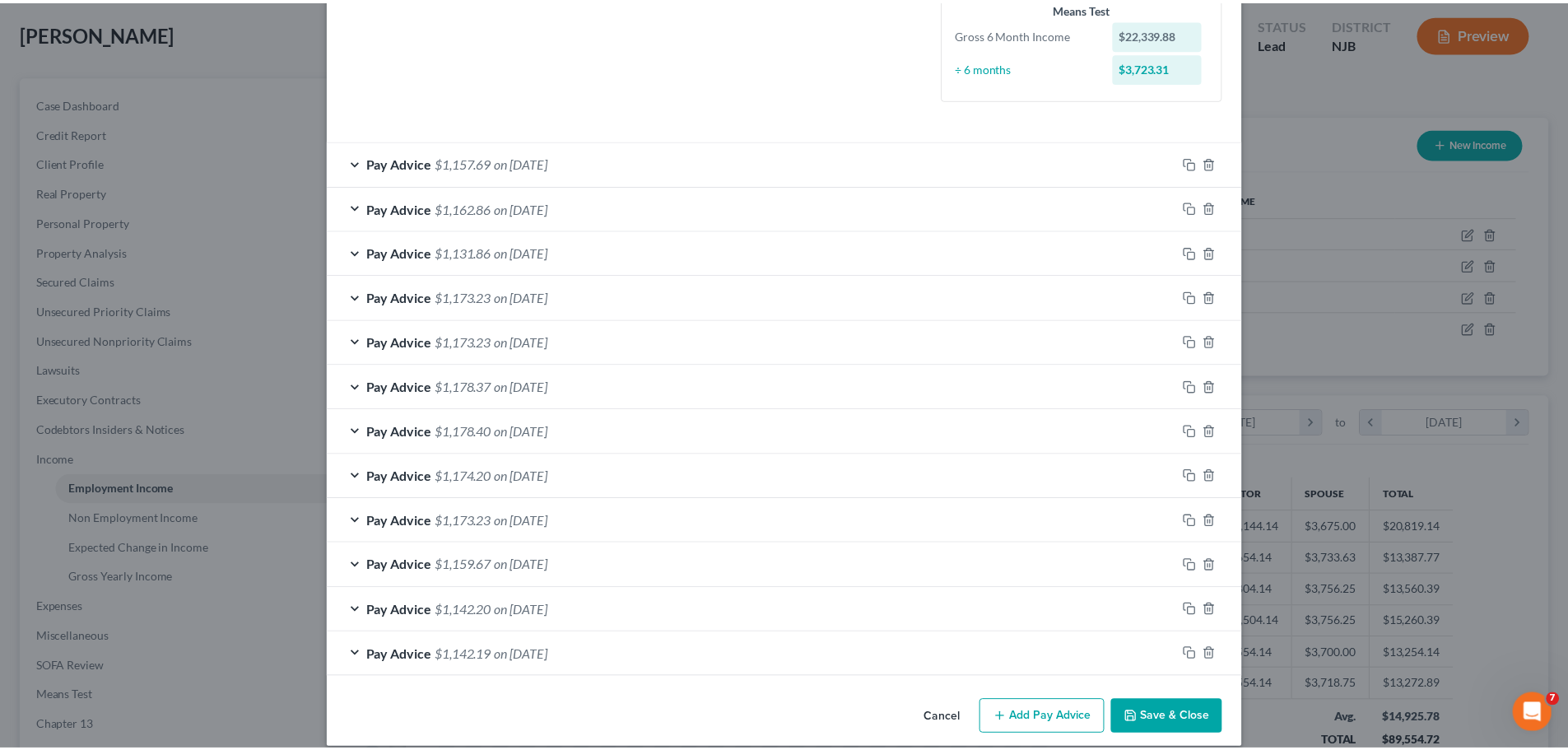
scroll to position [464, 0]
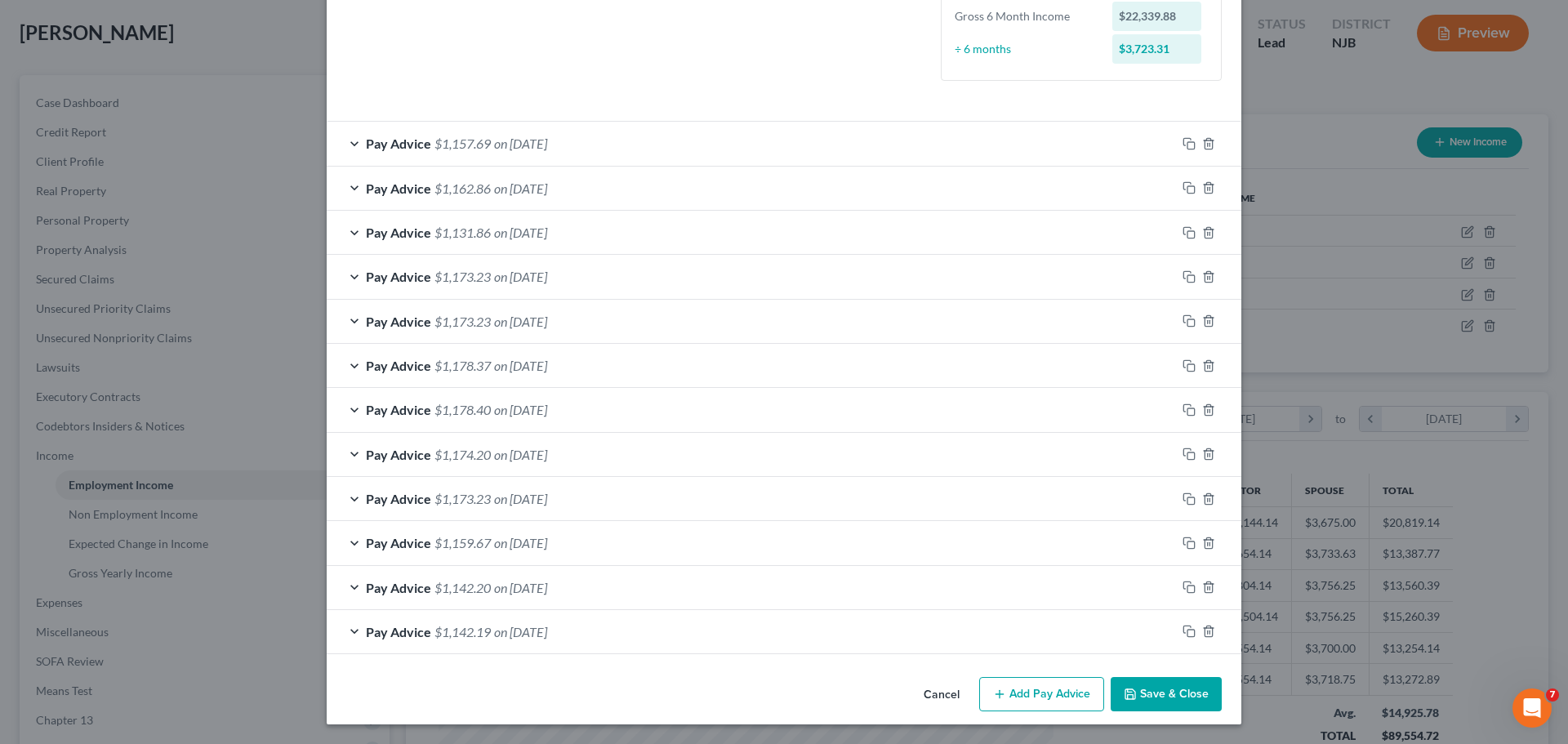
click at [926, 695] on button "Cancel" at bounding box center [942, 695] width 62 height 32
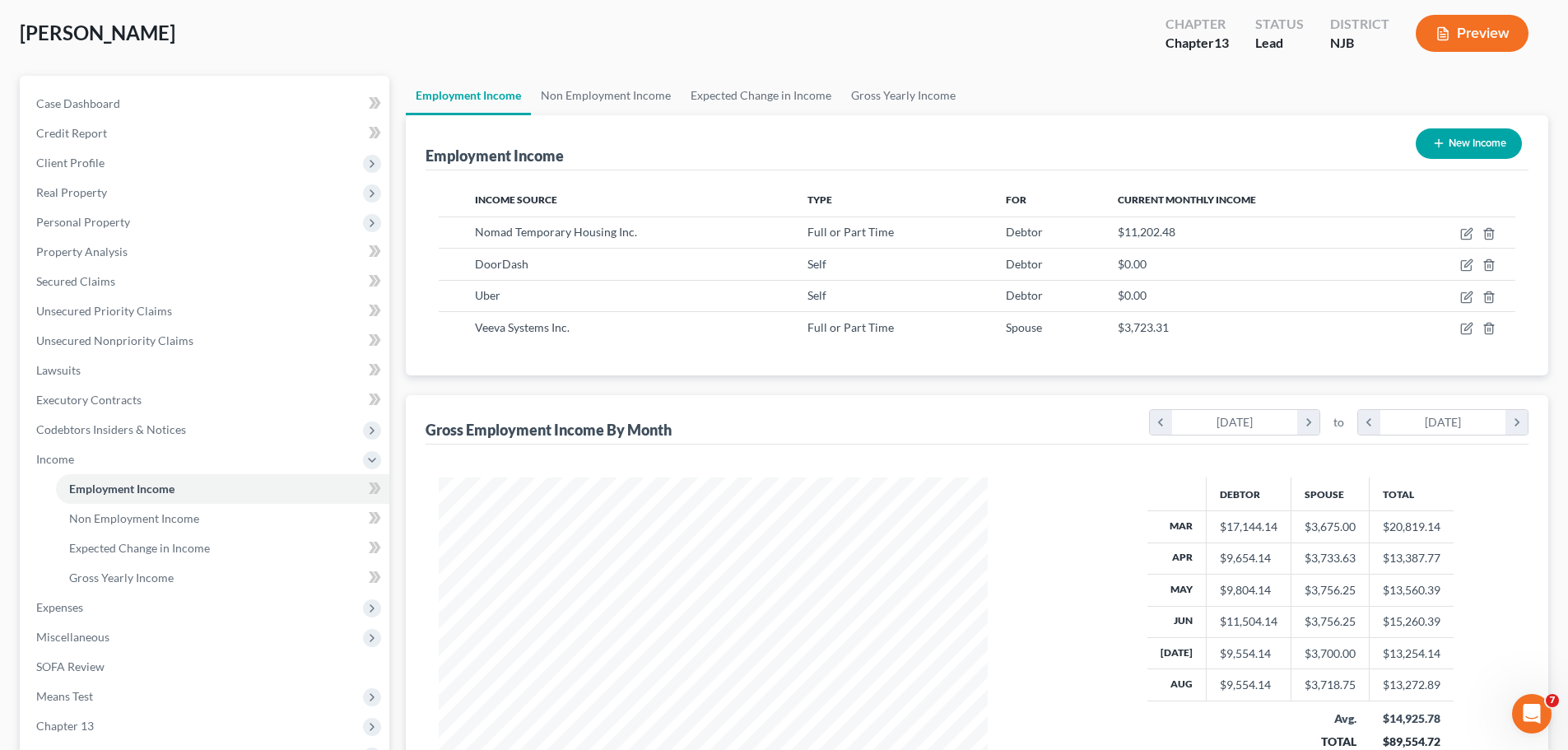
scroll to position [822702, 822526]
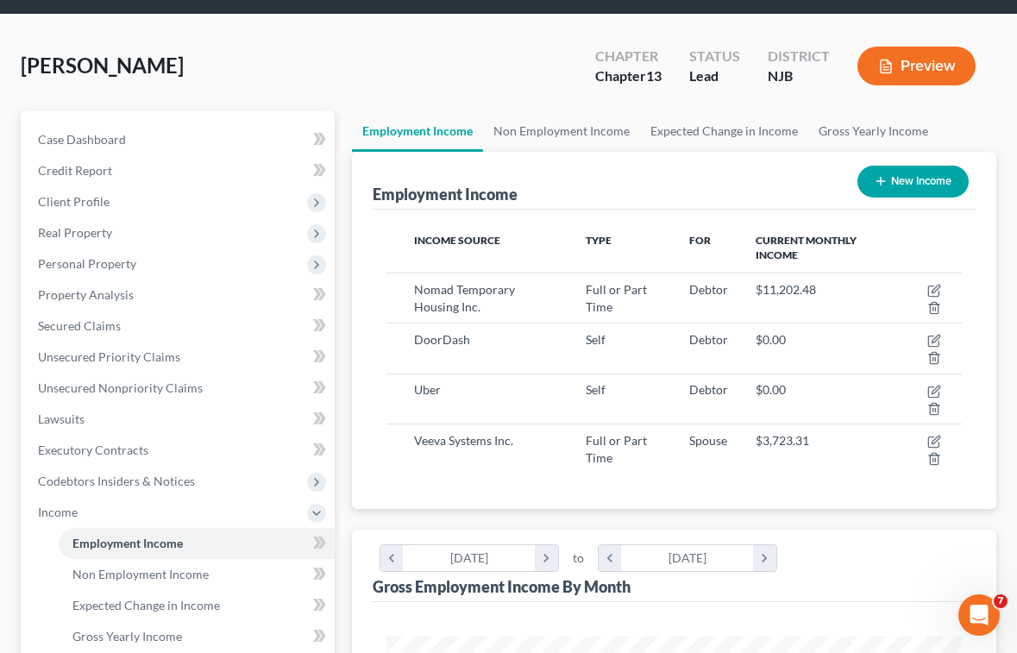
drag, startPoint x: 493, startPoint y: 60, endPoint x: 434, endPoint y: 39, distance: 63.0
click at [493, 60] on div "[PERSON_NAME] Upgraded Chapter Chapter 13 Status Lead District [GEOGRAPHIC_DATA…" at bounding box center [508, 72] width 975 height 75
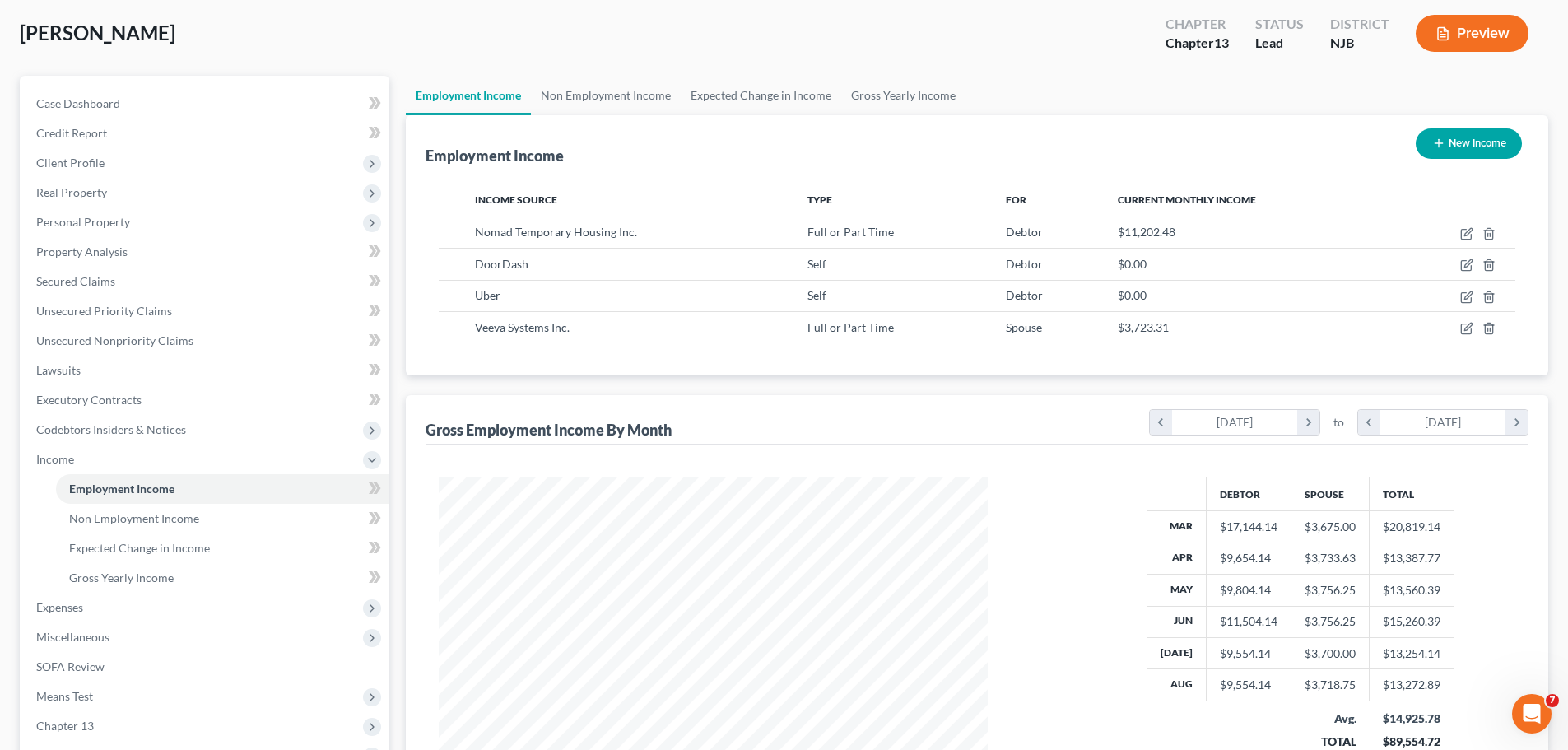
scroll to position [307, 647]
click at [620, 96] on link "Non Employment Income" at bounding box center [605, 94] width 150 height 39
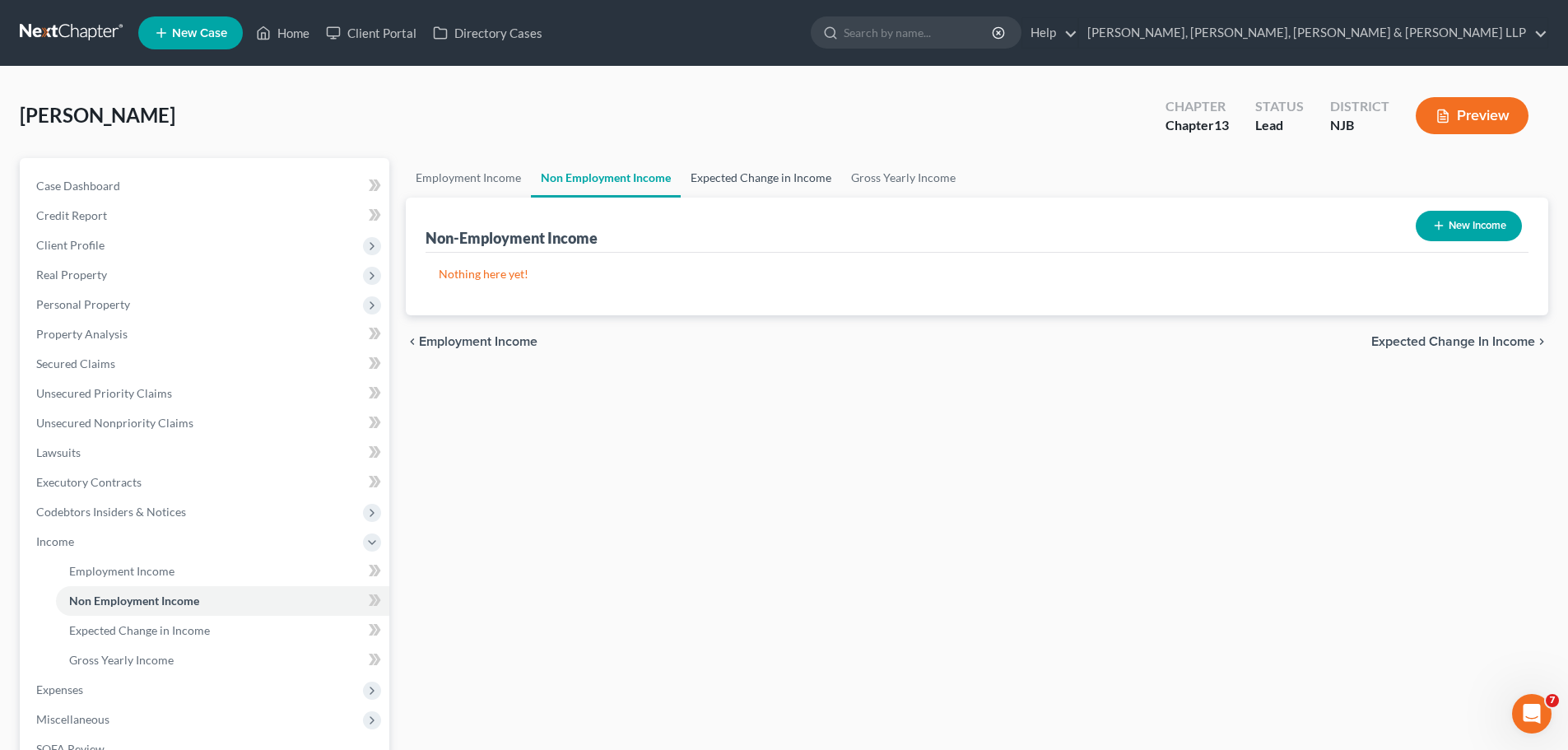
click at [763, 182] on link "Expected Change in Income" at bounding box center [761, 177] width 160 height 39
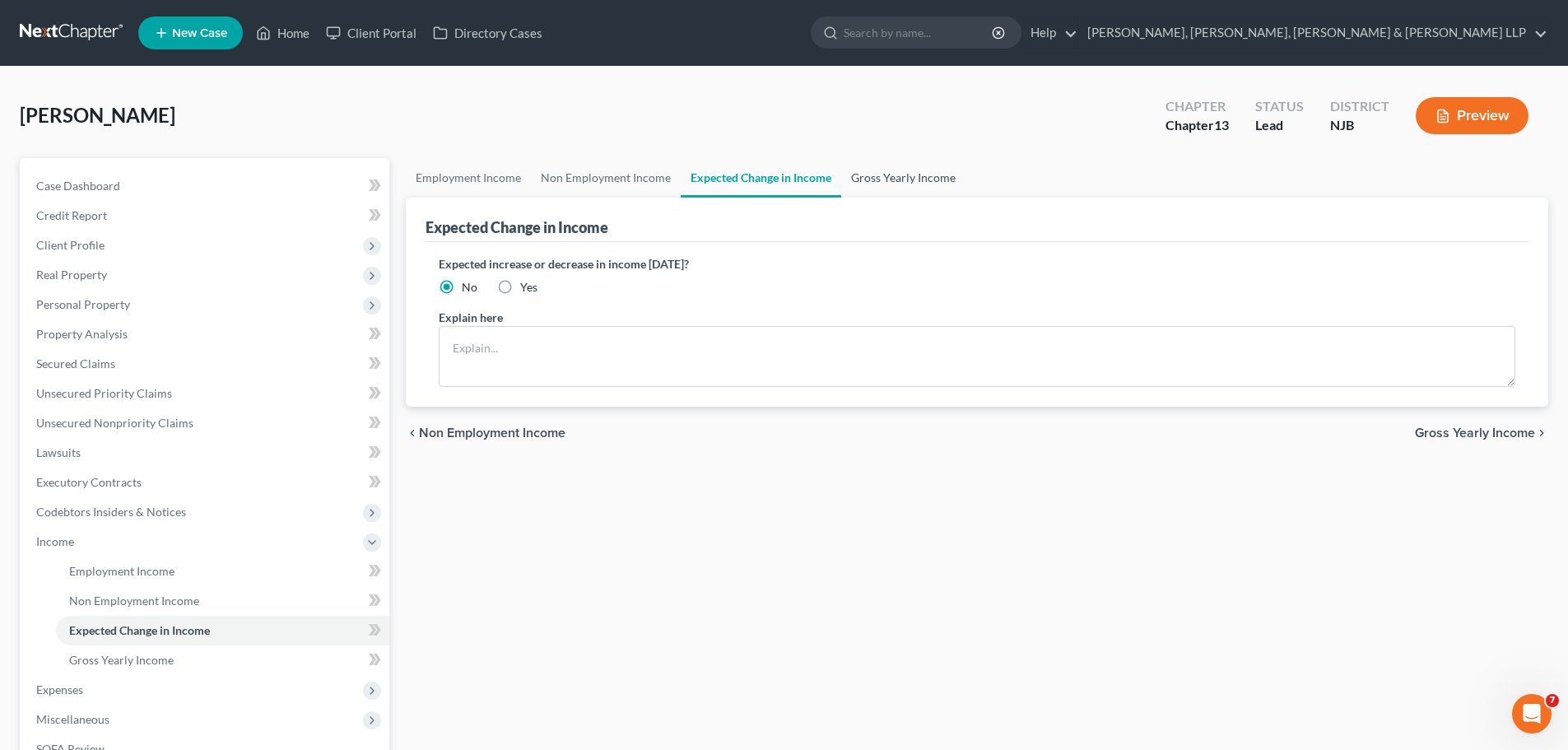
click at [903, 179] on link "Gross Yearly Income" at bounding box center [903, 177] width 124 height 39
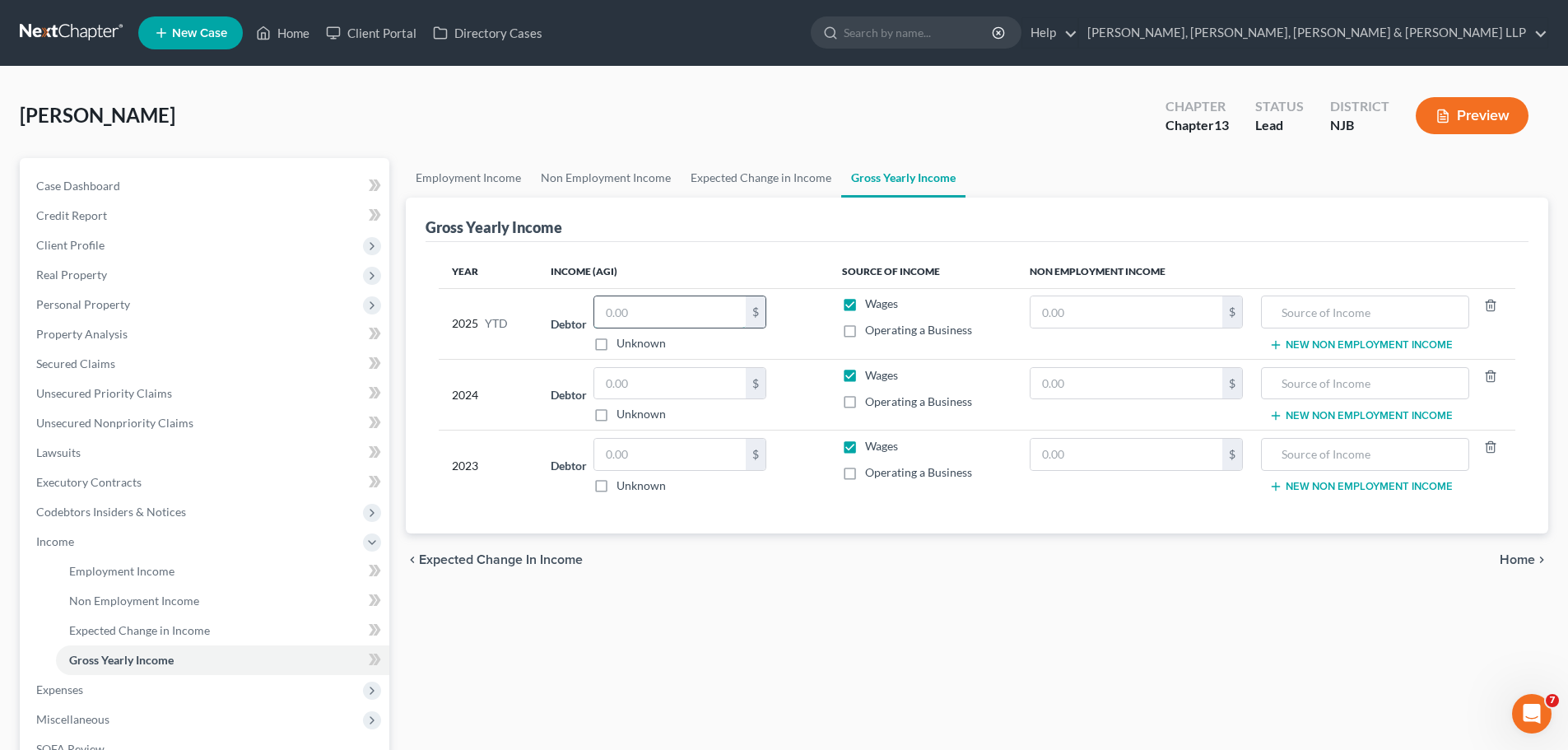
click at [645, 314] on input "text" at bounding box center [670, 311] width 152 height 31
paste input "86,139.39"
click at [1520, 564] on span "Home" at bounding box center [1516, 560] width 35 height 13
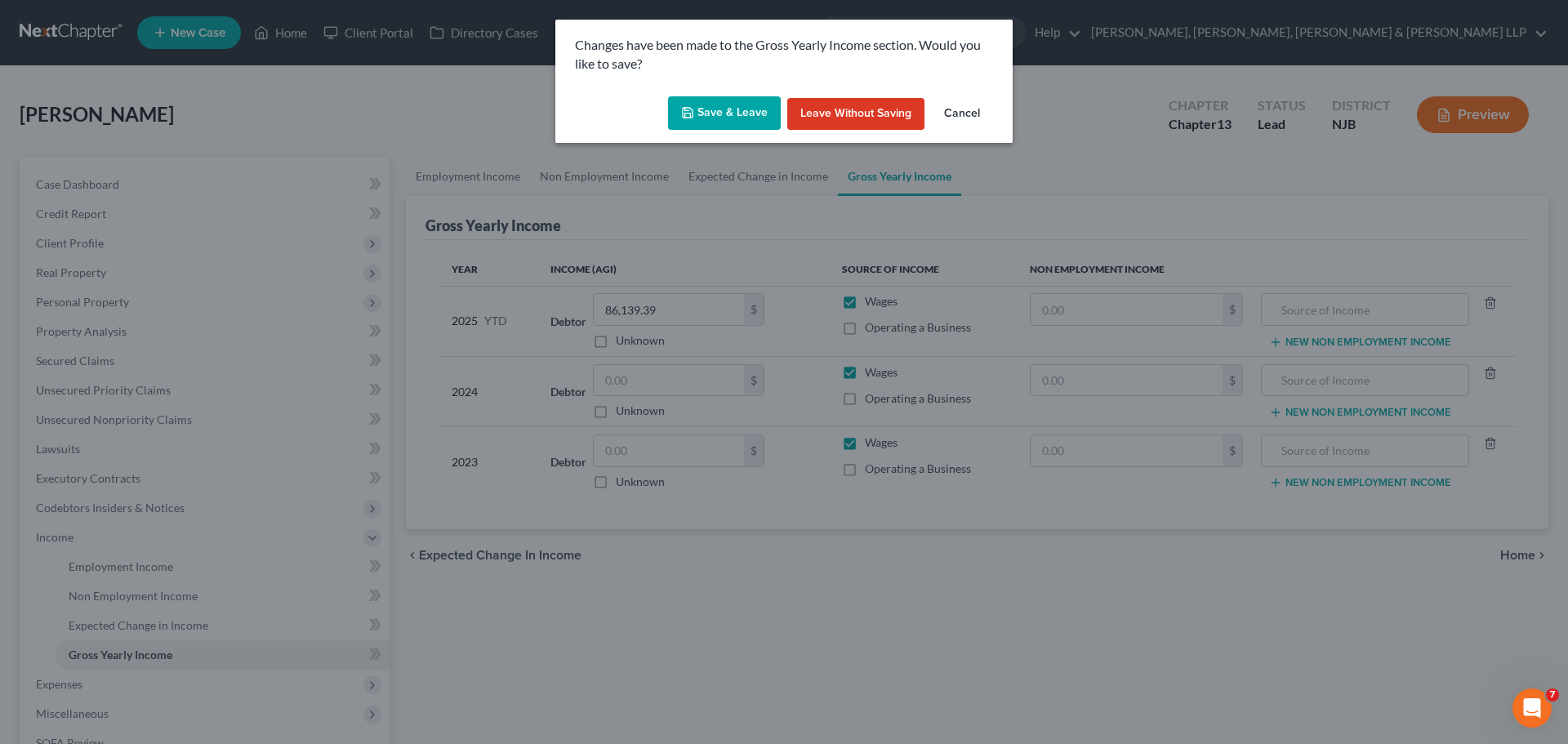
click at [722, 109] on button "Save & Leave" at bounding box center [724, 114] width 113 height 34
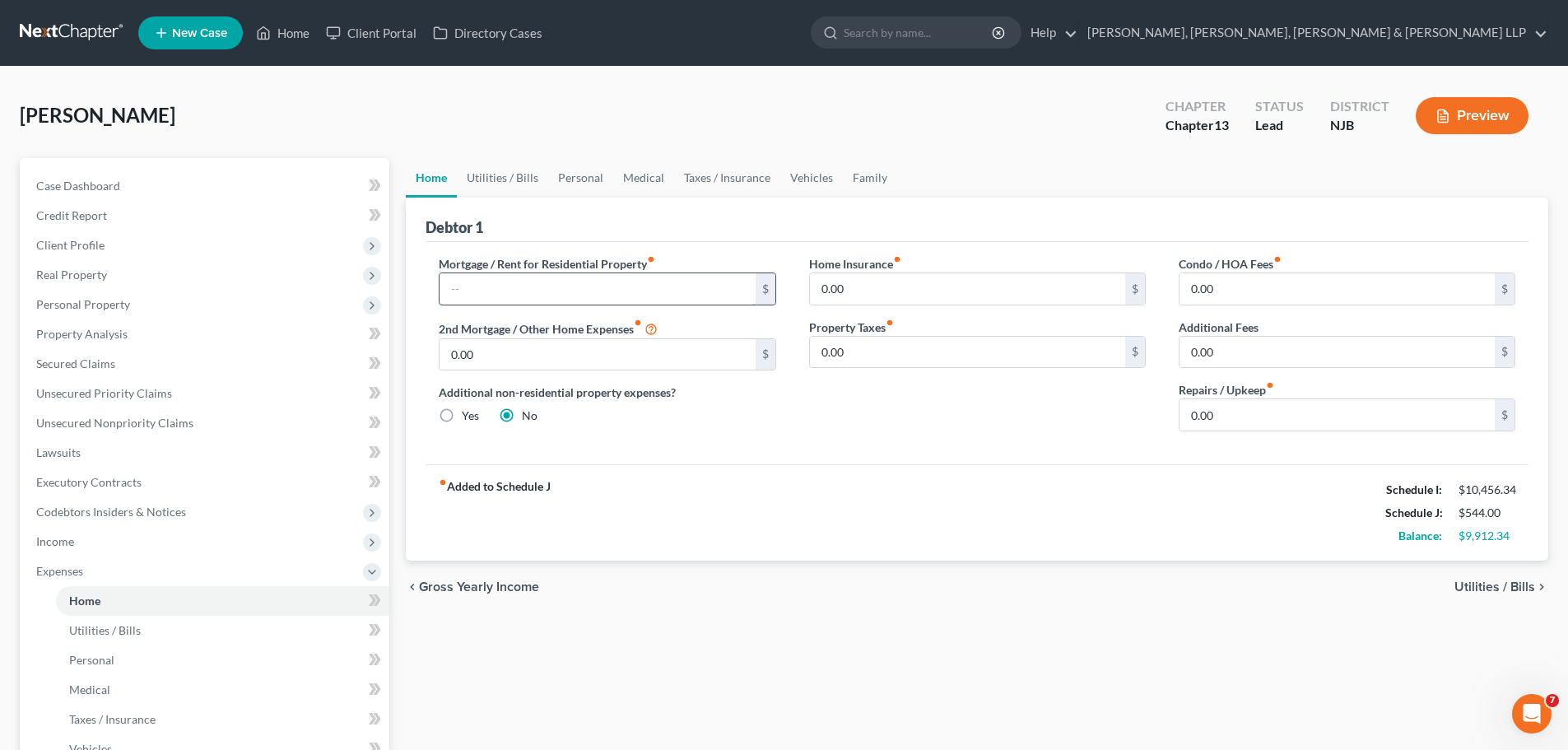
click at [476, 292] on input "text" at bounding box center [597, 288] width 315 height 31
click at [809, 177] on link "Vehicles" at bounding box center [812, 177] width 63 height 39
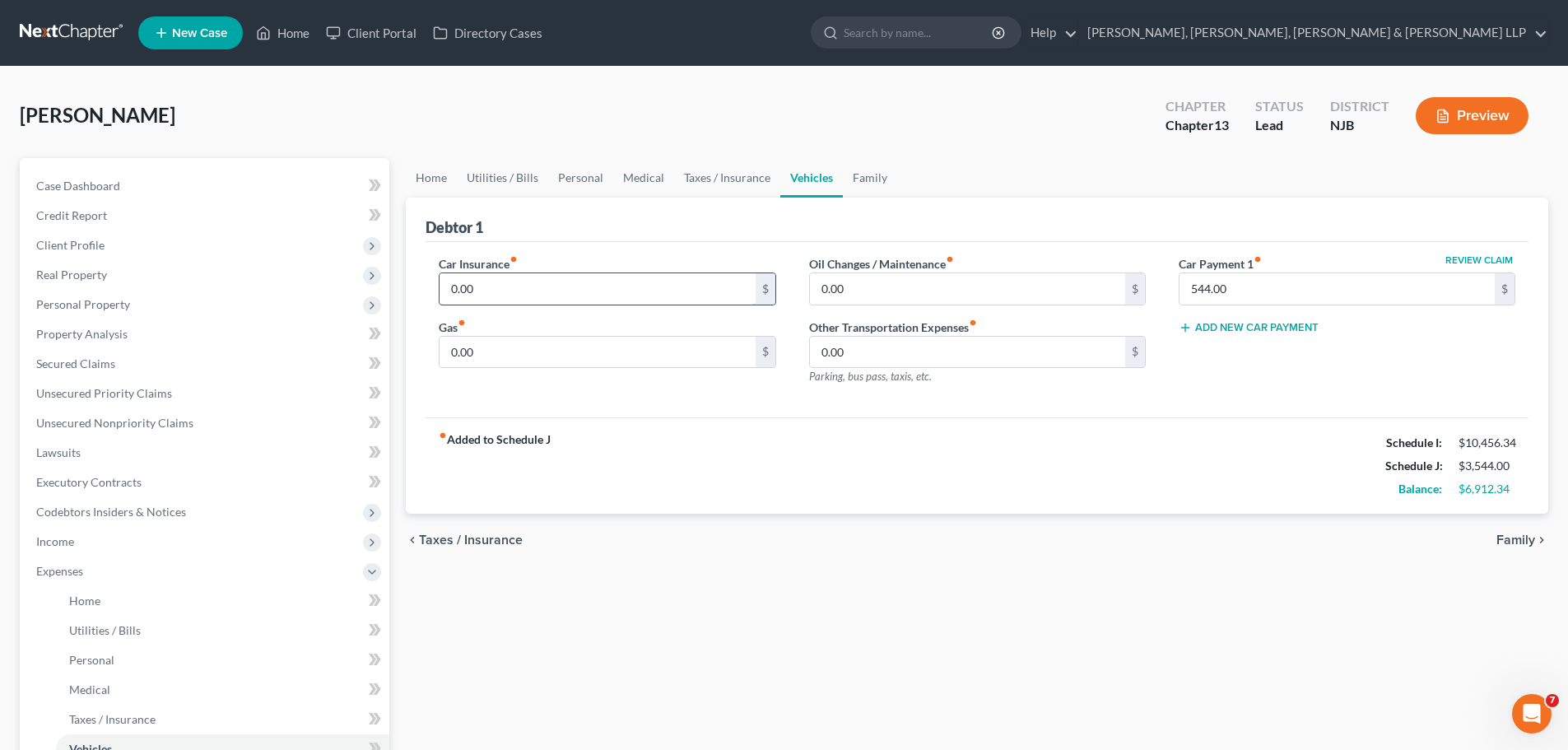
click at [500, 280] on input "0.00" at bounding box center [597, 288] width 315 height 31
click at [535, 182] on link "Utilities / Bills" at bounding box center [503, 177] width 92 height 39
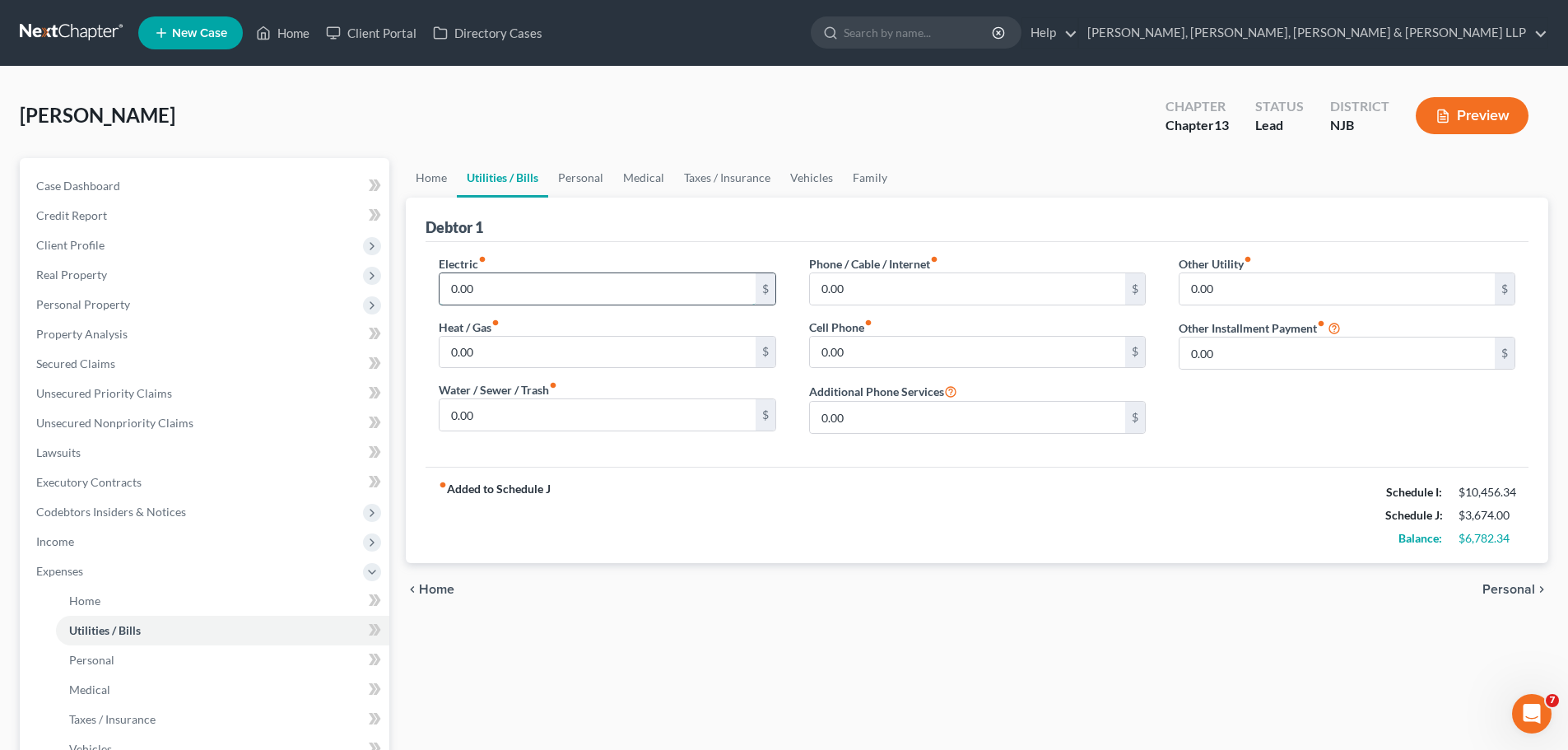
click at [543, 279] on input "0.00" at bounding box center [597, 288] width 315 height 31
click at [875, 291] on input "0.00" at bounding box center [968, 288] width 315 height 31
click at [583, 187] on link "Personal" at bounding box center [580, 177] width 65 height 39
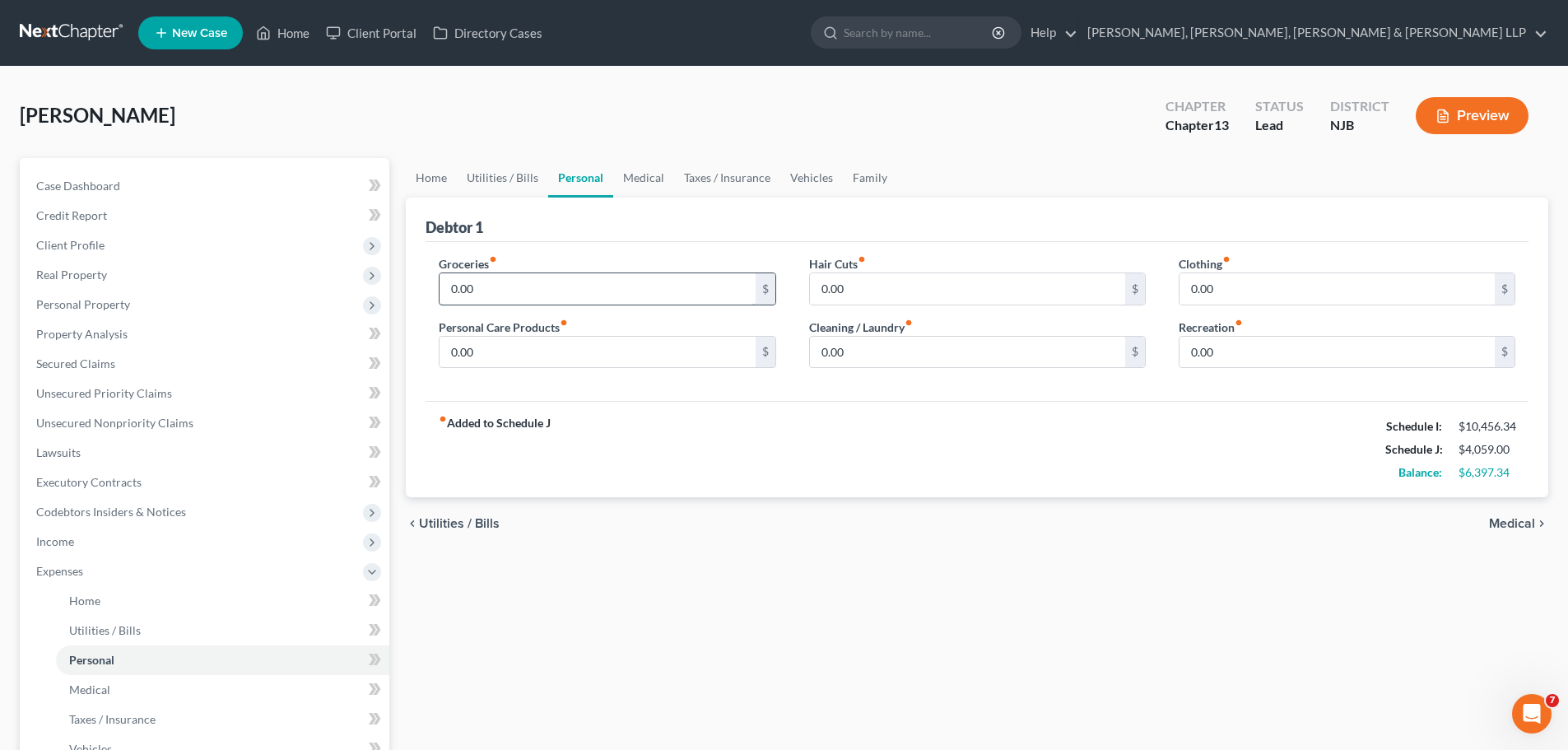
click at [477, 279] on input "0.00" at bounding box center [597, 288] width 315 height 31
click at [868, 186] on link "Family" at bounding box center [869, 177] width 54 height 39
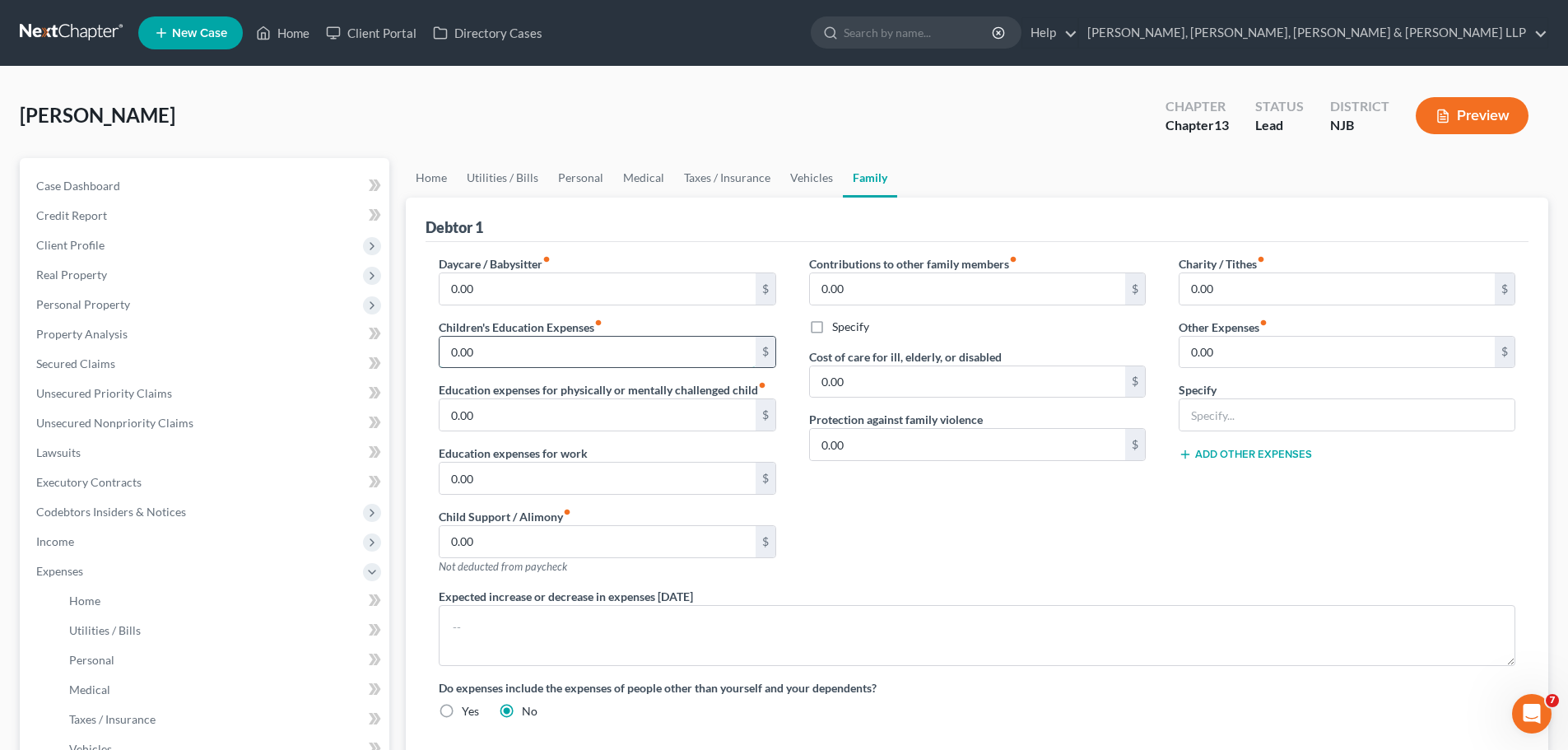
click at [526, 350] on input "0.00" at bounding box center [597, 352] width 315 height 31
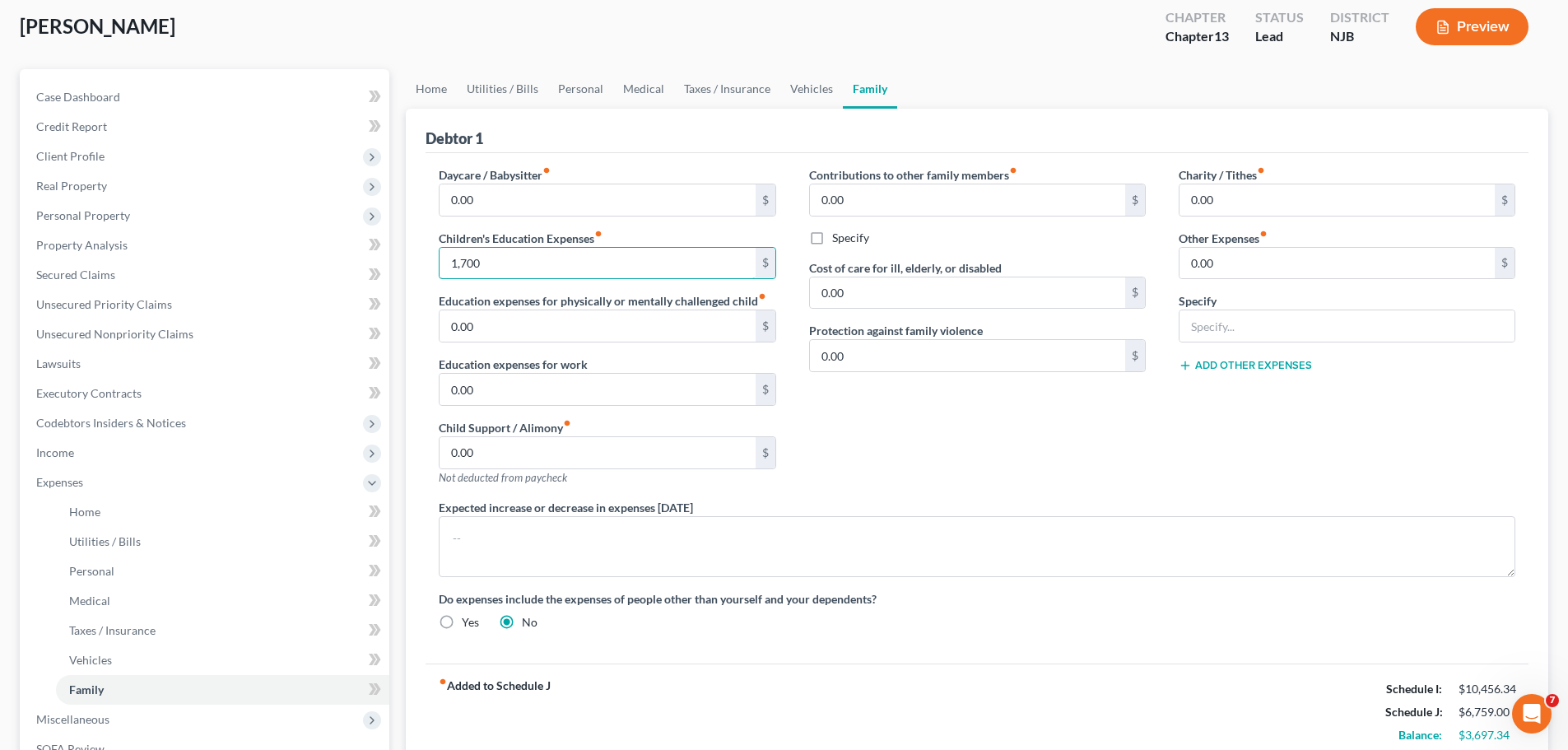
scroll to position [82, 0]
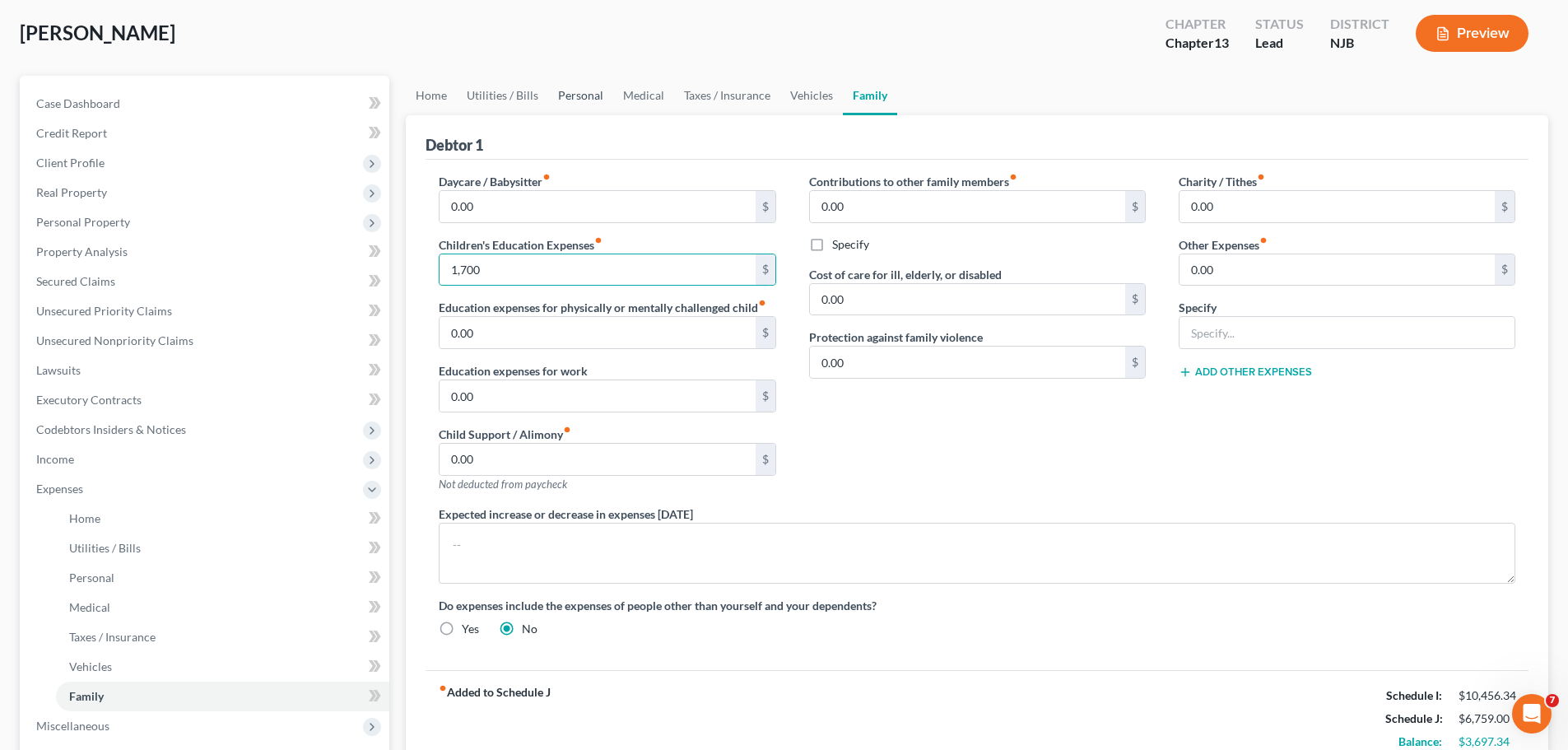
click at [570, 92] on link "Personal" at bounding box center [580, 94] width 65 height 39
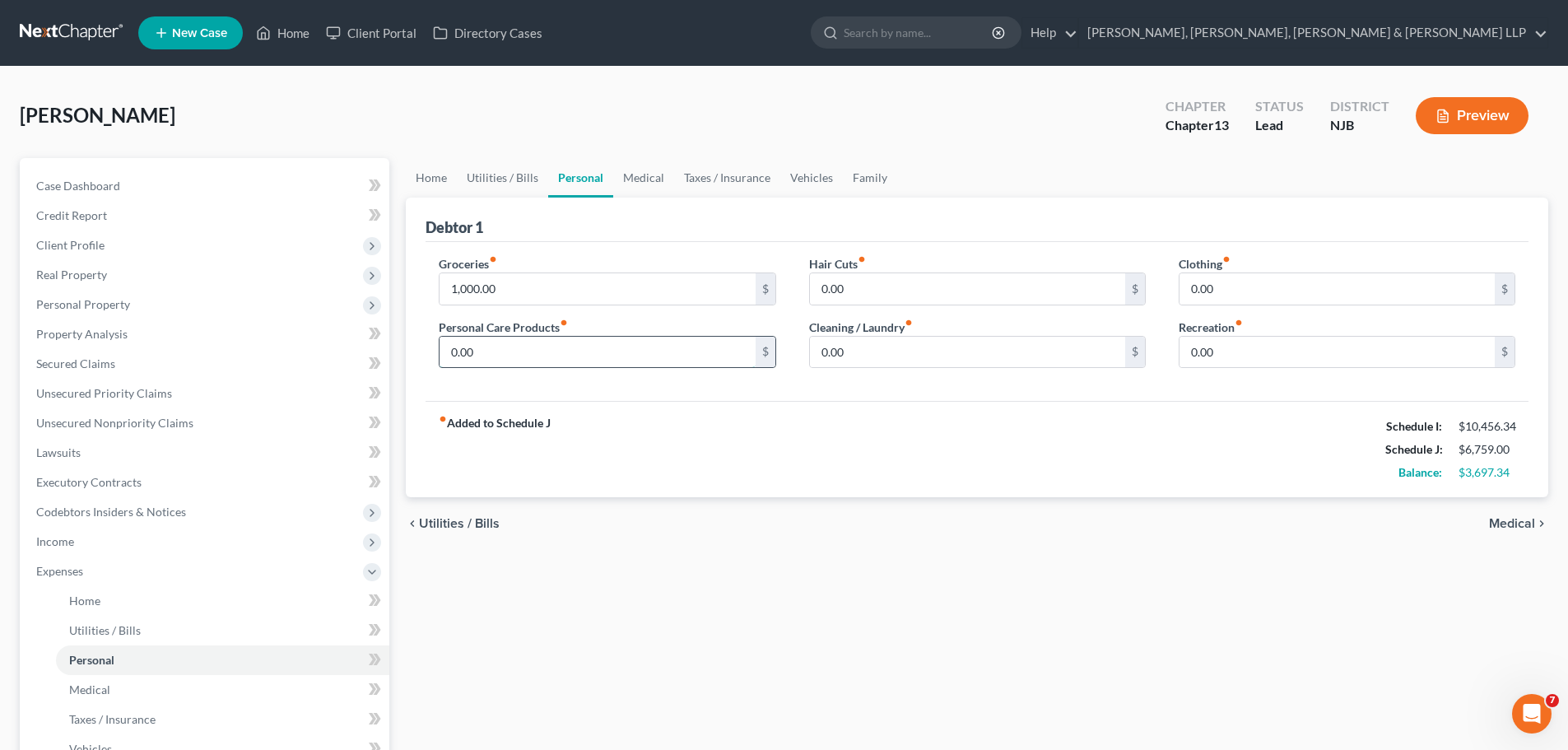
click at [548, 356] on input "0.00" at bounding box center [597, 352] width 315 height 31
click at [1236, 289] on input "0.00" at bounding box center [1337, 288] width 315 height 31
click at [643, 177] on link "Medical" at bounding box center [644, 177] width 61 height 39
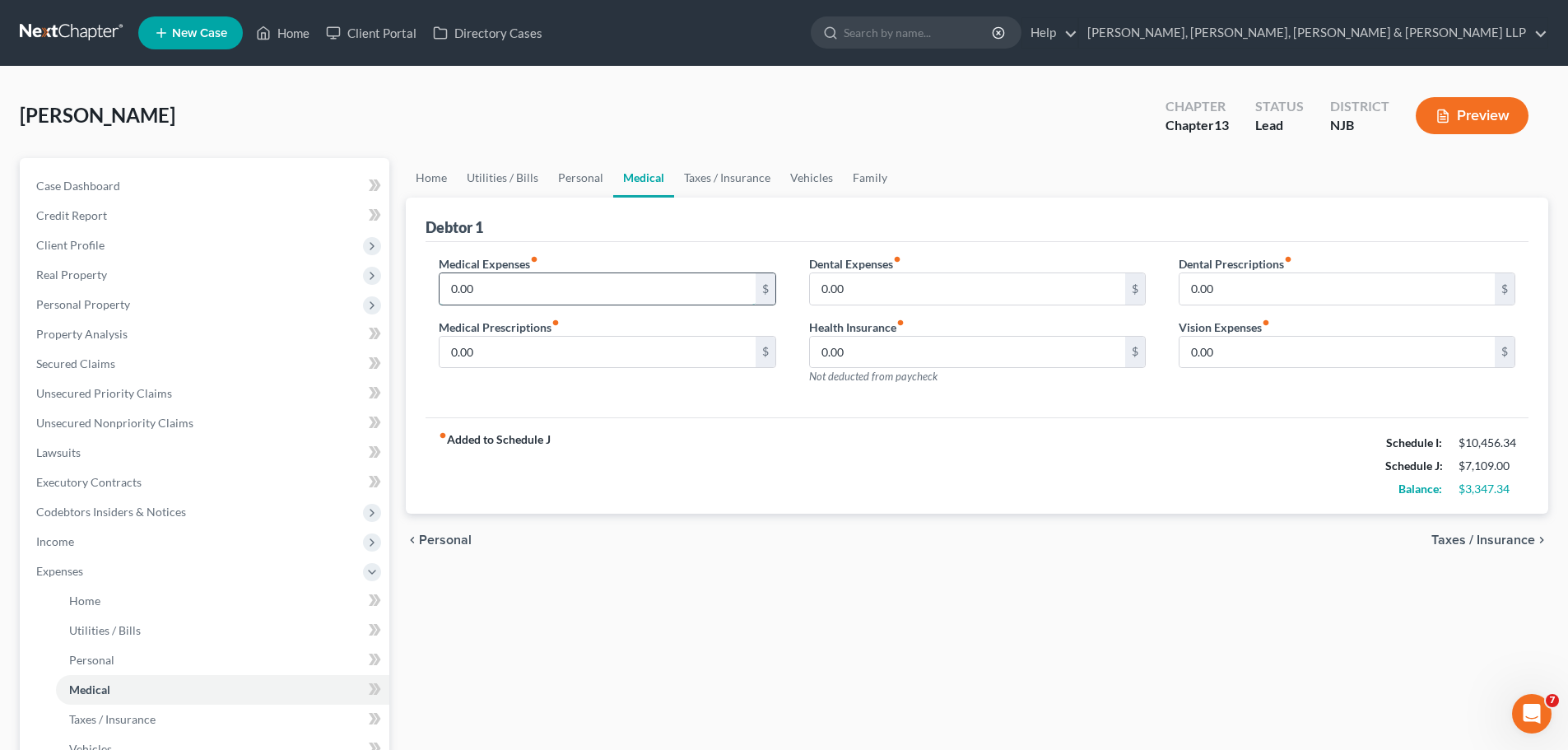
click at [503, 294] on input "0.00" at bounding box center [597, 288] width 315 height 31
drag, startPoint x: 853, startPoint y: 177, endPoint x: 823, endPoint y: 219, distance: 51.6
click at [853, 177] on link "Family" at bounding box center [869, 177] width 54 height 39
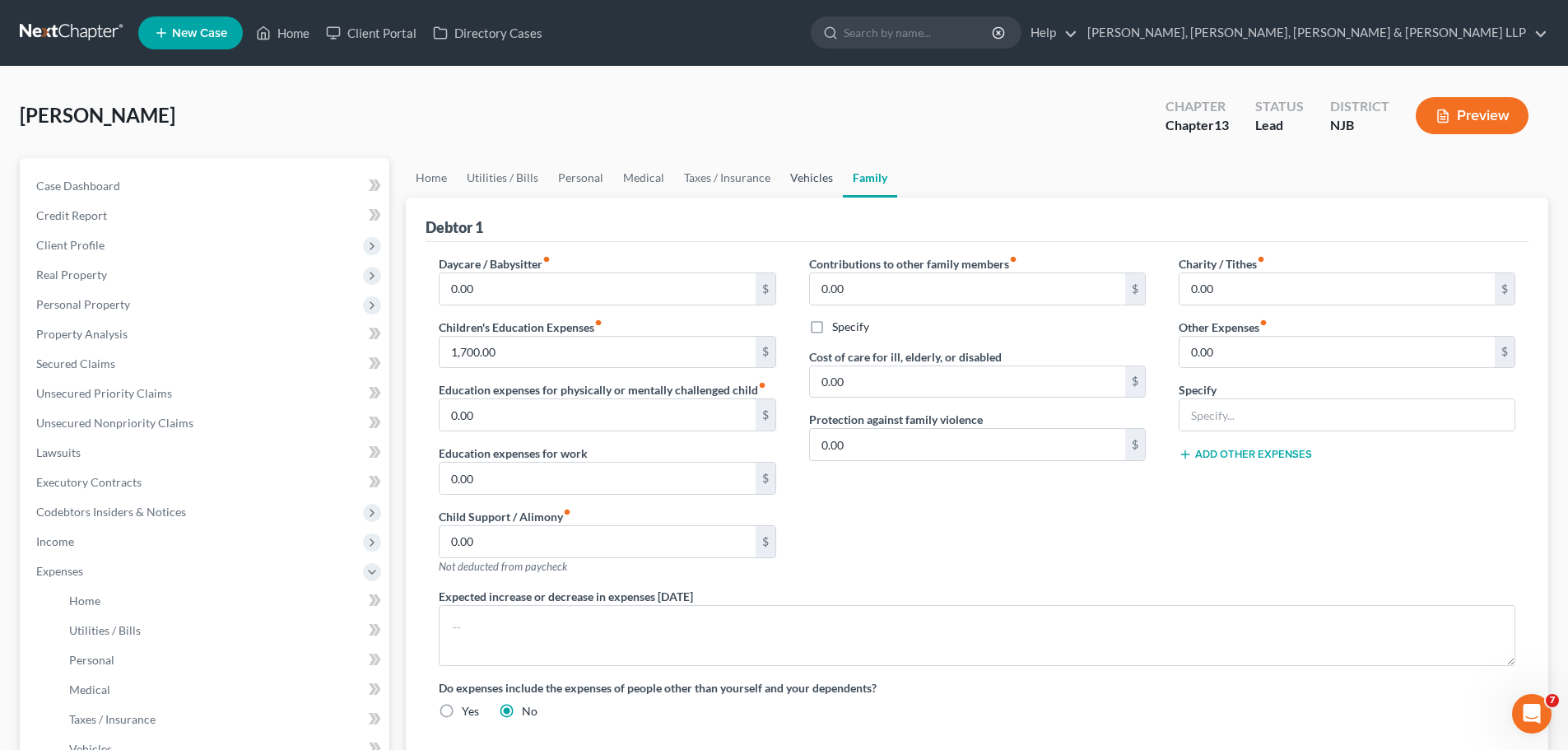
click at [792, 175] on link "Vehicles" at bounding box center [812, 177] width 63 height 39
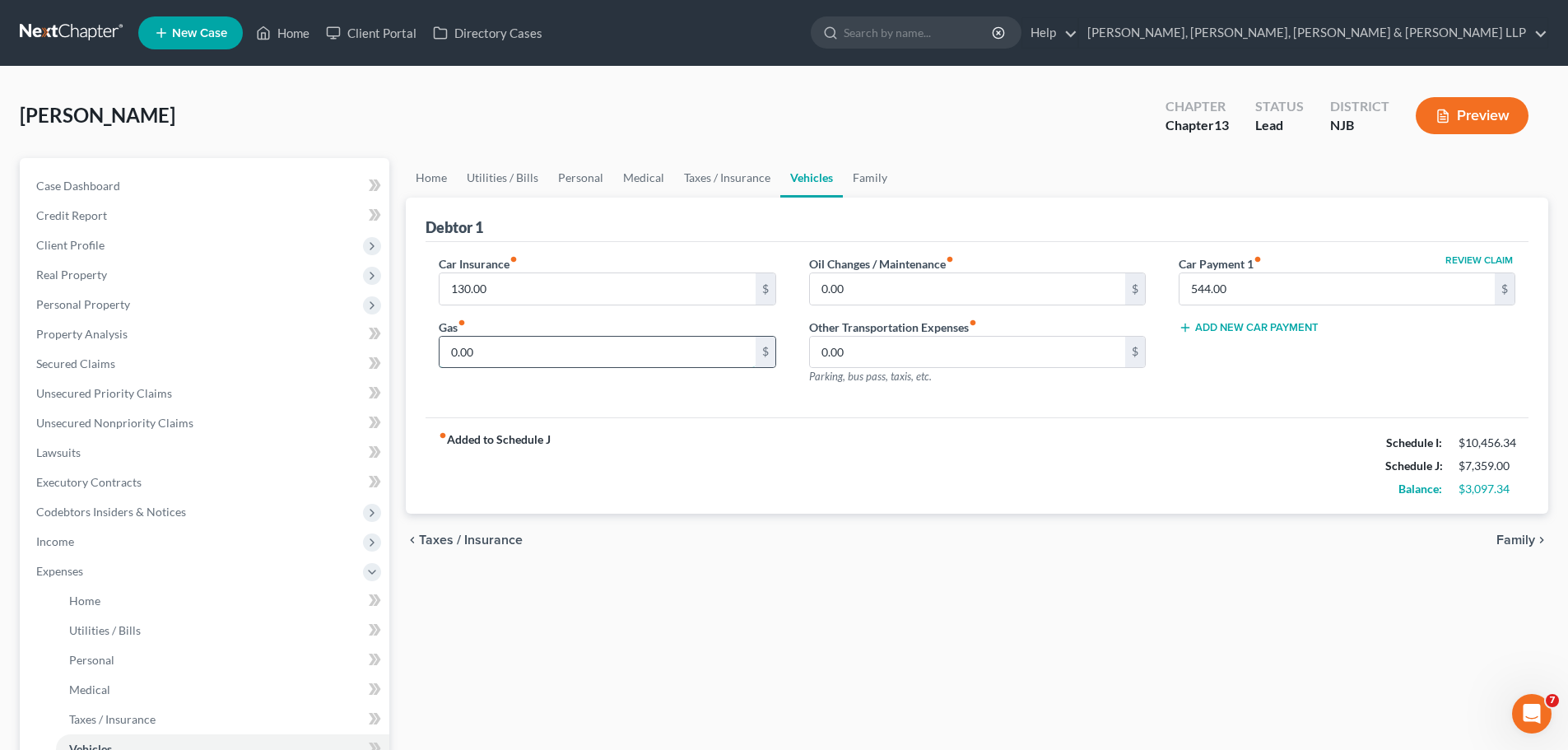
click at [520, 350] on input "0.00" at bounding box center [597, 352] width 315 height 31
click at [589, 177] on link "Personal" at bounding box center [580, 177] width 65 height 39
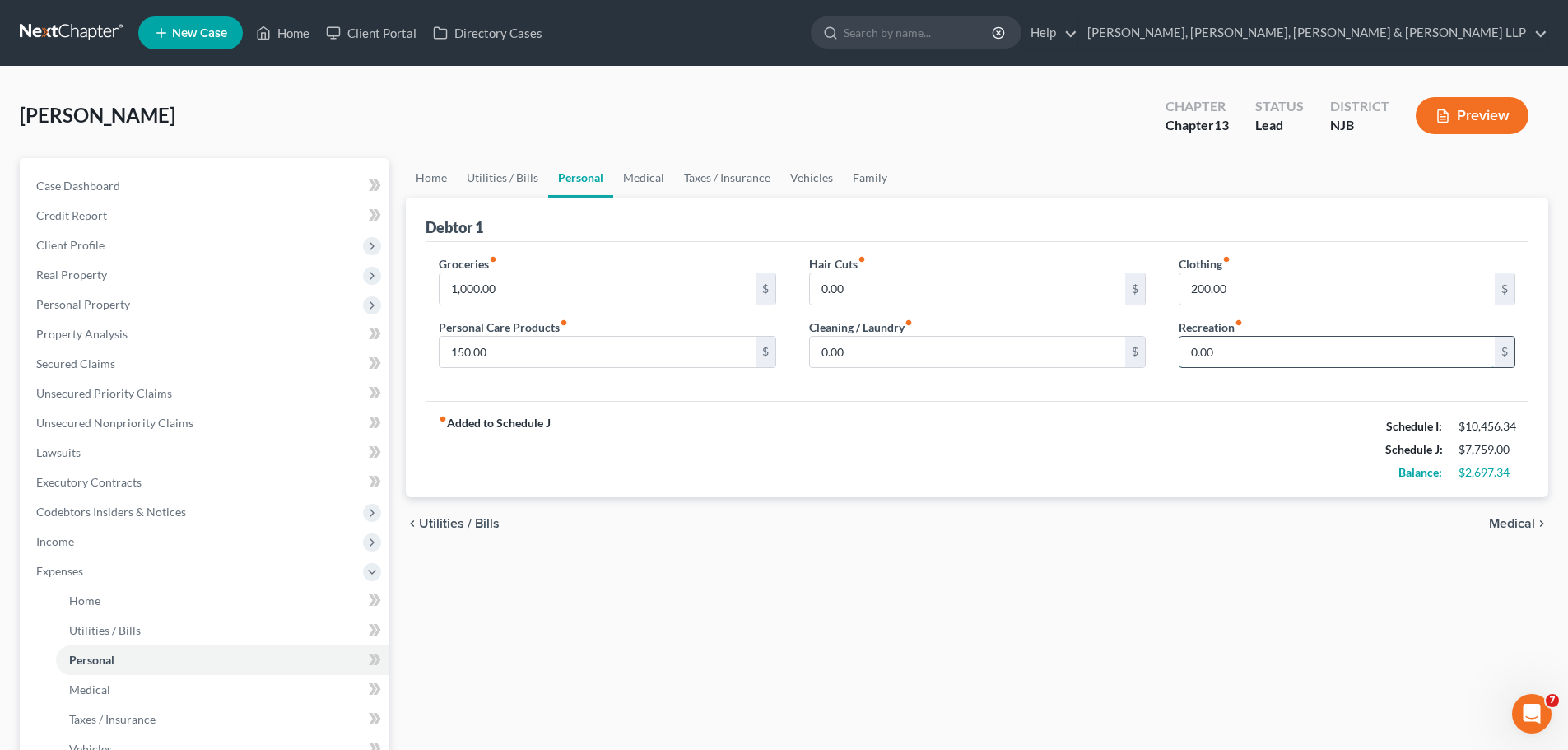
click at [1242, 362] on input "0.00" at bounding box center [1337, 352] width 315 height 31
click at [638, 181] on link "Medical" at bounding box center [644, 177] width 61 height 39
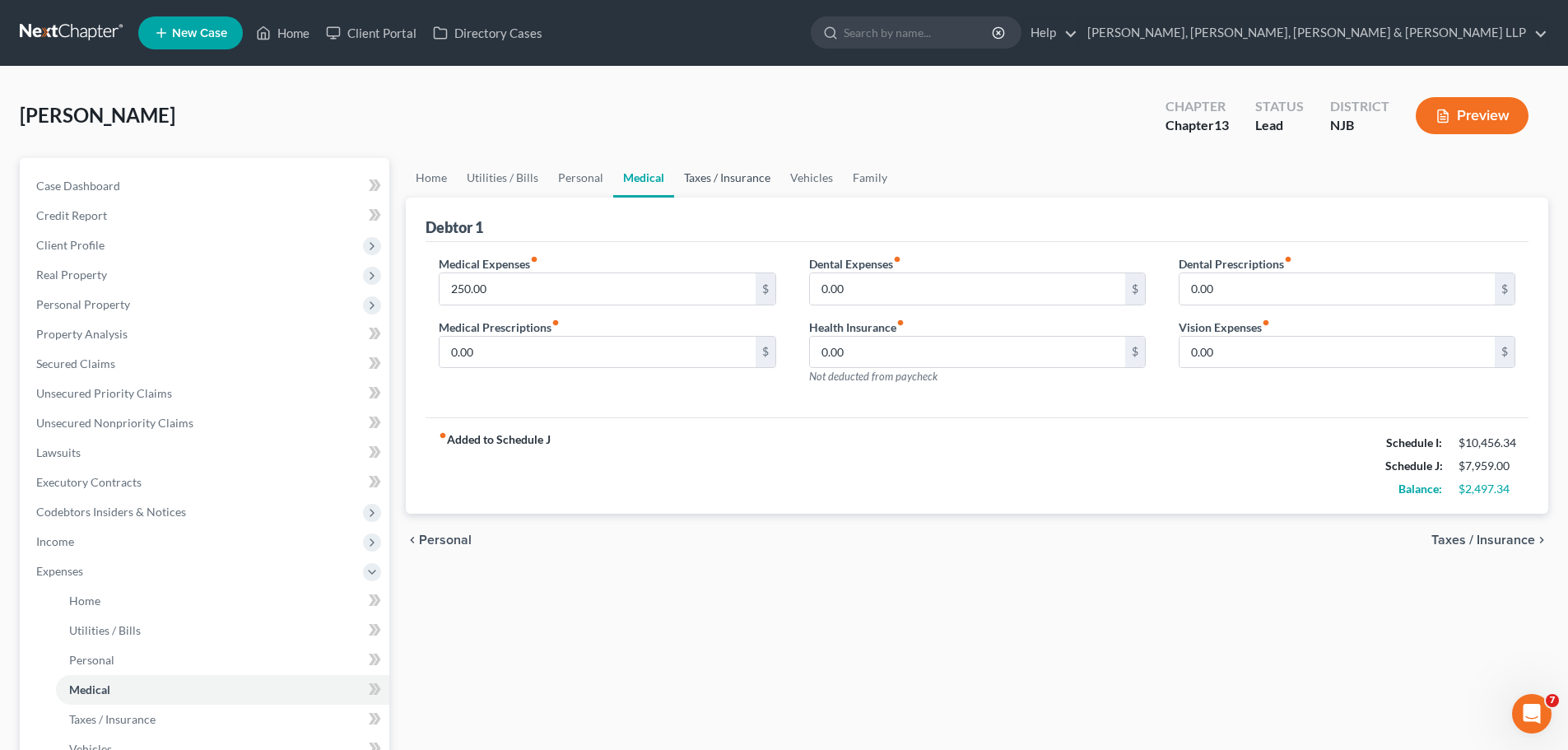
click at [715, 183] on link "Taxes / Insurance" at bounding box center [726, 177] width 106 height 39
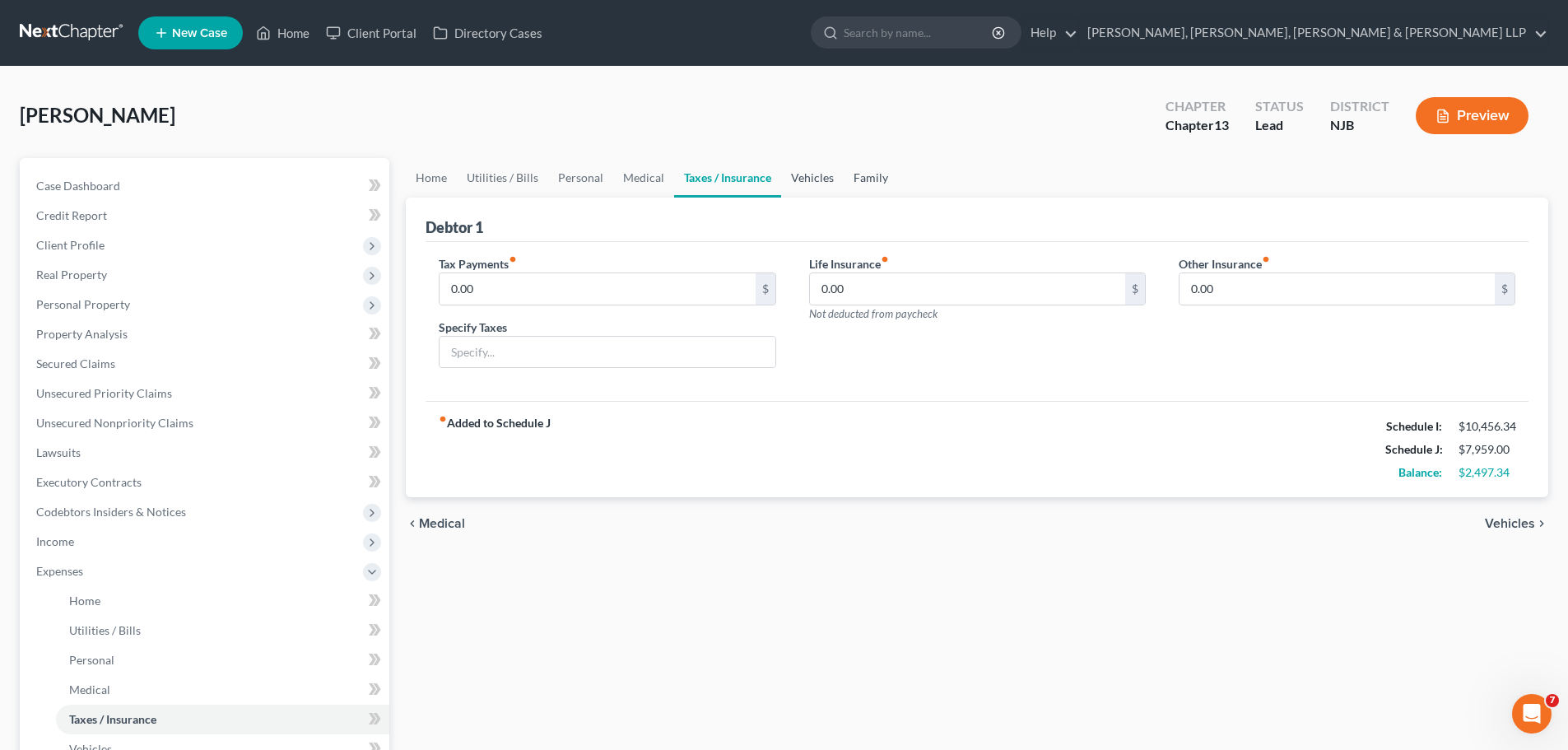
drag, startPoint x: 796, startPoint y: 177, endPoint x: 883, endPoint y: 187, distance: 87.6
click at [799, 178] on link "Vehicles" at bounding box center [812, 177] width 63 height 39
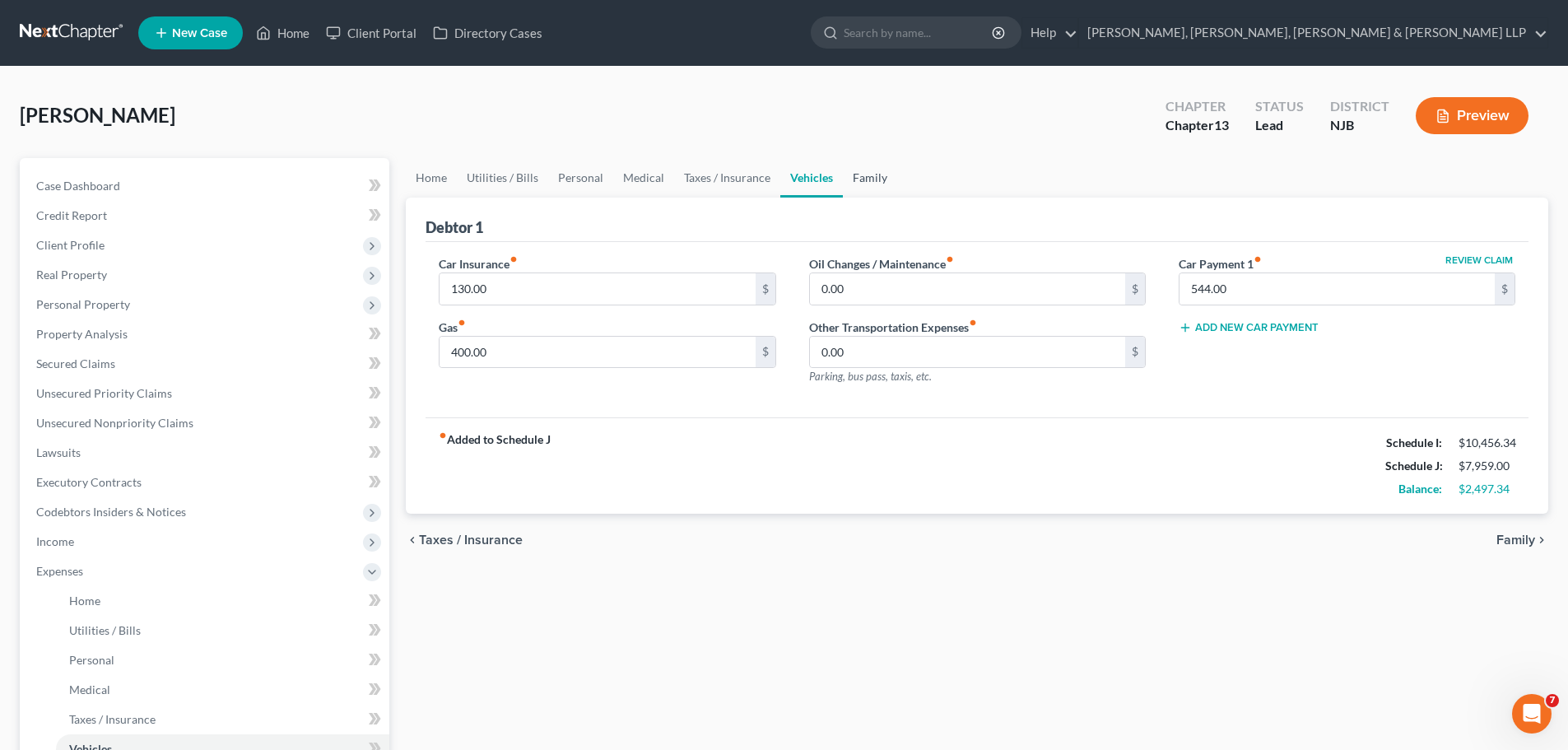
click at [876, 182] on link "Family" at bounding box center [869, 177] width 54 height 39
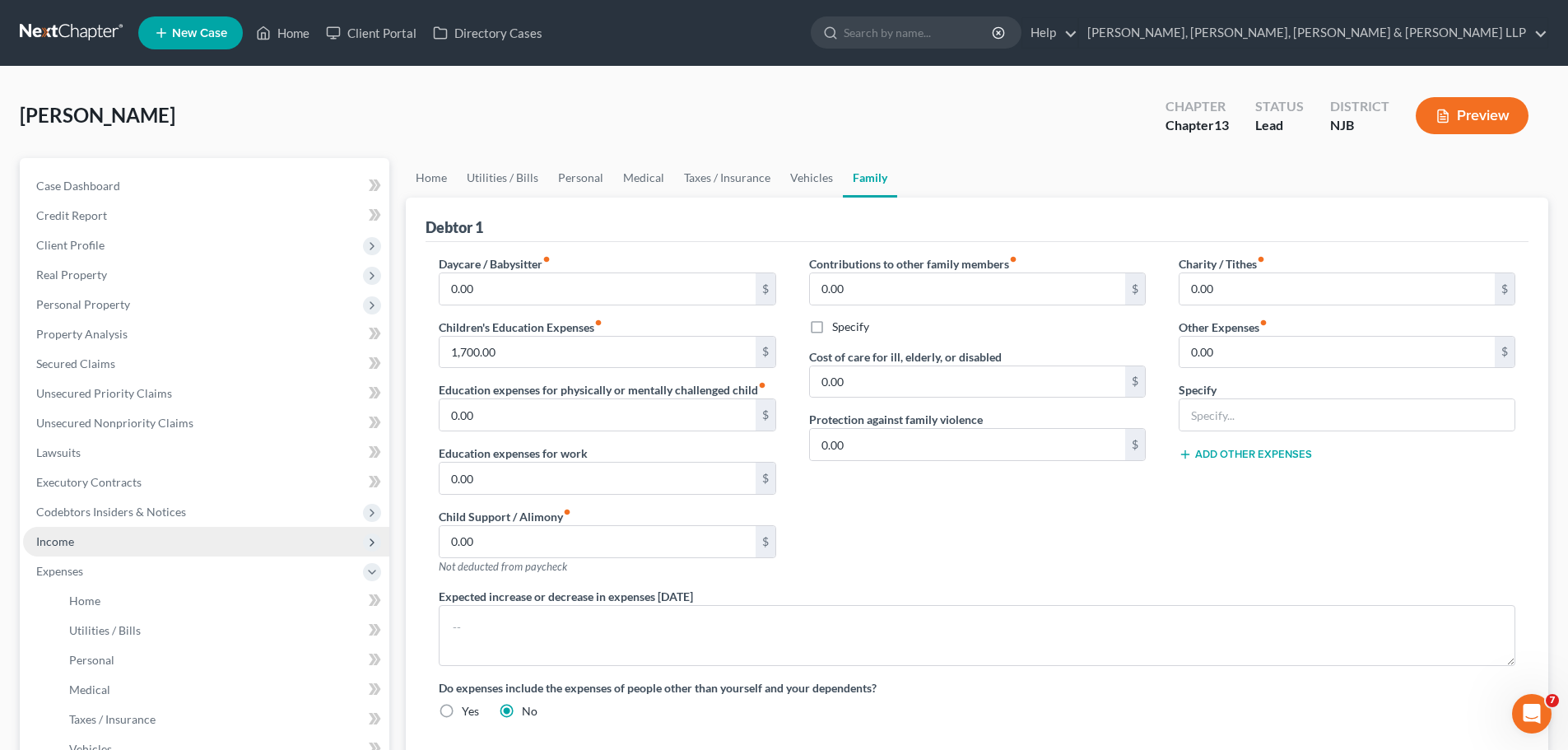
click at [73, 545] on span "Income" at bounding box center [55, 541] width 38 height 14
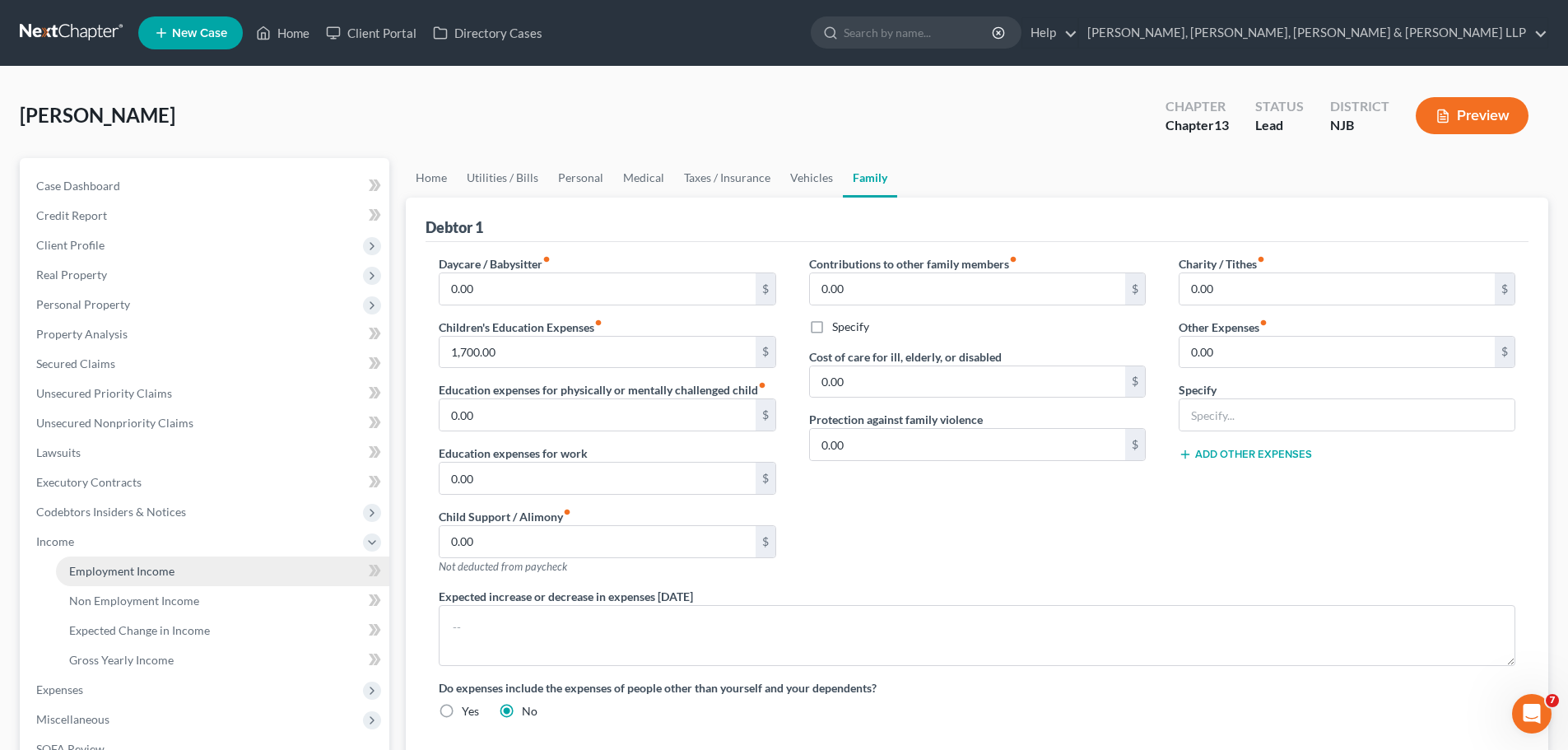
click at [91, 566] on span "Employment Income" at bounding box center [121, 571] width 105 height 14
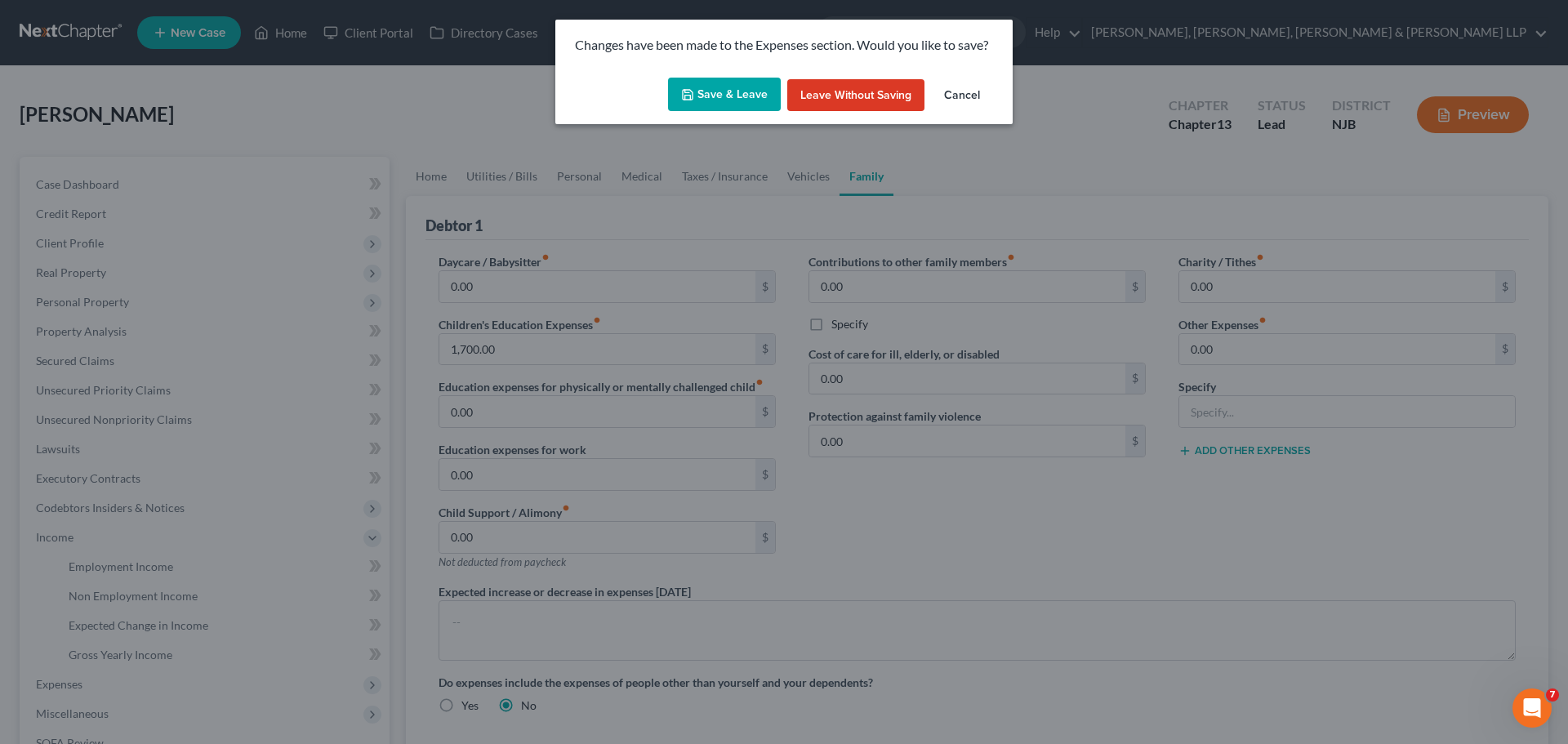
click at [734, 99] on button "Save & Leave" at bounding box center [724, 95] width 113 height 34
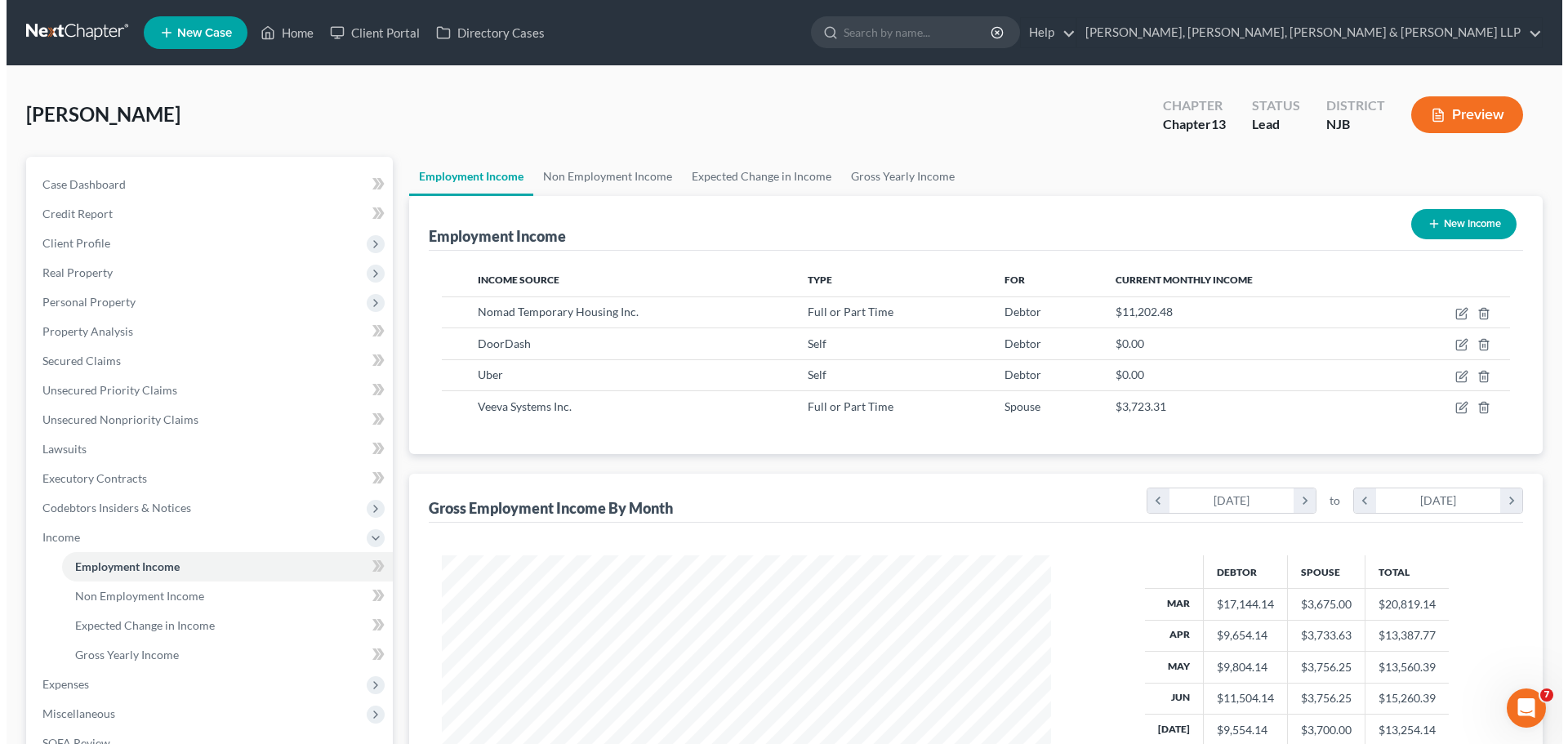
scroll to position [305, 642]
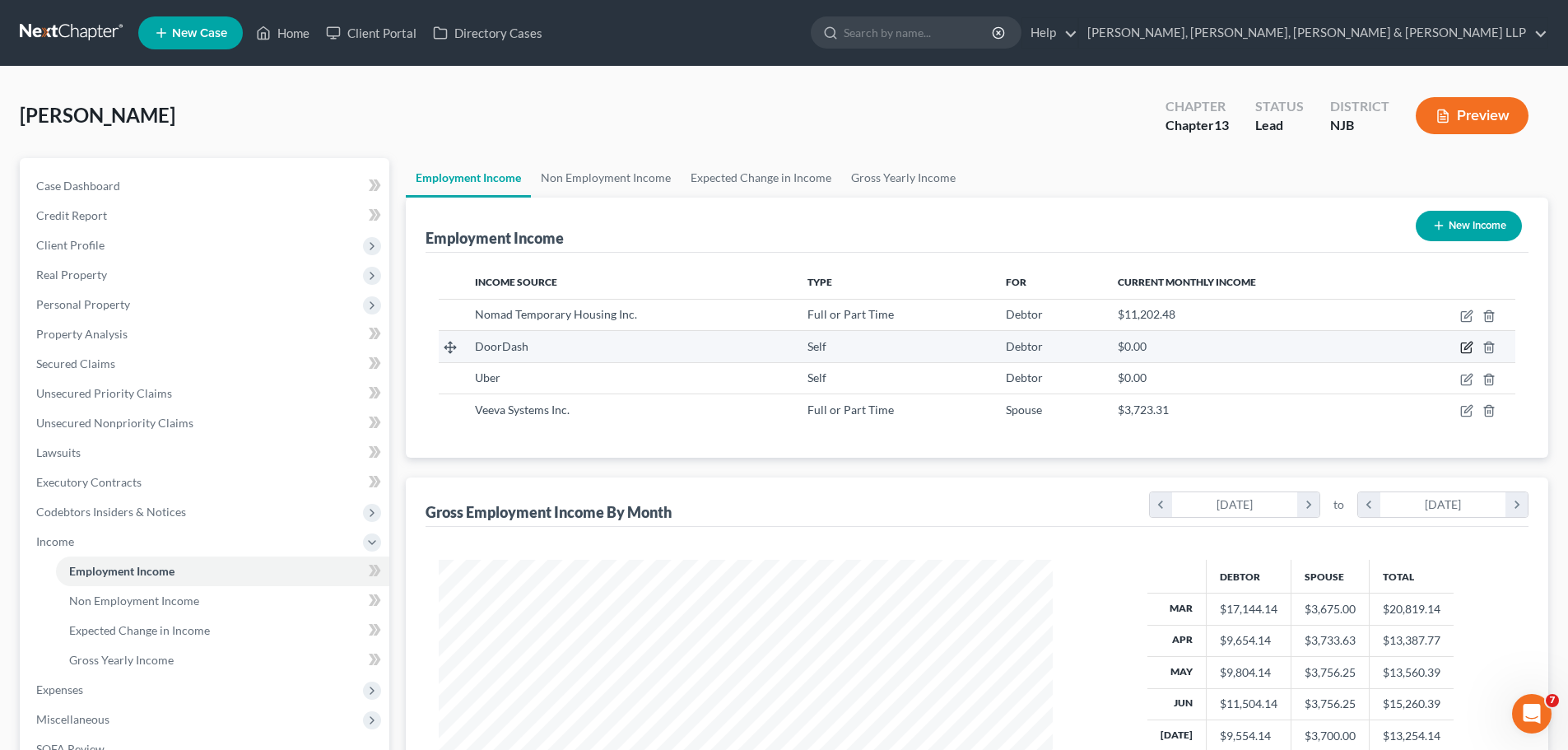
click at [1465, 348] on icon "button" at bounding box center [1468, 346] width 8 height 8
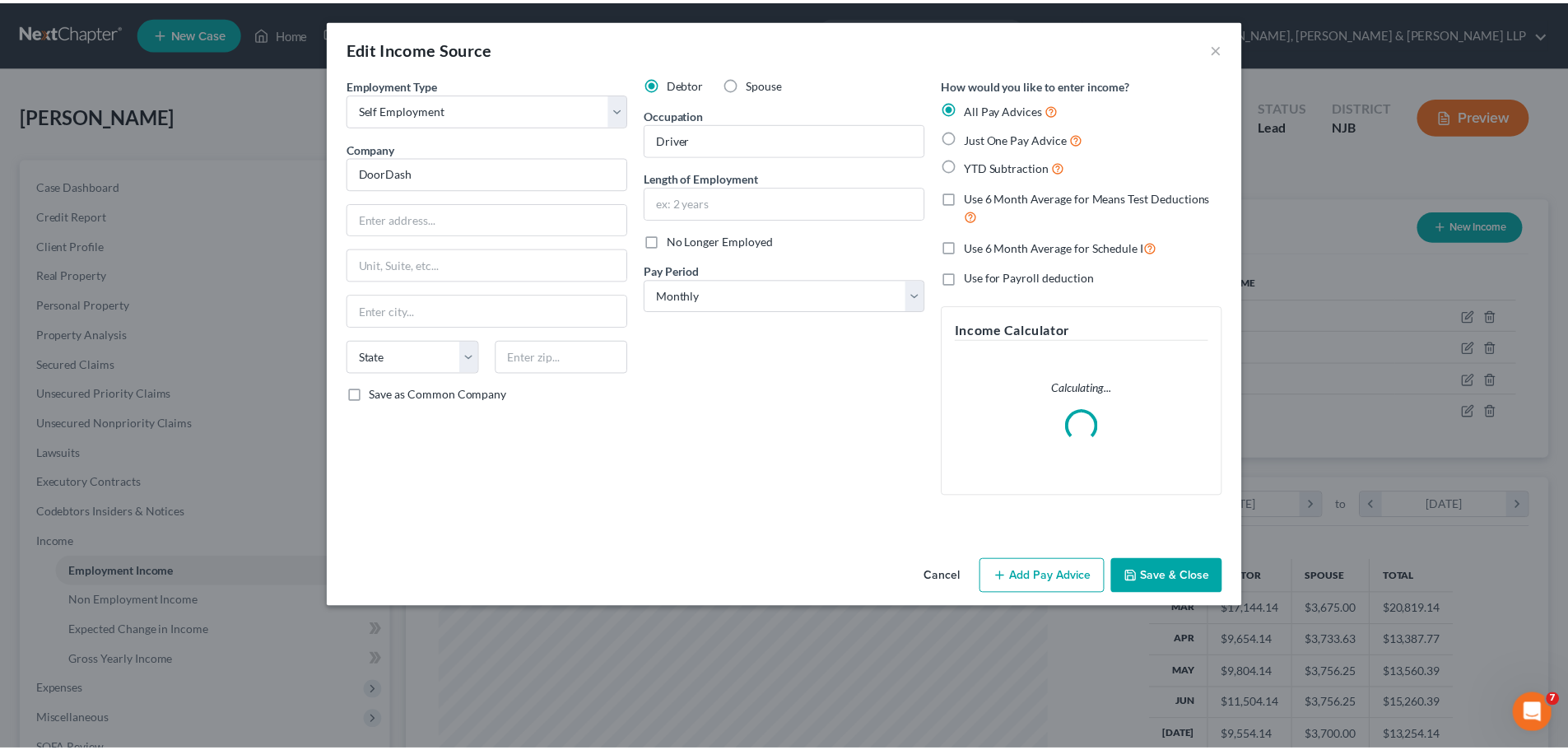
scroll to position [309, 653]
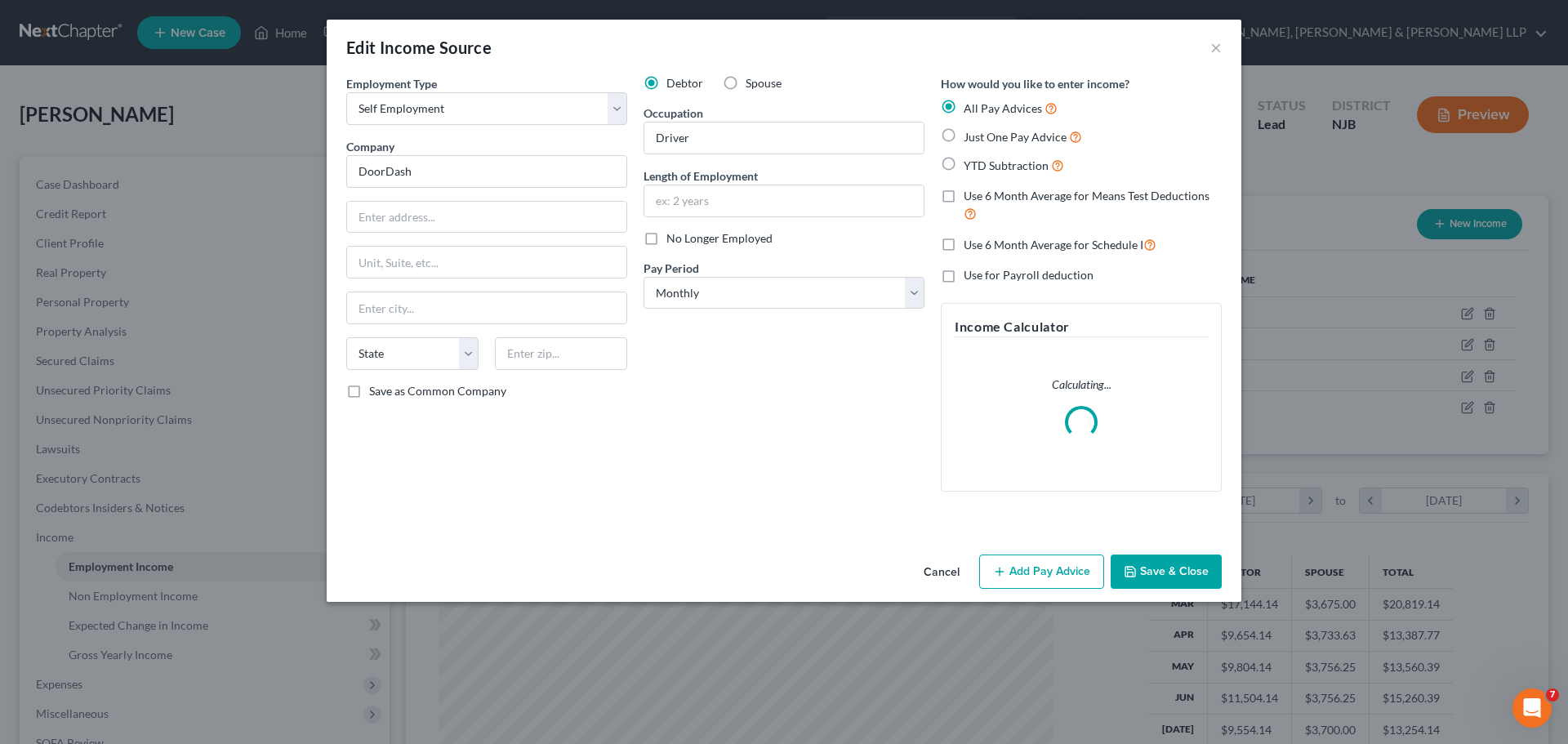
click at [1058, 576] on button "Add Pay Advice" at bounding box center [1042, 572] width 125 height 34
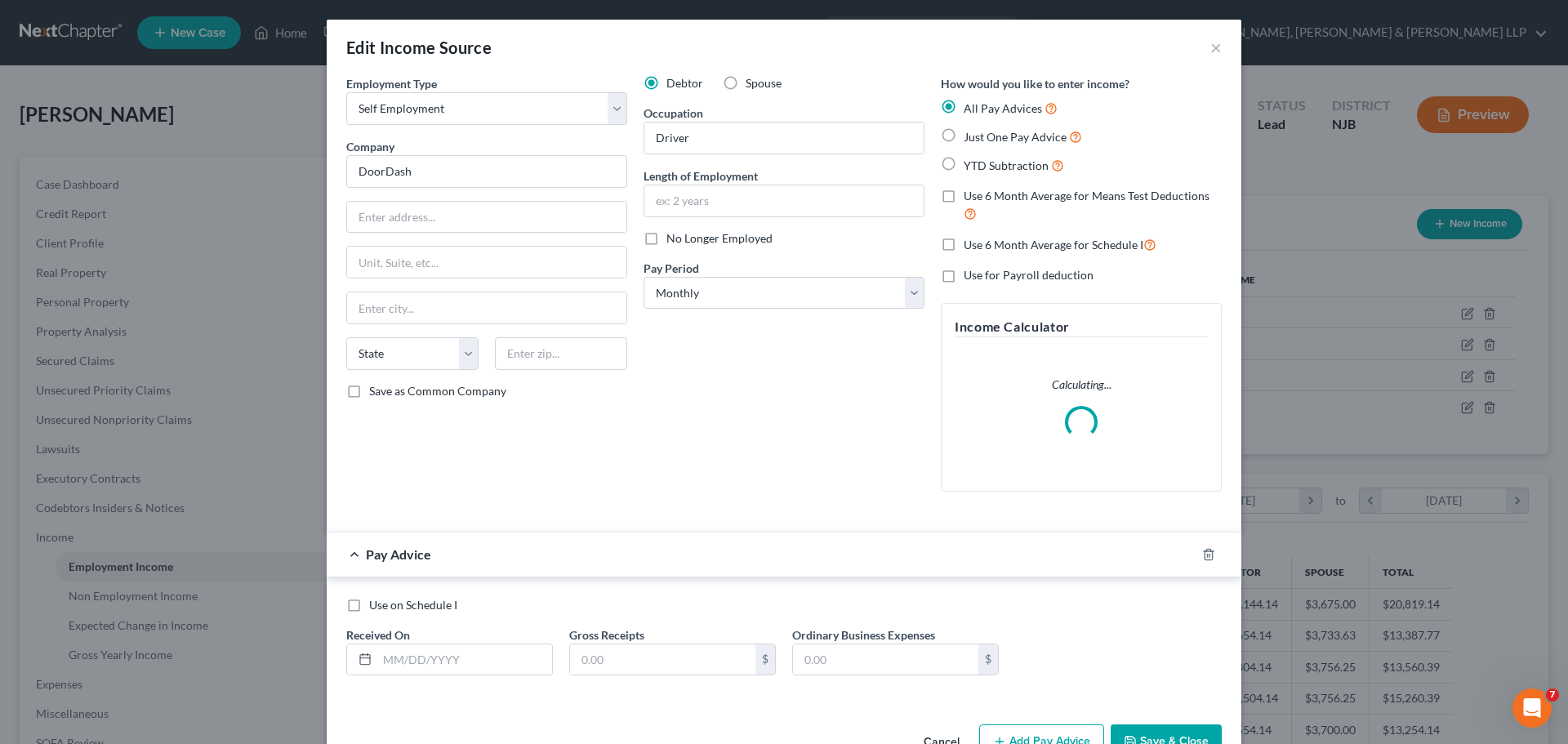
drag, startPoint x: 992, startPoint y: 135, endPoint x: 655, endPoint y: 466, distance: 472.4
click at [992, 133] on span "Just One Pay Advice" at bounding box center [1015, 136] width 103 height 14
click at [981, 133] on input "Just One Pay Advice" at bounding box center [975, 133] width 10 height 10
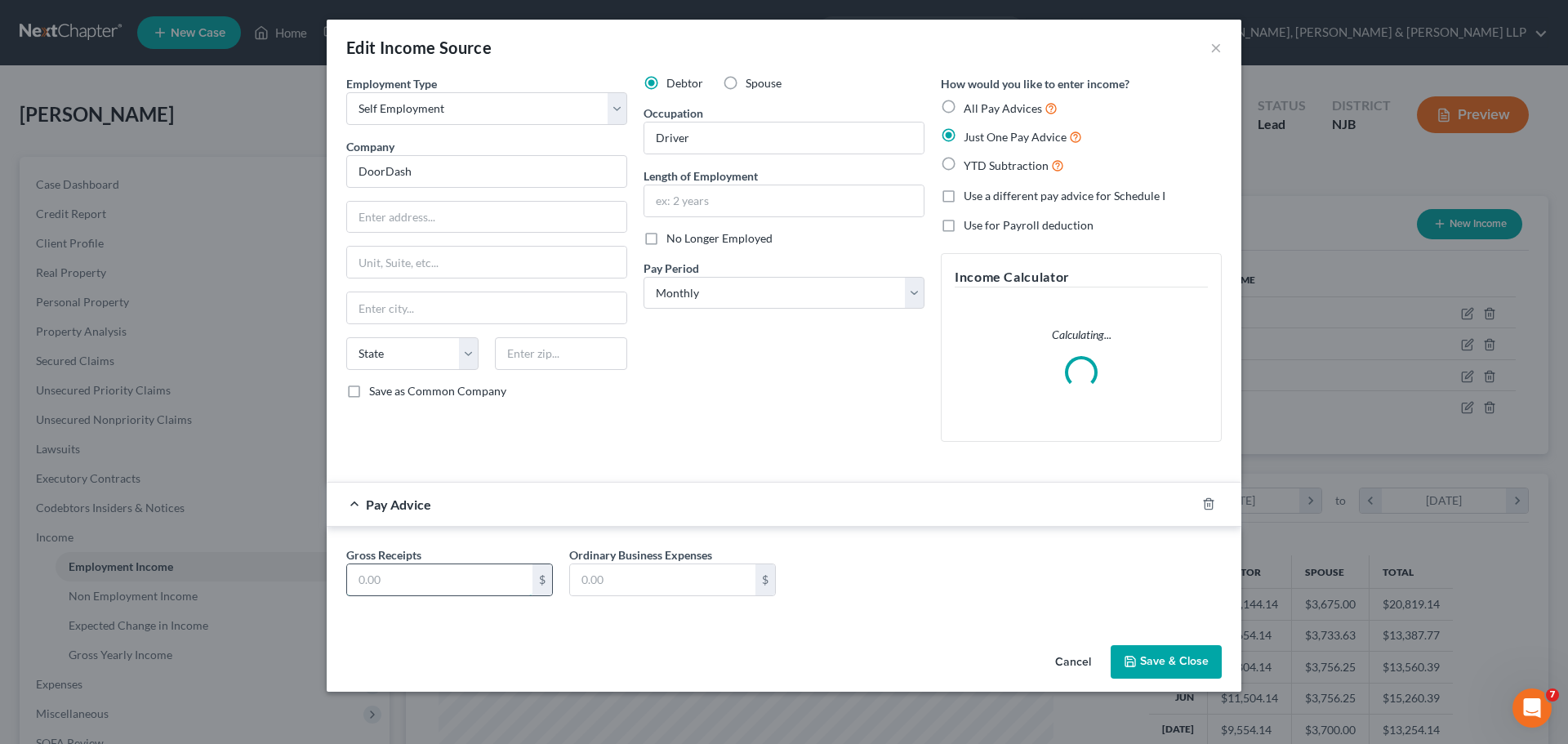
click at [468, 587] on input "text" at bounding box center [440, 579] width 186 height 31
click at [1133, 650] on button "Save & Close" at bounding box center [1166, 662] width 111 height 34
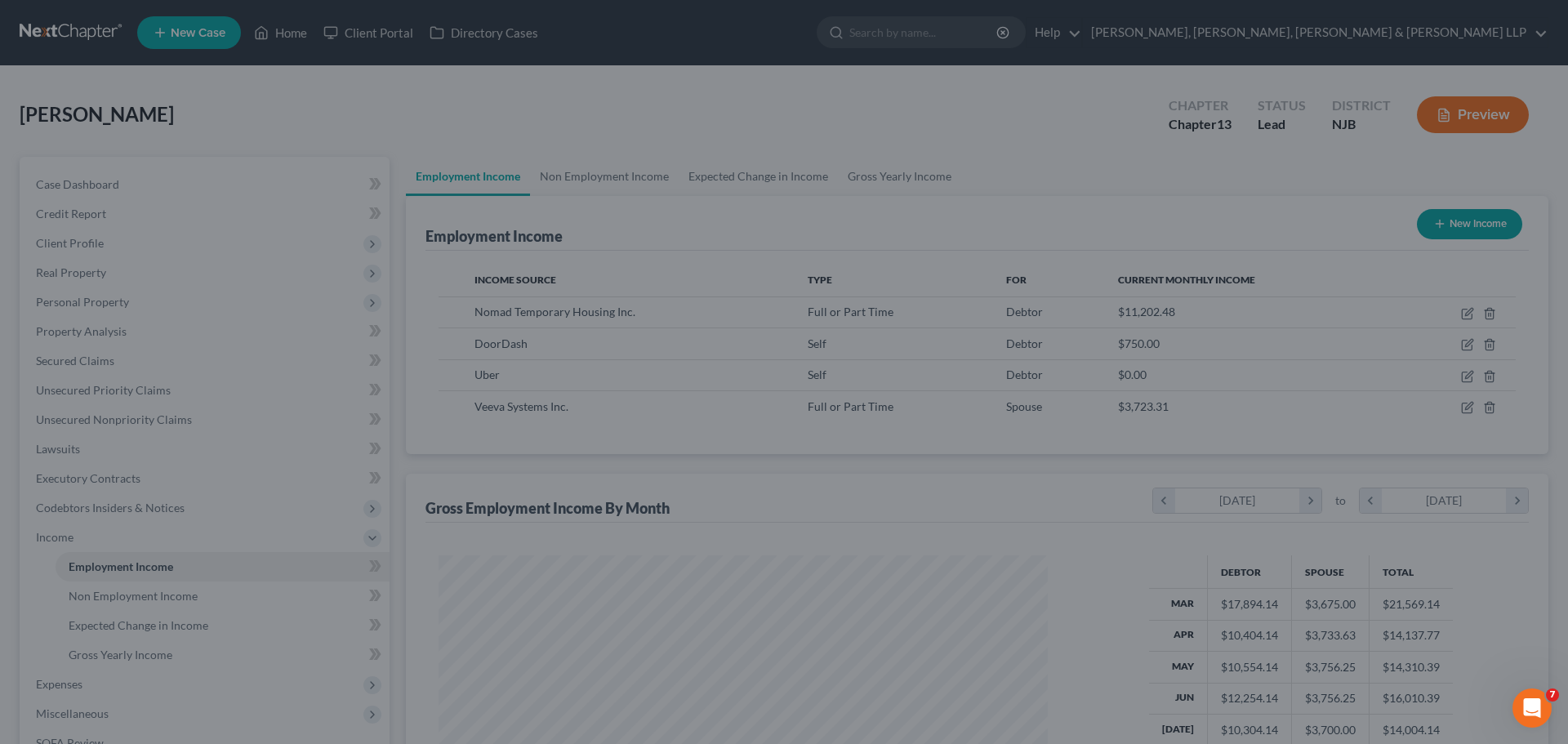
scroll to position [816088, 816005]
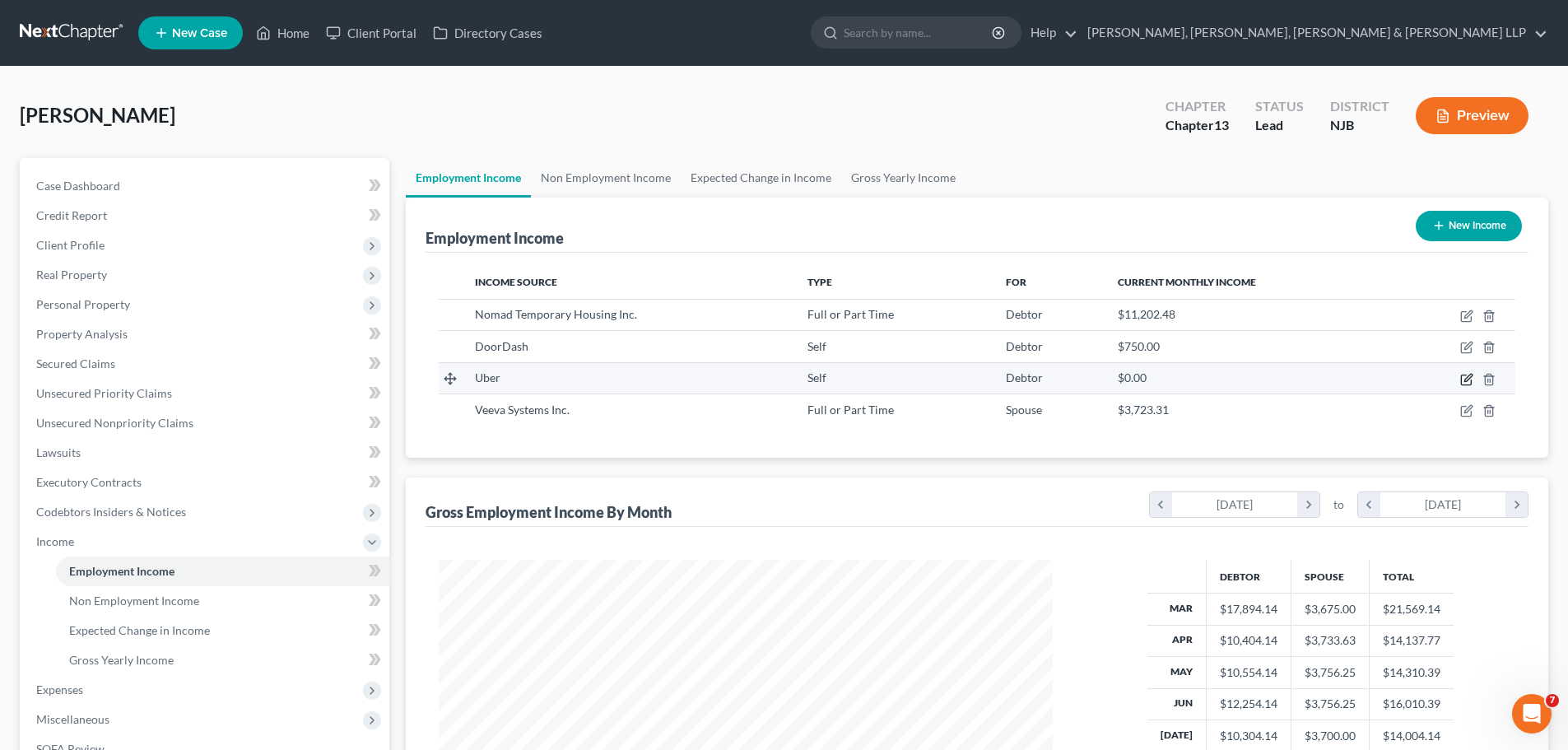
click at [1463, 378] on icon "button" at bounding box center [1467, 380] width 13 height 13
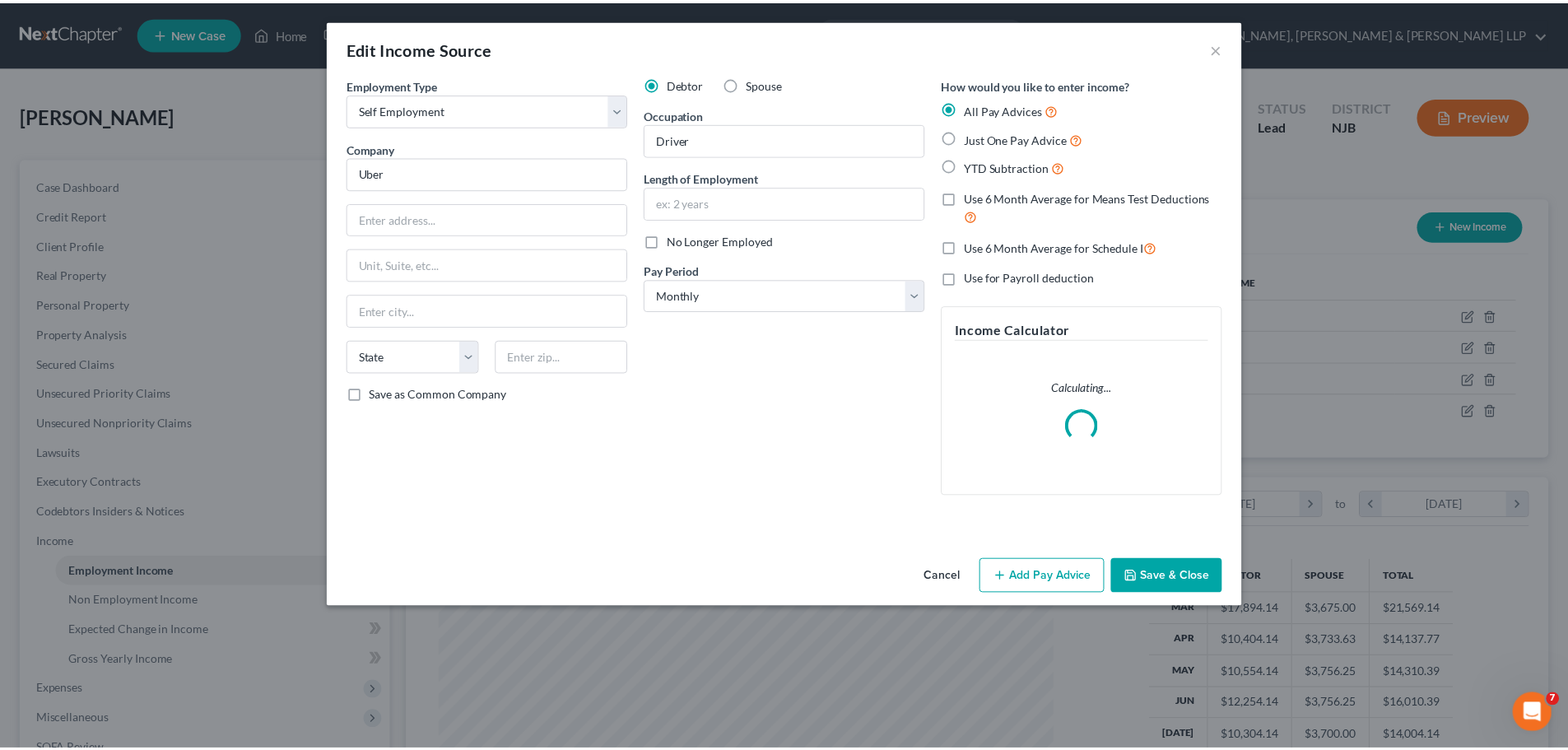
scroll to position [309, 653]
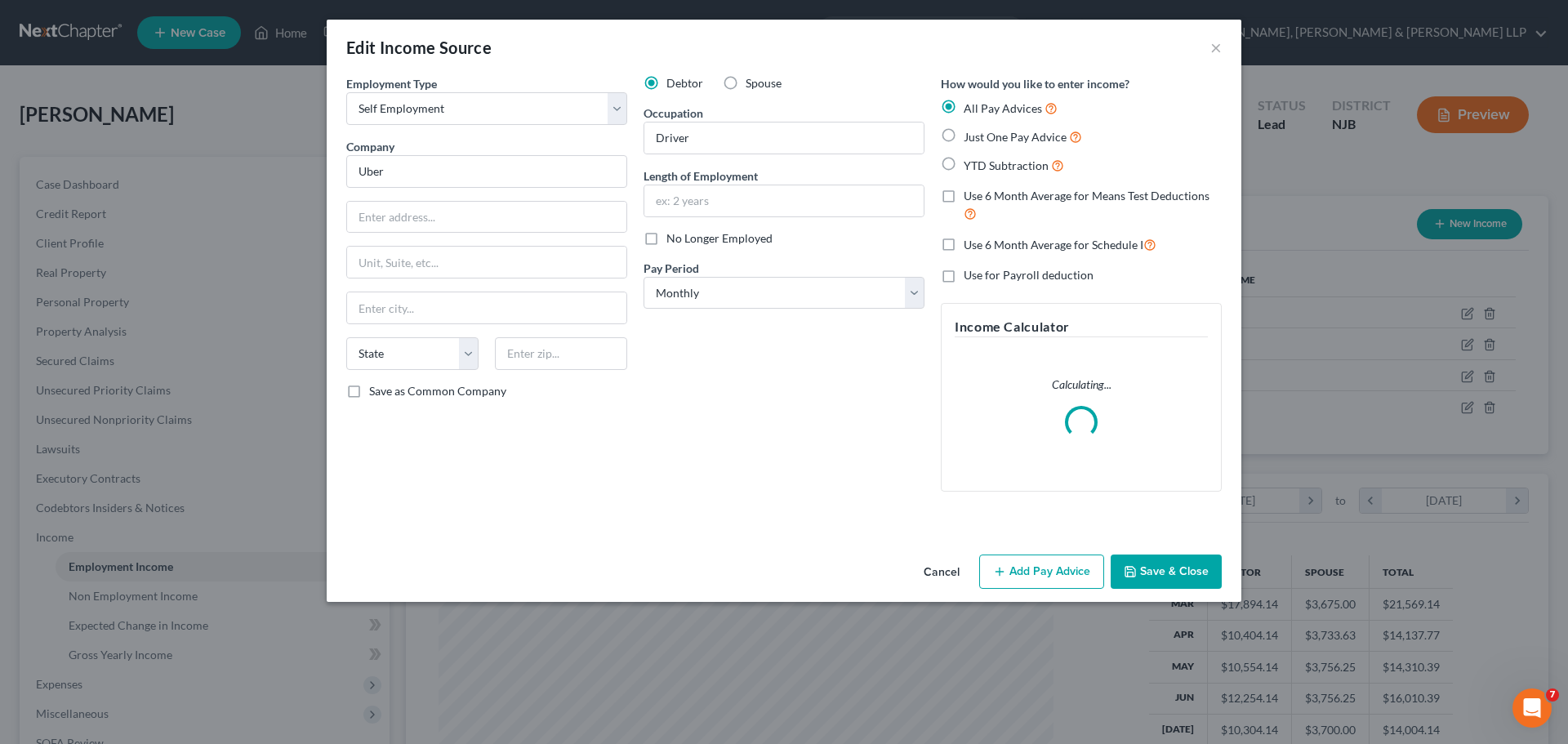
click at [964, 133] on label "Just One Pay Advice" at bounding box center [1023, 137] width 118 height 19
click at [971, 133] on input "Just One Pay Advice" at bounding box center [975, 133] width 10 height 10
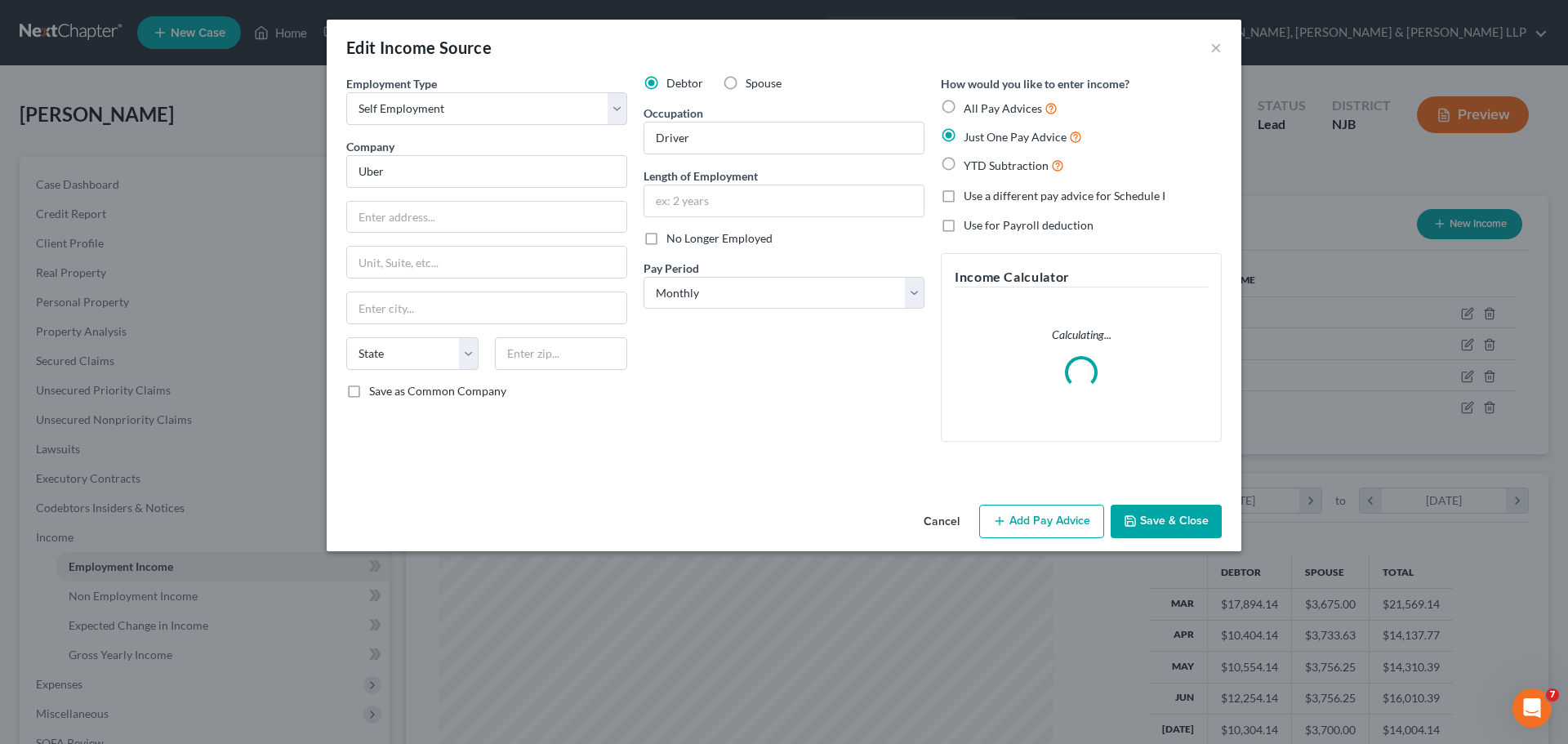
click at [1040, 525] on button "Add Pay Advice" at bounding box center [1042, 522] width 125 height 34
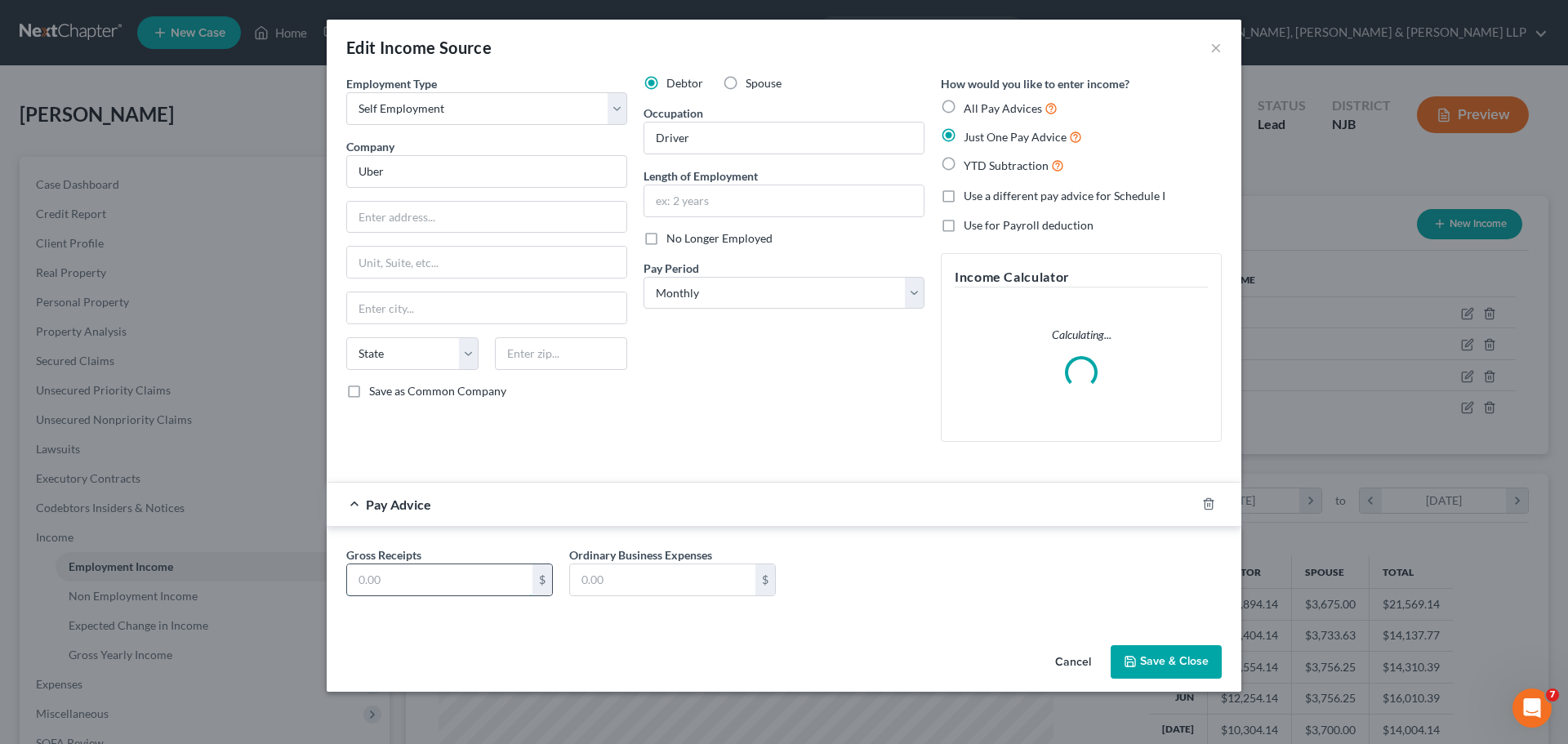
click at [469, 585] on input "text" at bounding box center [440, 579] width 186 height 31
click at [1174, 666] on button "Save & Close" at bounding box center [1166, 662] width 111 height 34
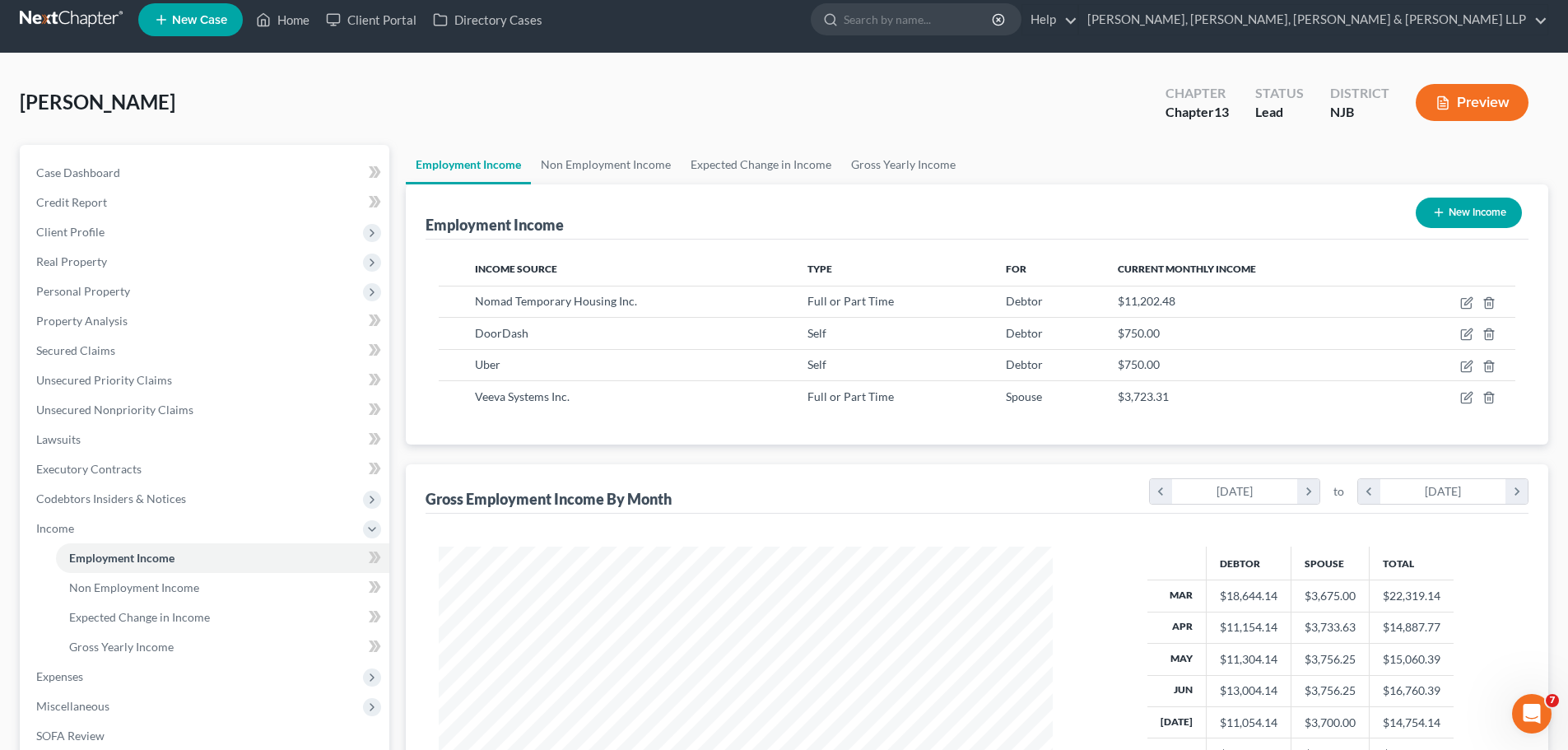
scroll to position [273, 0]
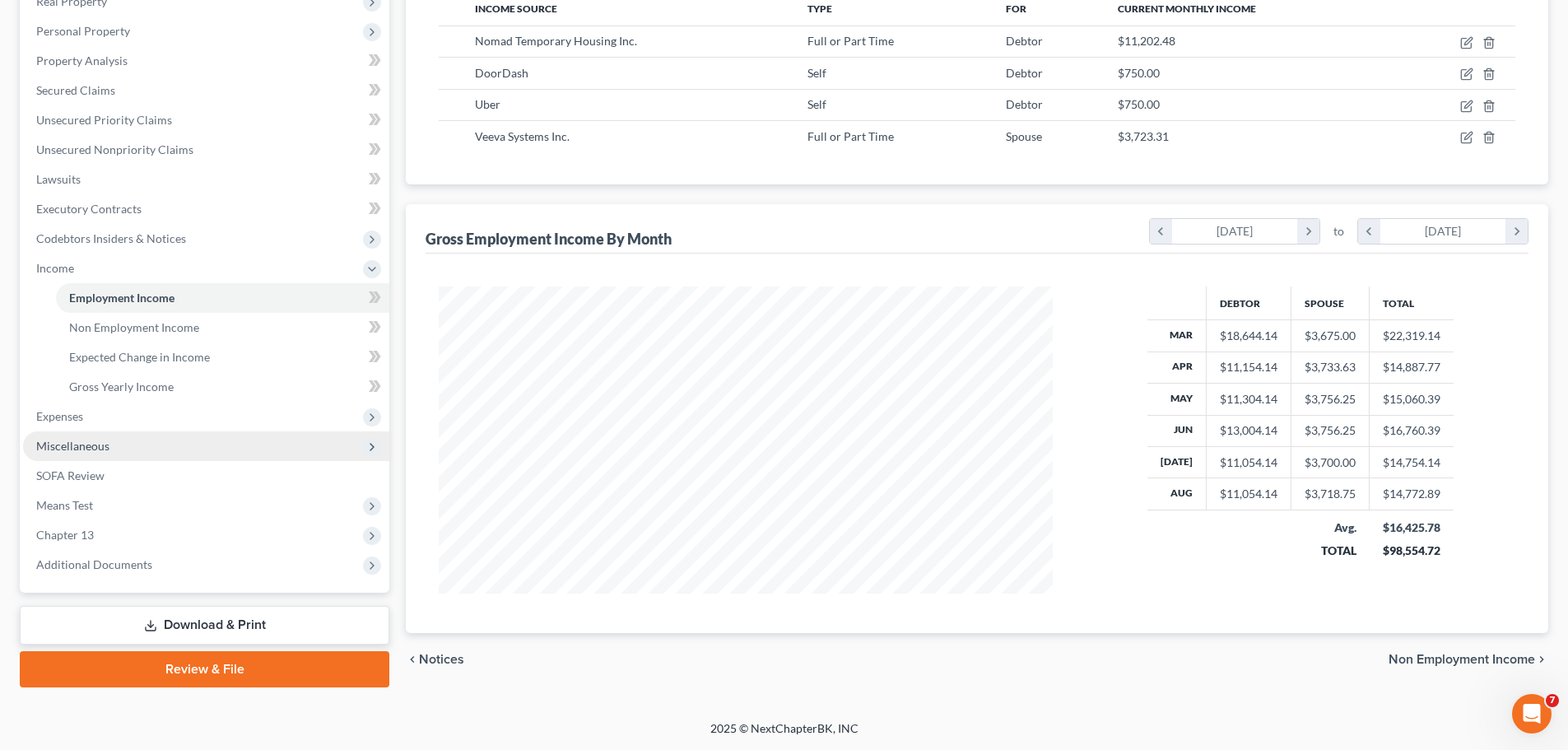
click at [71, 448] on span "Miscellaneous" at bounding box center [73, 446] width 73 height 14
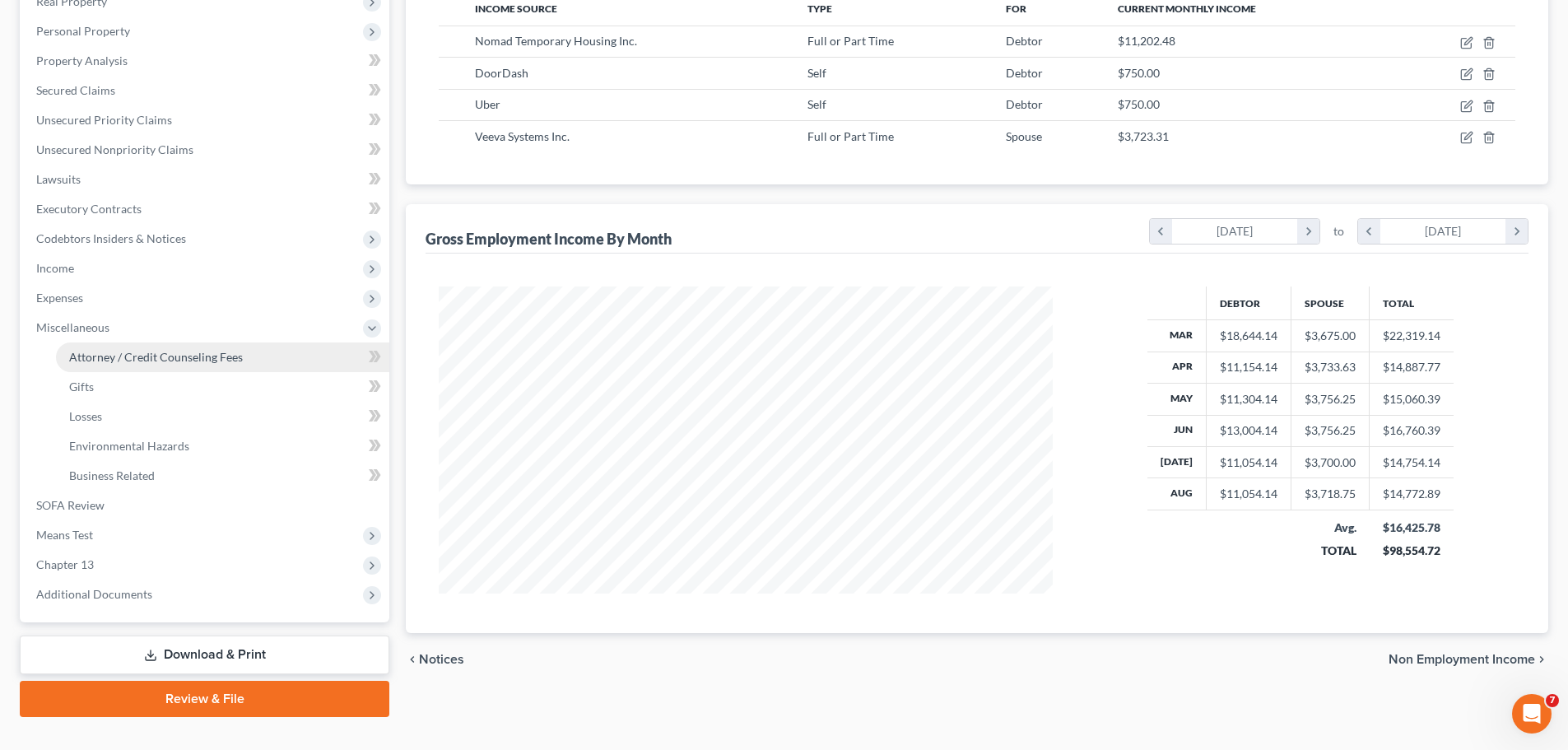
click at [116, 357] on span "Attorney / Credit Counseling Fees" at bounding box center [156, 357] width 174 height 14
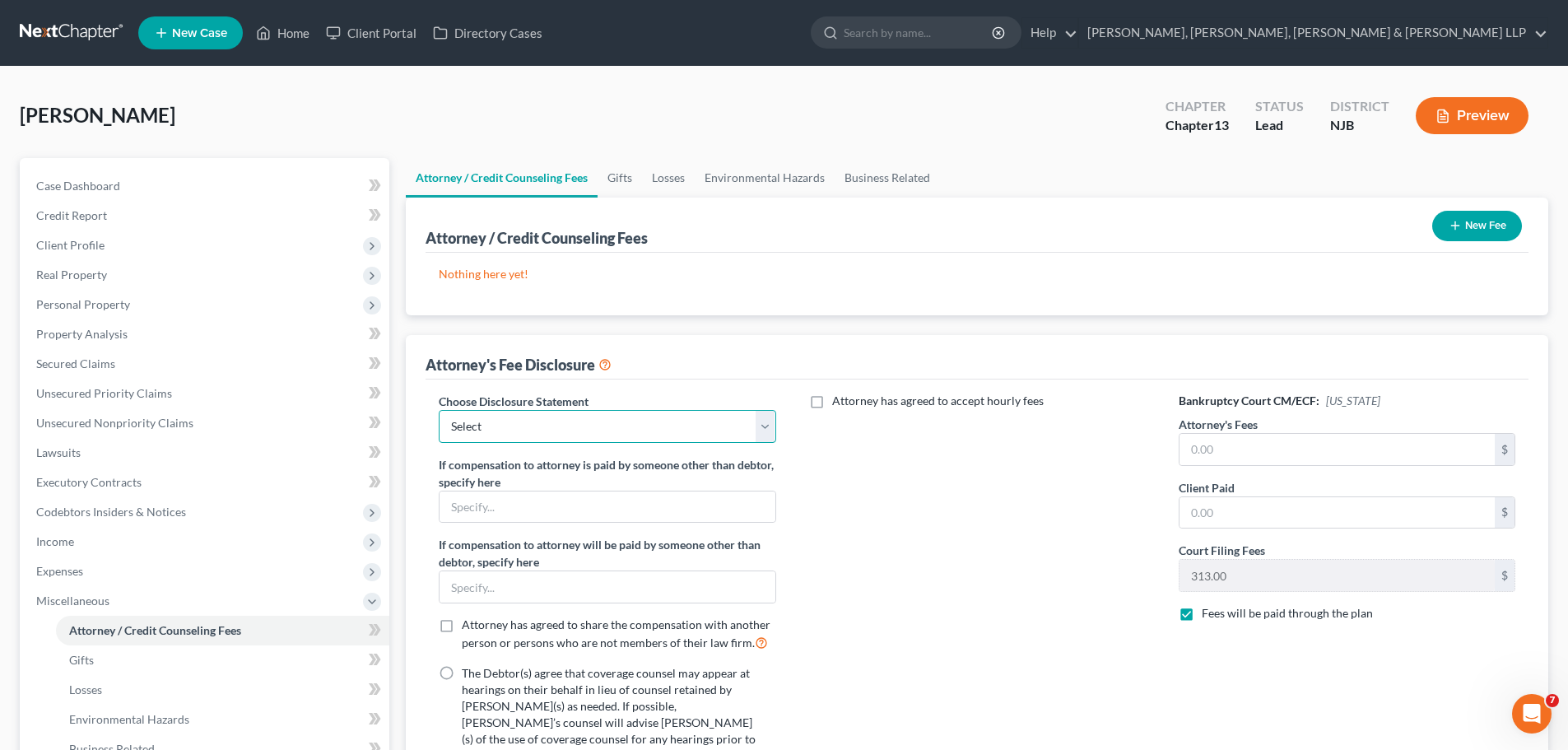
click at [533, 422] on select "Select Chapter 13 Disclosure Statement Chapter 7 Disclosure Statement" at bounding box center [607, 427] width 337 height 32
click at [439, 410] on select "Select Chapter 13 Disclosure Statement Chapter 7 Disclosure Statement" at bounding box center [607, 427] width 337 height 32
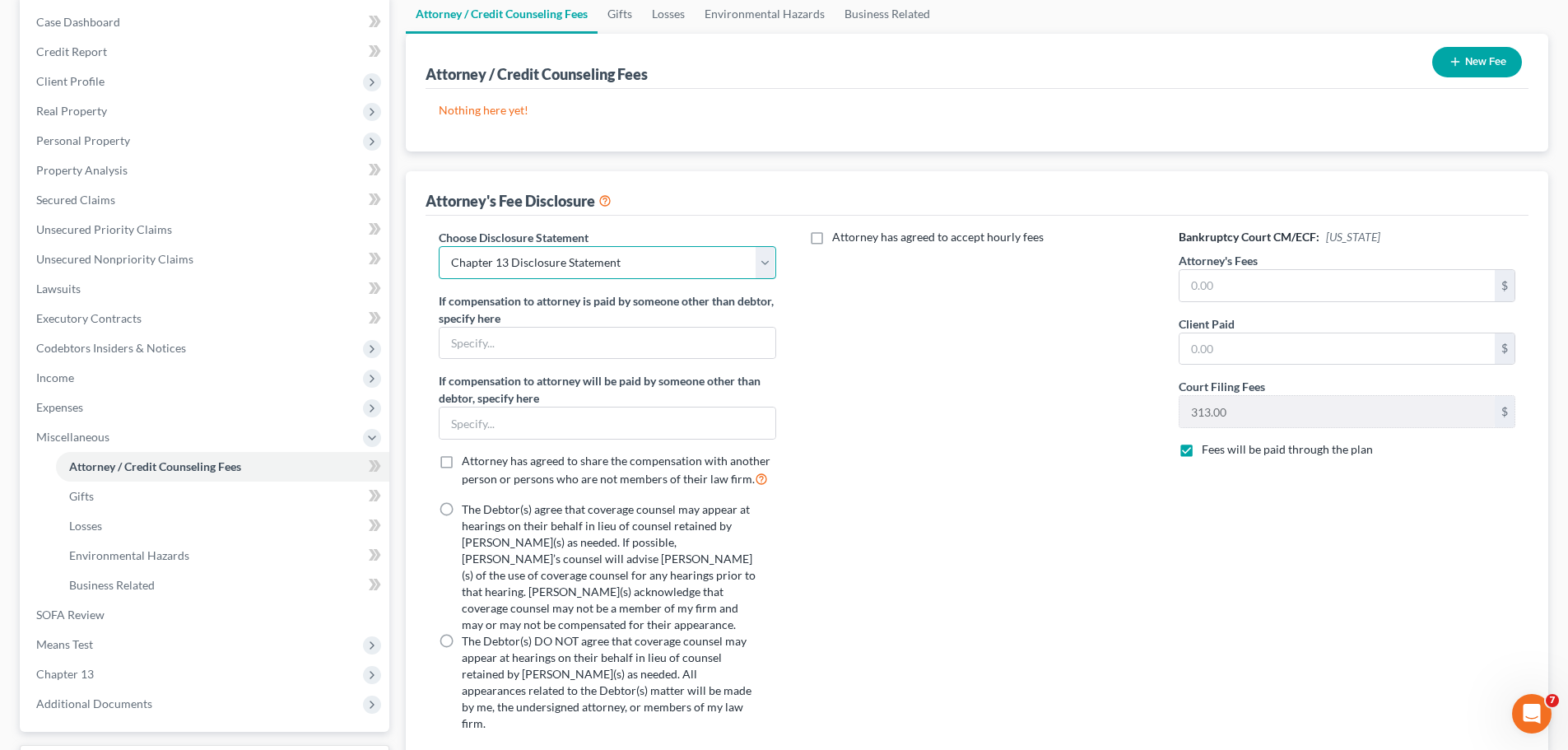
scroll to position [164, 0]
click at [462, 508] on label "The Debtor(s) agree that coverage counsel may appear at hearings on their behal…" at bounding box center [609, 566] width 294 height 132
click at [469, 508] on input "The Debtor(s) agree that coverage counsel may appear at hearings on their behal…" at bounding box center [473, 505] width 10 height 10
click at [1242, 284] on input "text" at bounding box center [1337, 284] width 315 height 31
click at [832, 237] on label "Attorney has agreed to accept hourly fees" at bounding box center [938, 236] width 212 height 16
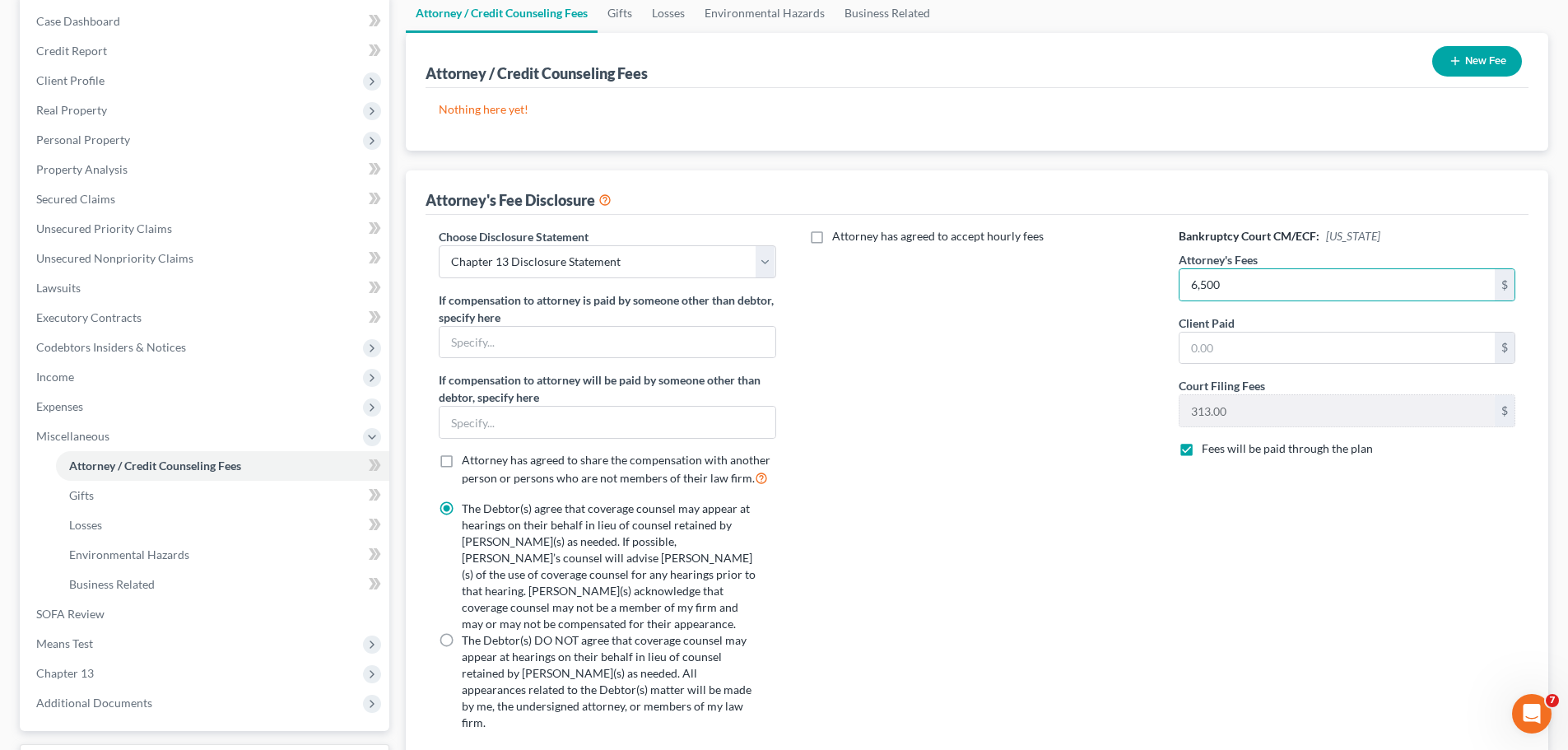
click at [839, 237] on input "Attorney has agreed to accept hourly fees" at bounding box center [844, 233] width 10 height 10
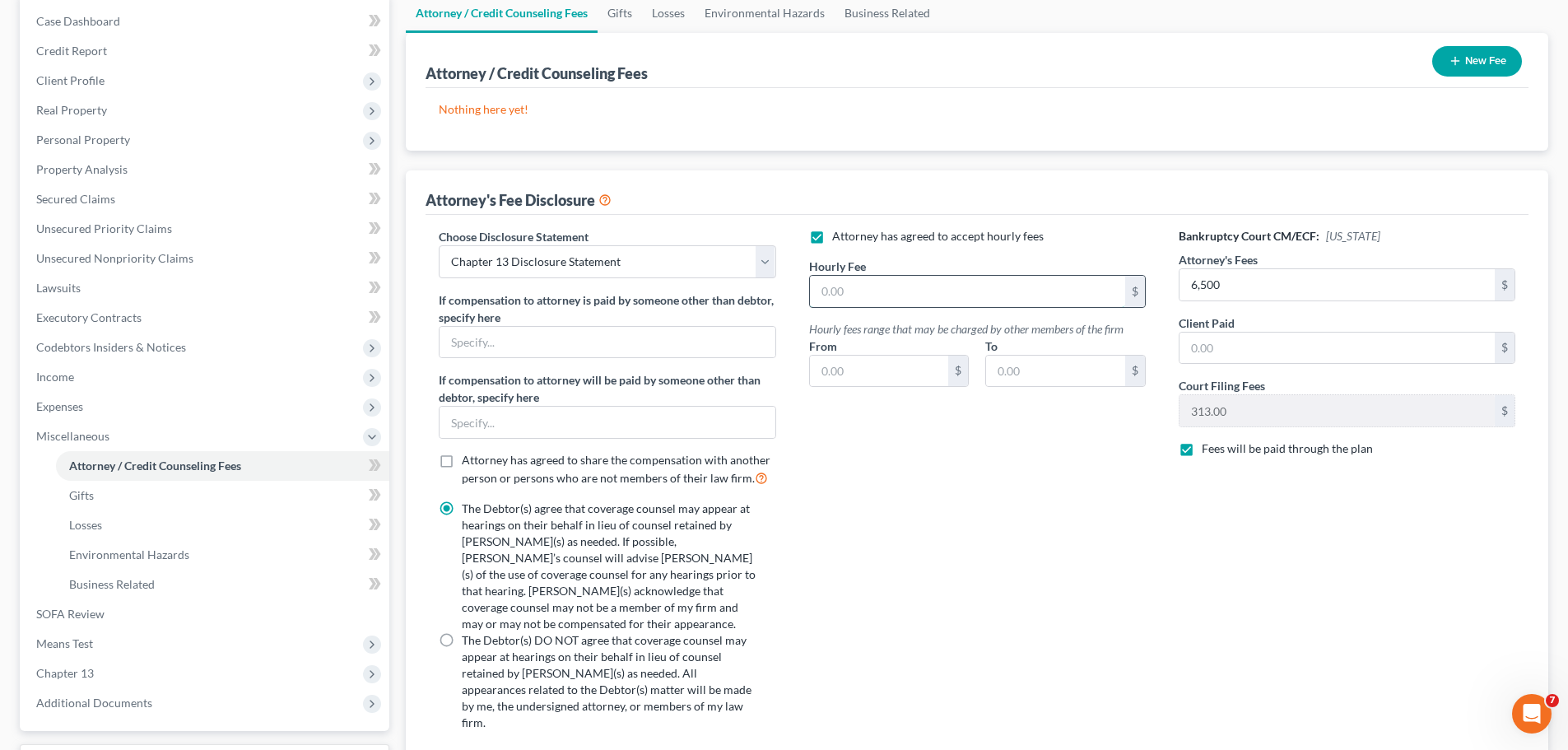
click at [868, 298] on input "text" at bounding box center [968, 291] width 315 height 31
click at [887, 362] on input "text" at bounding box center [880, 371] width 139 height 31
click at [1056, 362] on input "text" at bounding box center [1056, 371] width 139 height 31
click at [1089, 565] on div "Attorney has agreed to accept hourly fees Hourly Fee 495 $ Hourly fees range th…" at bounding box center [977, 486] width 369 height 516
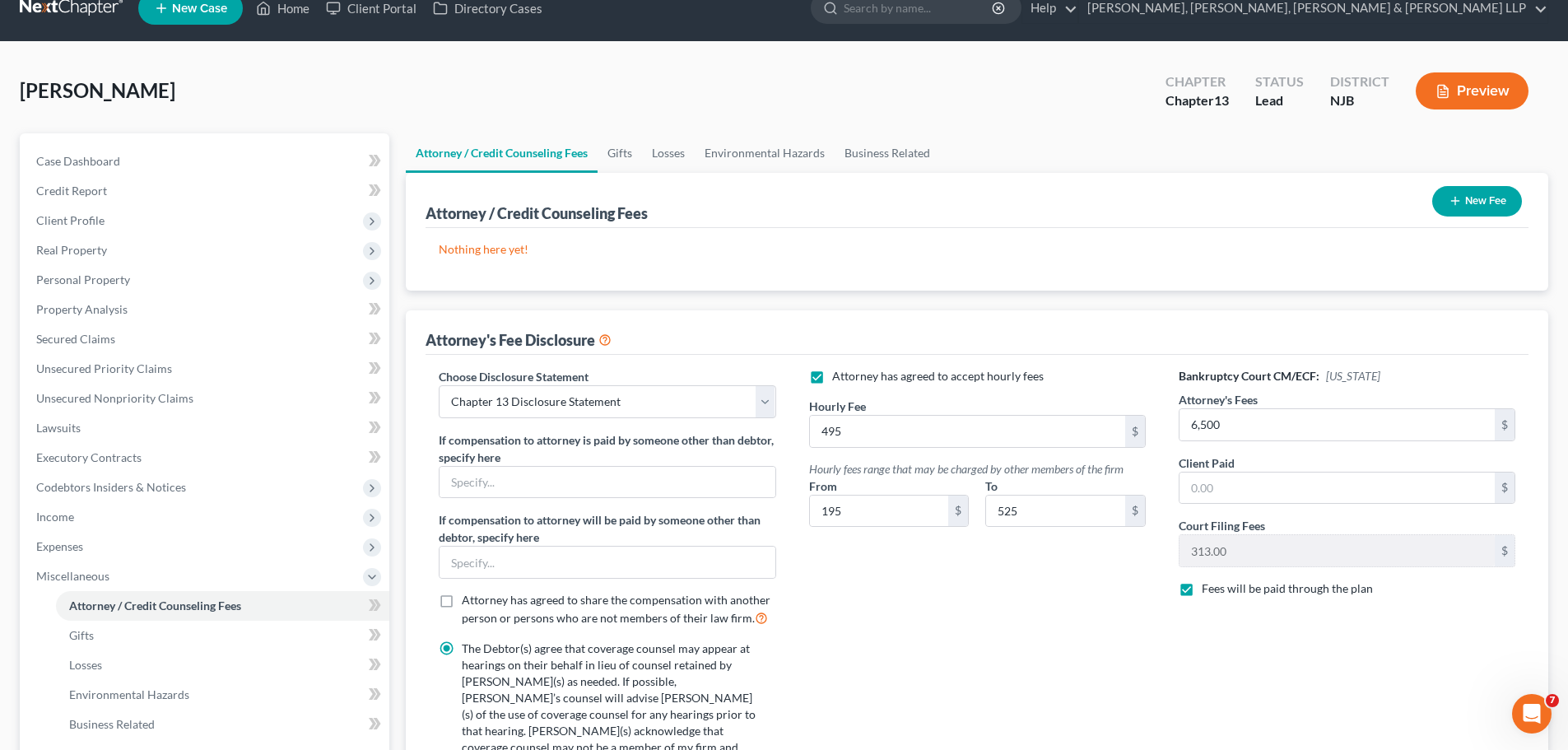
scroll to position [0, 0]
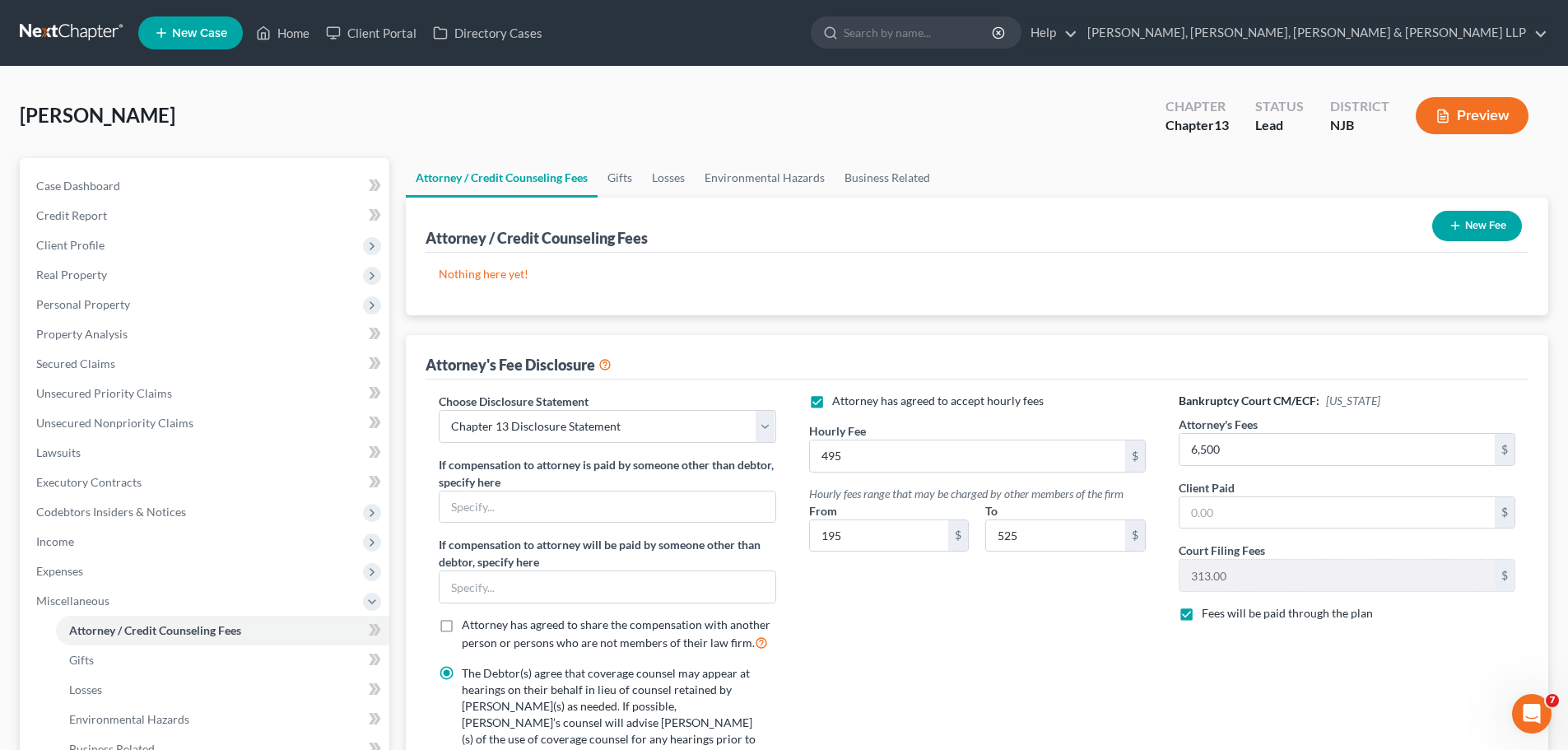
click at [1470, 224] on button "New Fee" at bounding box center [1477, 226] width 90 height 31
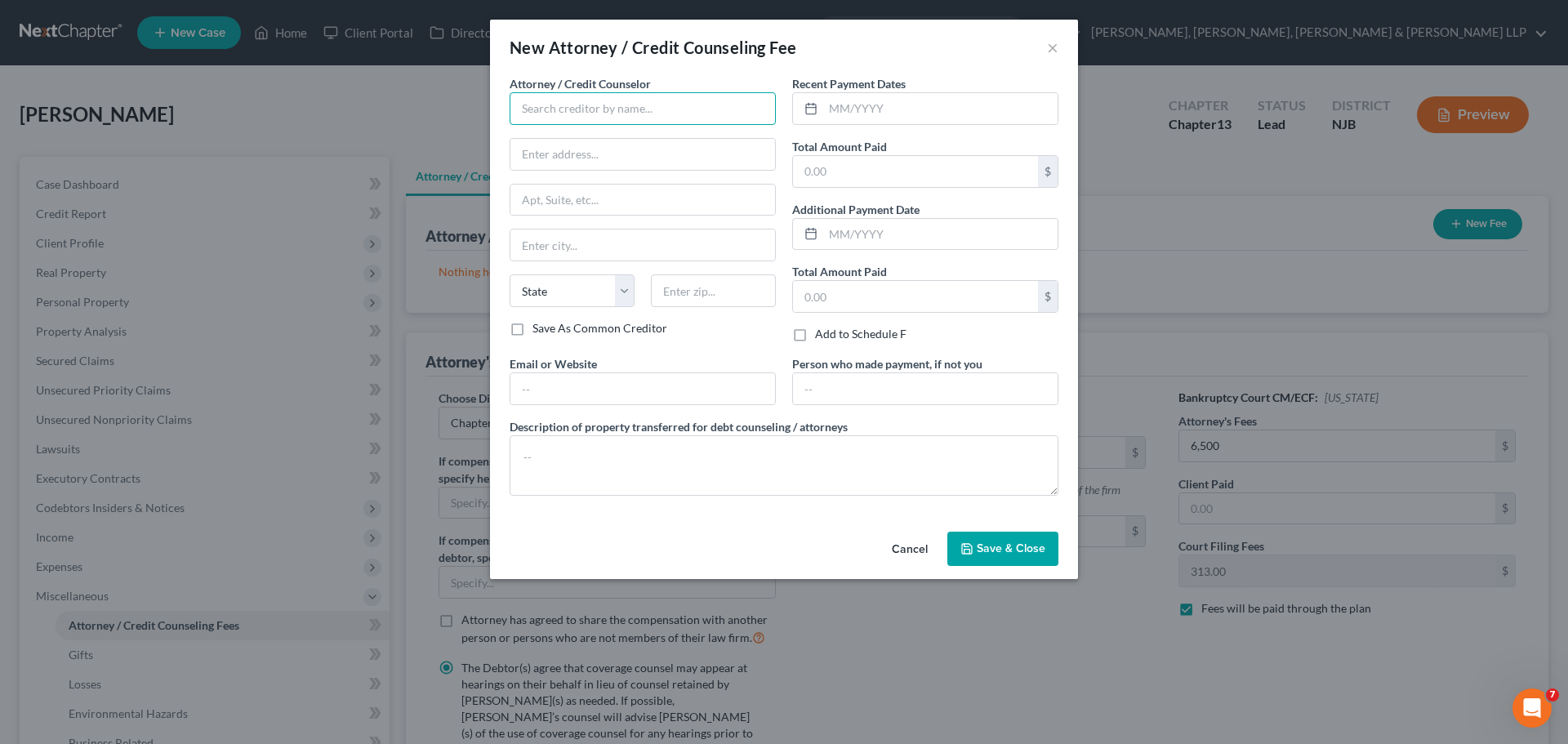
click at [563, 111] on input "text" at bounding box center [642, 108] width 266 height 32
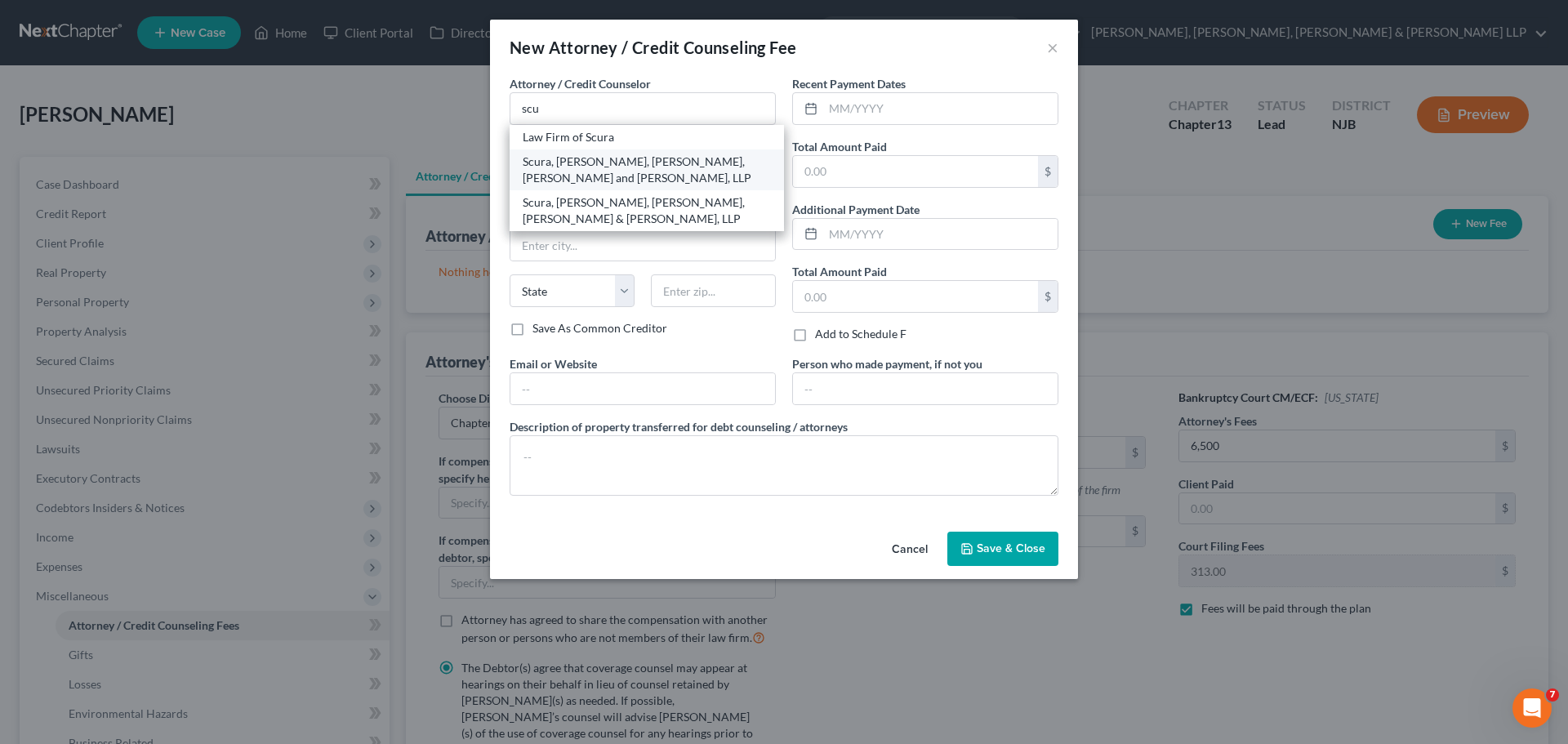
click at [567, 173] on div "Scura, [PERSON_NAME], [PERSON_NAME], [PERSON_NAME] and [PERSON_NAME], LLP" at bounding box center [647, 169] width 248 height 32
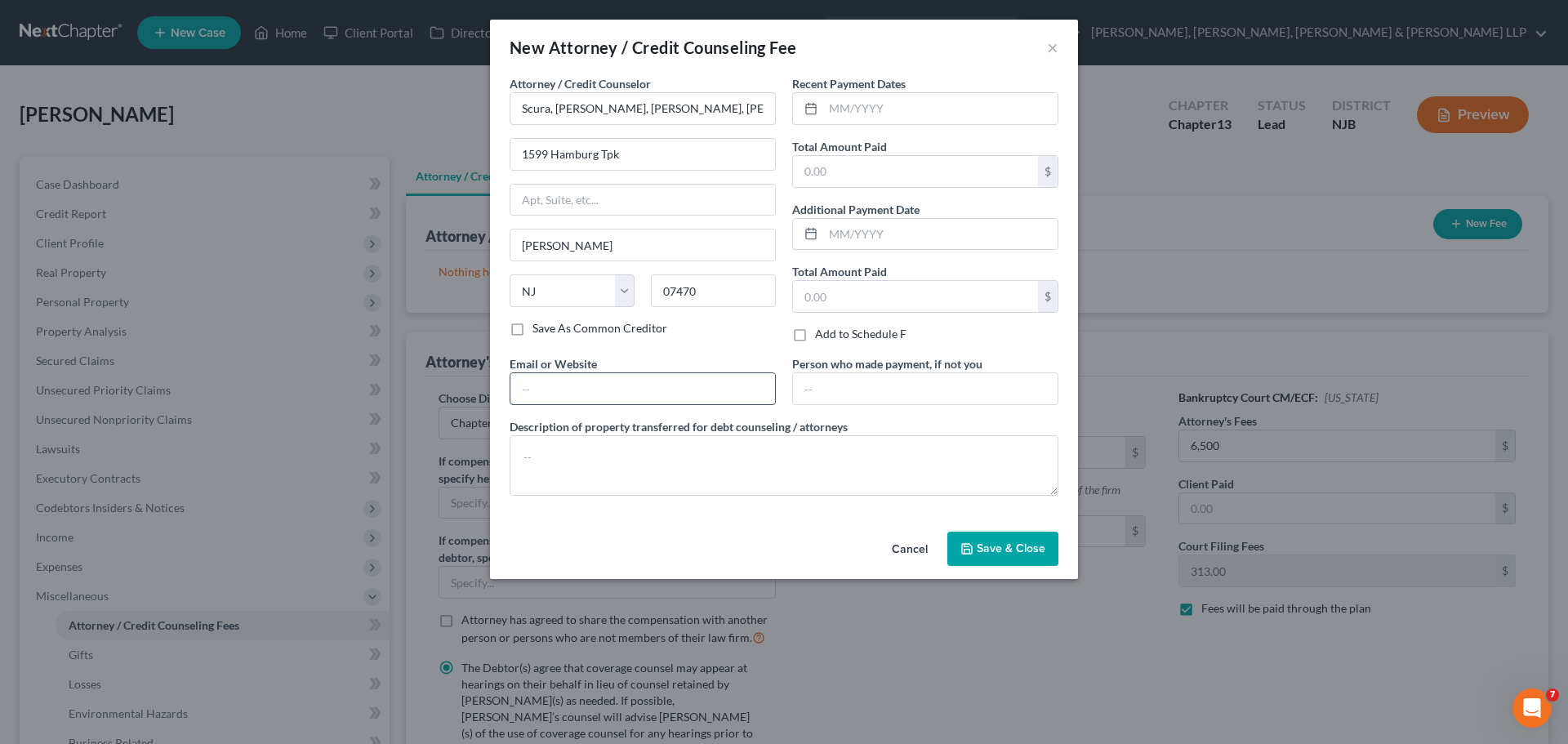
click at [585, 395] on input "text" at bounding box center [642, 388] width 264 height 31
click at [874, 379] on input "text" at bounding box center [924, 388] width 264 height 31
click at [771, 466] on textarea at bounding box center [784, 466] width 549 height 61
click at [867, 105] on input "text" at bounding box center [940, 108] width 235 height 31
click at [1032, 552] on span "Save & Close" at bounding box center [1011, 548] width 68 height 14
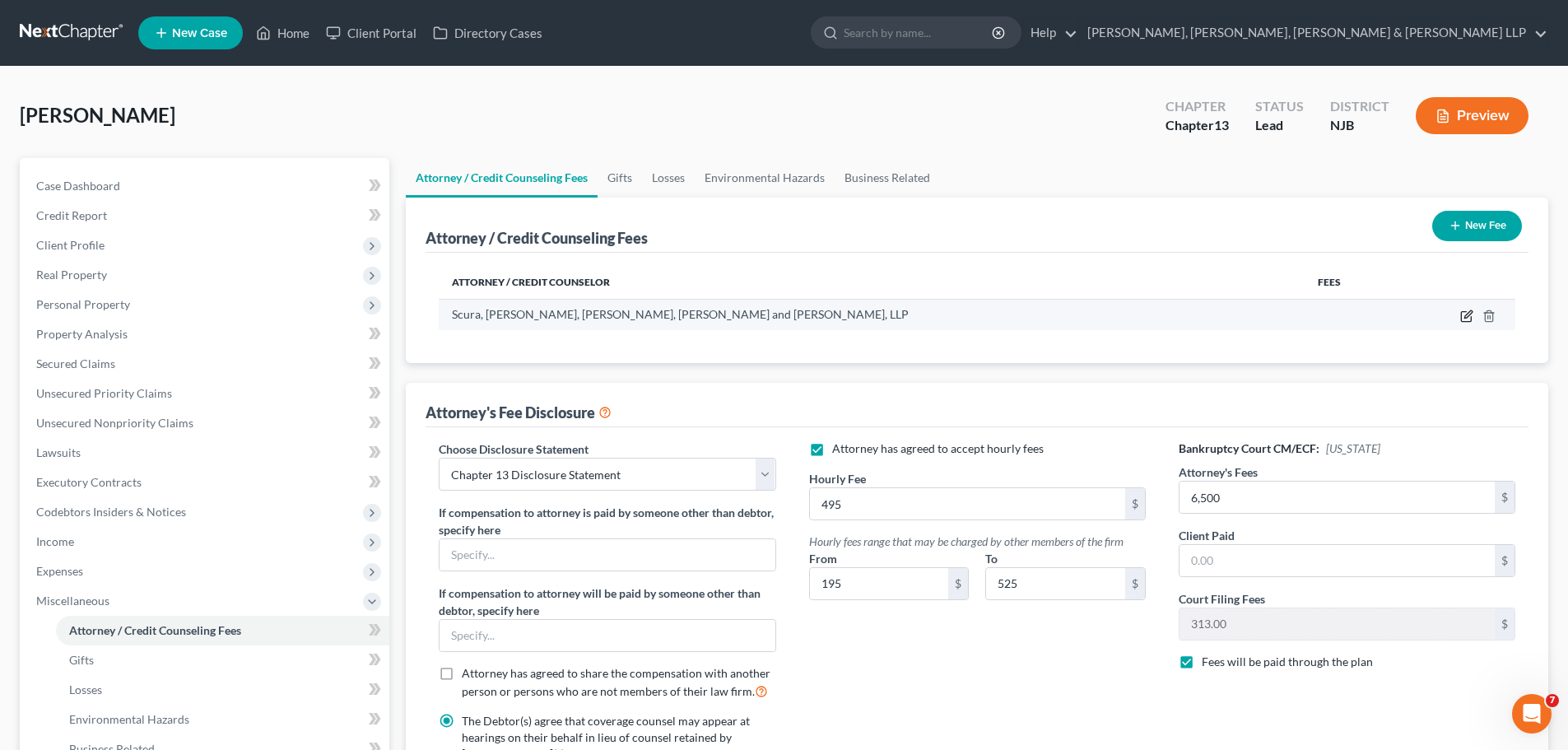
click at [1468, 318] on icon "button" at bounding box center [1468, 314] width 8 height 8
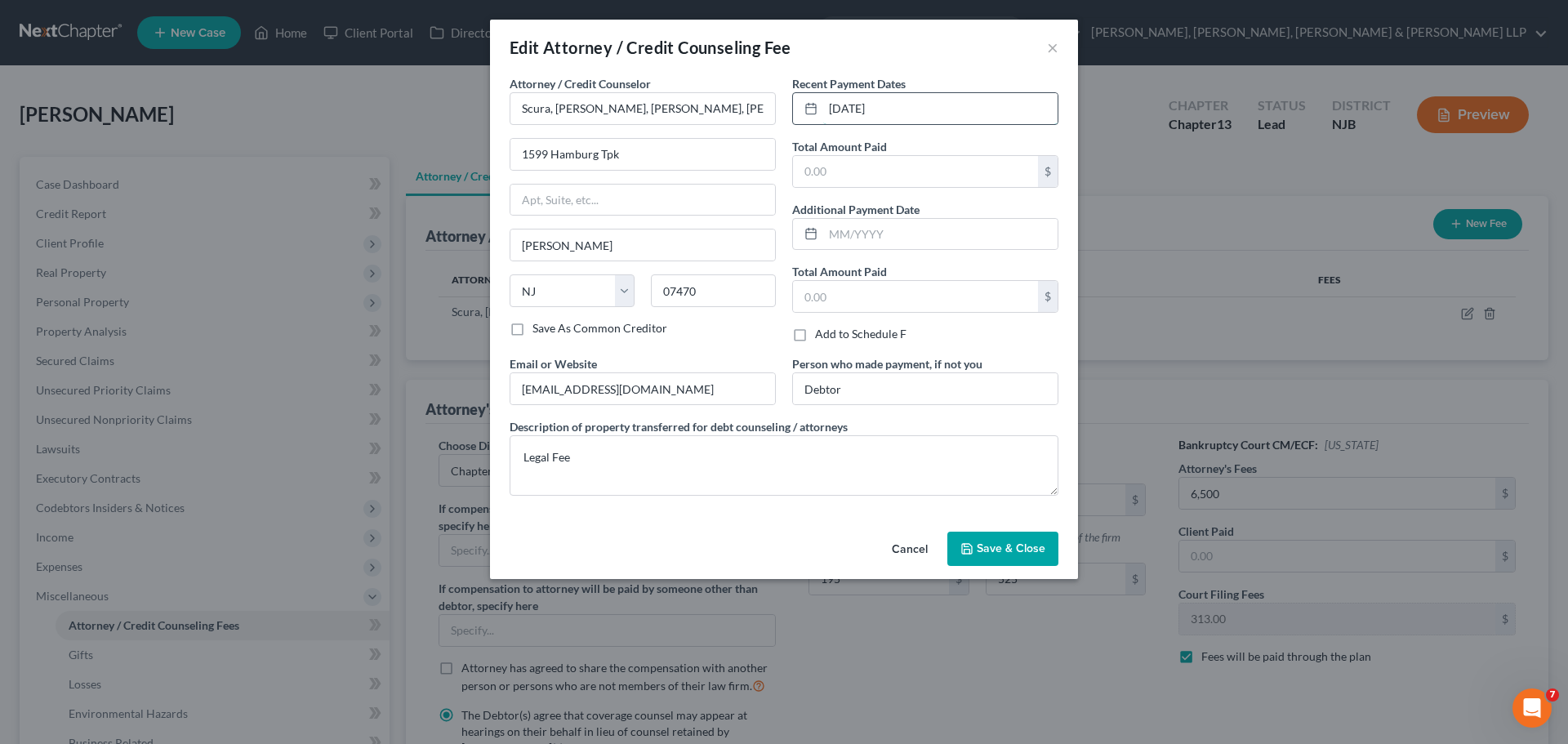
drag, startPoint x: 912, startPoint y: 110, endPoint x: 798, endPoint y: 119, distance: 114.4
click at [798, 119] on div "[DATE]" at bounding box center [925, 108] width 266 height 32
click at [1021, 551] on span "Save & Close" at bounding box center [1011, 548] width 68 height 14
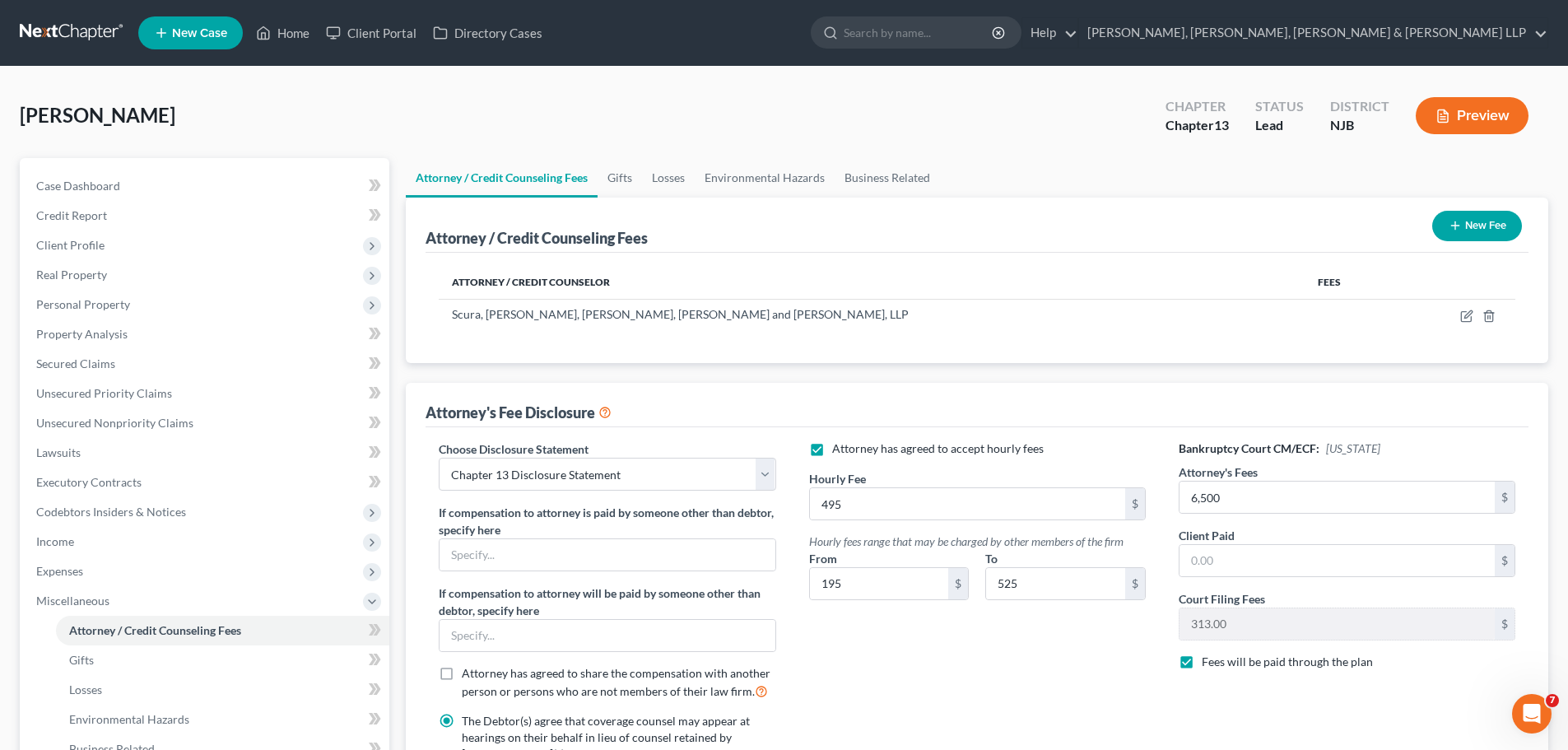
click at [1109, 659] on div "Attorney has agreed to accept hourly fees Hourly Fee 495 $ Hourly fees range th…" at bounding box center [977, 698] width 369 height 516
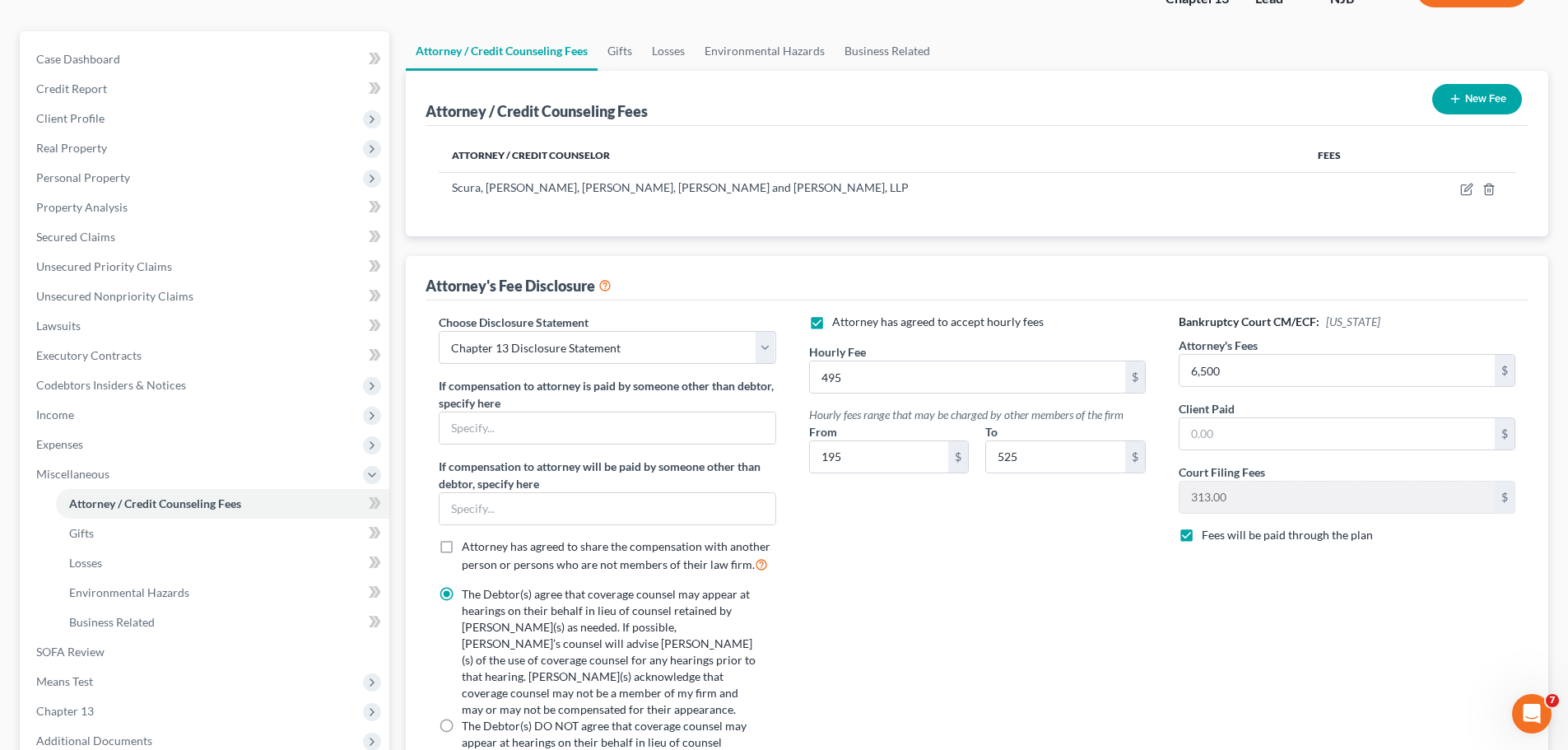
scroll to position [308, 0]
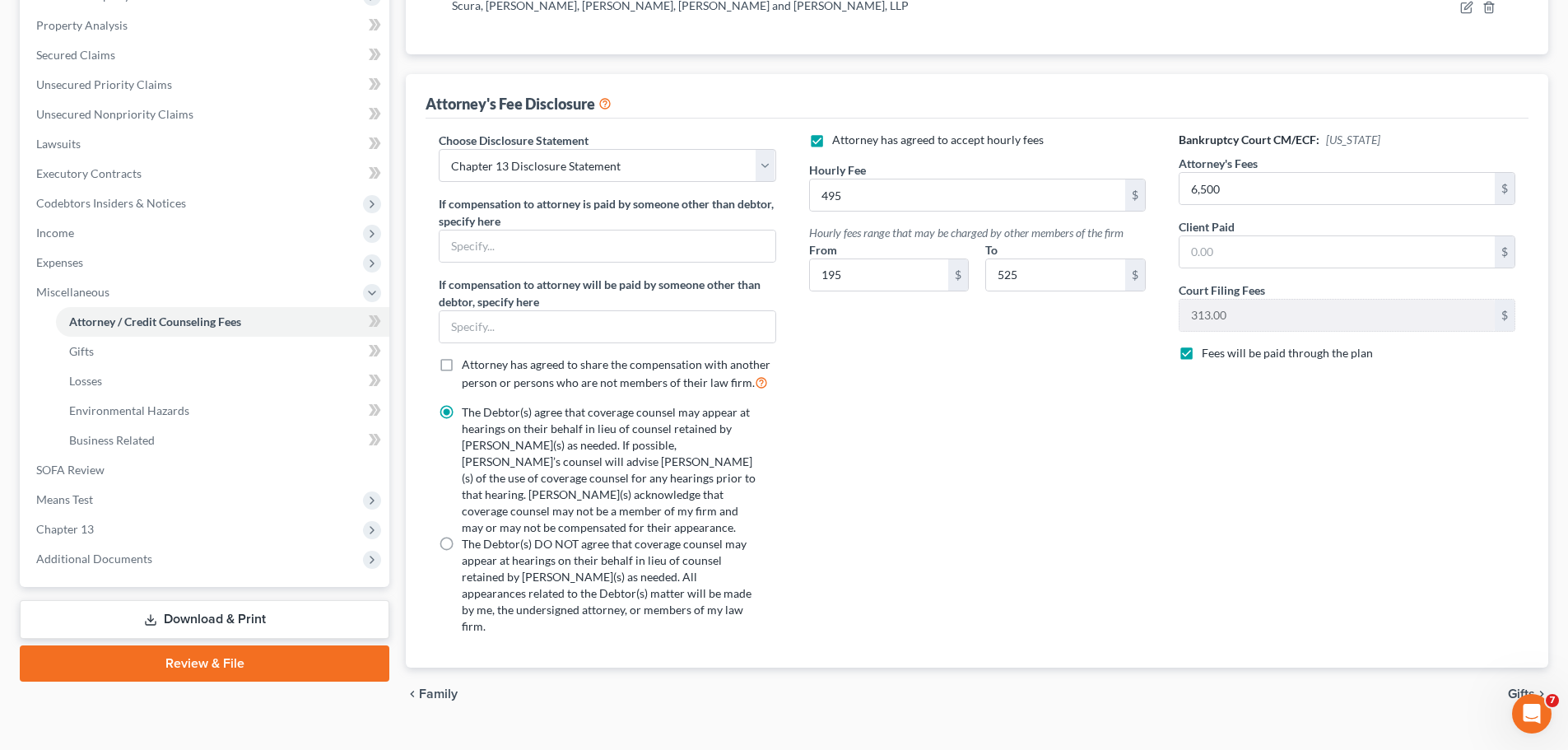
click at [1519, 687] on span "Gifts" at bounding box center [1521, 694] width 27 height 13
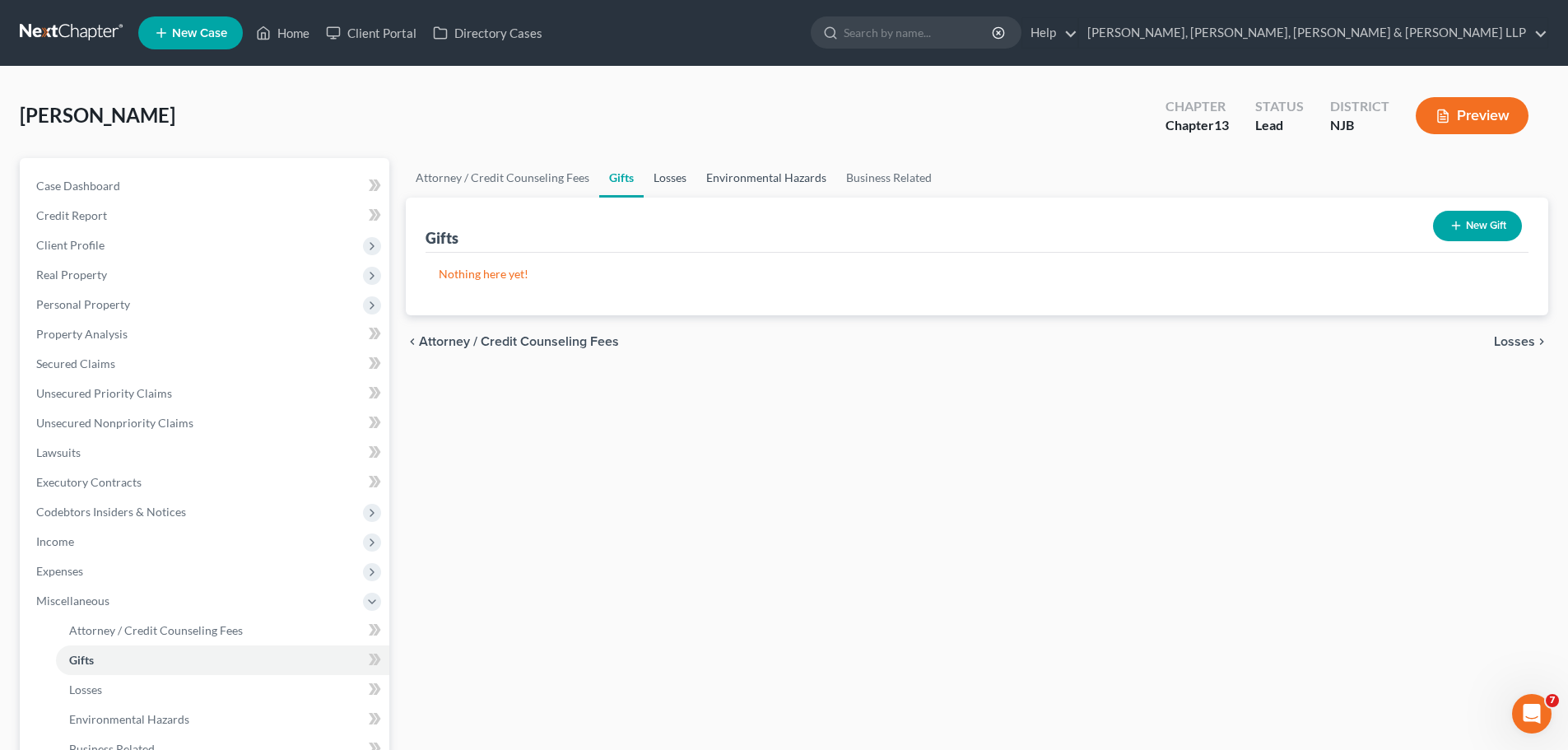
drag, startPoint x: 656, startPoint y: 178, endPoint x: 729, endPoint y: 184, distance: 73.2
click at [658, 177] on link "Losses" at bounding box center [669, 177] width 52 height 39
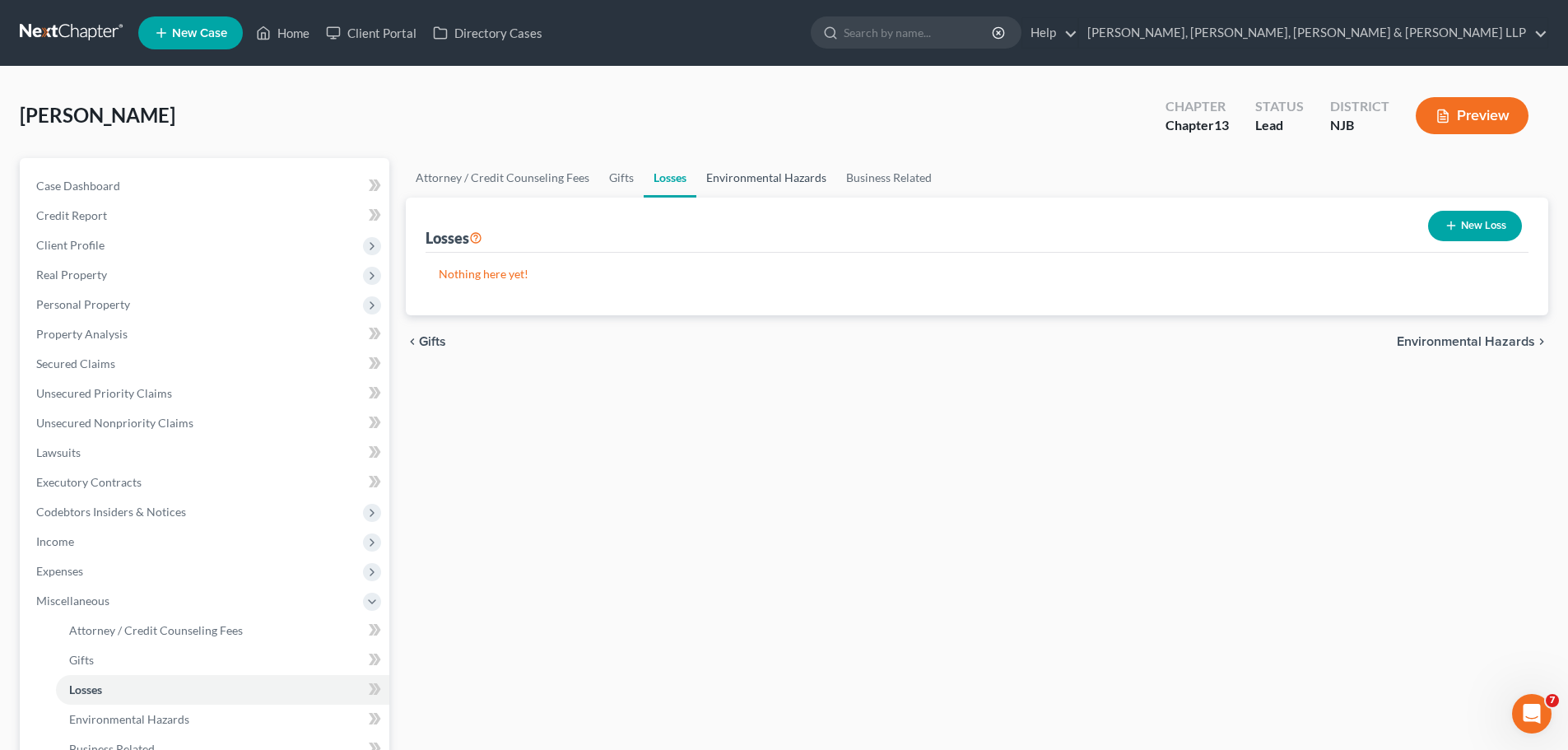
drag, startPoint x: 733, startPoint y: 181, endPoint x: 831, endPoint y: 167, distance: 99.0
click at [733, 181] on link "Environmental Hazards" at bounding box center [766, 177] width 140 height 39
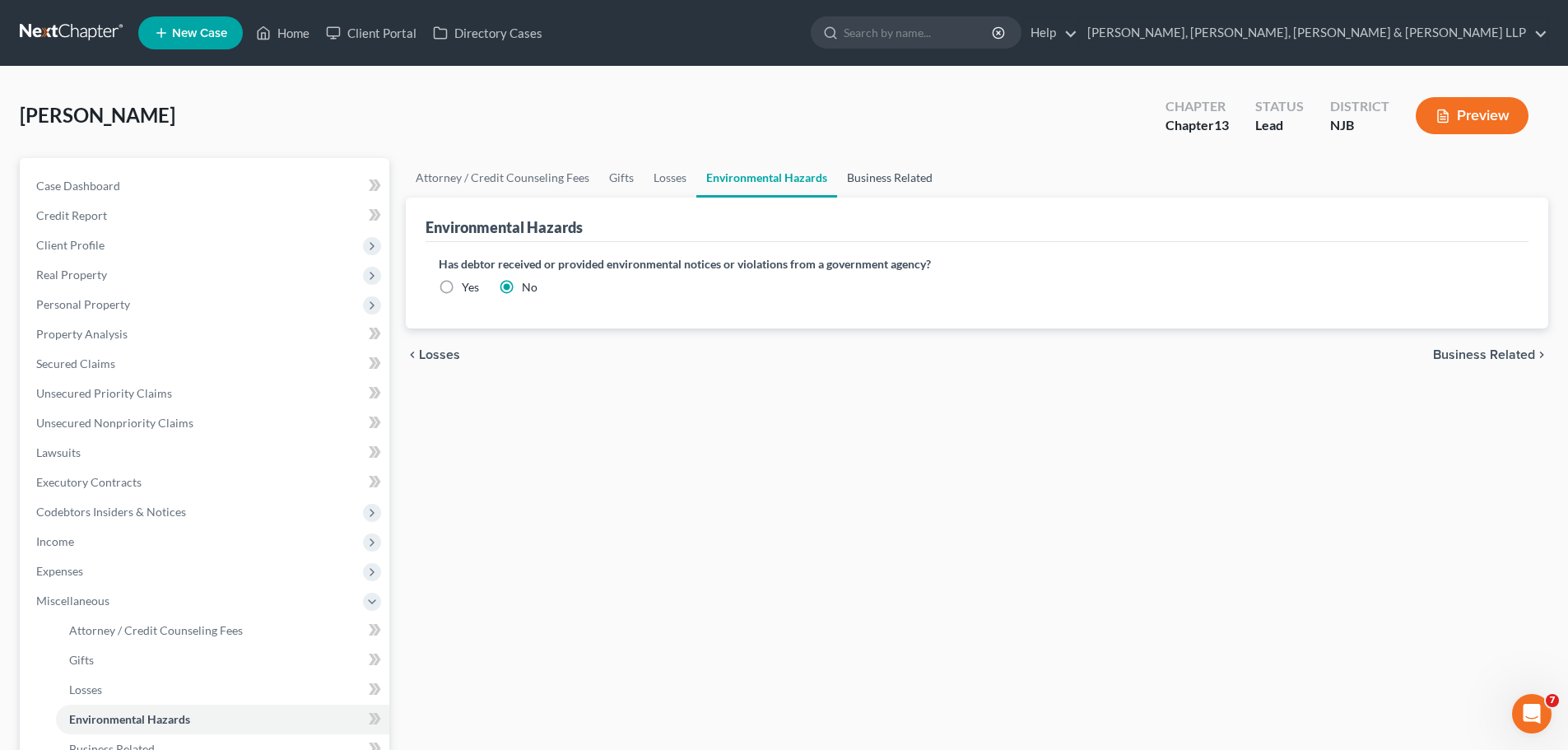
click at [860, 171] on link "Business Related" at bounding box center [889, 177] width 105 height 39
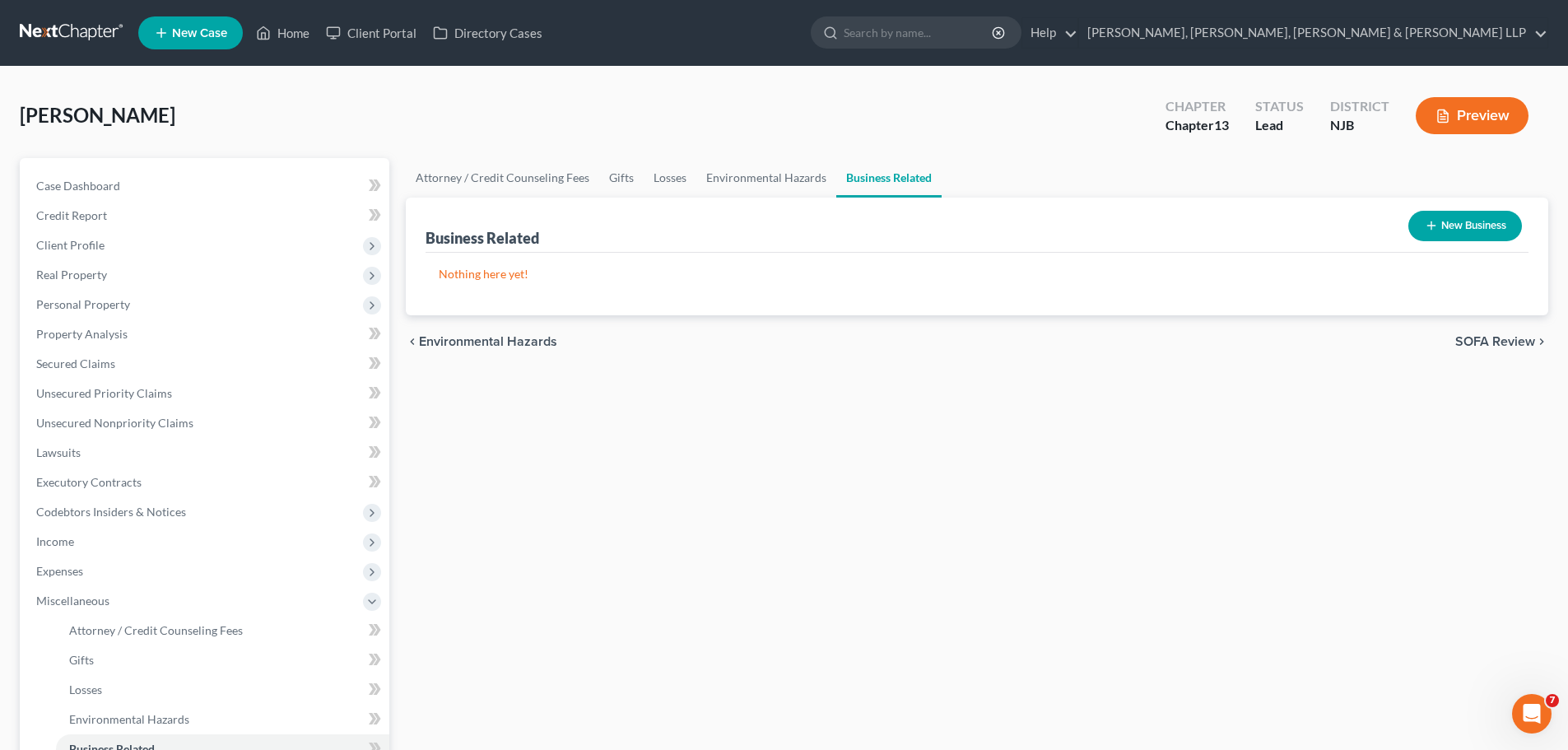
click at [1482, 344] on span "SOFA Review" at bounding box center [1495, 342] width 80 height 13
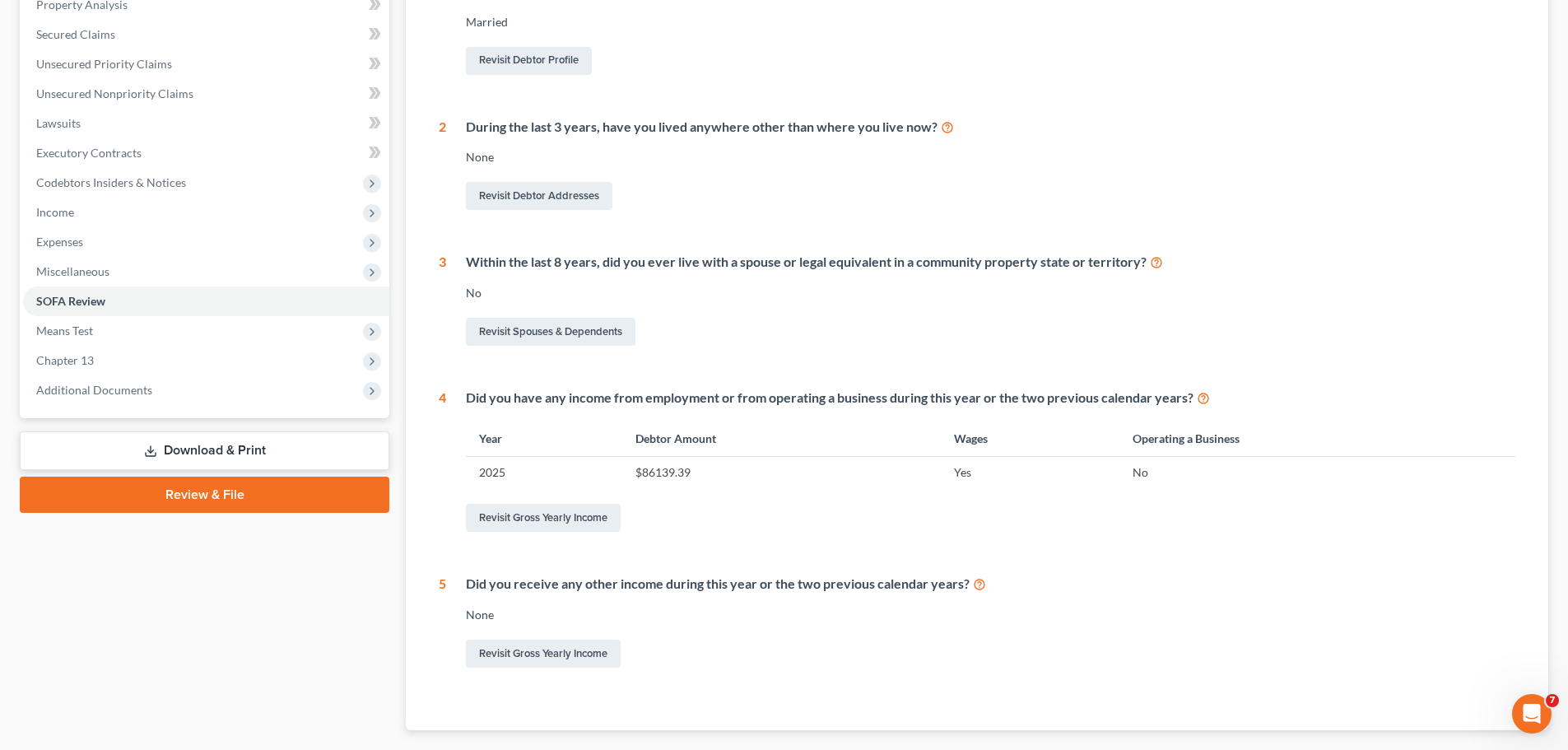
scroll to position [425, 0]
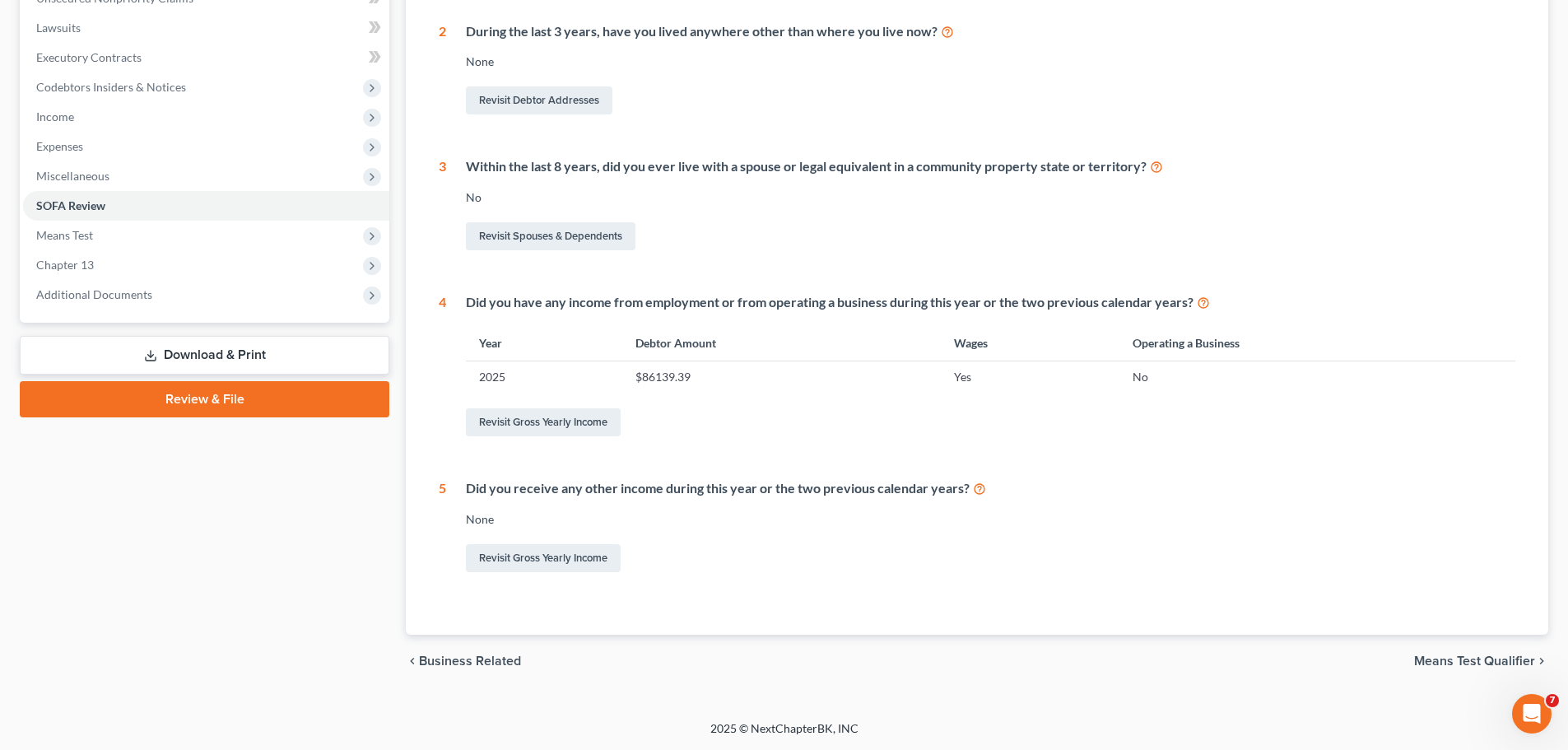
click at [1491, 662] on span "Means Test Qualifier" at bounding box center [1474, 661] width 121 height 13
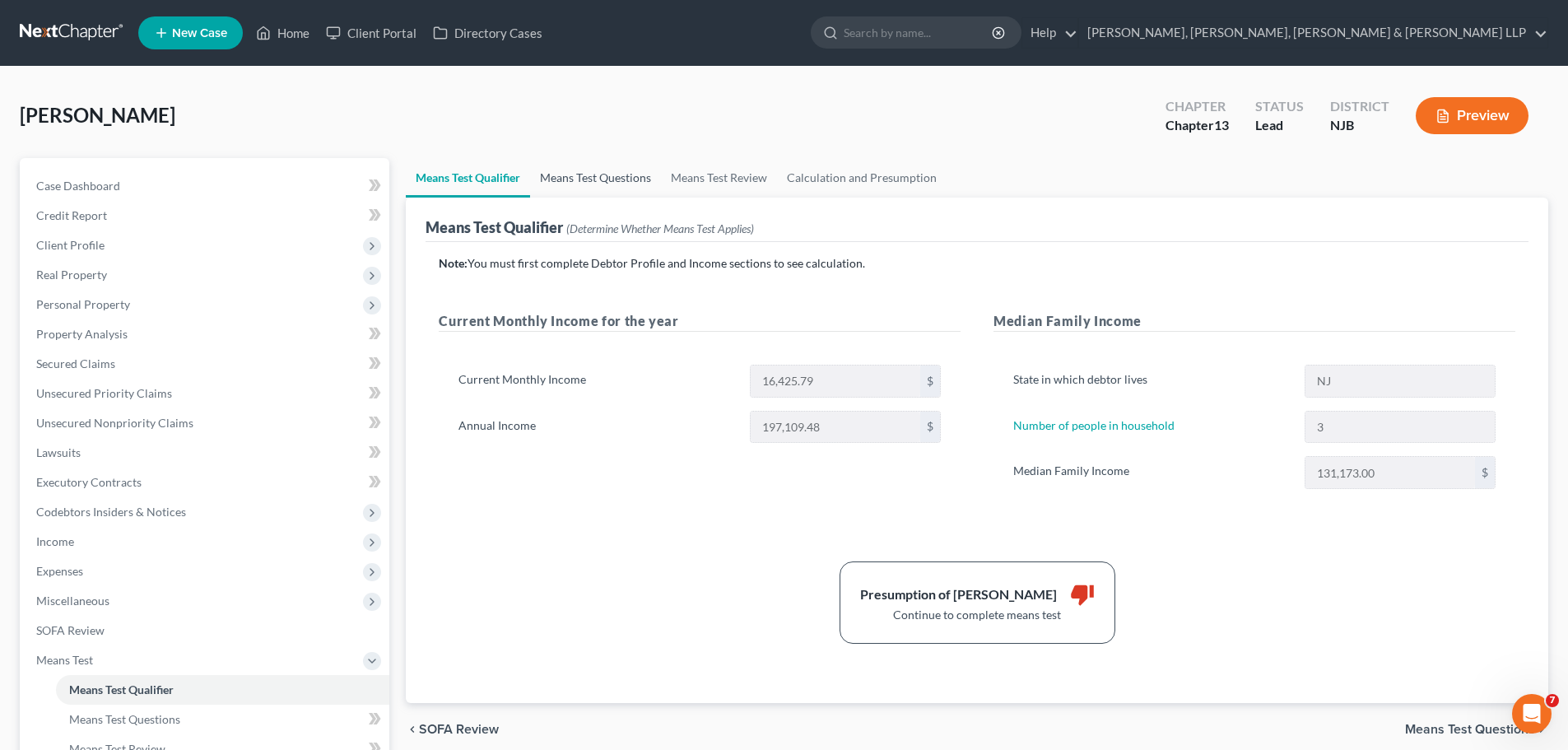
click at [608, 180] on link "Means Test Questions" at bounding box center [595, 177] width 131 height 39
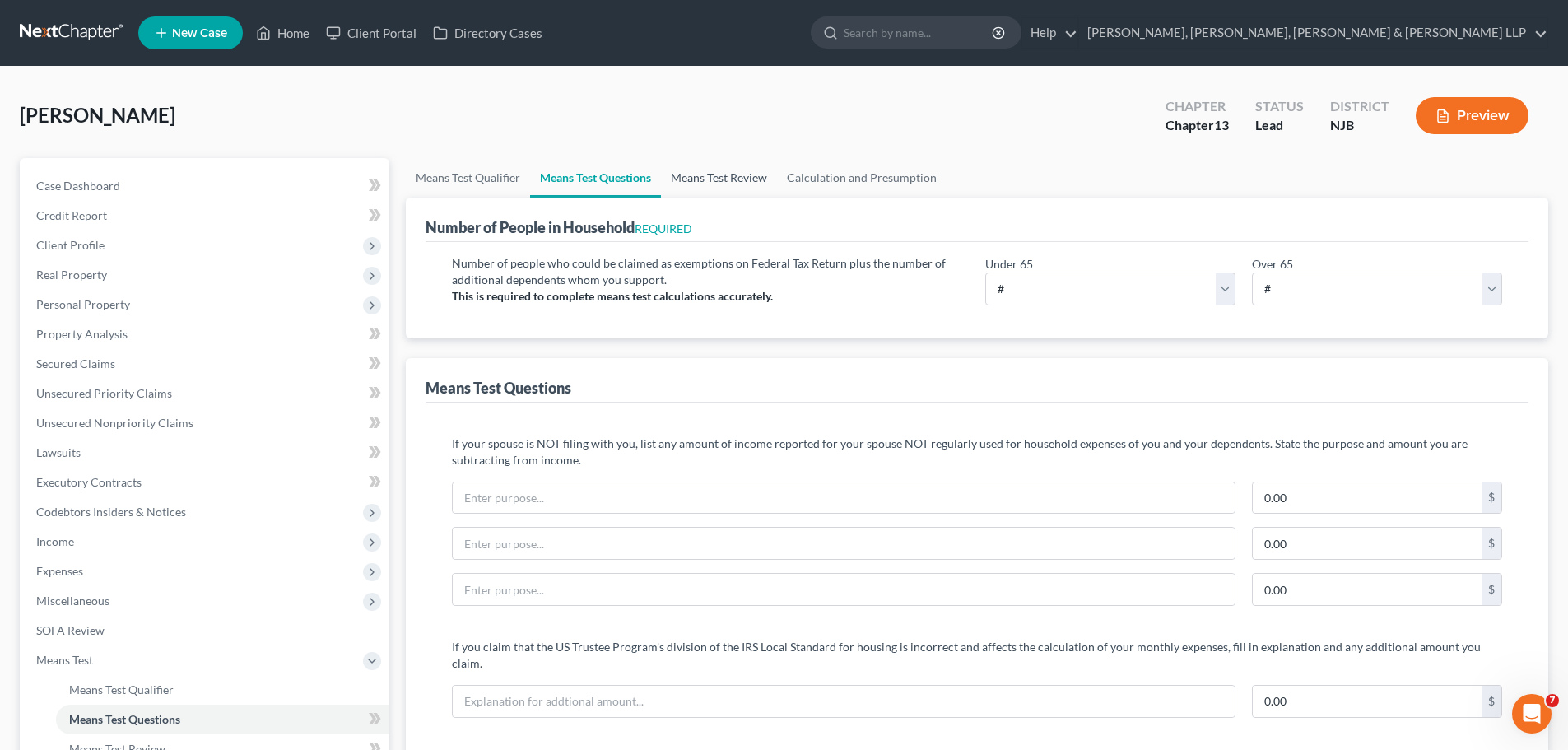
click at [684, 178] on link "Means Test Review" at bounding box center [720, 177] width 116 height 39
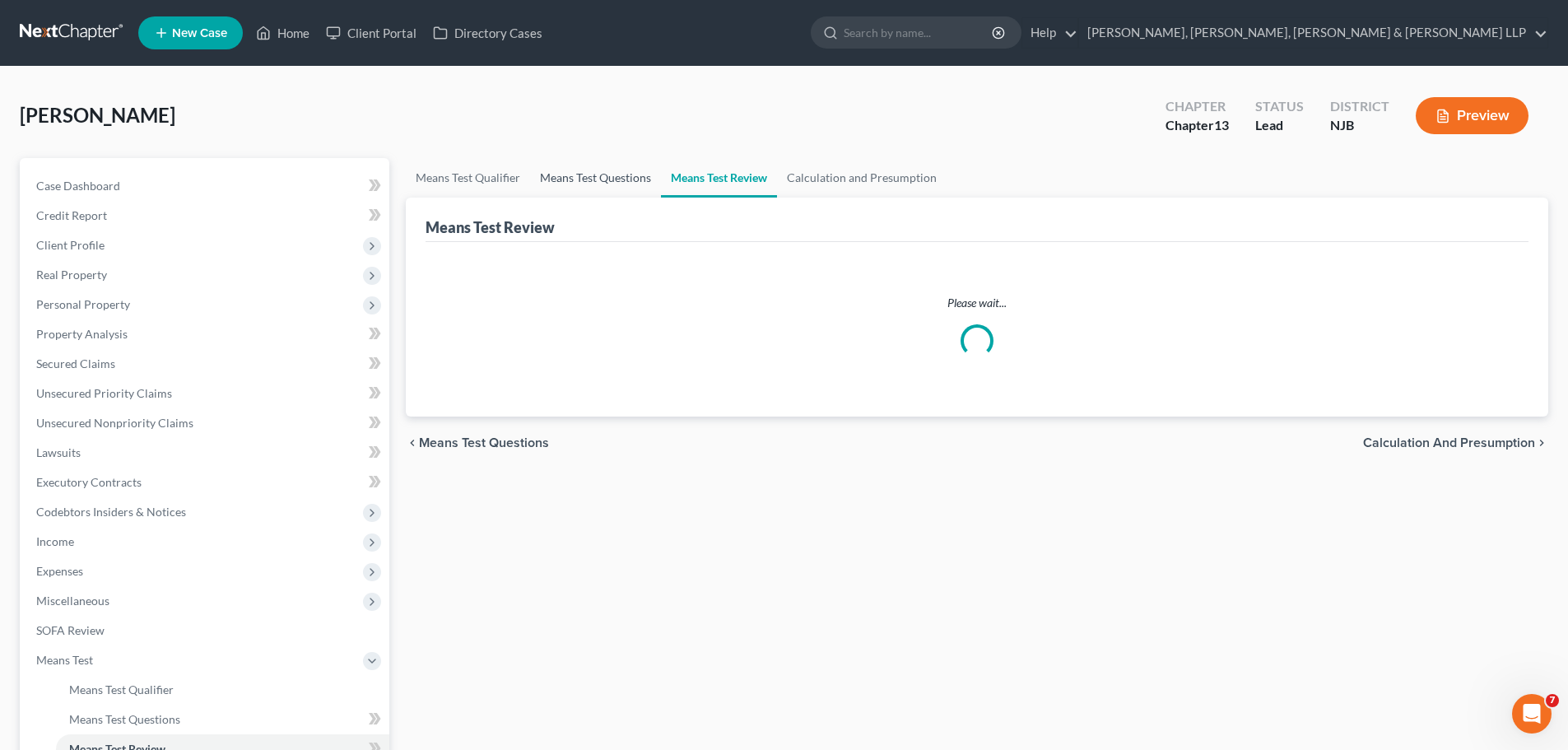
click at [604, 171] on link "Means Test Questions" at bounding box center [595, 177] width 131 height 39
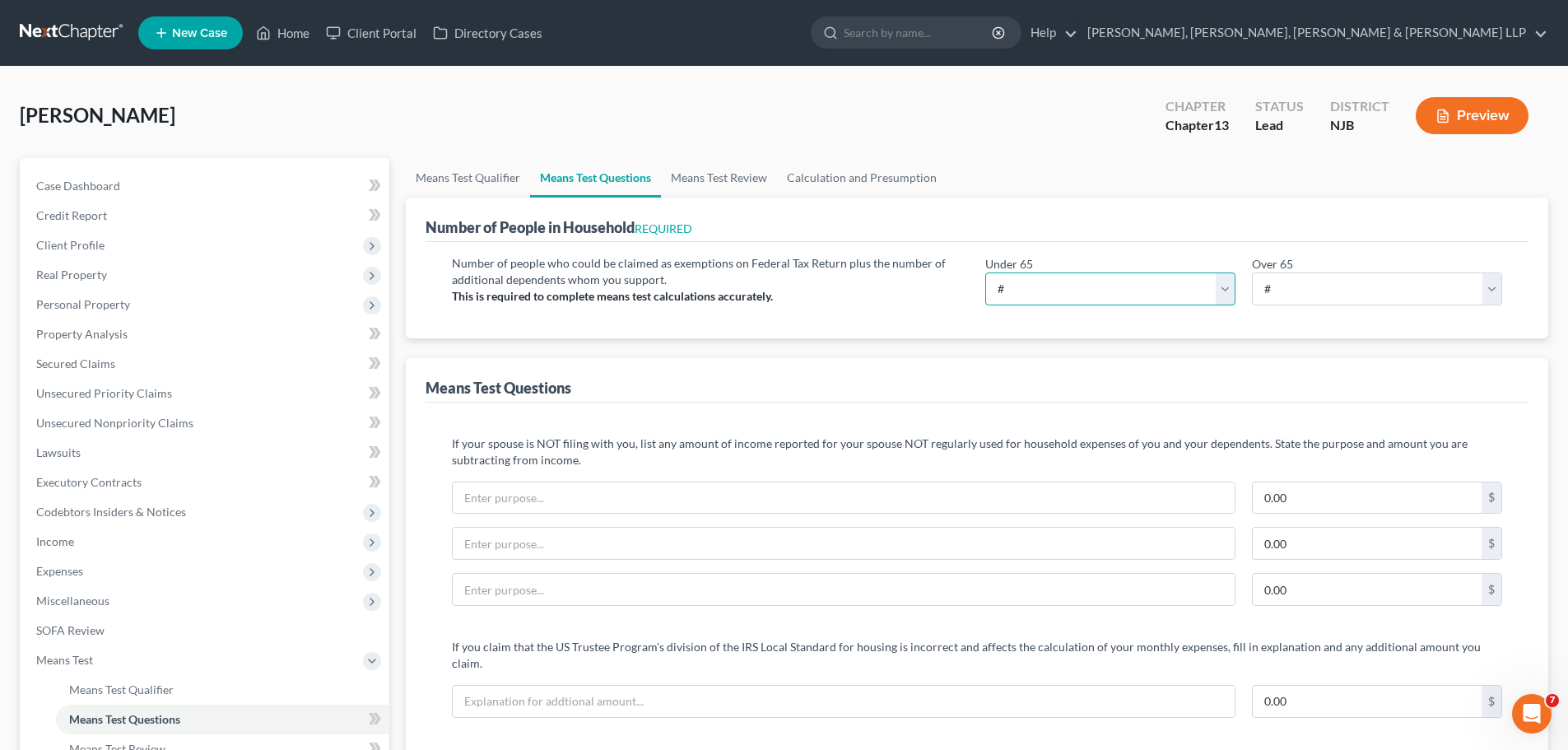
click at [1020, 286] on select "# 0 1 2 3 4 5 6 7 8 9 10" at bounding box center [1110, 288] width 250 height 32
click at [985, 272] on select "# 0 1 2 3 4 5 6 7 8 9 10" at bounding box center [1110, 288] width 250 height 32
click at [1277, 296] on select "# 0 1 2 3 4 5 6 7 8 9 10" at bounding box center [1377, 288] width 250 height 32
click at [1252, 272] on select "# 0 1 2 3 4 5 6 7 8 9 10" at bounding box center [1377, 288] width 250 height 32
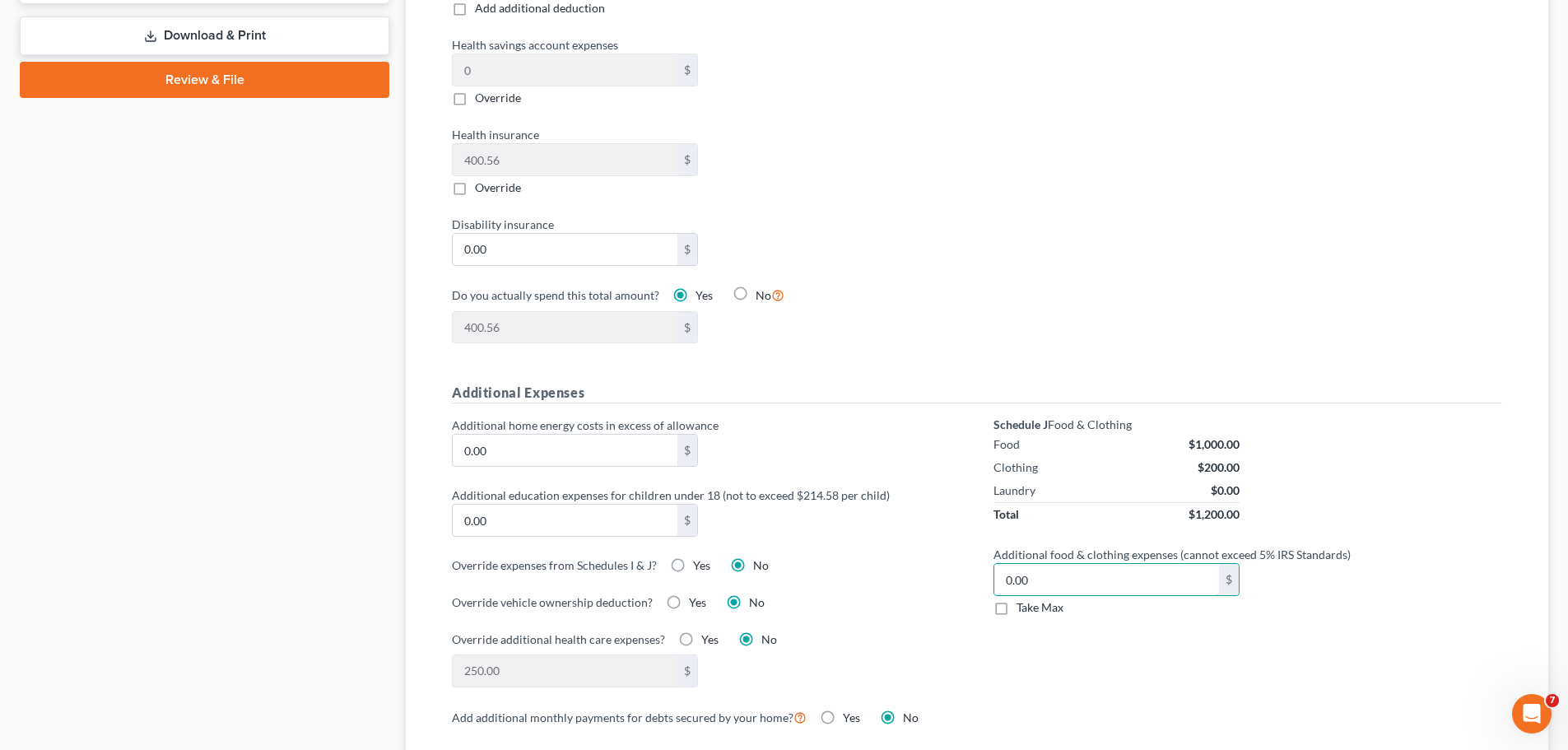
click at [1002, 552] on div "Schedule J Food & Clothing Food $1,000.00 Clothing $200.00 Laundry $0.00 Total …" at bounding box center [1248, 561] width 542 height 290
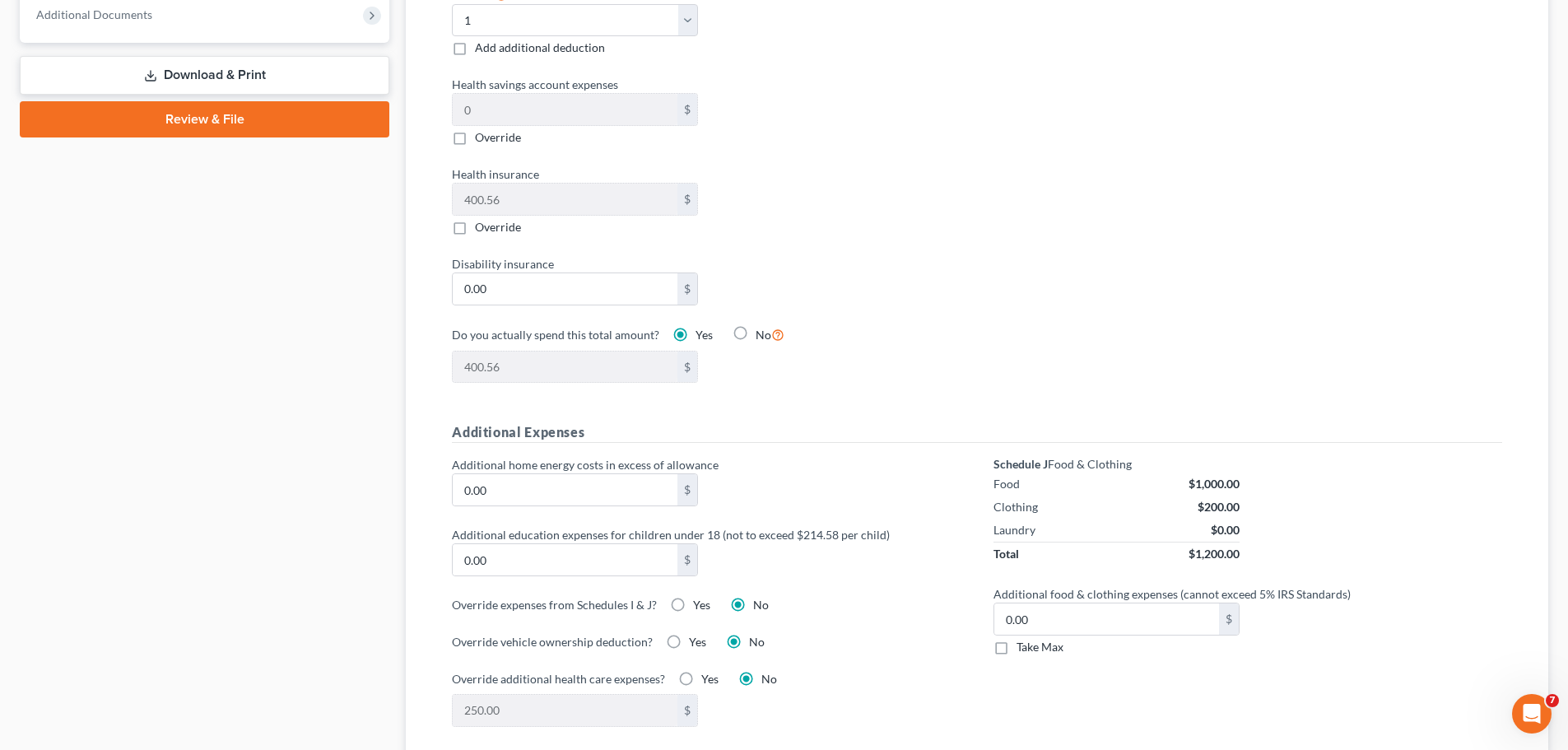
click at [1016, 638] on label "Take Max" at bounding box center [1039, 646] width 47 height 16
click at [1023, 638] on input "Take Max" at bounding box center [1028, 643] width 10 height 10
click at [892, 614] on div "Additional home energy costs in excess of allowance 0.00 $ Additional education…" at bounding box center [706, 601] width 542 height 290
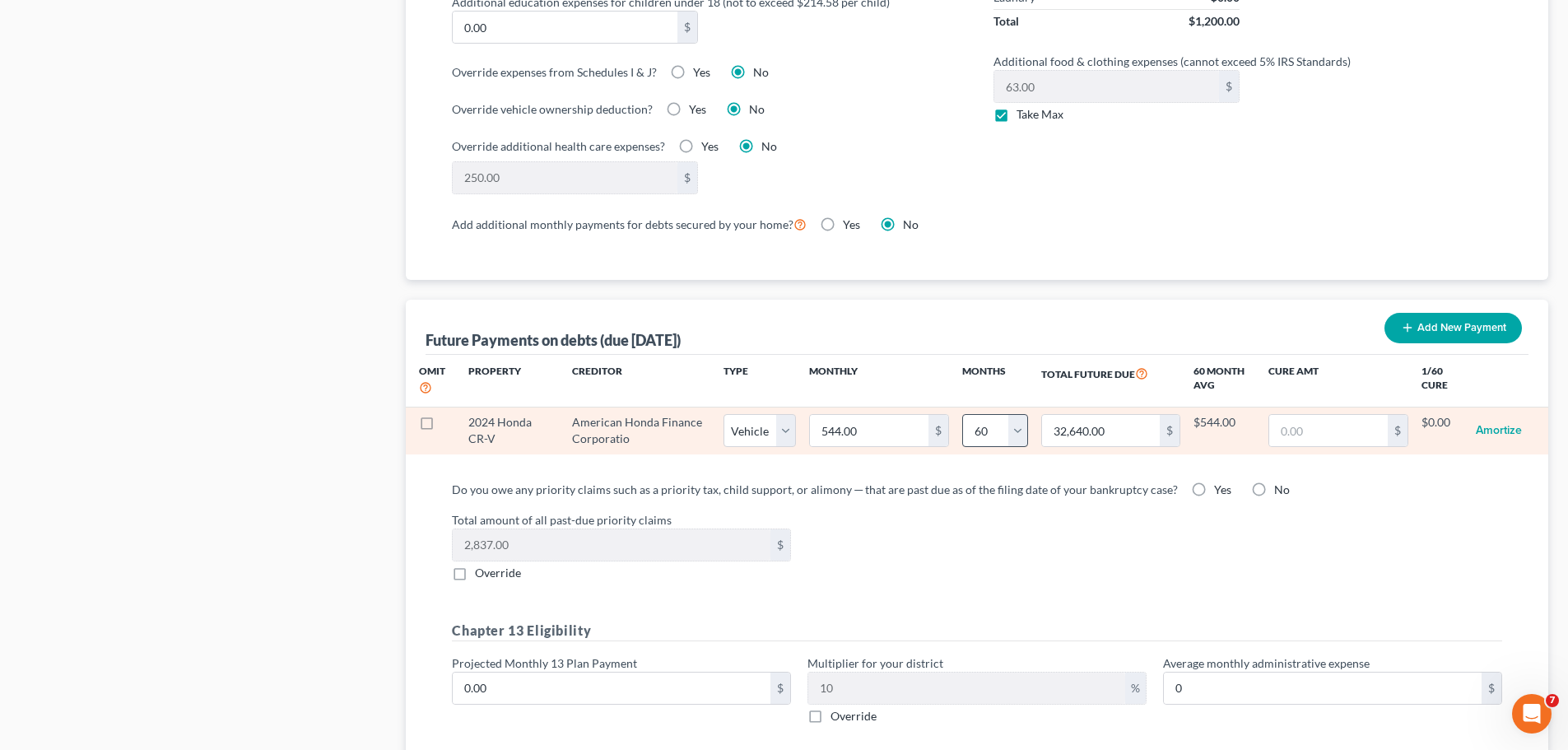
scroll to position [1399, 0]
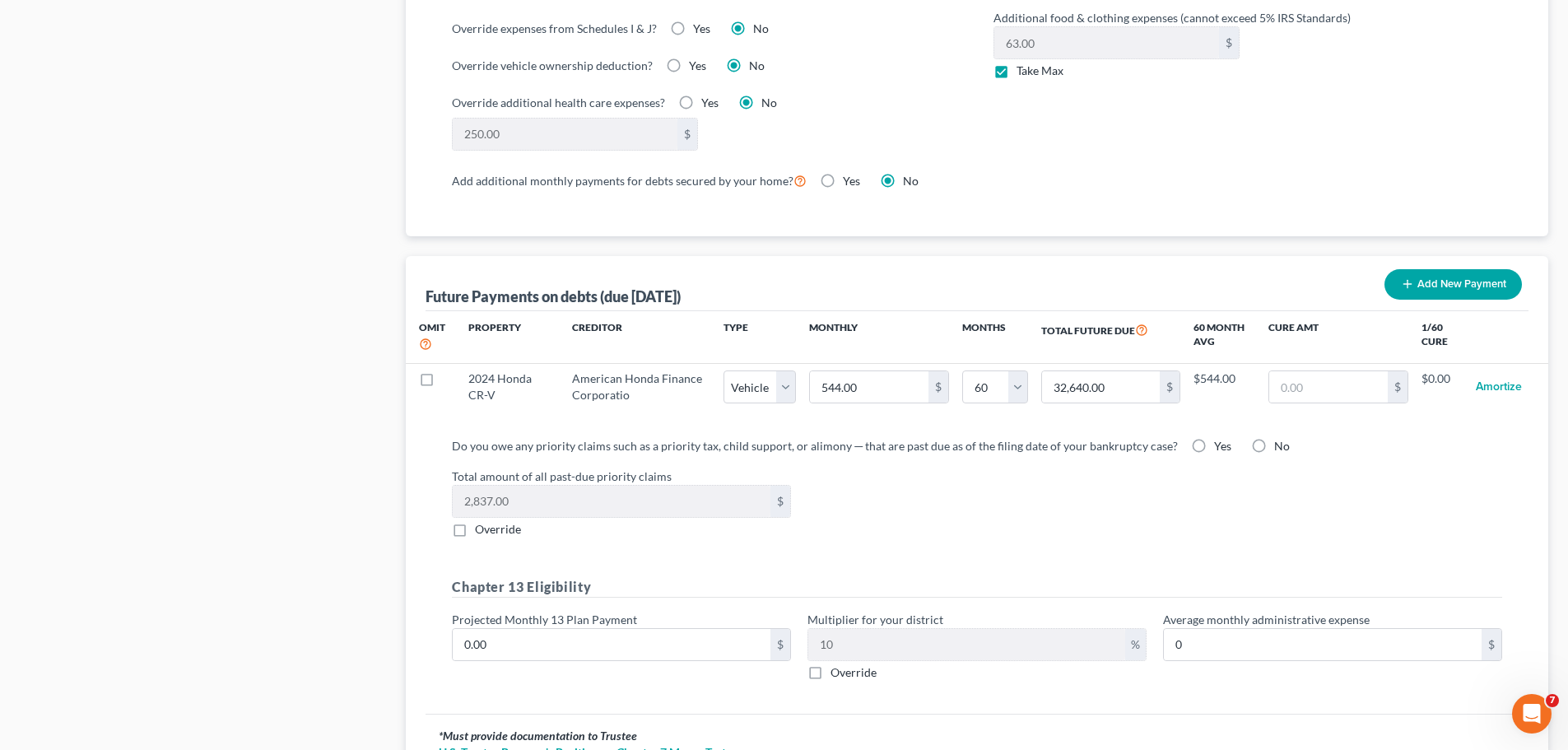
click at [1214, 438] on label "Yes" at bounding box center [1223, 446] width 17 height 16
click at [1221, 438] on input "Yes" at bounding box center [1225, 443] width 10 height 10
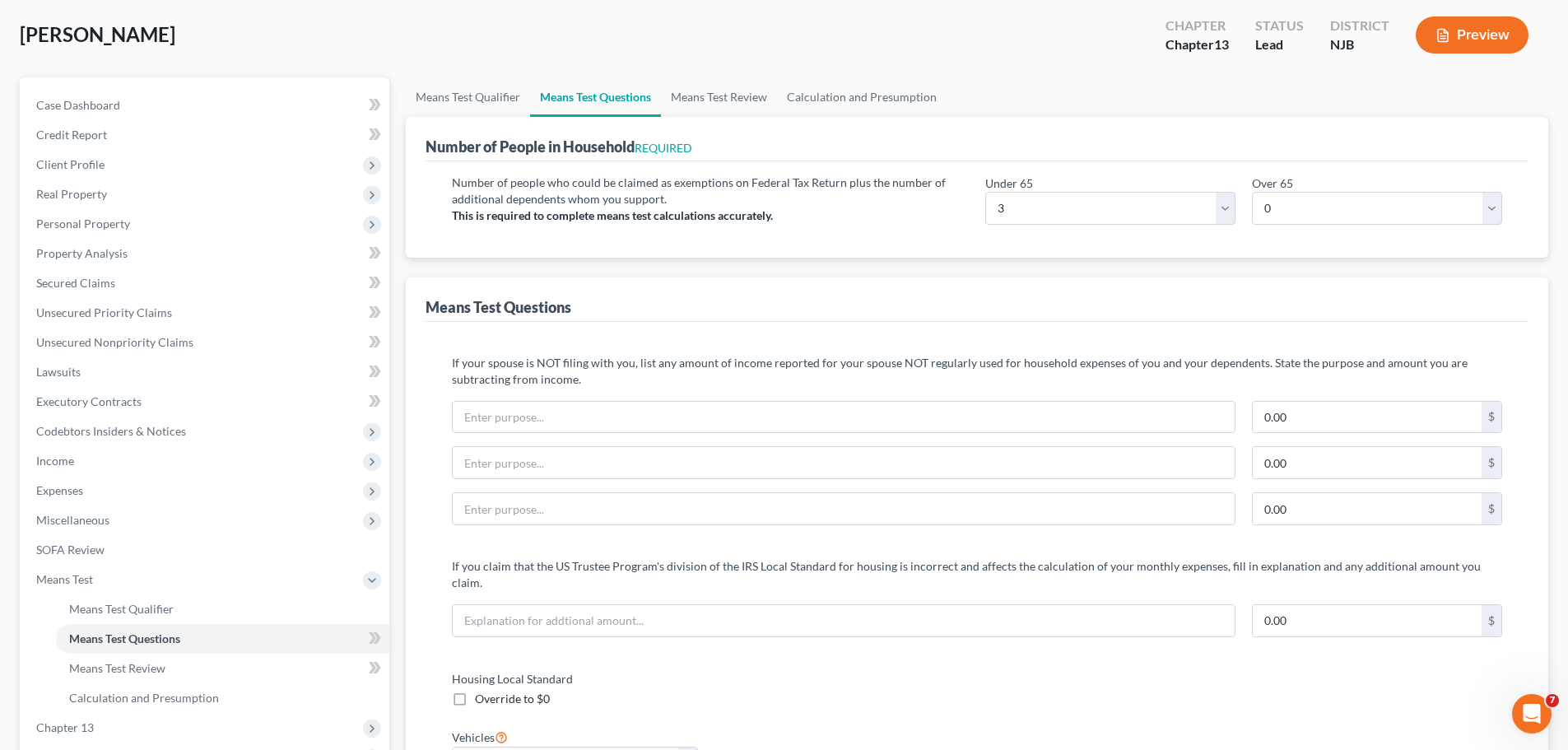
scroll to position [0, 0]
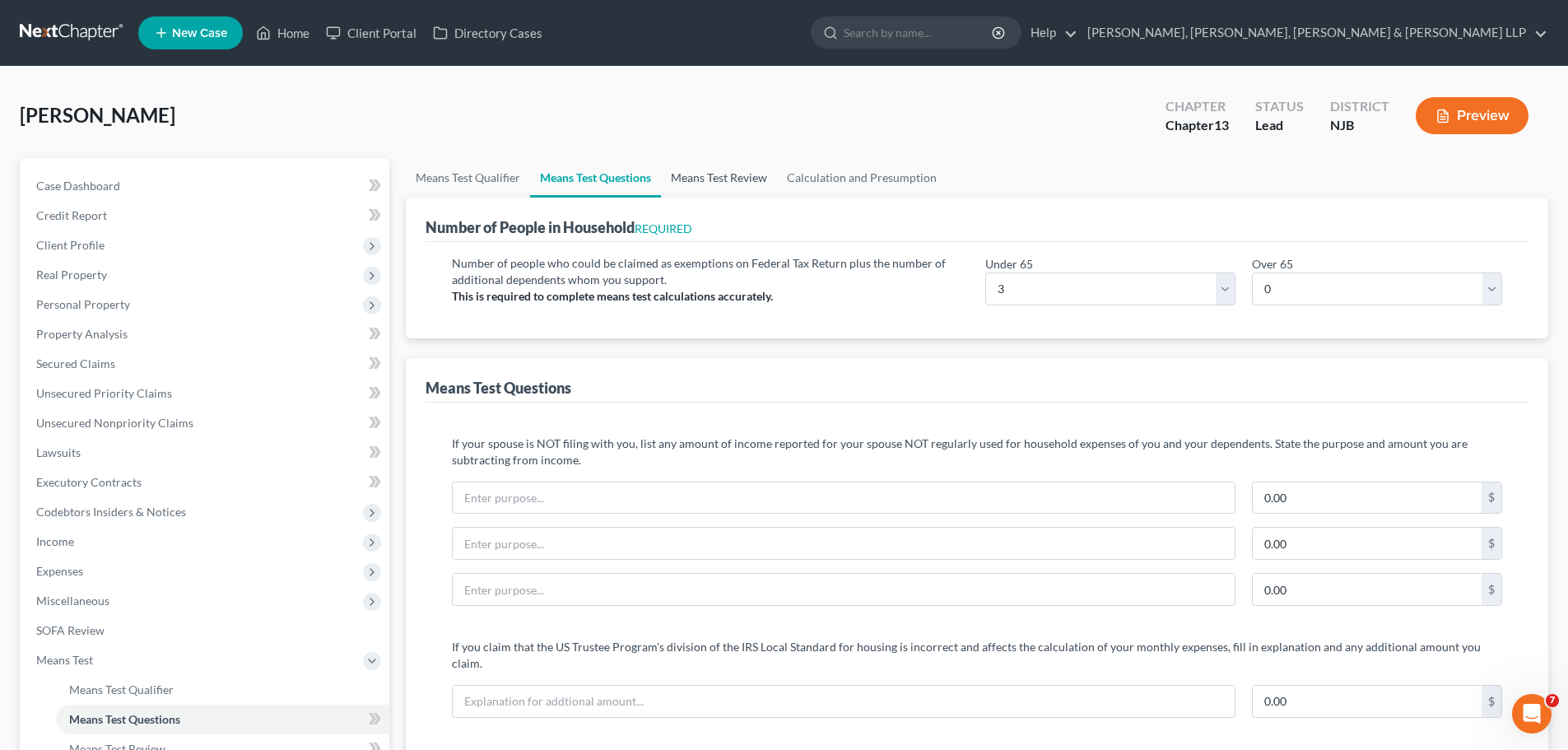
drag, startPoint x: 715, startPoint y: 177, endPoint x: 740, endPoint y: 219, distance: 48.9
click at [715, 177] on link "Means Test Review" at bounding box center [720, 177] width 116 height 39
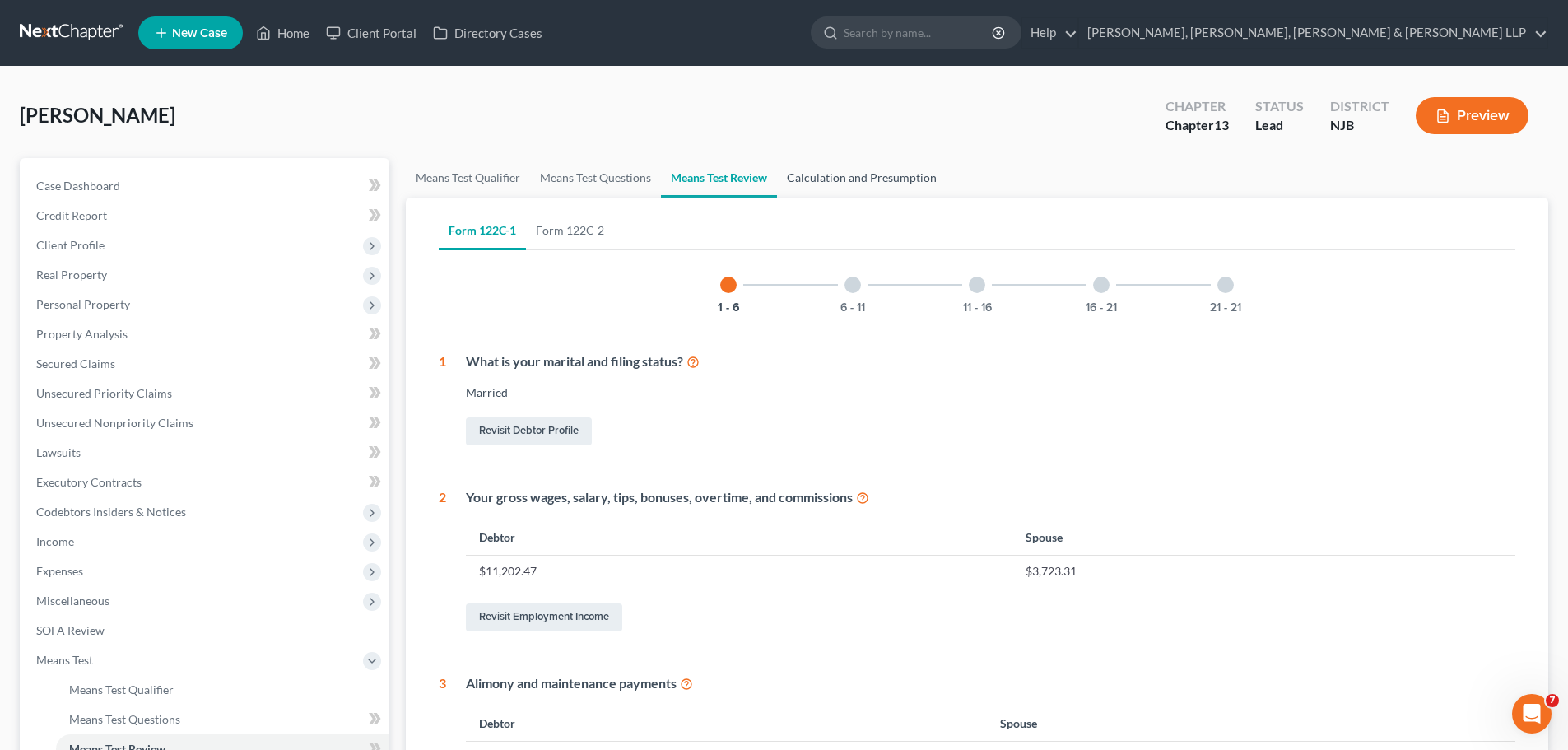
click at [853, 180] on link "Calculation and Presumption" at bounding box center [862, 177] width 170 height 39
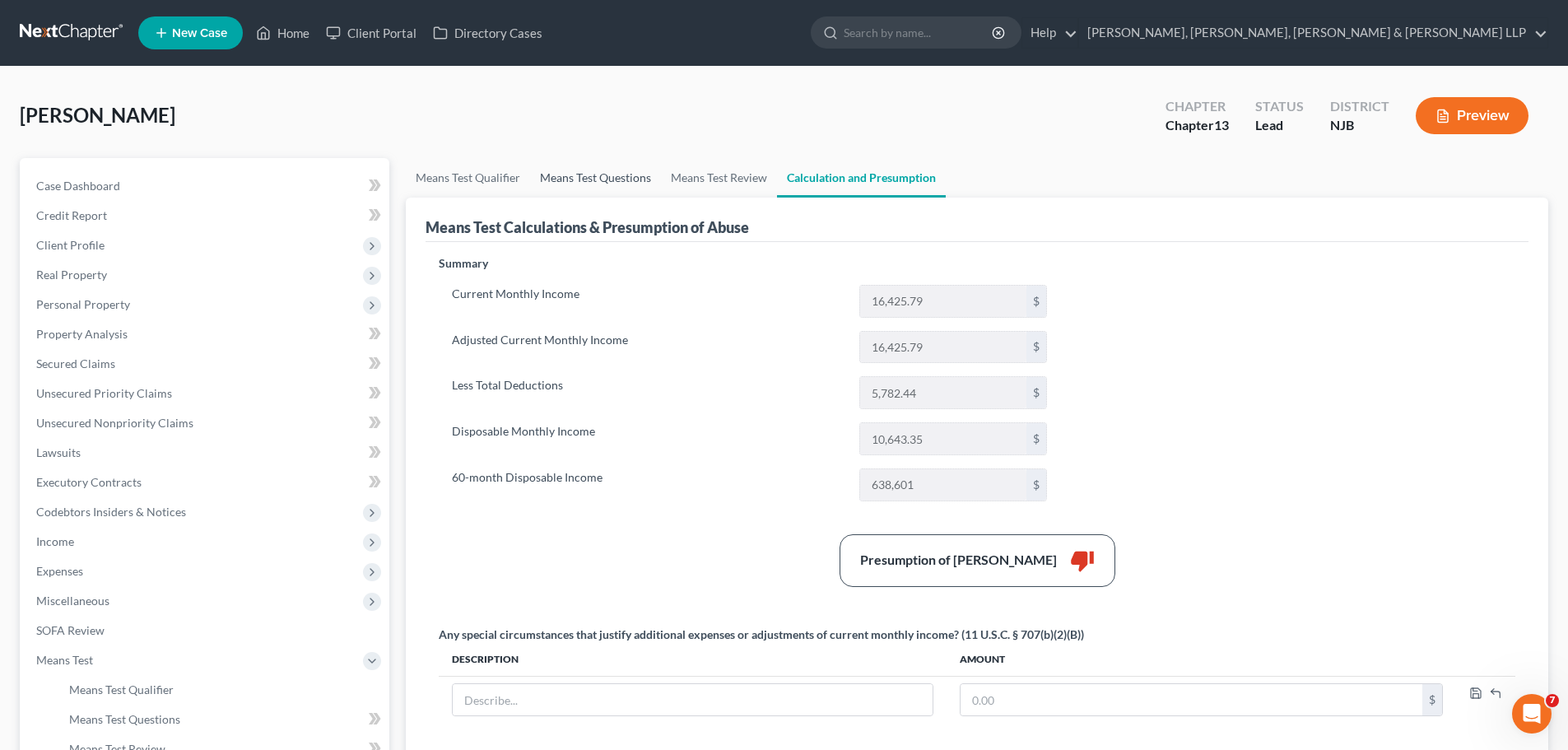
click at [582, 178] on link "Means Test Questions" at bounding box center [595, 177] width 131 height 39
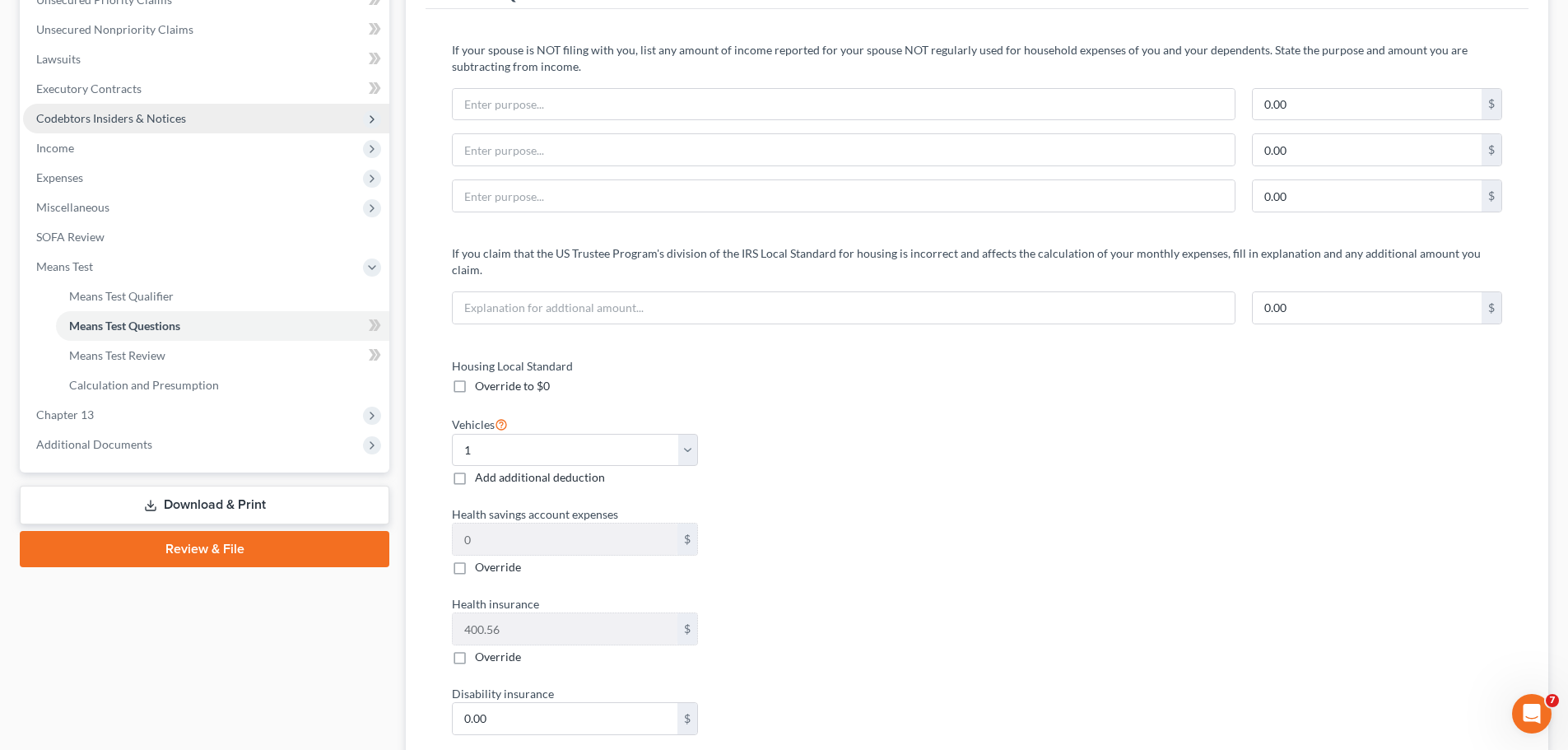
scroll to position [247, 0]
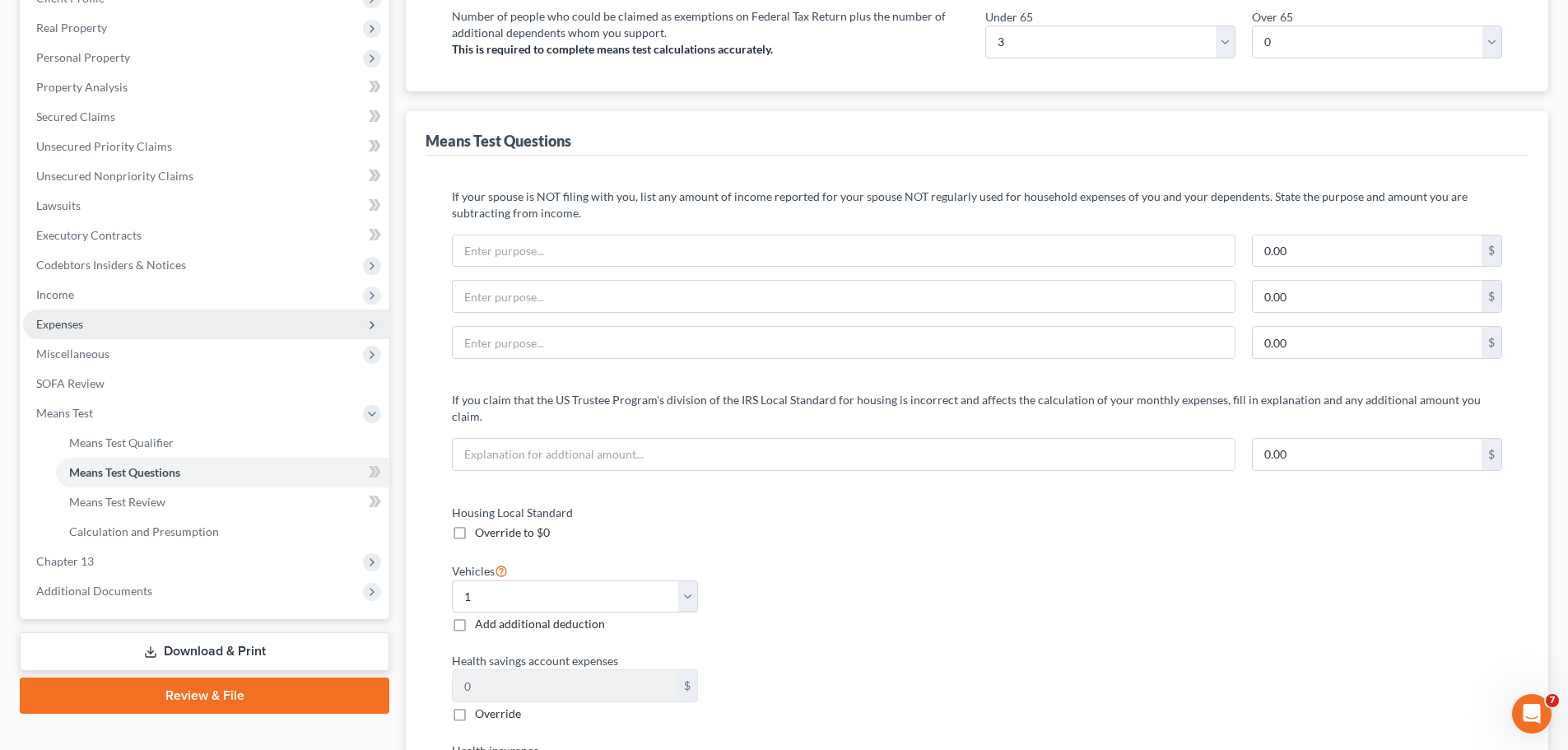
click at [47, 322] on span "Expenses" at bounding box center [59, 323] width 47 height 14
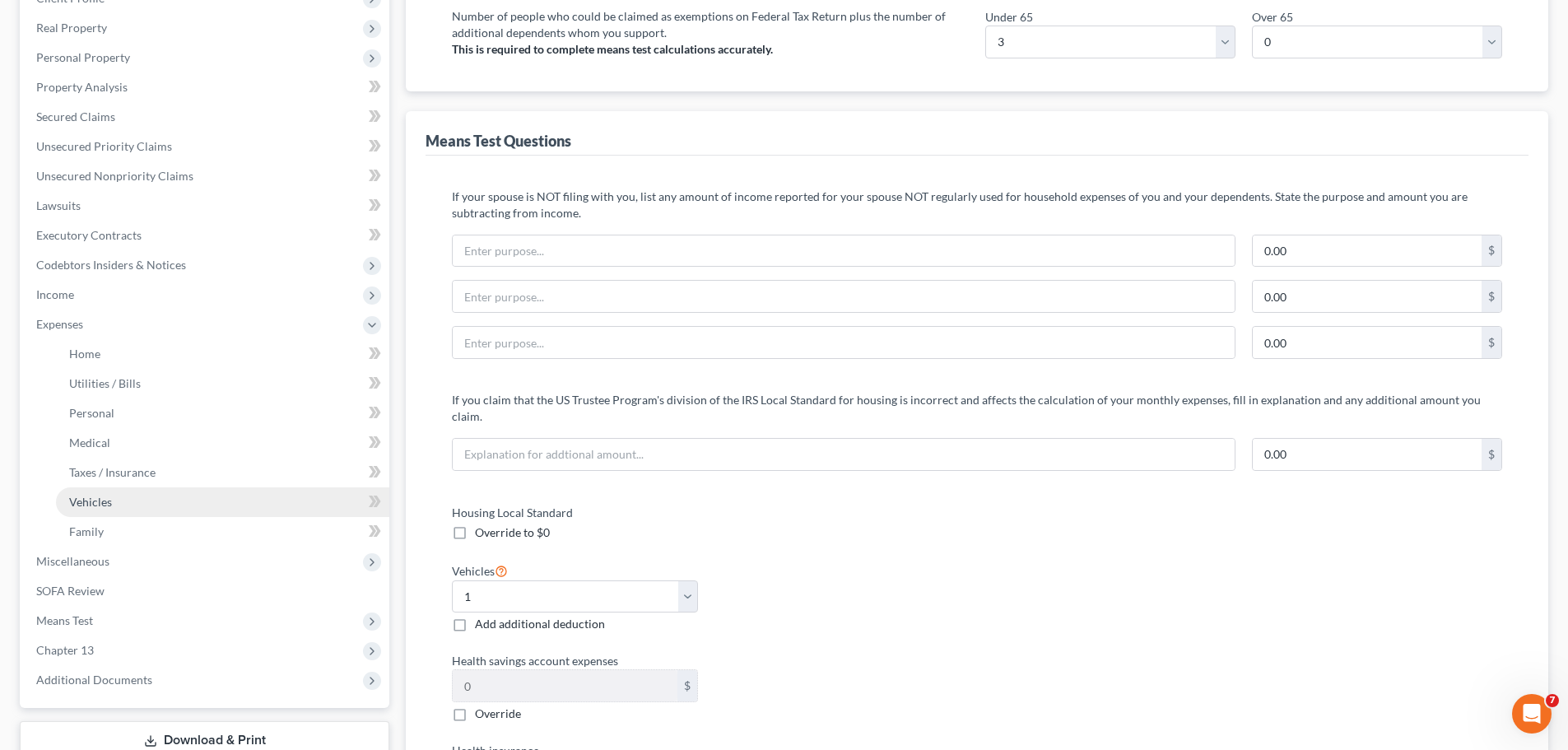
click at [93, 507] on span "Vehicles" at bounding box center [90, 501] width 43 height 14
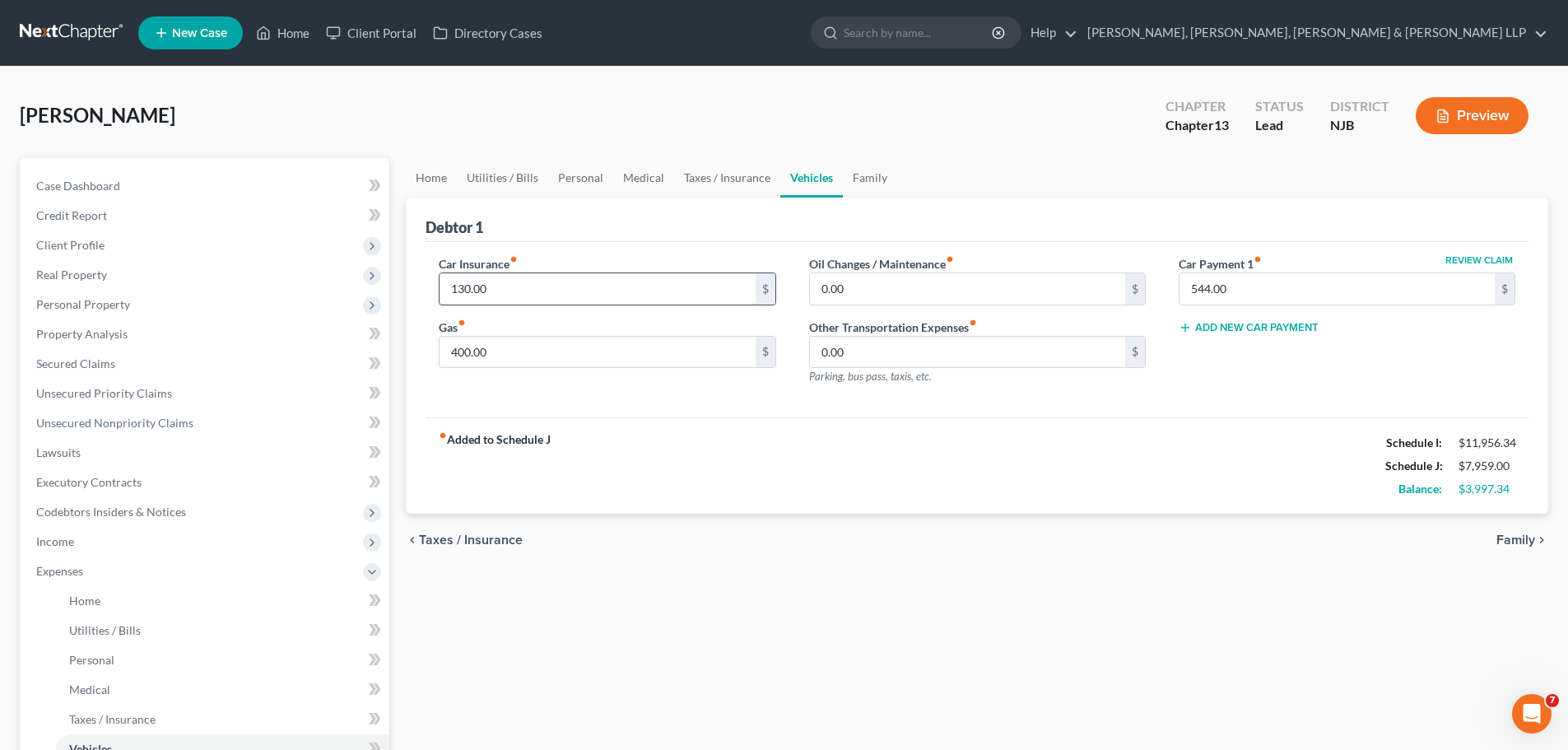
click at [533, 290] on input "130.00" at bounding box center [597, 288] width 315 height 31
click at [422, 170] on link "Home" at bounding box center [430, 177] width 51 height 39
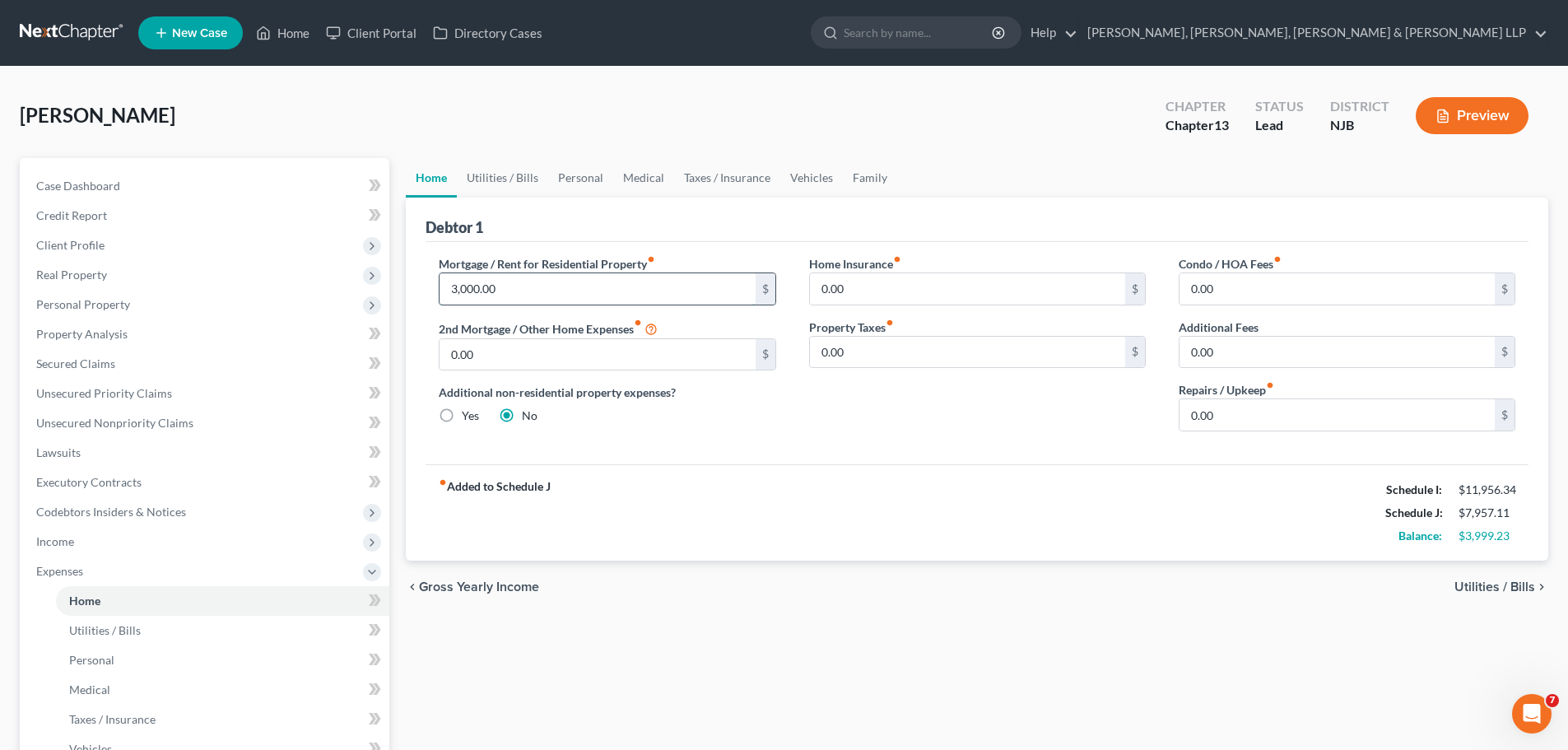
click at [509, 282] on input "3,000.00" at bounding box center [597, 288] width 315 height 31
paste input "2,954.02"
click at [747, 477] on div "fiber_manual_record Added to Schedule J Schedule I: $11,956.34 Schedule J: $7,9…" at bounding box center [977, 511] width 1103 height 96
click at [708, 485] on div "fiber_manual_record Added to Schedule J Schedule I: $11,956.34 Schedule J: $7,9…" at bounding box center [977, 511] width 1103 height 96
click at [863, 177] on link "Family" at bounding box center [869, 177] width 54 height 39
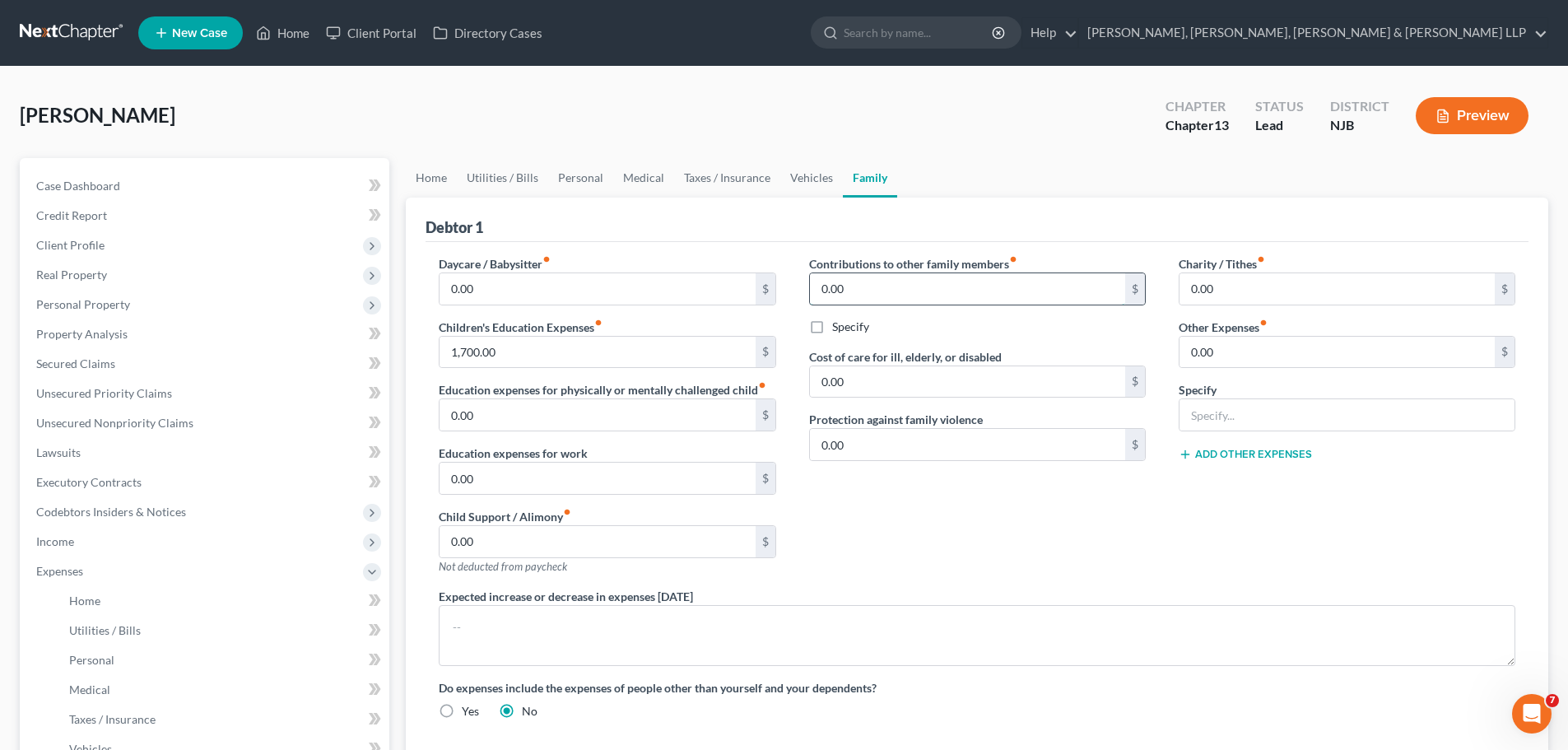
click at [863, 287] on input "0.00" at bounding box center [968, 288] width 315 height 31
paste input "65"
click at [868, 376] on input "0.00" at bounding box center [968, 382] width 315 height 31
paste input "65"
click at [832, 326] on label "Specify" at bounding box center [850, 326] width 37 height 16
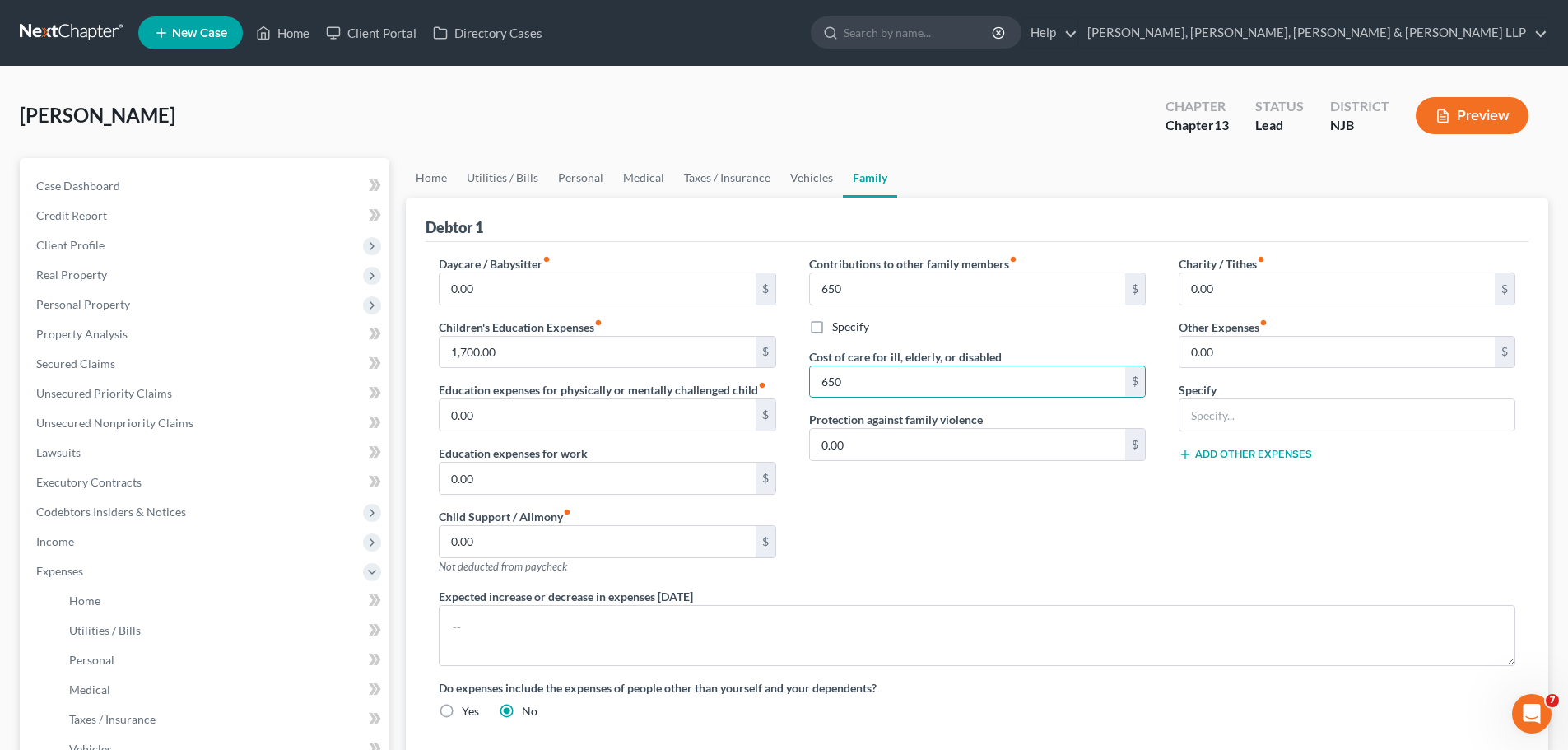
click at [839, 326] on input "Specify" at bounding box center [844, 323] width 10 height 10
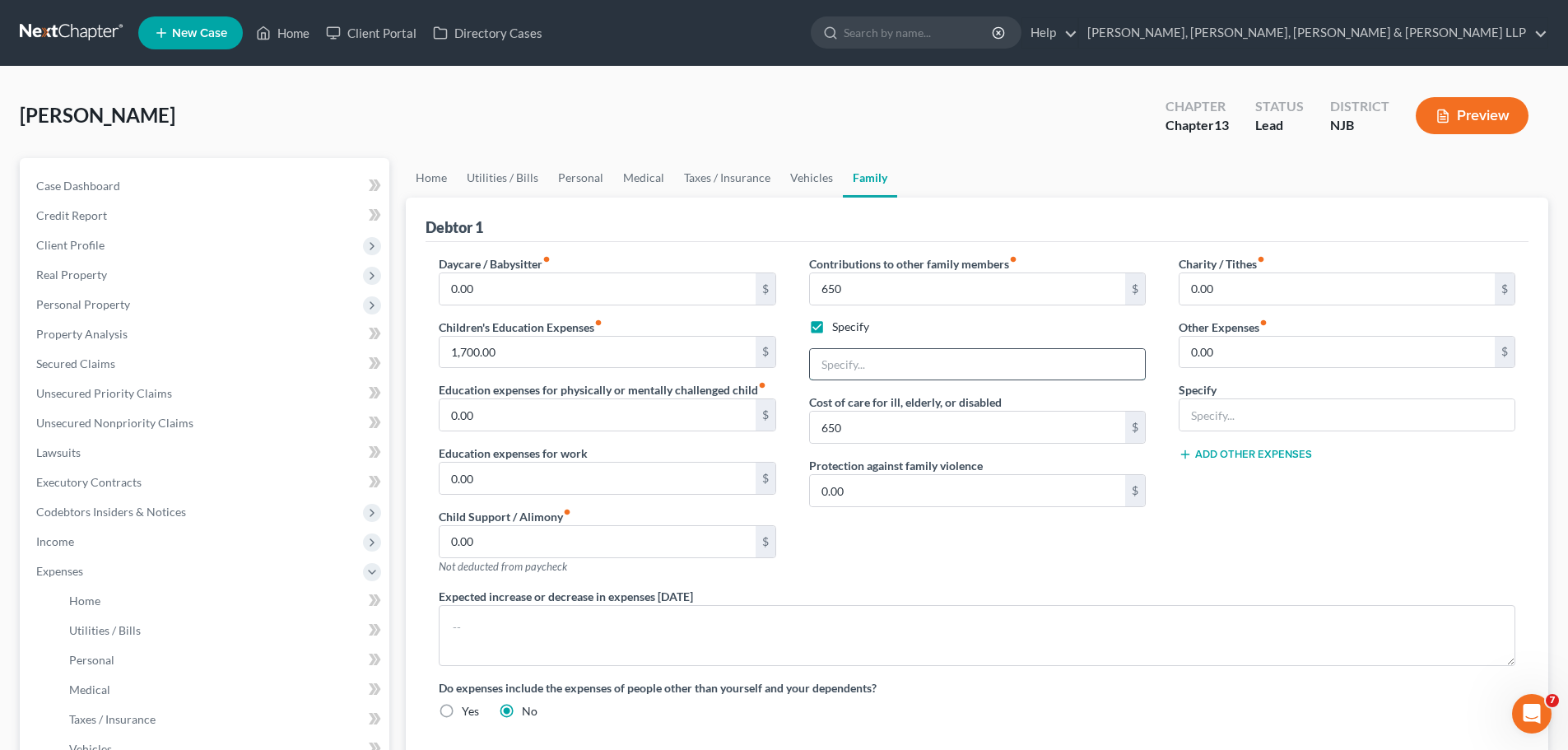
click at [861, 358] on input "text" at bounding box center [977, 365] width 335 height 31
click at [954, 572] on div "Contributions to other family members fiber_manual_record 650 $ Specify Support…" at bounding box center [977, 421] width 369 height 332
click at [1247, 522] on div "Charity / Tithes fiber_manual_record 0.00 $ Other Expenses fiber_manual_record …" at bounding box center [1347, 421] width 369 height 332
click at [1234, 350] on input "0.00" at bounding box center [1337, 352] width 315 height 31
click at [1248, 422] on input "text" at bounding box center [1347, 414] width 335 height 31
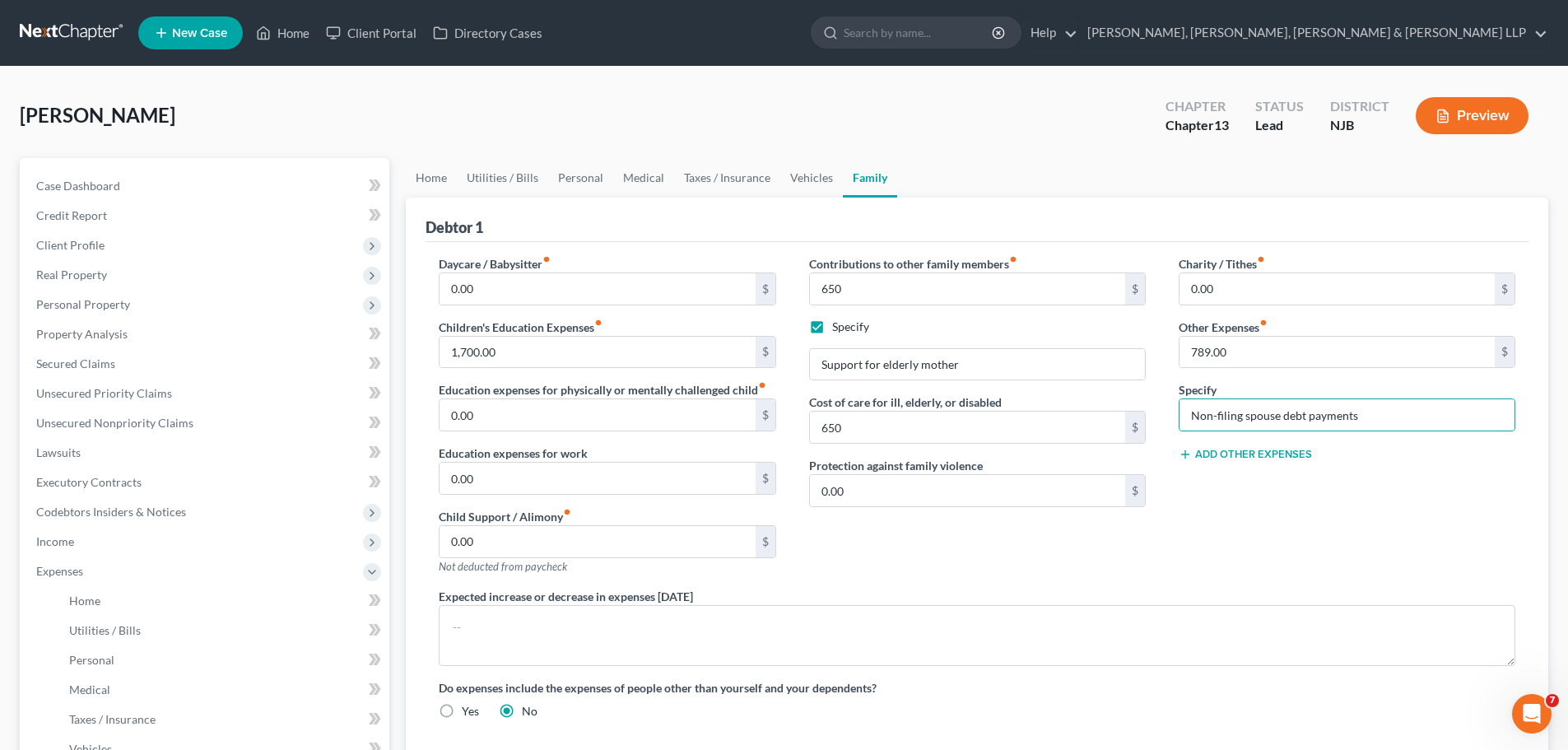
click at [1265, 502] on div "Charity / Tithes fiber_manual_record 0.00 $ Other Expenses fiber_manual_record …" at bounding box center [1347, 421] width 369 height 332
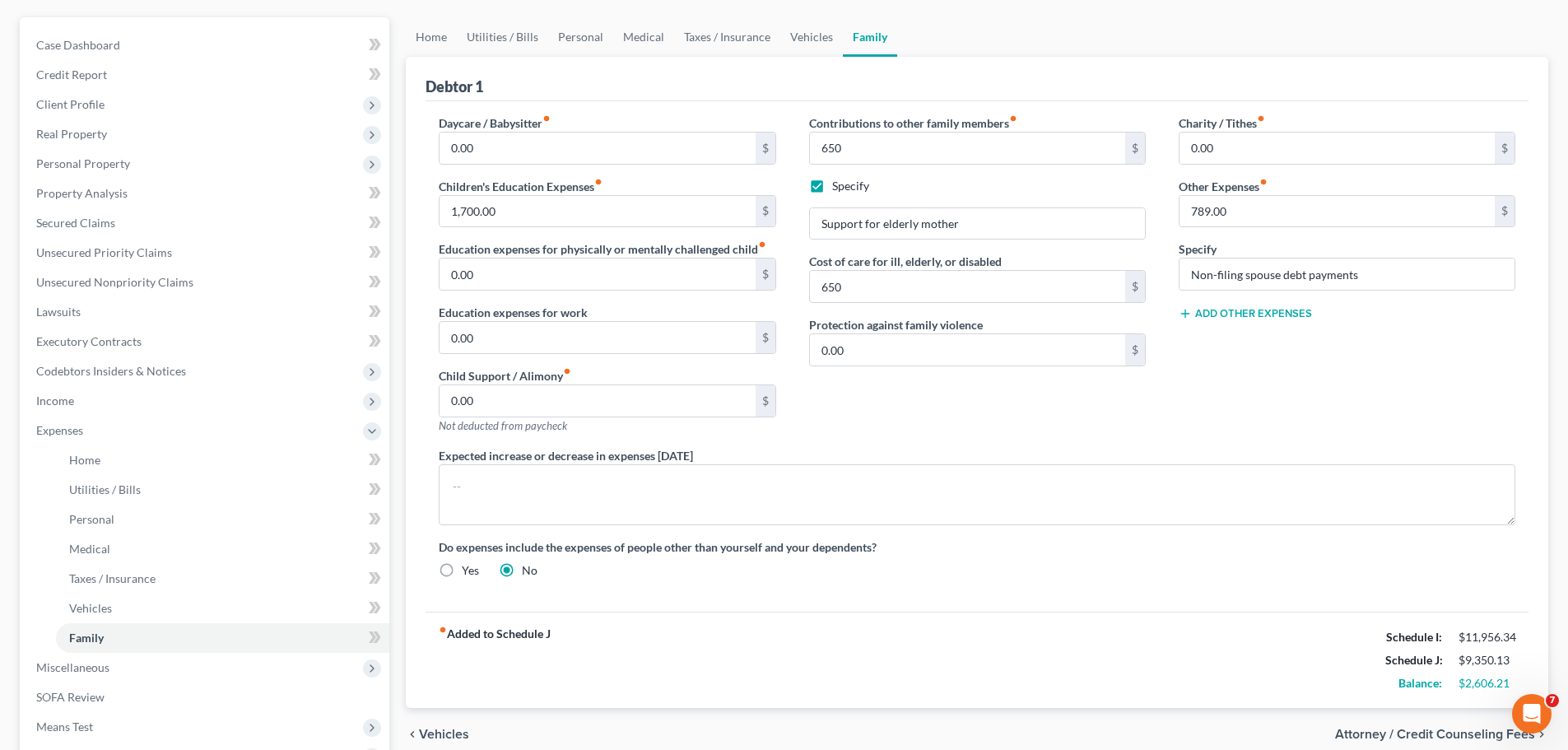
scroll to position [362, 0]
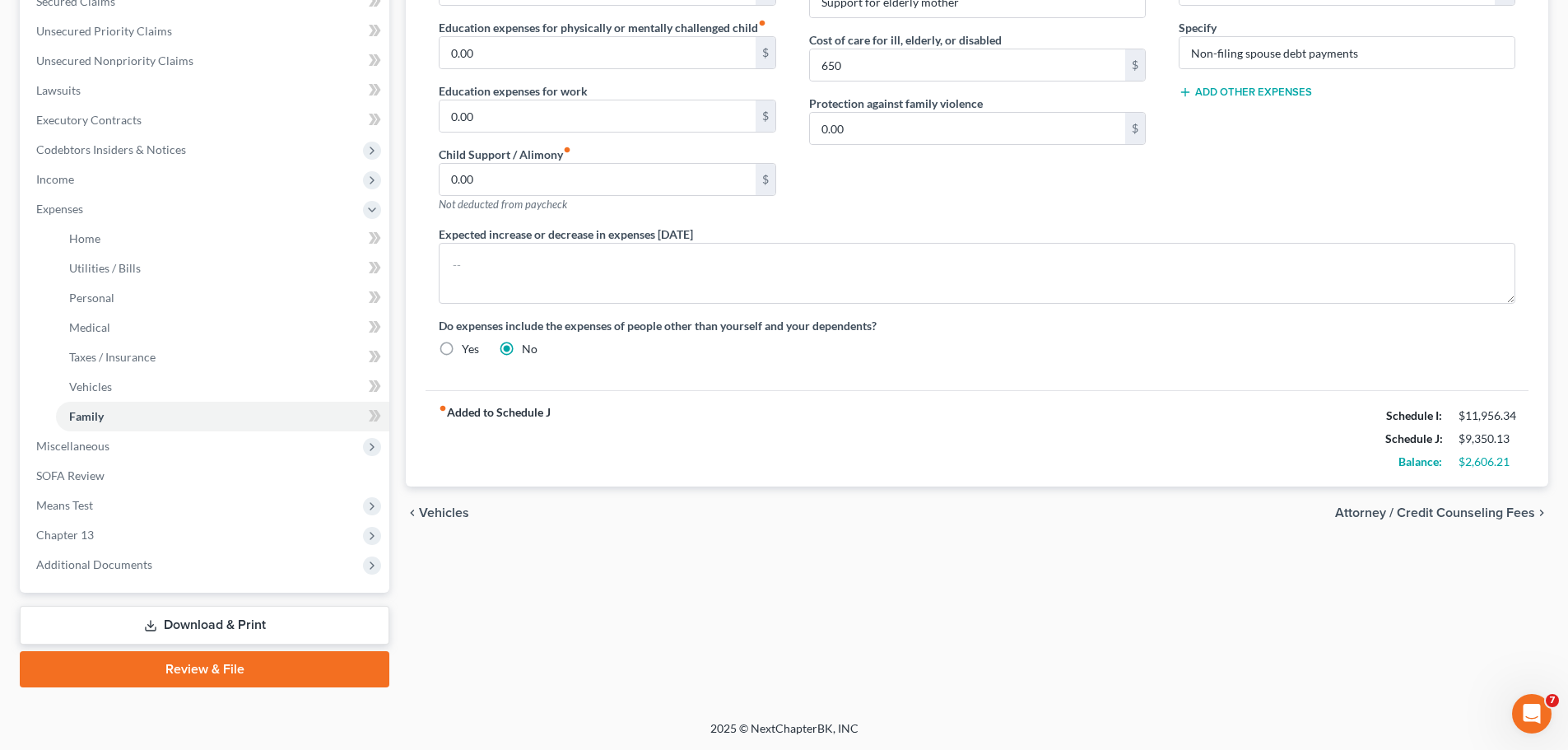
click at [1394, 512] on span "Attorney / Credit Counseling Fees" at bounding box center [1435, 512] width 200 height 13
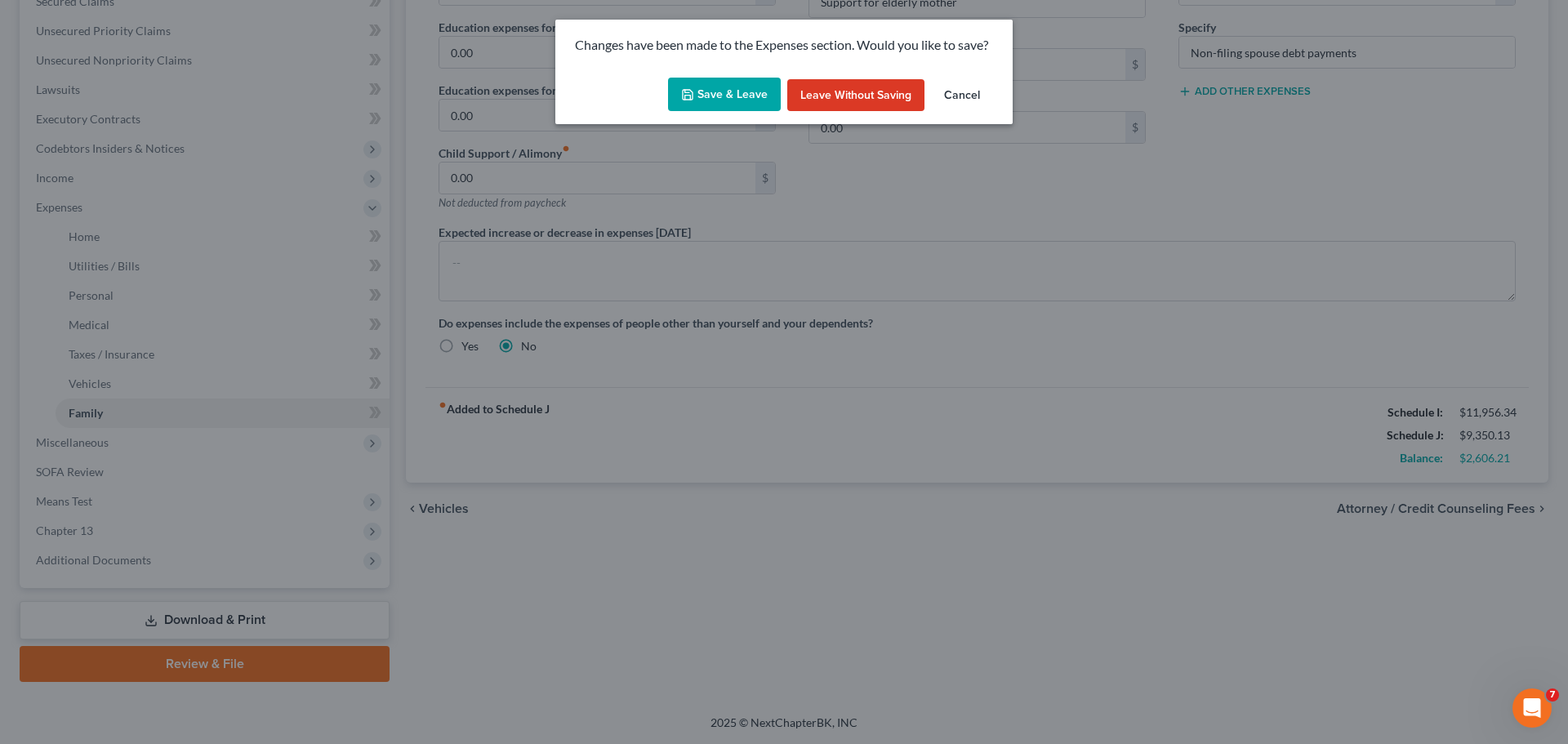
click at [729, 83] on button "Save & Leave" at bounding box center [724, 95] width 113 height 34
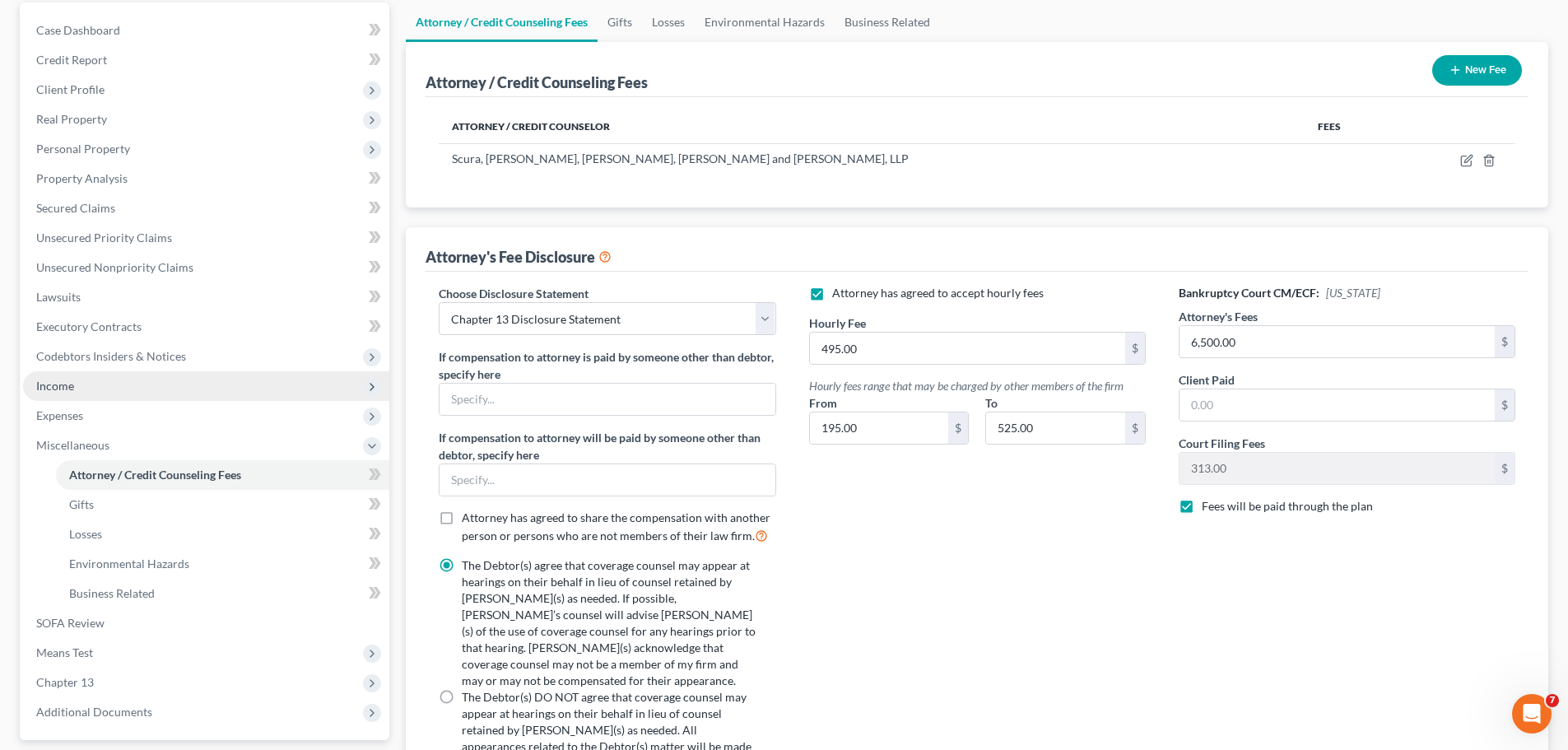
scroll to position [308, 0]
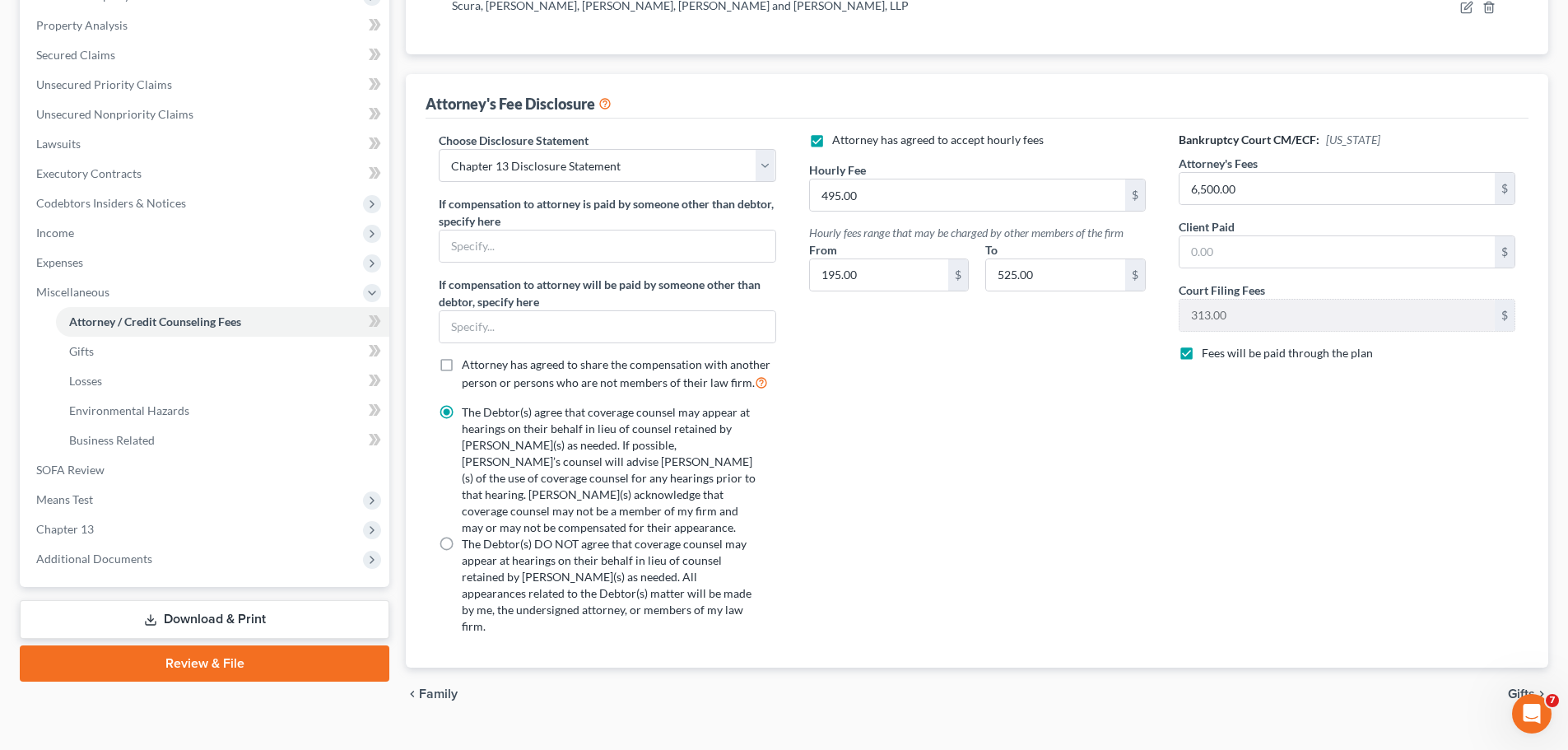
click at [216, 622] on link "Download & Print" at bounding box center [204, 619] width 369 height 39
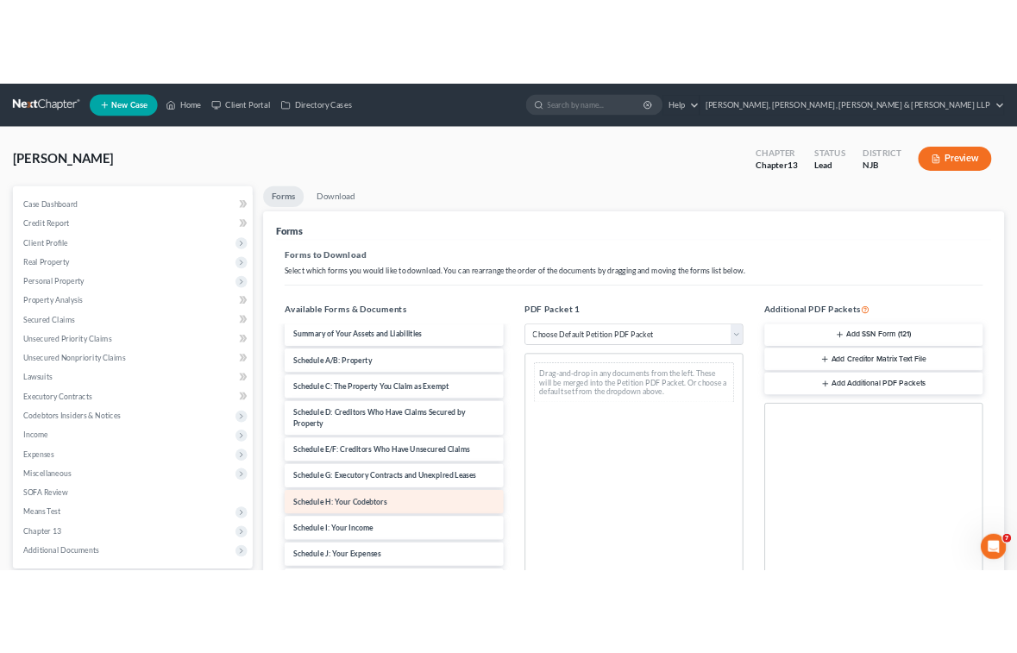
scroll to position [172, 0]
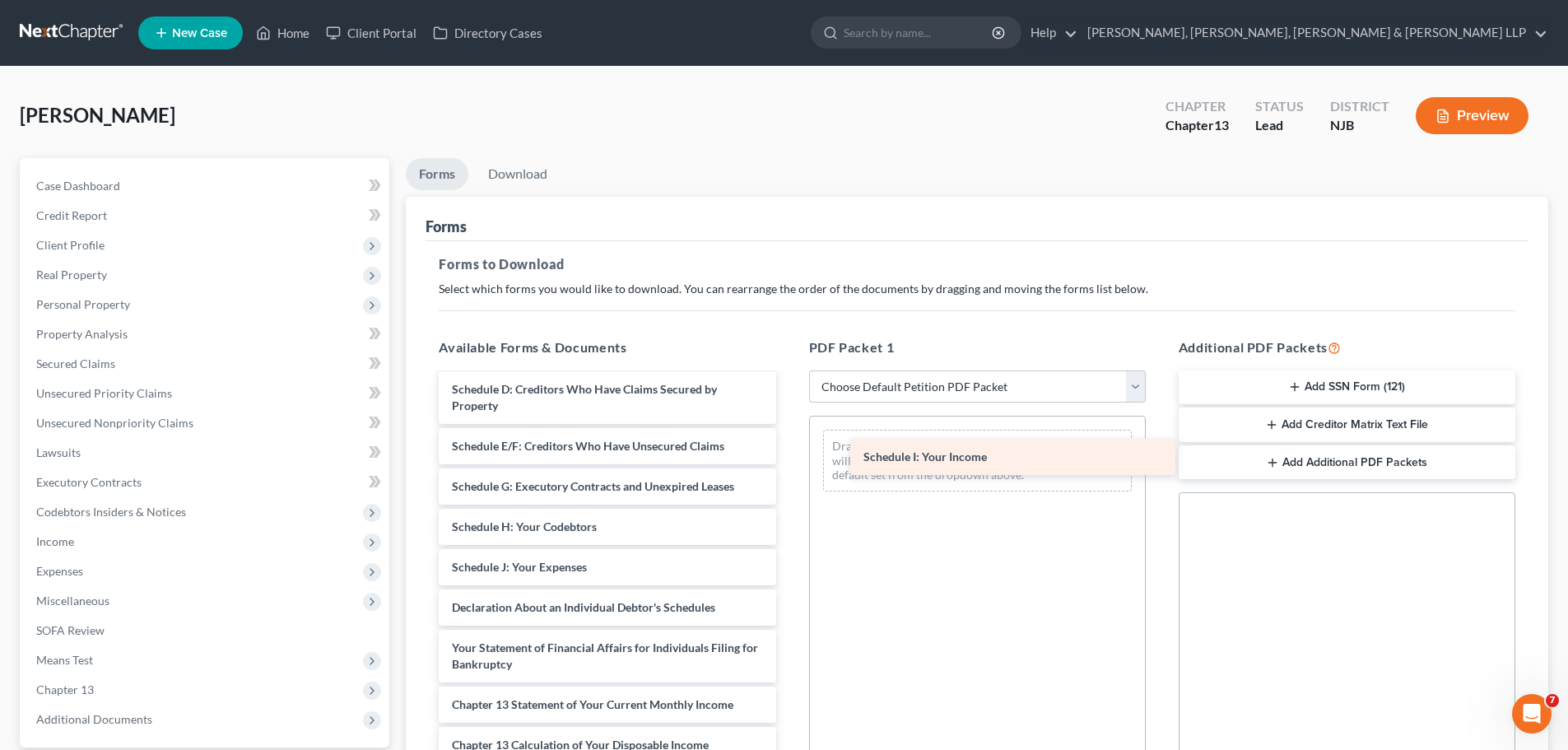
drag, startPoint x: 549, startPoint y: 568, endPoint x: 972, endPoint y: 454, distance: 438.1
click at [788, 454] on div "Schedule I: Your Income Voluntary Petition for Individuals Filing for Bankruptc…" at bounding box center [607, 575] width 363 height 731
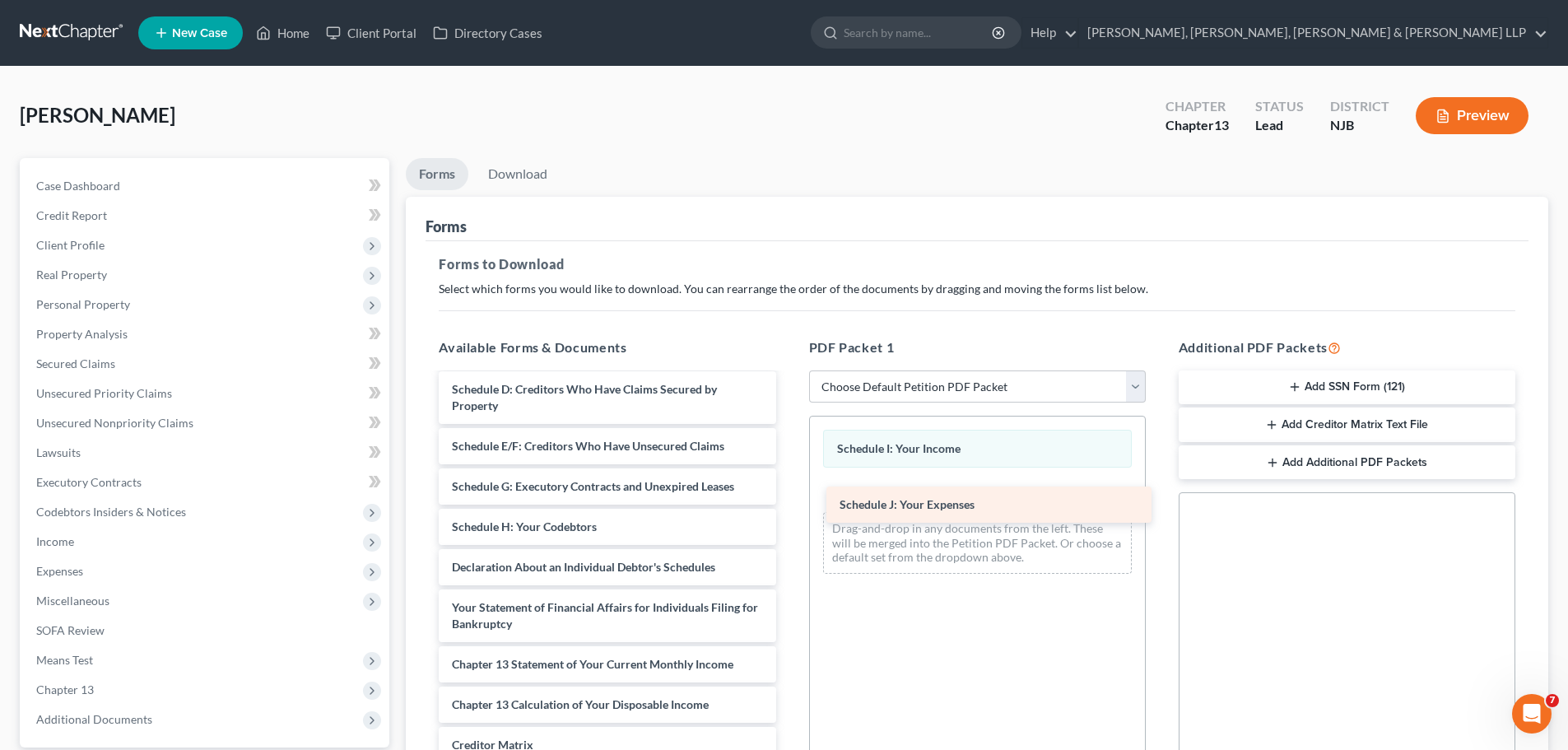
drag, startPoint x: 554, startPoint y: 573, endPoint x: 947, endPoint y: 509, distance: 398.2
click at [788, 509] on div "Schedule J: Your Expenses Voluntary Petition for Individuals Filing for Bankrup…" at bounding box center [607, 555] width 363 height 691
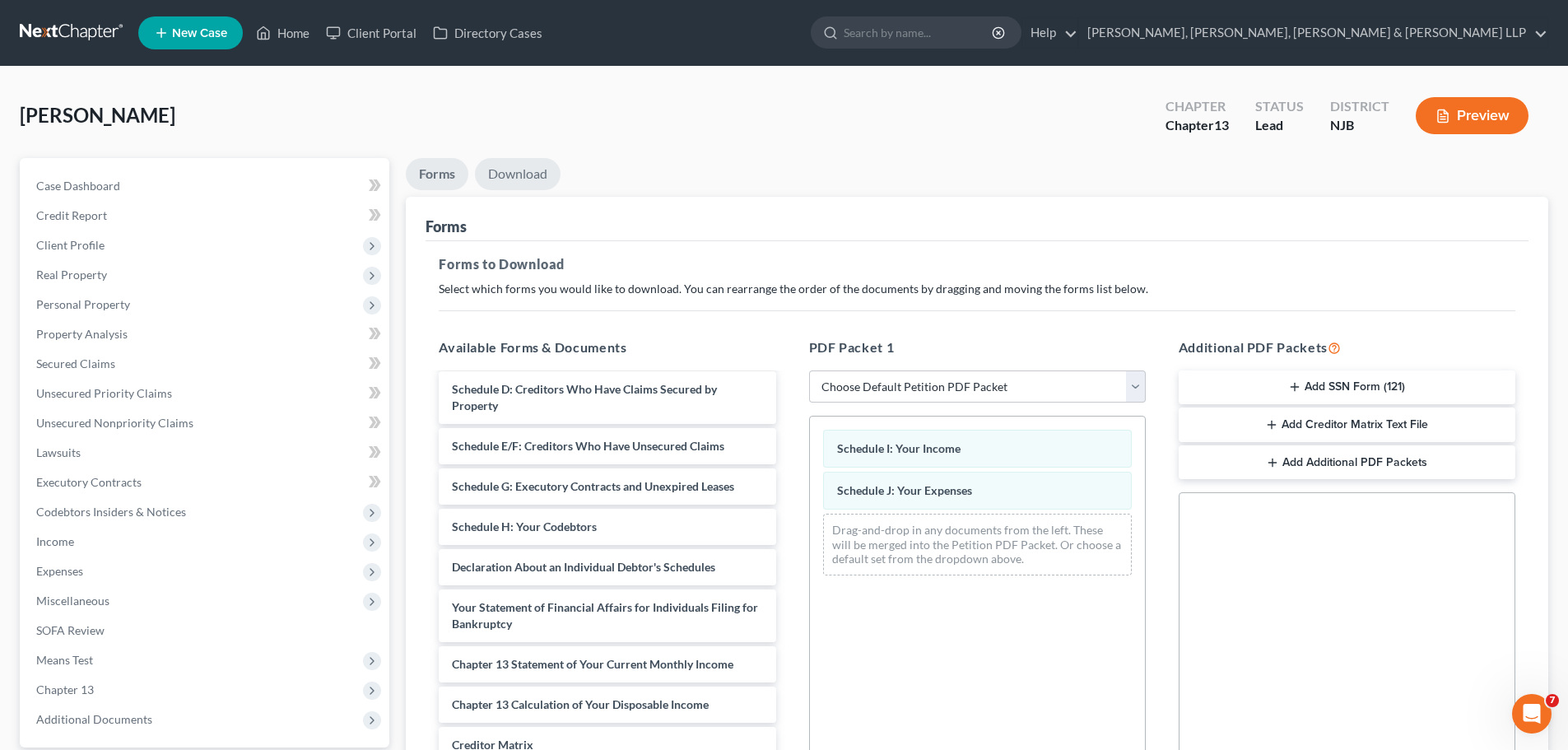
click at [521, 170] on link "Download" at bounding box center [518, 175] width 86 height 32
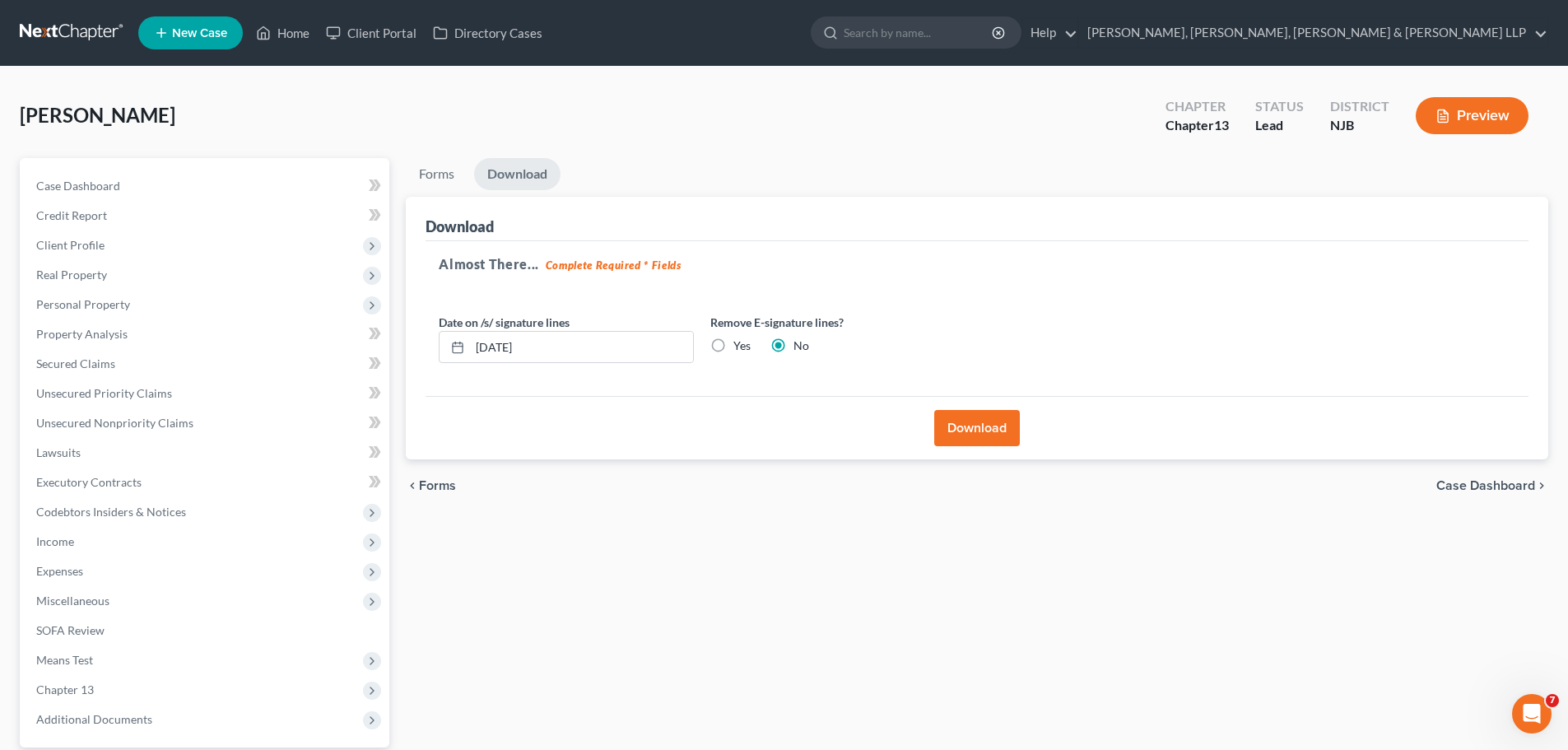
click at [983, 431] on button "Download" at bounding box center [977, 428] width 86 height 36
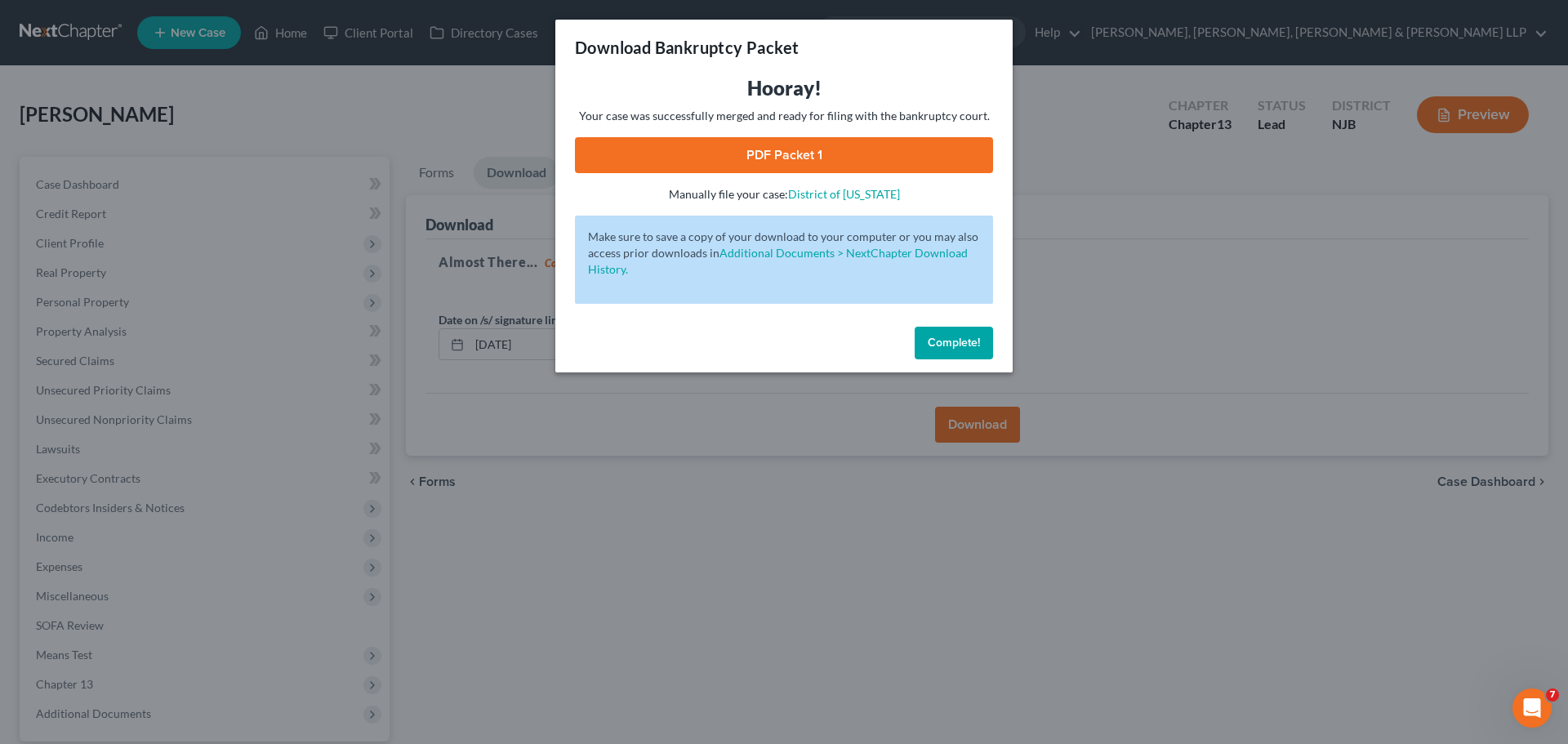
click at [639, 156] on link "PDF Packet 1" at bounding box center [784, 155] width 419 height 36
click at [972, 346] on span "Complete!" at bounding box center [953, 342] width 52 height 14
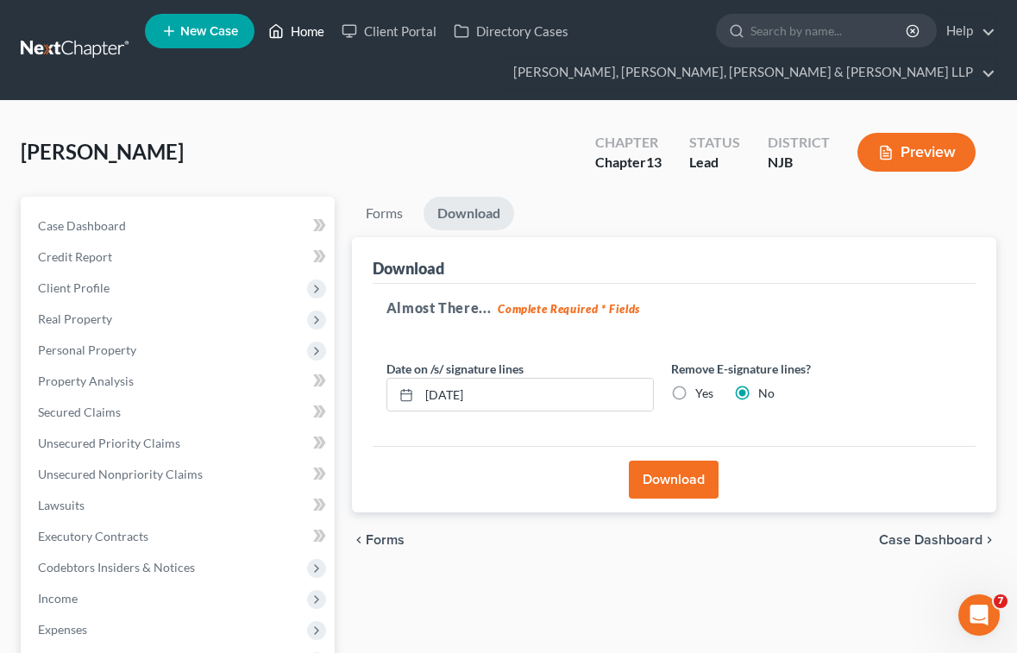
click at [310, 33] on link "Home" at bounding box center [296, 31] width 73 height 31
